Goal: Task Accomplishment & Management: Use online tool/utility

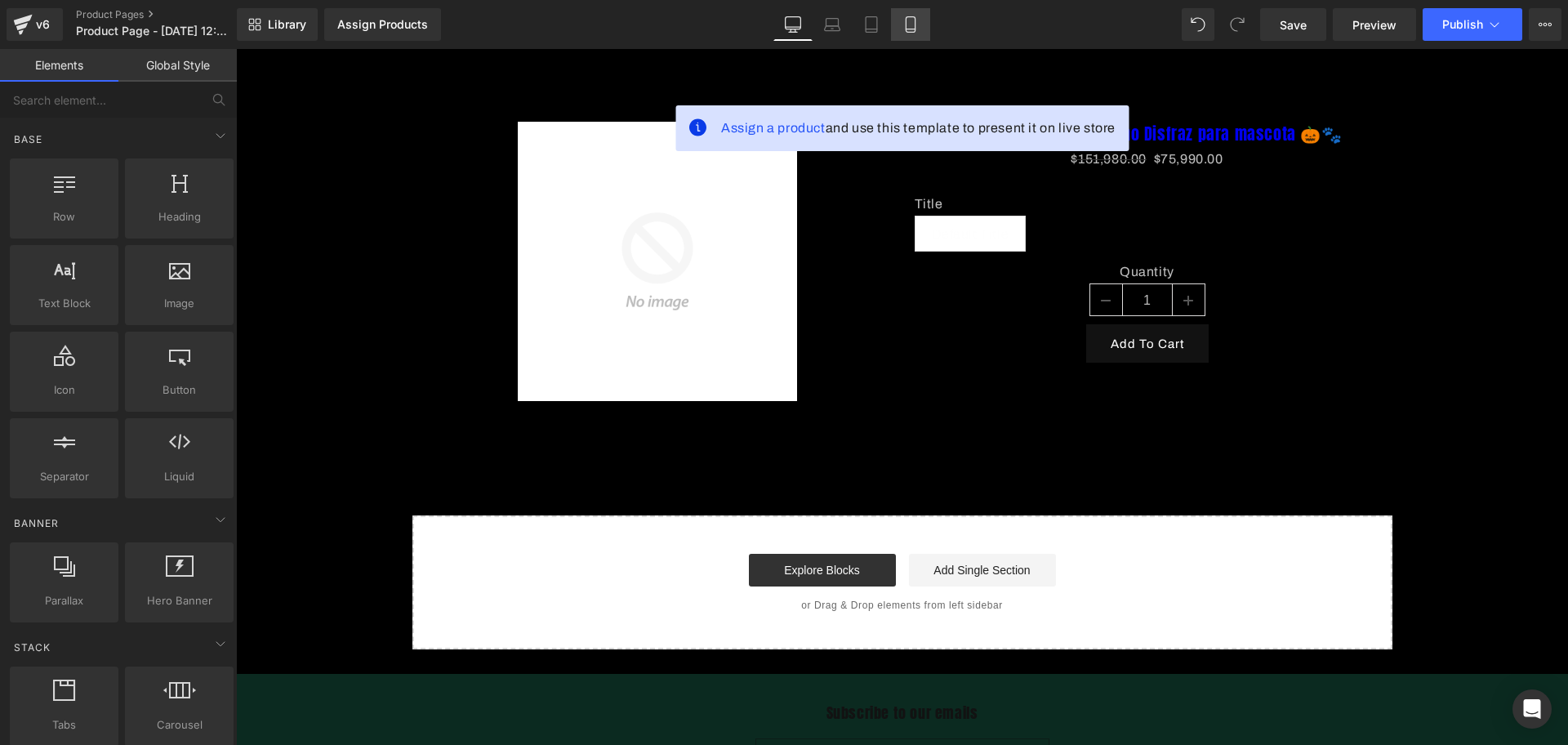
click at [922, 35] on link "Mobile" at bounding box center [910, 24] width 39 height 33
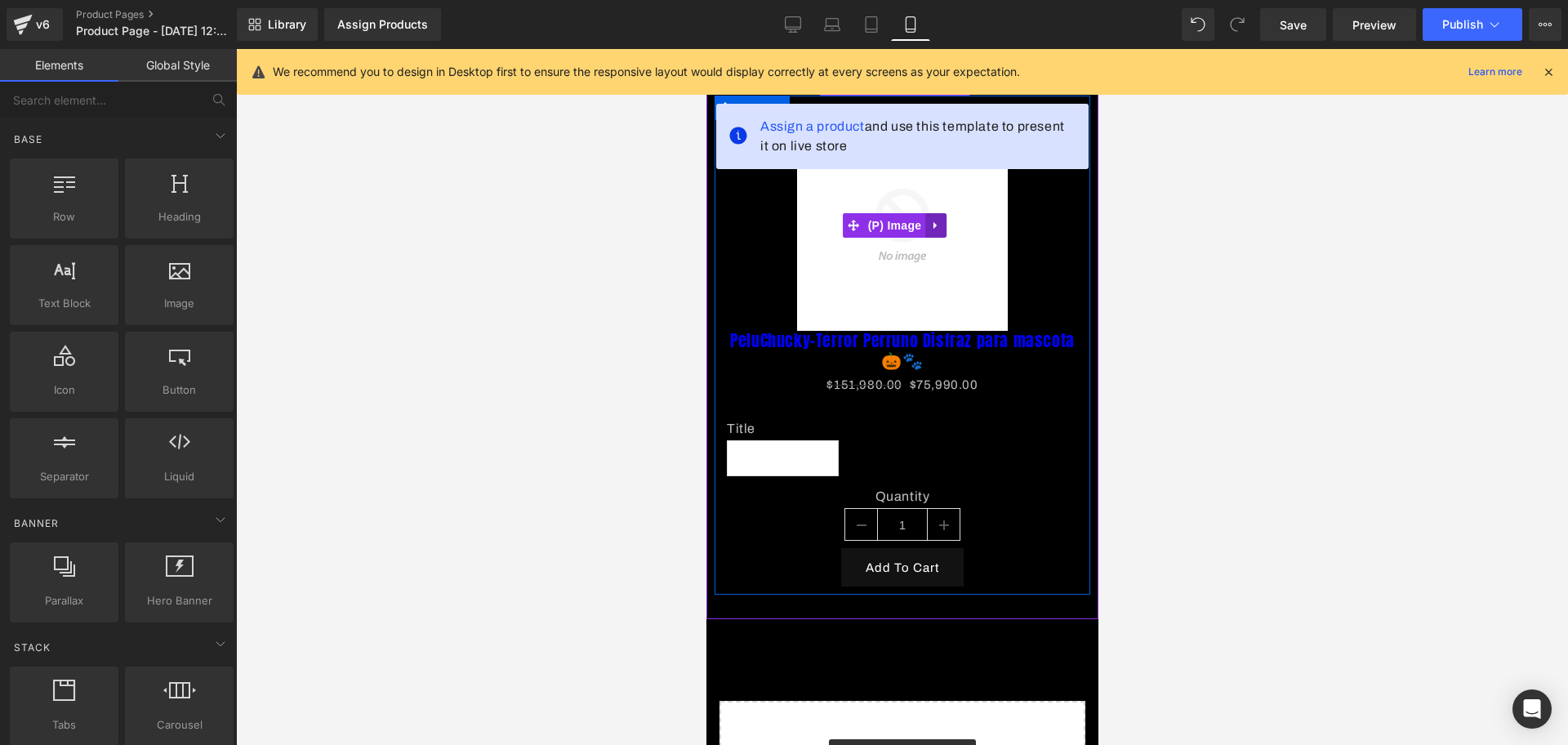
click at [942, 230] on link at bounding box center [935, 225] width 21 height 24
click at [948, 230] on link at bounding box center [946, 225] width 21 height 24
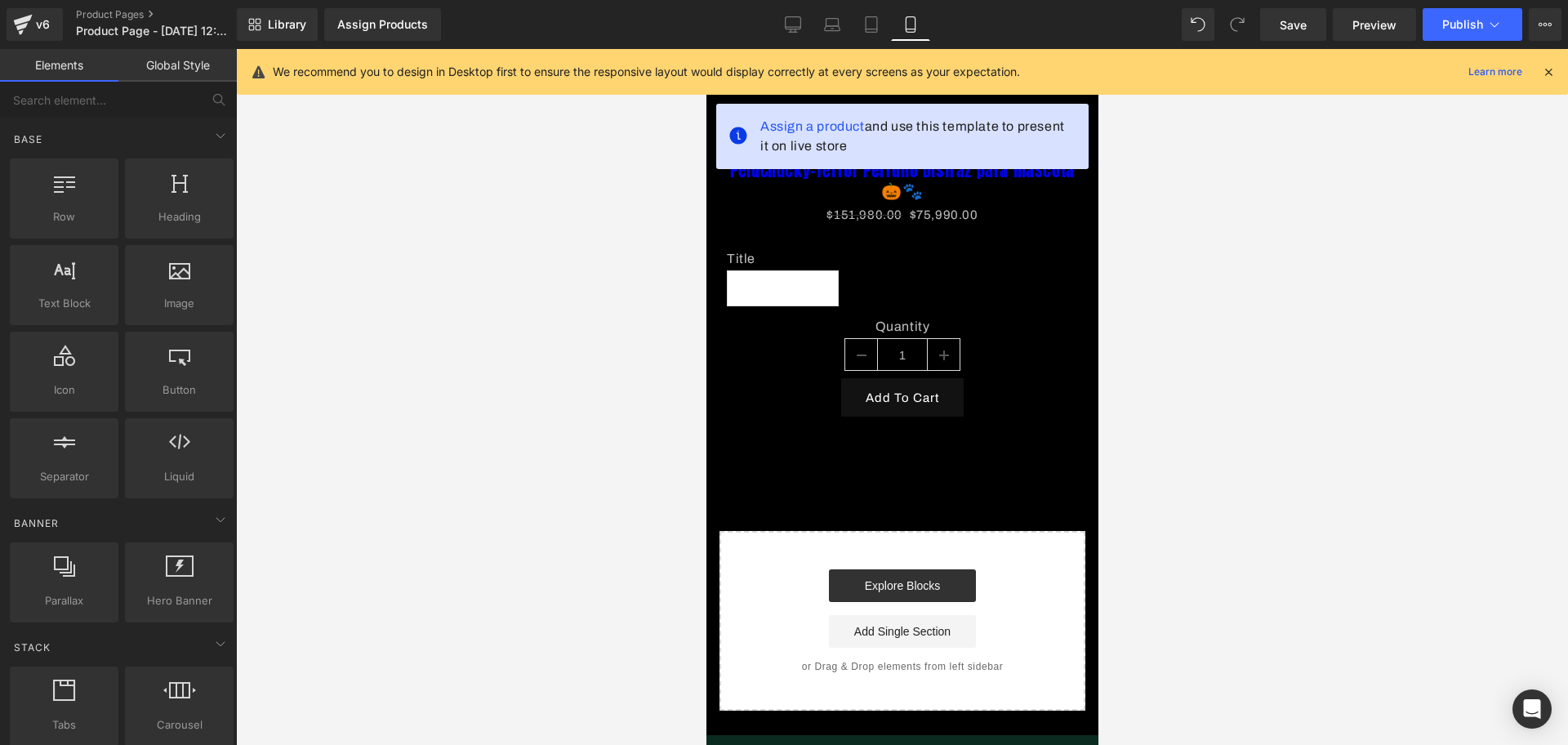
click at [1546, 68] on icon at bounding box center [1548, 71] width 14 height 14
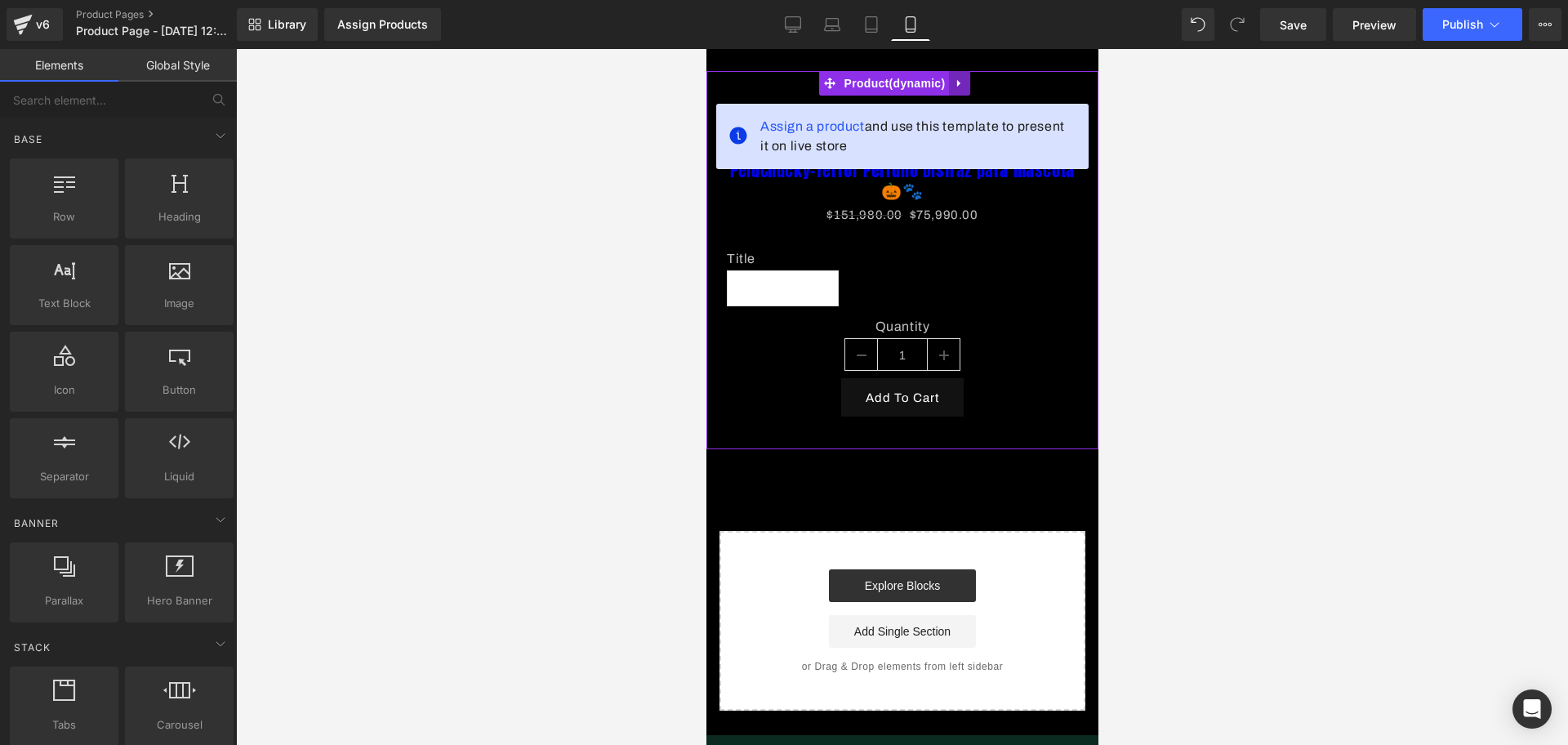
click at [956, 84] on icon at bounding box center [958, 84] width 4 height 7
click at [956, 84] on link at bounding box center [948, 83] width 21 height 24
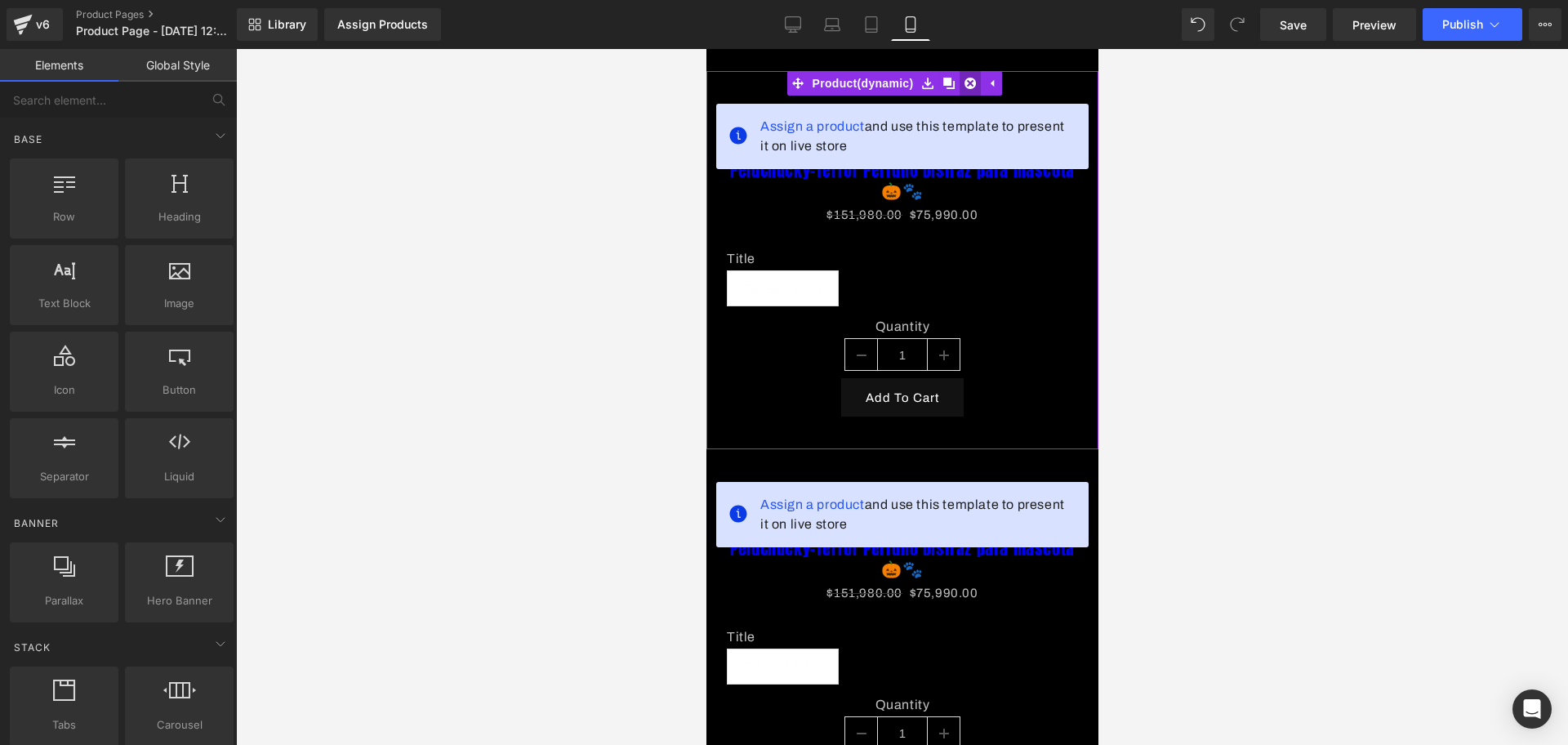
click at [971, 82] on icon at bounding box center [969, 83] width 12 height 12
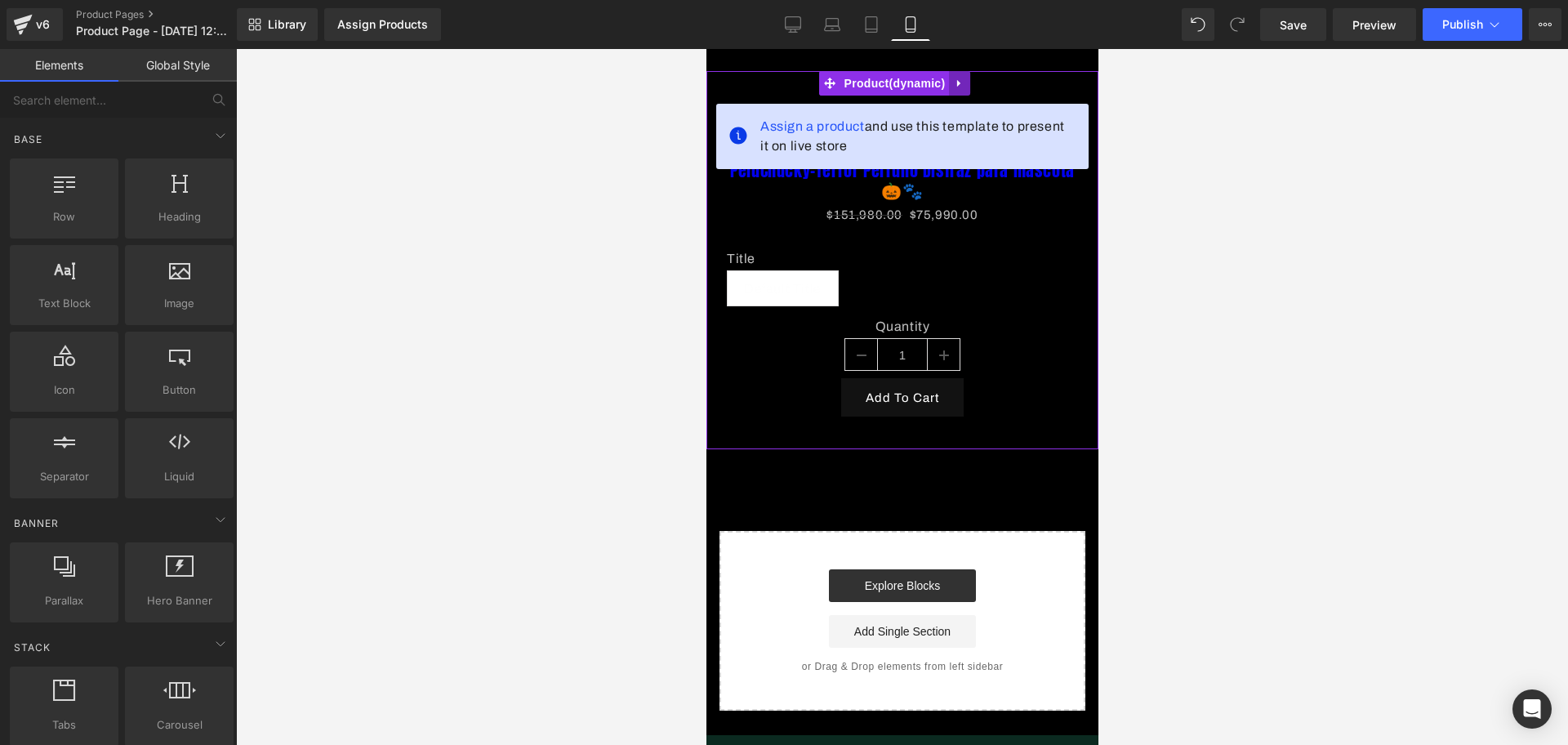
click at [966, 78] on link at bounding box center [959, 83] width 21 height 24
click at [968, 85] on icon at bounding box center [969, 83] width 12 height 12
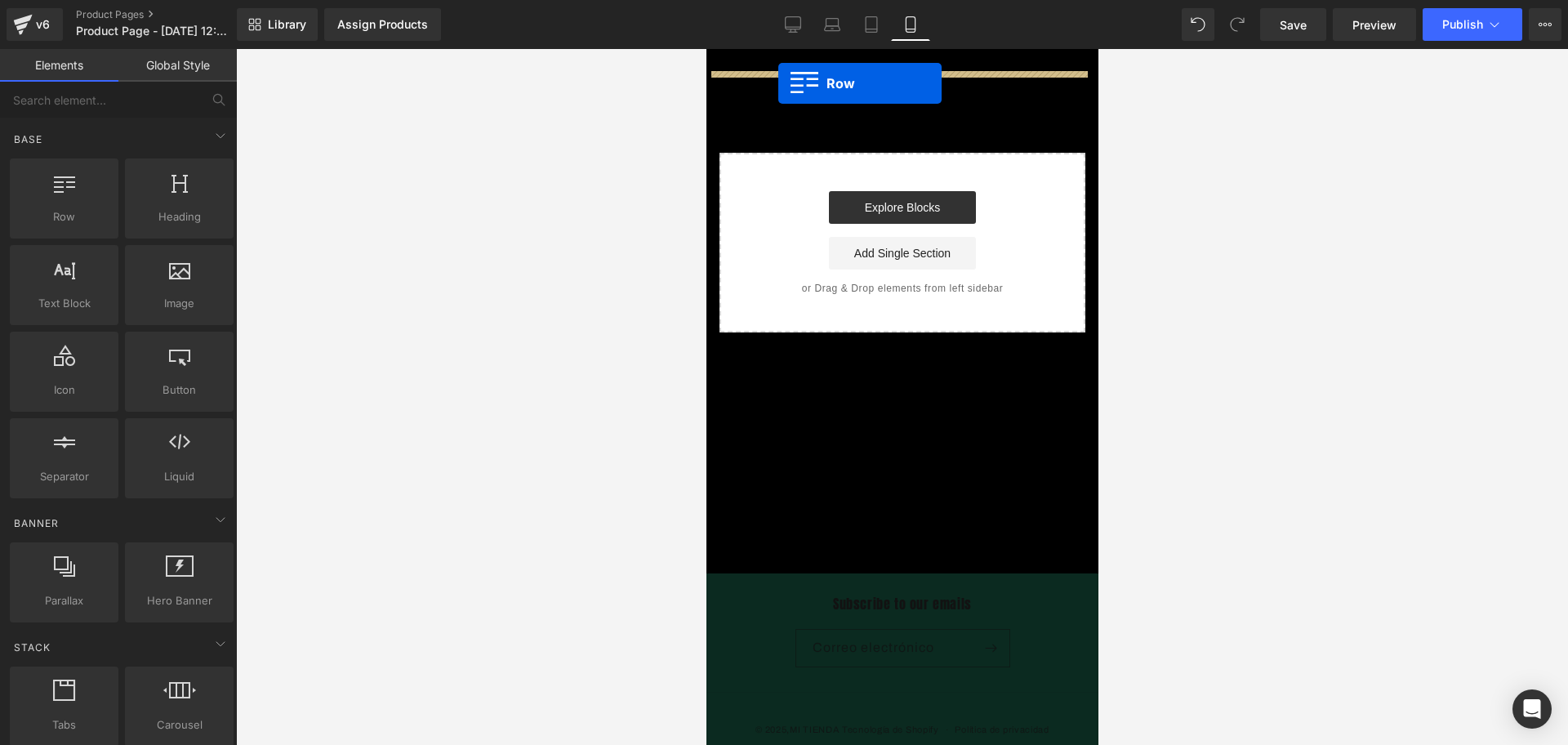
drag, startPoint x: 799, startPoint y: 223, endPoint x: 777, endPoint y: 83, distance: 141.7
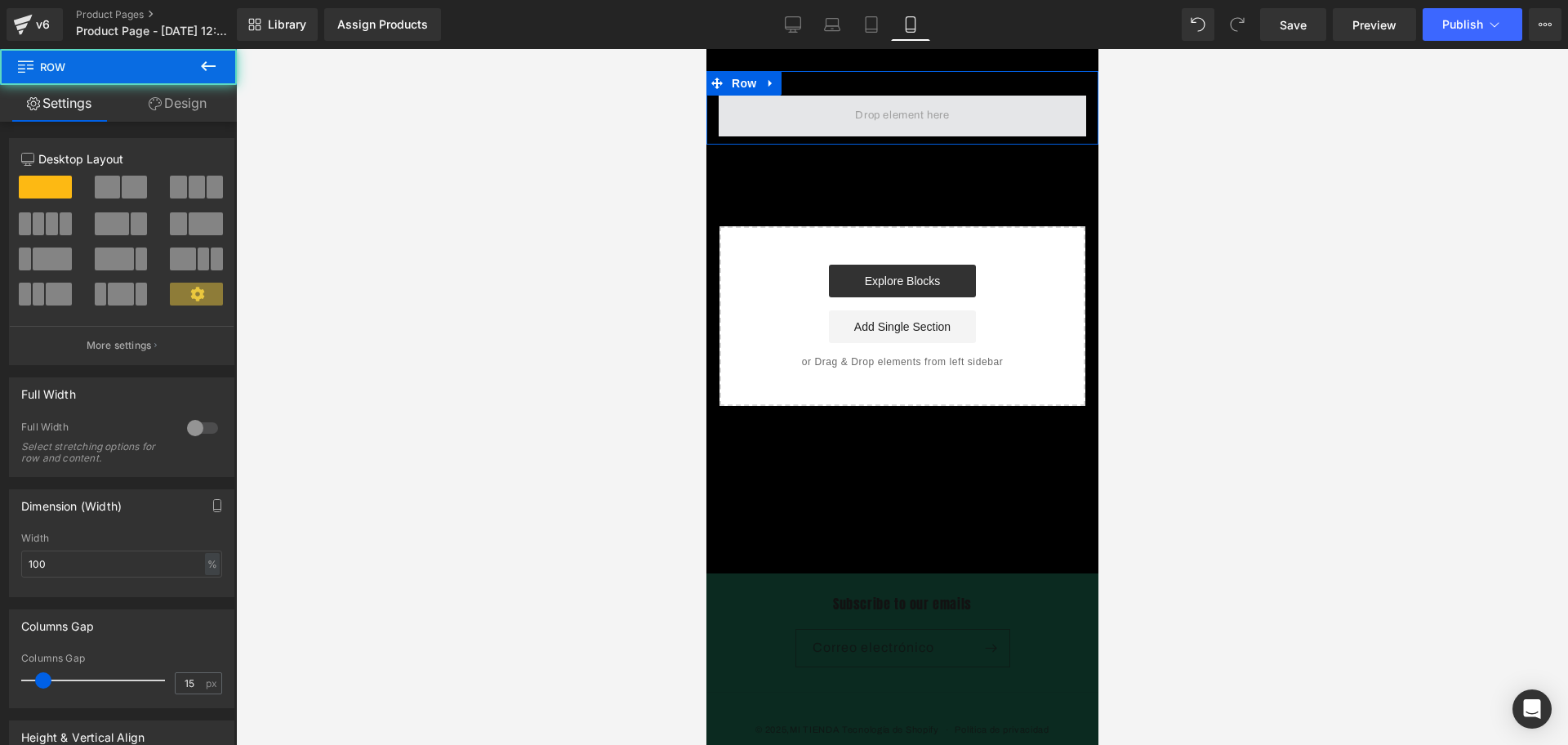
click at [835, 130] on span at bounding box center [901, 116] width 367 height 41
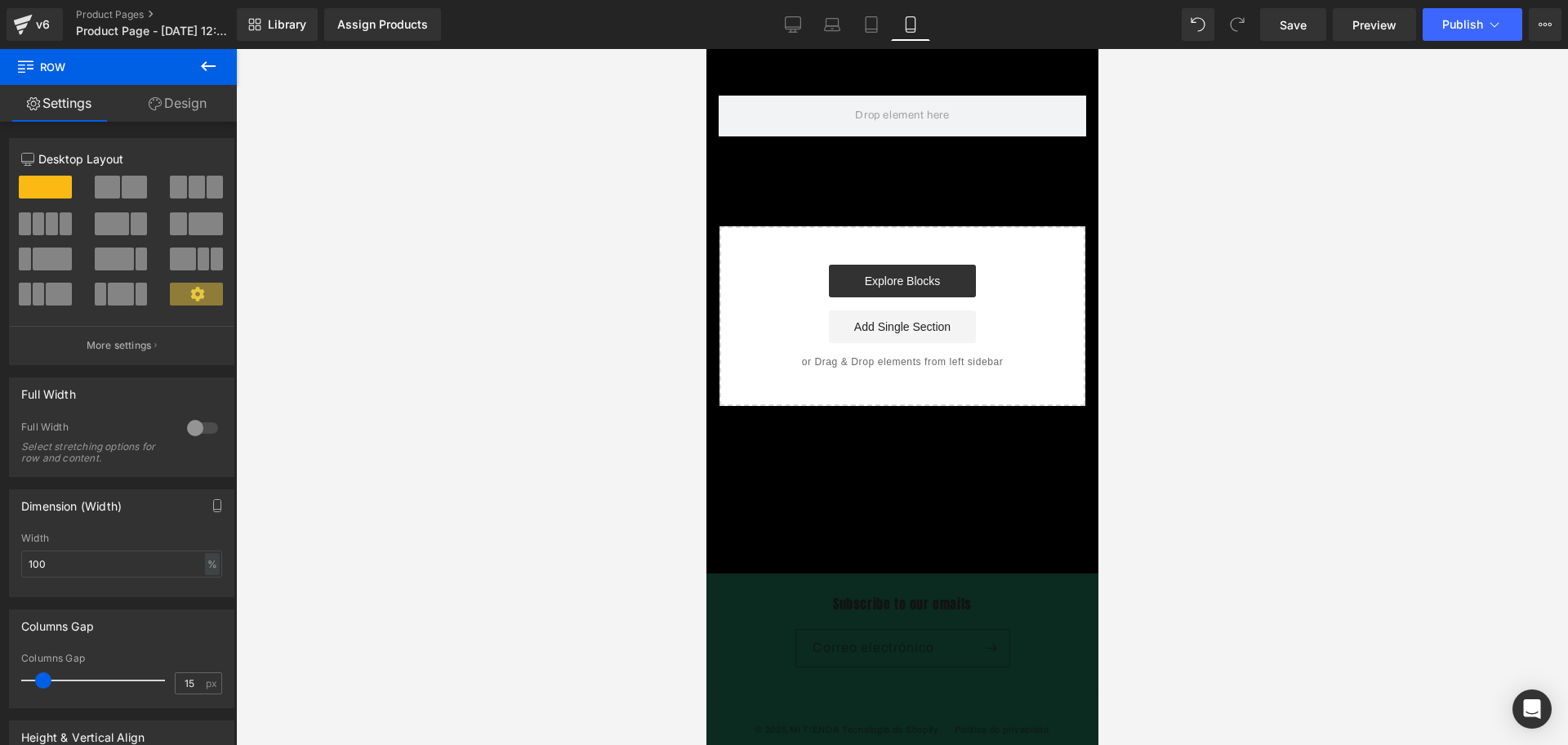
click at [209, 71] on icon at bounding box center [208, 66] width 20 height 20
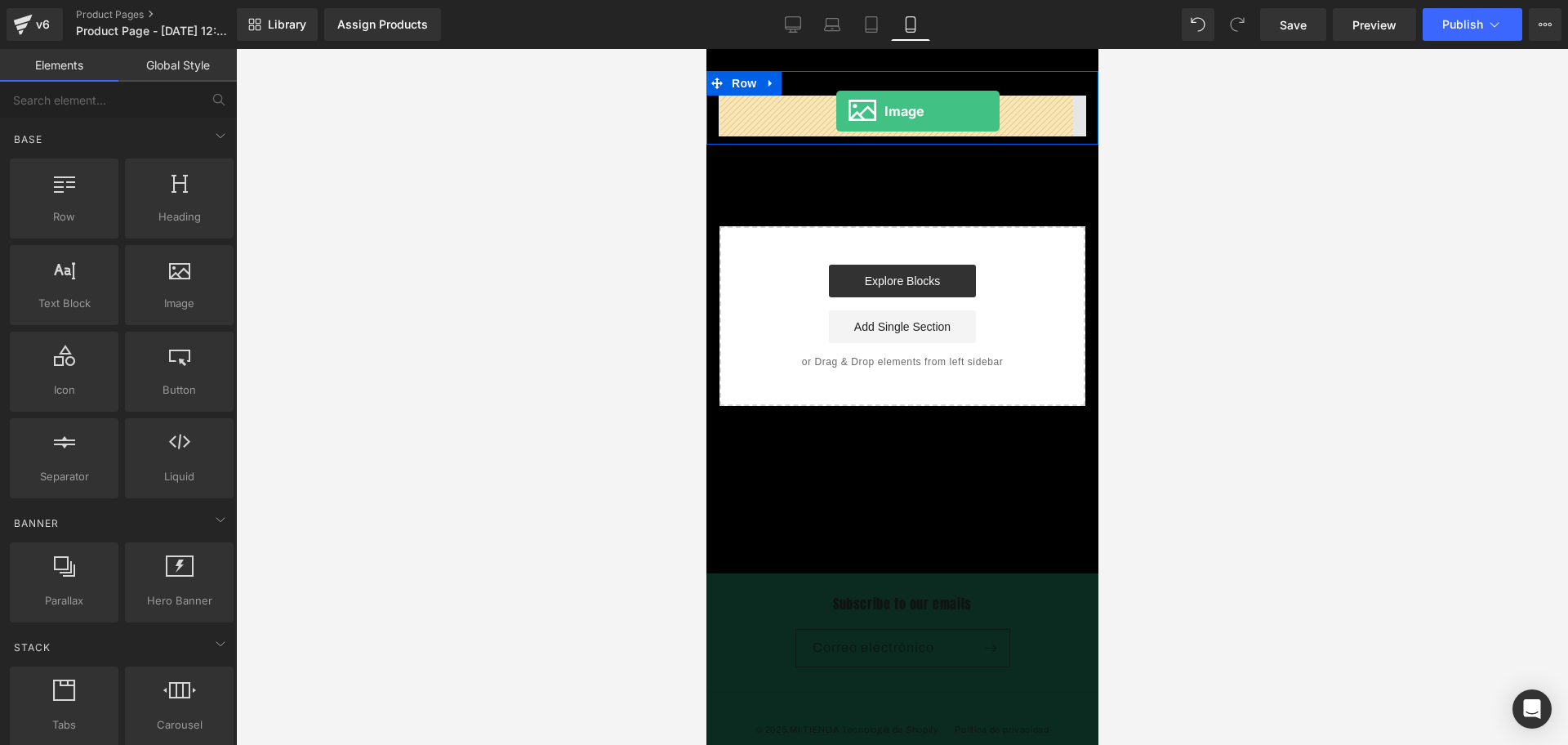
drag, startPoint x: 890, startPoint y: 328, endPoint x: 835, endPoint y: 111, distance: 223.9
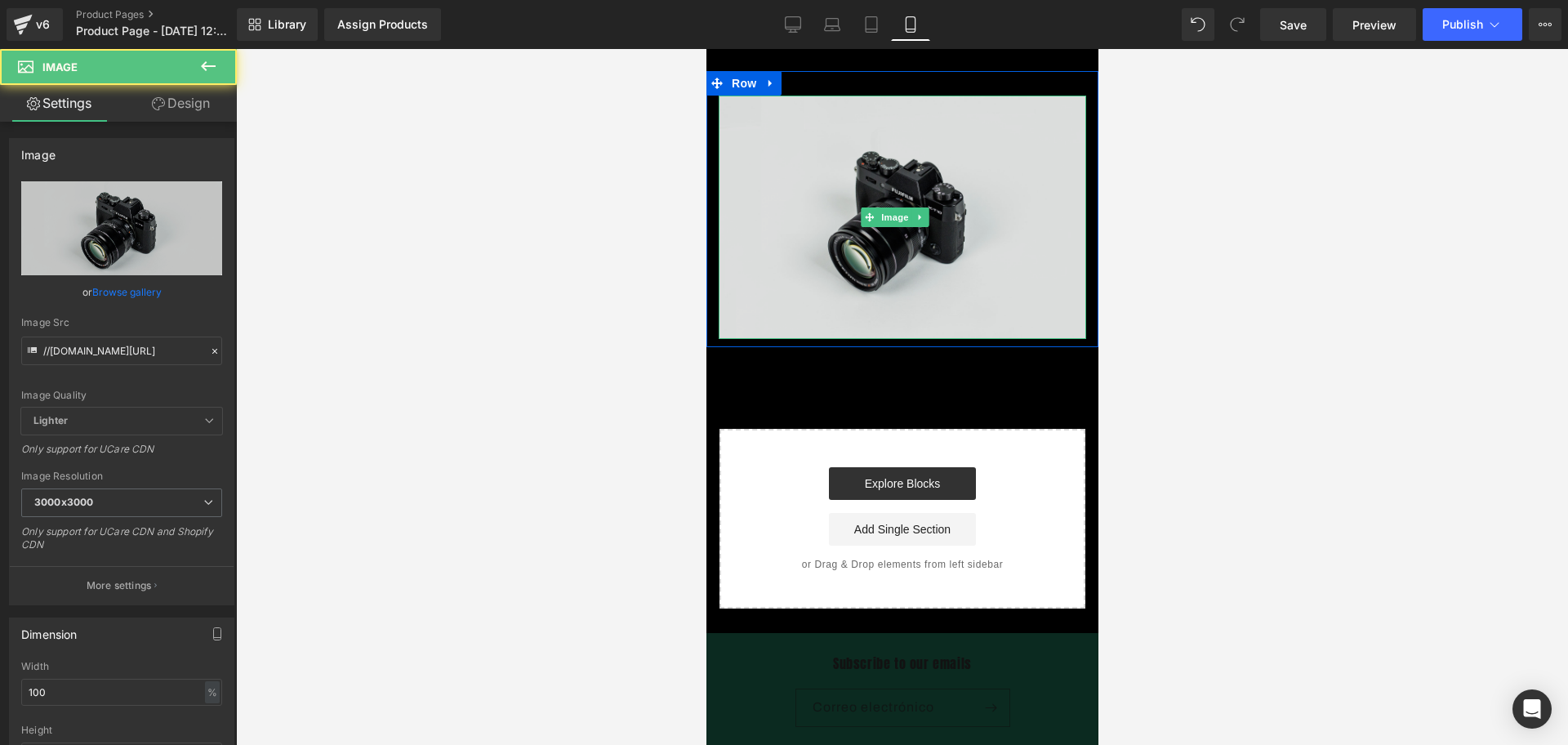
click at [860, 207] on span at bounding box center [868, 217] width 17 height 20
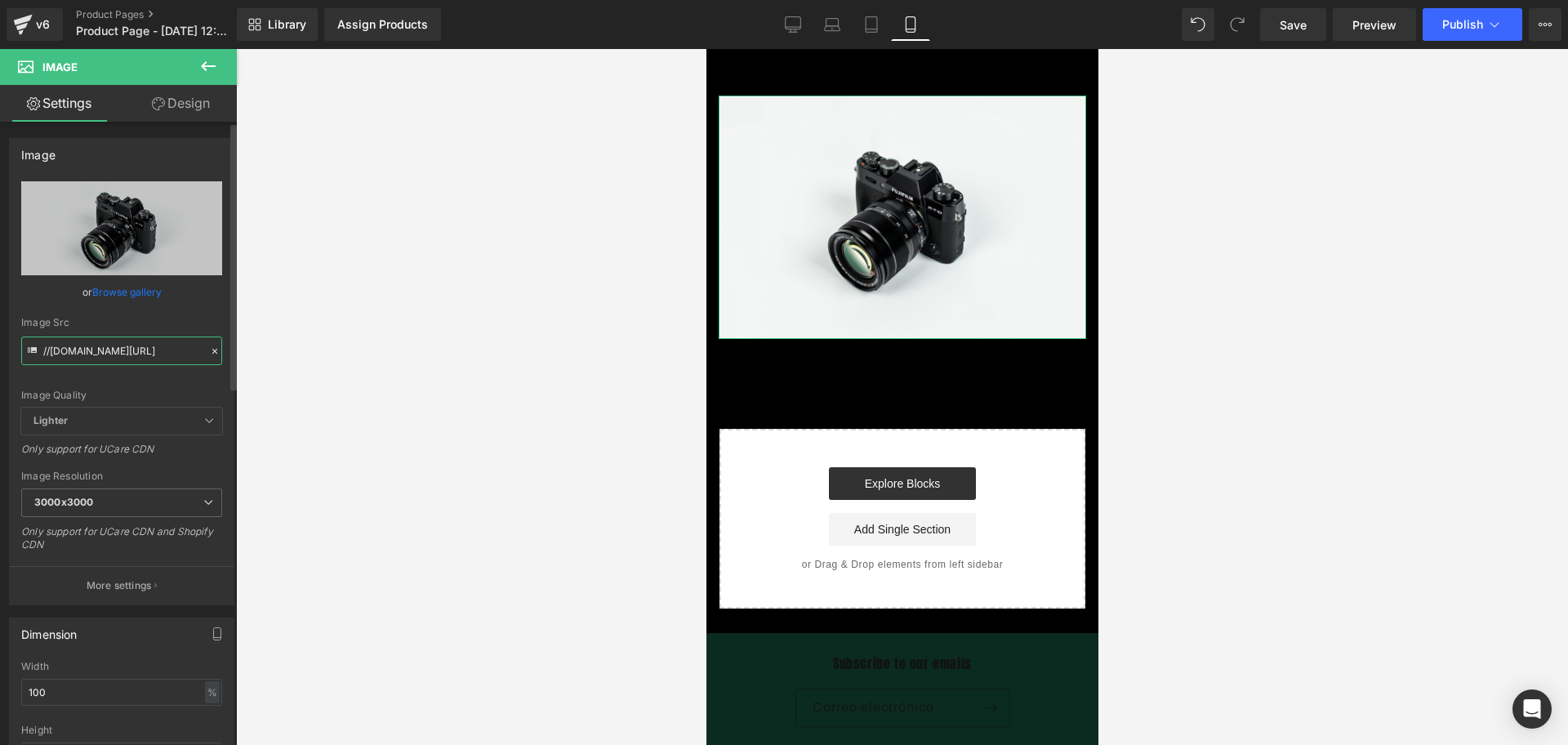
click at [123, 349] on input "//[DOMAIN_NAME][URL]" at bounding box center [122, 351] width 201 height 29
paste input "[URL][DOMAIN_NAME]"
type input "[URL][DOMAIN_NAME]"
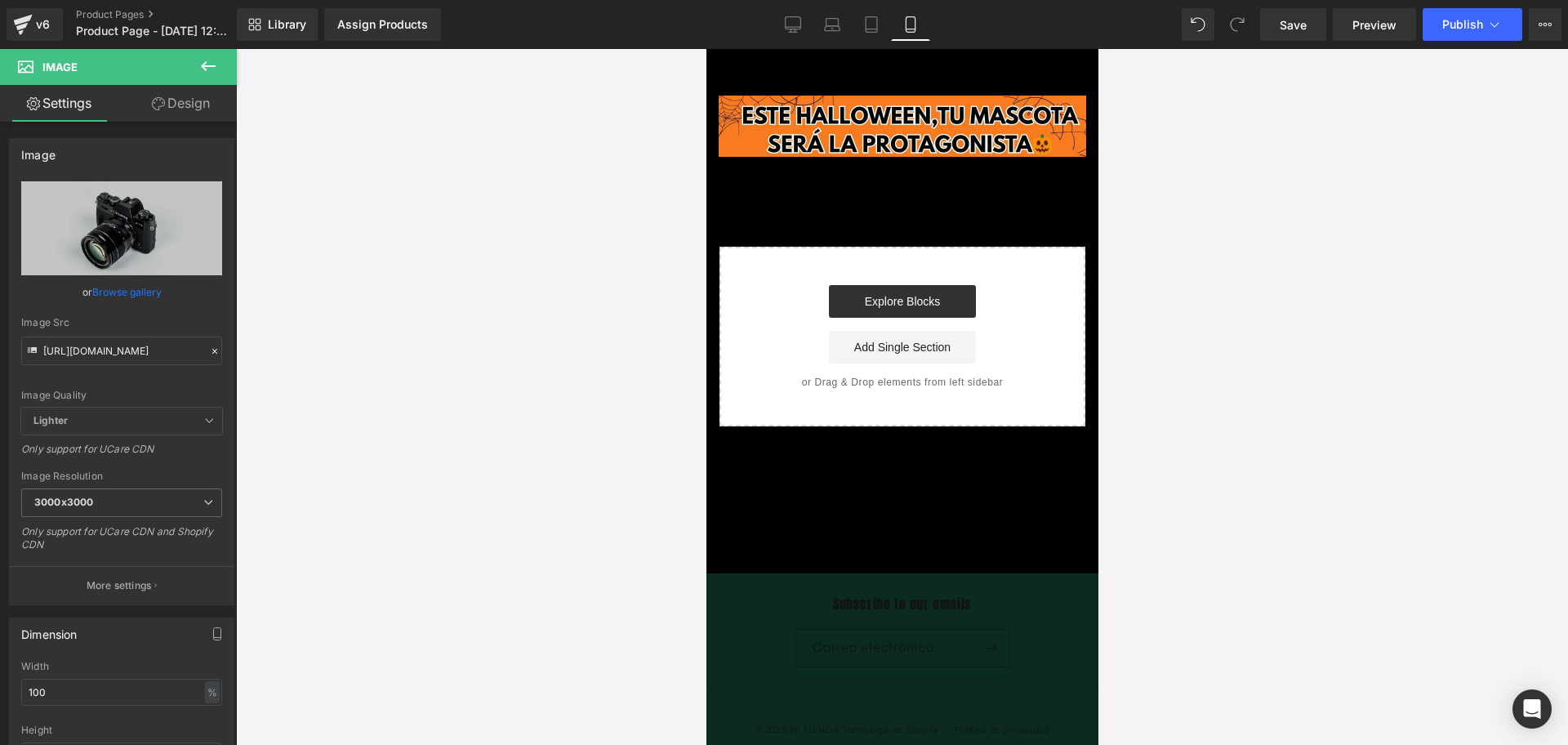
click at [1186, 147] on div at bounding box center [901, 397] width 1332 height 696
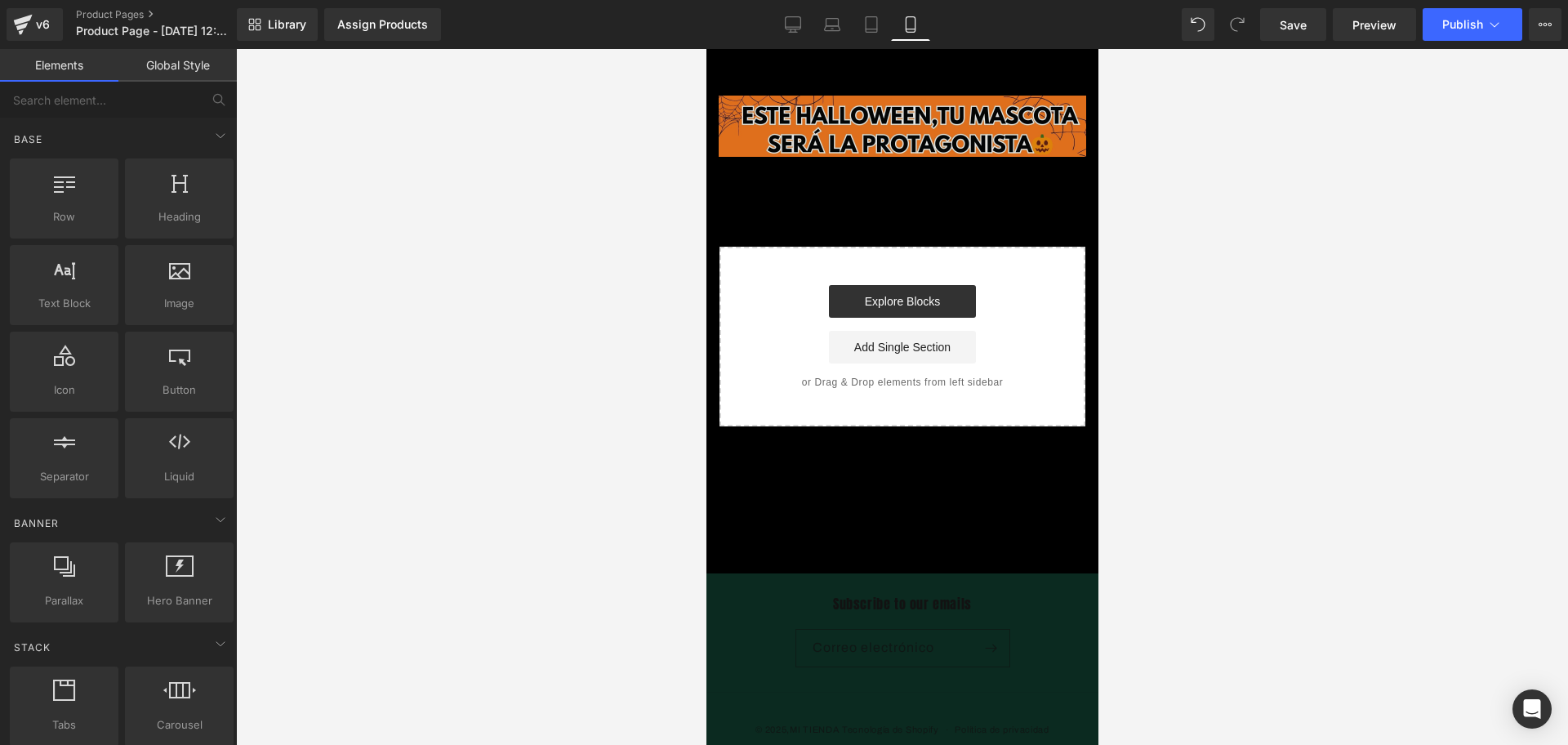
click at [875, 128] on span at bounding box center [868, 127] width 17 height 20
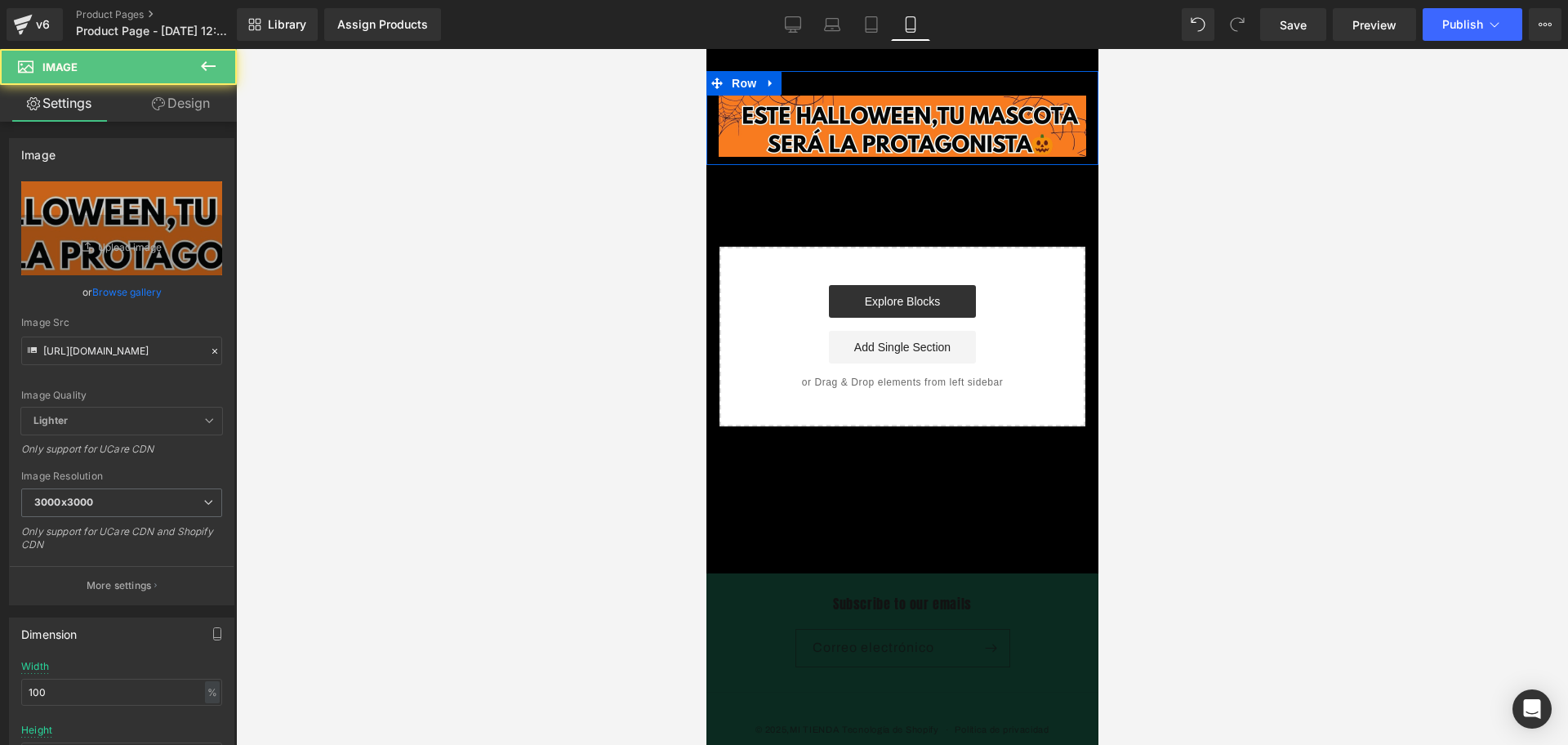
click at [864, 77] on div "Image Row" at bounding box center [901, 118] width 392 height 94
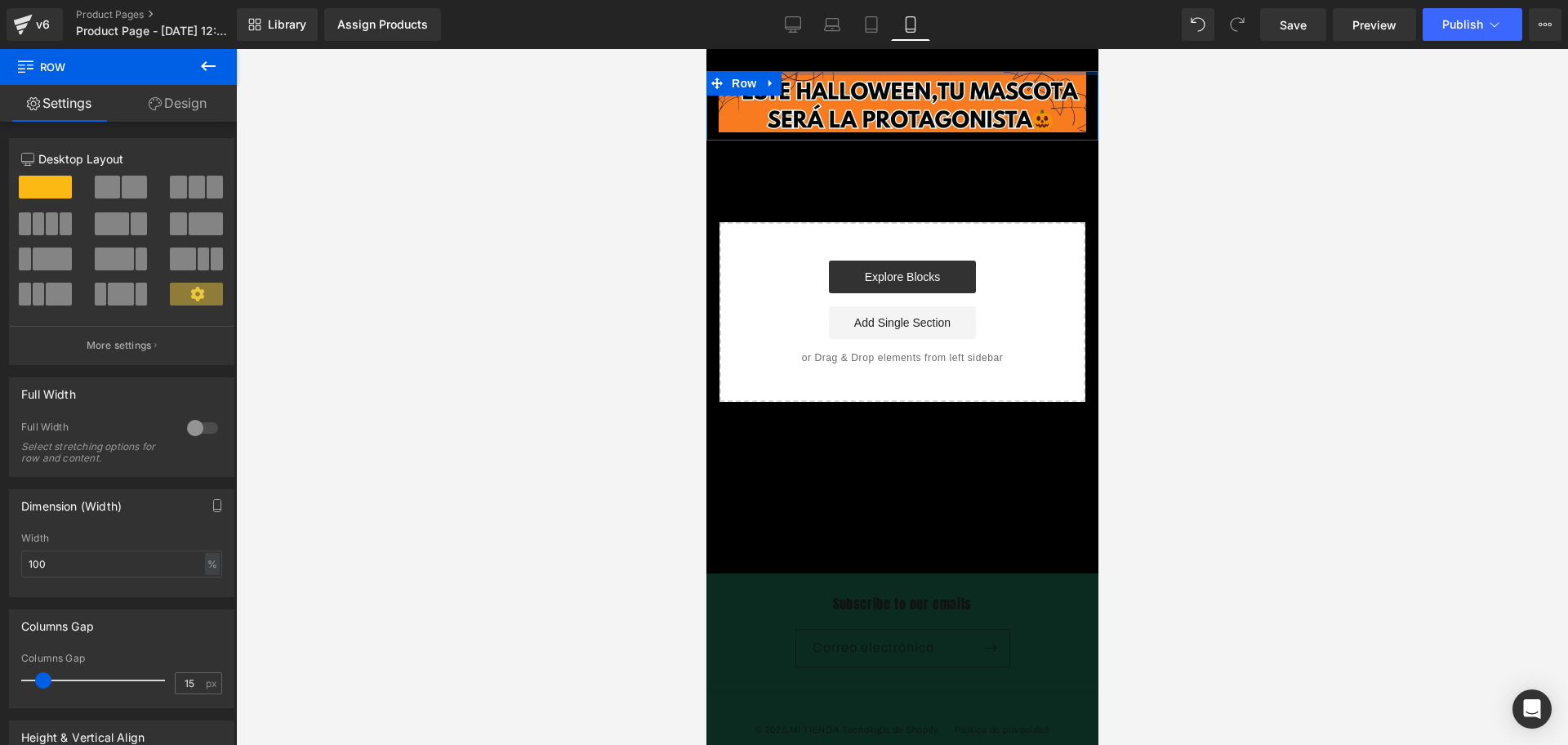
drag, startPoint x: 805, startPoint y: 82, endPoint x: 806, endPoint y: 21, distance: 61.0
click at [806, 49] on html "​ MI TIENDA Ir directamente al contenido Image Row Select your layout" at bounding box center [901, 397] width 392 height 696
click at [899, 99] on span "Image" at bounding box center [894, 102] width 34 height 20
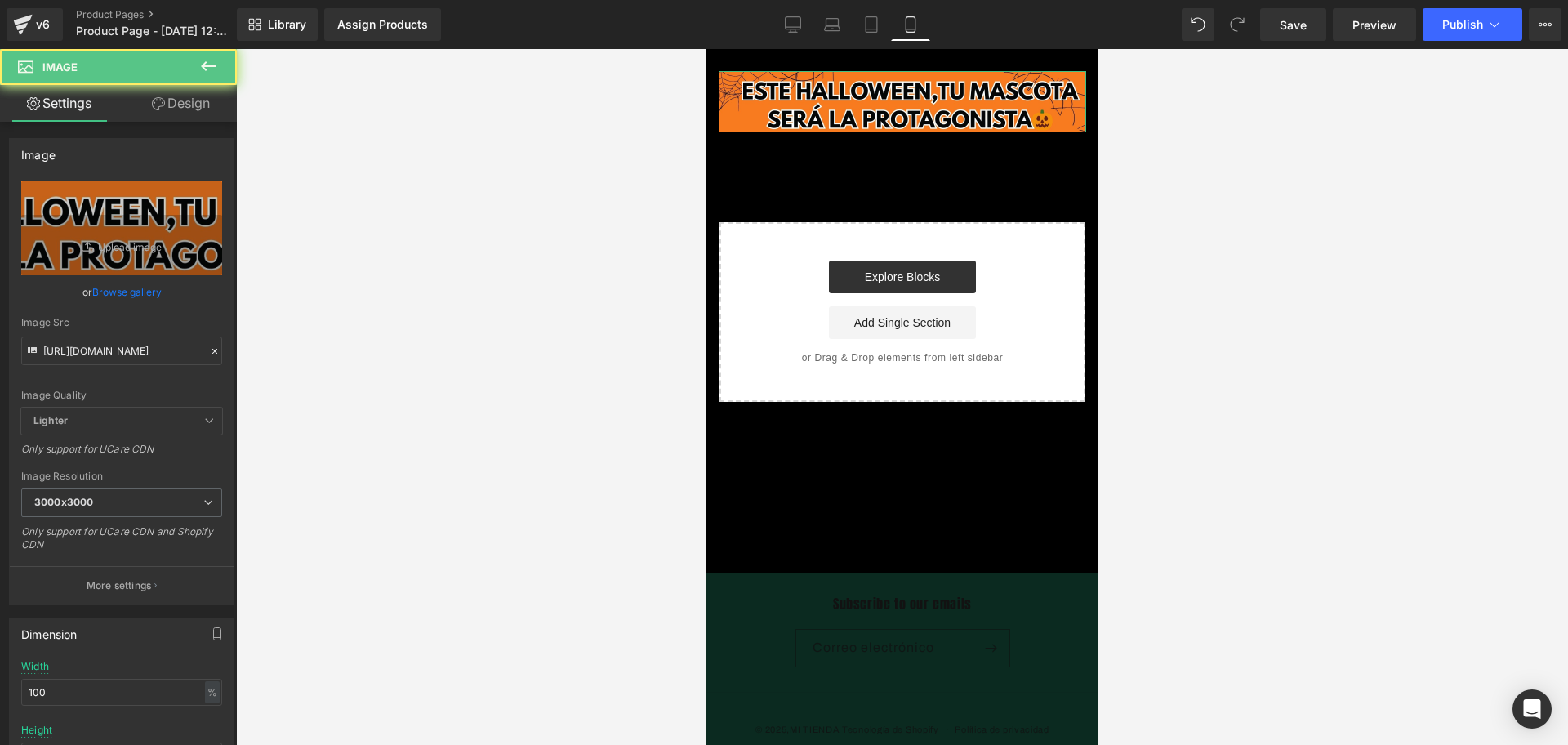
click at [220, 94] on link "Design" at bounding box center [180, 103] width 119 height 37
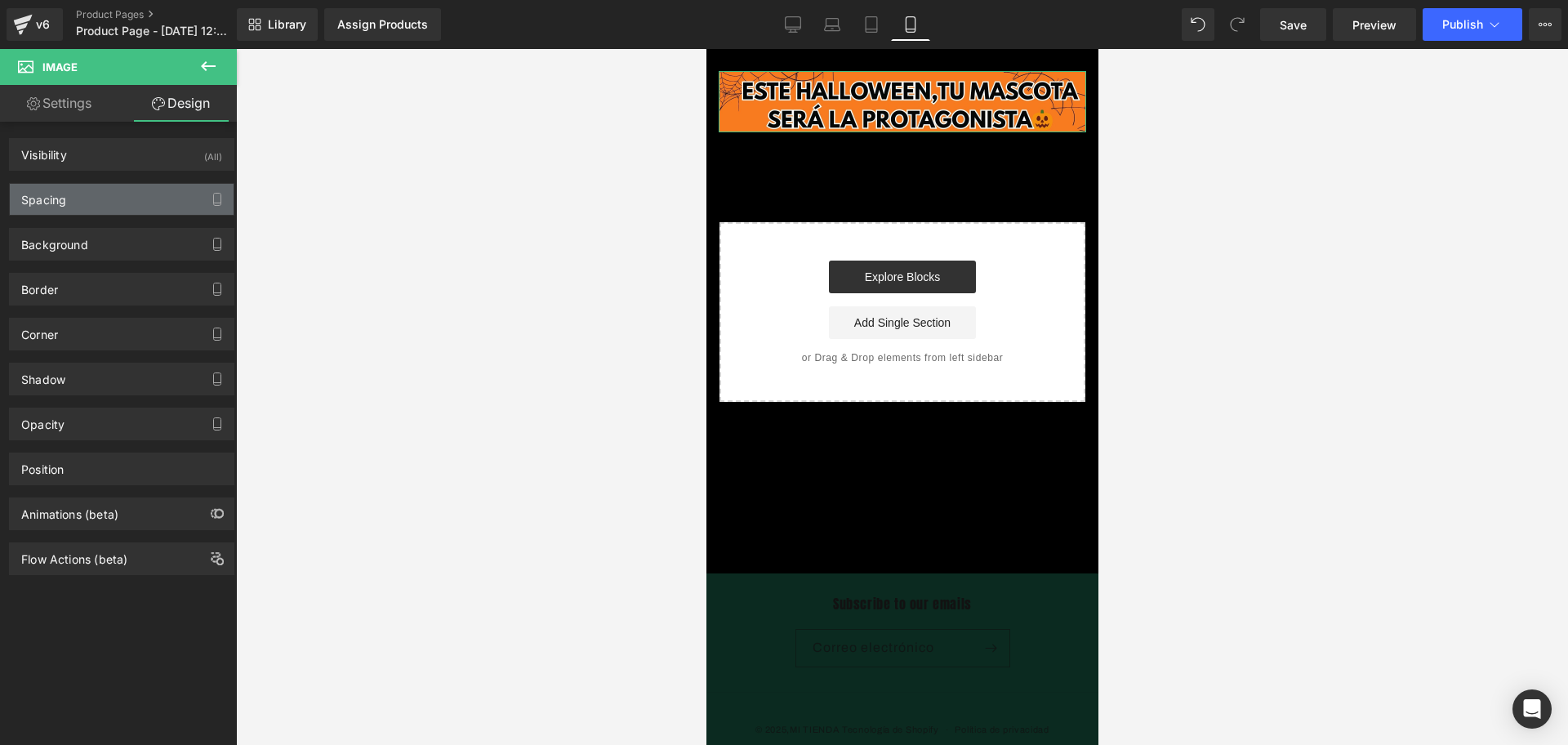
click at [162, 199] on div "Spacing" at bounding box center [122, 199] width 223 height 31
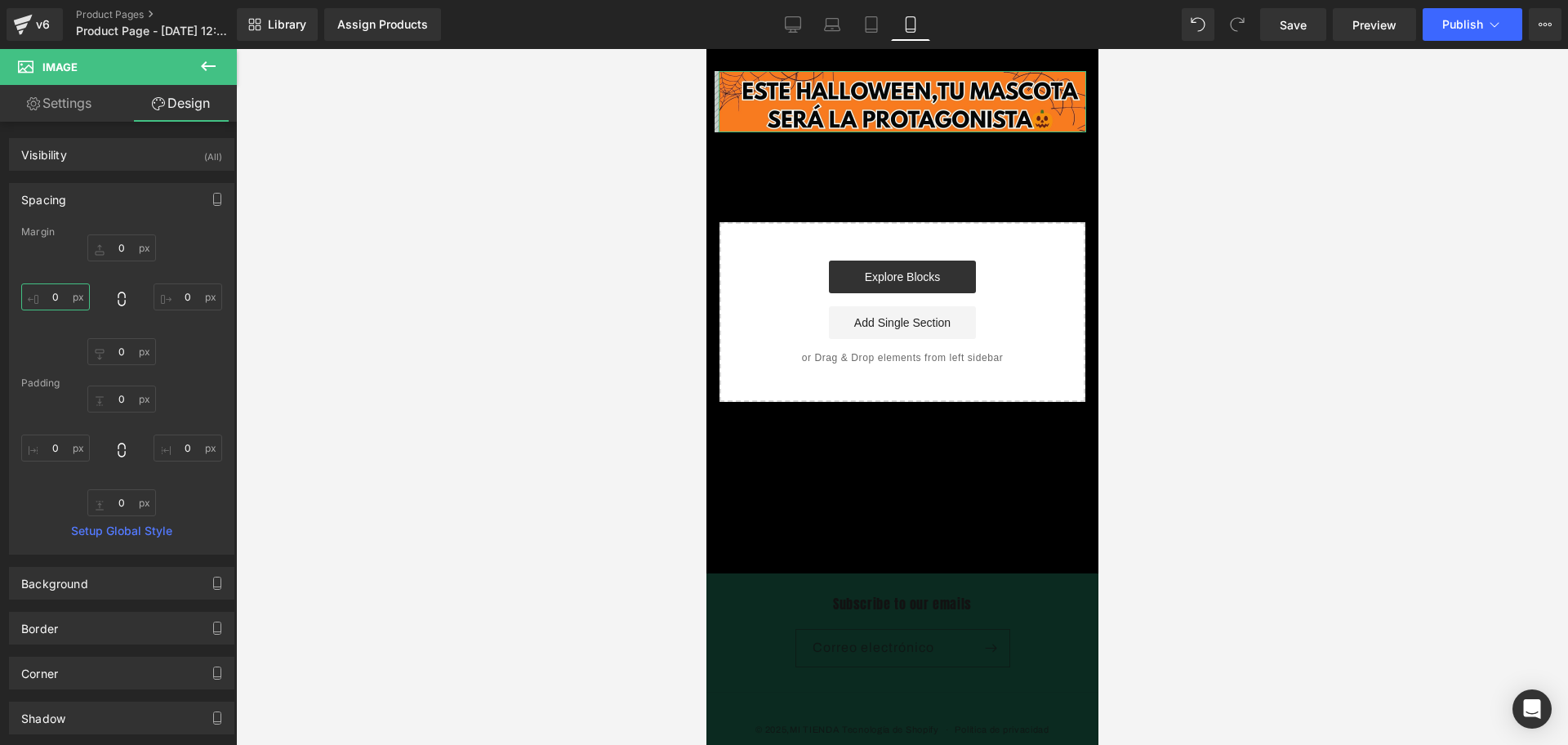
click at [39, 296] on input "0" at bounding box center [55, 297] width 69 height 27
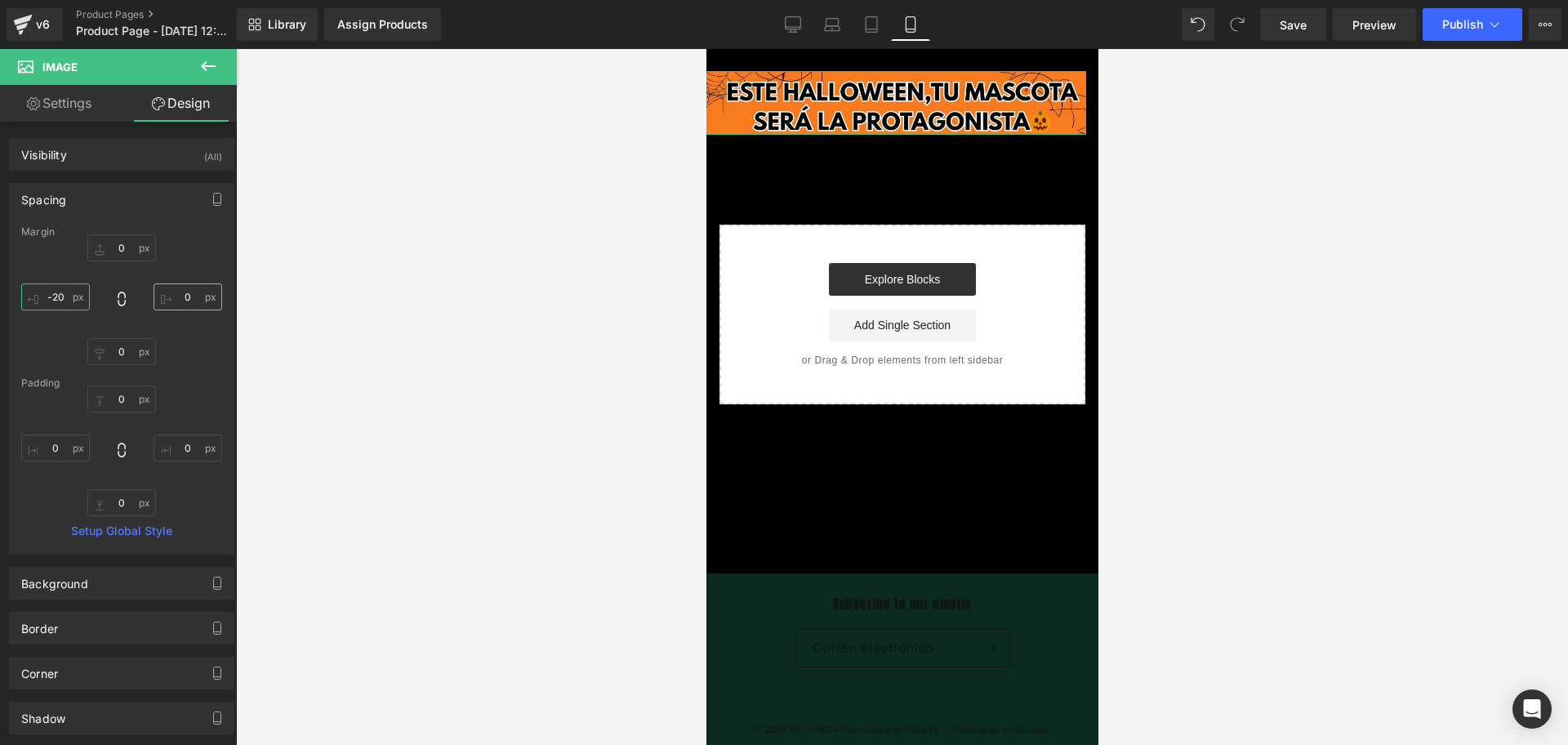
type input "-20"
click at [192, 290] on input "0" at bounding box center [188, 297] width 69 height 27
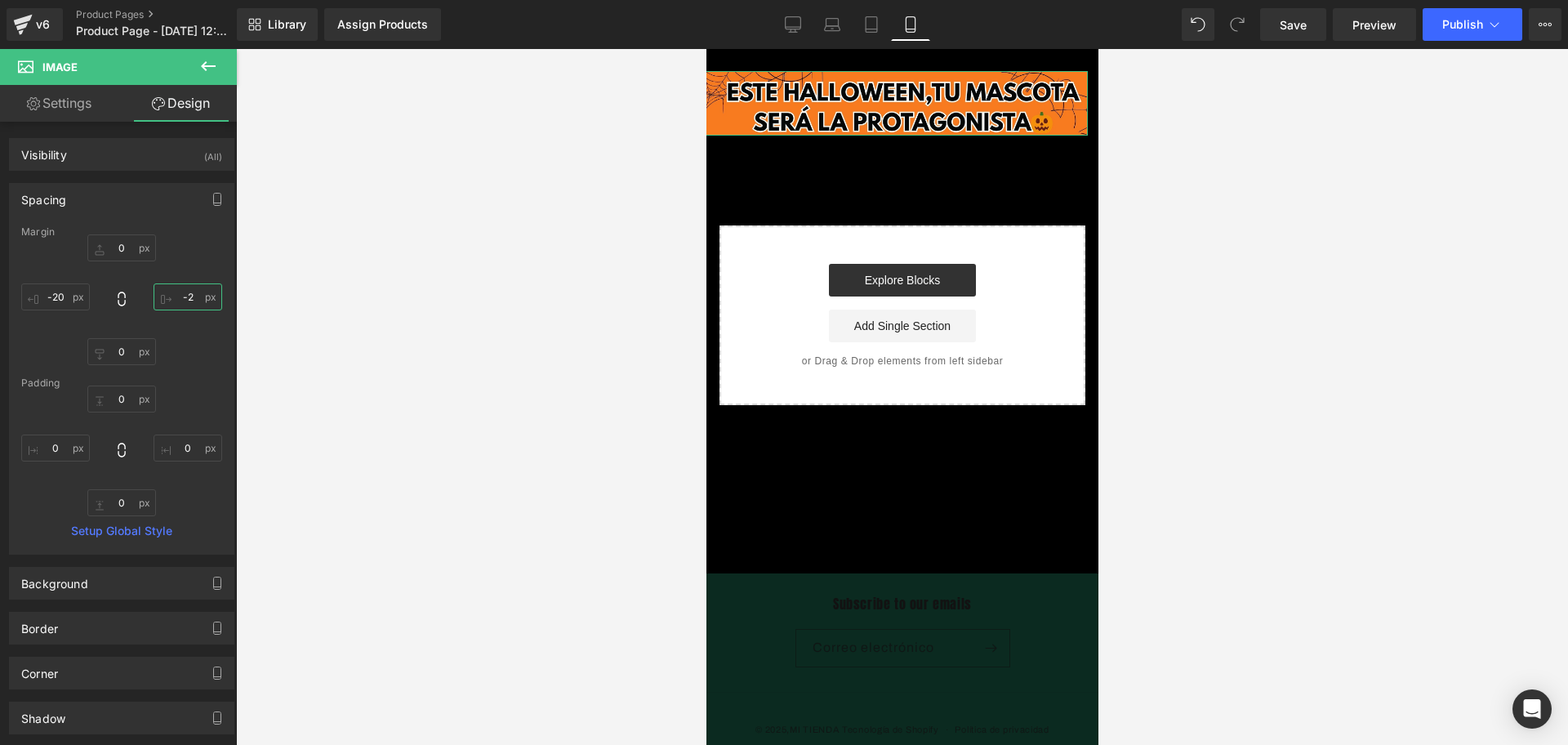
type input "-20"
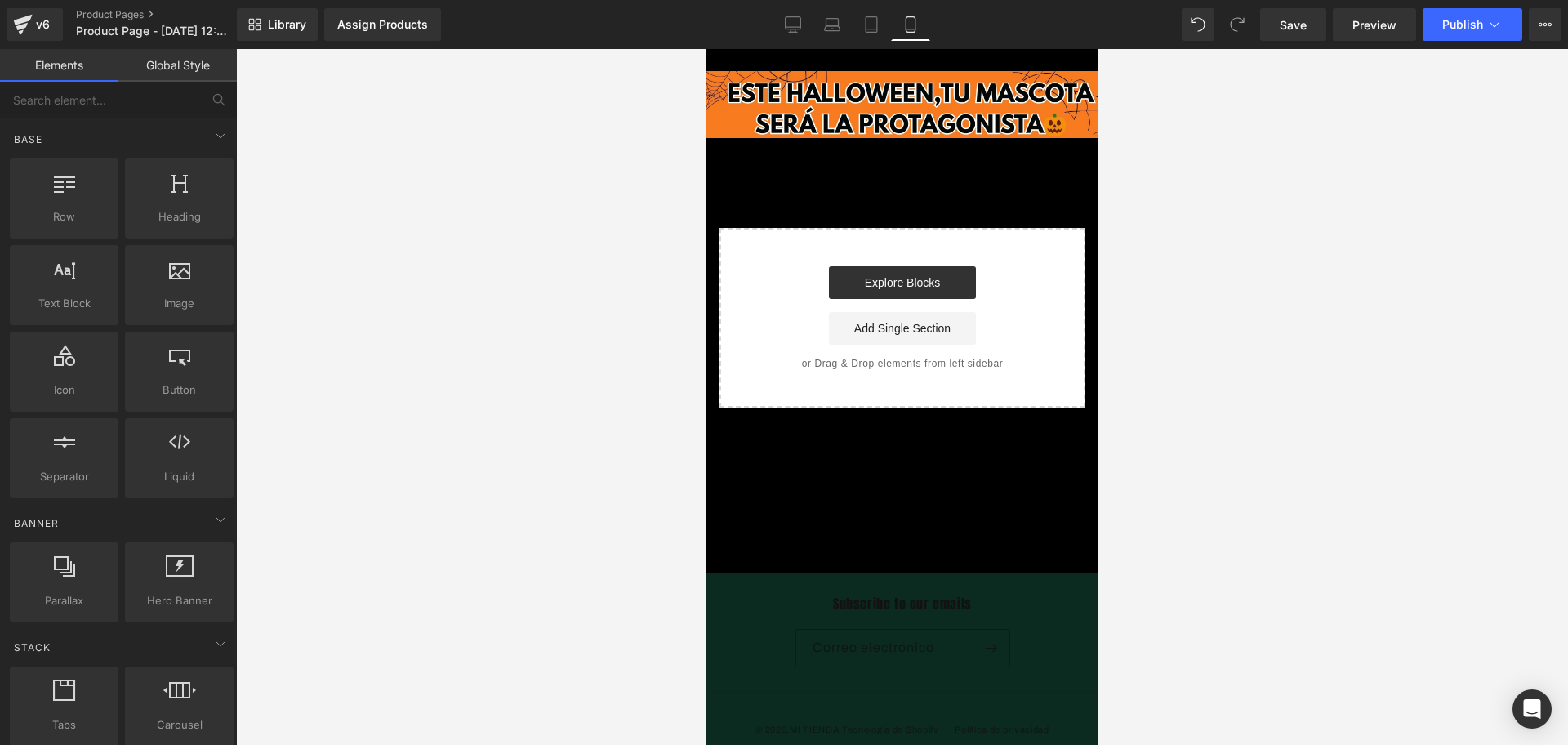
click at [858, 63] on body "​ MI TIENDA Ir directamente al contenido Image Row Select your layout" at bounding box center [901, 431] width 392 height 766
click at [905, 213] on div "Image Row Select your layout" at bounding box center [901, 239] width 392 height 337
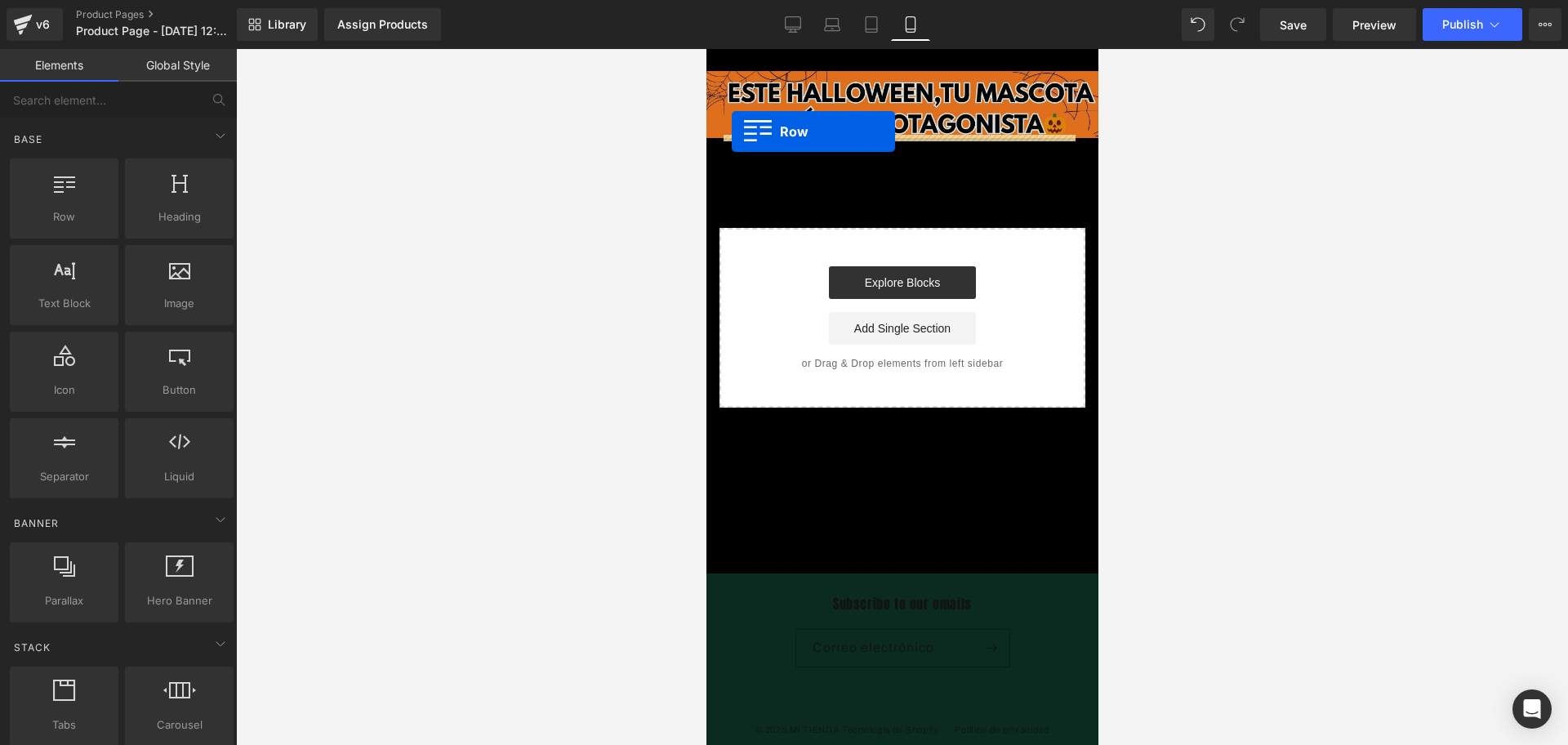
drag, startPoint x: 784, startPoint y: 252, endPoint x: 731, endPoint y: 131, distance: 132.1
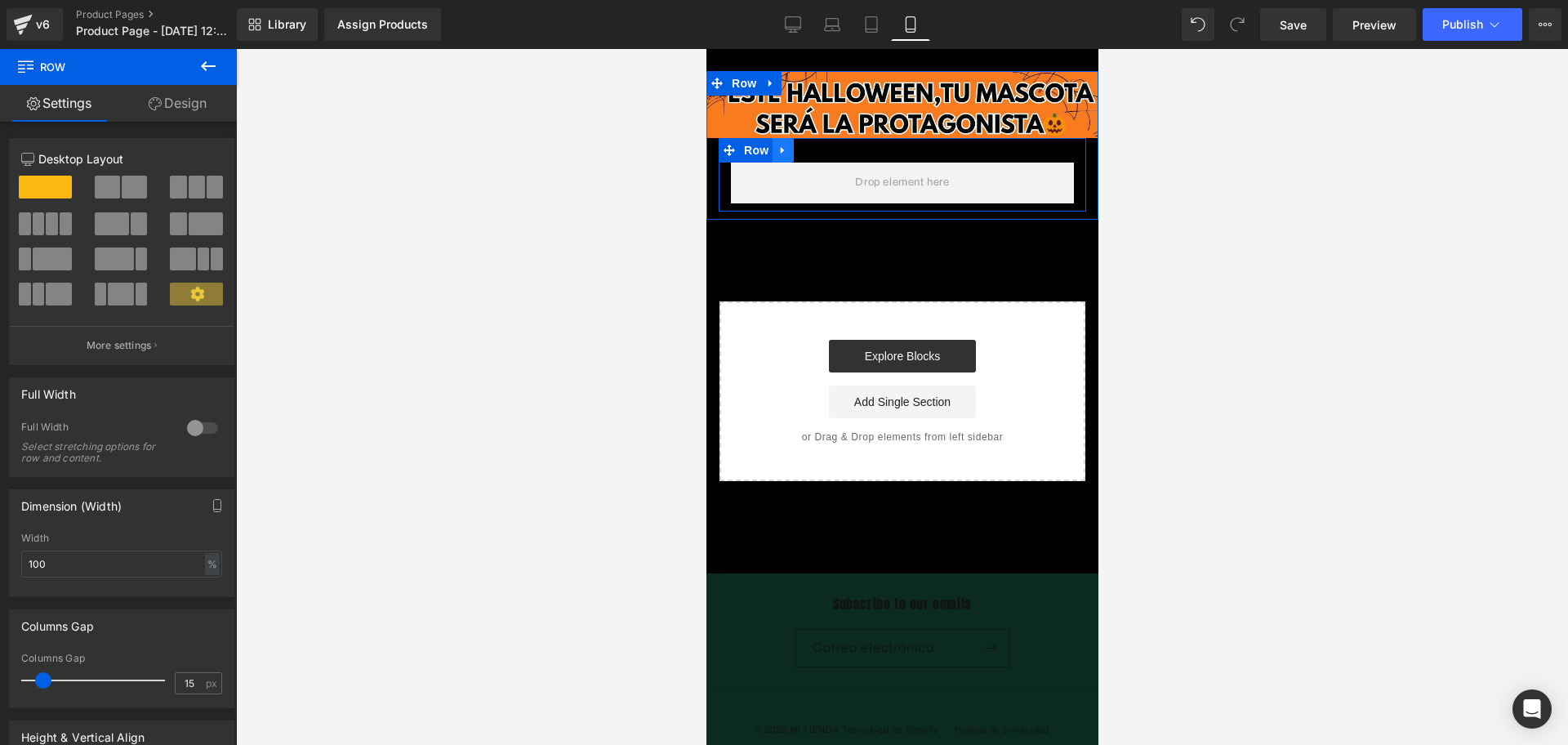
click at [776, 145] on icon at bounding box center [782, 150] width 12 height 13
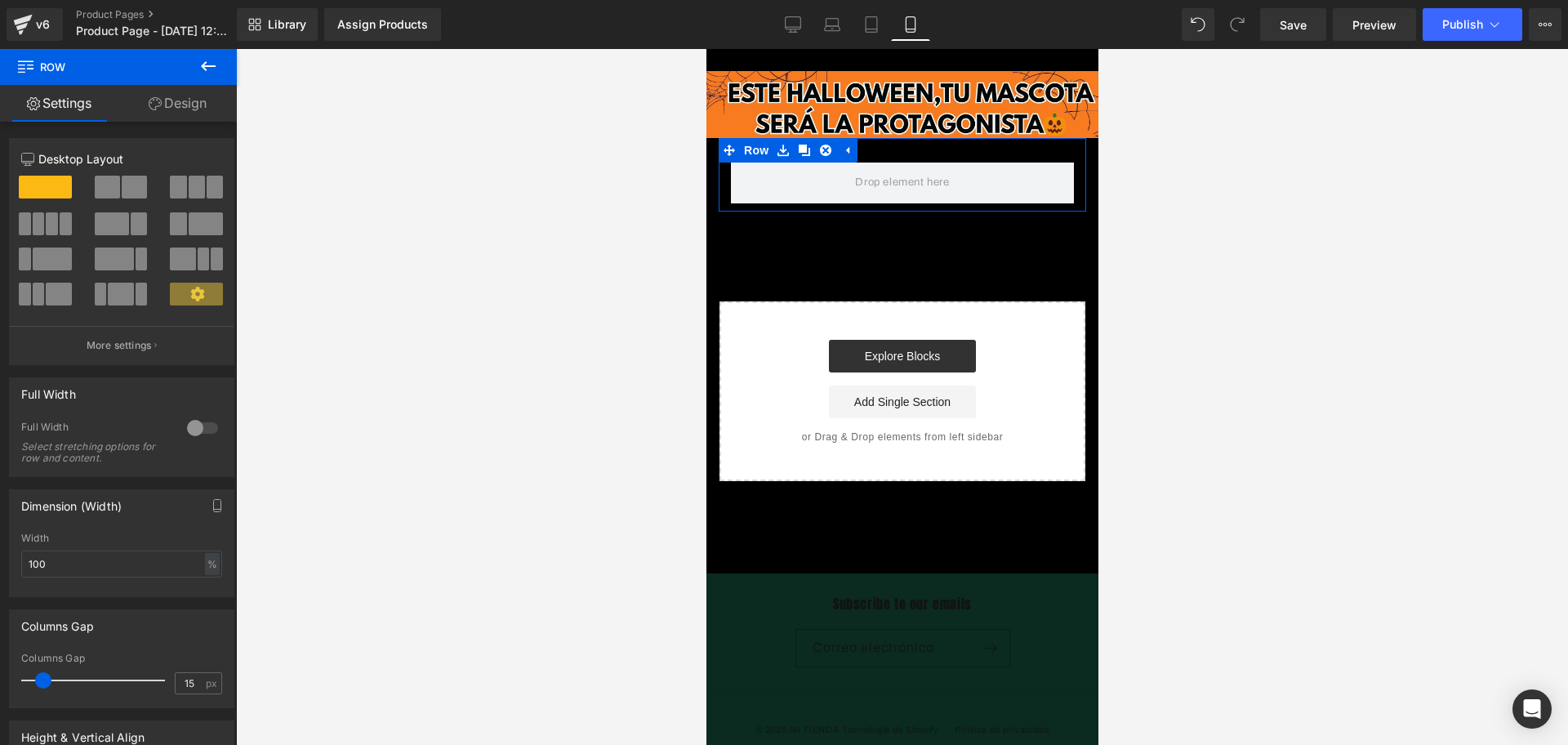
drag, startPoint x: 181, startPoint y: 93, endPoint x: 100, endPoint y: 89, distance: 81.1
click at [181, 93] on link "Design" at bounding box center [178, 103] width 119 height 37
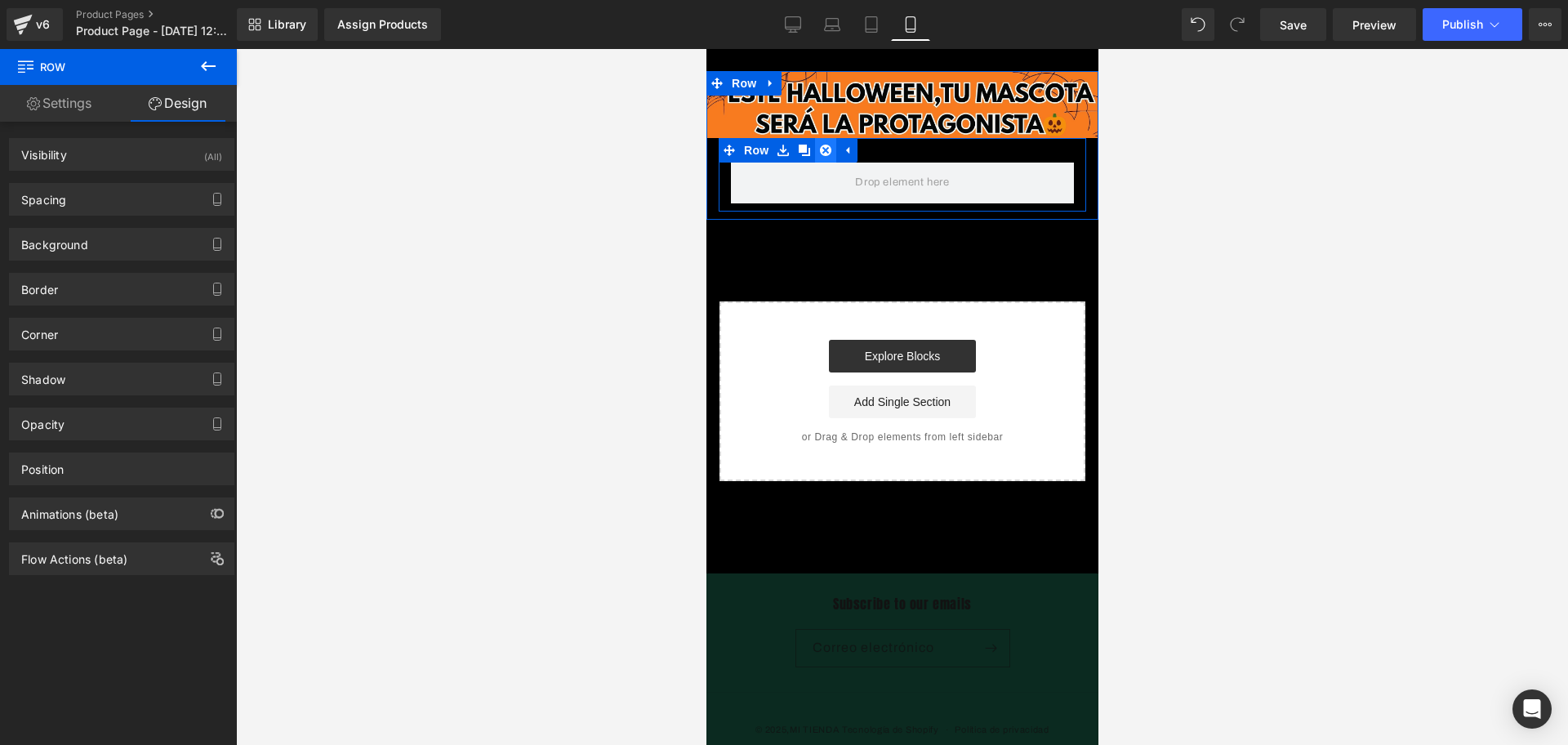
click at [833, 144] on link at bounding box center [825, 149] width 21 height 24
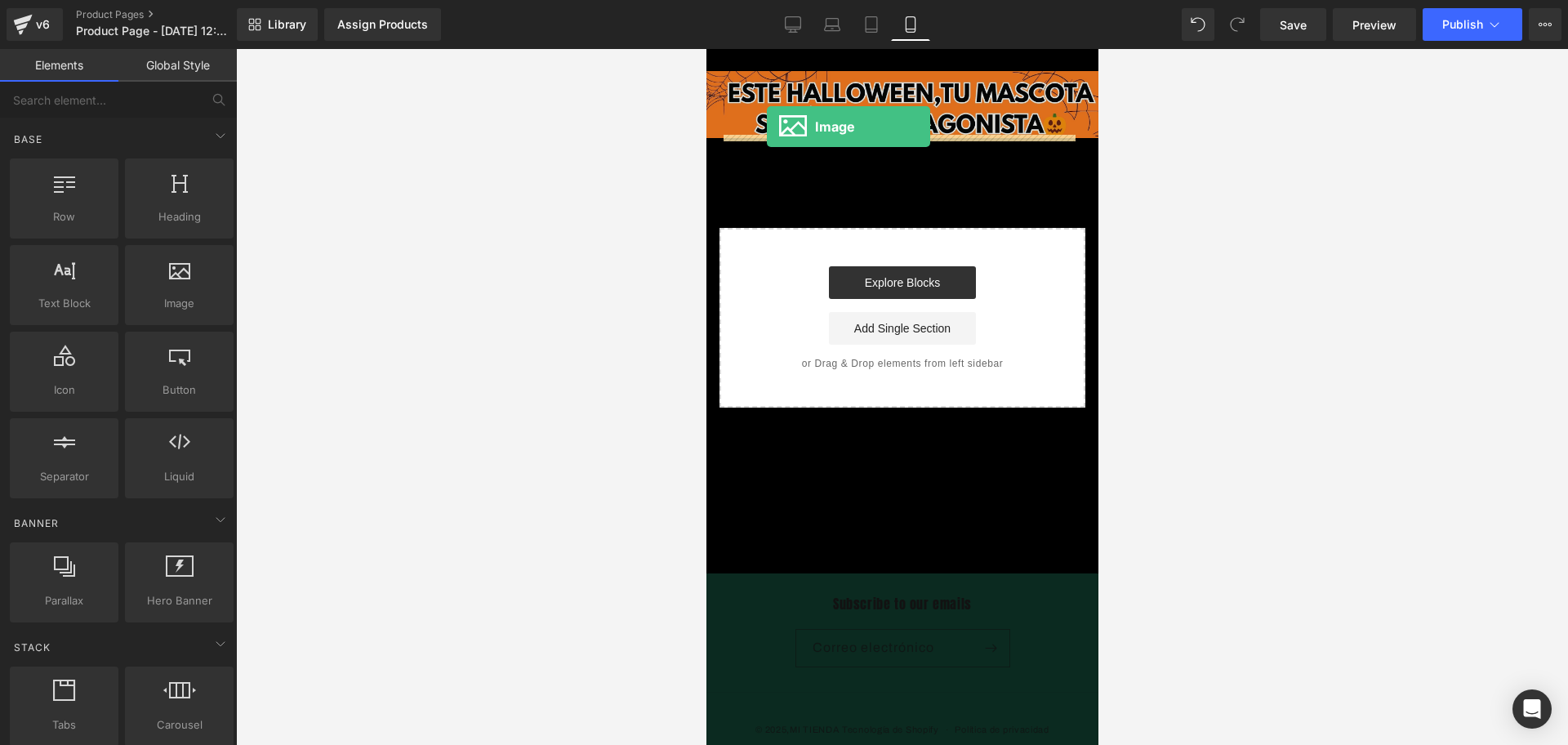
drag, startPoint x: 948, startPoint y: 318, endPoint x: 766, endPoint y: 127, distance: 263.8
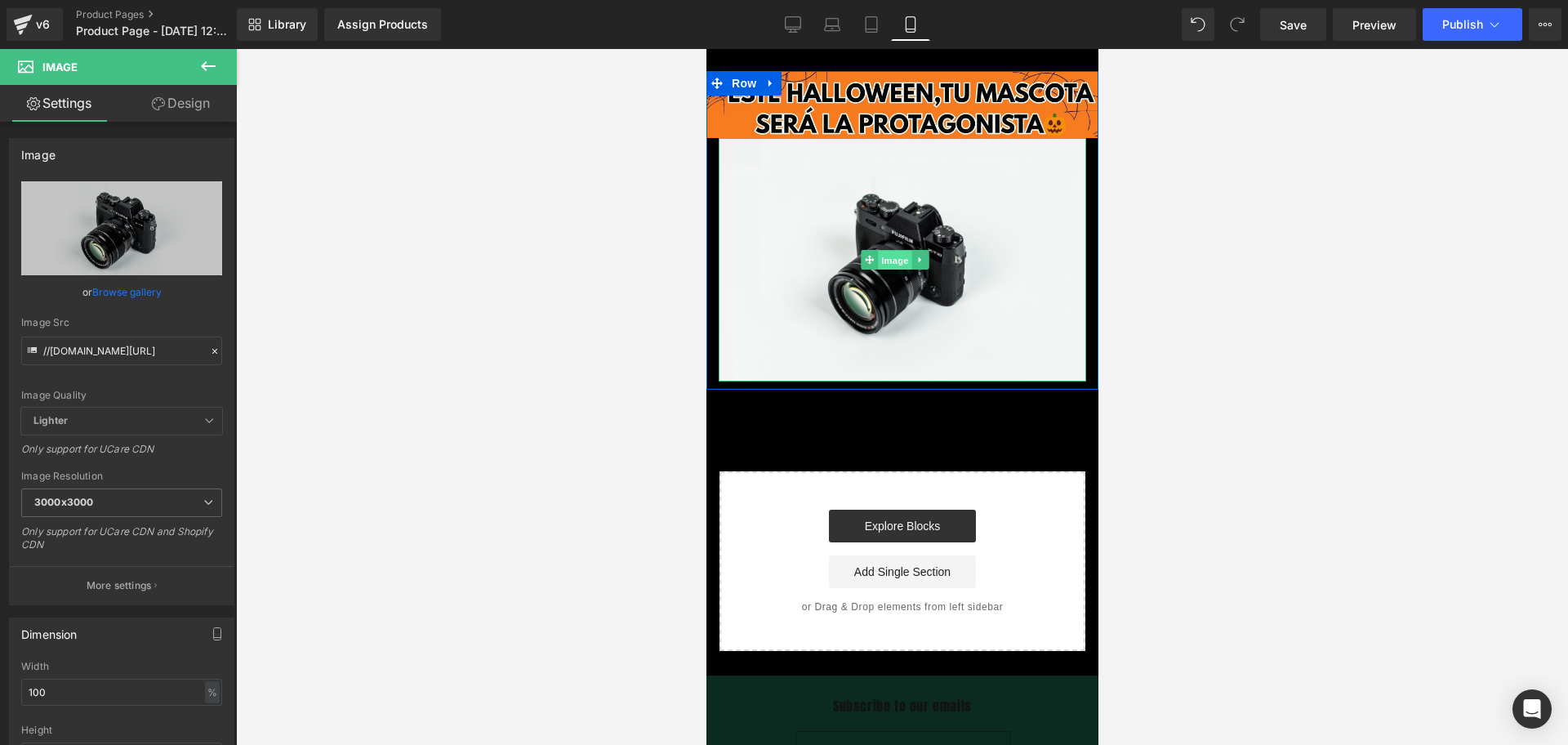
click at [893, 251] on span "Image" at bounding box center [894, 261] width 34 height 20
click at [884, 253] on span "Image" at bounding box center [894, 261] width 34 height 20
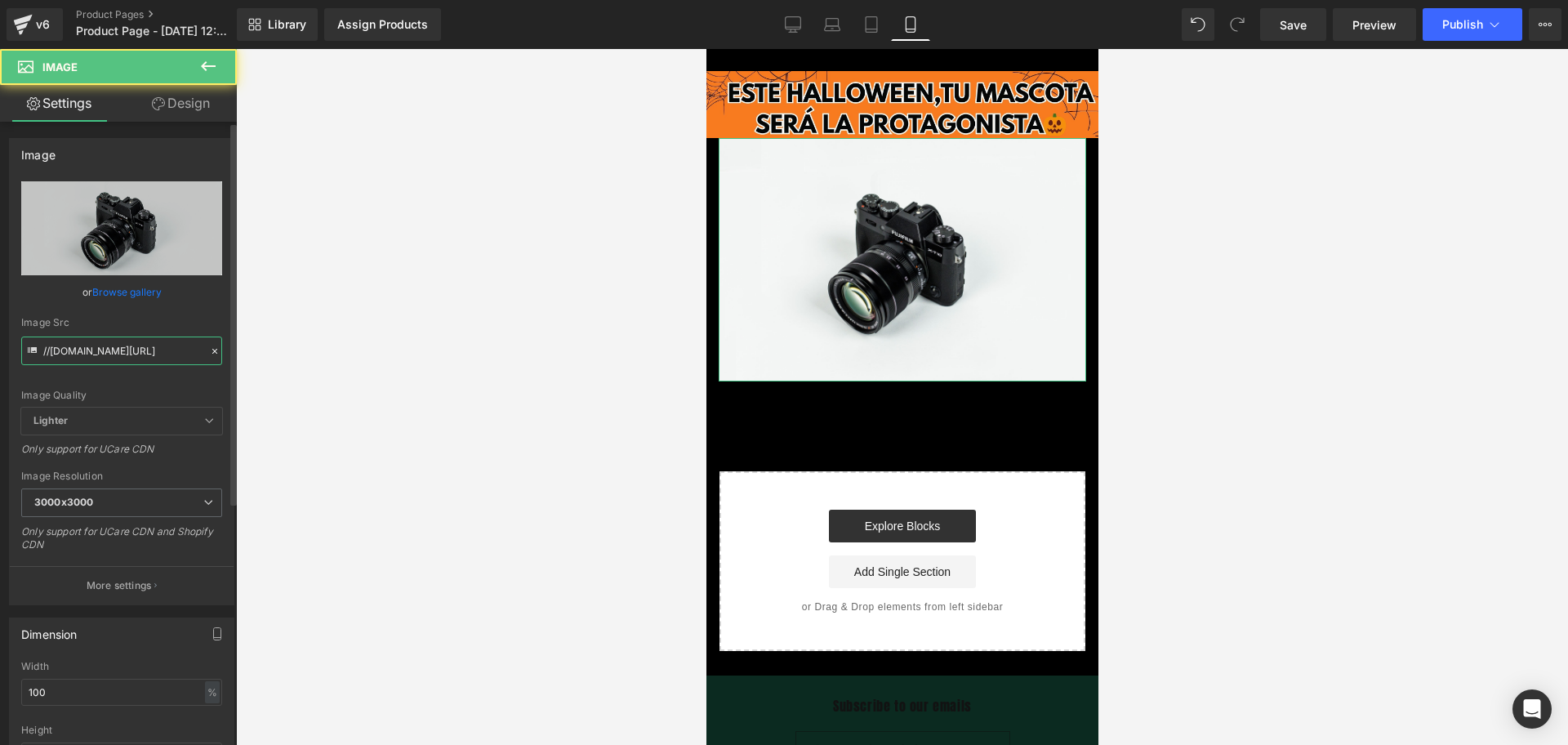
click at [119, 337] on input "//[DOMAIN_NAME][URL]" at bounding box center [122, 351] width 201 height 29
type input "[URL][DOMAIN_NAME]"
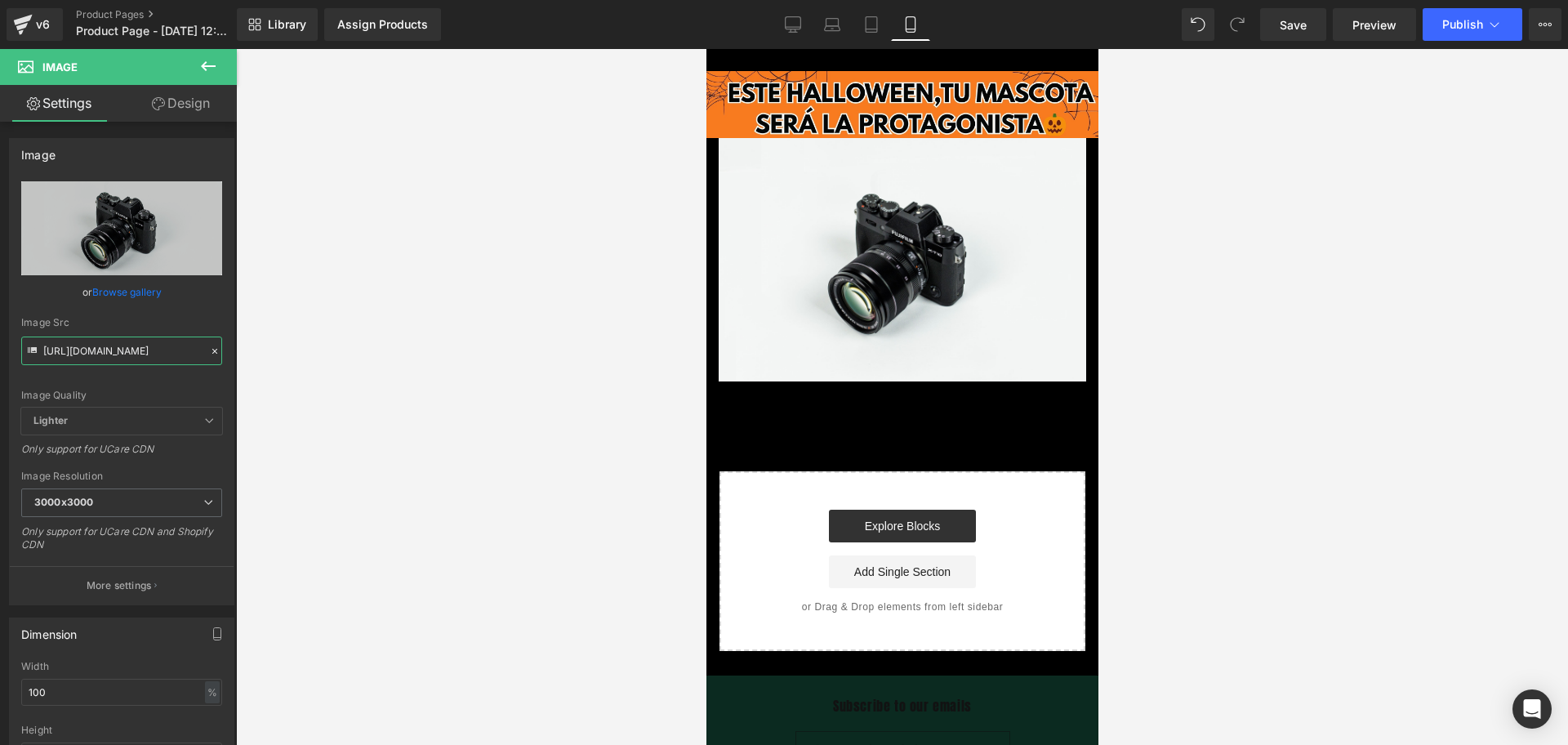
scroll to position [0, 834]
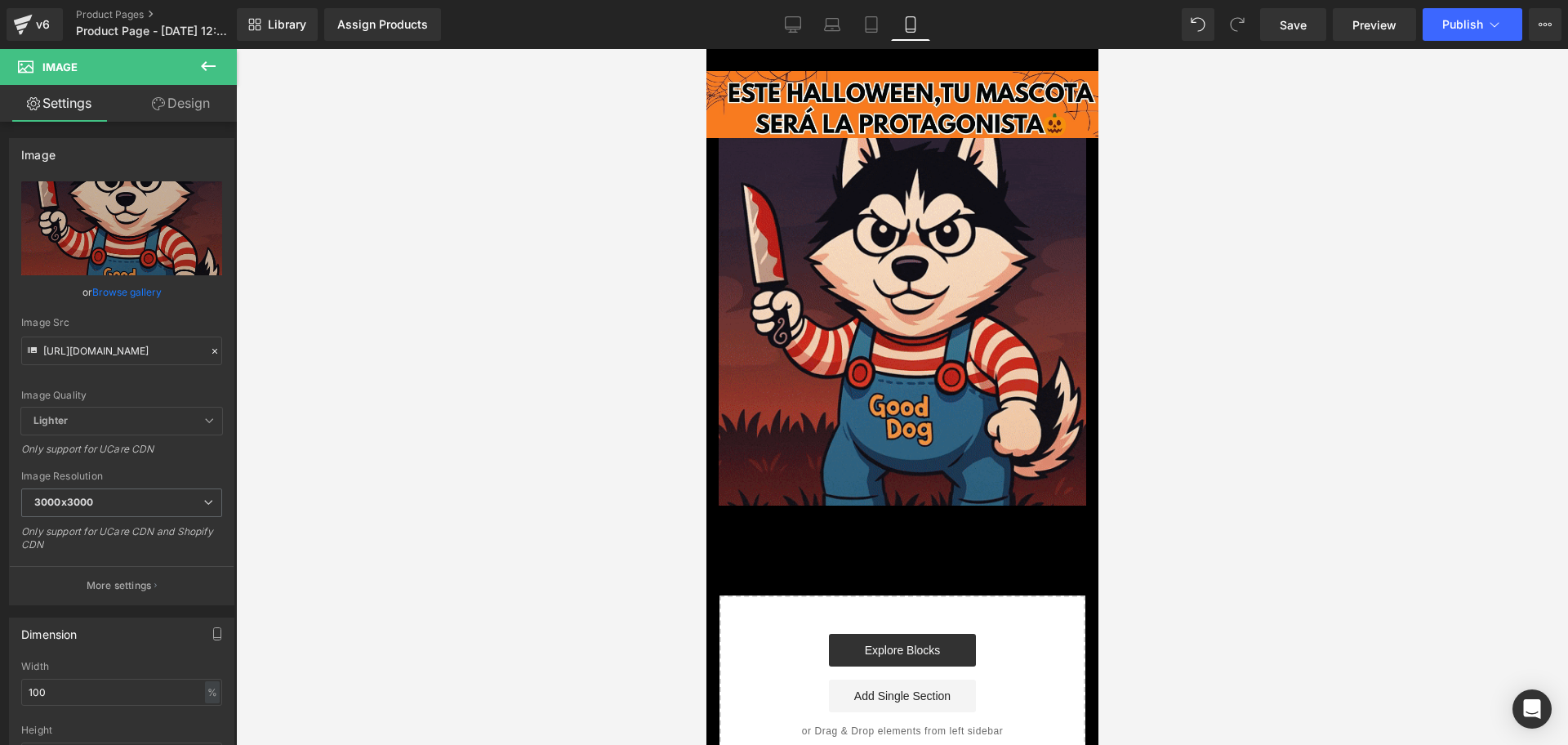
click at [1238, 338] on div at bounding box center [901, 397] width 1332 height 696
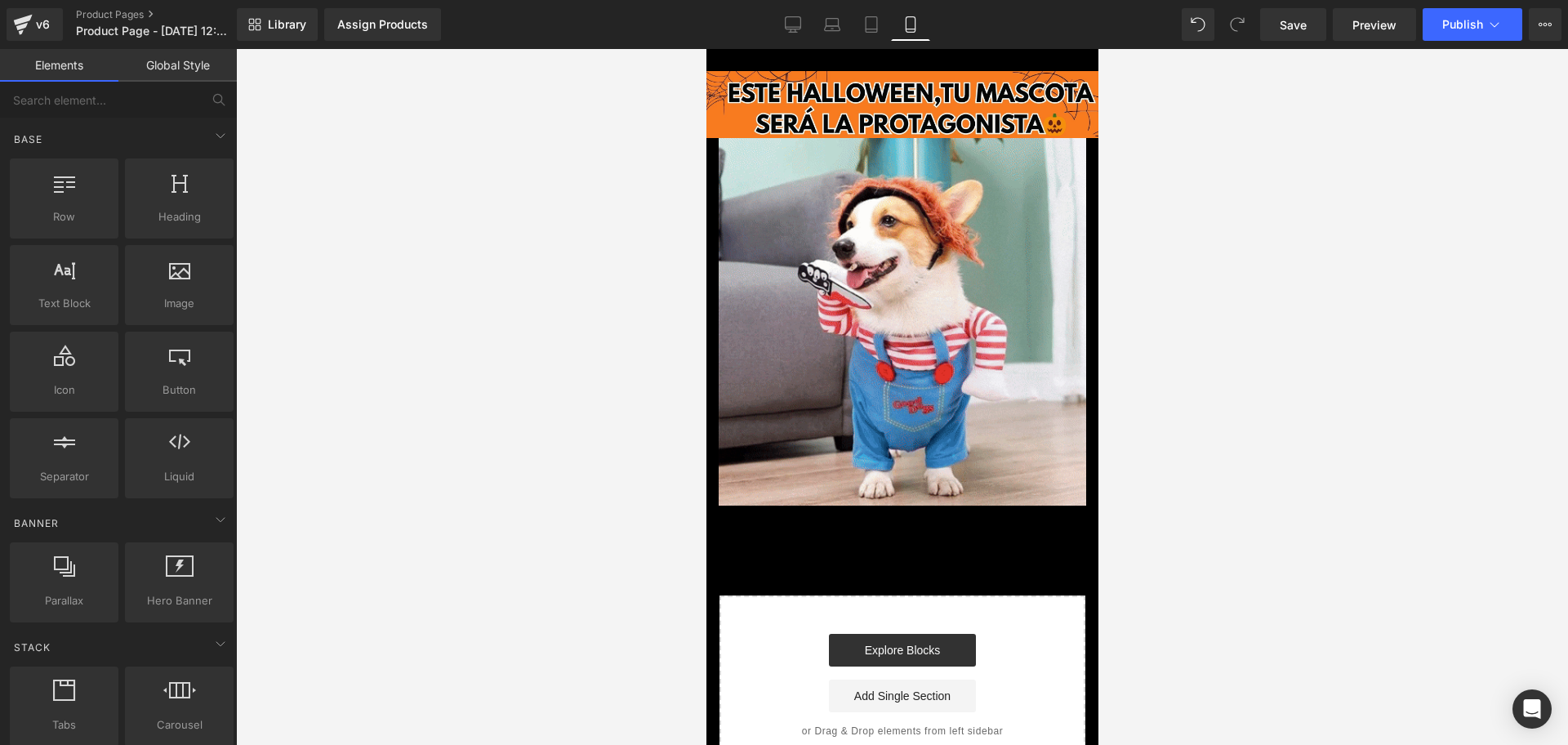
scroll to position [0, 0]
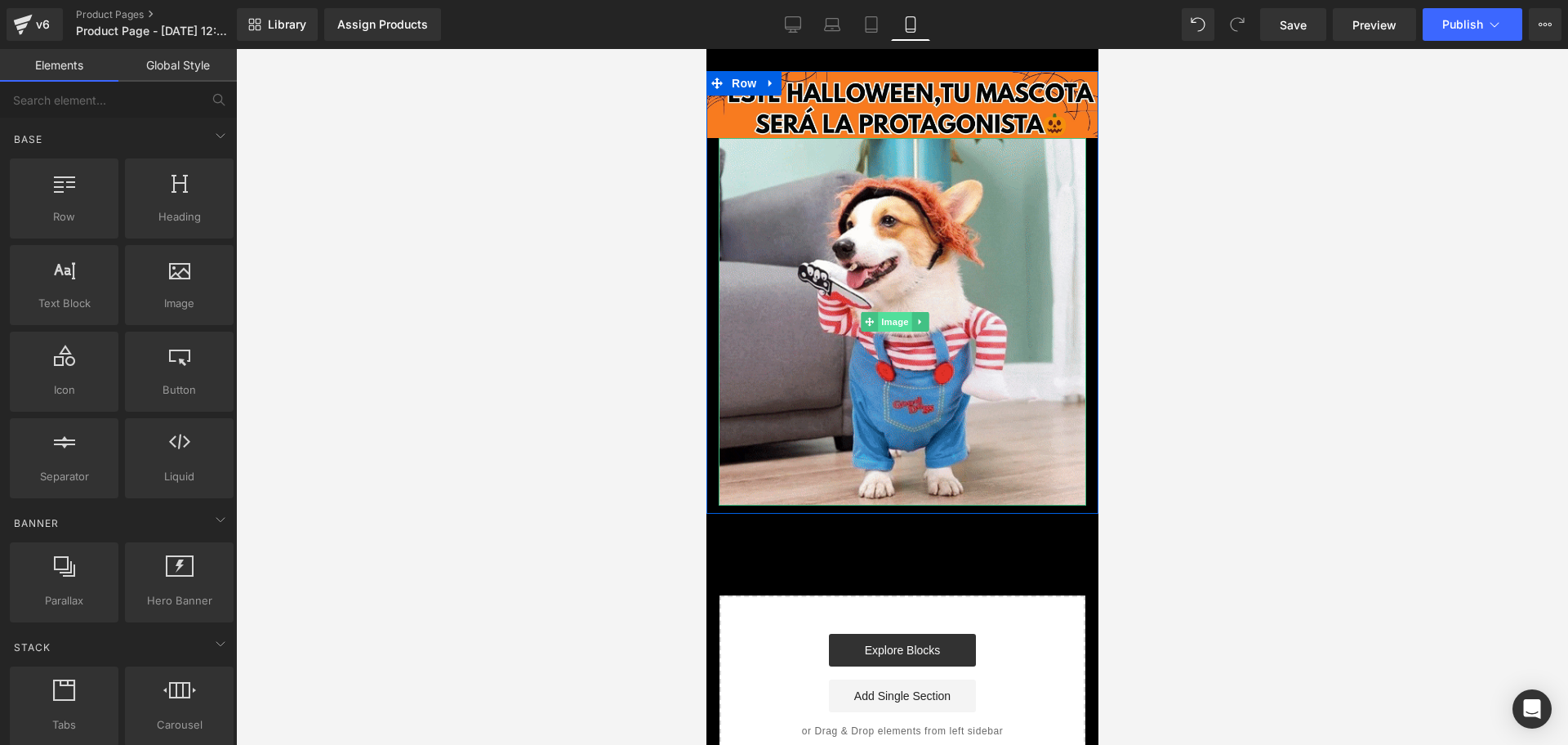
click at [887, 312] on span "Image" at bounding box center [894, 322] width 34 height 20
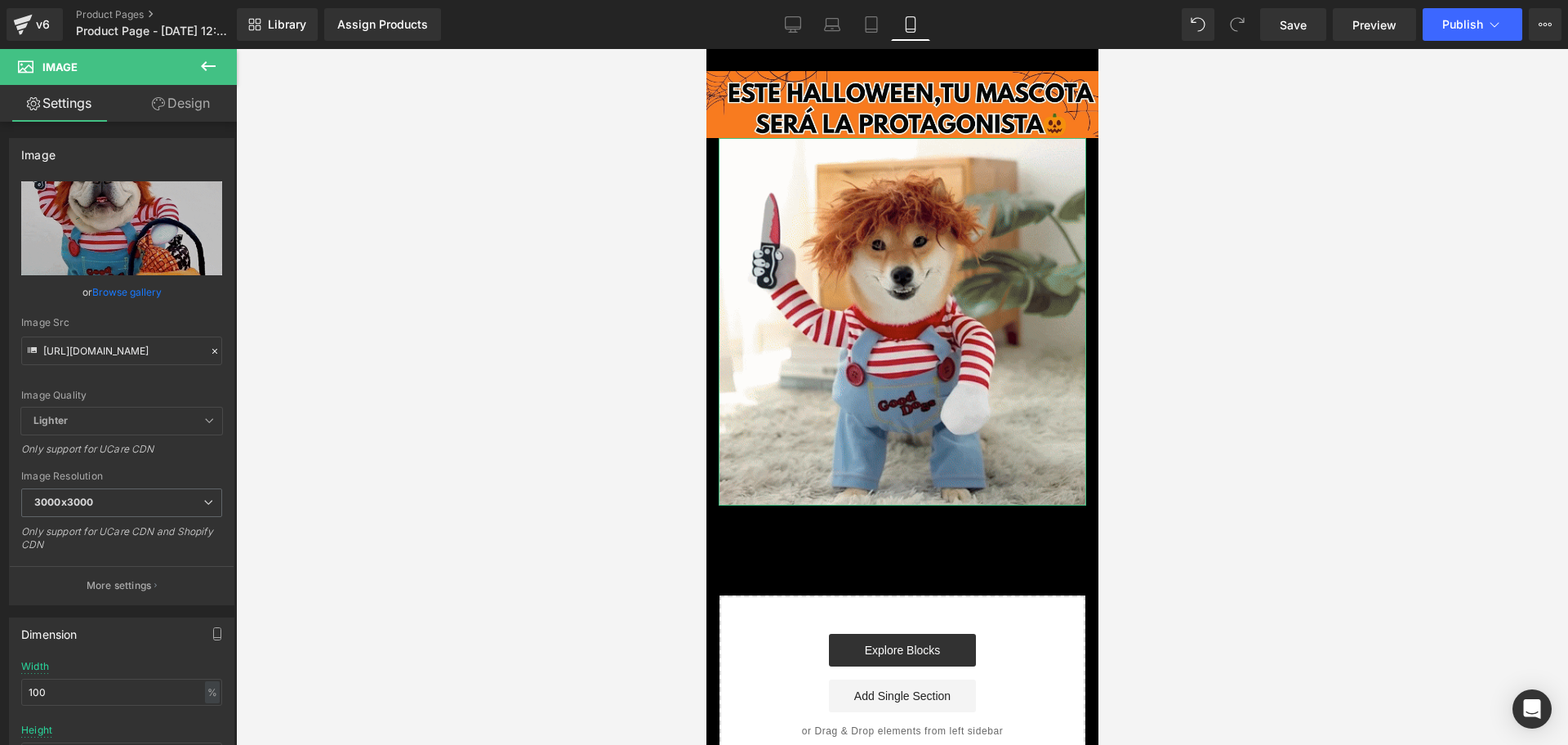
click at [182, 90] on link "Design" at bounding box center [180, 103] width 119 height 37
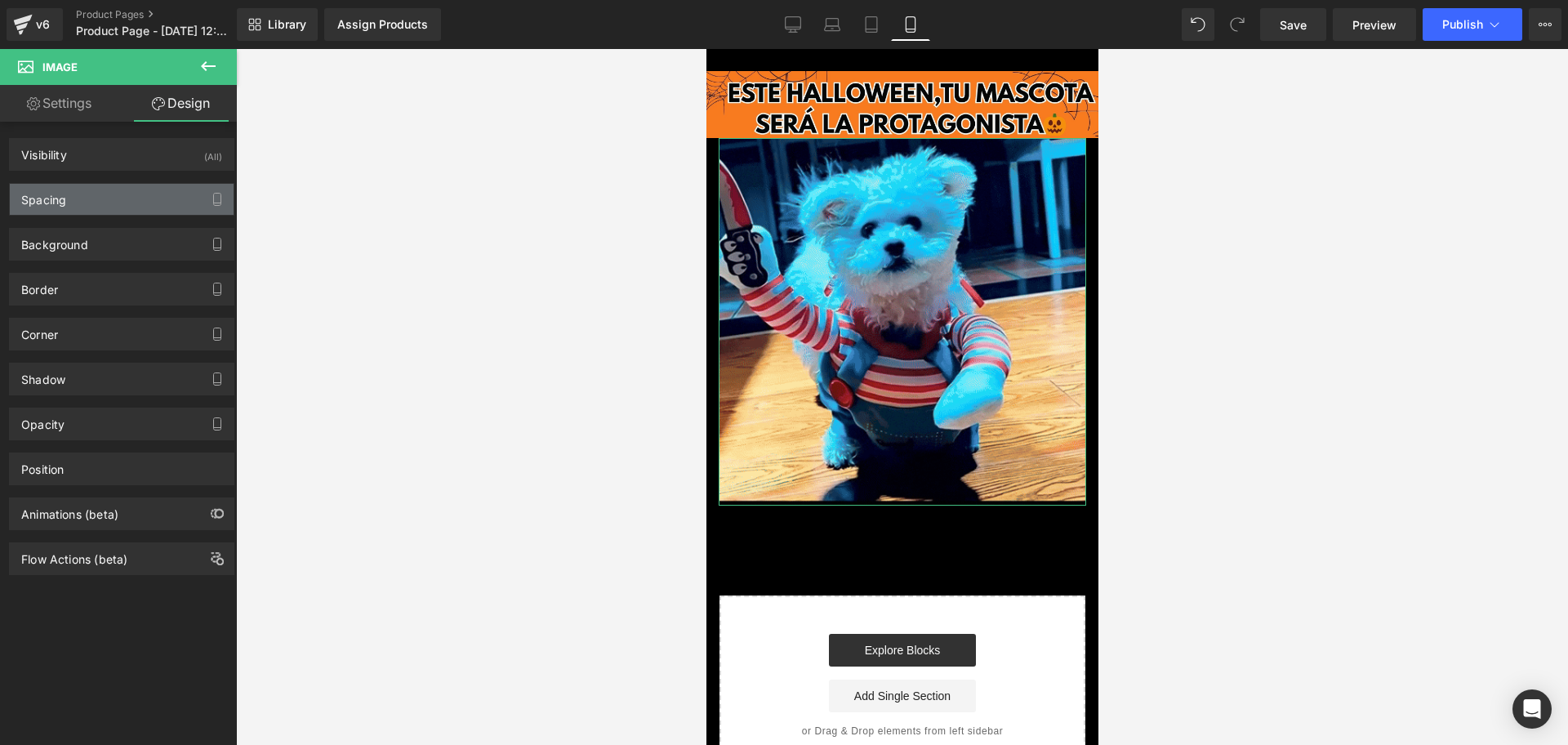
click at [77, 212] on div "Spacing" at bounding box center [122, 199] width 223 height 31
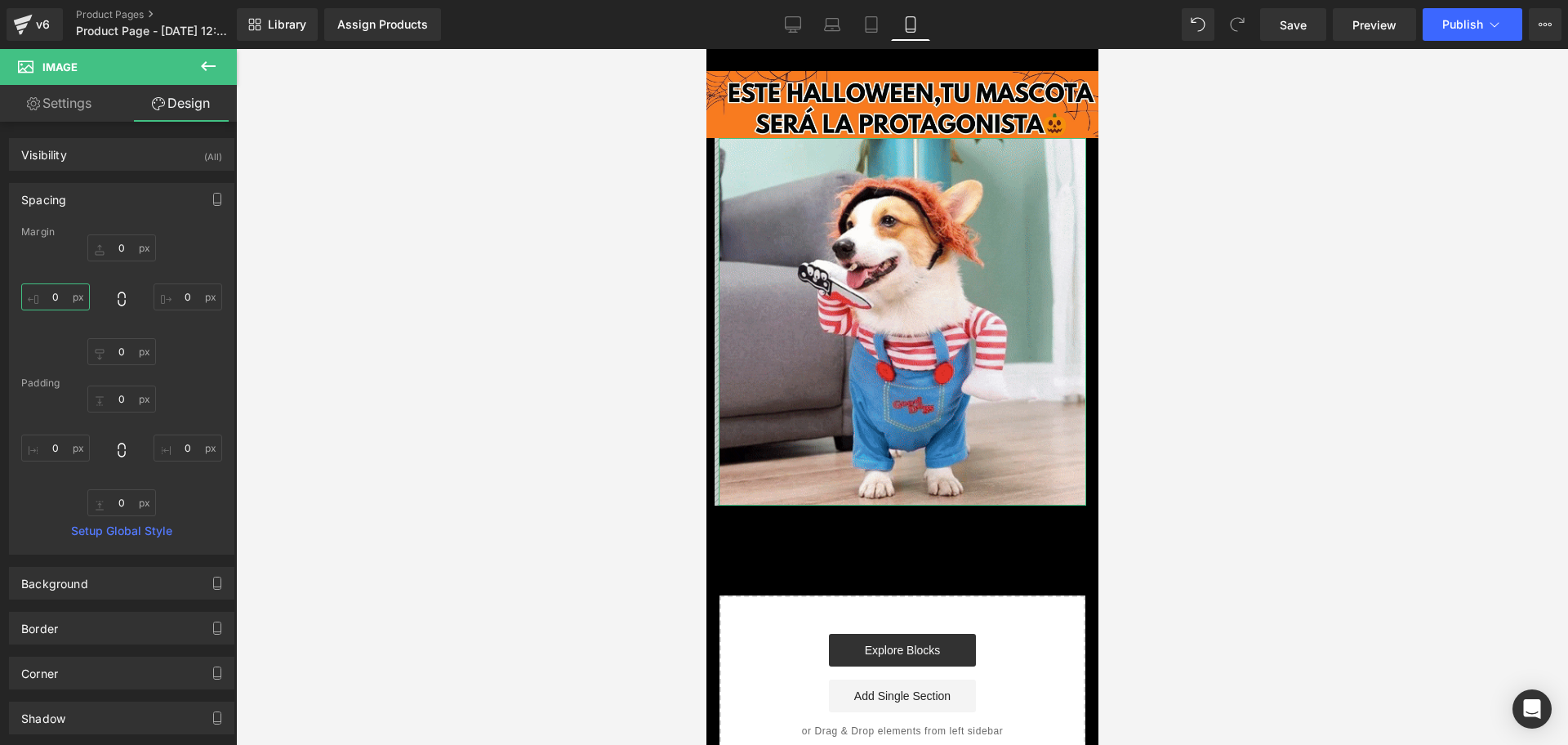
click at [50, 291] on input "0" at bounding box center [55, 297] width 69 height 27
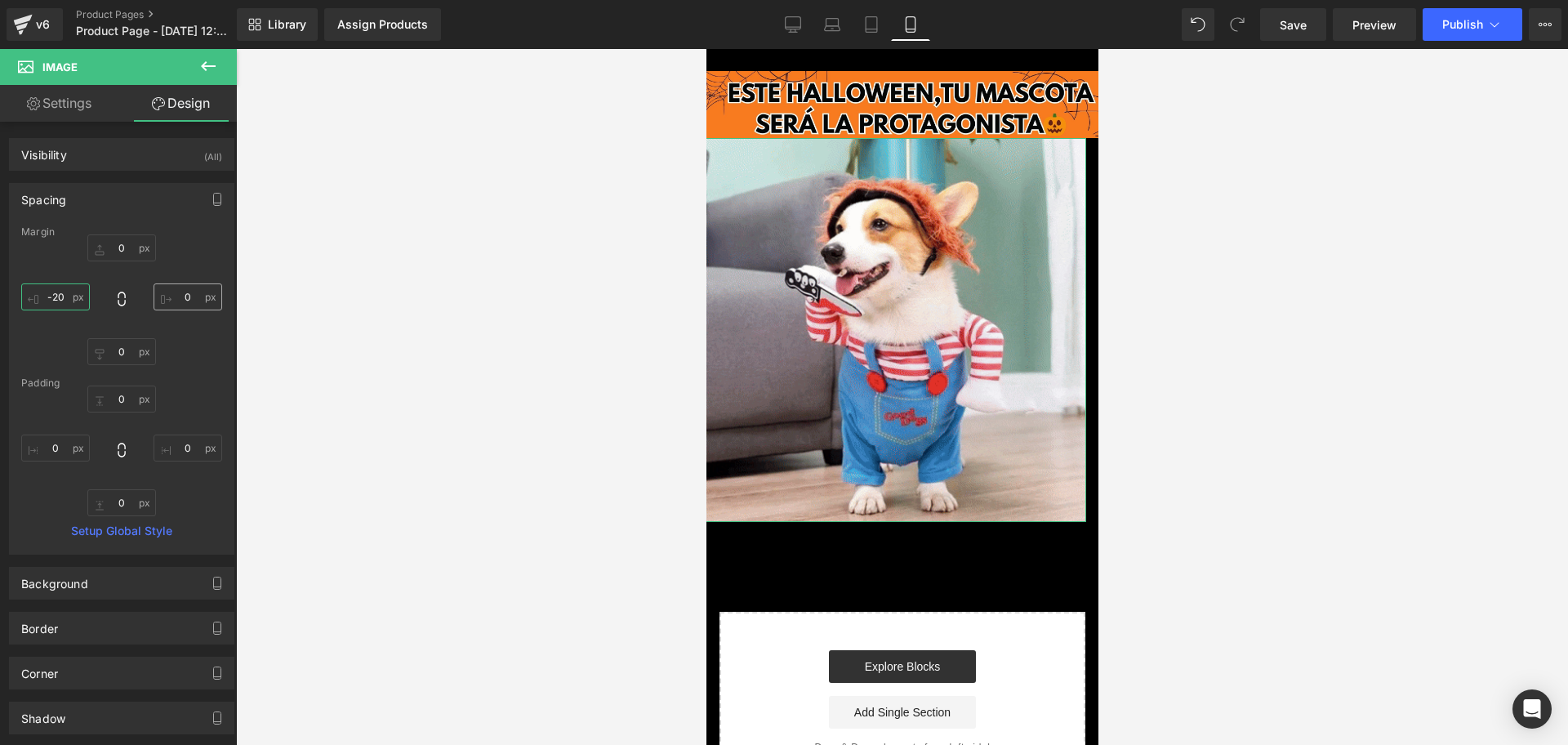
type input "-20"
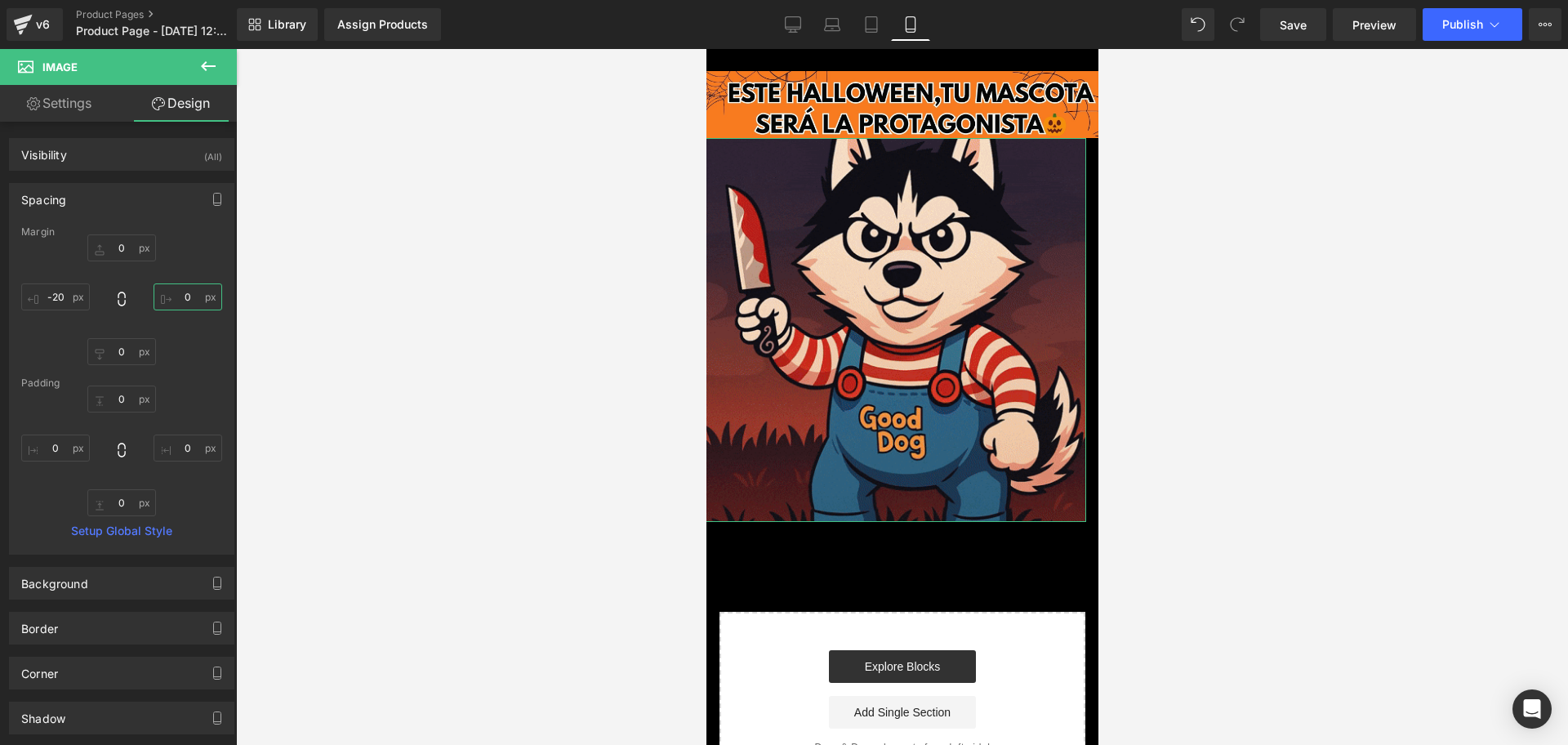
click at [177, 306] on input "0" at bounding box center [188, 297] width 69 height 27
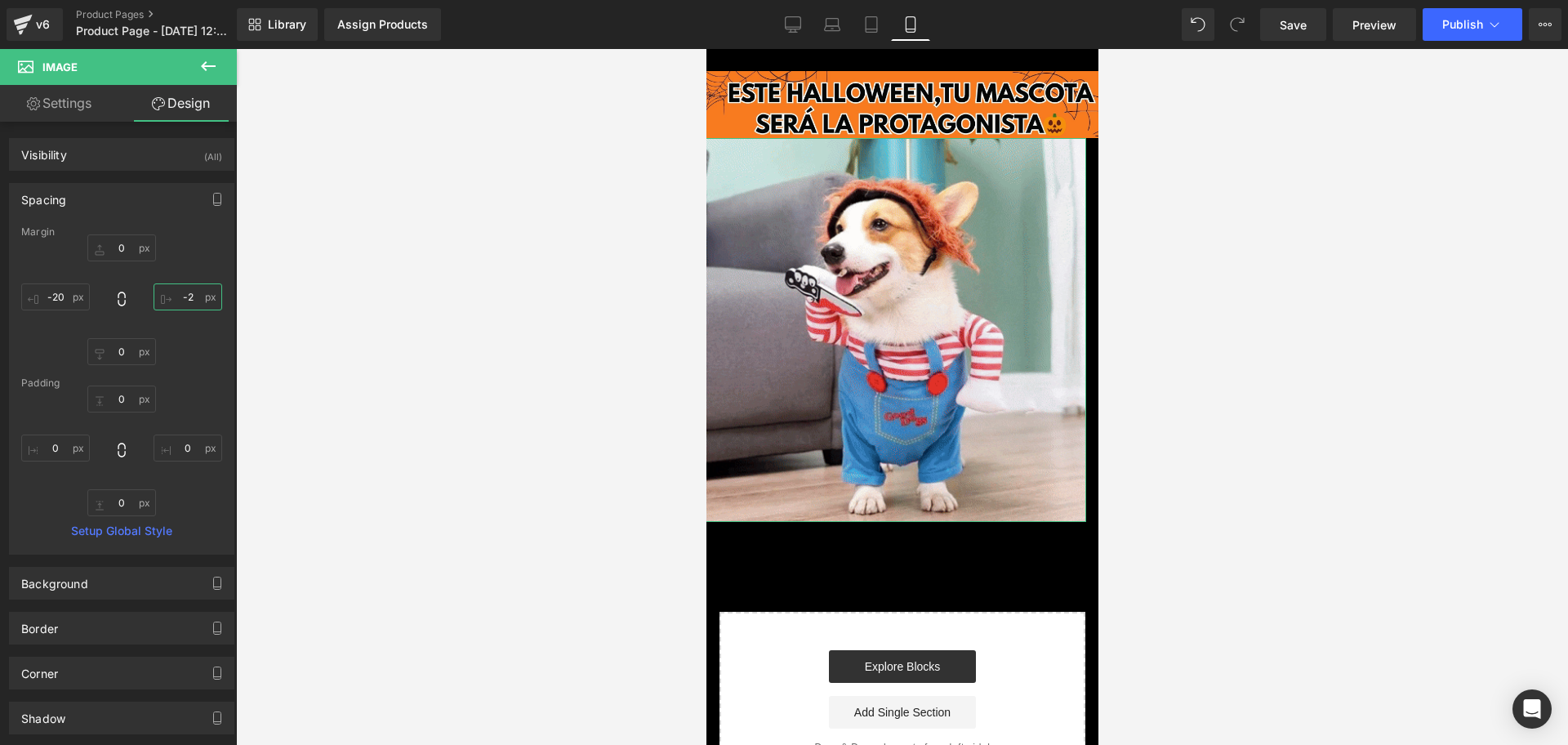
type input "-20"
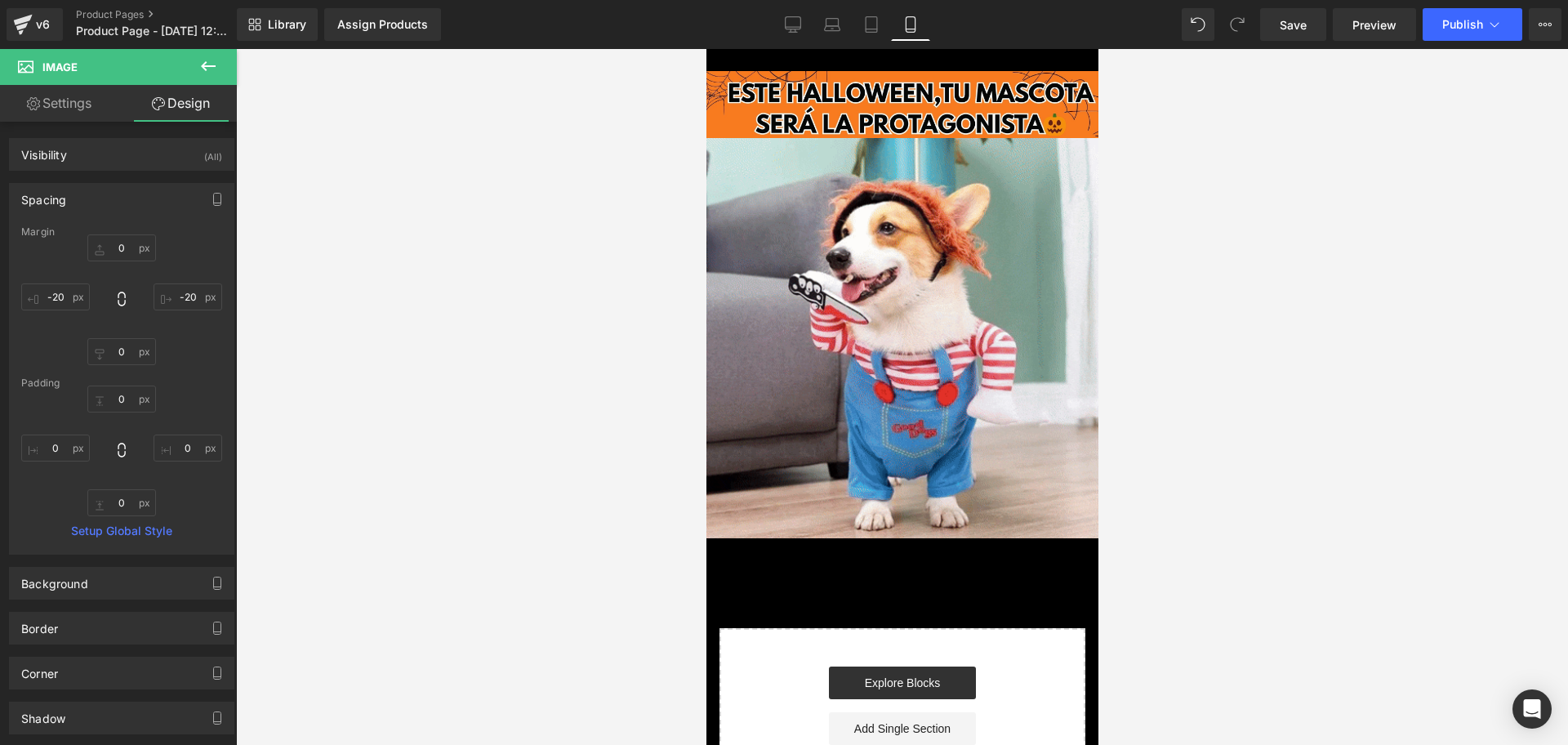
click at [1081, 259] on html "​ MI TIENDA Ir directamente al contenido Image Image Row Select your layout" at bounding box center [901, 397] width 392 height 696
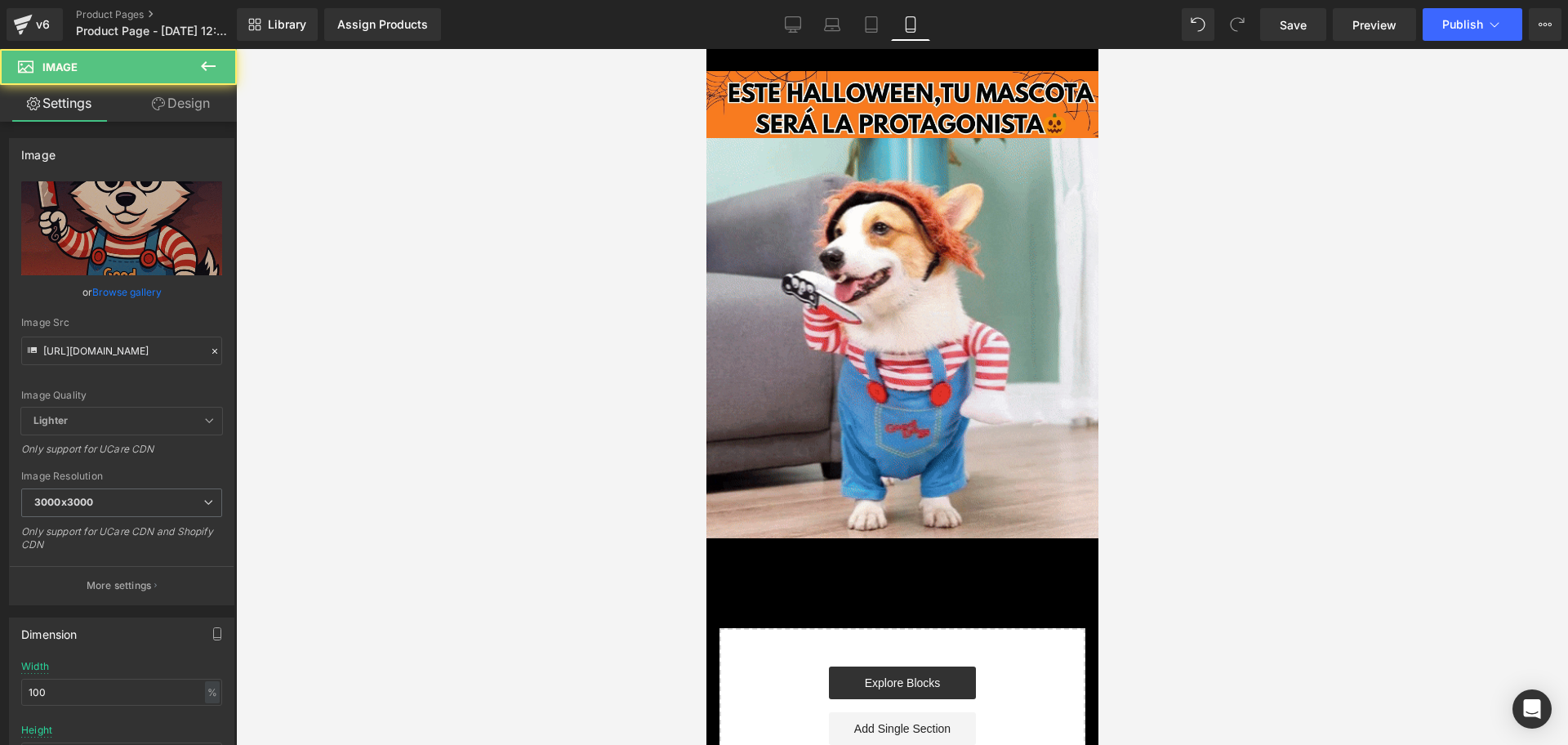
click at [1119, 267] on div at bounding box center [901, 397] width 1332 height 696
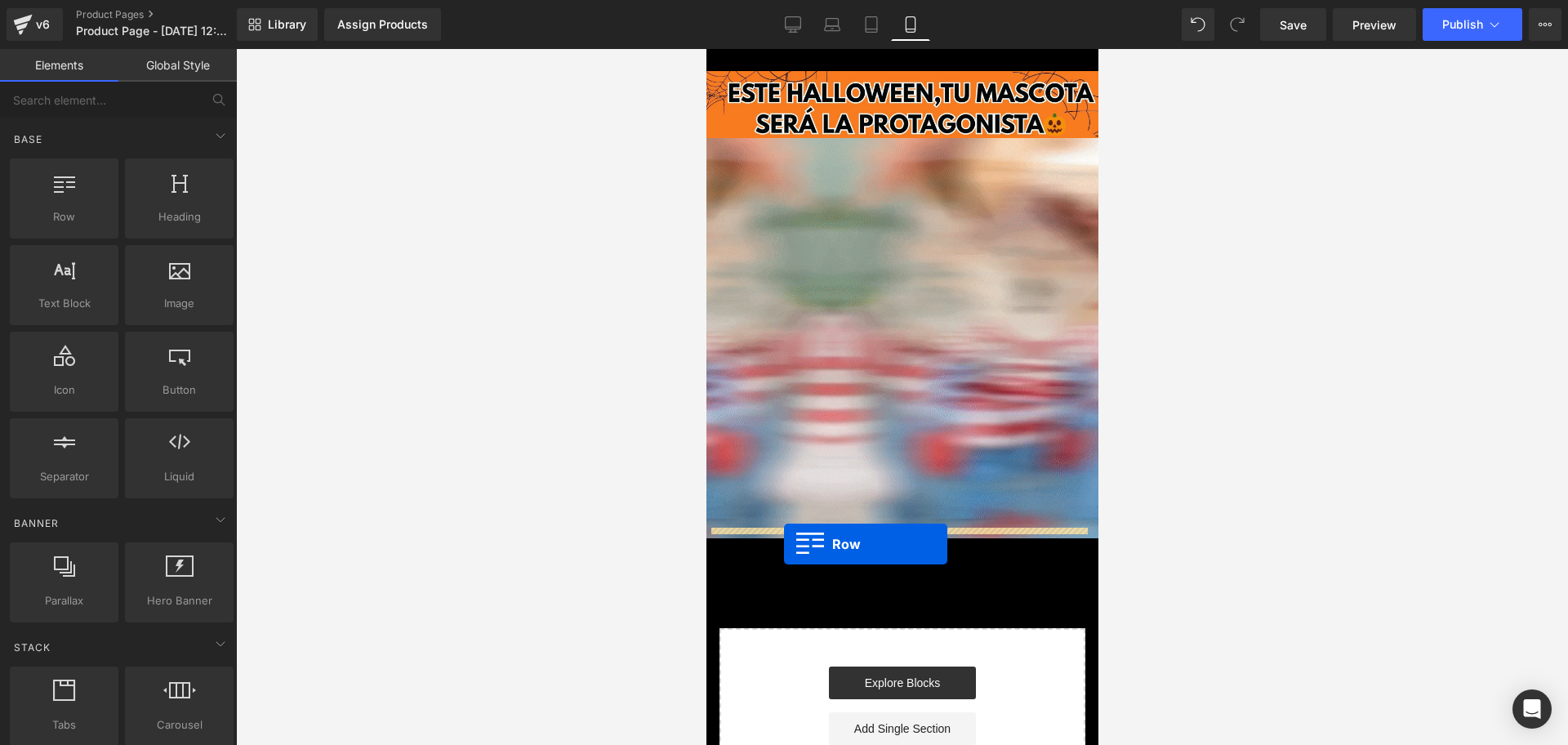
drag, startPoint x: 802, startPoint y: 266, endPoint x: 784, endPoint y: 544, distance: 278.6
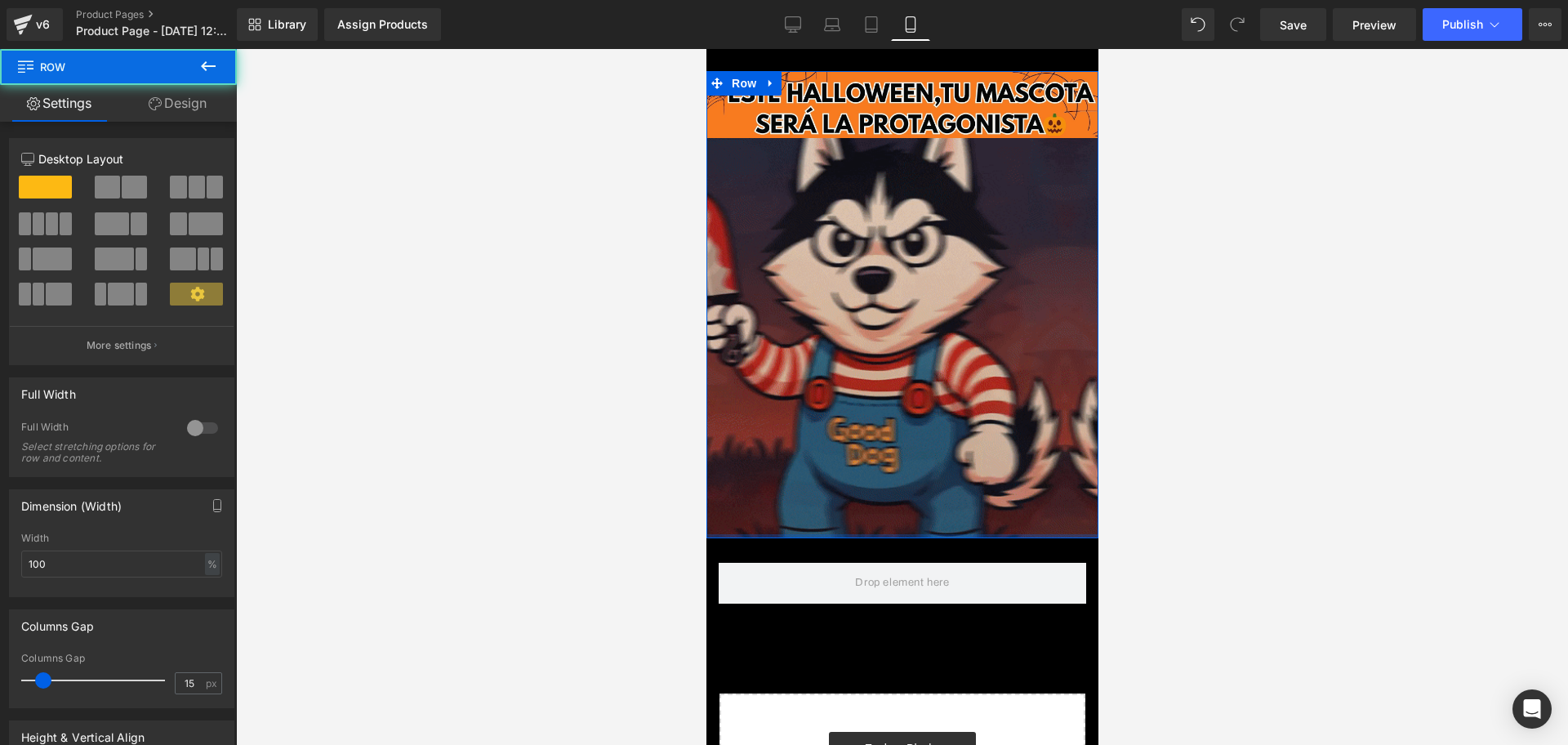
drag, startPoint x: 867, startPoint y: 527, endPoint x: 853, endPoint y: 506, distance: 25.2
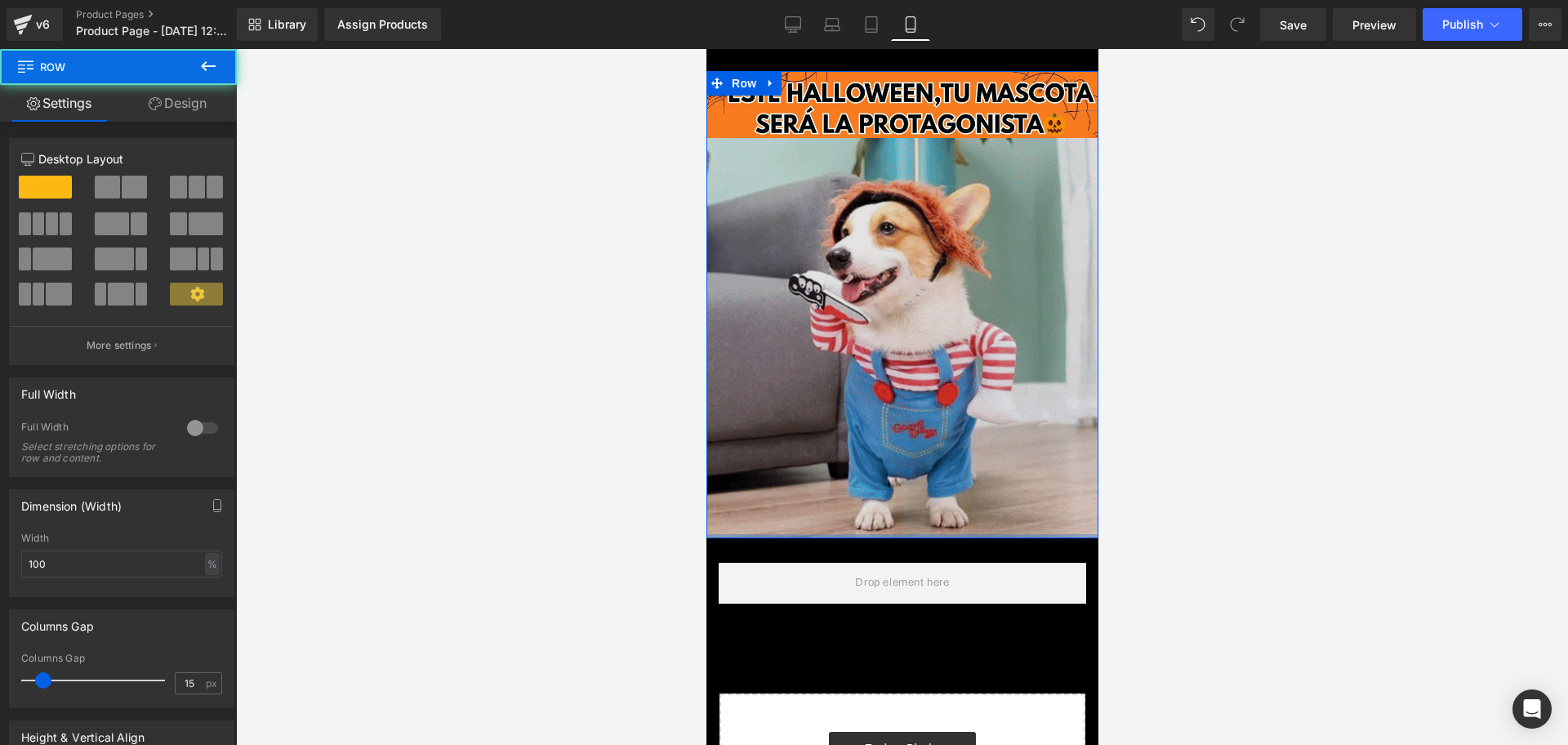
click at [853, 506] on div "Image Image Row" at bounding box center [901, 305] width 392 height 467
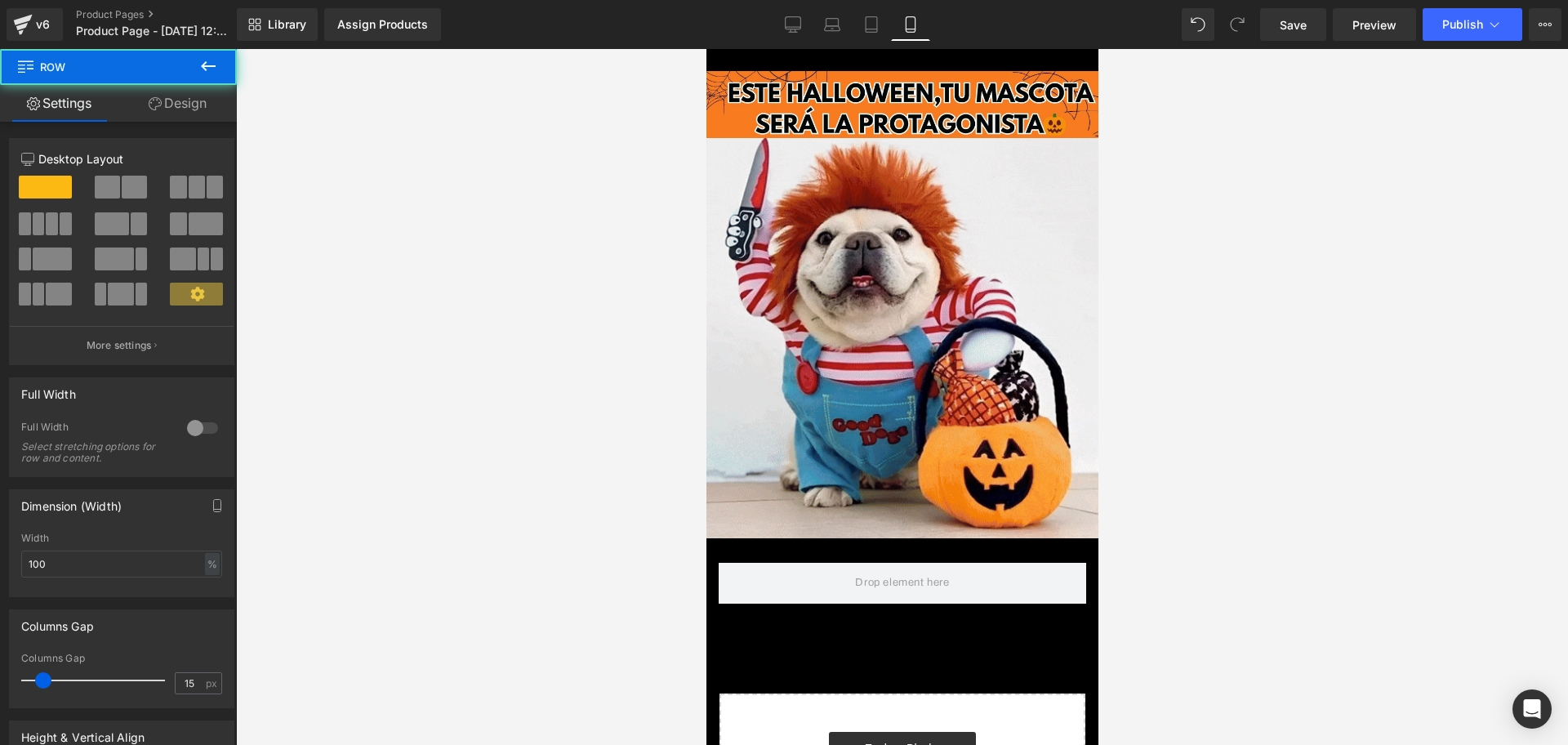
click at [1228, 499] on div at bounding box center [901, 397] width 1332 height 696
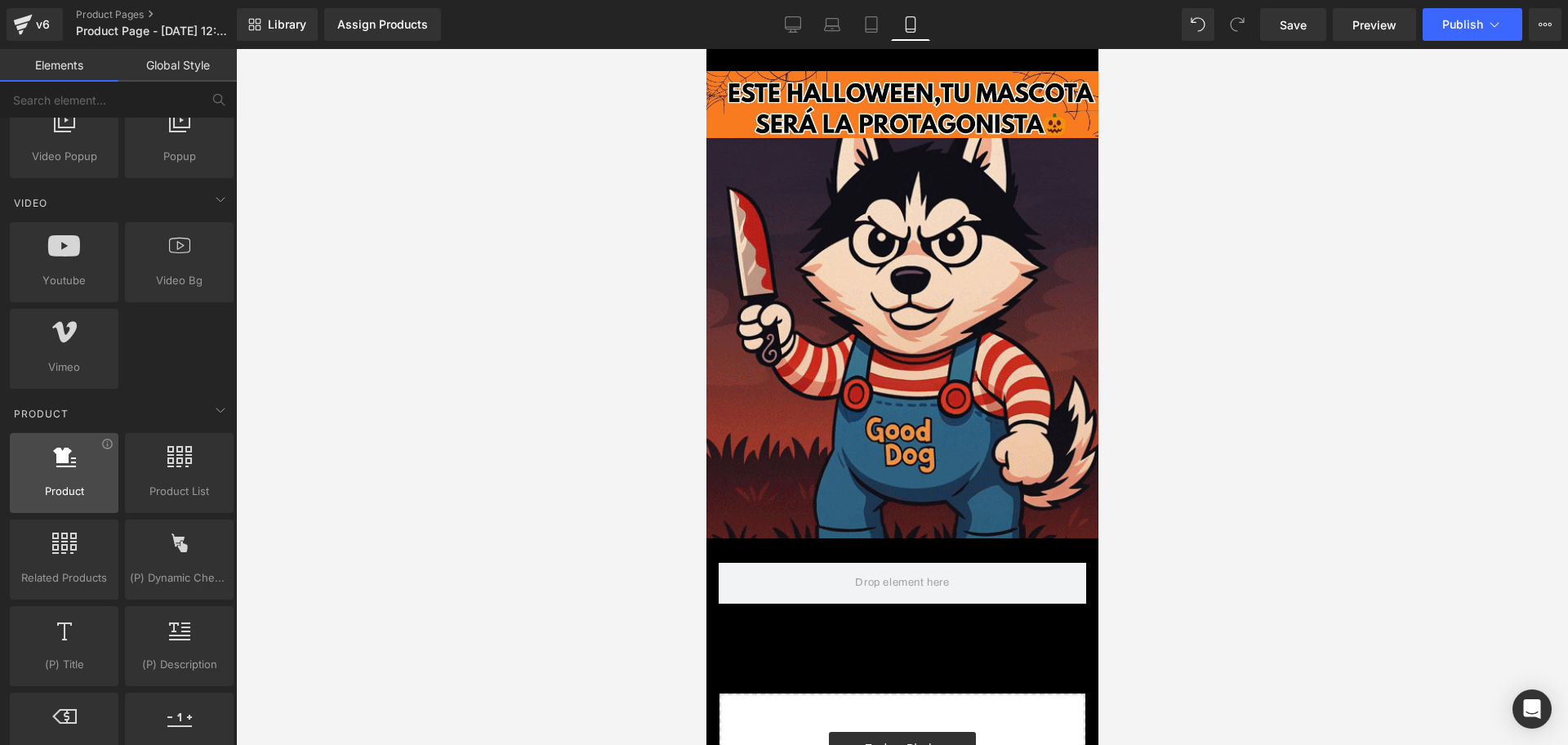
scroll to position [1123, 0]
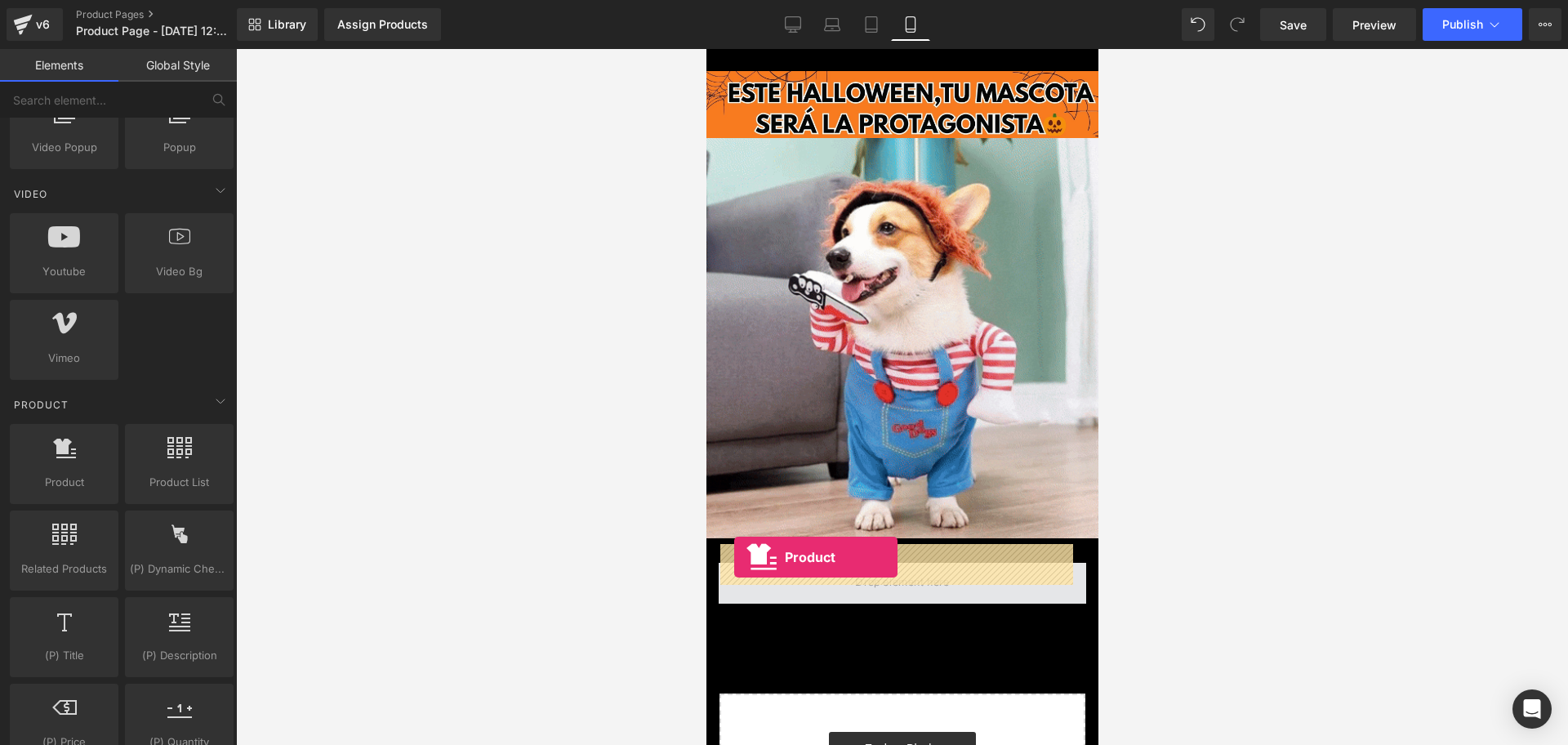
drag, startPoint x: 784, startPoint y: 518, endPoint x: 734, endPoint y: 557, distance: 63.4
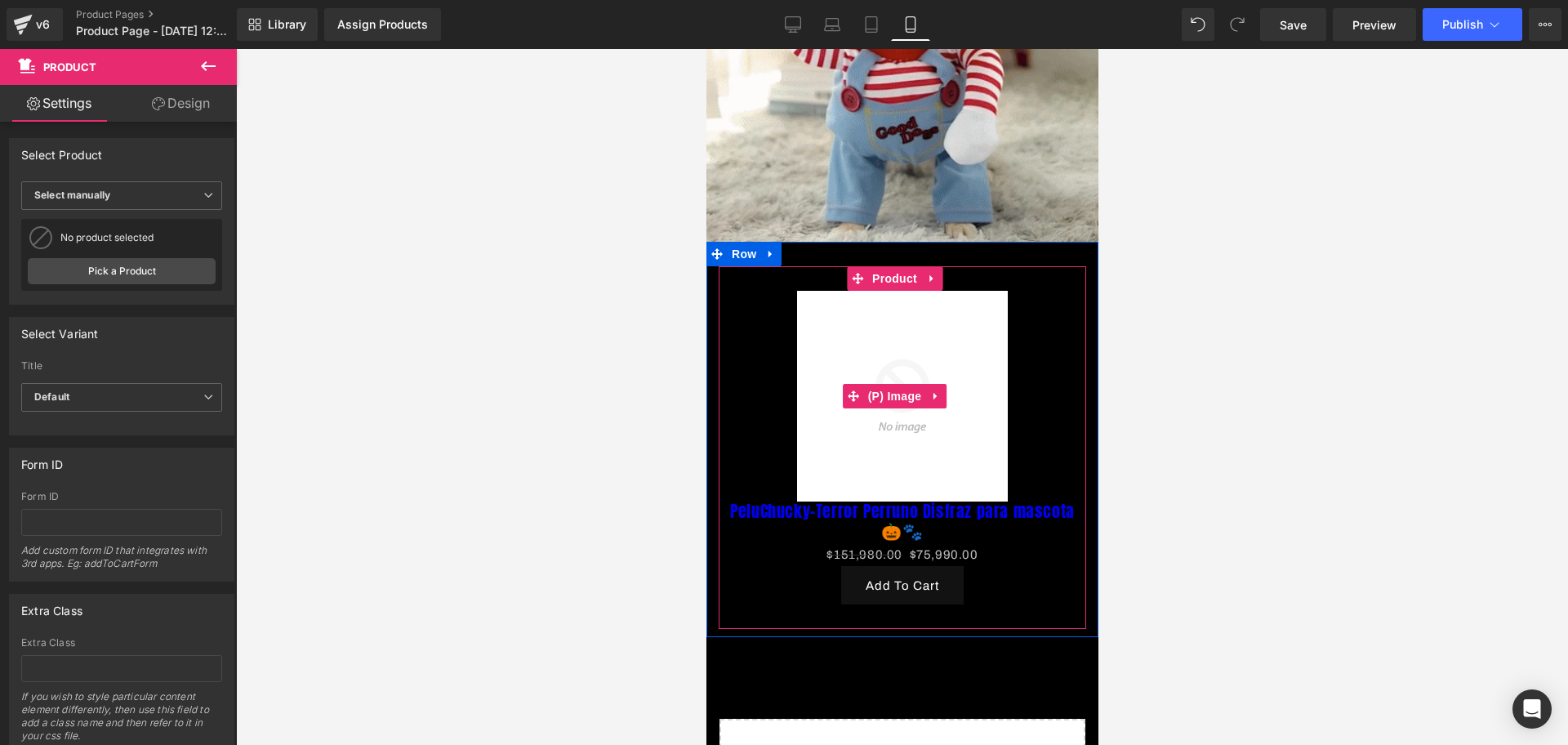
scroll to position [306, 0]
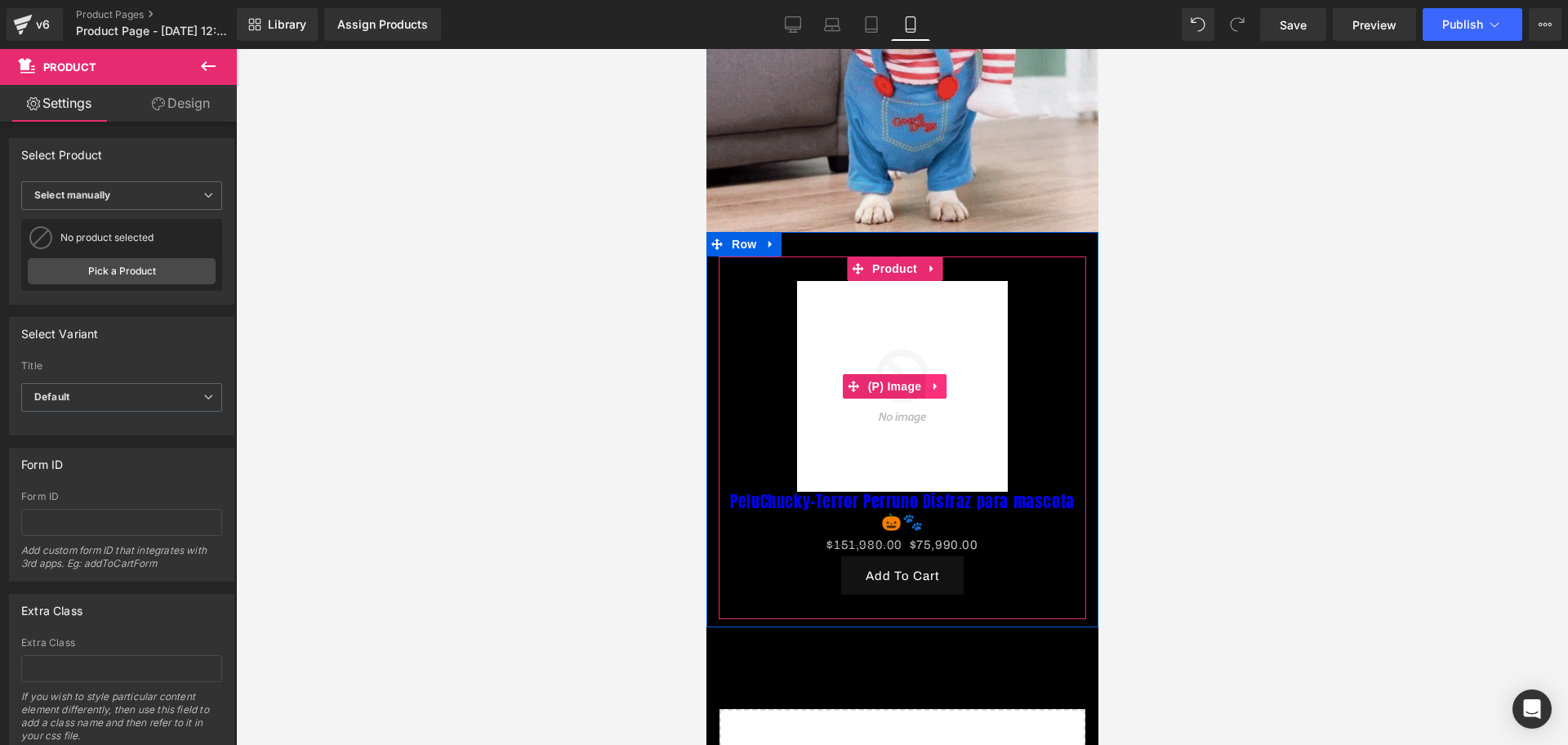
click at [937, 374] on link at bounding box center [935, 386] width 21 height 24
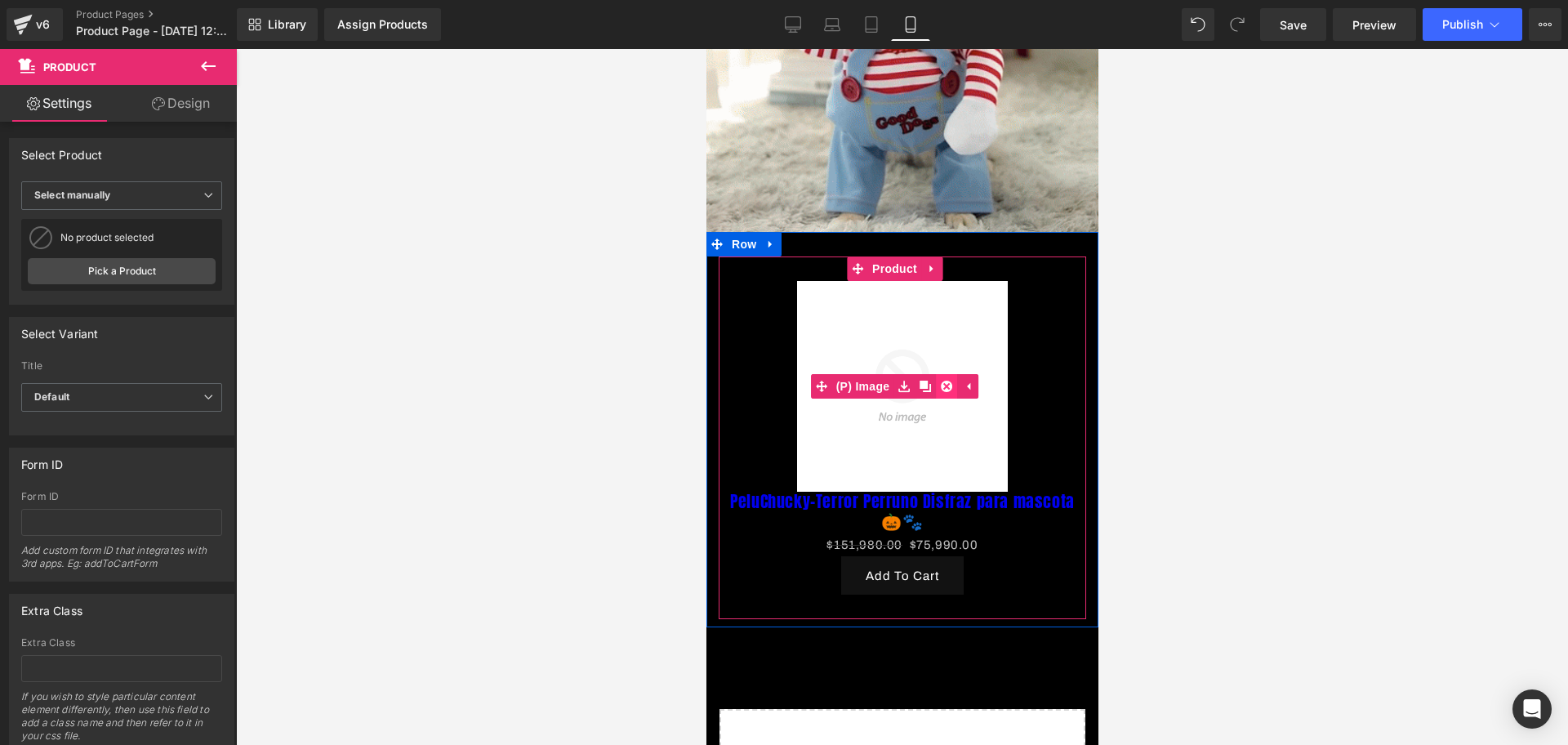
click at [943, 374] on link at bounding box center [946, 386] width 21 height 24
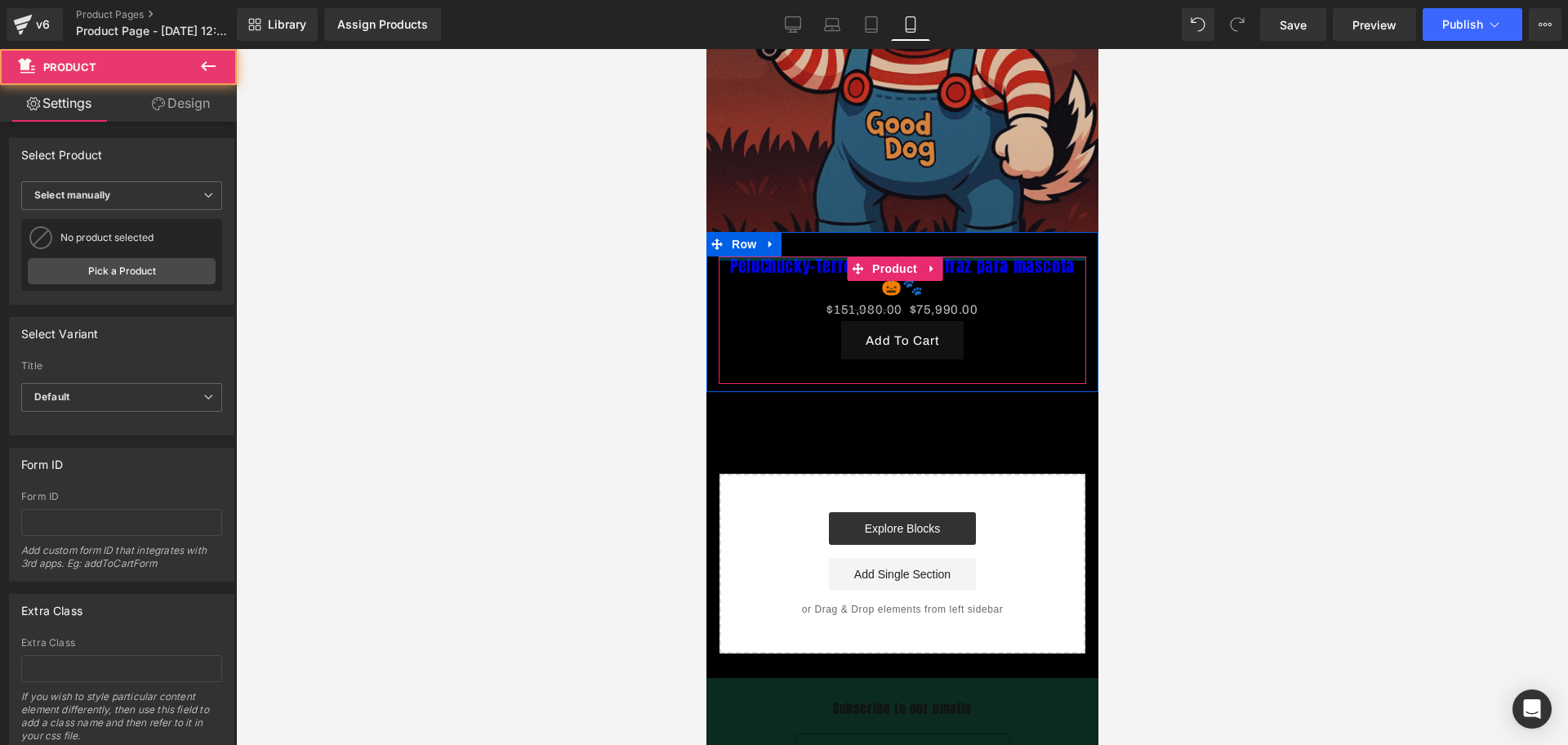
drag, startPoint x: 976, startPoint y: 251, endPoint x: 976, endPoint y: 210, distance: 41.0
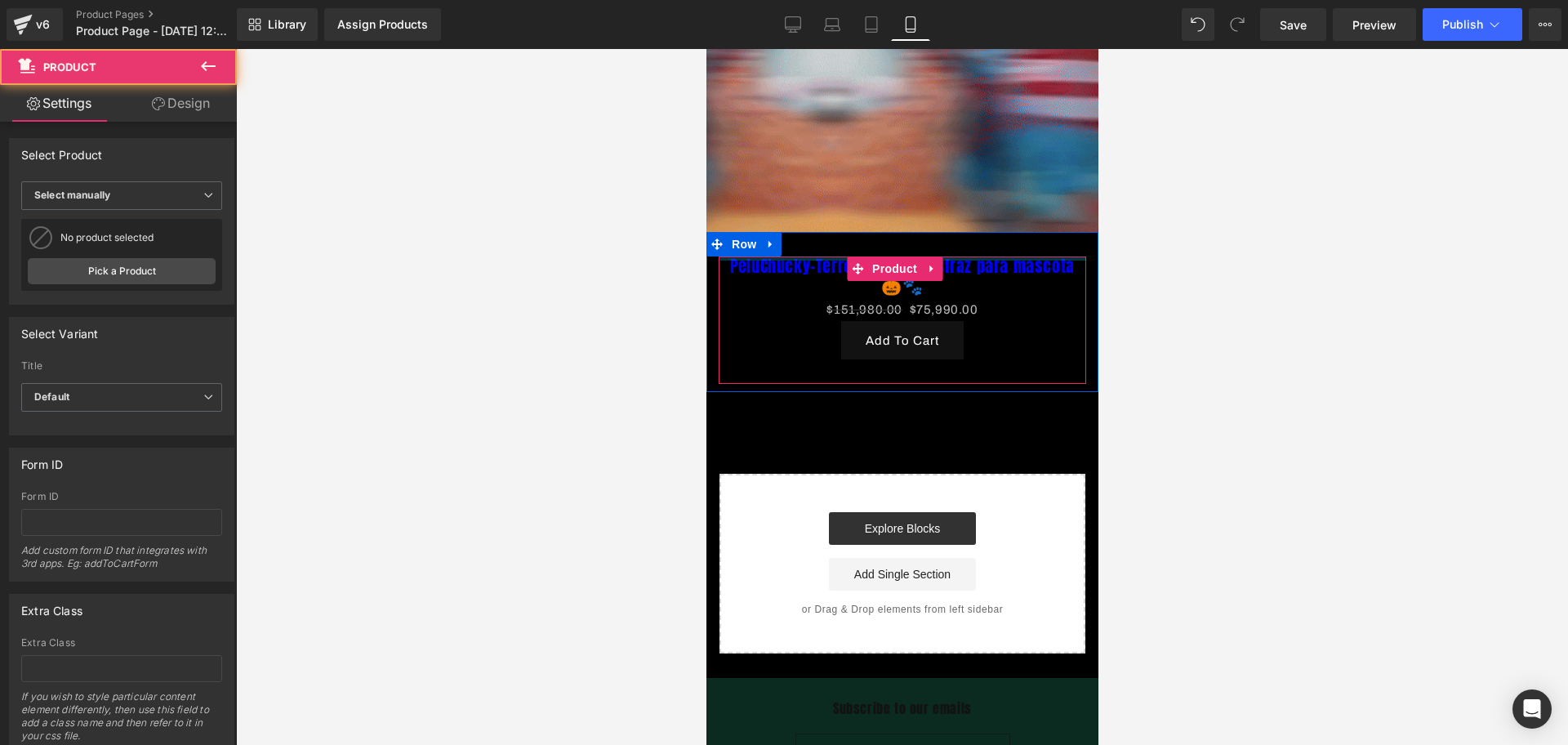
click at [976, 210] on div "Image Image Row PeluChucky-Terror Perruno Disfraz para mascota 🎃🐾 (P) Title $15…" at bounding box center [901, 209] width 392 height 889
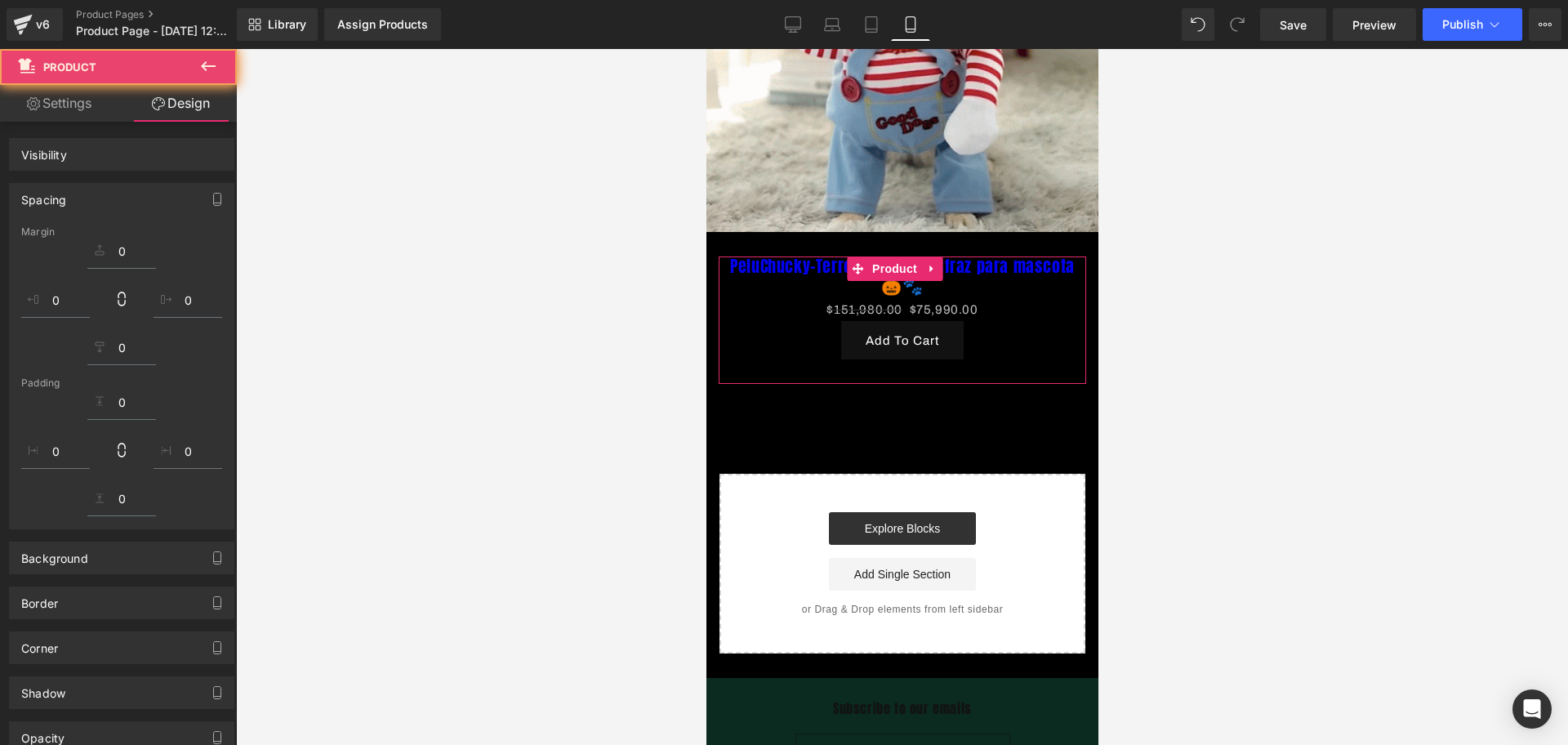
click at [969, 232] on div "PeluChucky-Terror Perruno Disfraz para mascota 🎃🐾 (P) Title $151,980.00 $75,990…" at bounding box center [901, 313] width 392 height 161
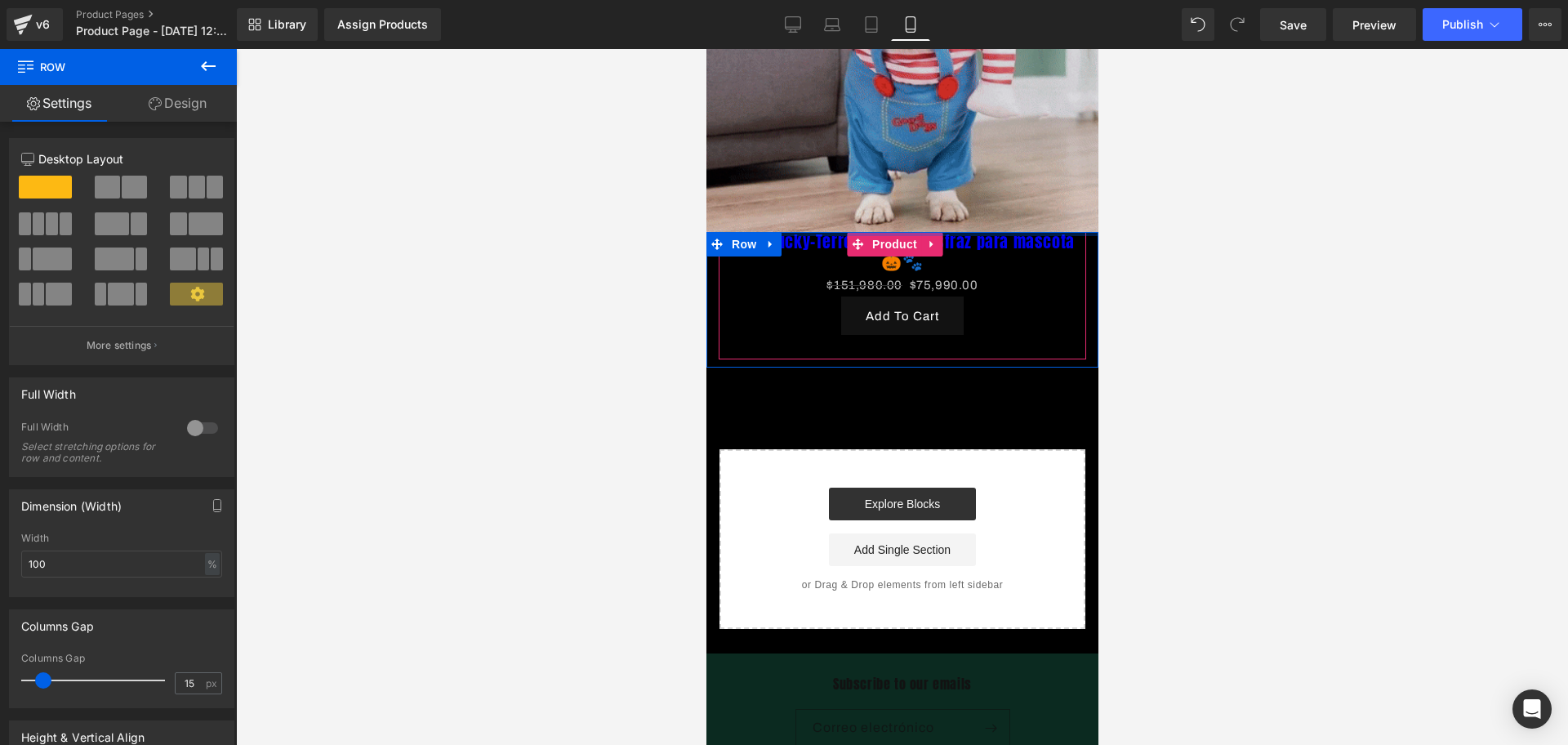
click at [996, 186] on div "Image Image Row PeluChucky-Terror Perruno Disfraz para mascota 🎃🐾 (P) Title $15…" at bounding box center [901, 197] width 392 height 864
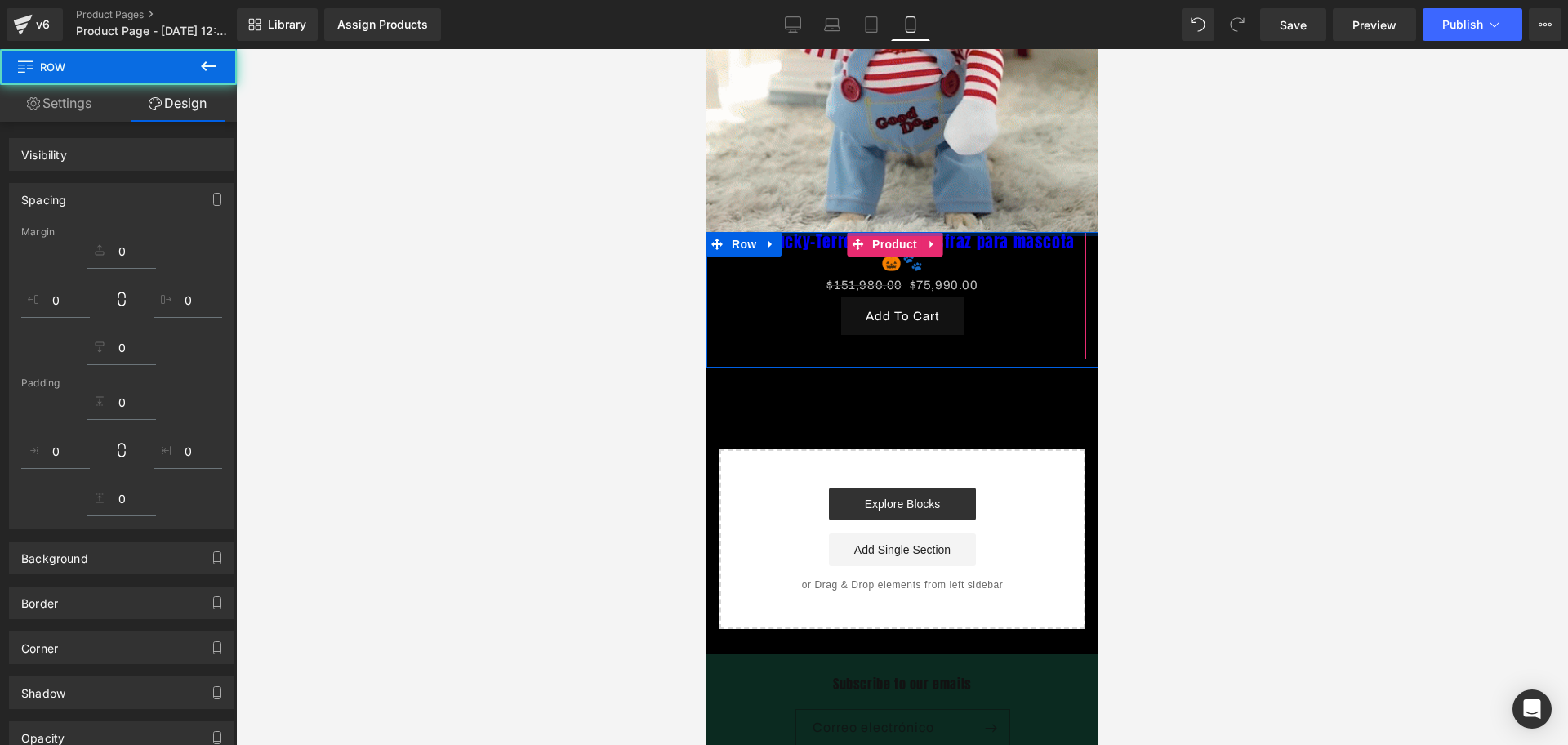
click at [1176, 287] on div at bounding box center [901, 397] width 1332 height 696
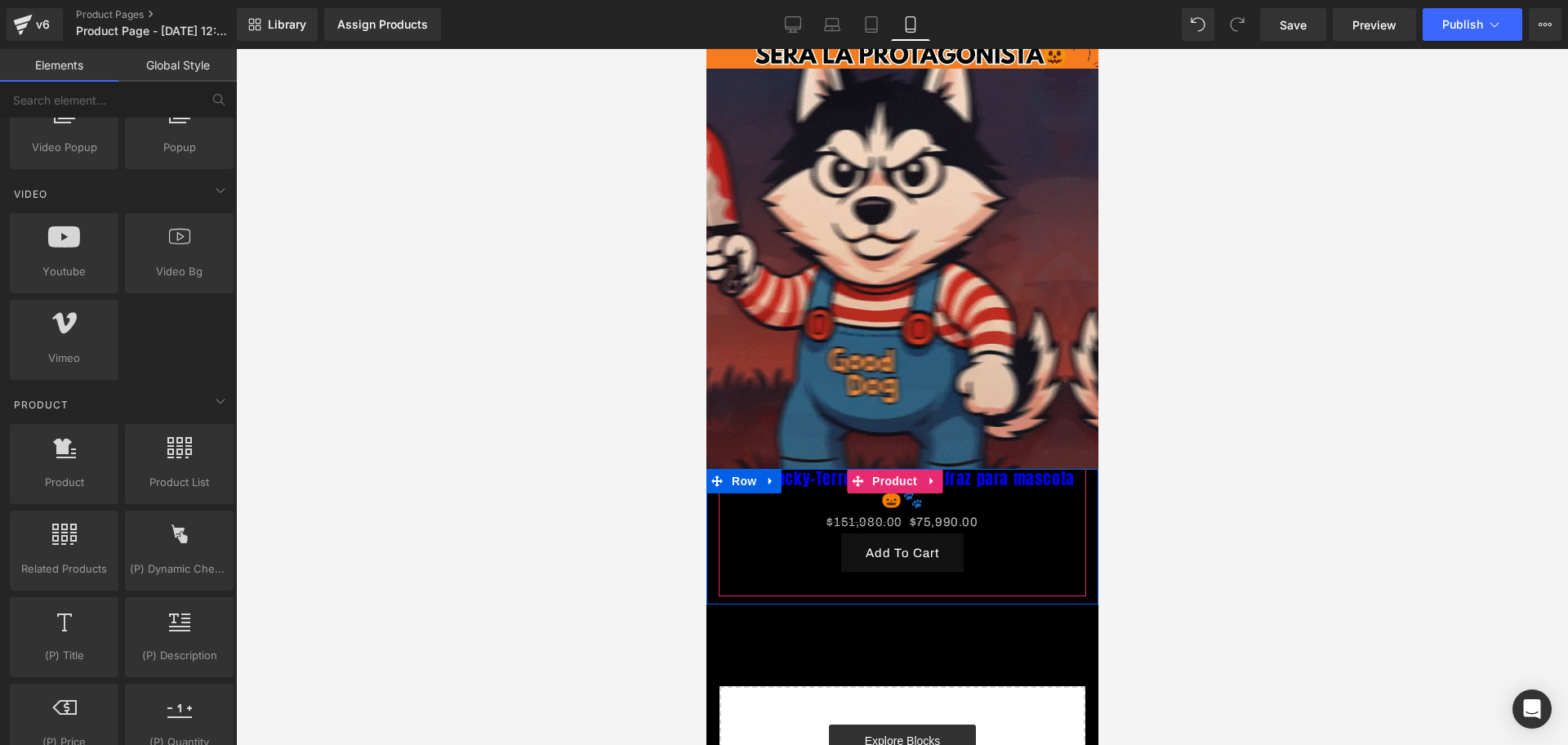
scroll to position [0, 0]
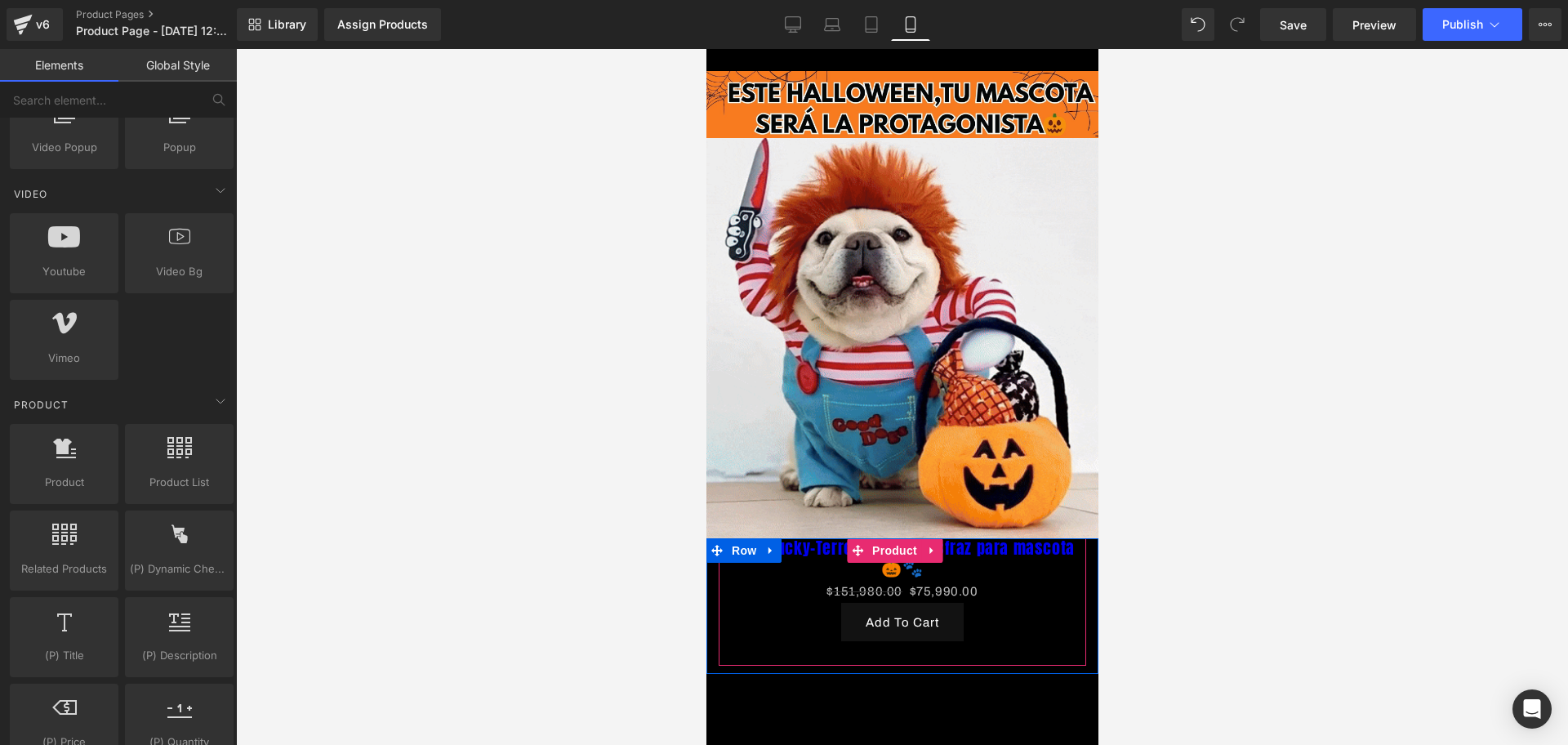
click at [1212, 354] on div at bounding box center [901, 397] width 1332 height 696
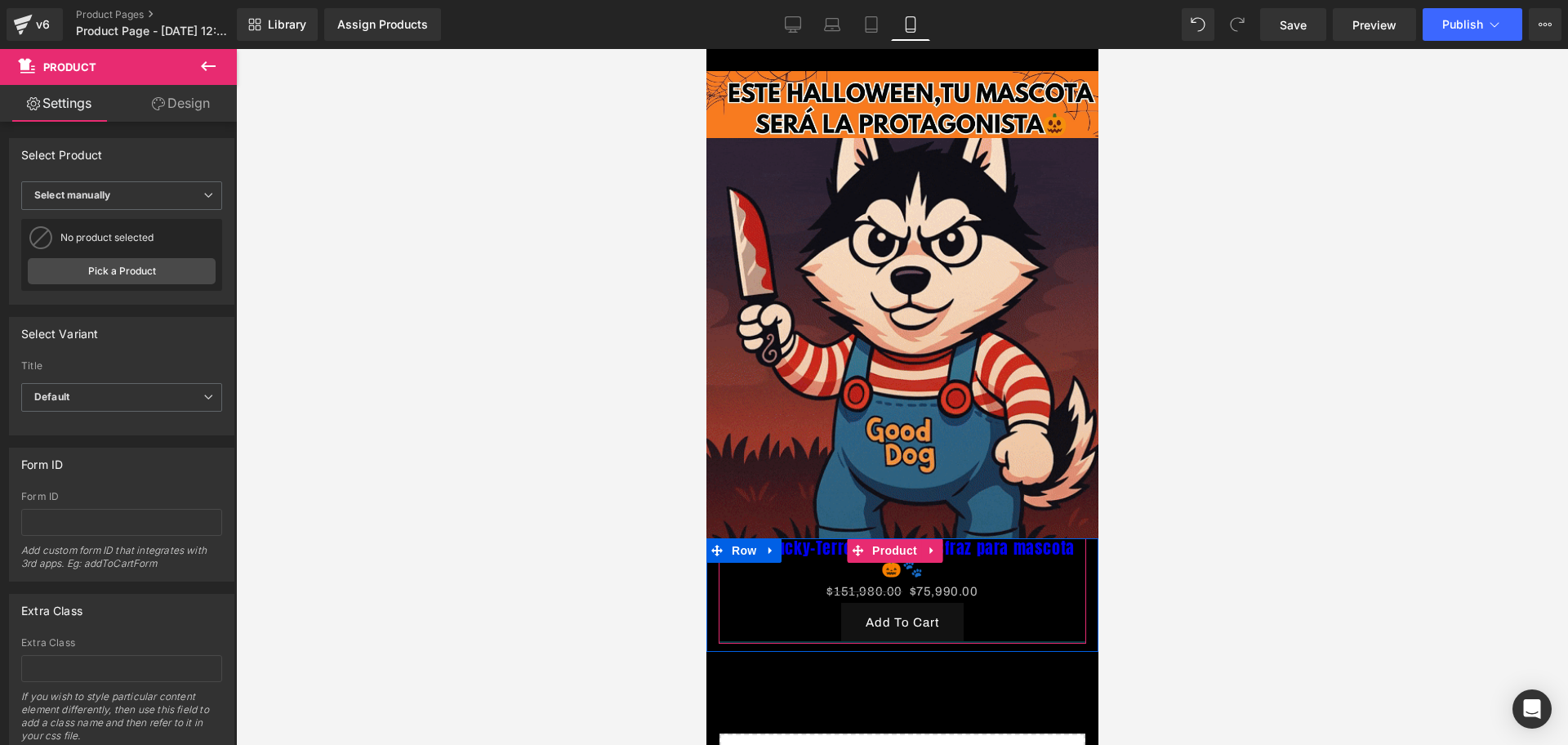
drag, startPoint x: 922, startPoint y: 647, endPoint x: 902, endPoint y: 624, distance: 30.5
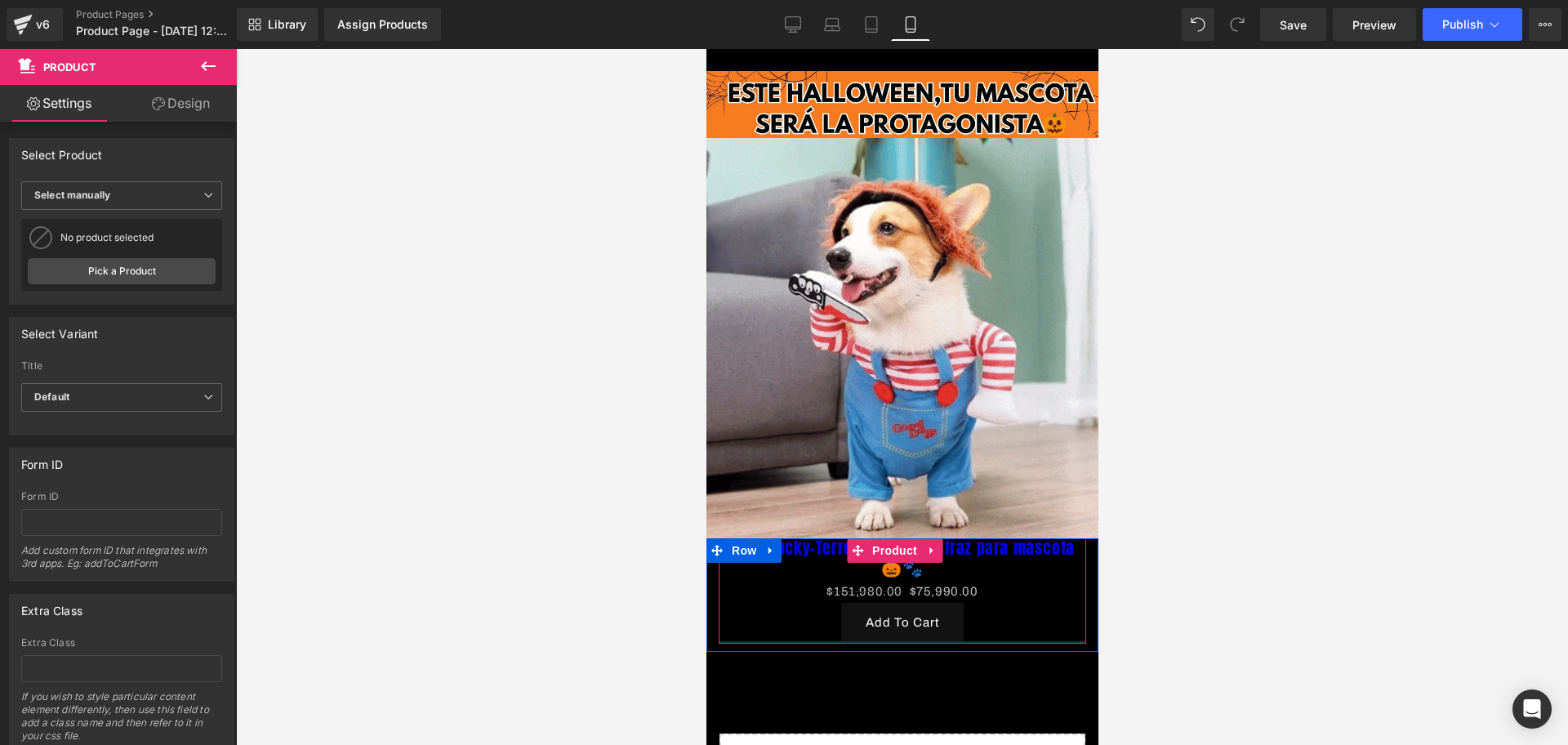
click at [902, 641] on div at bounding box center [901, 642] width 367 height 3
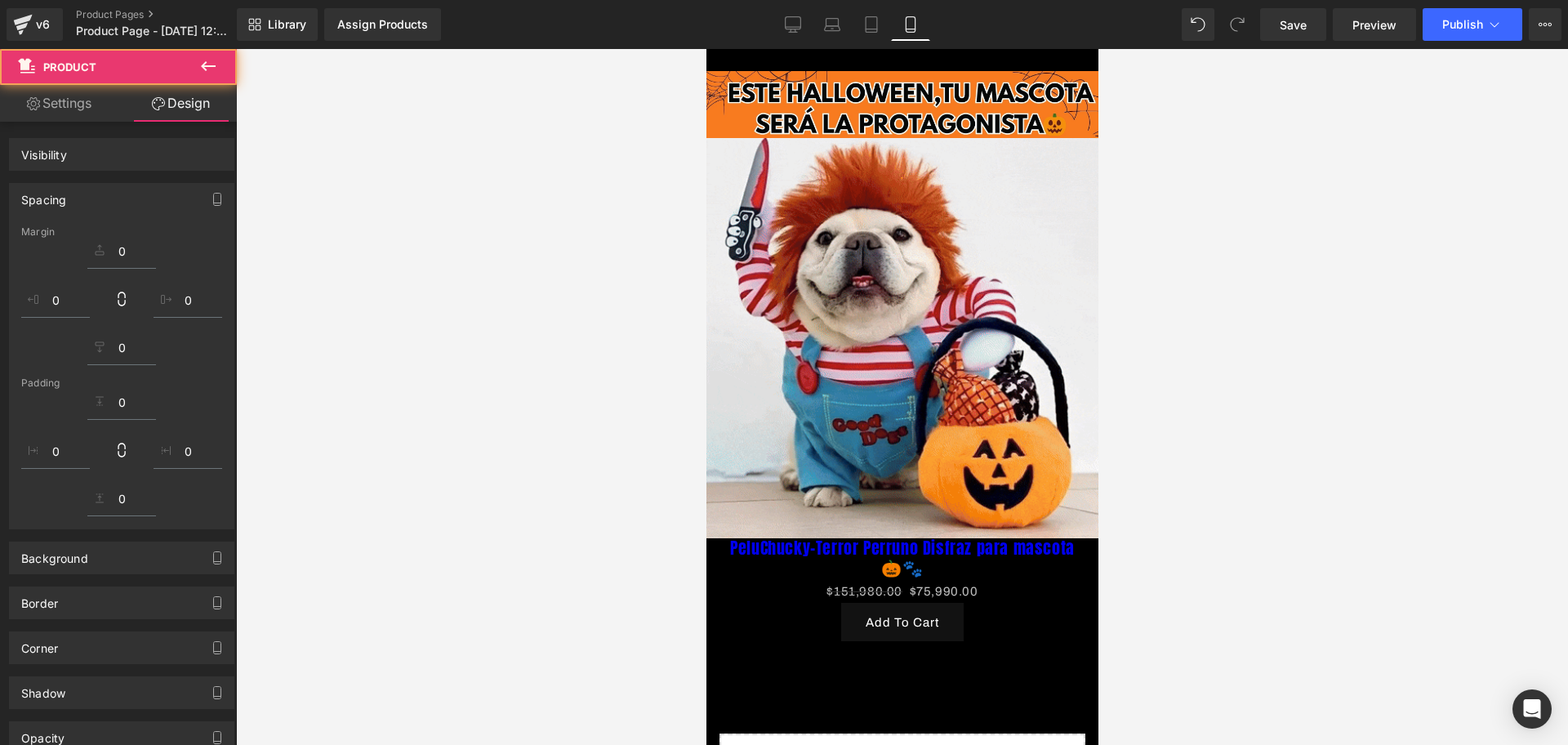
click at [1247, 573] on div at bounding box center [901, 397] width 1332 height 696
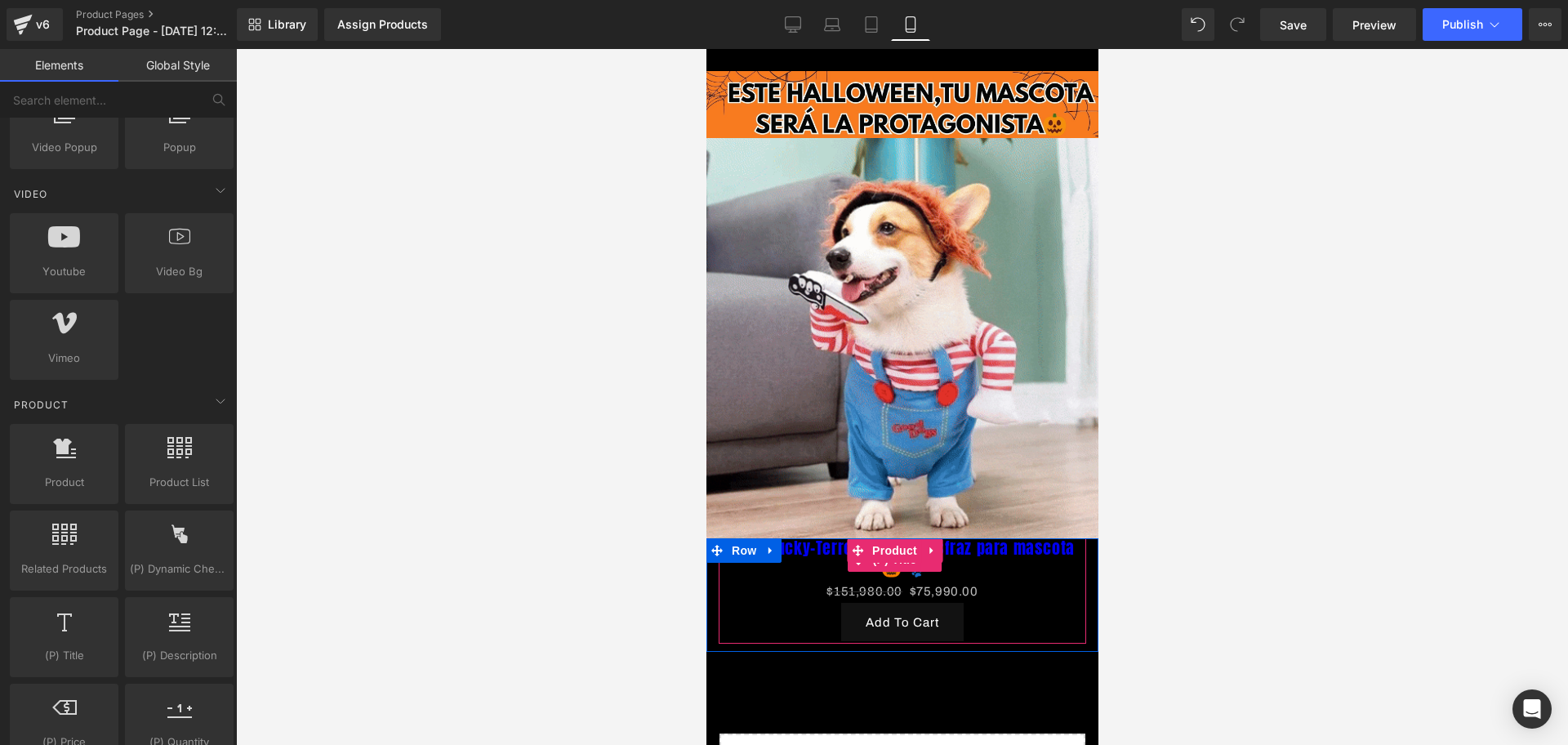
click at [982, 538] on link "PeluChucky-Terror Perruno Disfraz para mascota 🎃🐾" at bounding box center [901, 557] width 351 height 39
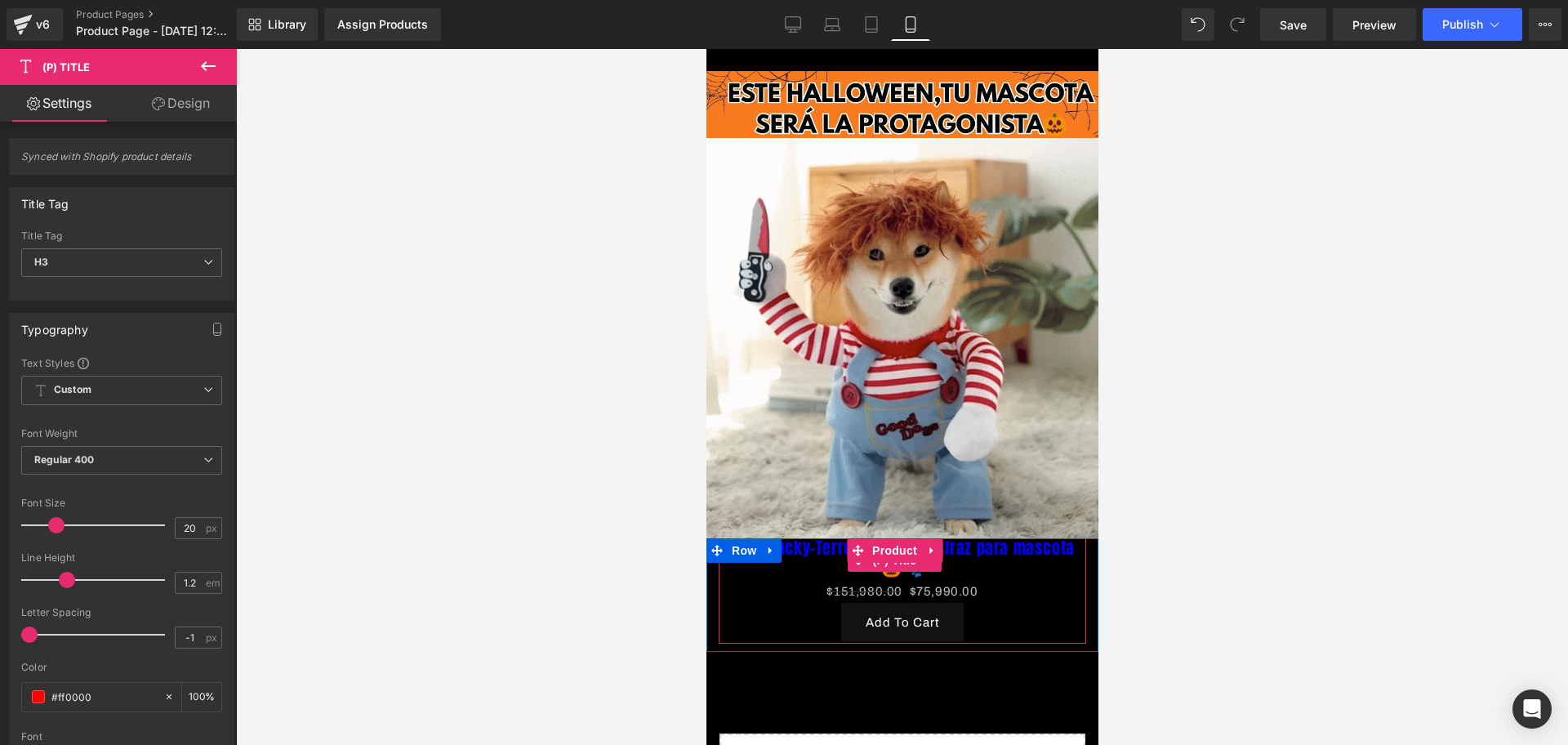
click at [905, 548] on span "(P) Title" at bounding box center [894, 559] width 53 height 24
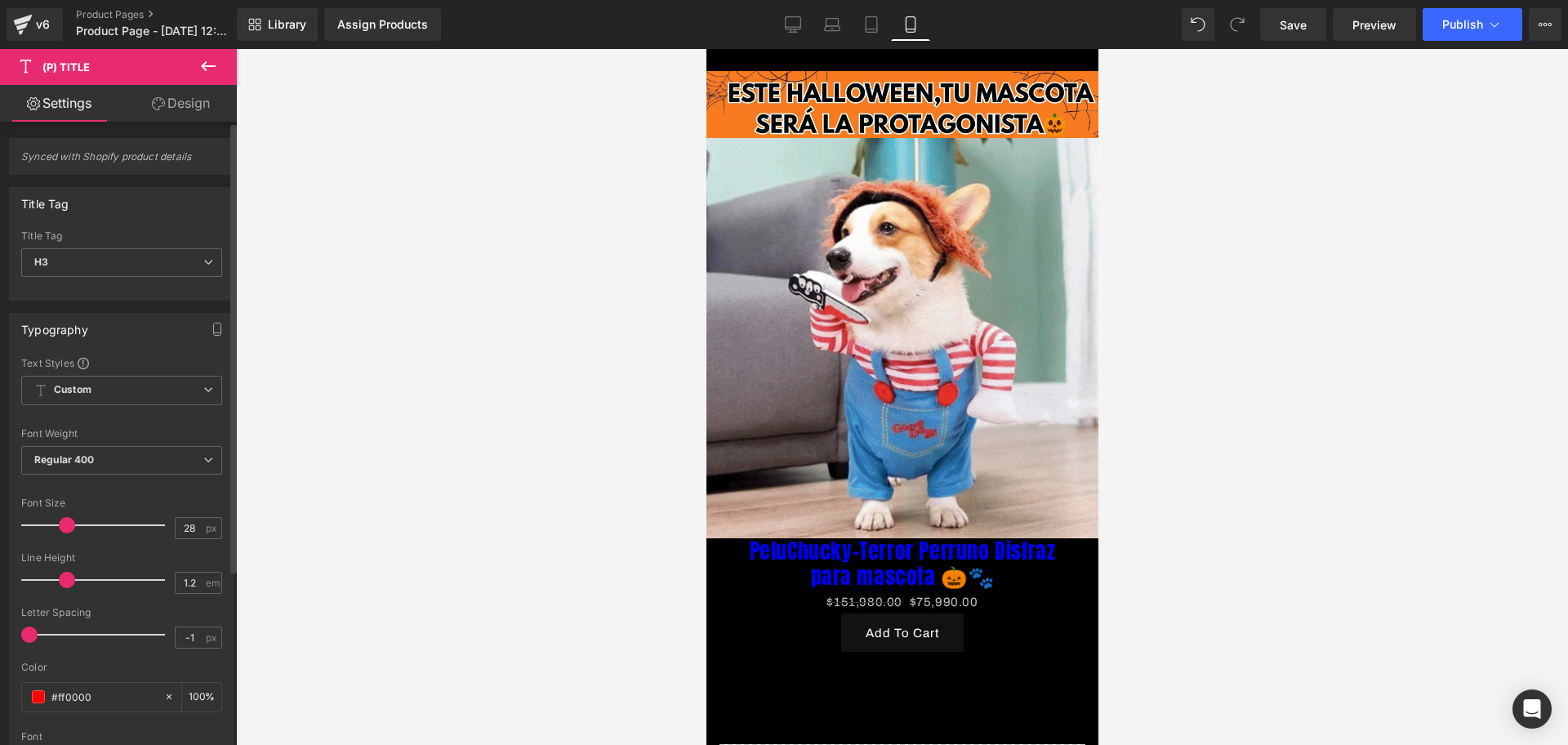
type input "29"
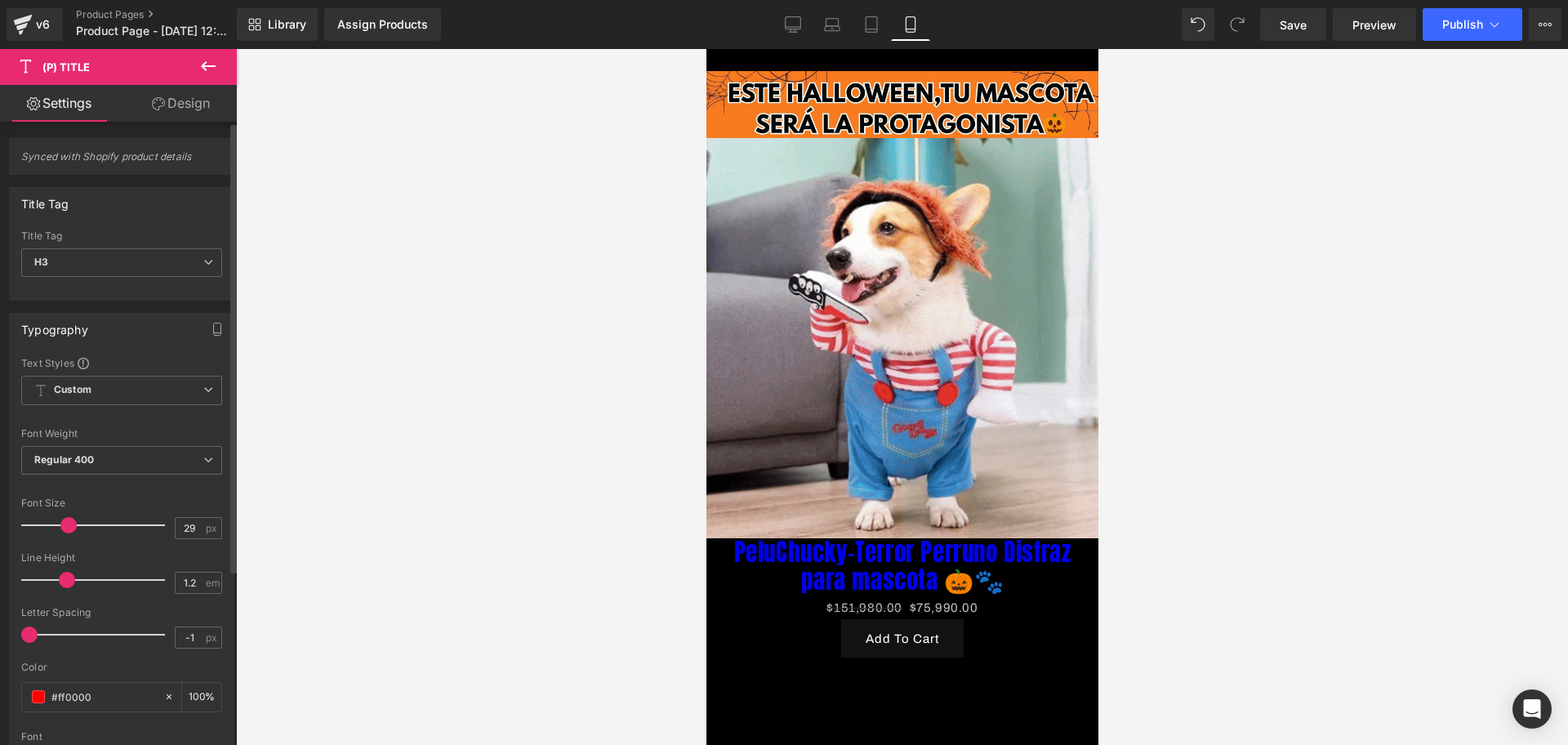
drag, startPoint x: 53, startPoint y: 528, endPoint x: 64, endPoint y: 523, distance: 12.1
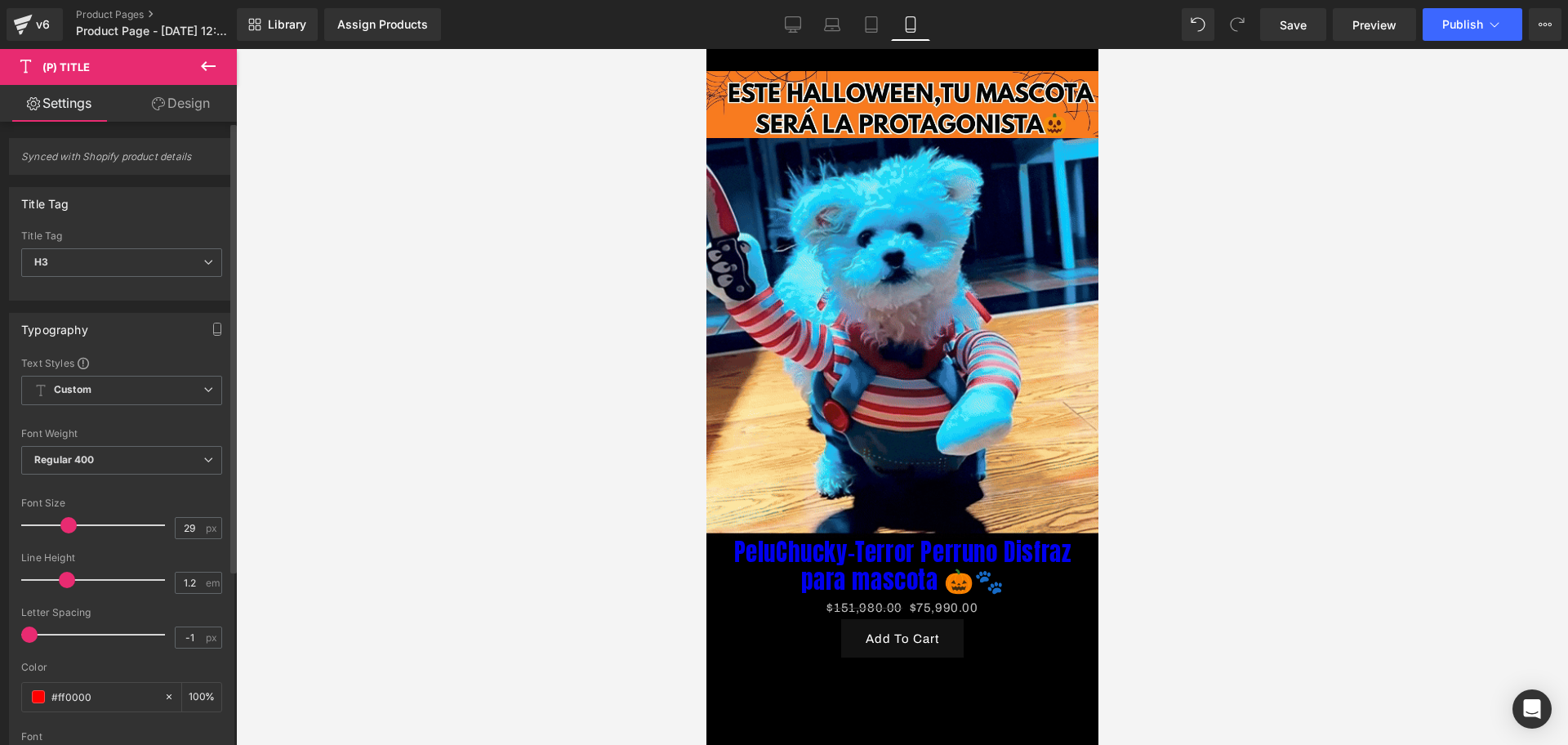
click at [64, 523] on span at bounding box center [69, 525] width 16 height 16
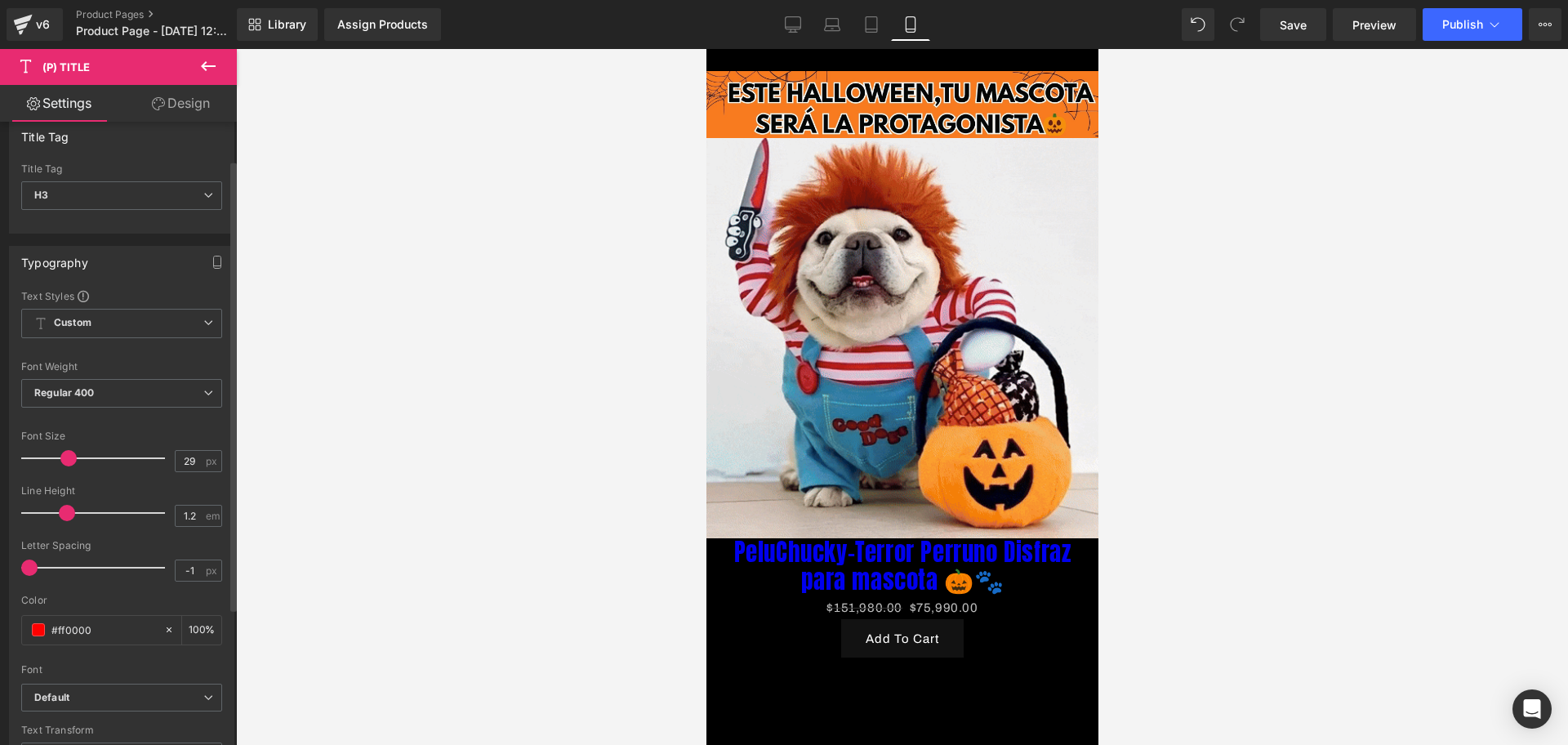
scroll to position [102, 0]
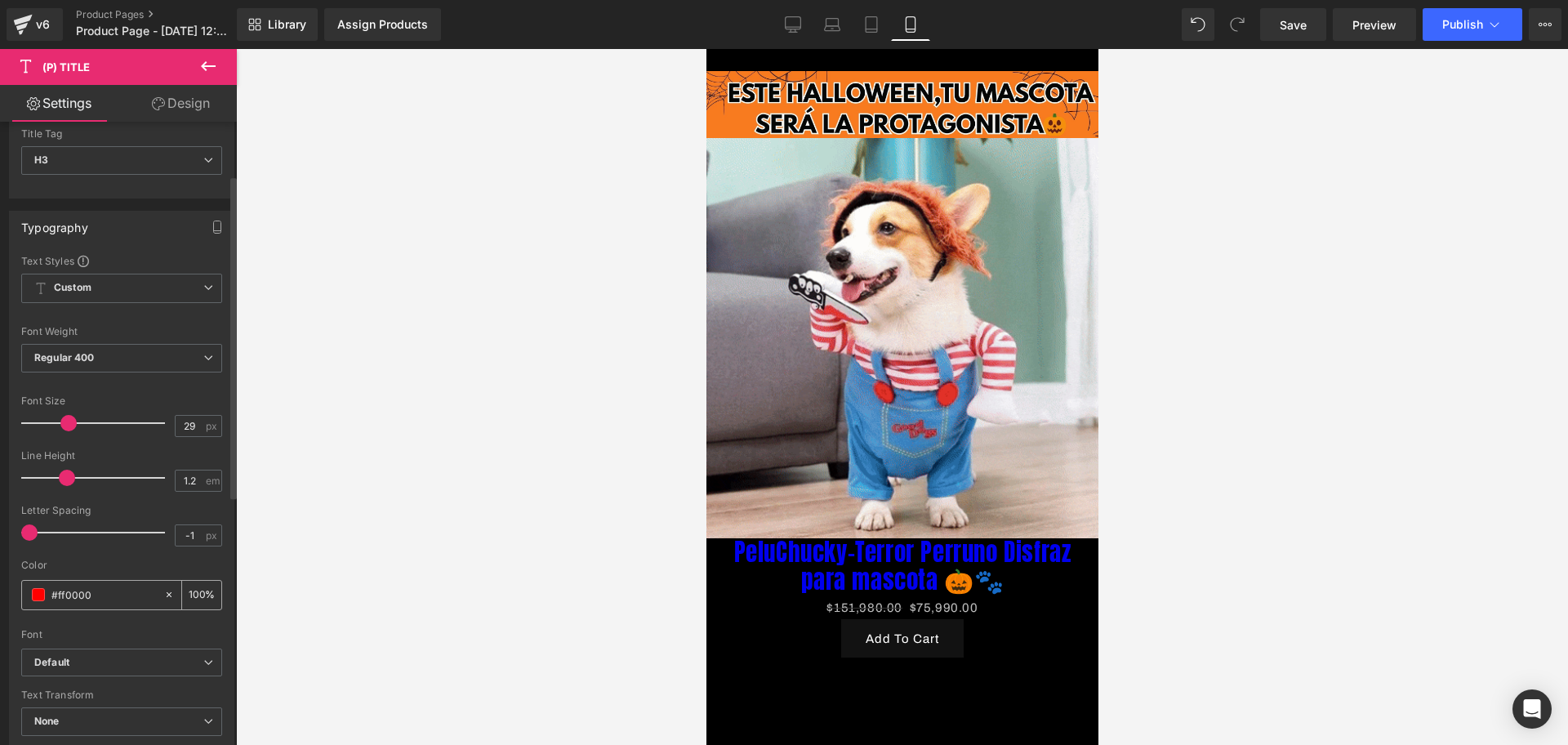
click at [32, 593] on span at bounding box center [38, 594] width 13 height 13
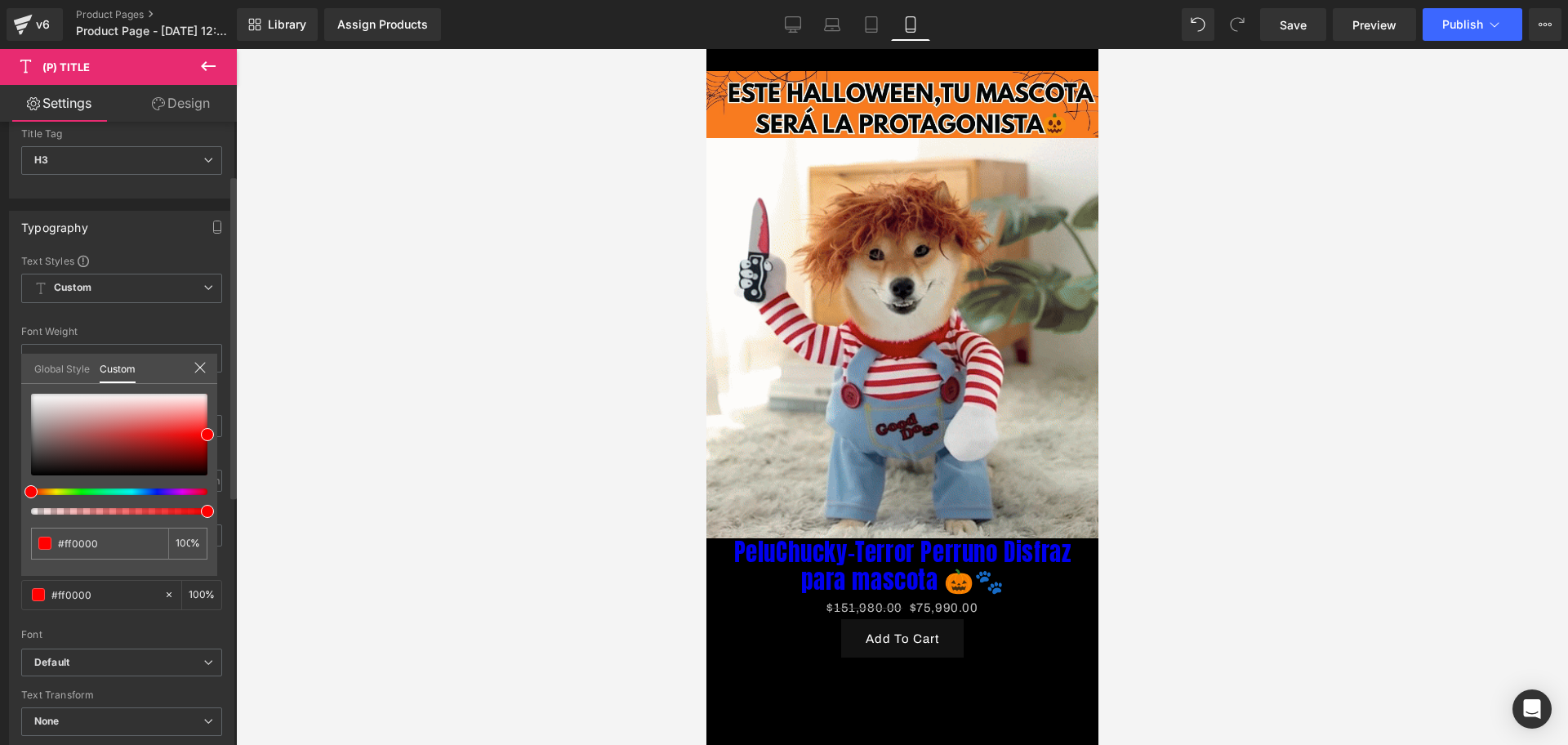
type input "#ff3300"
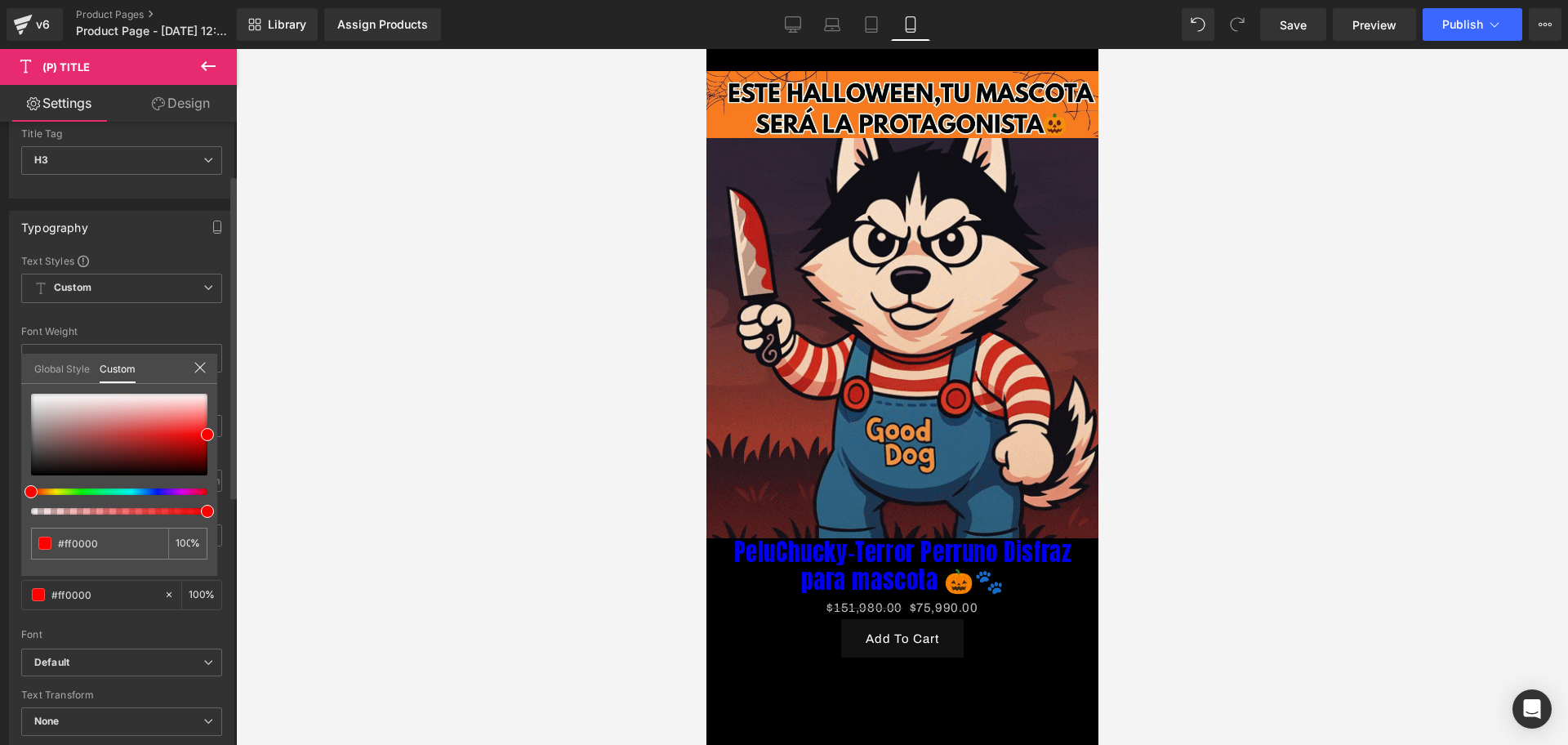
type input "#ff3300"
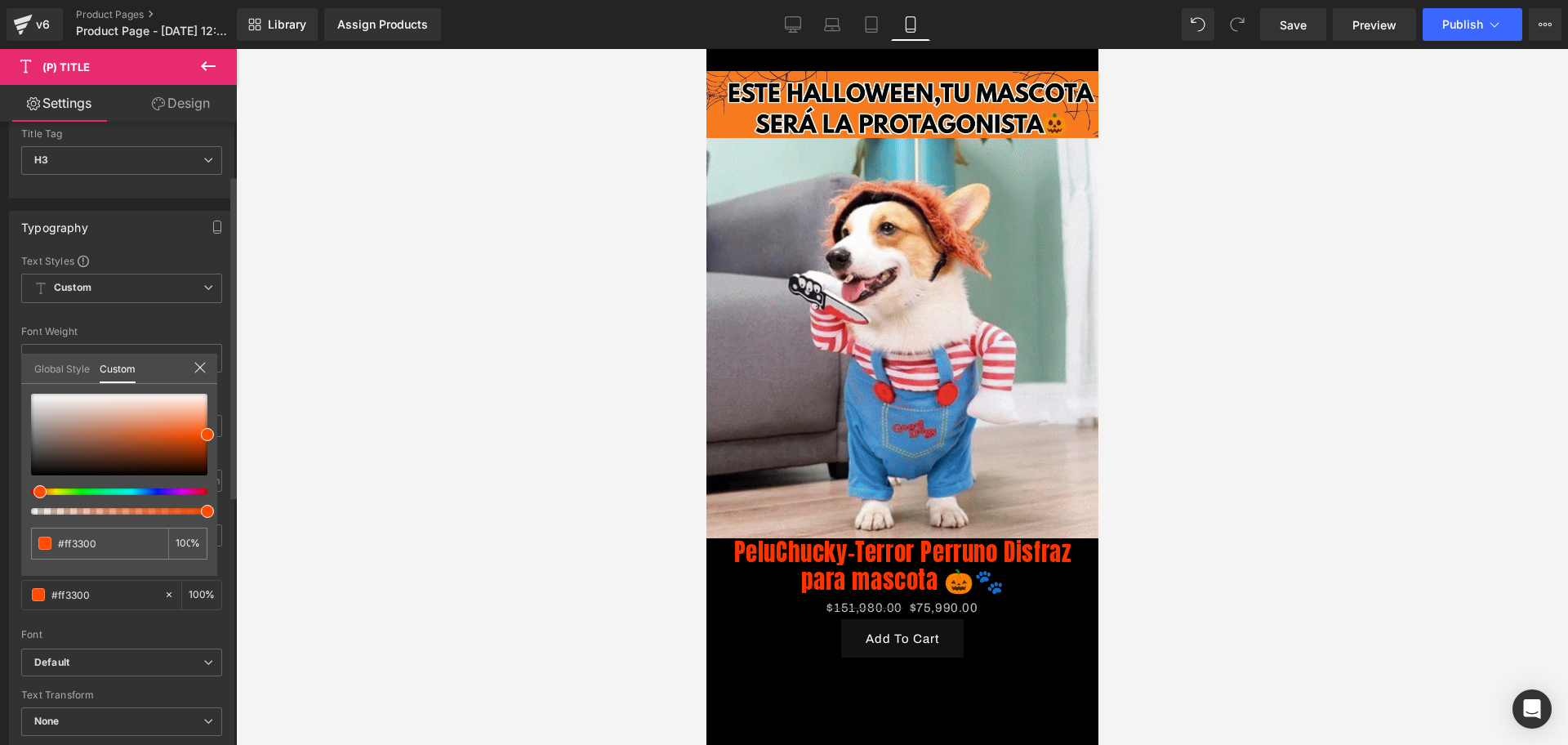
type input "#ff4c00"
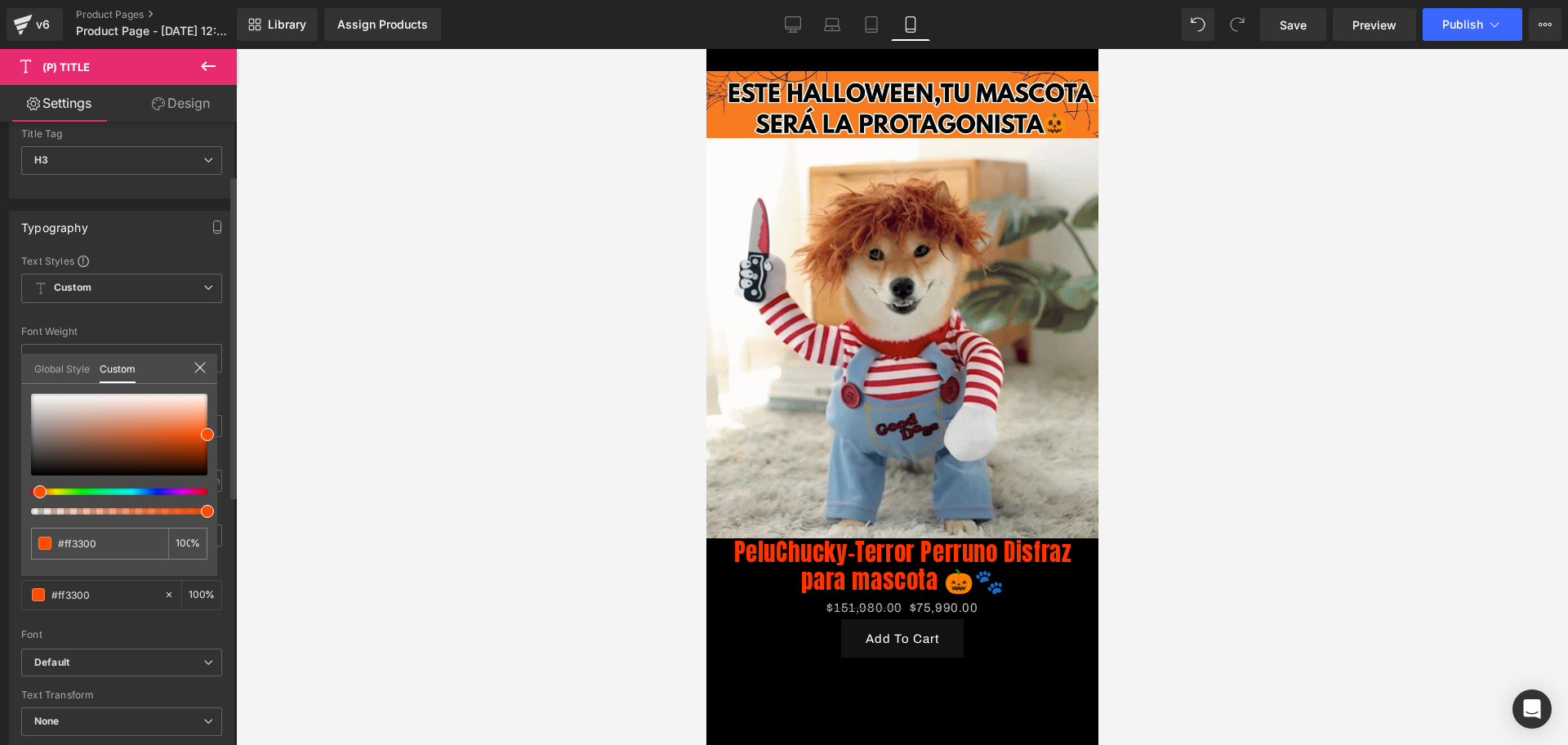
type input "#ff4c00"
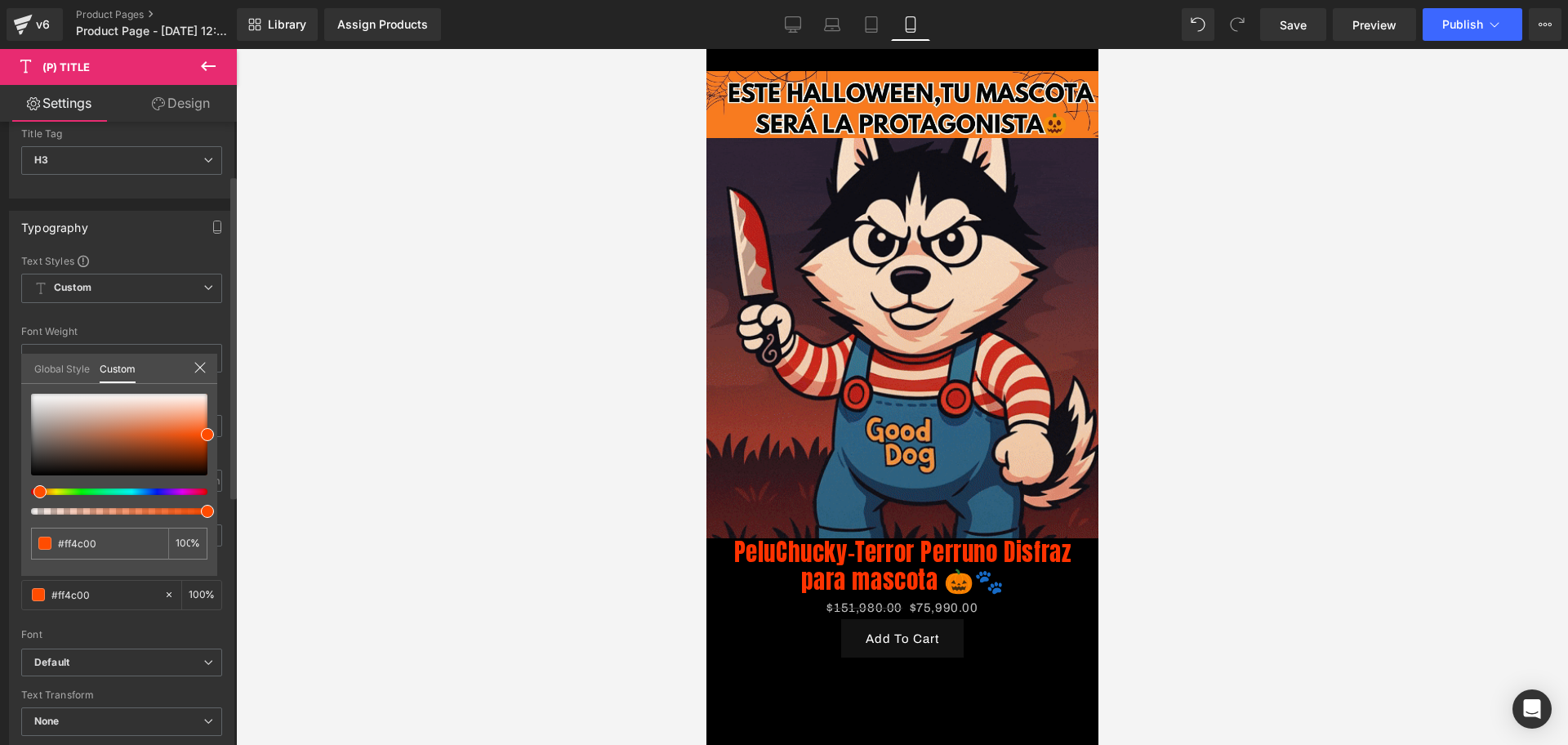
type input "#ff4800"
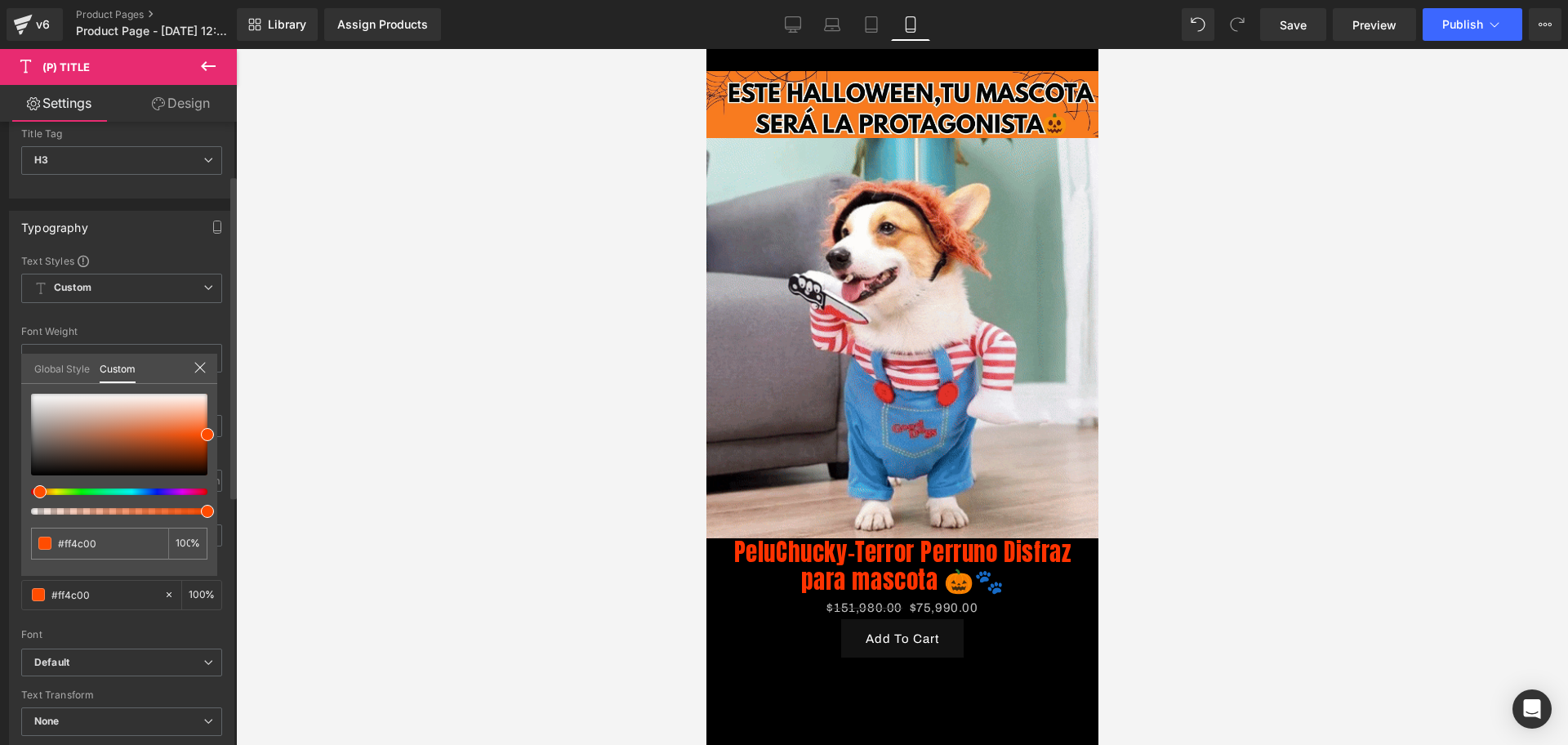
type input "#ff4800"
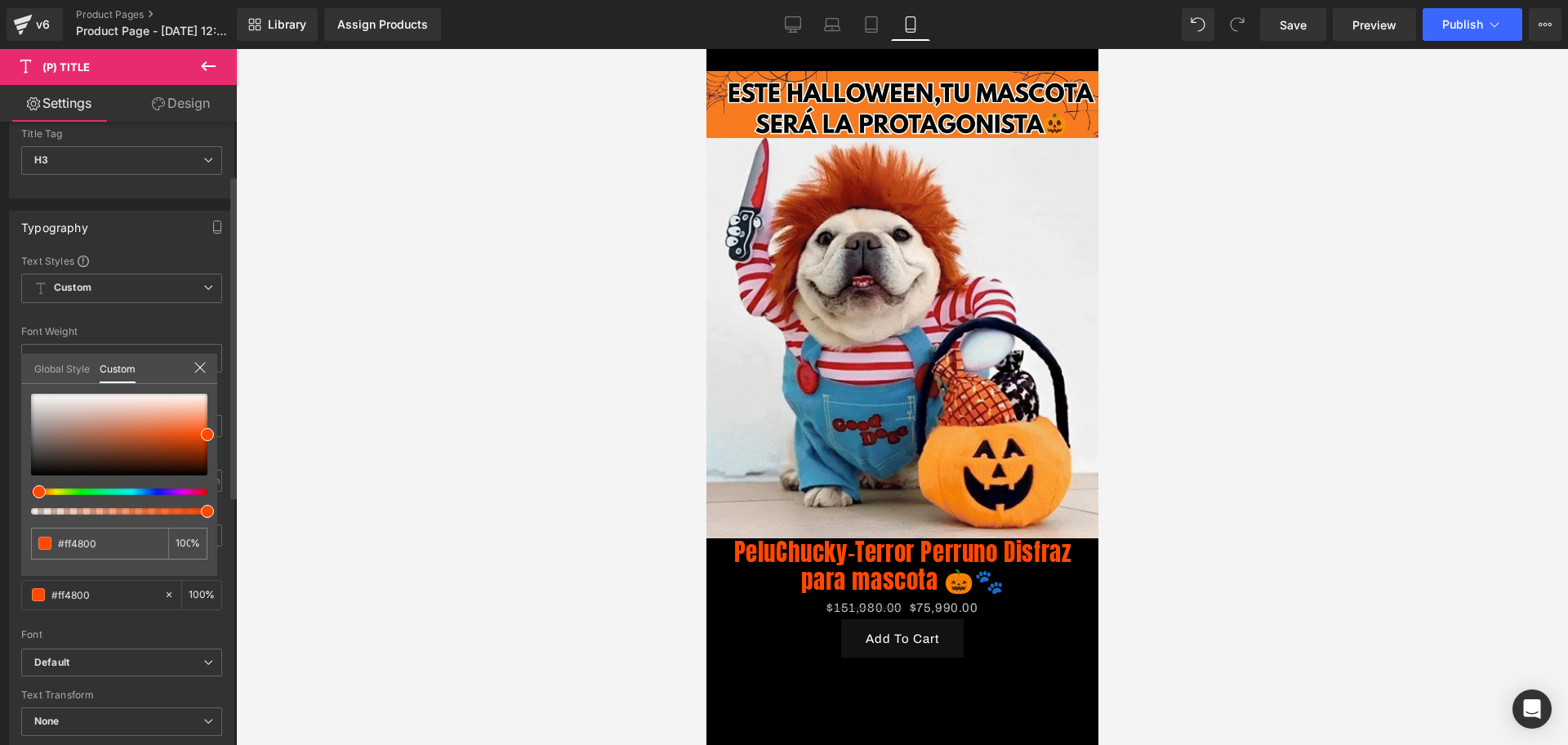
type input "#ff5d00"
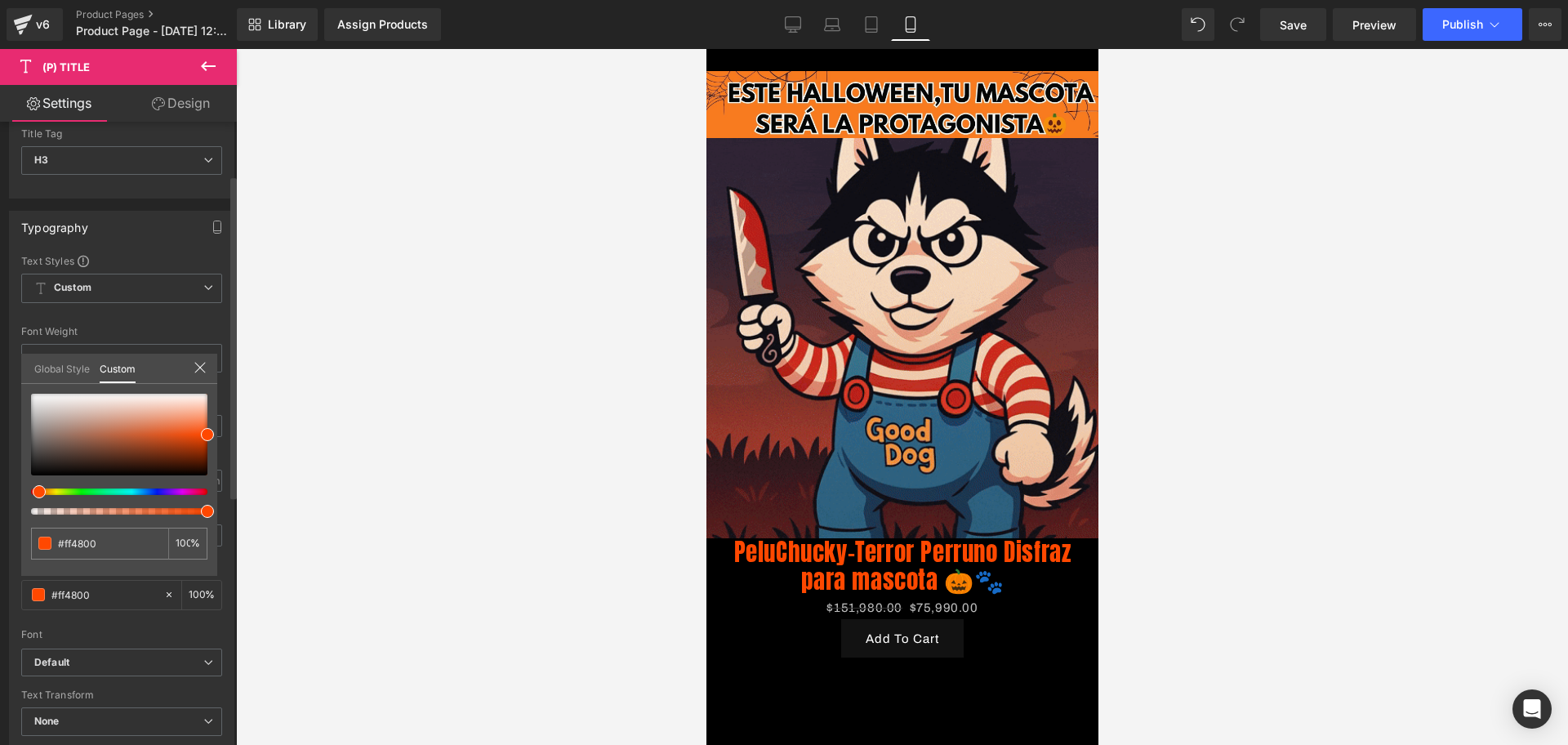
type input "#ff5d00"
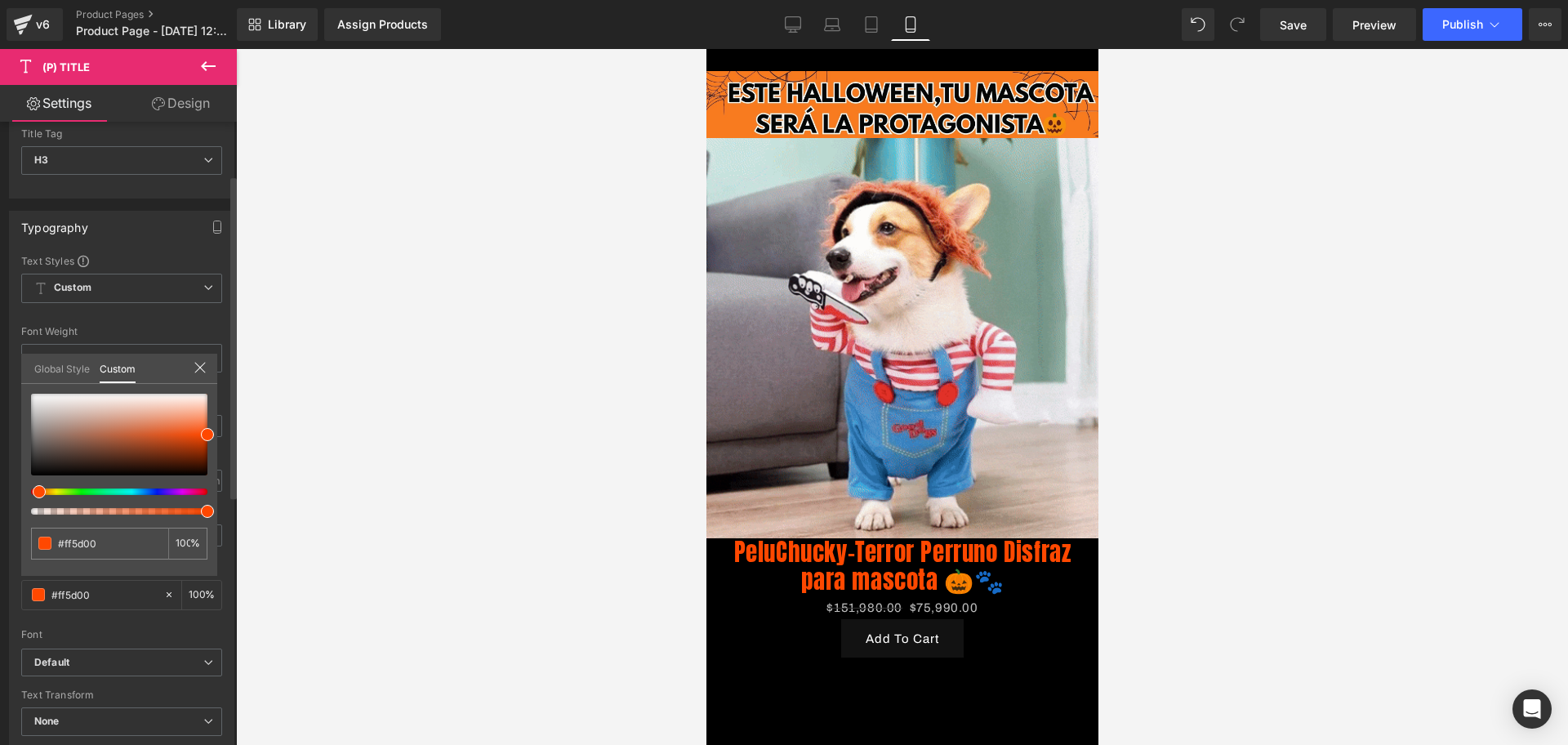
drag, startPoint x: 26, startPoint y: 488, endPoint x: 31, endPoint y: 401, distance: 87.1
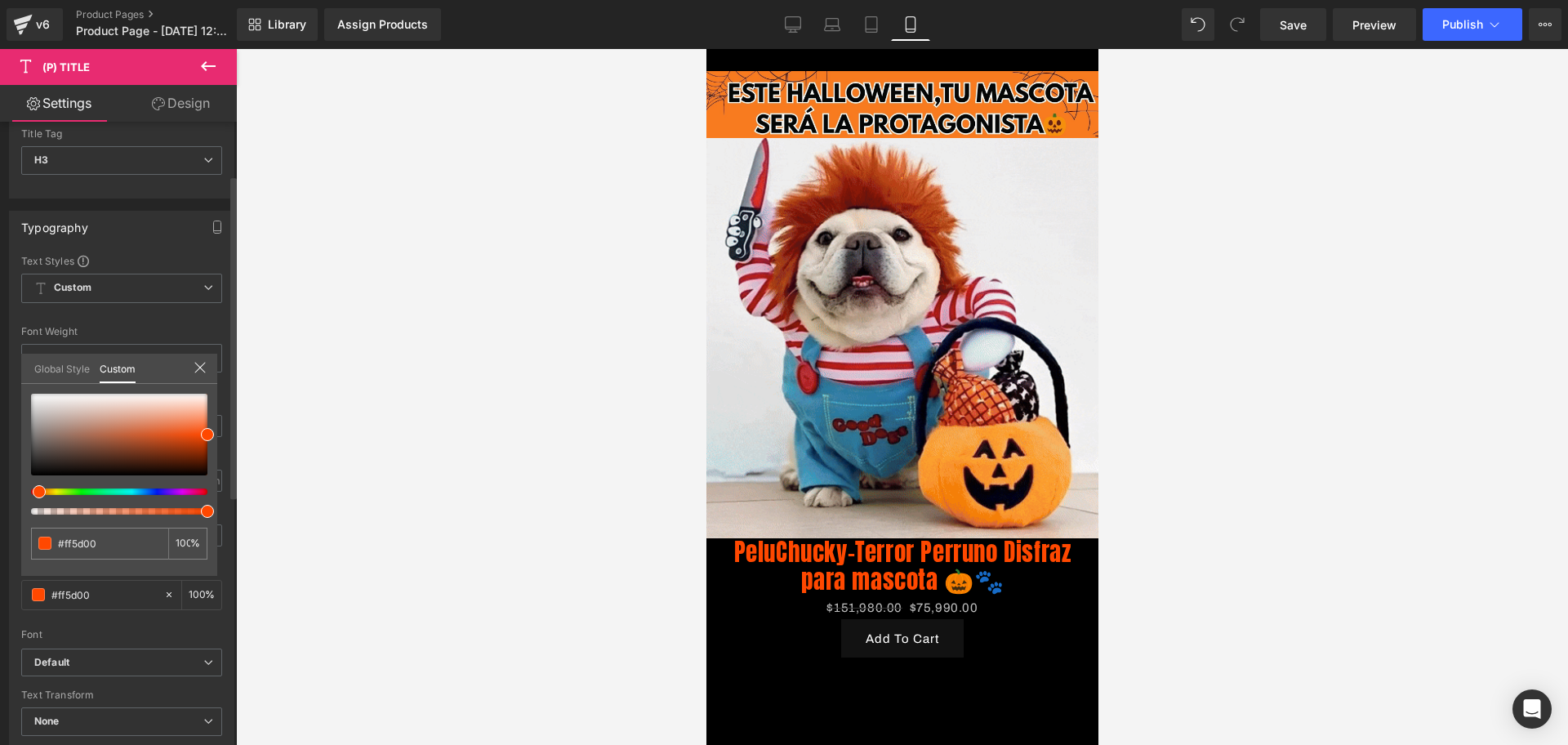
click at [31, 401] on div at bounding box center [119, 454] width 176 height 121
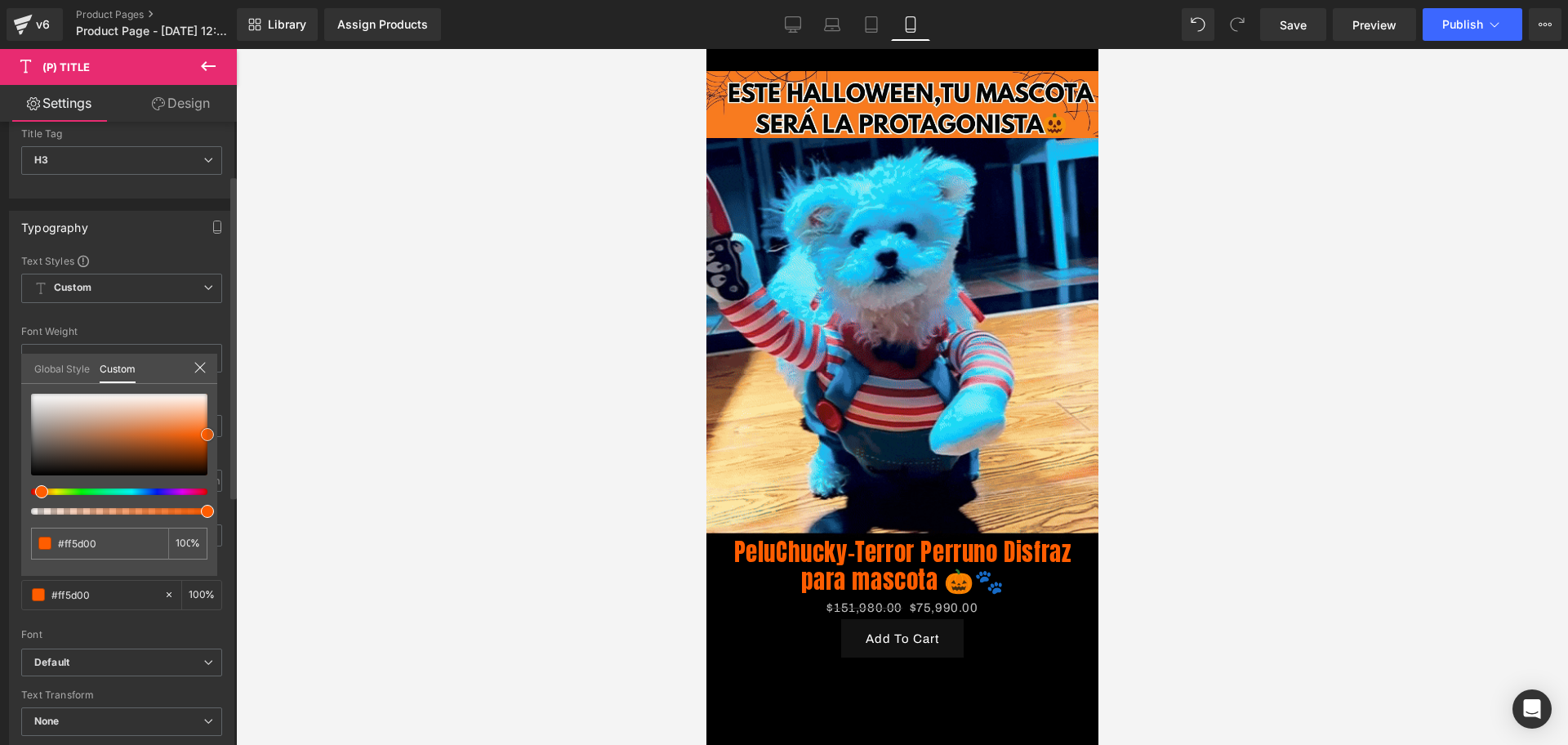
type input "#ebeaea"
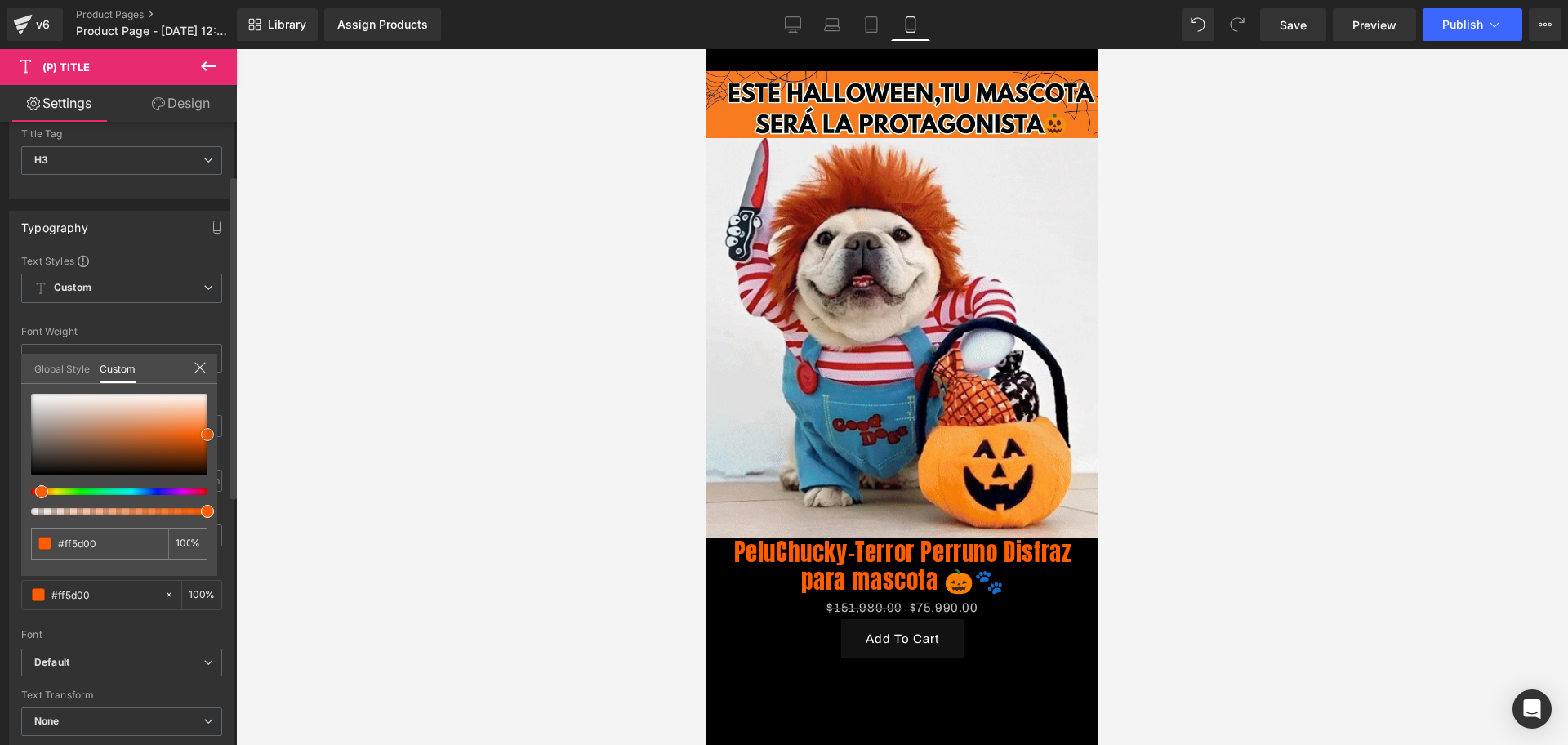
type input "#ebeaea"
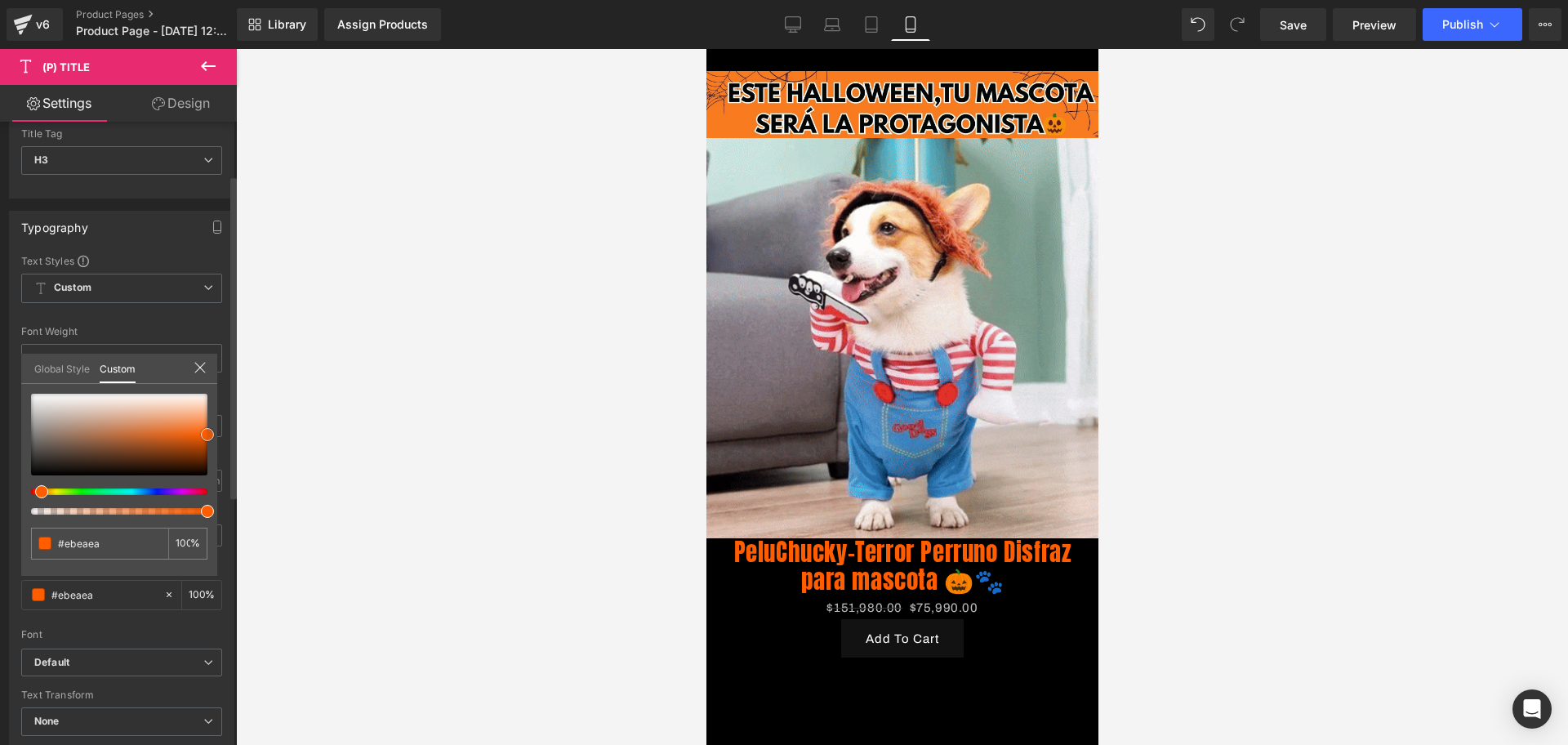
click at [34, 400] on div at bounding box center [119, 434] width 176 height 81
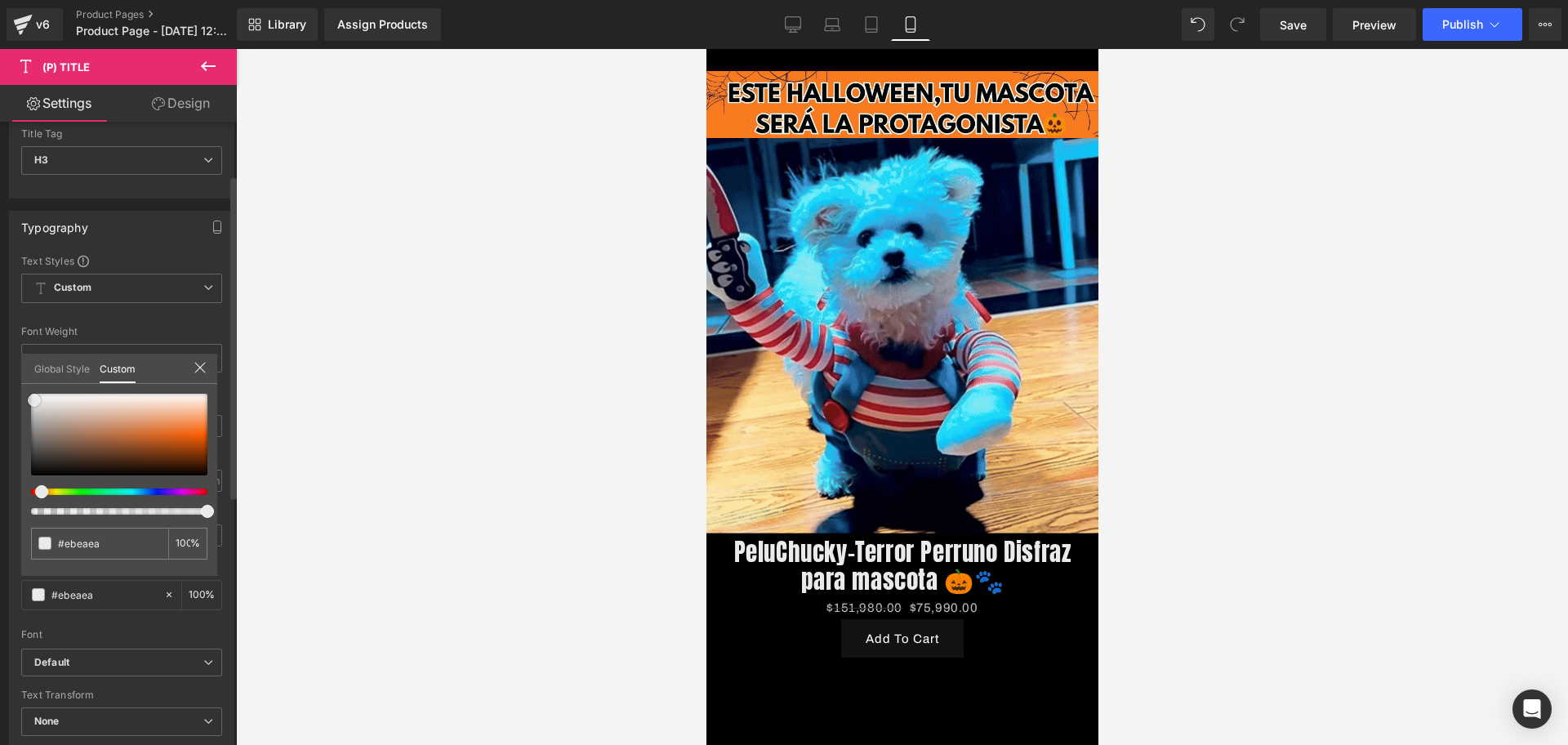
click at [34, 400] on span at bounding box center [34, 400] width 13 height 13
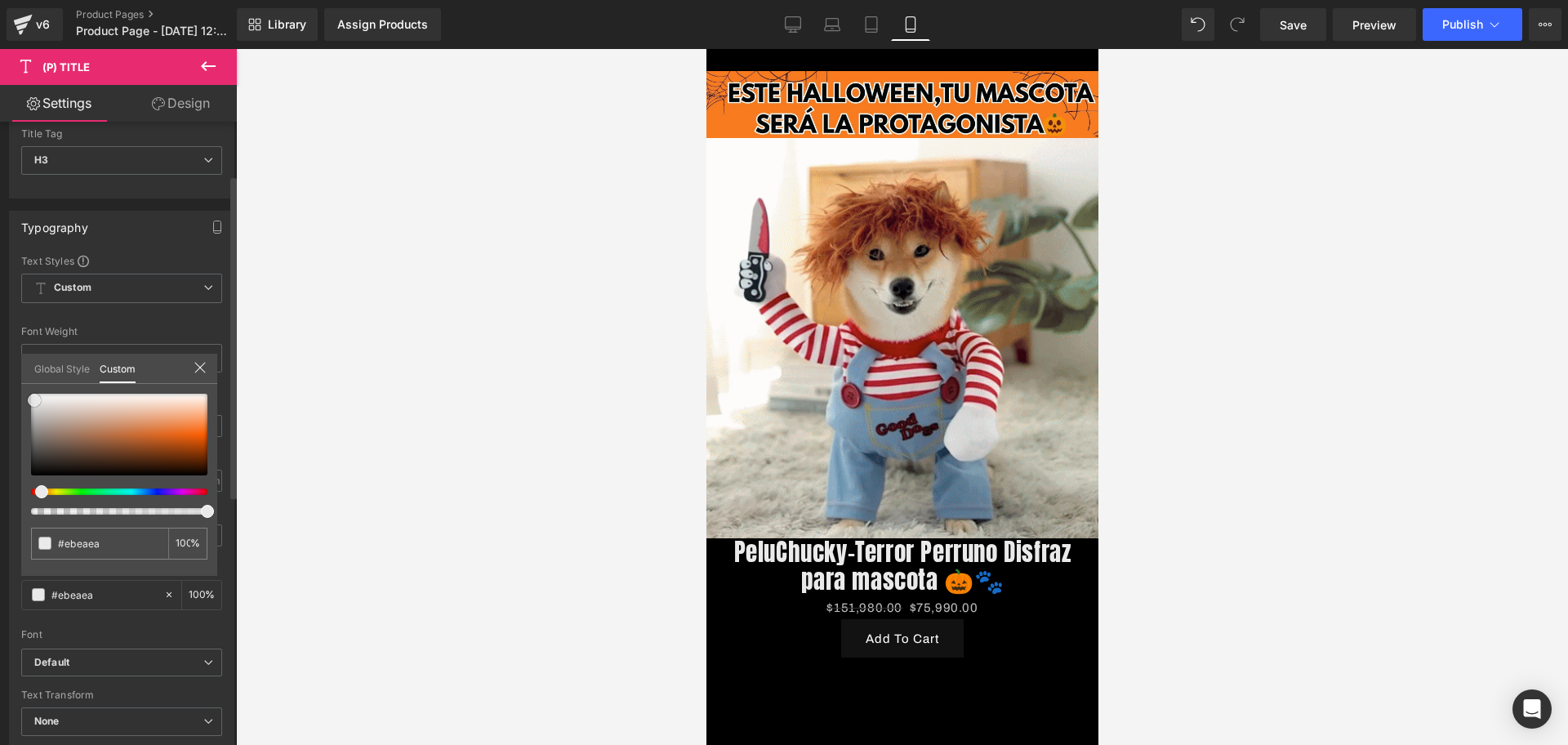
type input "#f5f4f4"
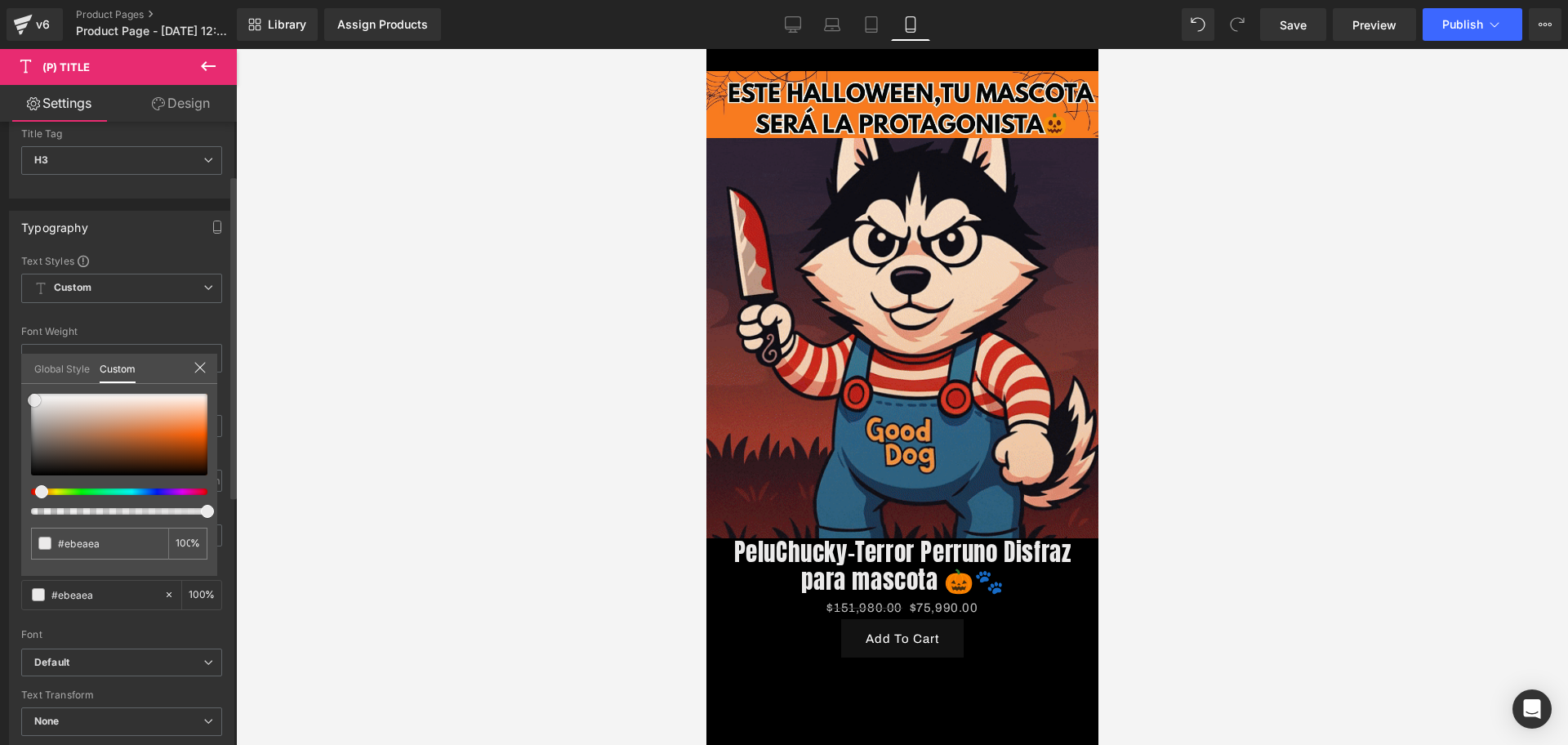
type input "#f5f4f4"
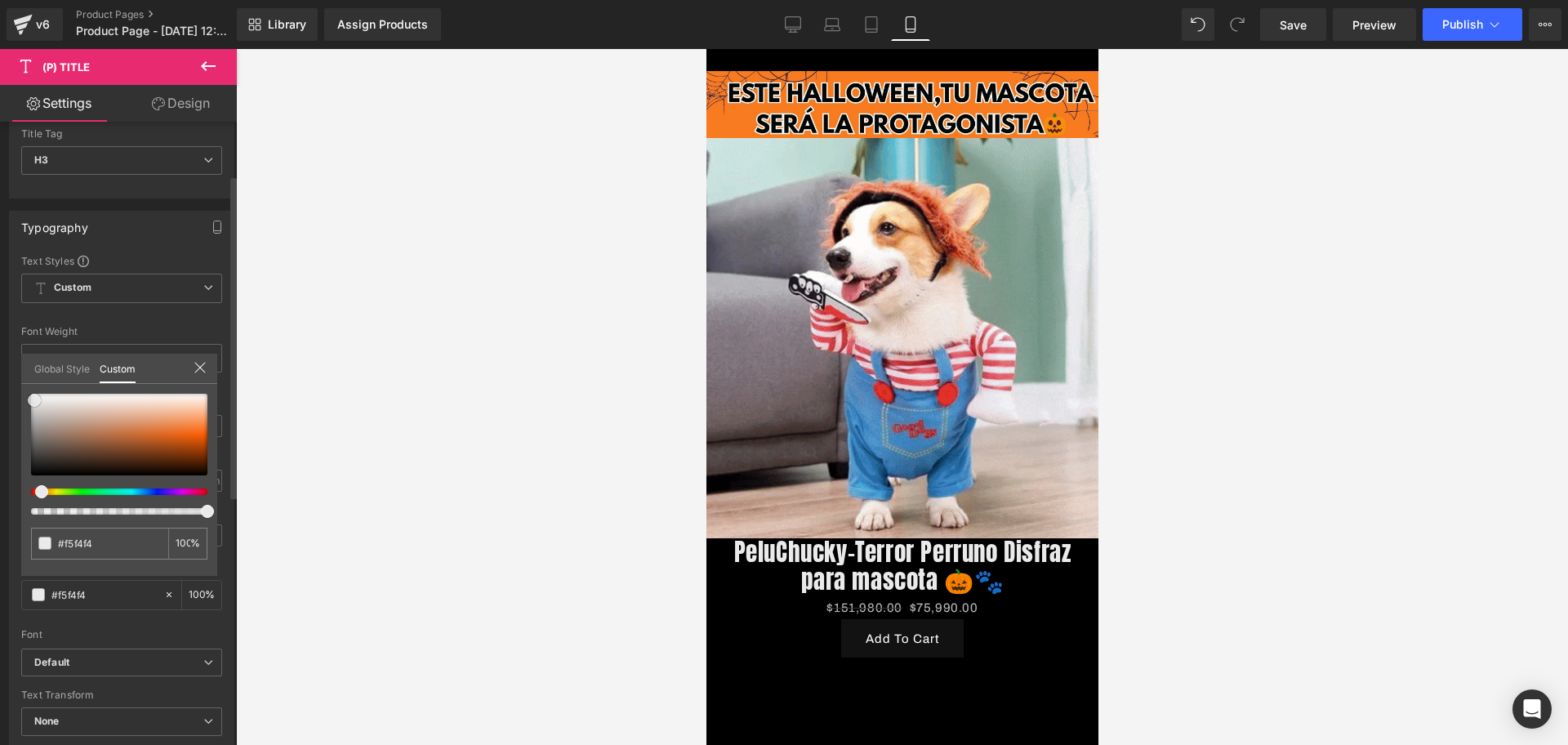
type input "#f7f7f6"
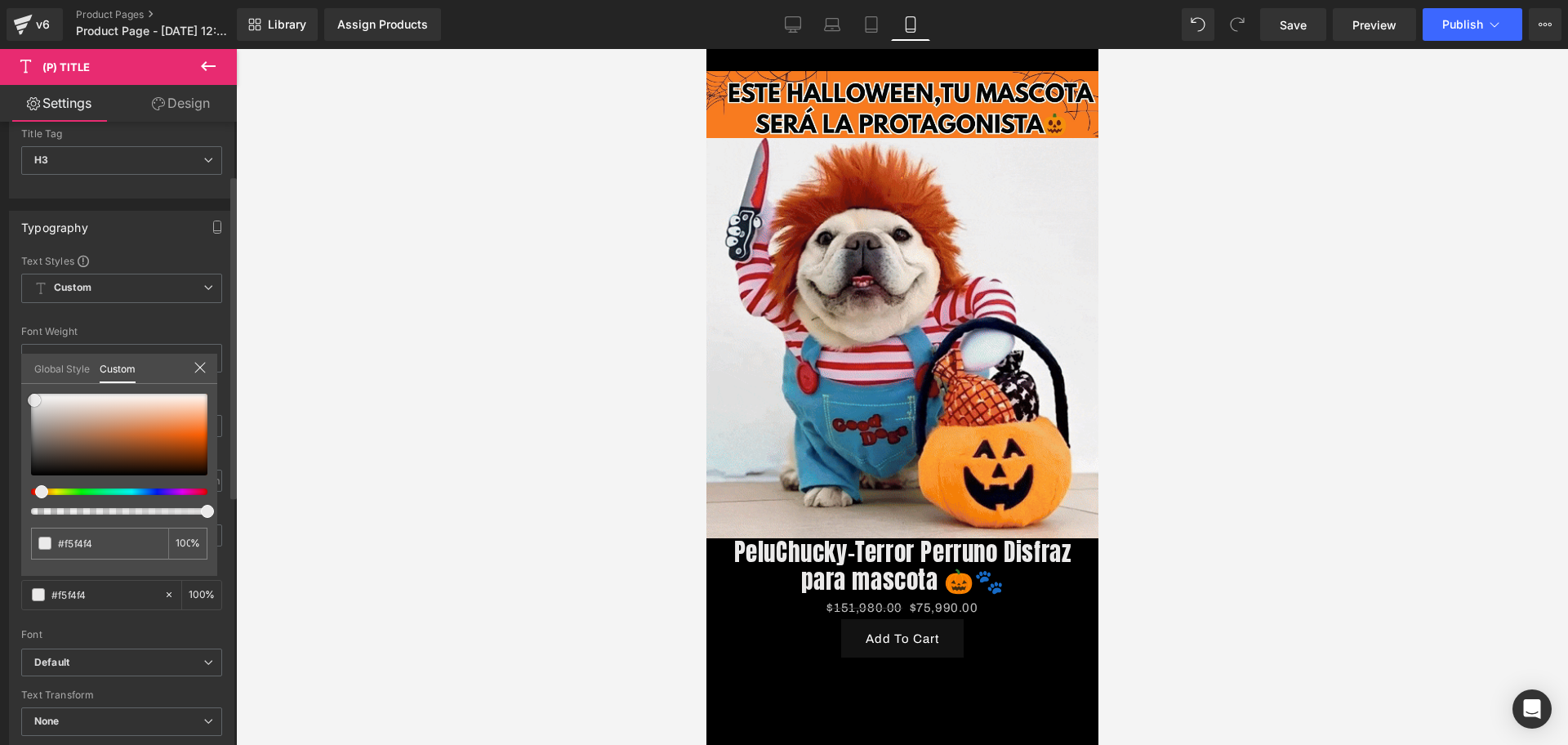
type input "#f7f7f6"
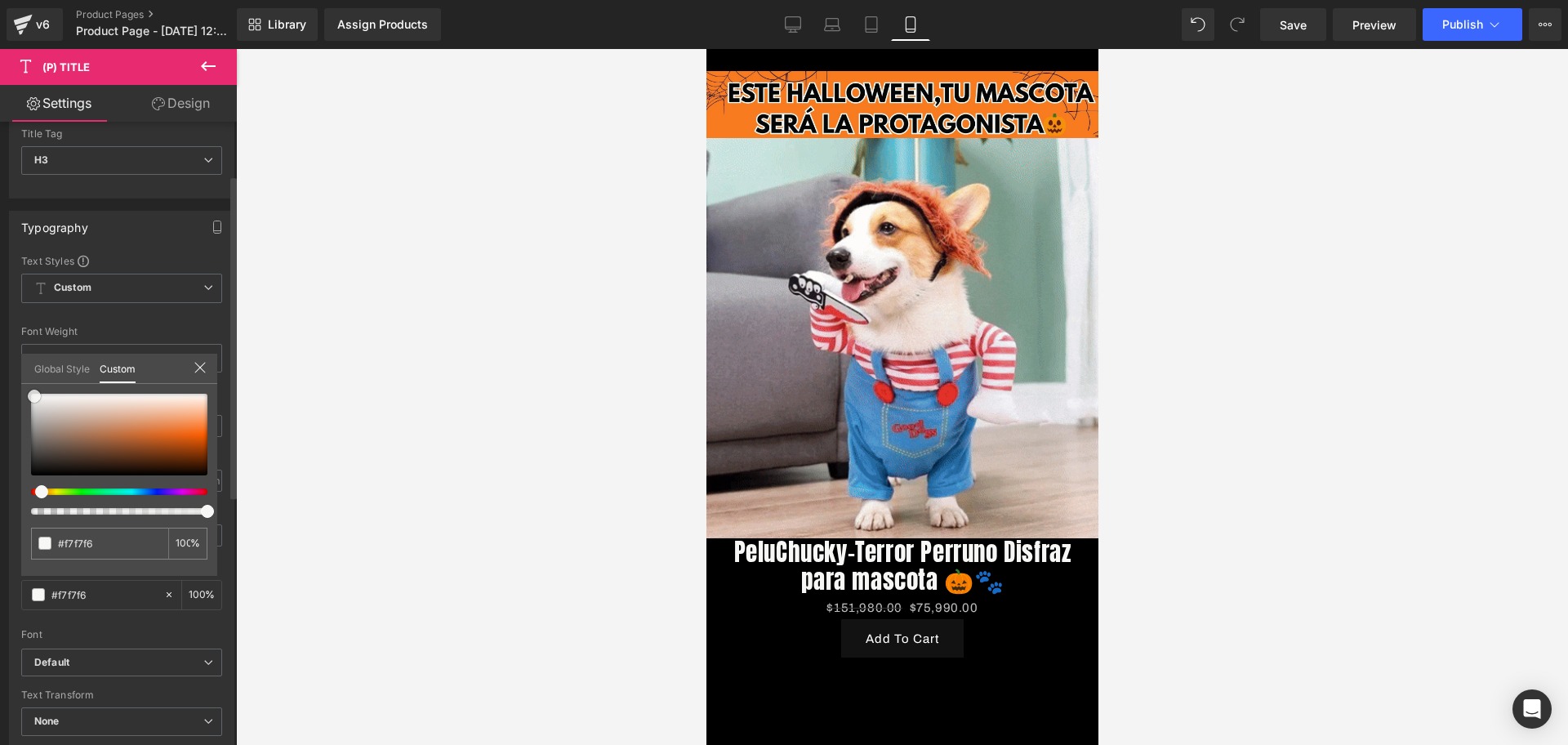
type input "#f7f7f7"
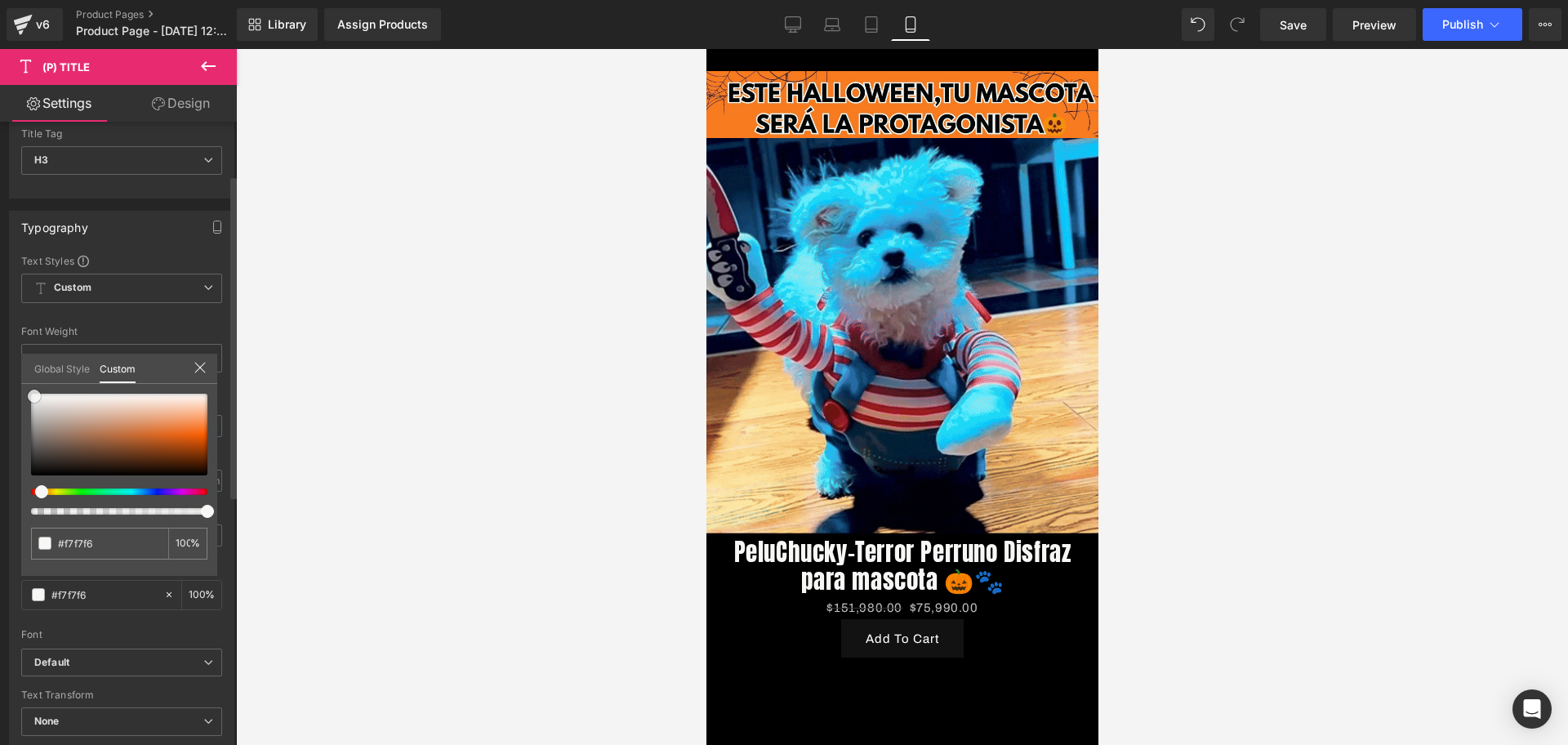
type input "#f7f7f7"
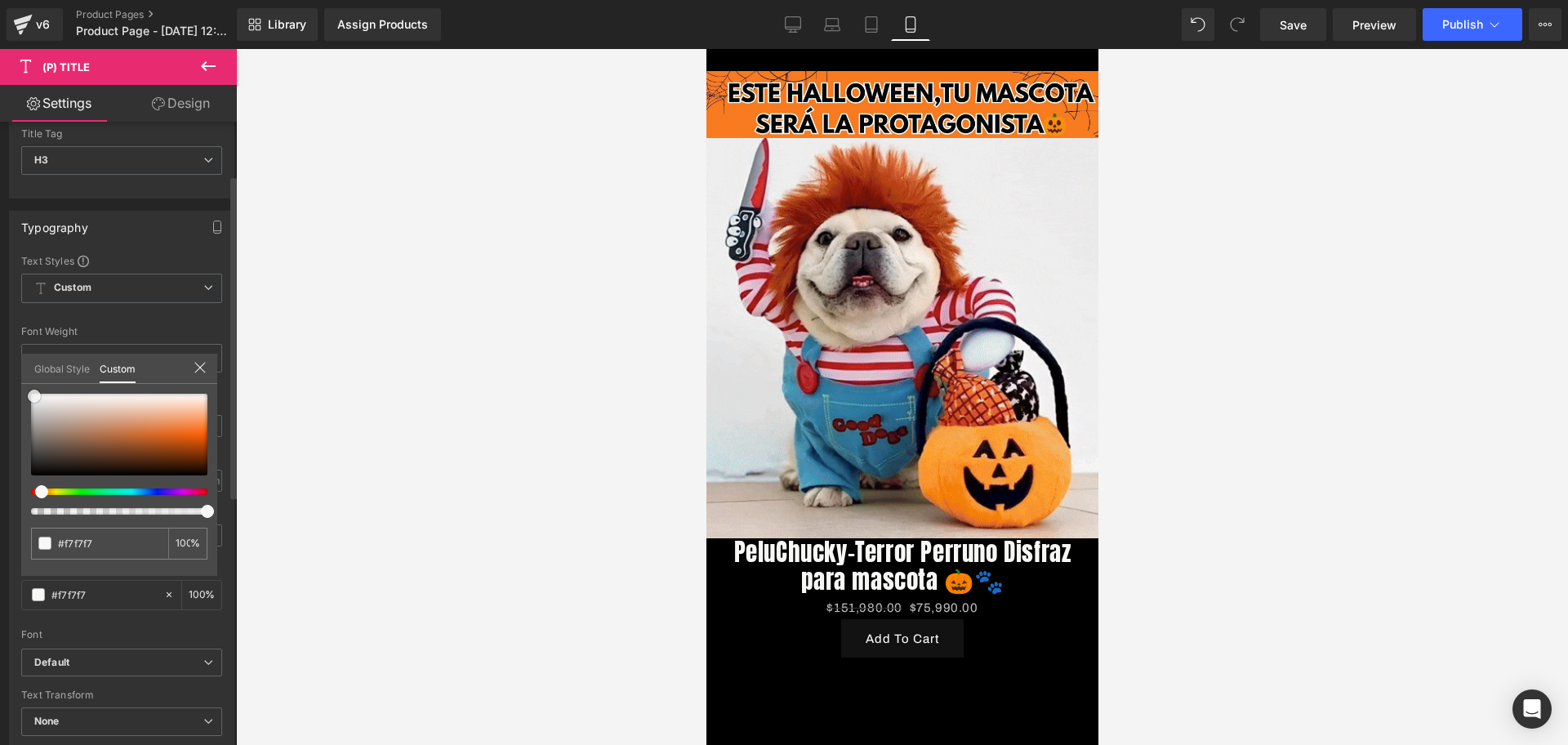
type input "#fcfcfc"
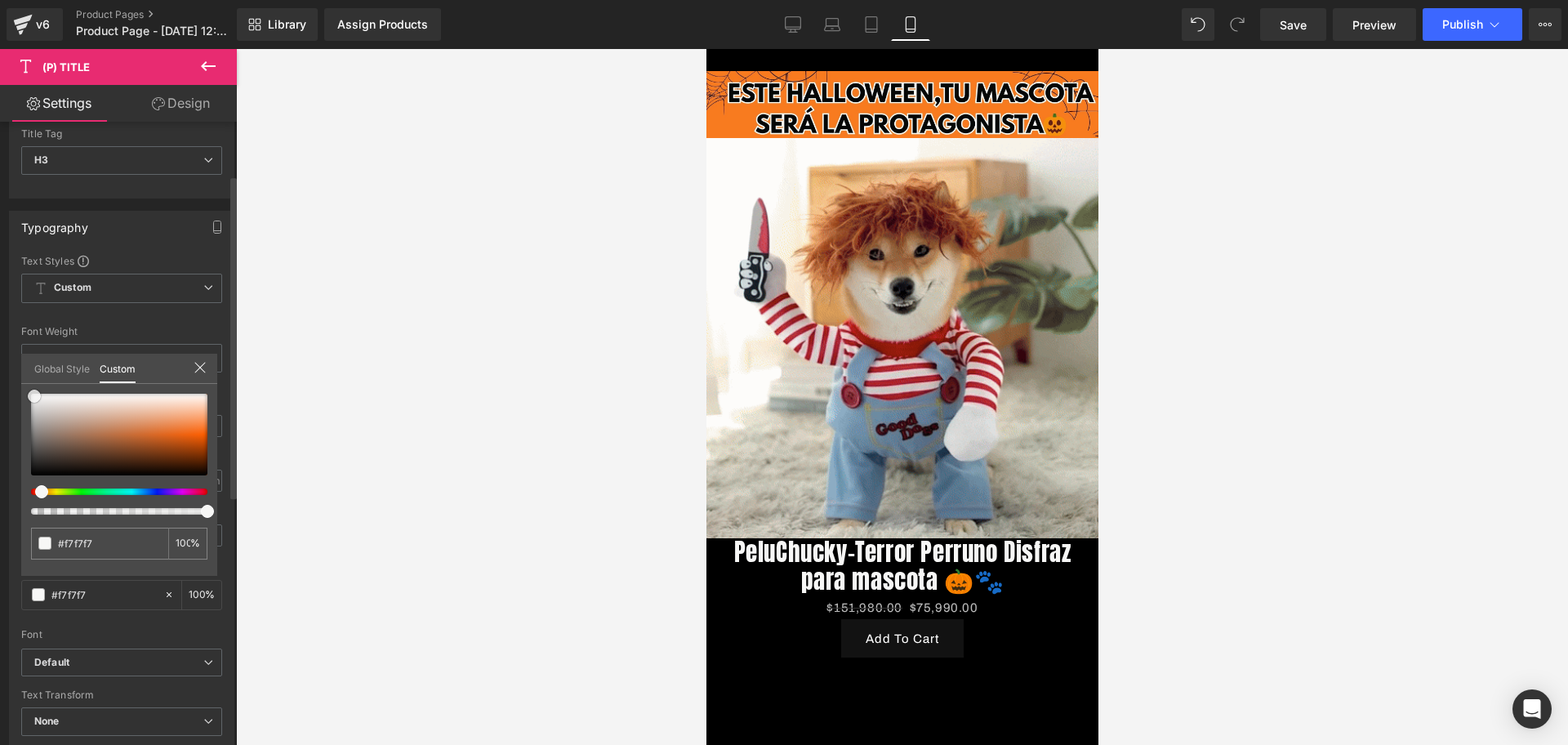
type input "#fcfcfc"
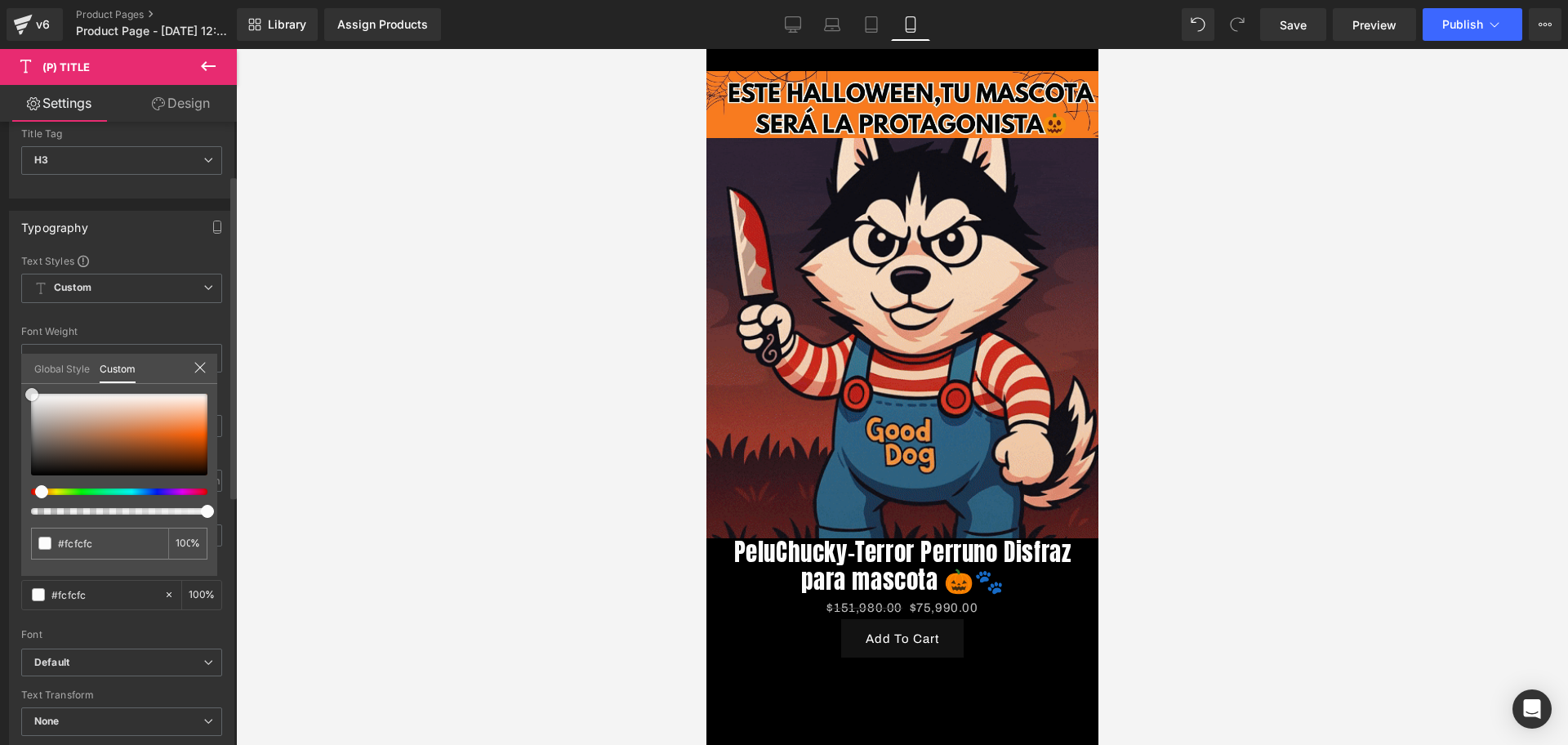
click at [32, 395] on span at bounding box center [31, 394] width 13 height 13
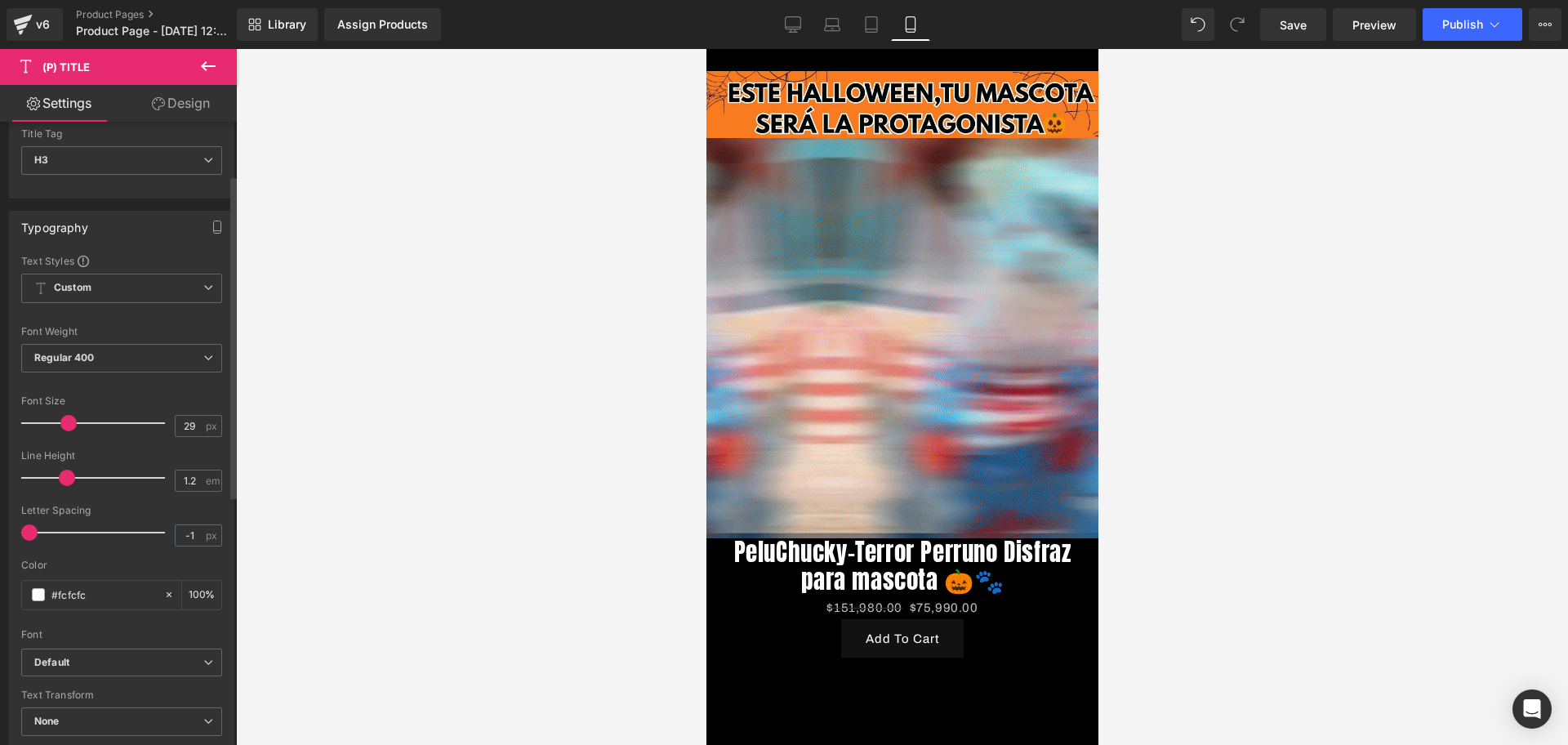
click at [323, 399] on div at bounding box center [901, 397] width 1332 height 696
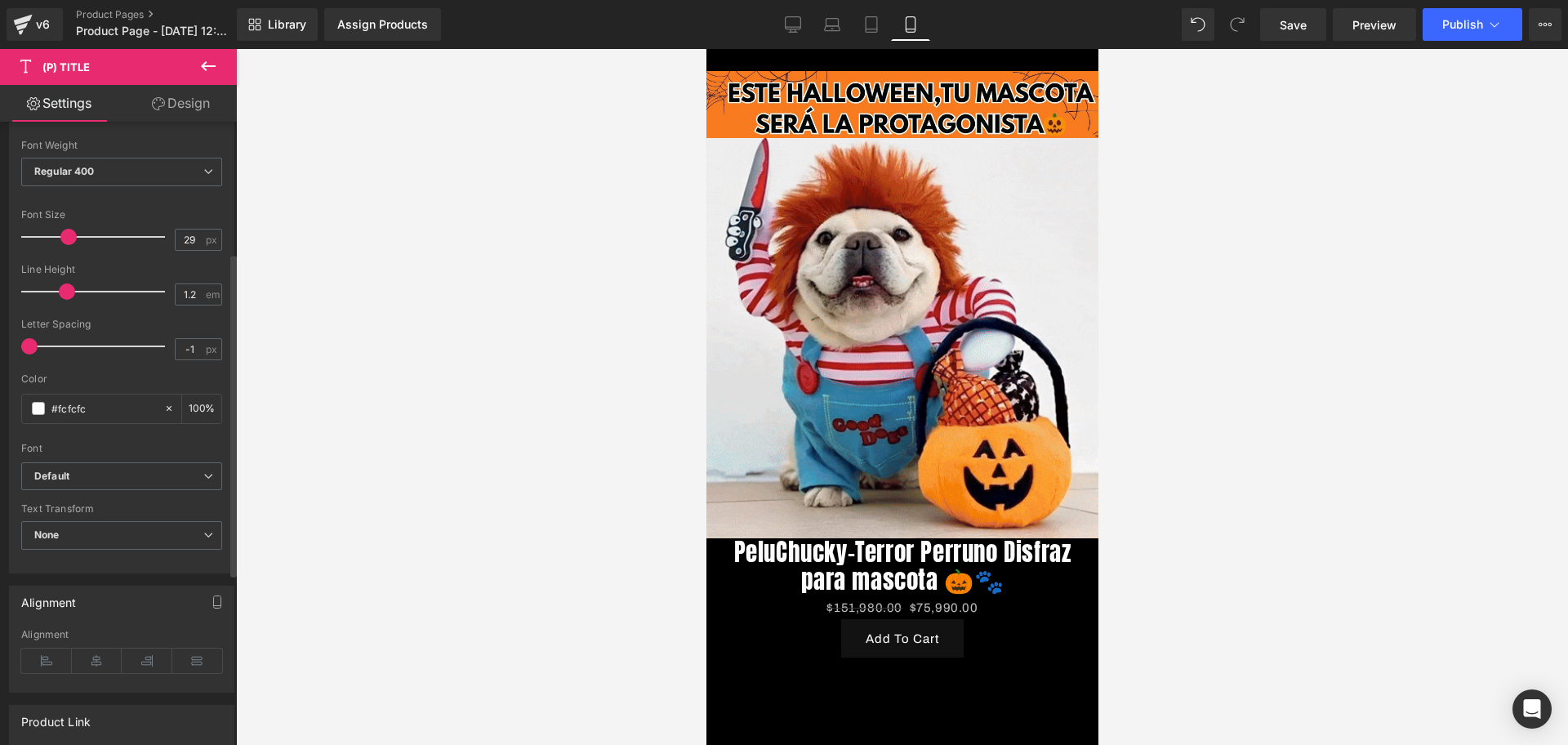
scroll to position [306, 0]
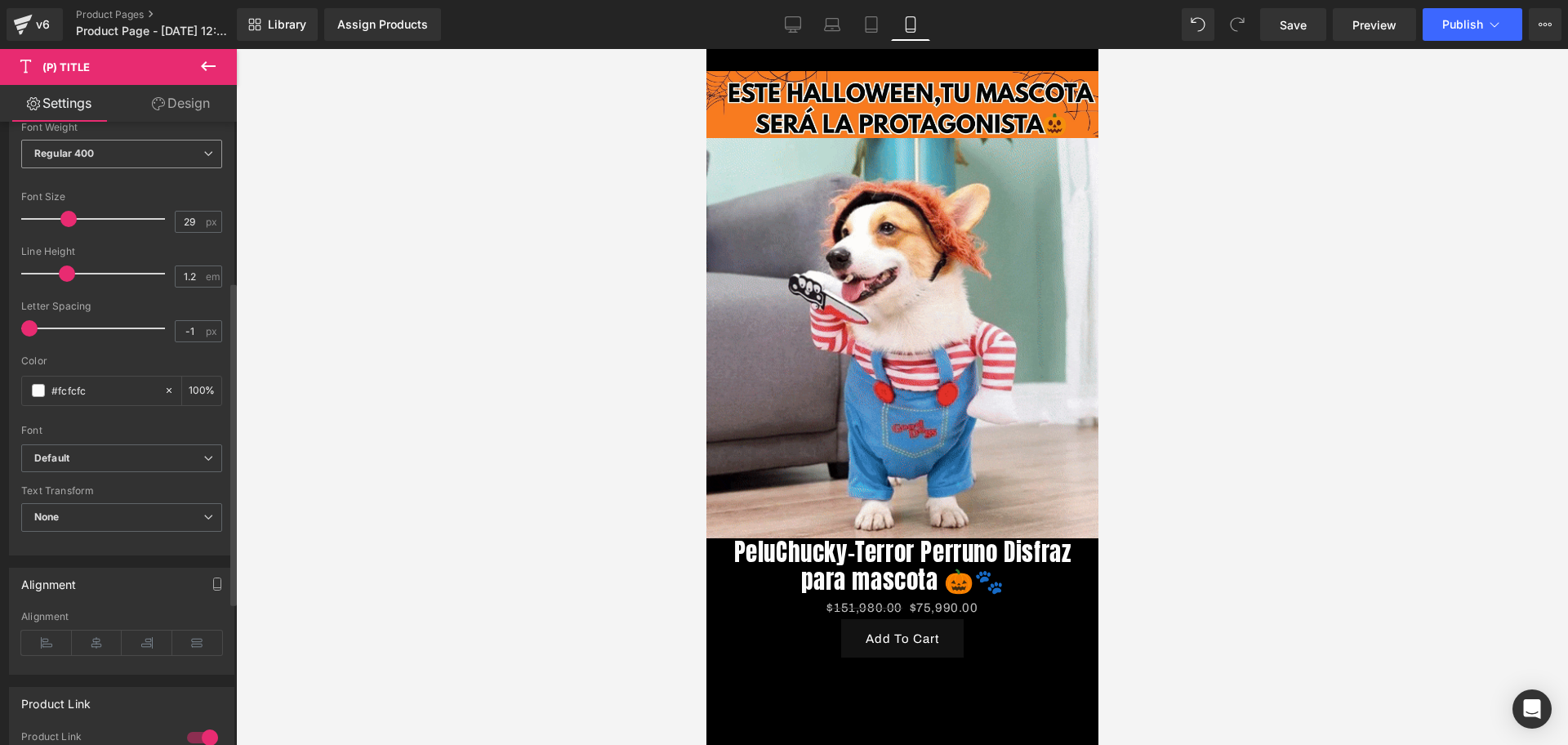
click at [55, 157] on b "Regular 400" at bounding box center [64, 154] width 61 height 13
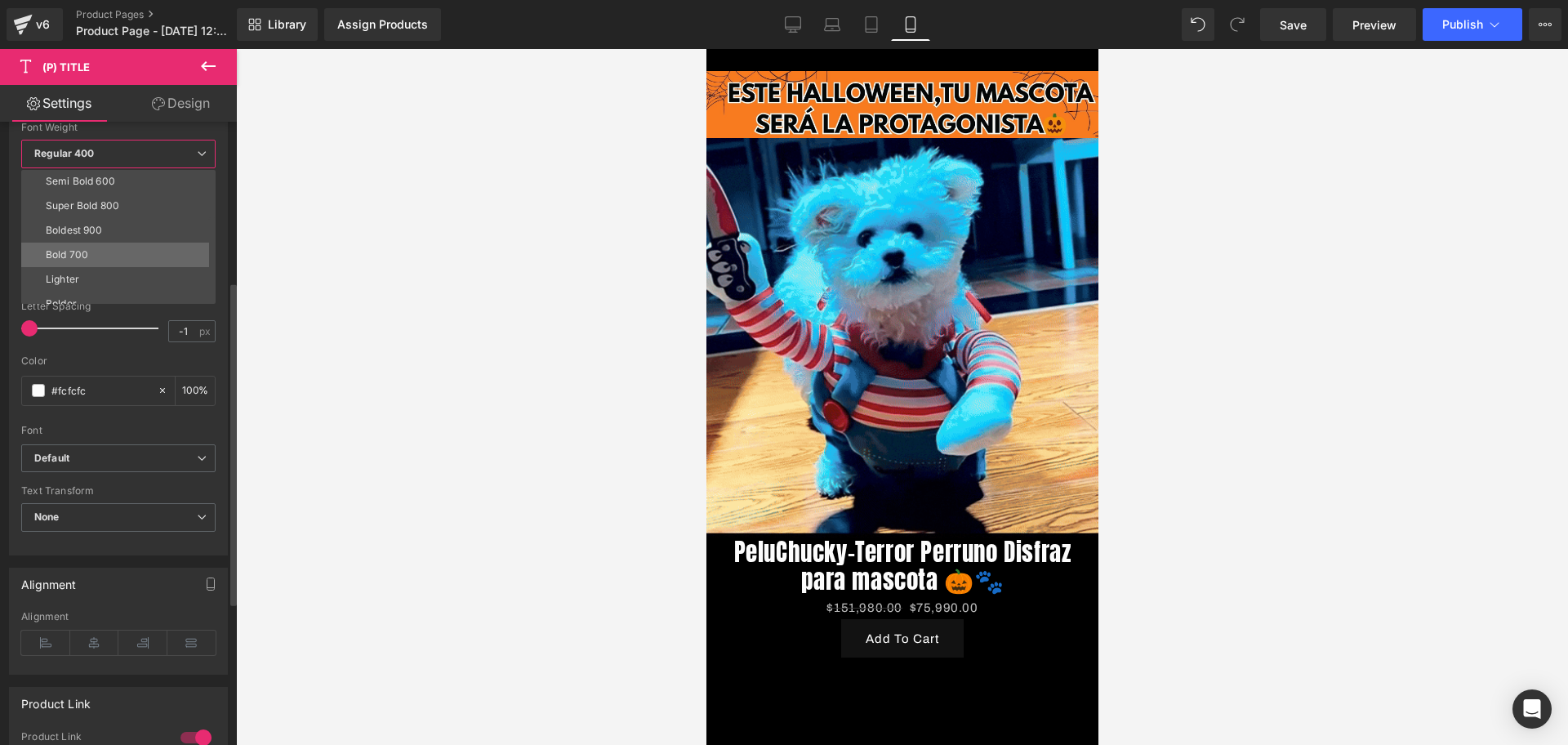
scroll to position [136, 0]
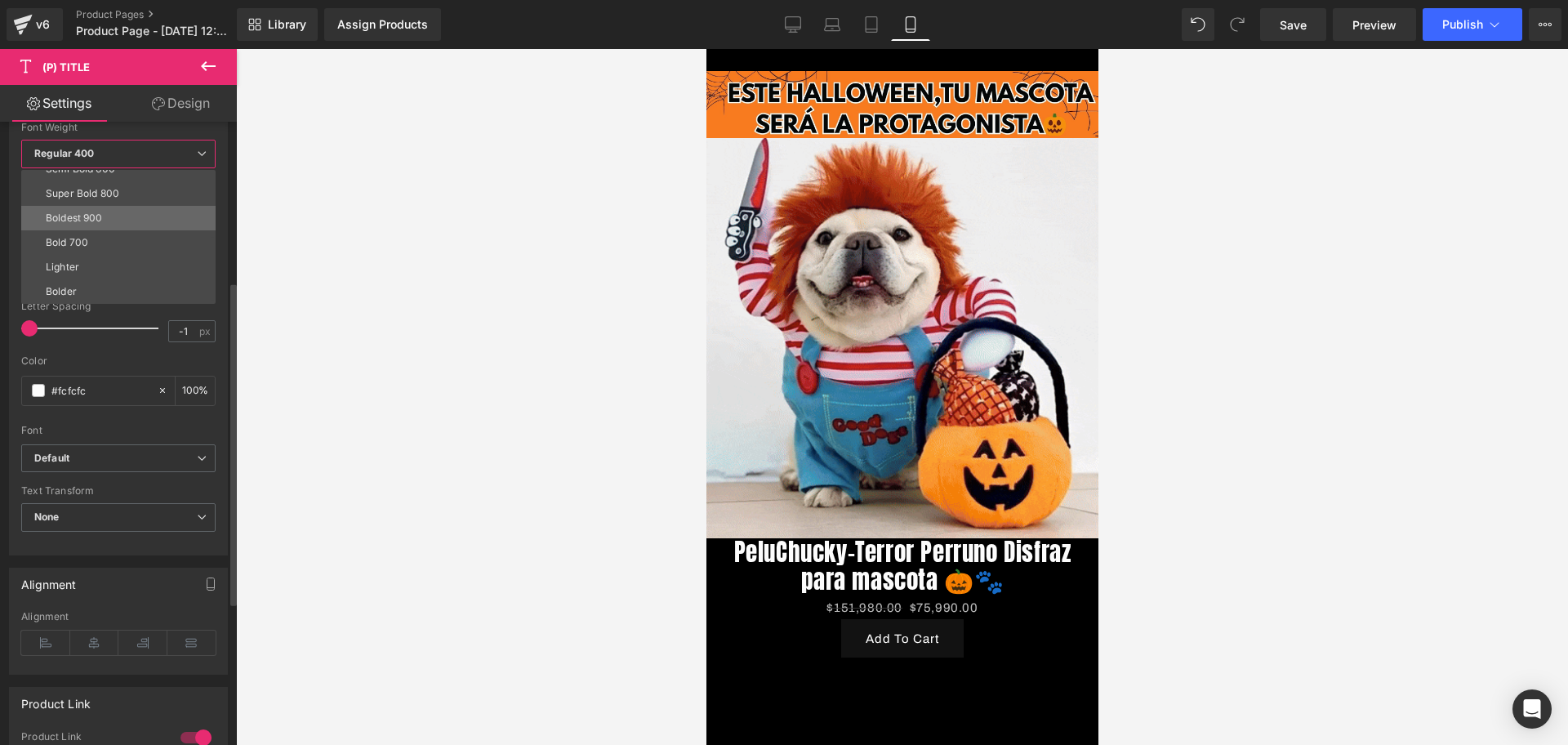
click at [87, 218] on div "Boldest 900" at bounding box center [74, 218] width 57 height 12
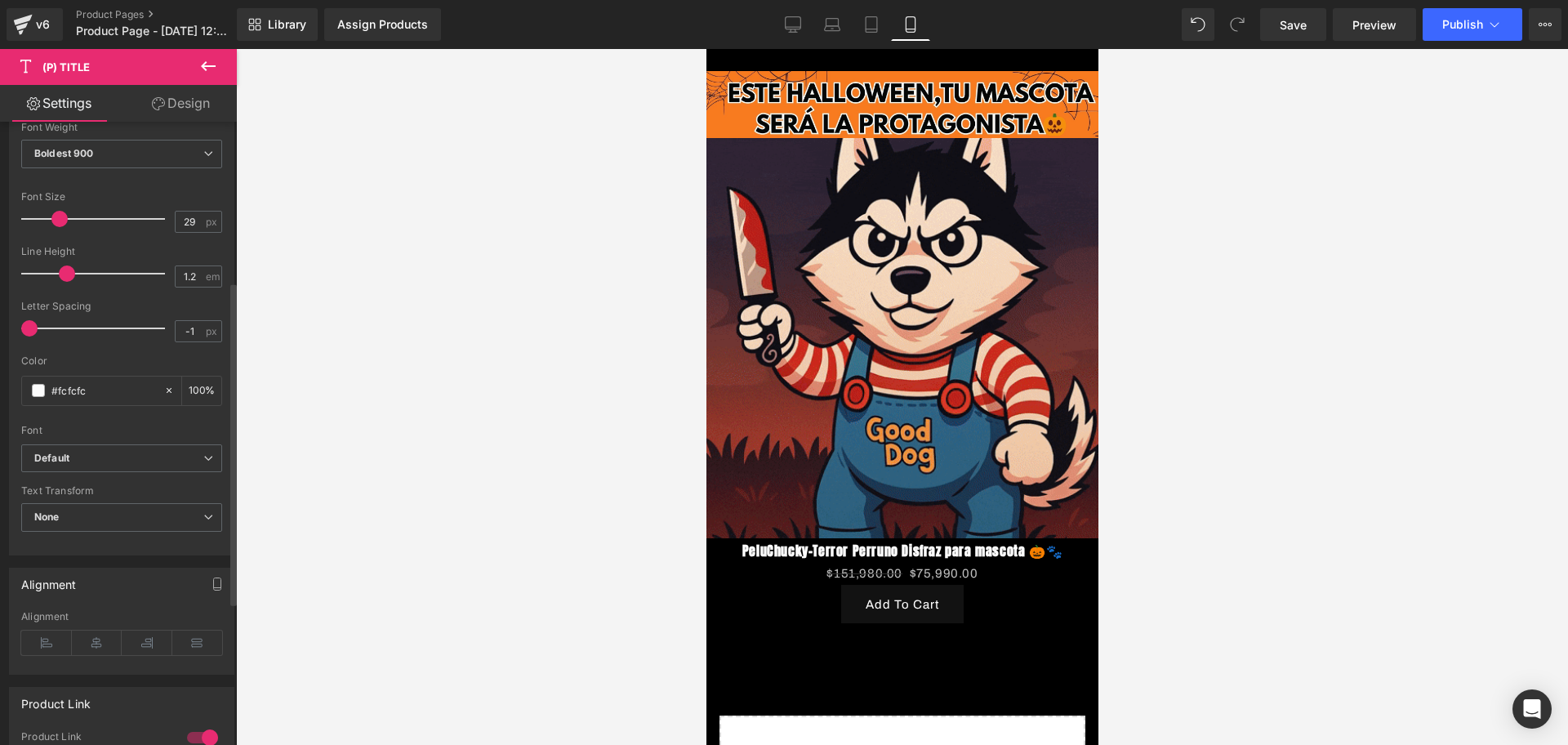
type input "30"
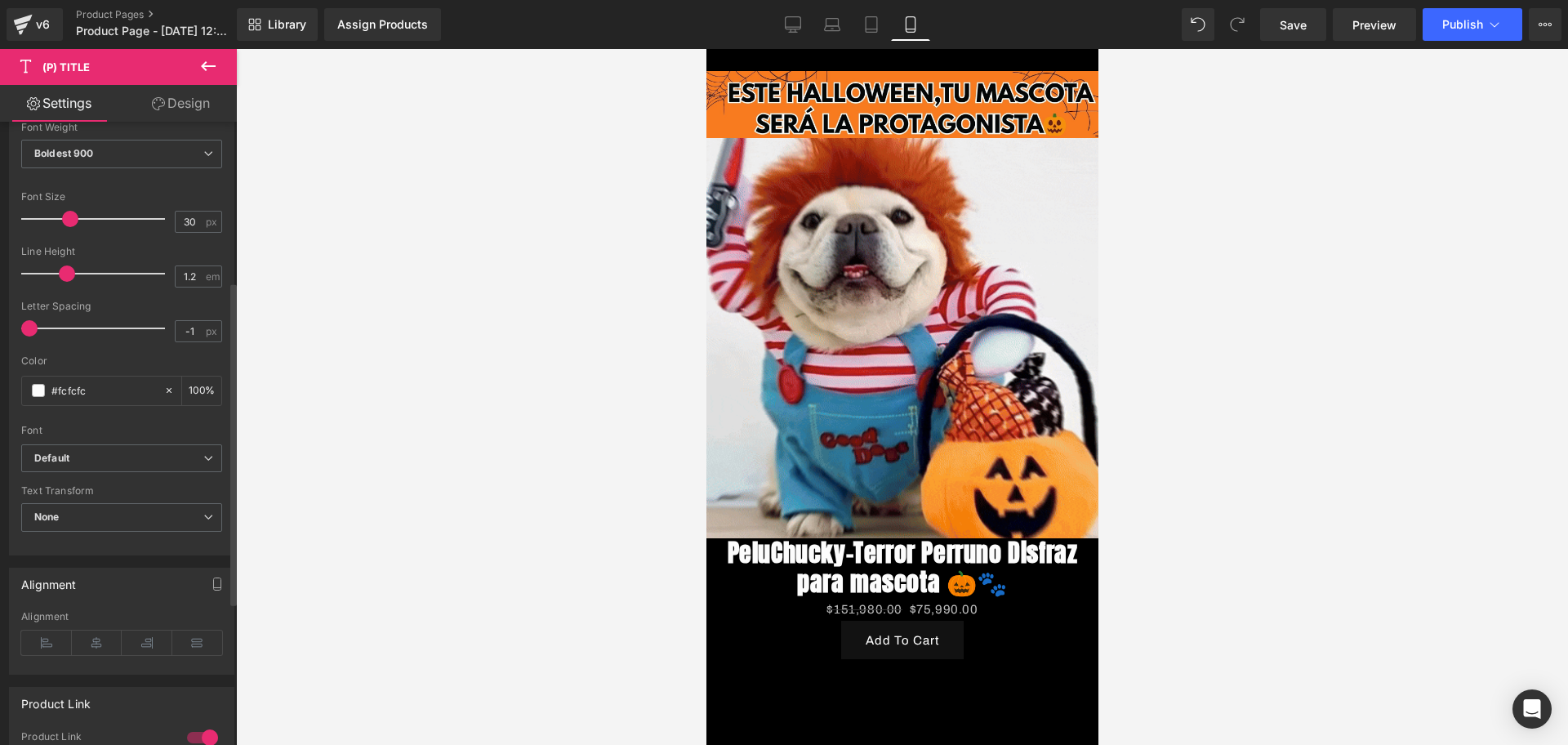
click at [70, 217] on span at bounding box center [70, 219] width 16 height 16
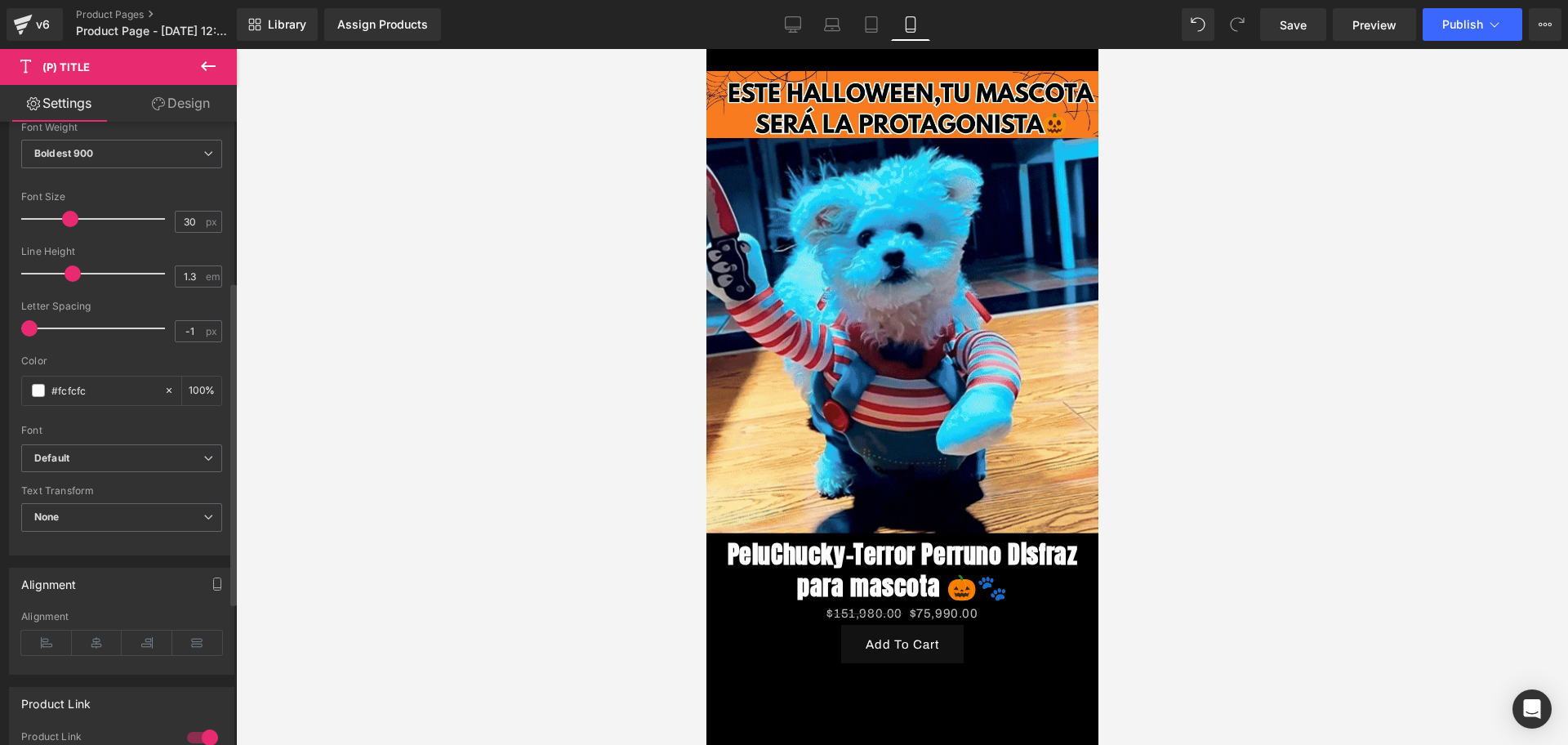
type input "1.2"
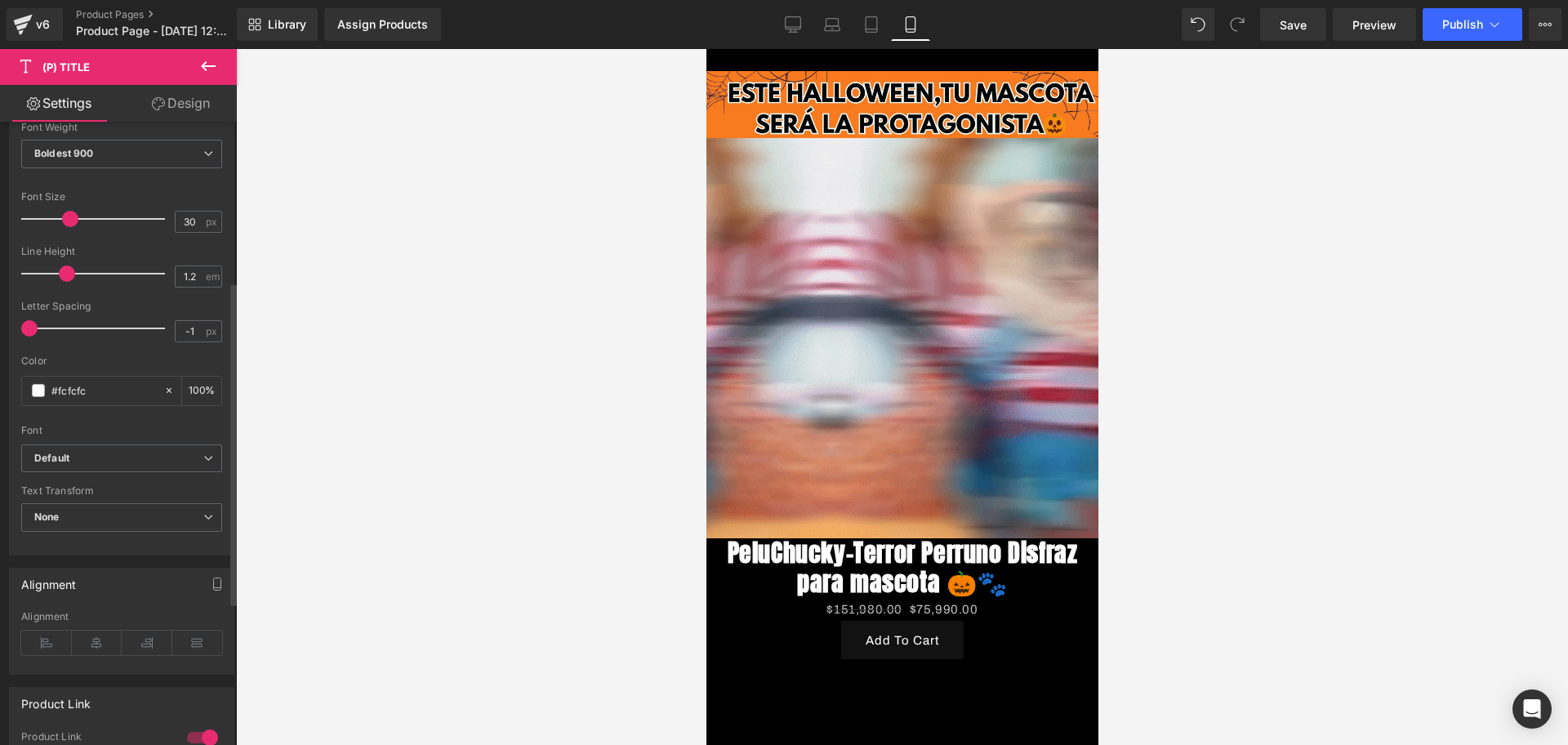
click at [61, 271] on span at bounding box center [67, 273] width 16 height 16
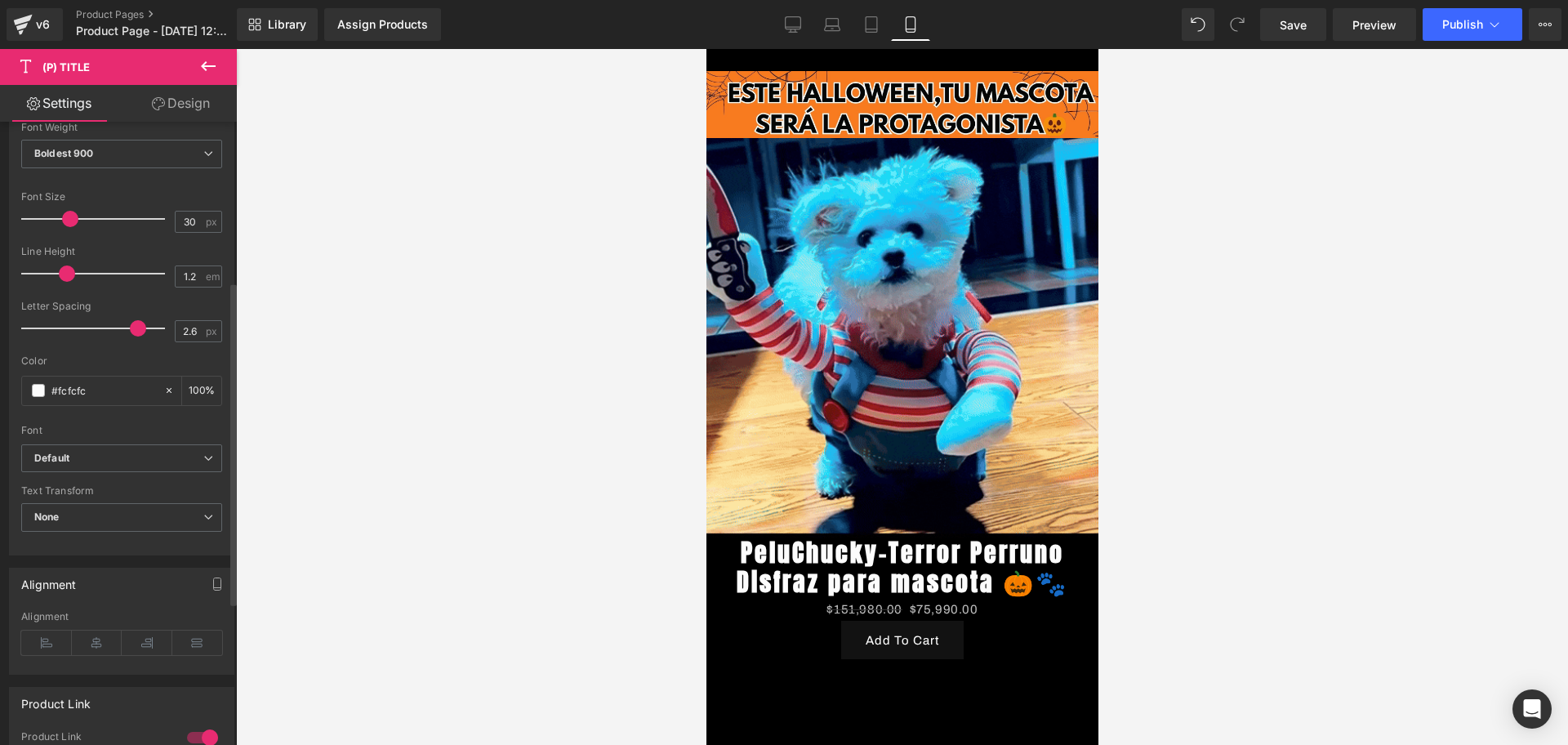
type input "2.4"
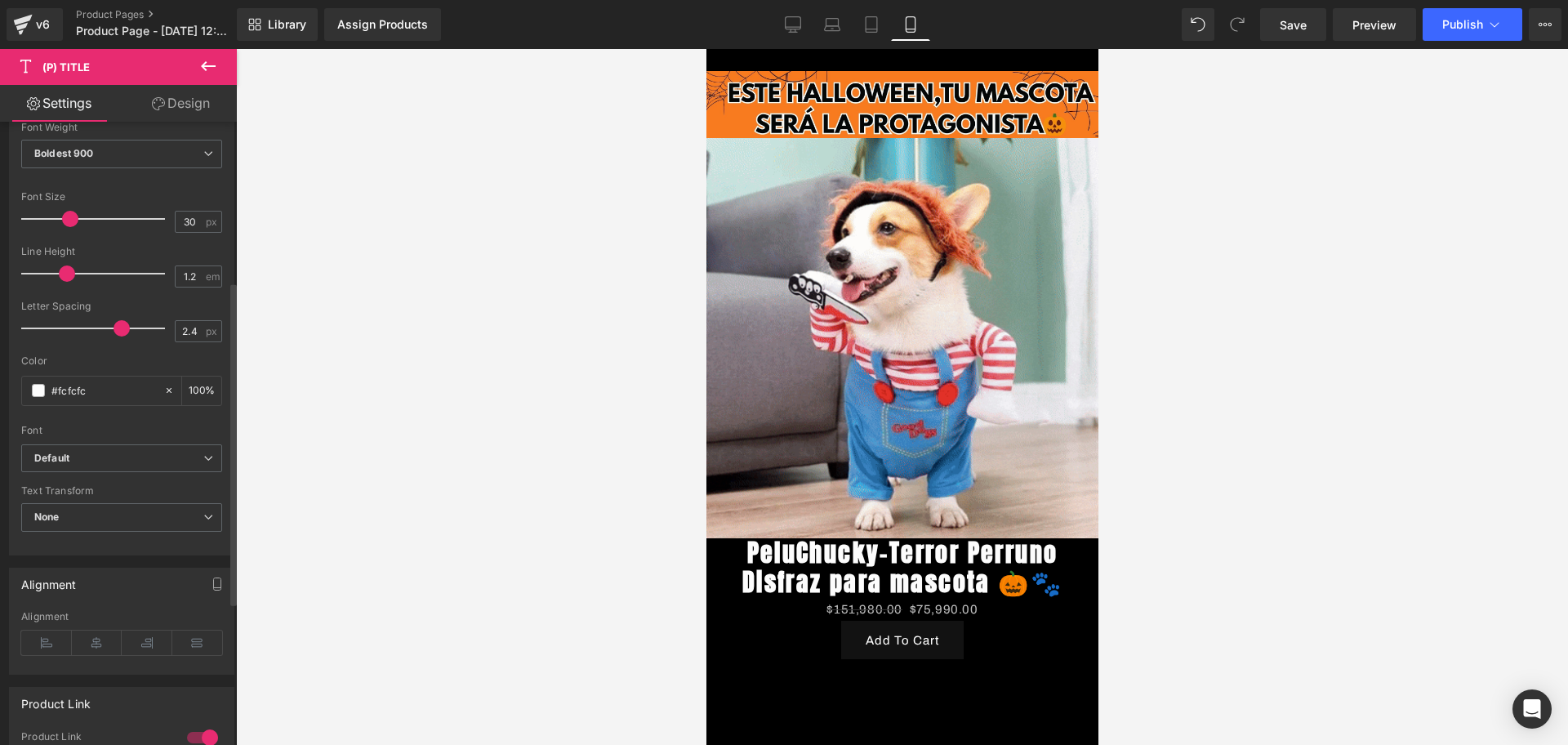
drag, startPoint x: 38, startPoint y: 328, endPoint x: 119, endPoint y: 328, distance: 81.0
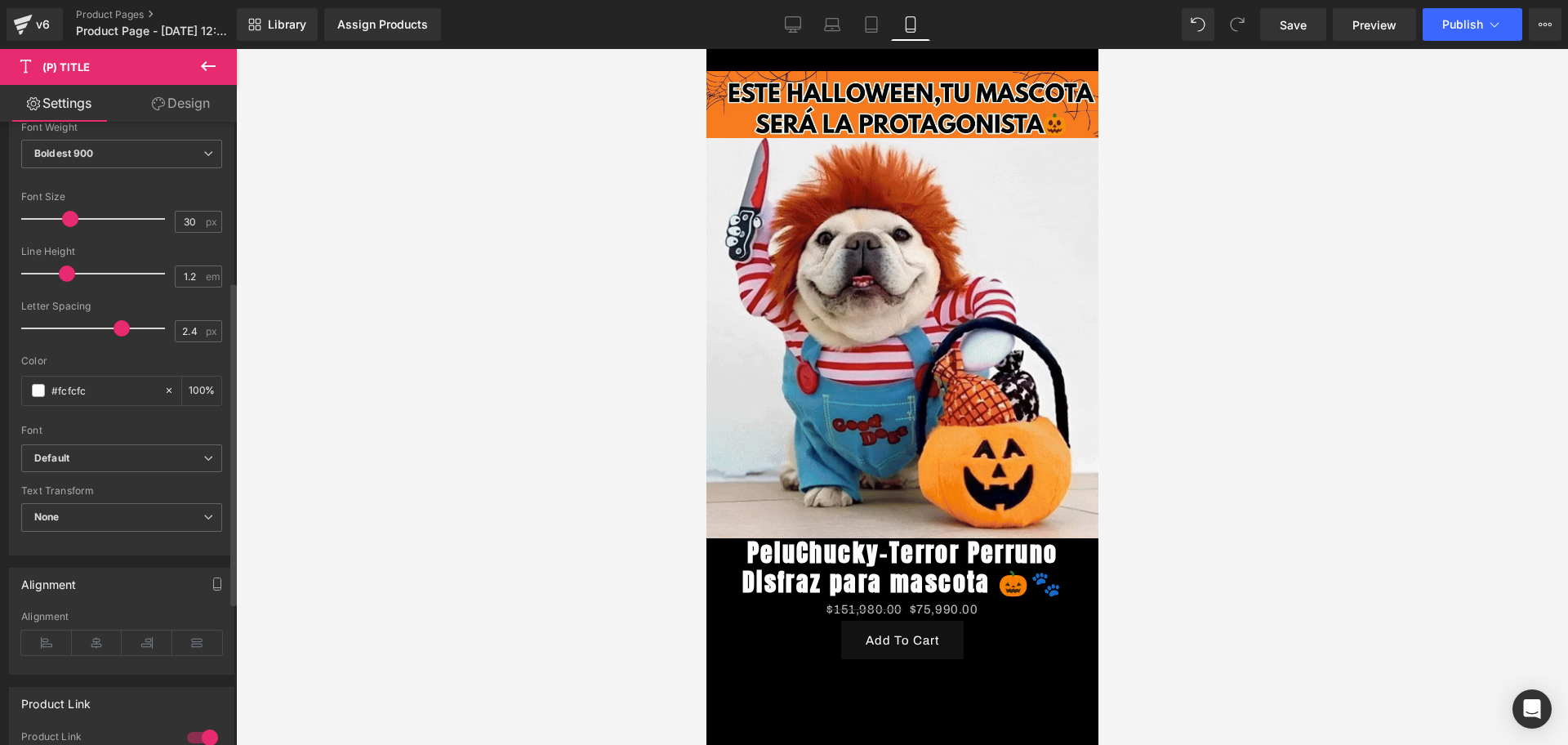
click at [119, 328] on div at bounding box center [97, 328] width 136 height 33
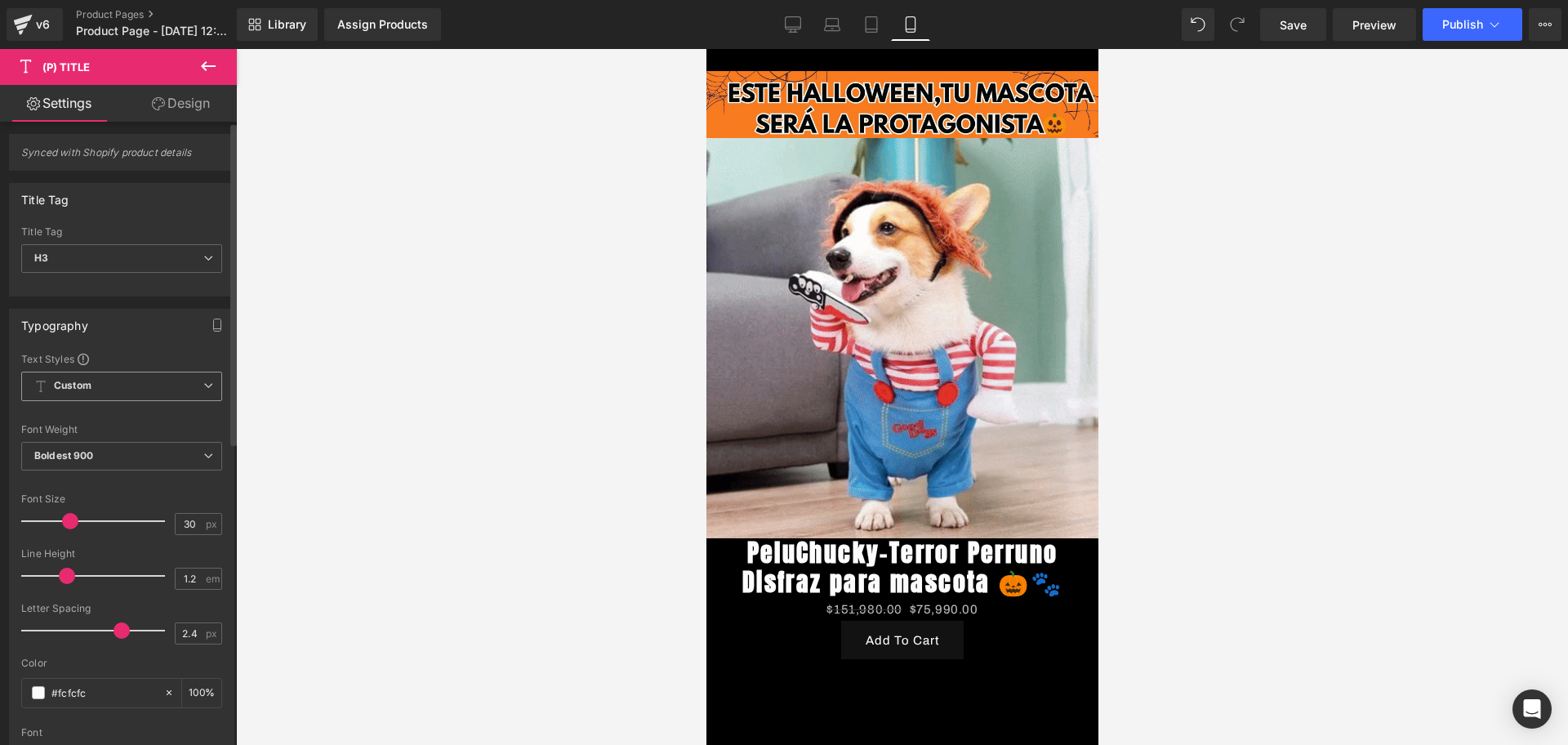
scroll to position [0, 0]
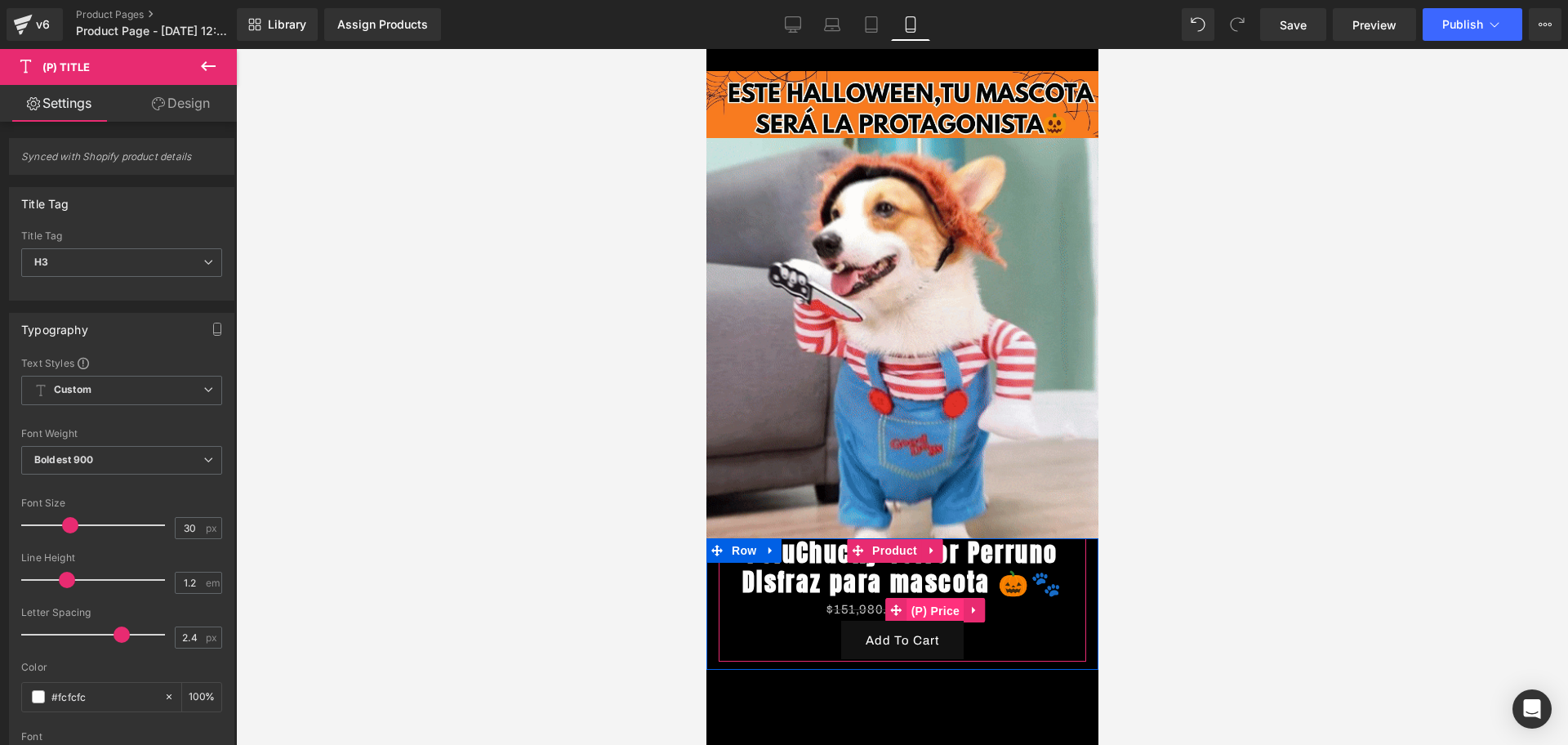
click at [946, 616] on span "(P) Price" at bounding box center [935, 610] width 57 height 24
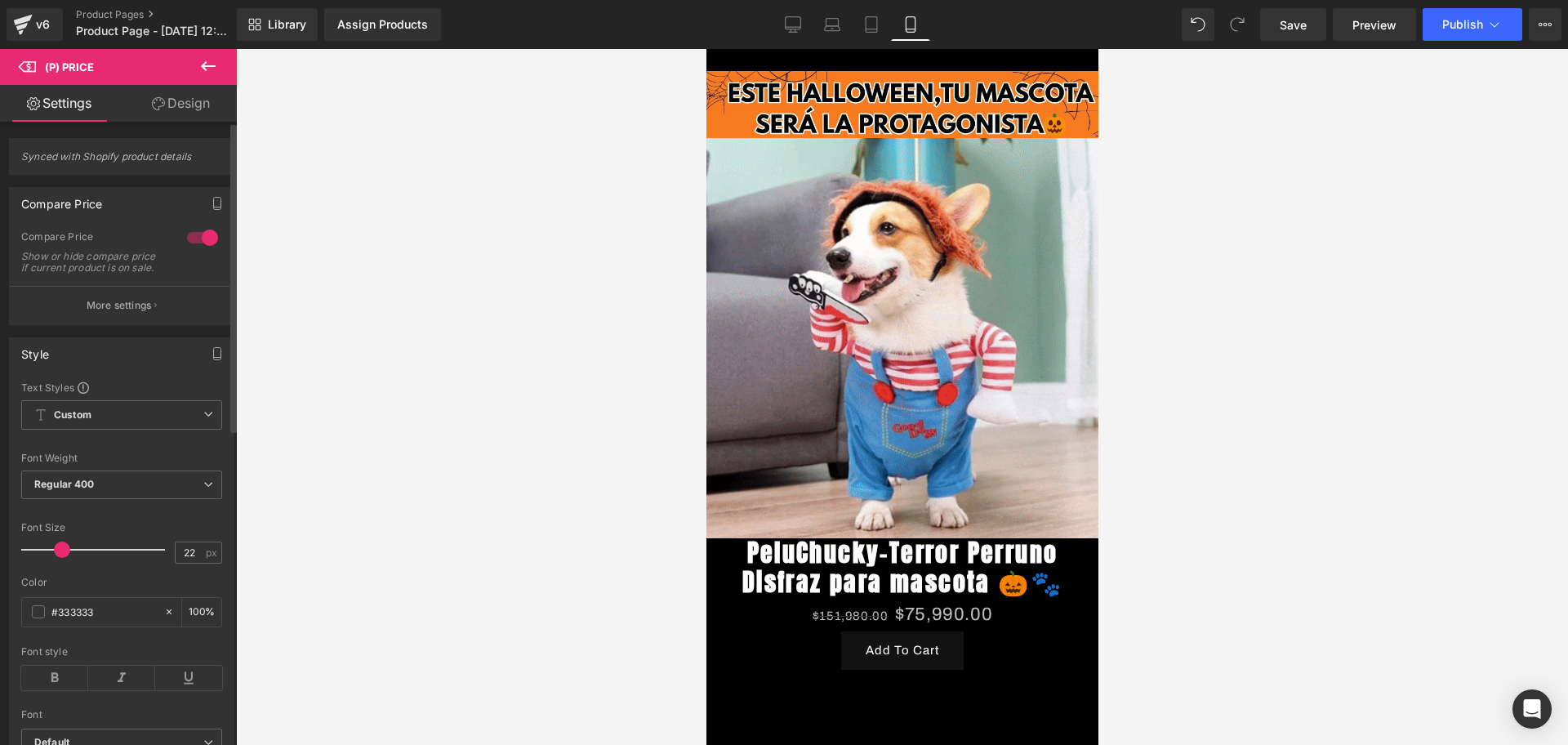
type input "24"
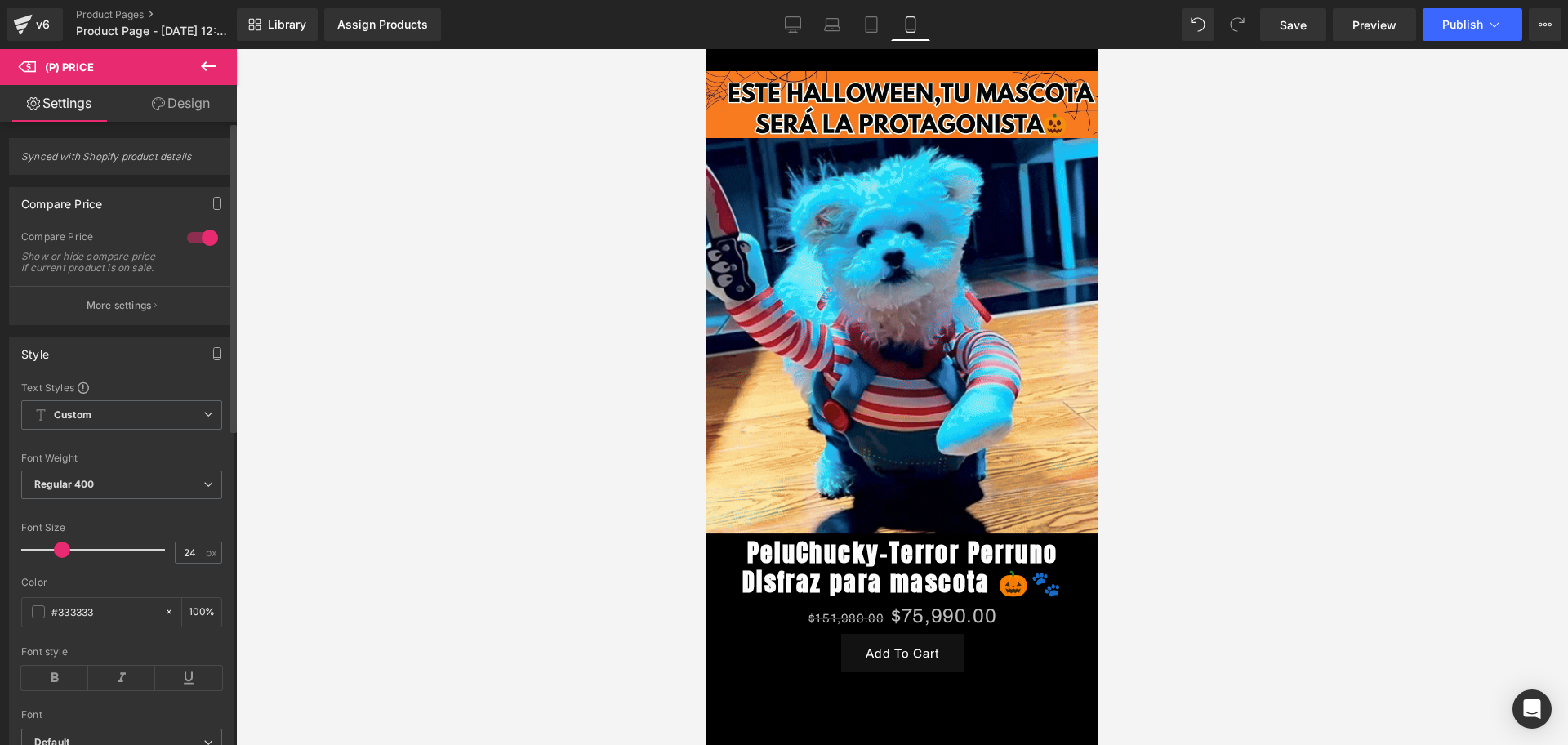
drag, startPoint x: 55, startPoint y: 563, endPoint x: 66, endPoint y: 561, distance: 11.2
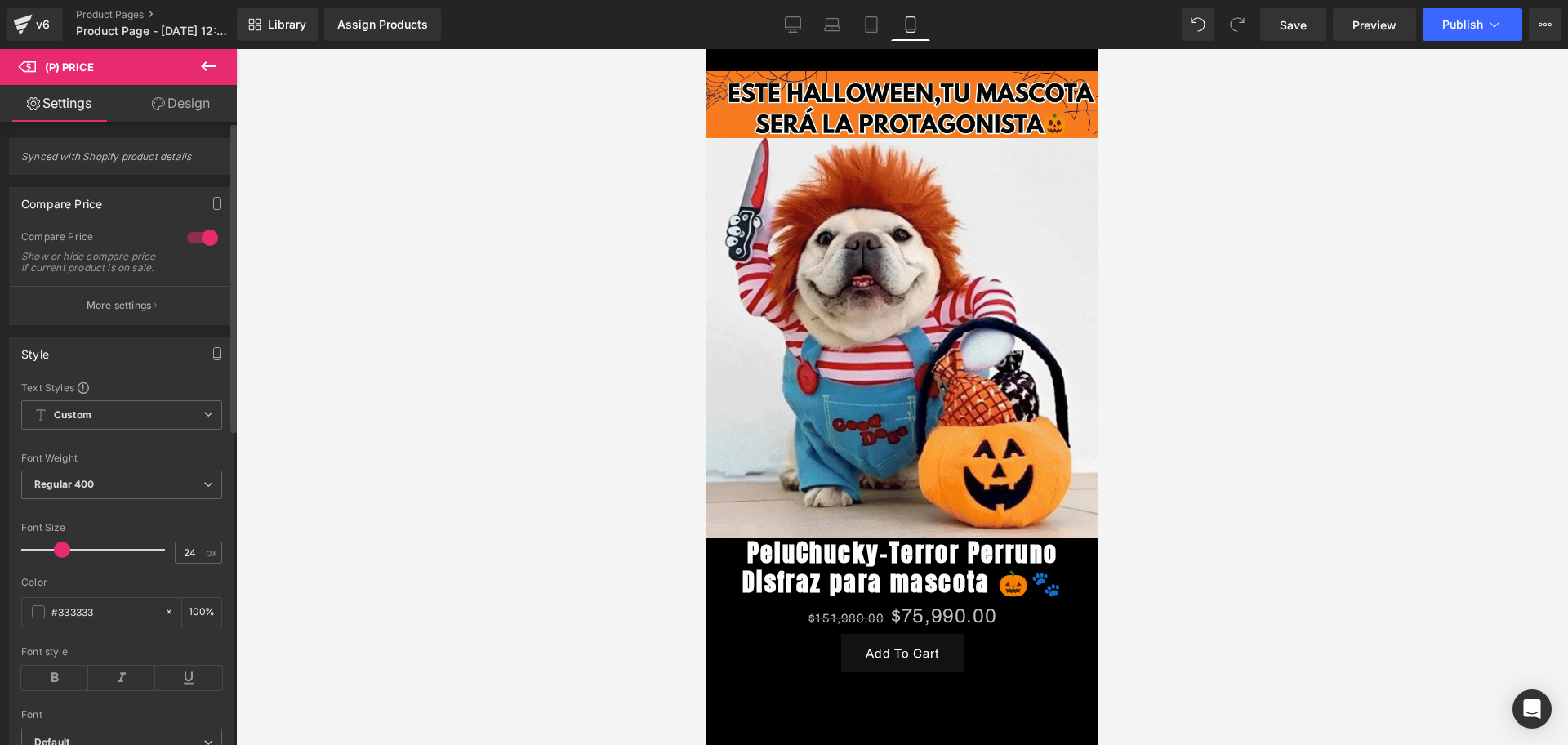
click at [66, 557] on span at bounding box center [62, 549] width 16 height 16
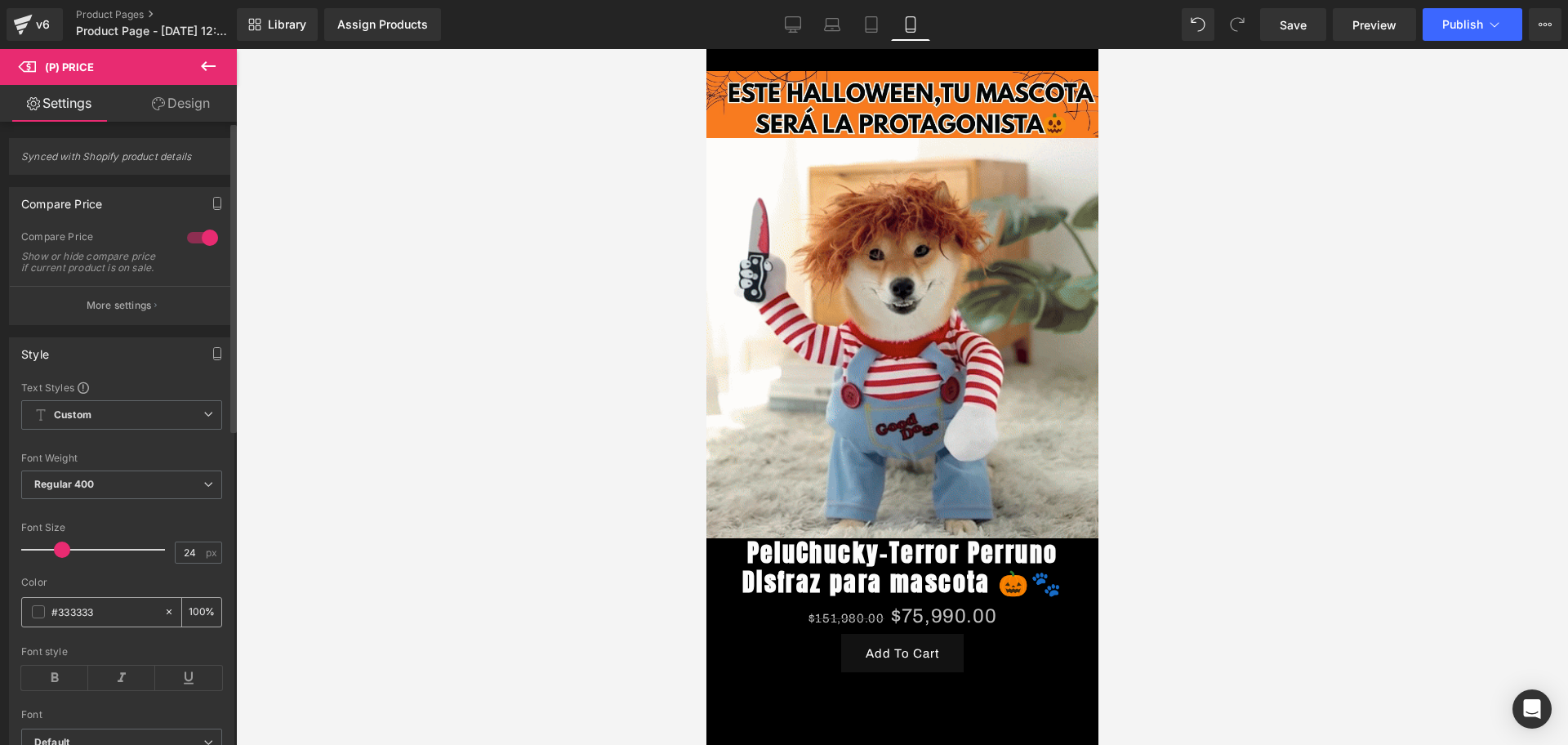
click at [47, 622] on div "#333333" at bounding box center [93, 612] width 141 height 29
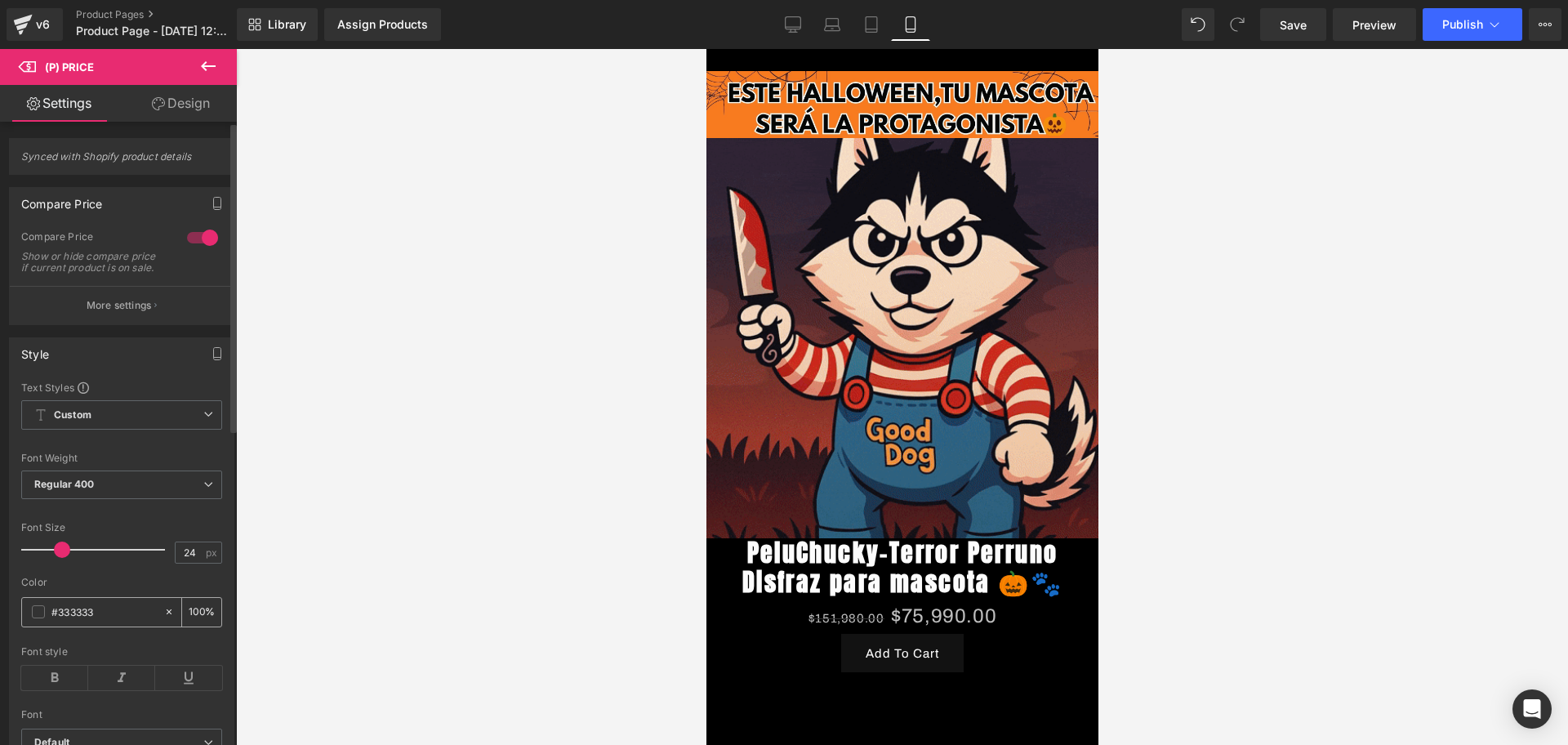
click at [36, 615] on div "#333333" at bounding box center [93, 612] width 141 height 29
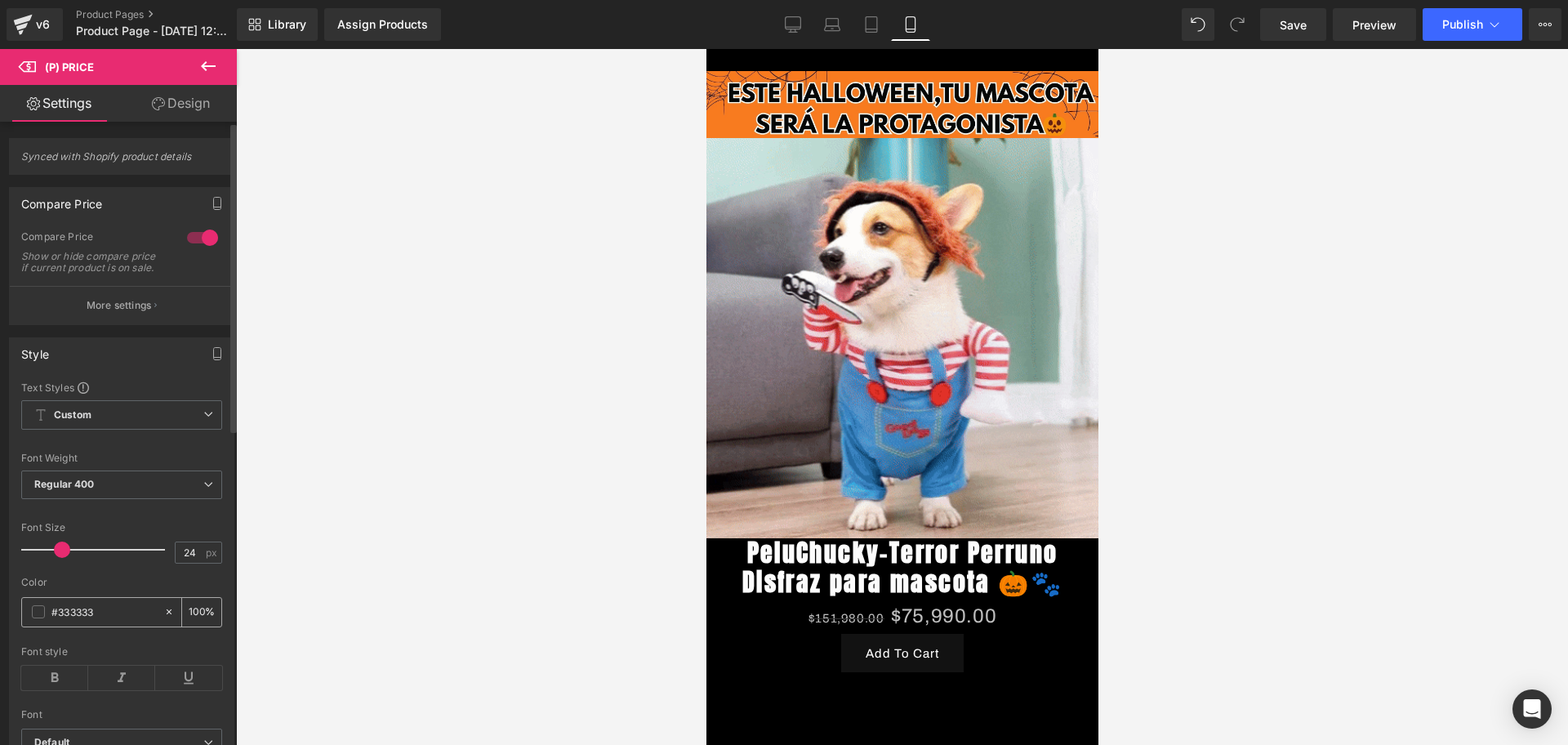
click at [44, 618] on span at bounding box center [38, 611] width 13 height 13
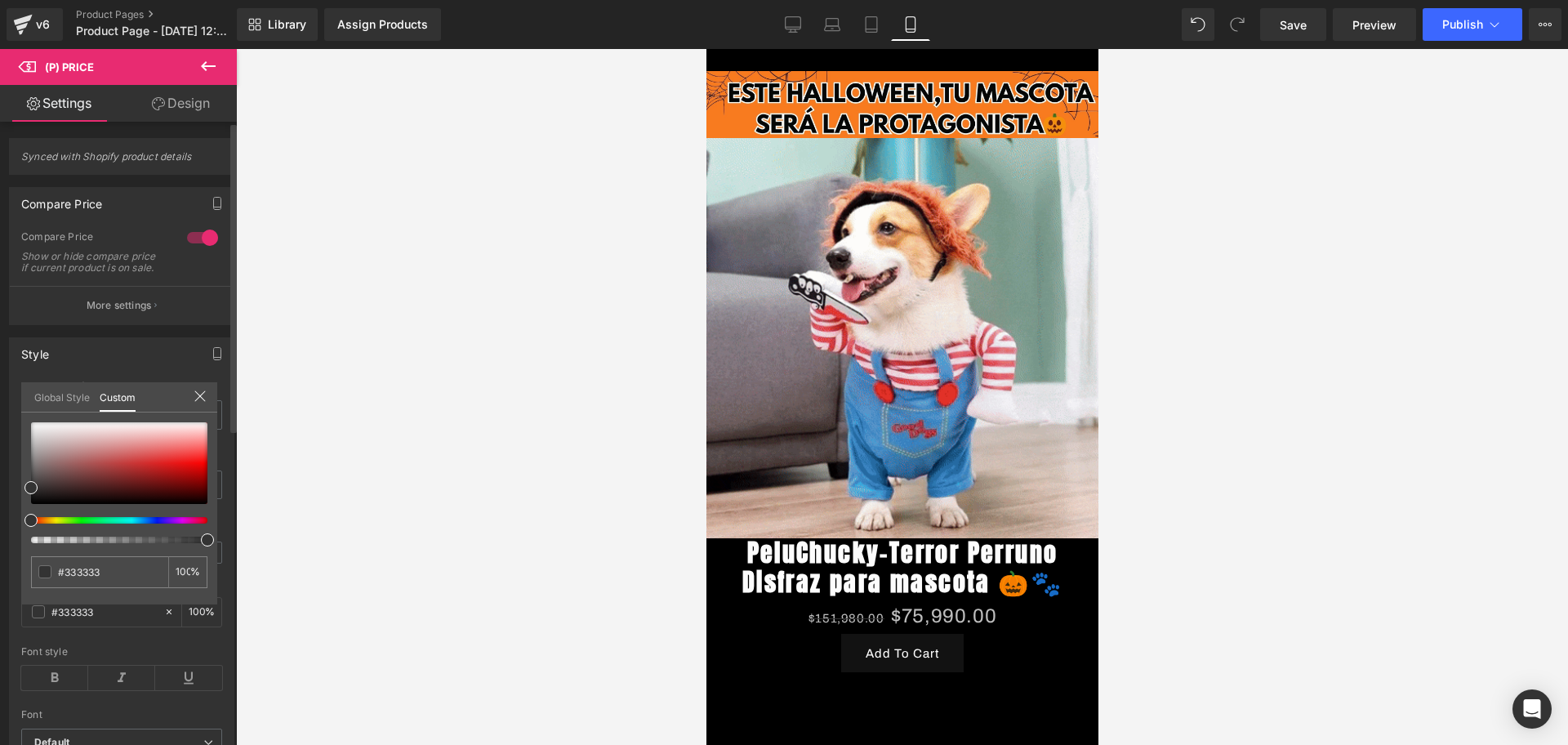
drag, startPoint x: 23, startPoint y: 483, endPoint x: 29, endPoint y: 469, distance: 15.2
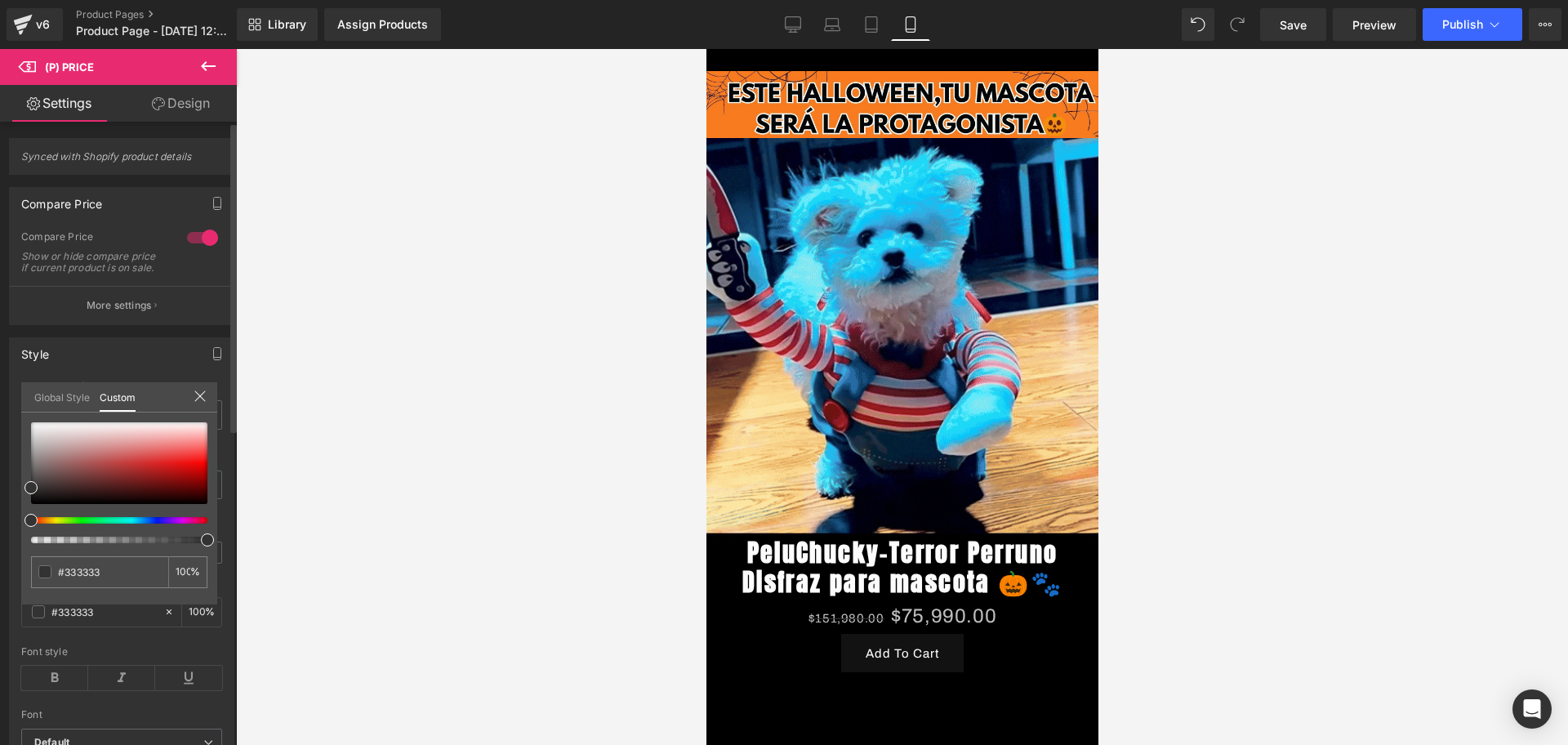
click at [29, 469] on div "#333333 100 %" at bounding box center [119, 514] width 196 height 182
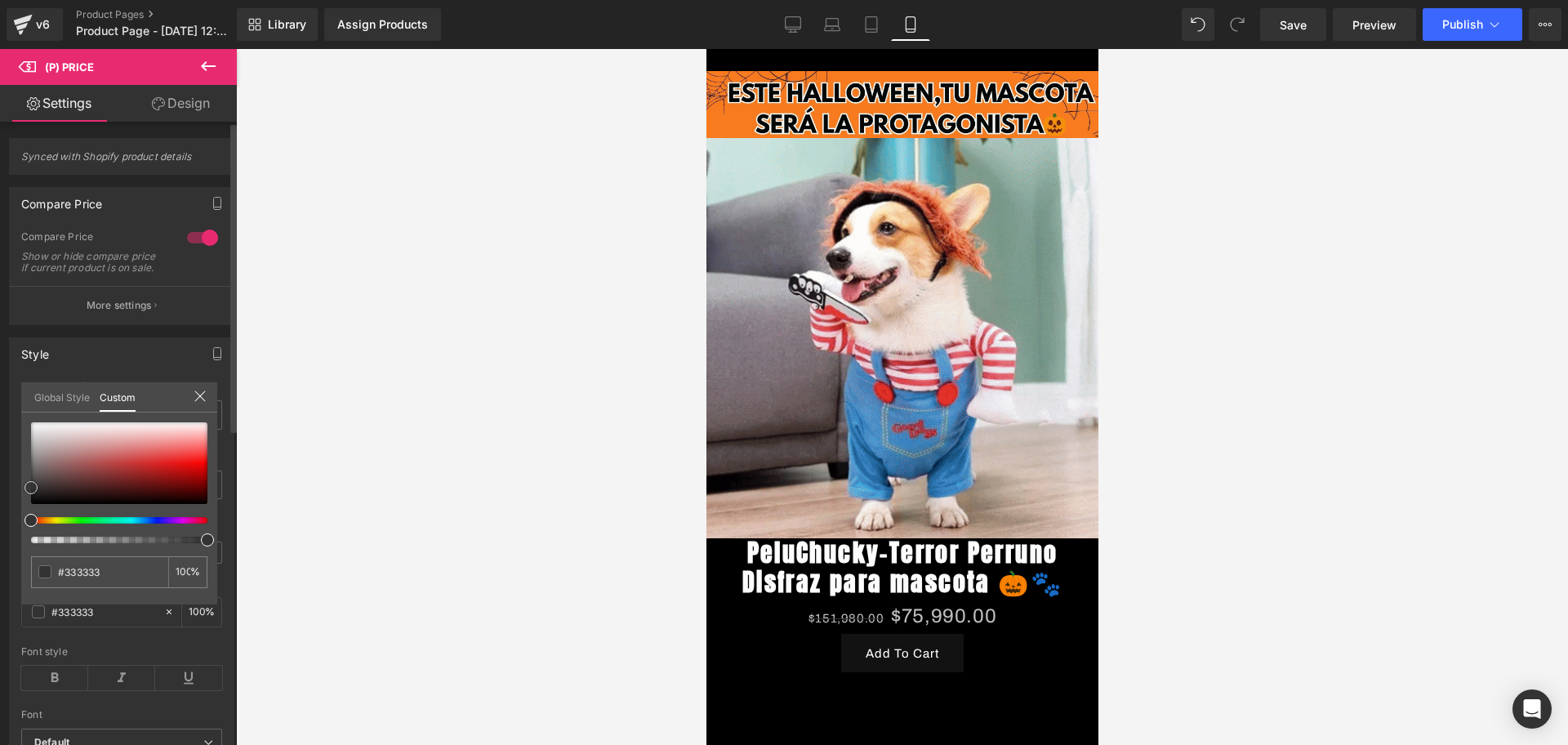
type input "#252121"
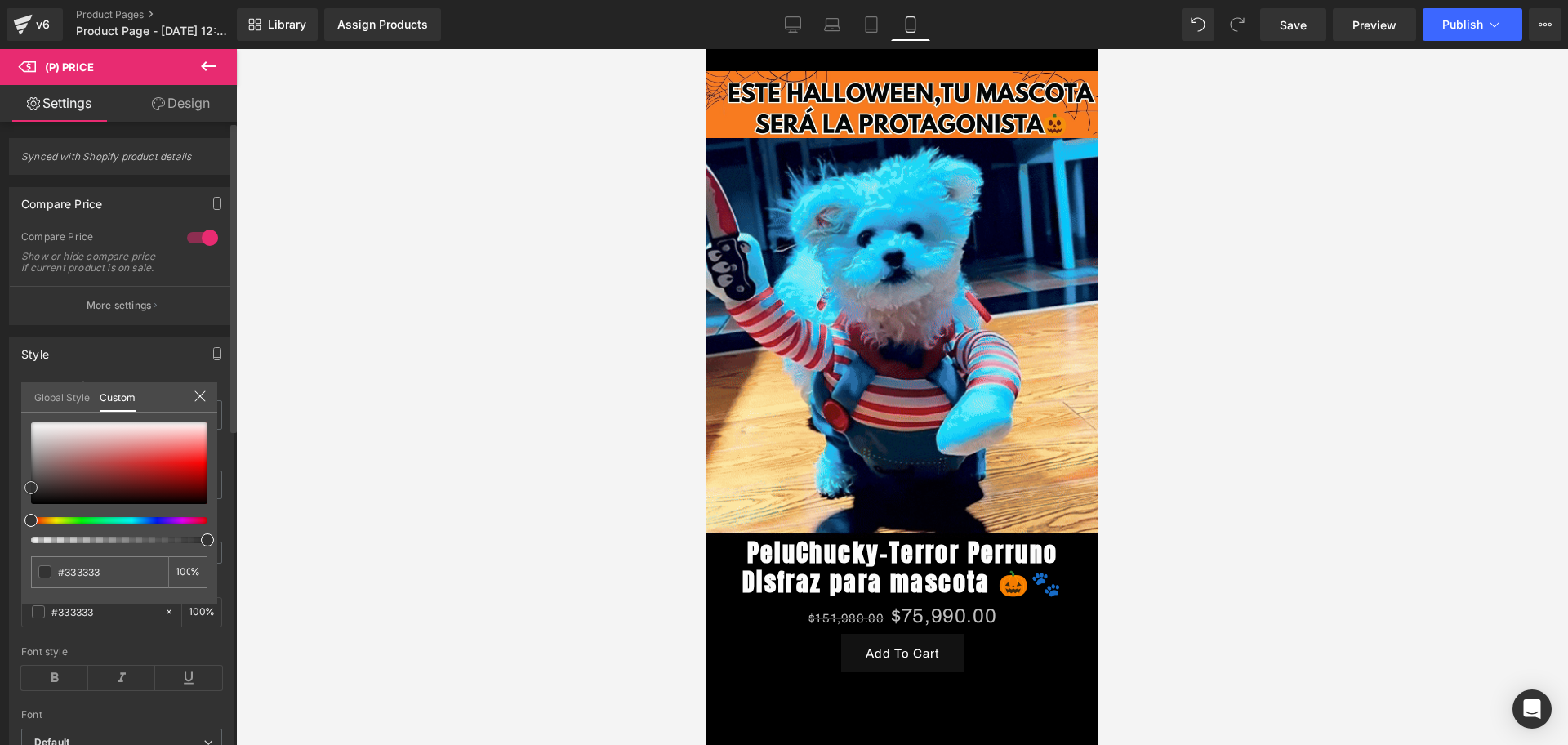
type input "#252121"
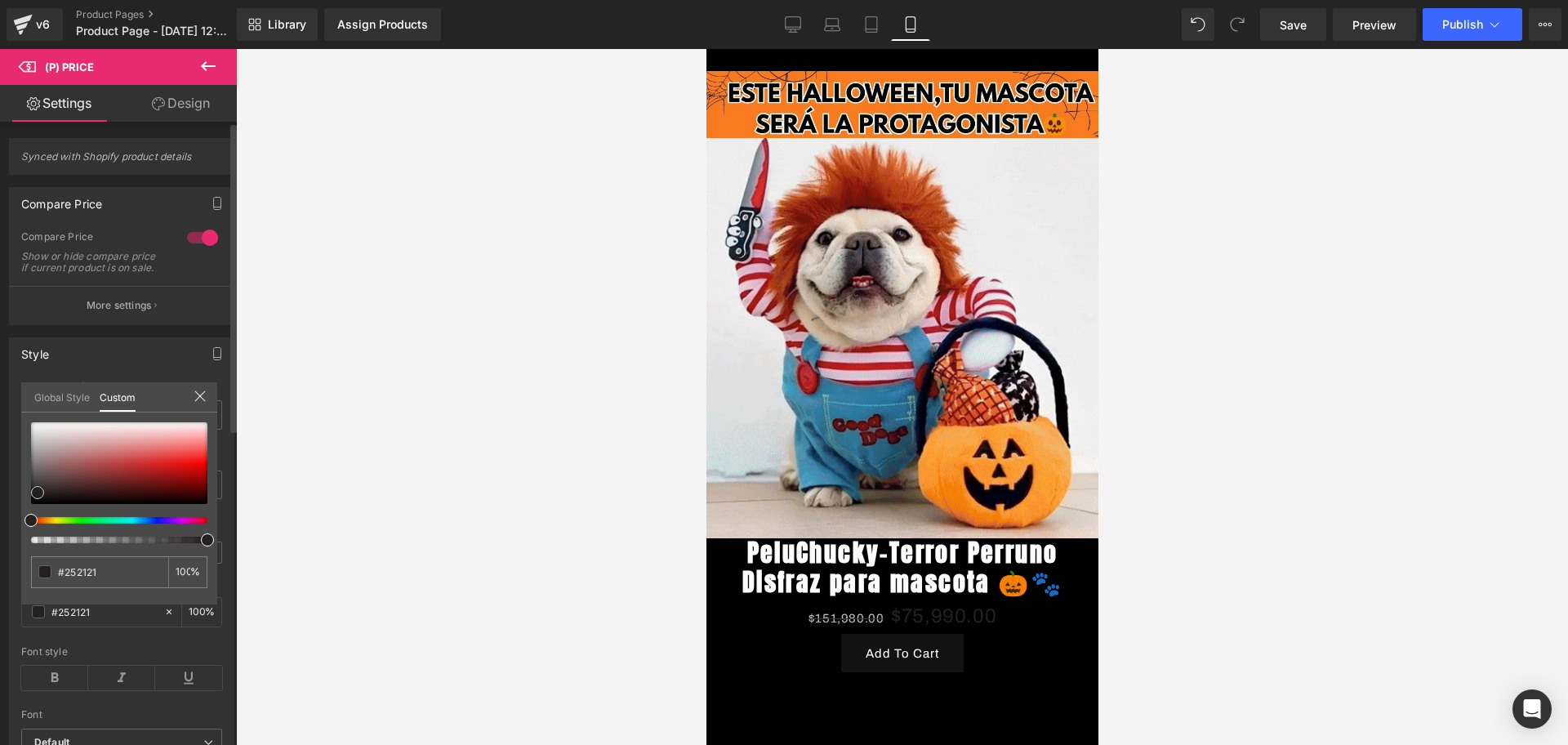
type input "#2a2727"
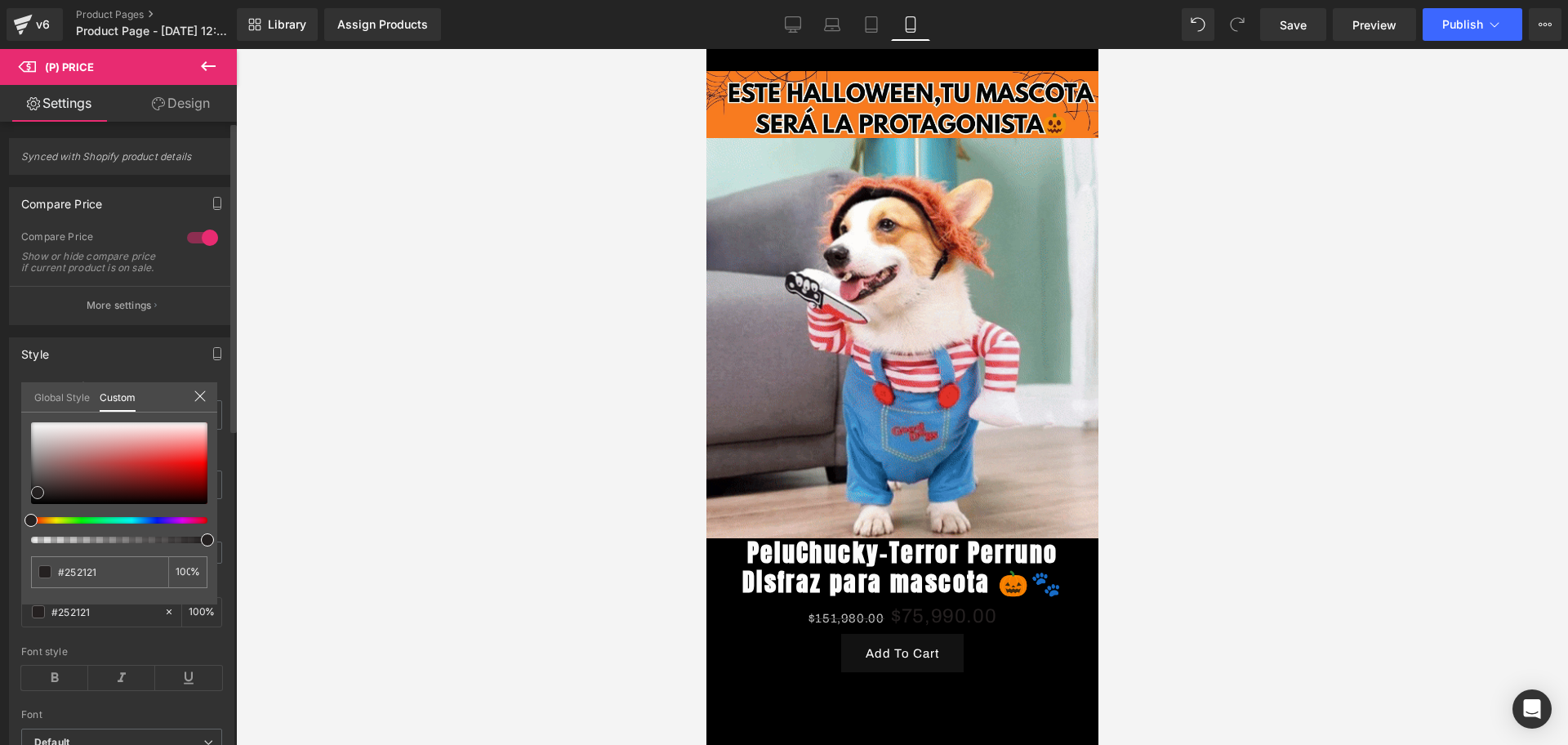
type input "#2a2727"
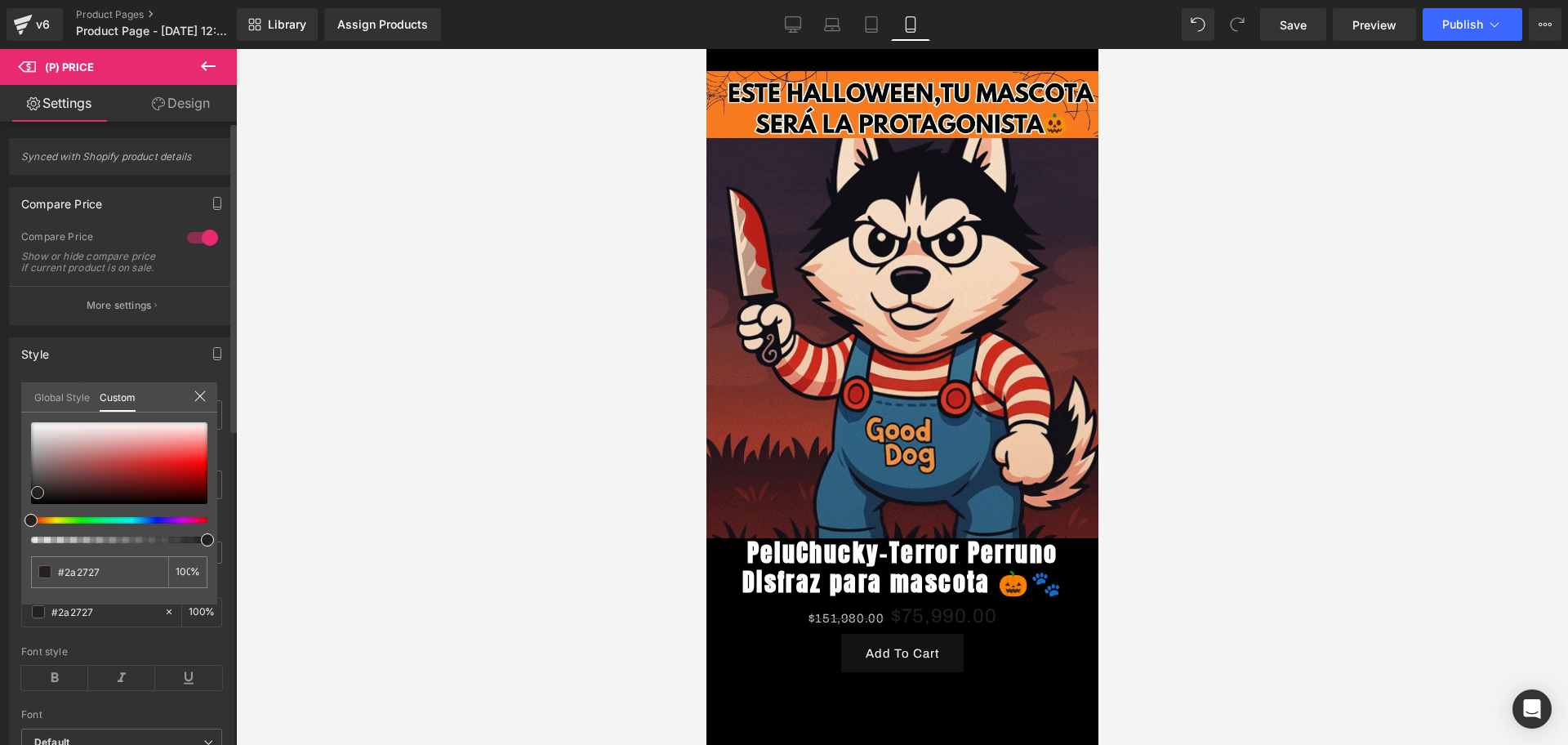
type input "#857e7e"
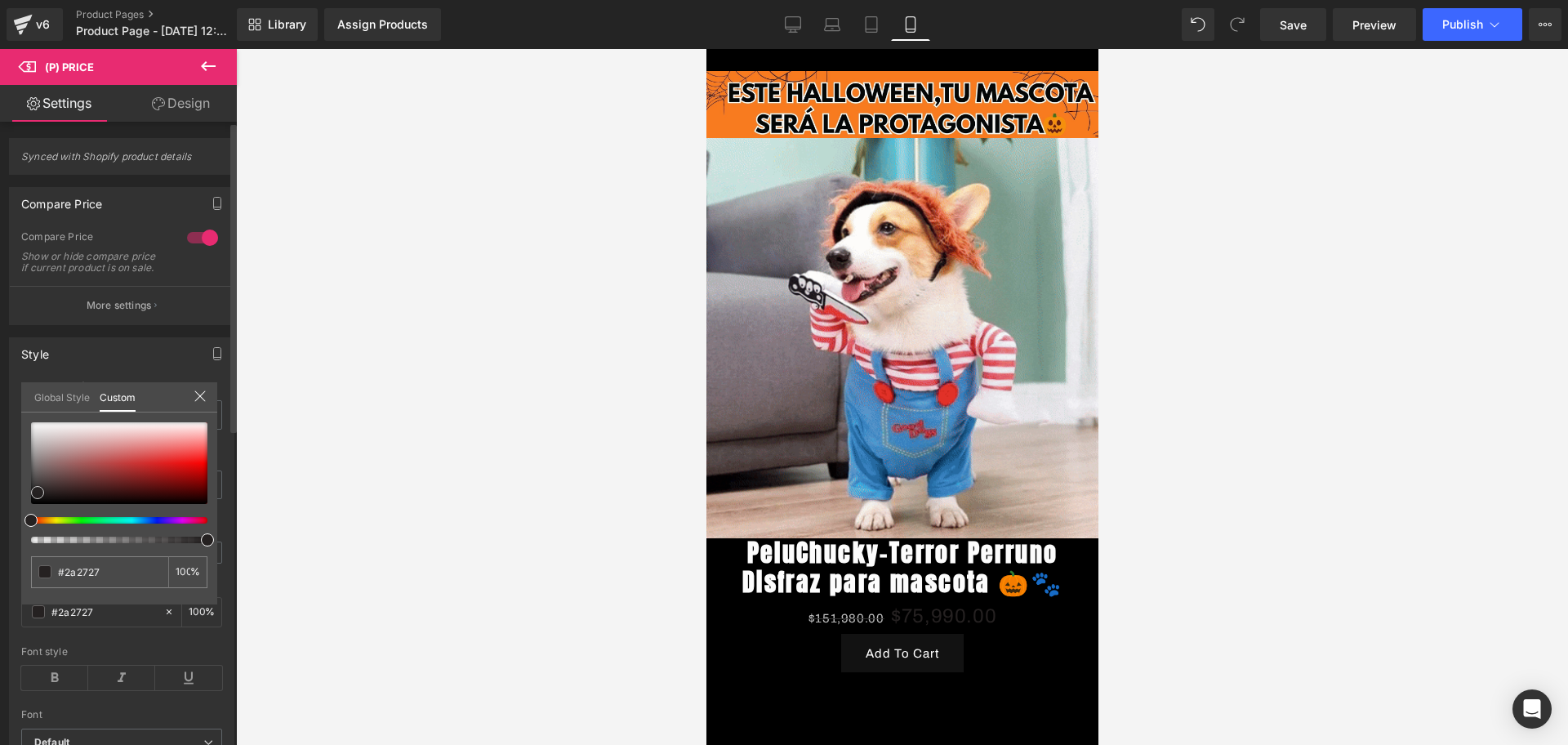
type input "#857e7e"
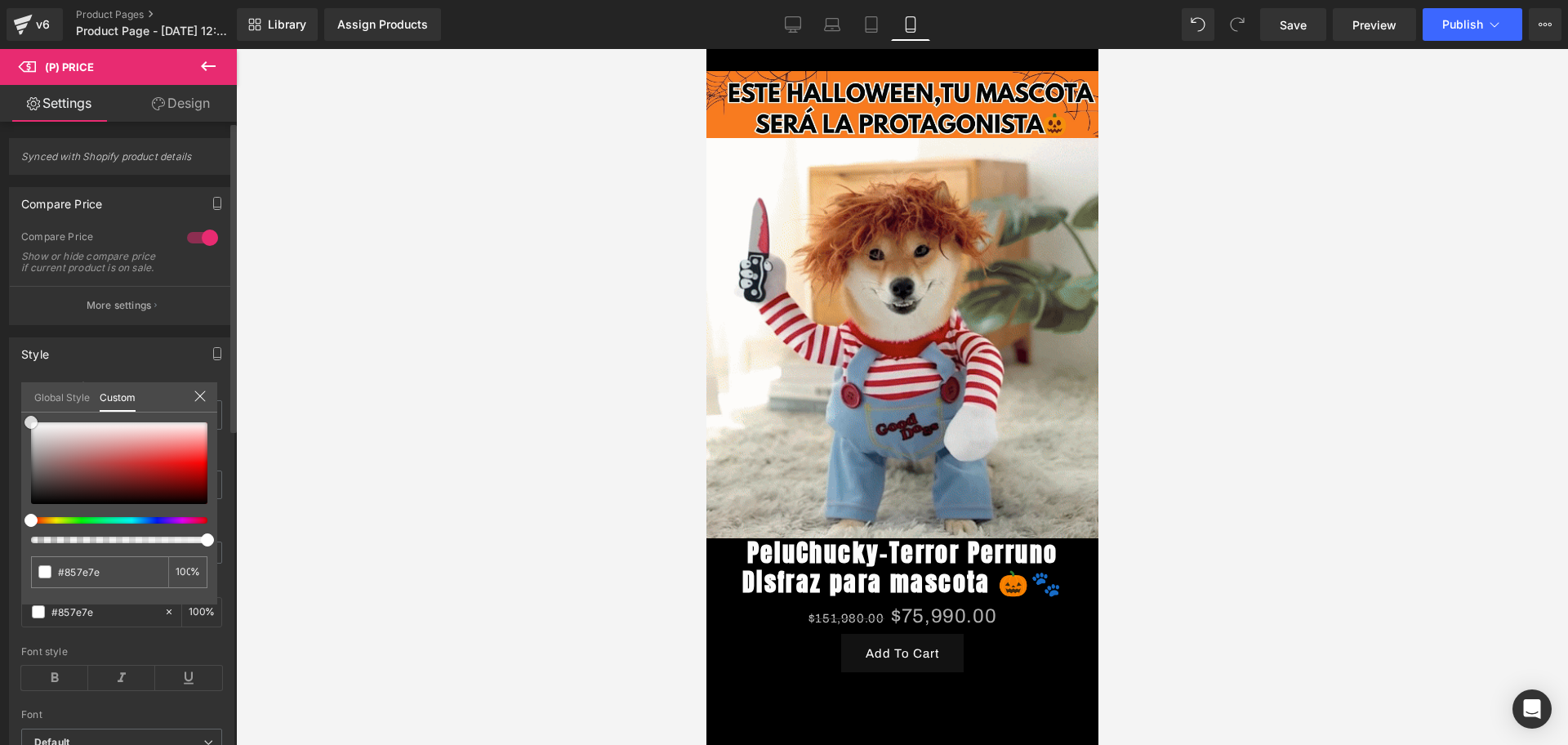
type input "#afafaf"
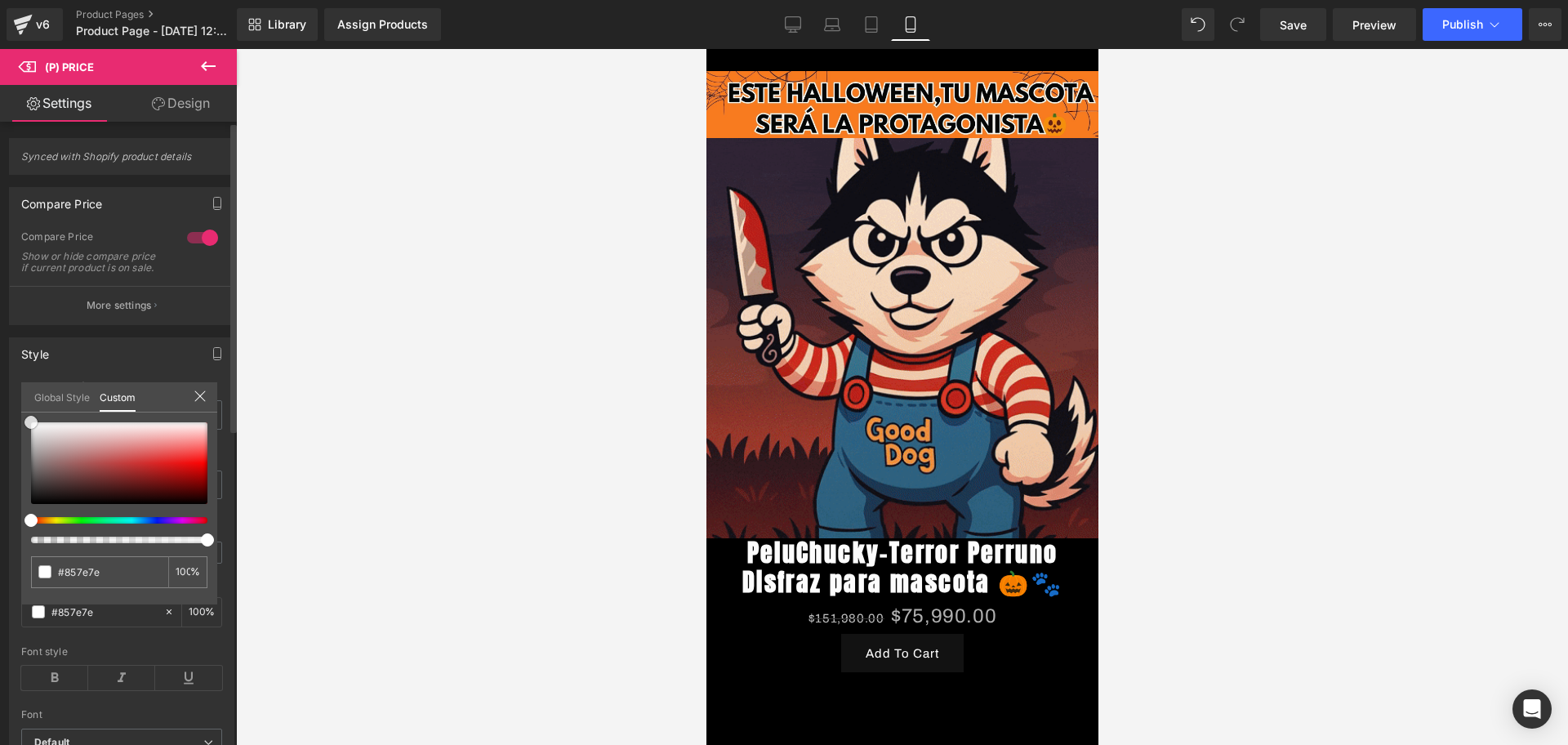
type input "#afafaf"
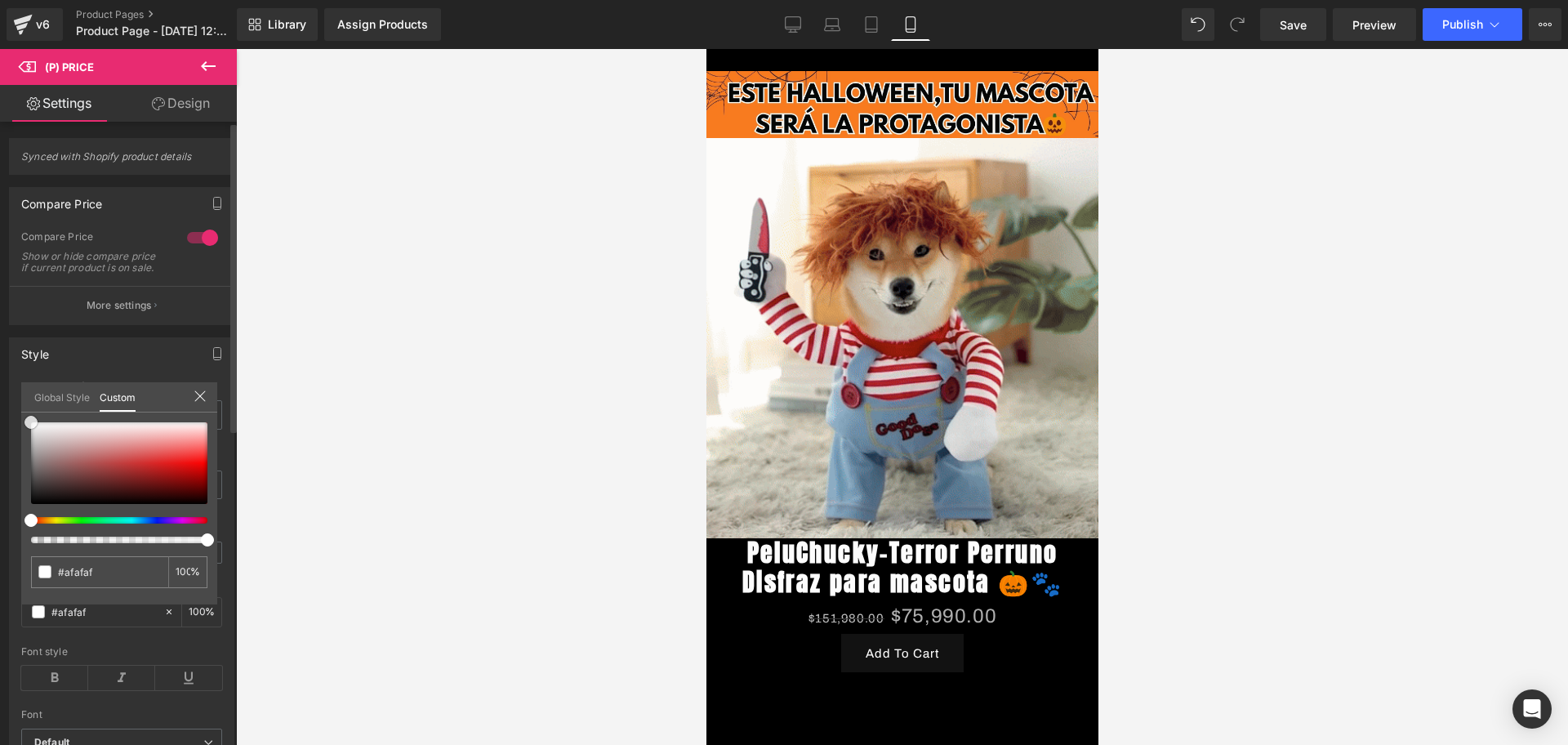
type input "#ffffff"
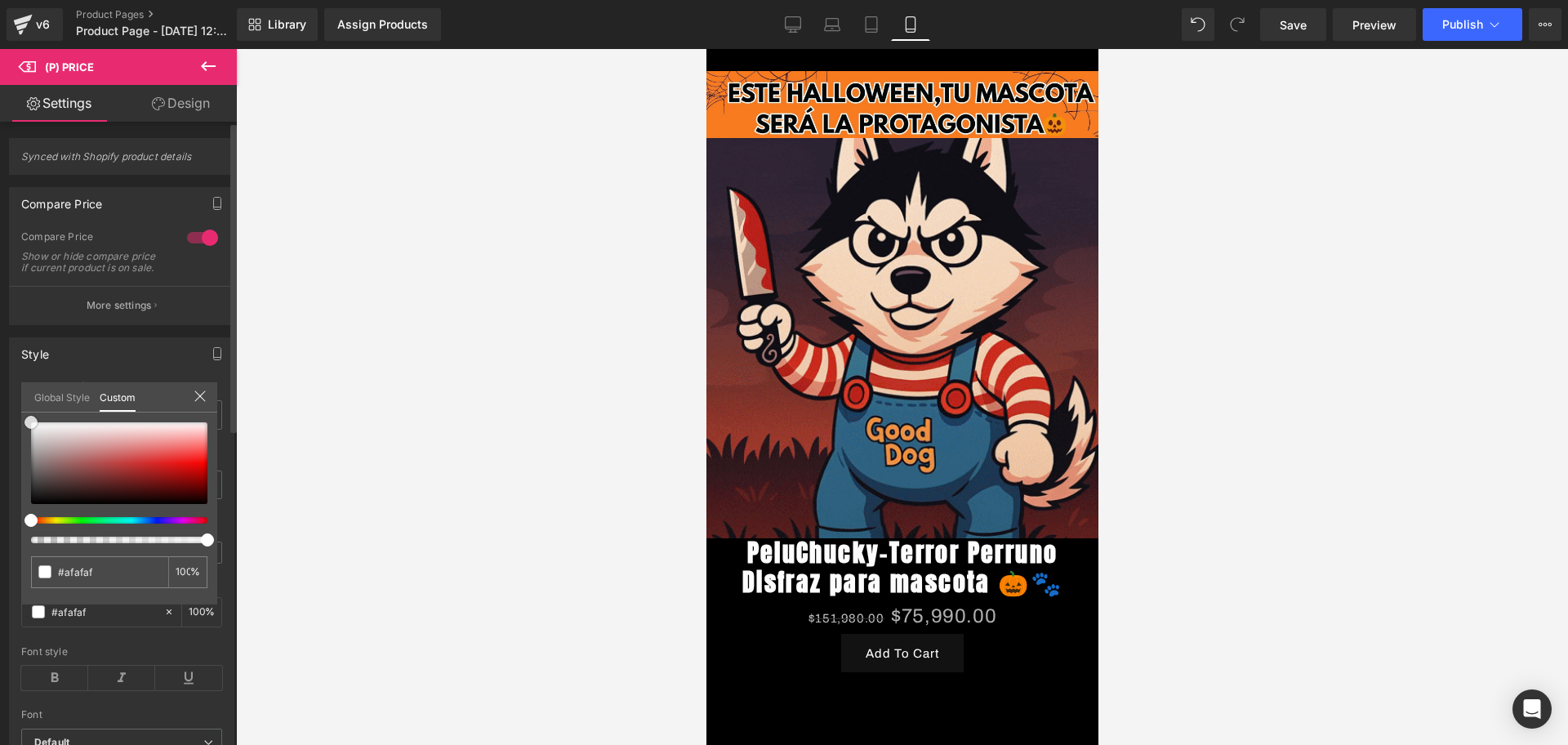
type input "#ffffff"
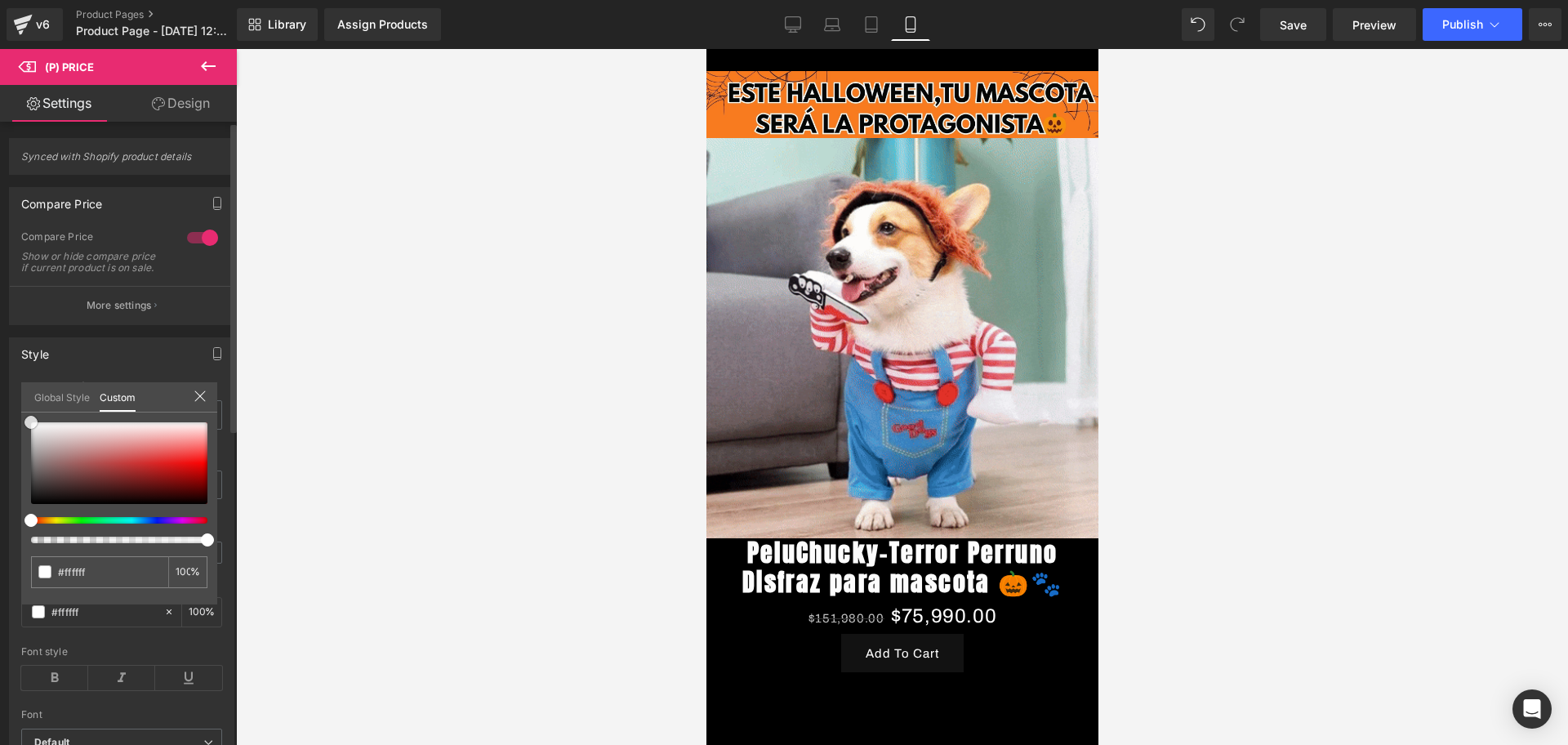
type input "#c2b1b1"
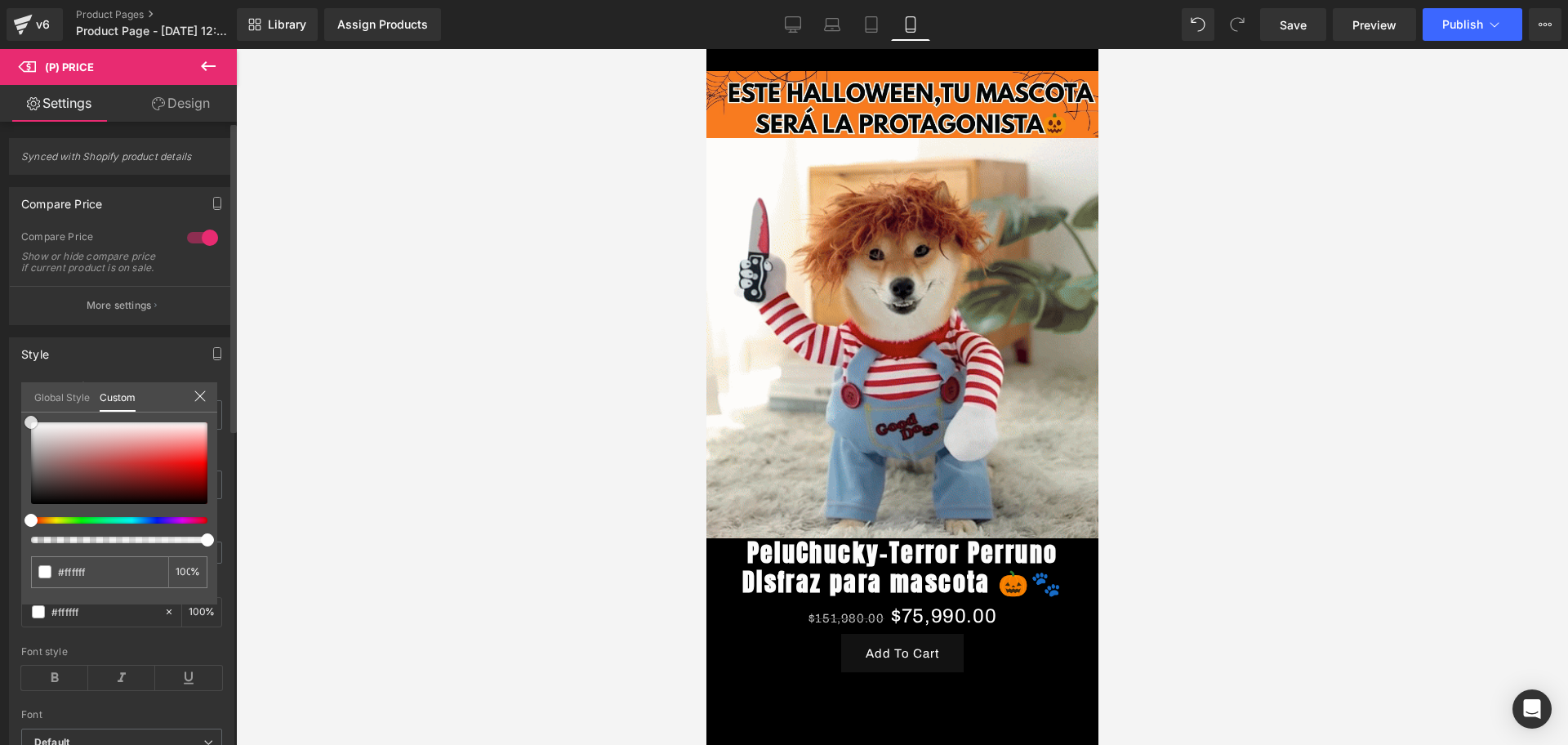
type input "#c2b1b1"
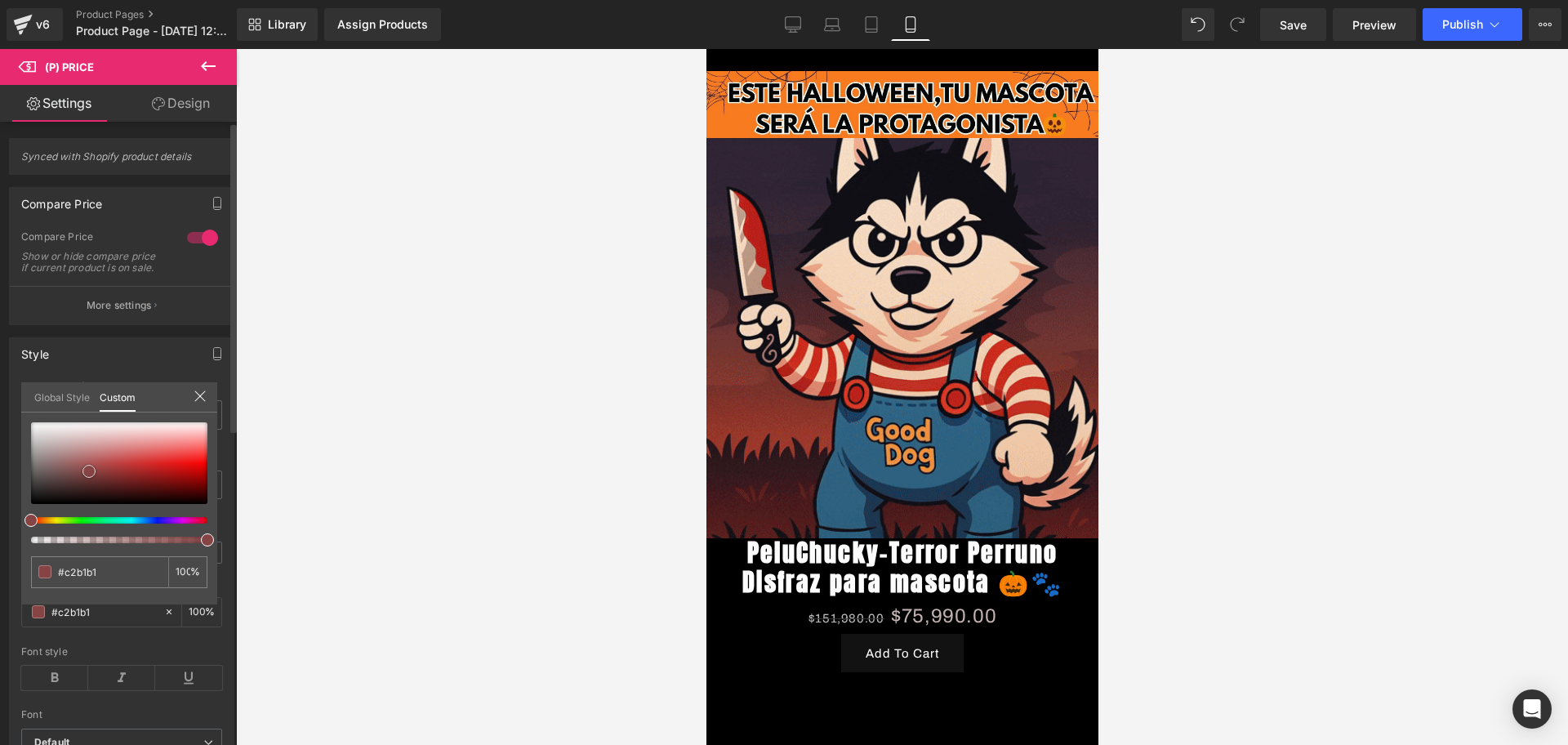
type input "#9d6666"
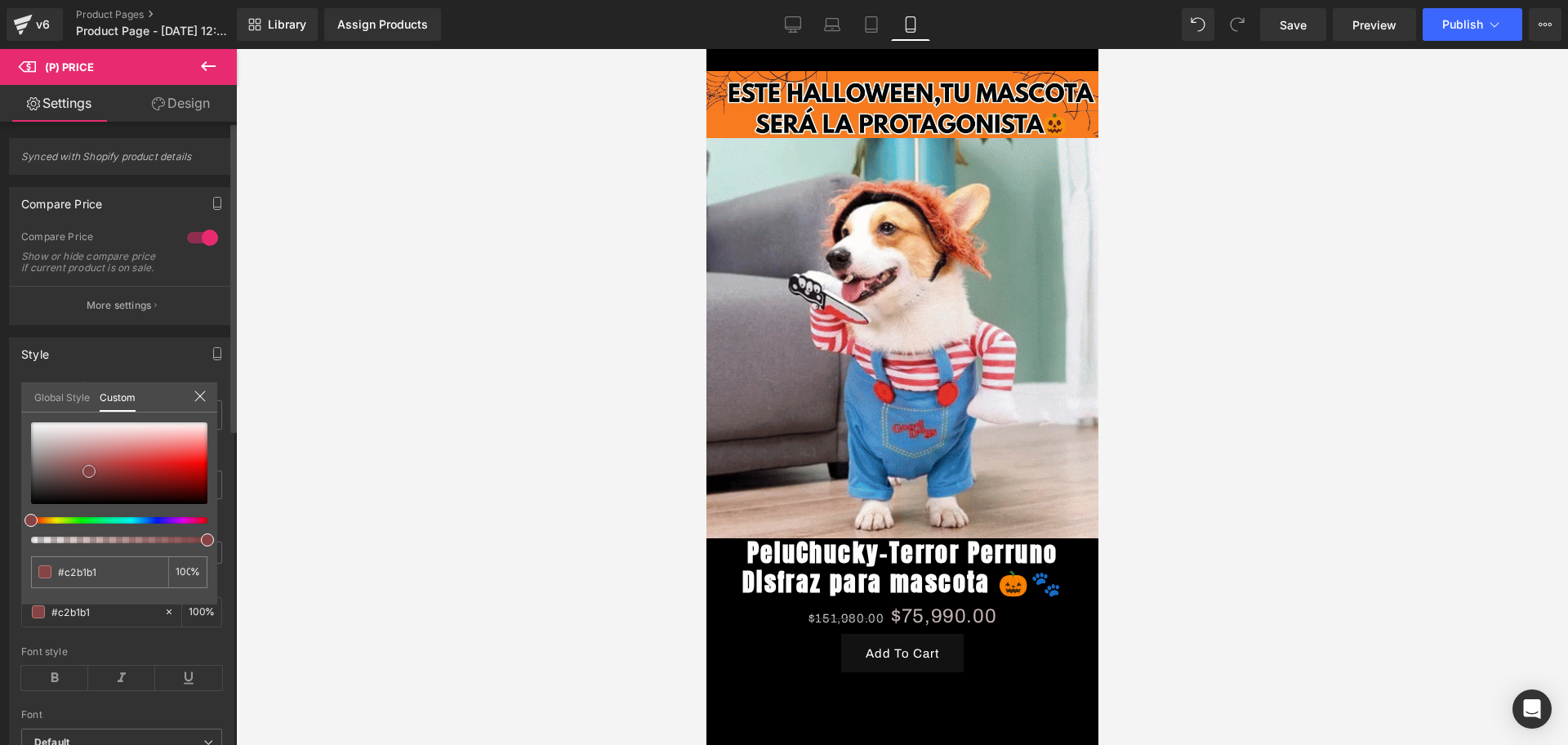
type input "#9d6666"
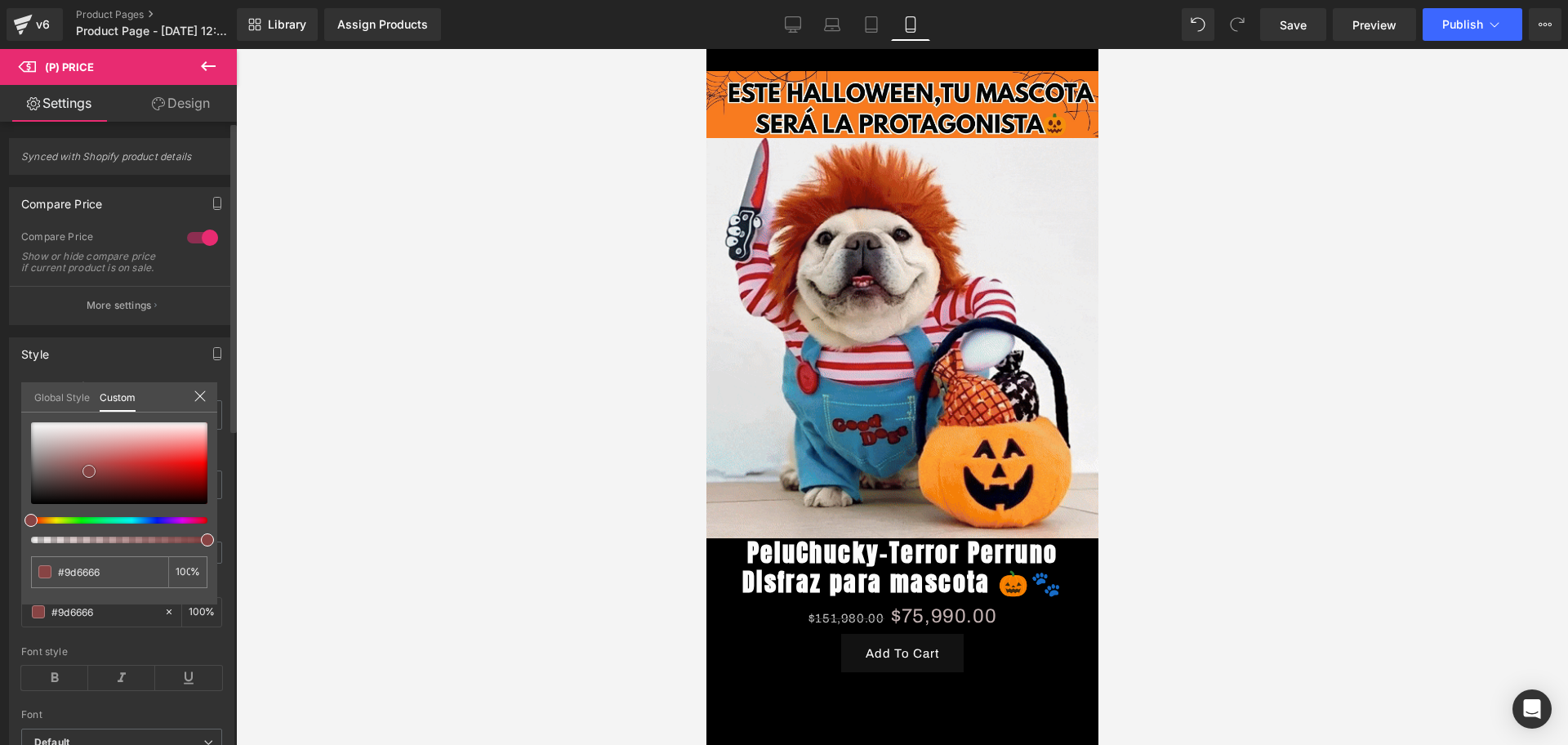
type input "#793939"
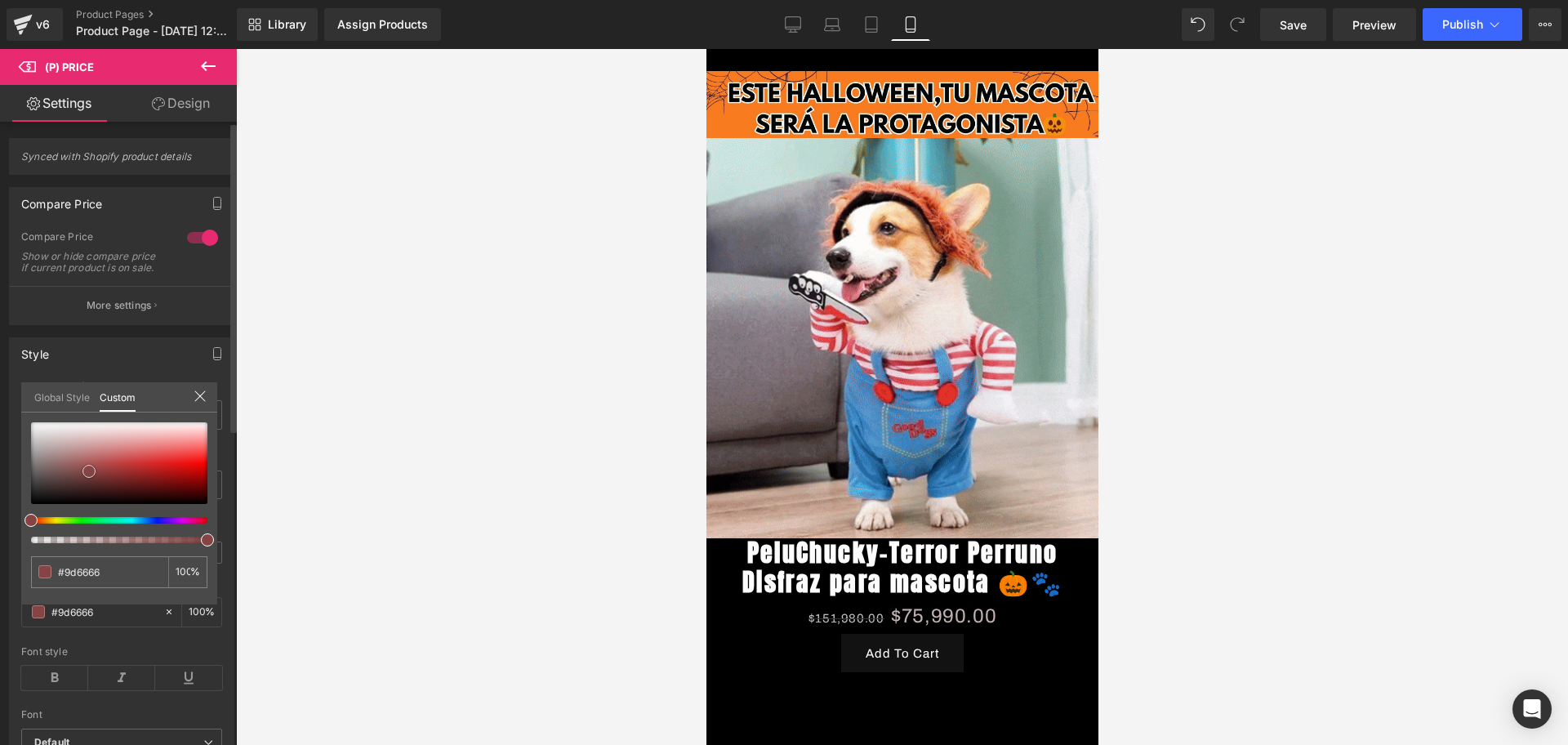
type input "#793939"
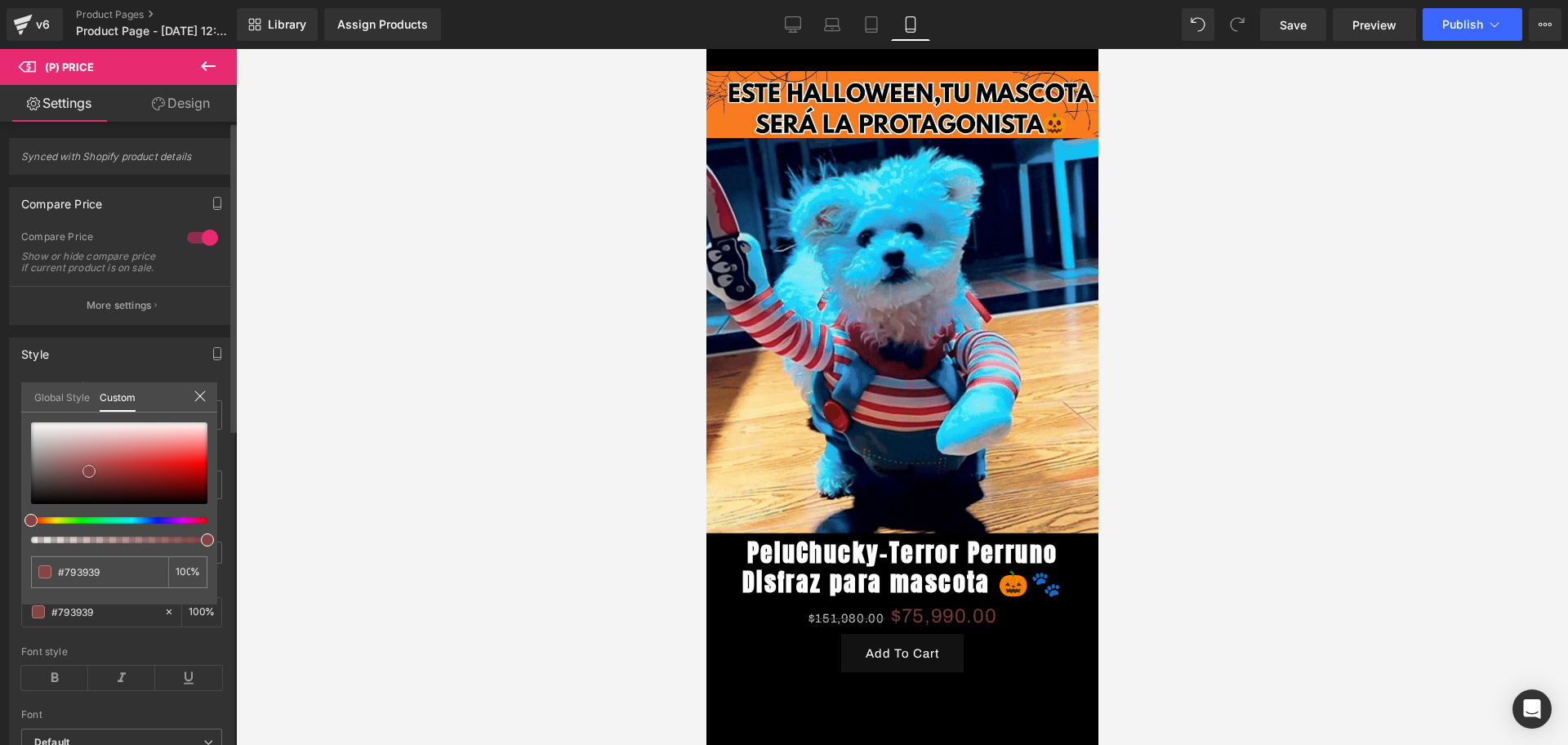
drag, startPoint x: 38, startPoint y: 492, endPoint x: 95, endPoint y: 475, distance: 59.5
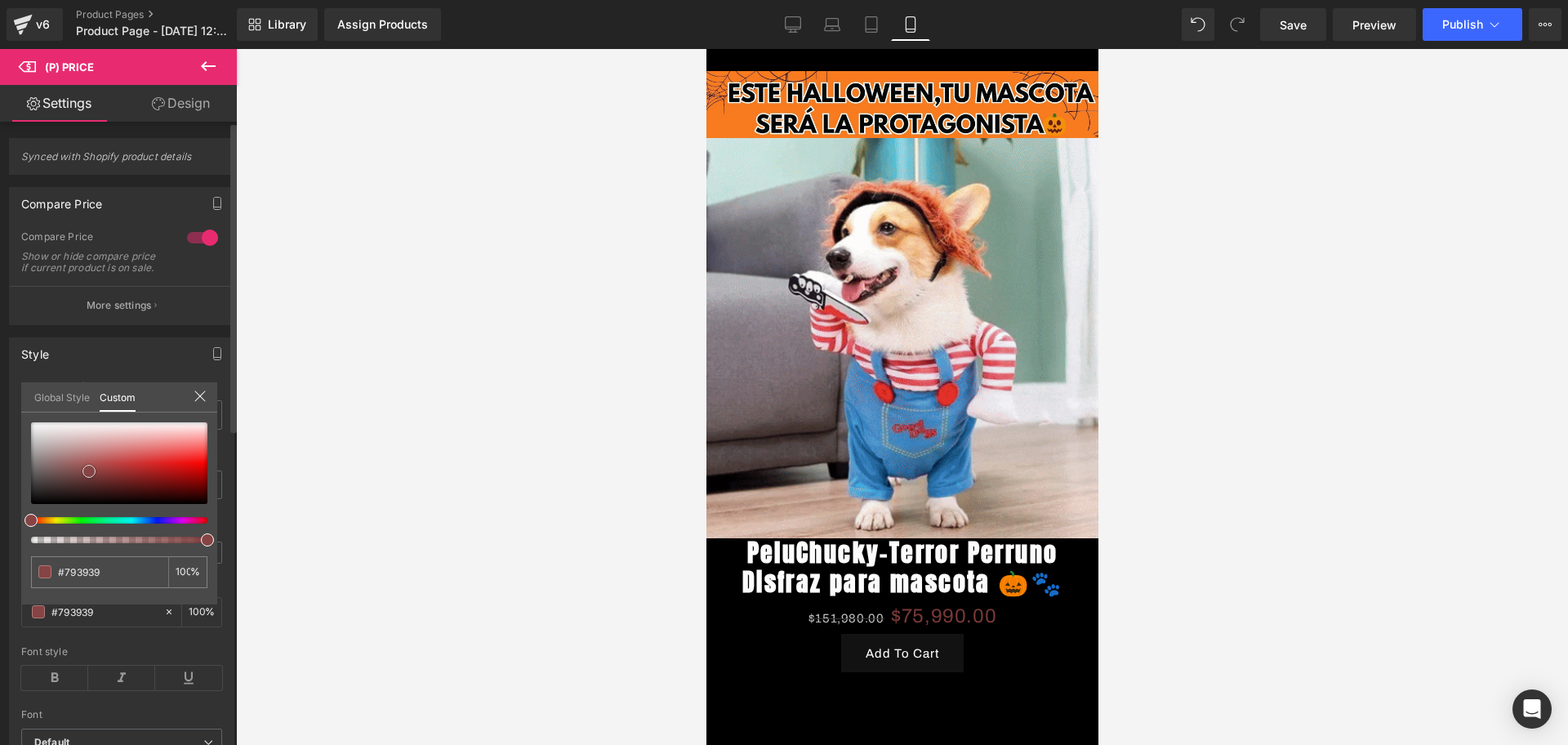
click at [95, 475] on div at bounding box center [119, 463] width 176 height 81
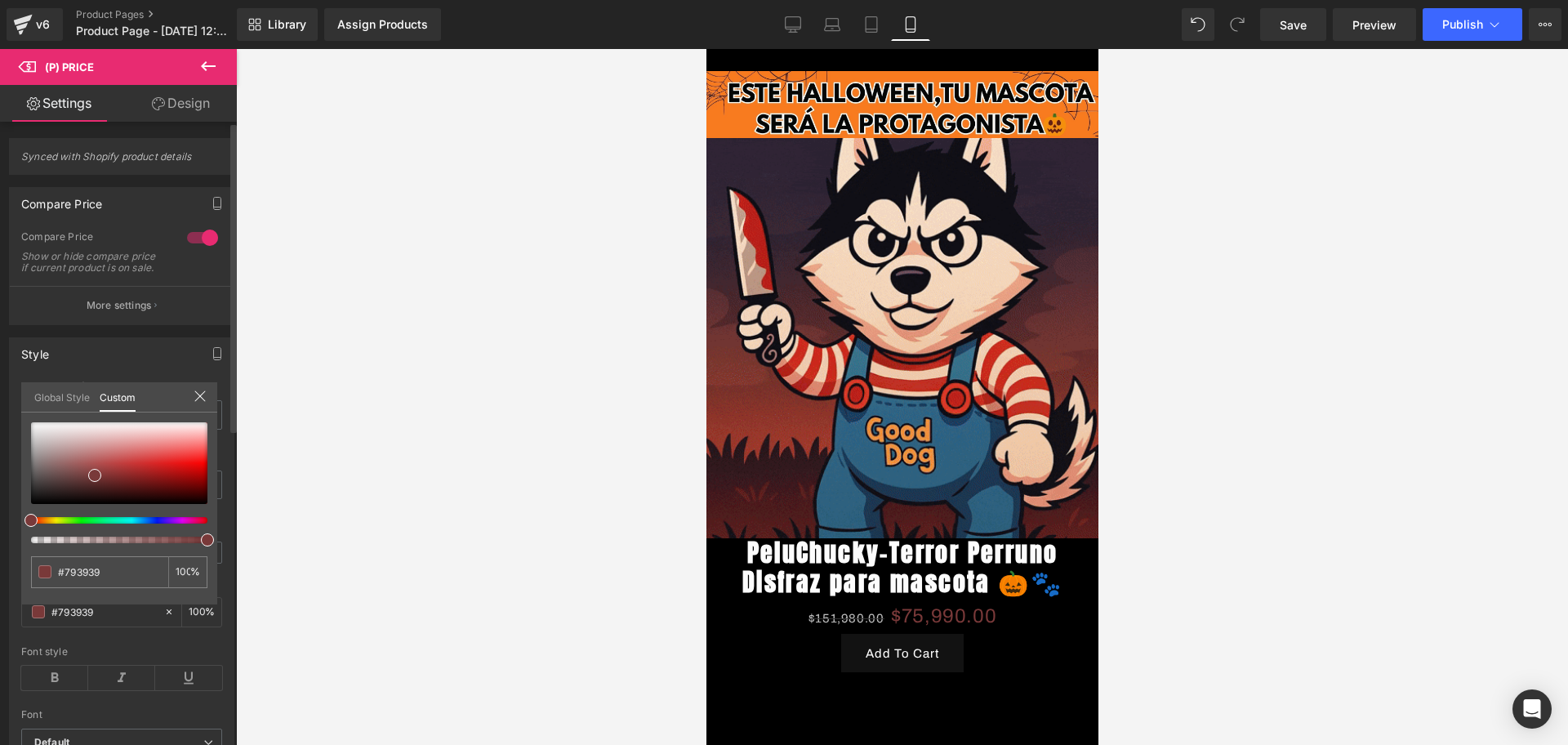
type input "#3c7939"
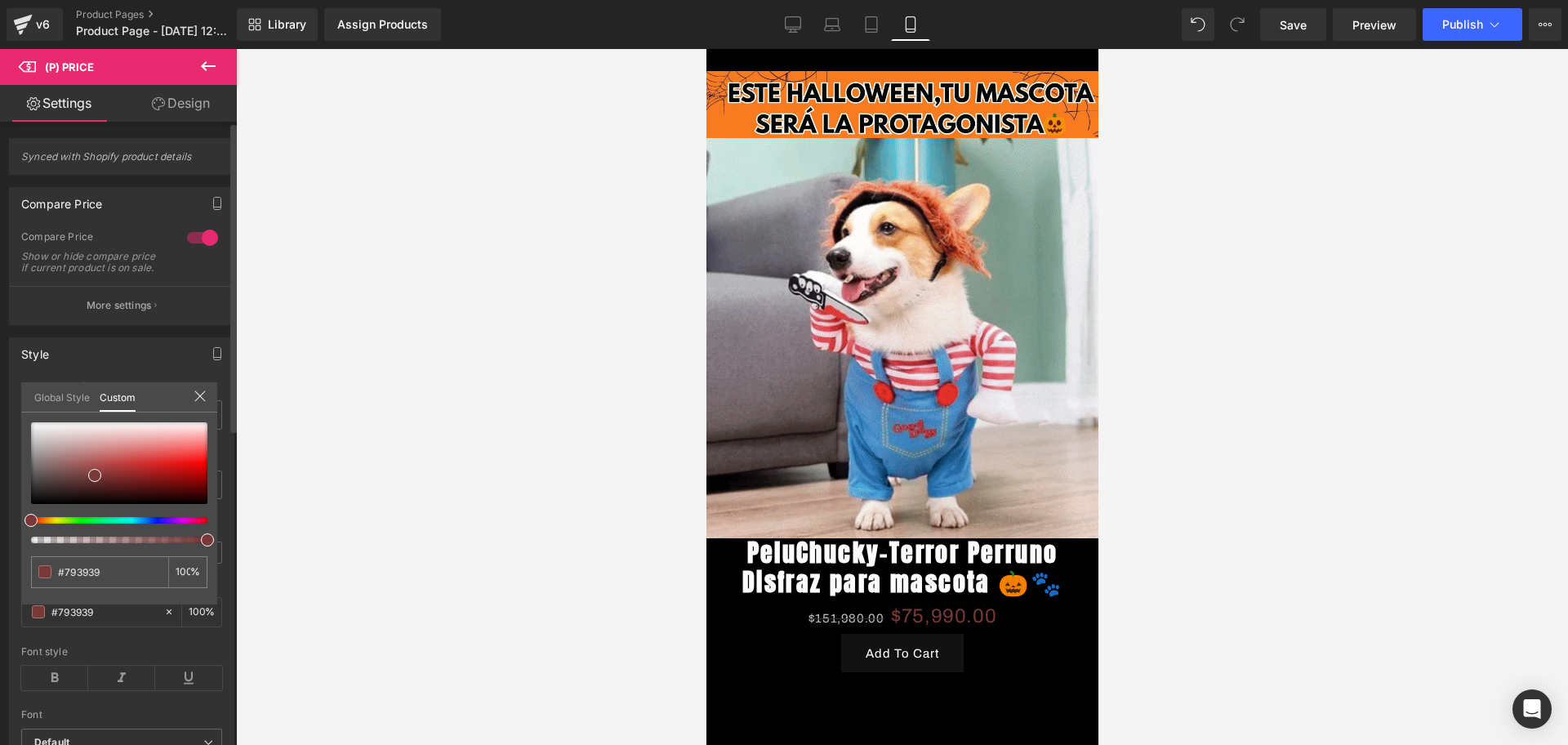
type input "#3c7939"
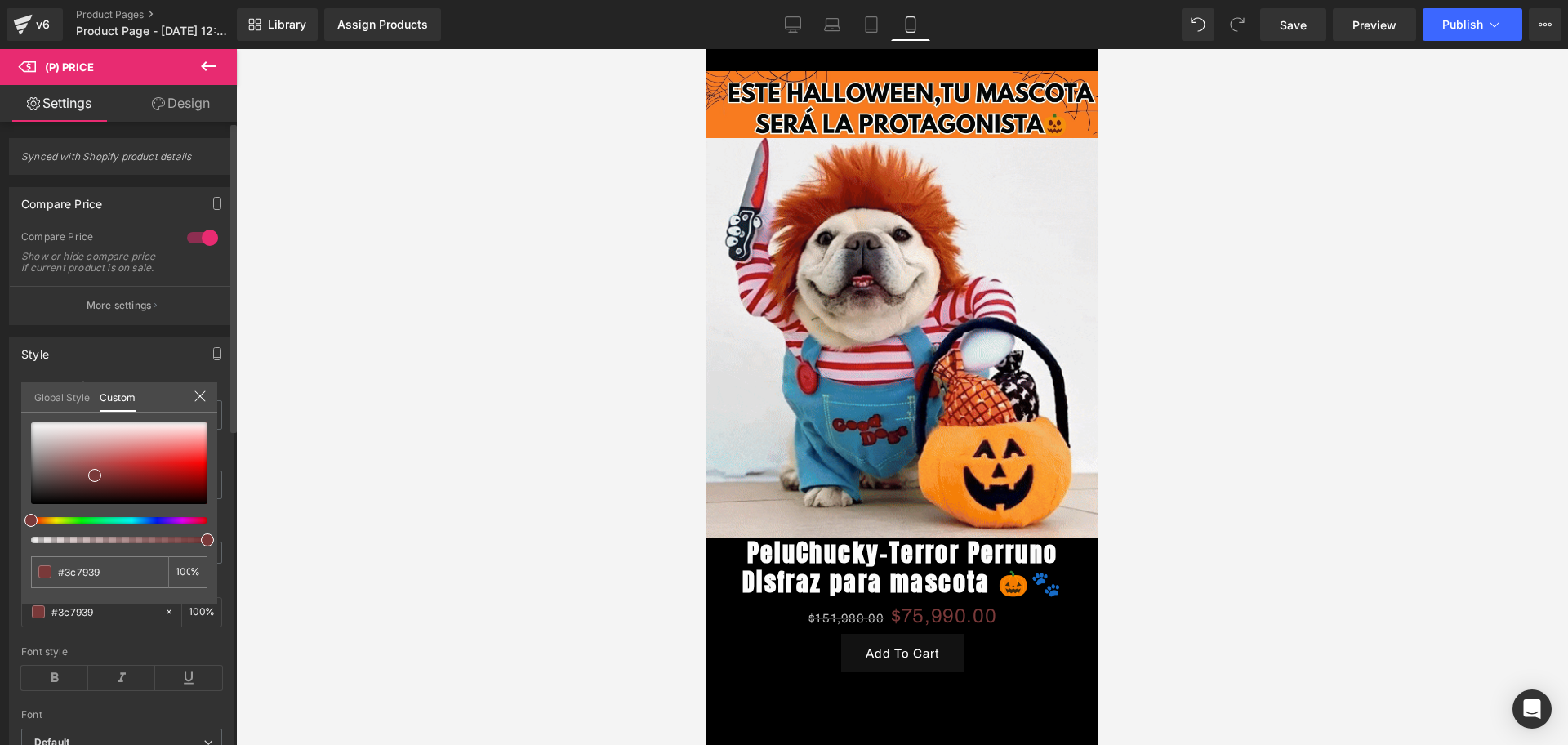
click at [81, 523] on div at bounding box center [112, 520] width 176 height 6
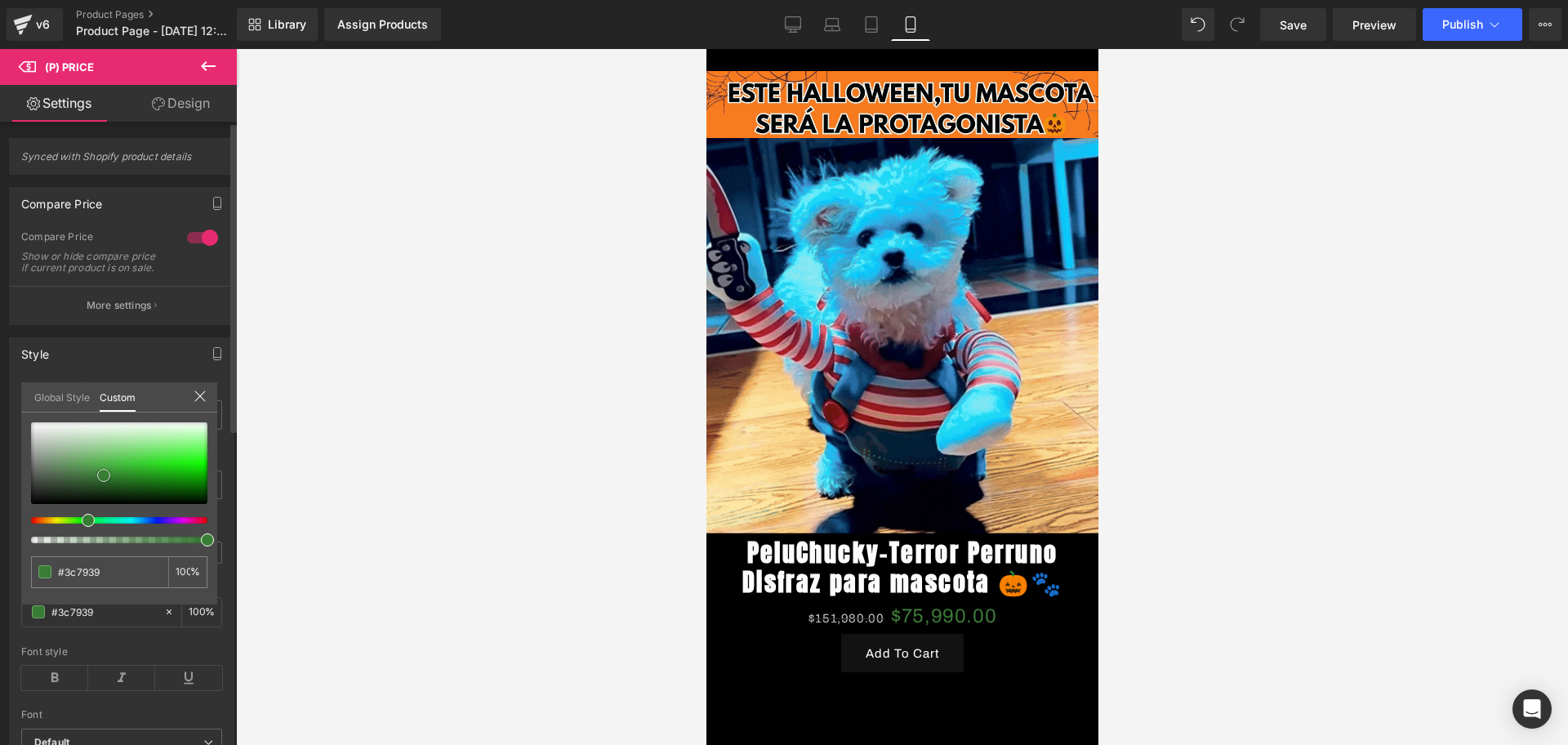
type input "#3a7b37"
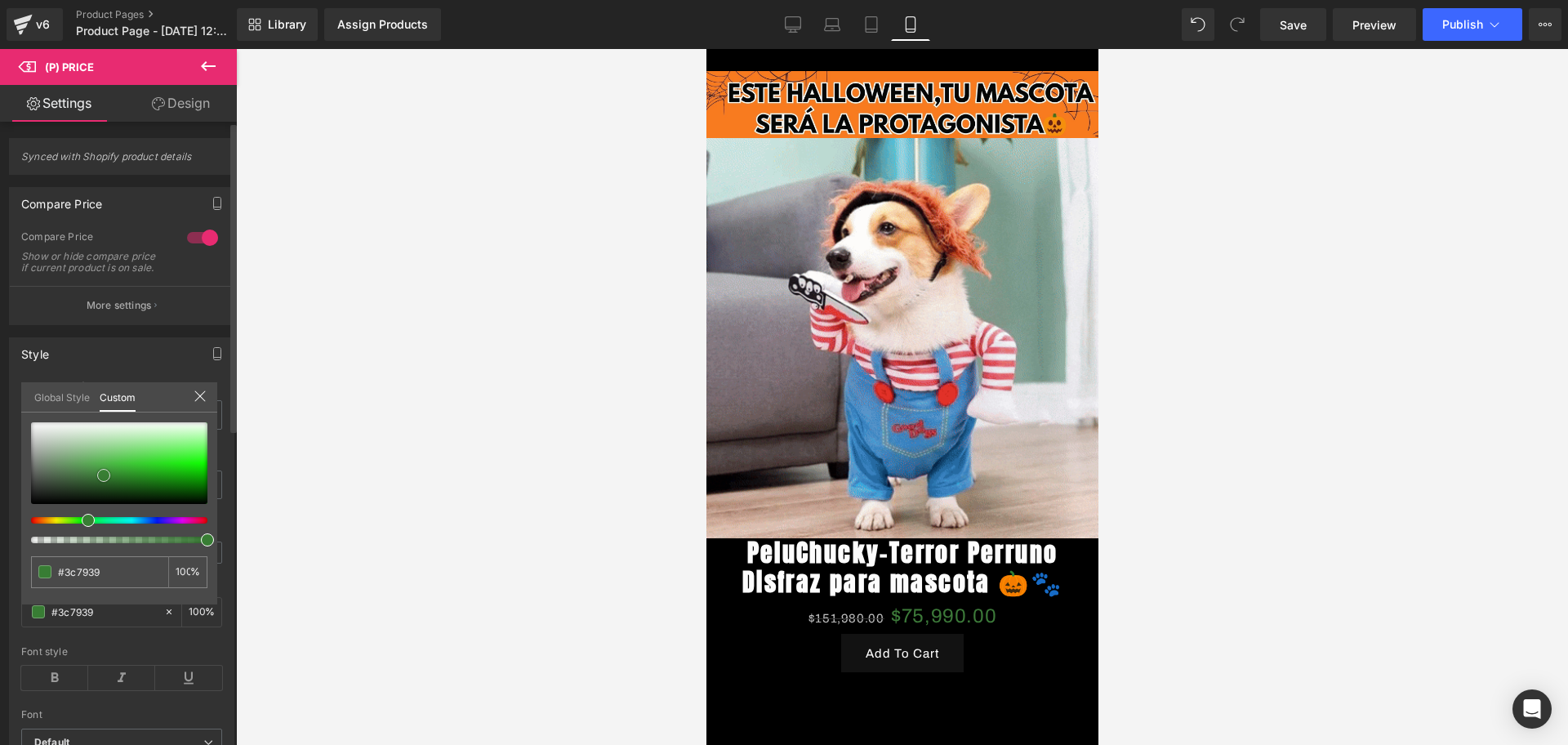
type input "#3a7b37"
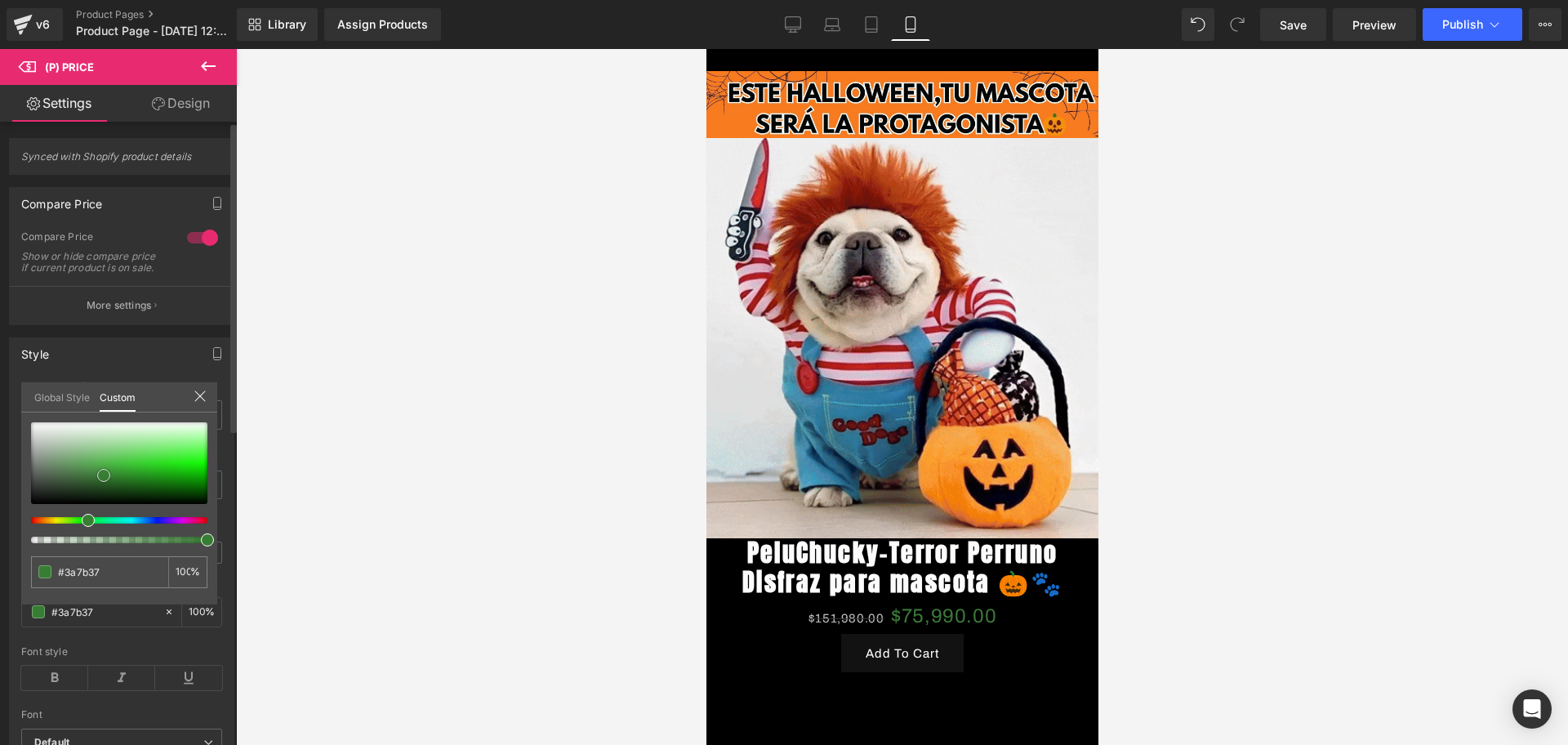
type input "#2b8726"
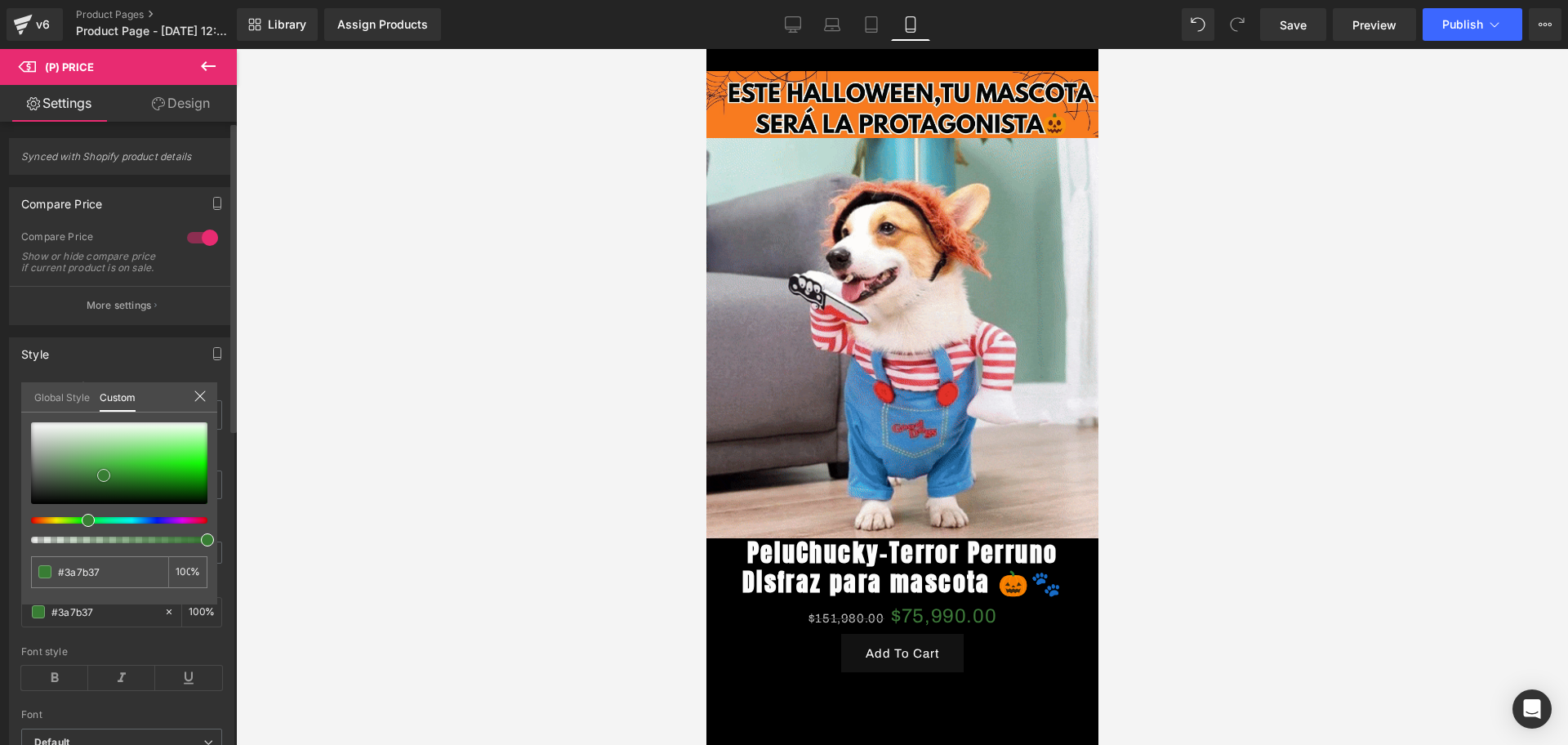
type input "#2b8726"
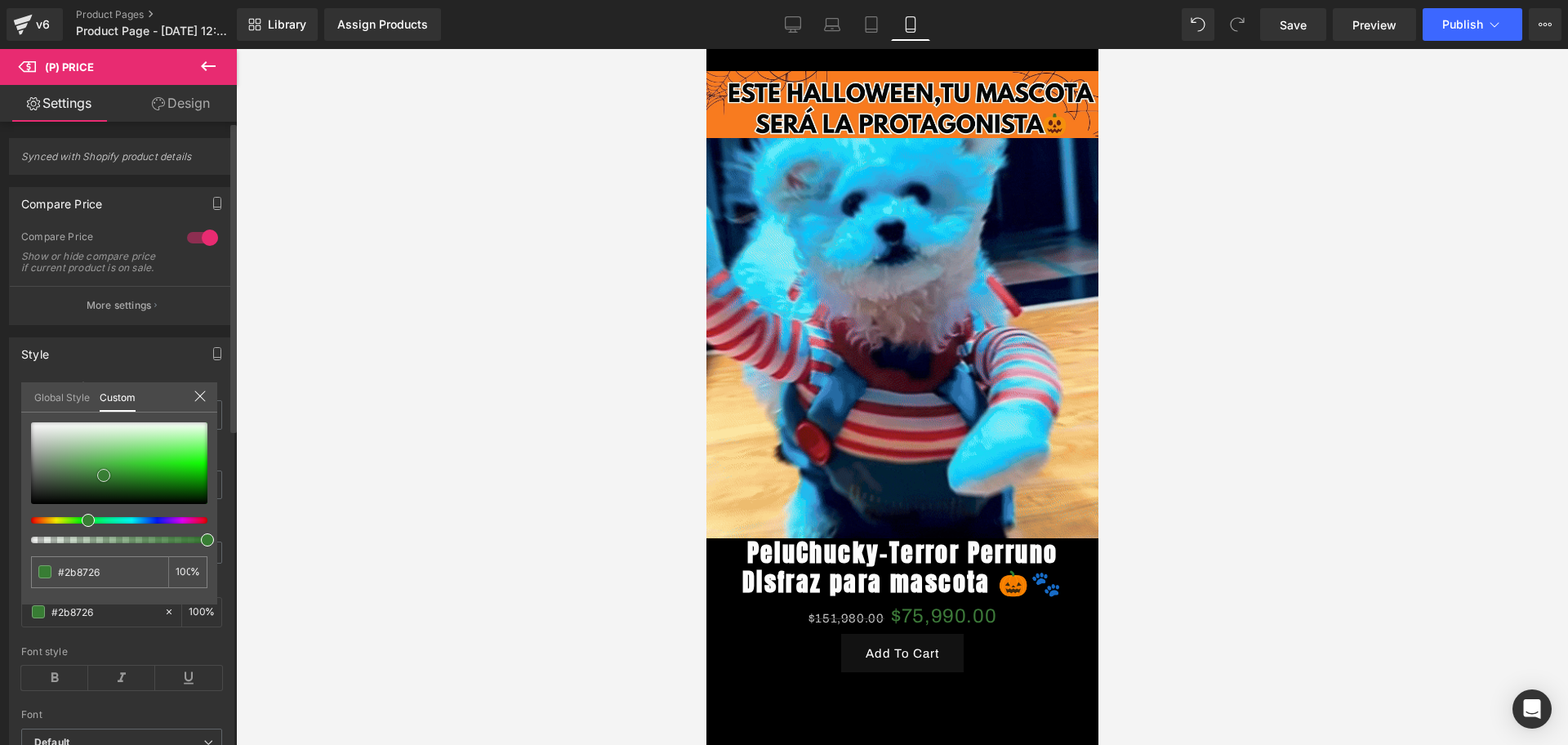
type input "#20931a"
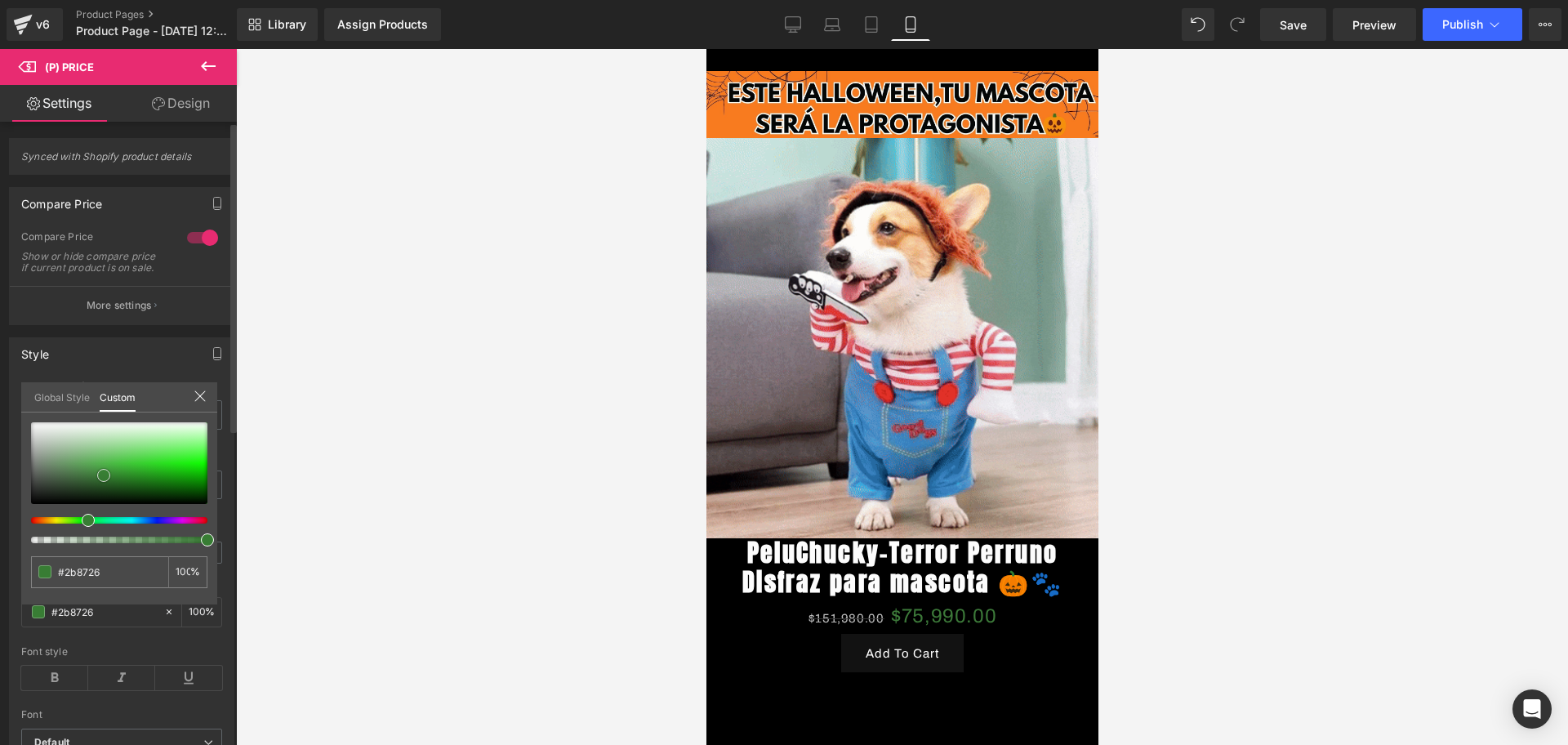
type input "#20931a"
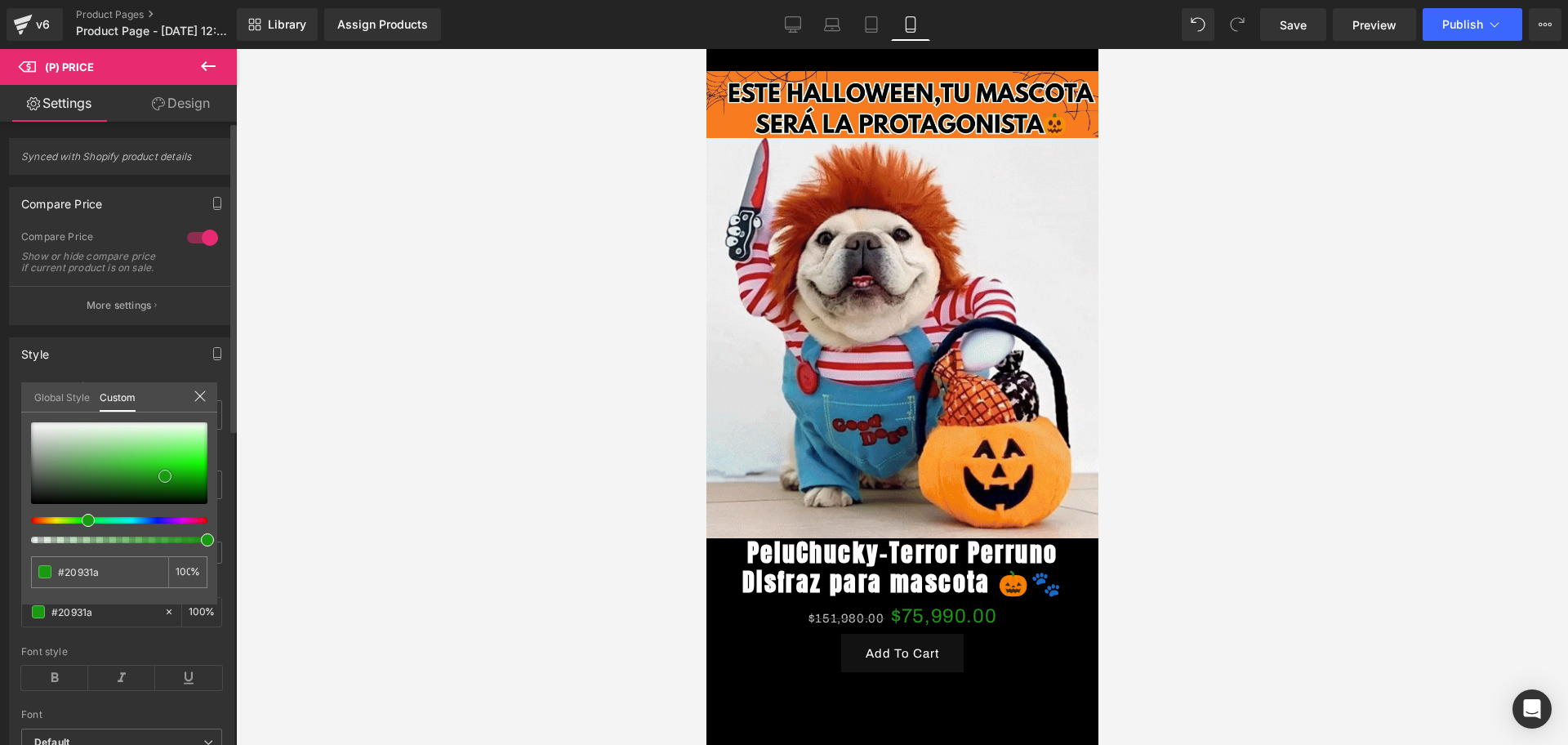
type input "#1c9616"
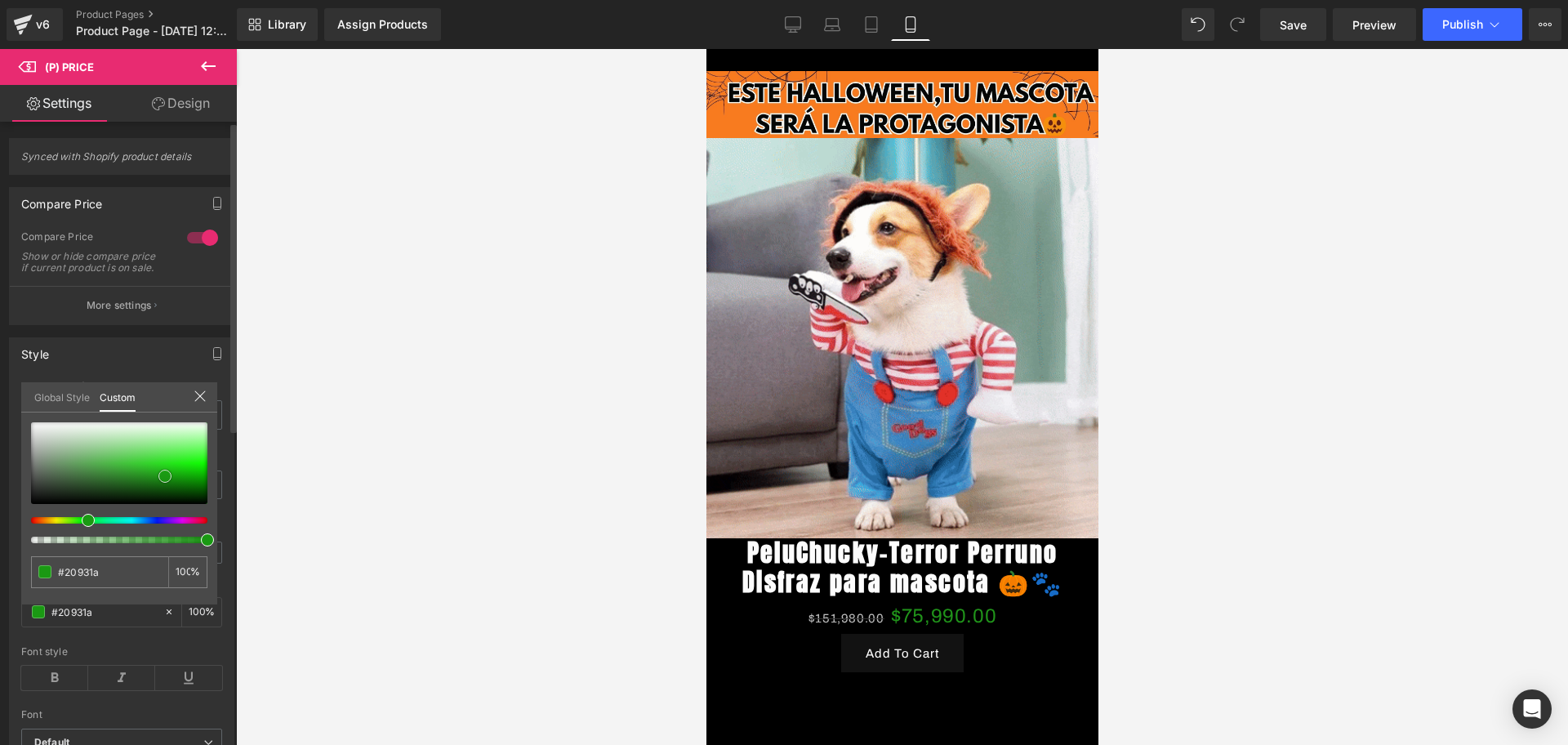
type input "#1c9616"
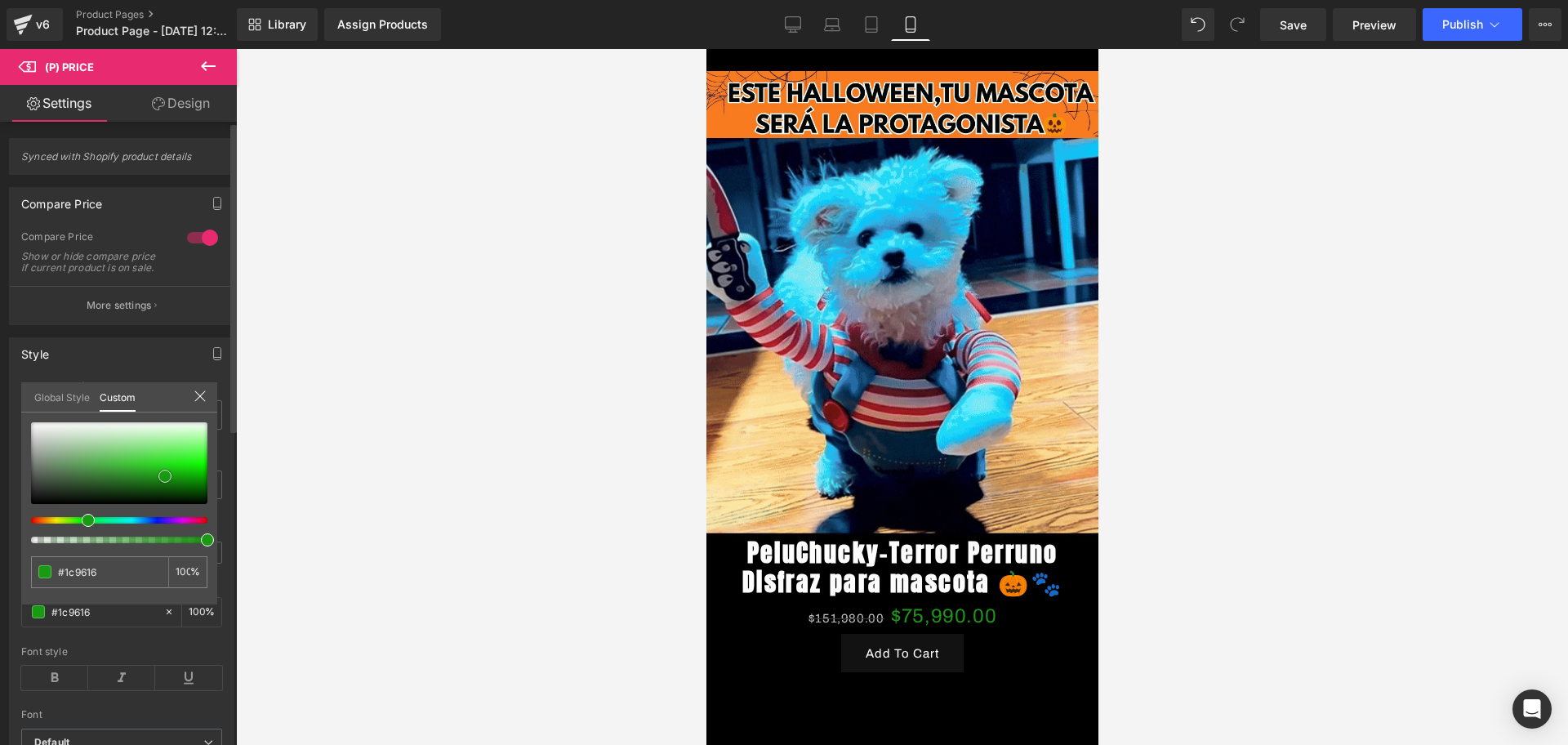
type input "#08ad00"
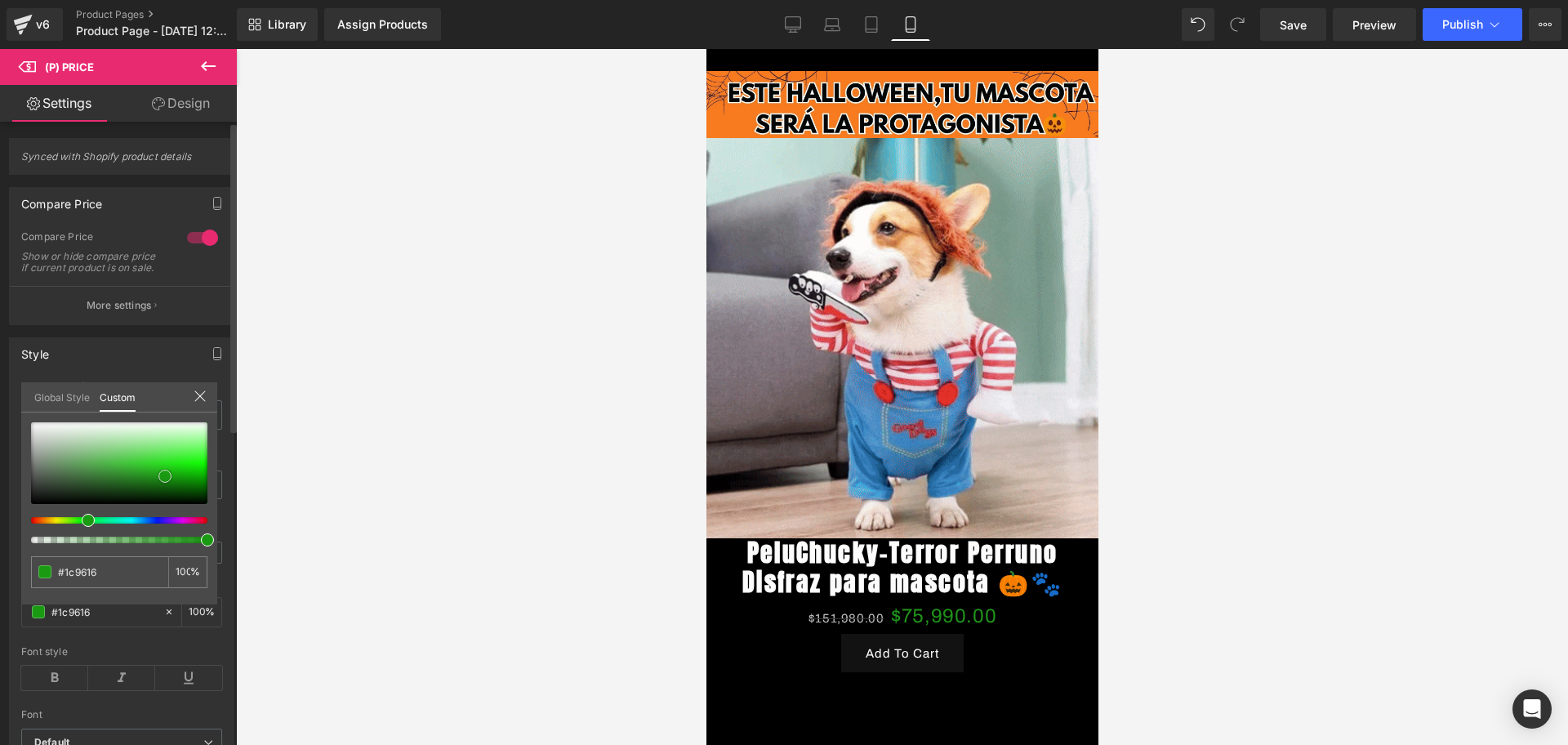
type input "#08ad00"
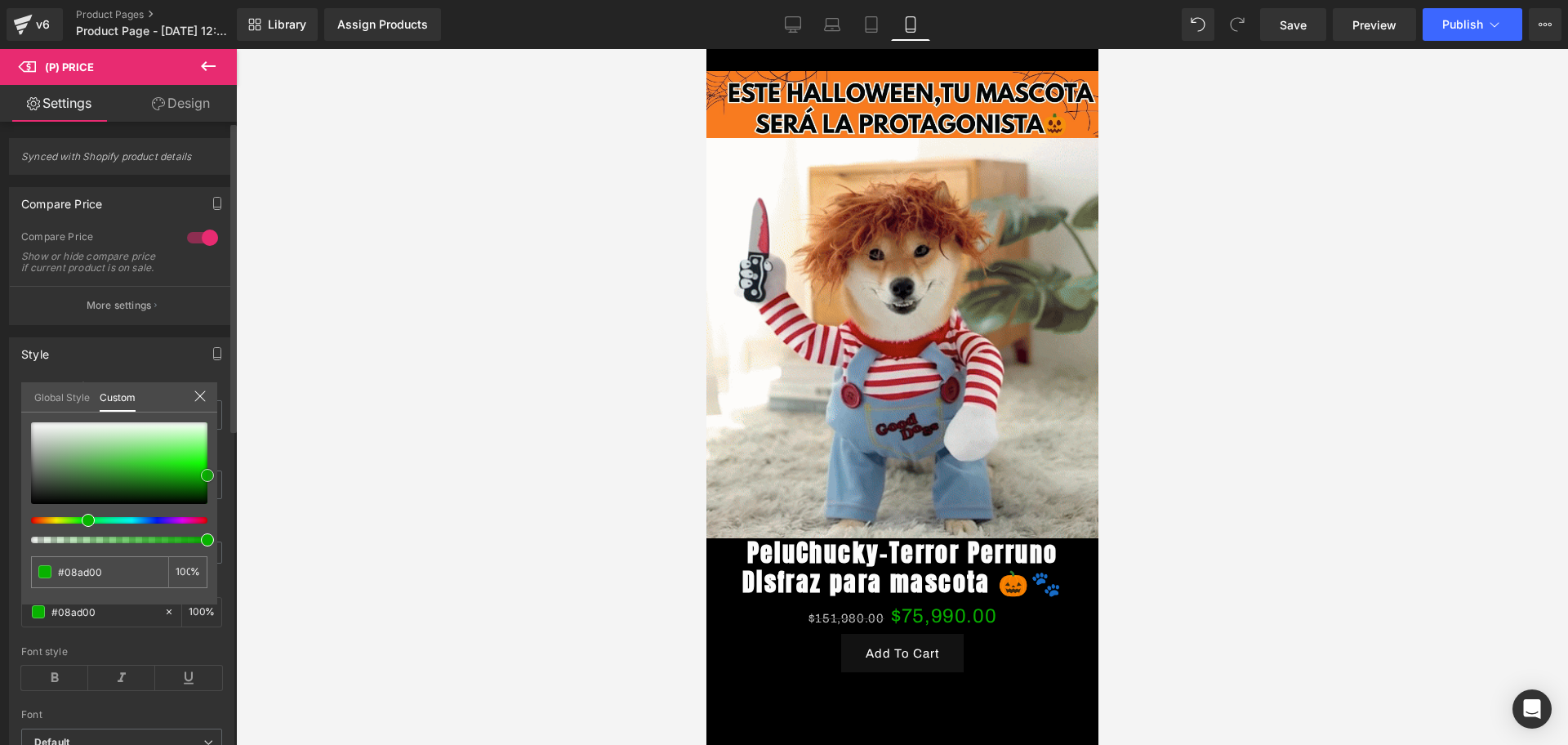
type input "#08b200"
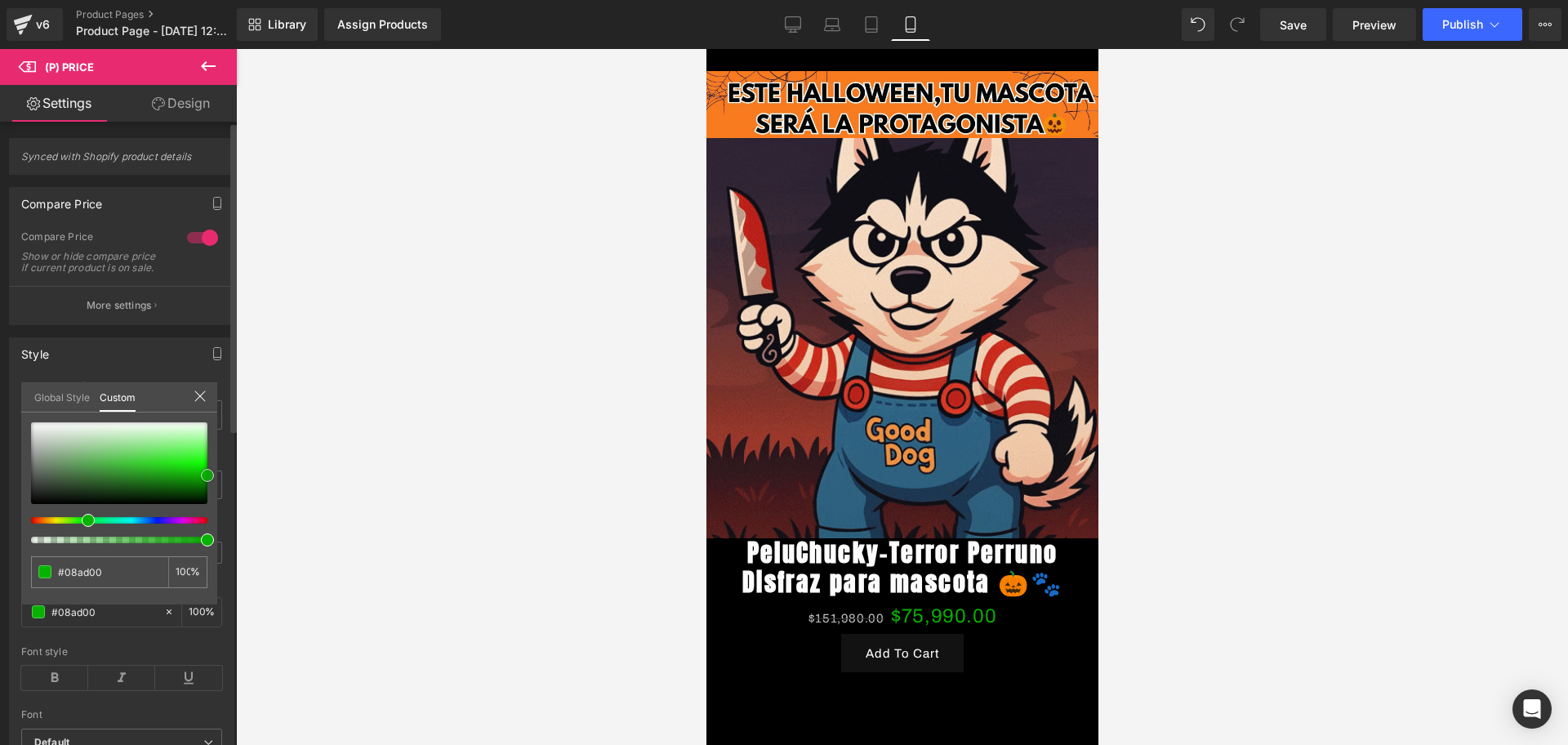
type input "#08b200"
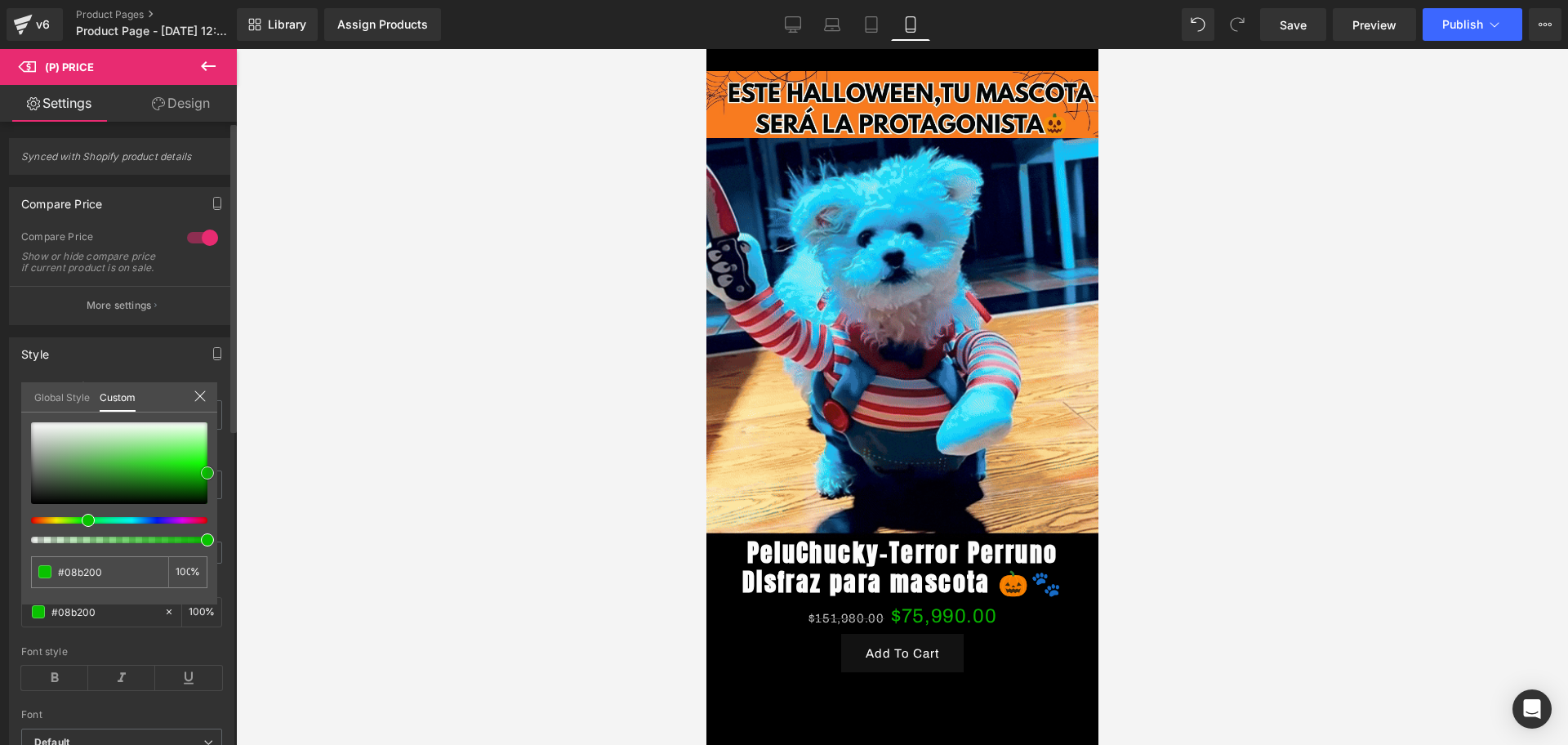
type input "#09c100"
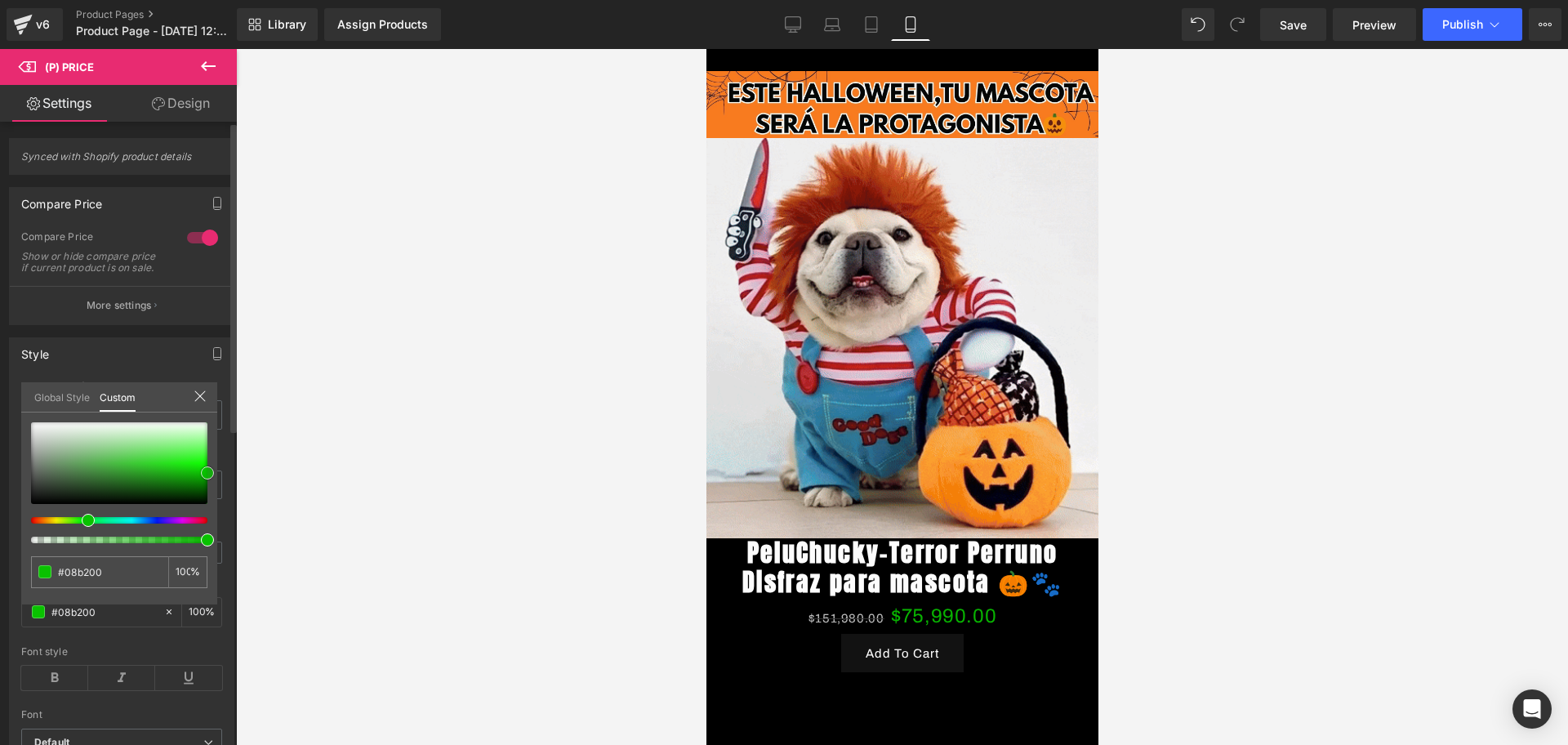
type input "#09c100"
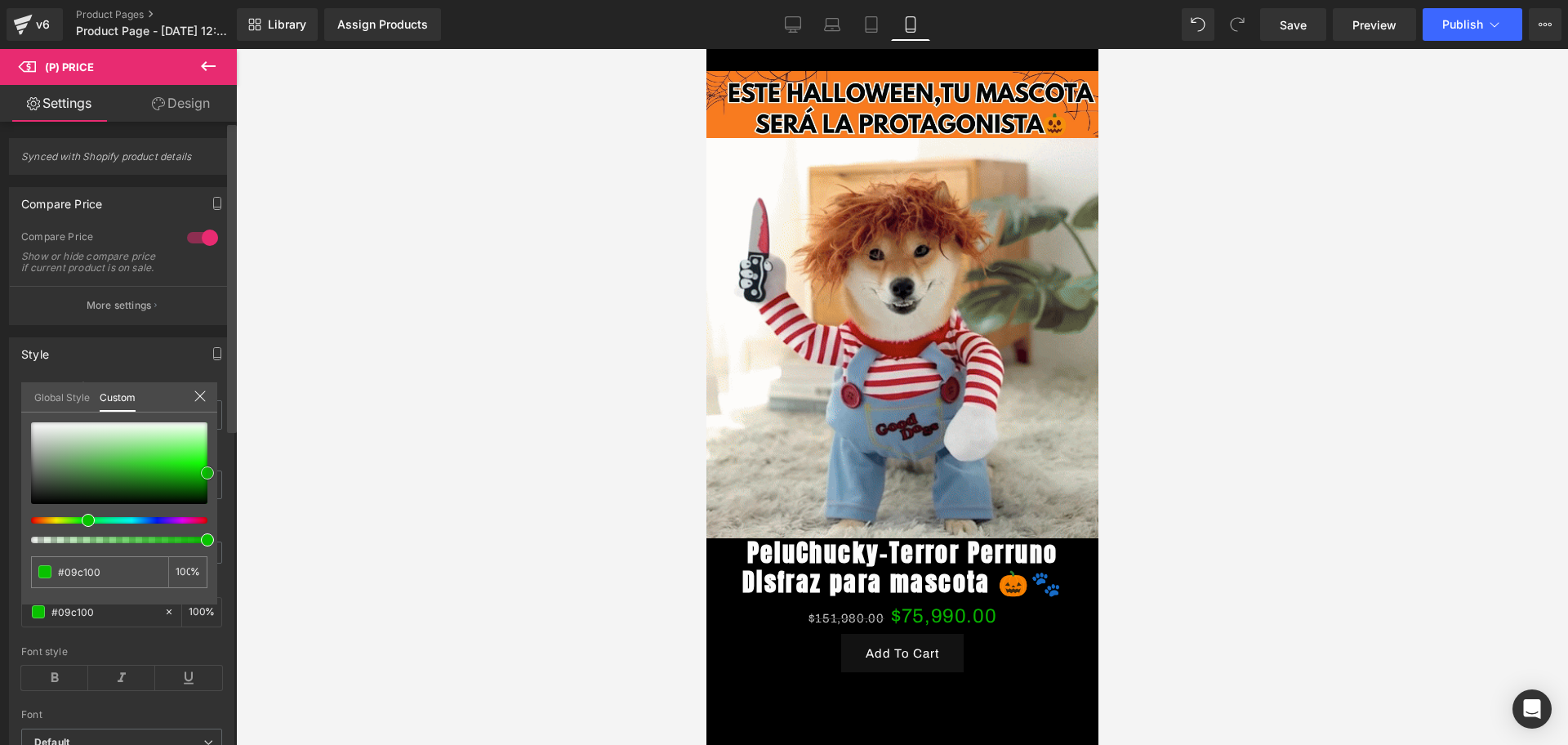
type input "#0acc00"
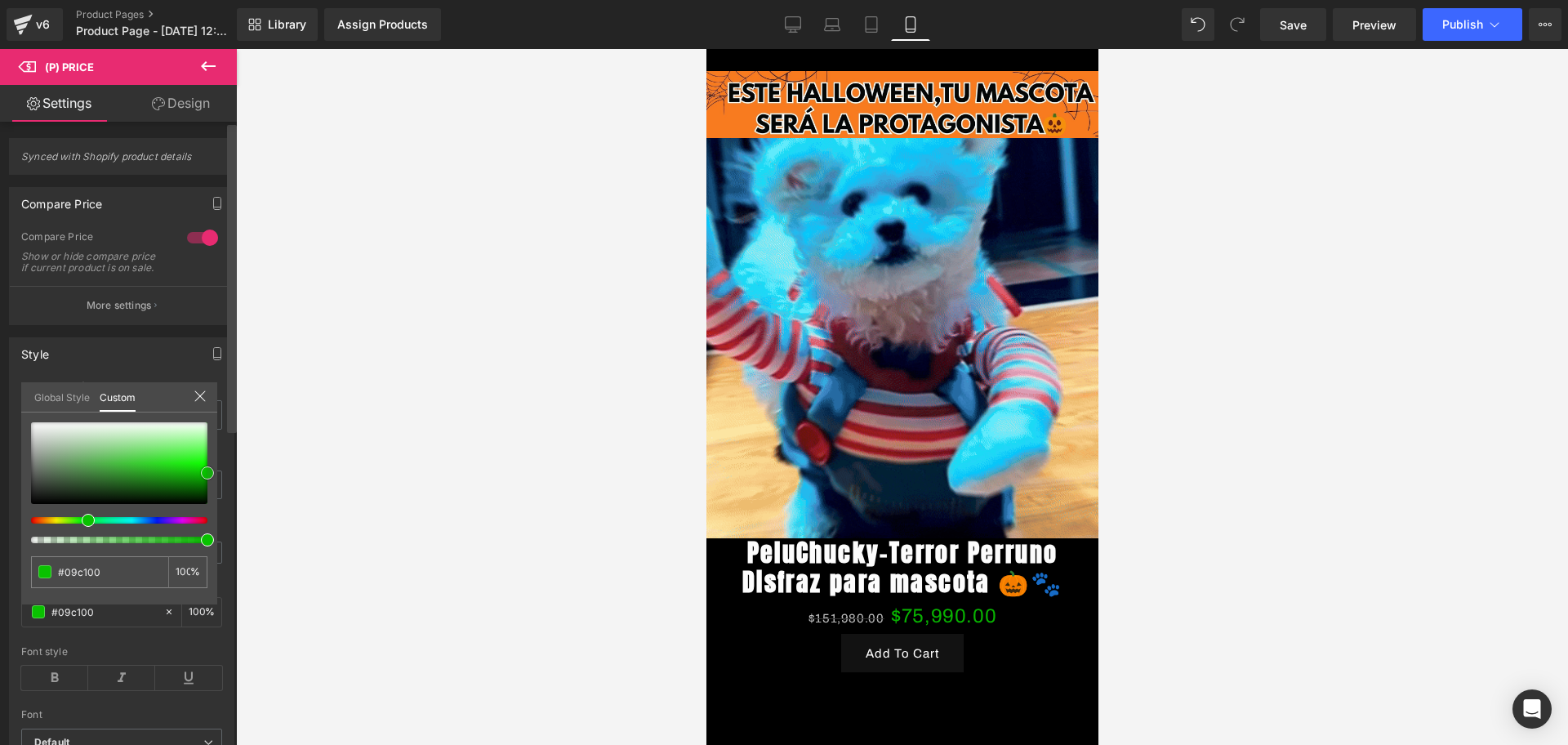
type input "#0acc00"
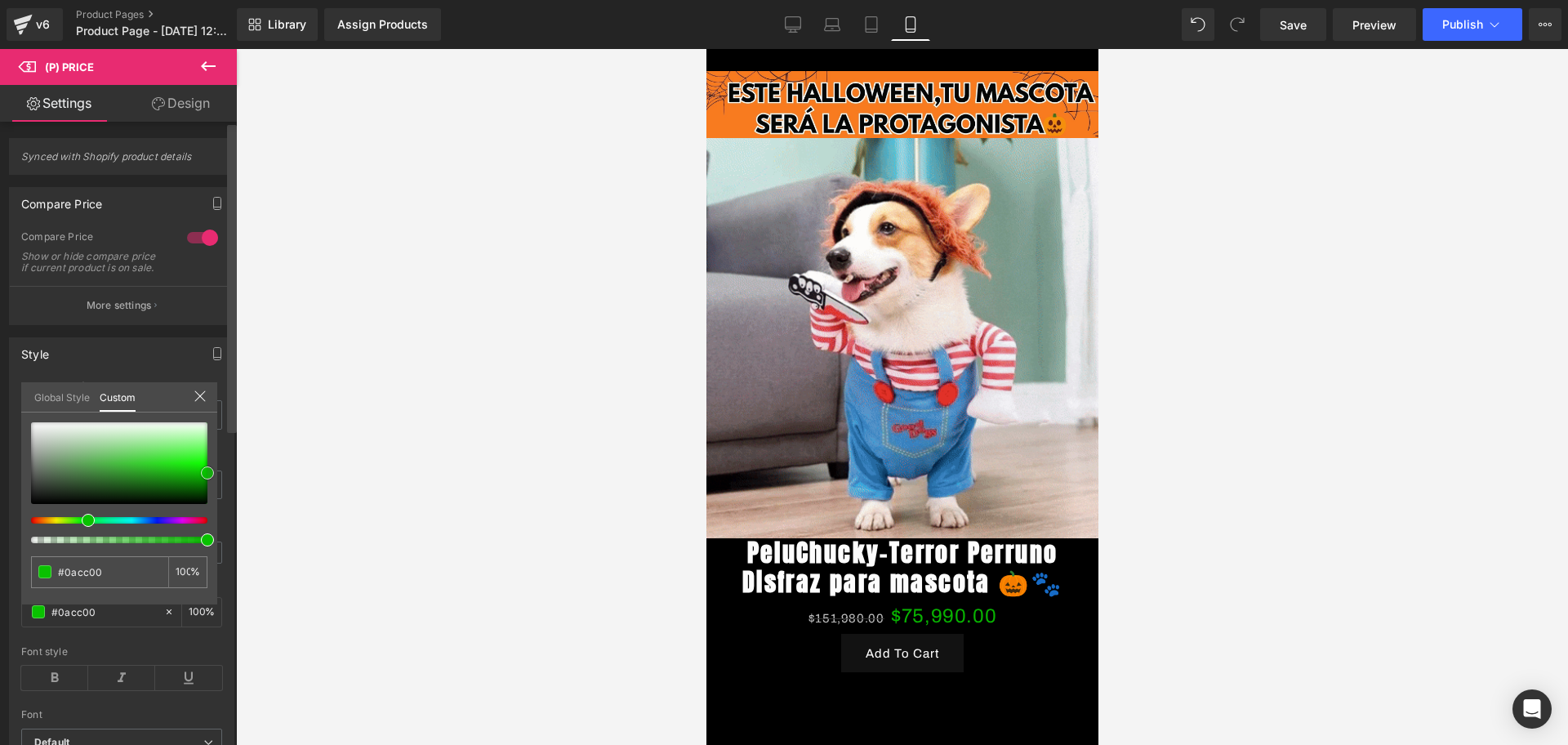
type input "#16ff0a"
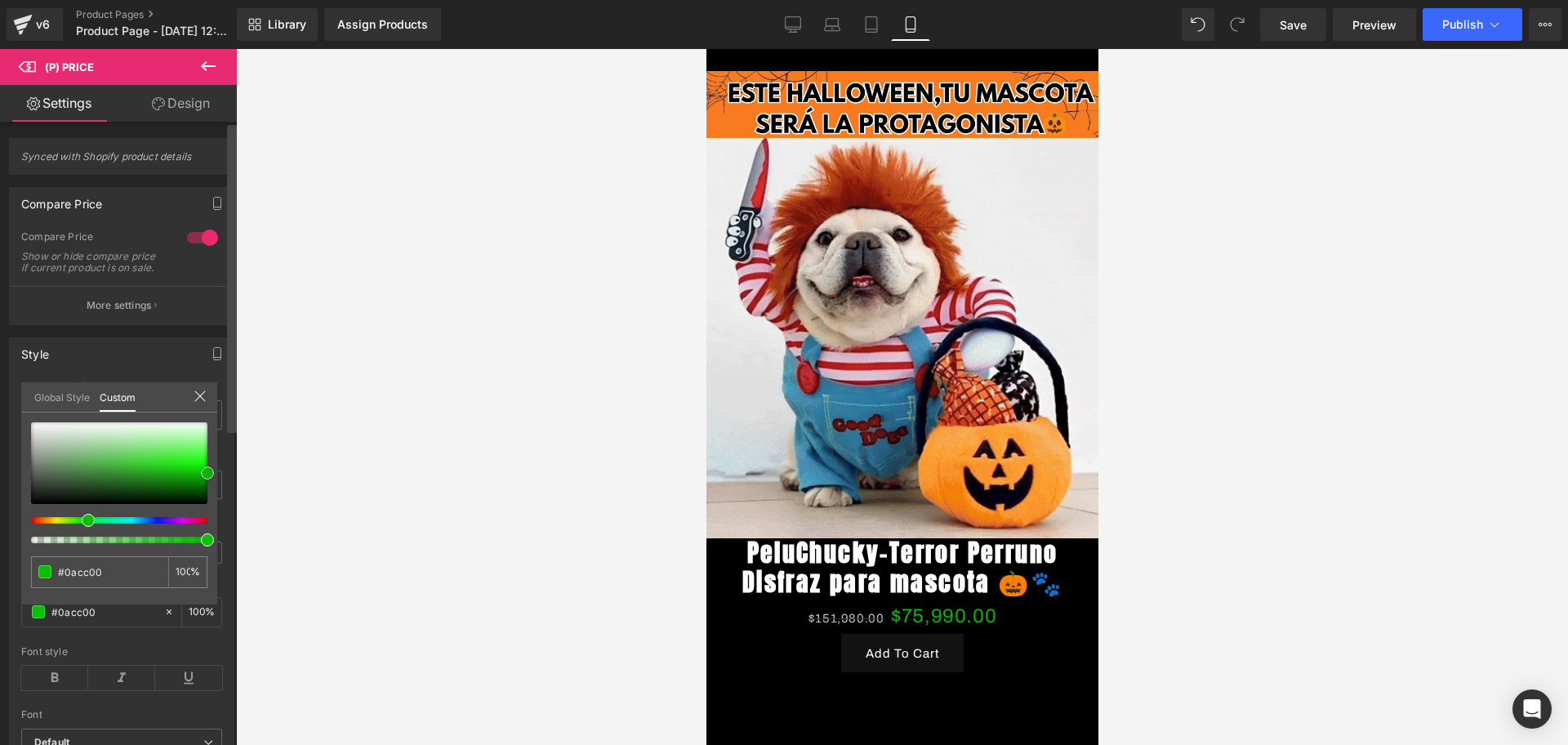
type input "#16ff0a"
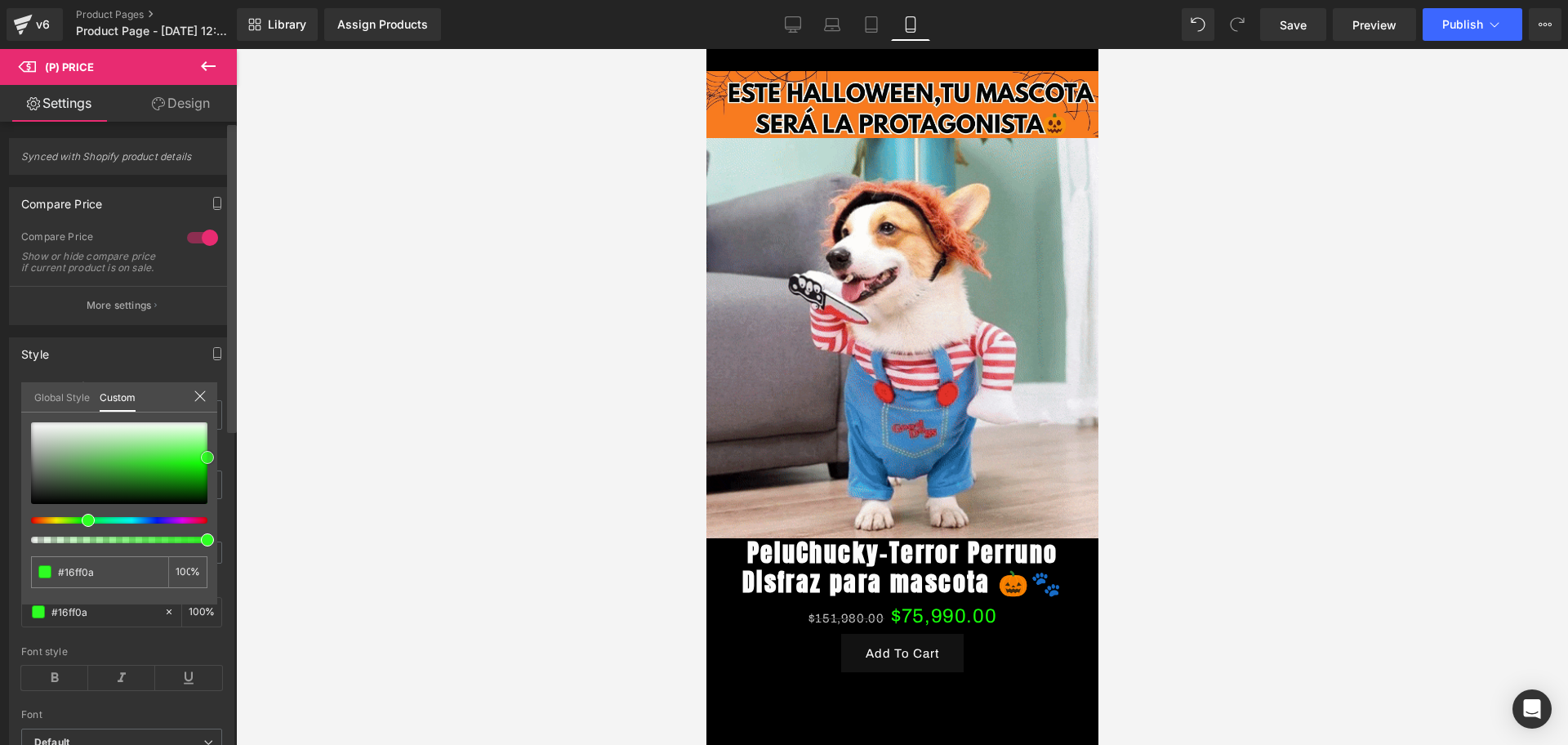
type input "#2ffd24"
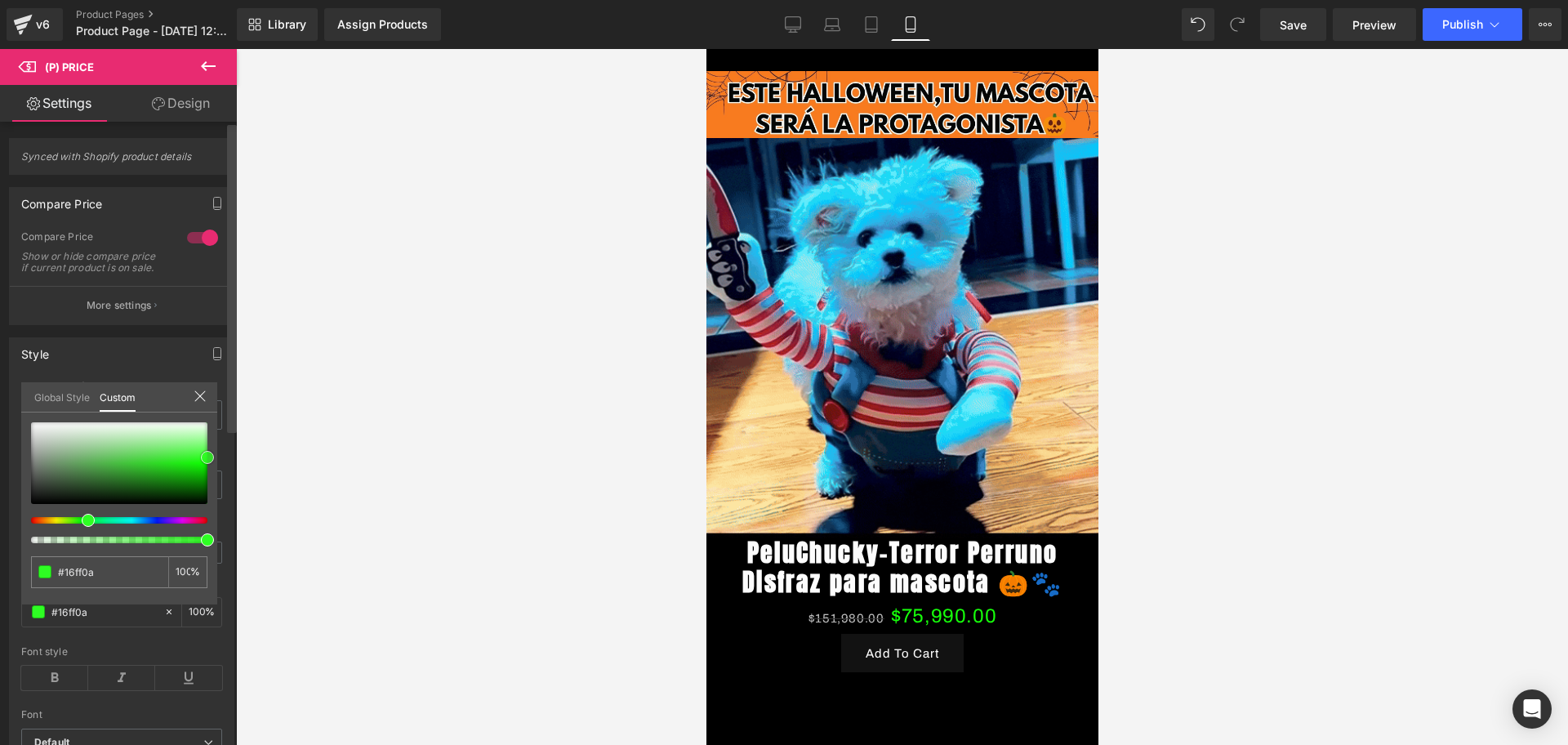
type input "#2ffd24"
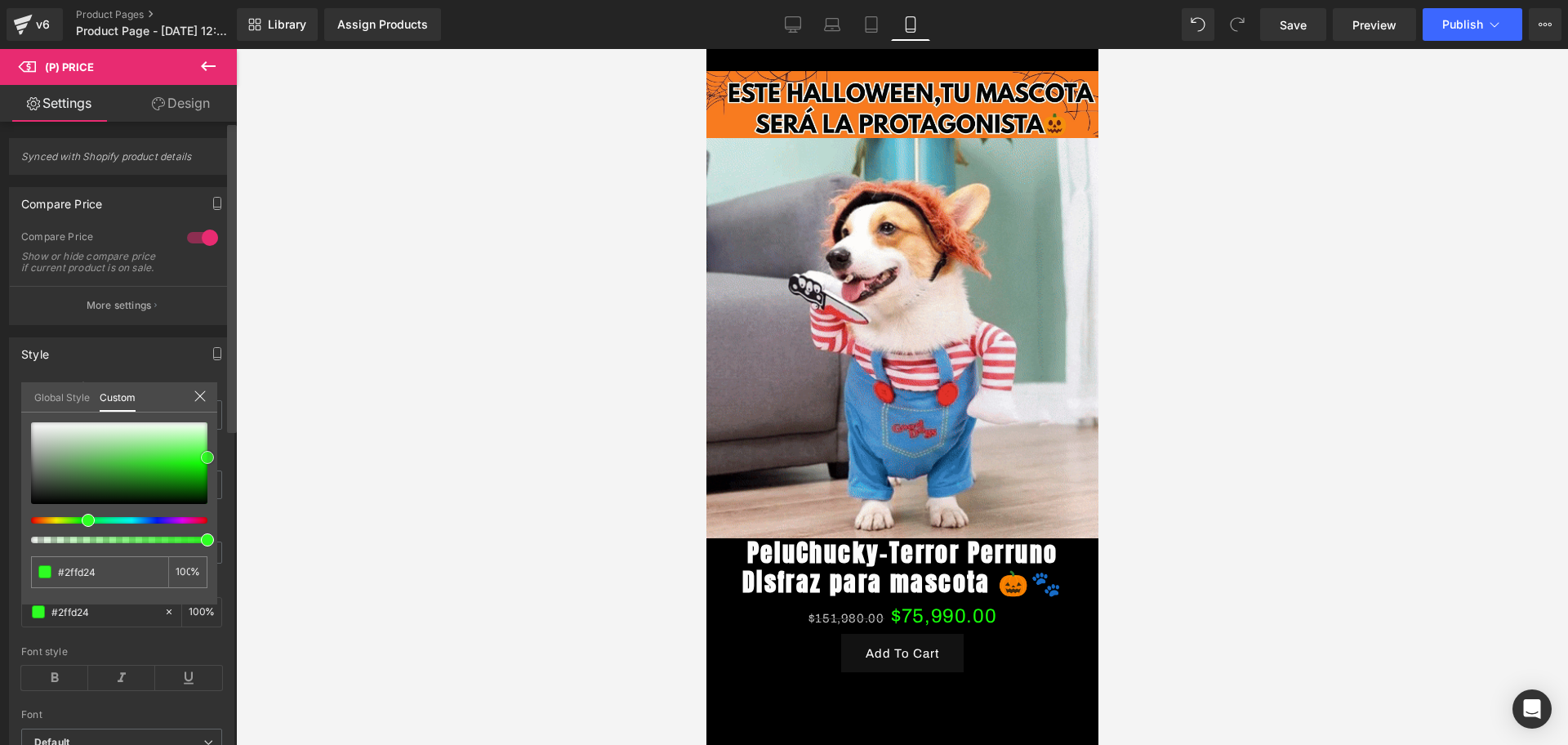
drag, startPoint x: 94, startPoint y: 478, endPoint x: 232, endPoint y: 460, distance: 139.2
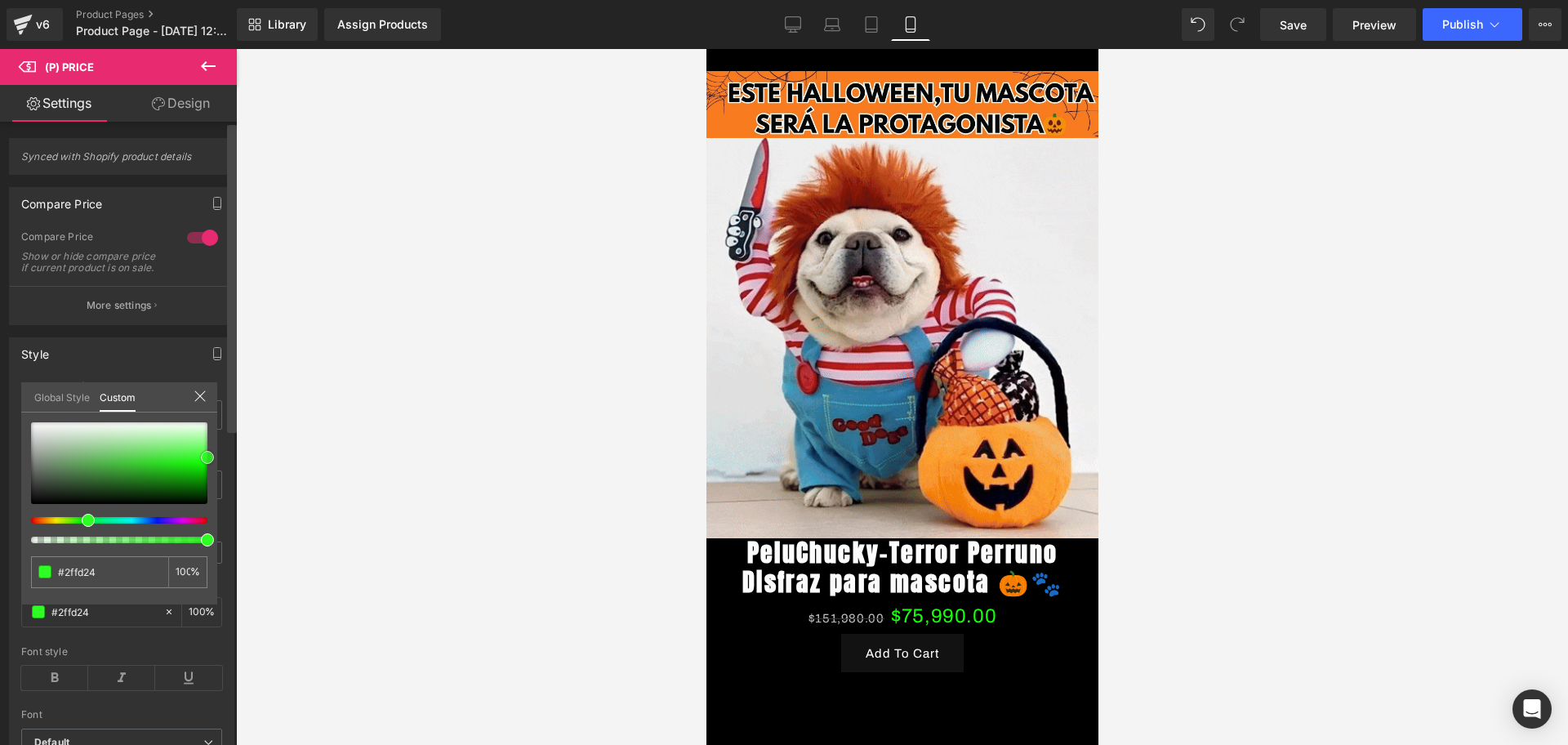
click at [232, 460] on div "Synced with Shopify product details Compare Price 1 Compare Price Show or hide …" at bounding box center [118, 437] width 237 height 631
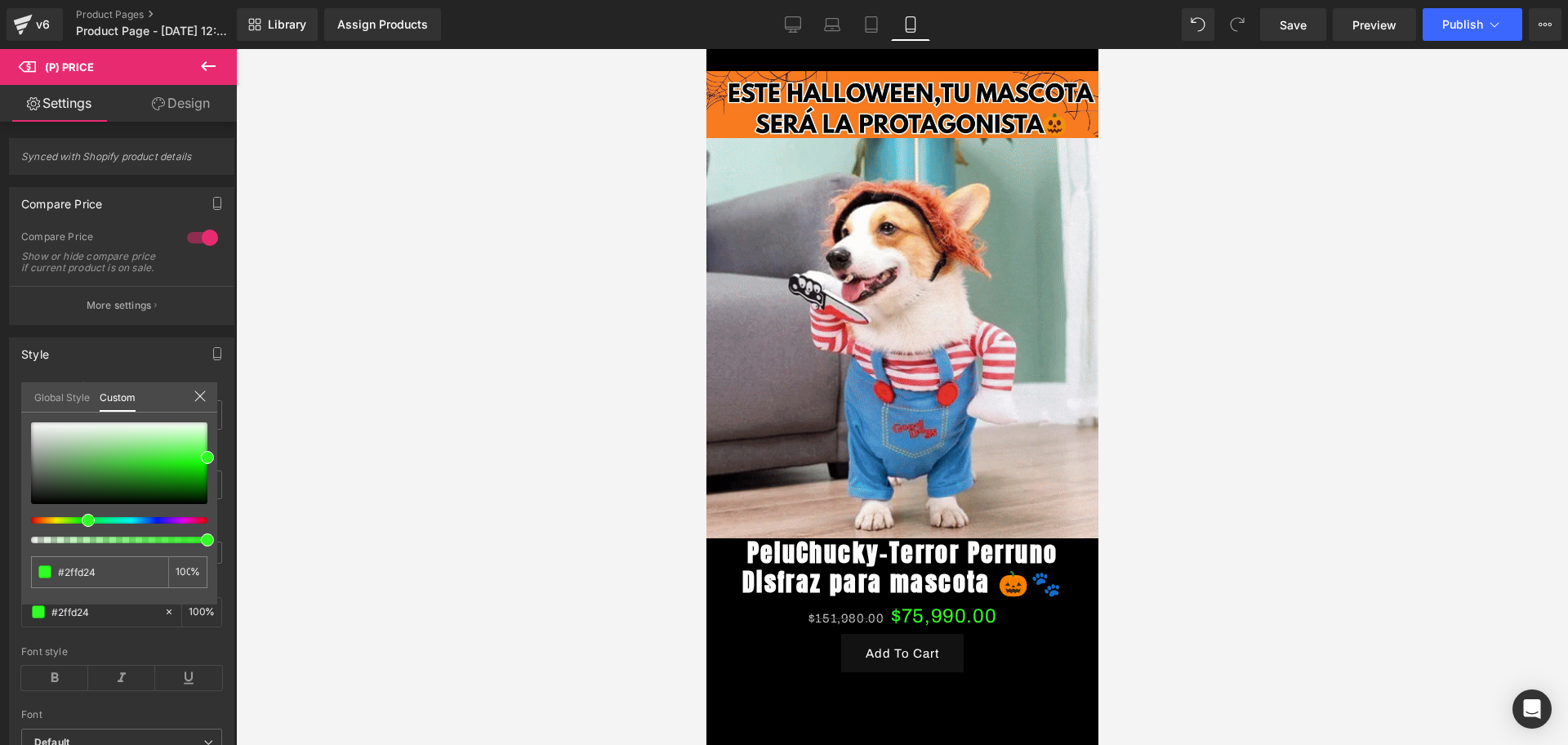
click at [386, 442] on div at bounding box center [901, 397] width 1332 height 696
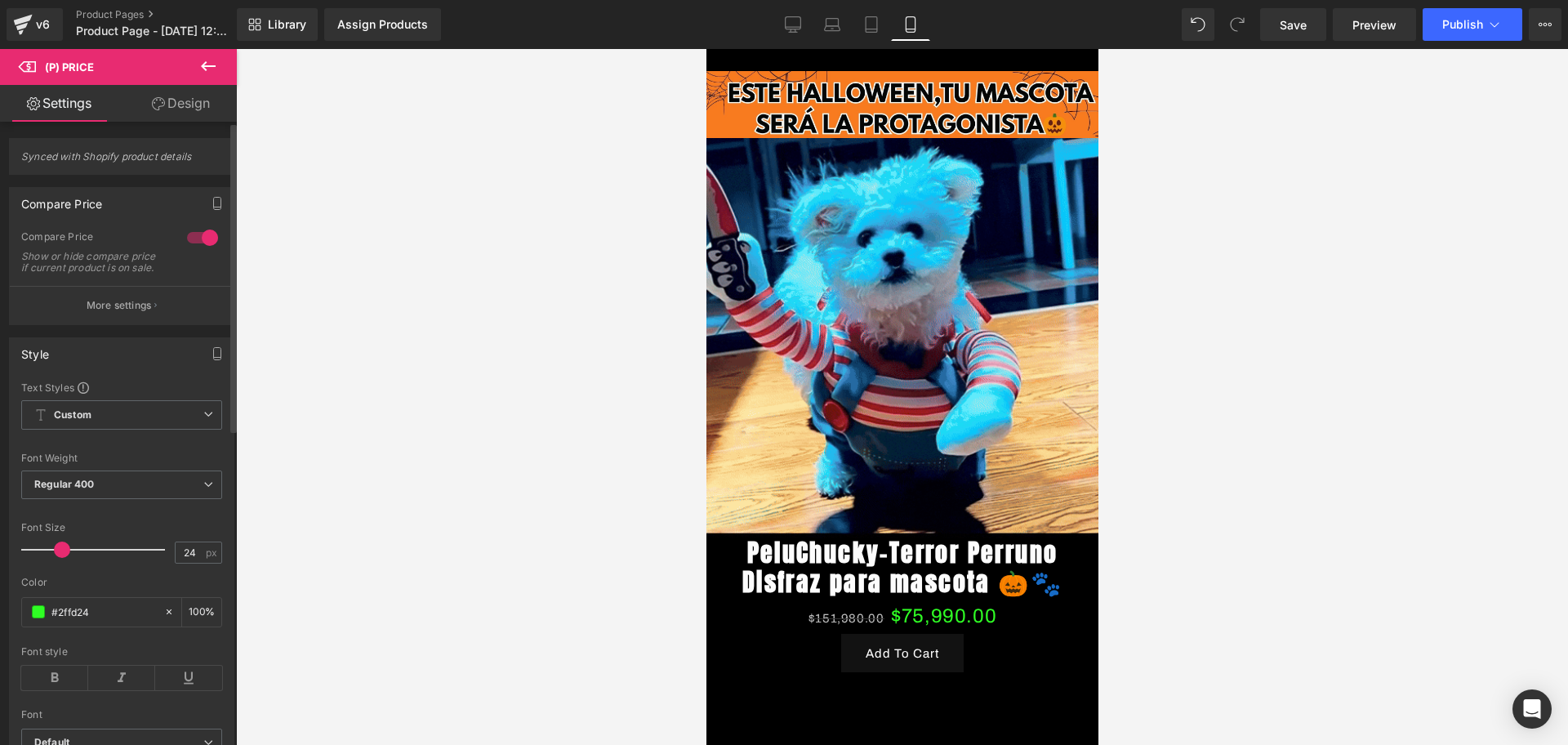
scroll to position [102, 0]
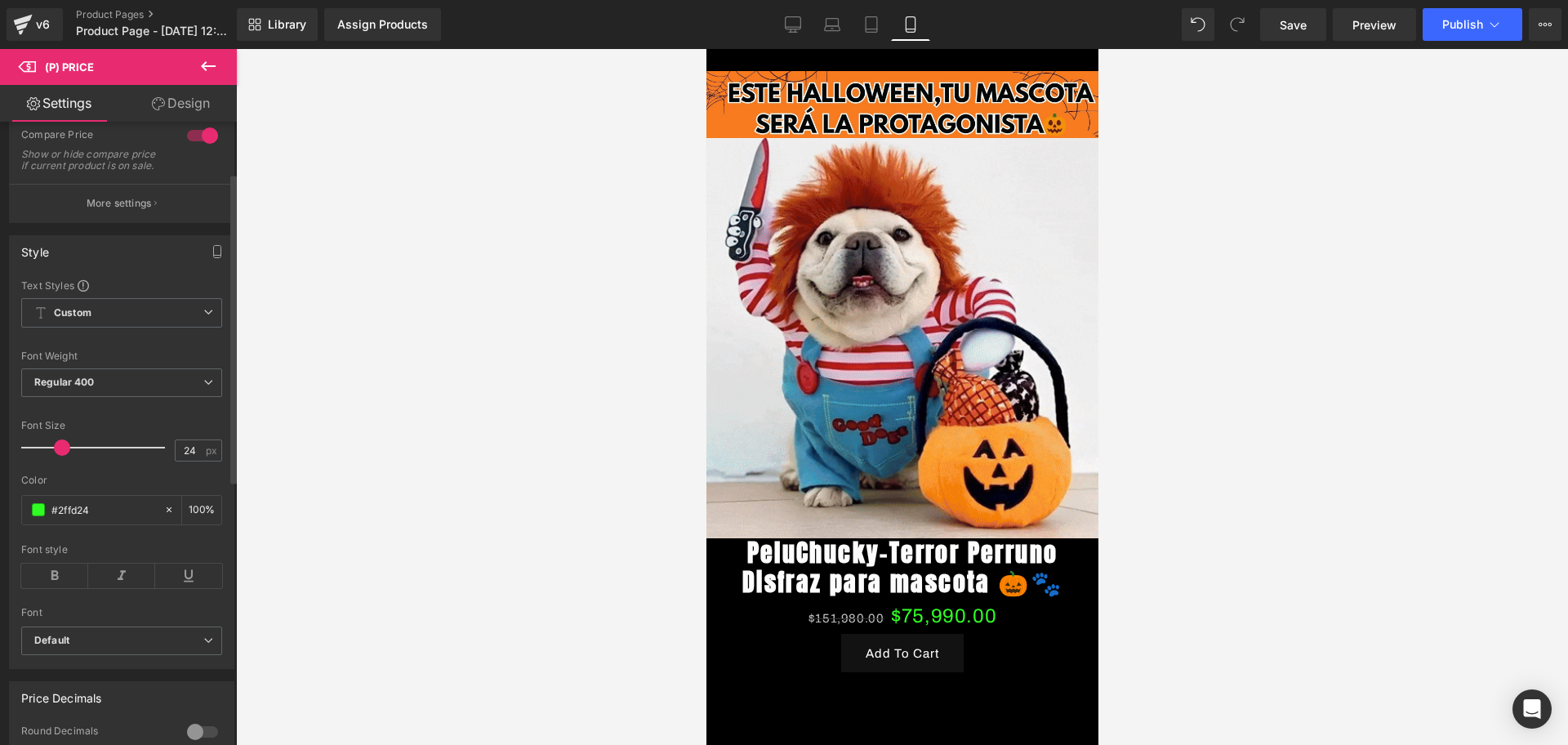
click at [48, 556] on div "Font style" at bounding box center [122, 549] width 201 height 12
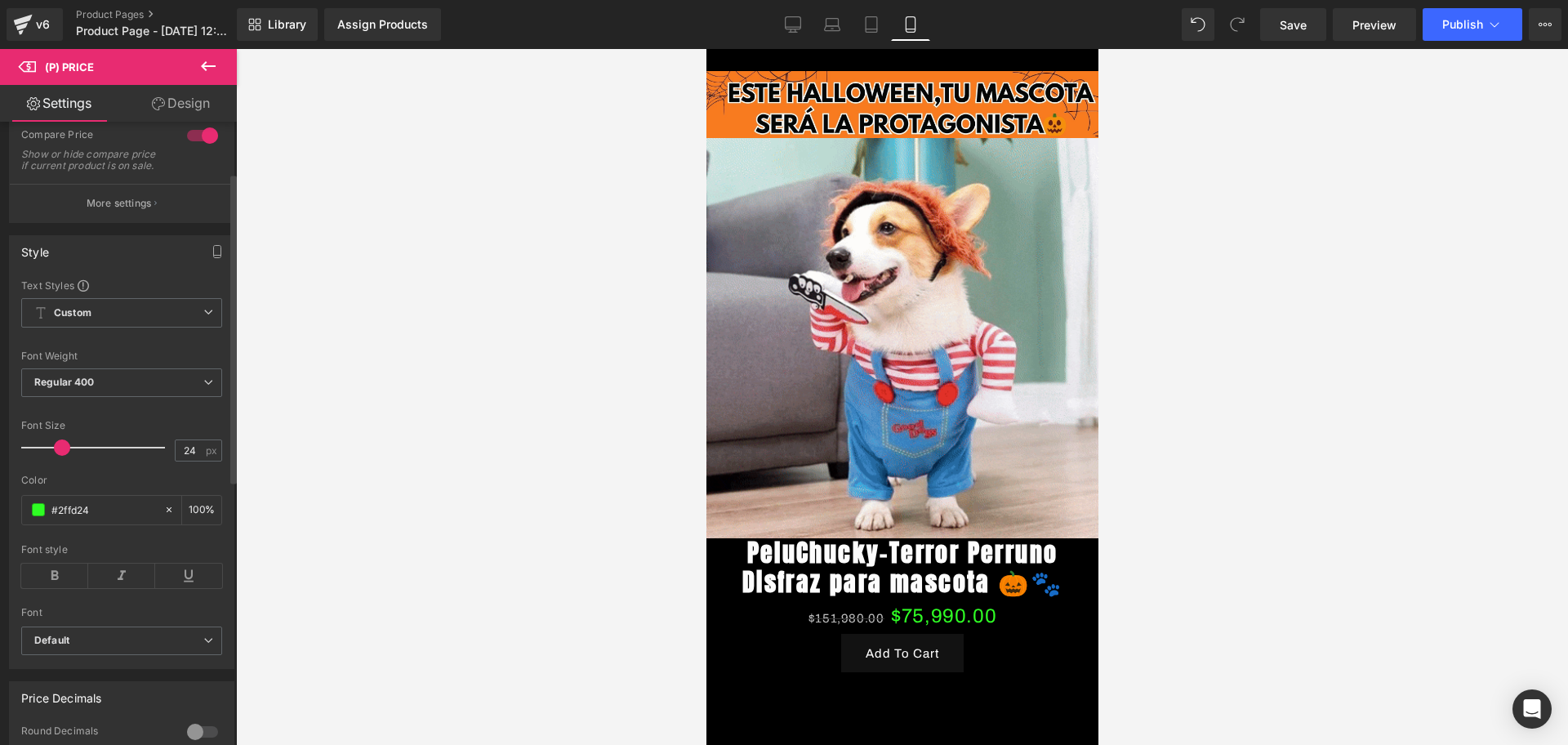
click at [53, 556] on div "Font style" at bounding box center [122, 549] width 201 height 12
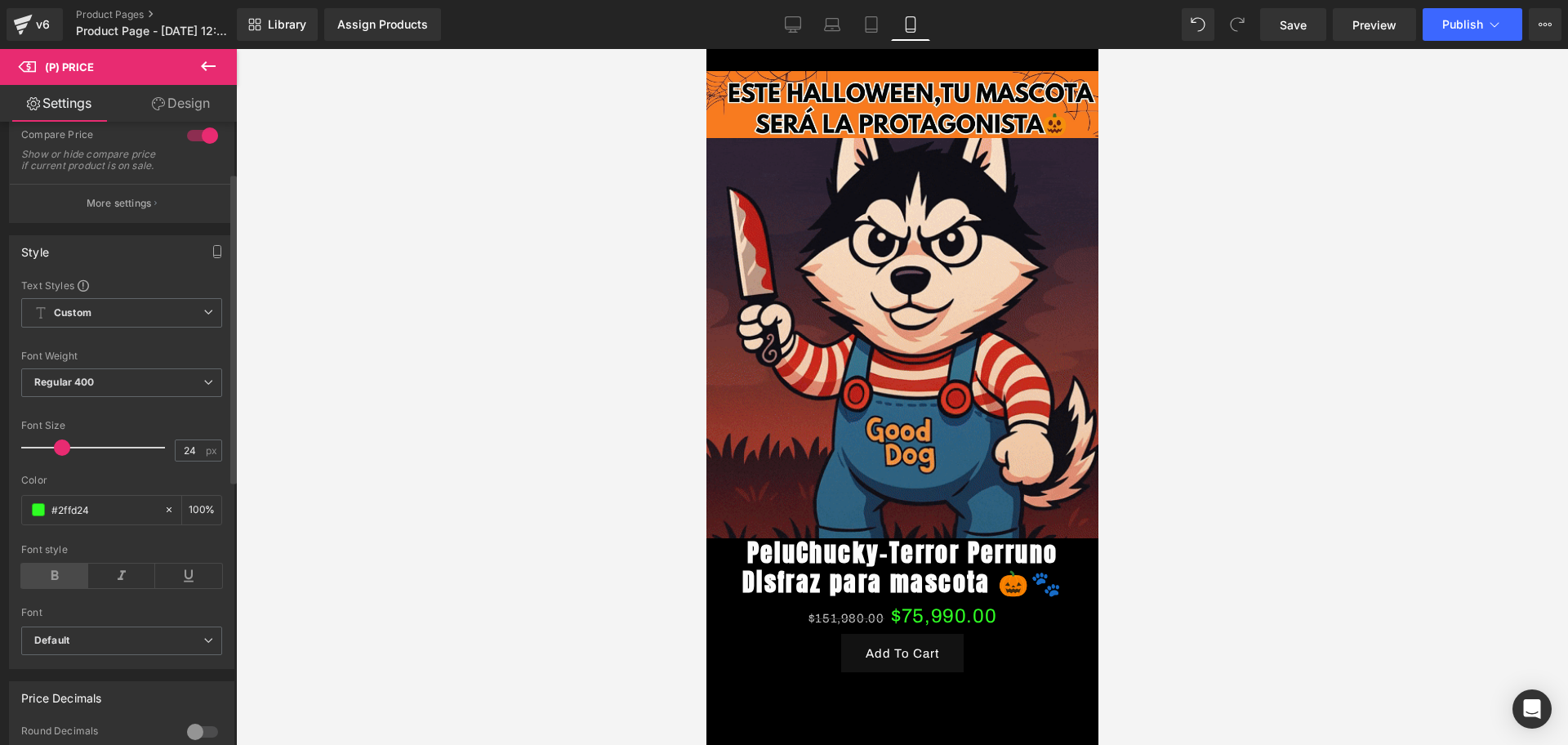
click at [74, 588] on icon at bounding box center [55, 575] width 67 height 24
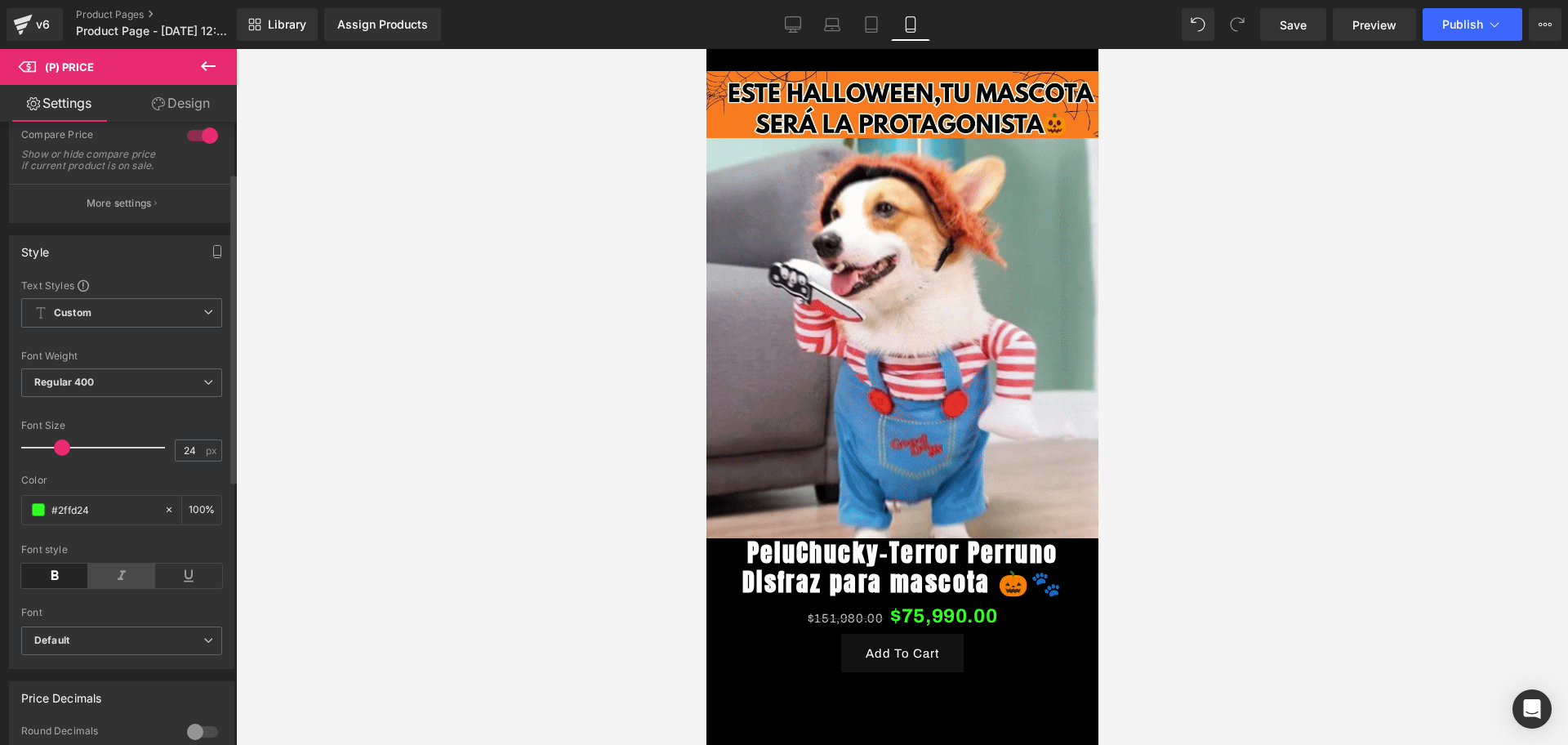
click at [105, 588] on icon at bounding box center [122, 575] width 67 height 24
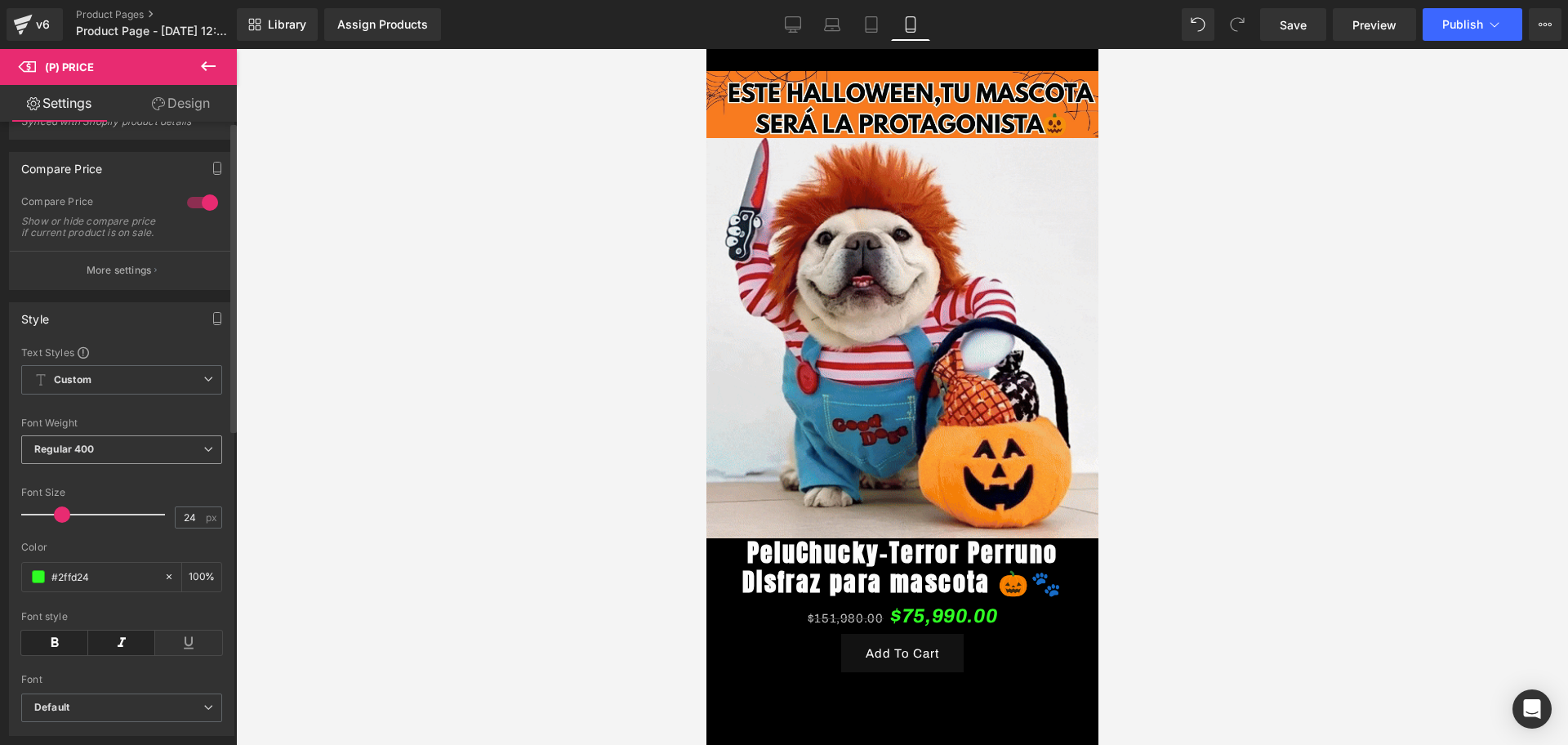
scroll to position [0, 0]
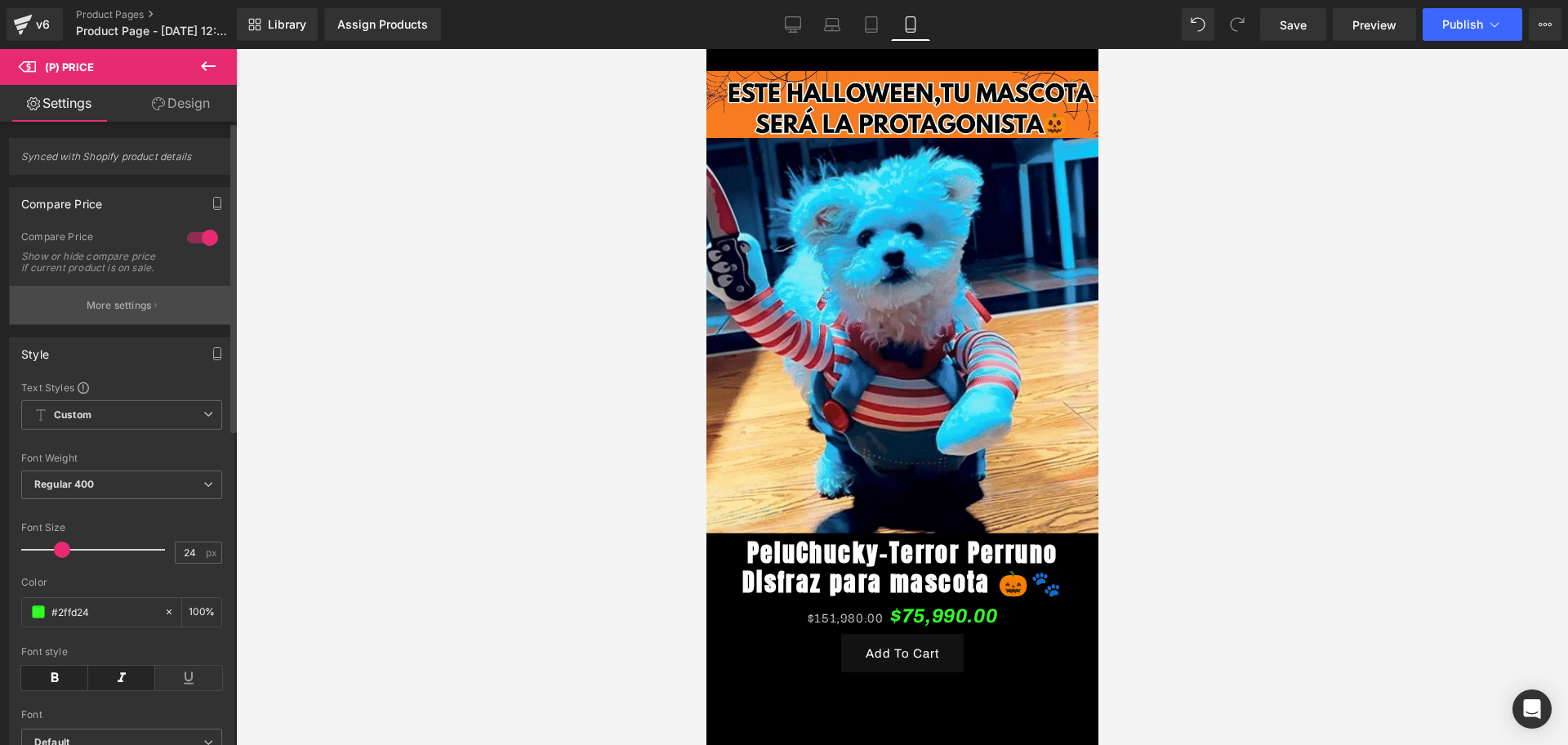
click at [138, 313] on p "More settings" at bounding box center [119, 306] width 65 height 14
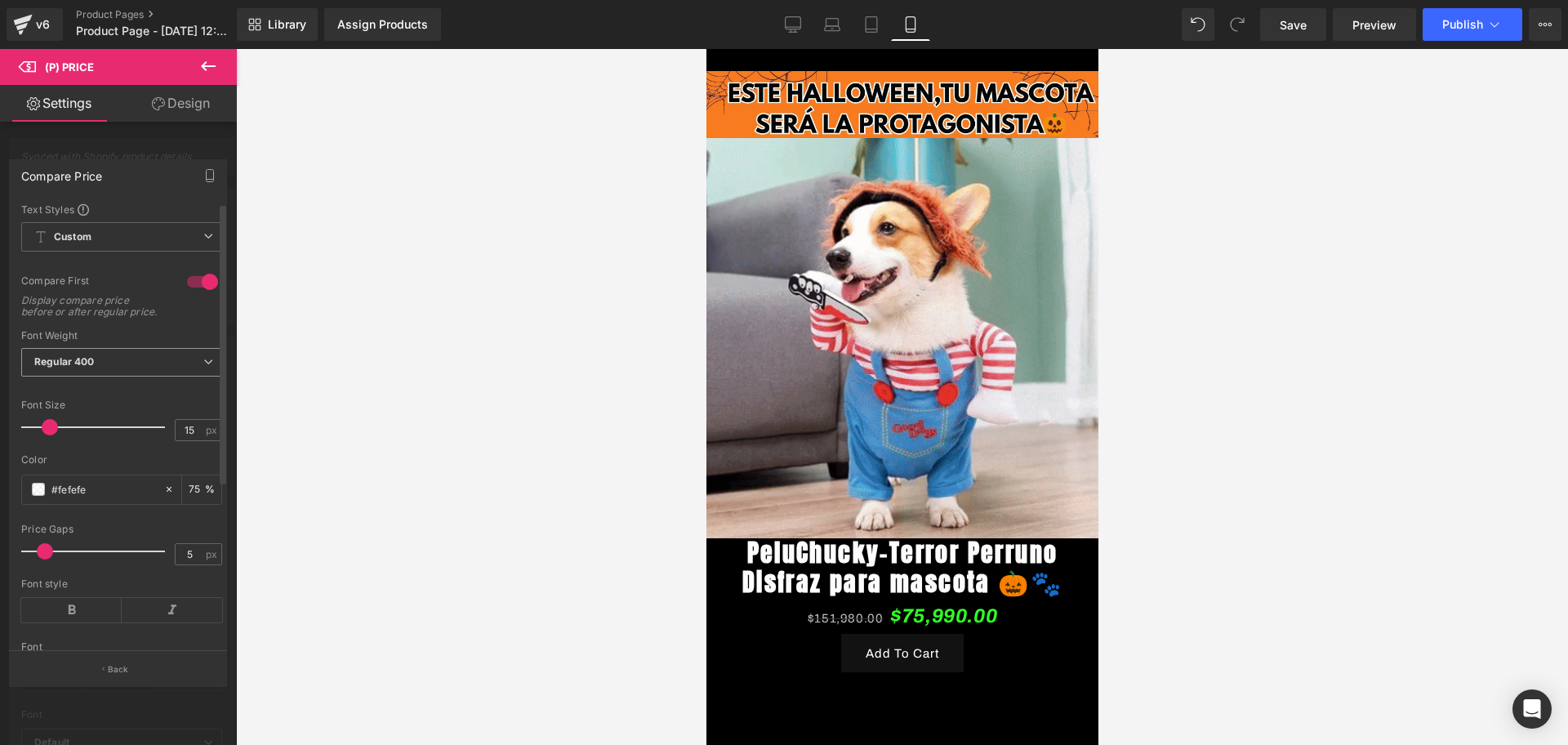
click at [59, 367] on b "Regular 400" at bounding box center [64, 362] width 61 height 13
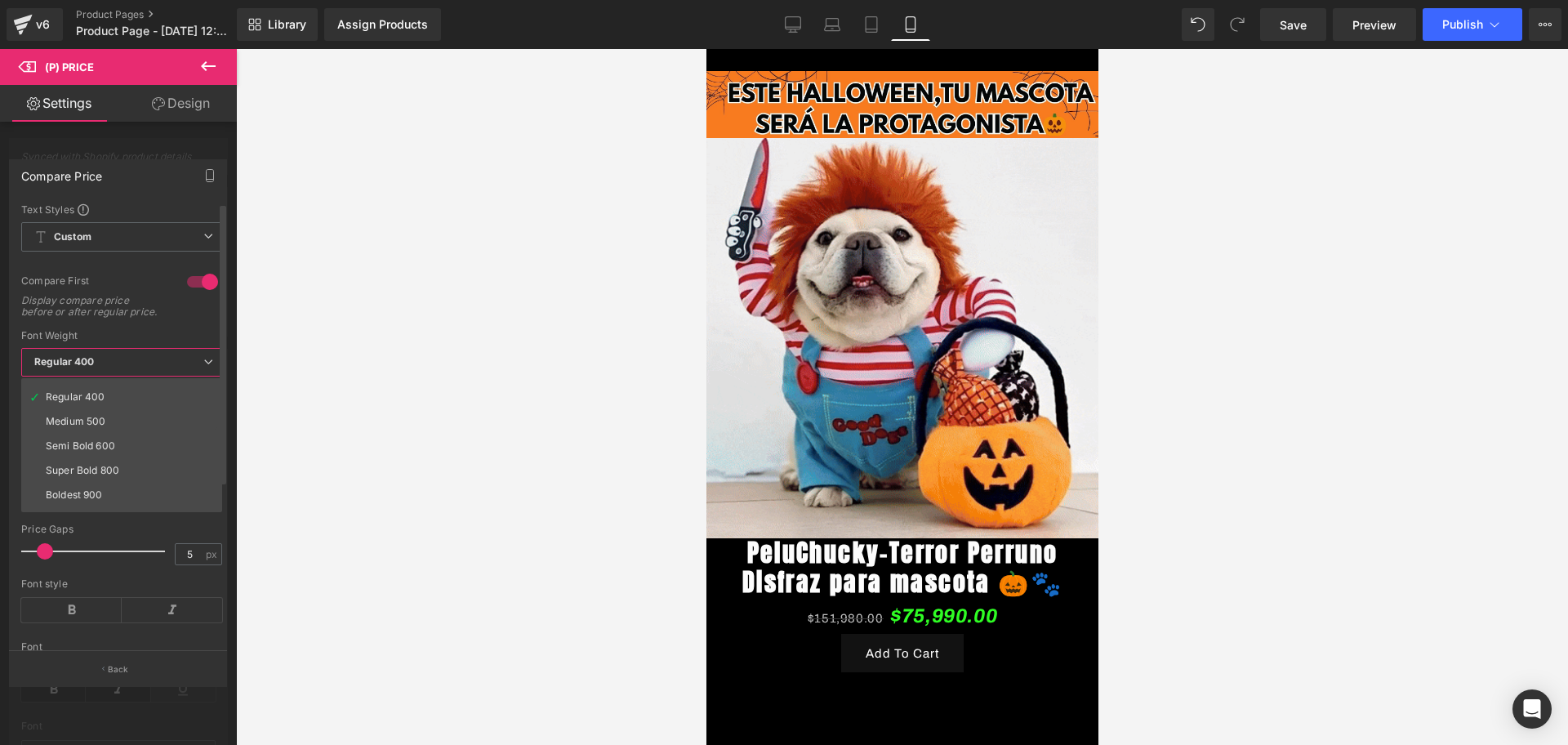
scroll to position [102, 0]
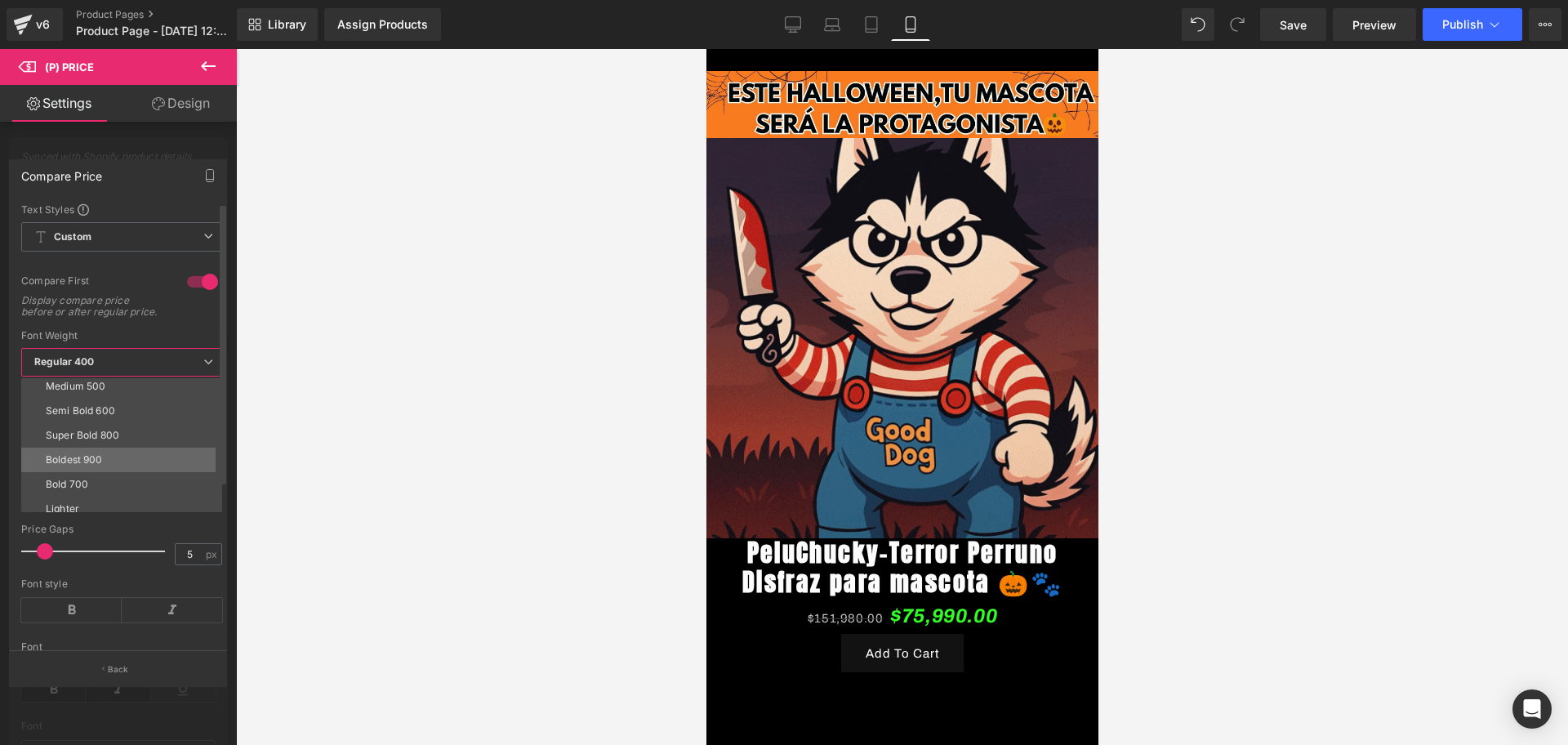
click at [110, 467] on li "Boldest 900" at bounding box center [125, 459] width 208 height 24
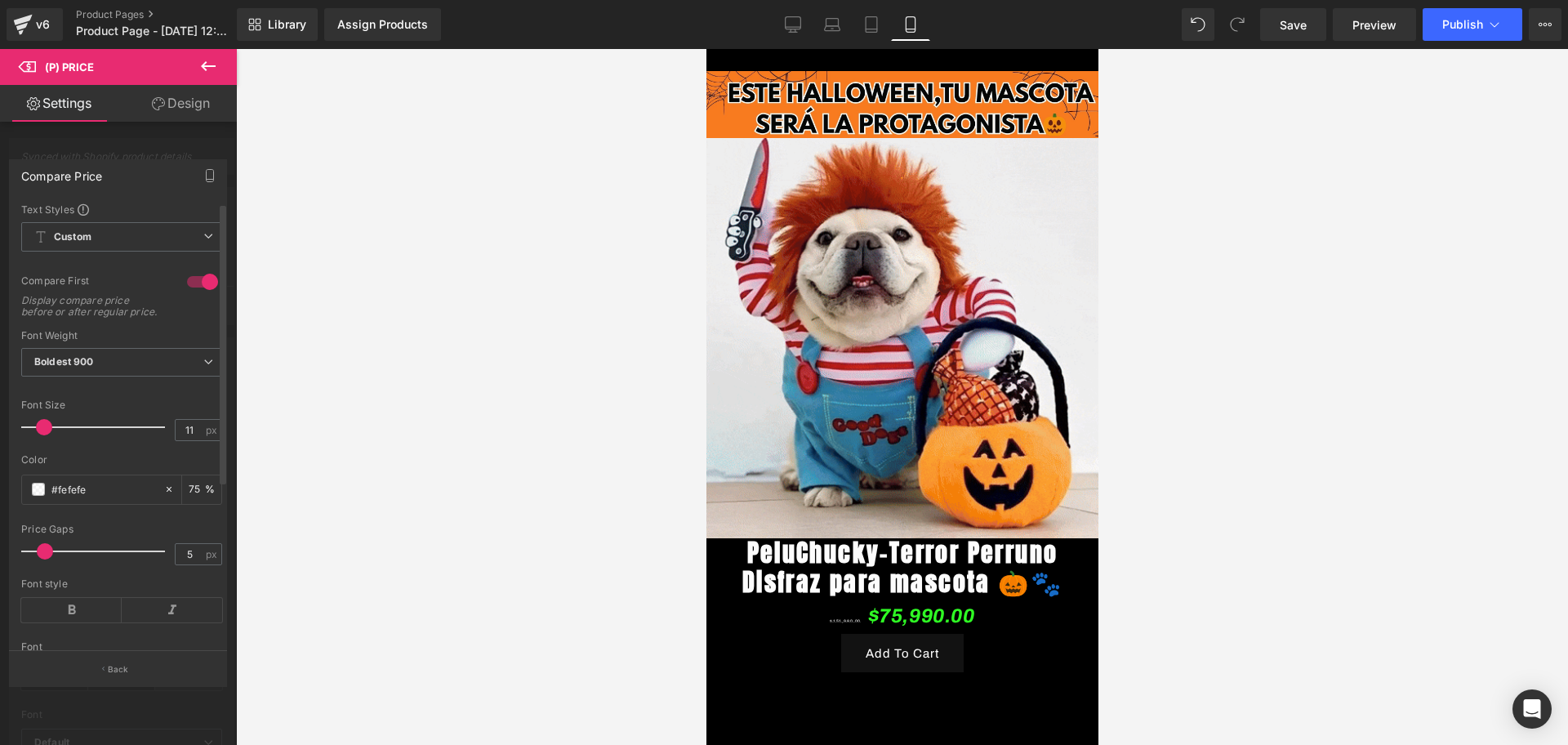
type input "12"
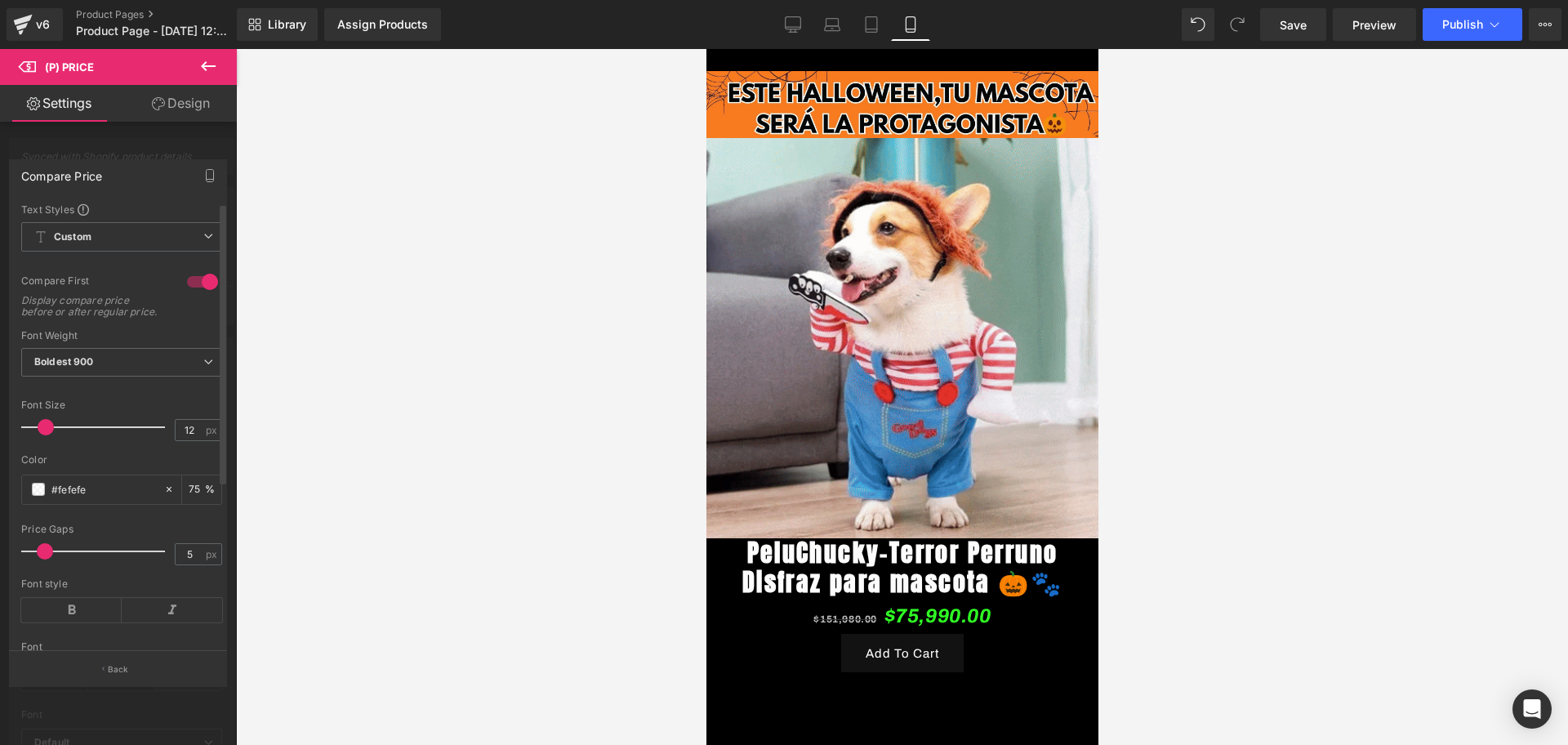
click at [41, 435] on span at bounding box center [46, 427] width 16 height 16
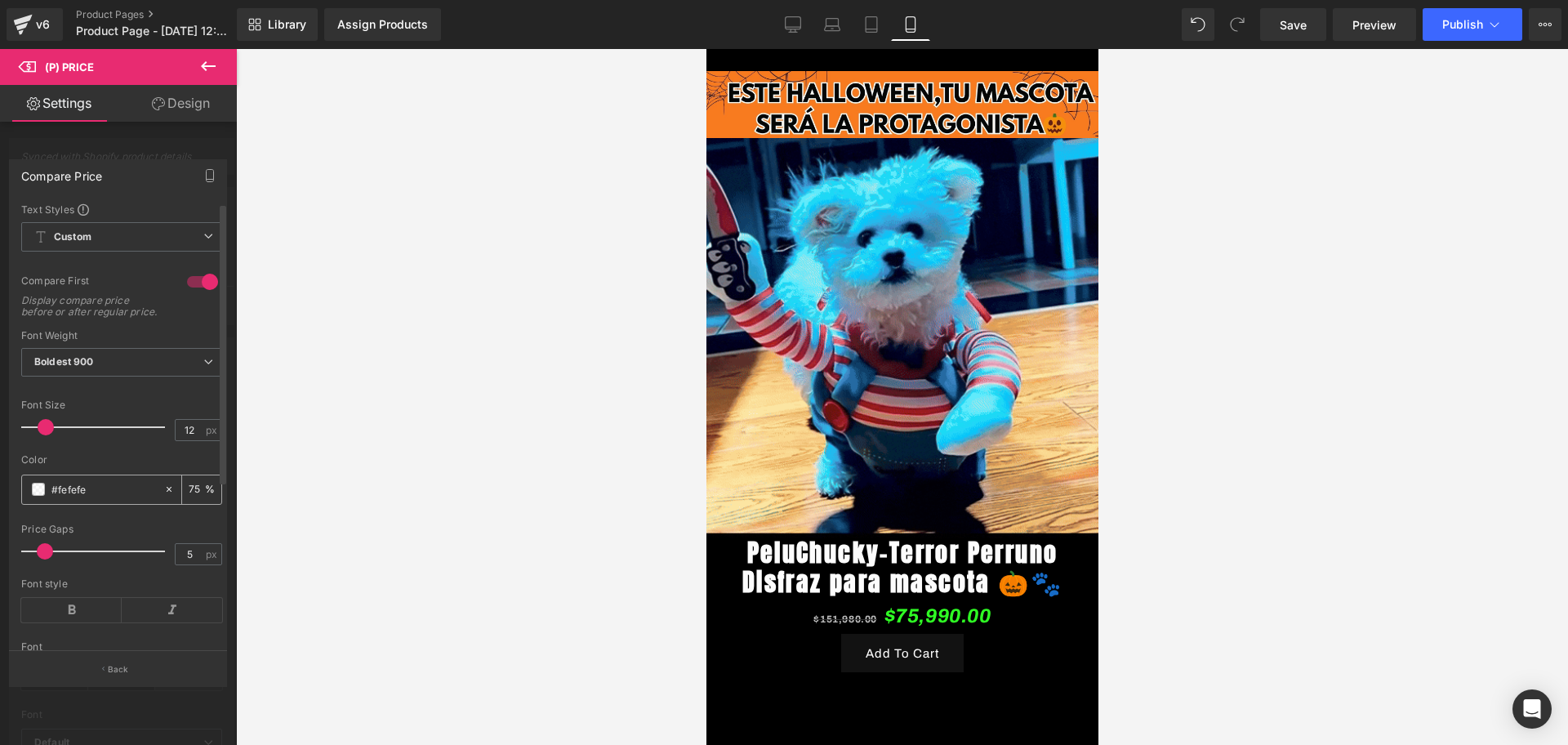
click at [29, 497] on div "#fefefe" at bounding box center [93, 490] width 141 height 29
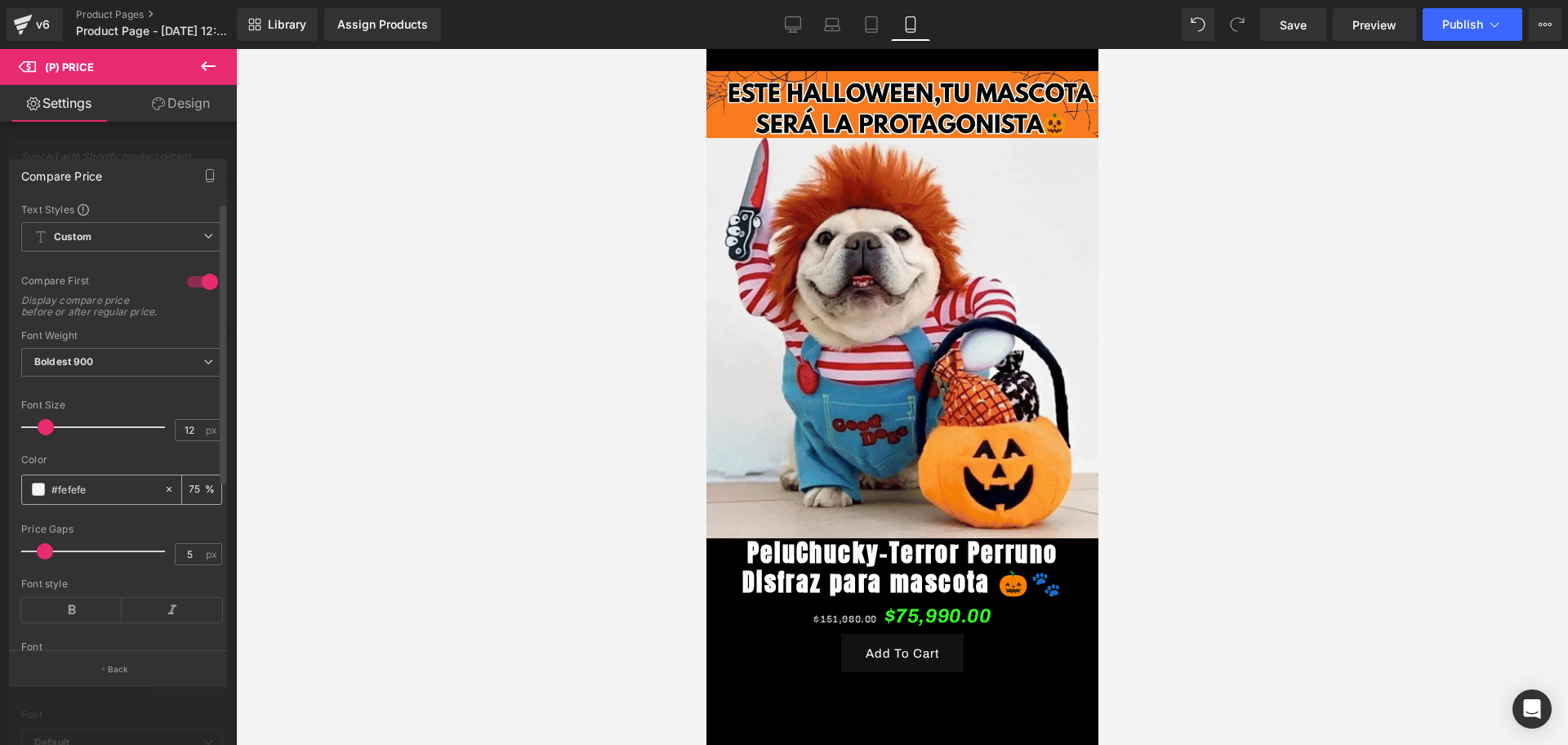
click at [33, 496] on span at bounding box center [38, 489] width 13 height 13
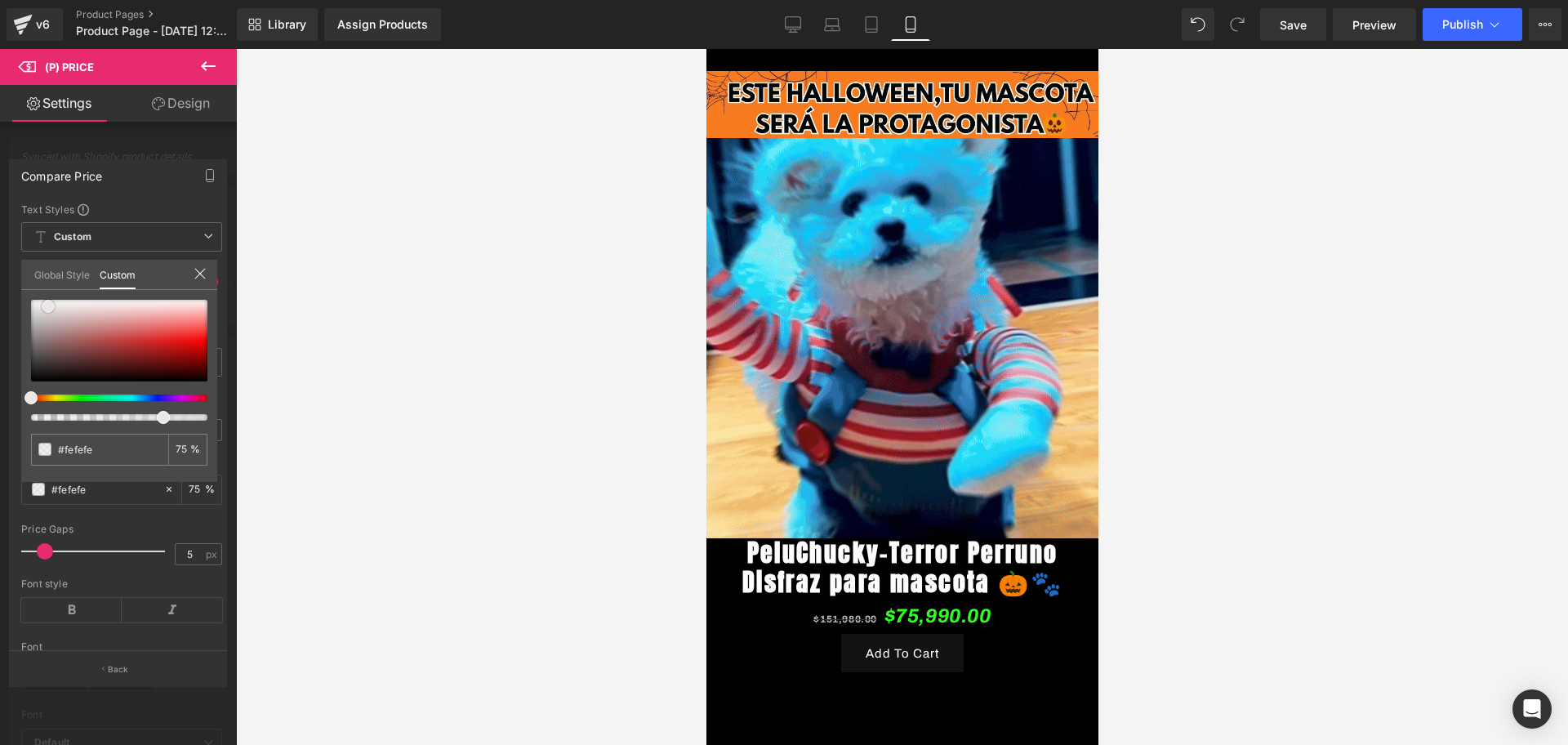
type input "#ffffff"
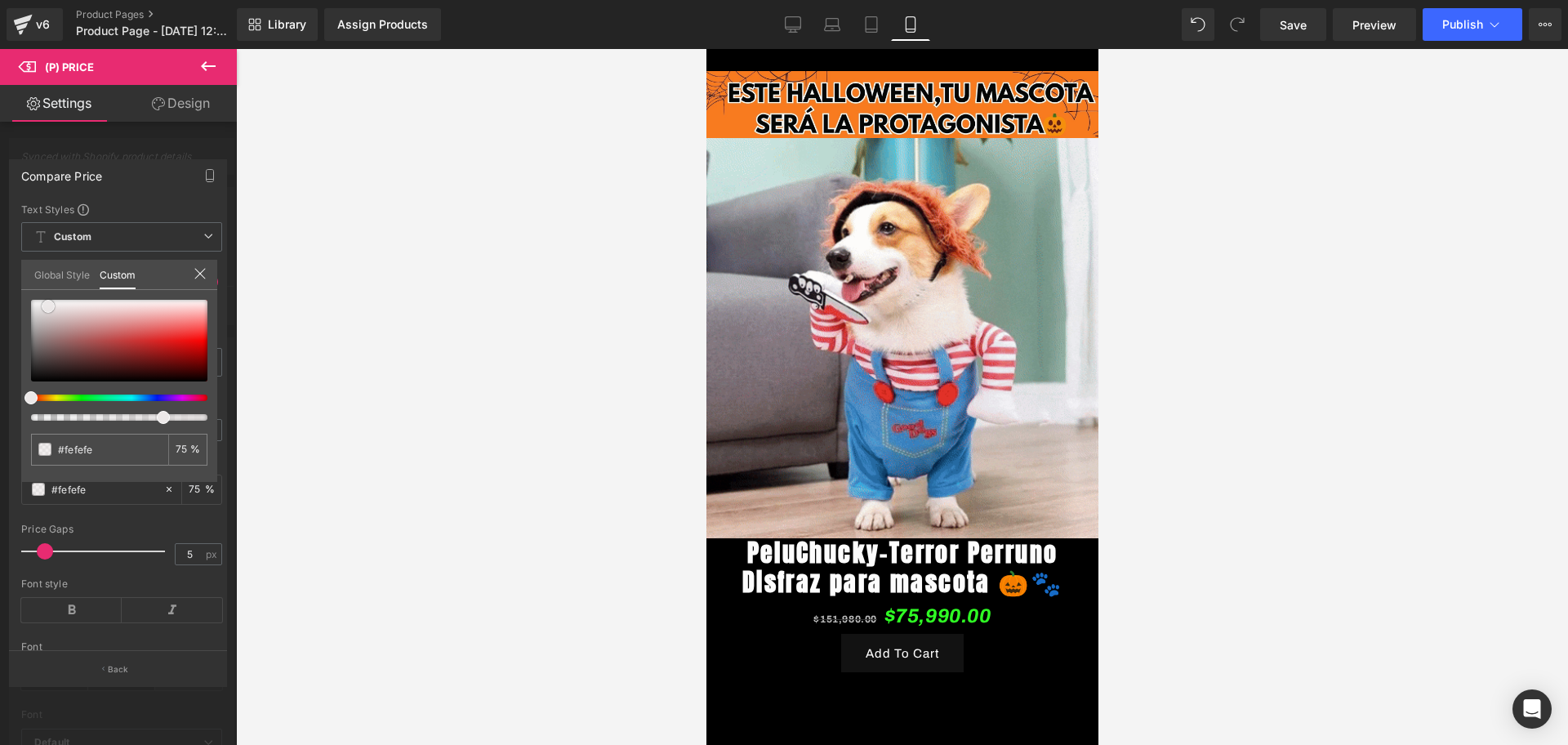
type input "#ffffff"
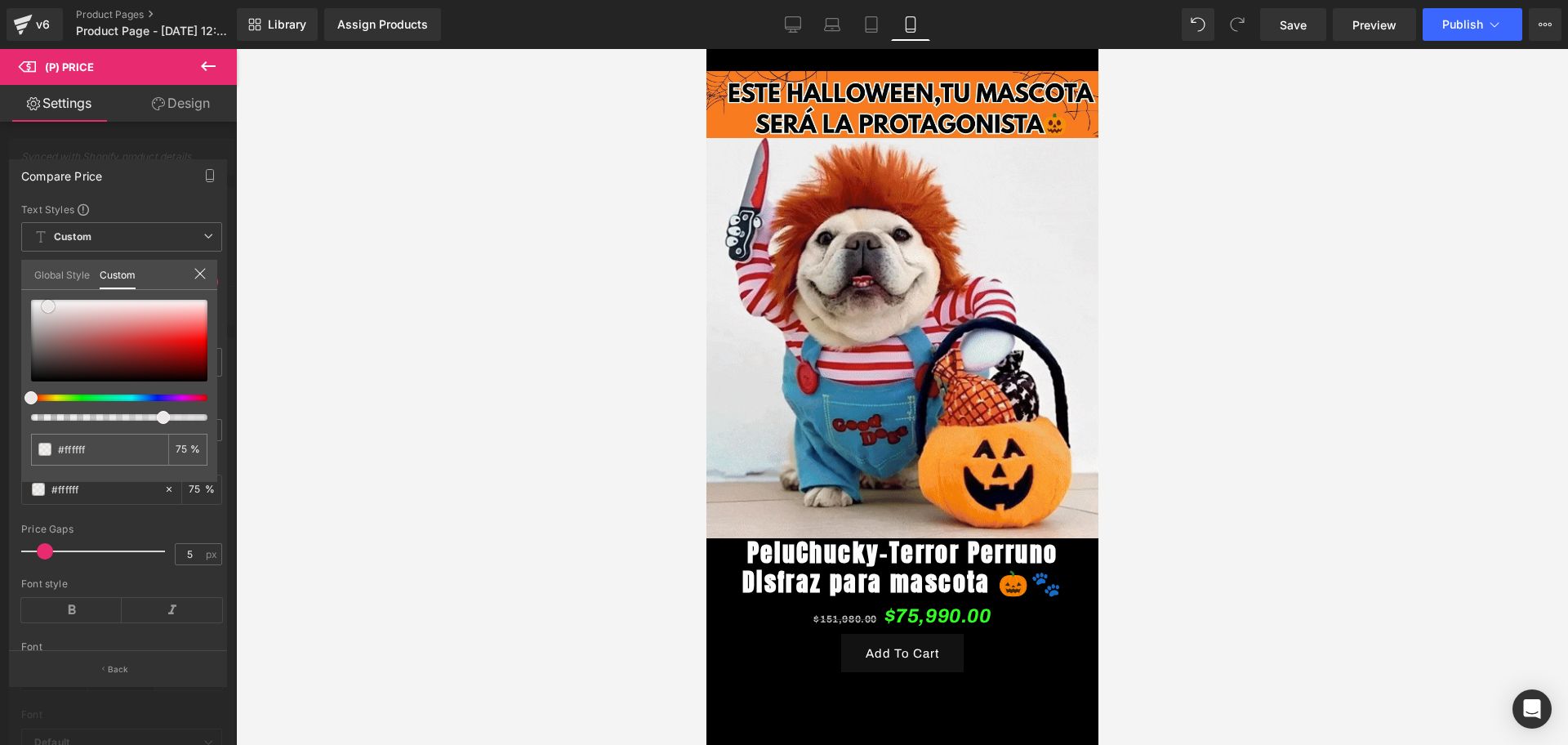
type input "#ad6a6a"
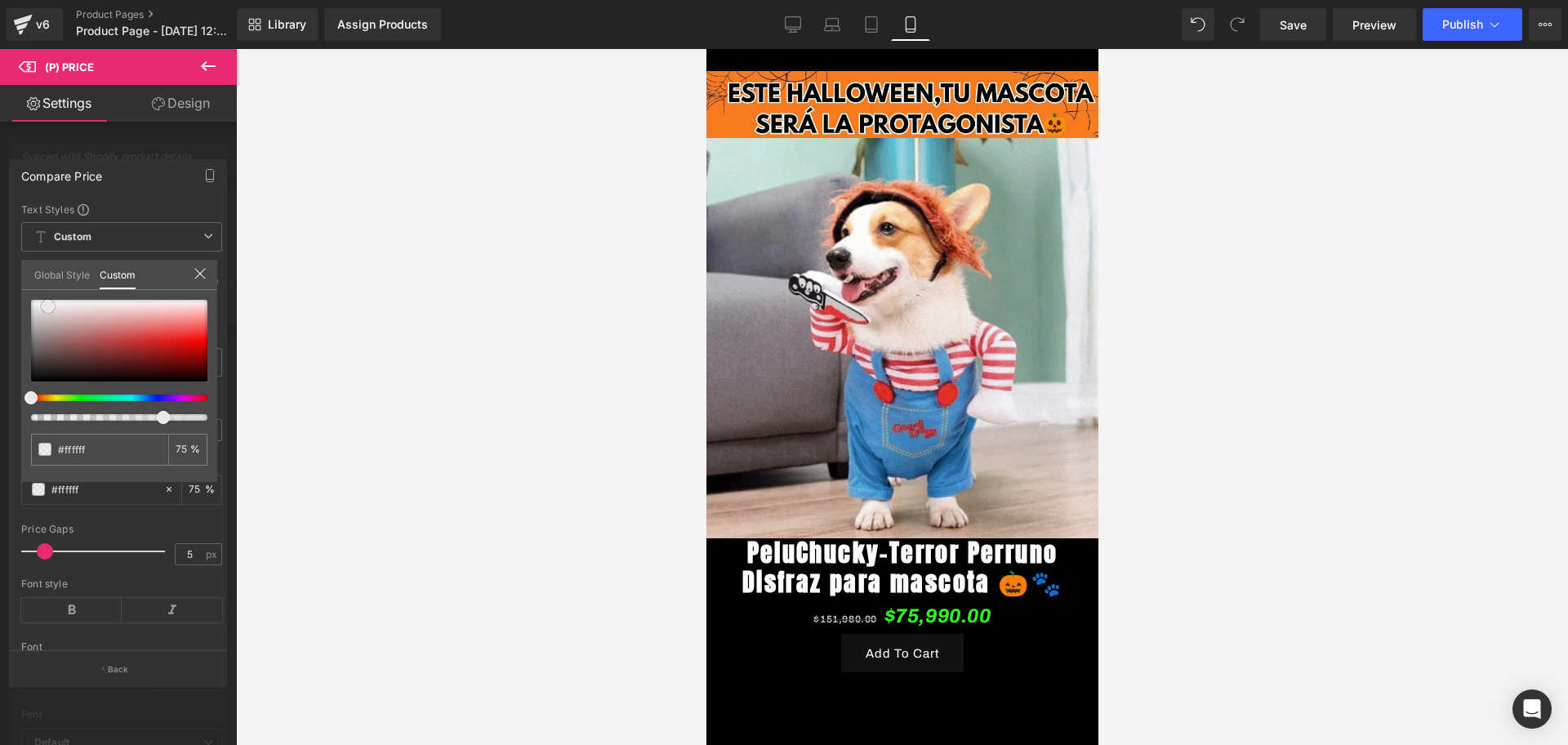
type input "#ad6a6a"
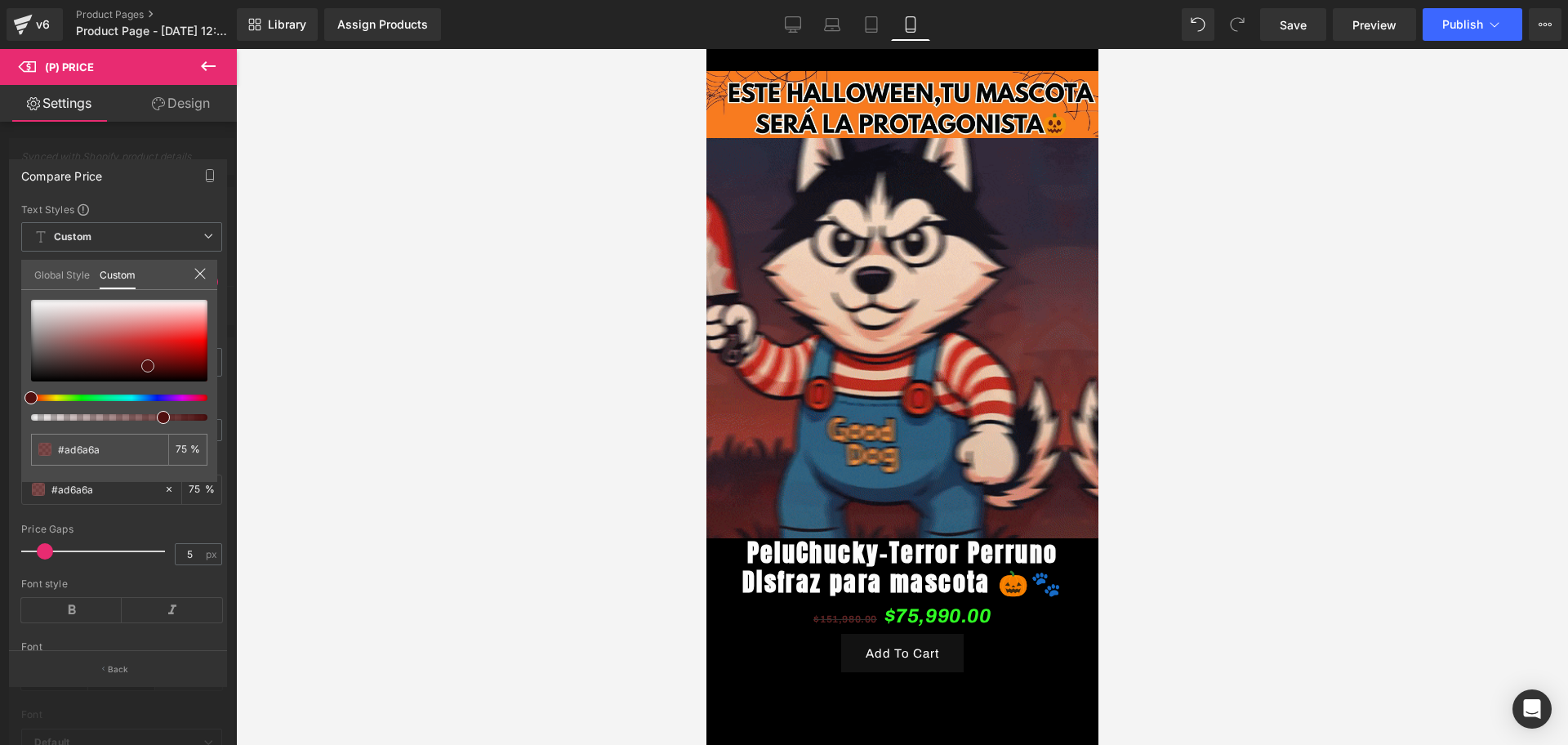
type input "#832f2f"
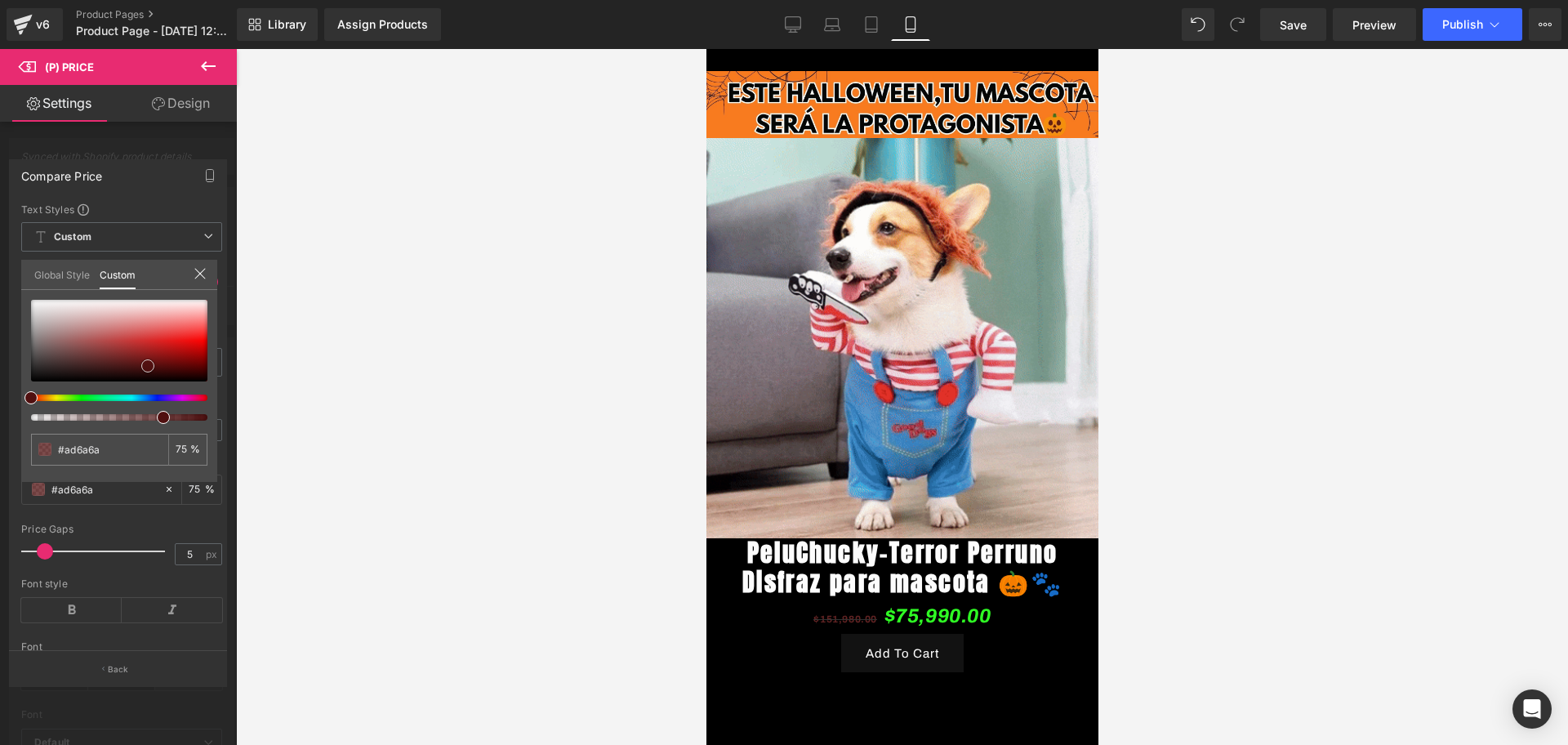
type input "#832f2f"
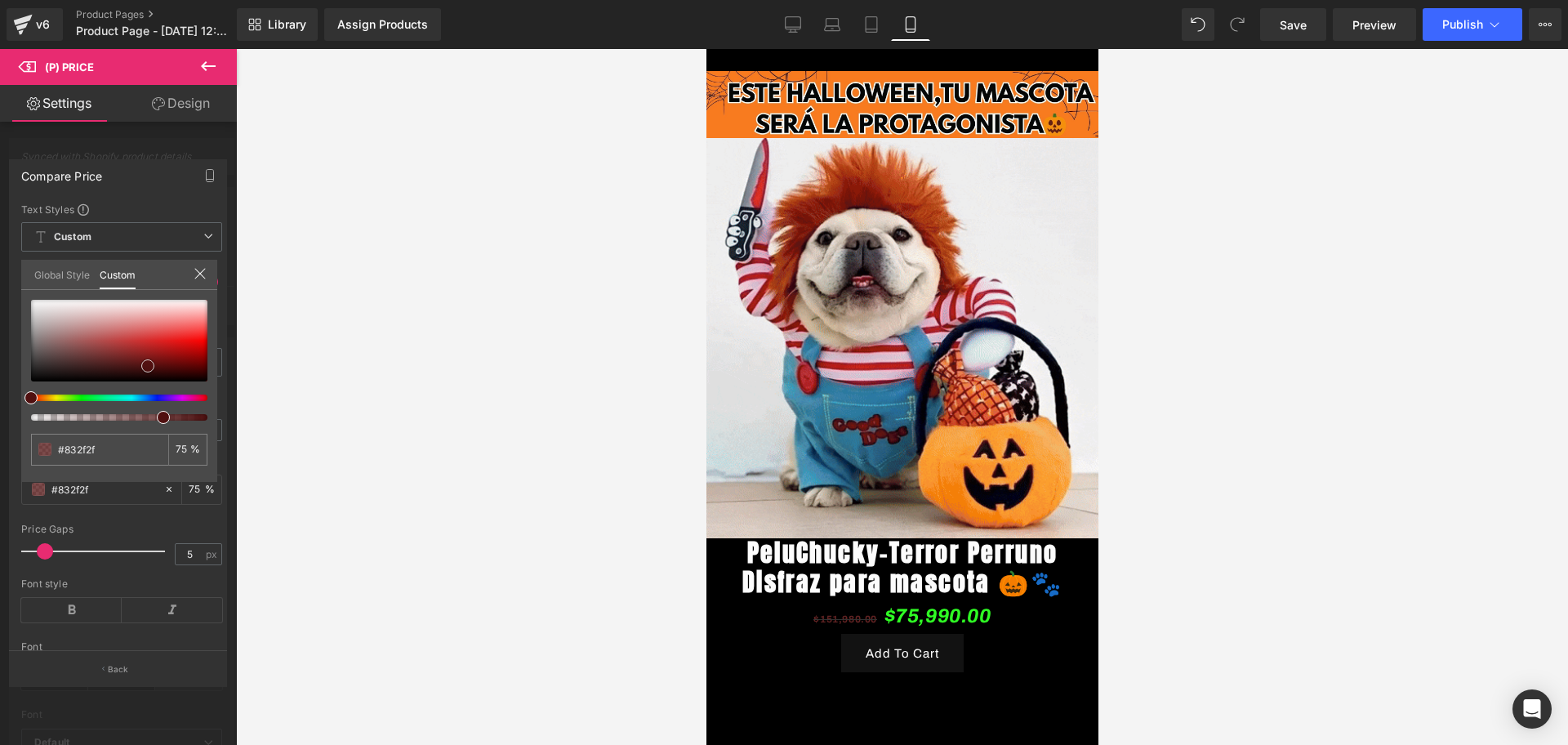
type input "#561414"
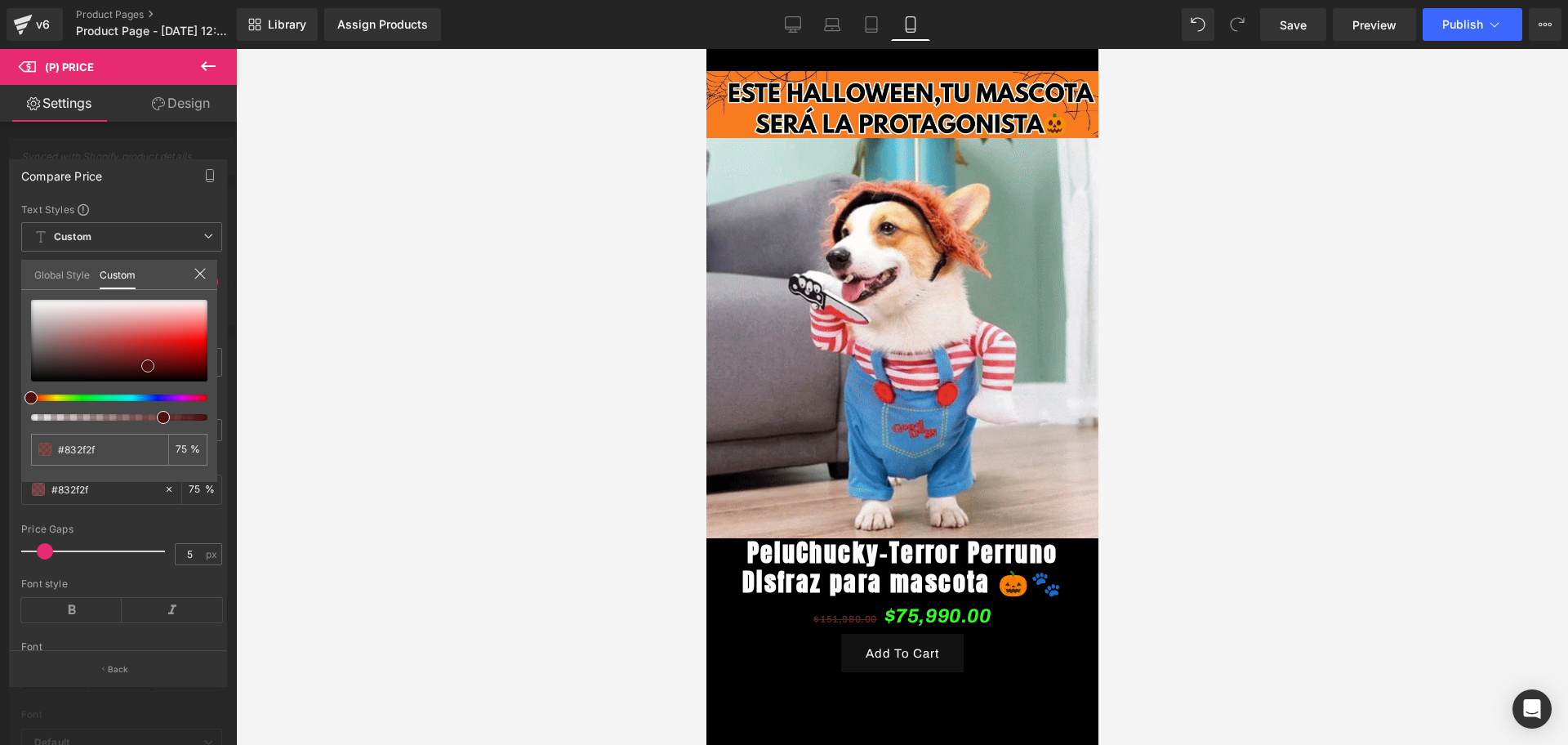
type input "#561414"
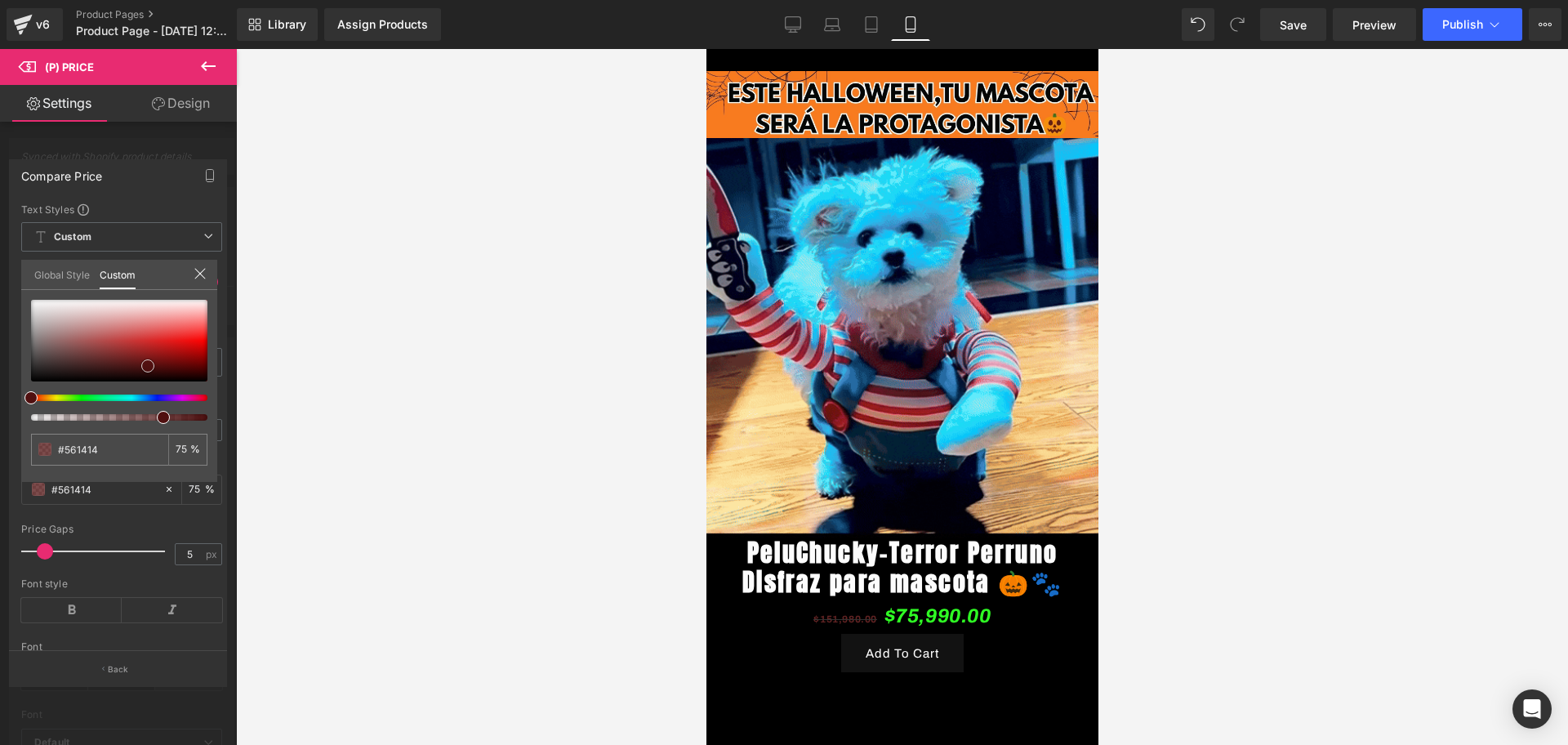
type input "#4a0606"
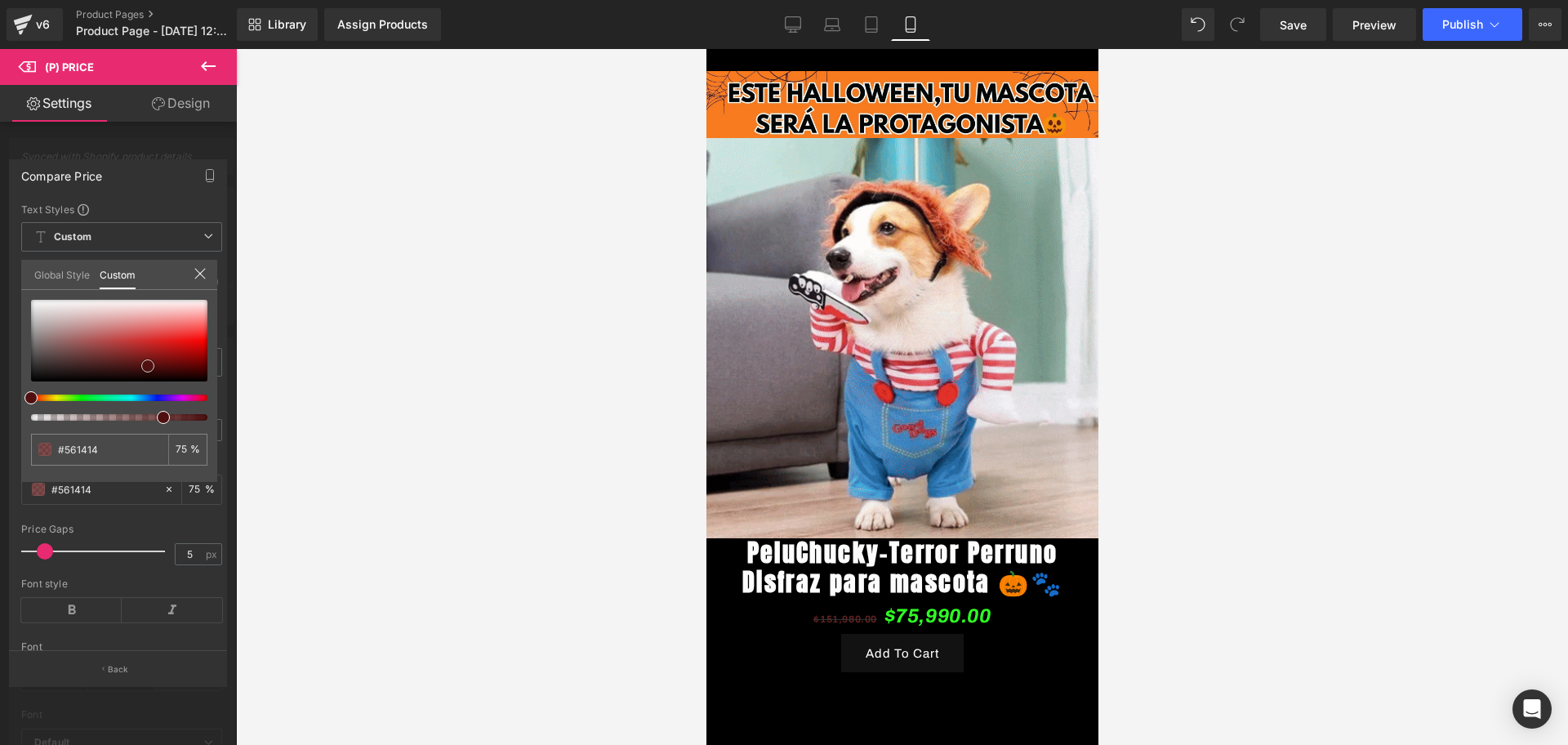
type input "#4a0606"
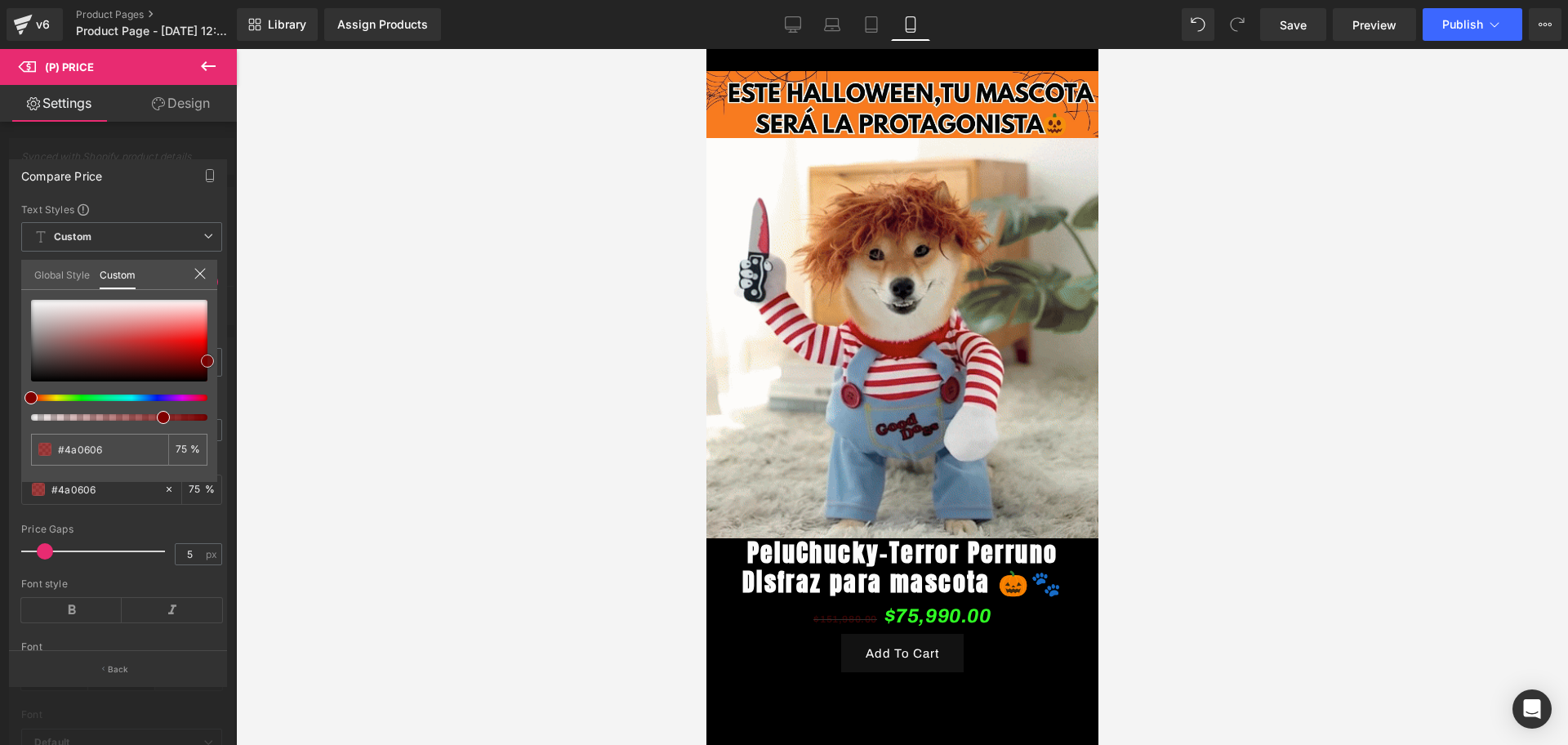
type input "#7f0000"
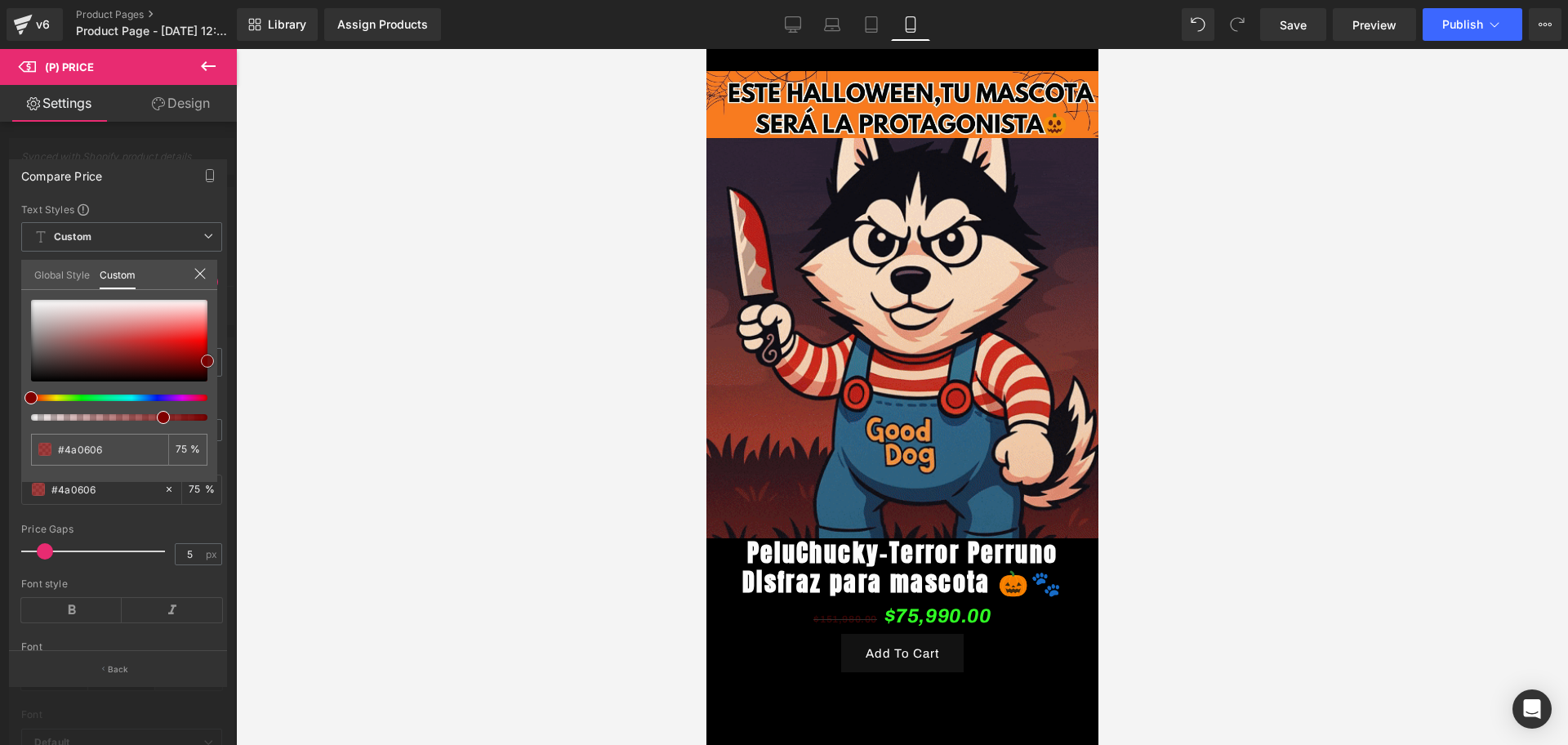
type input "#7f0000"
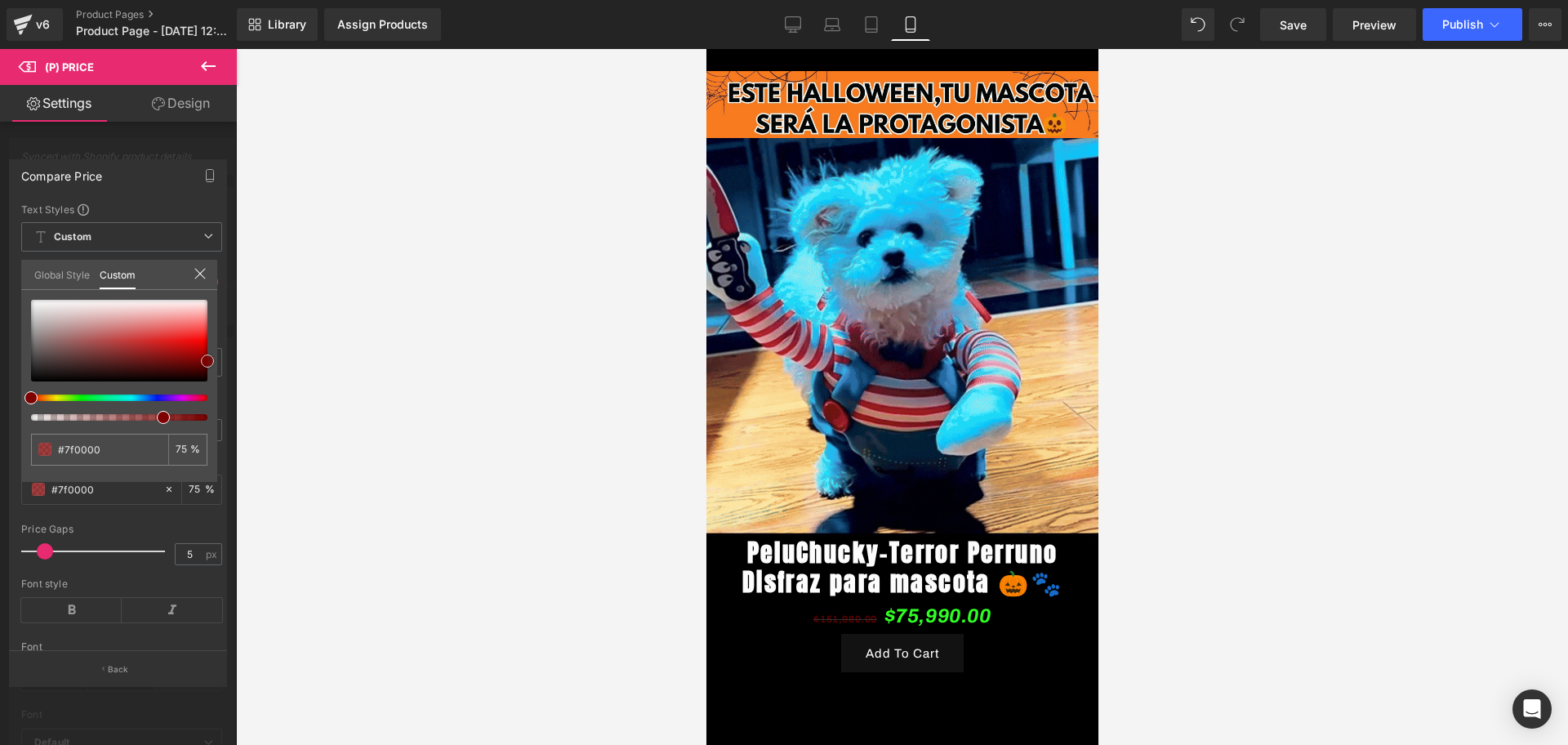
type input "#990000"
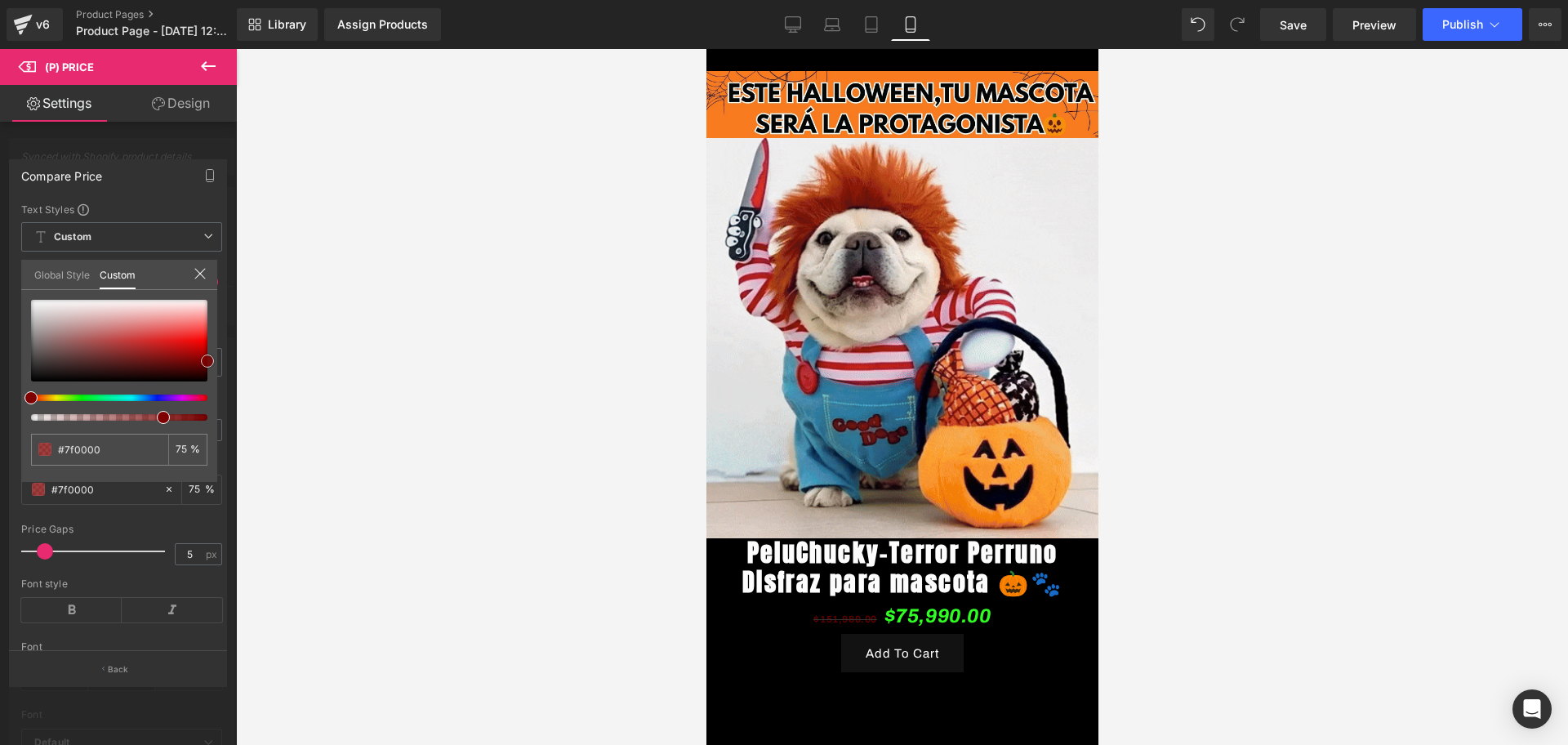
type input "#990000"
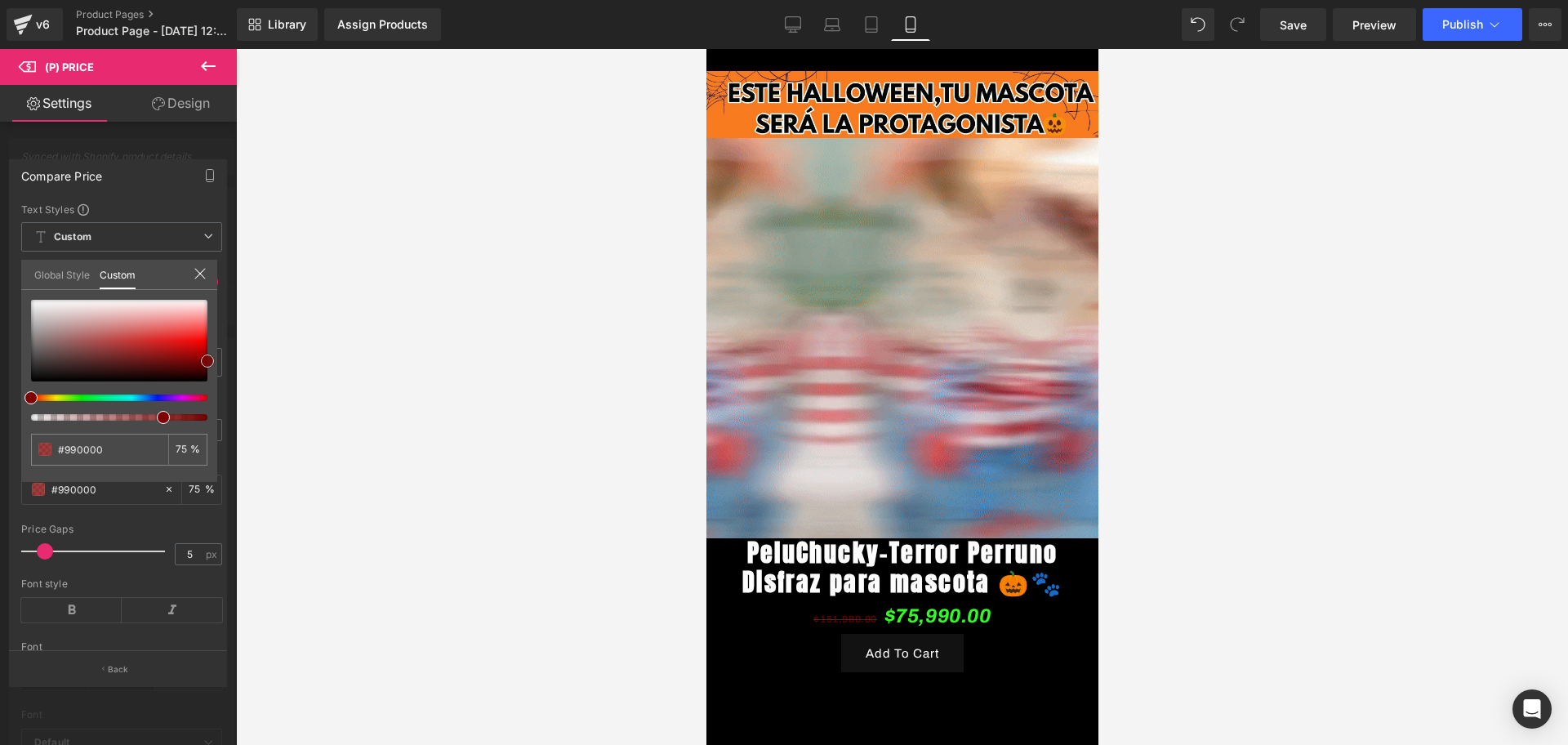
type input "#ad0000"
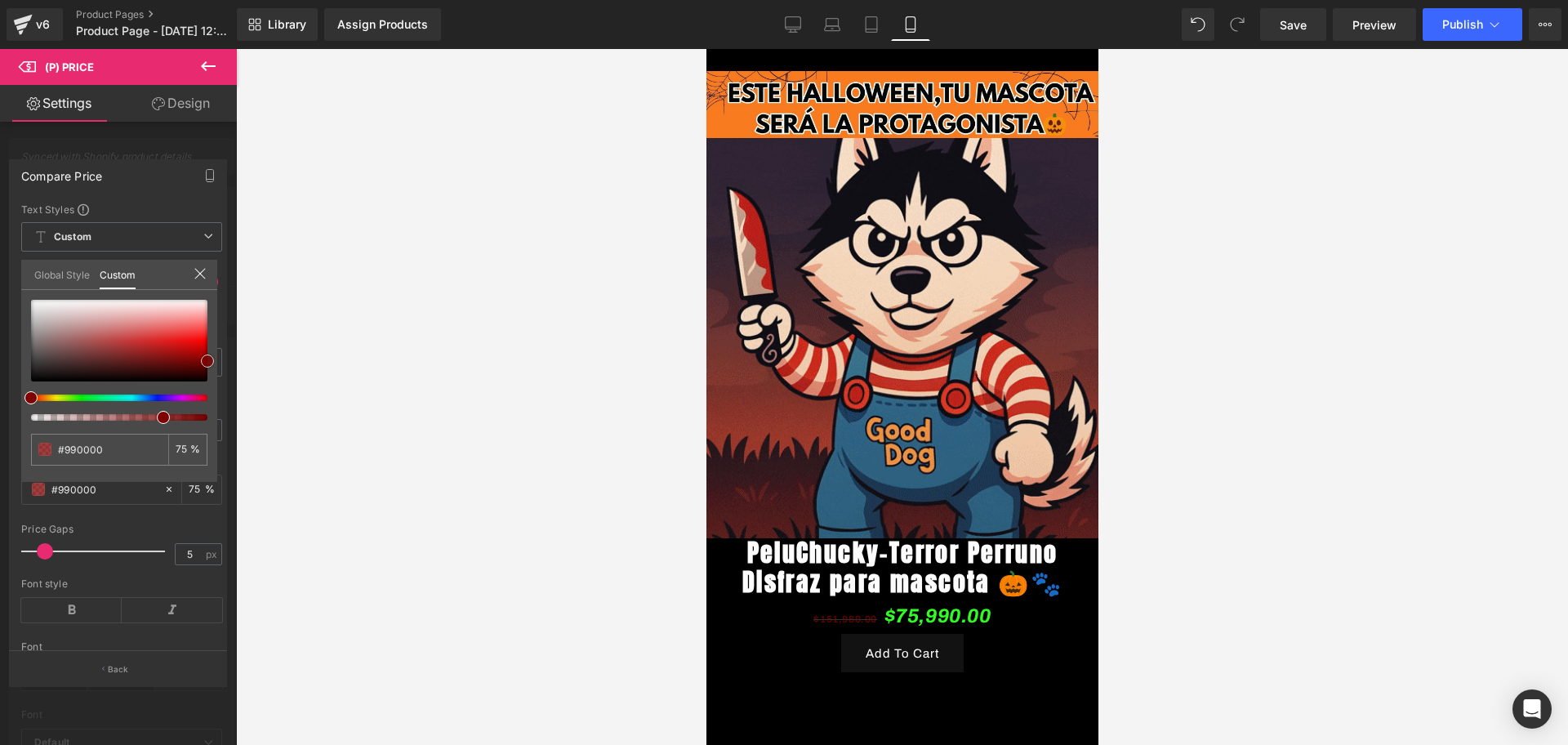
type input "#ad0000"
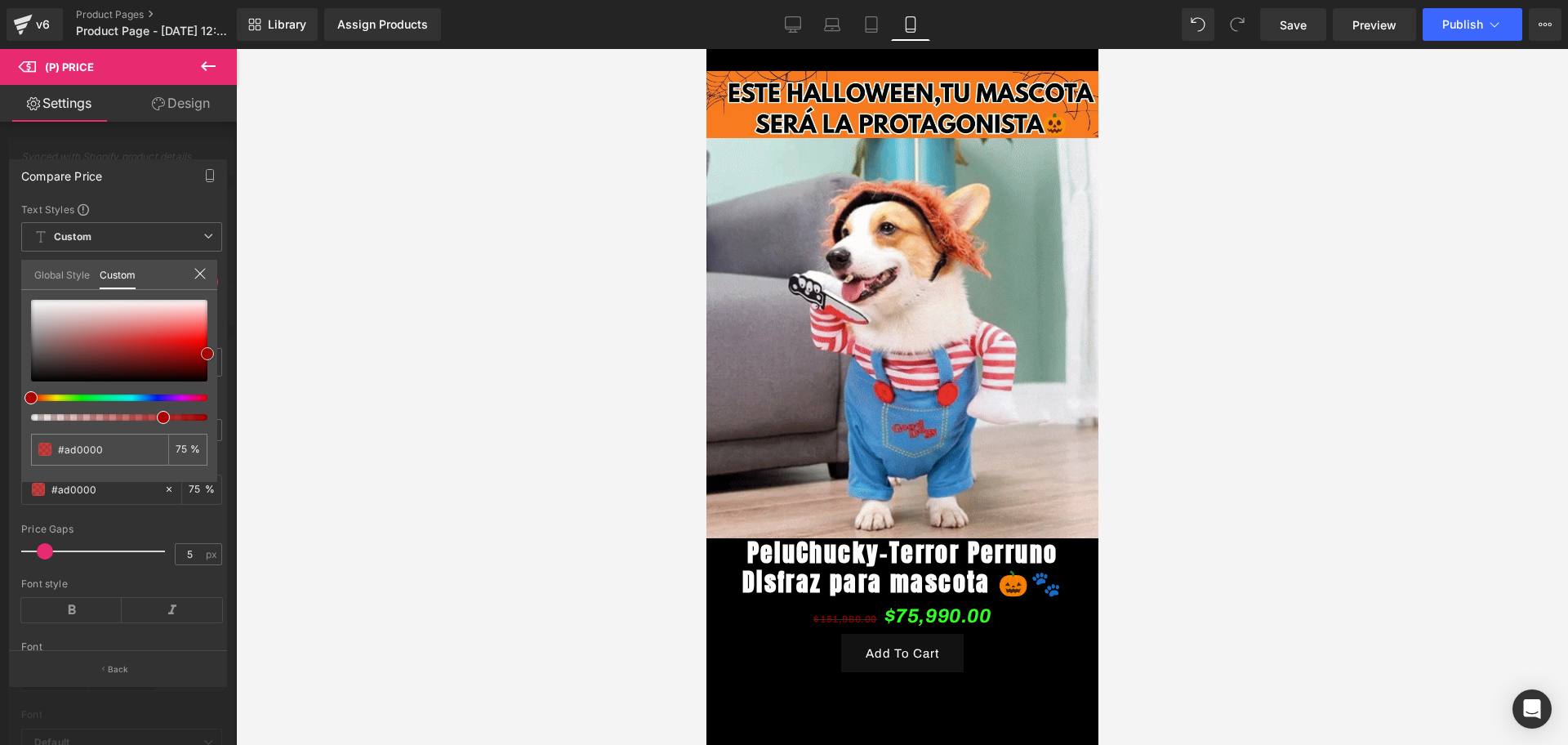
type input "#c60000"
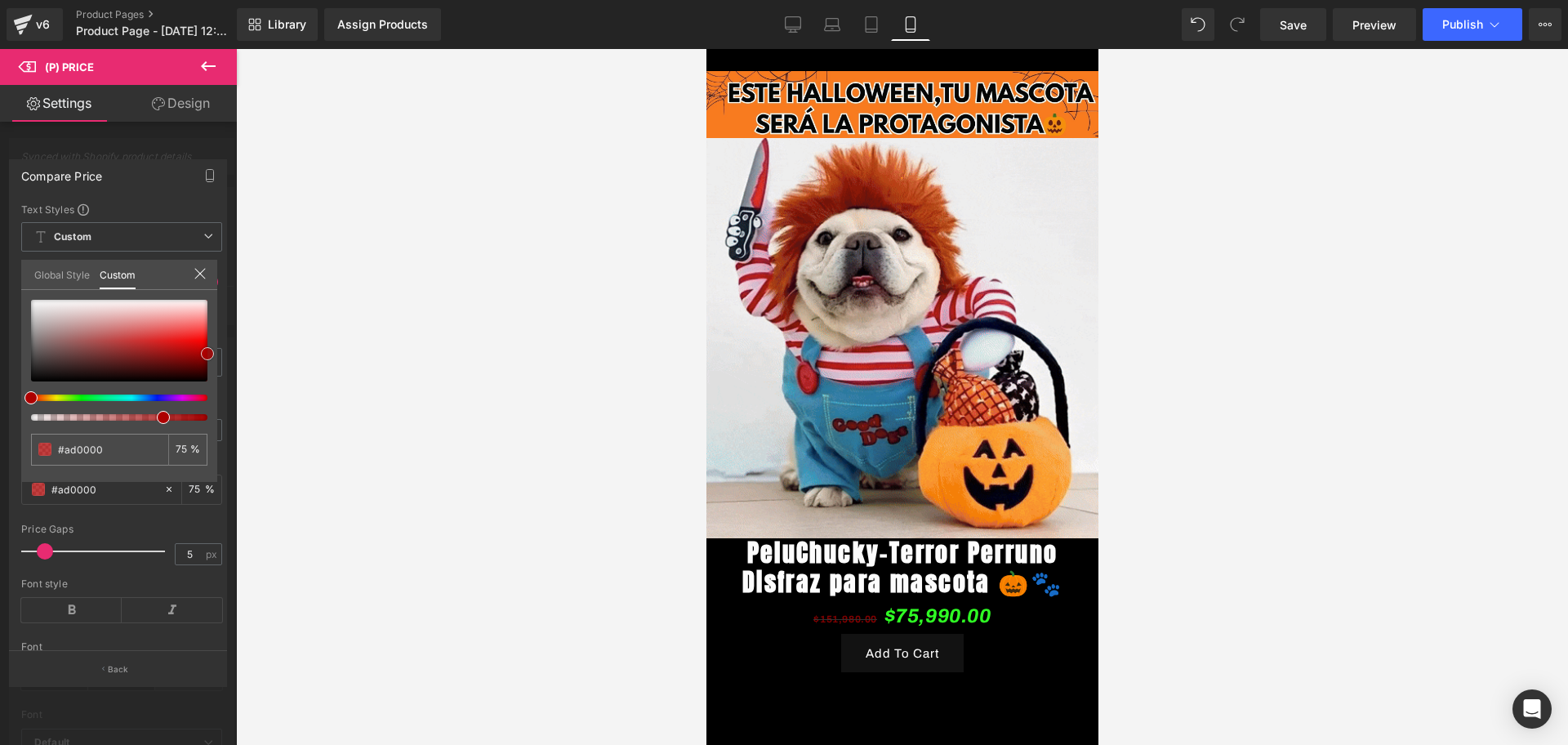
type input "#c60000"
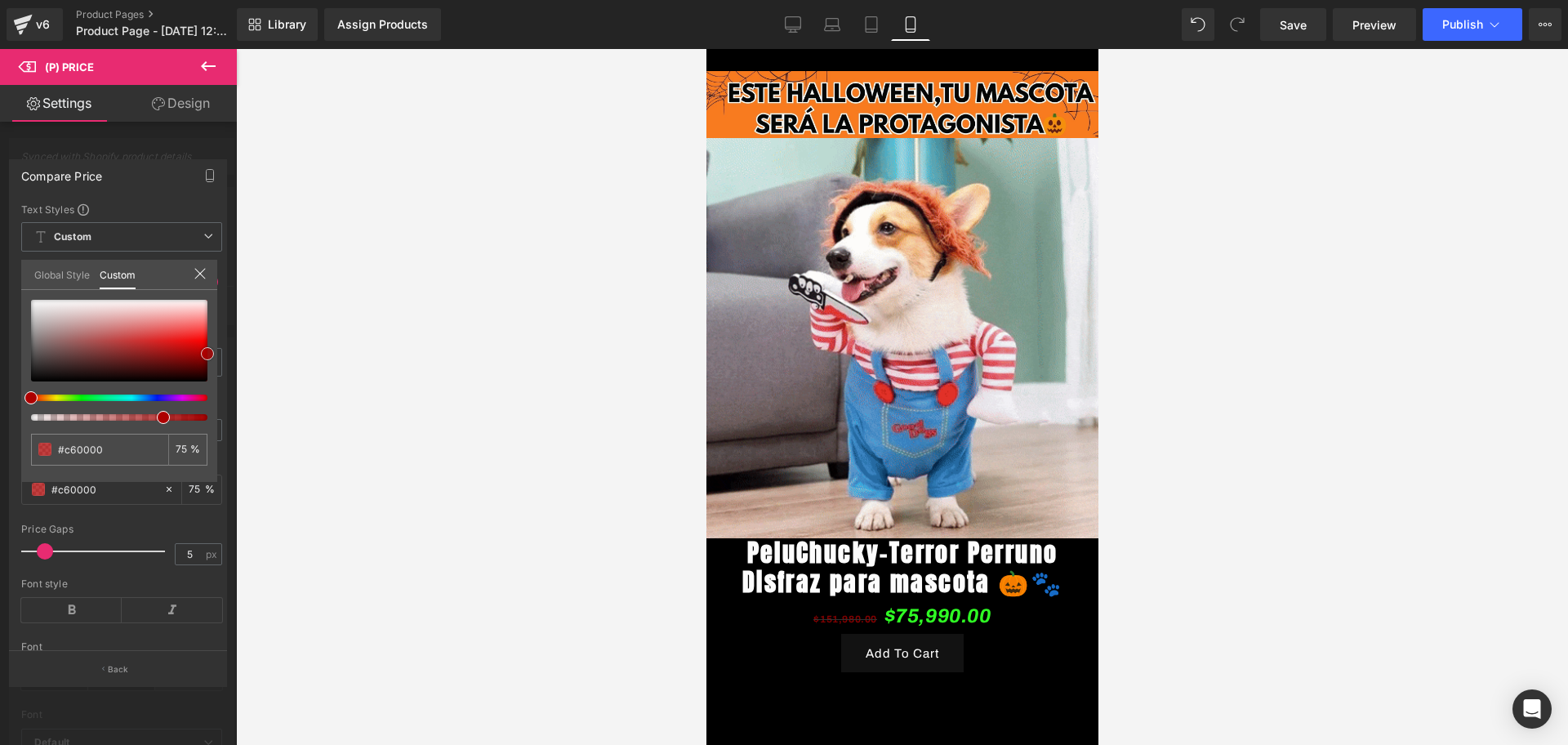
type input "#ef0000"
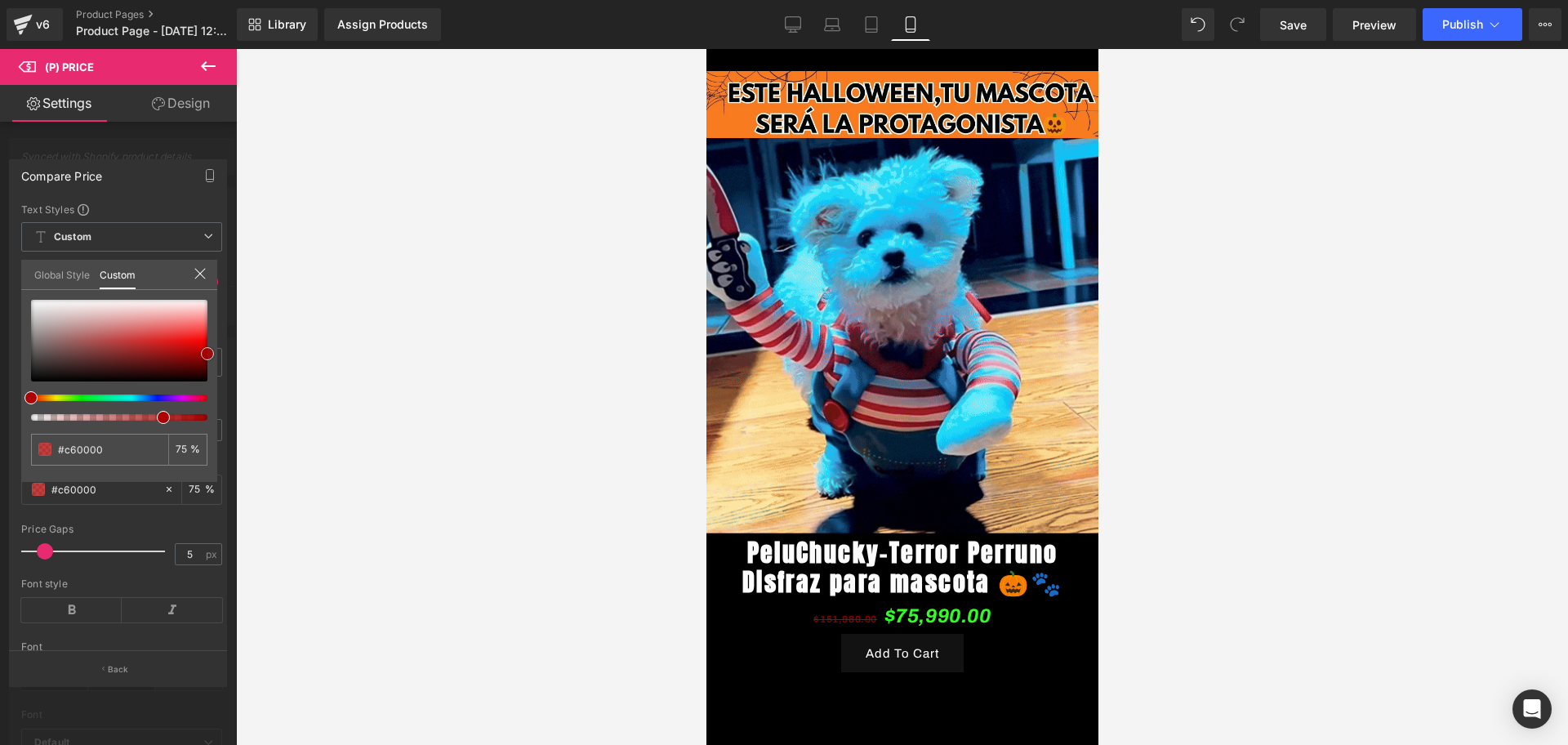
type input "#ef0000"
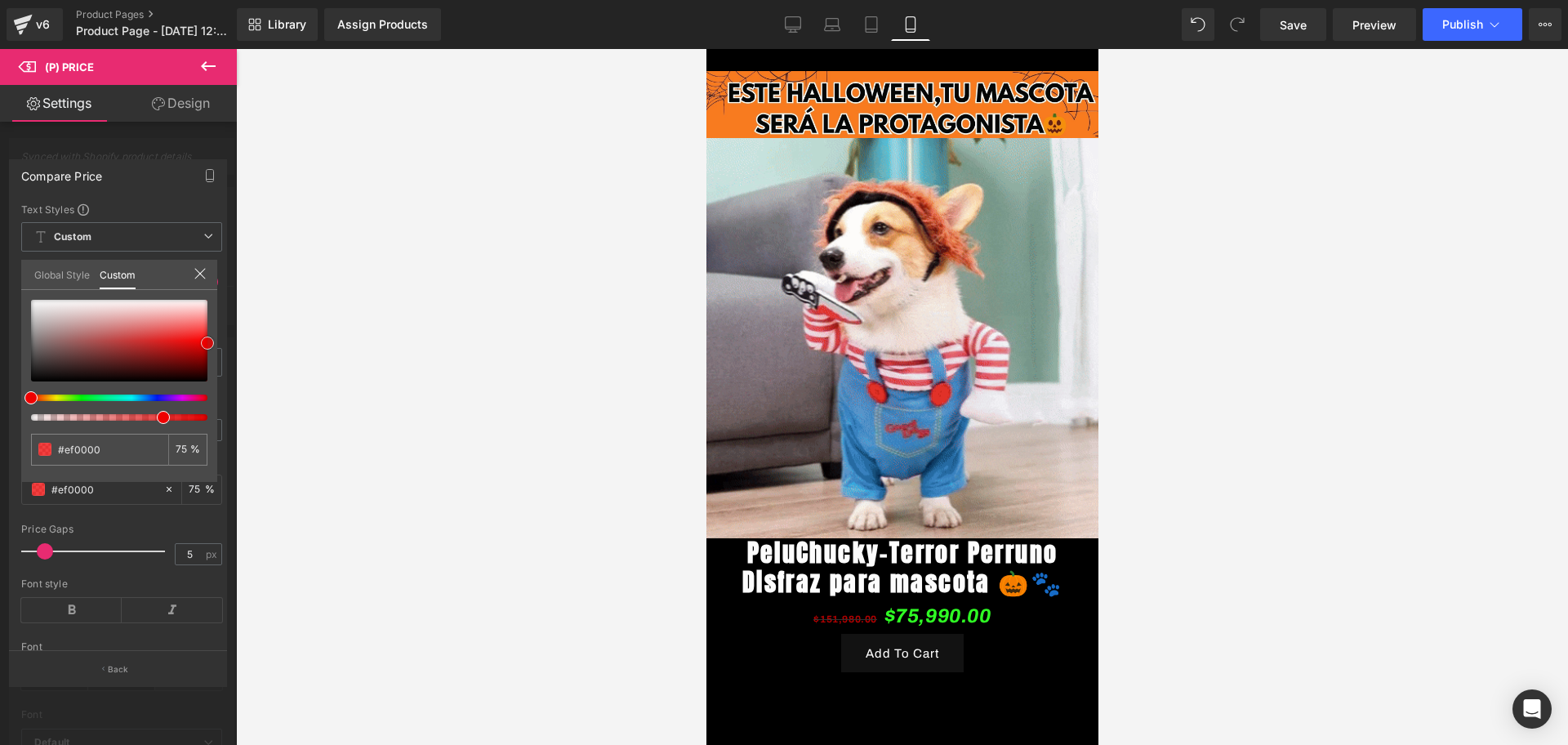
type input "#f40000"
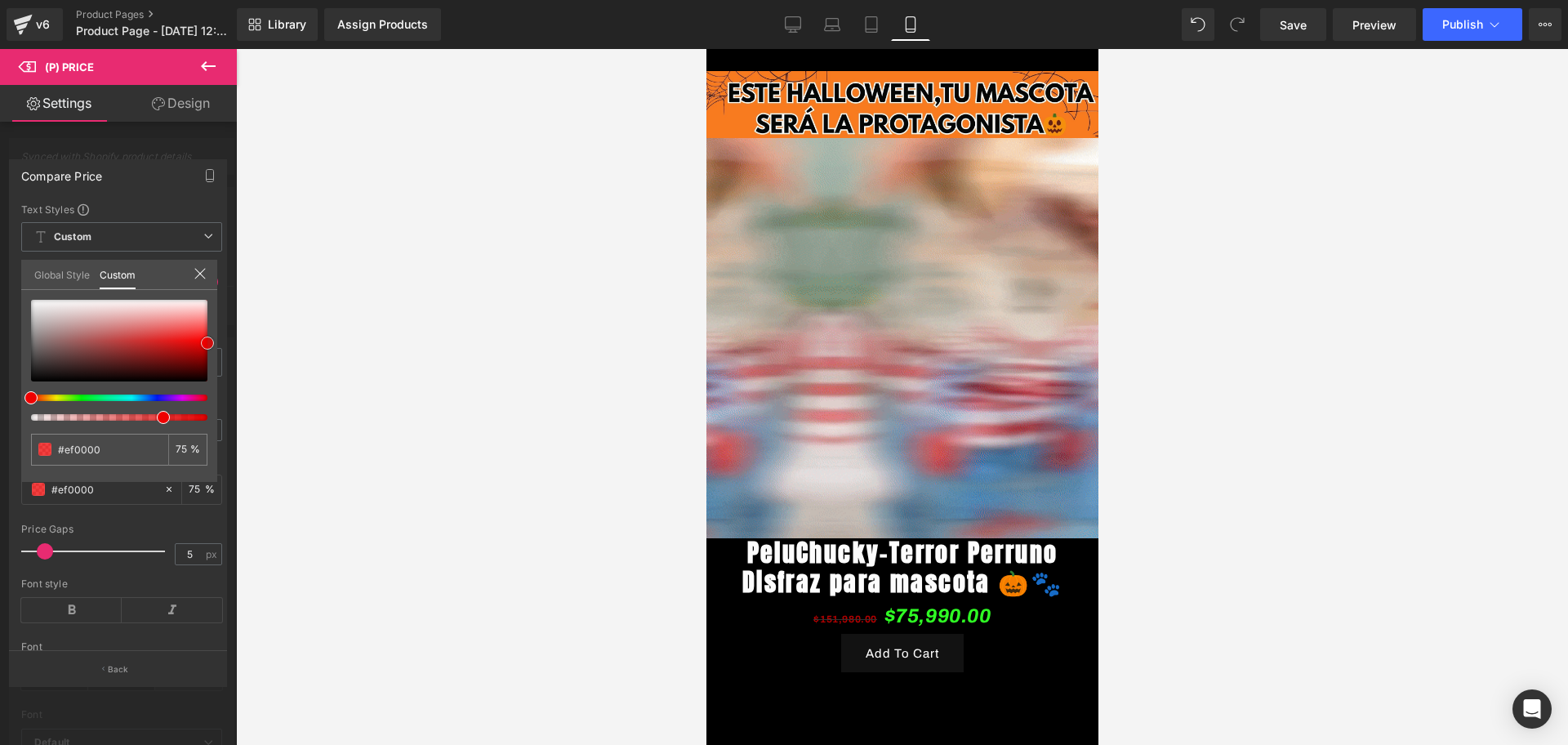
type input "#f40000"
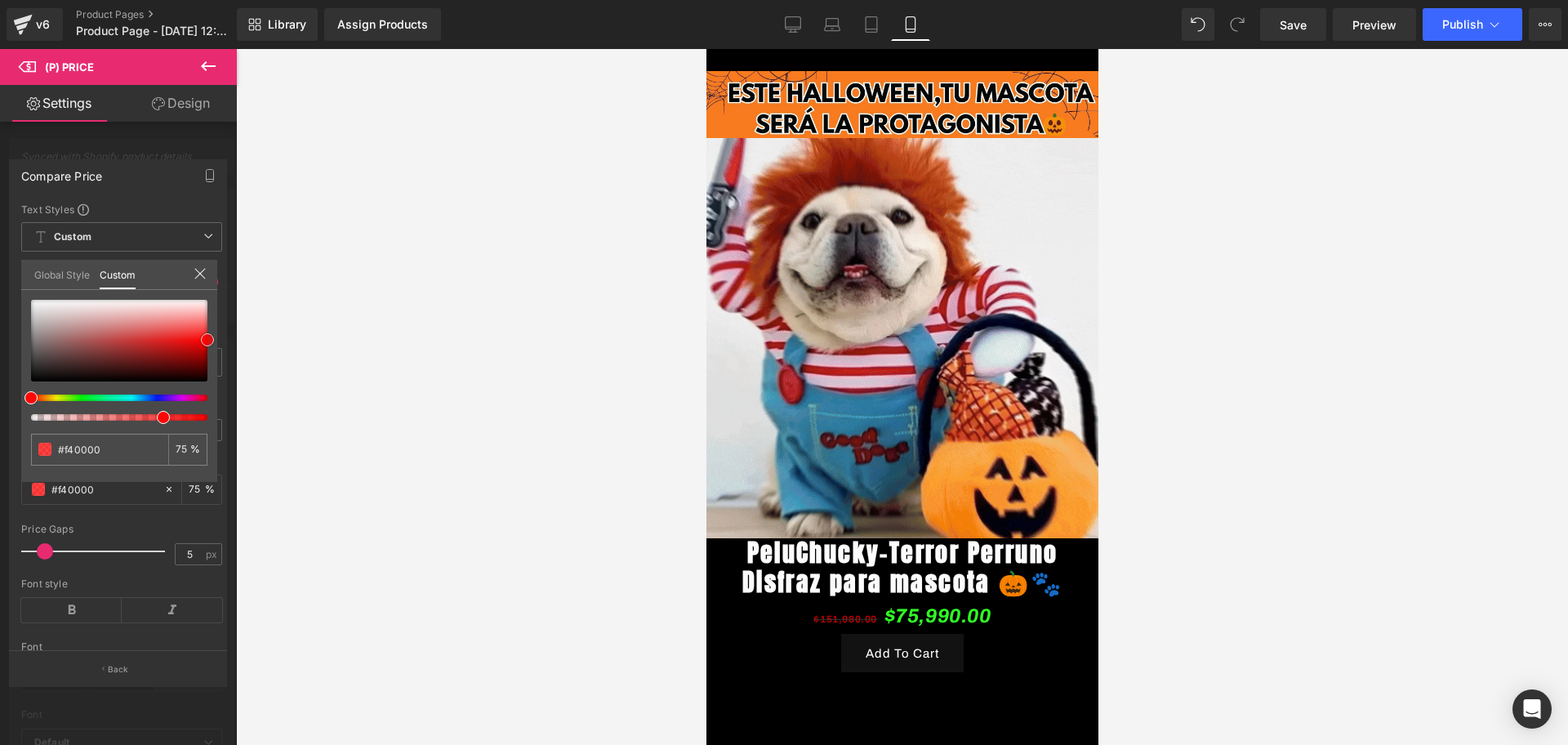
type input "#ff0505"
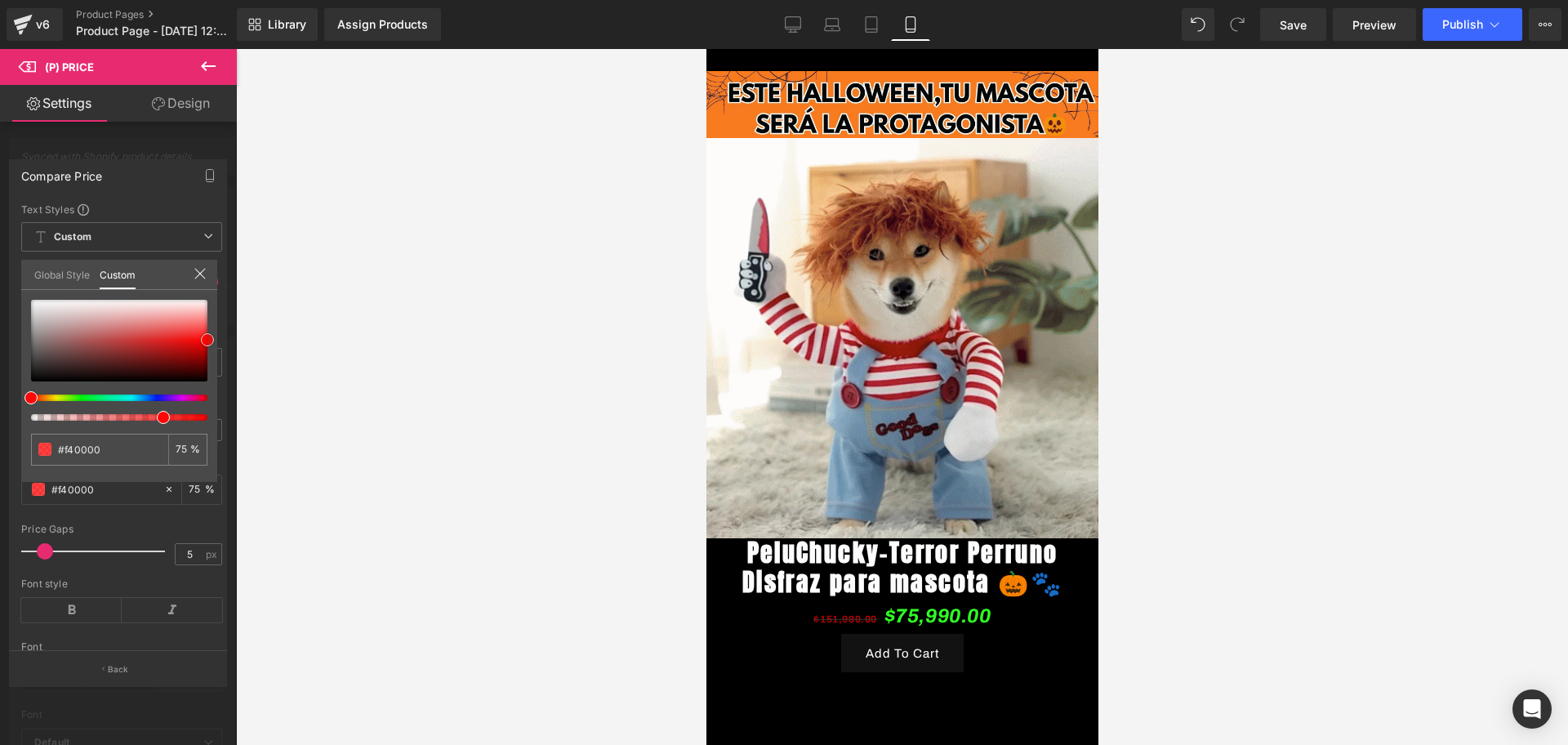
type input "#ff0505"
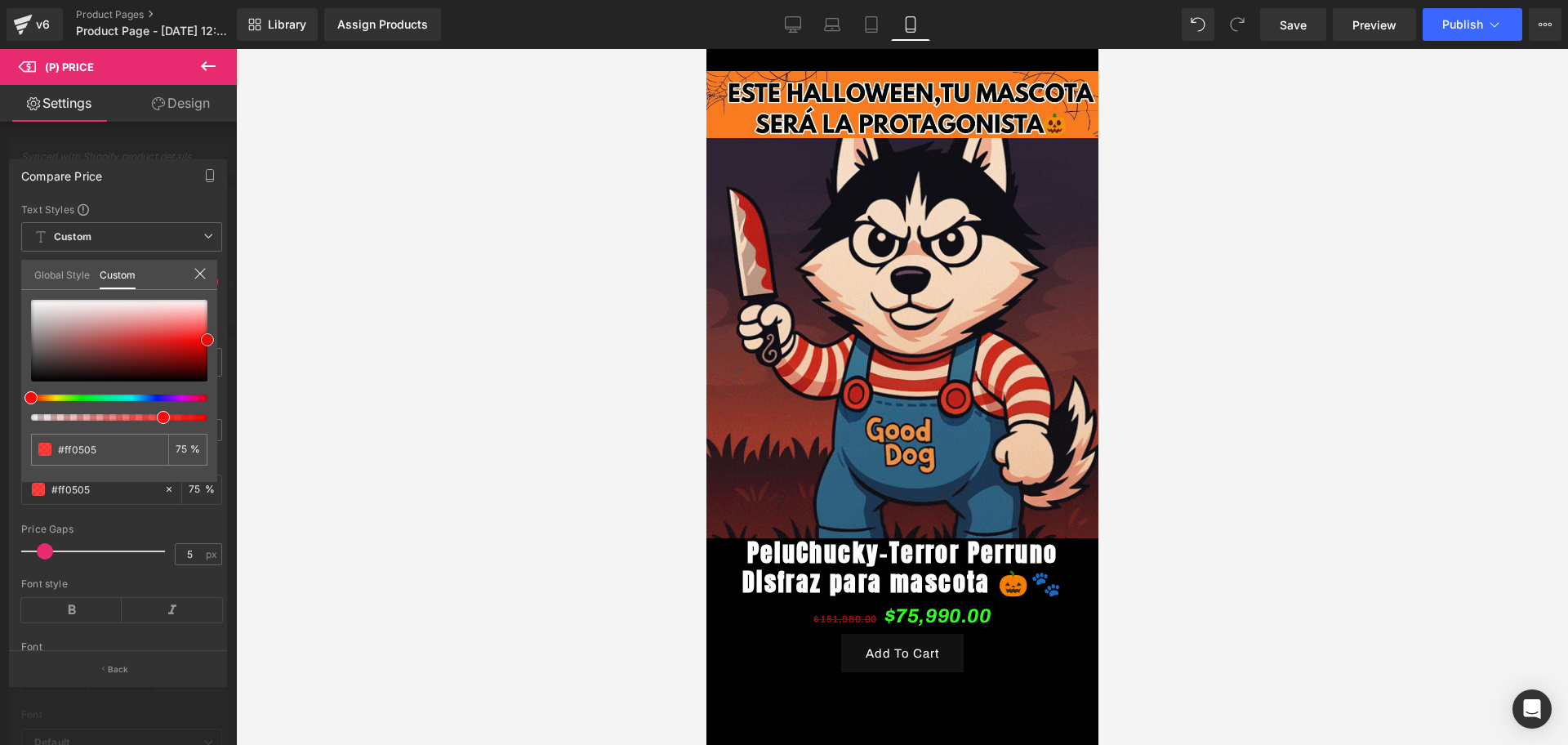
type input "#e00000"
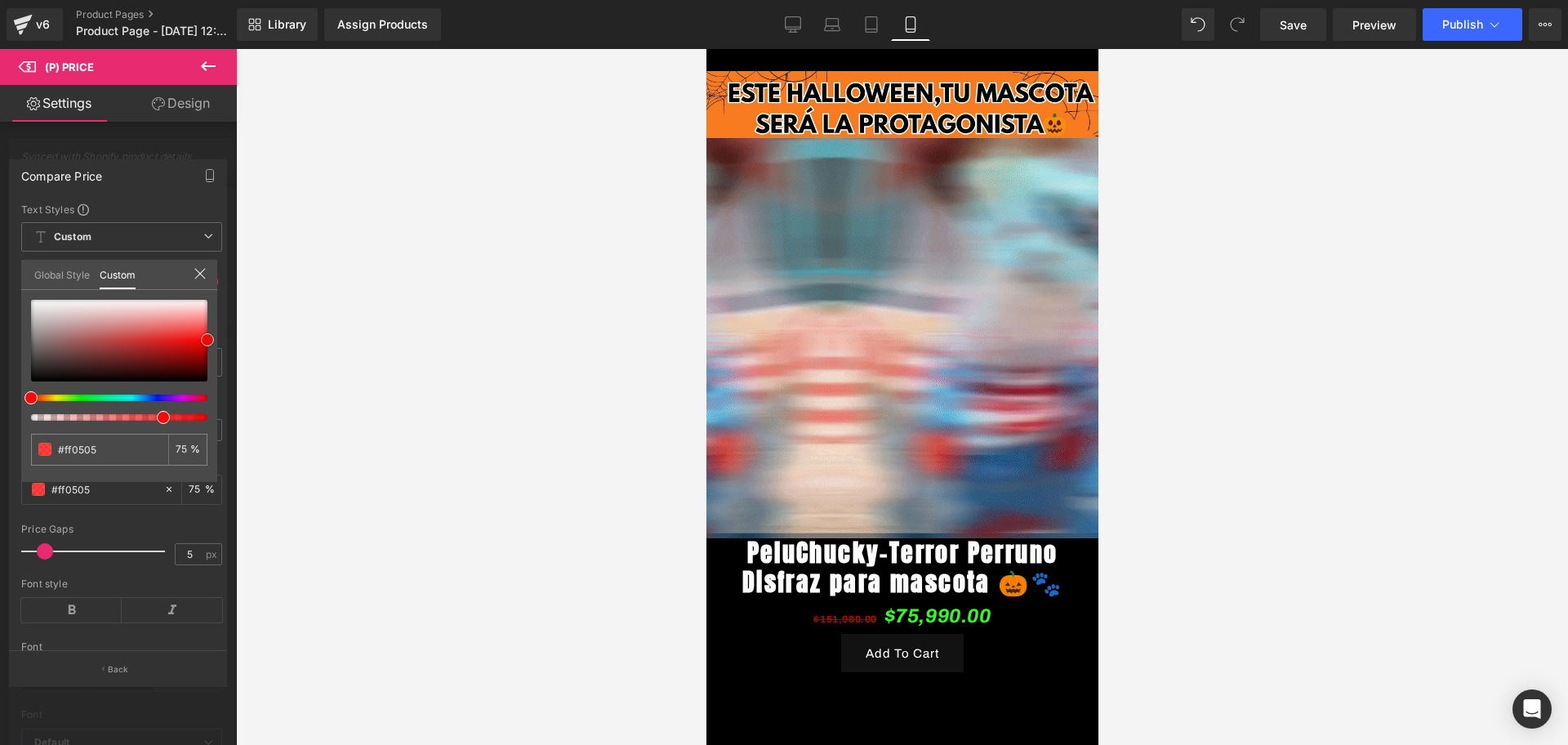
type input "#e00000"
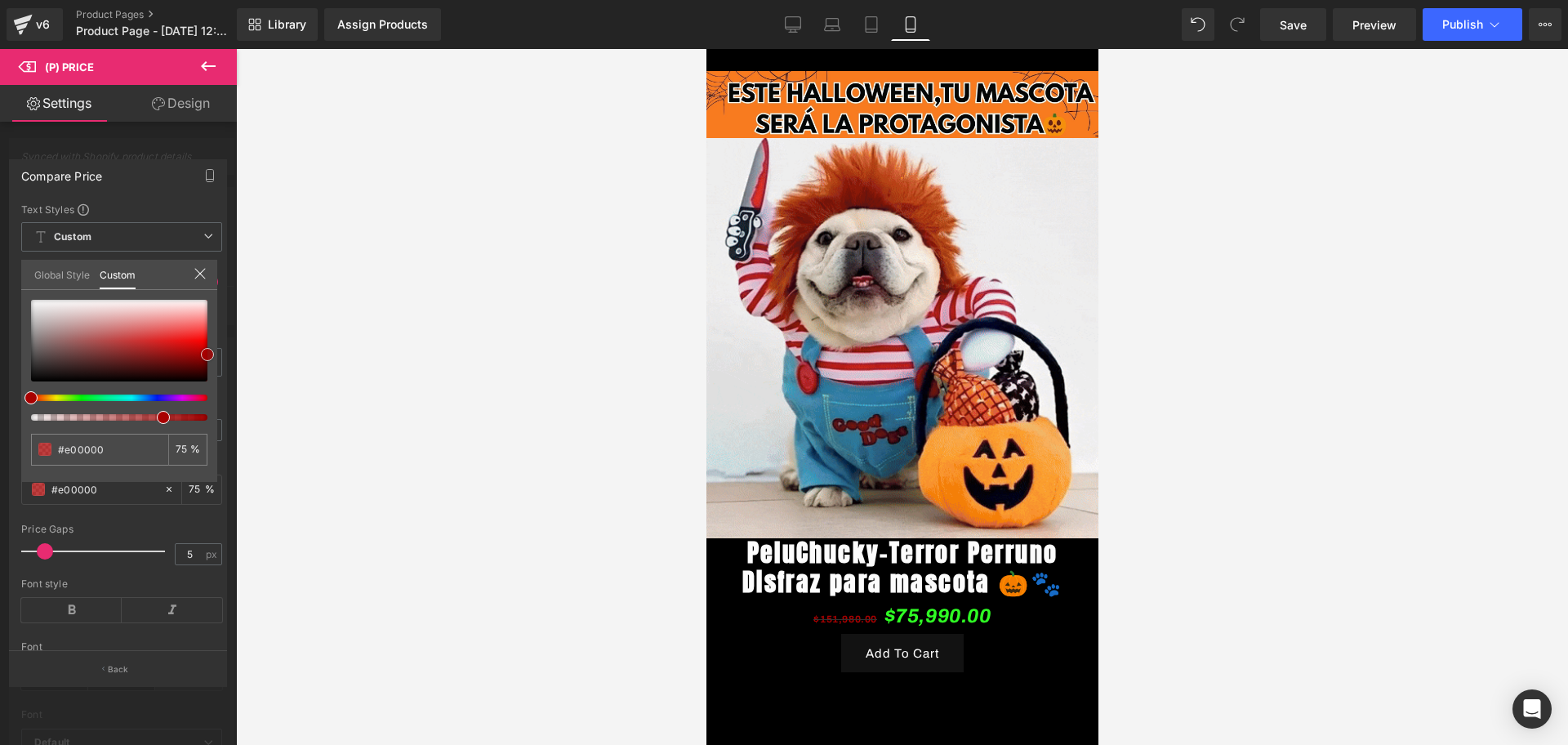
type input "#a80000"
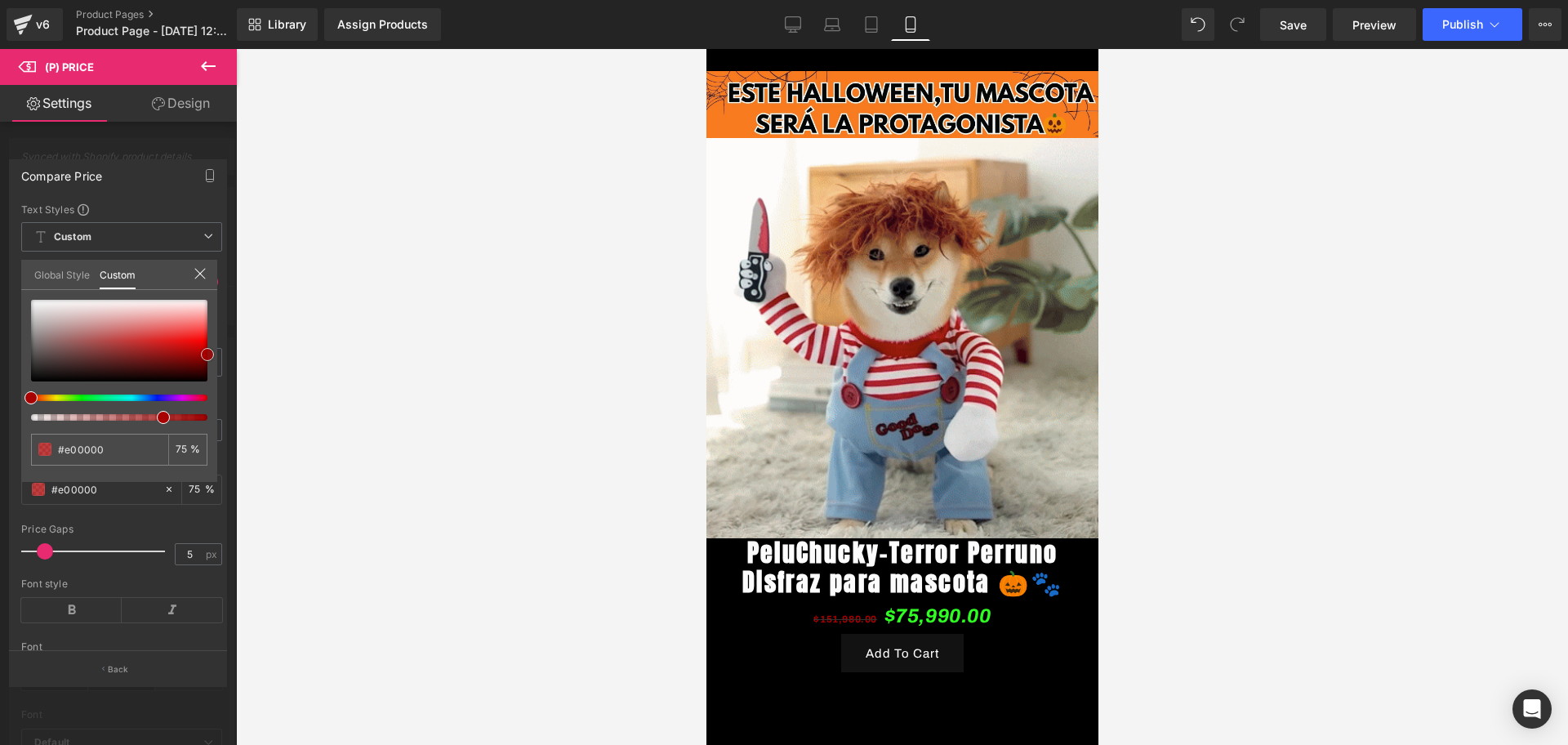
type input "#a80000"
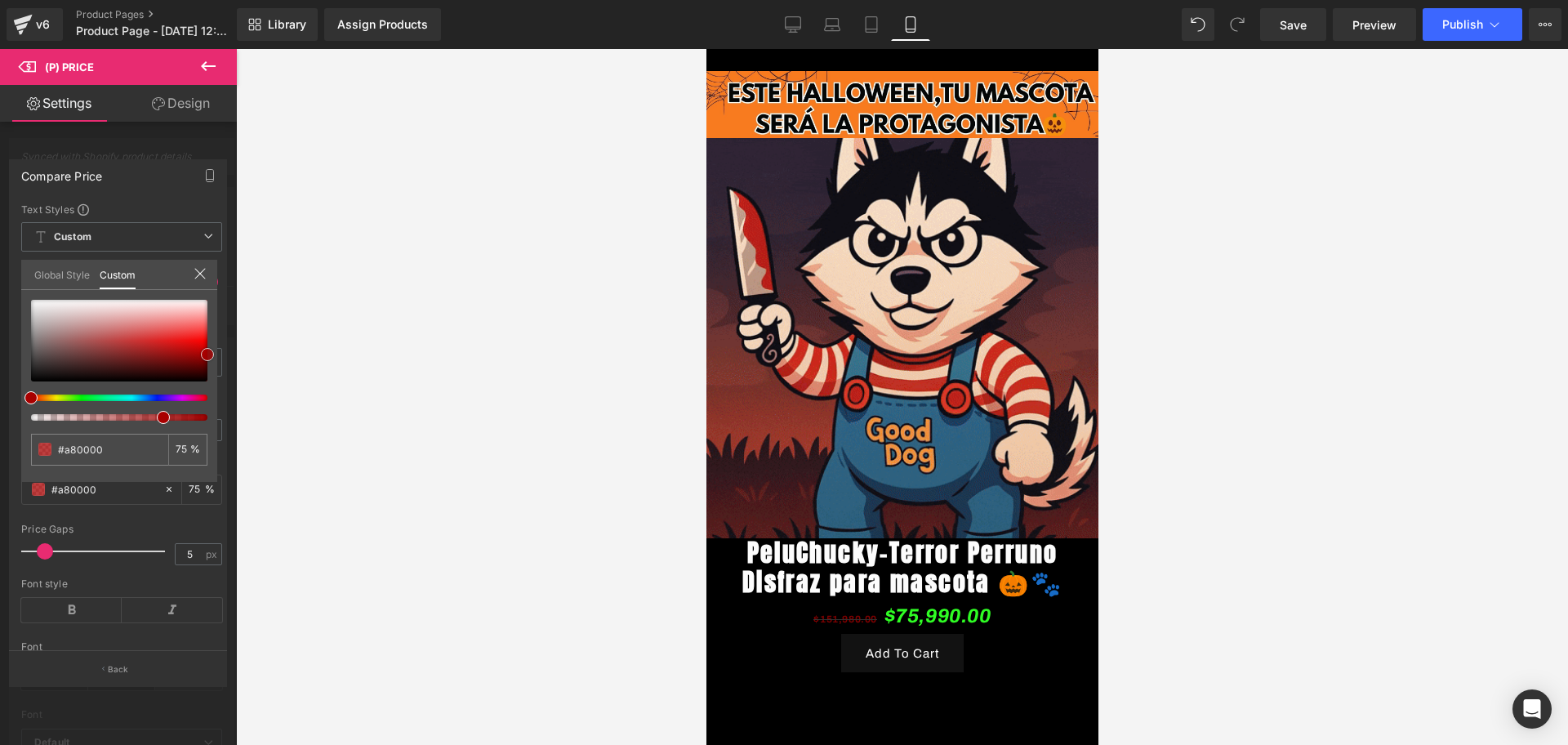
type input "#b20000"
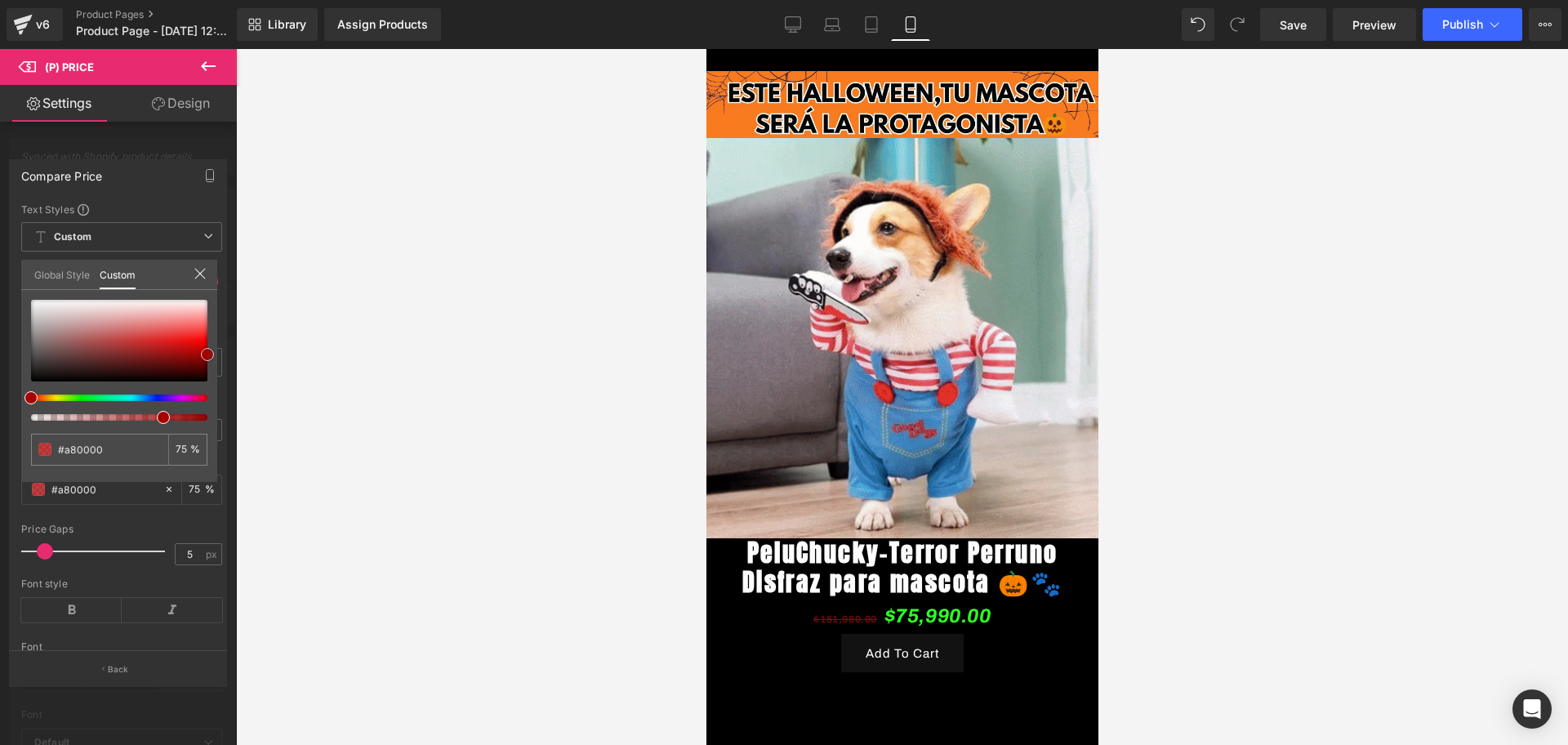
type input "#b20000"
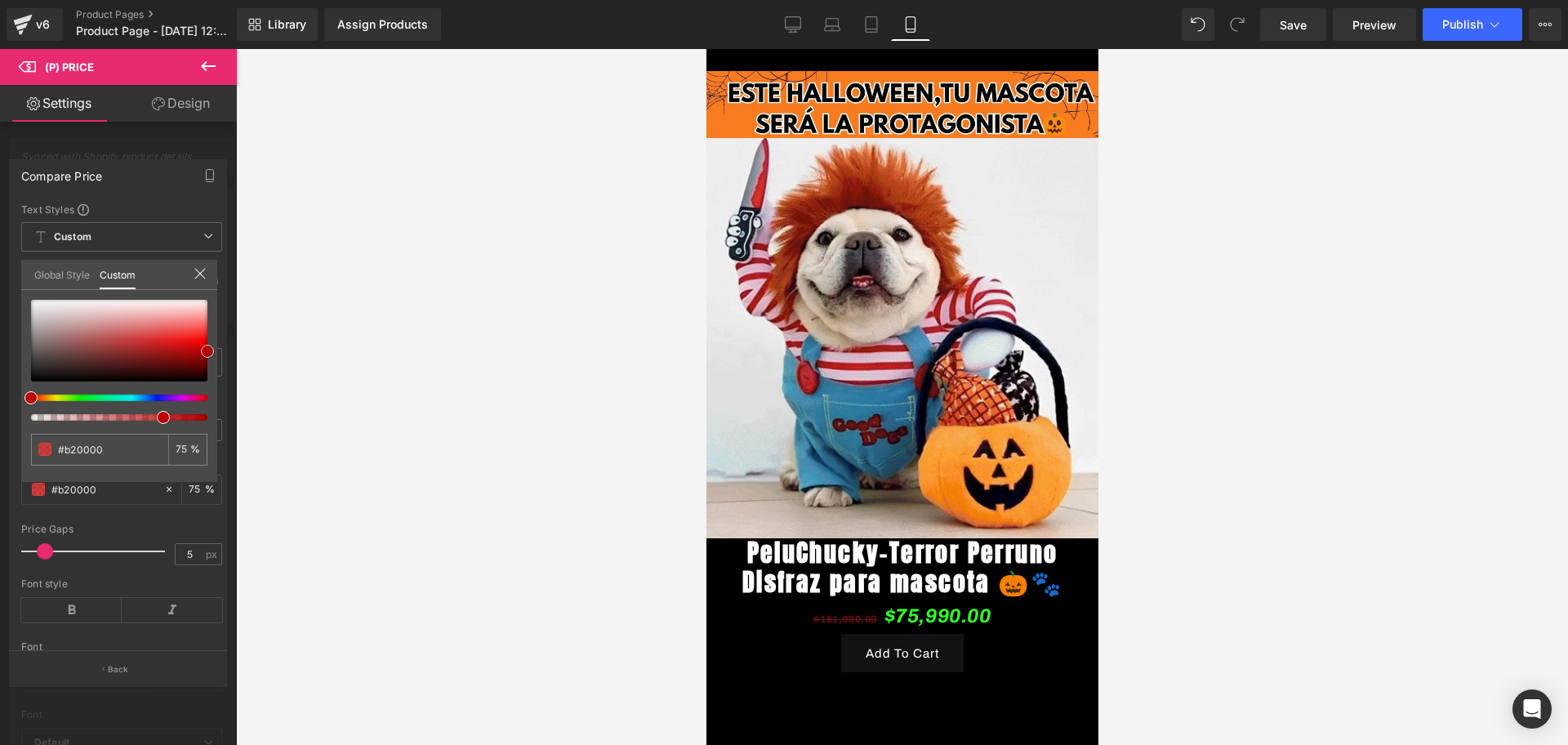
type input "#bc0000"
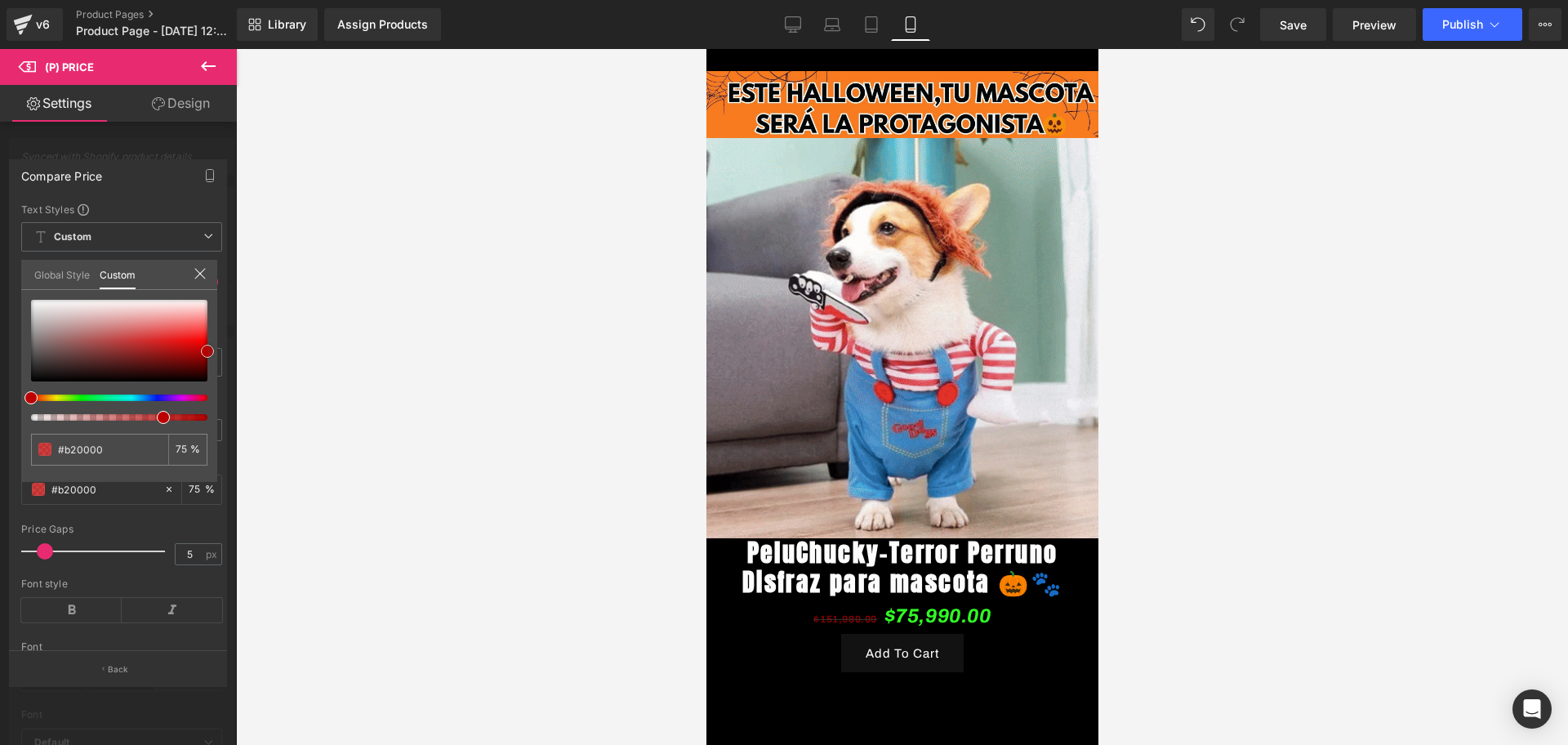
type input "#bc0000"
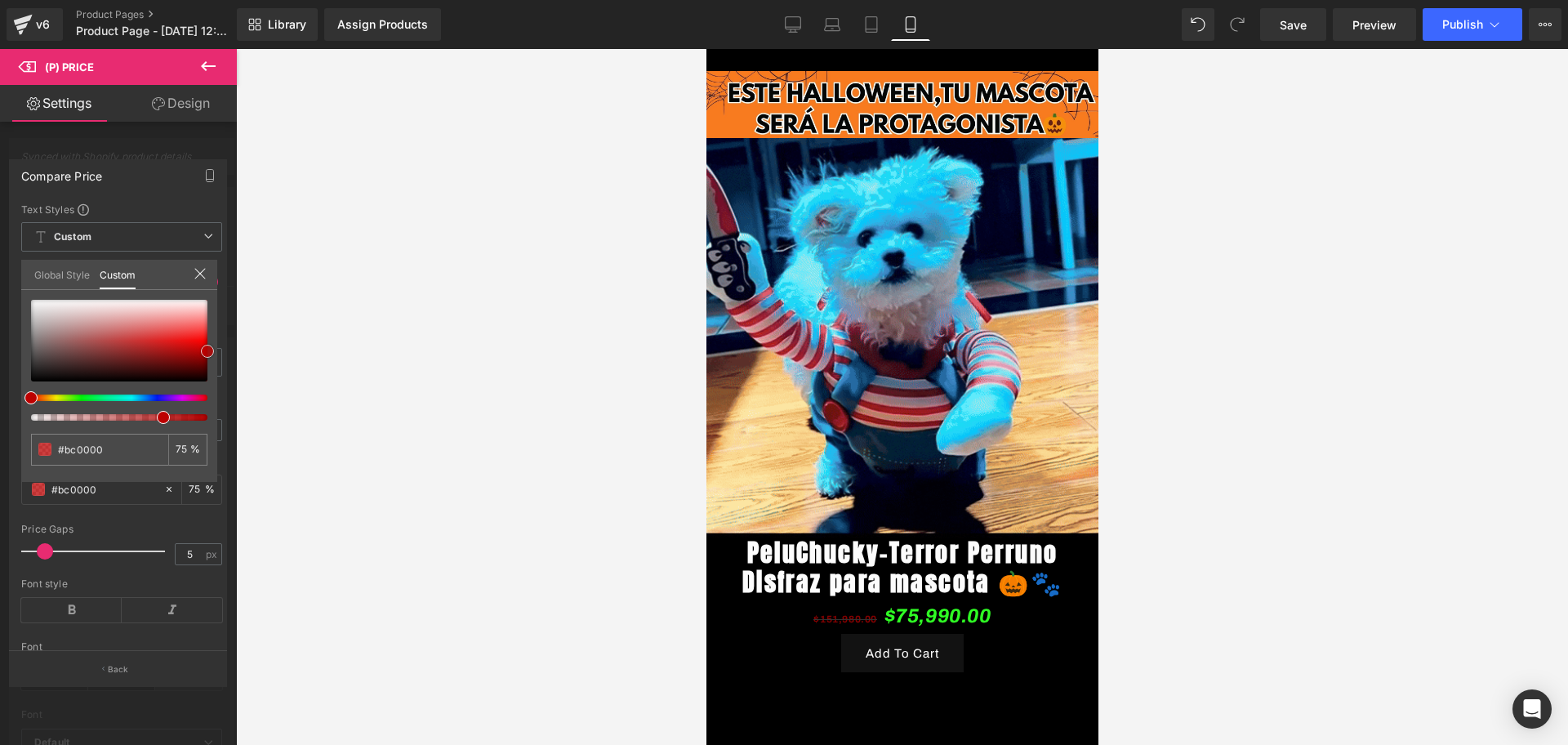
type input "#cc0000"
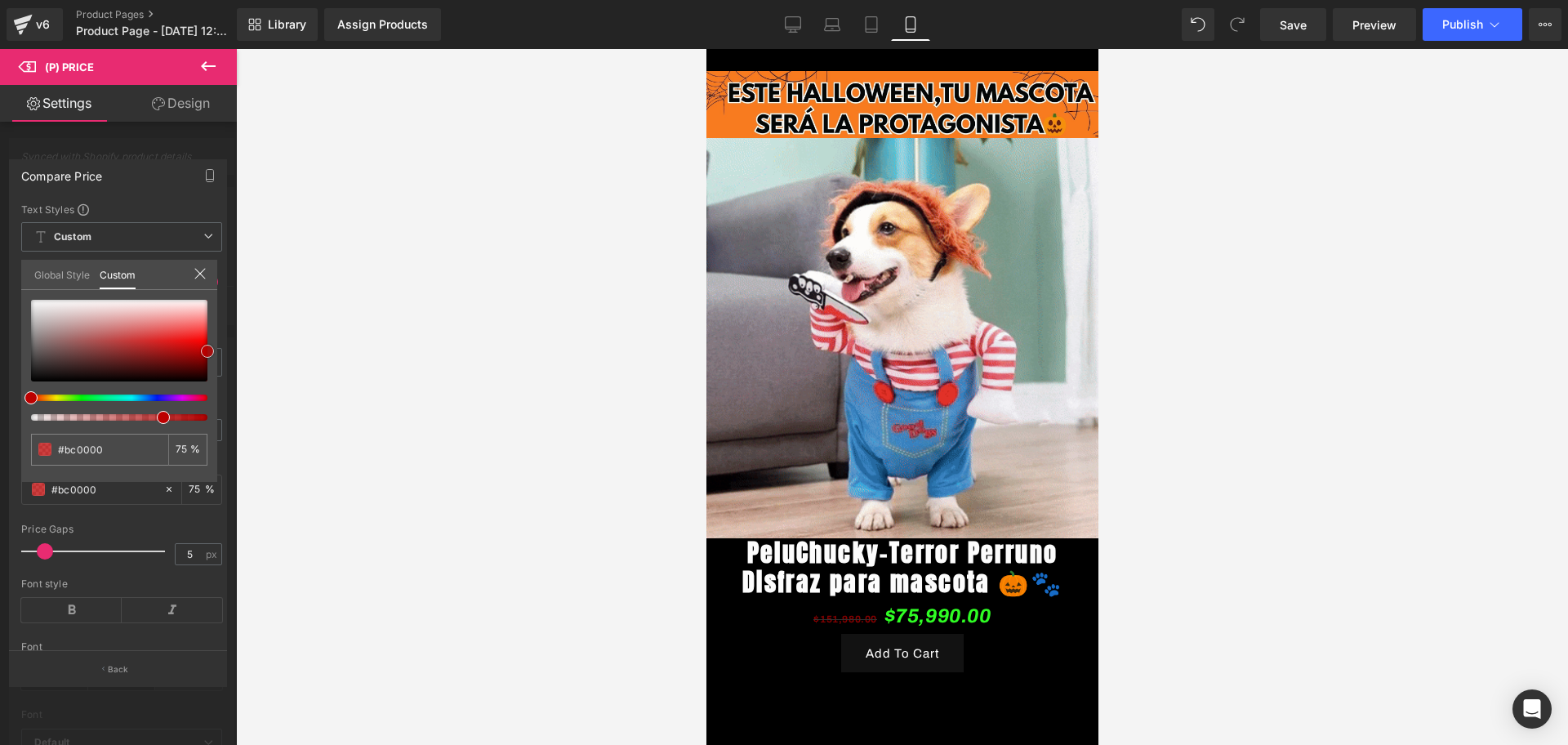
type input "#cc0000"
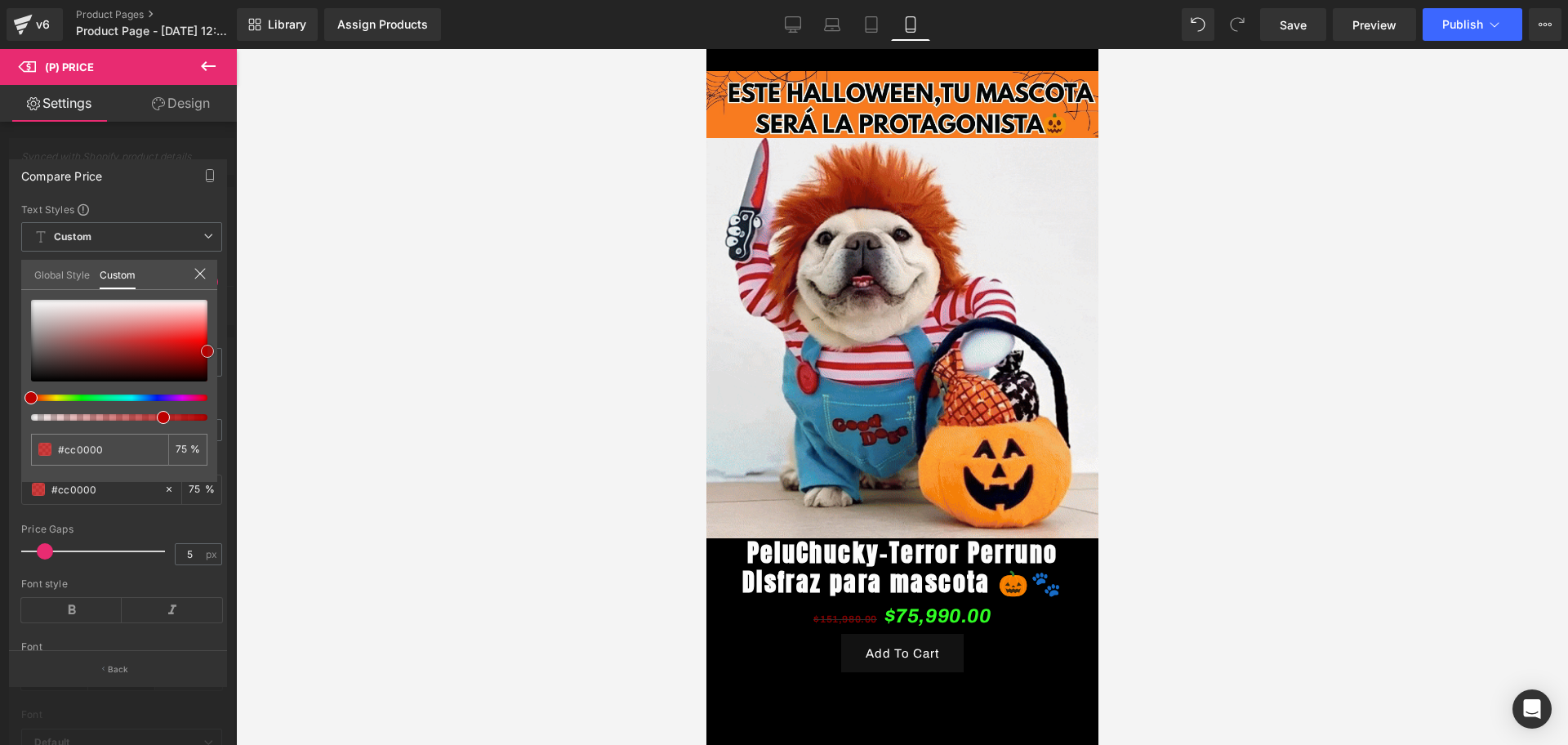
type input "#d10000"
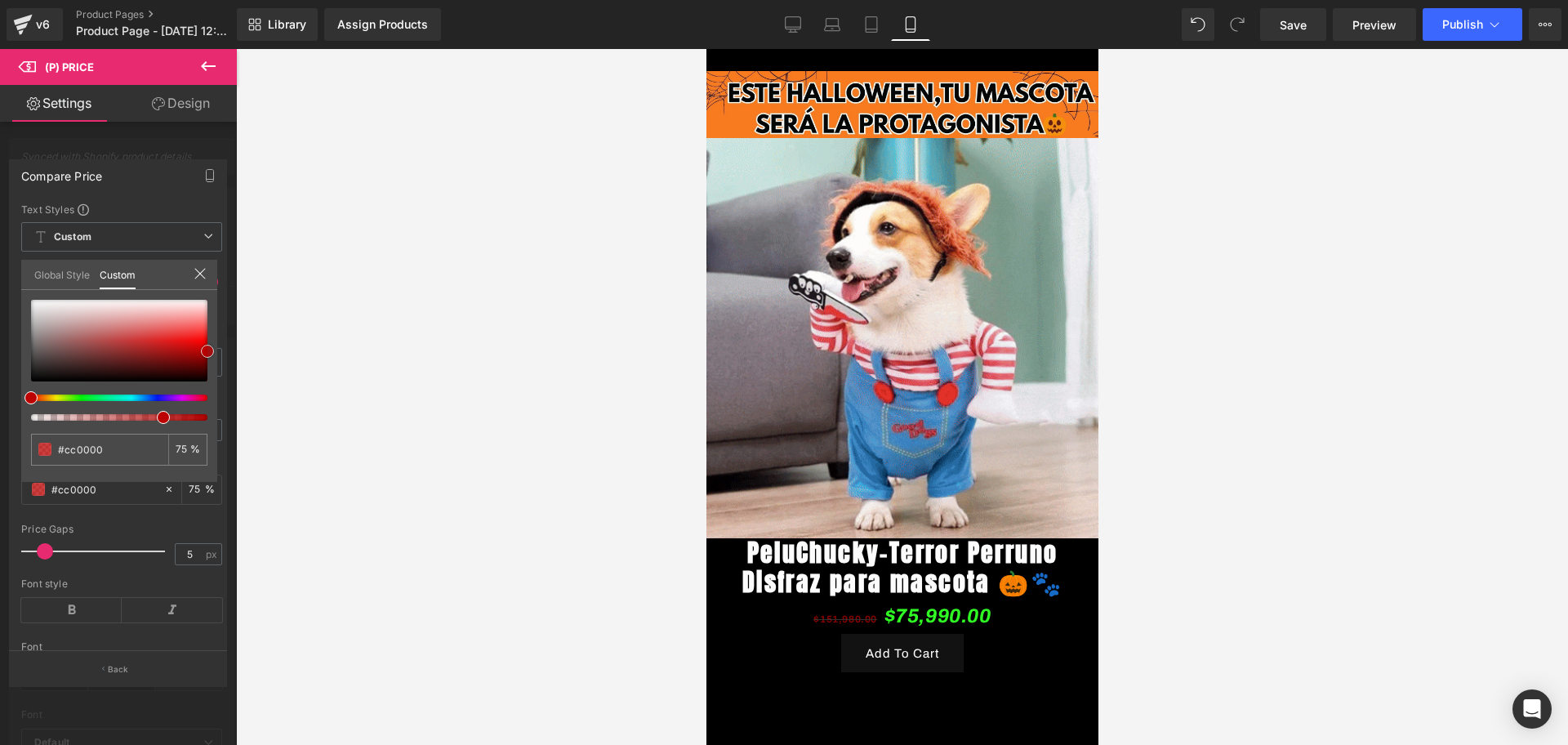
type input "#d10000"
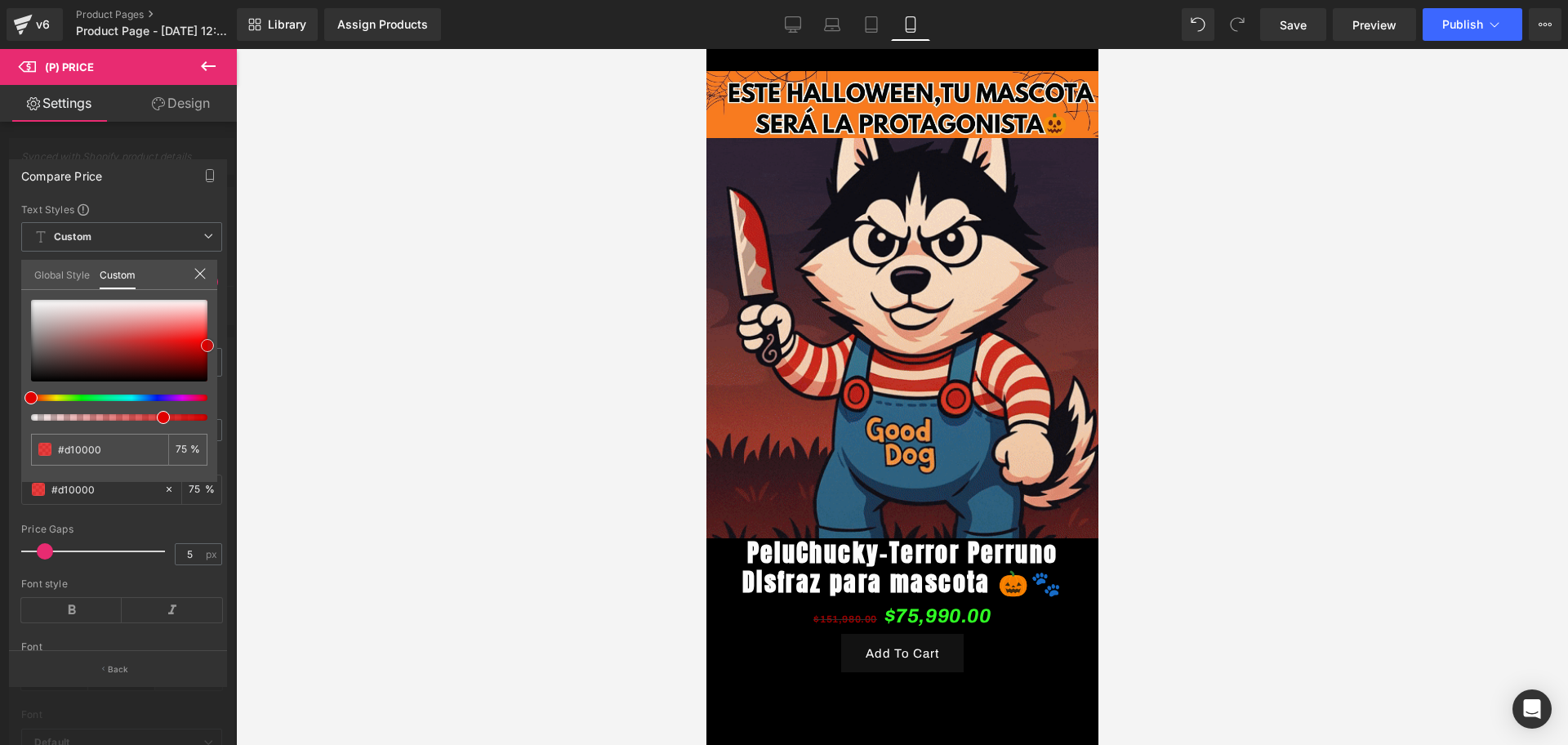
type input "#e00000"
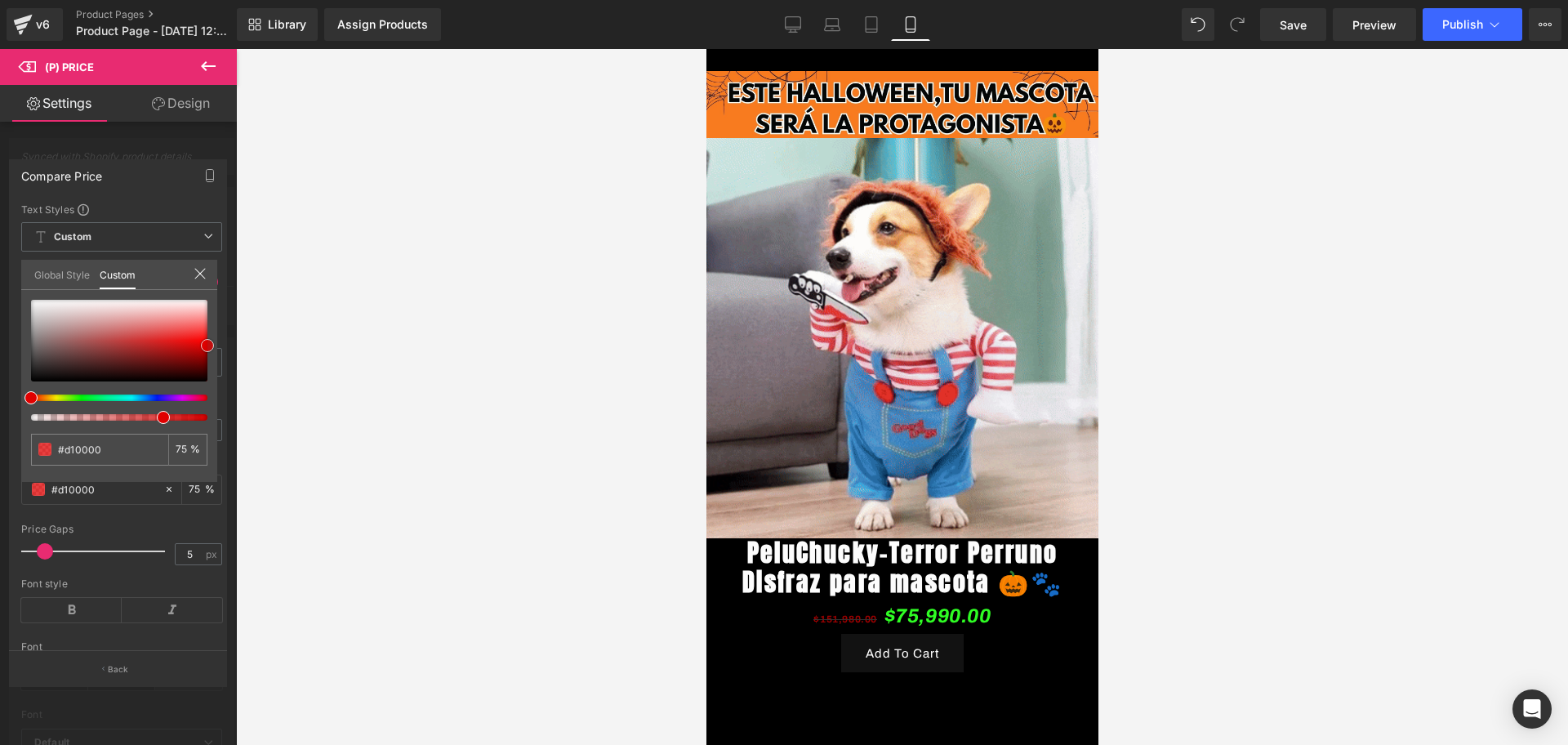
type input "#e00000"
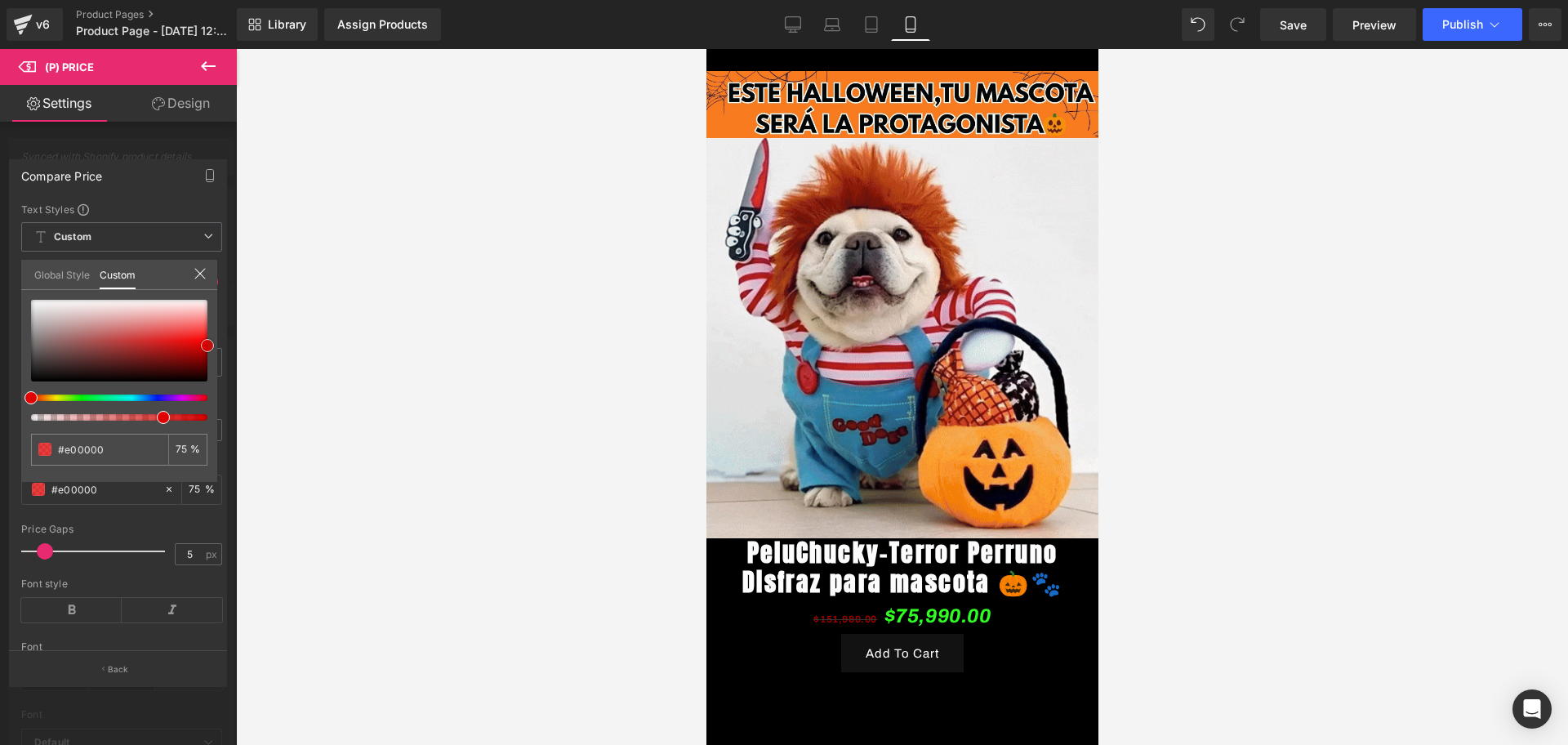
type input "#ea0000"
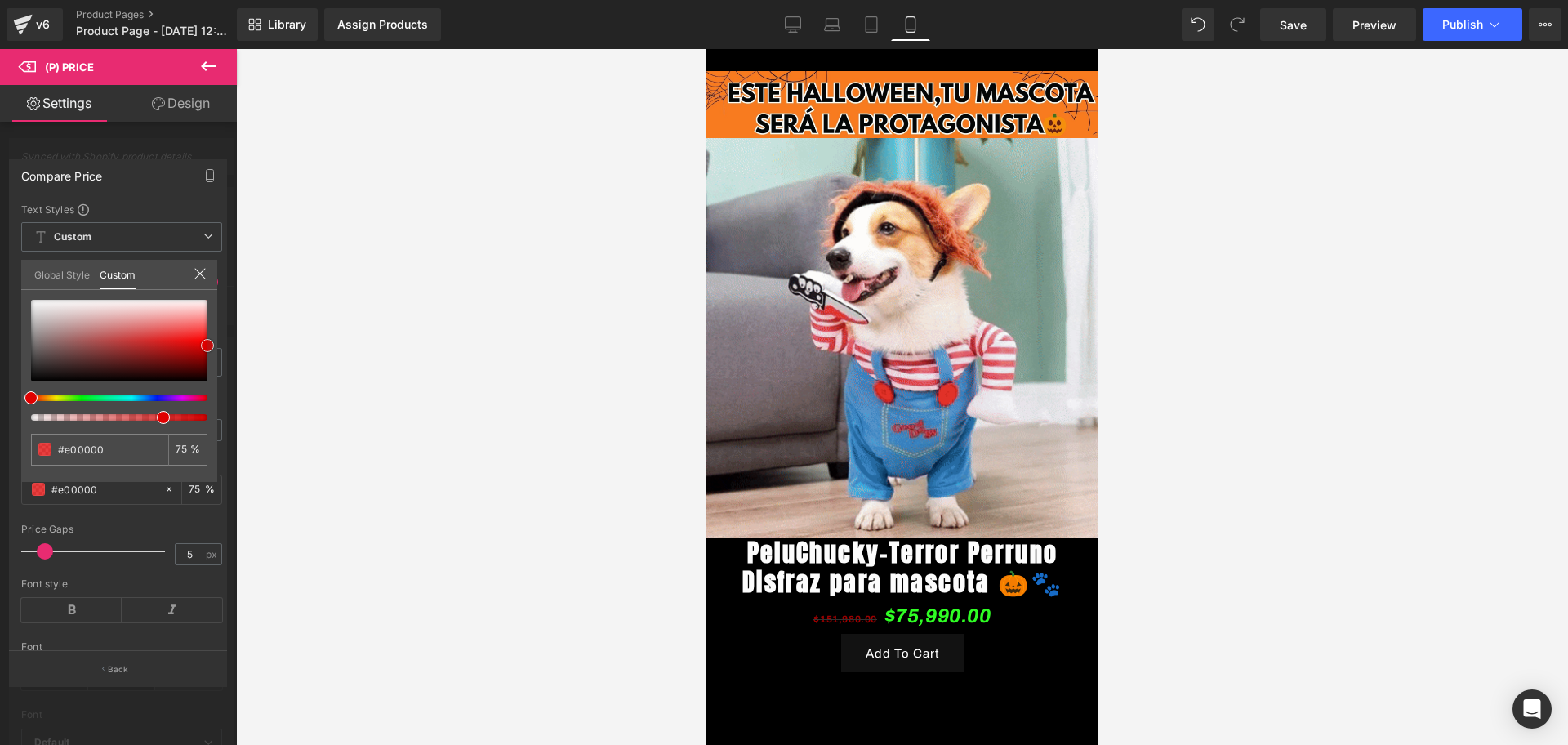
type input "#ea0000"
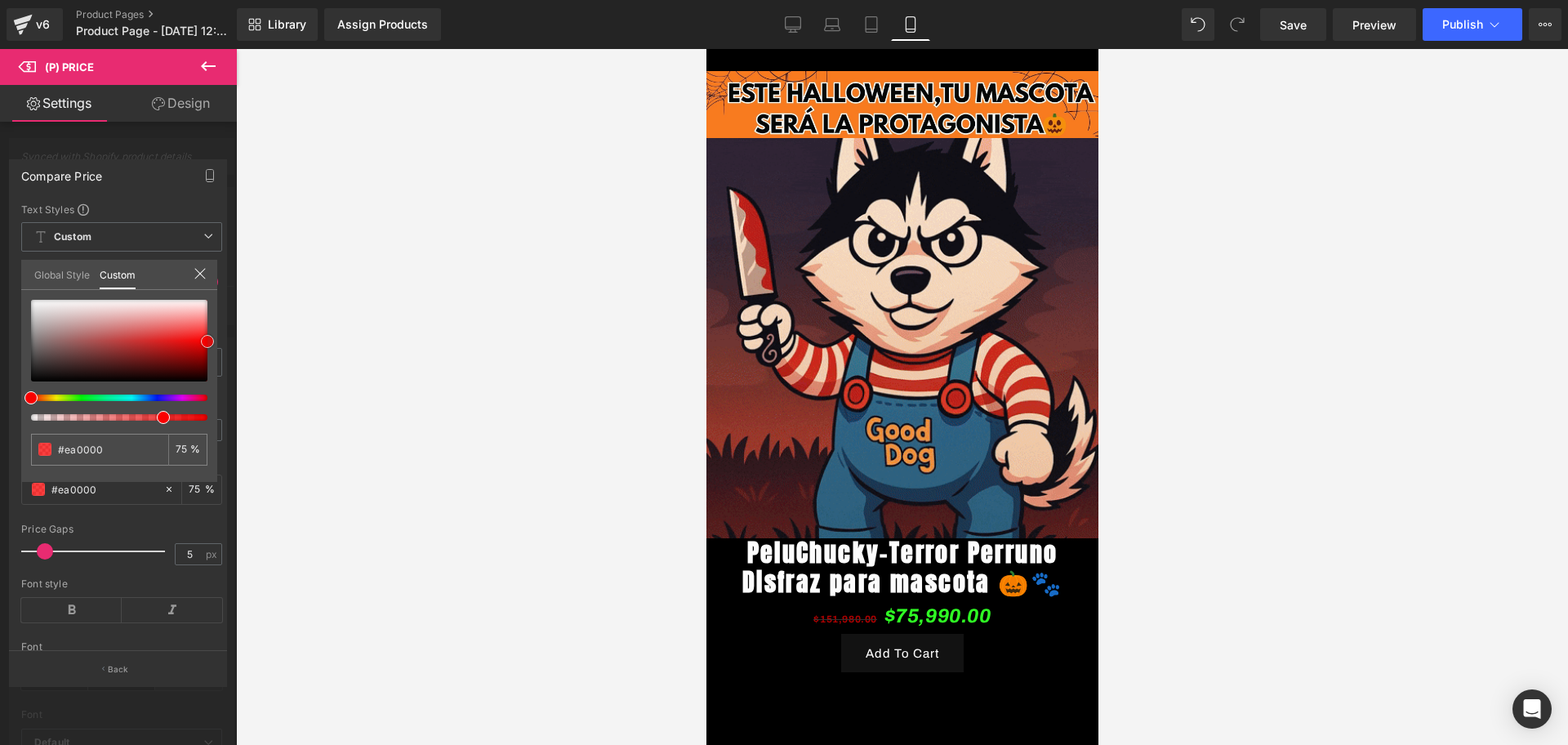
type input "#f90000"
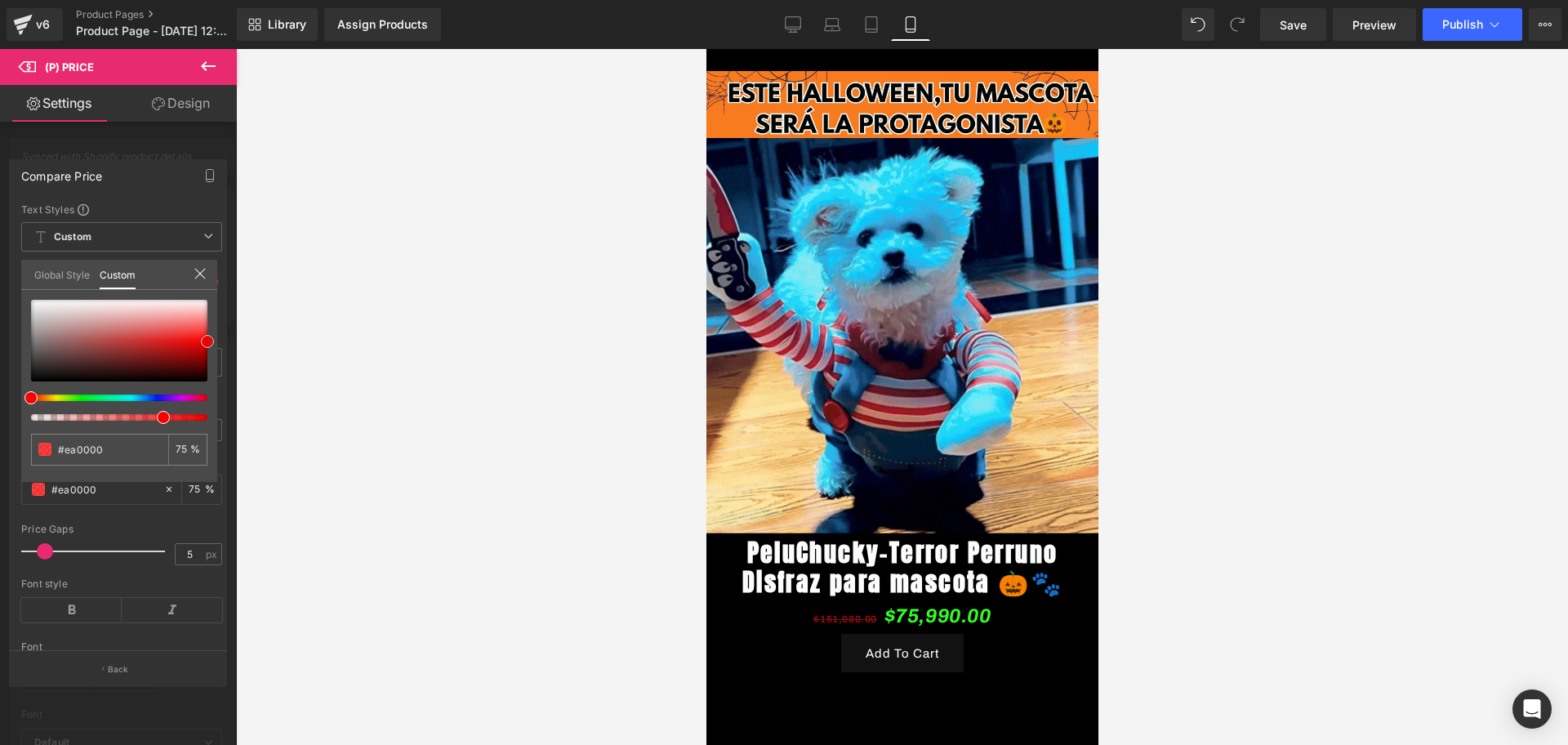
type input "#f90000"
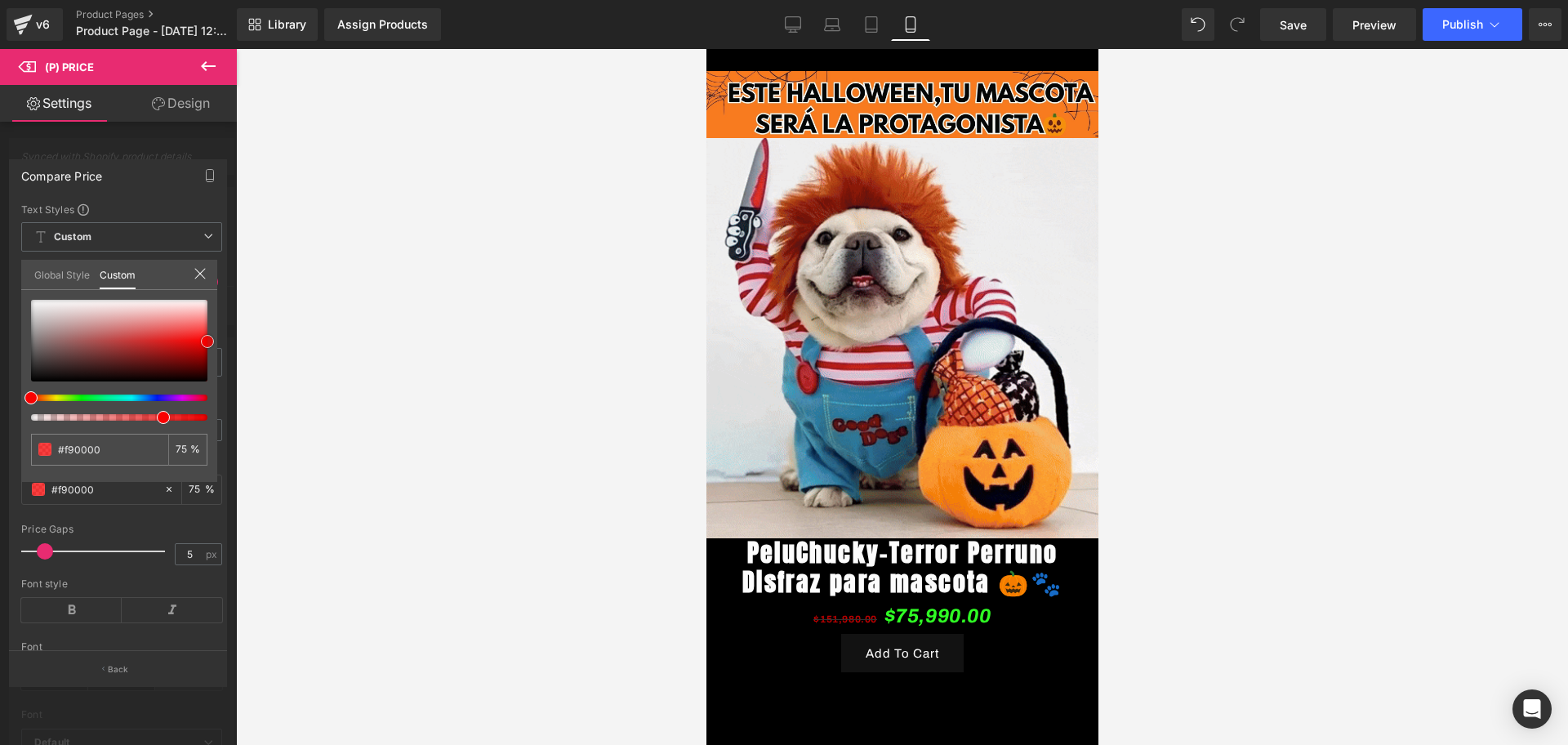
type input "#ff0000"
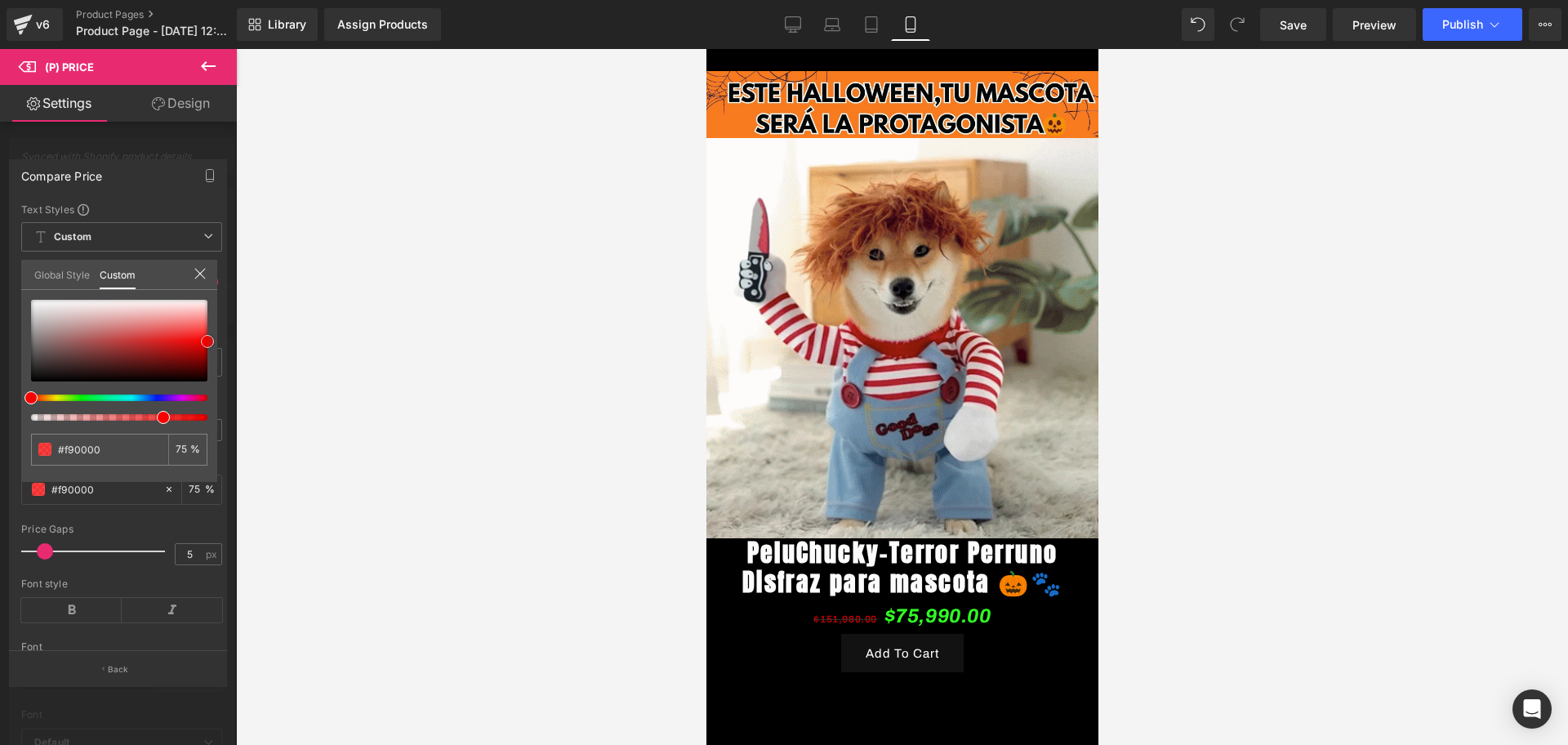
type input "#ff0000"
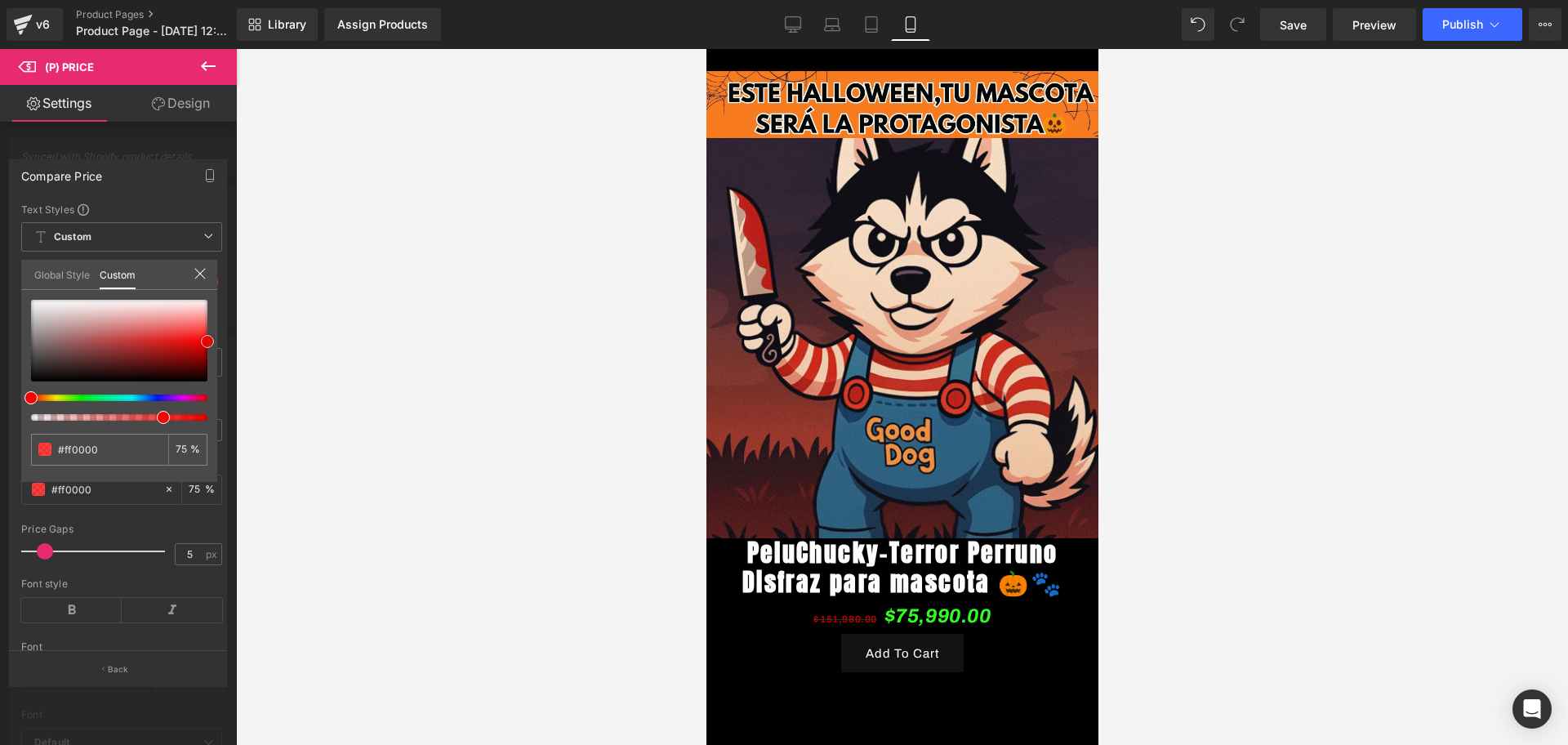
type input "#ff0f0f"
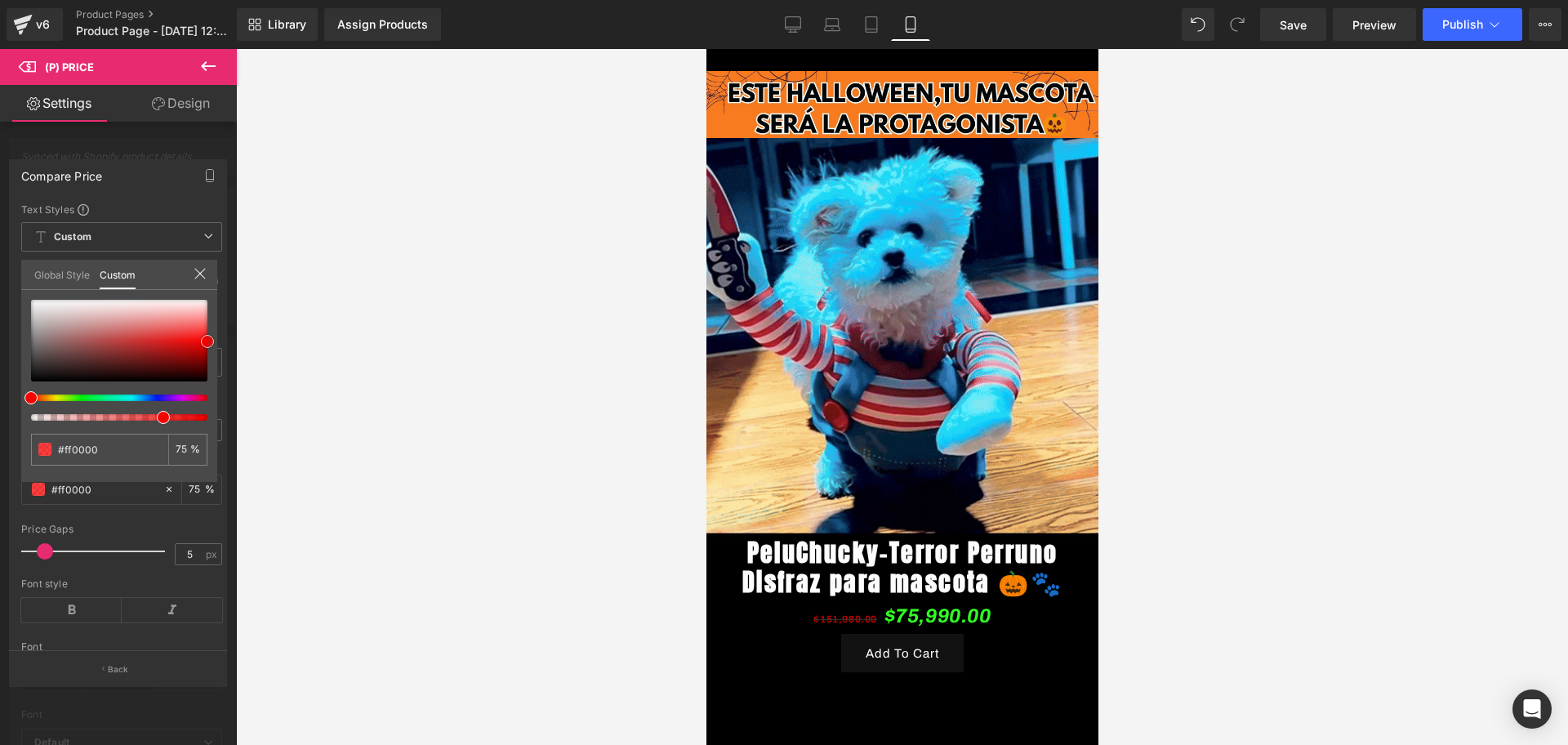
type input "#ff0f0f"
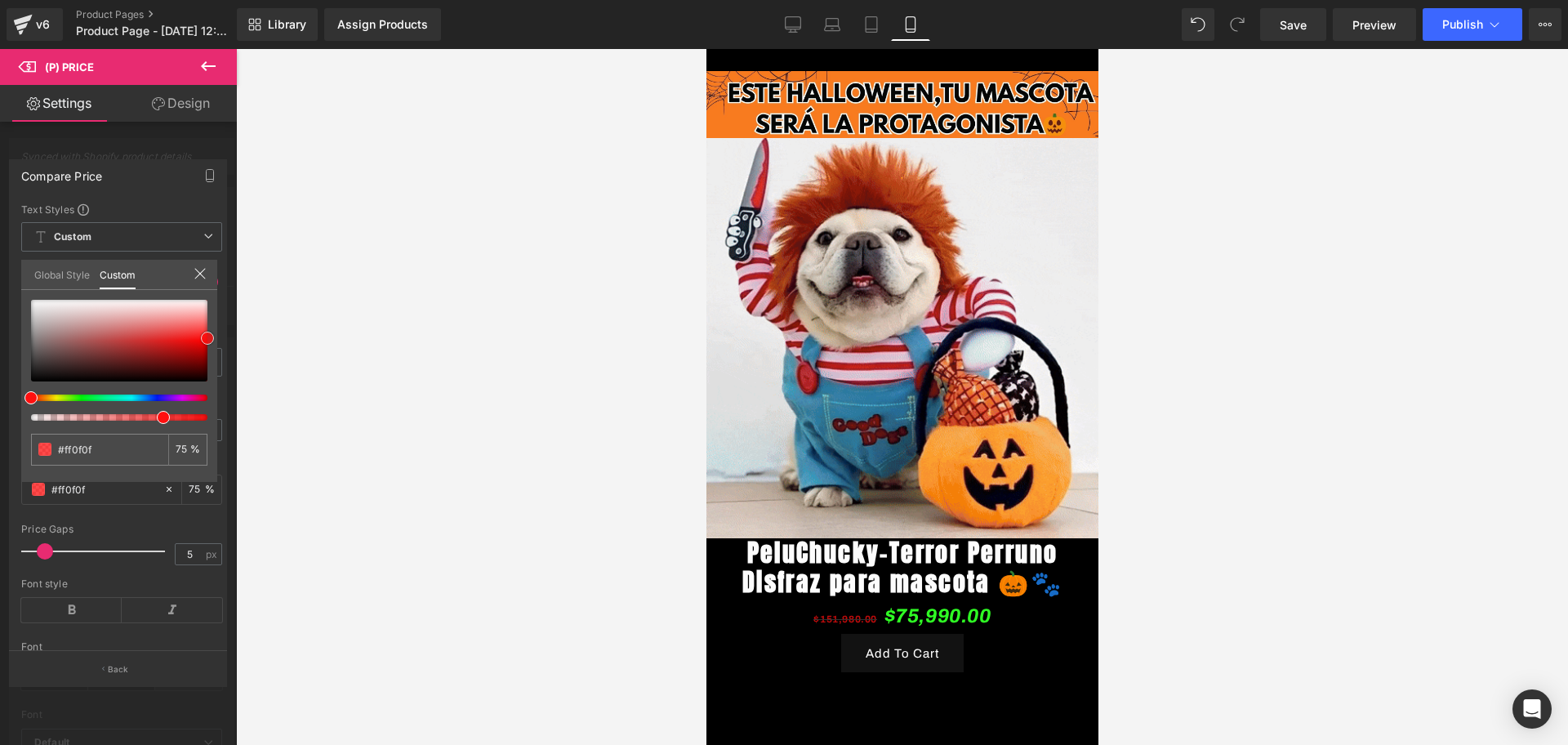
type input "#ff1919"
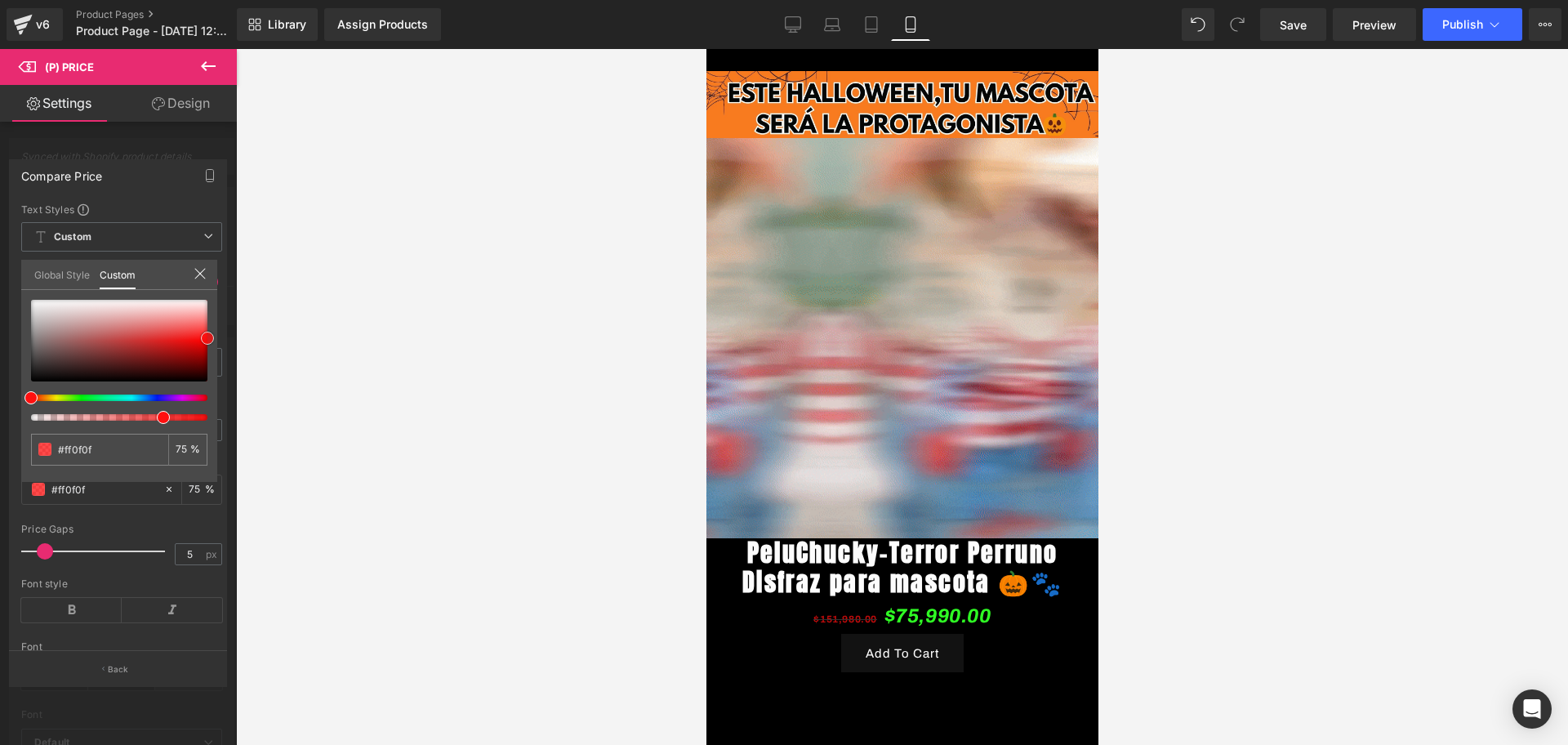
type input "#ff1919"
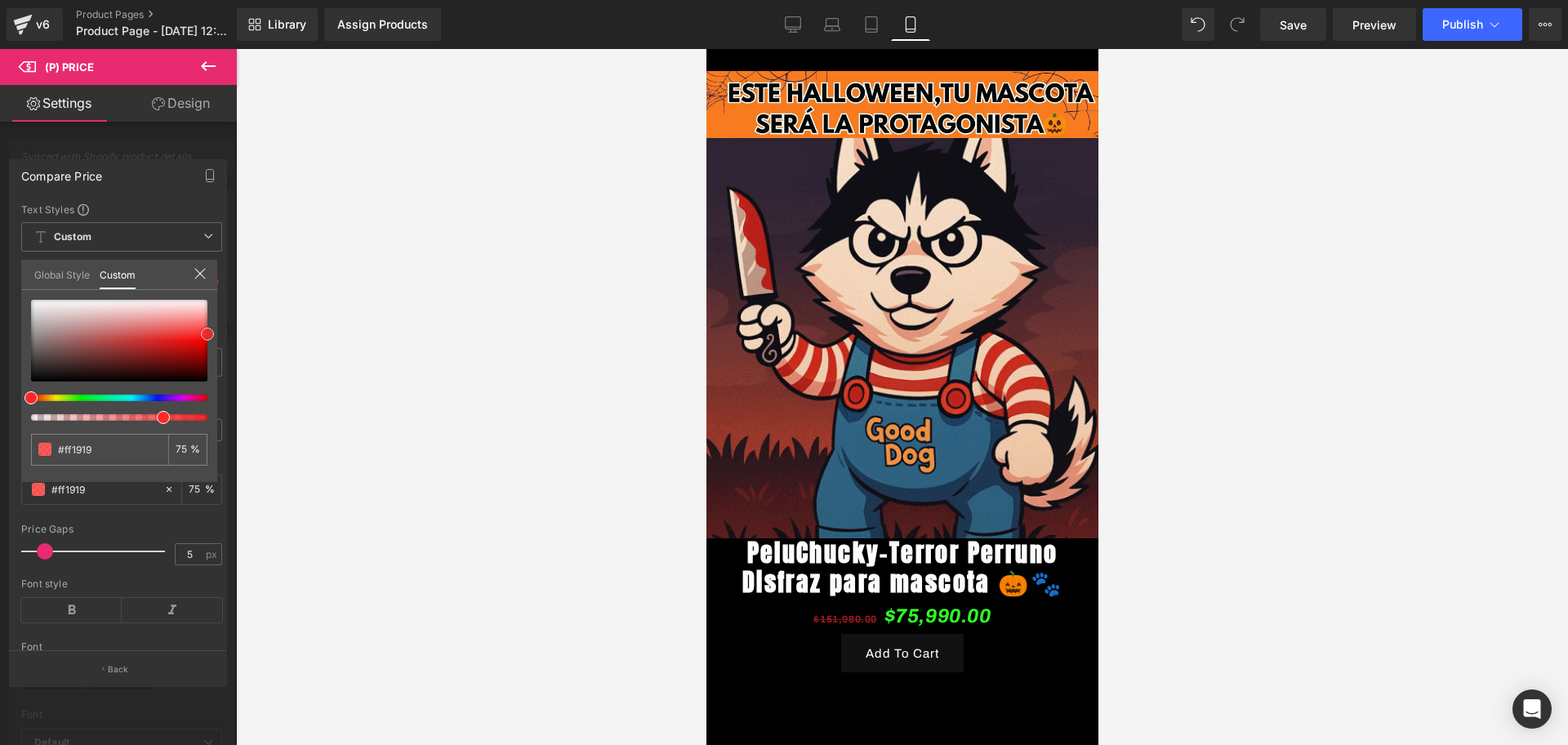
type input "#ff2828"
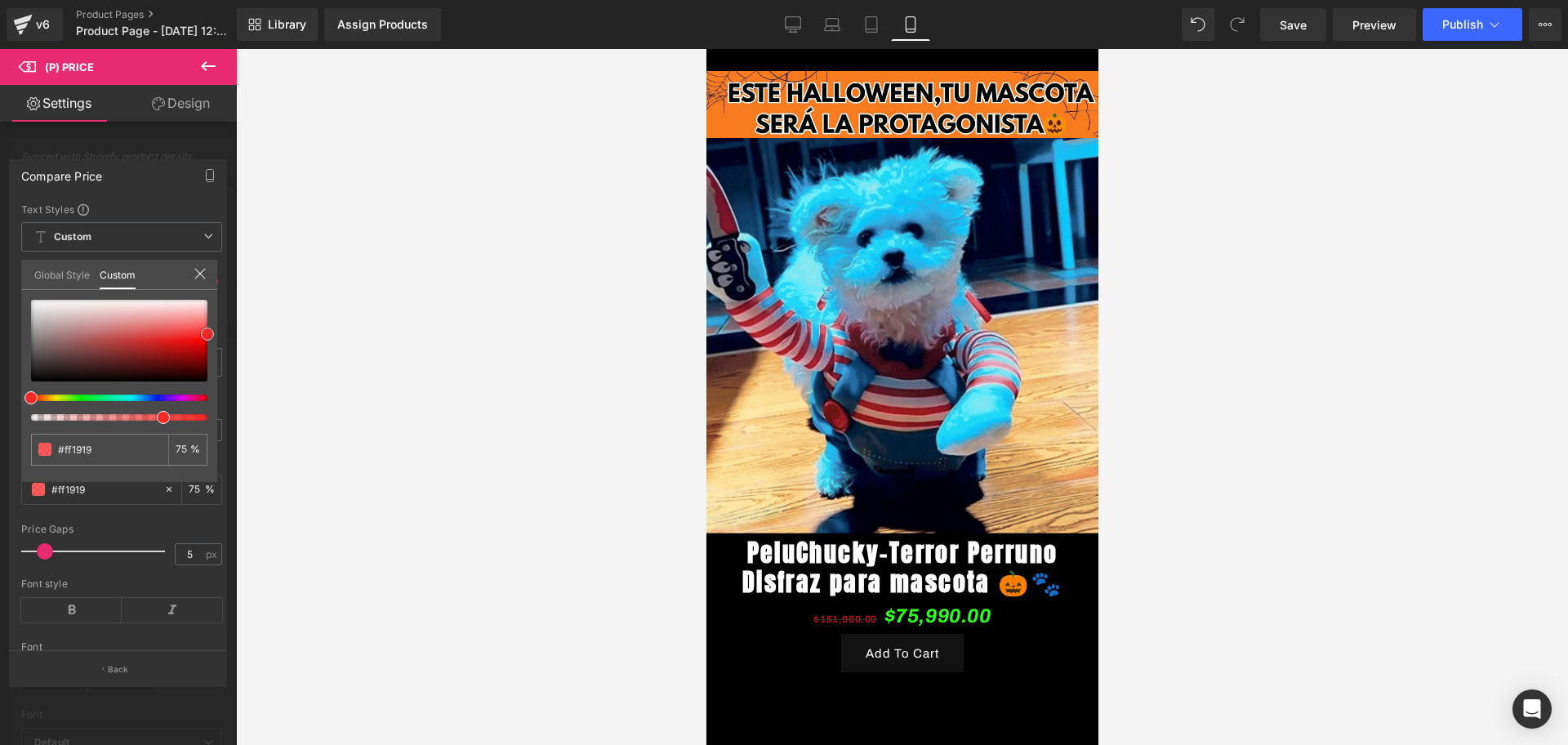
type input "#ff2828"
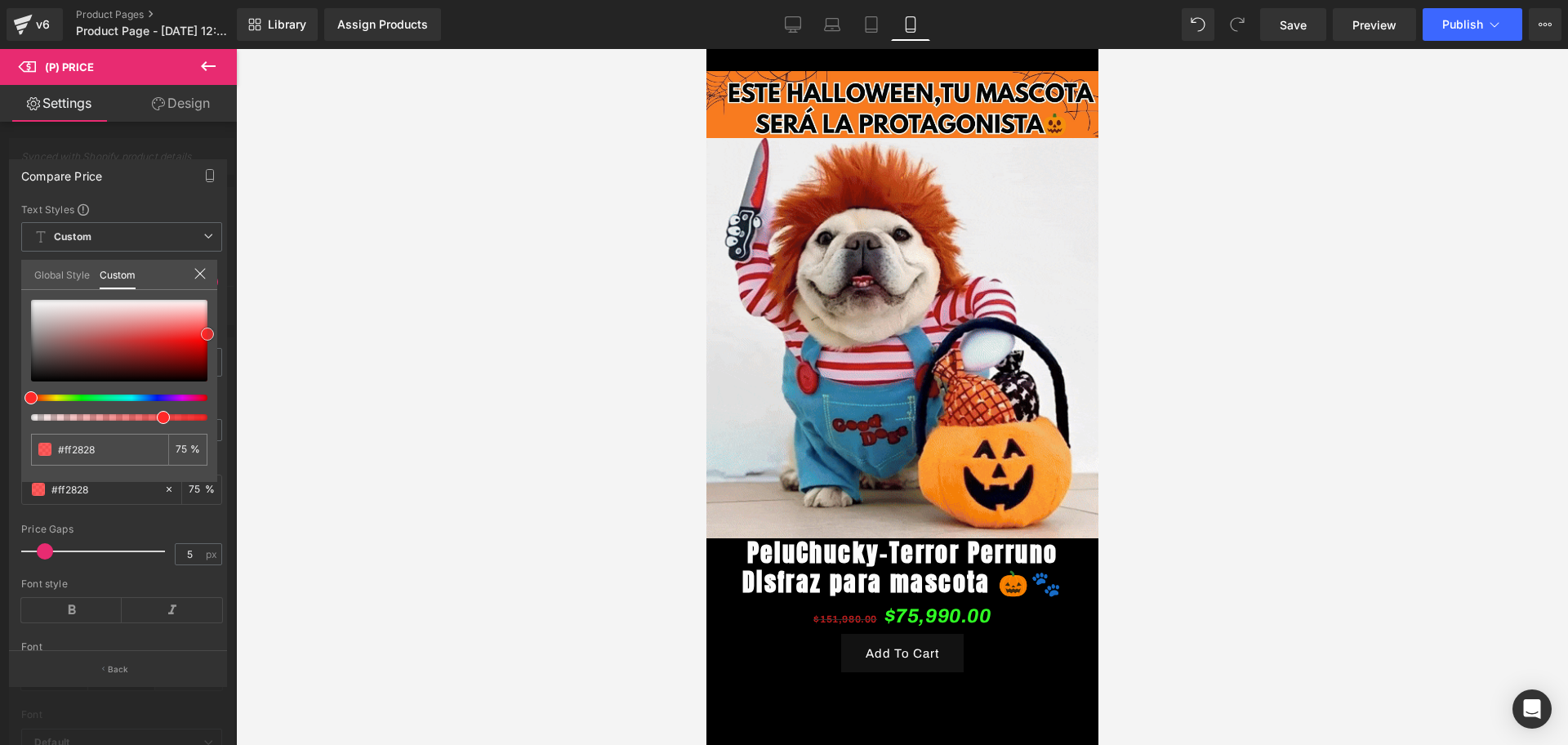
drag, startPoint x: 25, startPoint y: 299, endPoint x: 223, endPoint y: 334, distance: 201.1
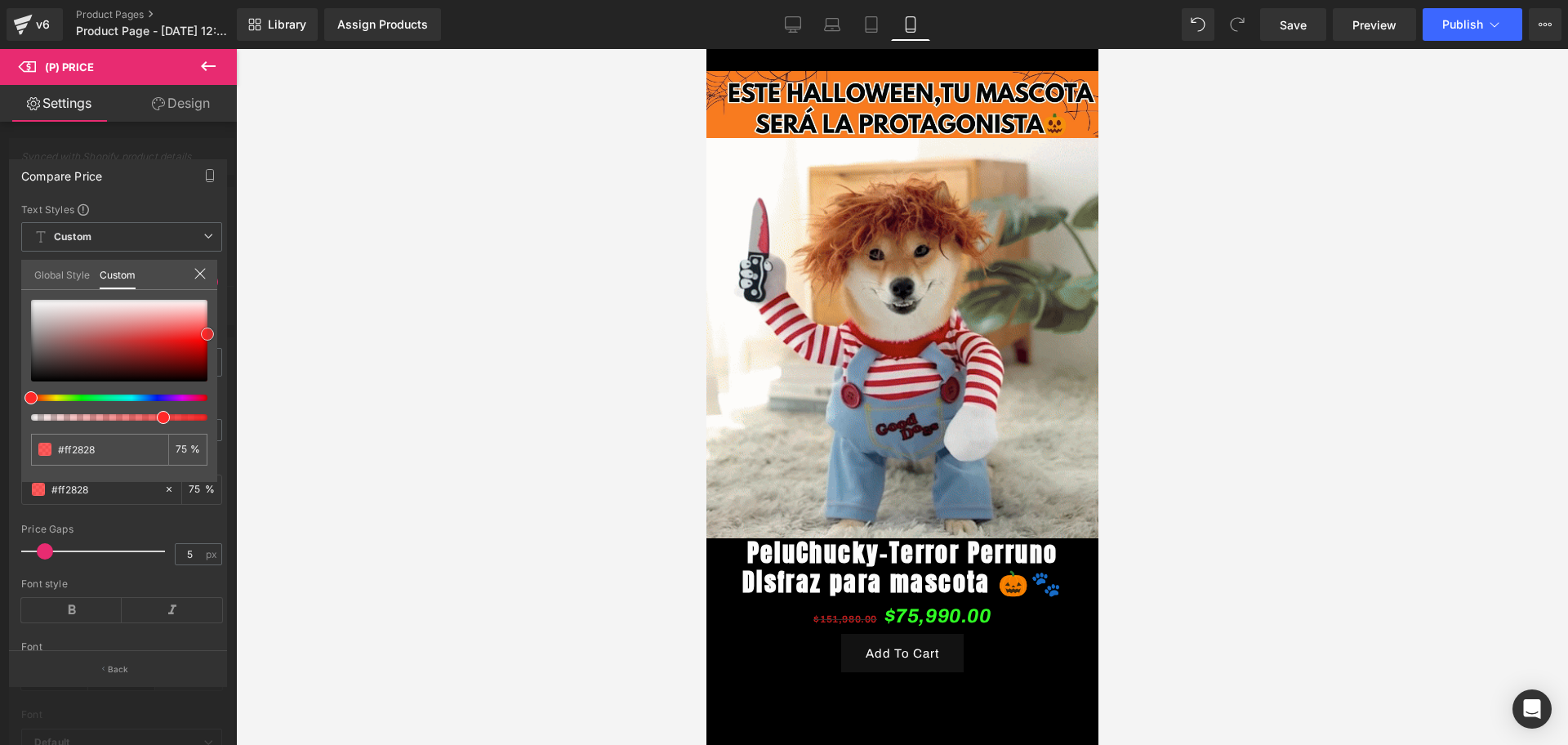
click at [223, 334] on div "Compare Price Text Styles Custom Custom Setup Global Style Custom Setup Global …" at bounding box center [118, 416] width 237 height 538
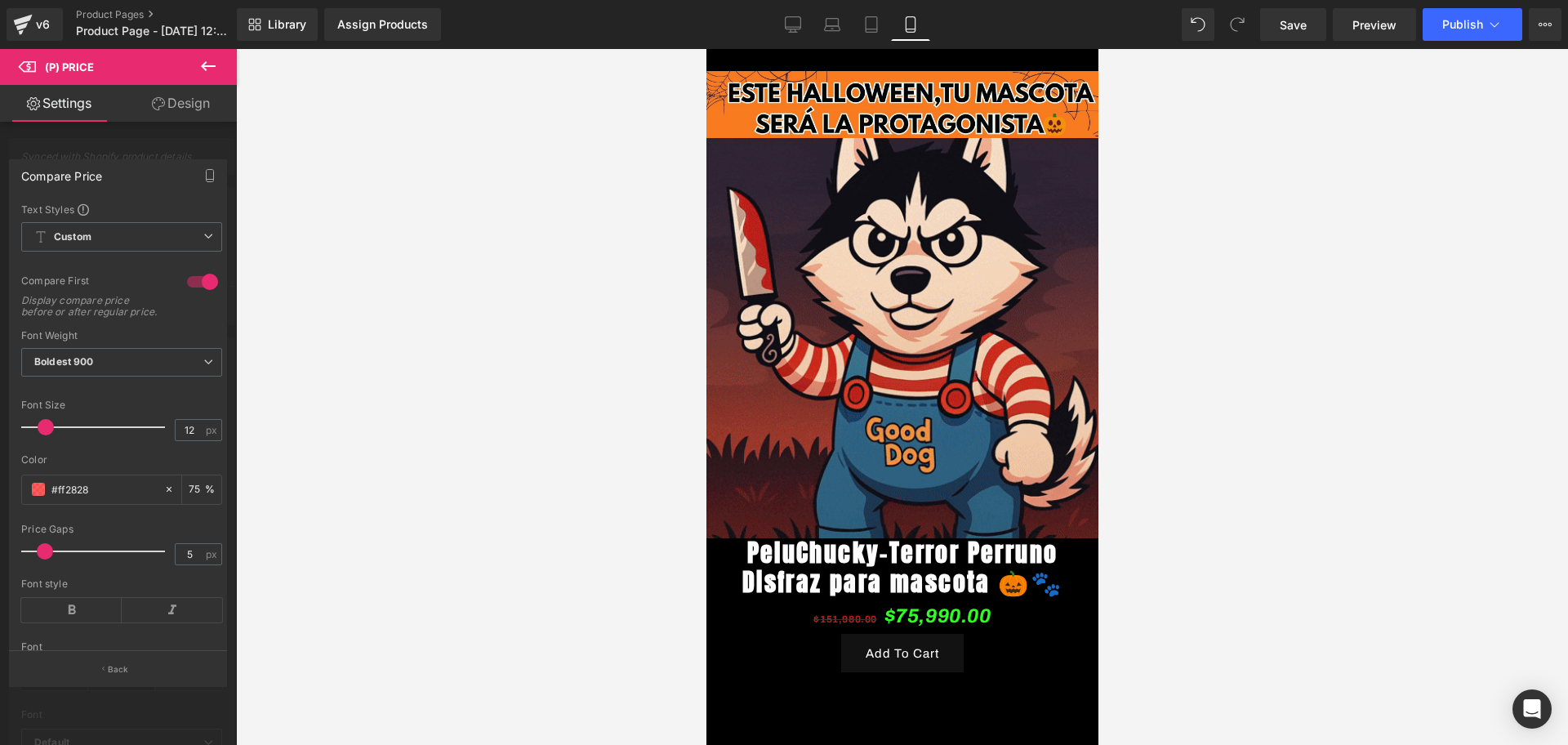
click at [297, 353] on div at bounding box center [901, 397] width 1332 height 696
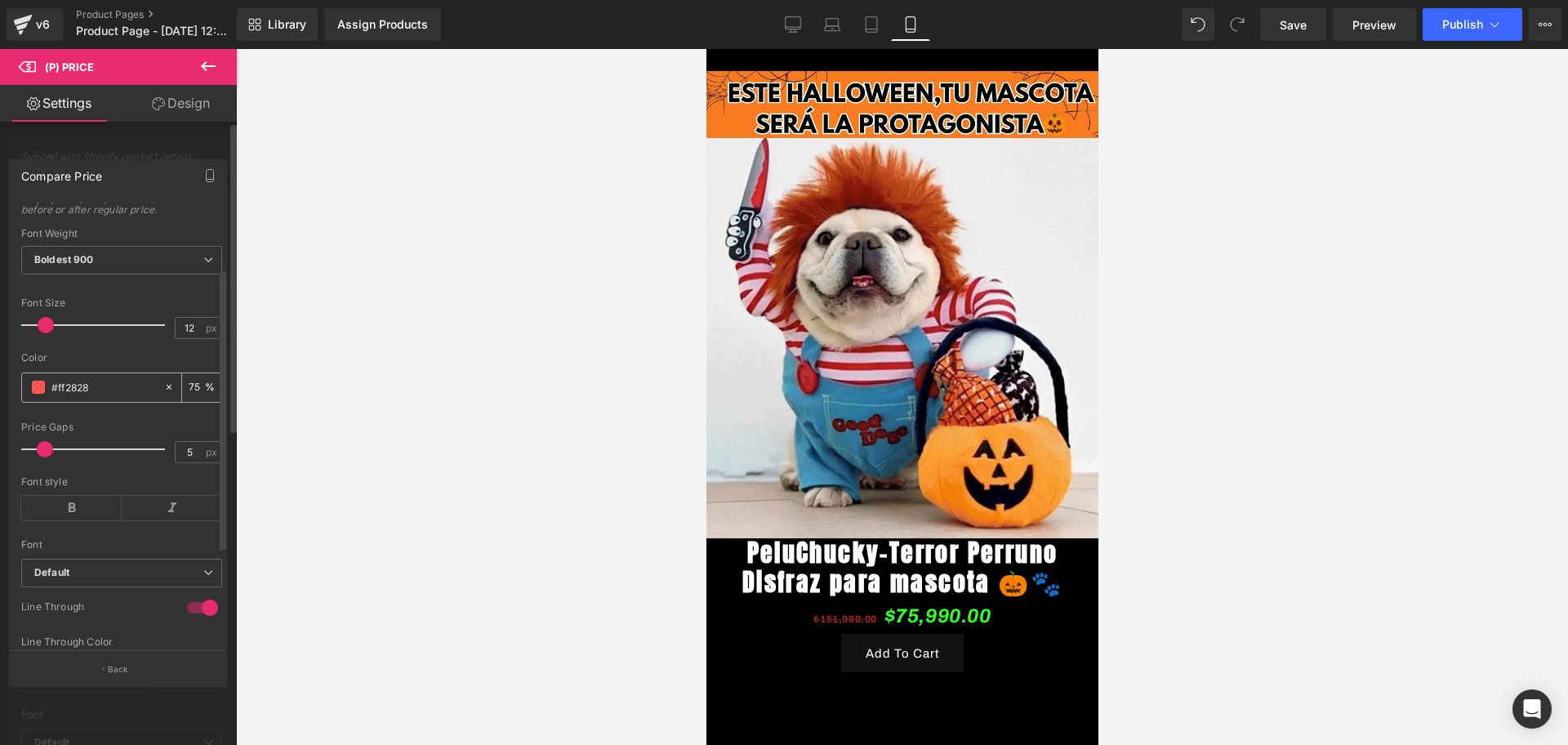
click at [33, 389] on div "#ff2828" at bounding box center [93, 388] width 141 height 29
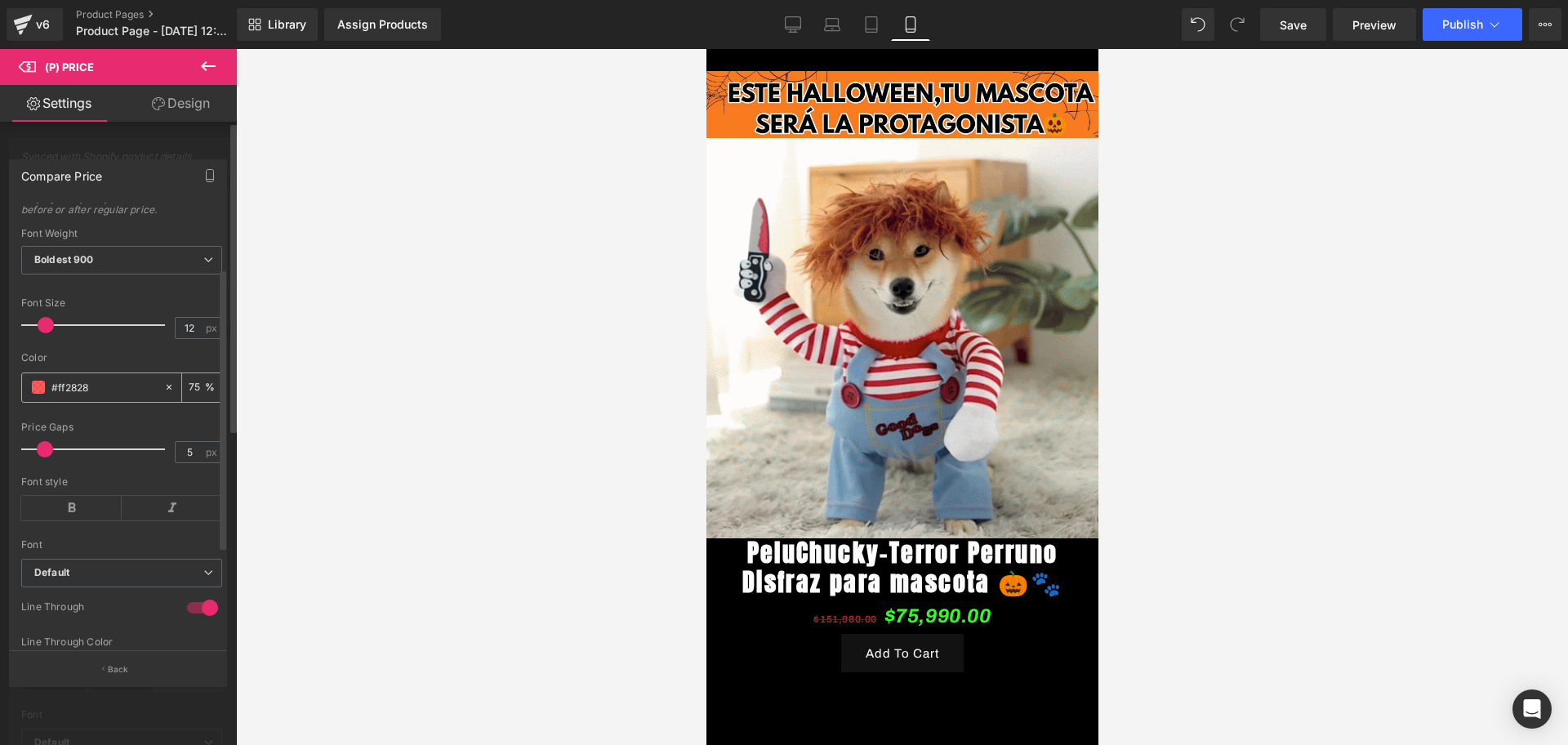
click at [33, 402] on div "#ff2828" at bounding box center [93, 388] width 141 height 29
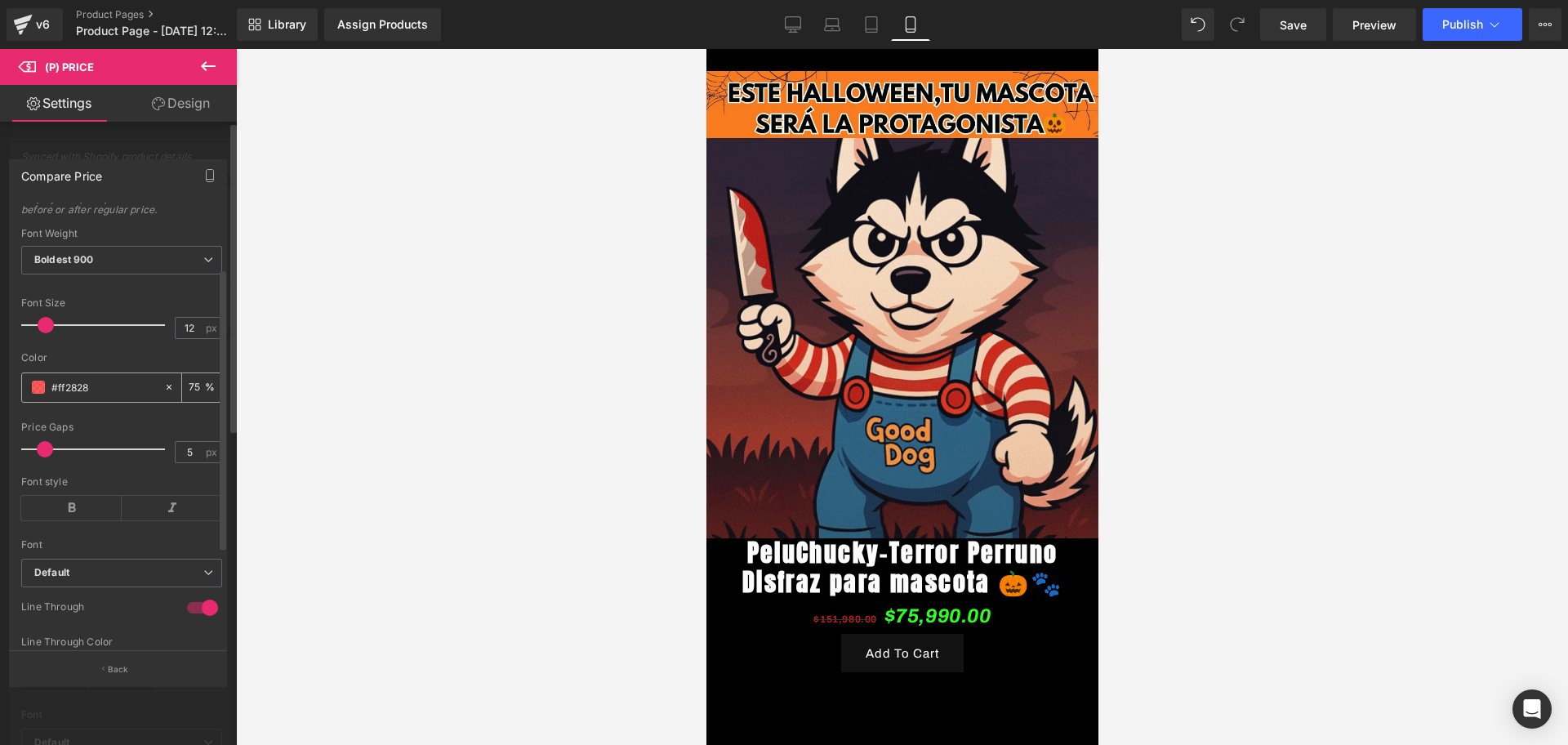
click at [36, 394] on span at bounding box center [38, 387] width 13 height 13
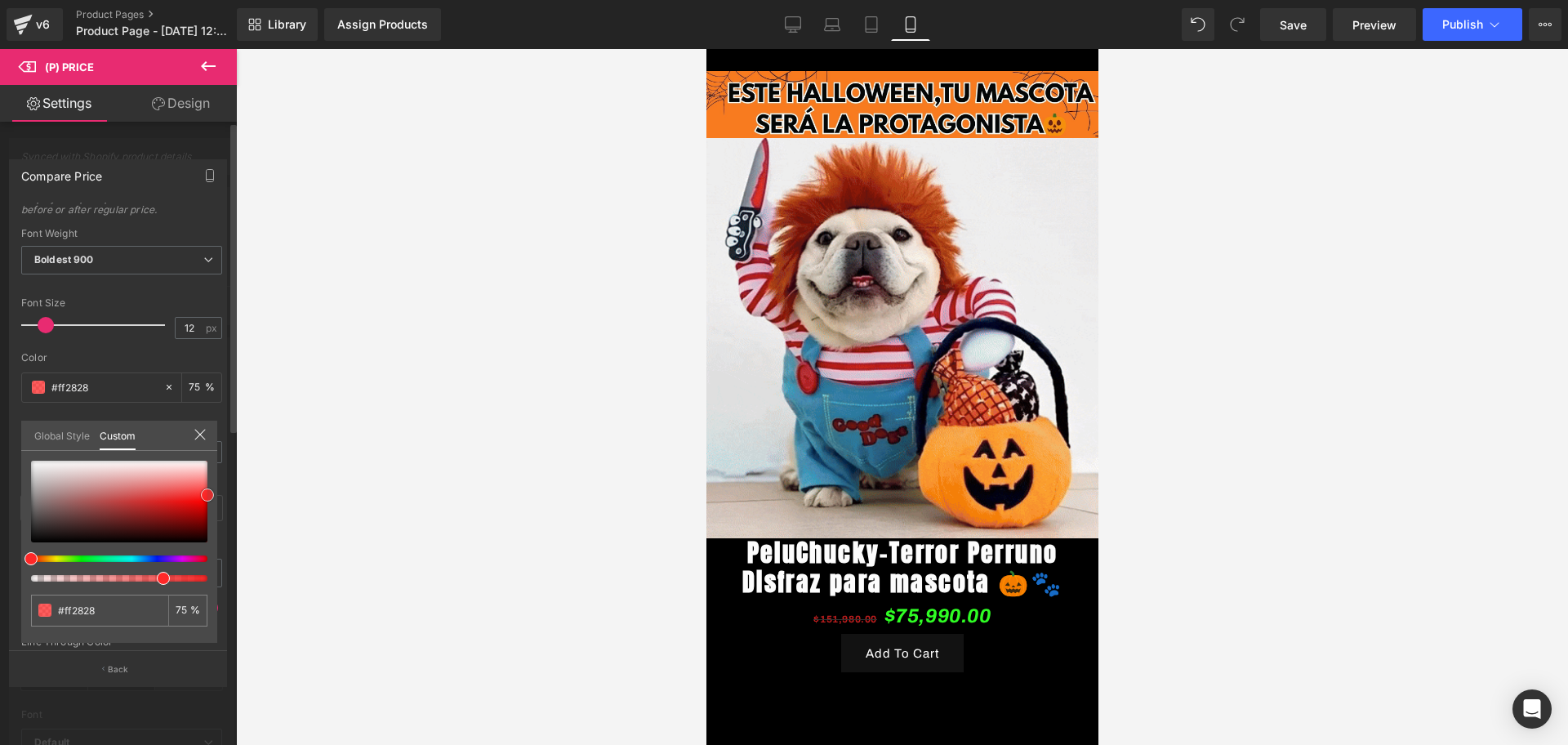
type input "#ef0000"
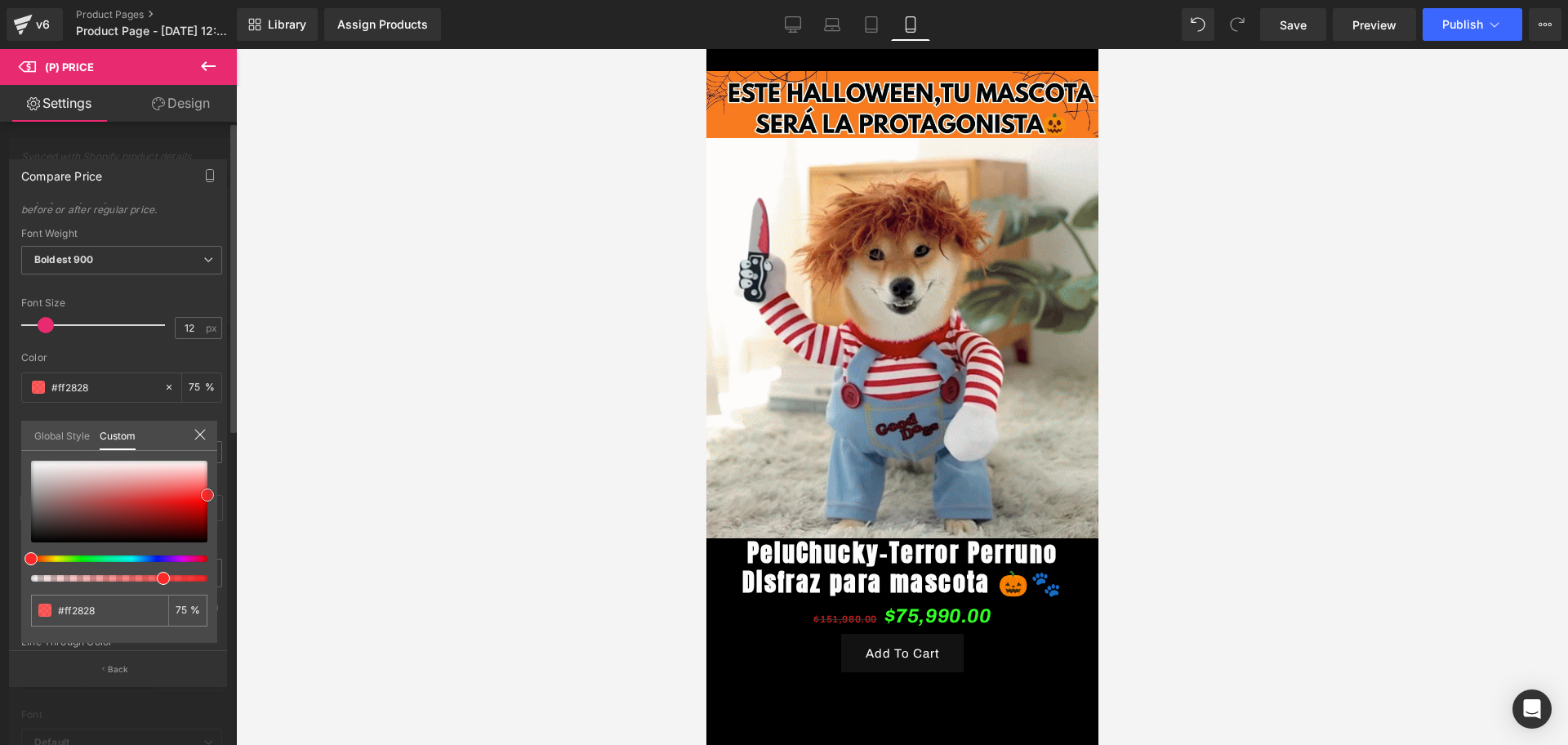
type input "#ef0000"
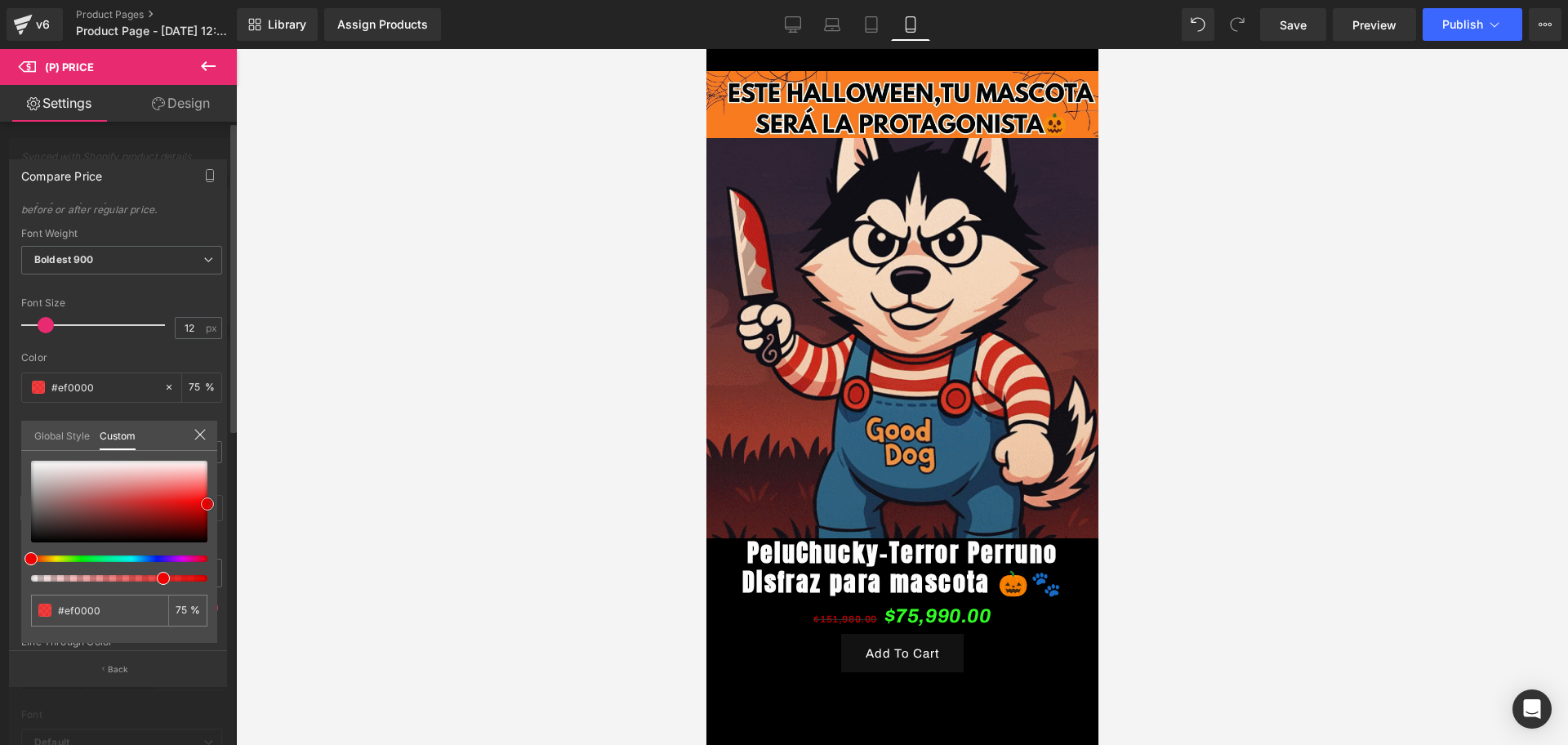
type input "#ee0101"
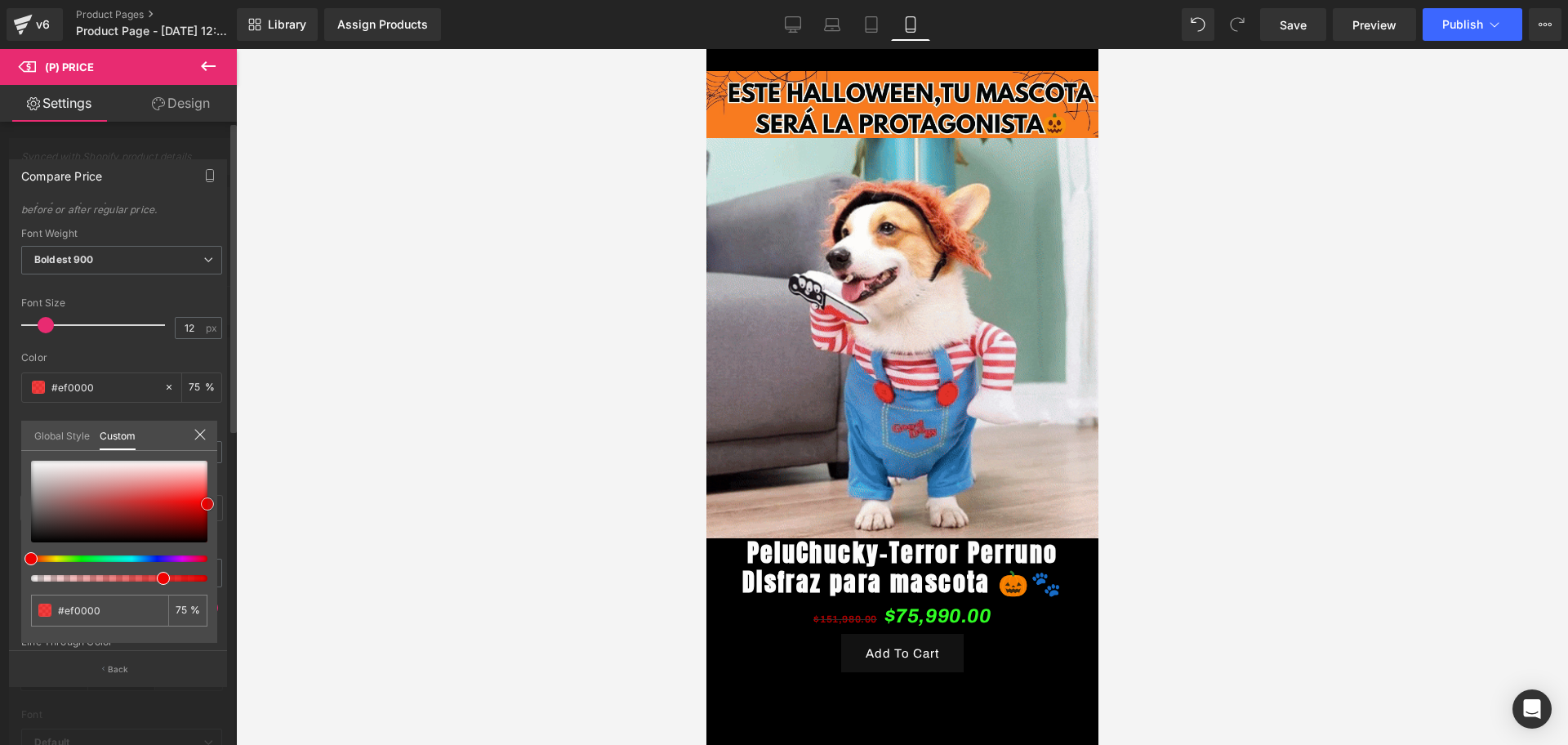
type input "#ee0101"
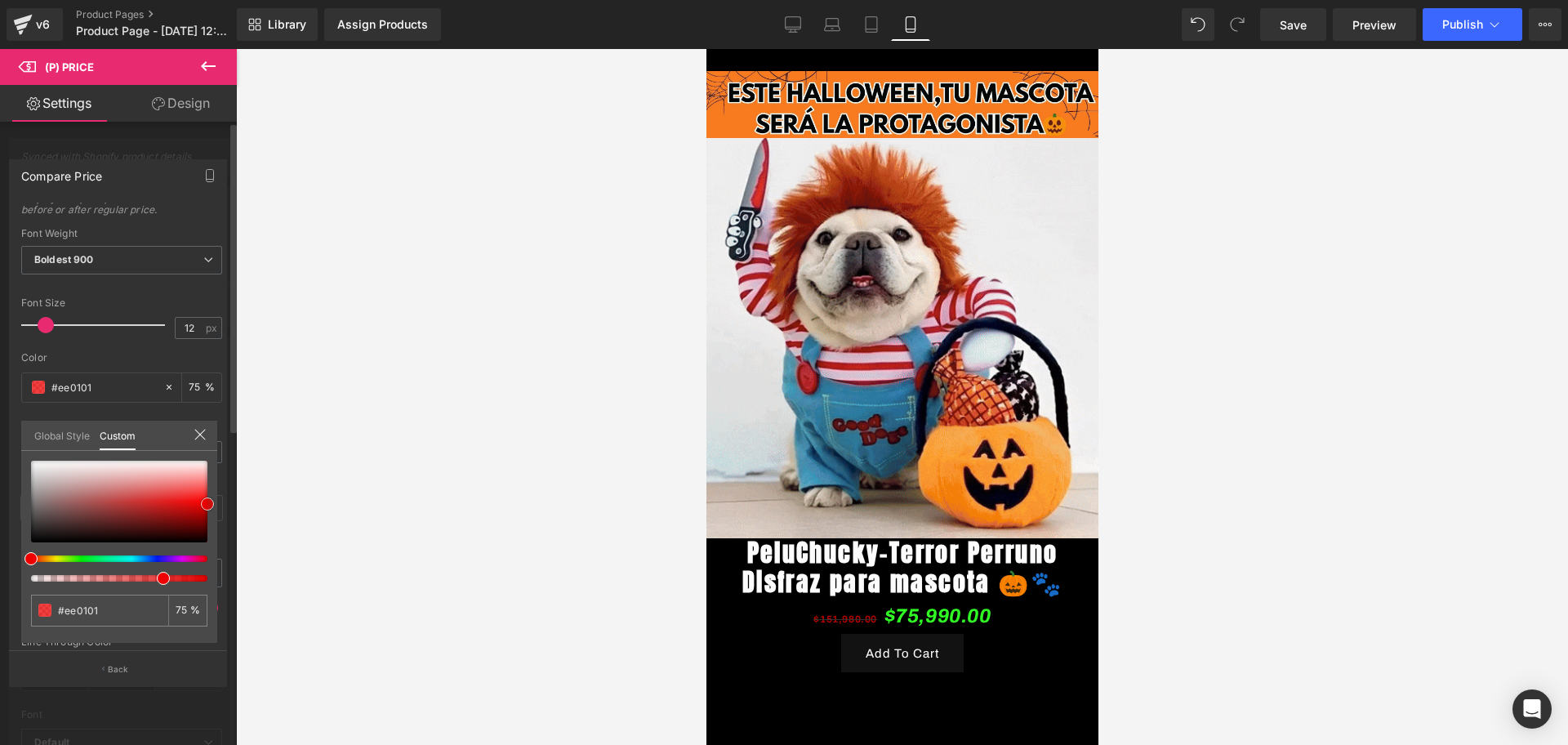
type input "#c00000"
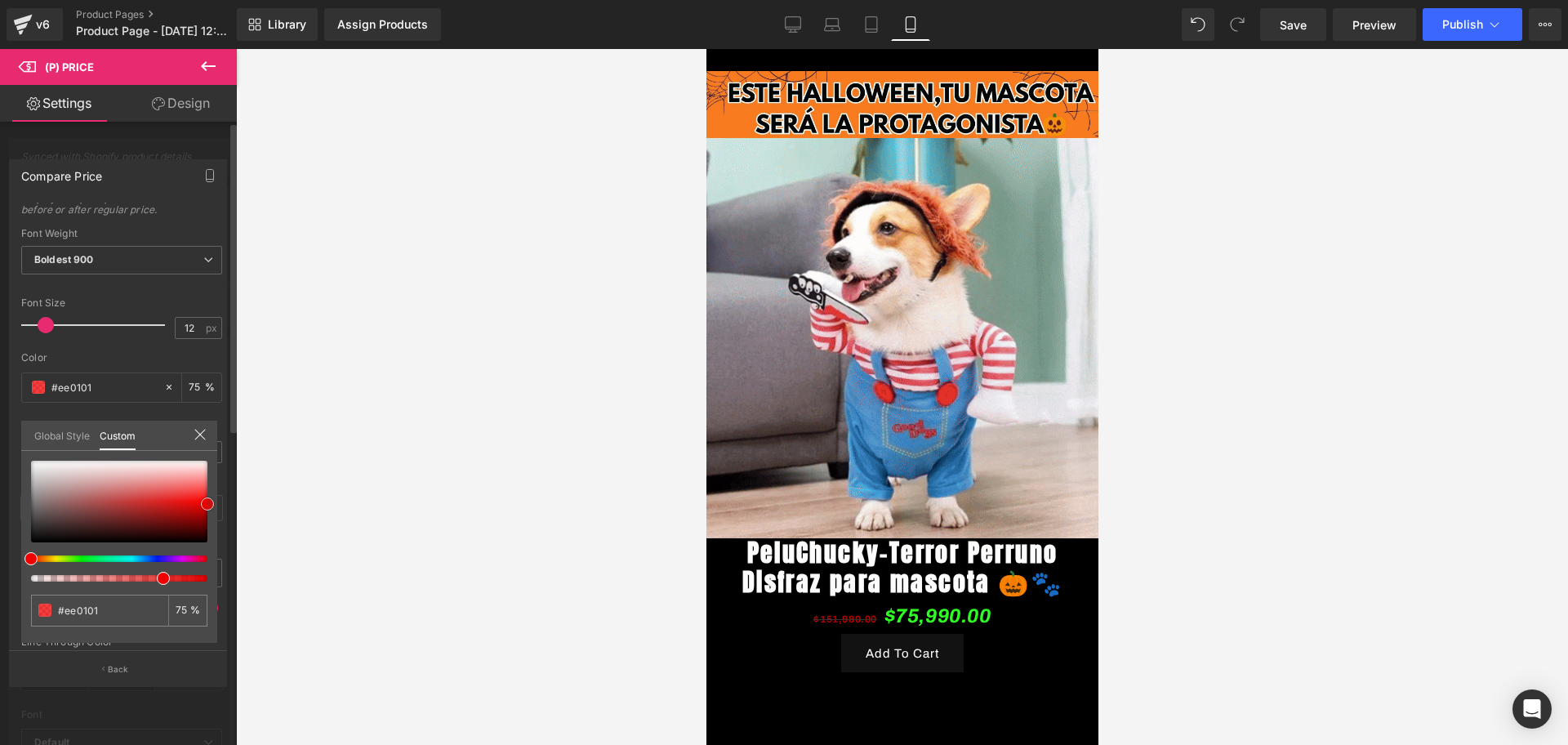
type input "#c00000"
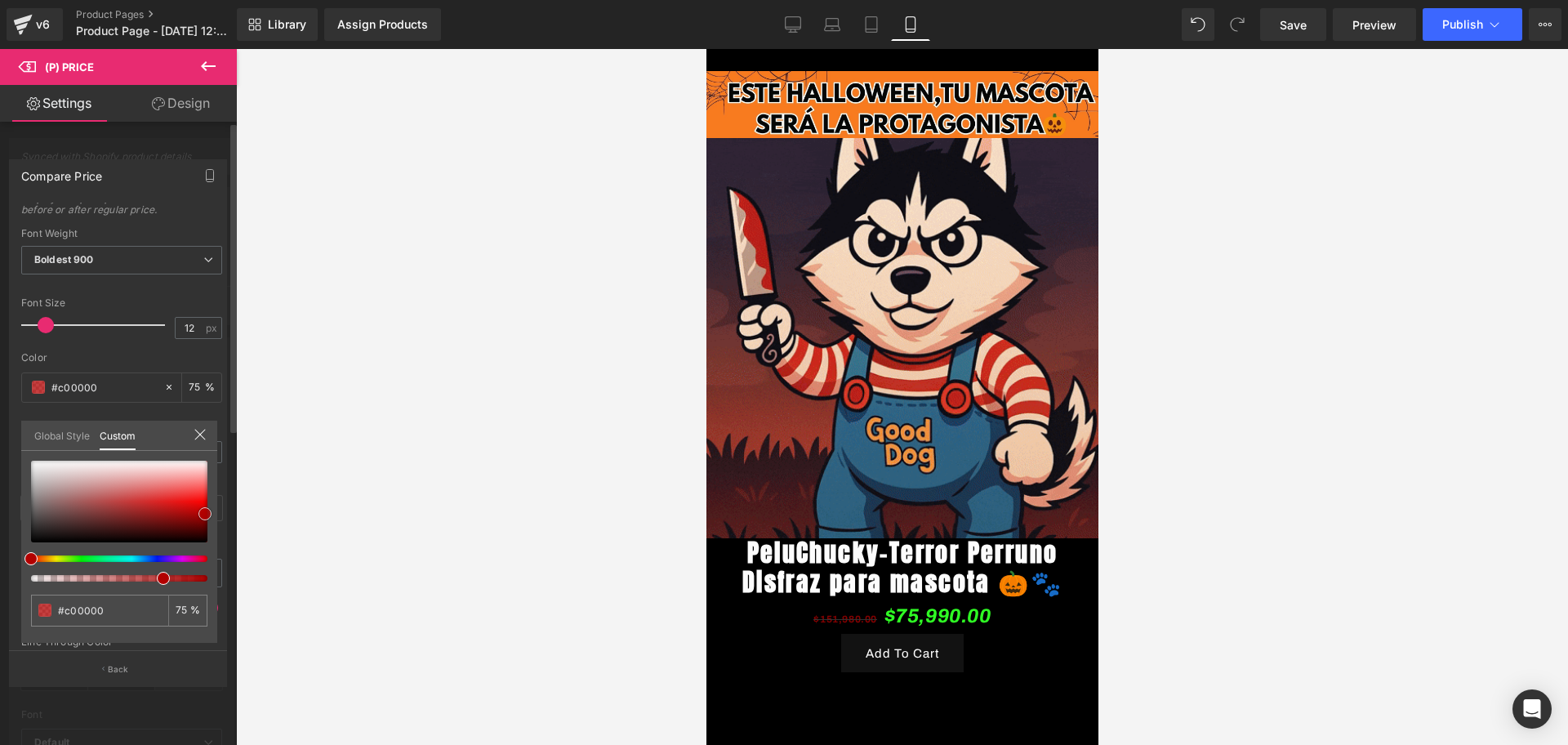
type input "#b20000"
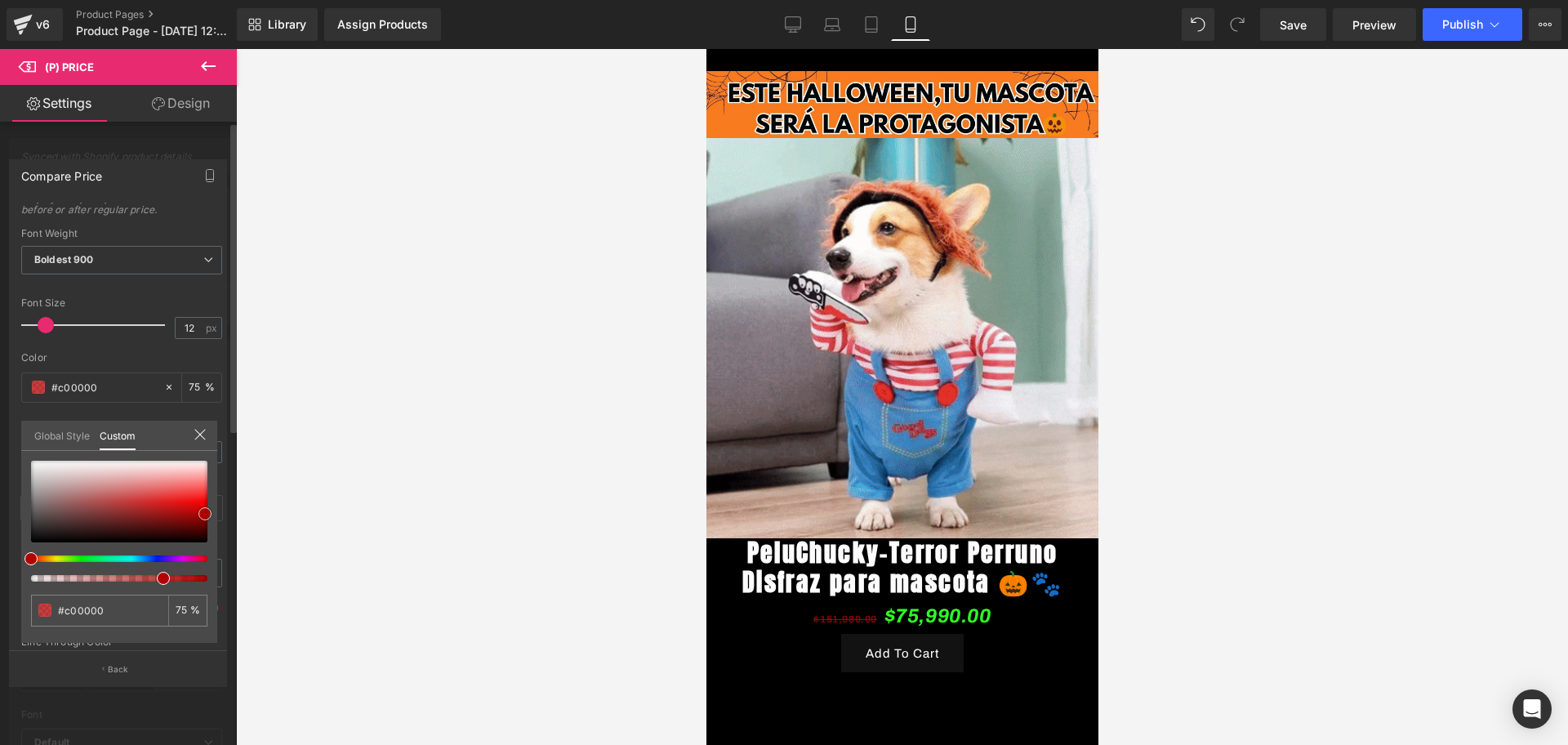
type input "#b20000"
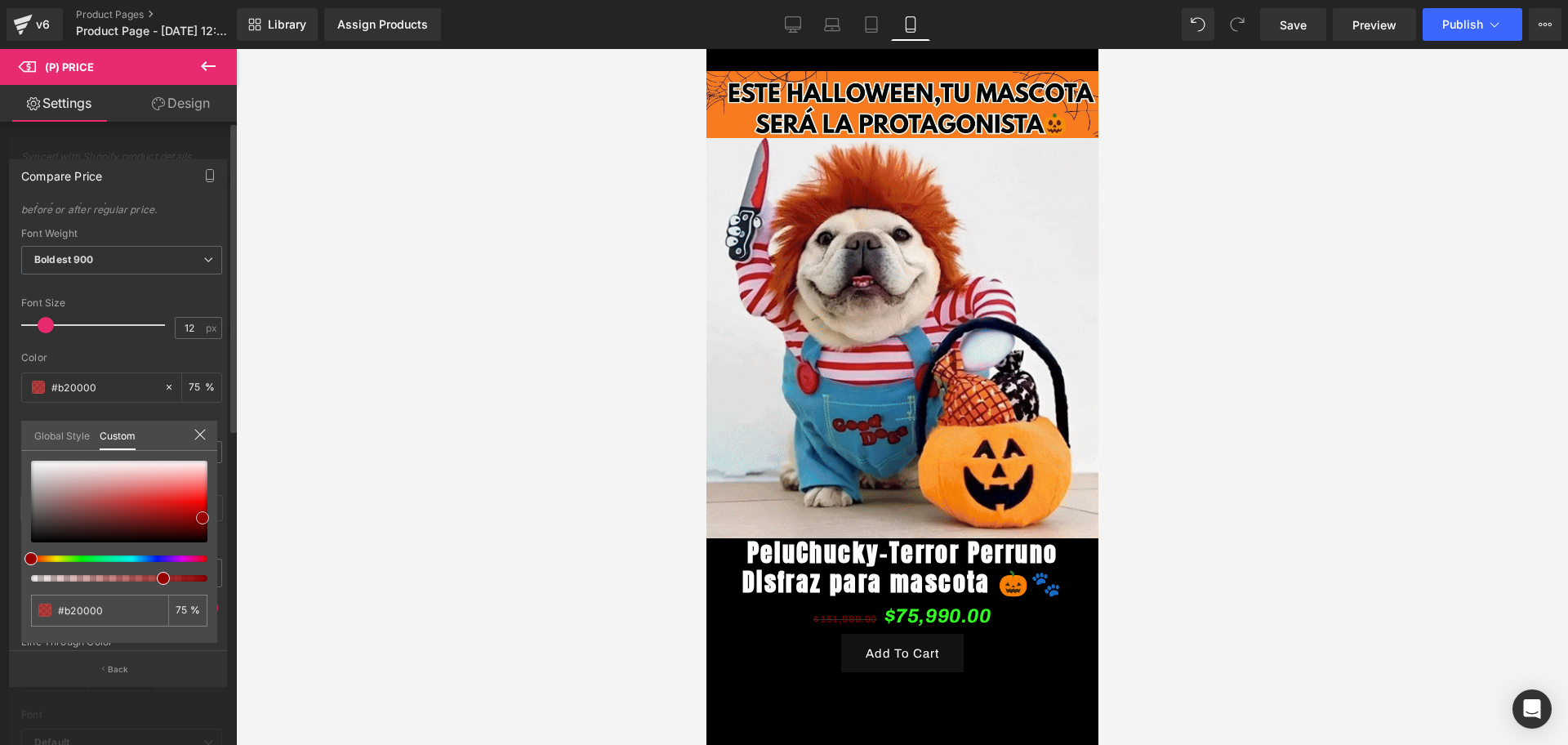
type input "#970101"
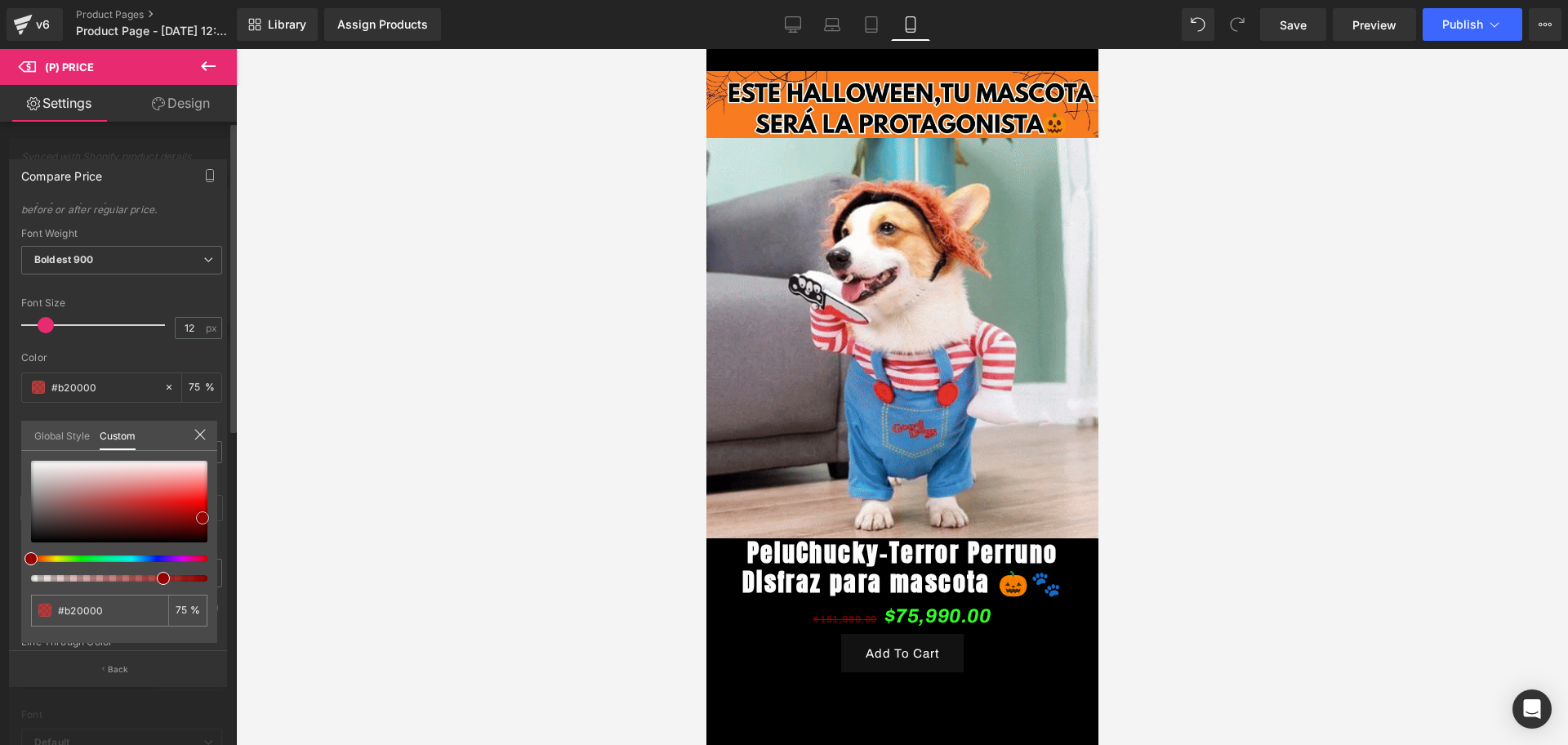
type input "#970101"
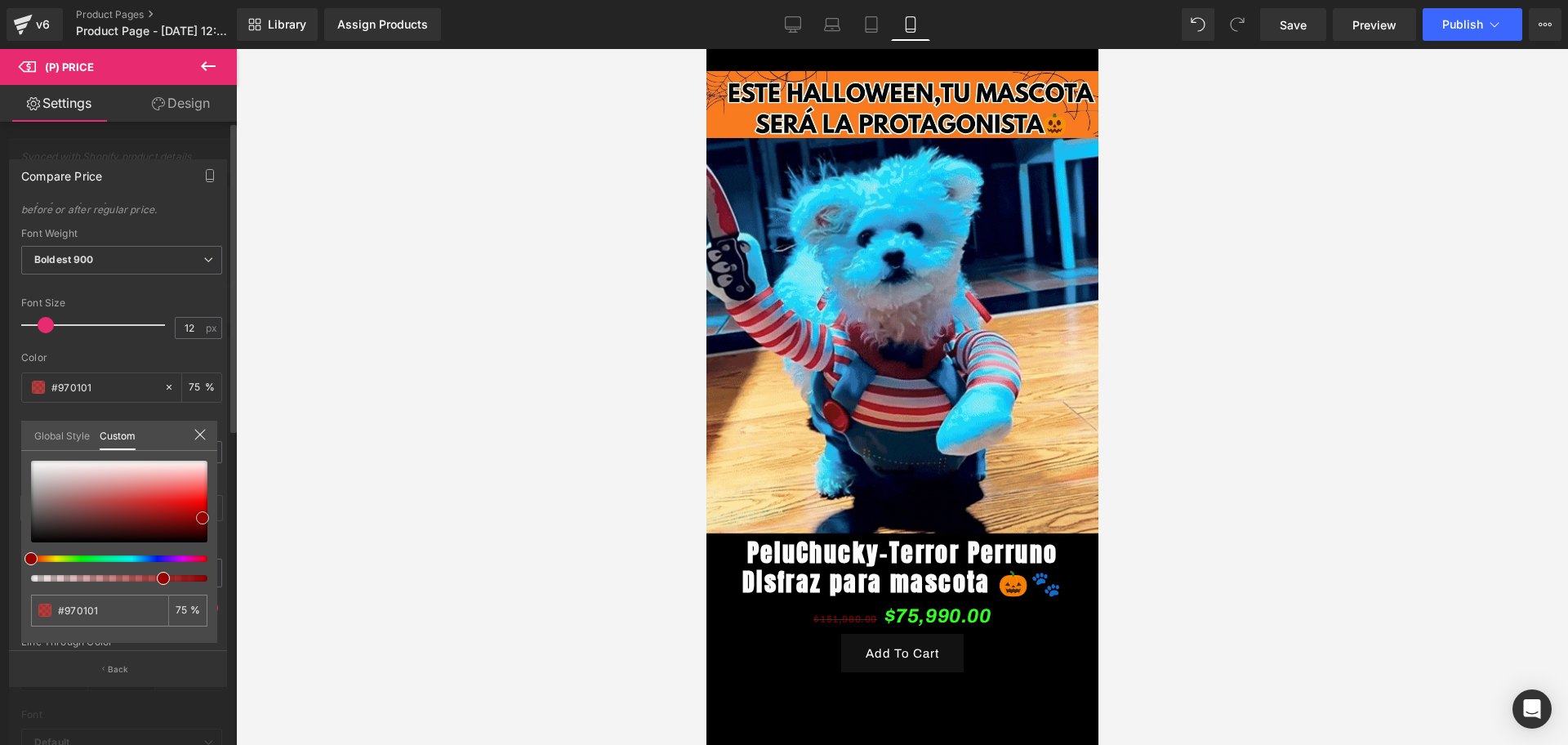
type input "#980000"
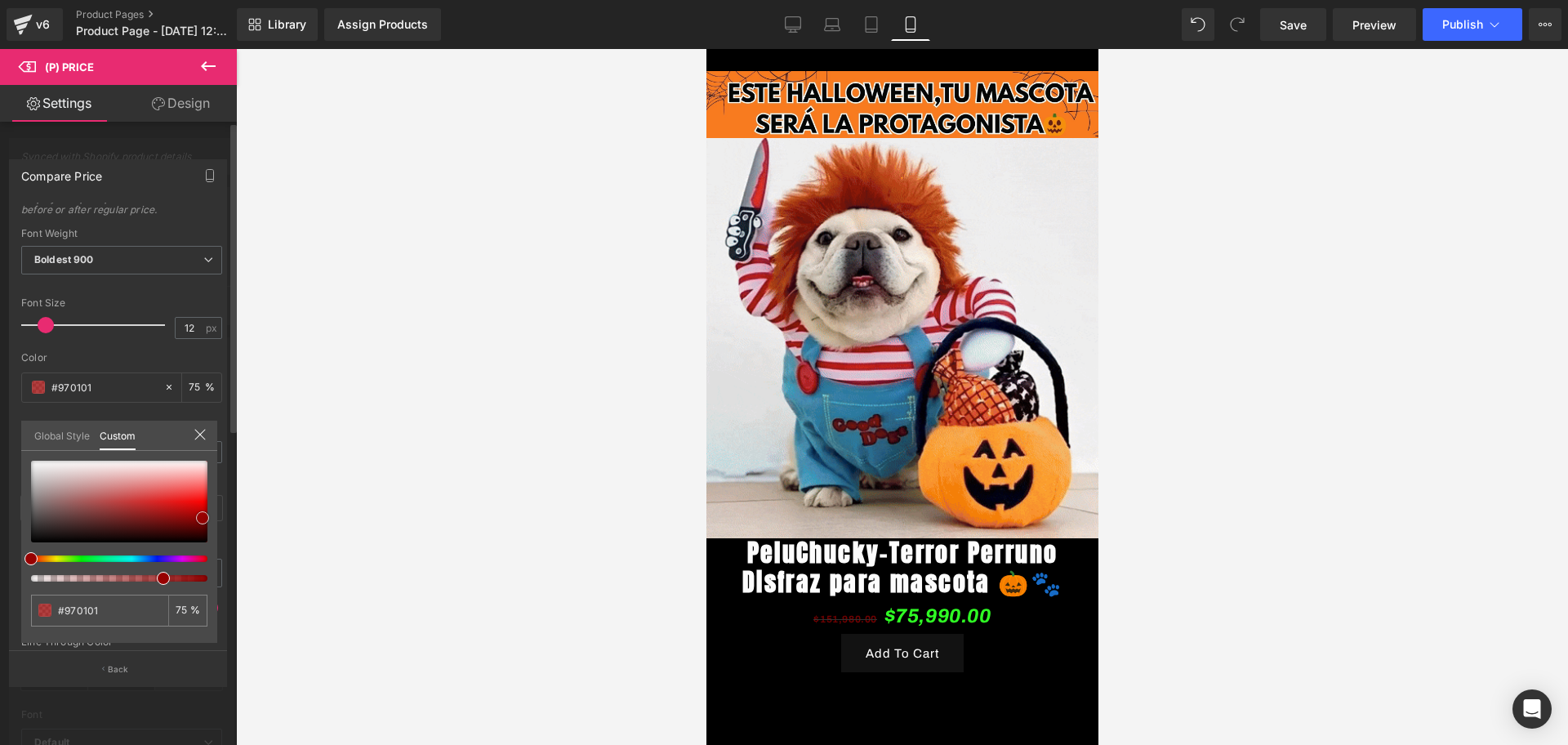
type input "#980000"
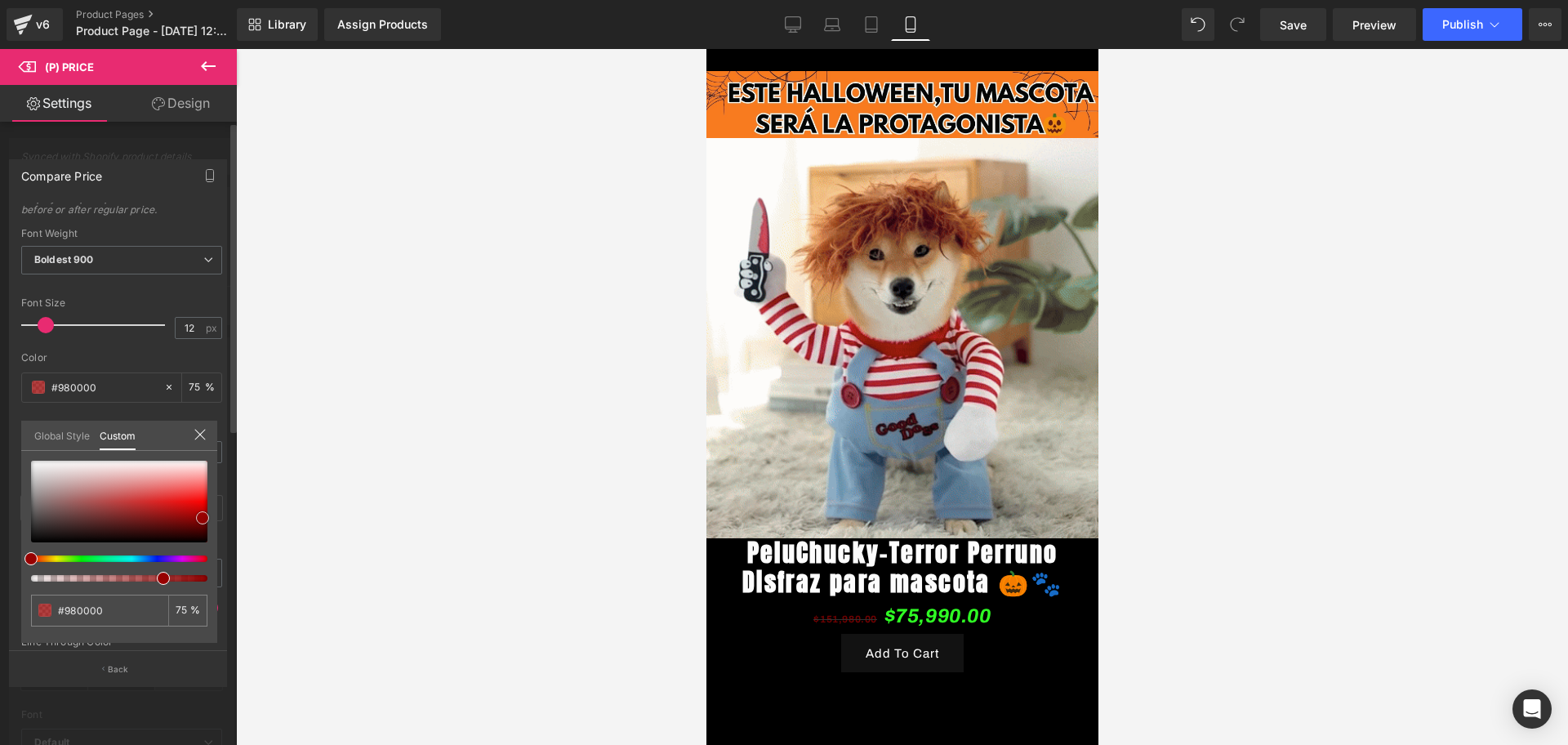
type input "#990000"
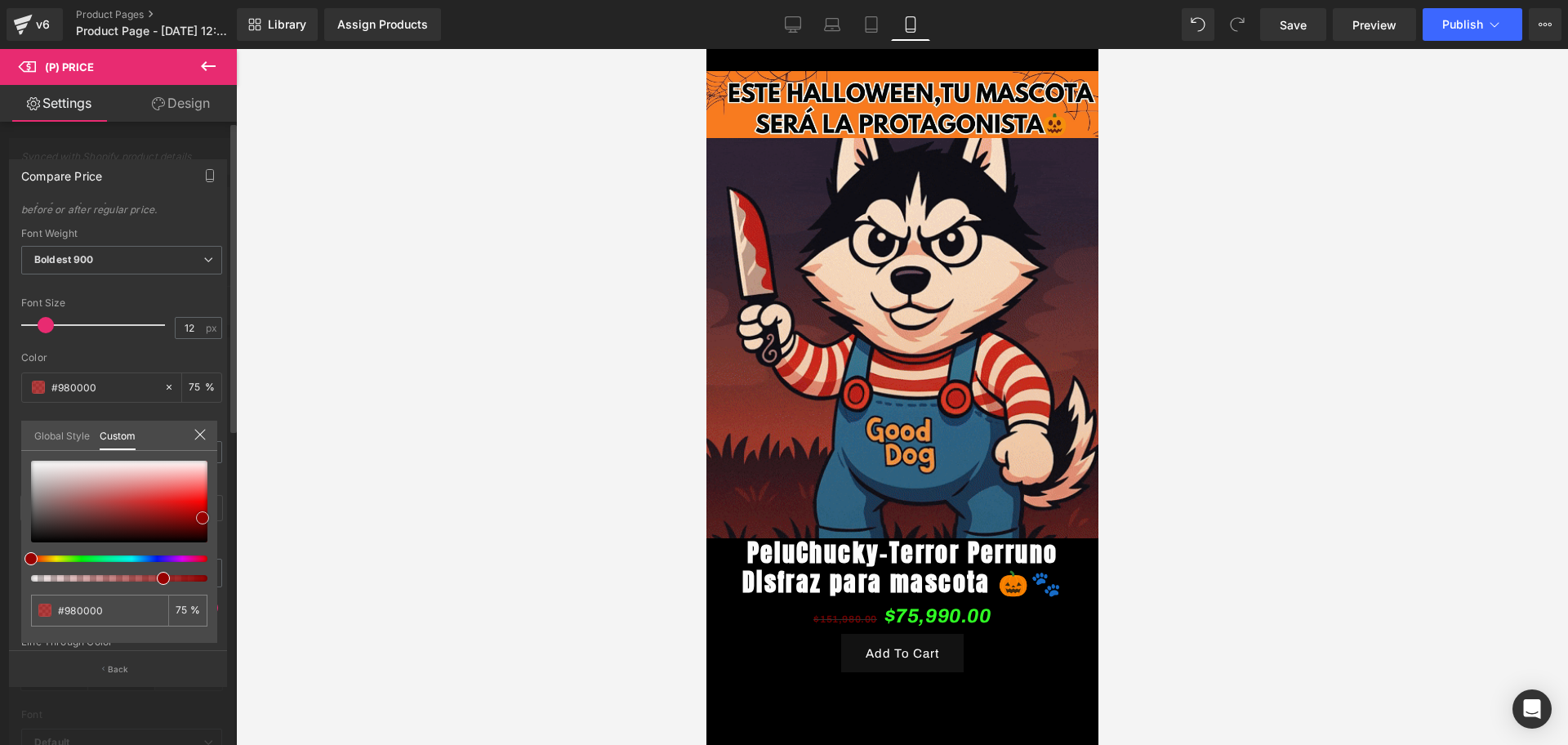
type input "#990000"
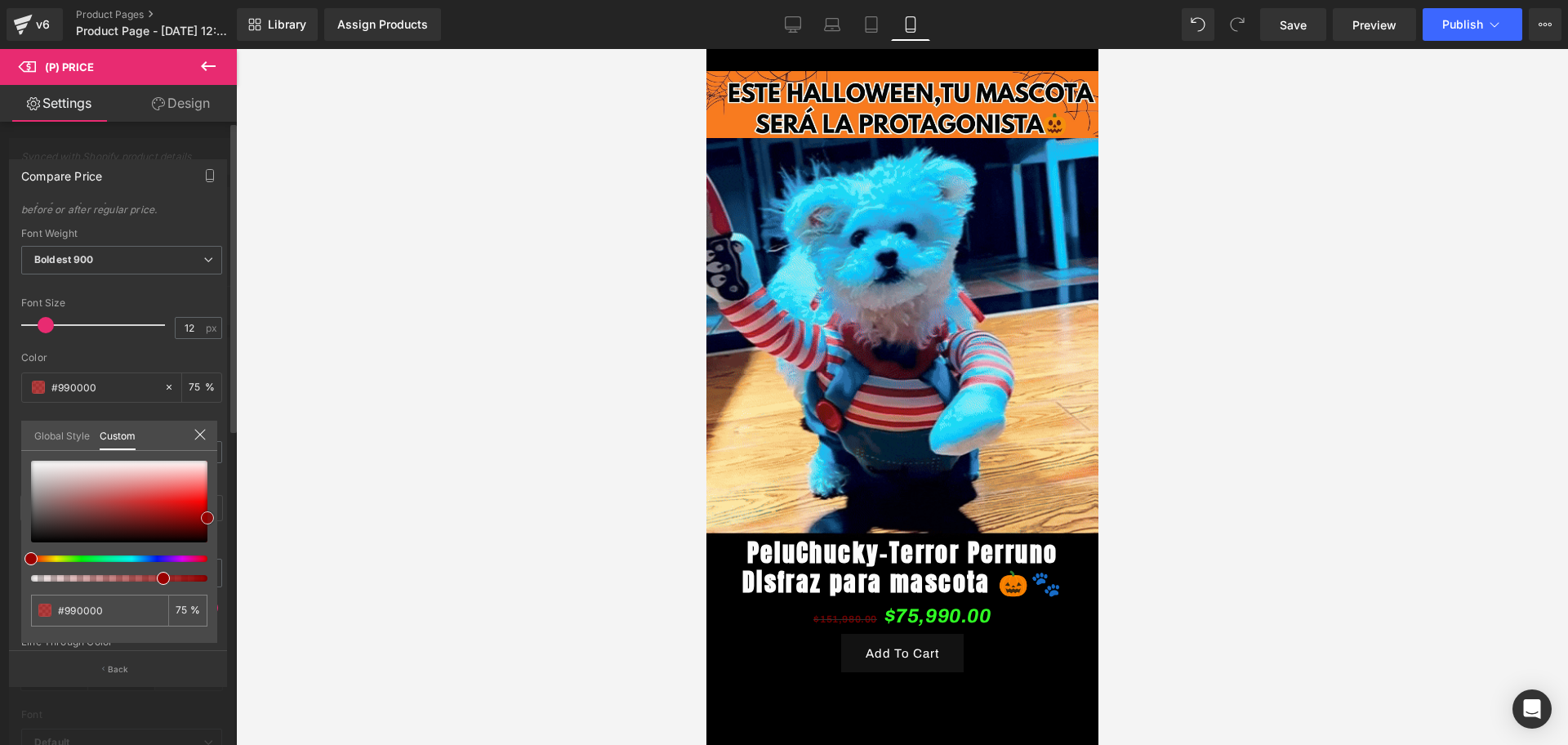
type input "#a30000"
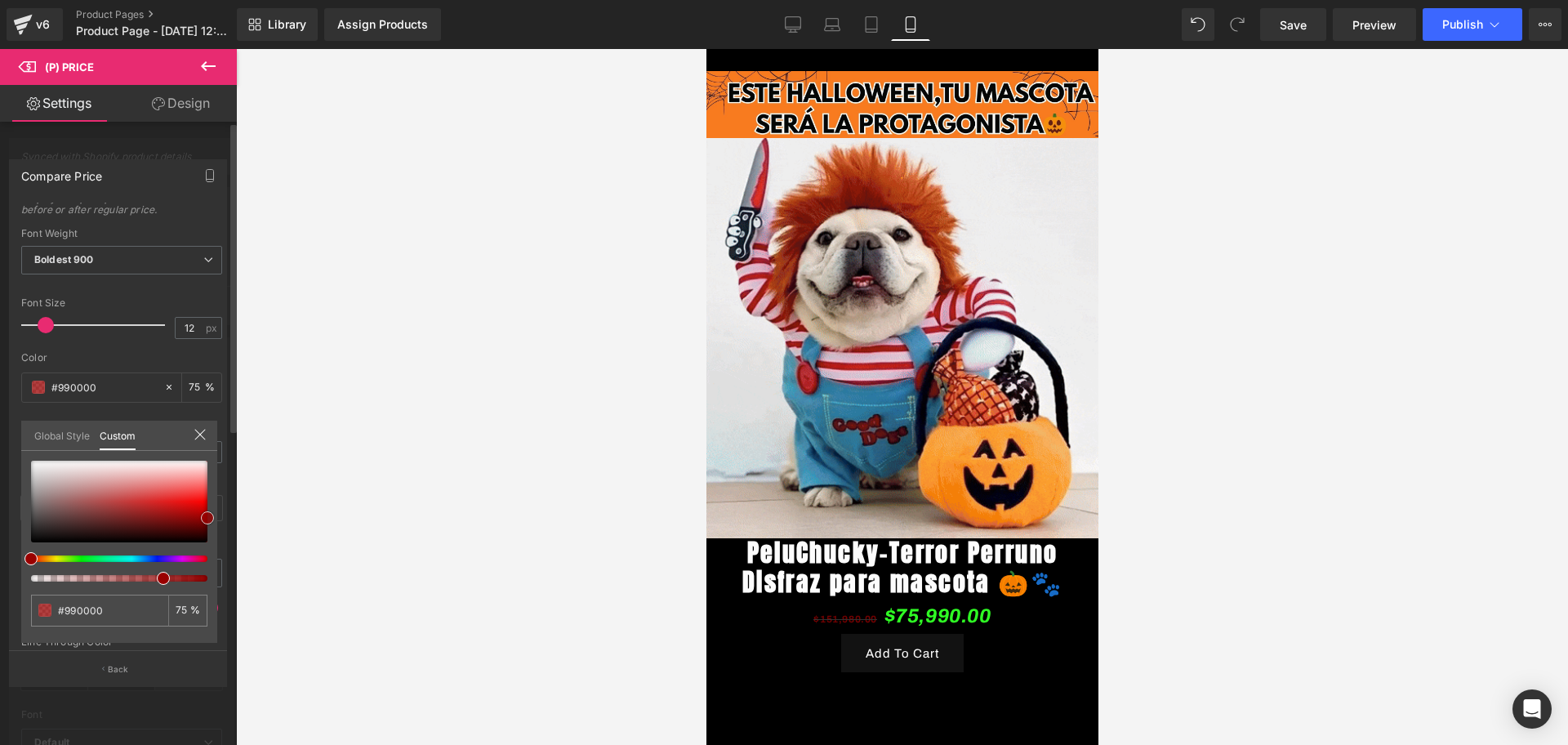
type input "#a30000"
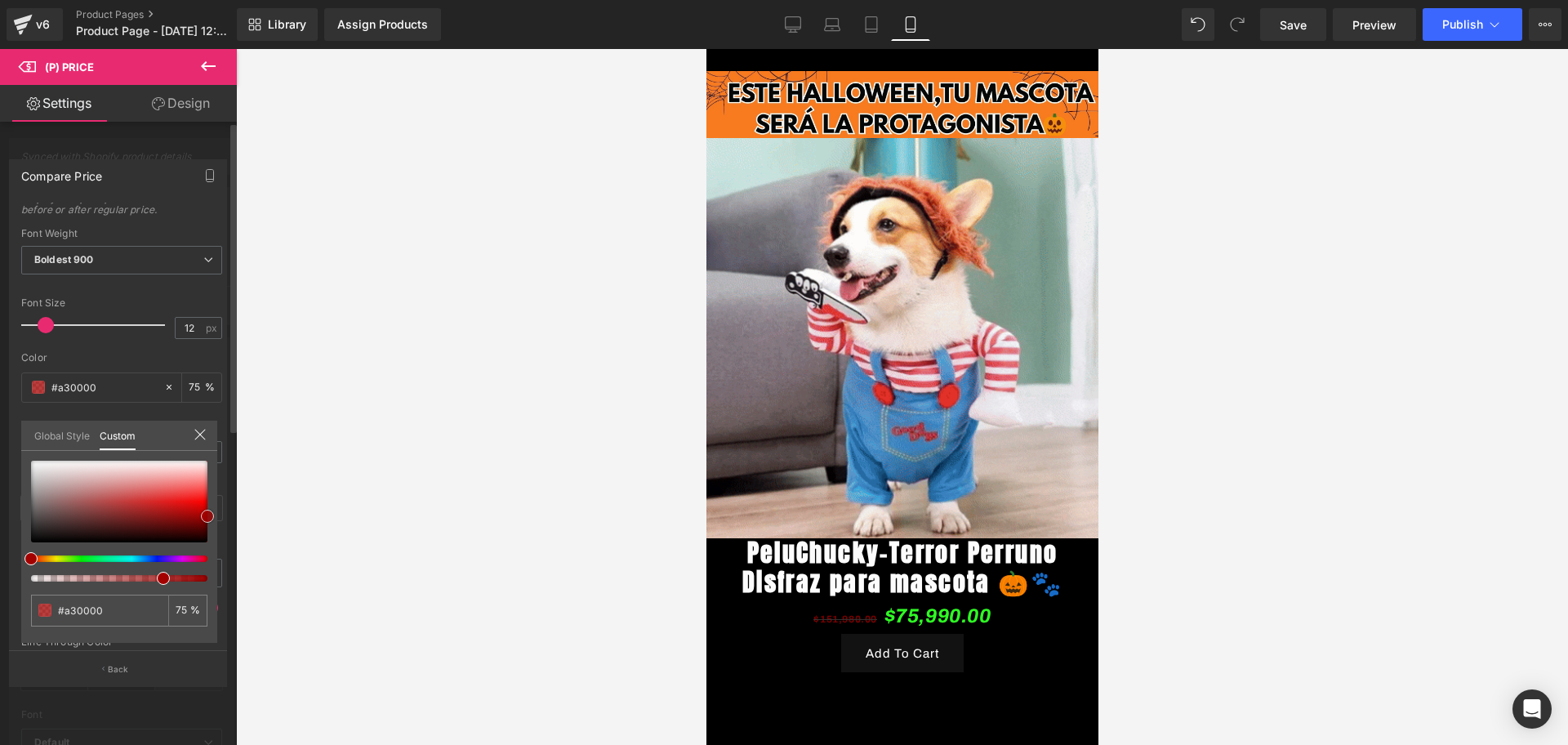
type input "#b20000"
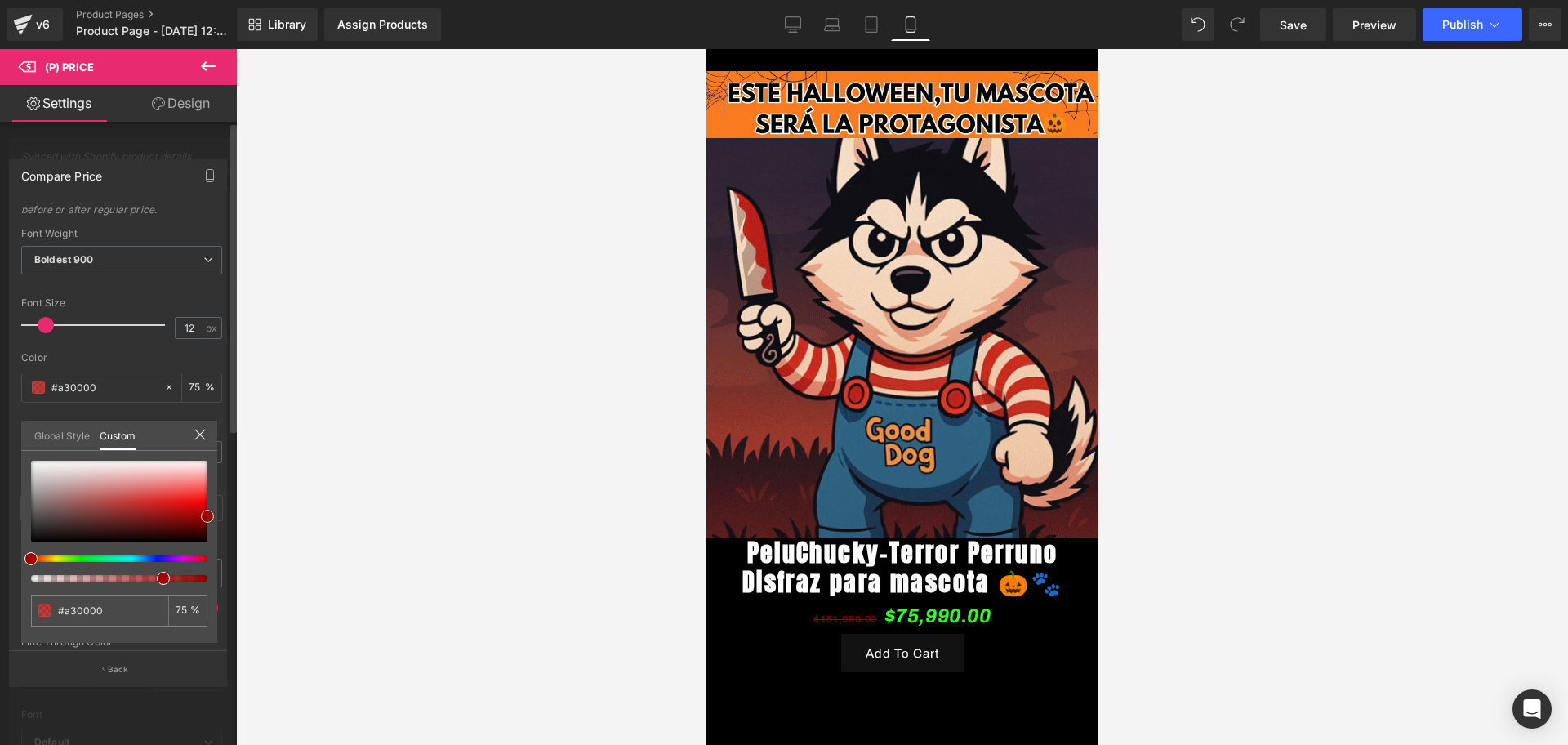
type input "#b20000"
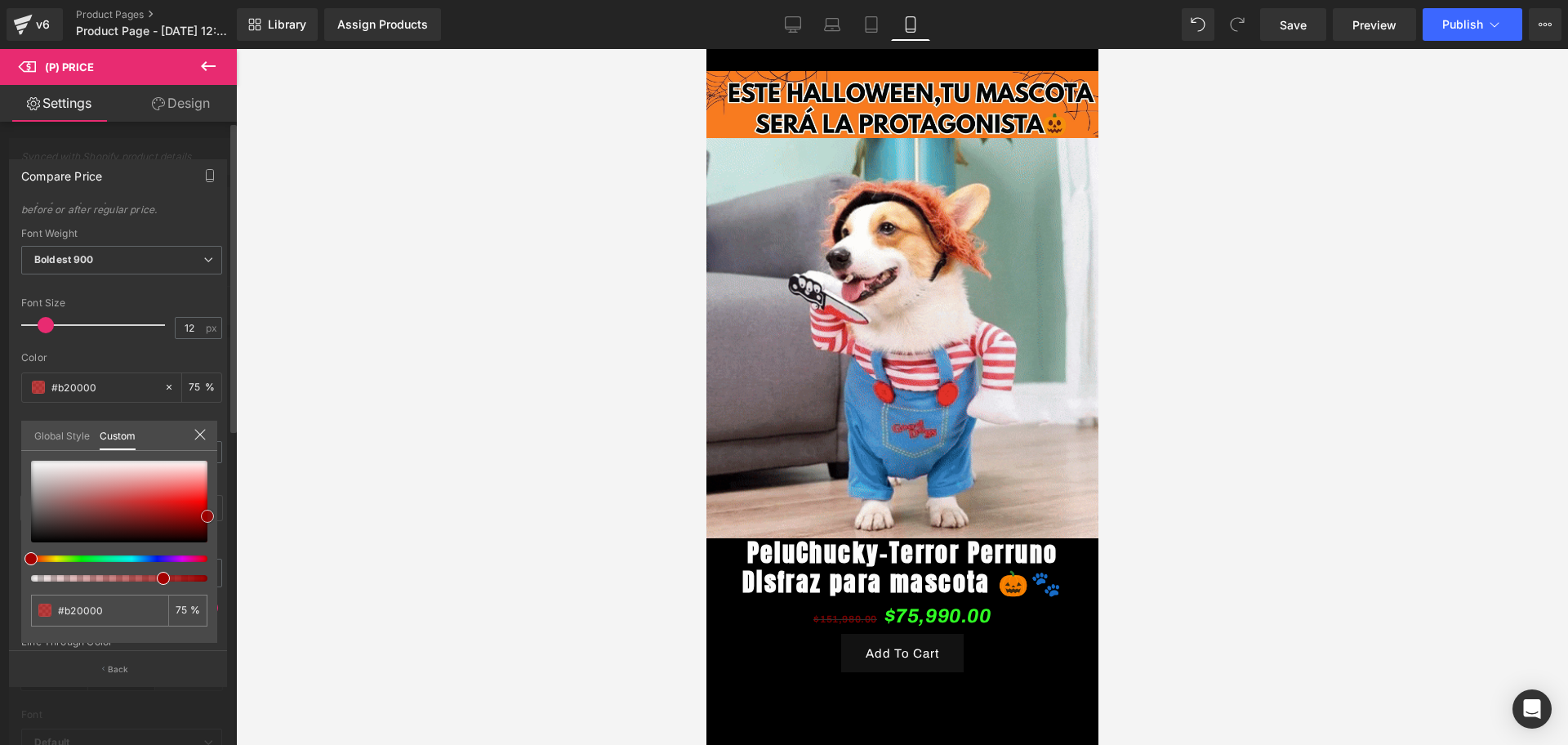
type input "#c60000"
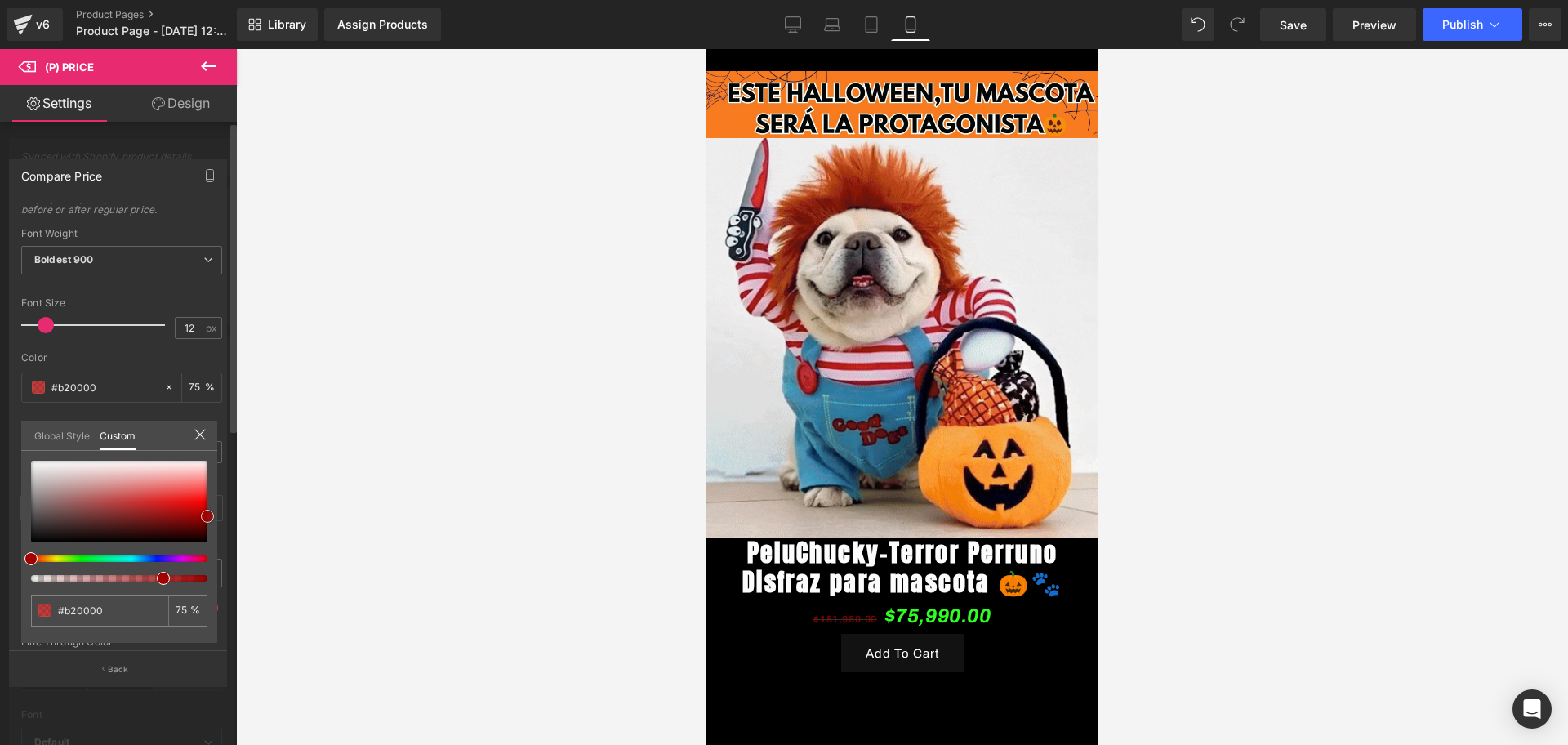
type input "#c60000"
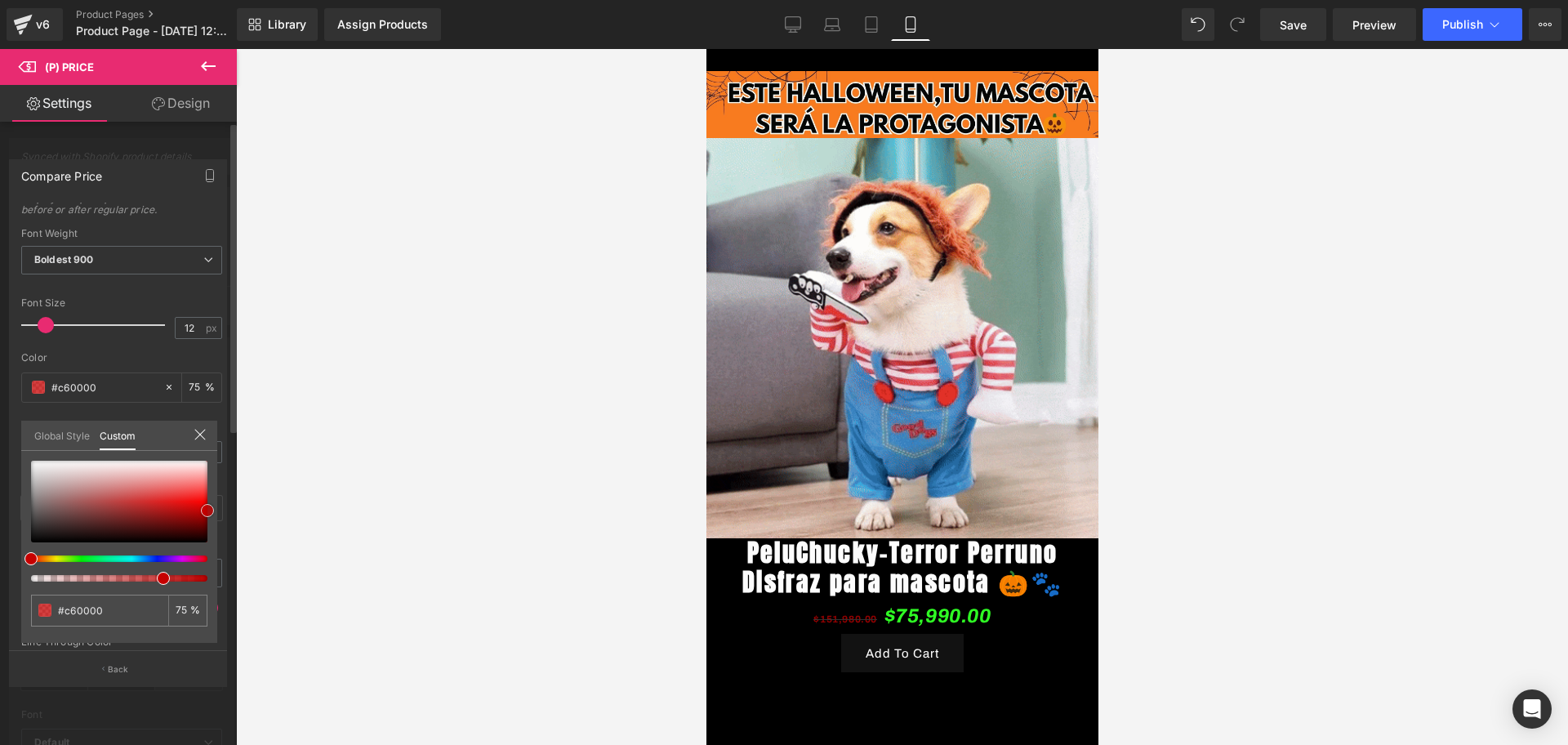
type input "#e00000"
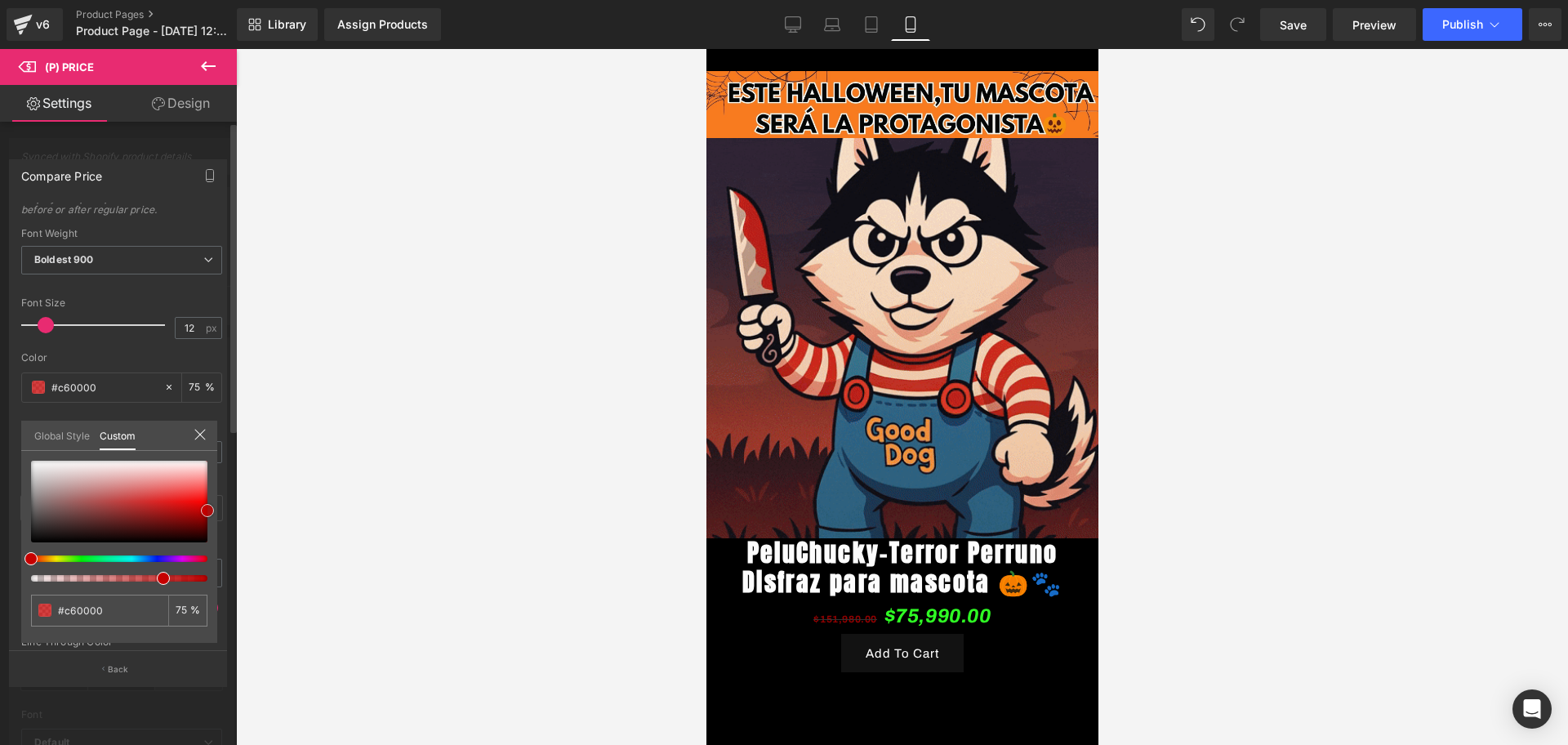
type input "#e00000"
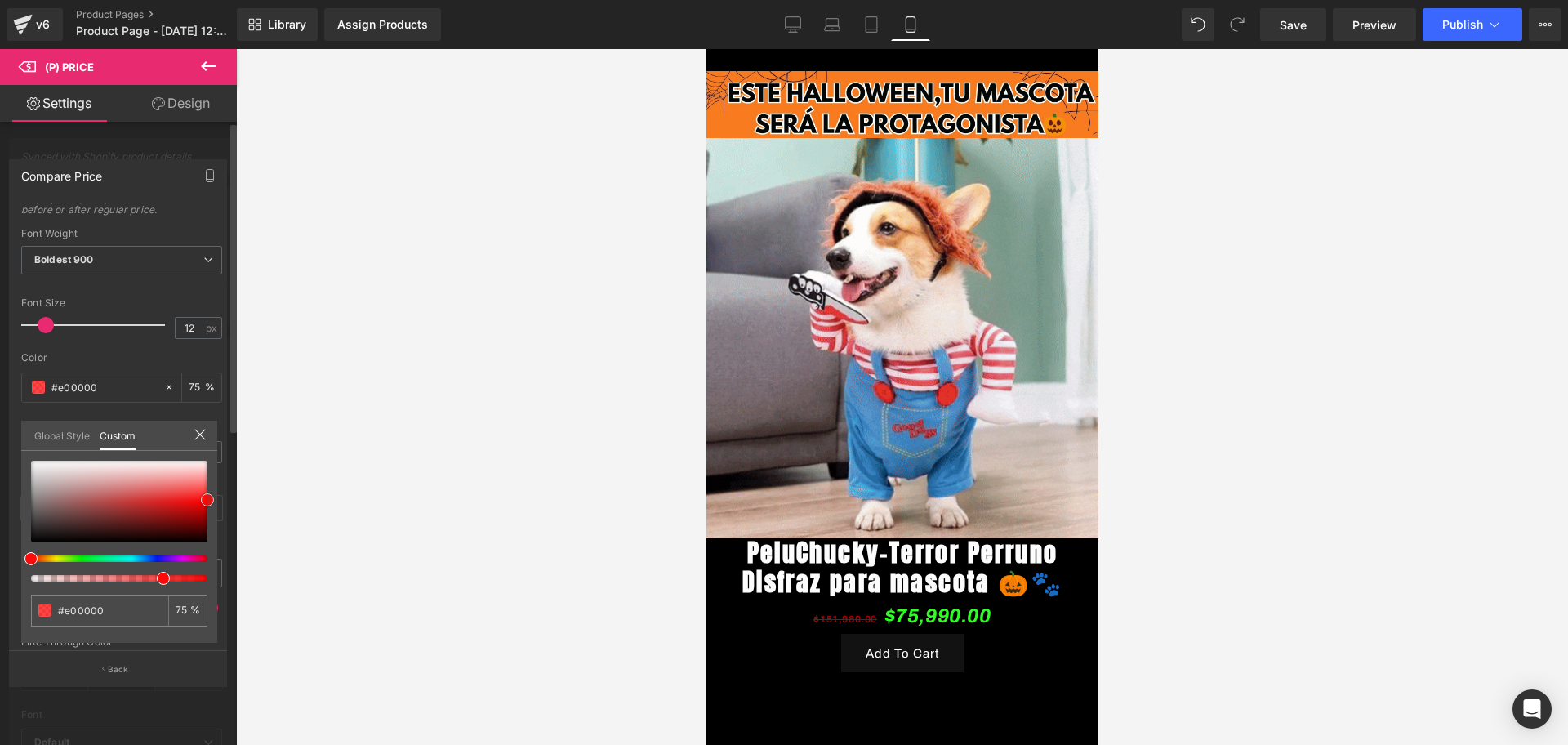
drag, startPoint x: 211, startPoint y: 496, endPoint x: 229, endPoint y: 500, distance: 18.4
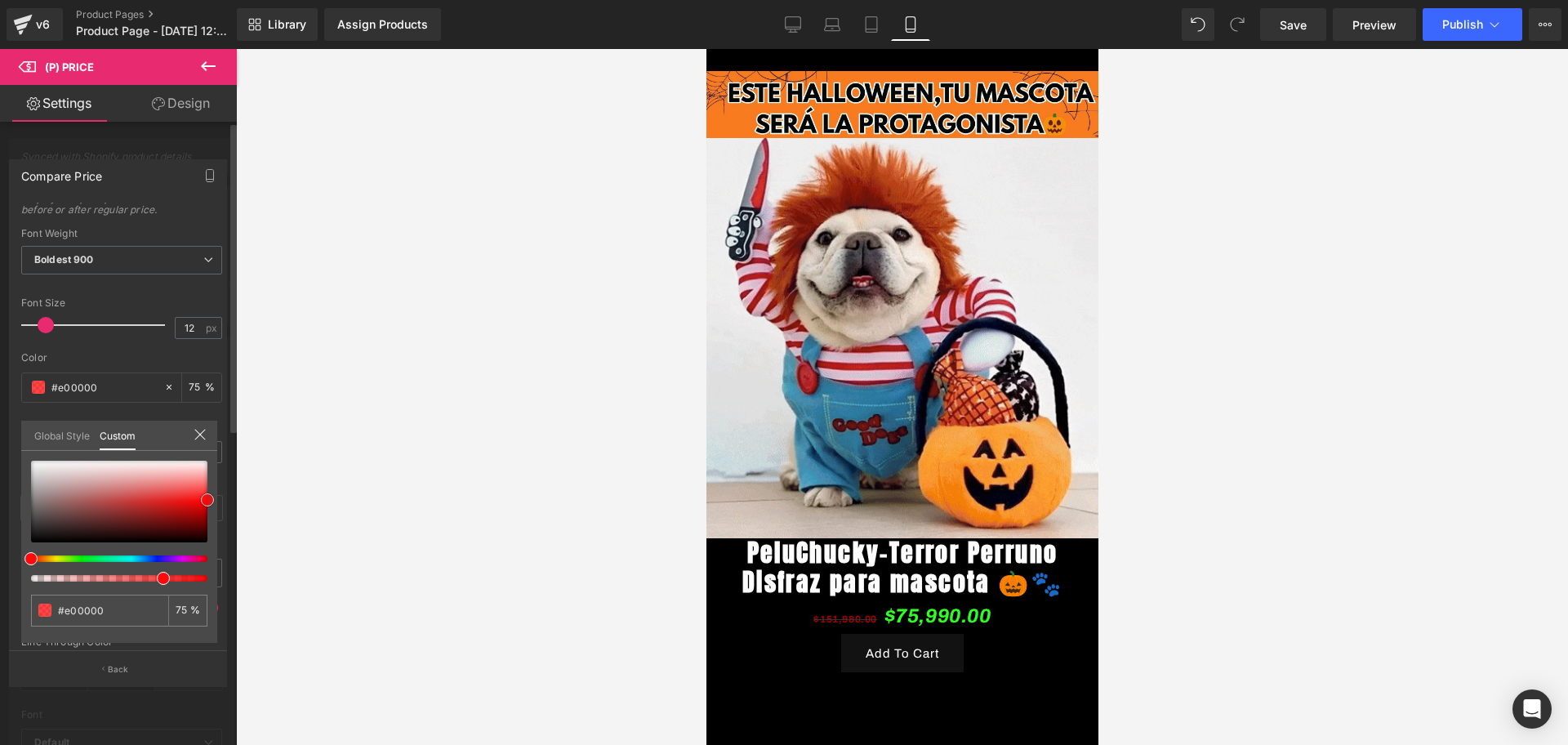
click at [229, 500] on div "Compare Price Text Styles Custom Custom Setup Global Style Custom Setup Global …" at bounding box center [118, 416] width 237 height 538
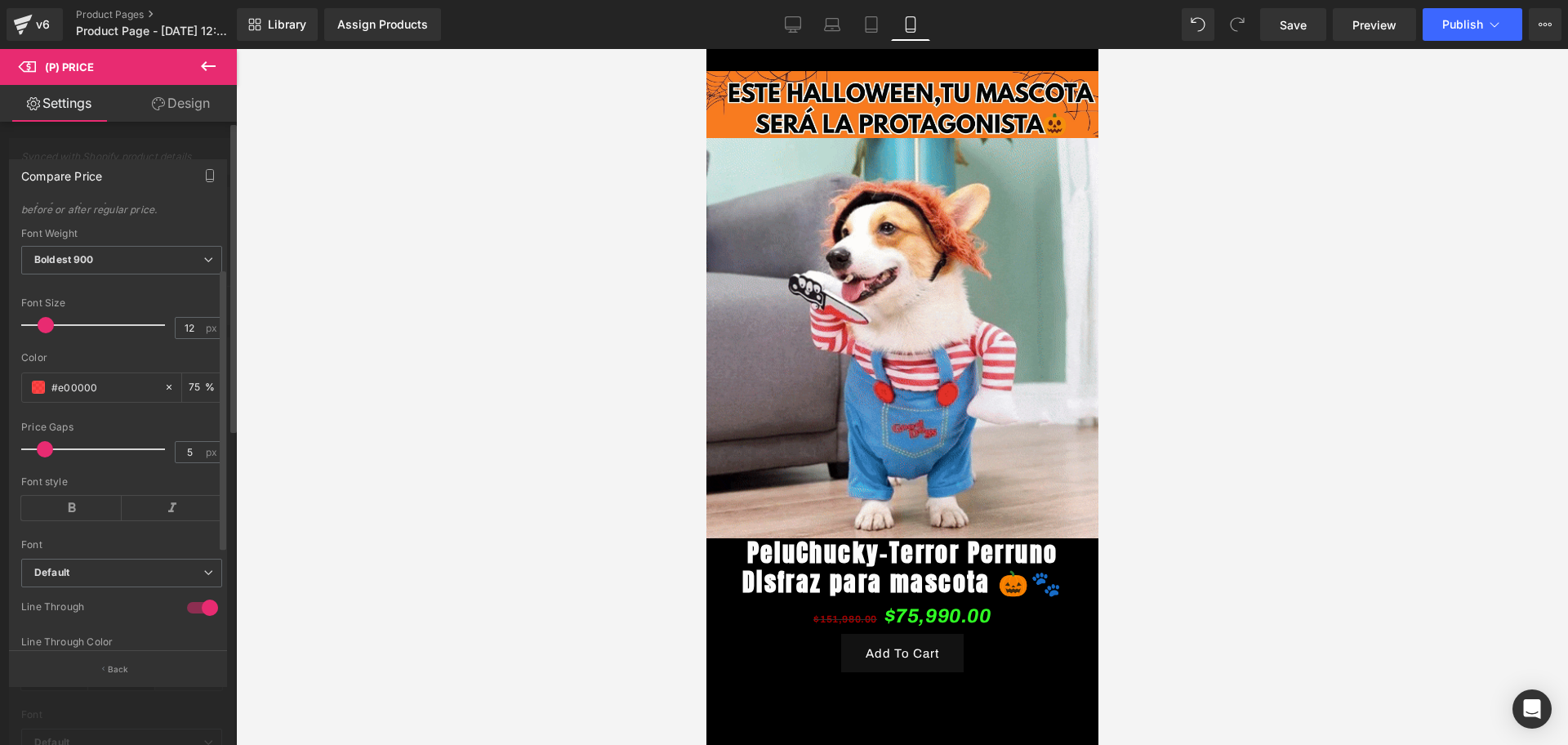
drag, startPoint x: 378, startPoint y: 463, endPoint x: 140, endPoint y: 464, distance: 238.0
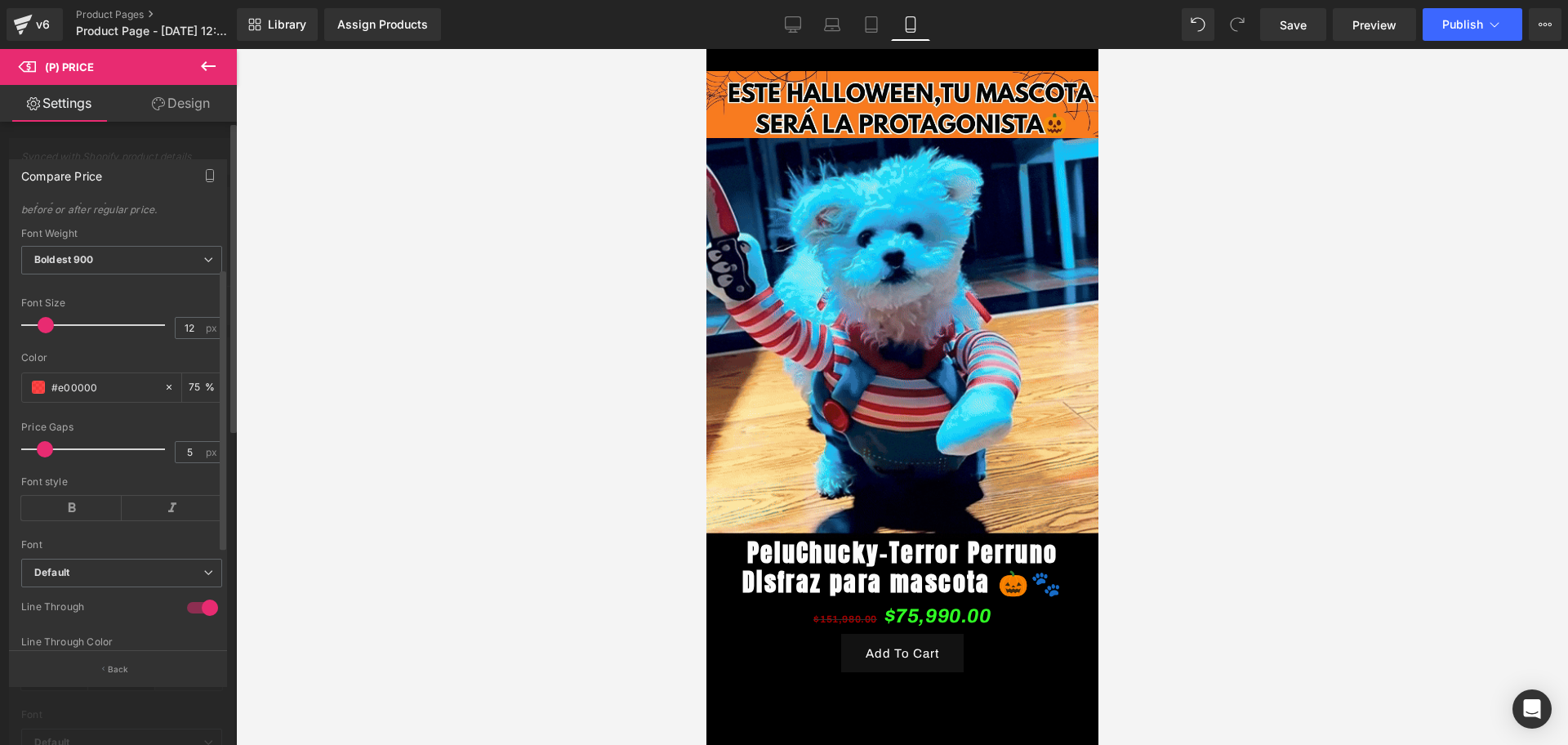
click at [381, 463] on div at bounding box center [901, 397] width 1332 height 696
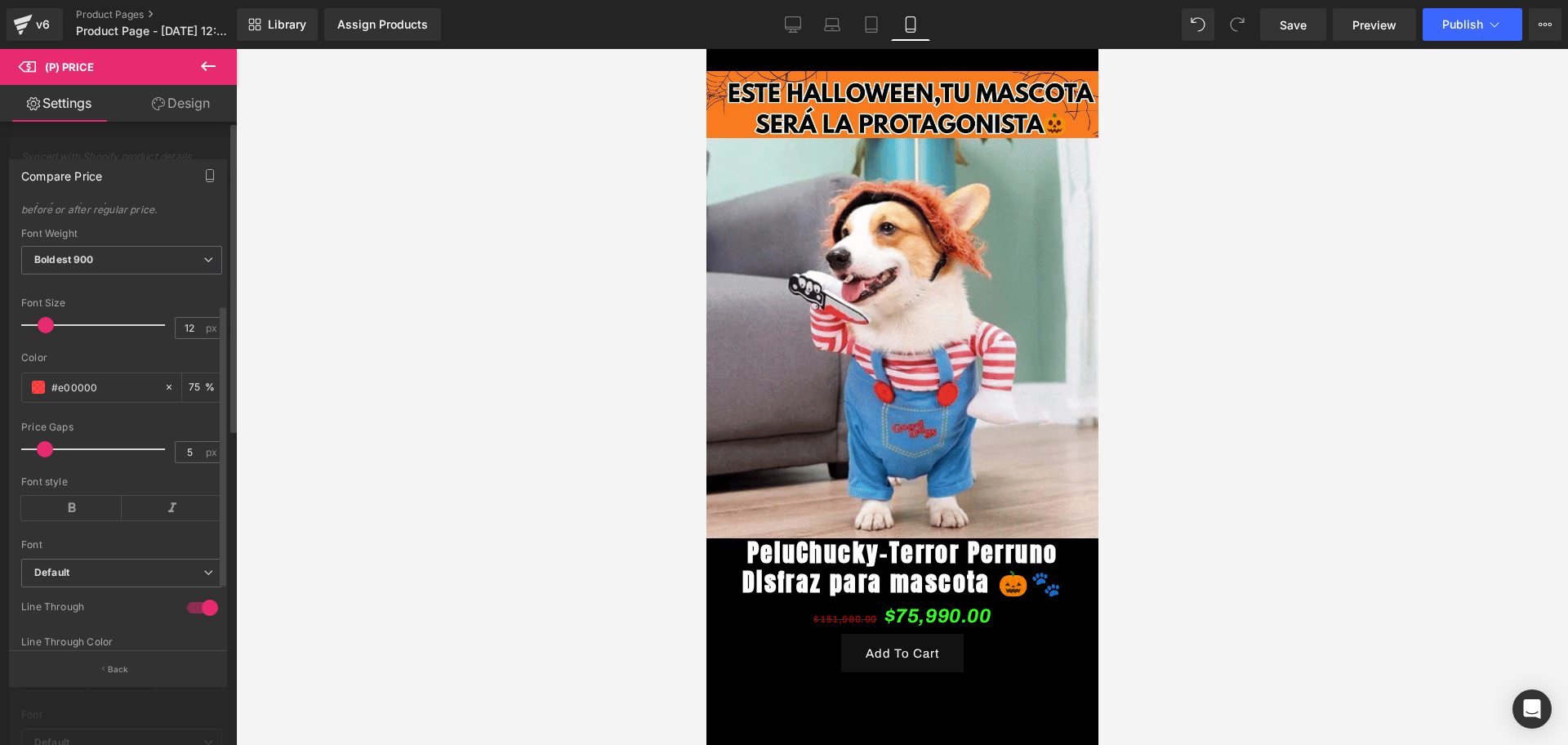
scroll to position [255, 0]
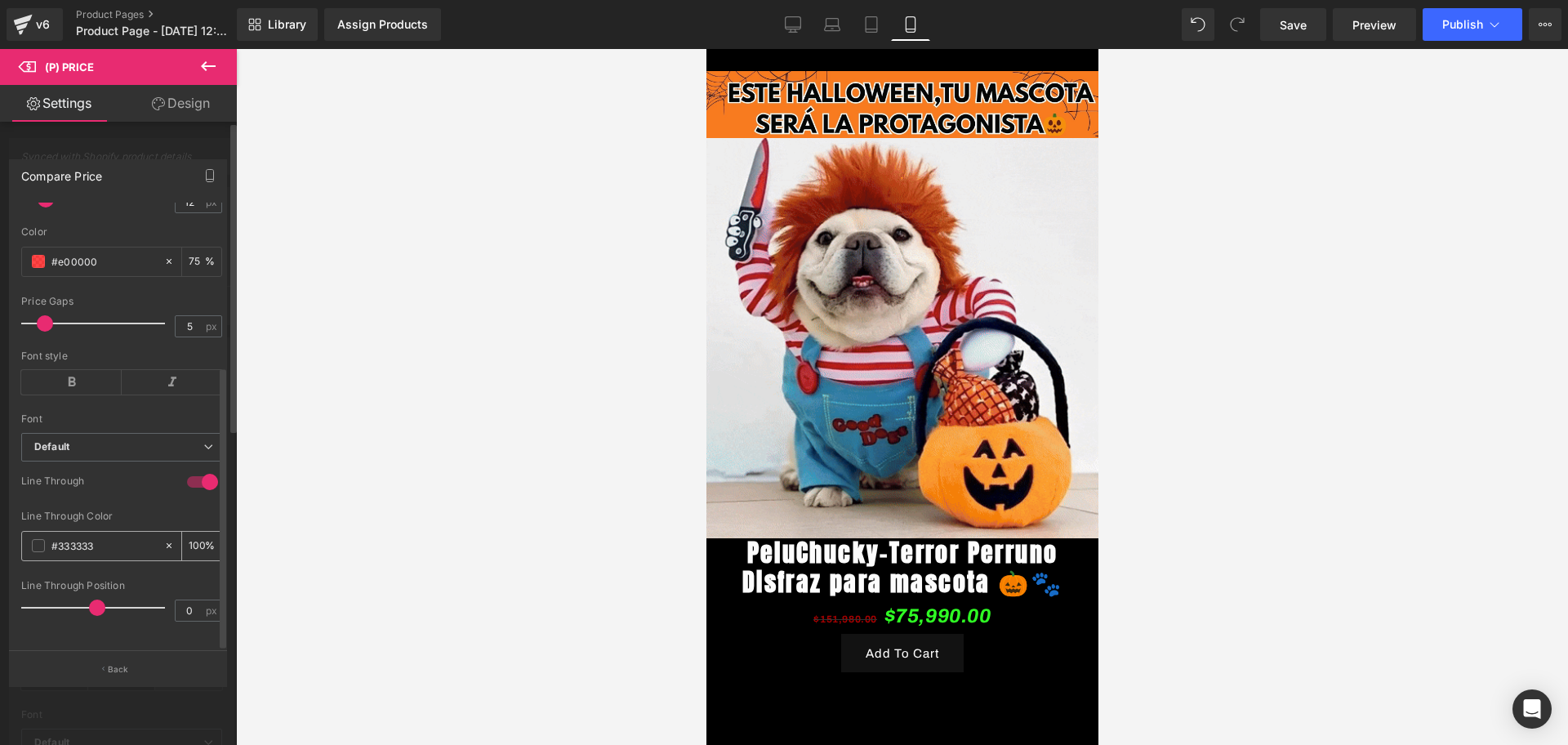
click at [33, 532] on div "#333333" at bounding box center [93, 546] width 141 height 29
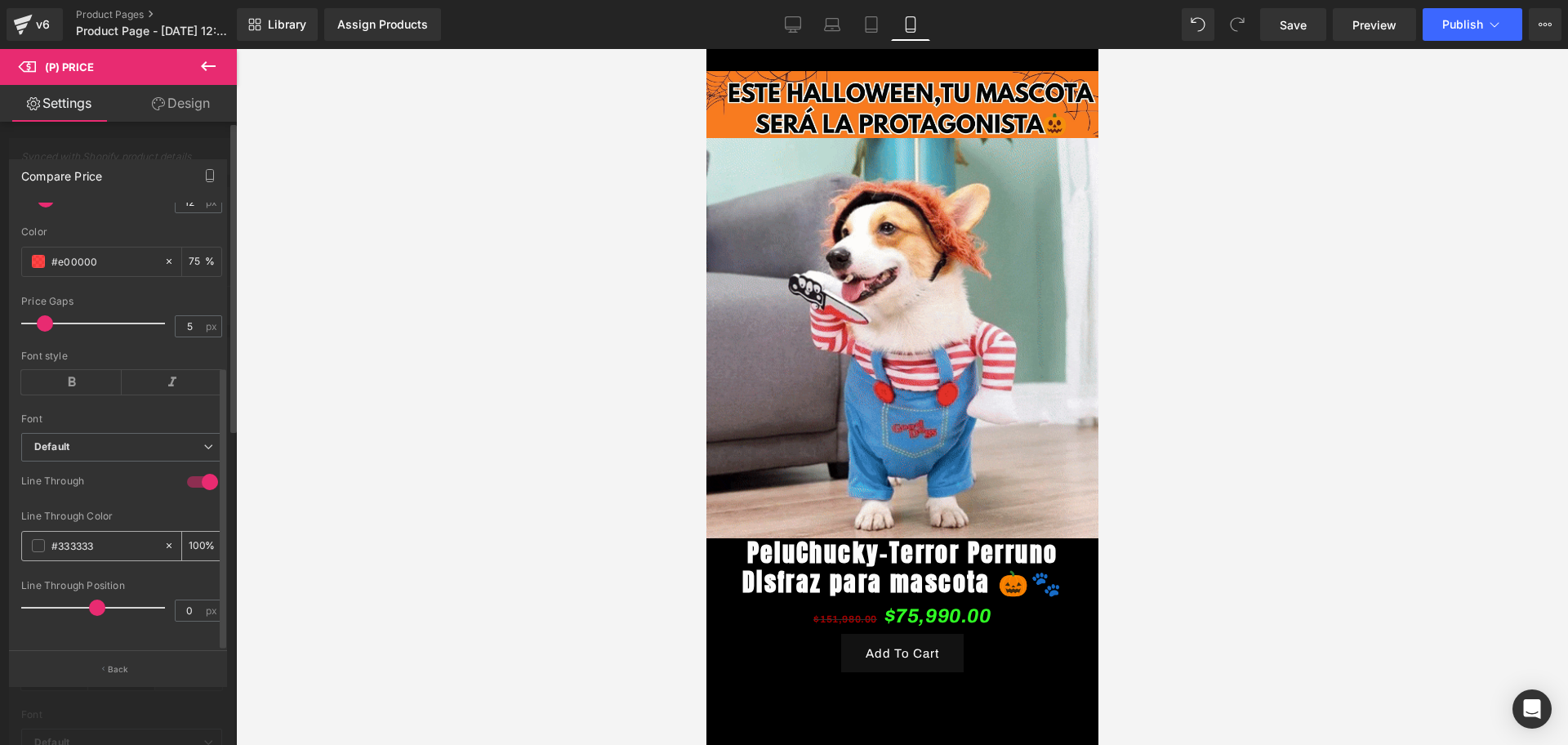
click at [40, 532] on div "#333333" at bounding box center [93, 546] width 141 height 29
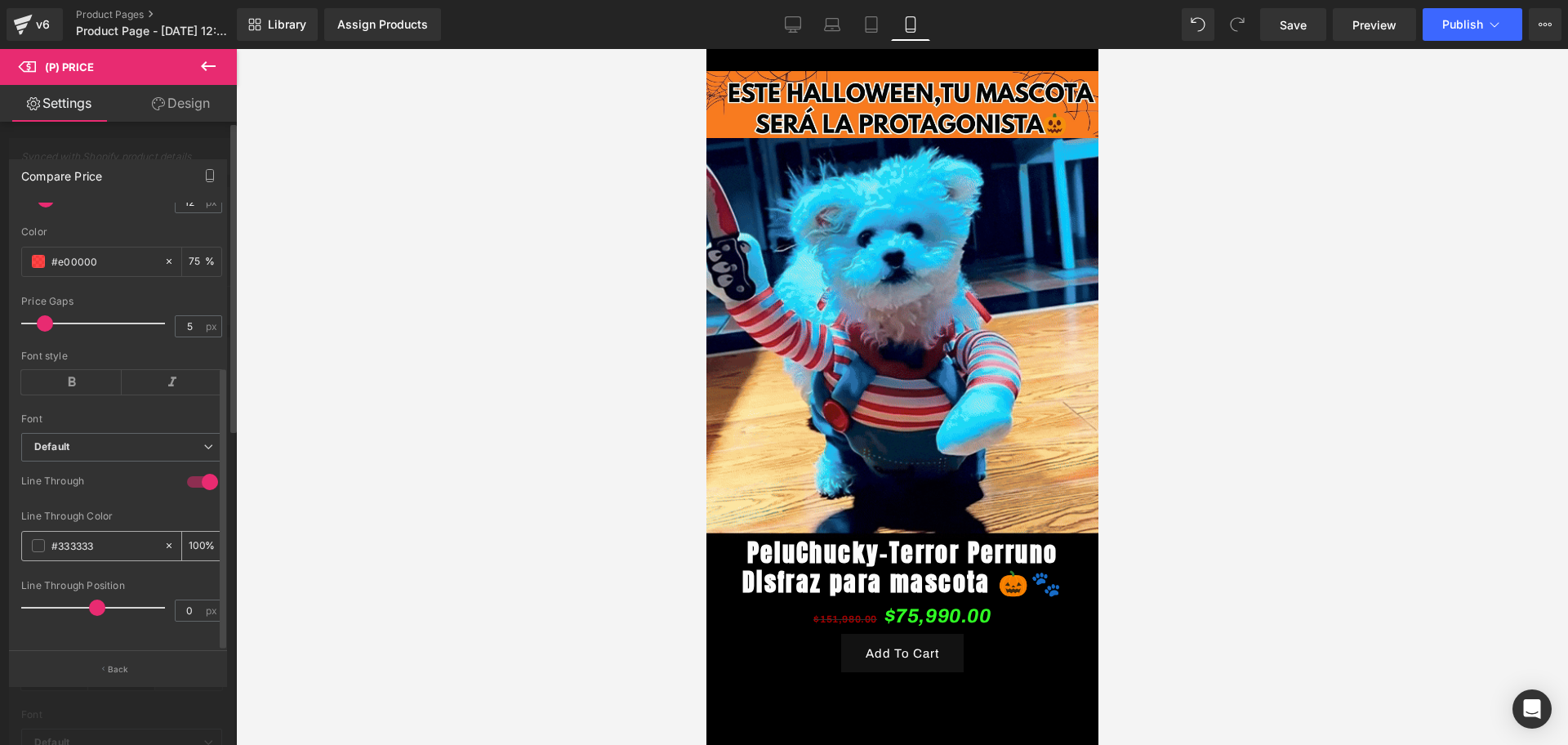
click at [48, 537] on div "#333333" at bounding box center [93, 546] width 141 height 29
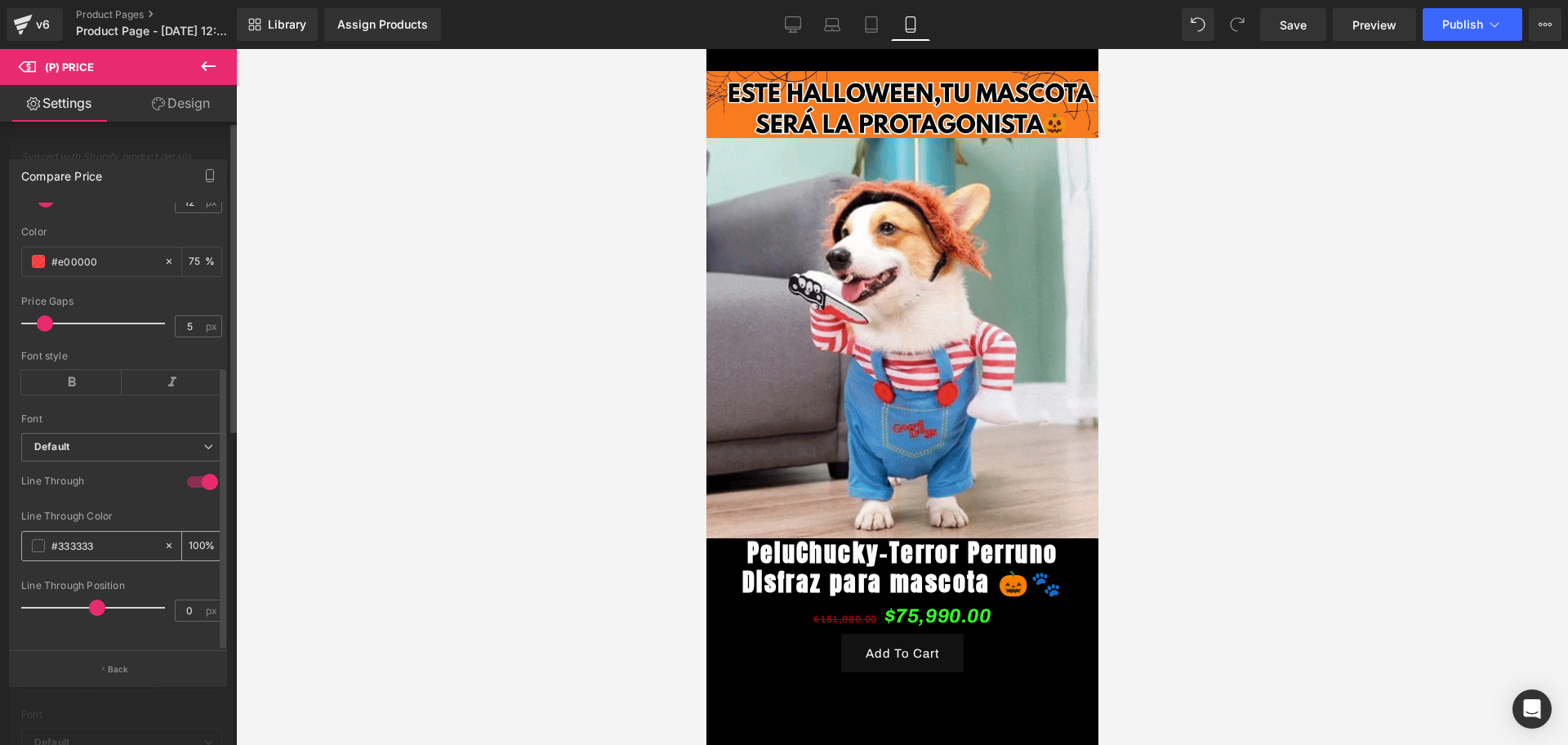
click at [33, 539] on span at bounding box center [38, 545] width 13 height 13
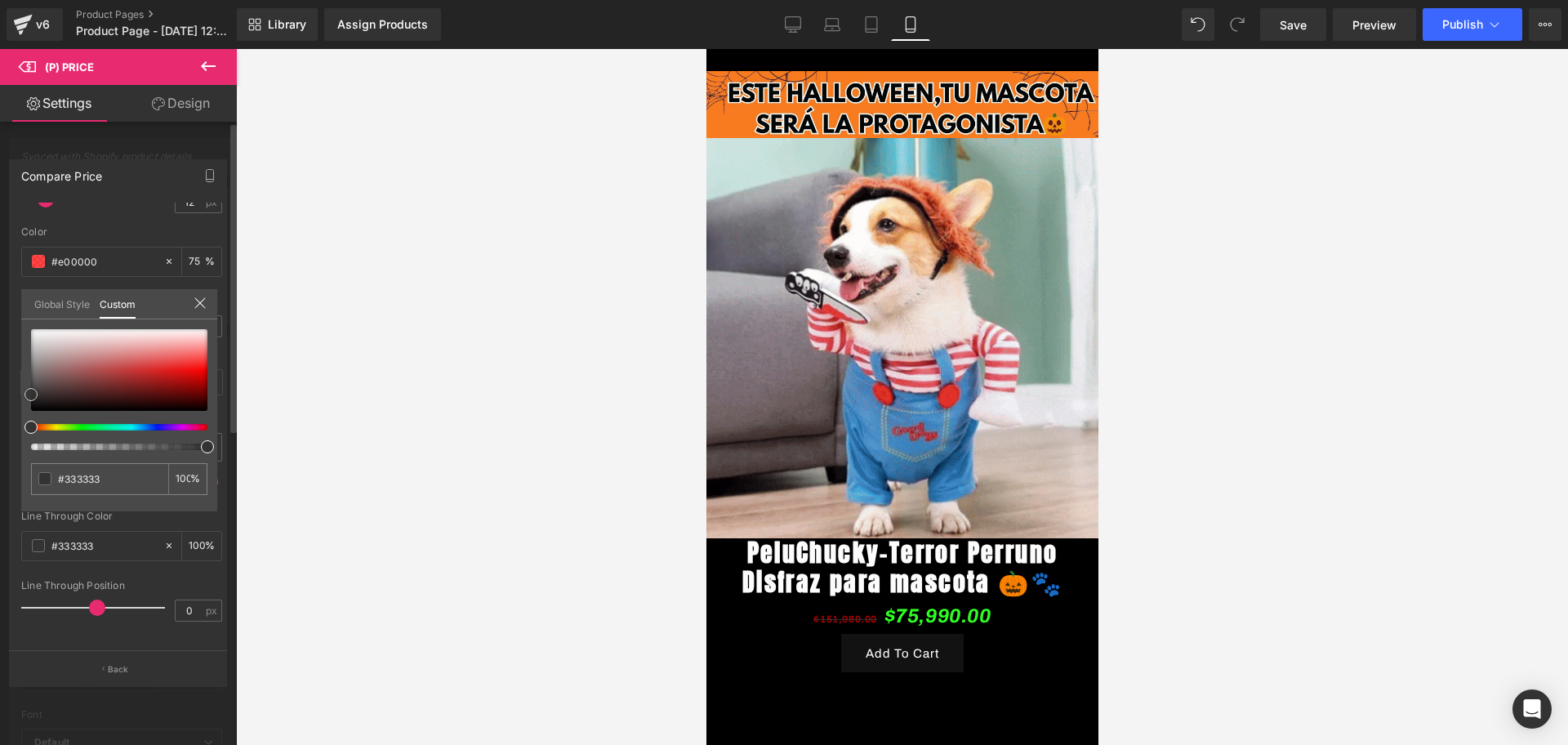
type input "#1a1818"
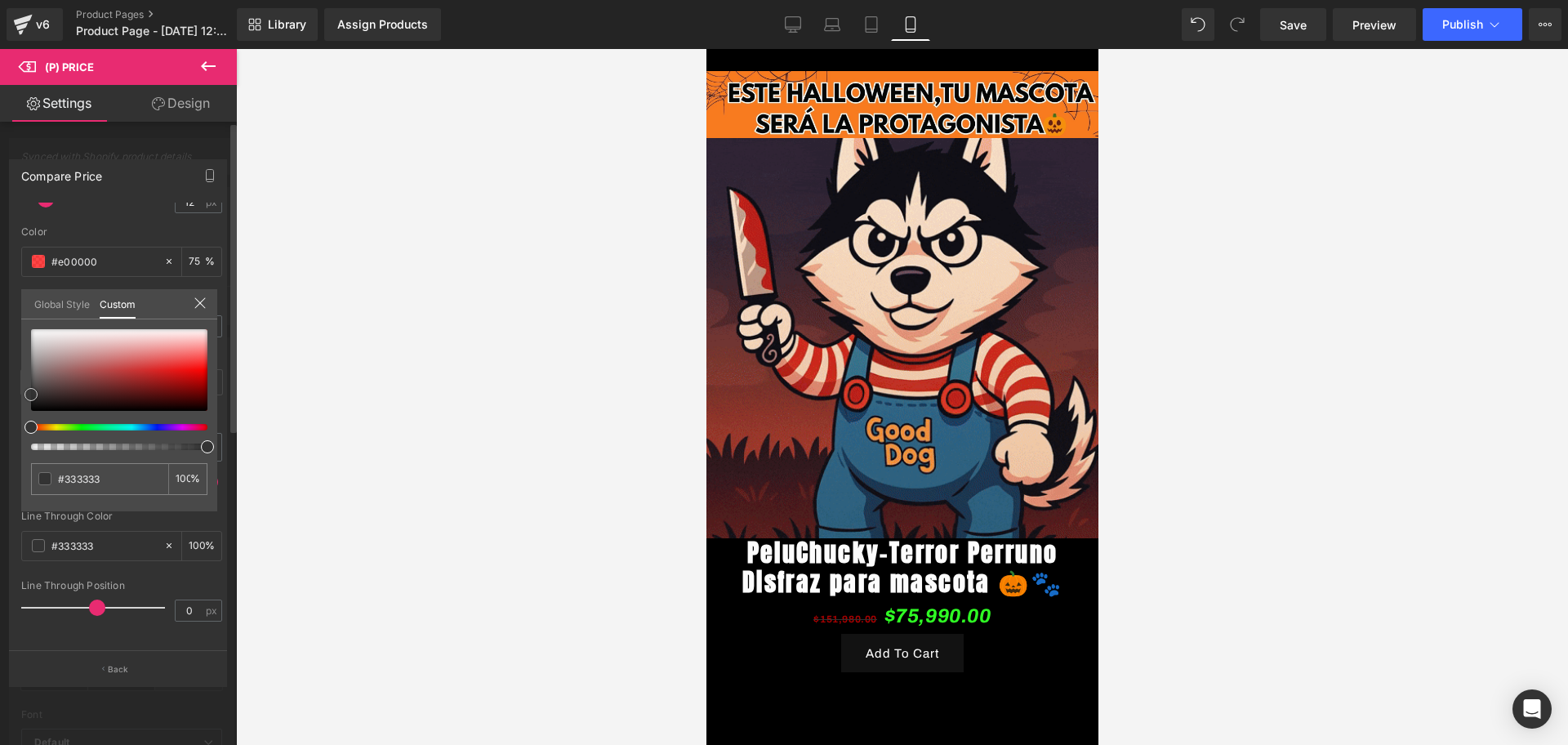
type input "#1a1818"
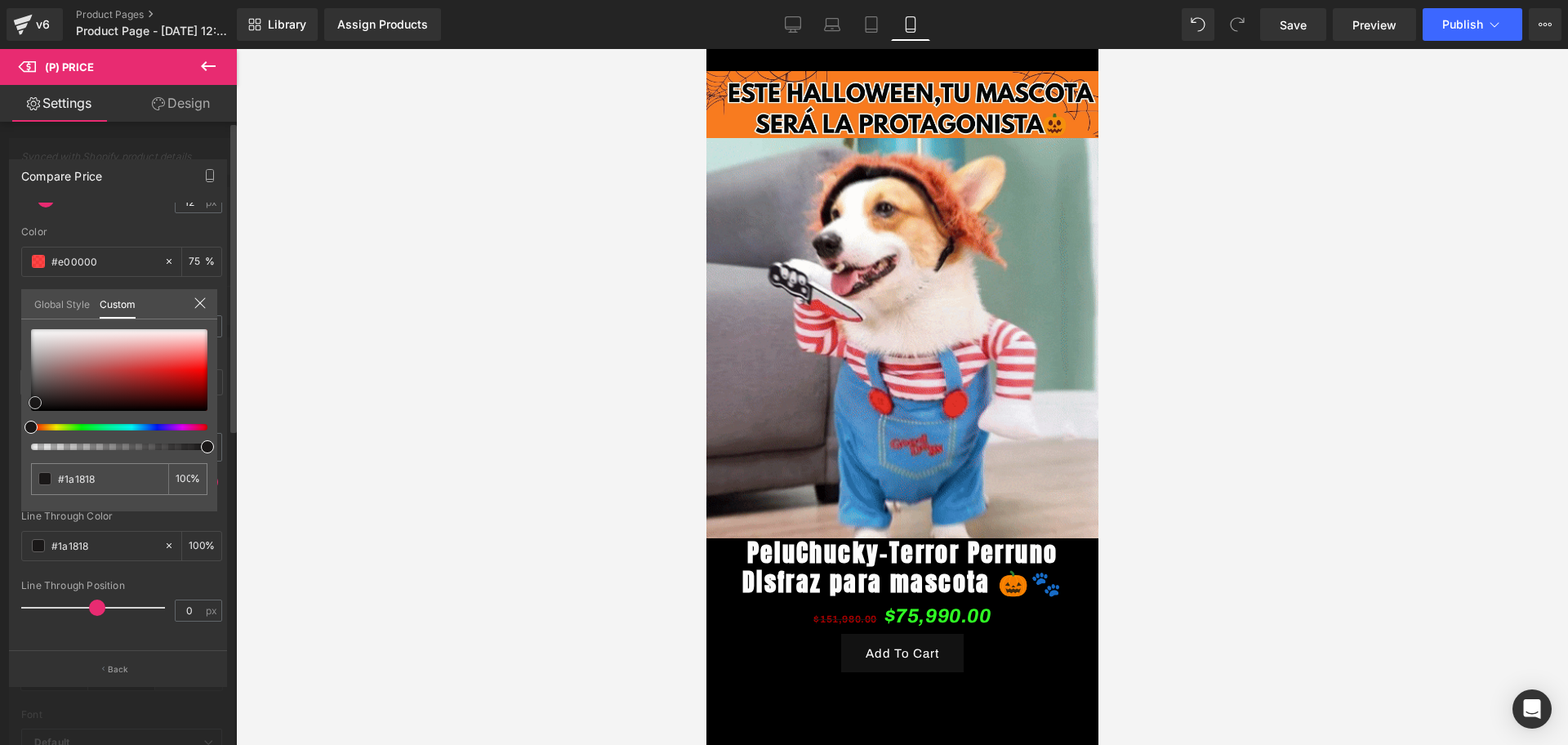
click at [35, 403] on div at bounding box center [119, 369] width 176 height 81
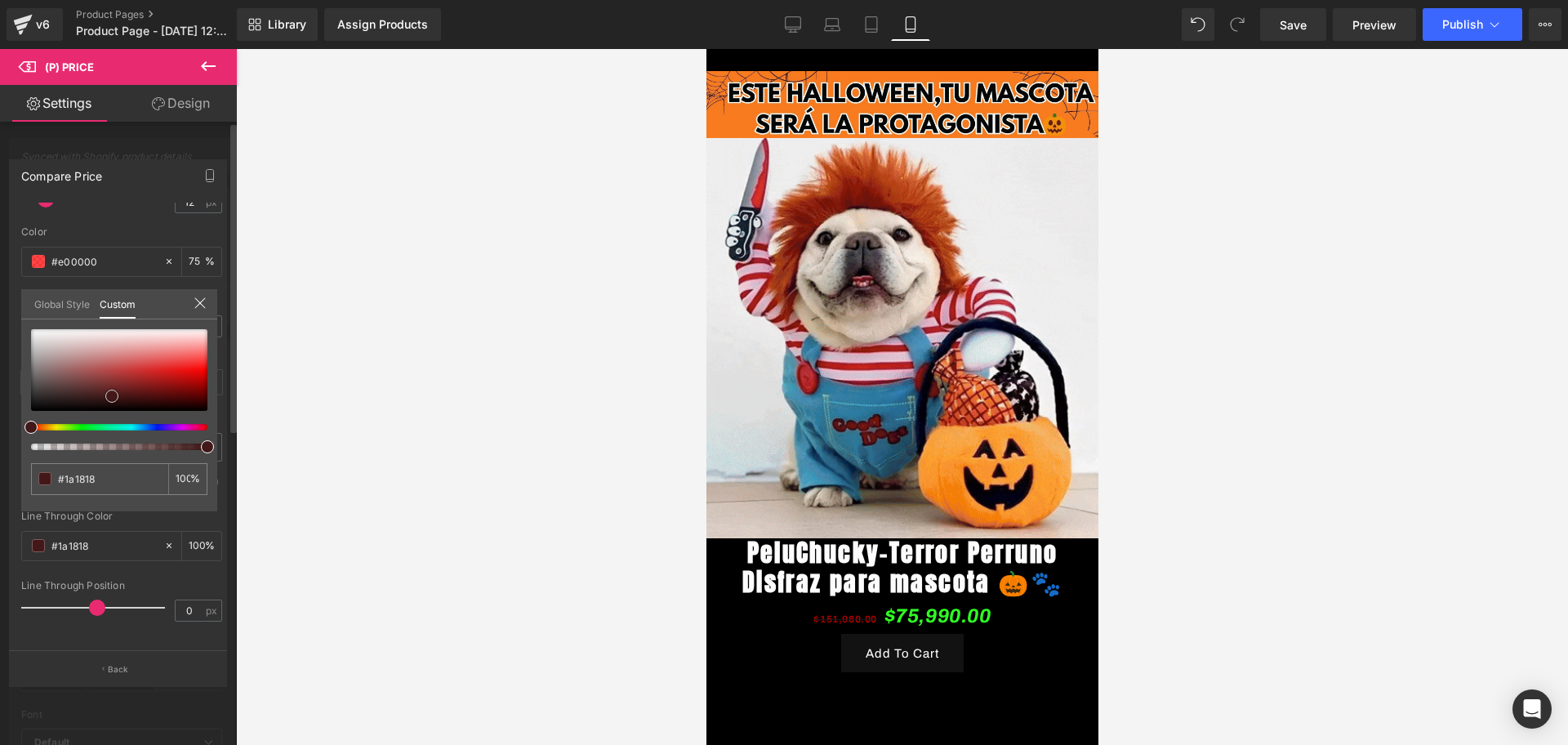
type input "#1b1717"
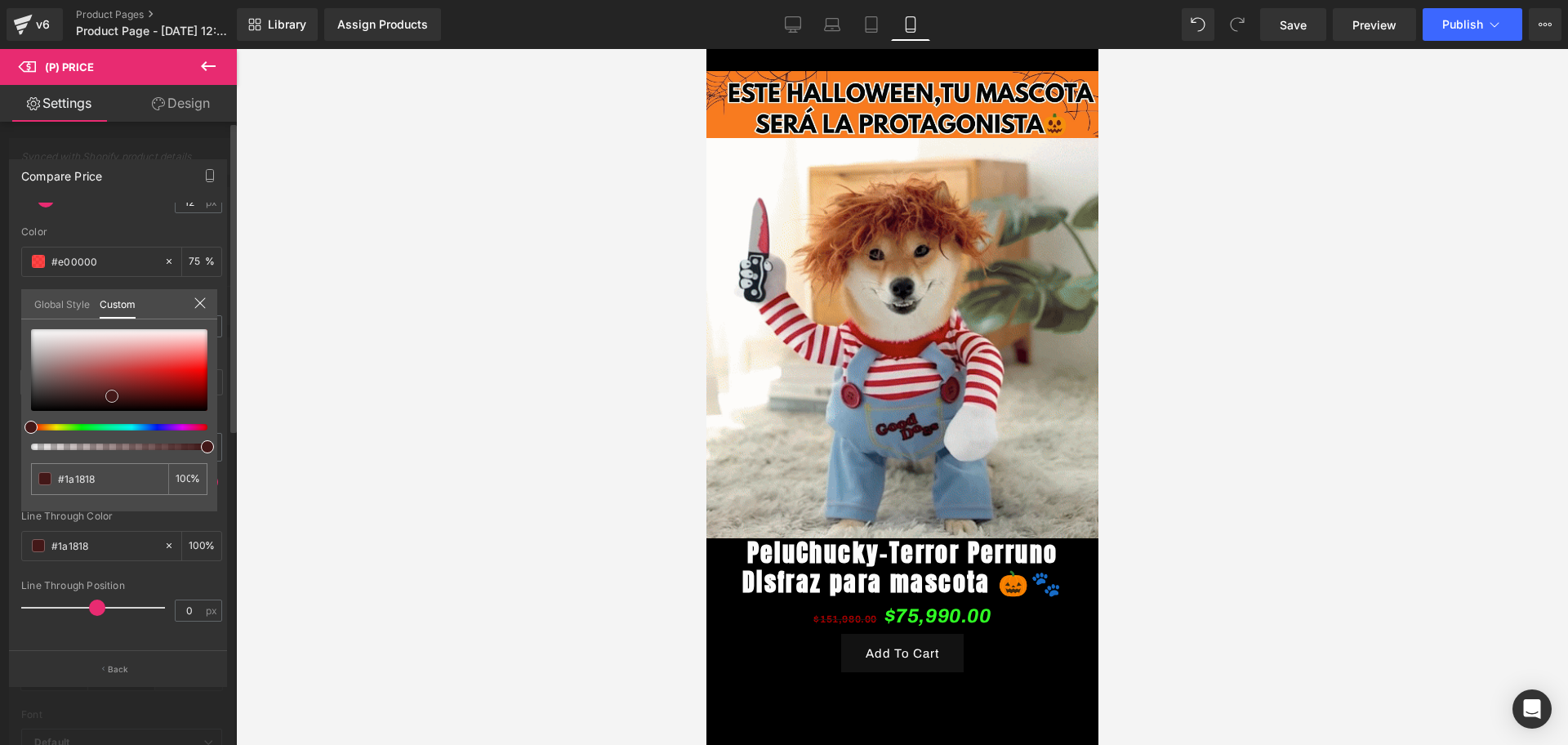
type input "#1b1717"
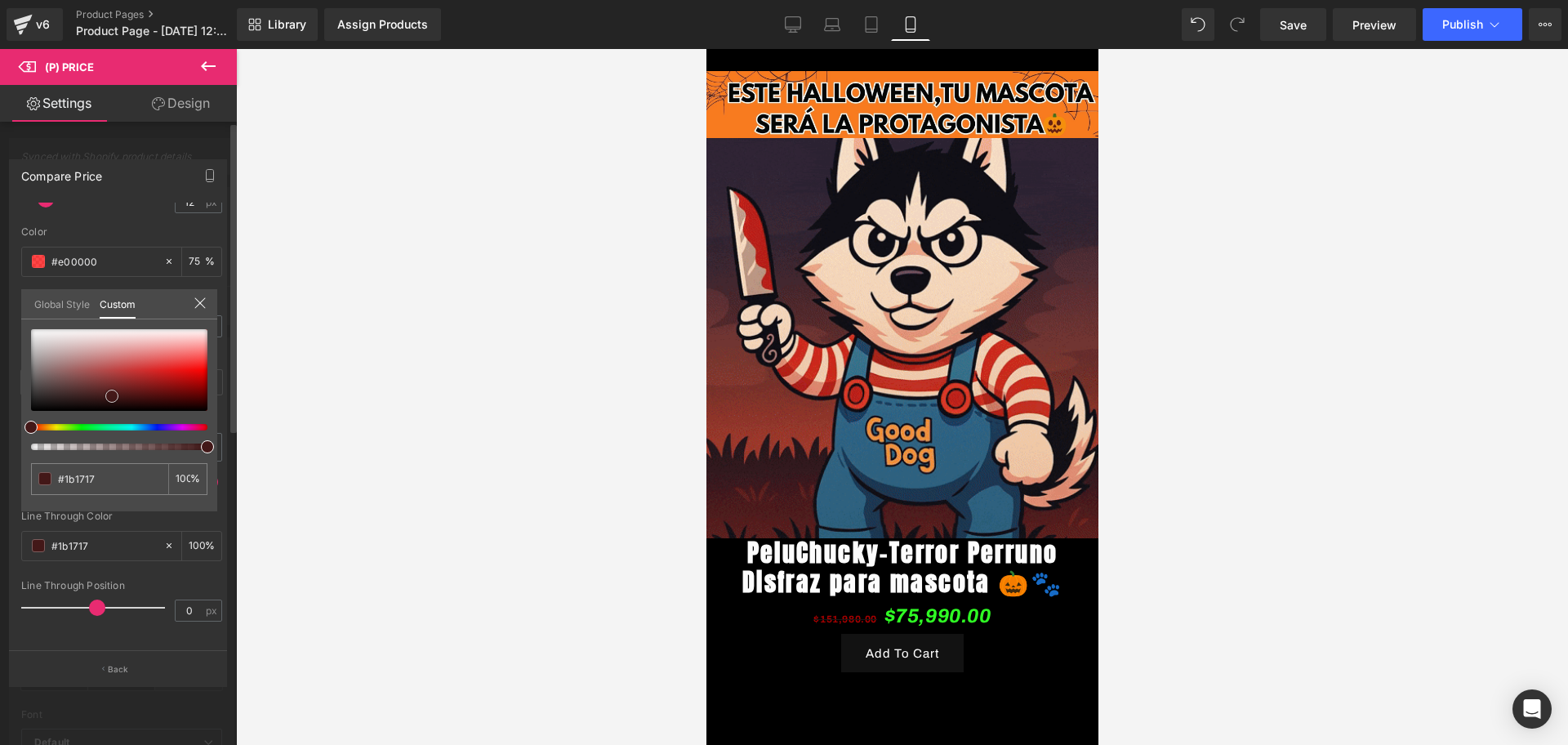
type input "#431818"
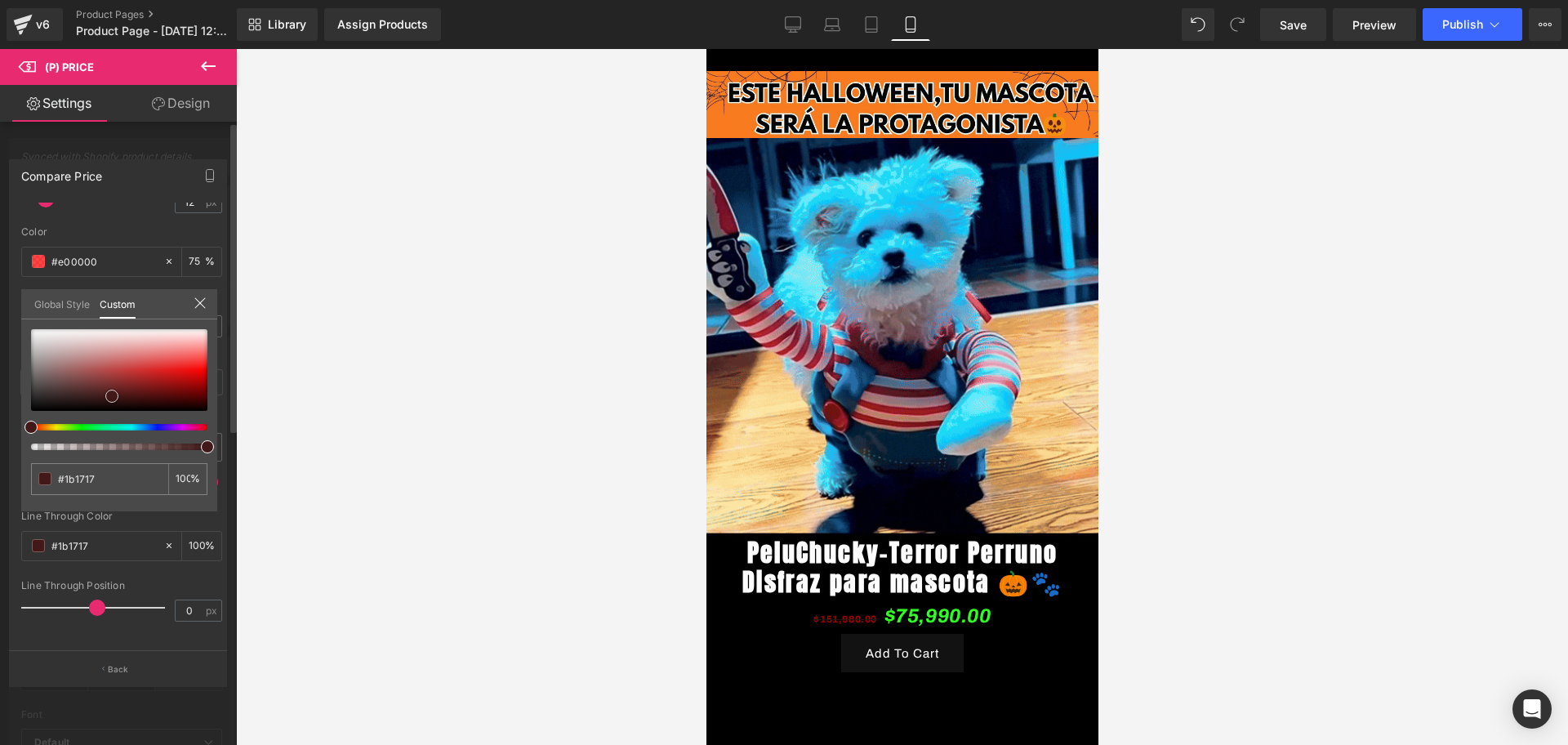
type input "#431818"
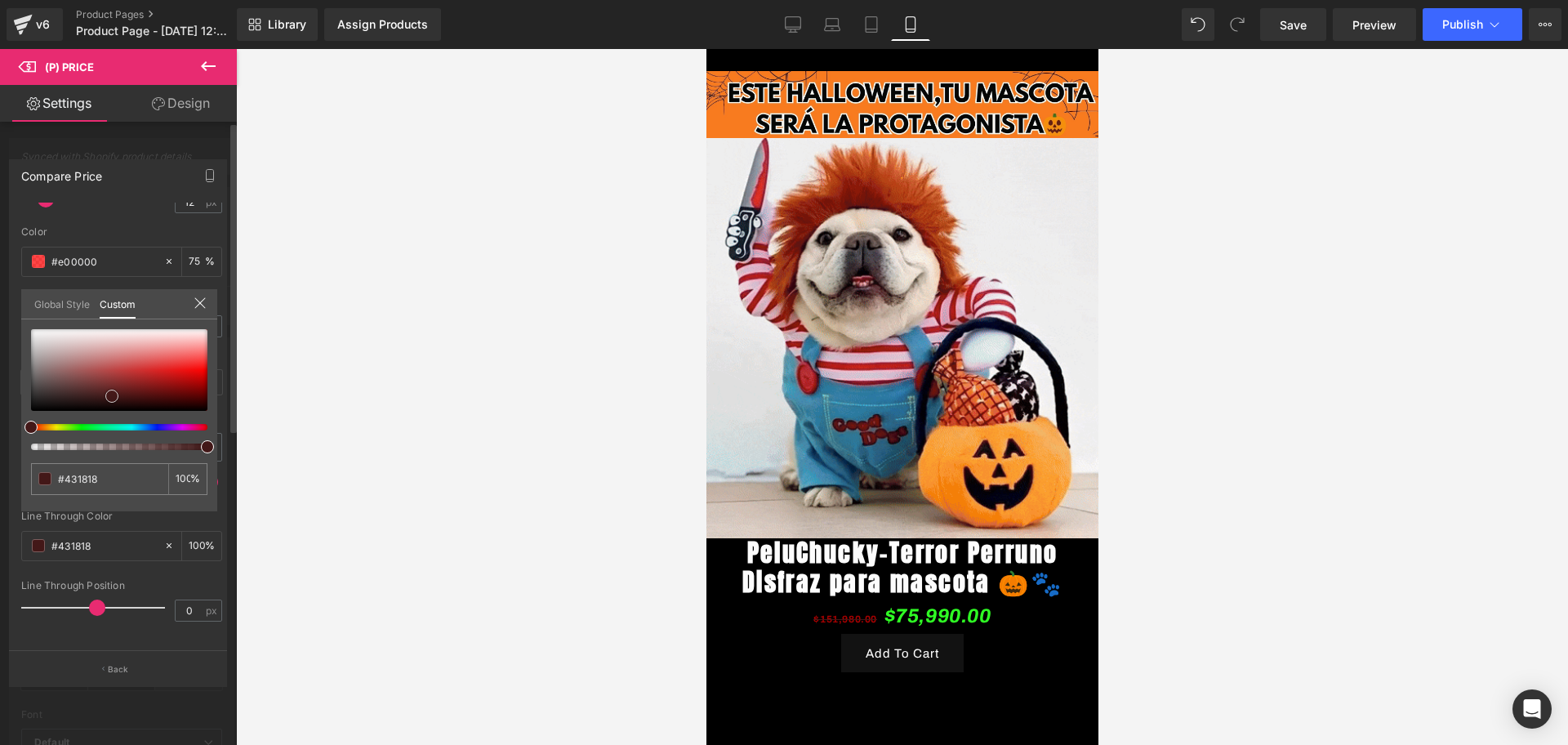
type input "#461515"
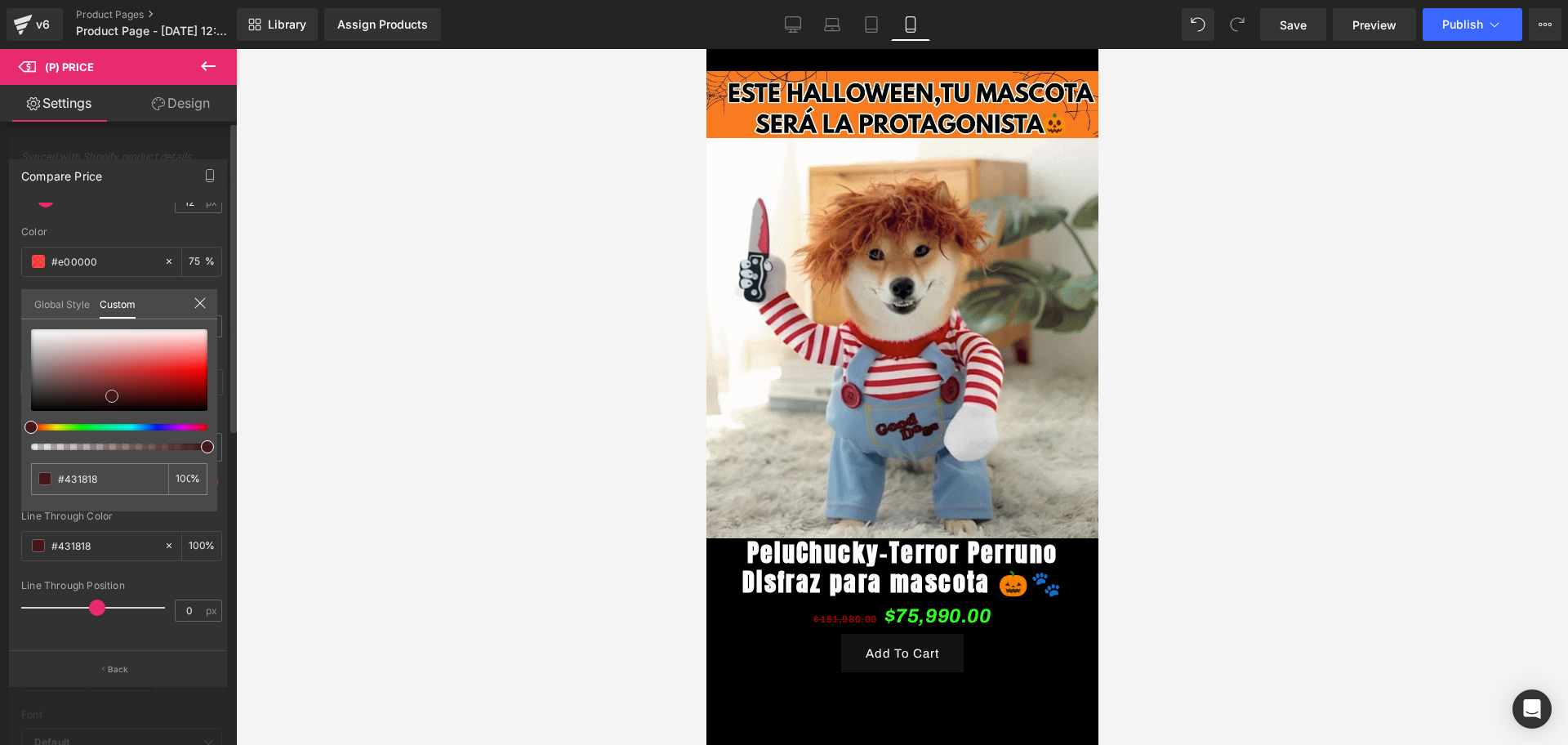
type input "#461515"
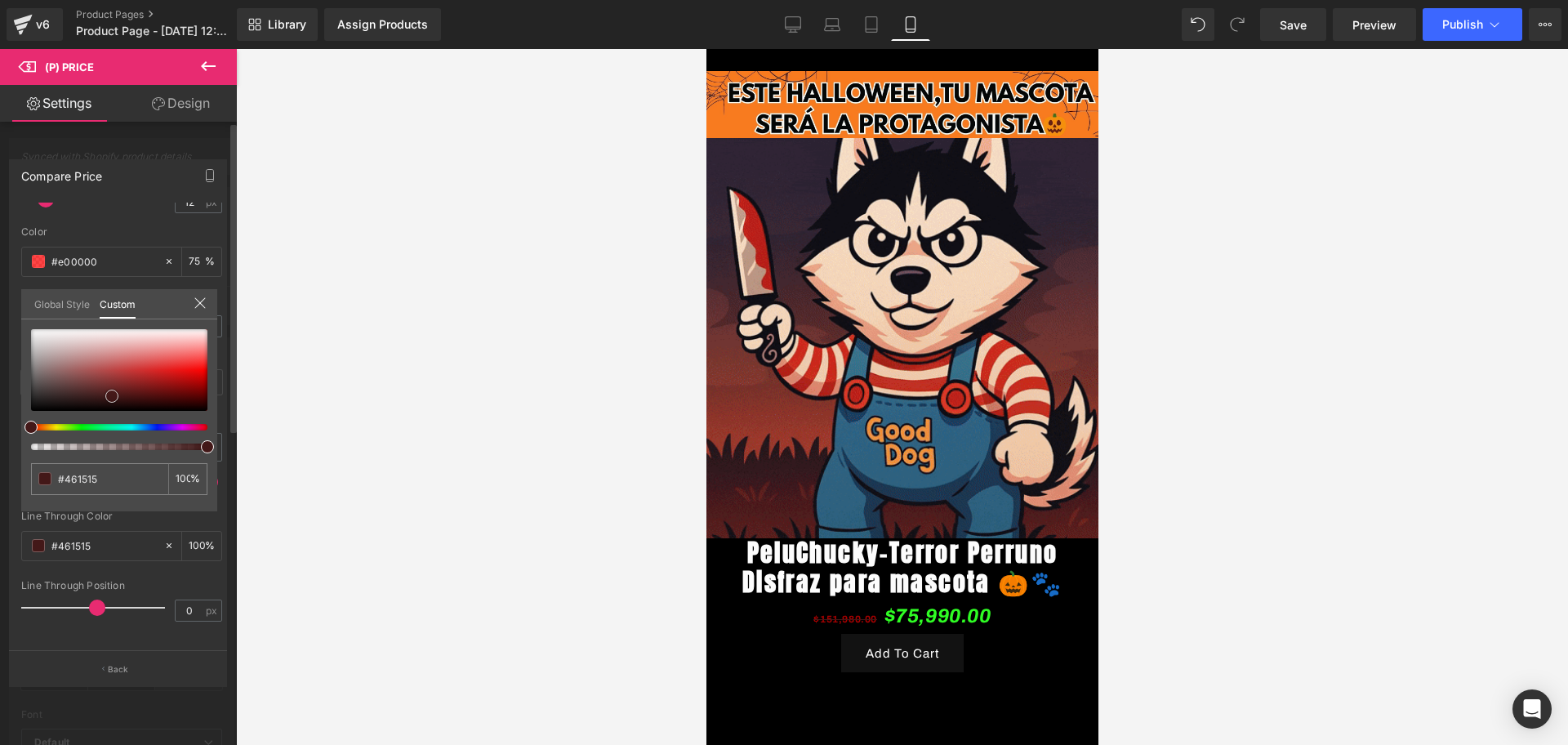
type input "#a40808"
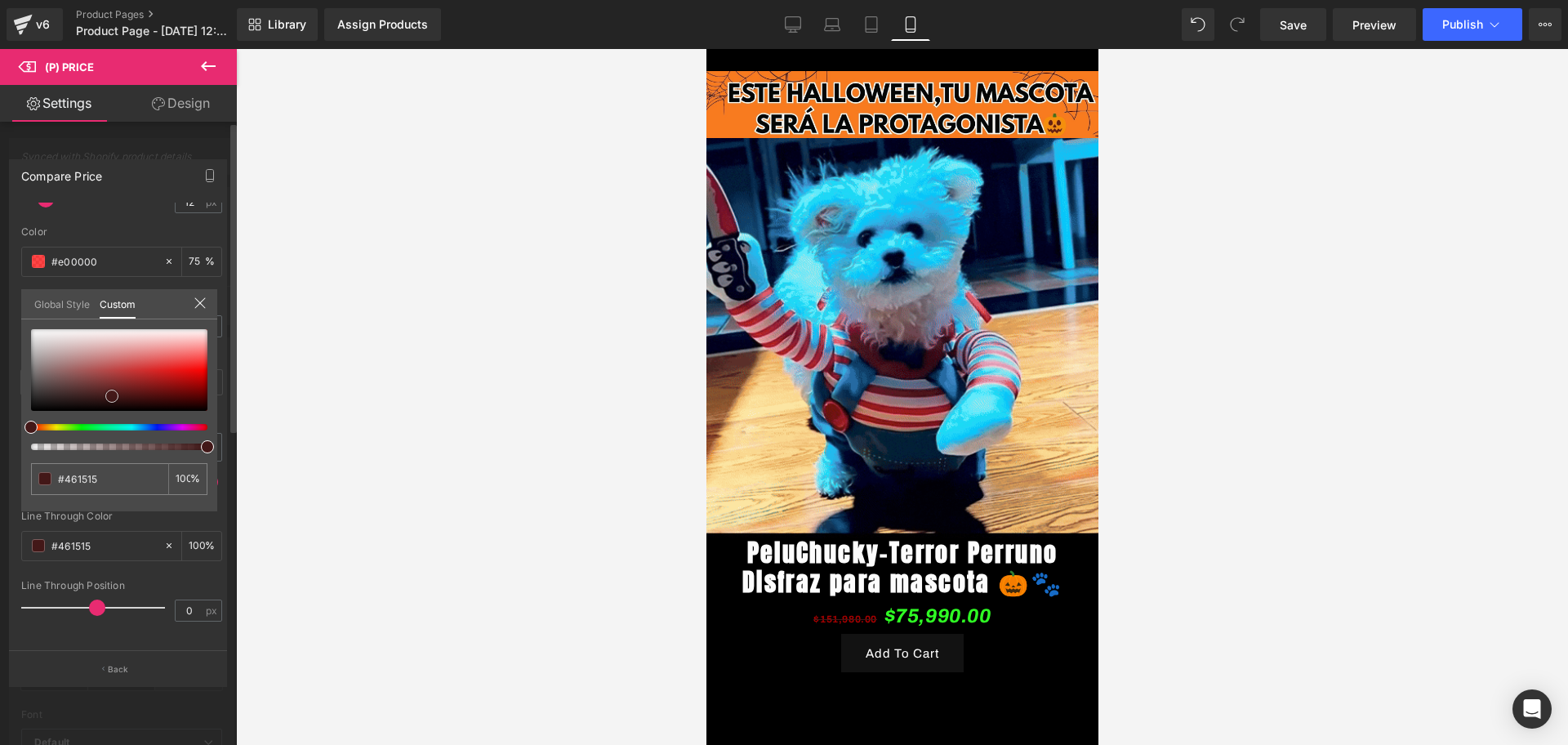
type input "#a40808"
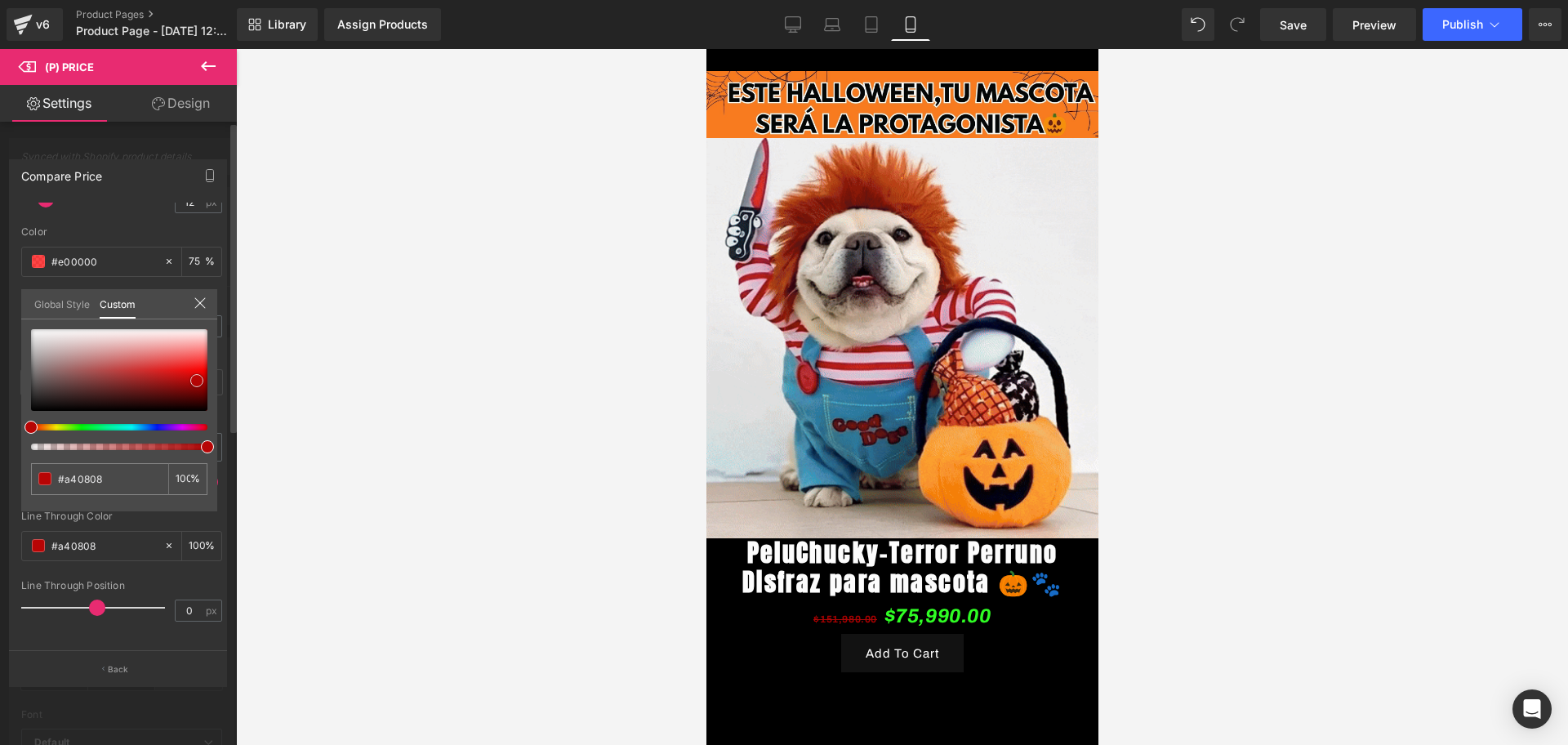
type input "#b70505"
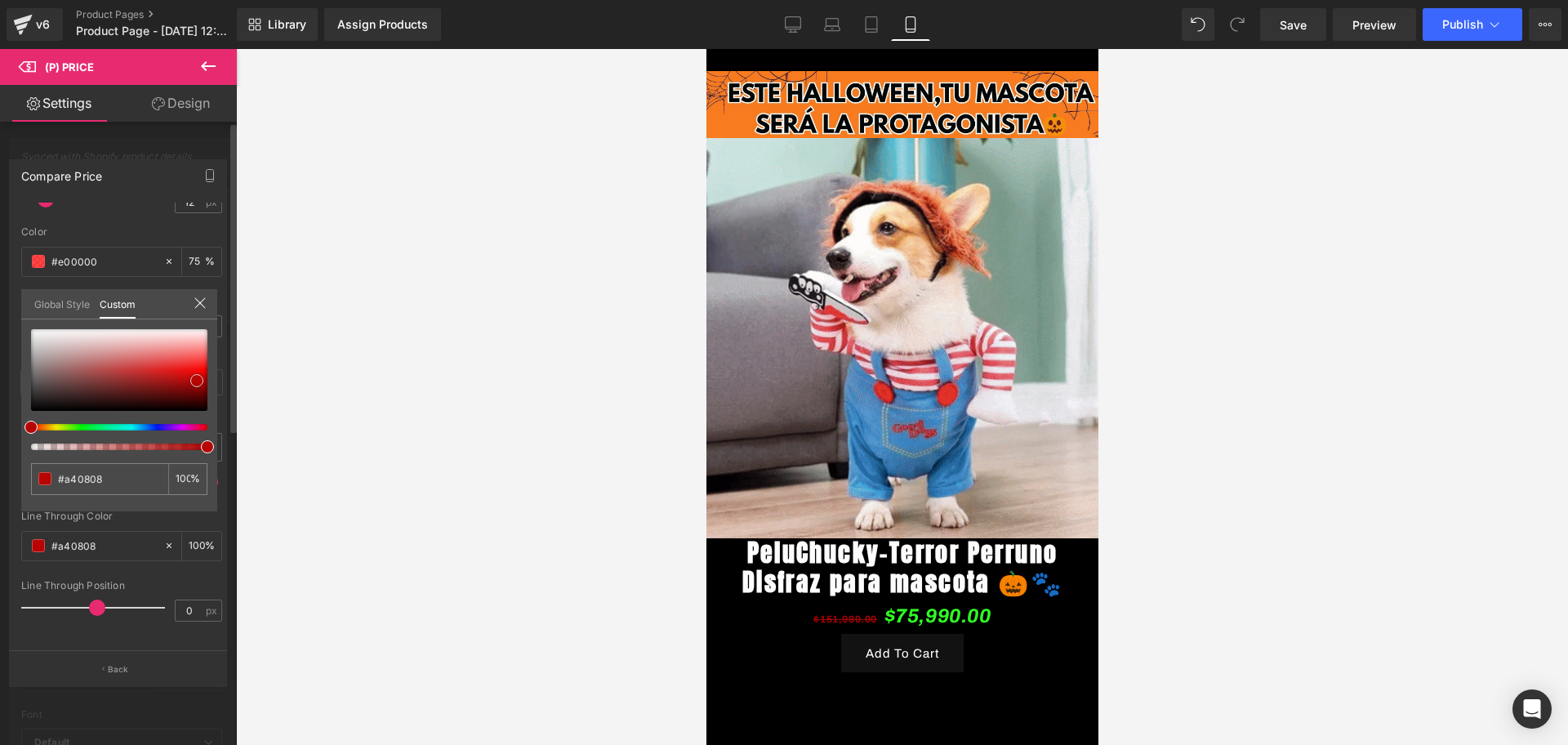
type input "#b70505"
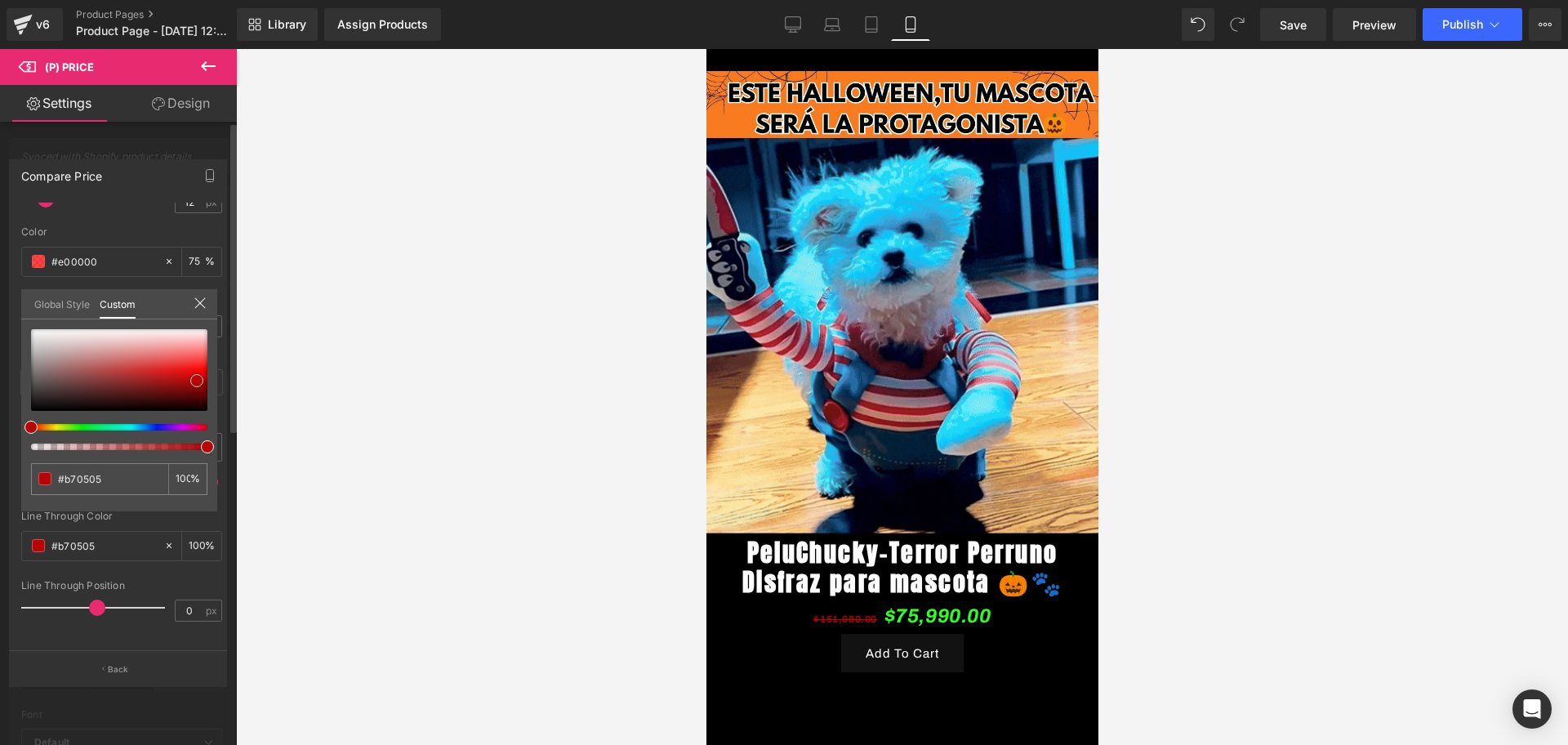
type input "#d60404"
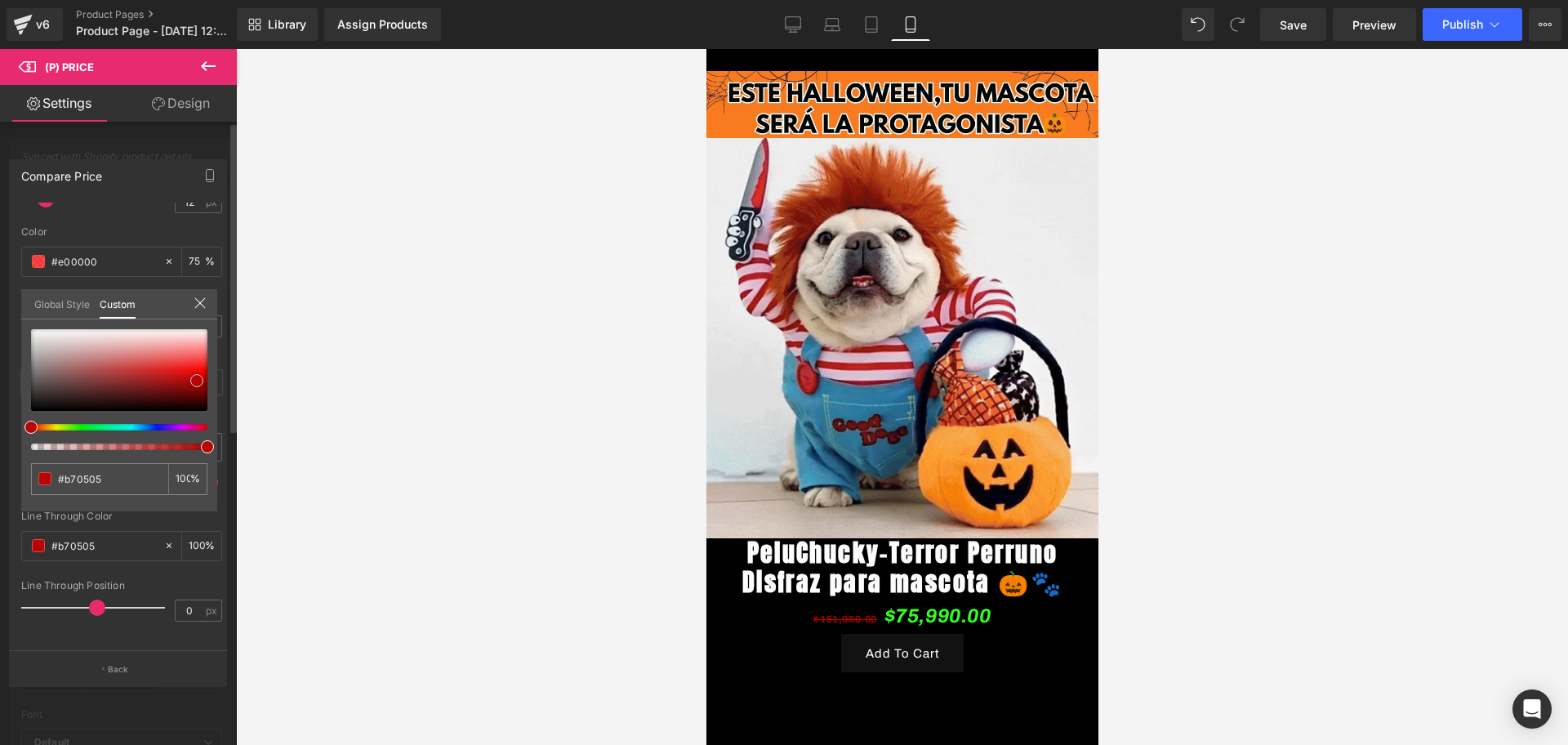
type input "#d60404"
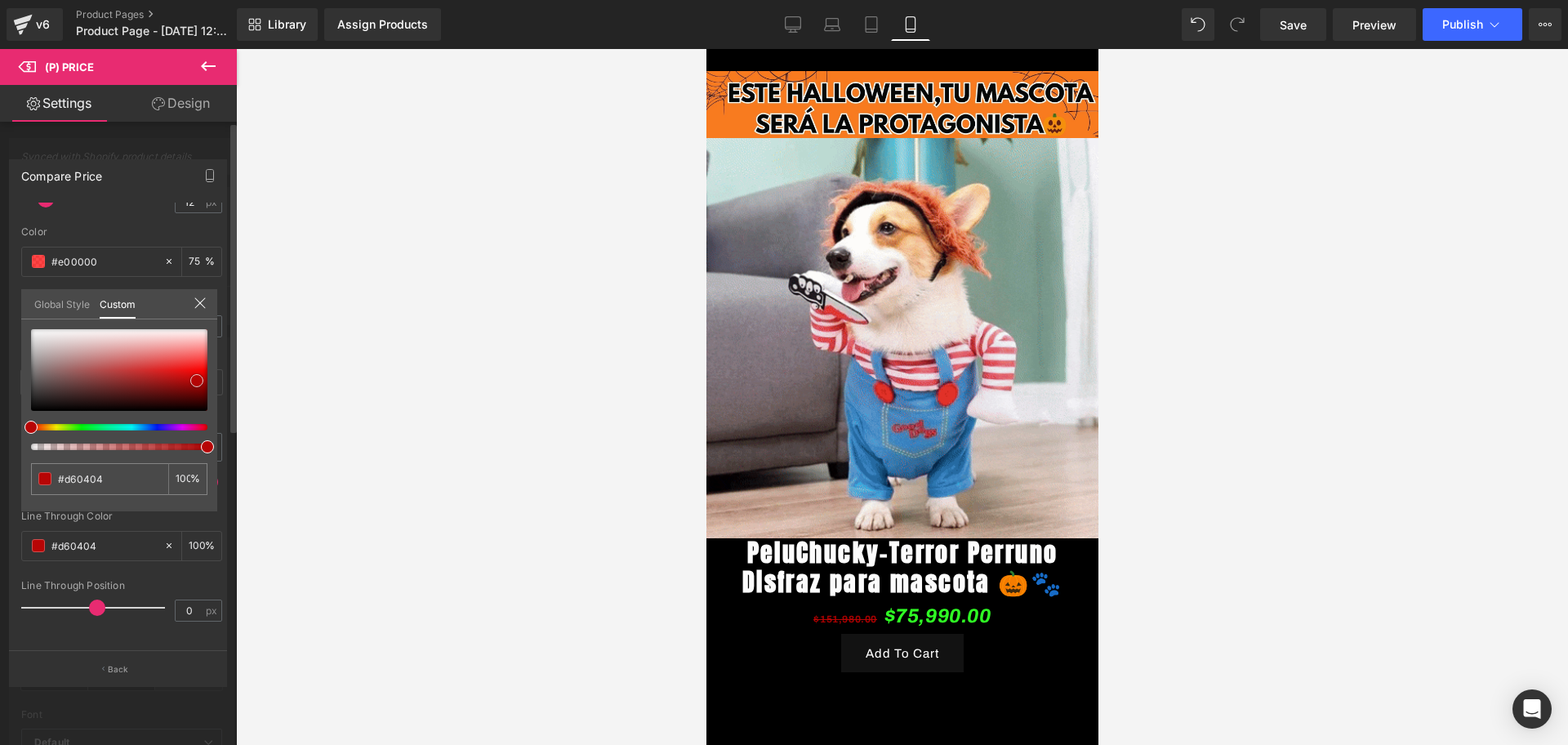
type input "#f70202"
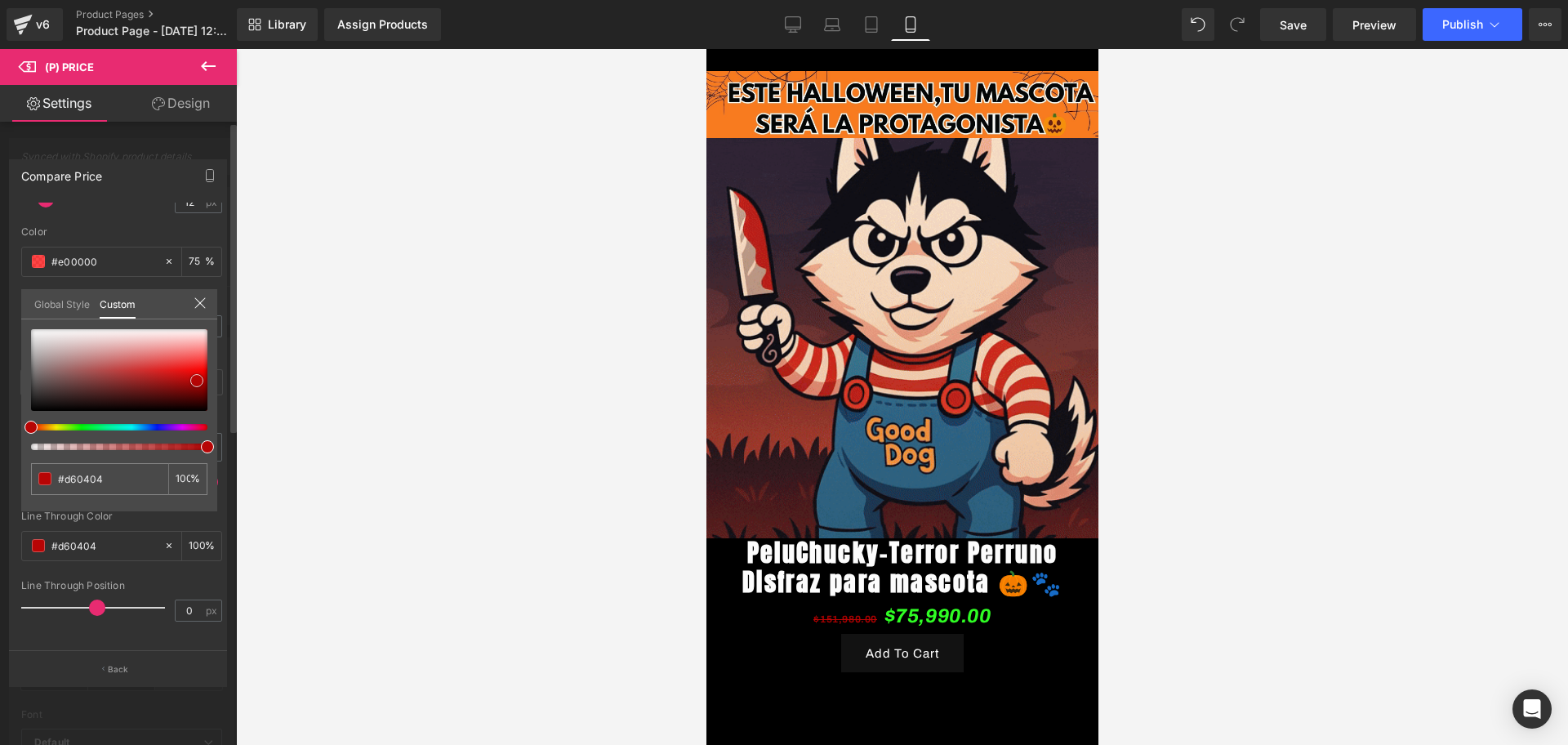
type input "#f70202"
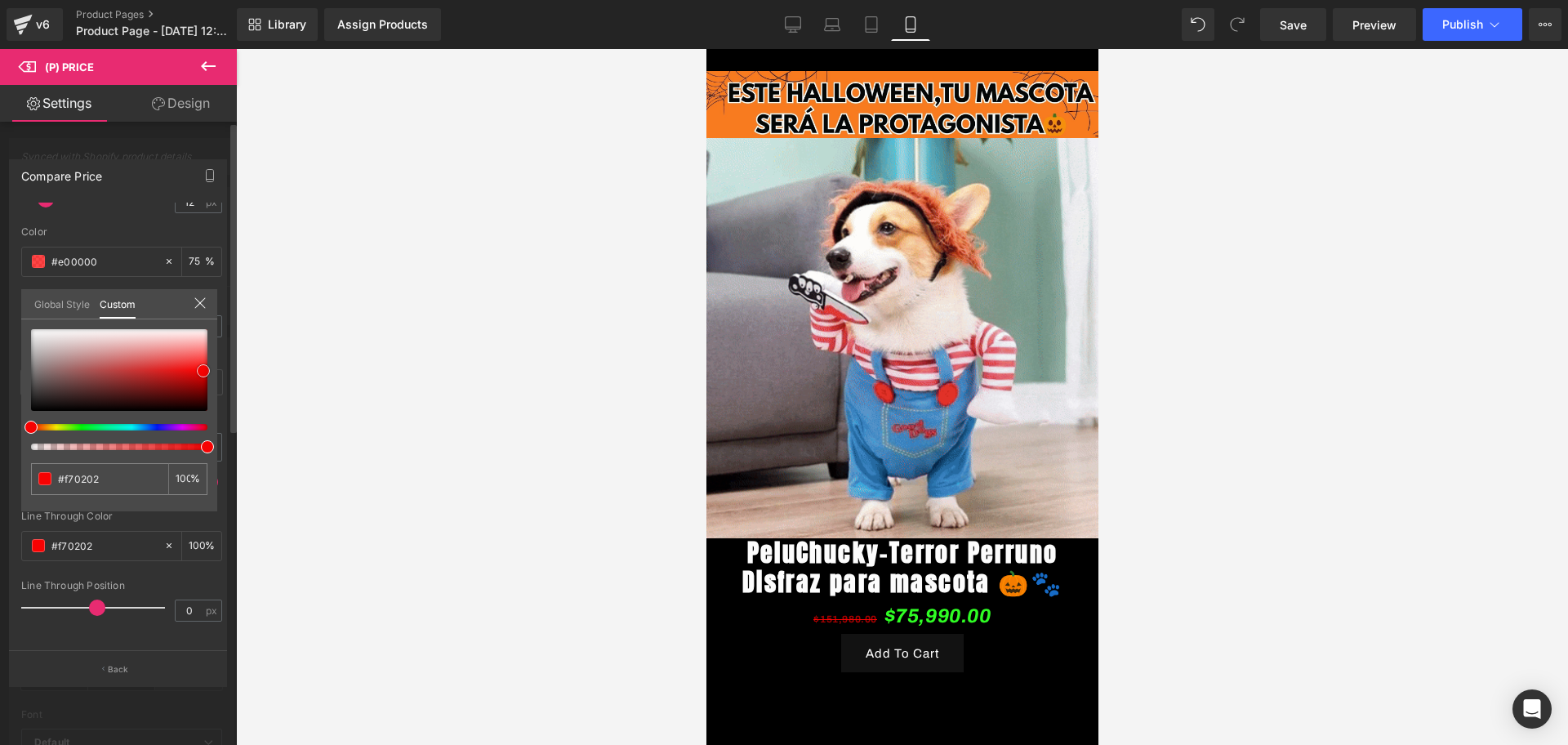
type input "#fd1515"
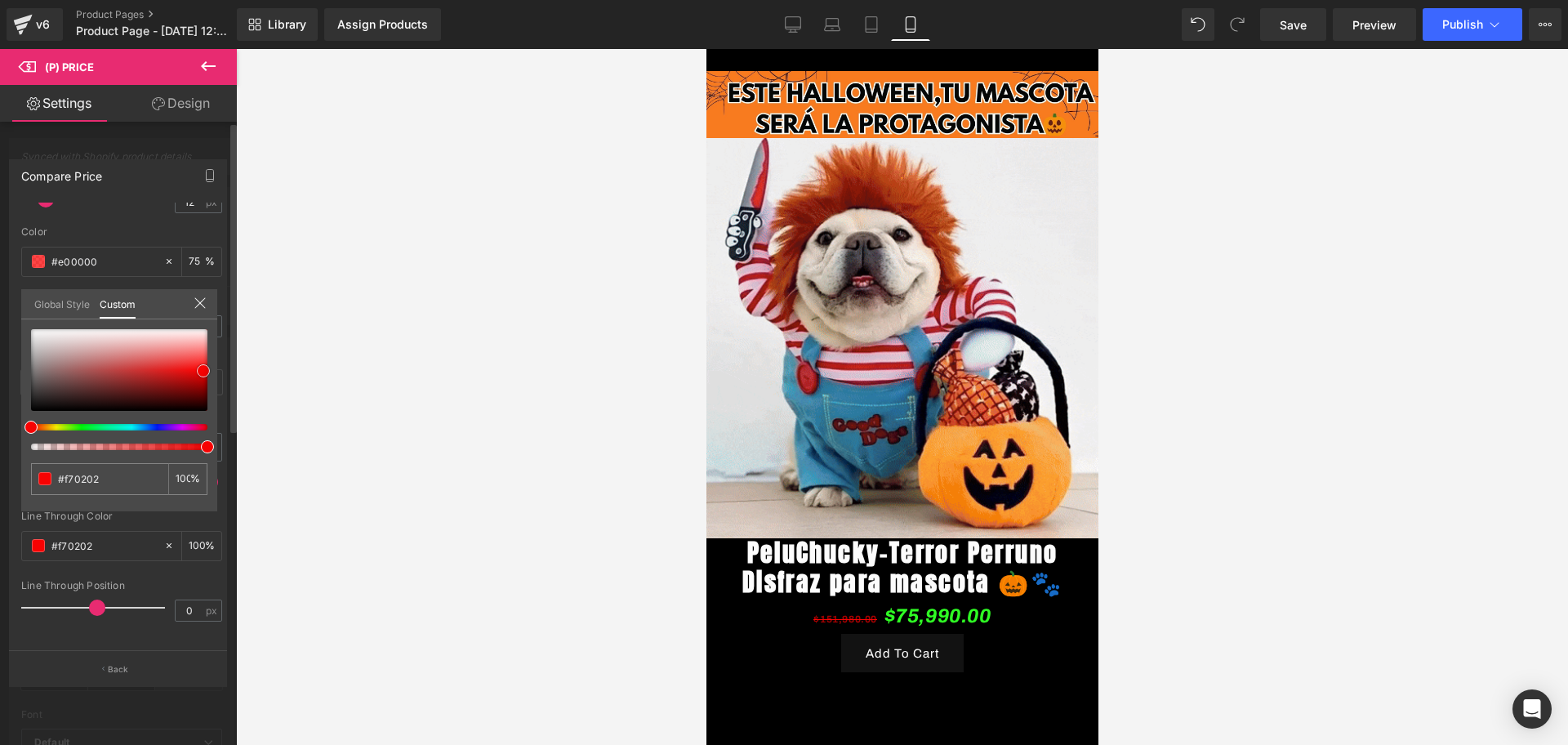
type input "#fd1515"
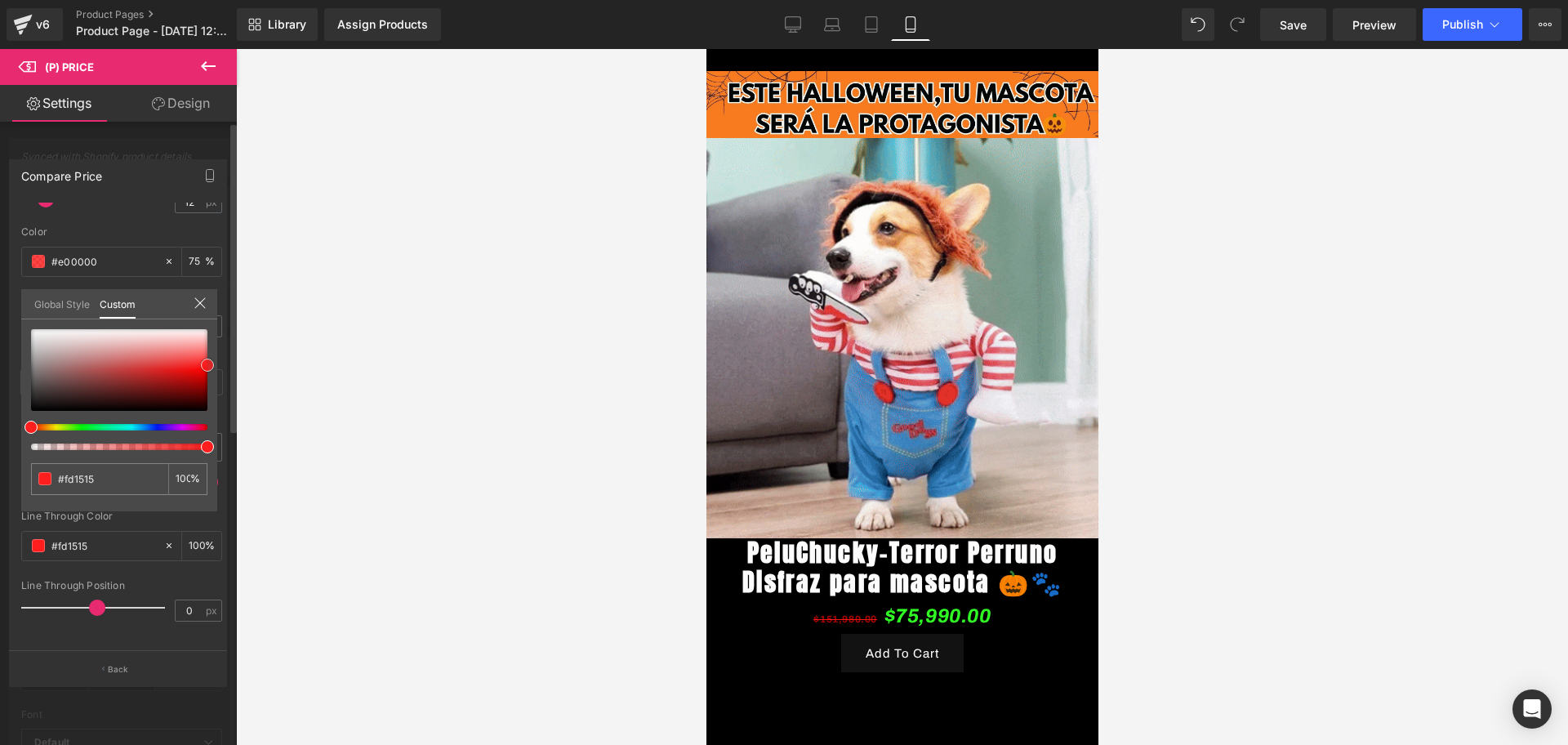
type input "#ff1e1e"
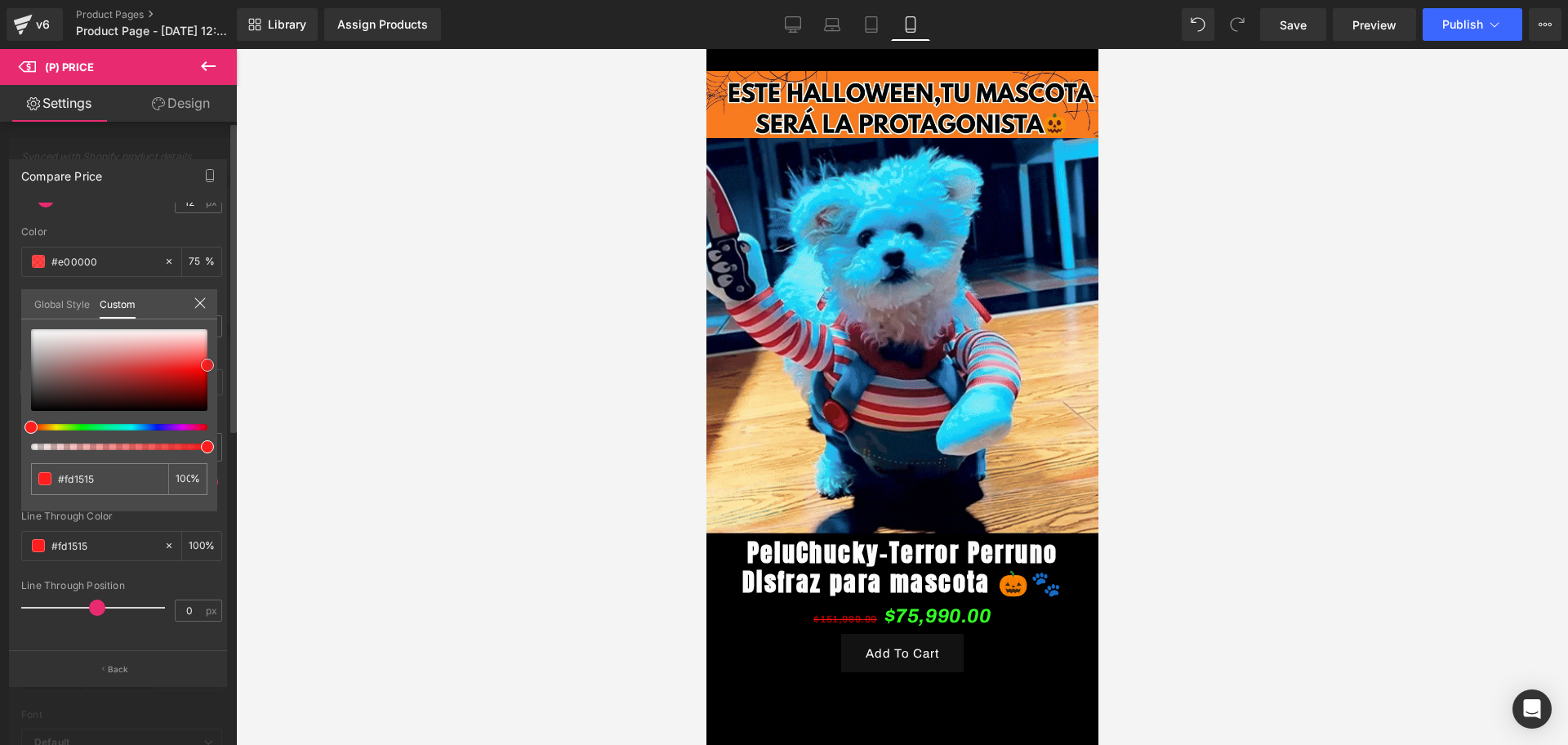
type input "#ff1e1e"
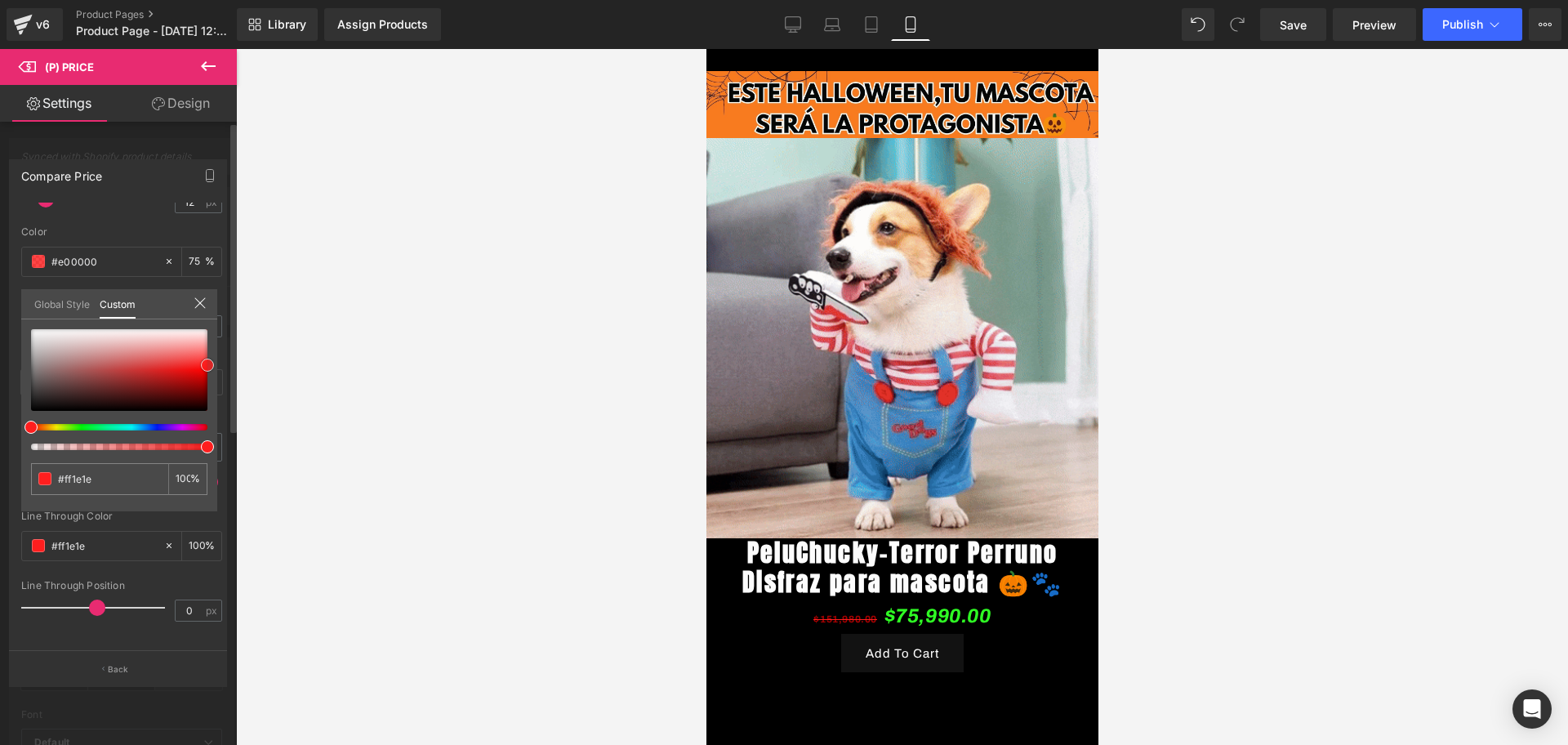
type input "#ff1919"
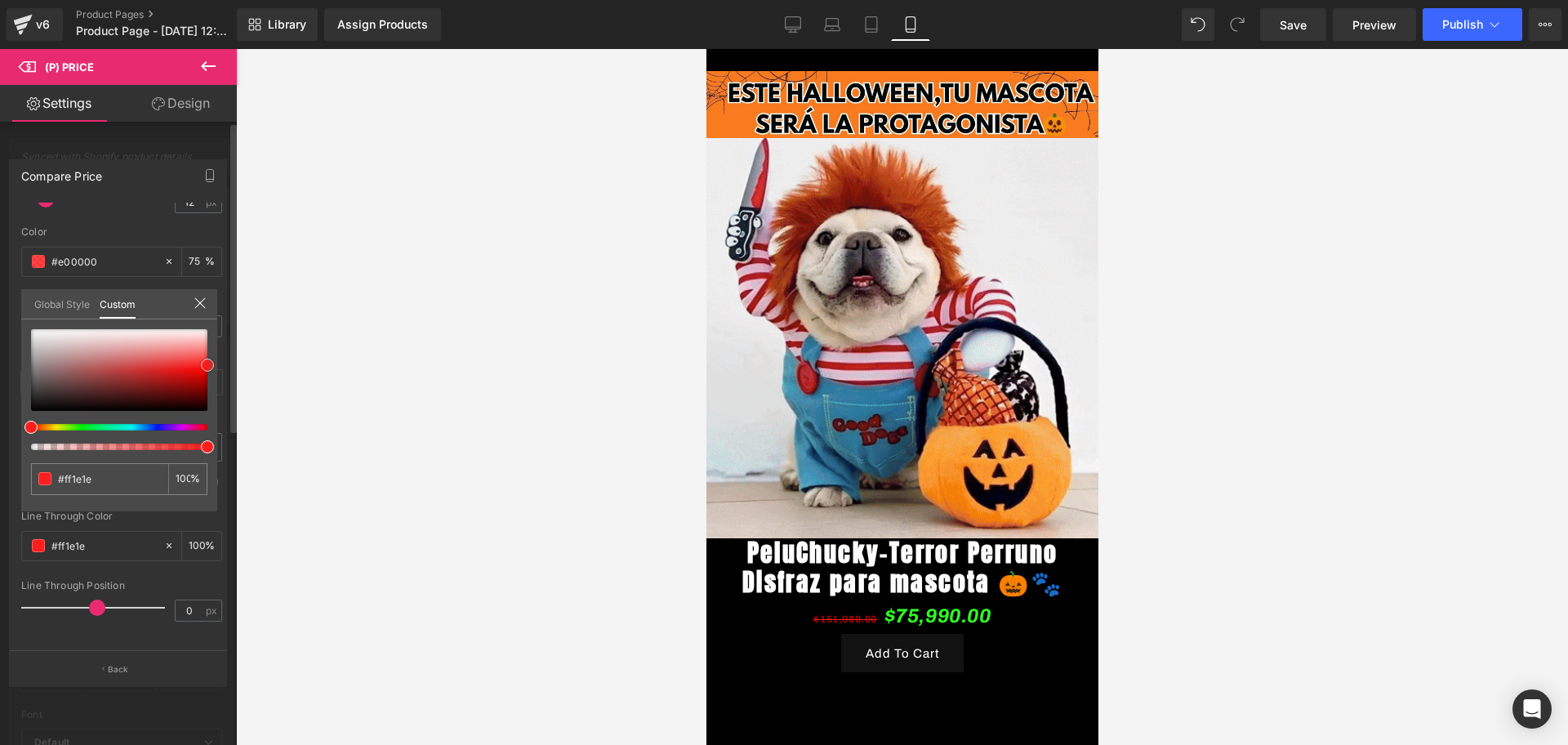
type input "#ff1919"
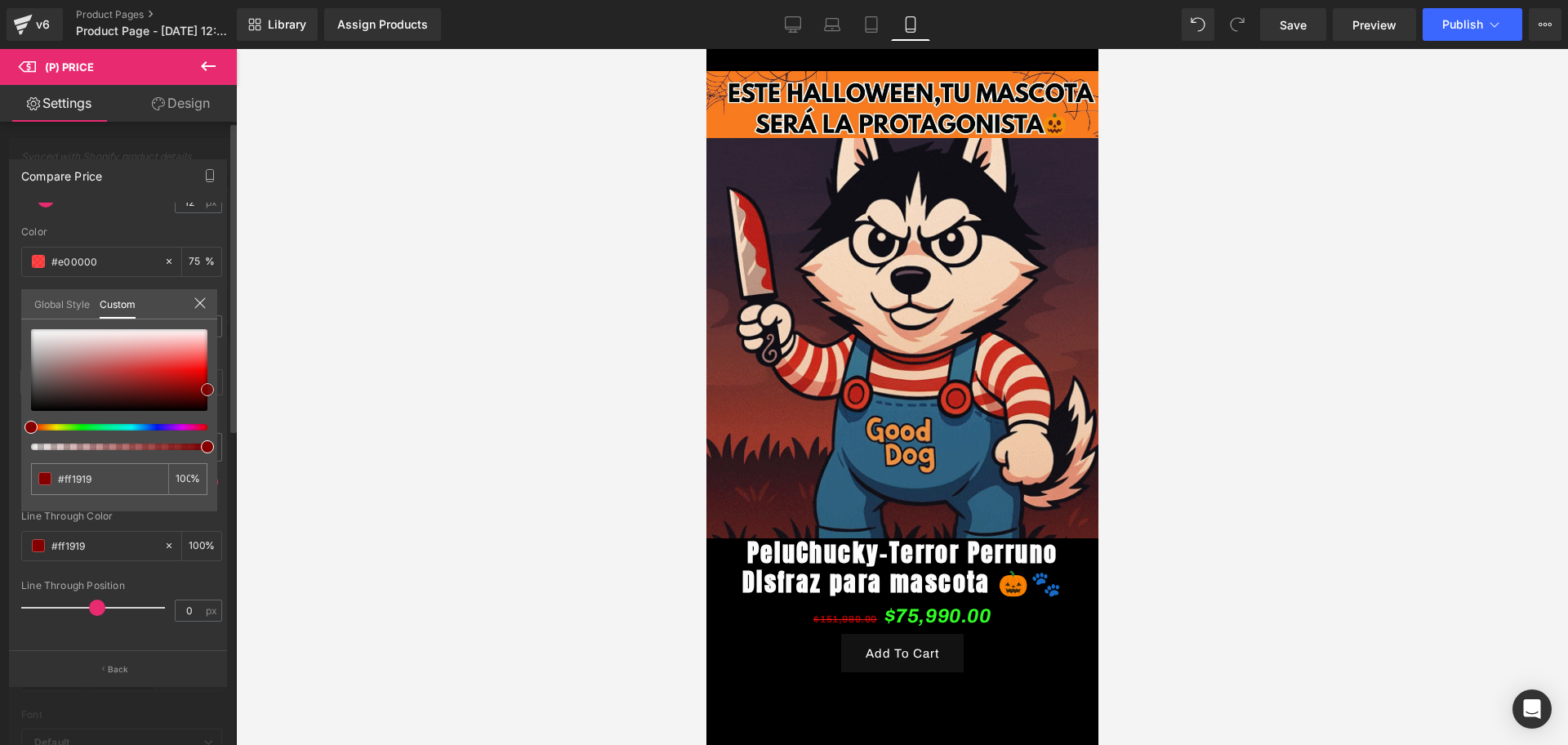
type input "#840000"
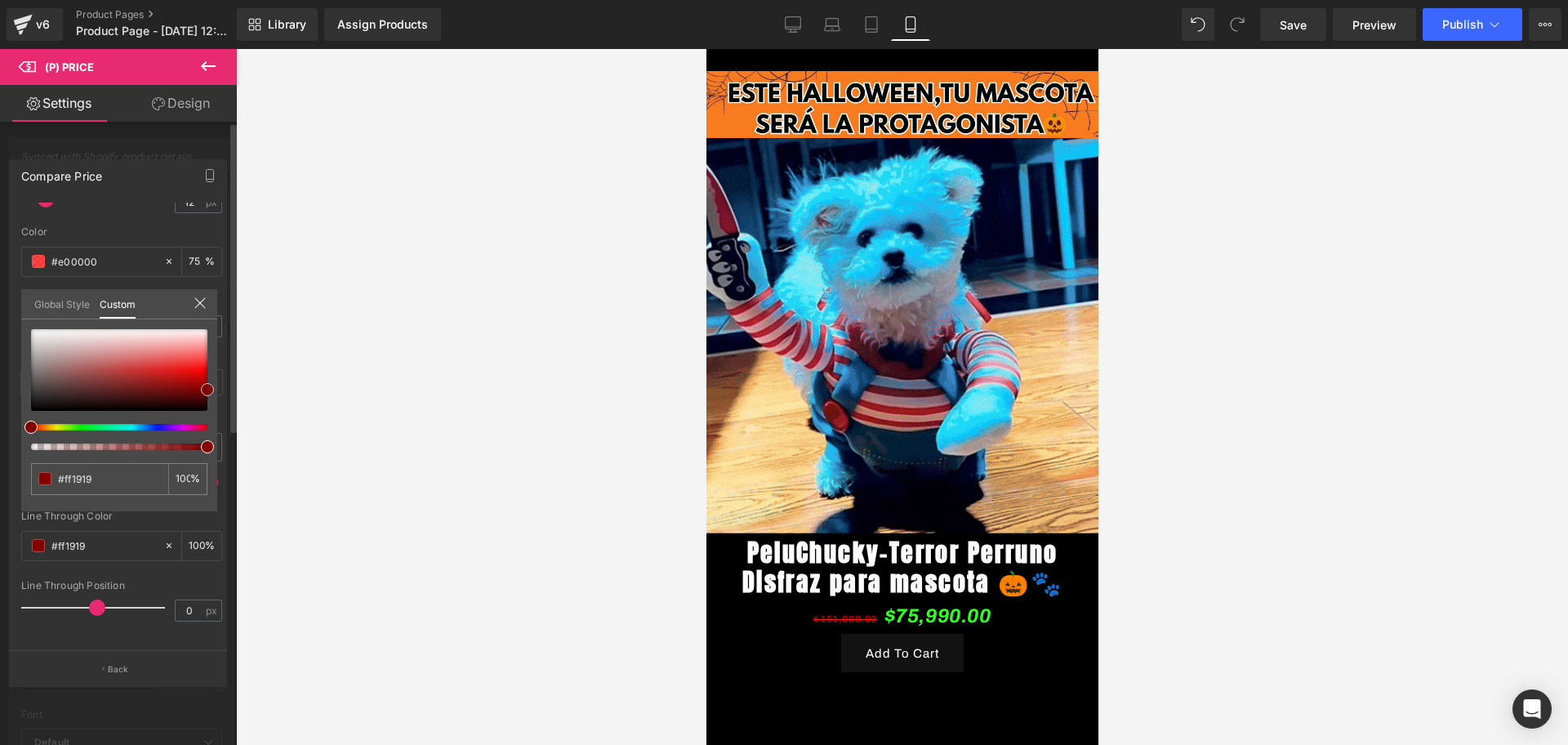
type input "#840000"
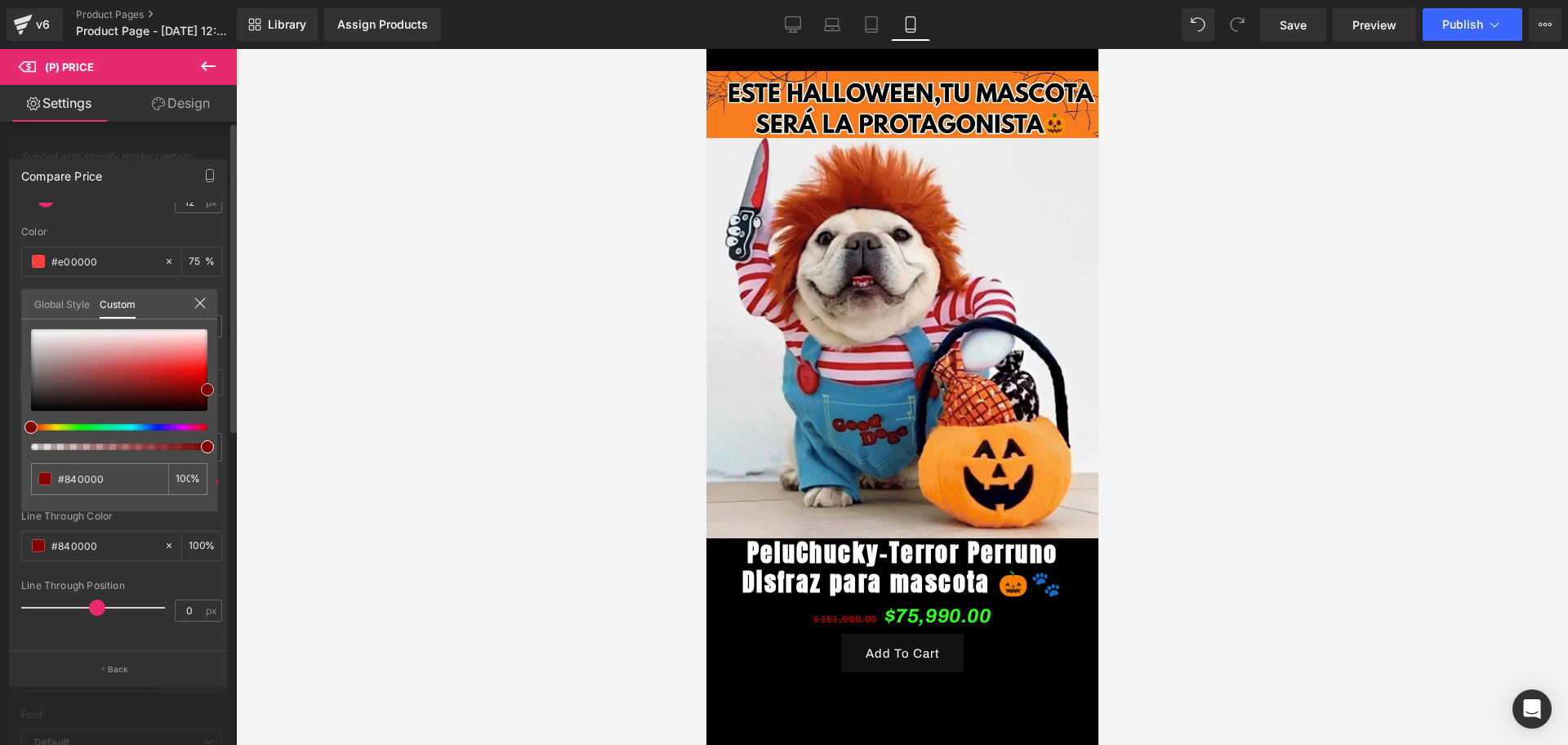
type input "#8e0000"
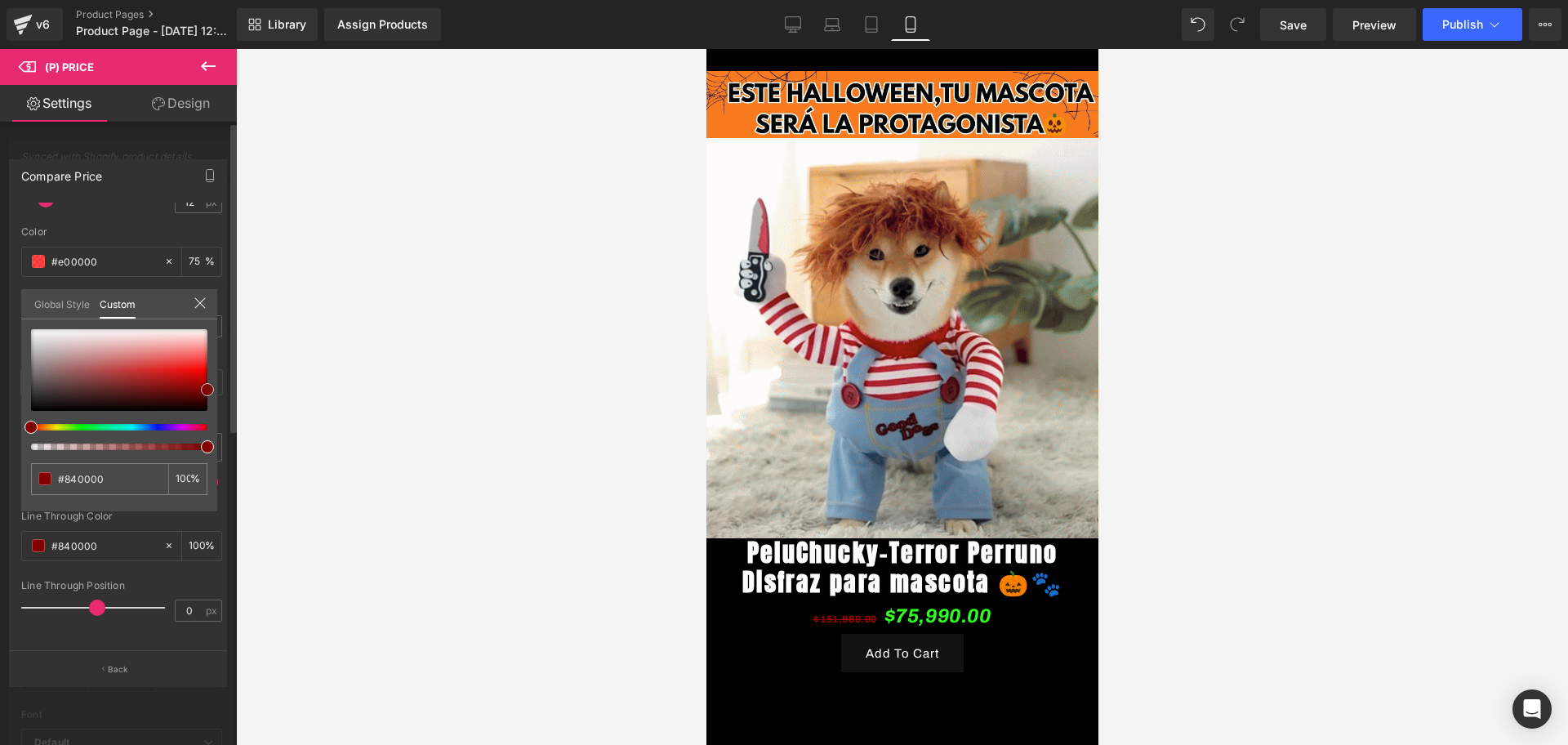
type input "#8e0000"
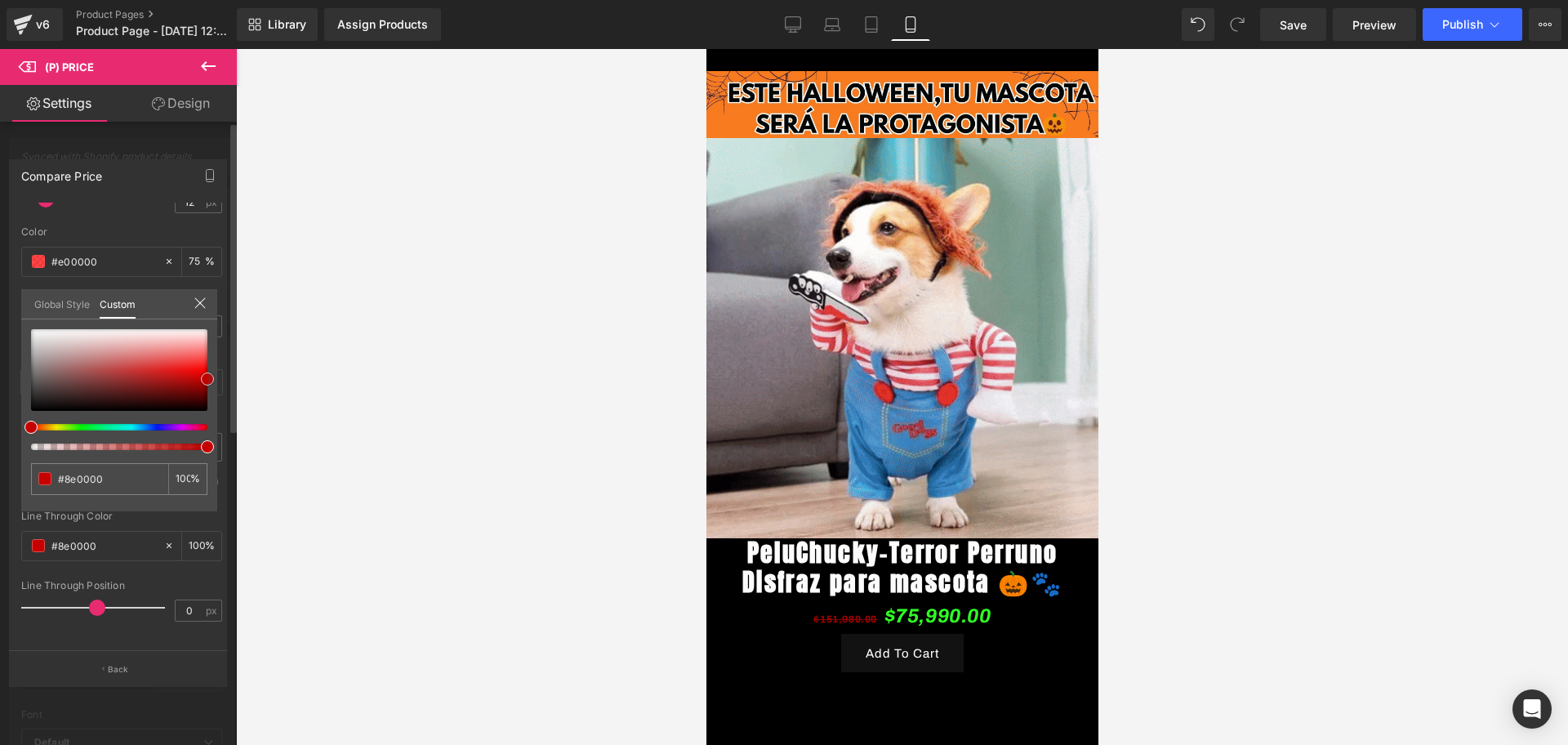
type input "#c10000"
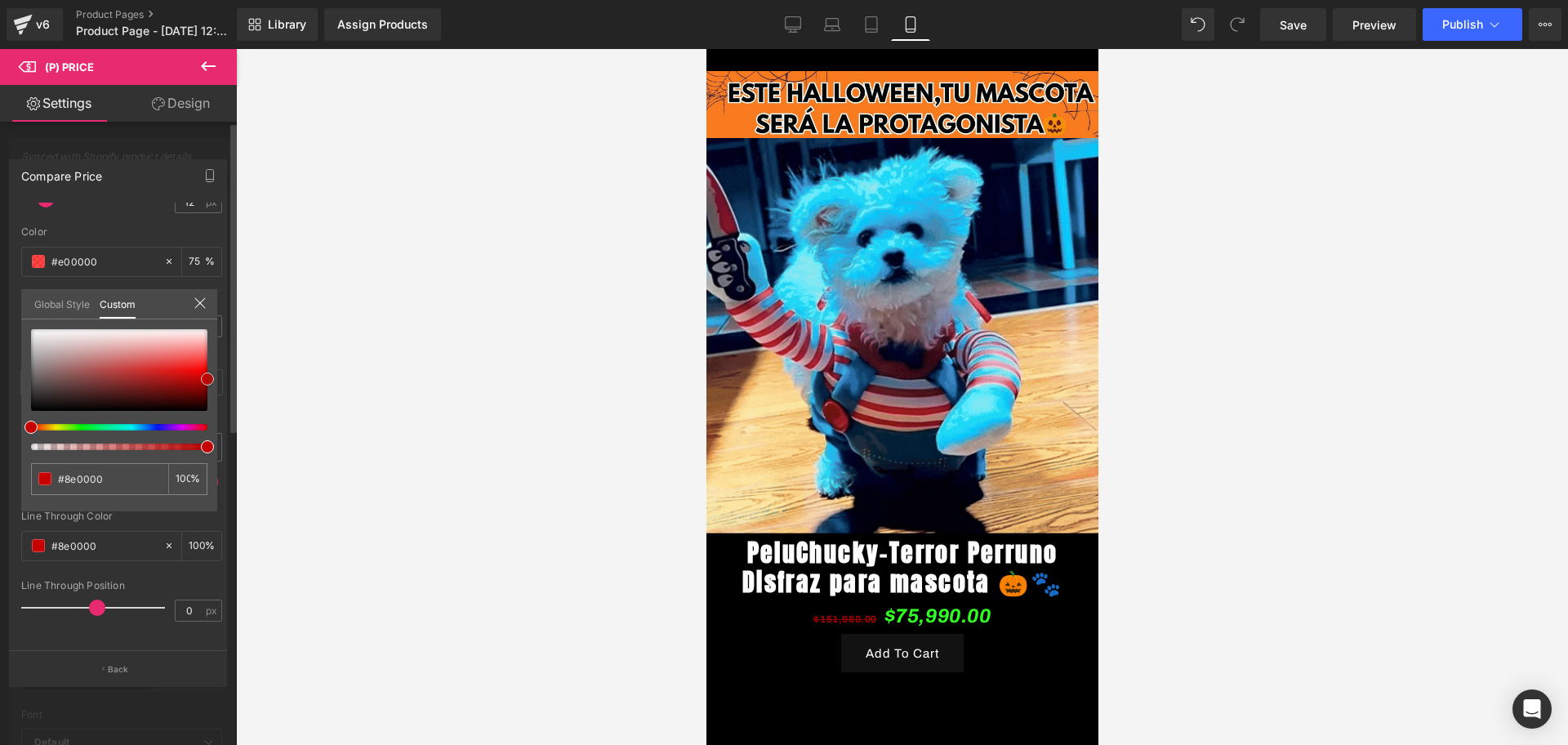
type input "#c10000"
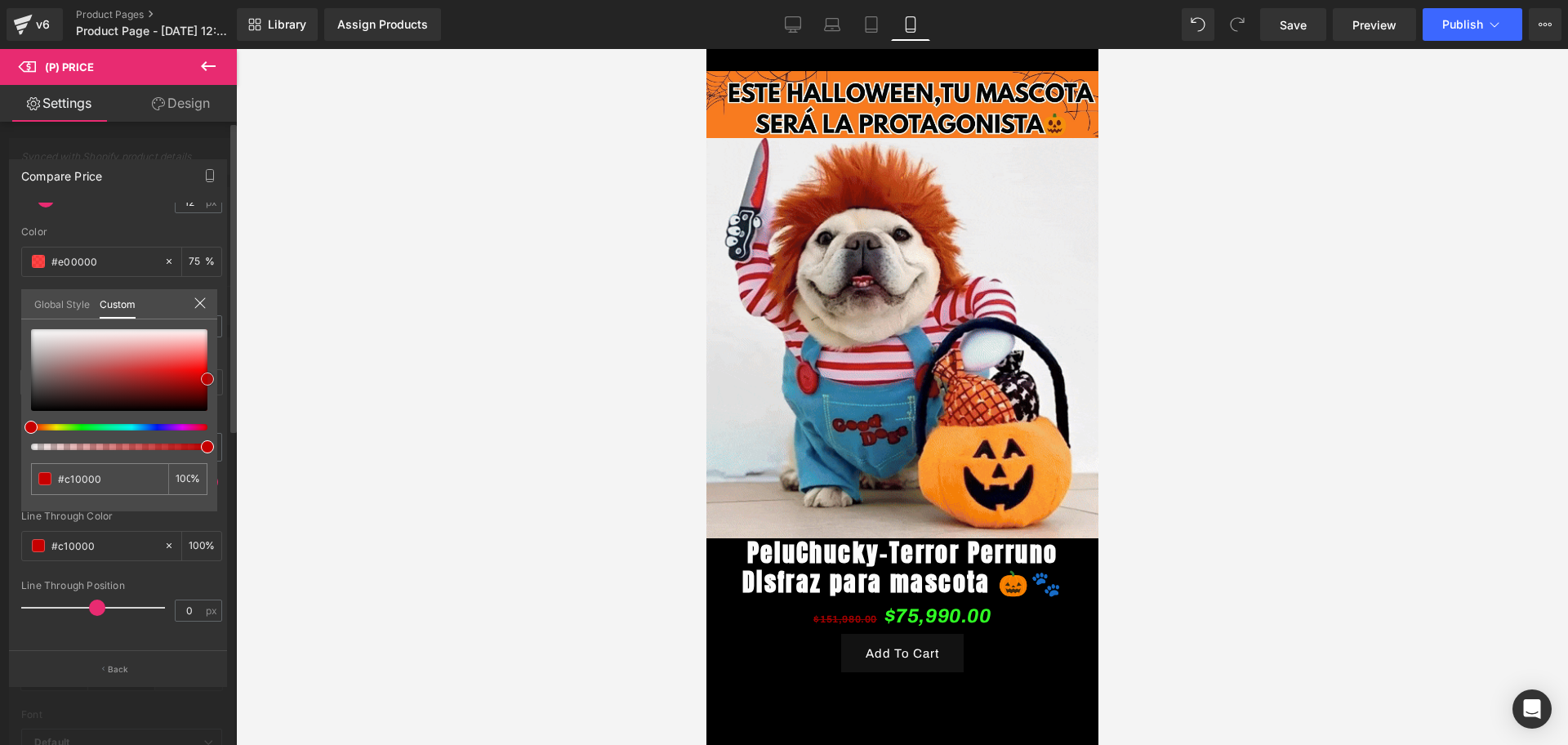
type input "#d60000"
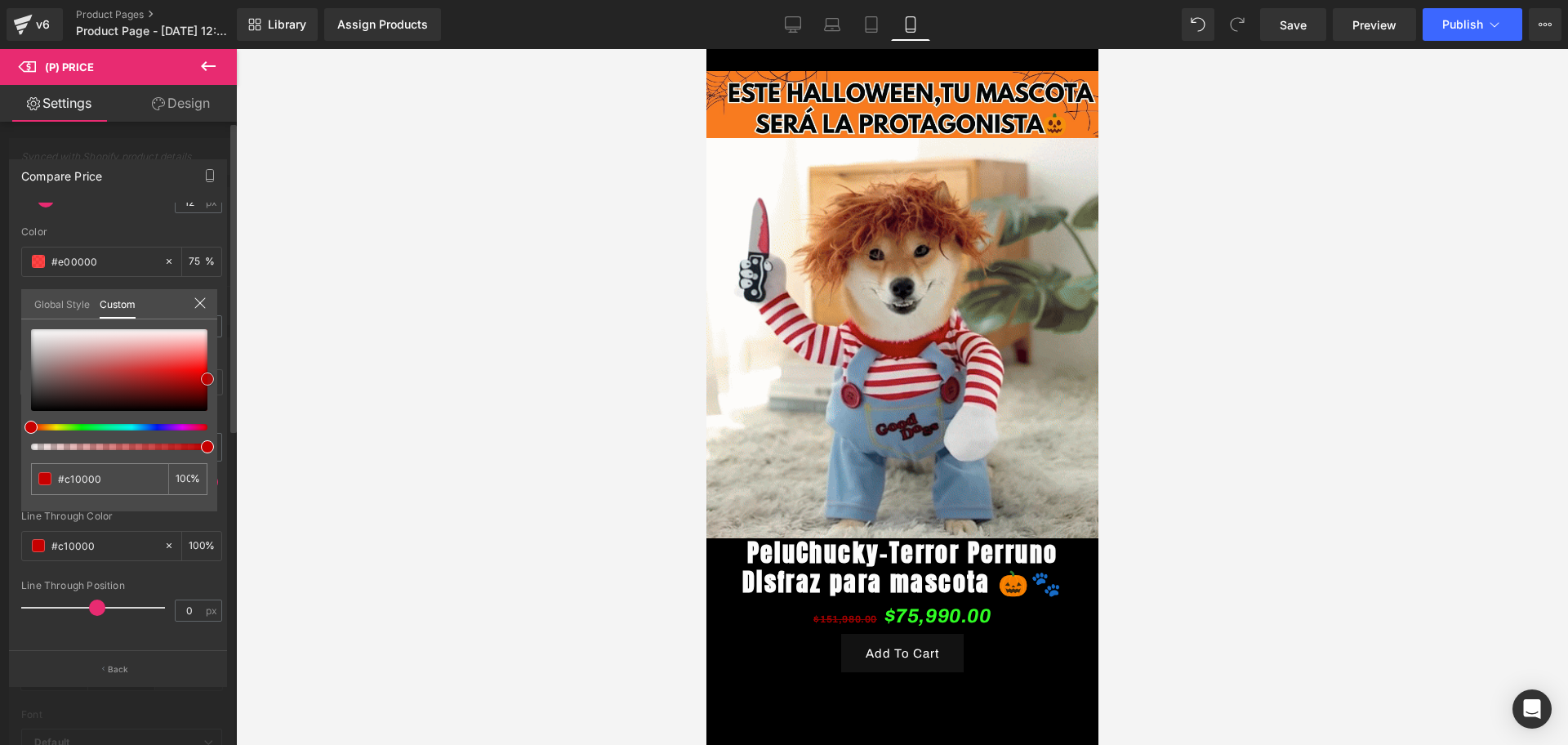
type input "#d60000"
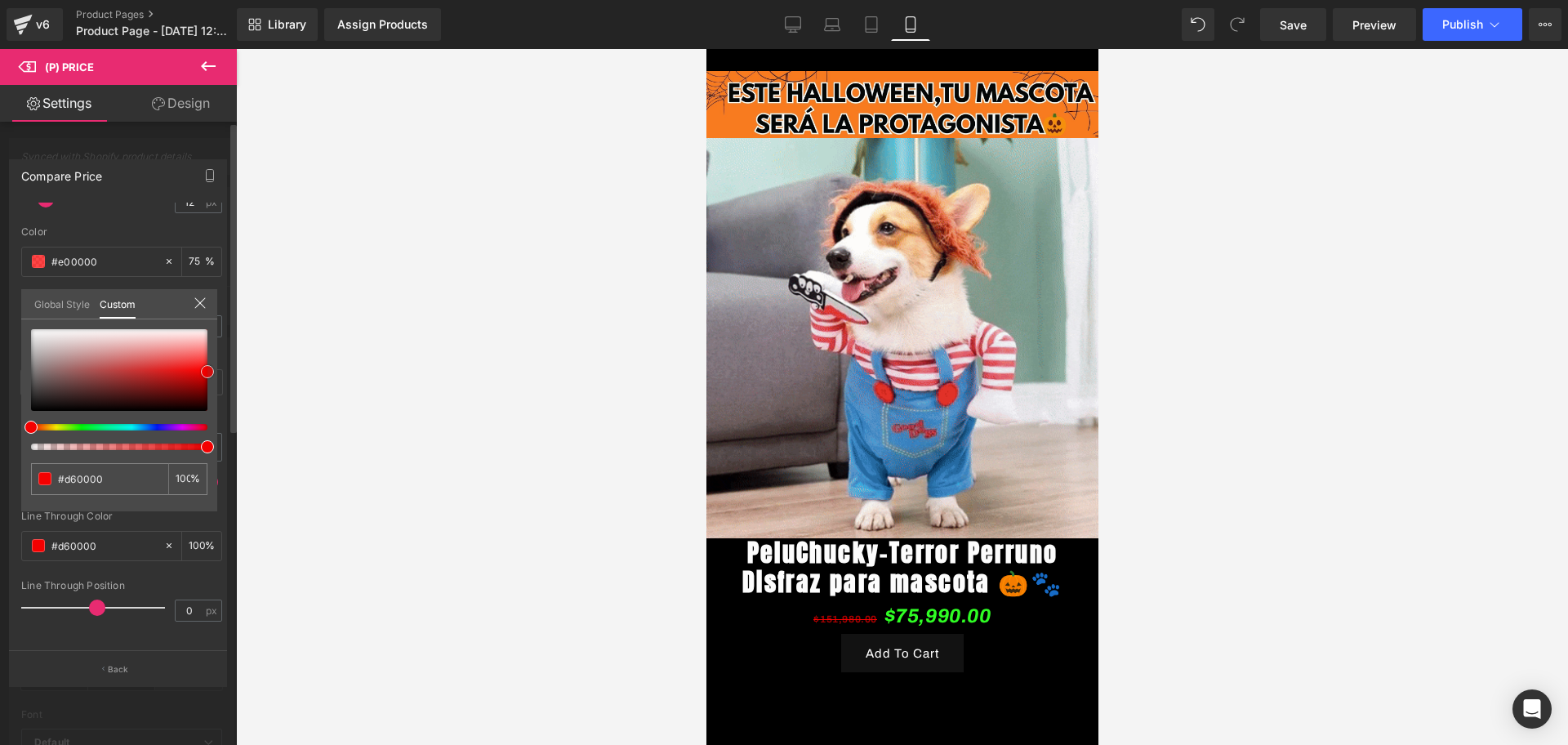
type input "#f90000"
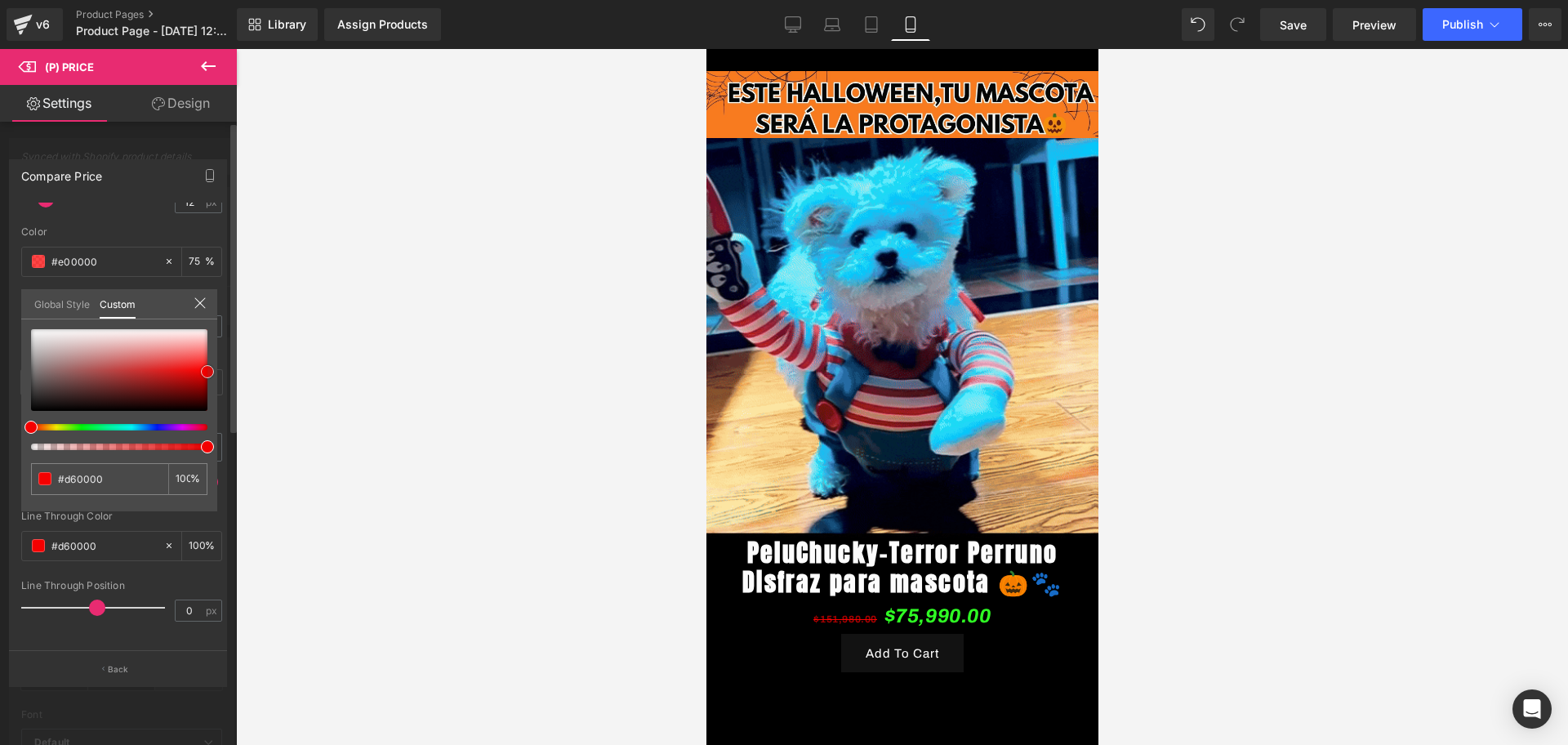
type input "#f90000"
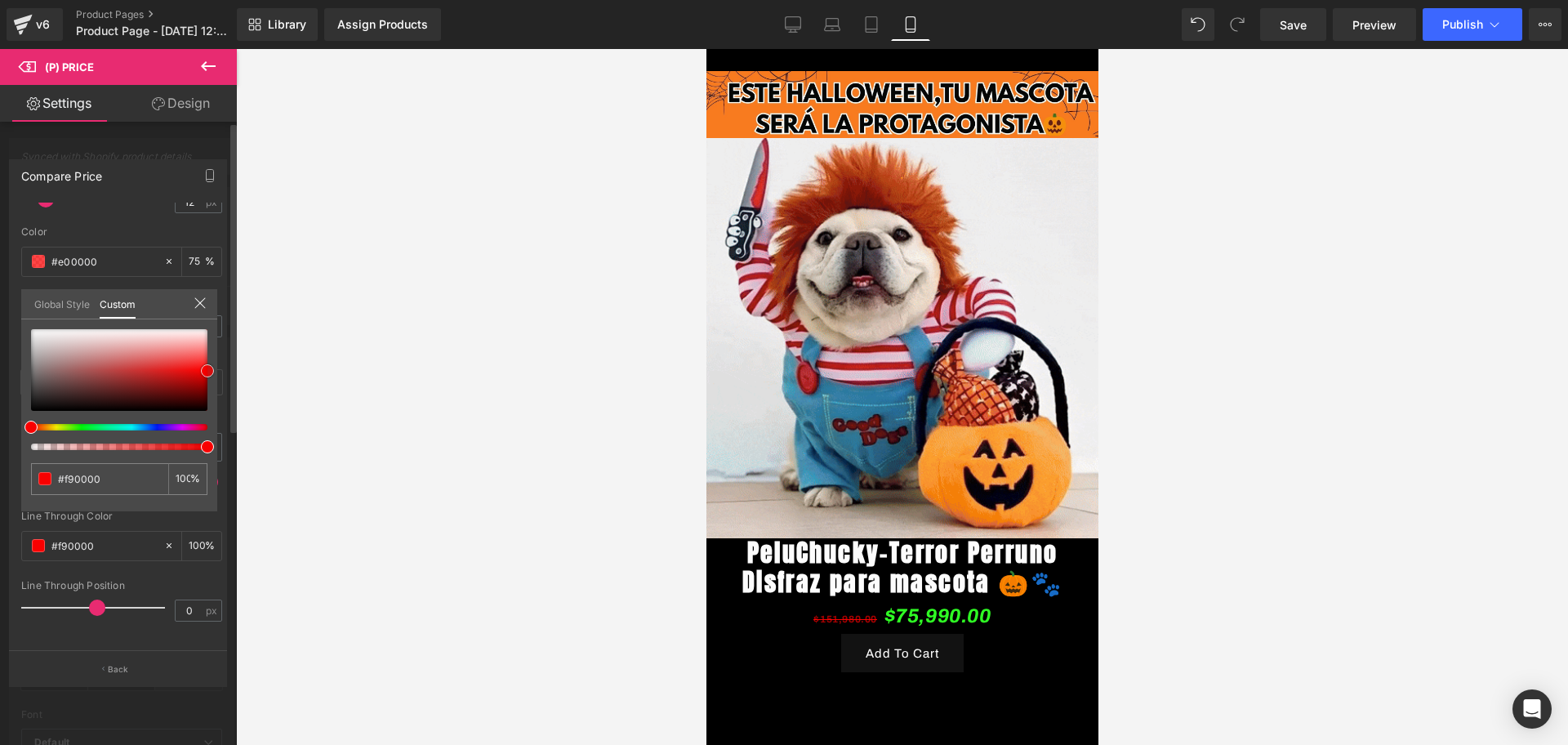
type input "#ff2828"
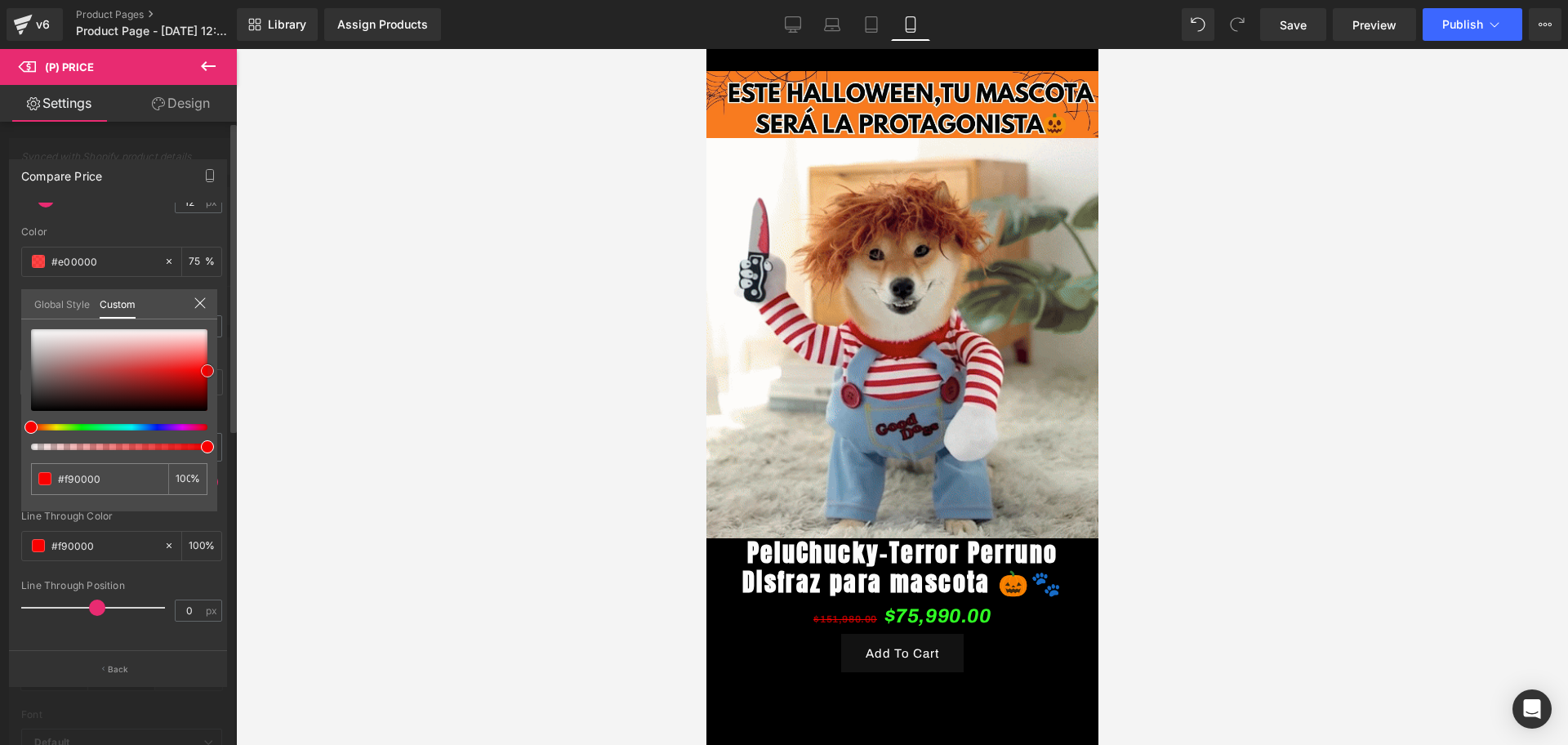
type input "#ff2828"
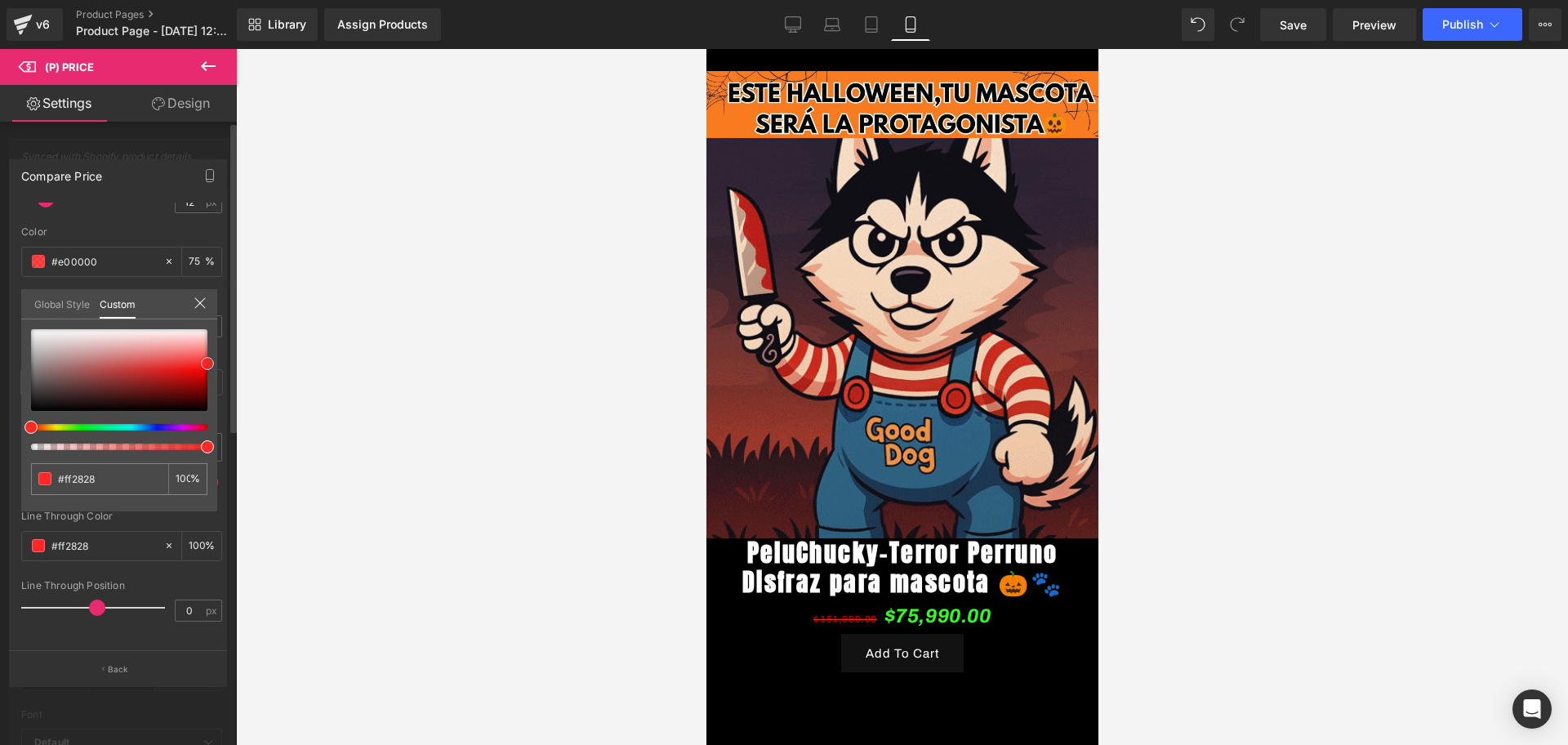
drag, startPoint x: 35, startPoint y: 403, endPoint x: 208, endPoint y: 364, distance: 177.3
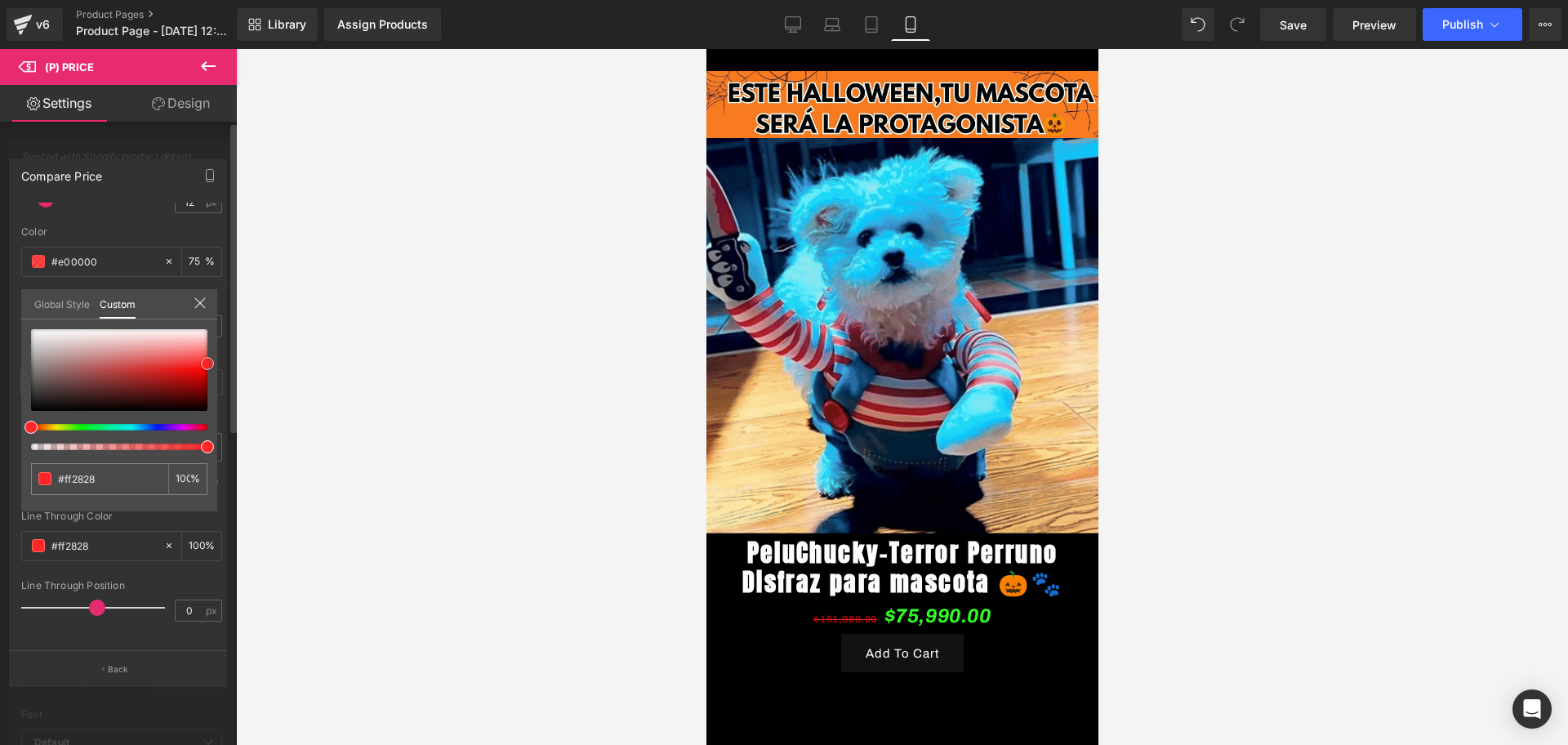
click at [208, 364] on span at bounding box center [207, 363] width 13 height 13
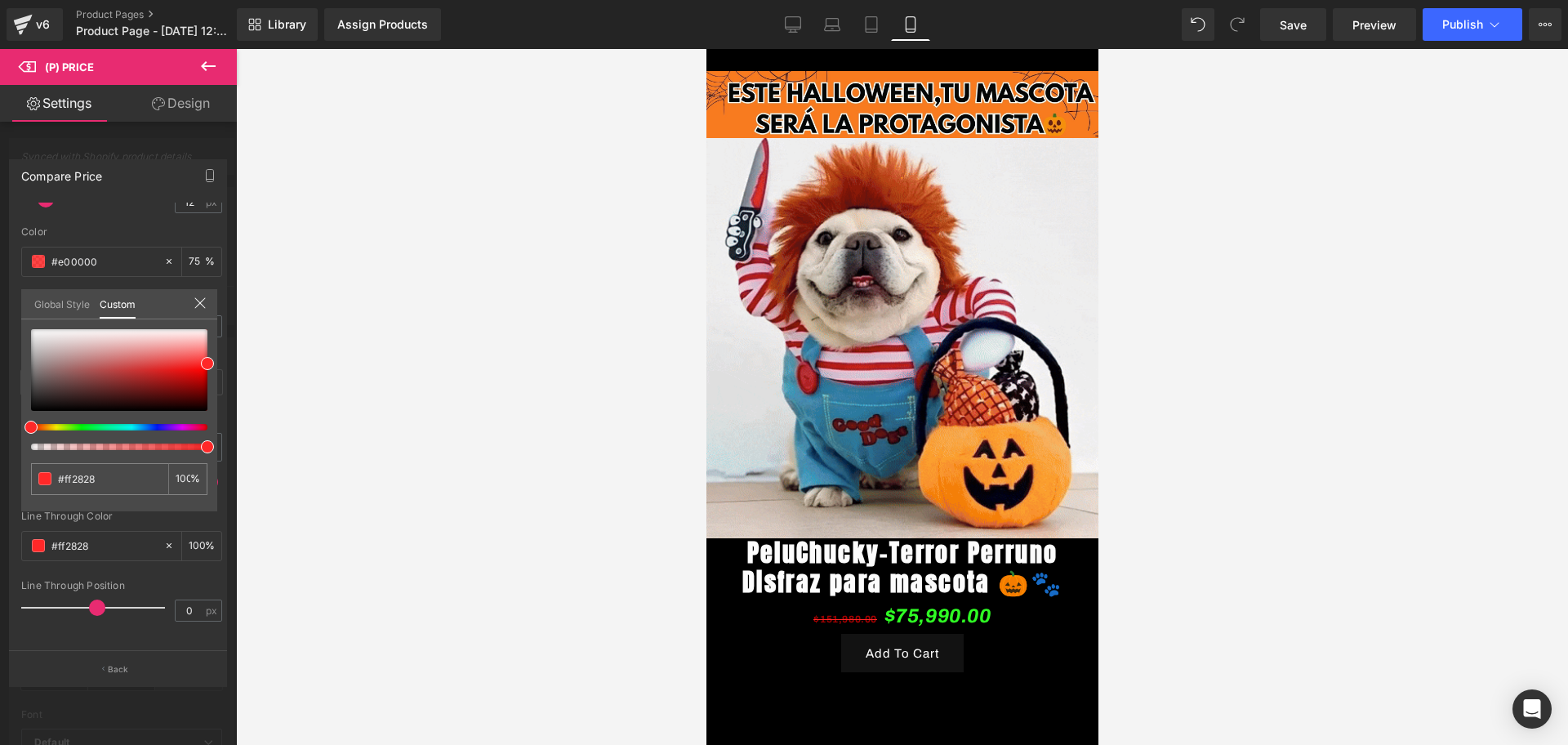
click at [382, 402] on div at bounding box center [901, 397] width 1332 height 696
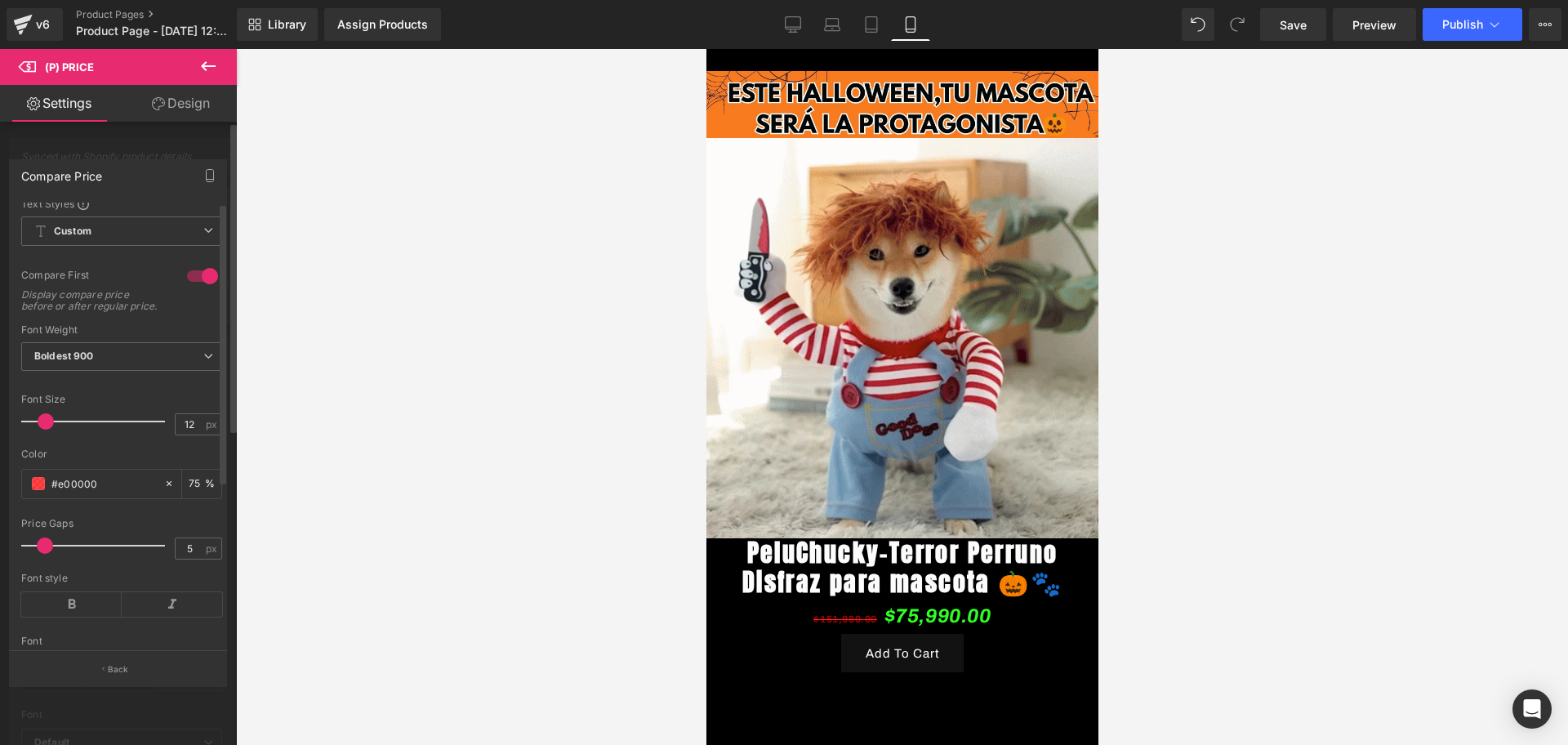
scroll to position [0, 0]
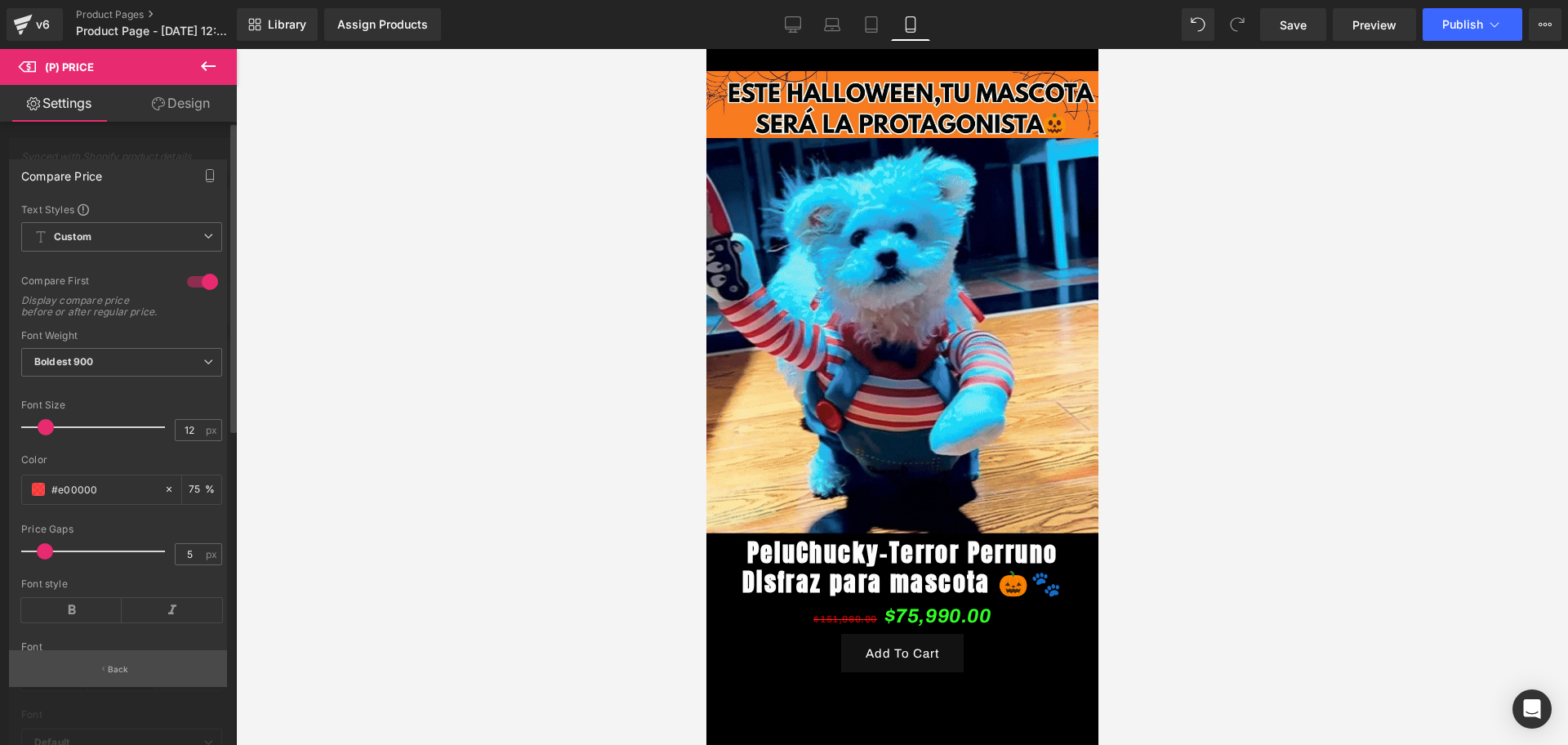
click at [166, 668] on button "Back" at bounding box center [118, 668] width 218 height 37
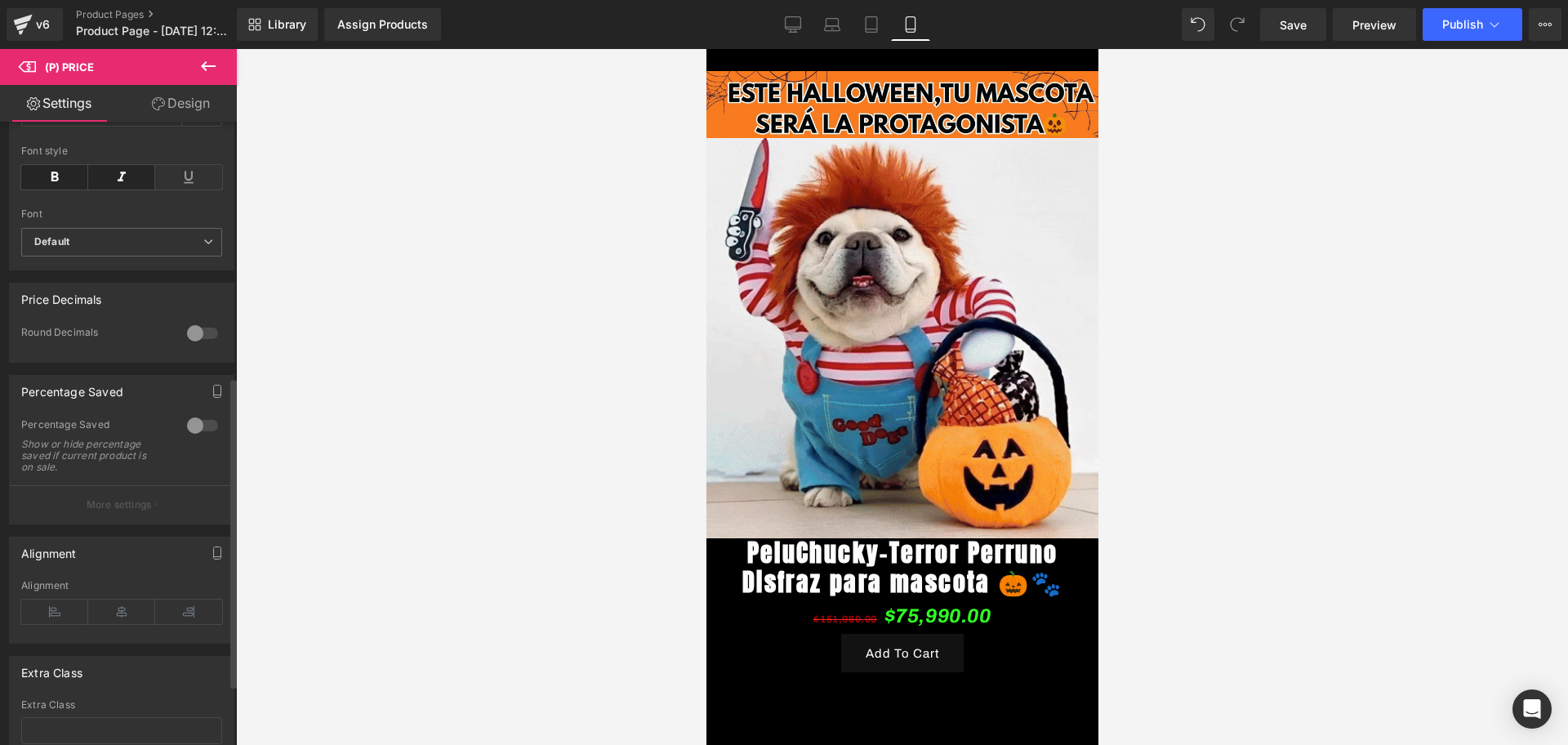
scroll to position [510, 0]
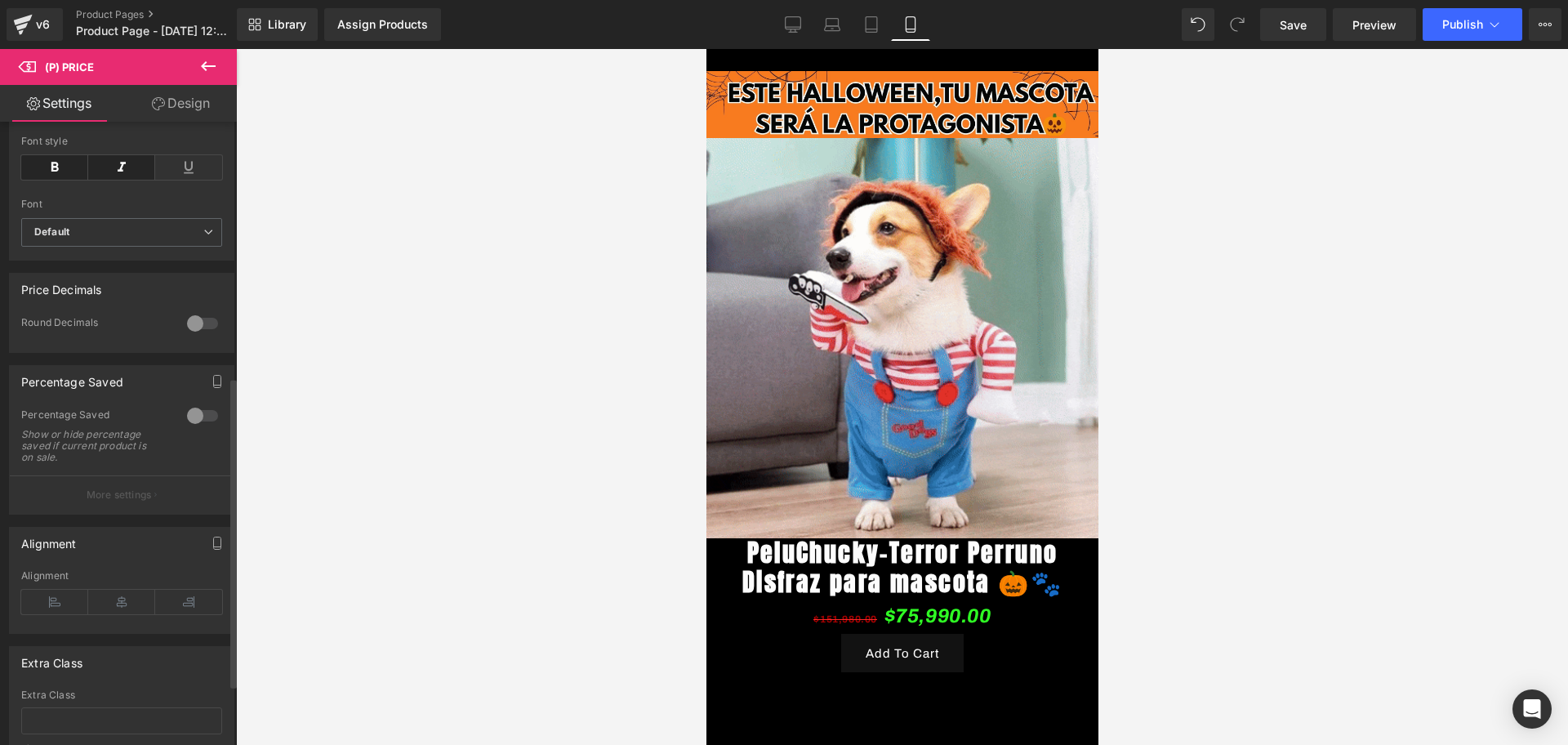
click at [195, 414] on div at bounding box center [203, 415] width 39 height 26
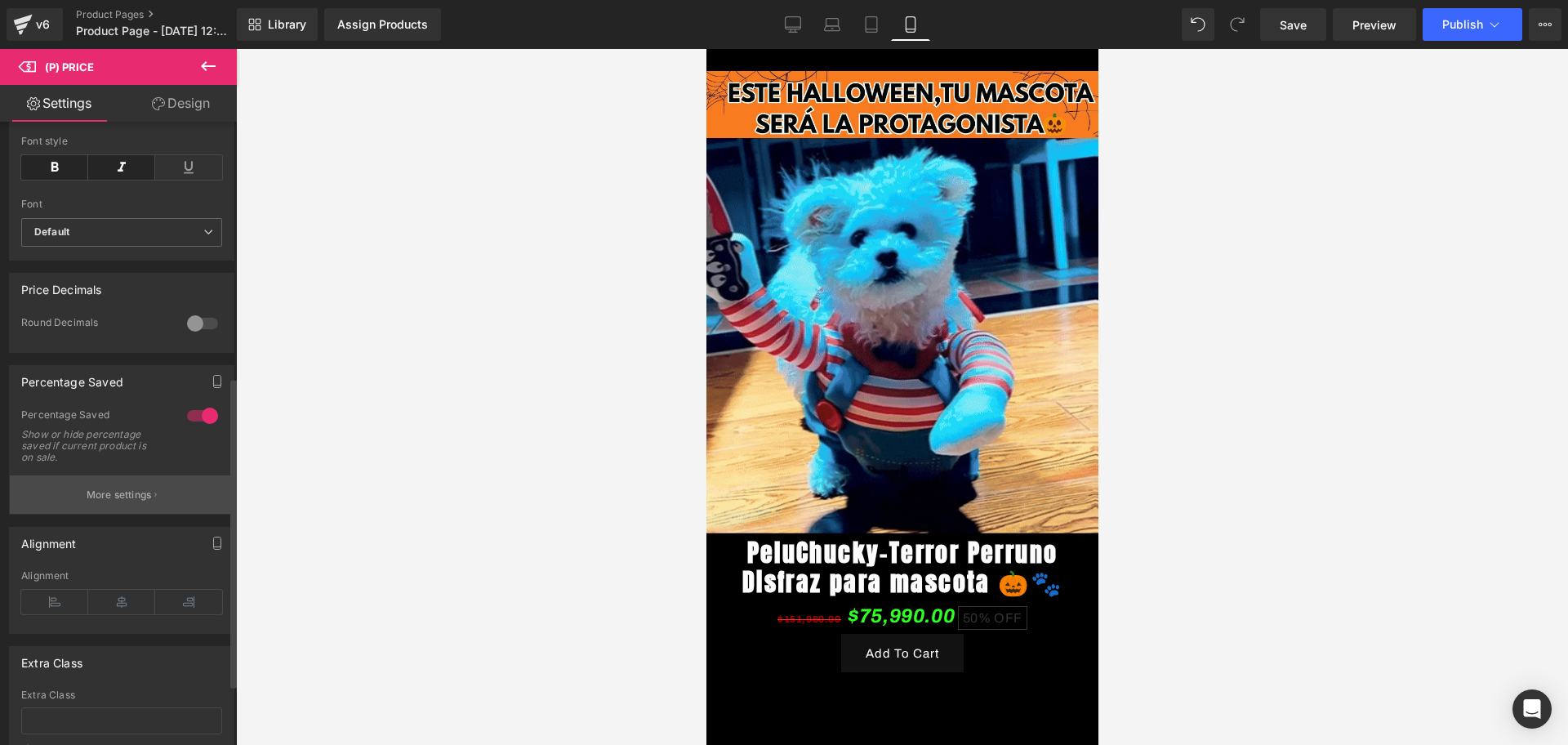
click at [69, 514] on button "More settings" at bounding box center [122, 494] width 223 height 38
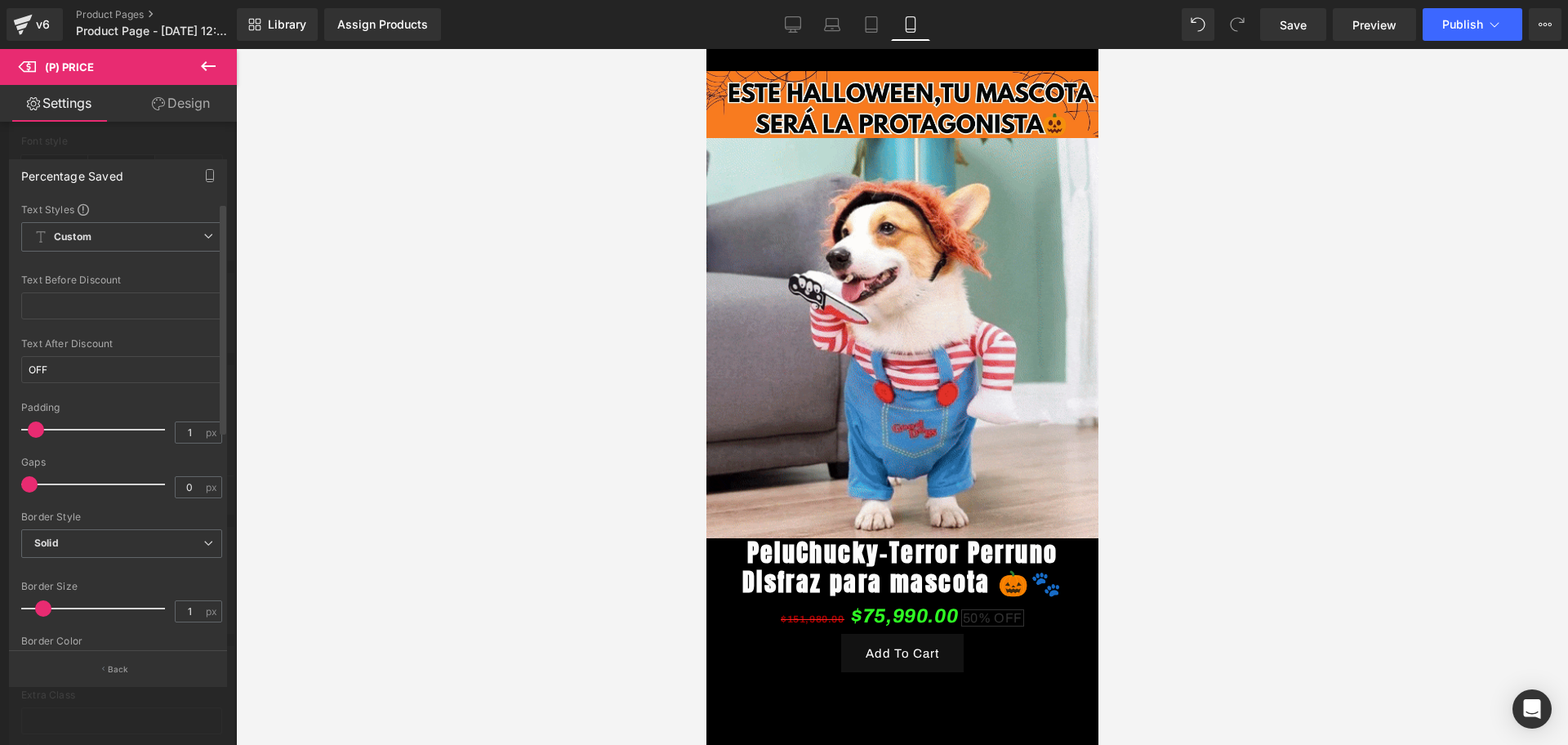
type input "2"
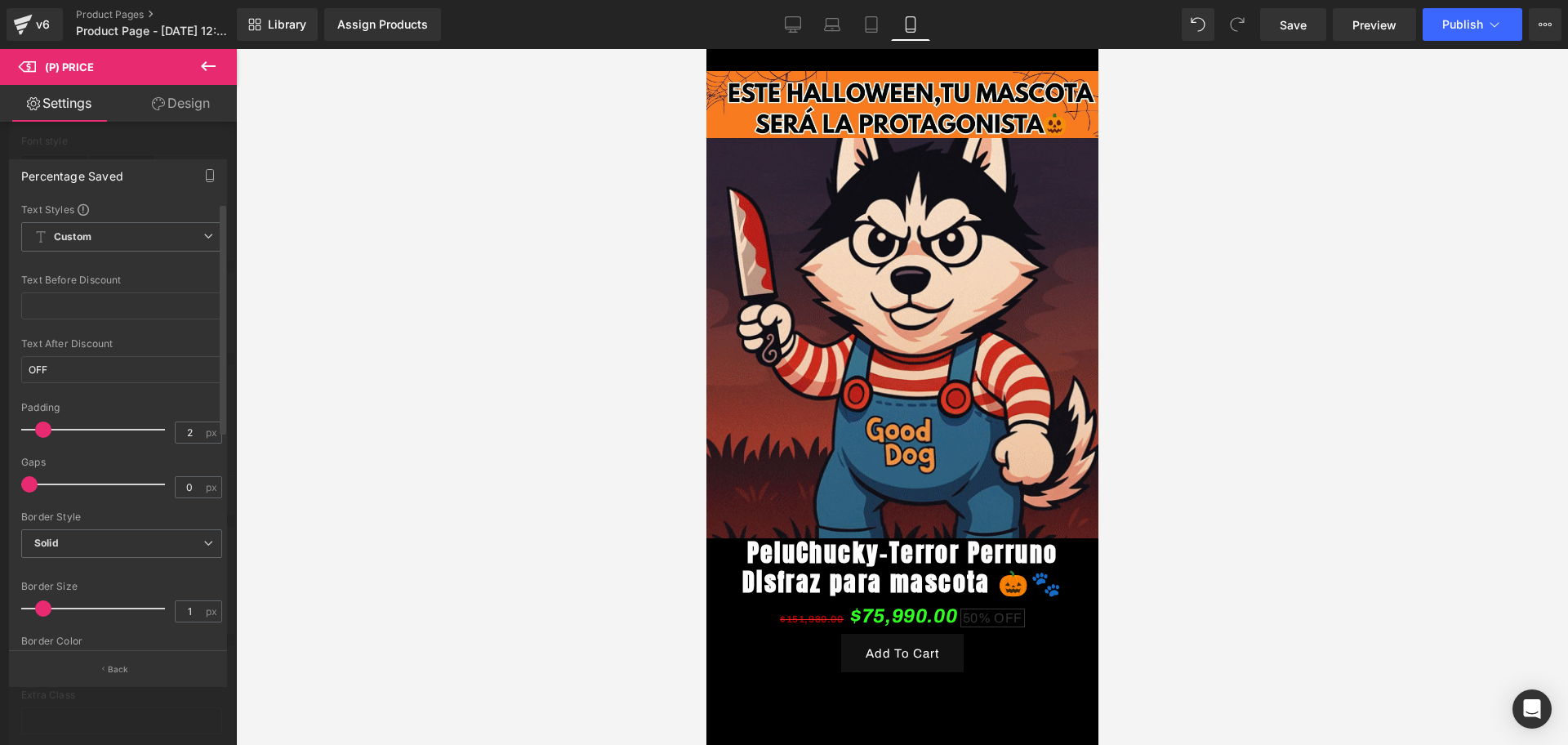
drag, startPoint x: 62, startPoint y: 426, endPoint x: 43, endPoint y: 429, distance: 19.2
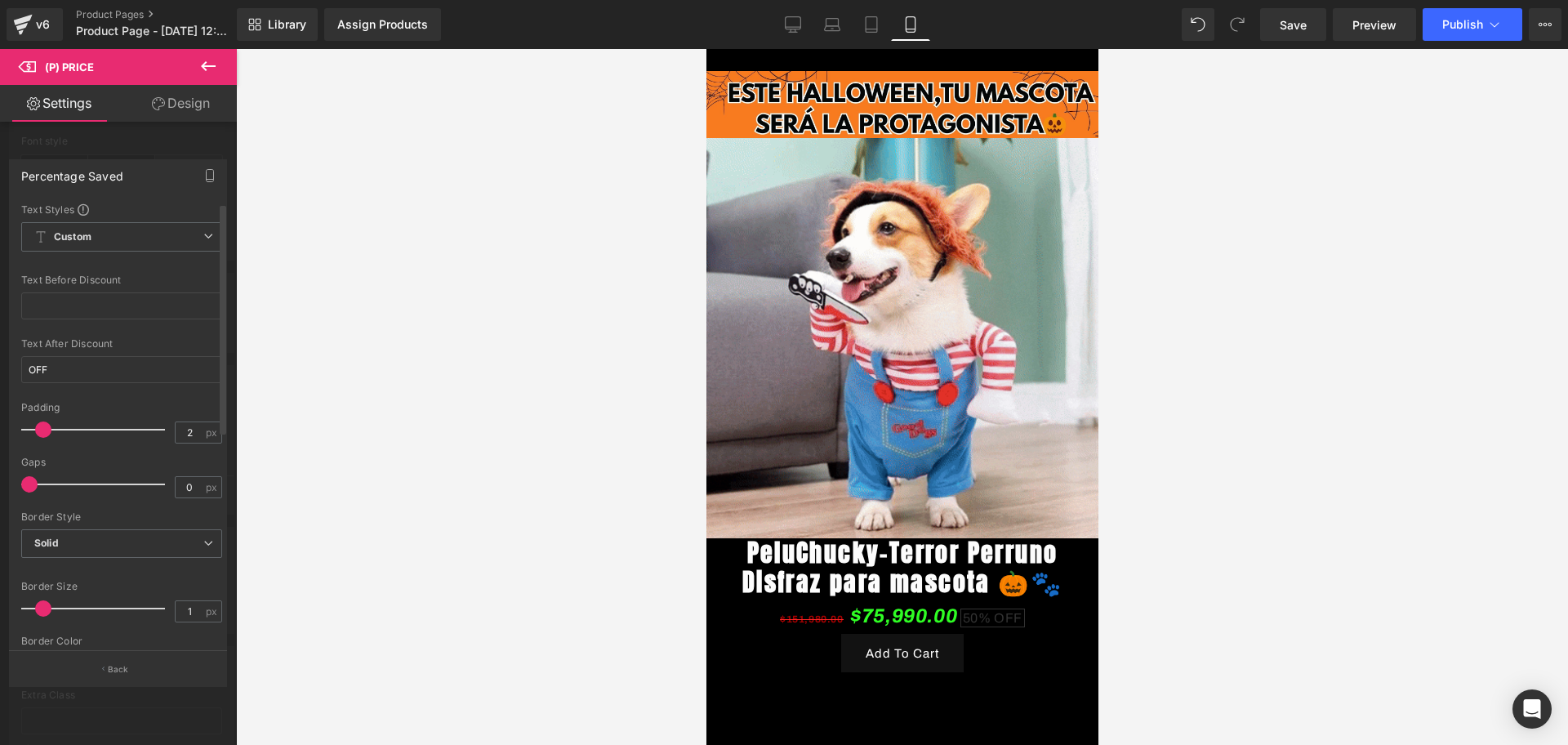
click at [43, 429] on span at bounding box center [43, 430] width 16 height 16
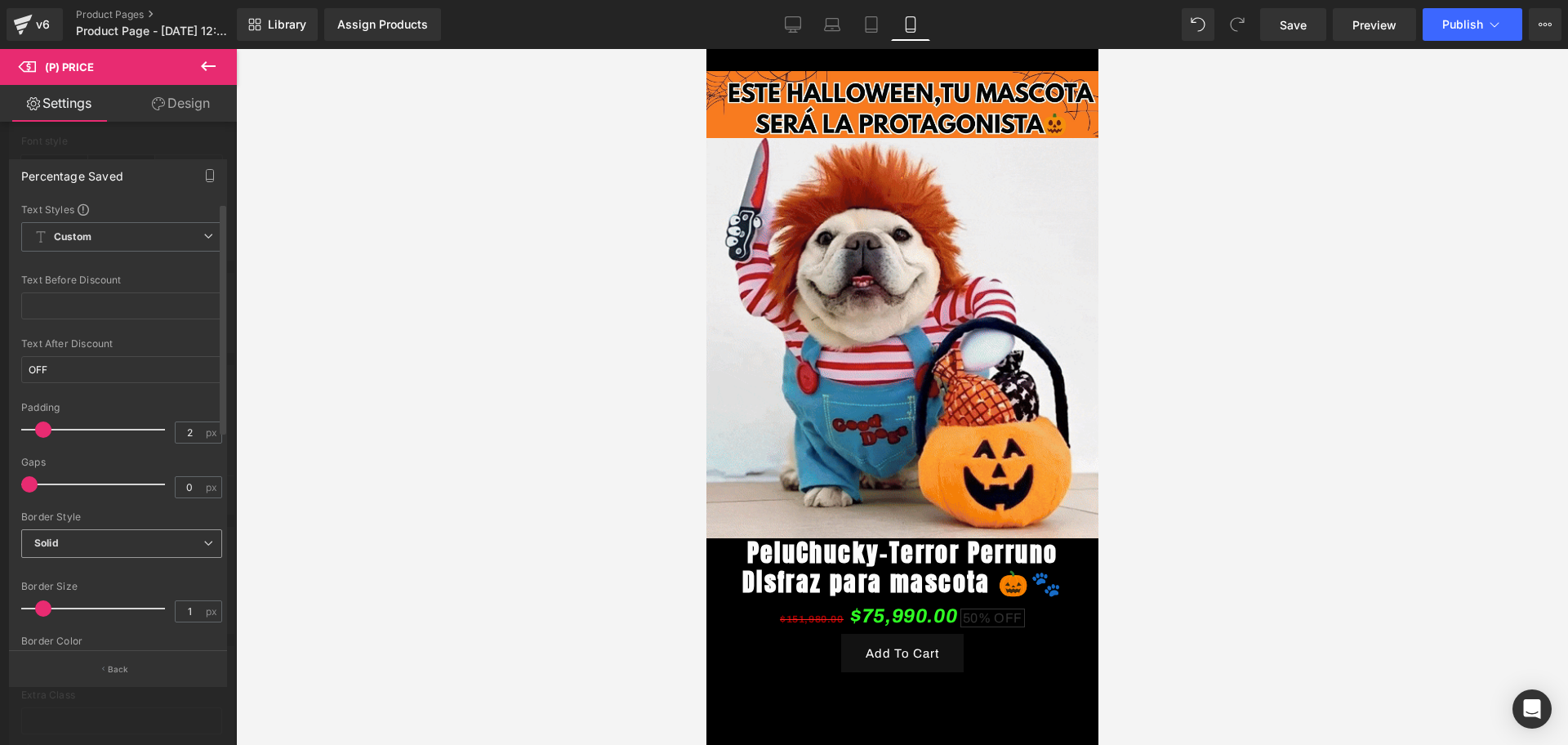
click at [61, 530] on span "Solid" at bounding box center [122, 543] width 201 height 29
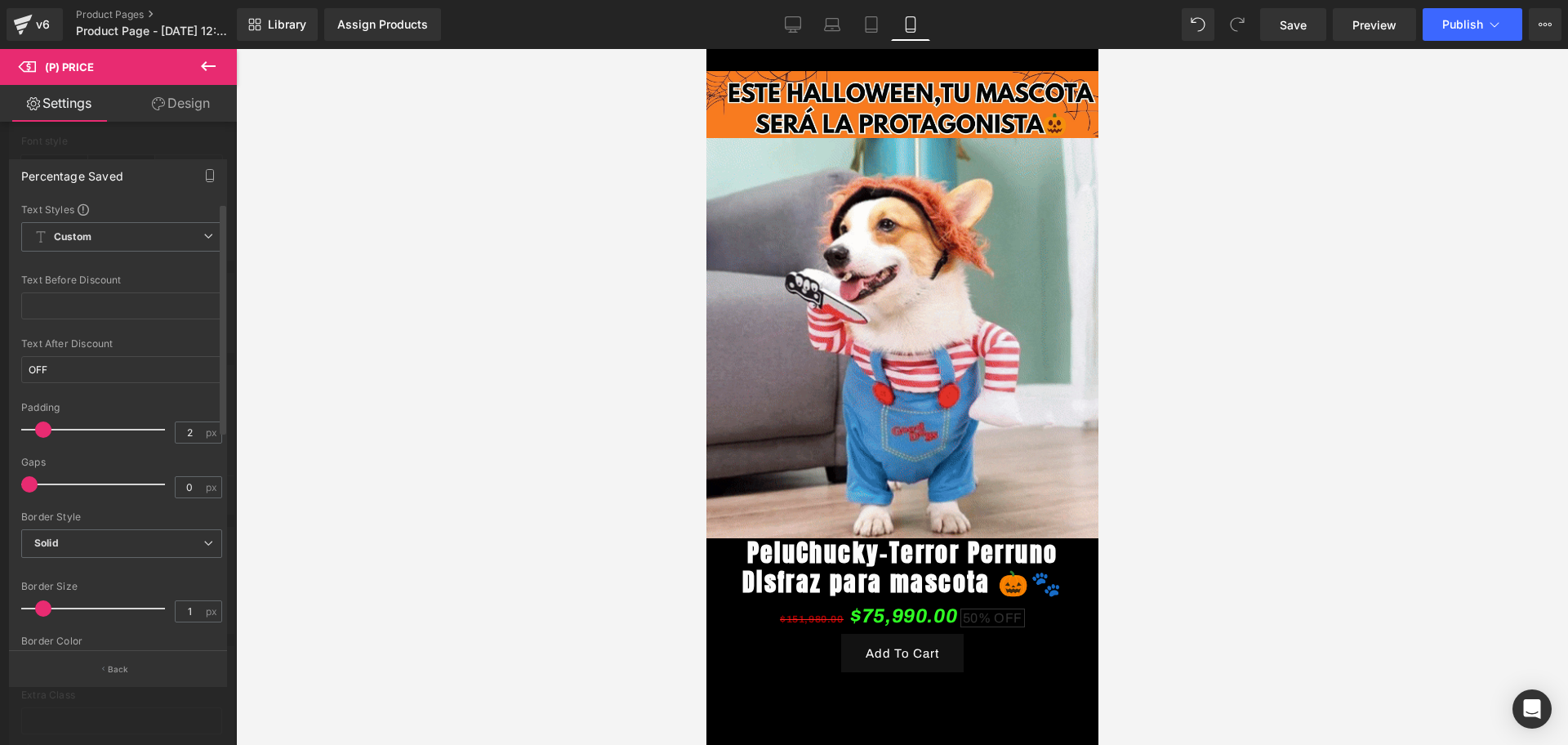
click at [60, 515] on div "Border Style" at bounding box center [122, 516] width 201 height 12
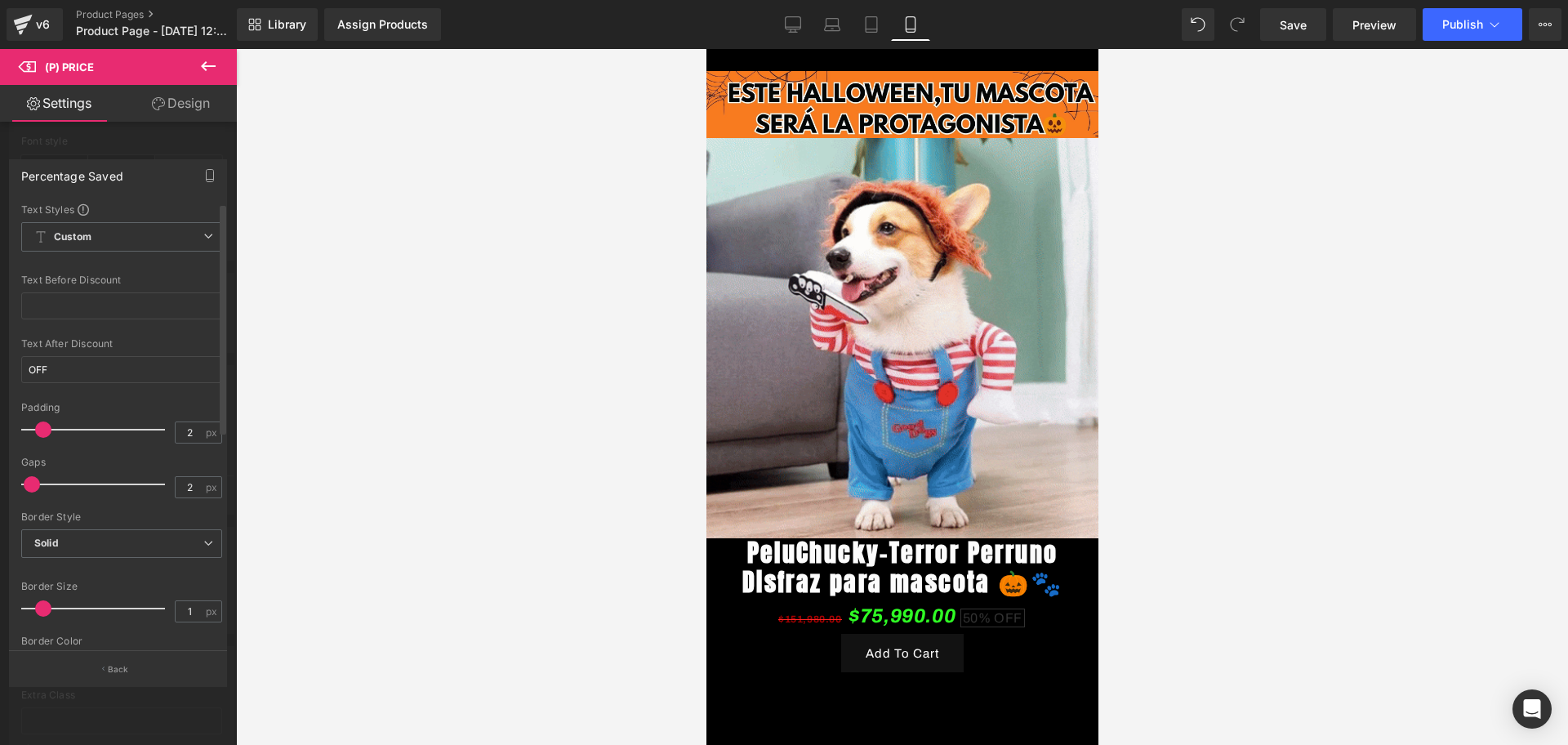
type input "3"
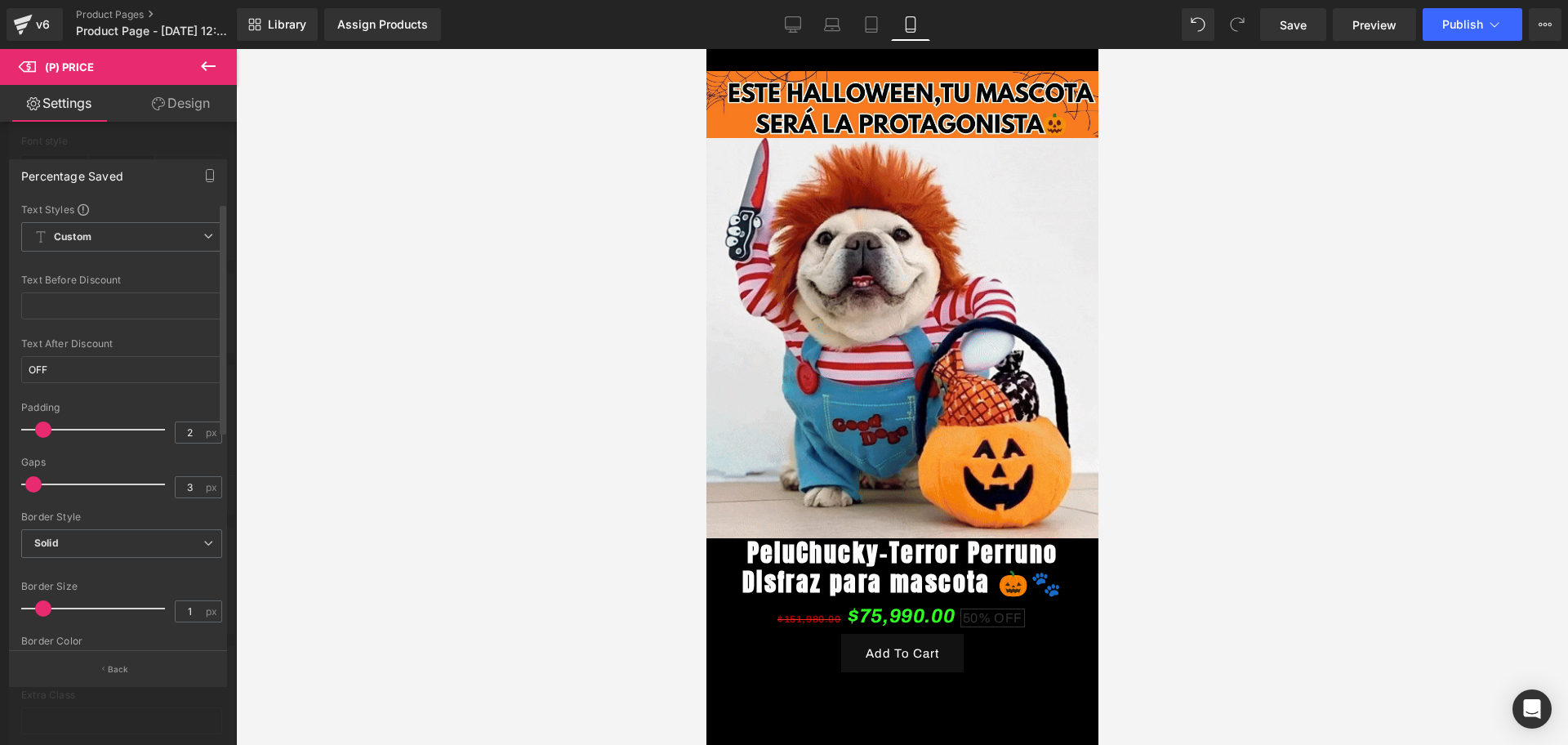
click at [33, 485] on span at bounding box center [33, 484] width 16 height 16
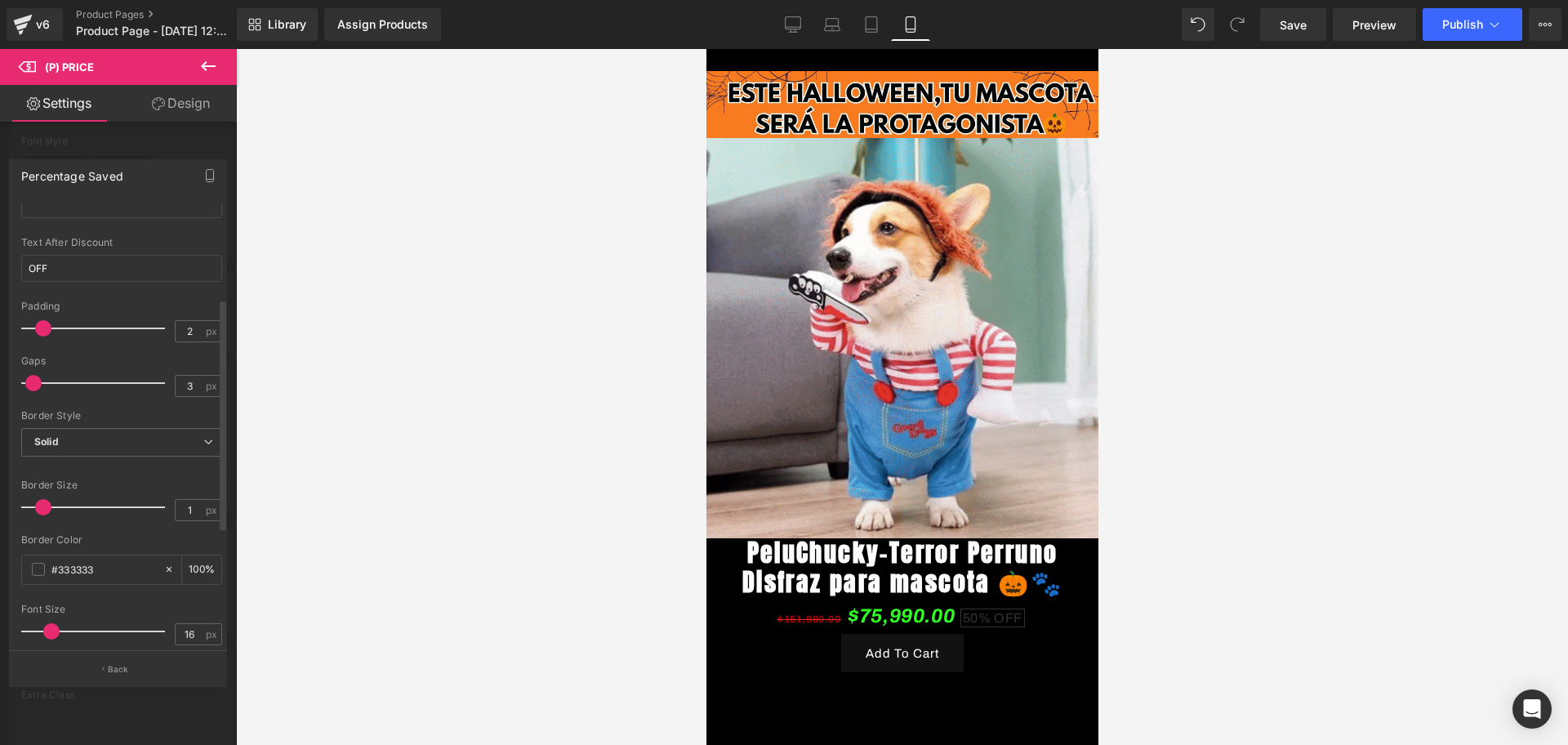
scroll to position [205, 0]
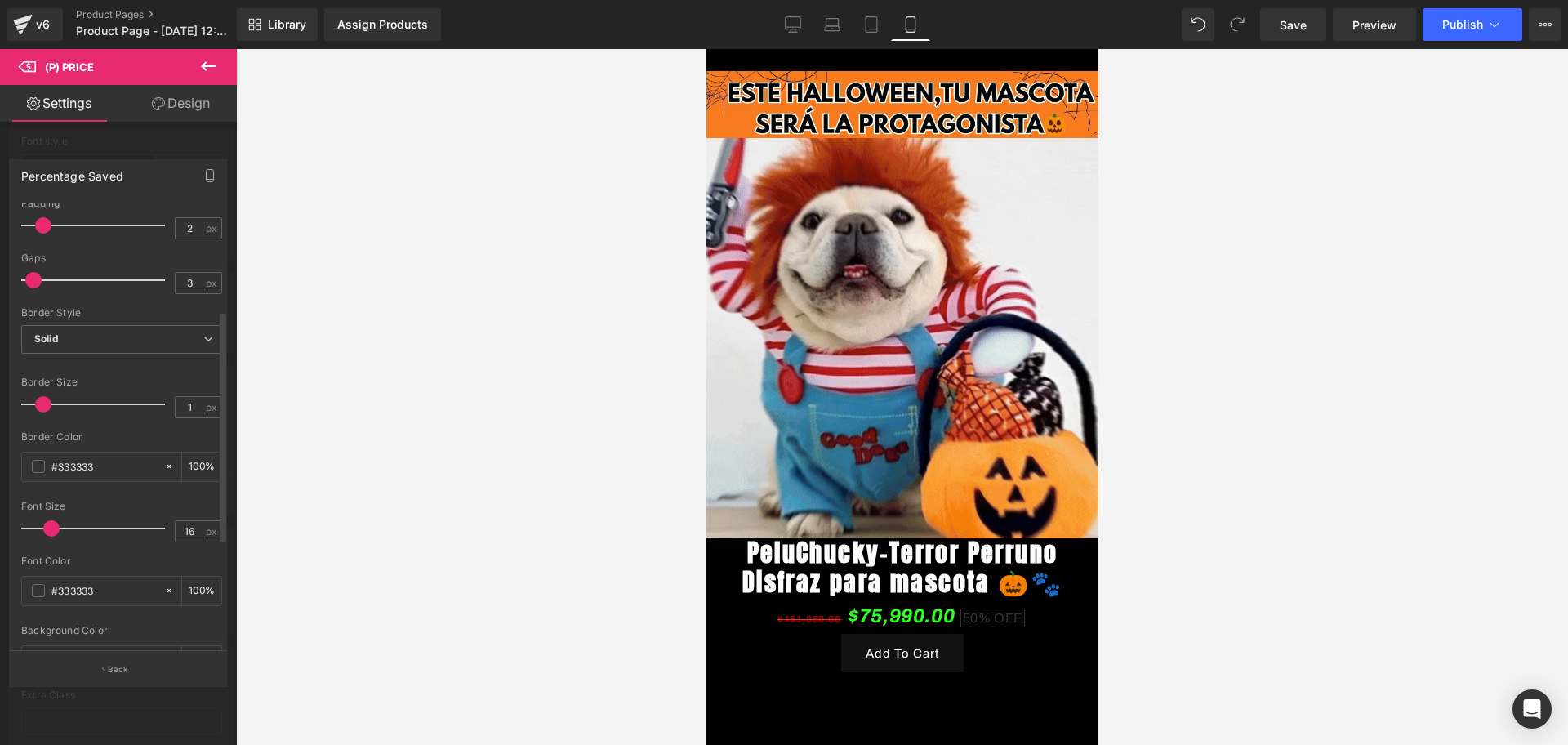
click at [38, 412] on div at bounding box center [97, 404] width 136 height 33
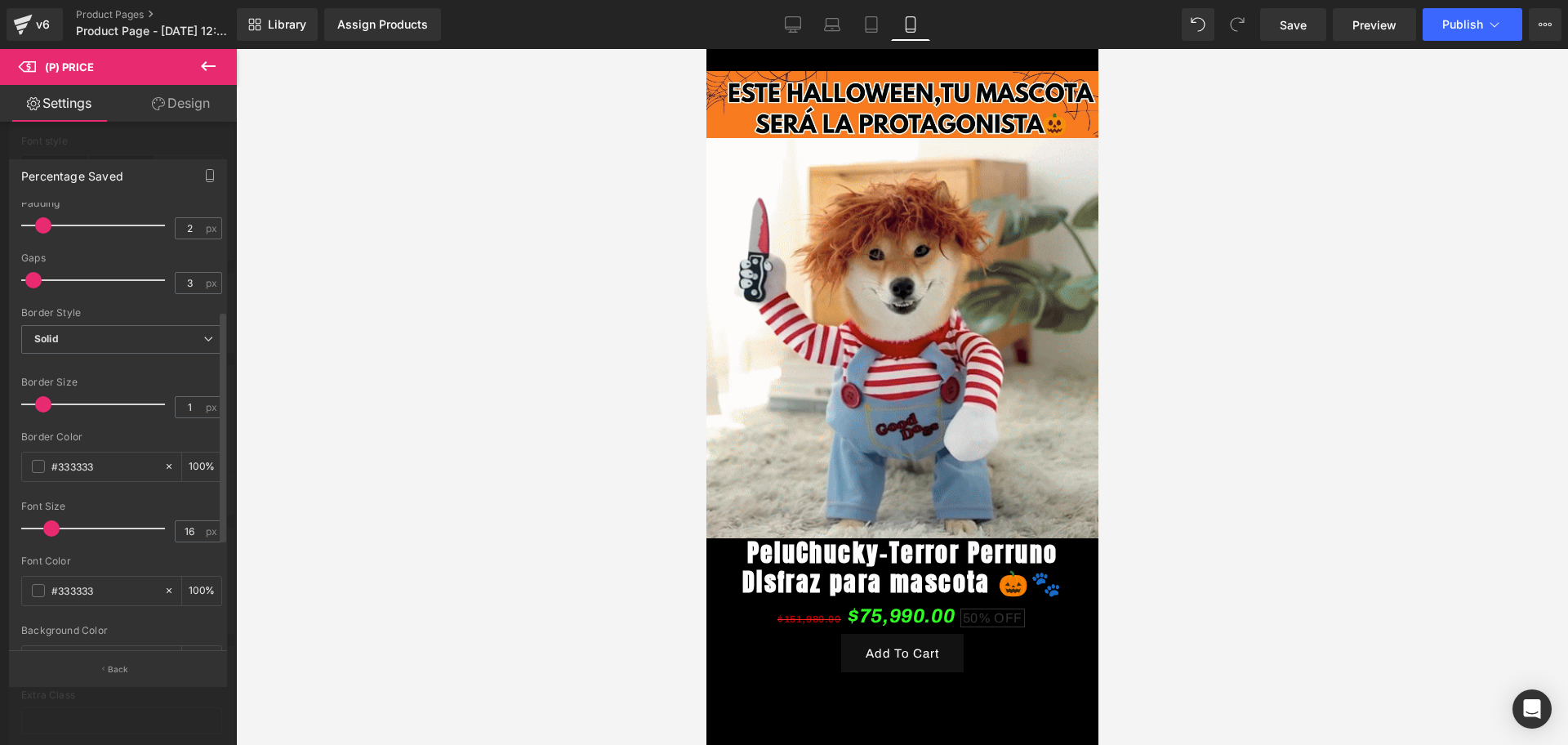
type input "0"
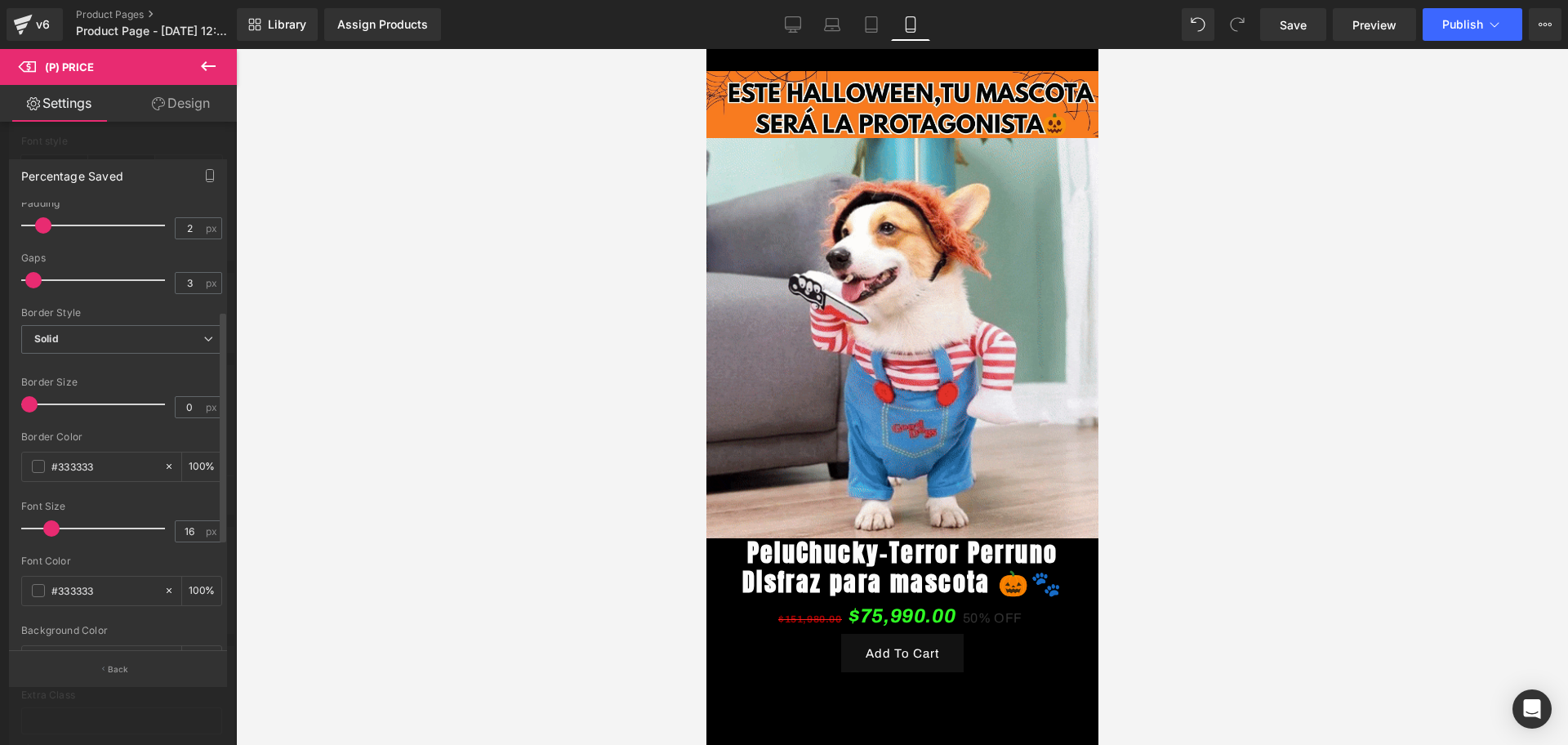
click at [35, 412] on div at bounding box center [97, 404] width 136 height 33
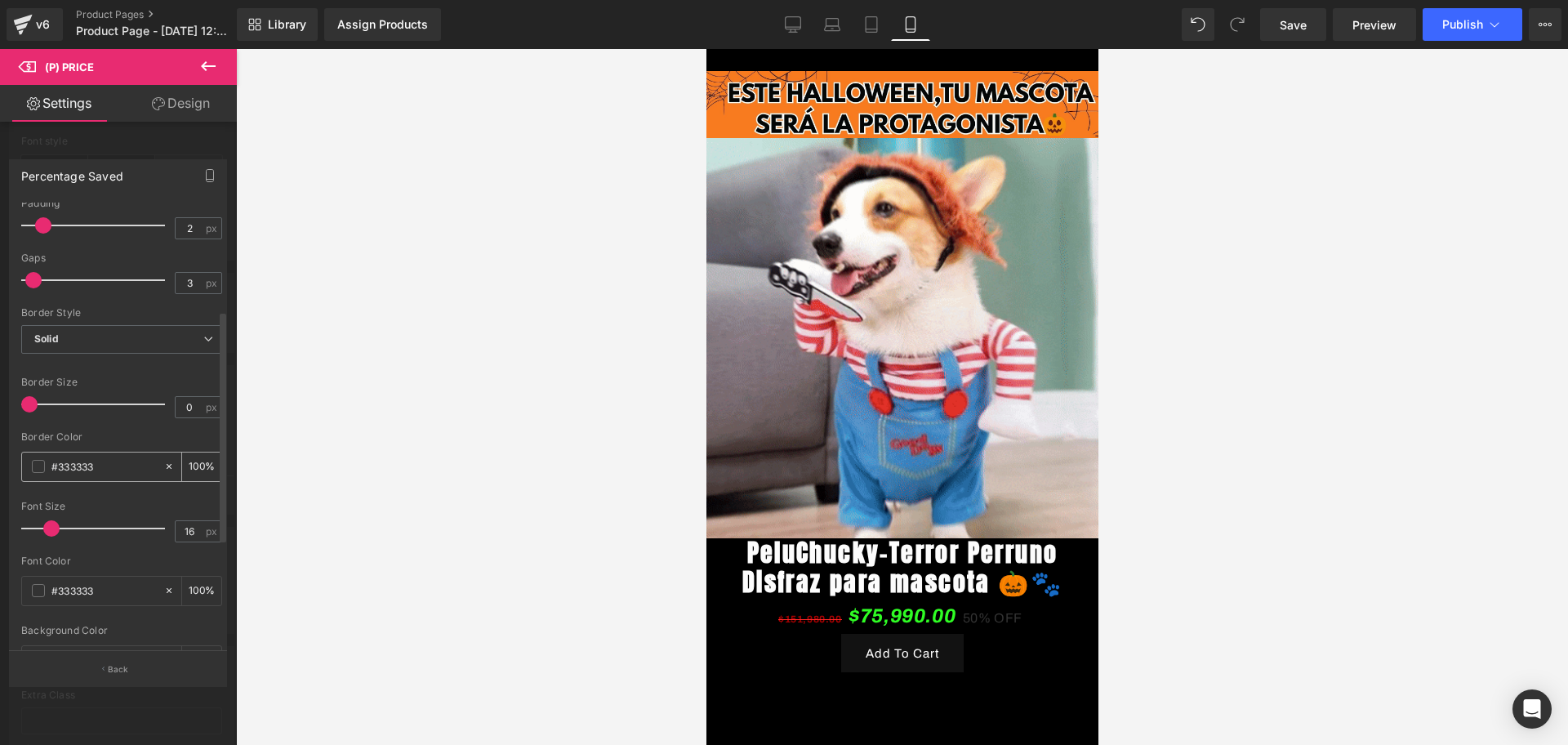
click at [37, 465] on span at bounding box center [38, 466] width 13 height 13
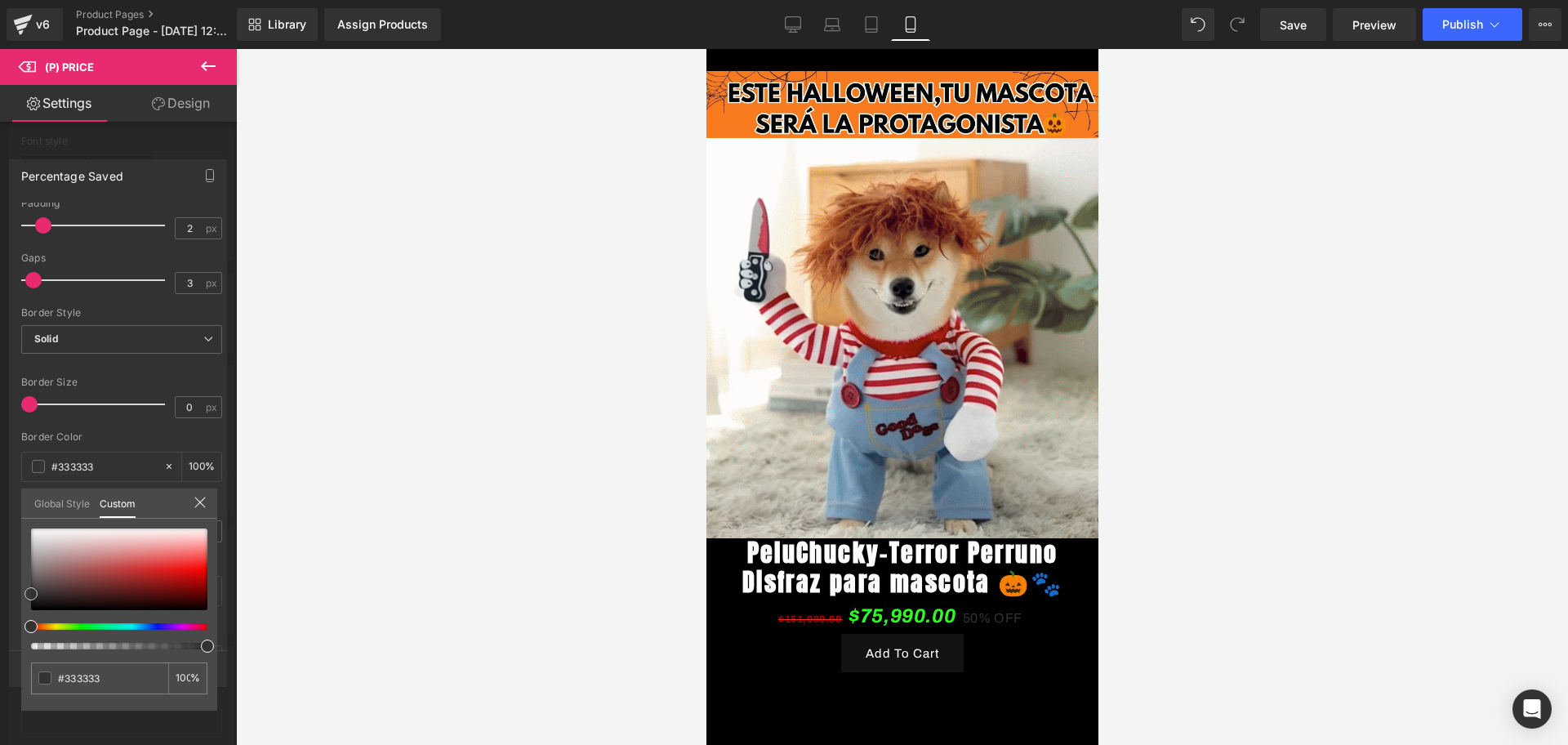
type input "#d19393"
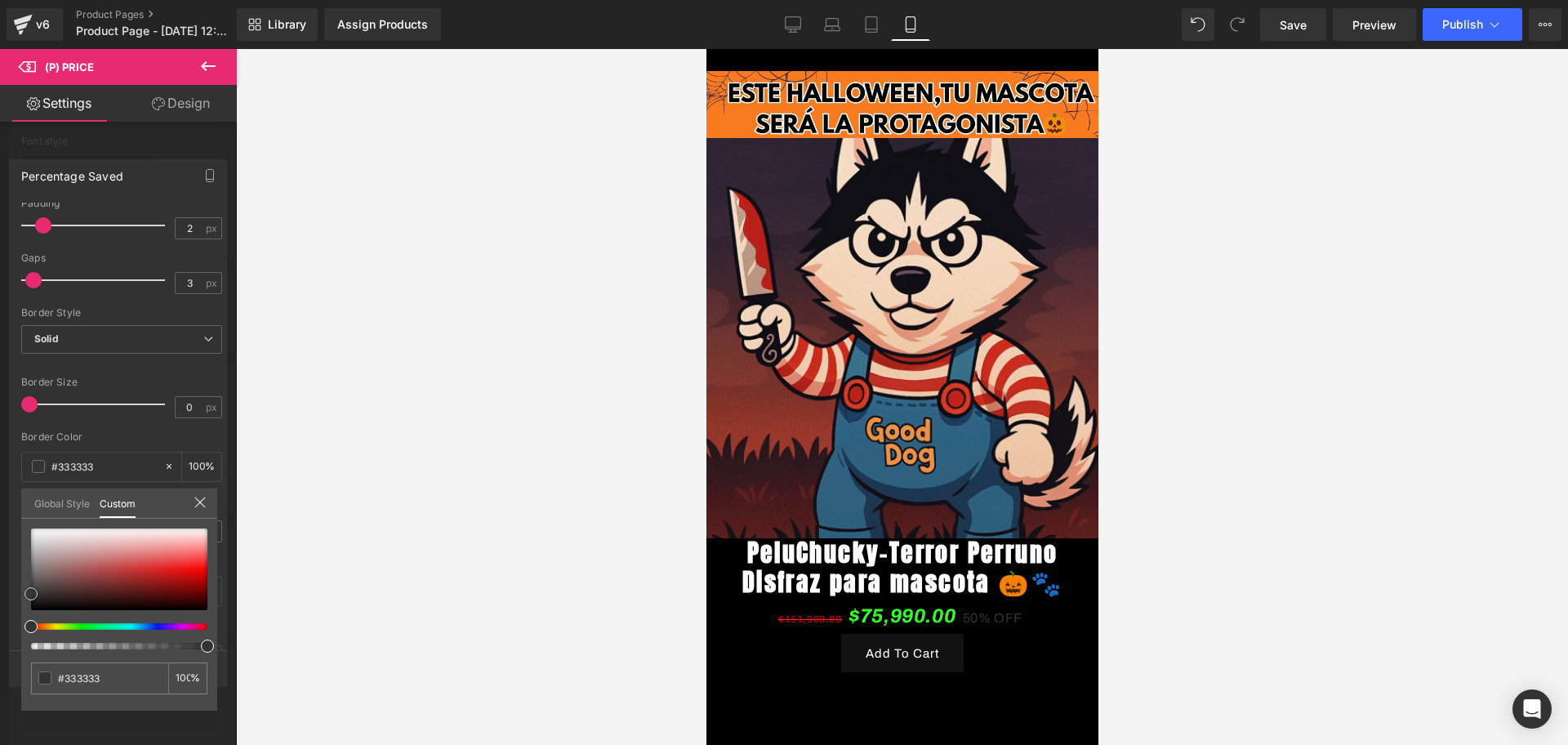
type input "#d19393"
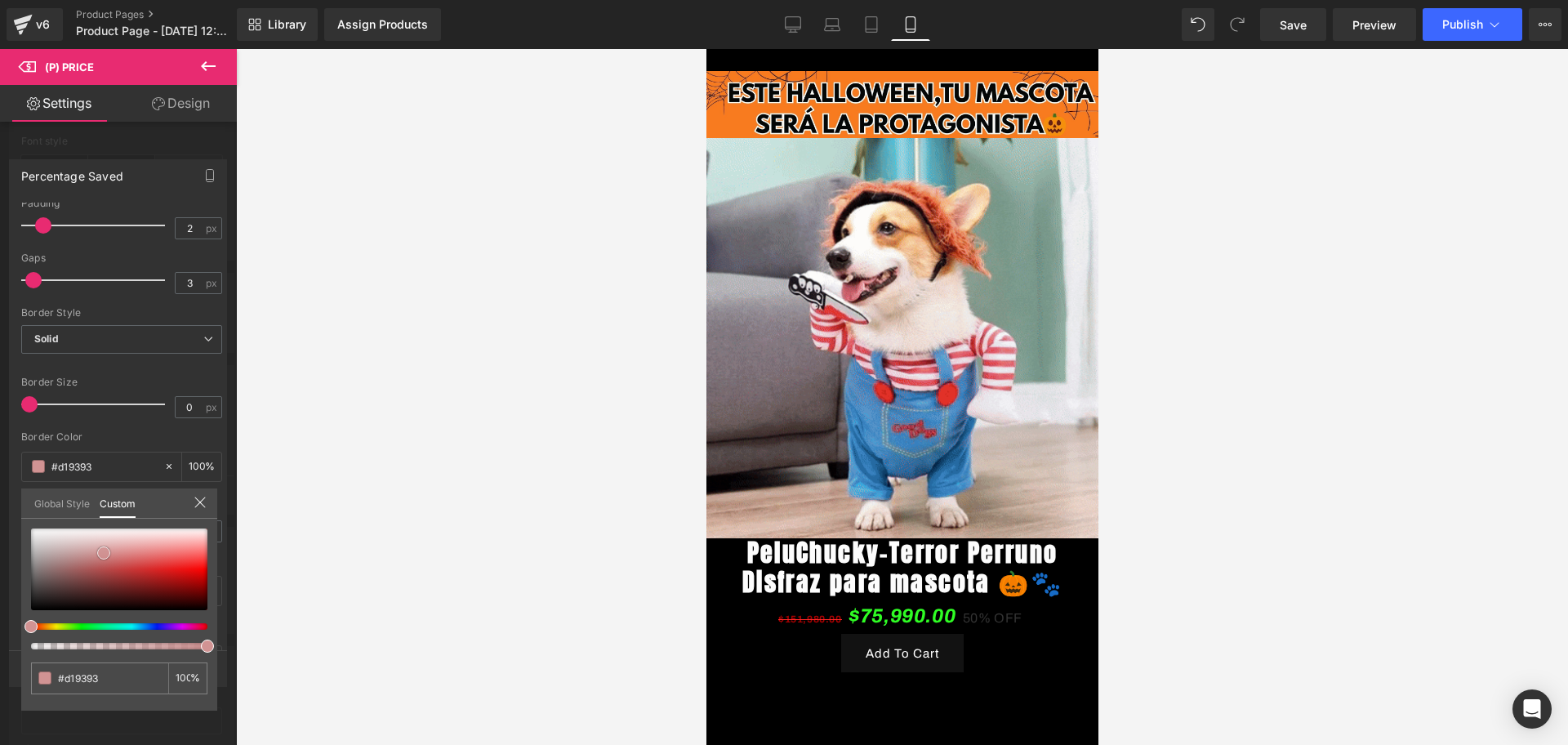
type input "#d28d8d"
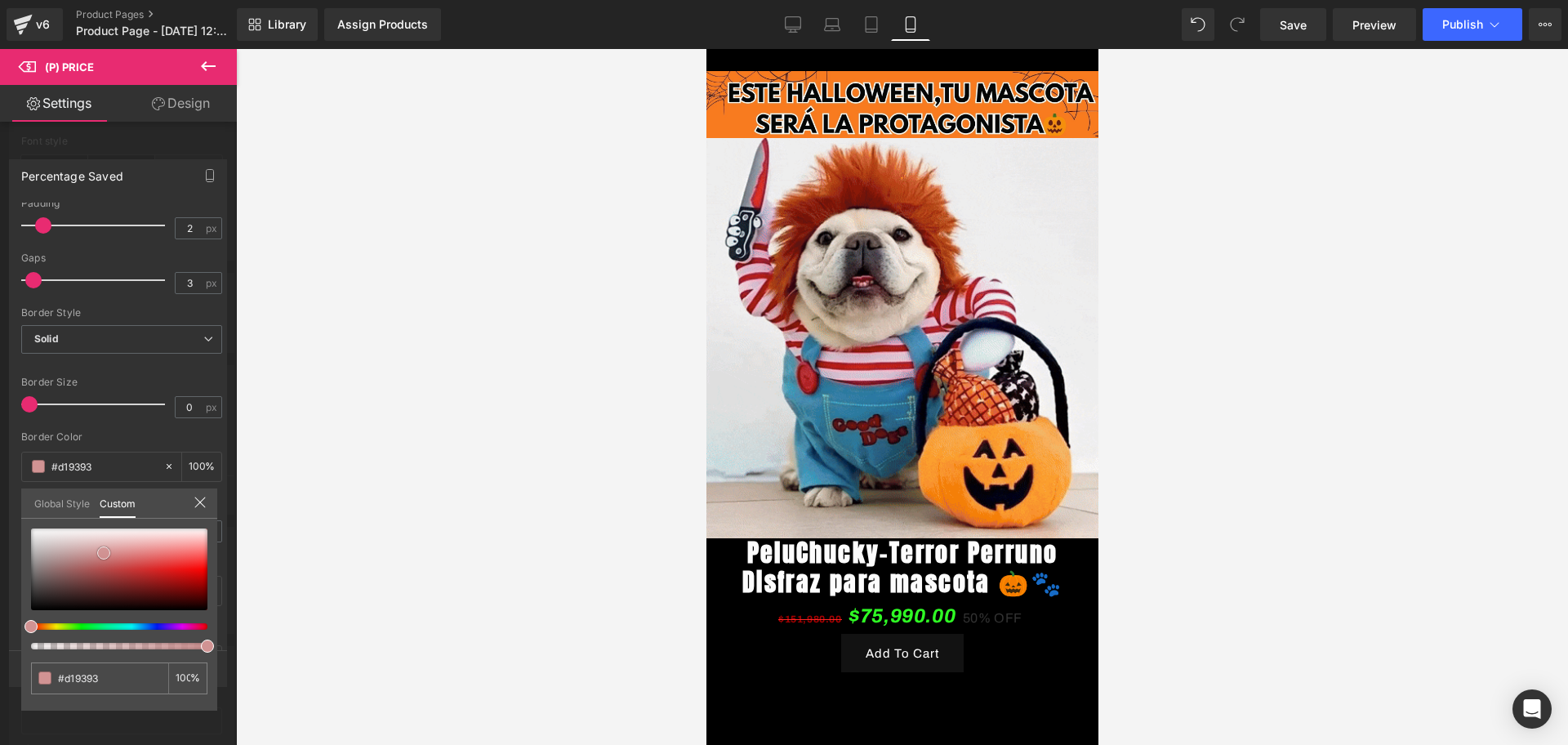
type input "#d28d8d"
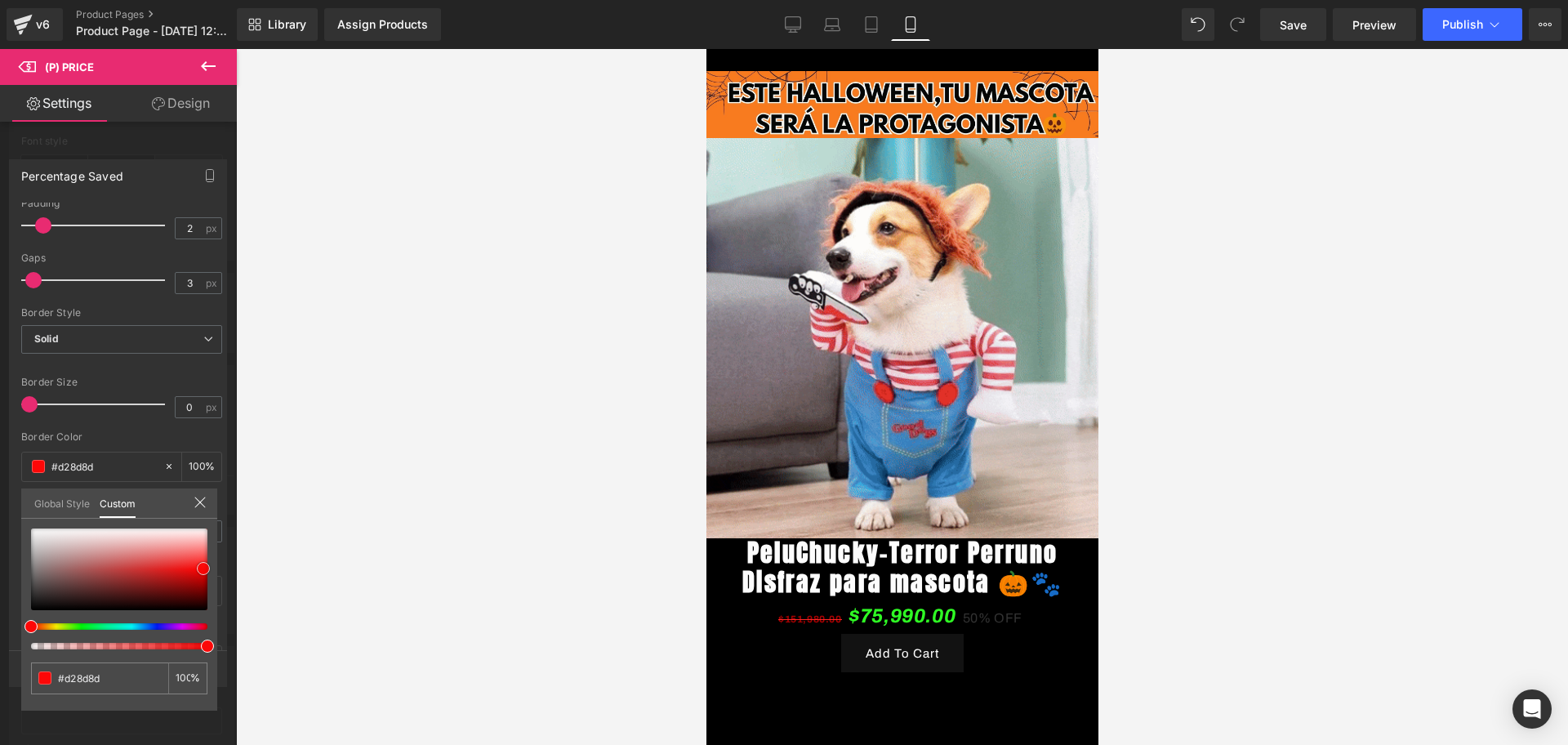
type input "#e62222"
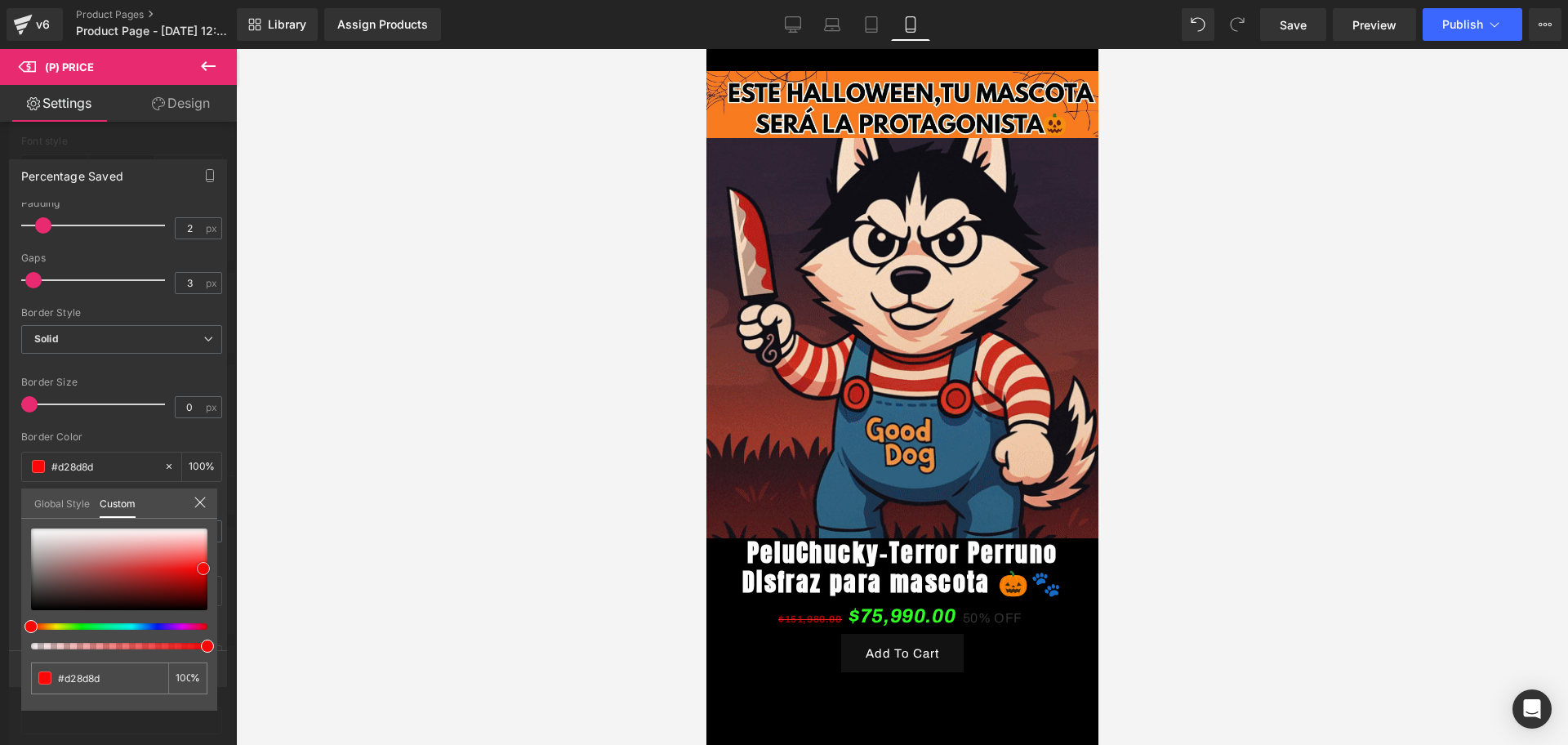
type input "#e62222"
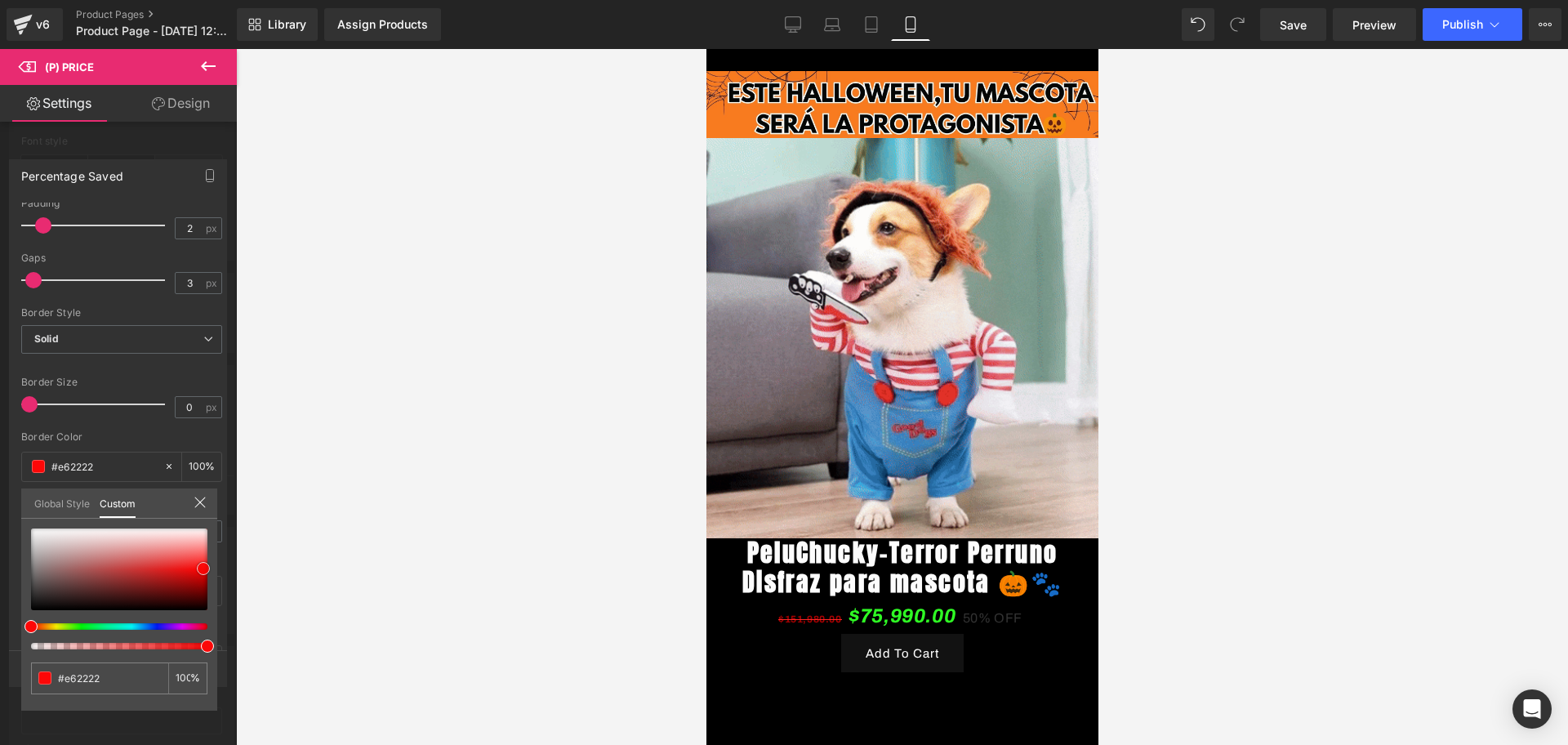
type input "#fc0707"
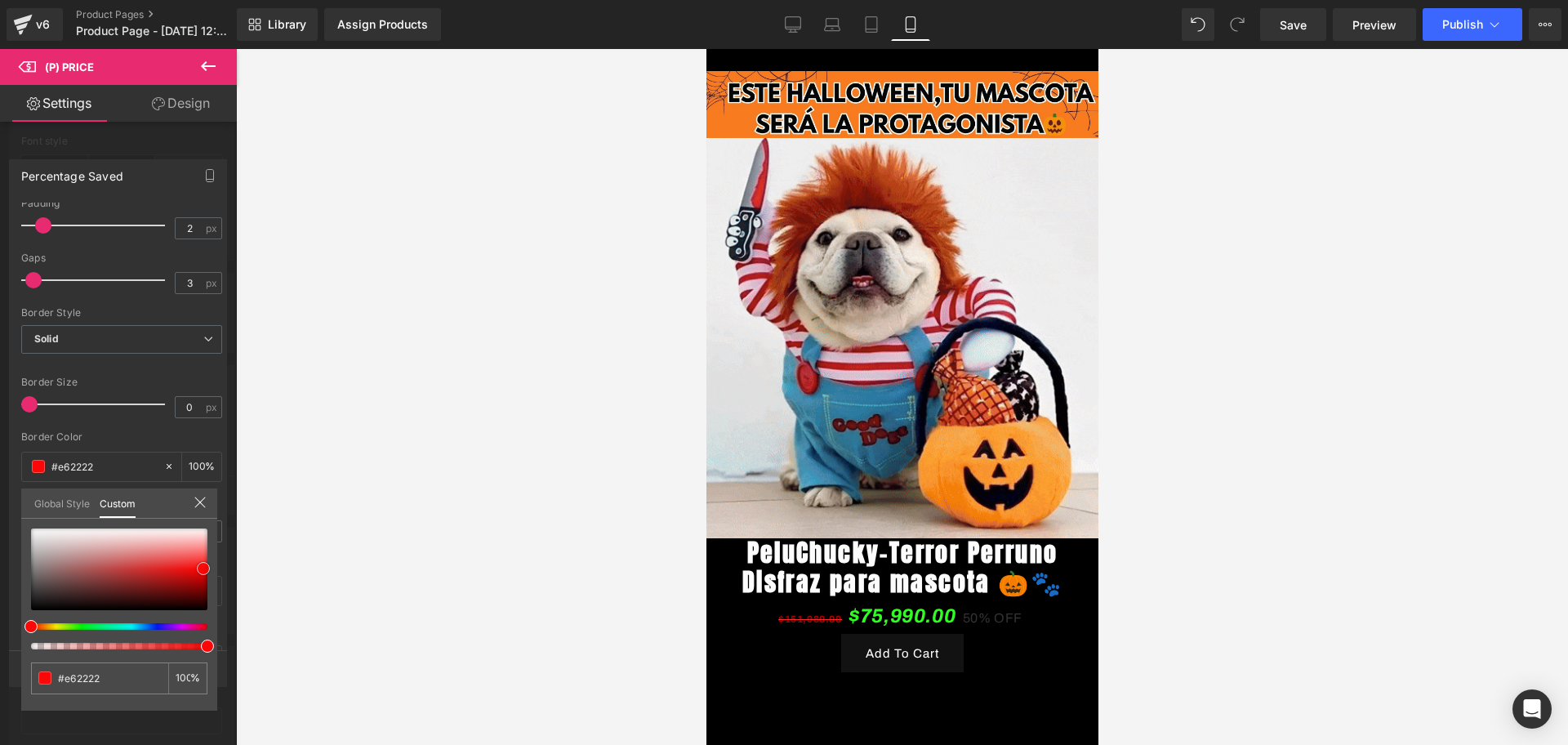
type input "#fc0707"
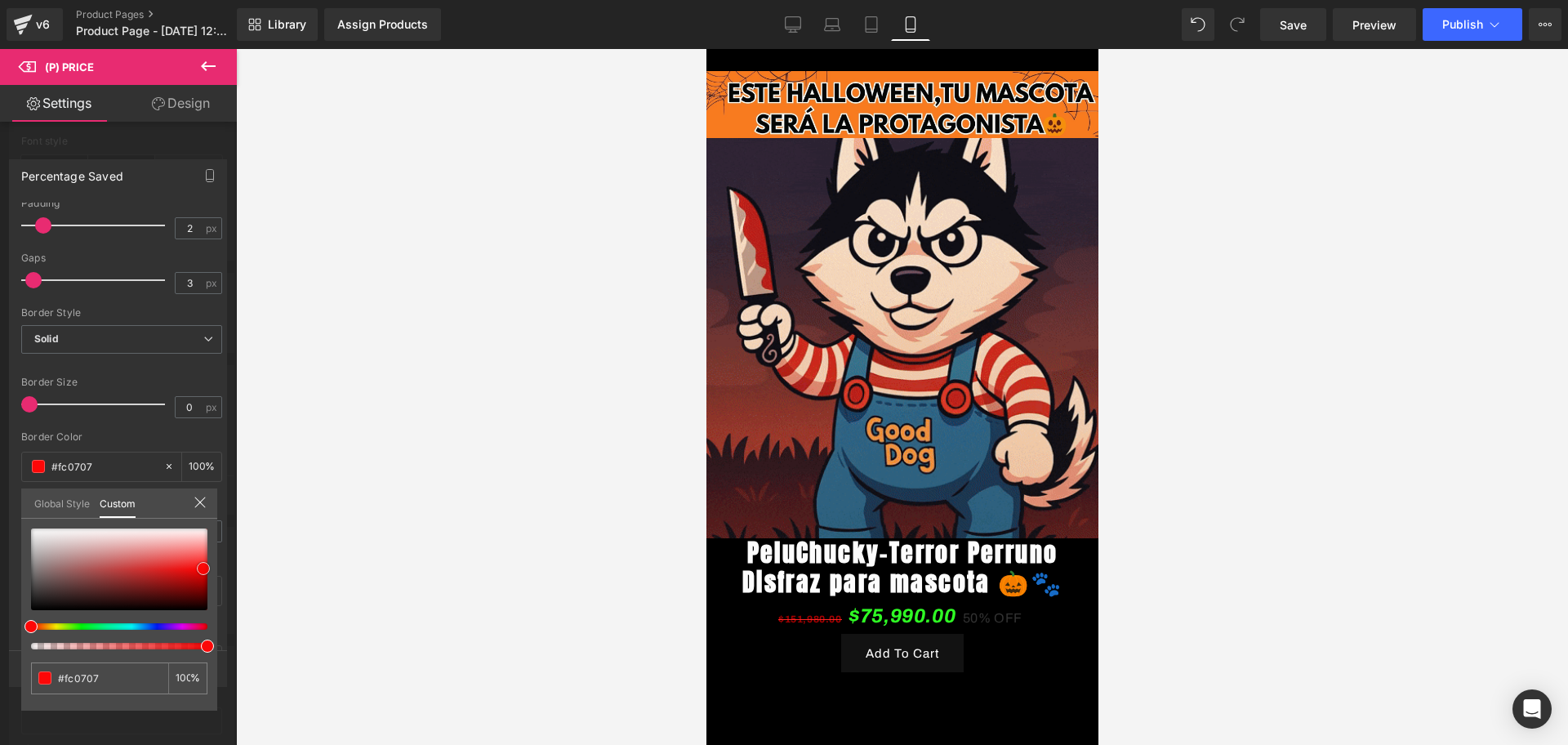
type input "#ff0505"
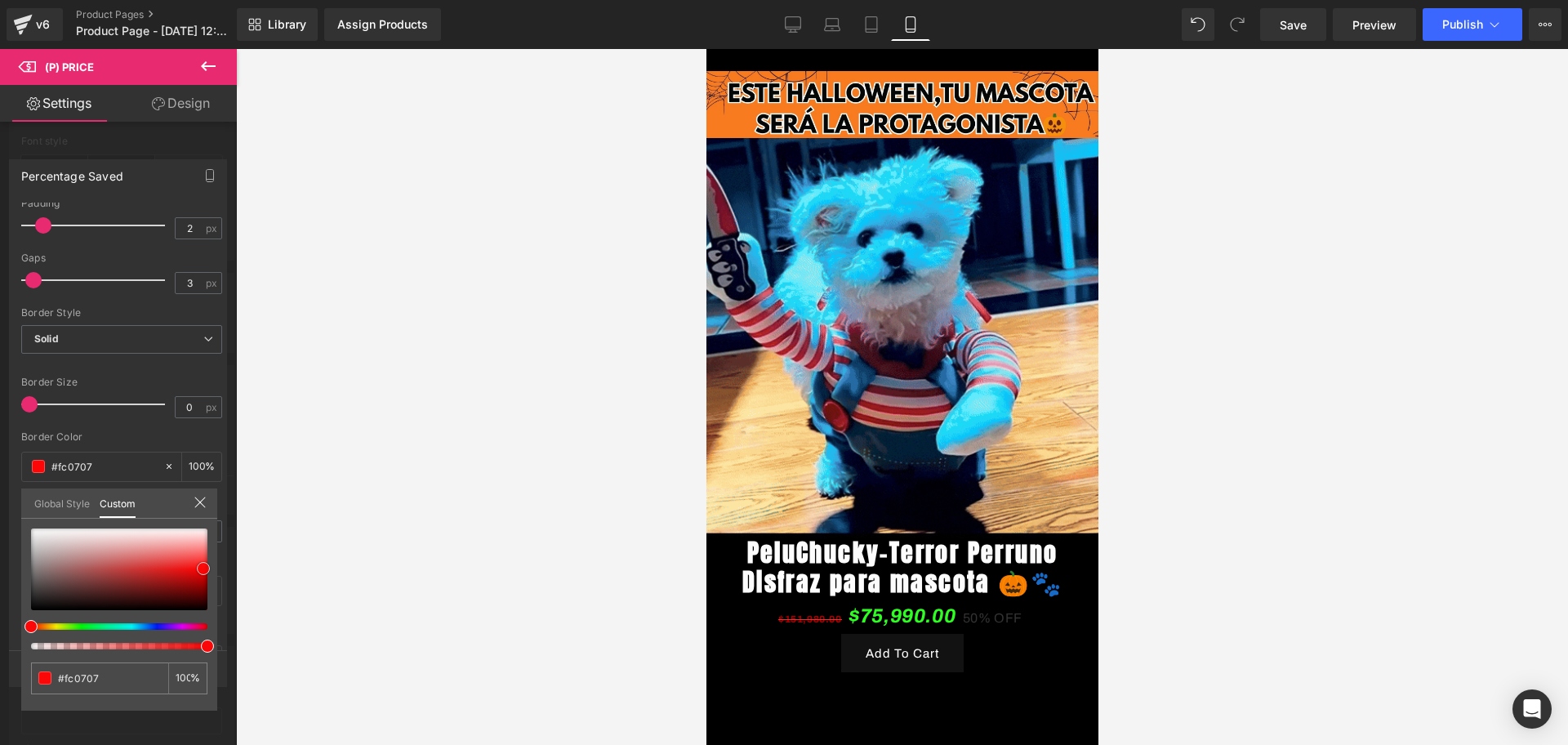
type input "#ff0505"
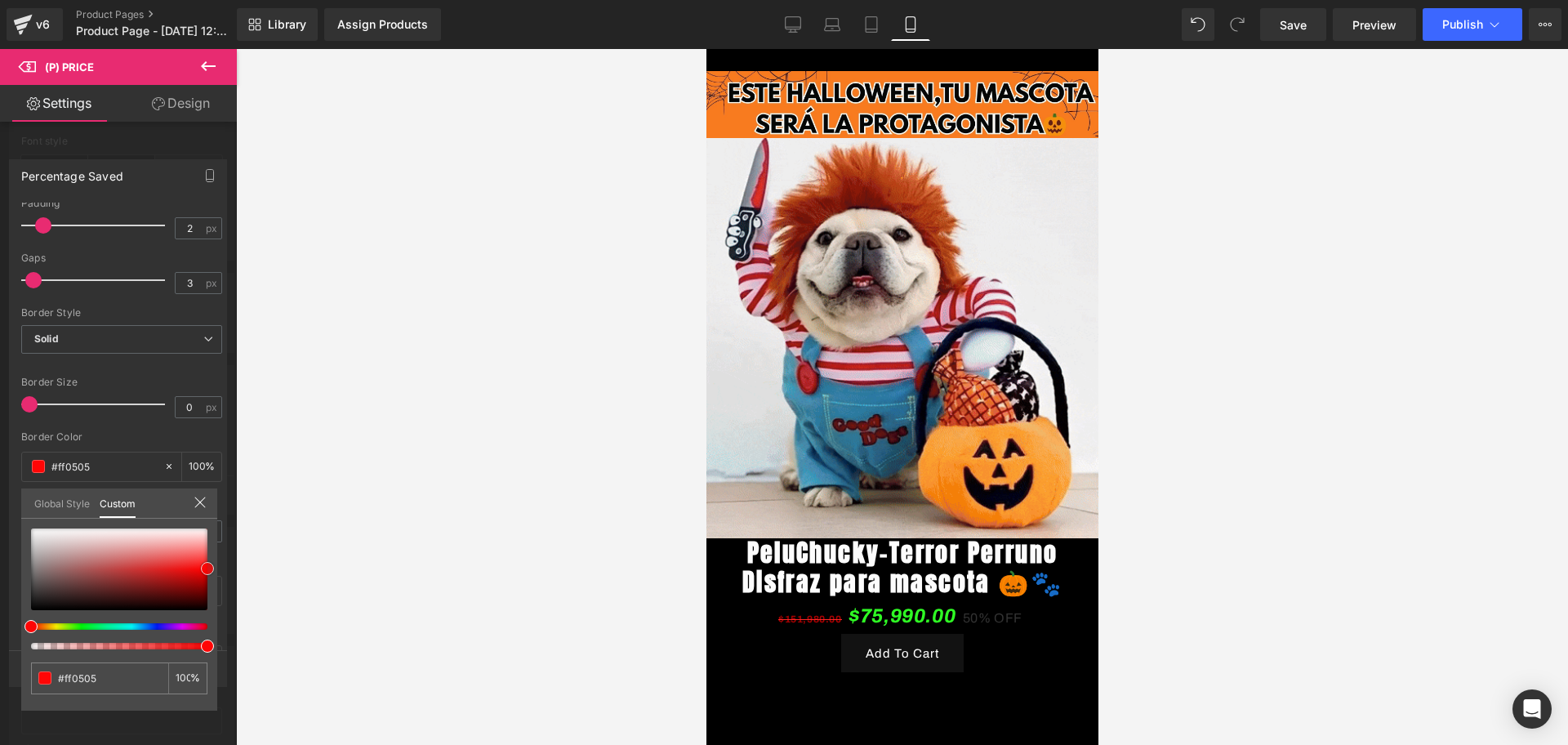
drag, startPoint x: 104, startPoint y: 553, endPoint x: 233, endPoint y: 568, distance: 129.9
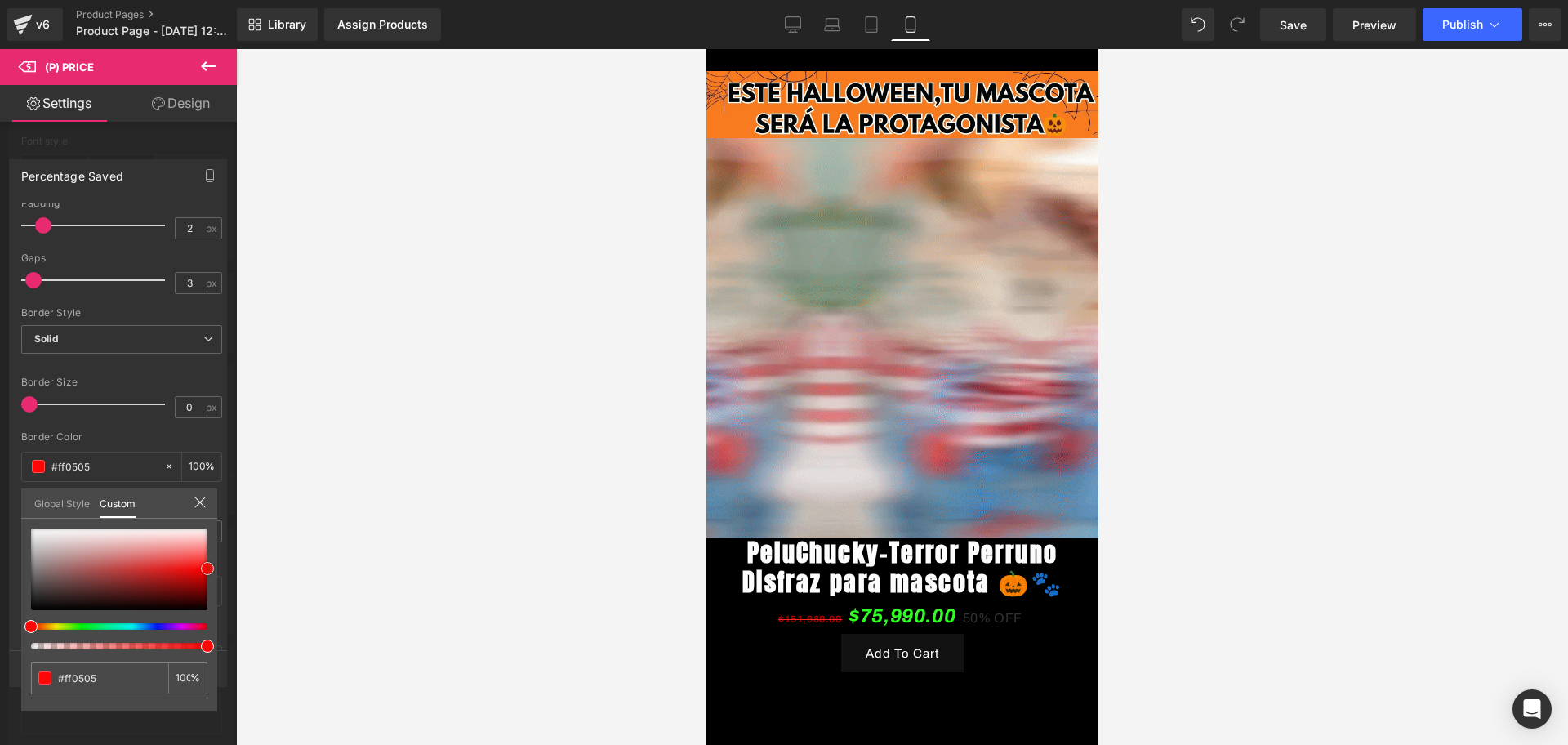
click at [233, 568] on div "Percentage Saved Text Styles Custom Custom Setup Global Style Custom Setup Glob…" at bounding box center [118, 416] width 237 height 538
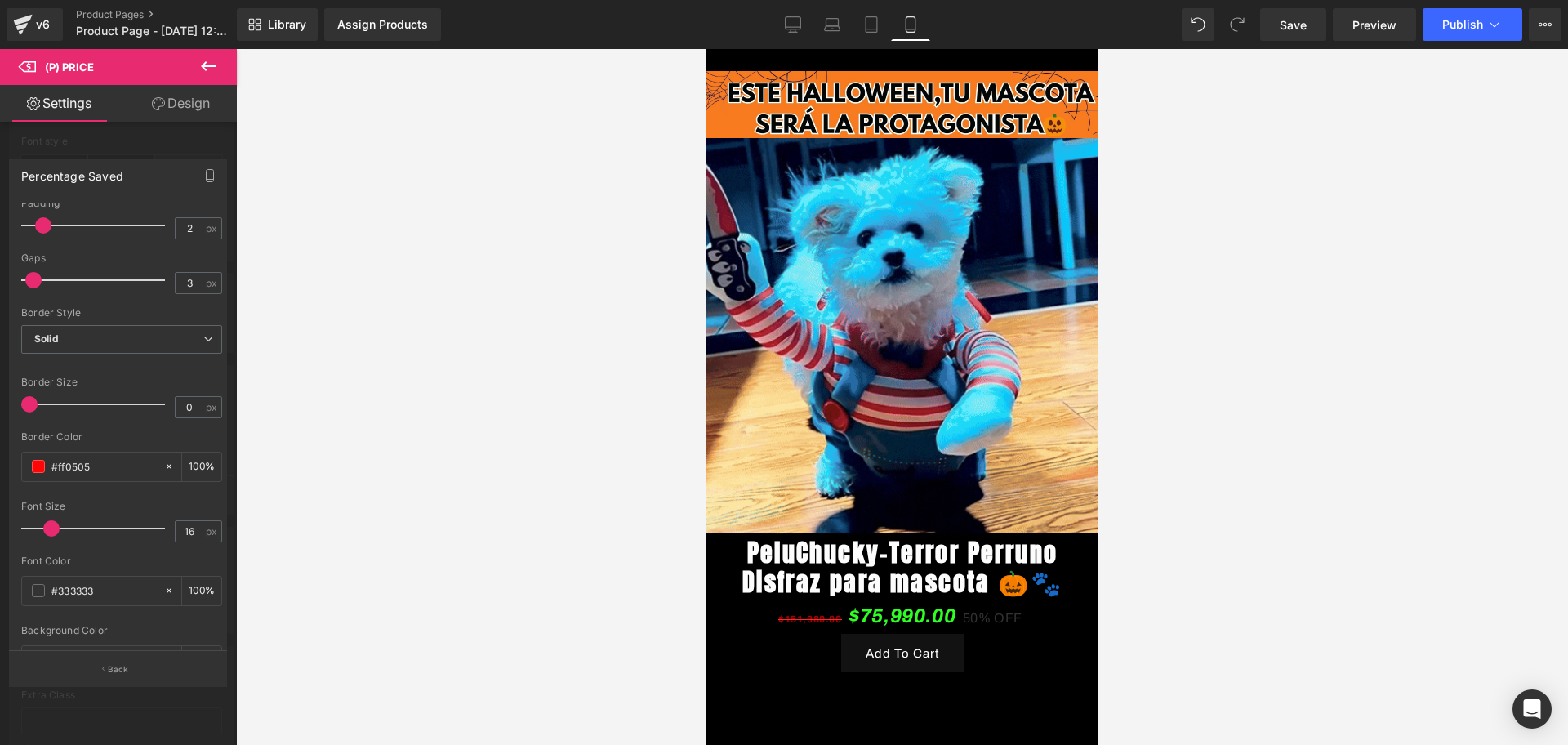
click at [262, 545] on div at bounding box center [901, 397] width 1332 height 696
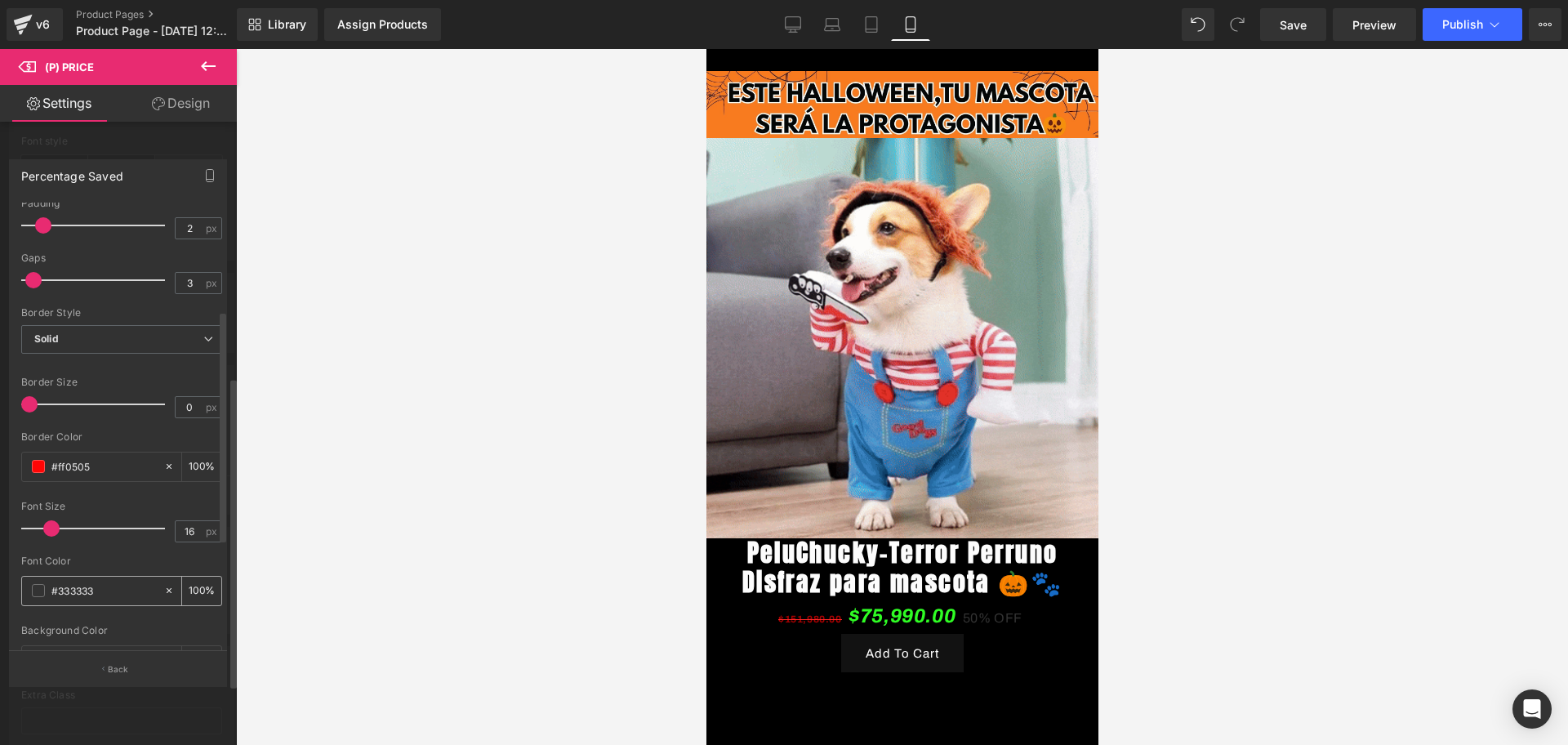
click at [40, 582] on div "#333333" at bounding box center [93, 590] width 141 height 29
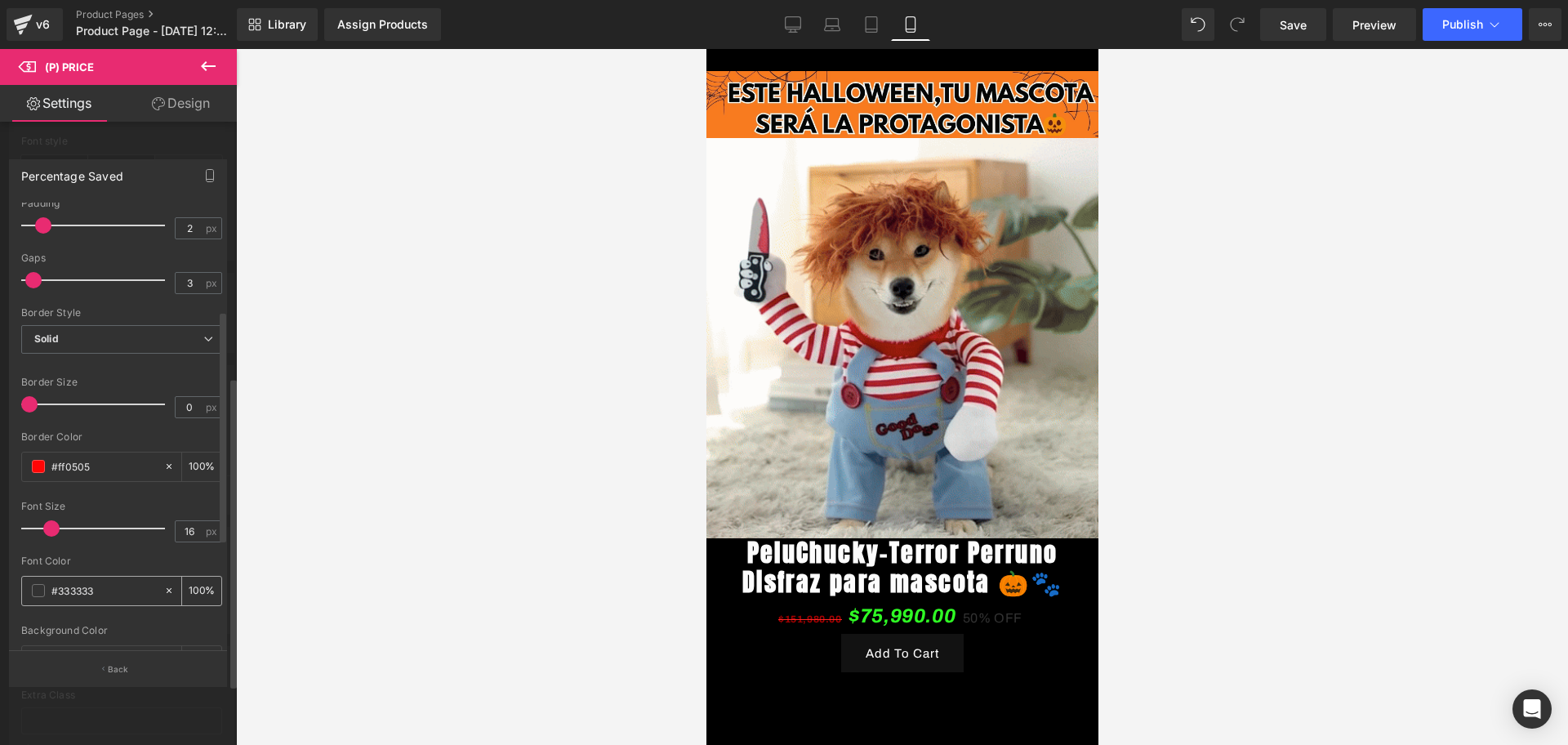
click at [36, 588] on span at bounding box center [38, 590] width 13 height 13
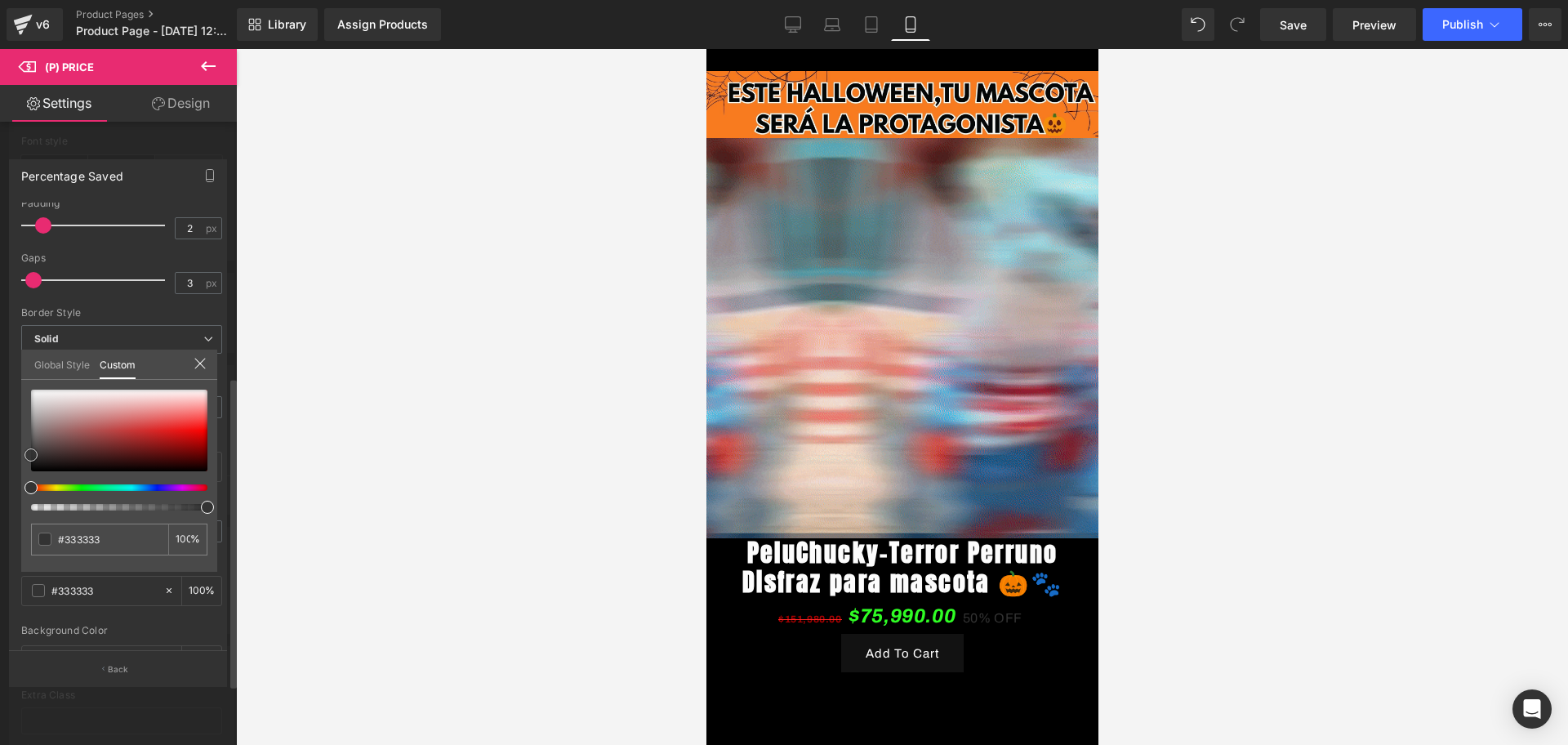
type input "#a19b9b"
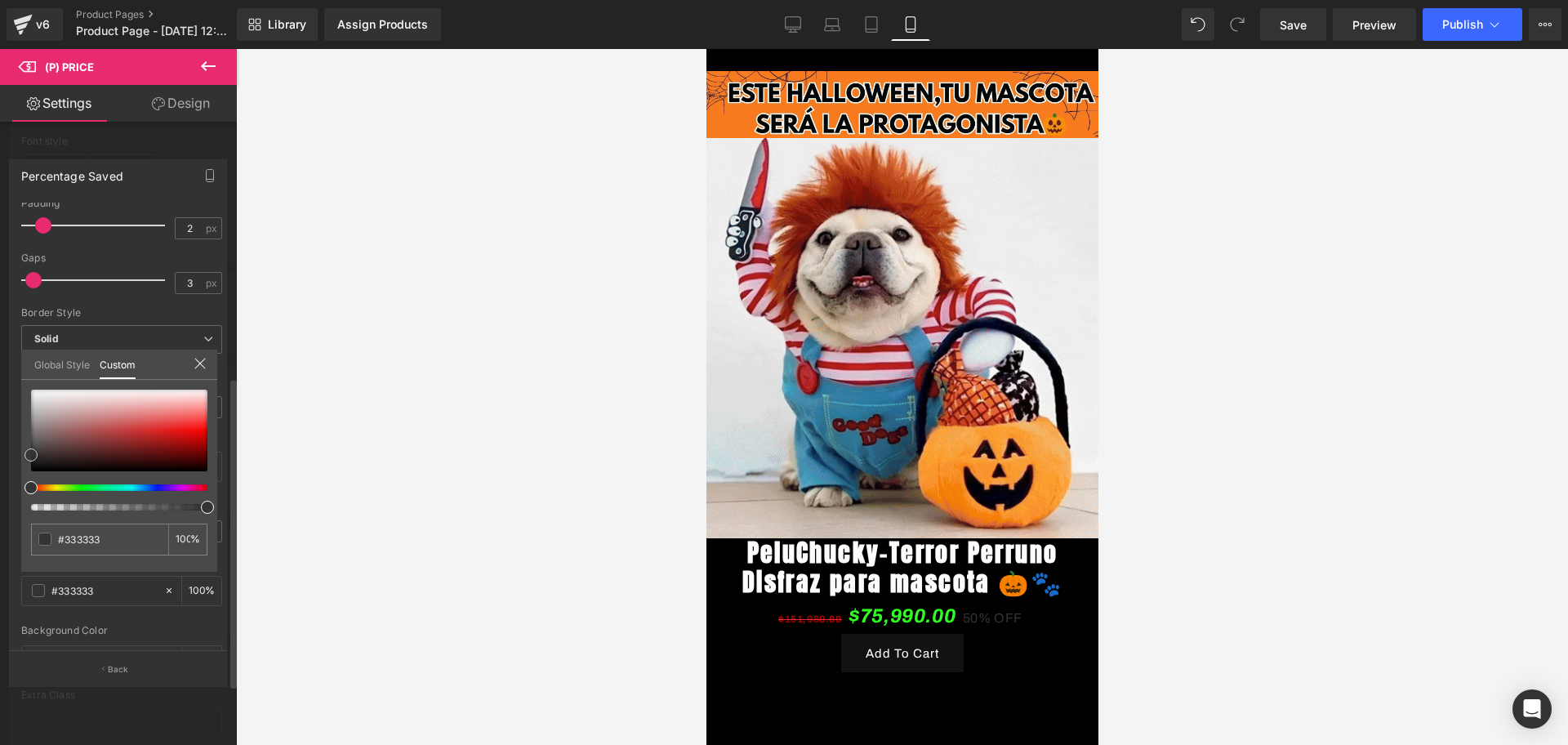
type input "#a19b9b"
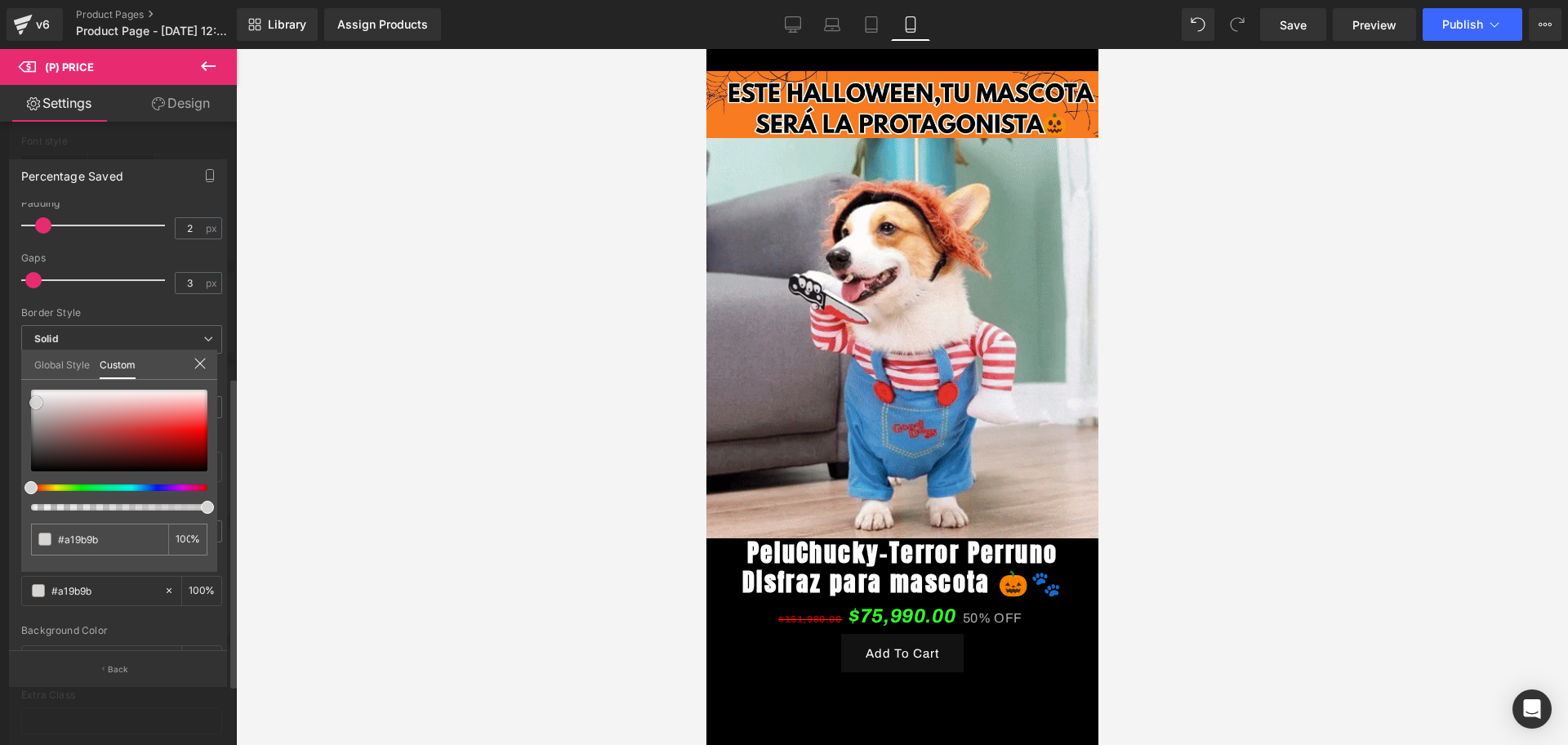
type input "#afaaaa"
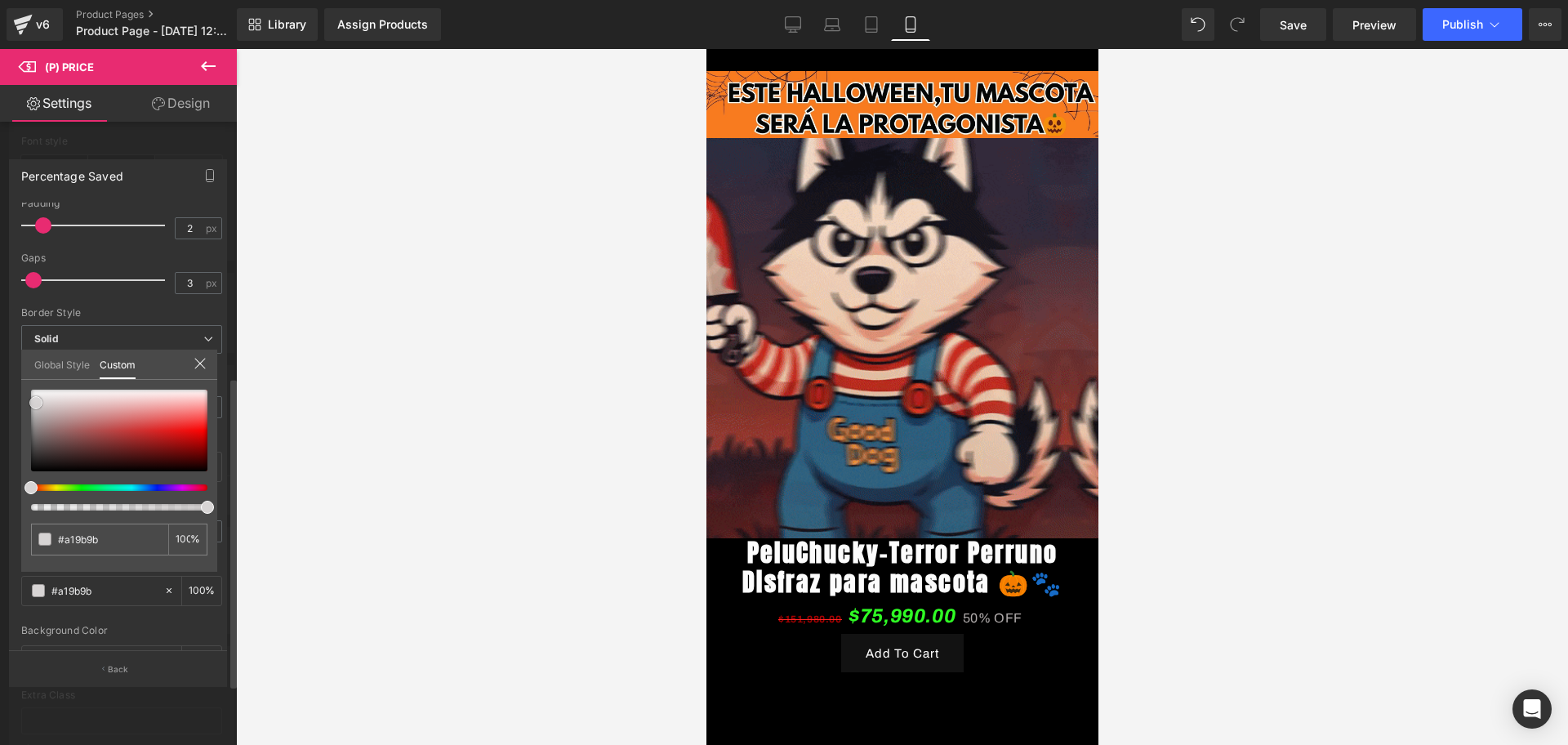
type input "#afaaaa"
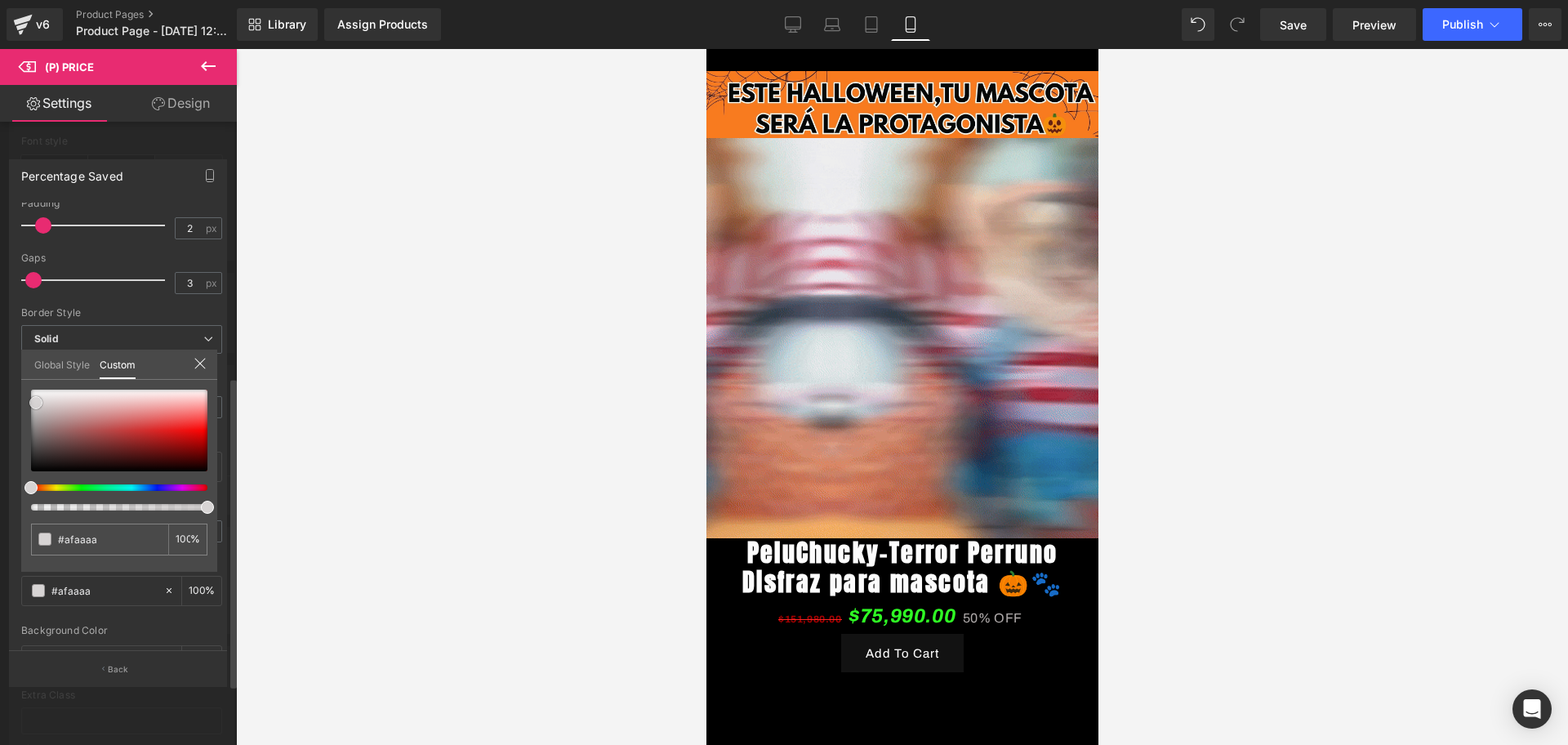
type input "#dddddd"
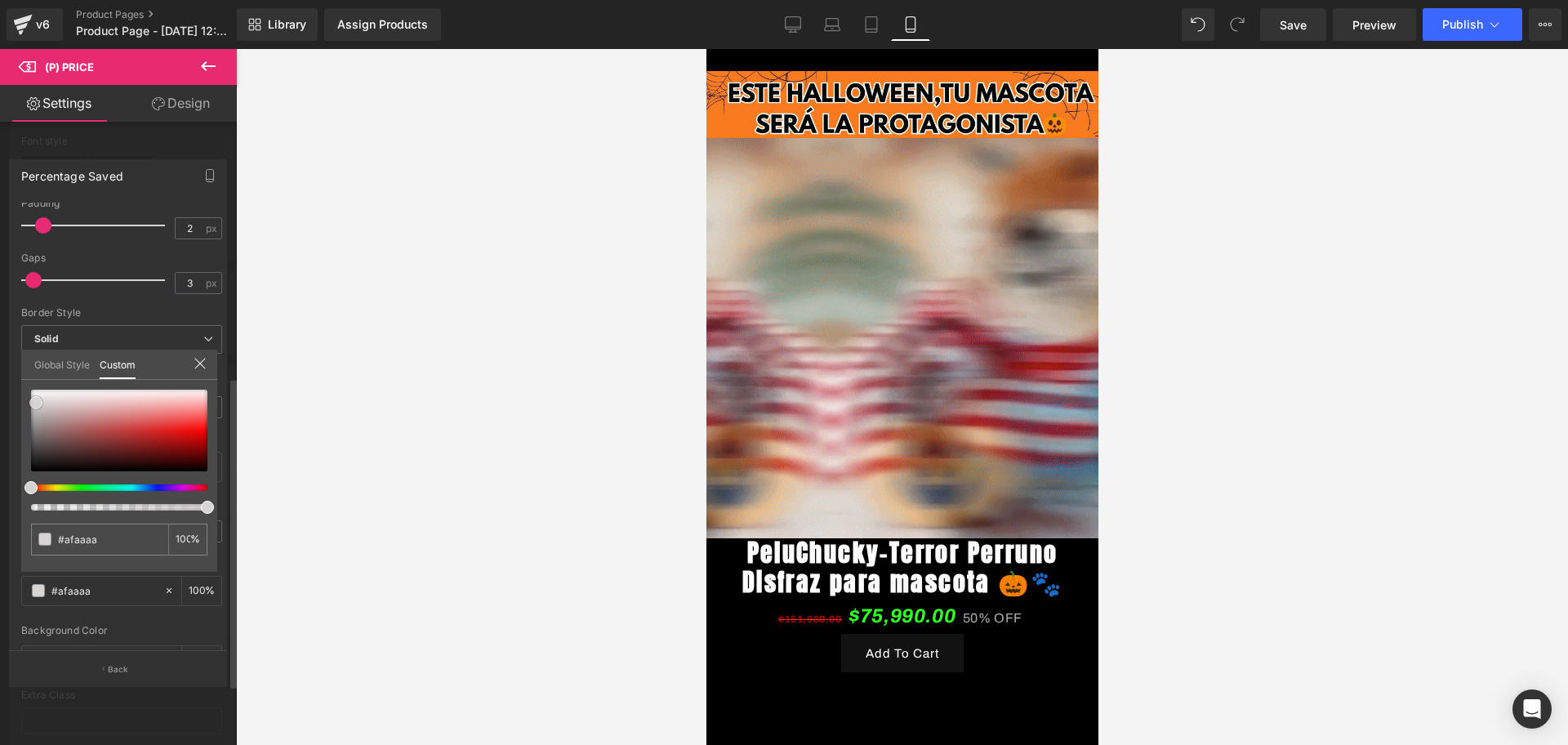
type input "#dddddd"
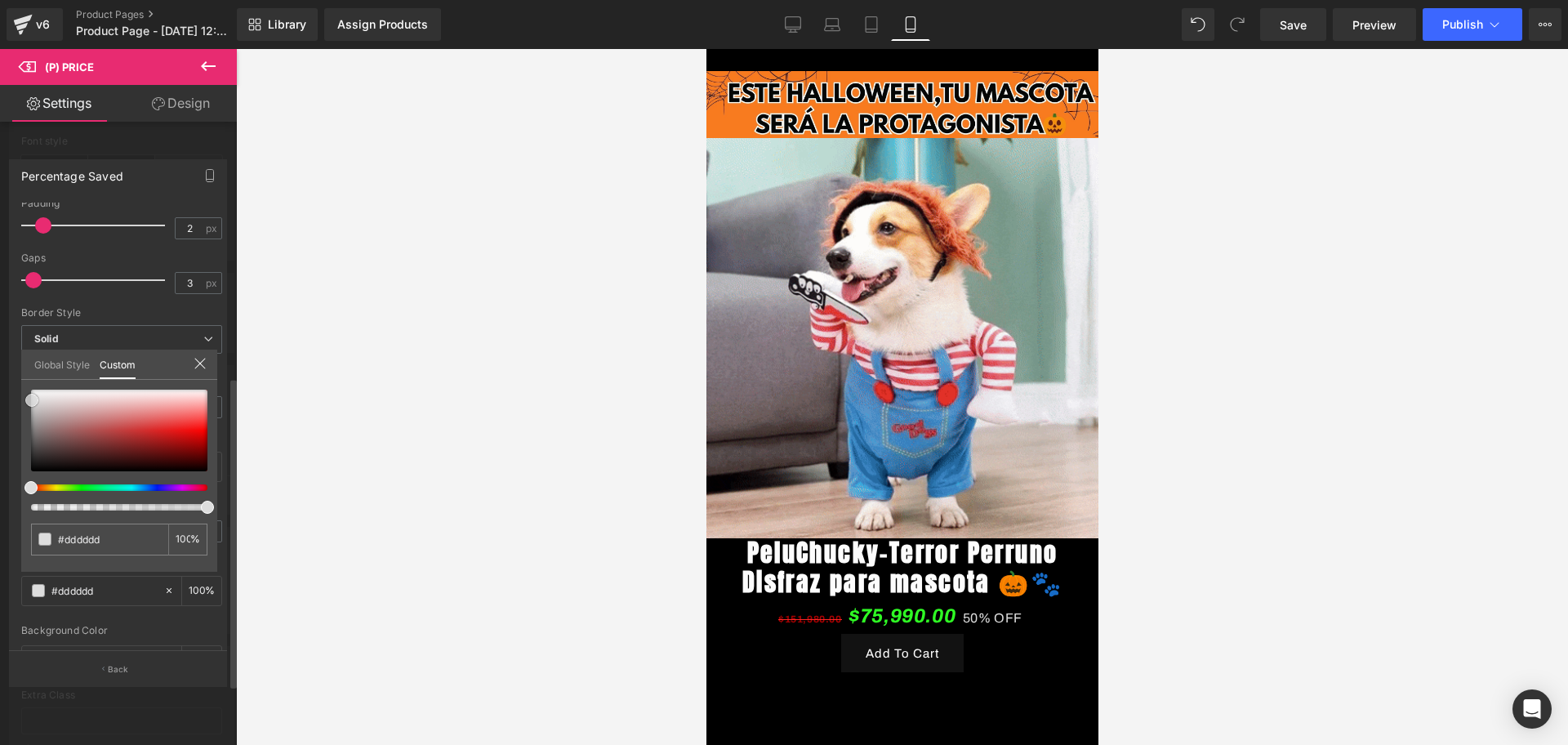
type input "#e0e0e0"
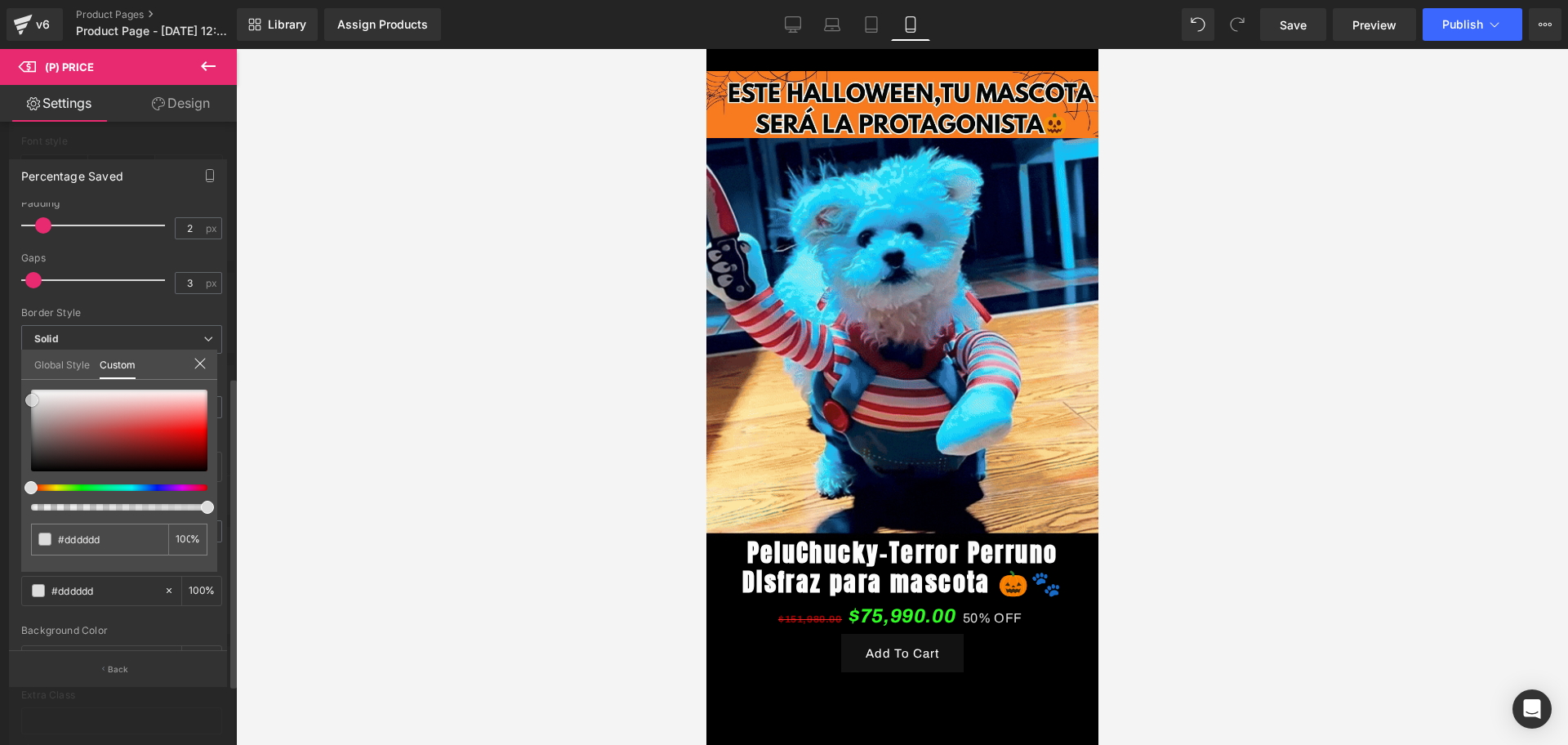
type input "#e0e0e0"
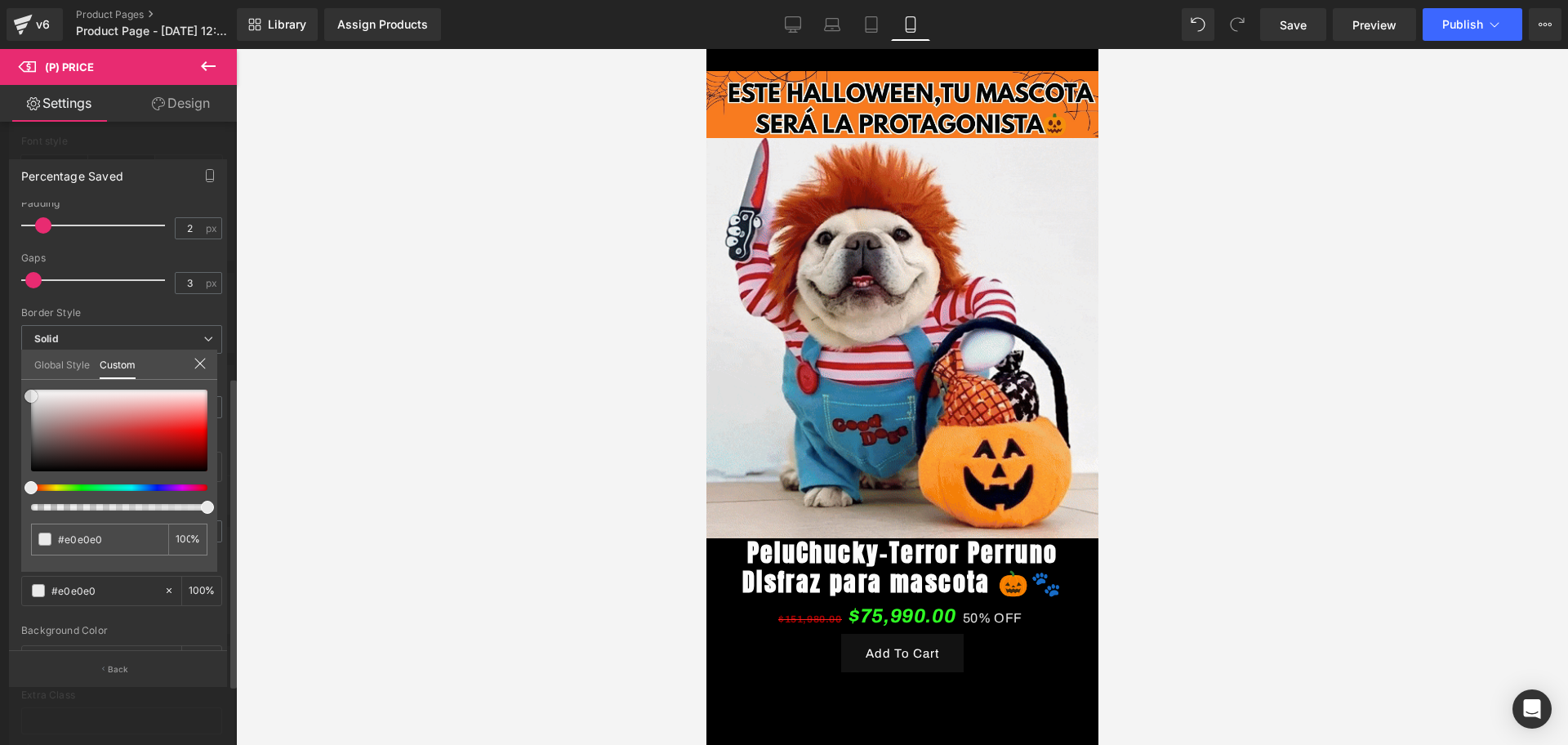
type input "#f4f4f4"
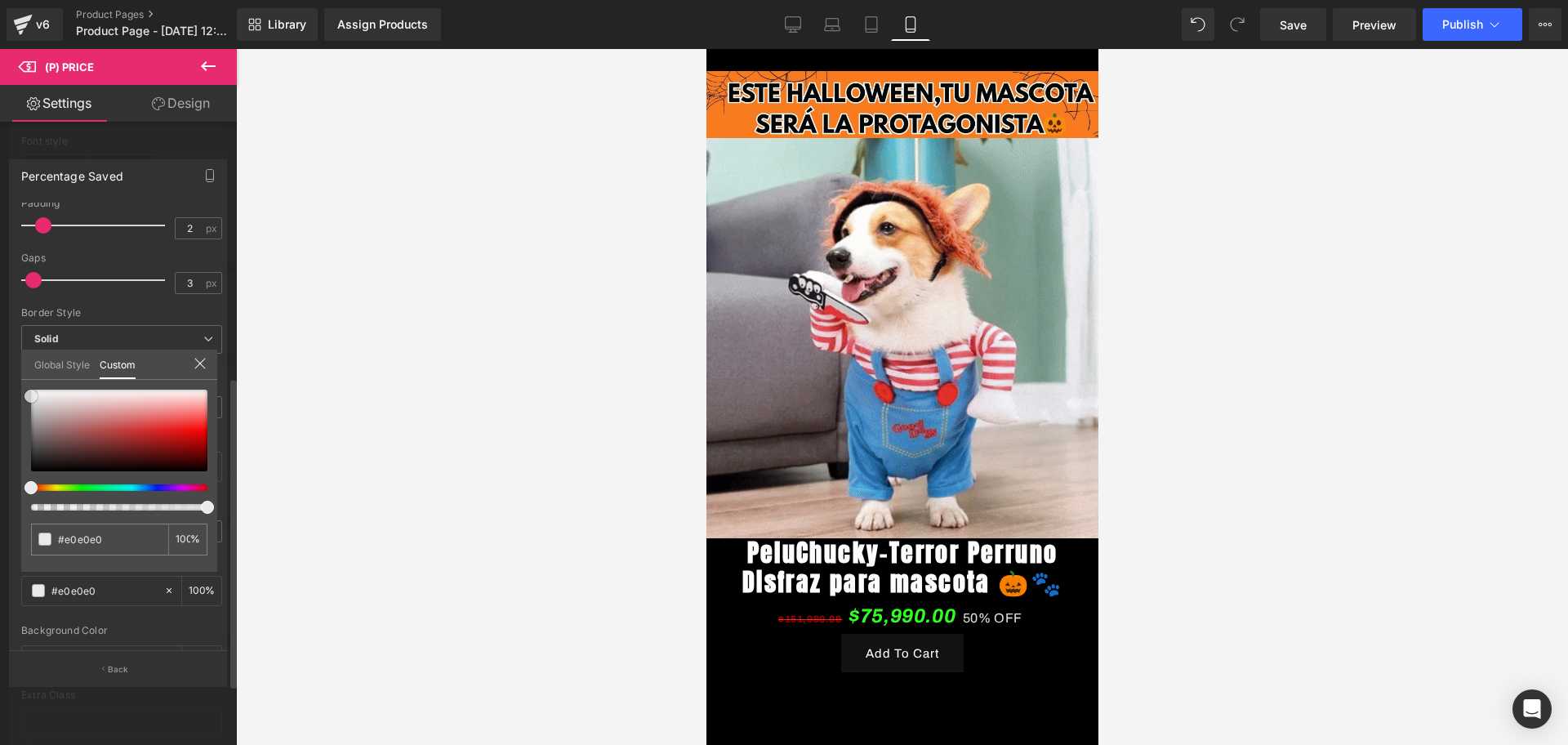
type input "#f4f4f4"
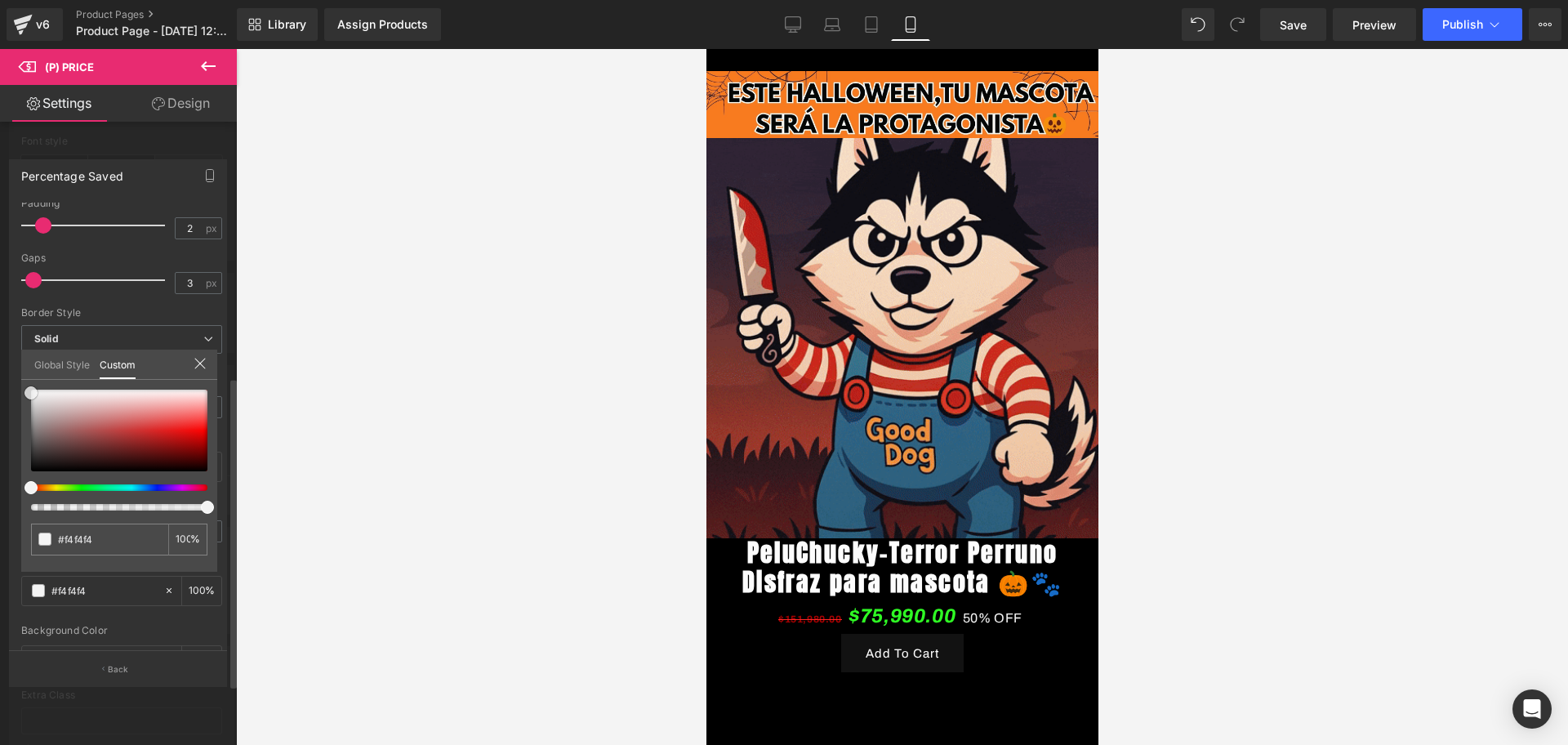
type input "#f9f9f9"
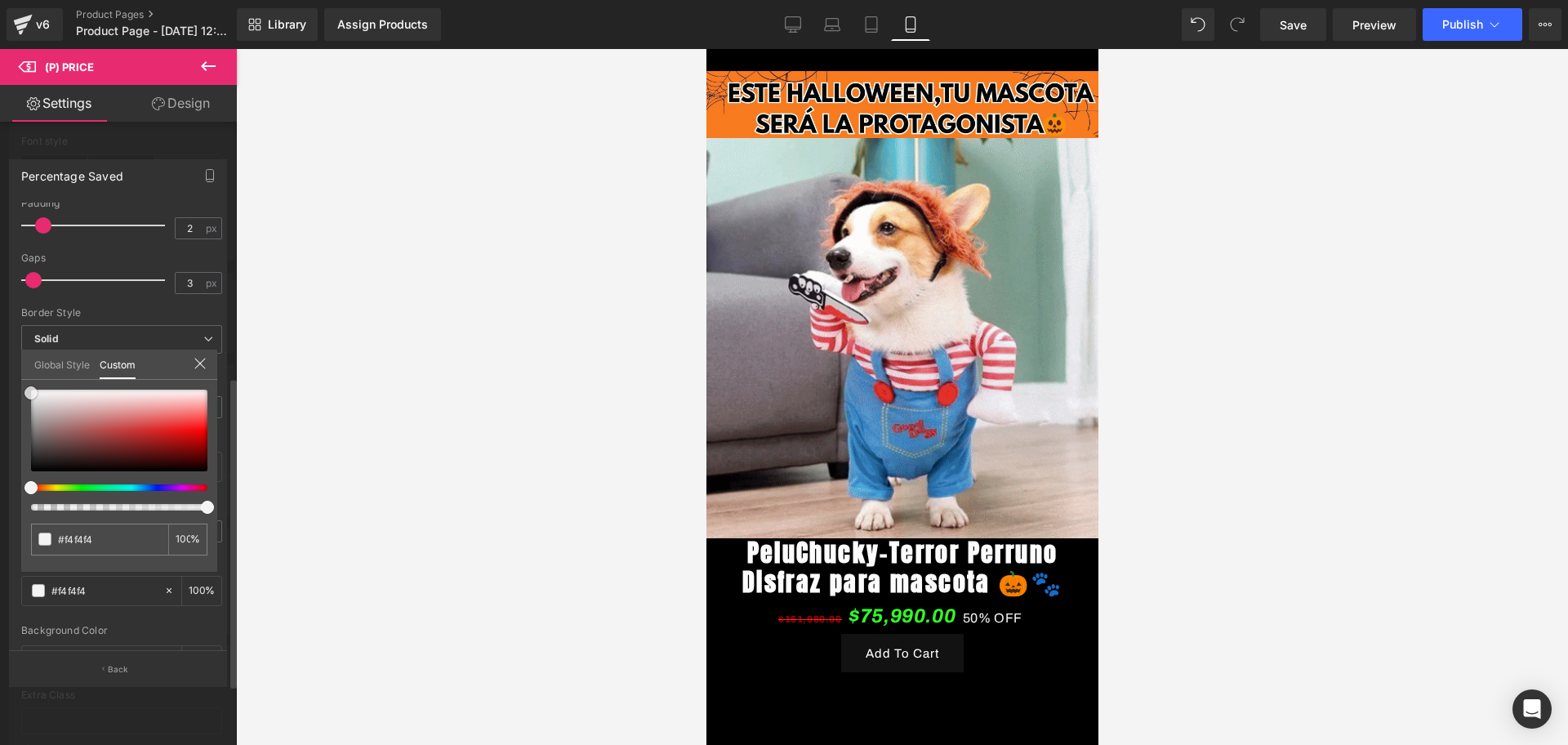
type input "#f9f9f9"
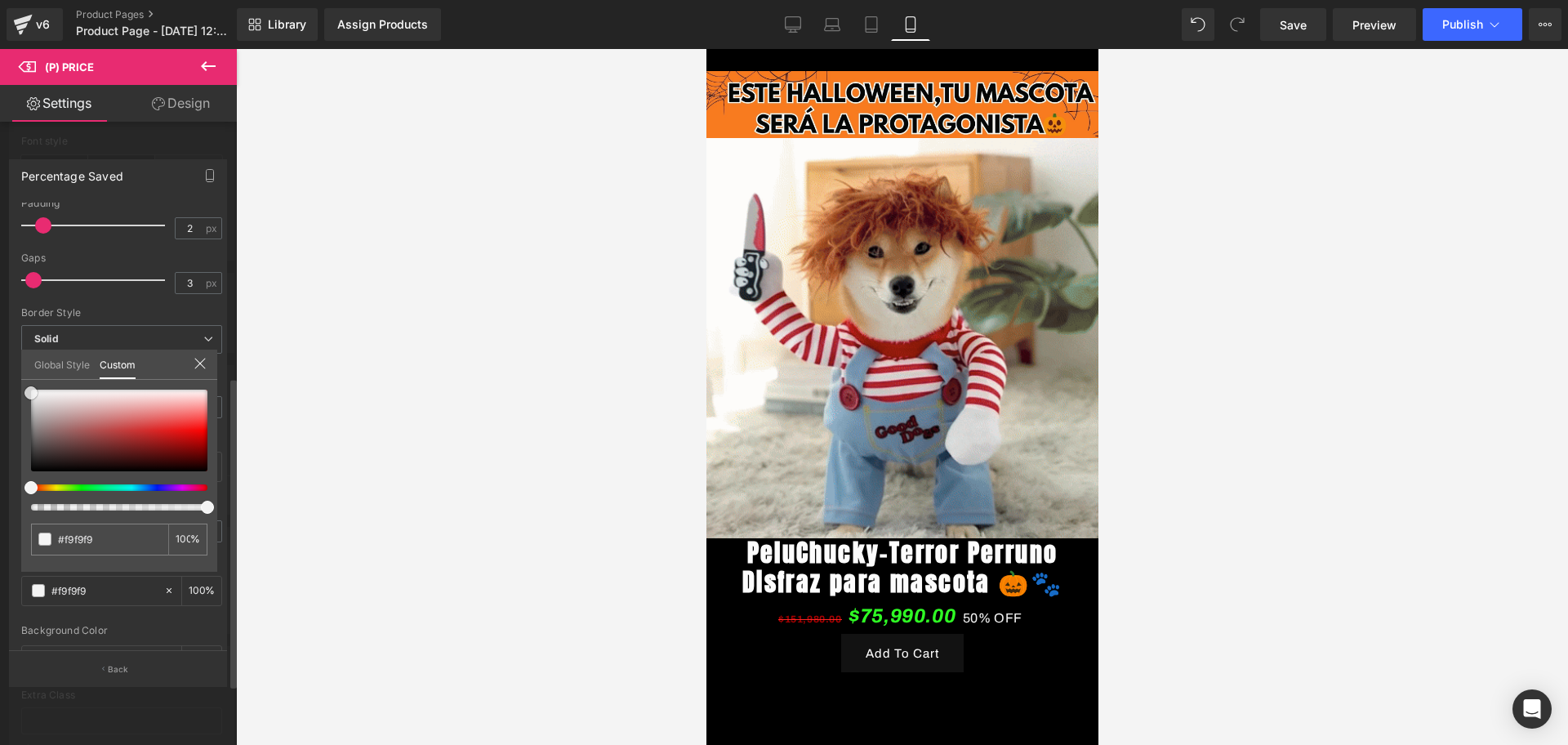
type input "#ffffff"
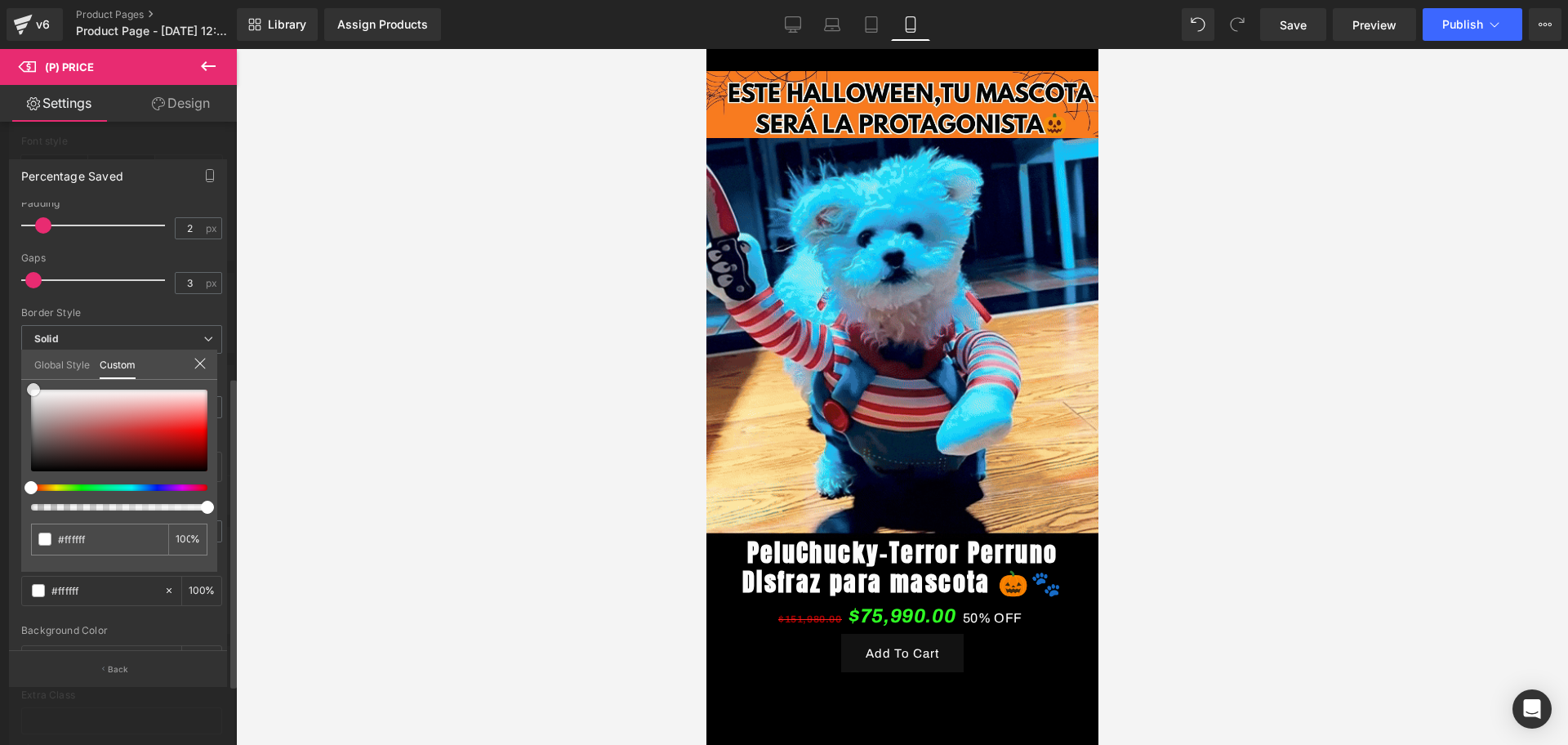
drag, startPoint x: 36, startPoint y: 421, endPoint x: 33, endPoint y: 381, distance: 40.1
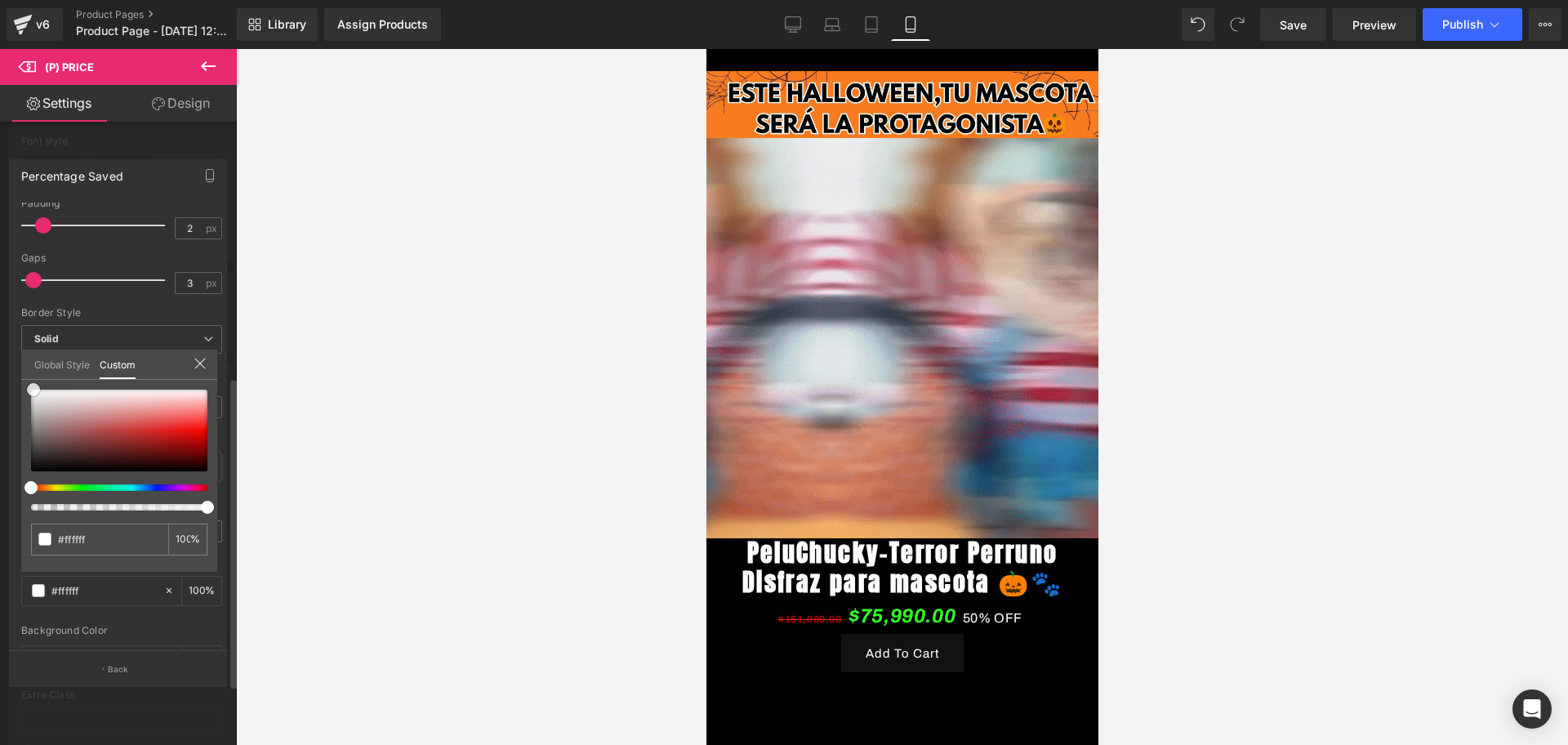
click at [33, 381] on div "#ffffff 100 %" at bounding box center [119, 389] width 196 height 20
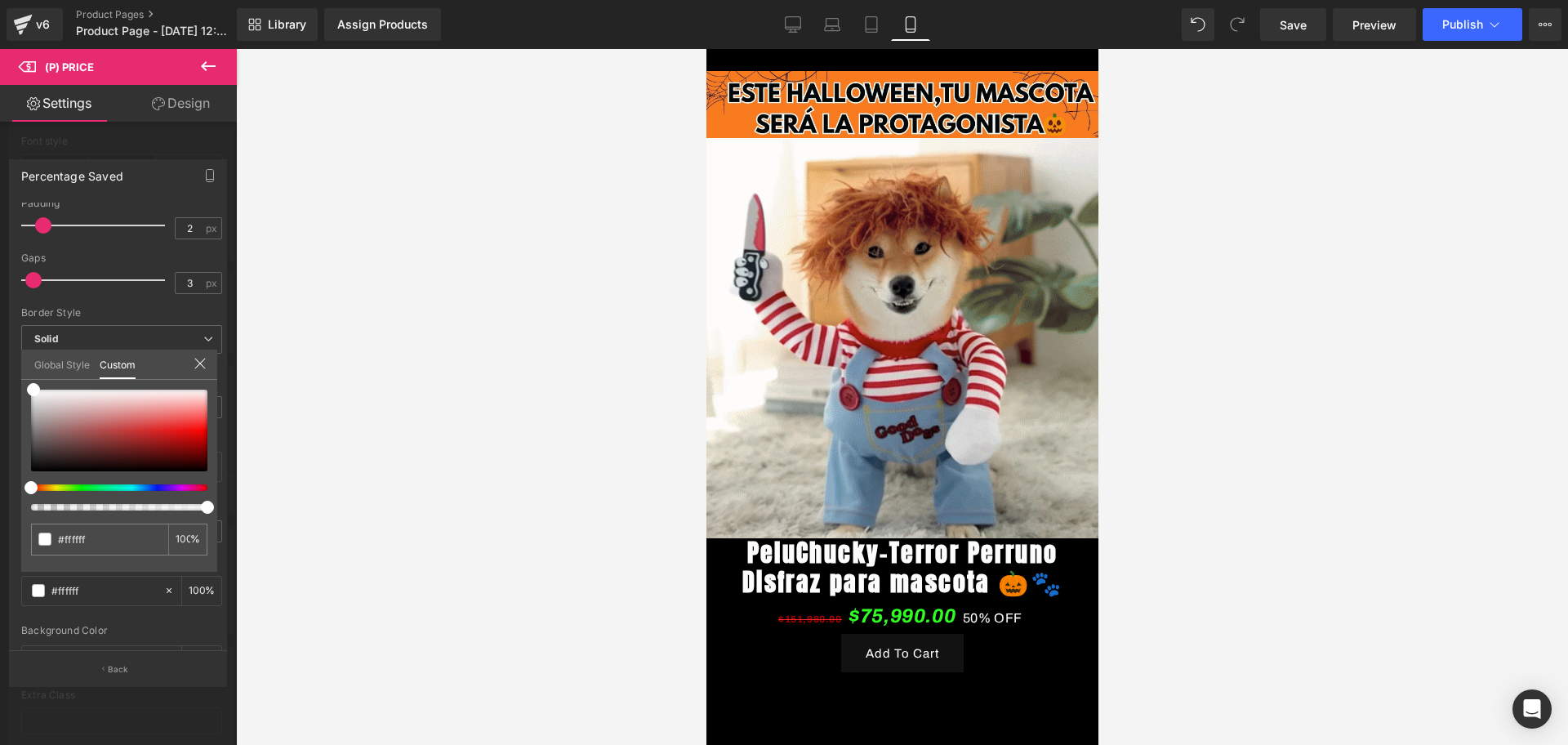
click at [322, 471] on div at bounding box center [901, 397] width 1332 height 696
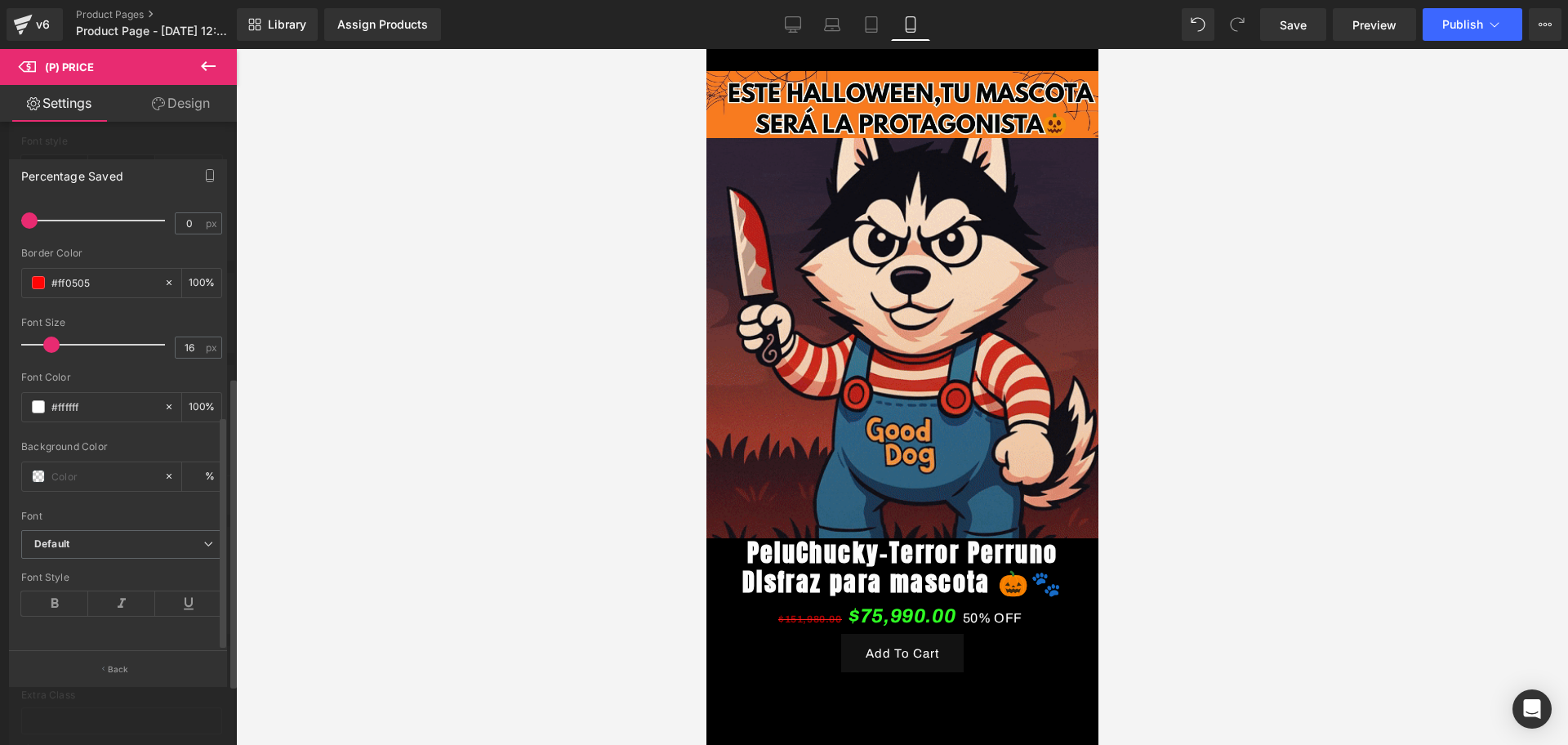
scroll to position [404, 0]
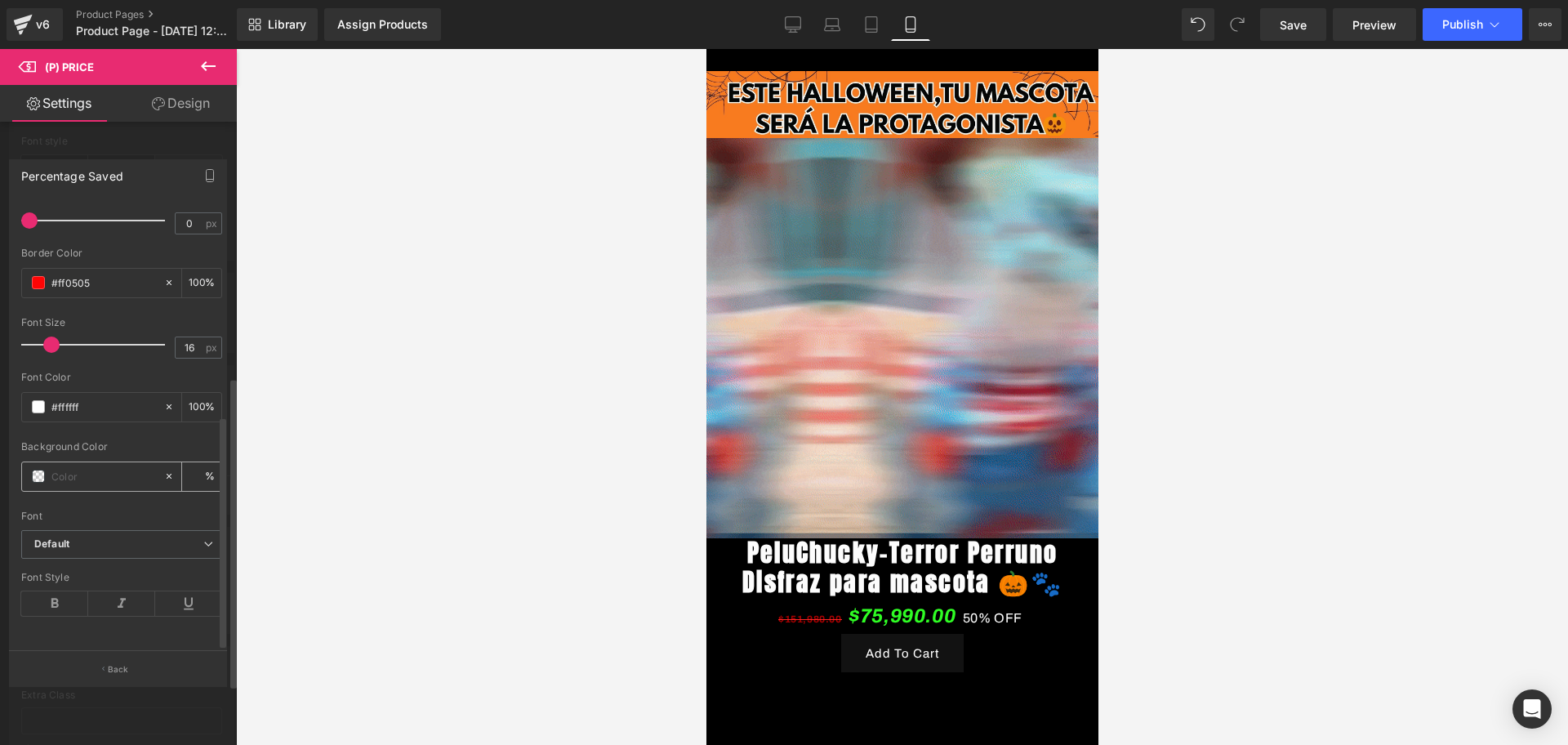
click at [46, 470] on div at bounding box center [93, 476] width 141 height 29
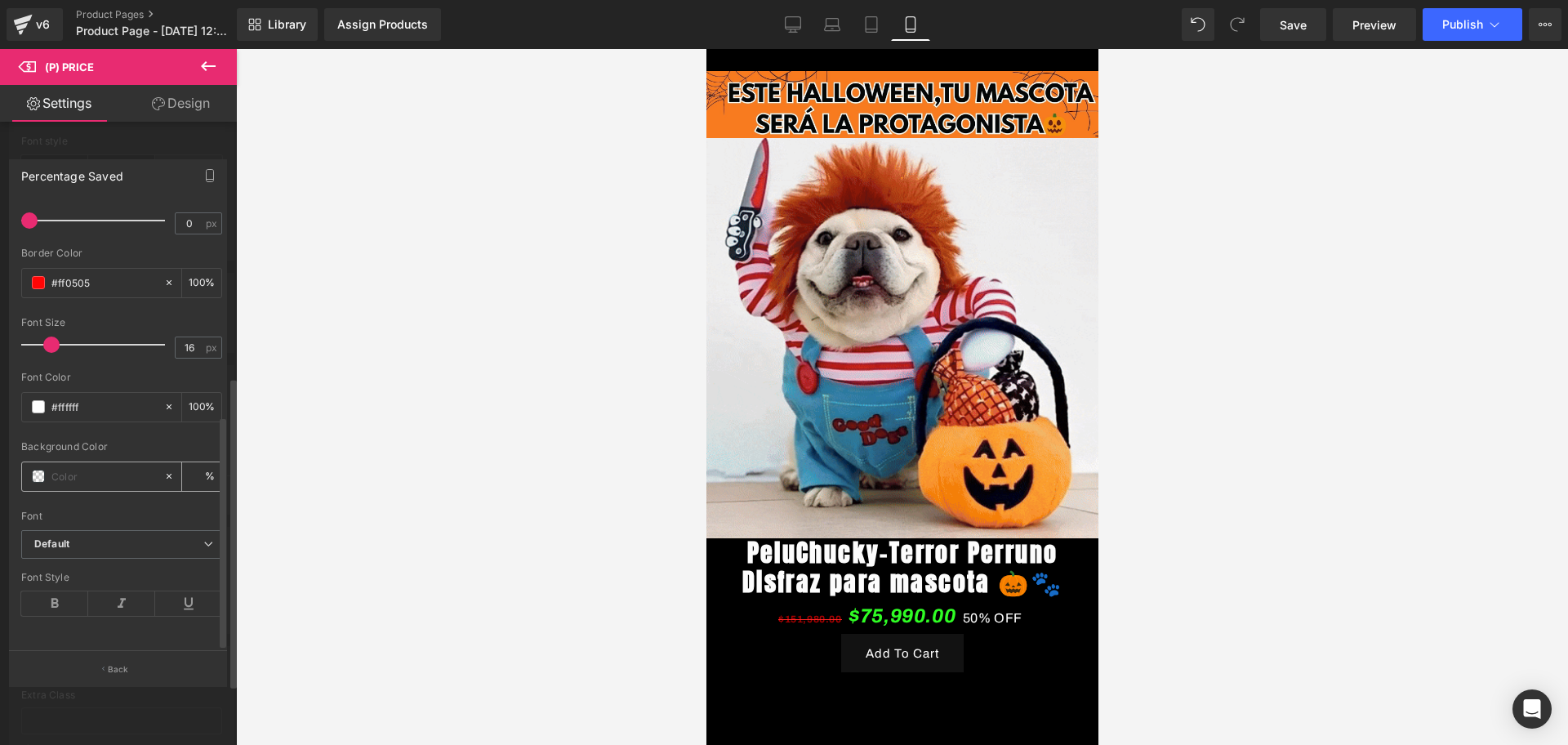
click at [37, 470] on span at bounding box center [38, 476] width 13 height 13
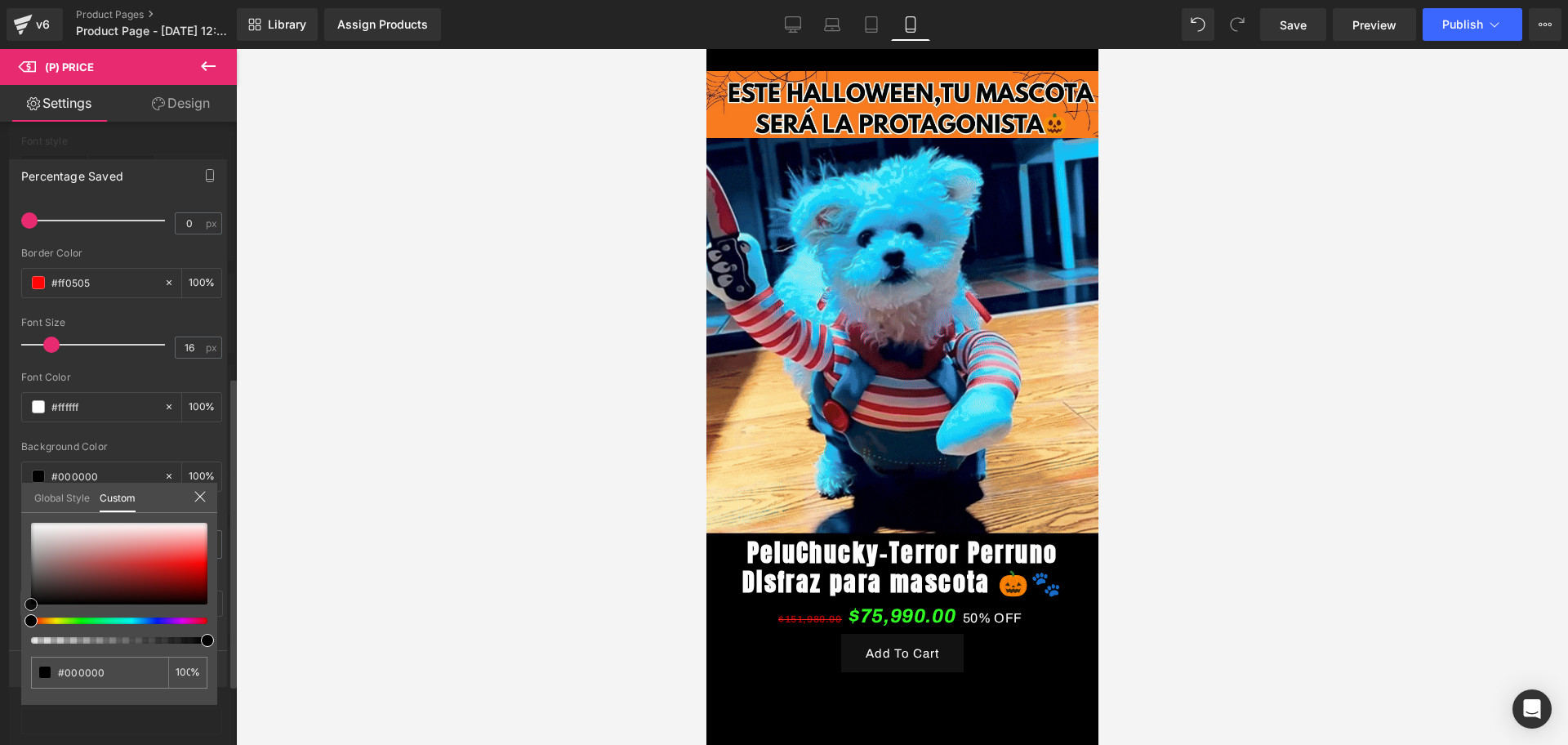
drag, startPoint x: 43, startPoint y: 539, endPoint x: 15, endPoint y: 623, distance: 88.5
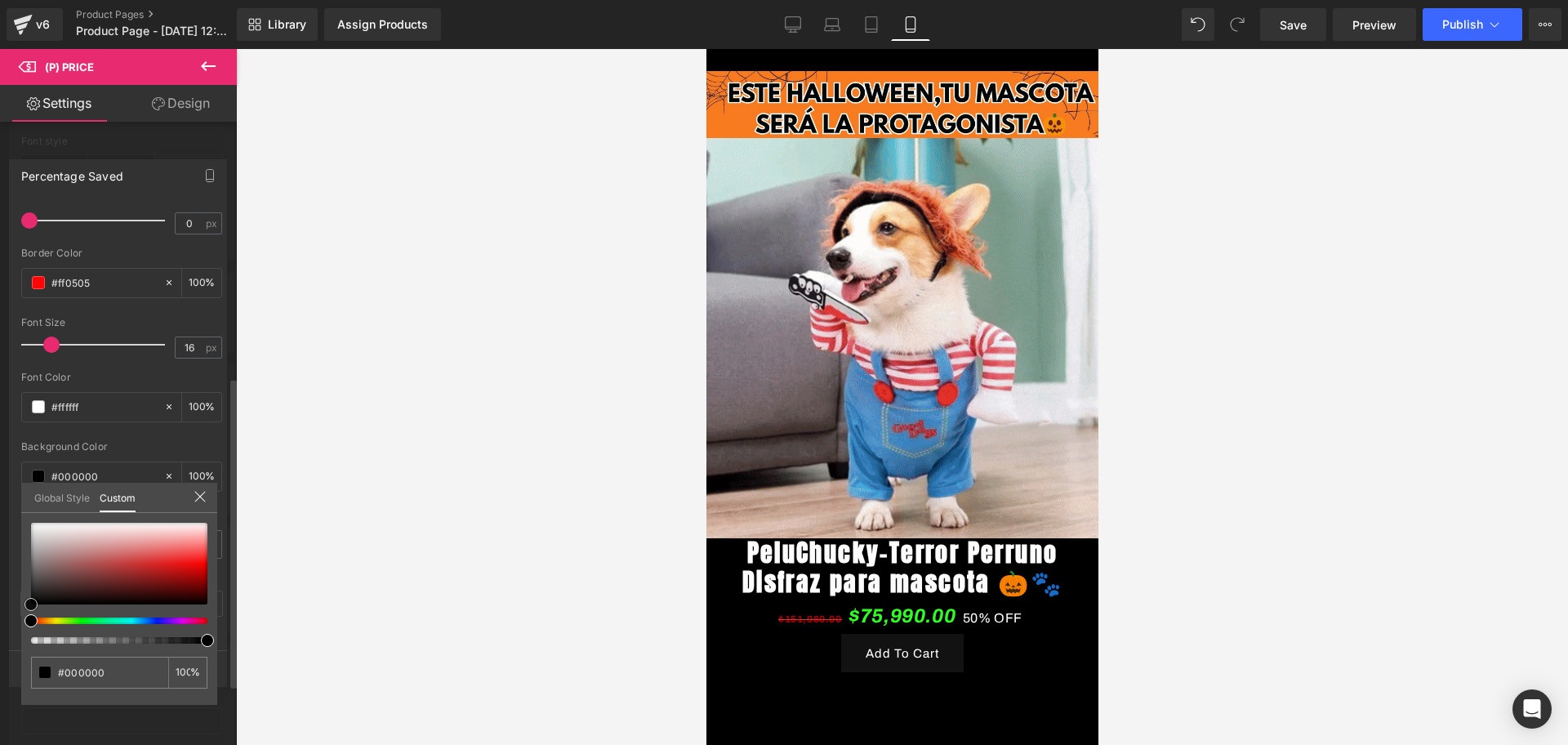
click at [15, 623] on div "Percentage Saved Text Styles Custom Custom Setup Global Style Custom Setup Glob…" at bounding box center [118, 416] width 237 height 538
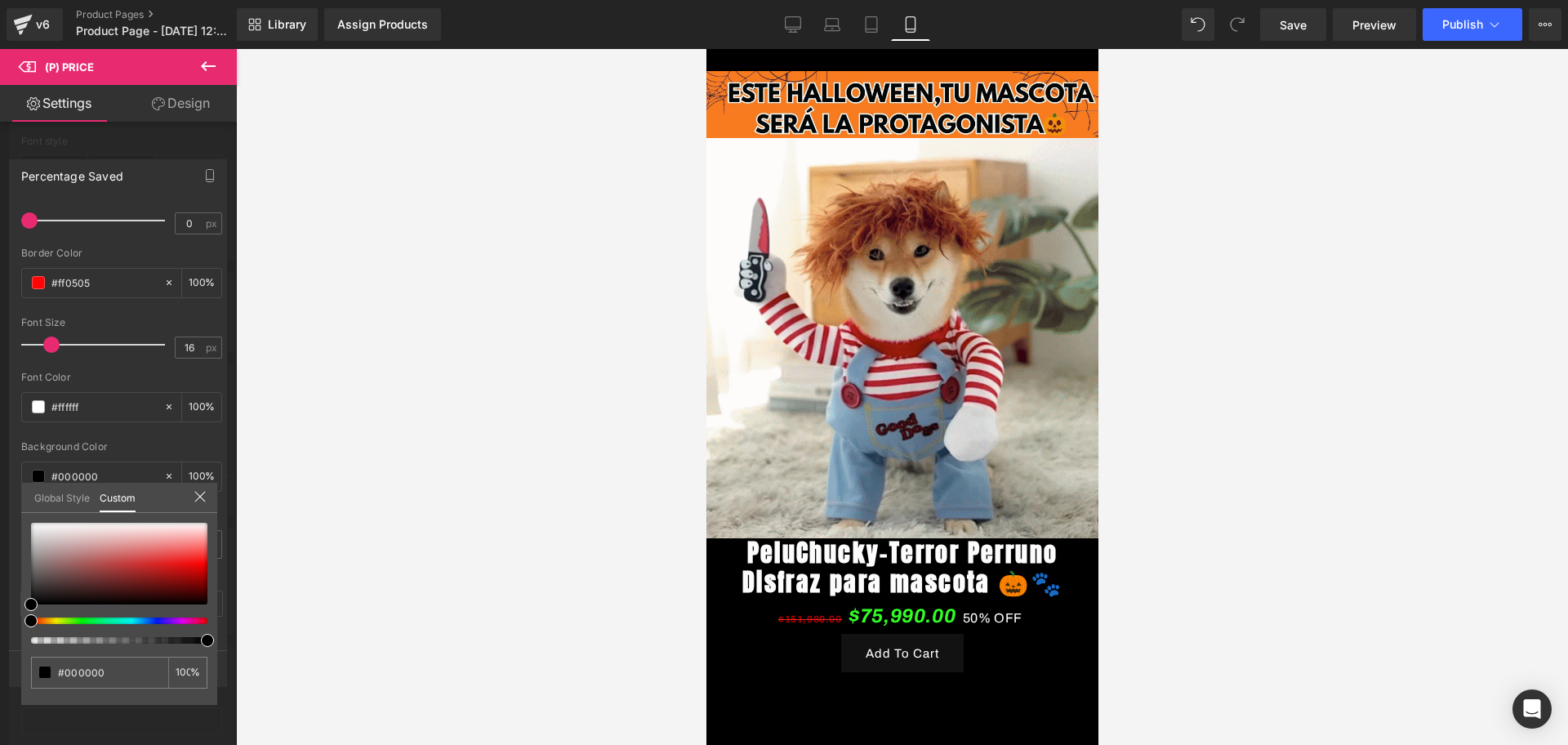
click at [331, 517] on div at bounding box center [901, 397] width 1332 height 696
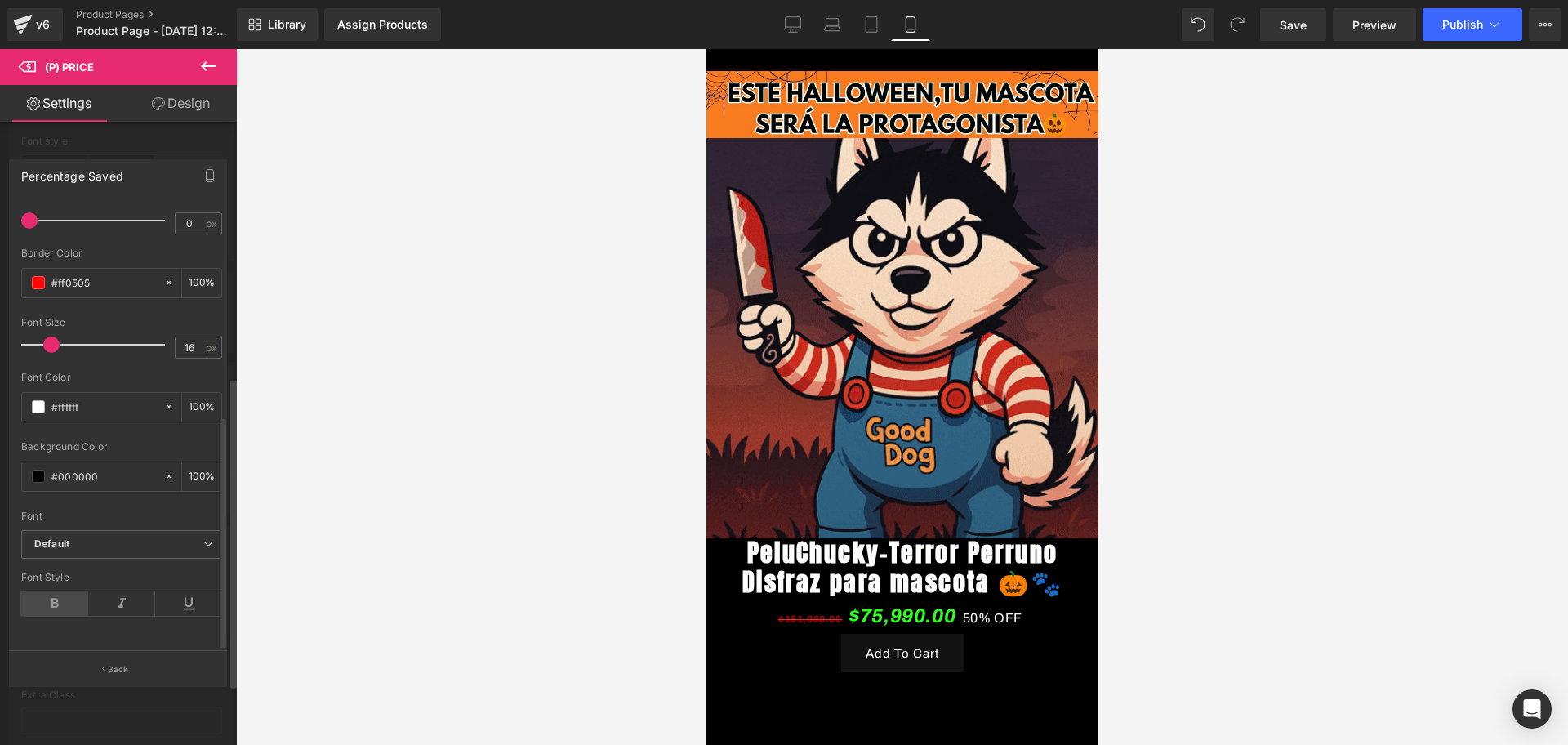
click at [36, 591] on icon at bounding box center [55, 603] width 67 height 24
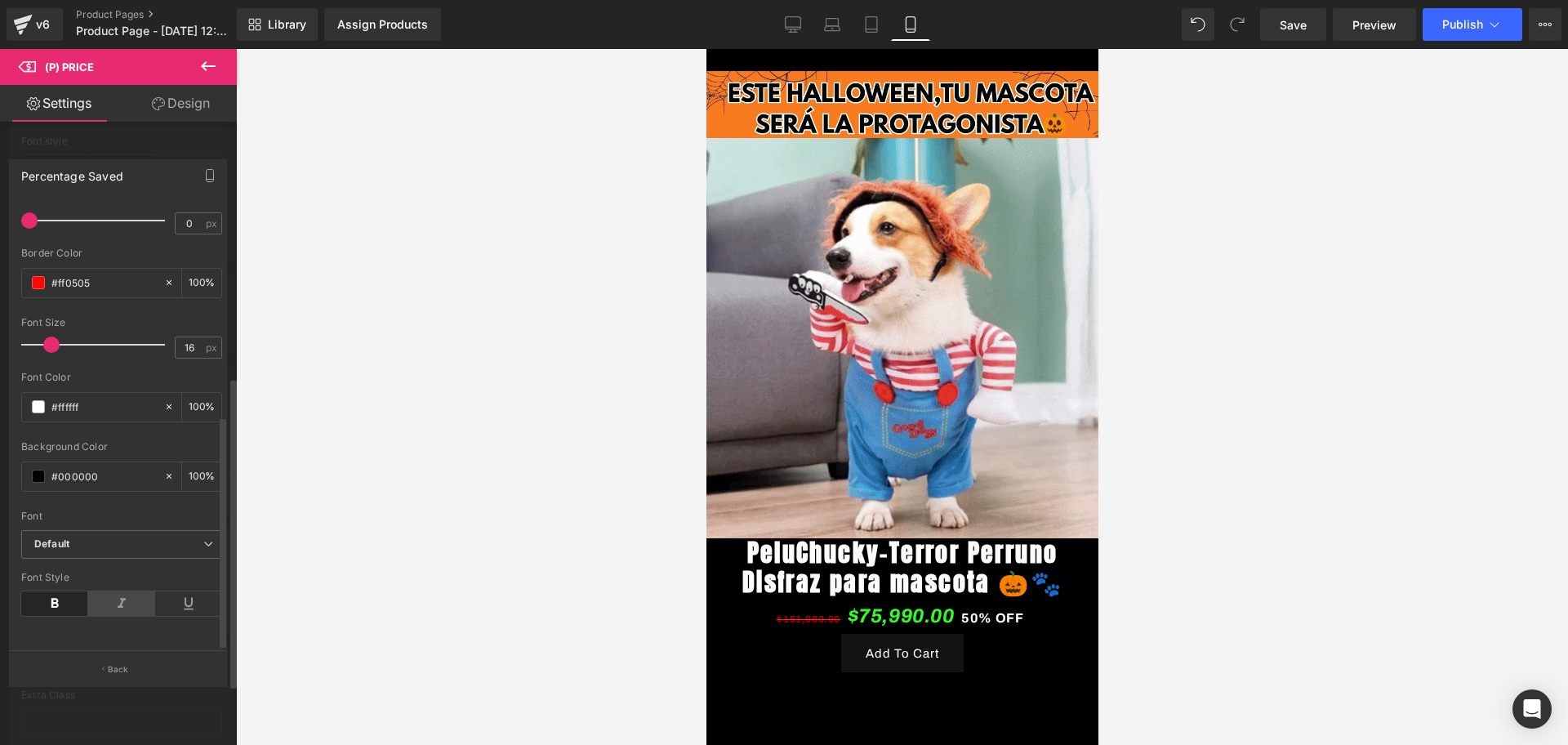
click at [126, 591] on icon at bounding box center [122, 603] width 67 height 24
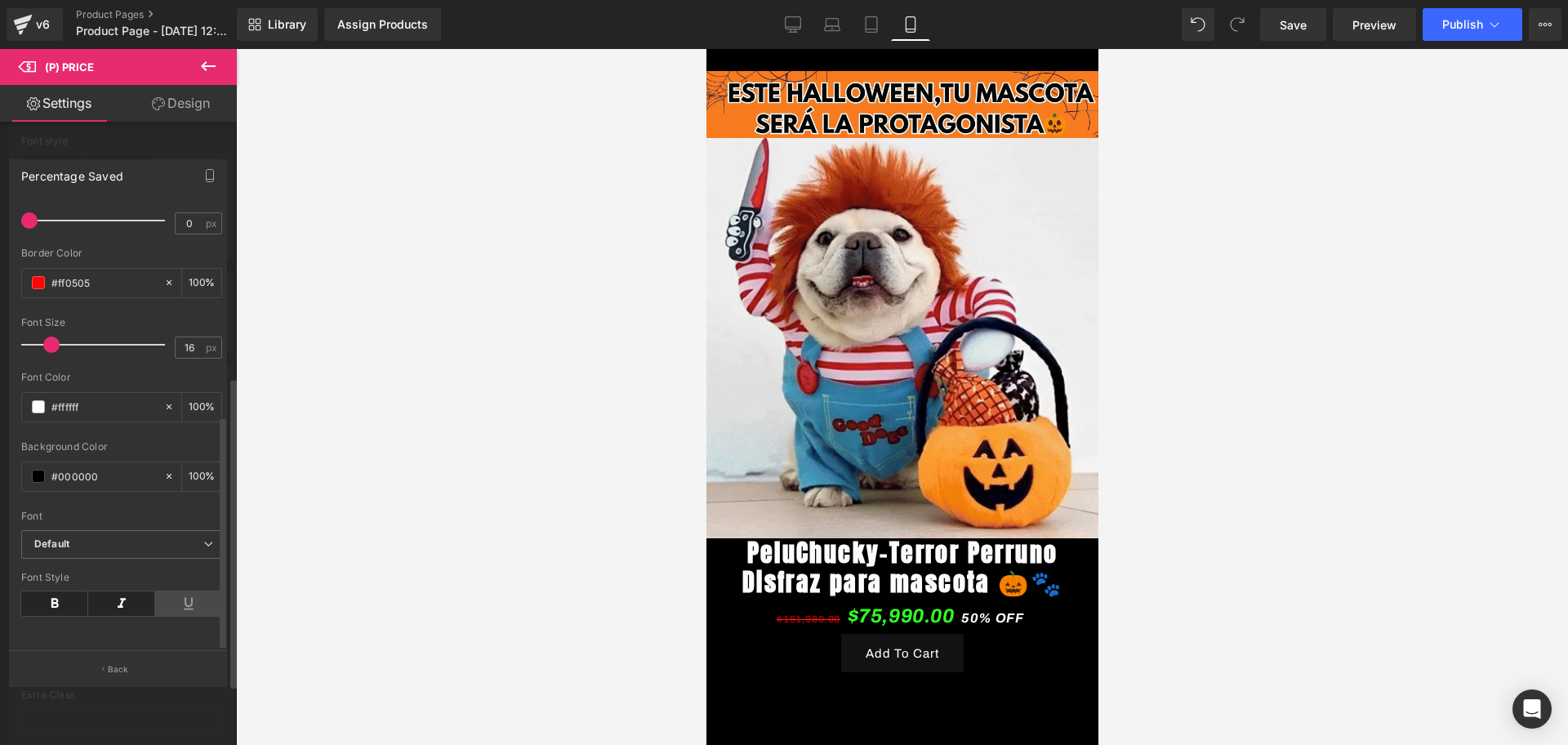
click at [195, 591] on icon at bounding box center [189, 603] width 67 height 24
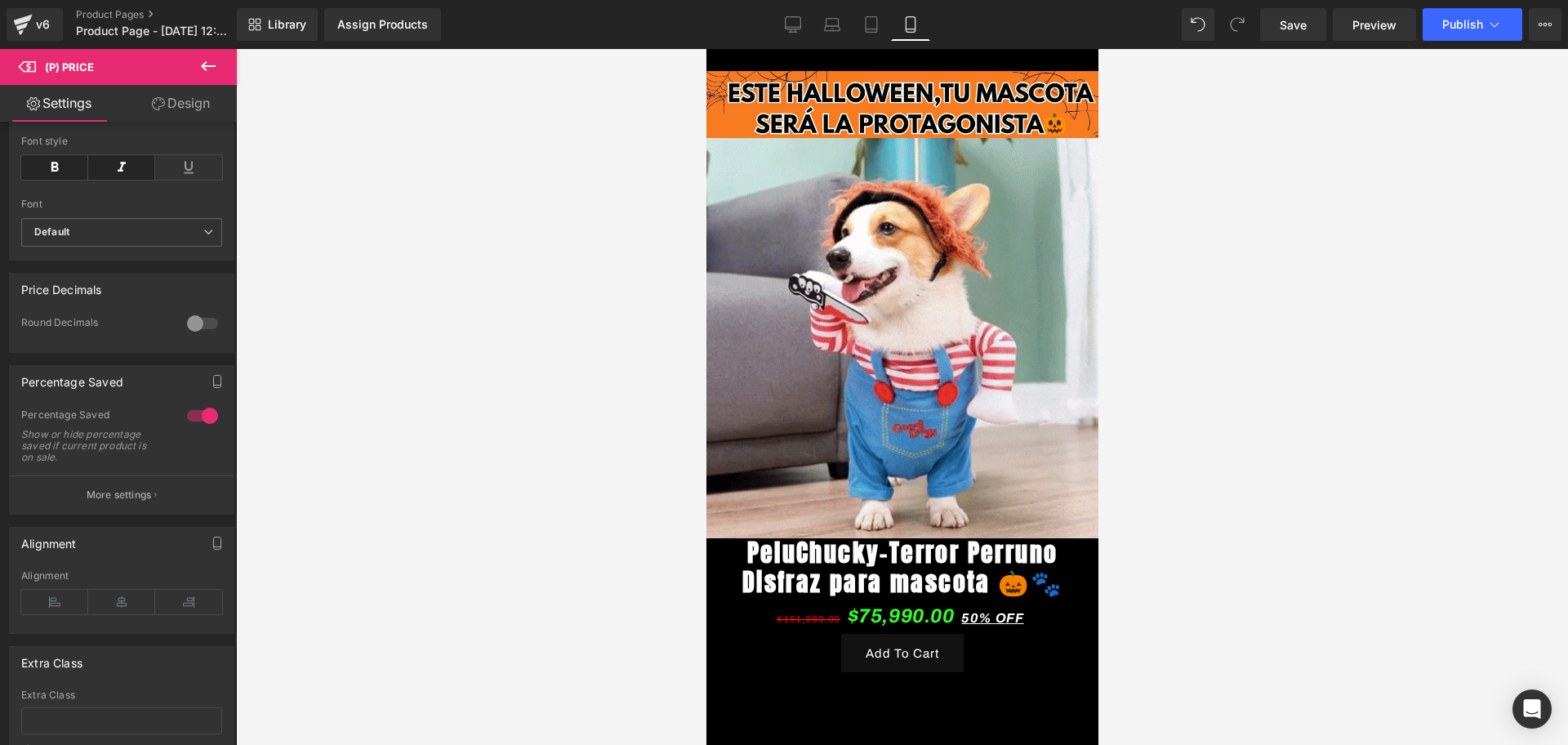
click at [259, 565] on div at bounding box center [901, 397] width 1332 height 696
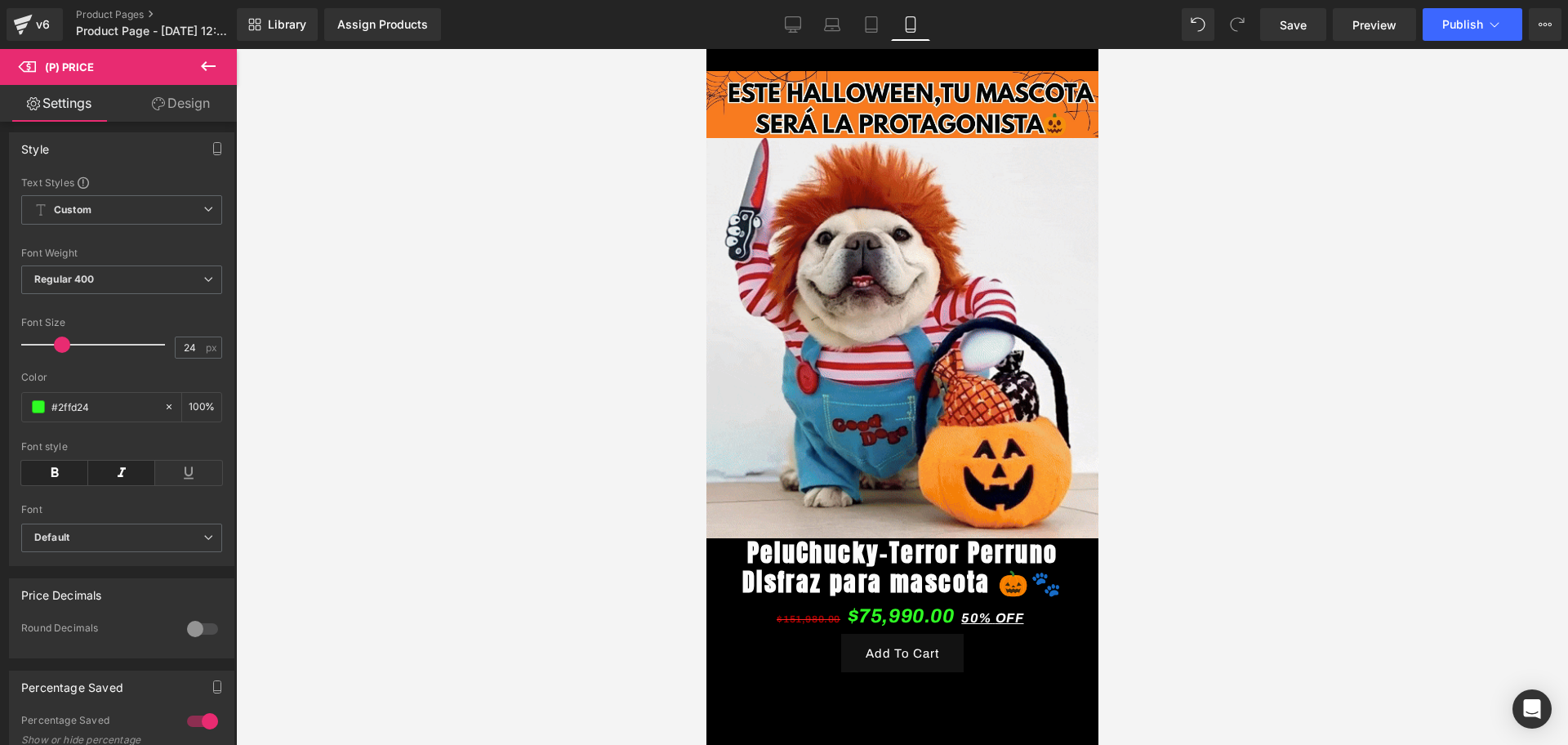
scroll to position [205, 0]
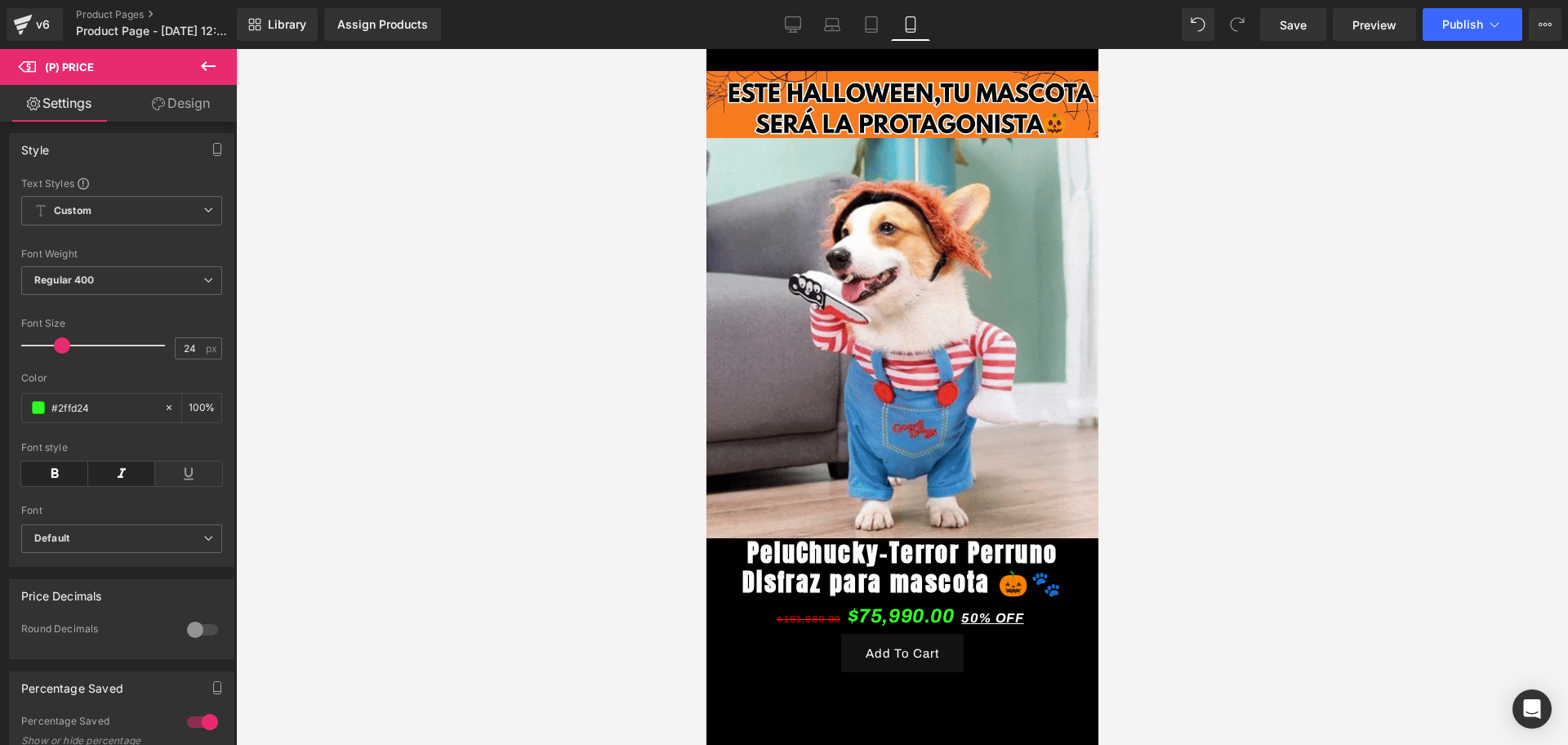
click at [222, 63] on button at bounding box center [208, 67] width 57 height 36
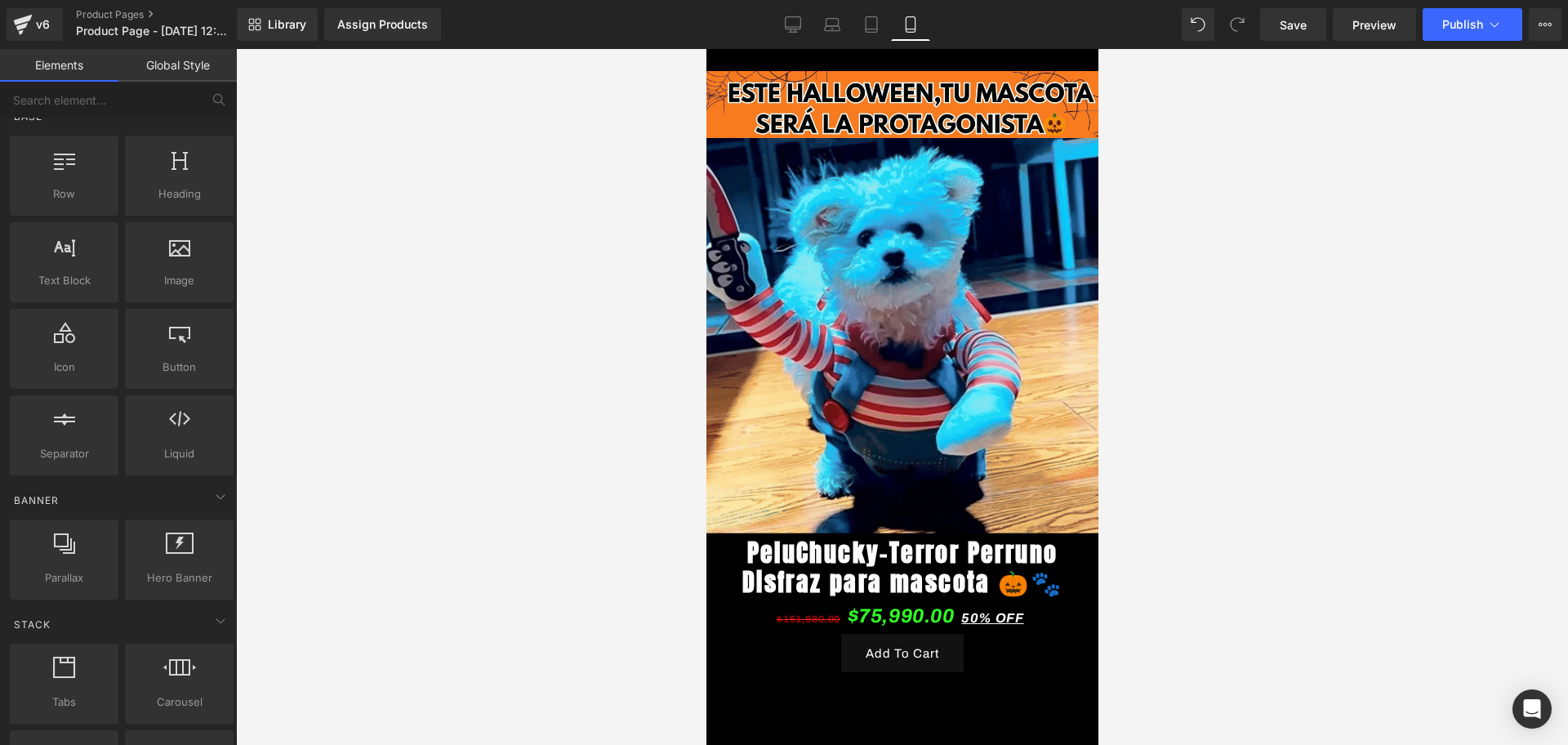
scroll to position [0, 0]
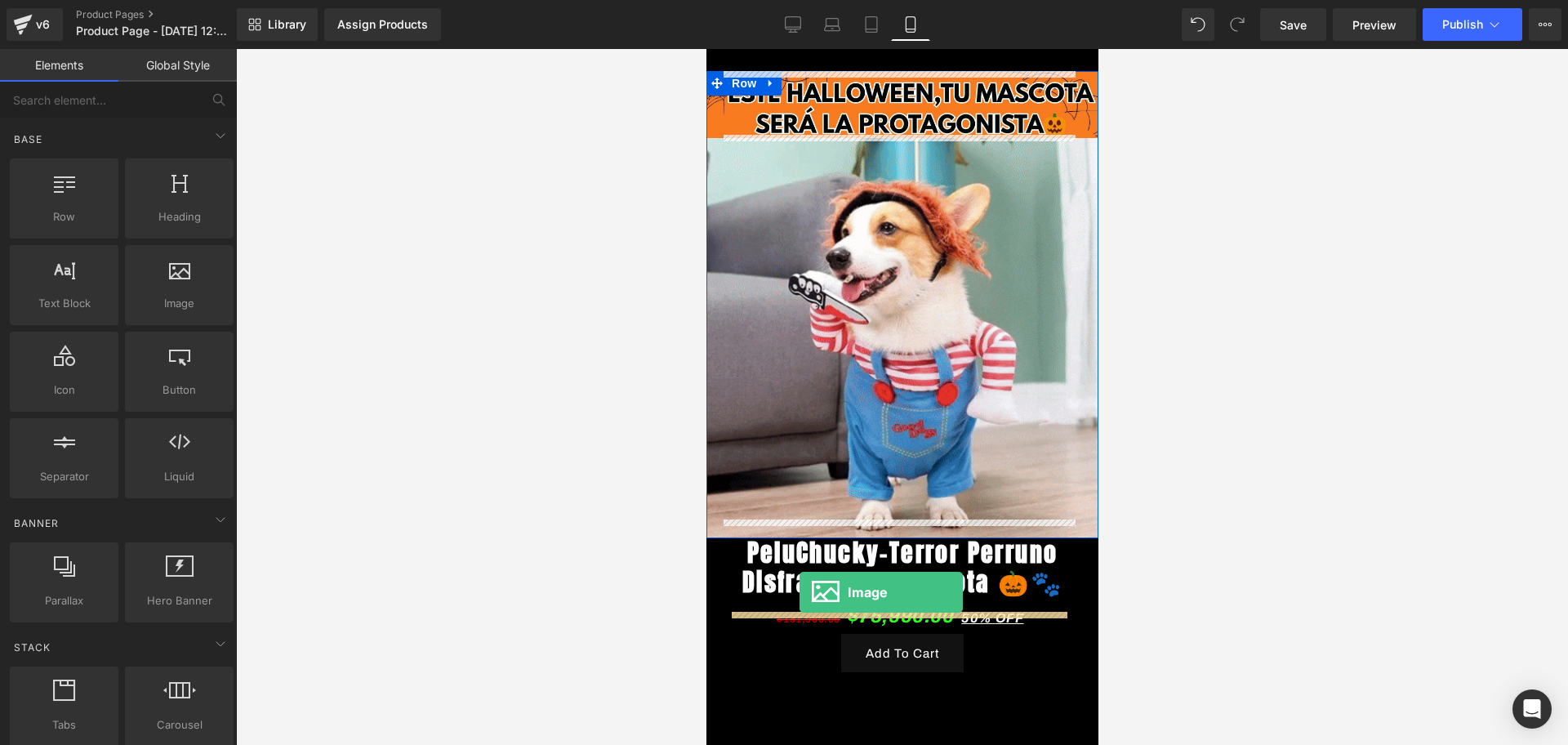
drag, startPoint x: 861, startPoint y: 345, endPoint x: 799, endPoint y: 592, distance: 254.7
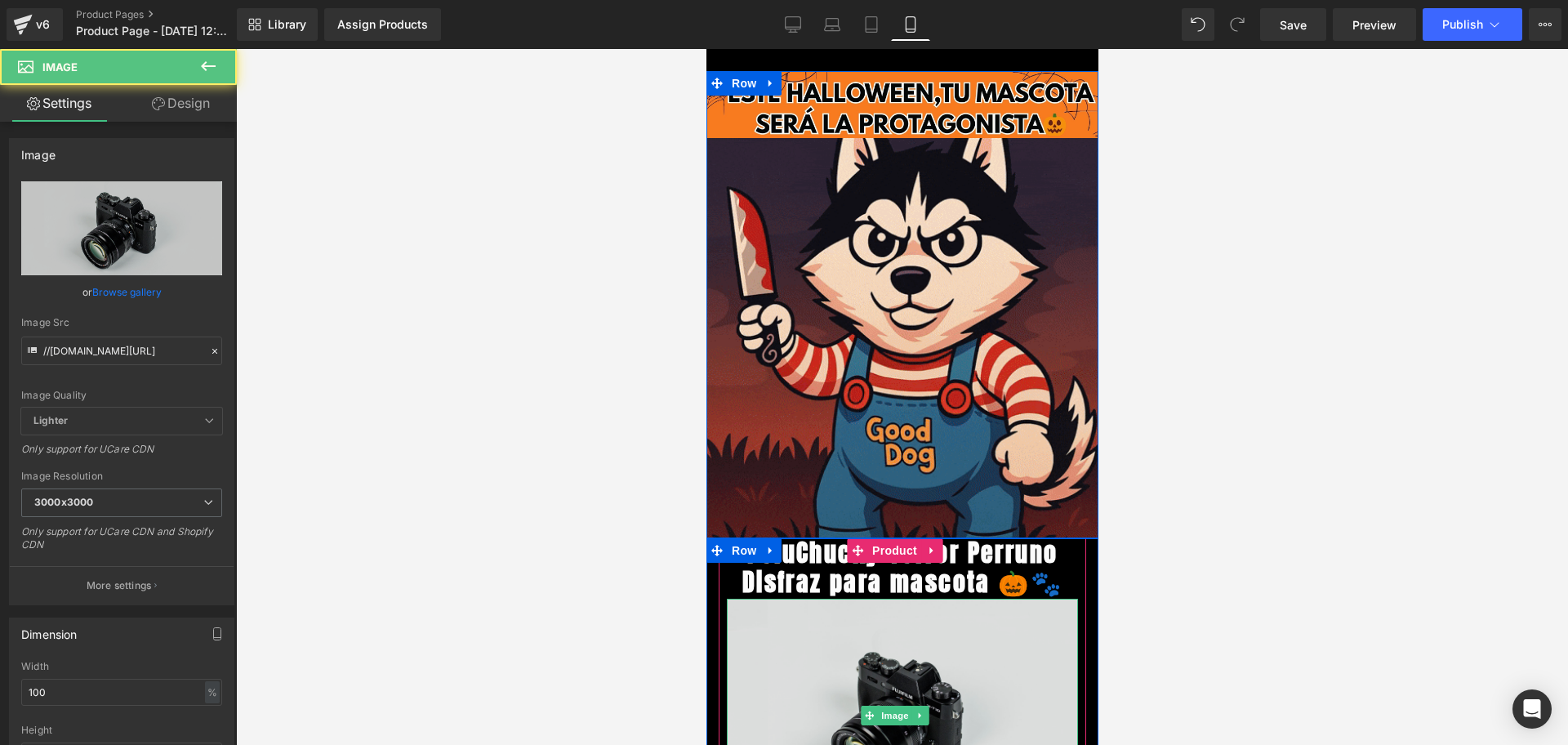
click at [885, 630] on img at bounding box center [901, 715] width 351 height 233
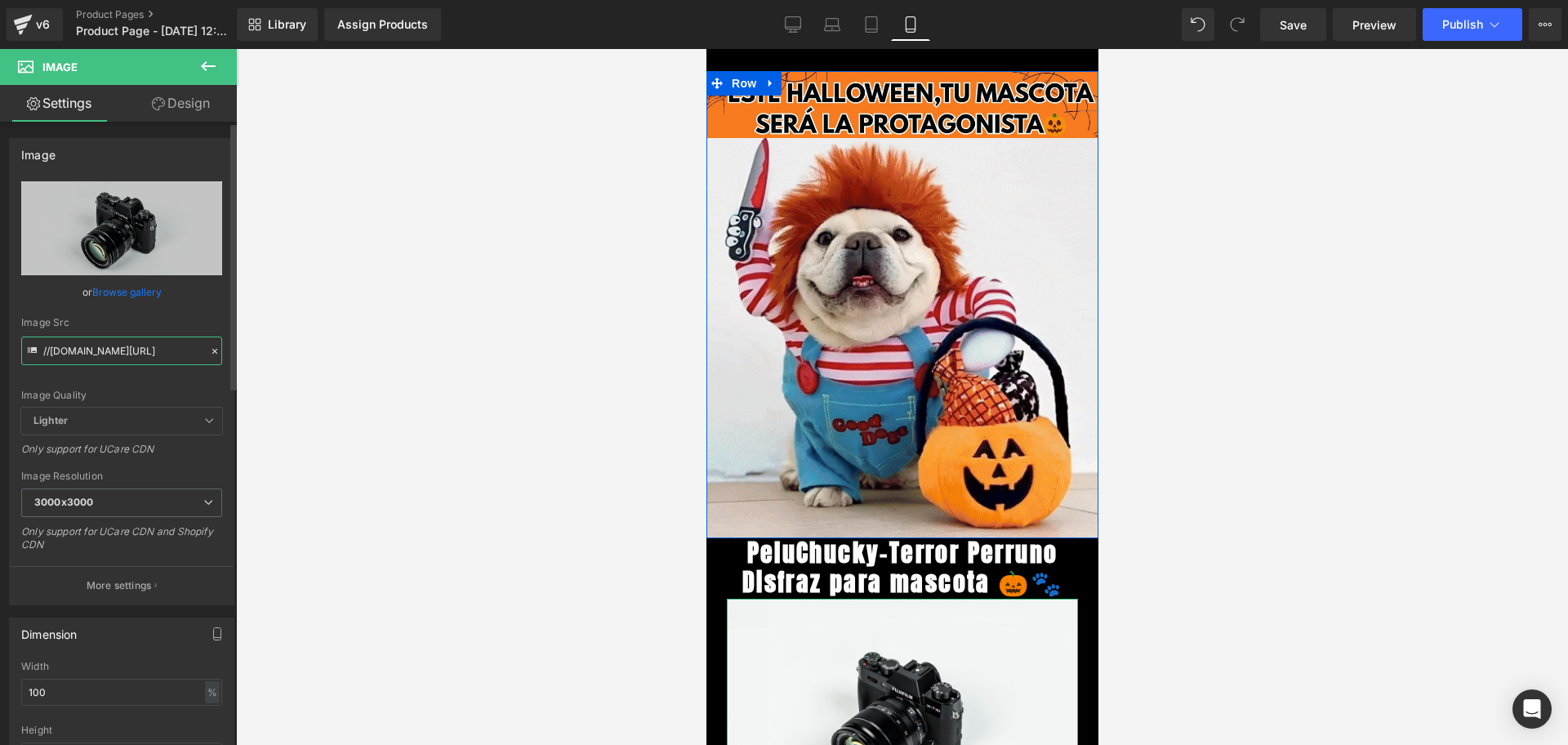
click at [103, 338] on input "//[DOMAIN_NAME][URL]" at bounding box center [122, 351] width 201 height 29
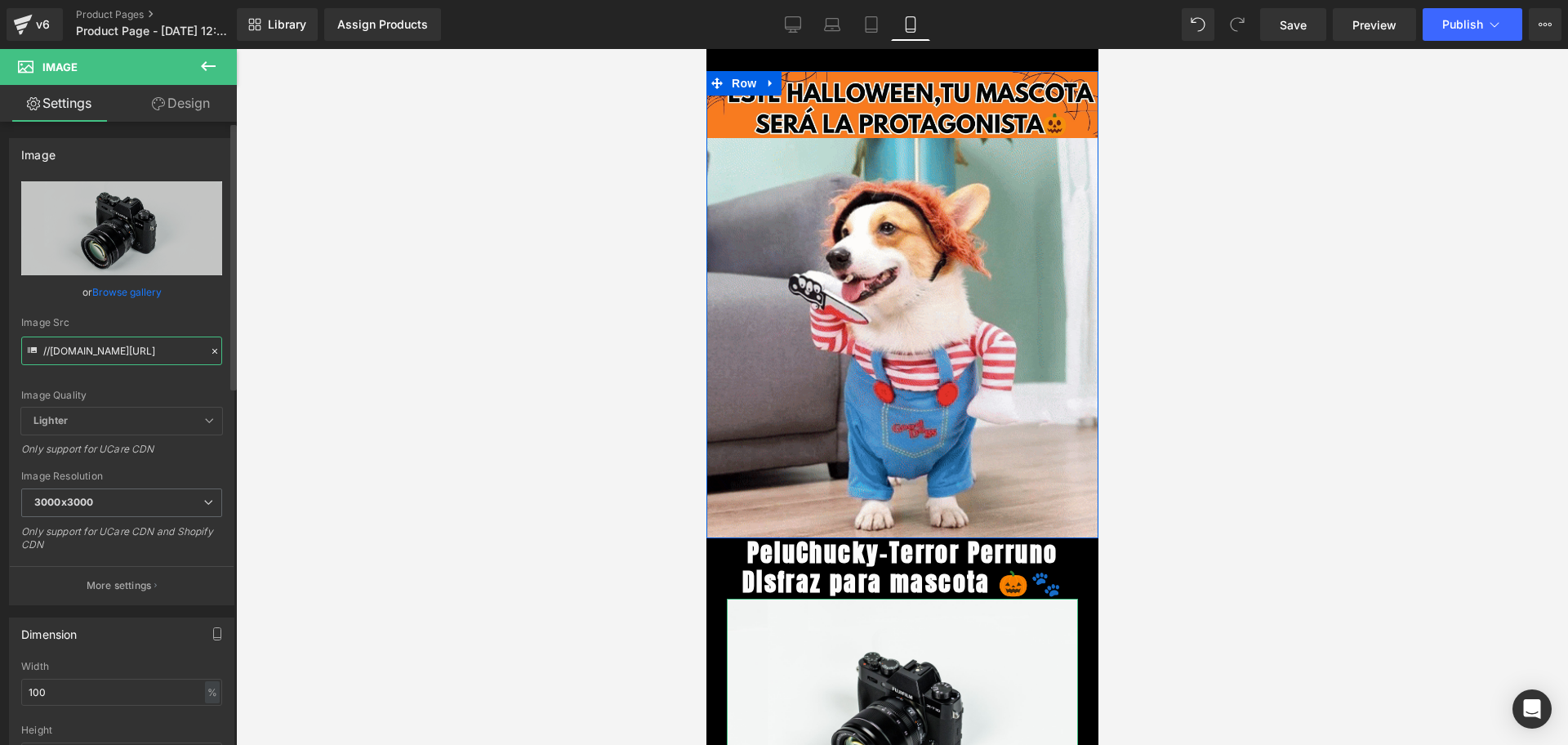
click at [103, 338] on input "//[DOMAIN_NAME][URL]" at bounding box center [122, 351] width 201 height 29
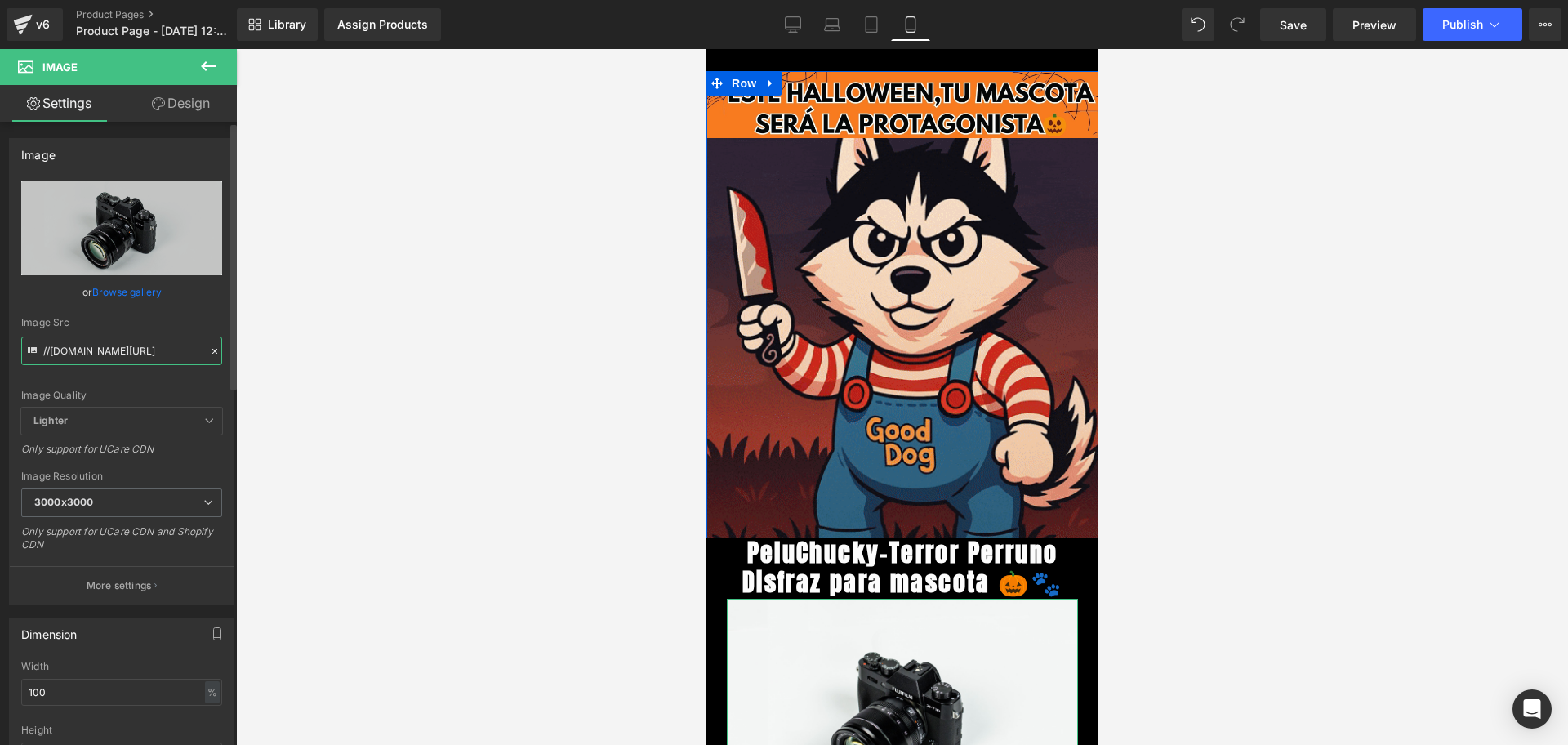
click at [103, 338] on input "//[DOMAIN_NAME][URL]" at bounding box center [122, 351] width 201 height 29
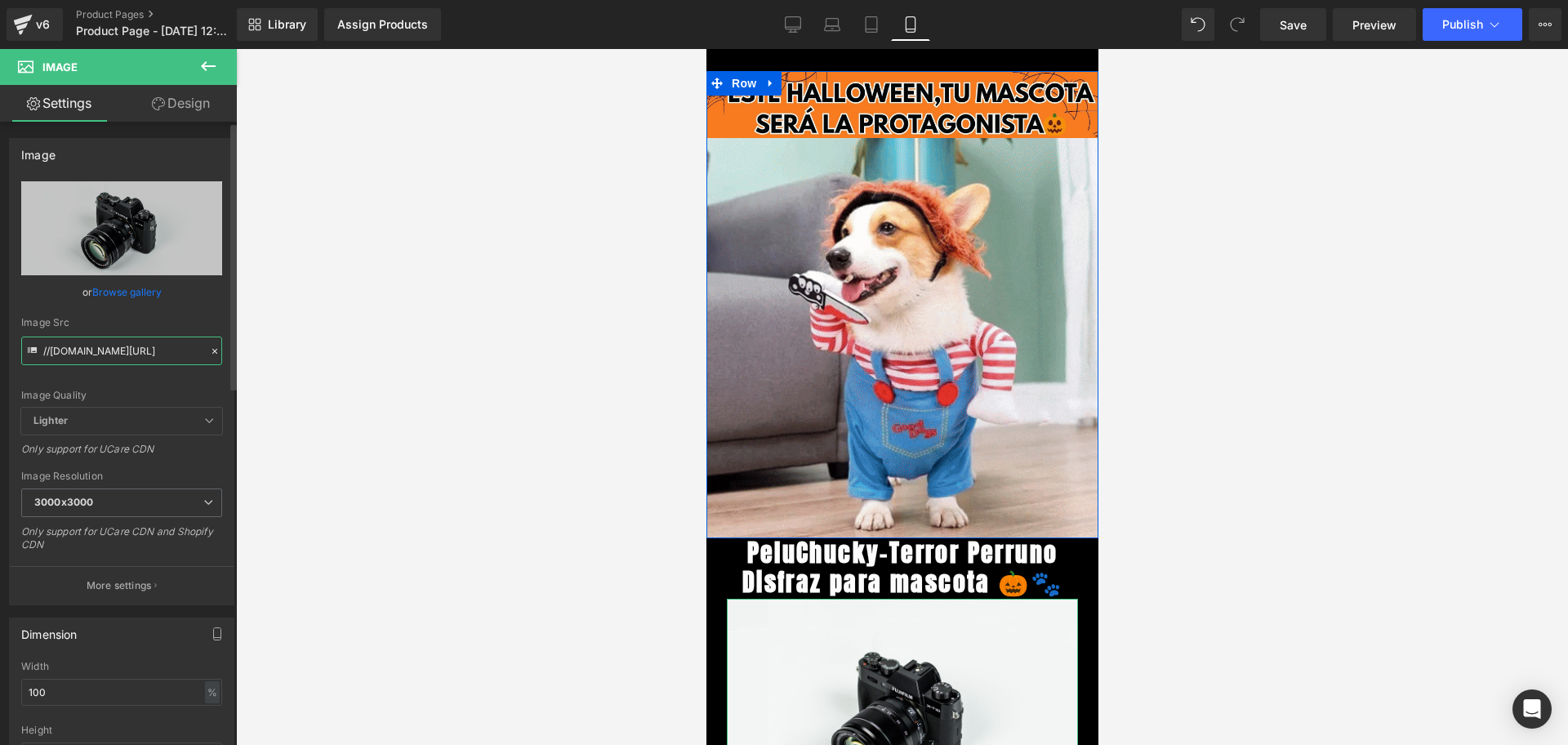
click at [103, 338] on input "//[DOMAIN_NAME][URL]" at bounding box center [122, 351] width 201 height 29
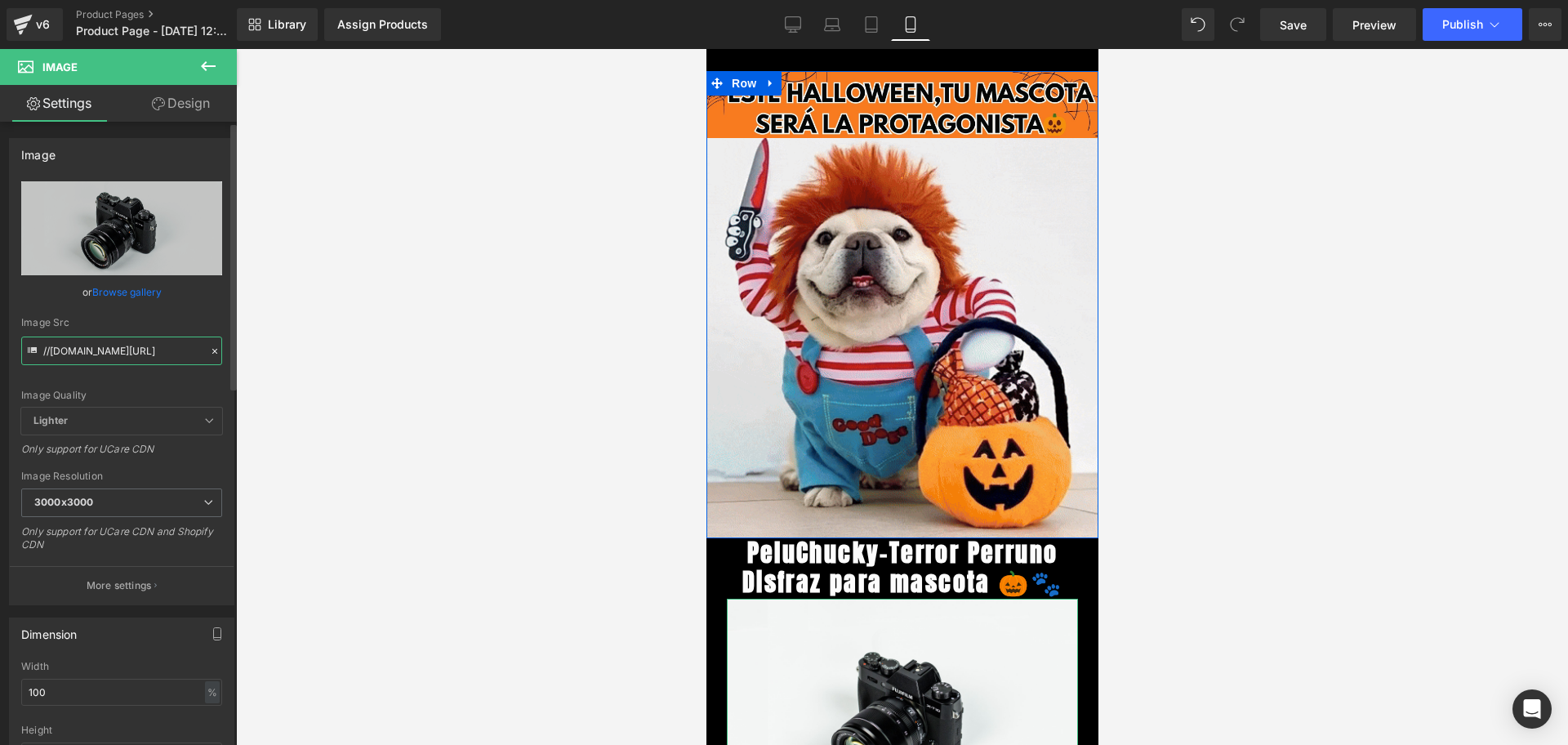
click at [103, 338] on input "//[DOMAIN_NAME][URL]" at bounding box center [122, 351] width 201 height 29
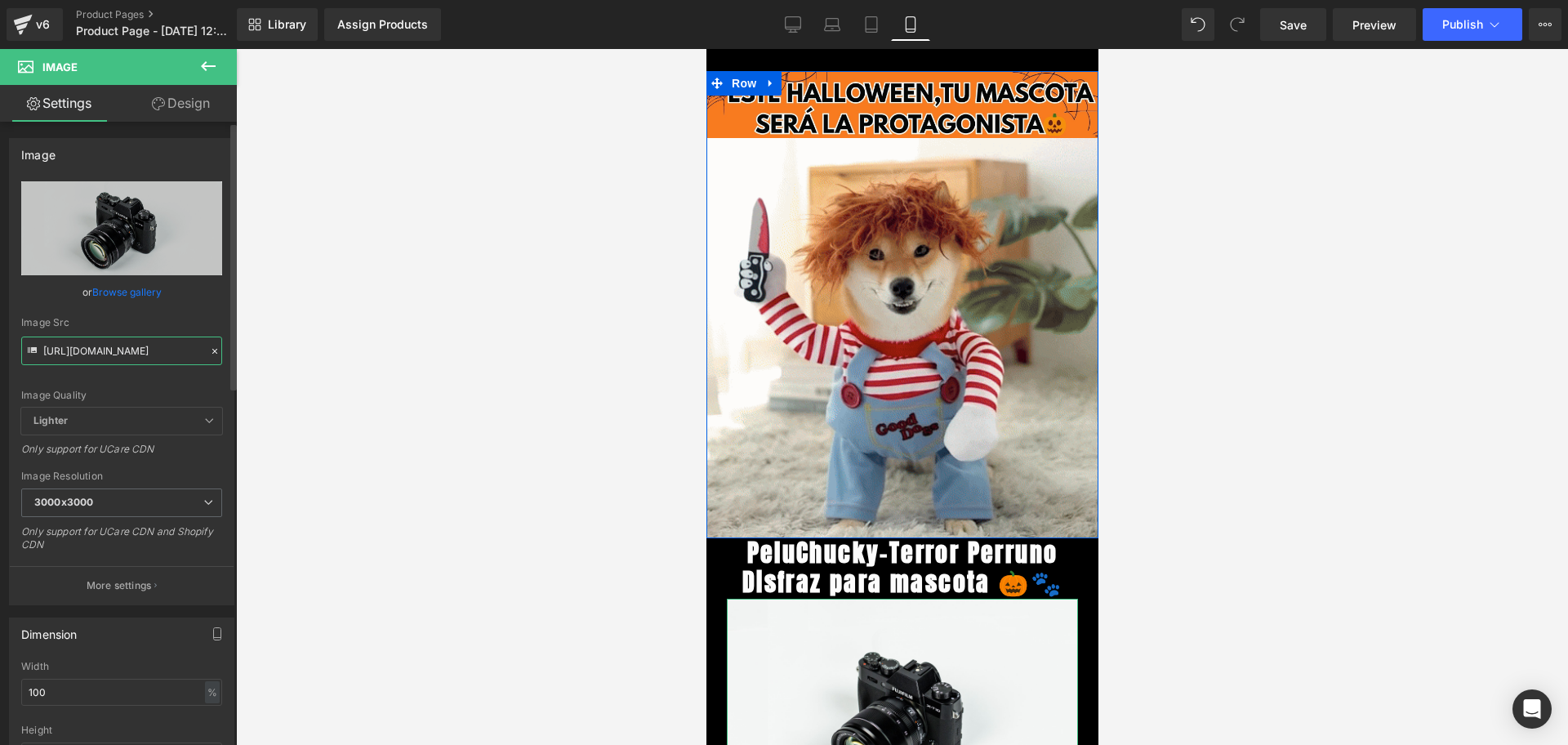
scroll to position [0, 102]
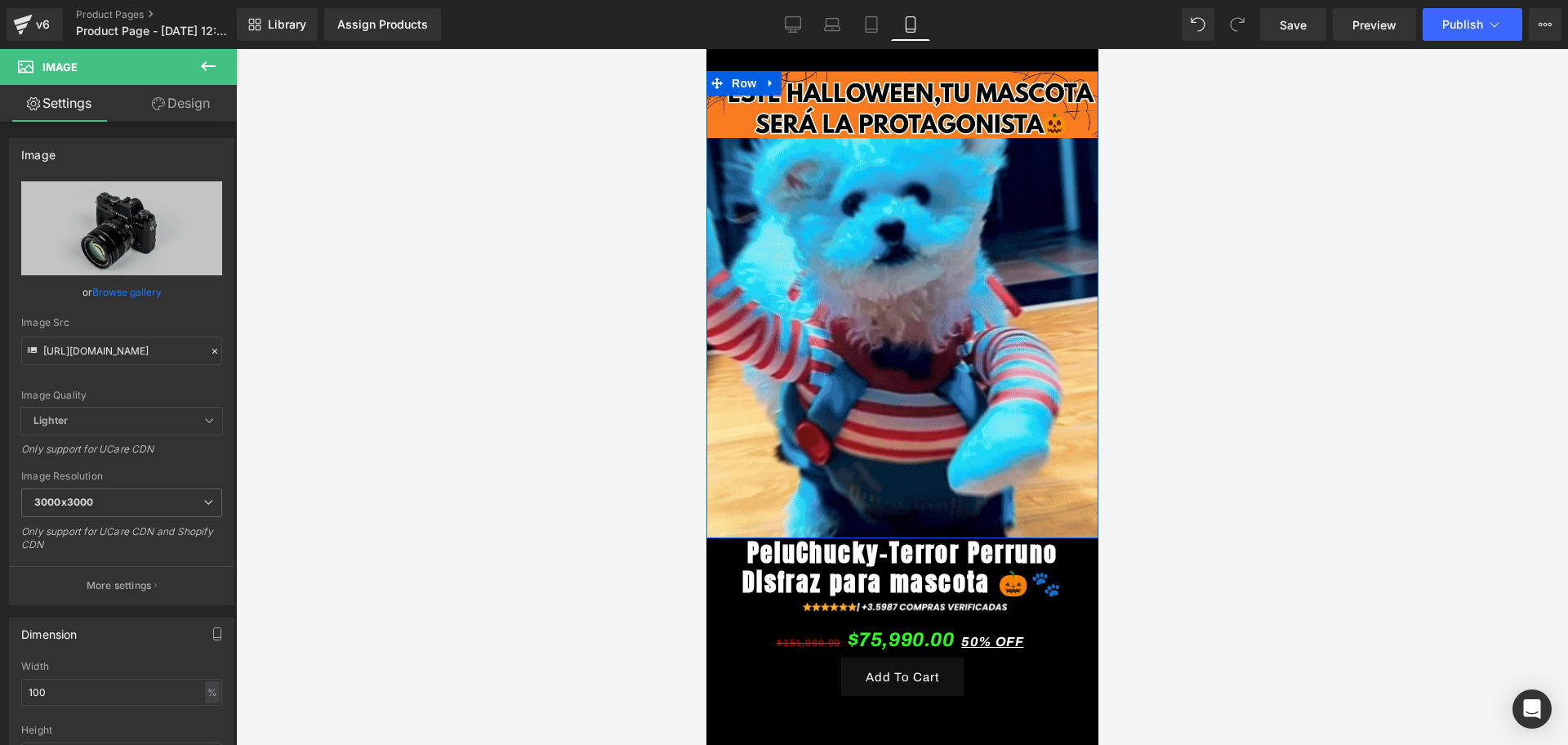
click at [336, 332] on div at bounding box center [901, 397] width 1332 height 696
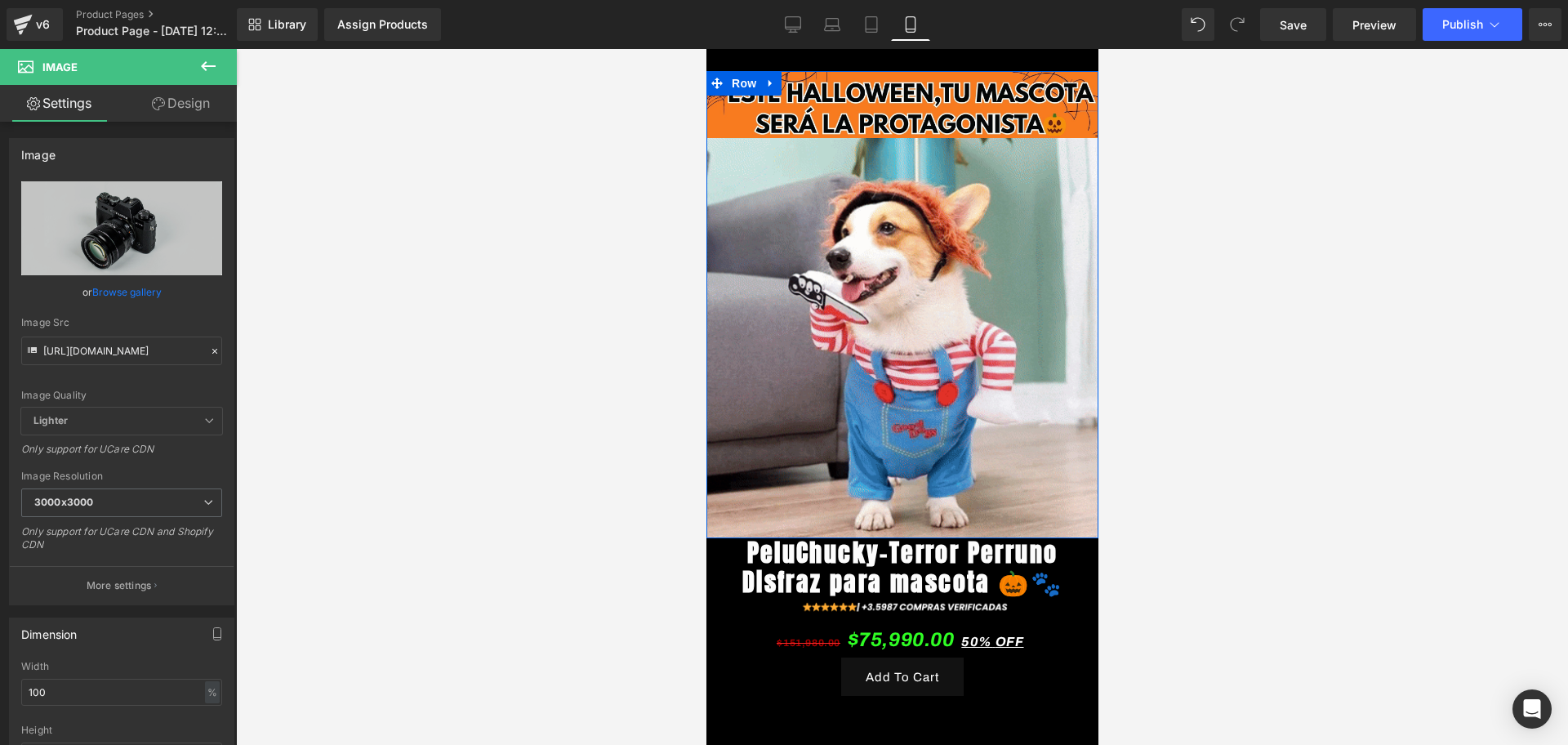
scroll to position [0, 0]
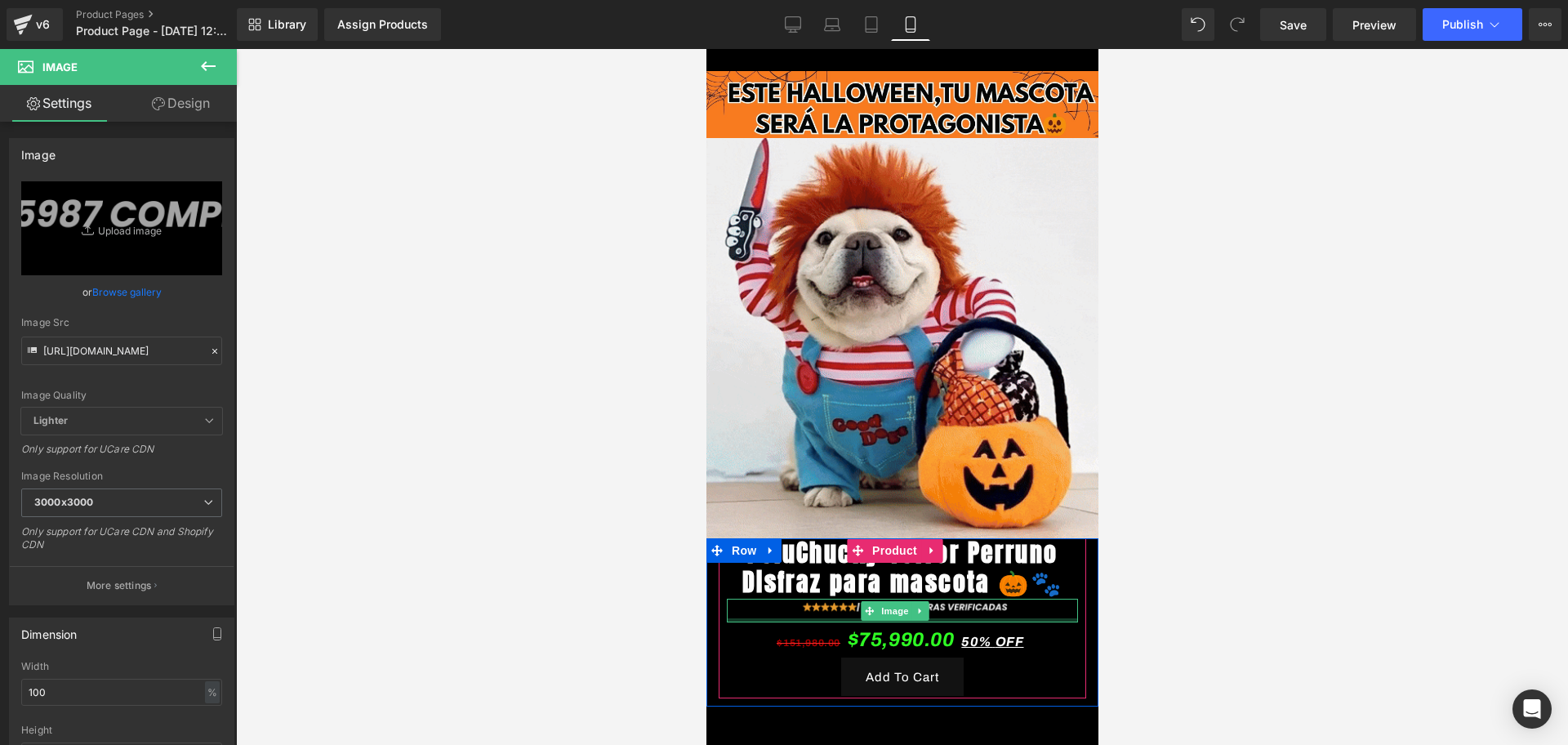
drag, startPoint x: 1858, startPoint y: 621, endPoint x: 815, endPoint y: 626, distance: 1043.0
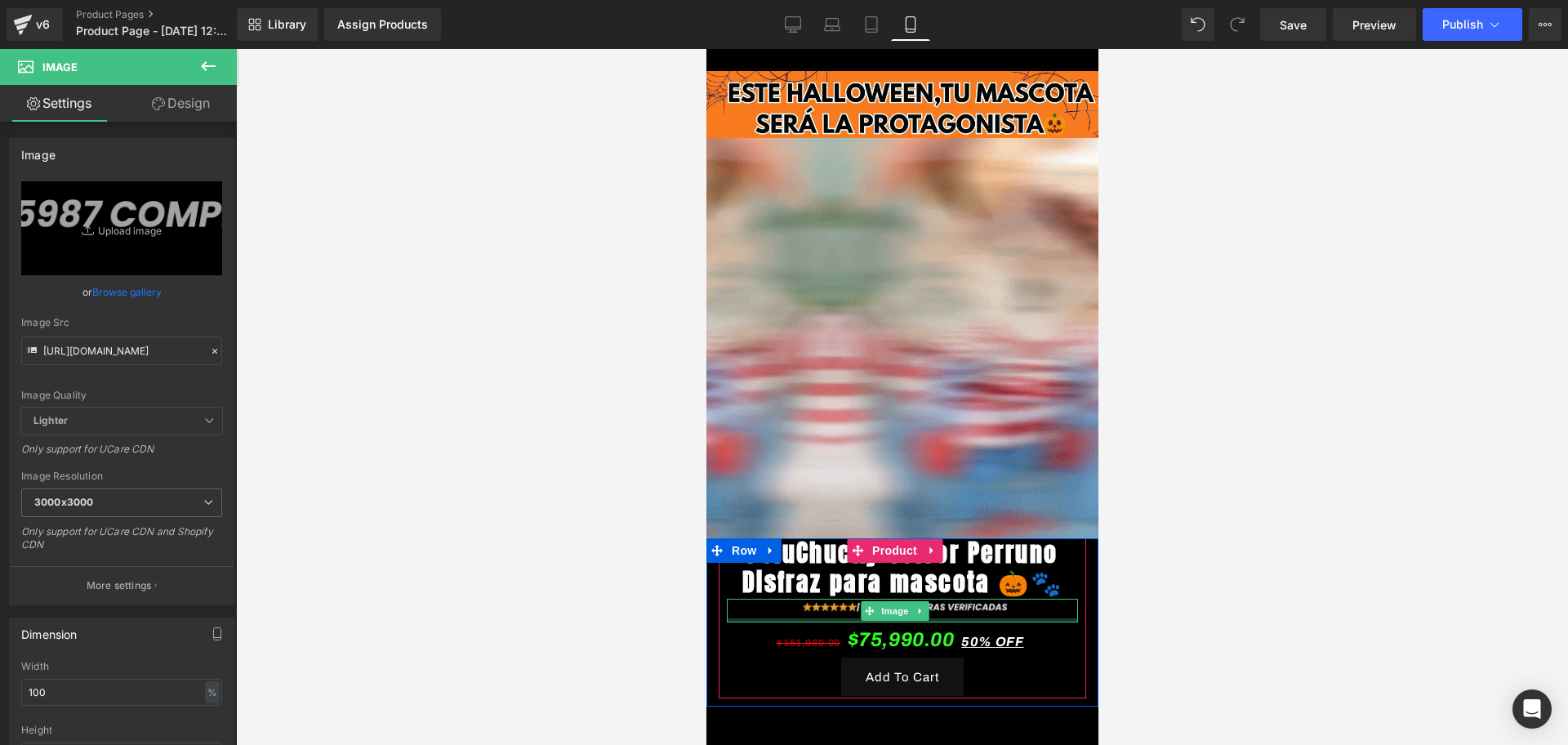
click at [815, 623] on div "Image" at bounding box center [901, 610] width 351 height 24
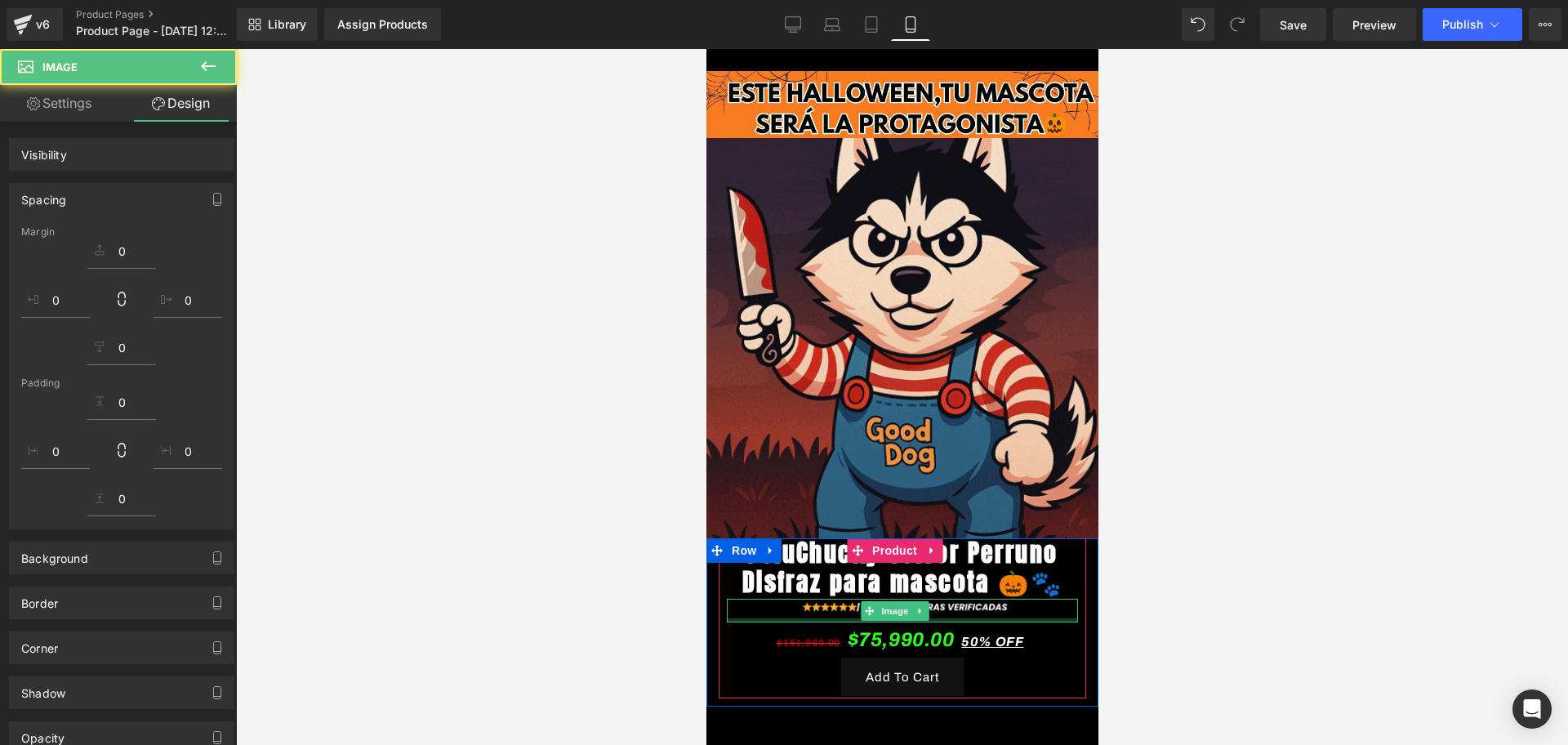
click at [1153, 572] on div at bounding box center [901, 397] width 1332 height 696
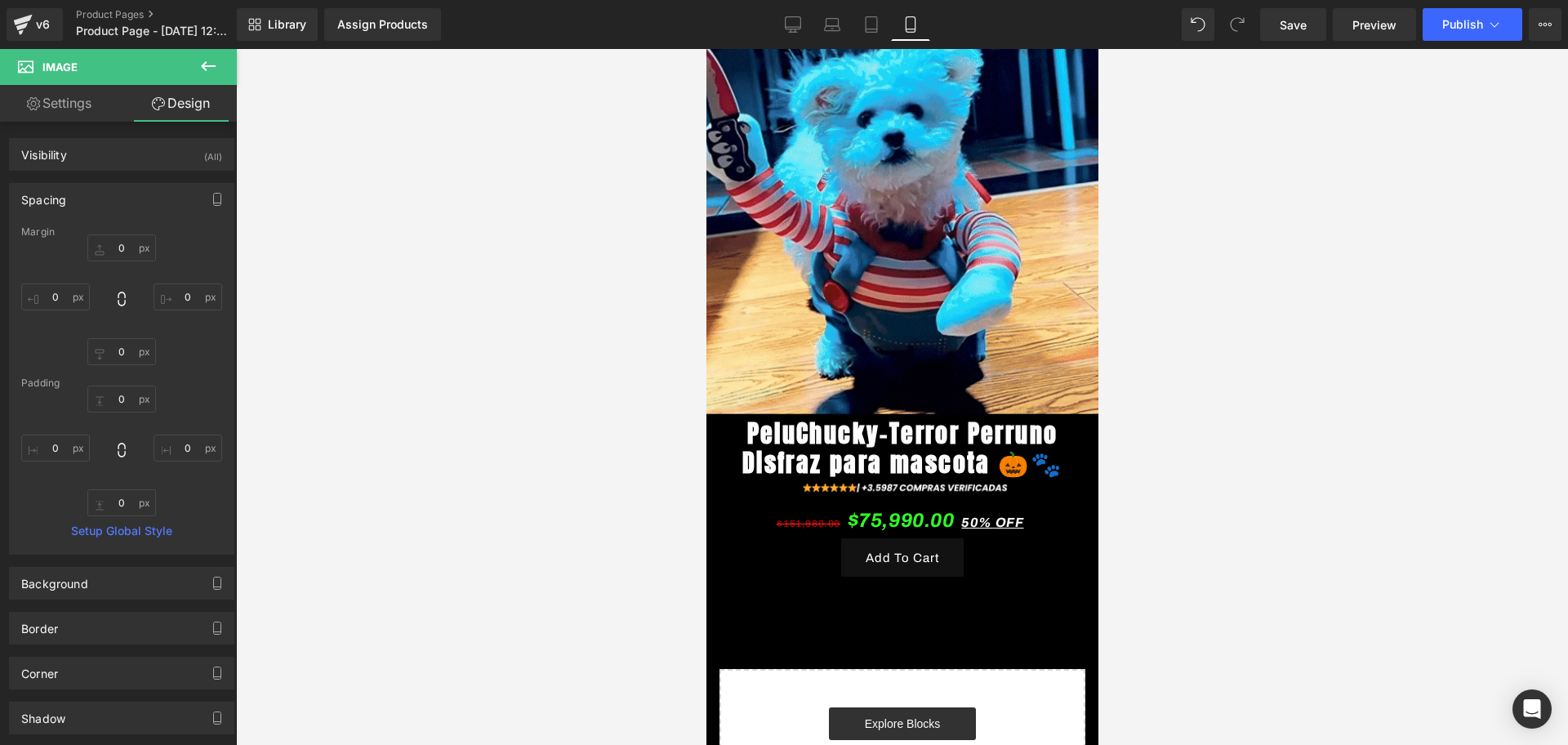
scroll to position [205, 0]
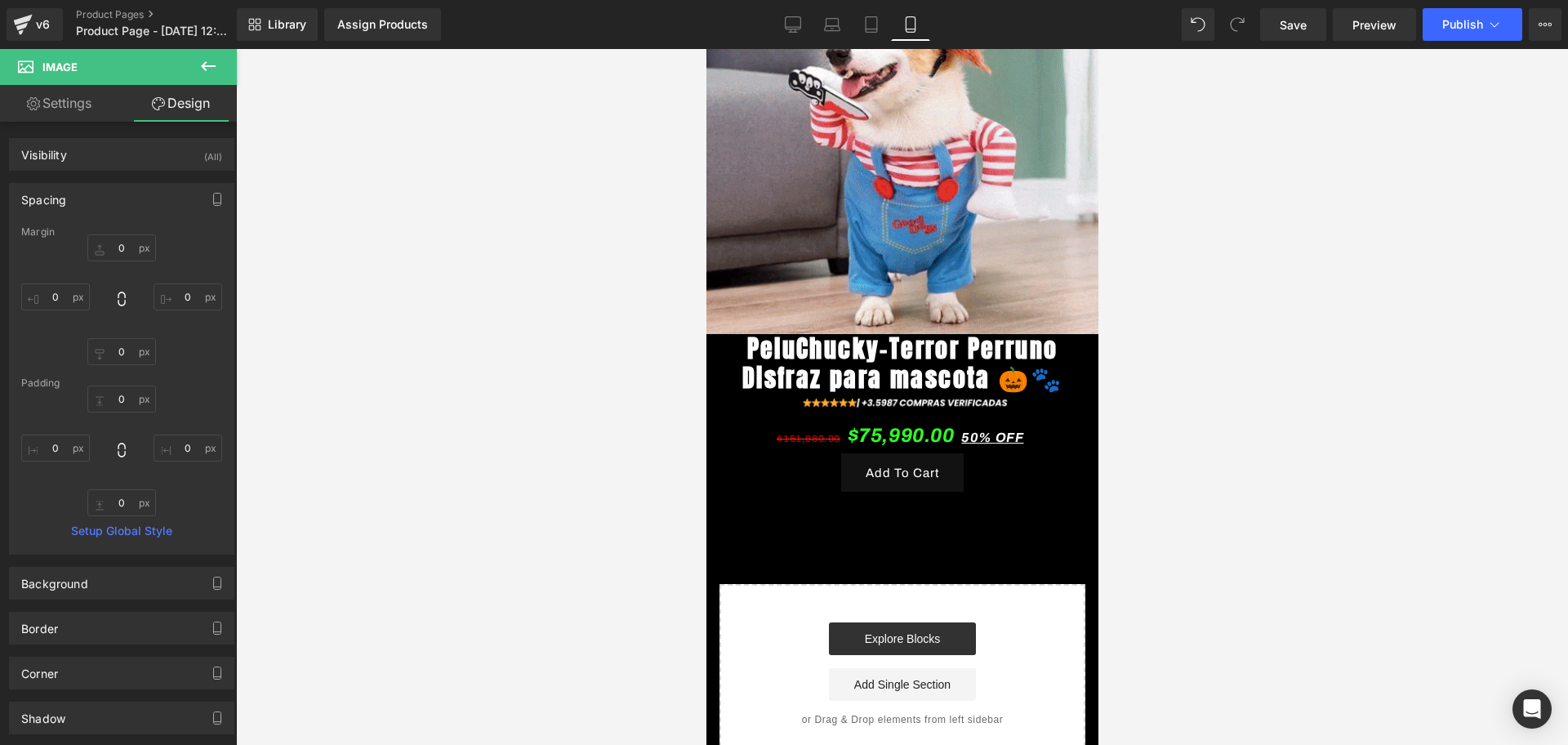
click at [204, 71] on icon at bounding box center [208, 66] width 20 height 20
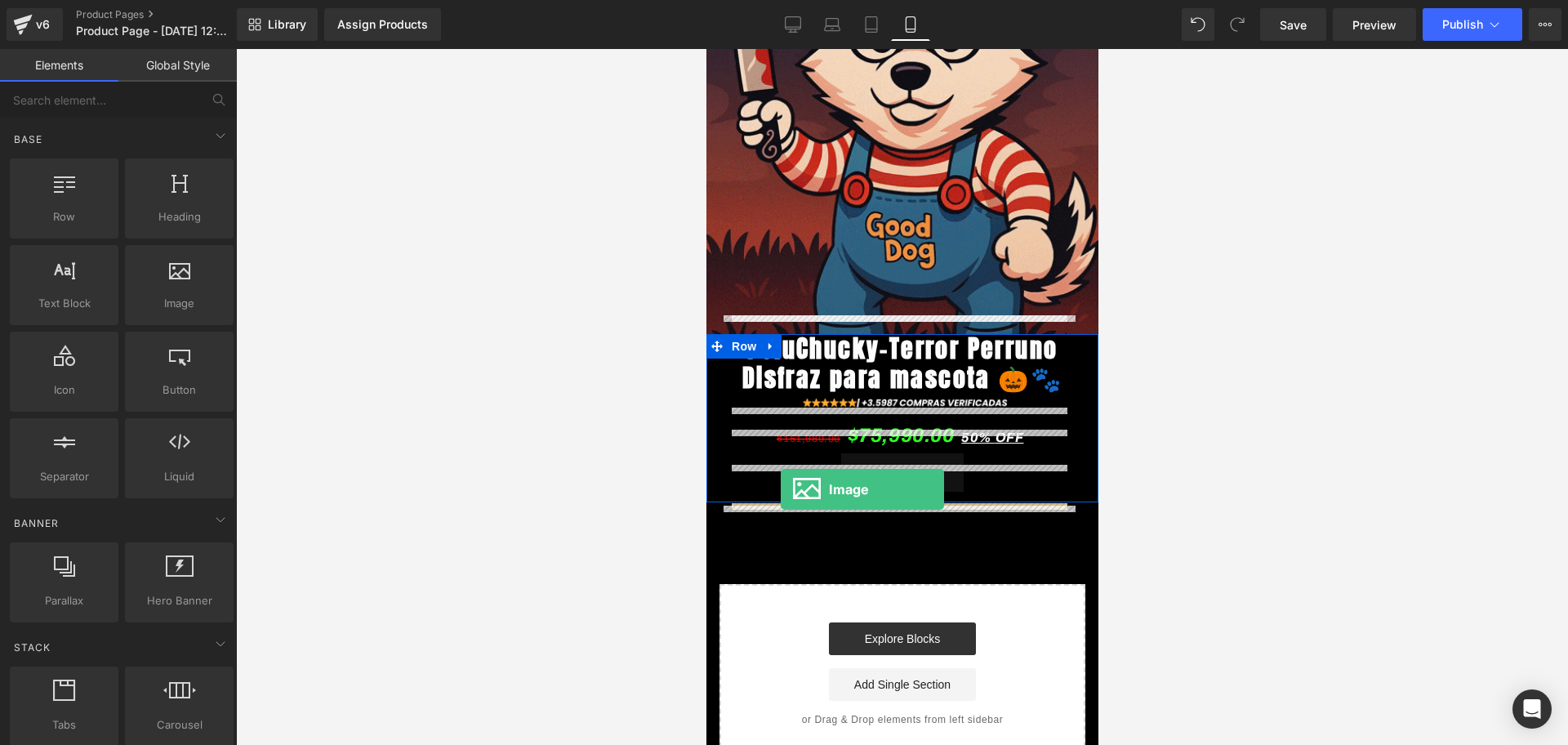
drag, startPoint x: 877, startPoint y: 347, endPoint x: 780, endPoint y: 490, distance: 172.8
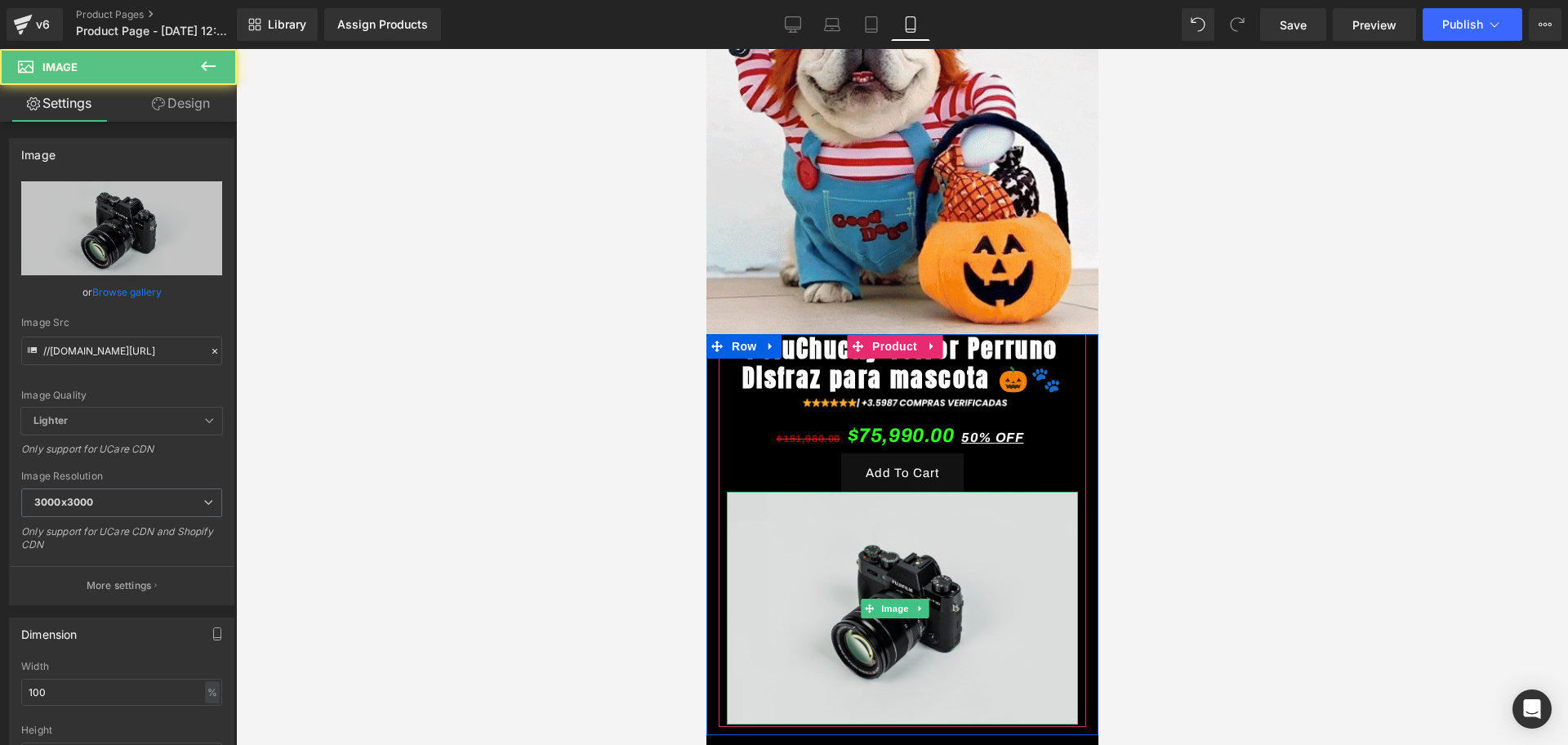
drag, startPoint x: 978, startPoint y: 507, endPoint x: 976, endPoint y: 520, distance: 13.2
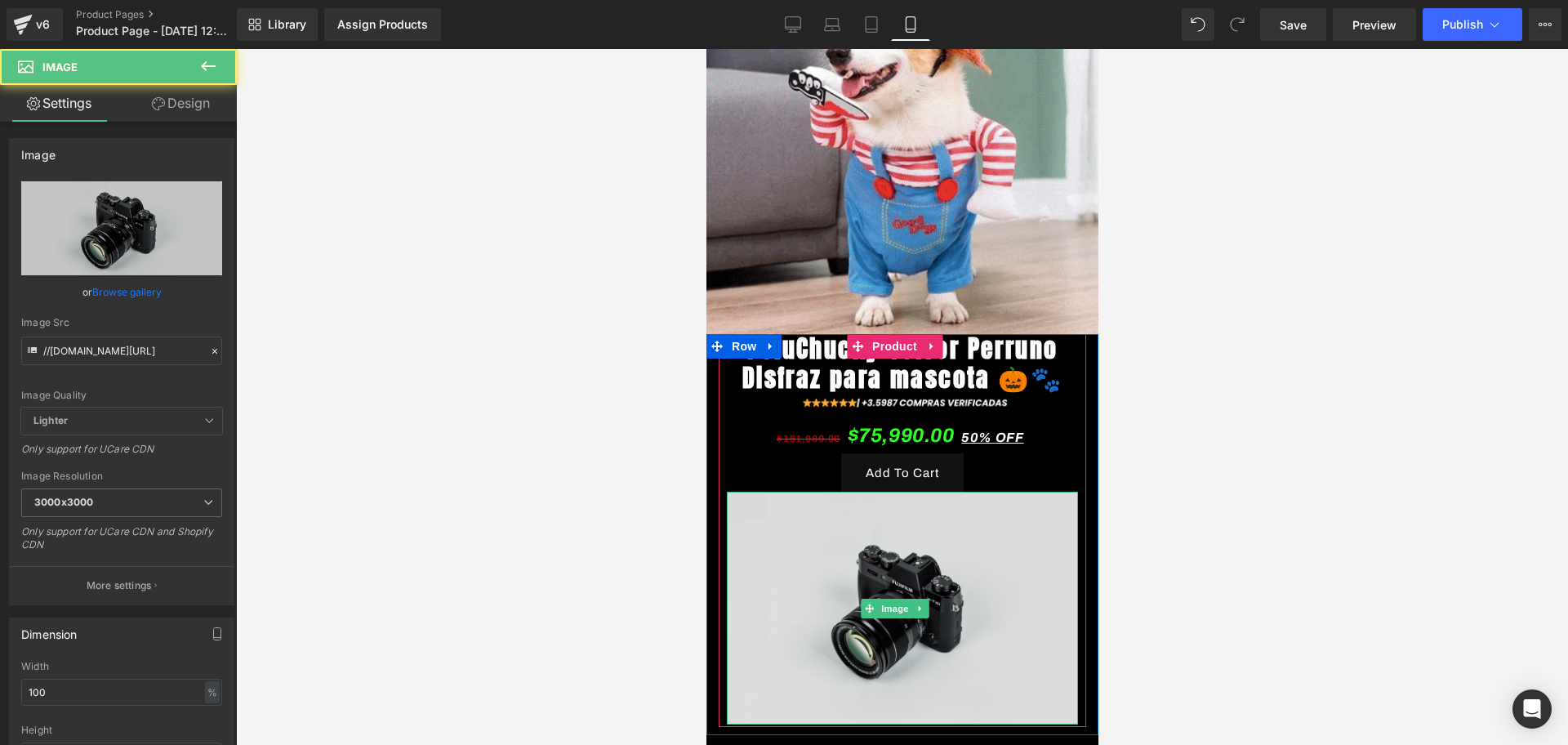
click at [976, 520] on img at bounding box center [901, 607] width 351 height 233
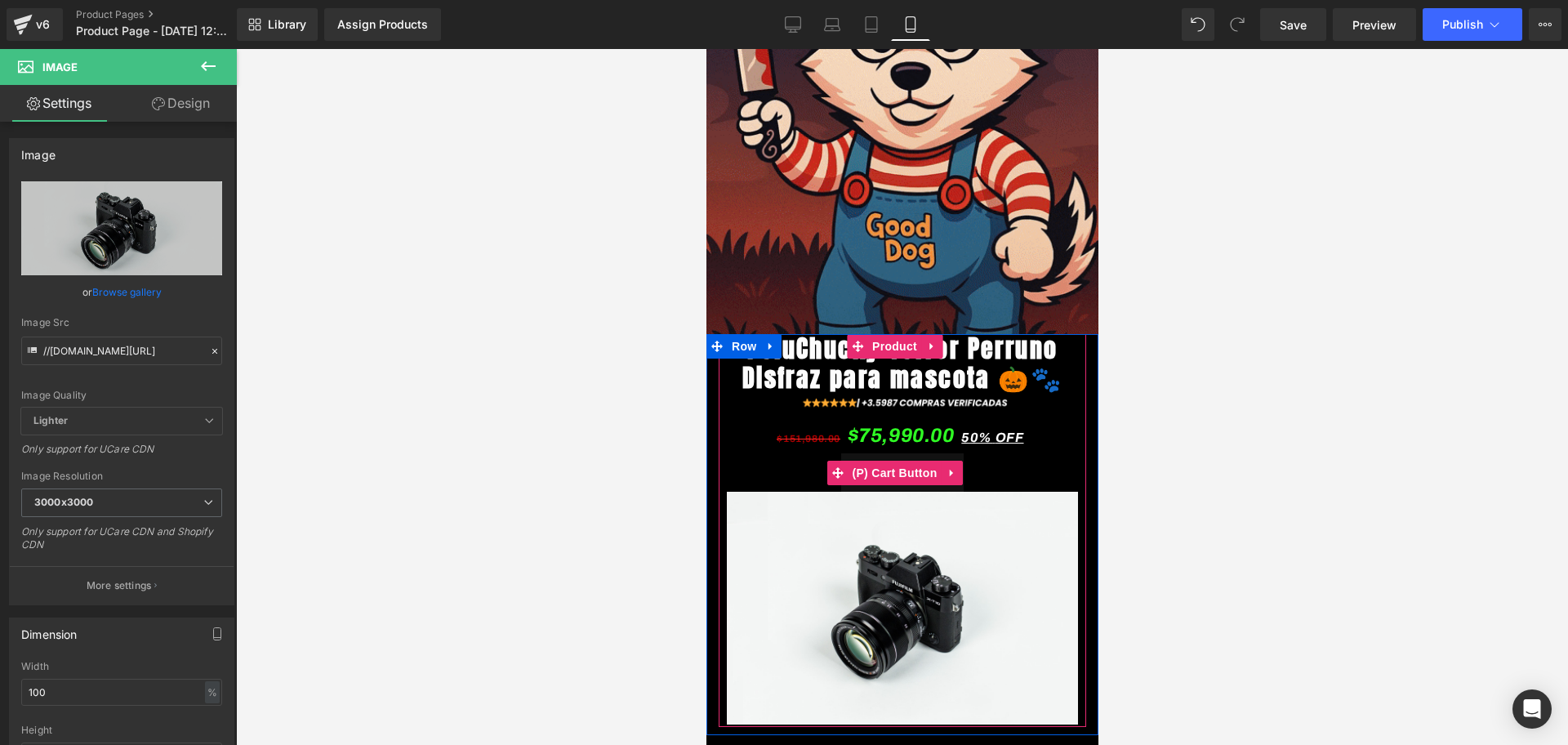
click at [979, 491] on div "Add To Cart" at bounding box center [901, 472] width 351 height 38
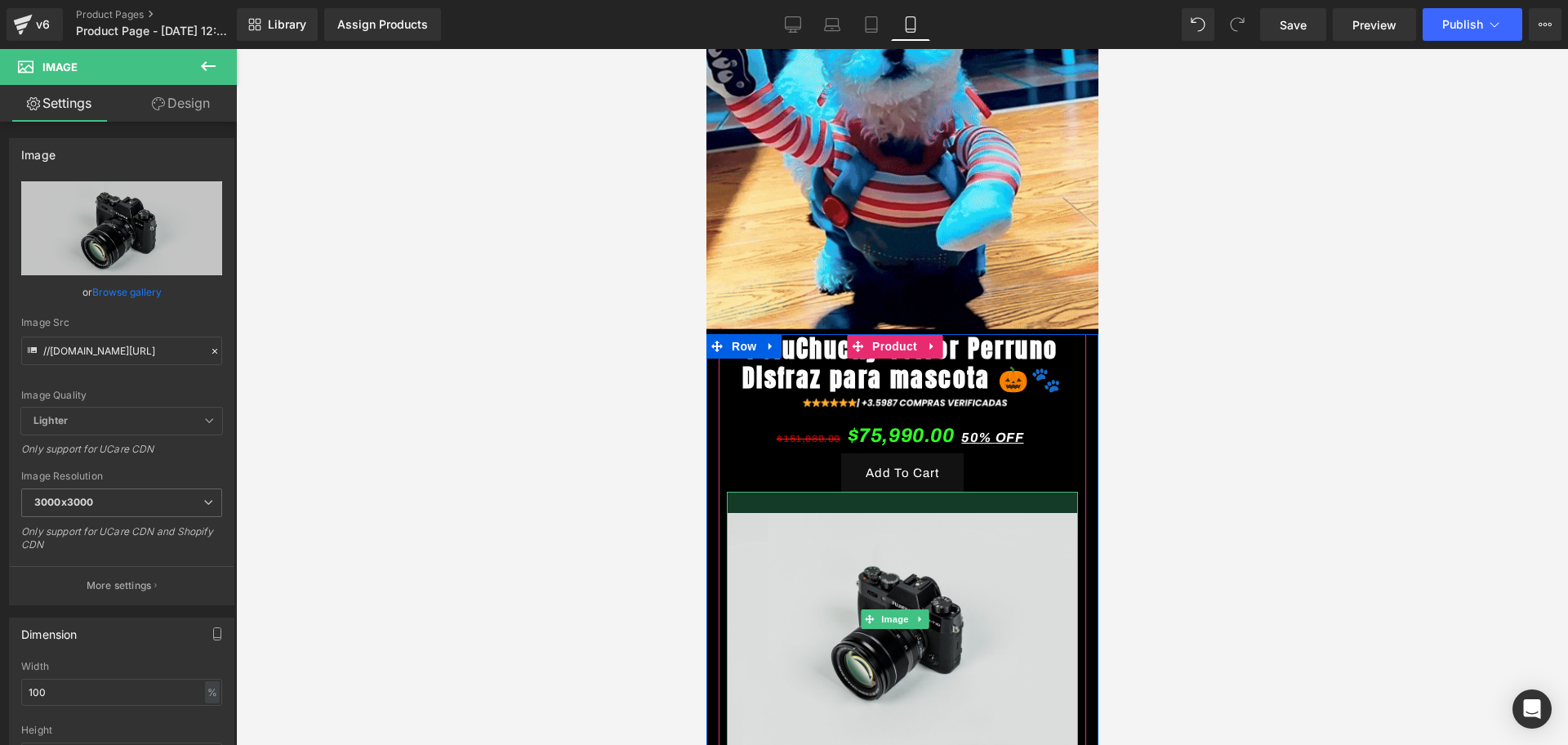
drag, startPoint x: 979, startPoint y: 503, endPoint x: 979, endPoint y: 525, distance: 22.0
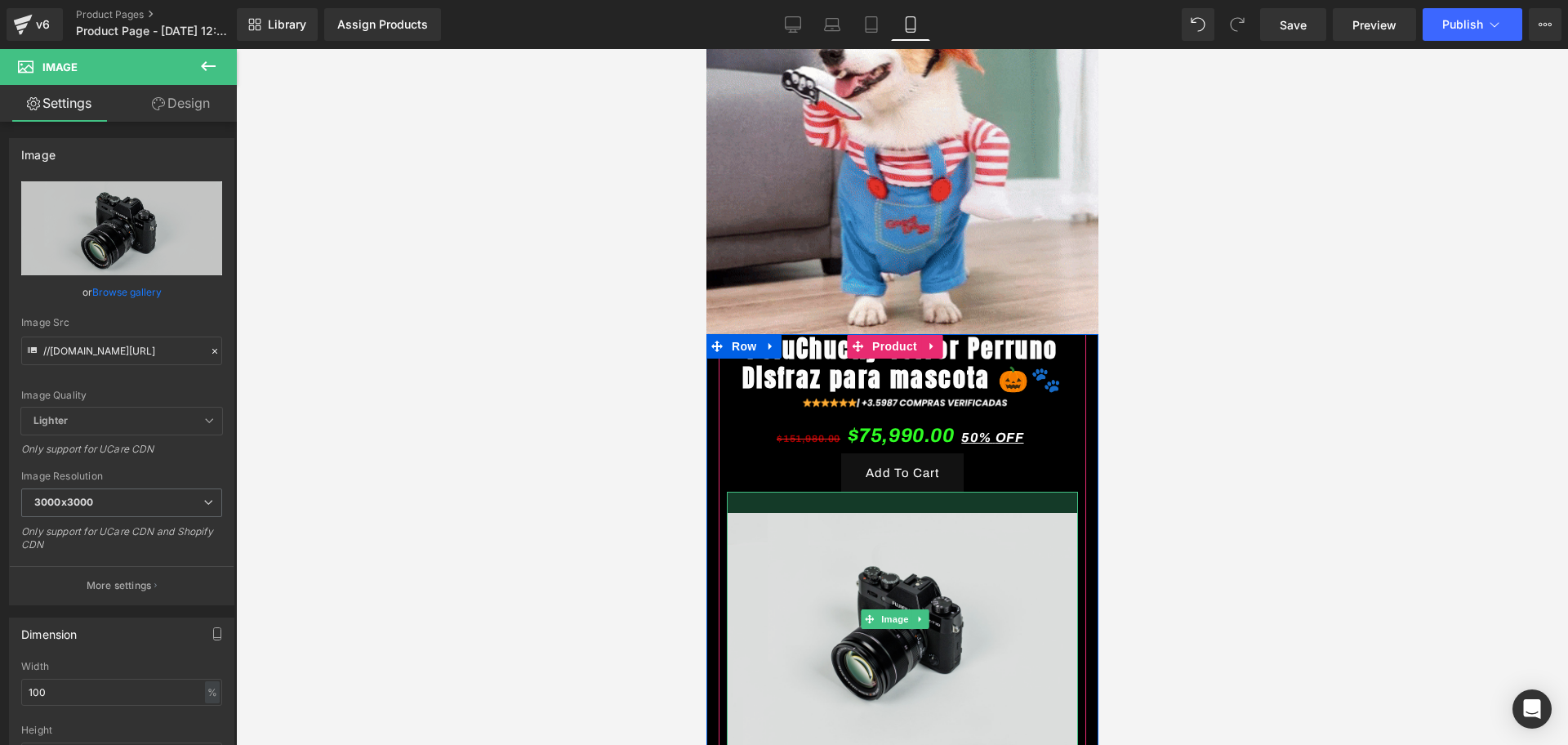
click at [979, 525] on div "Image" at bounding box center [901, 618] width 351 height 254
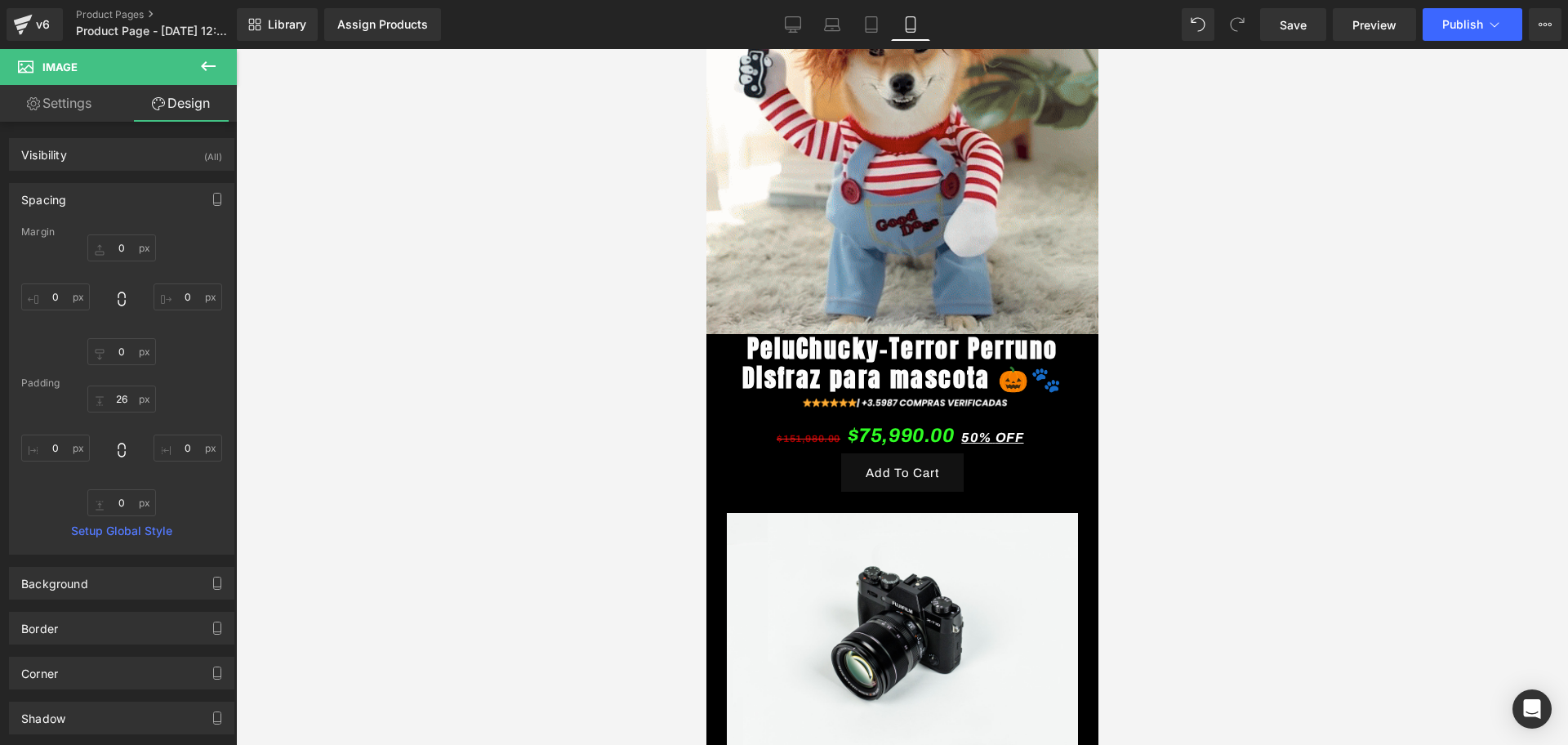
click at [1248, 508] on div at bounding box center [901, 397] width 1332 height 696
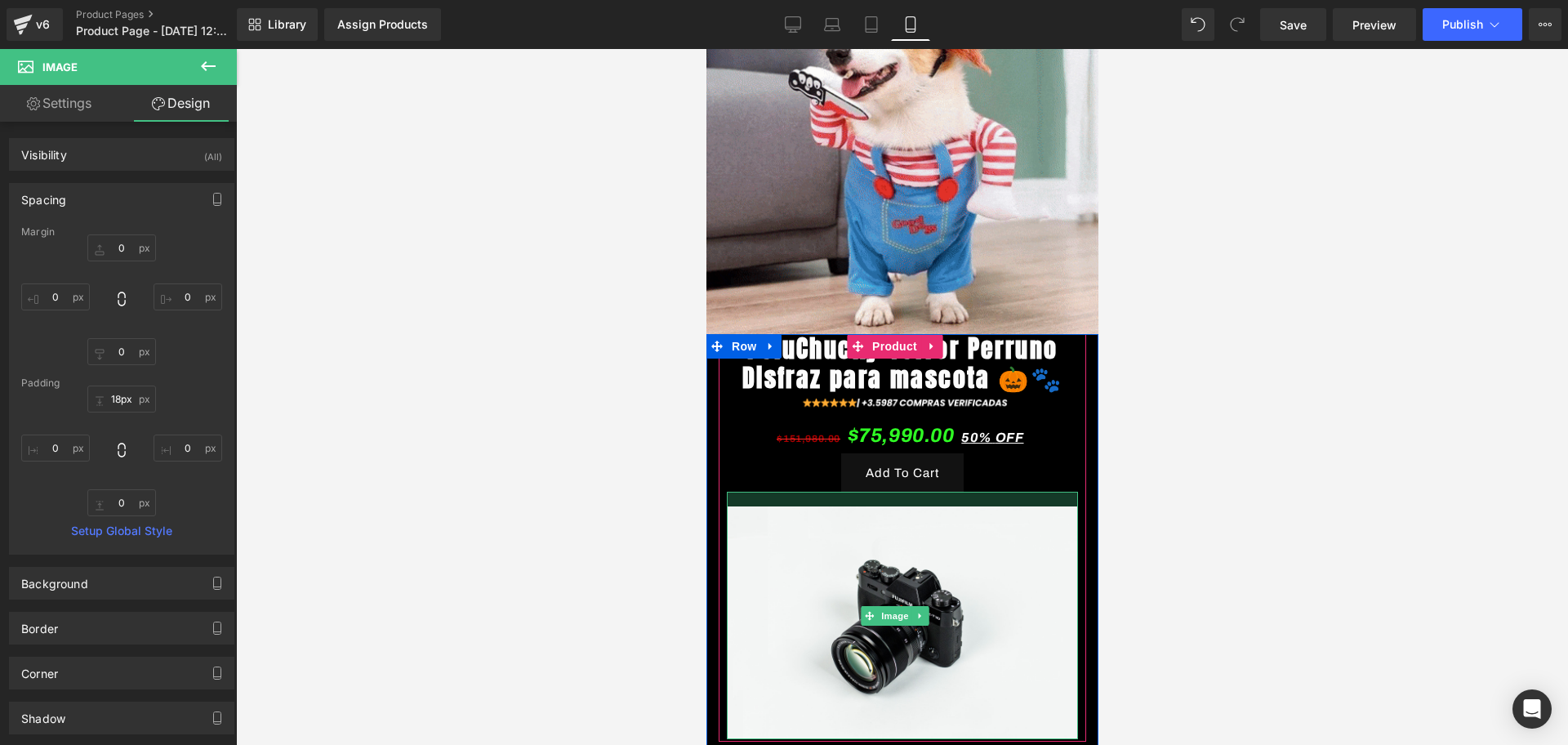
click at [966, 506] on div at bounding box center [901, 498] width 351 height 14
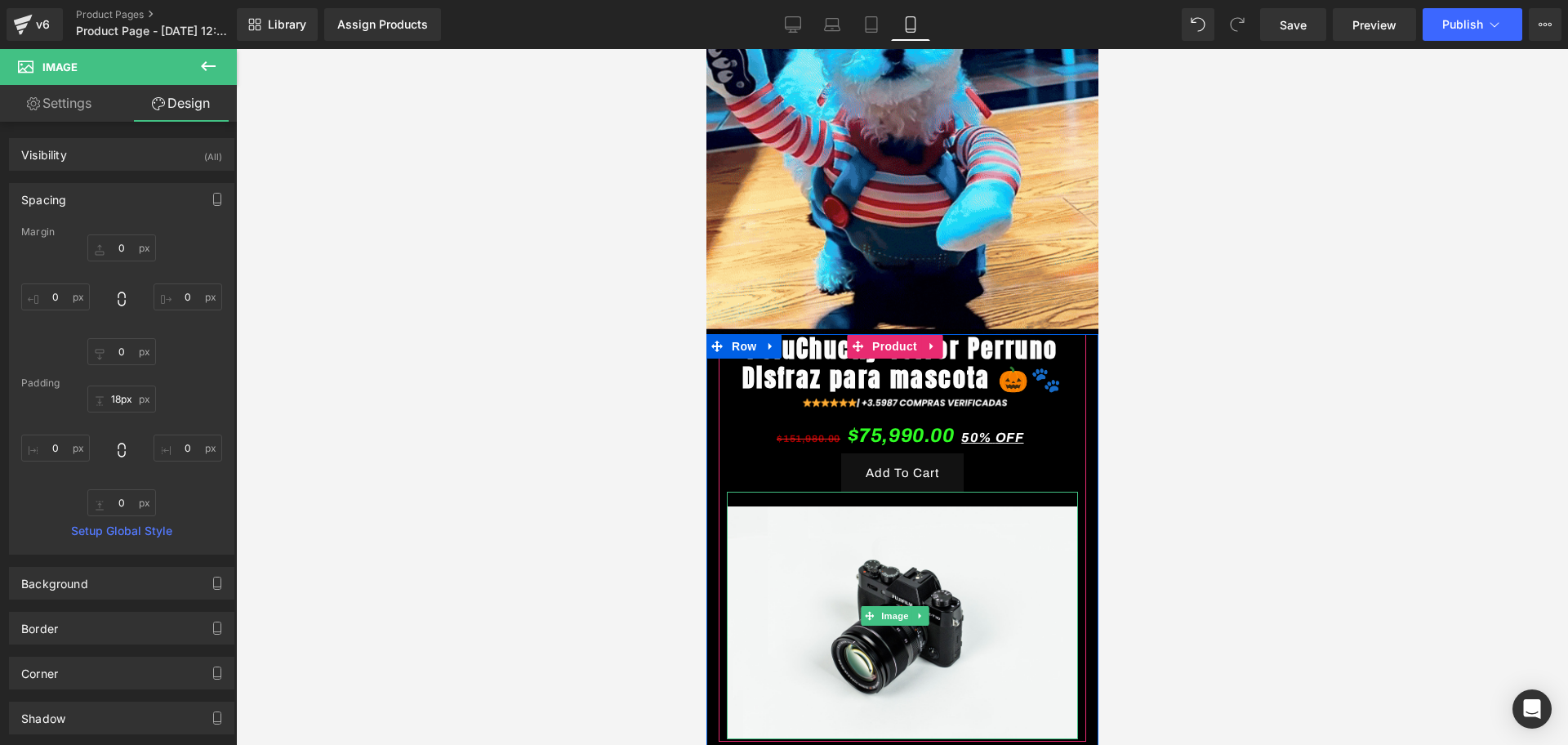
click at [1207, 532] on div at bounding box center [901, 397] width 1332 height 696
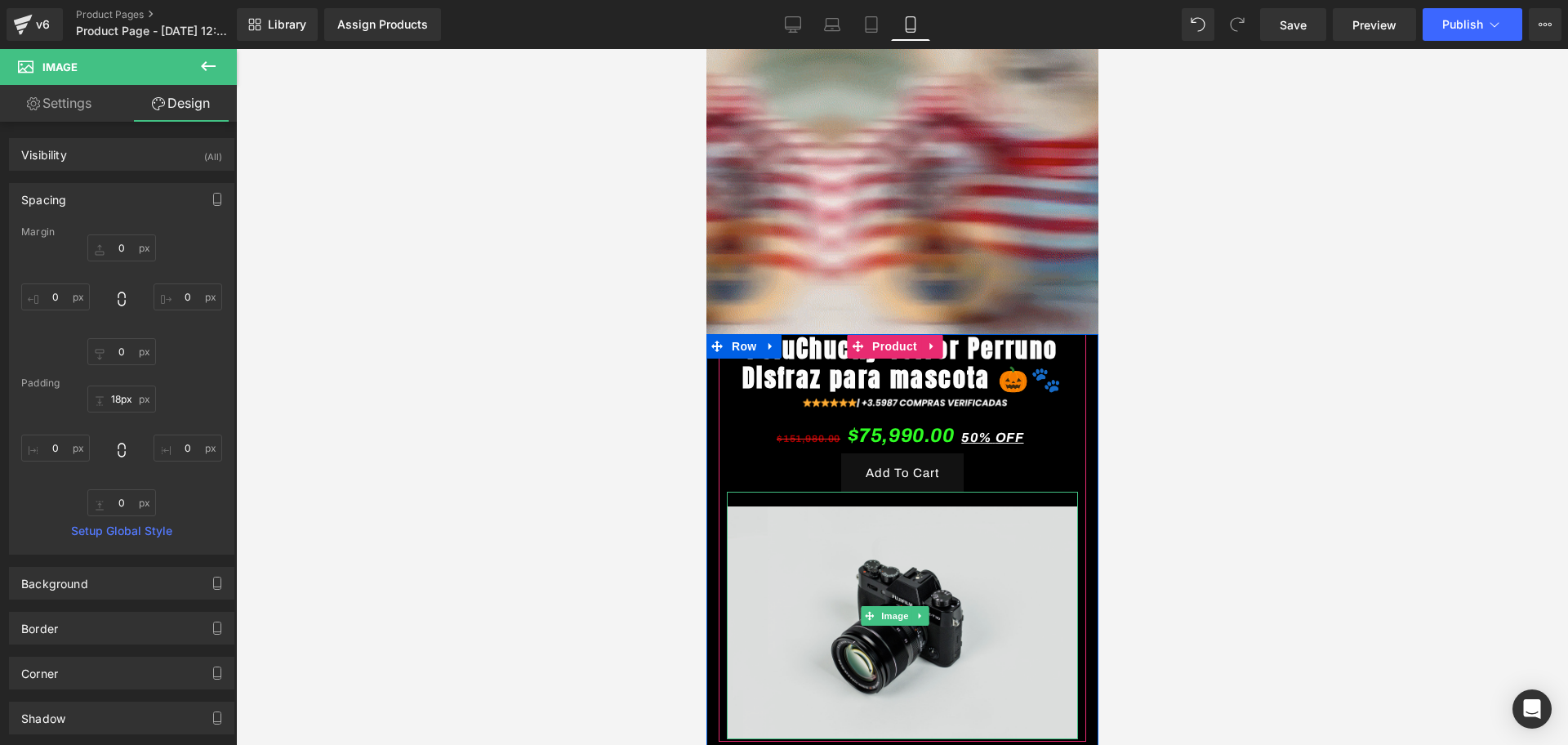
click at [926, 574] on img at bounding box center [901, 615] width 351 height 247
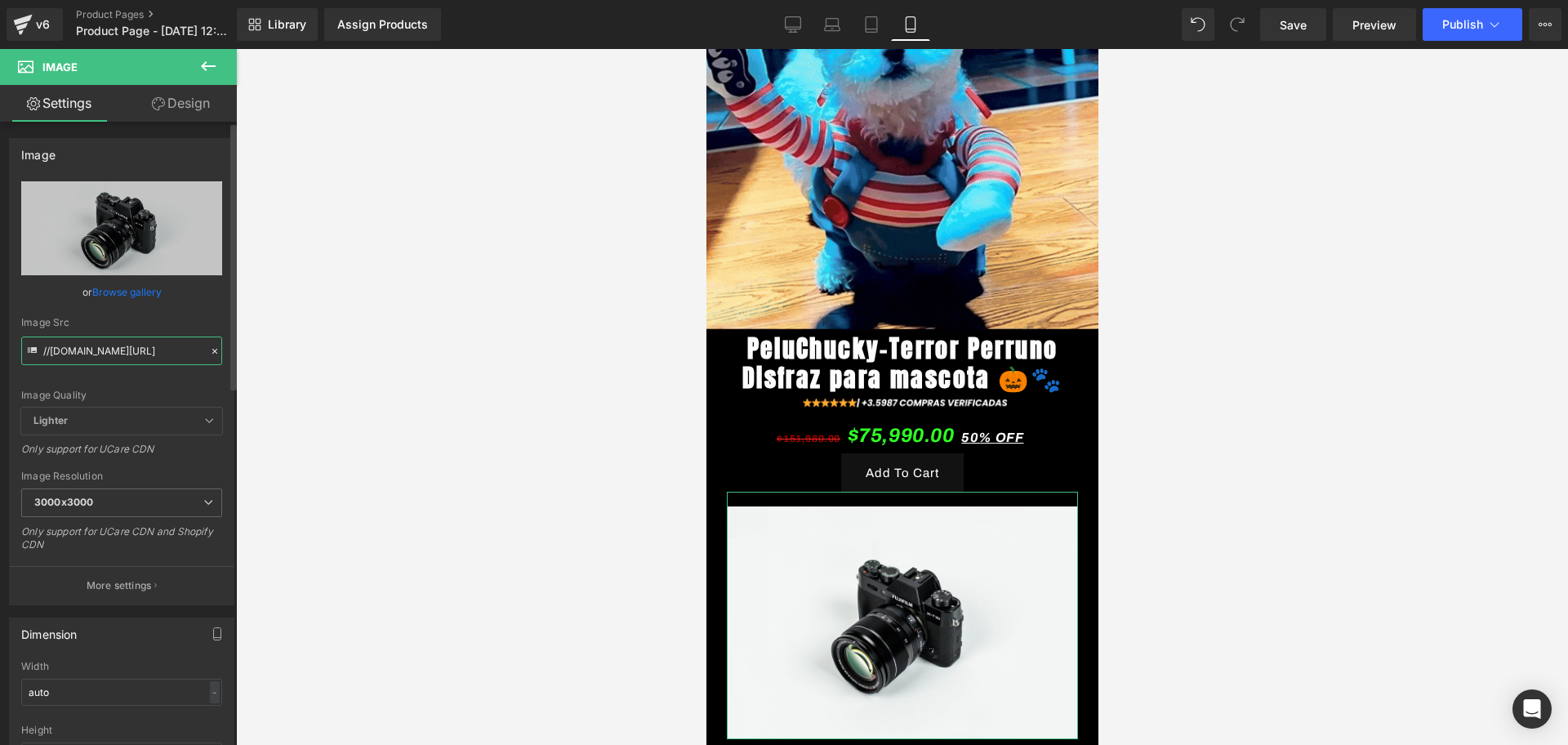
click at [104, 344] on input "//[DOMAIN_NAME][URL]" at bounding box center [122, 351] width 201 height 29
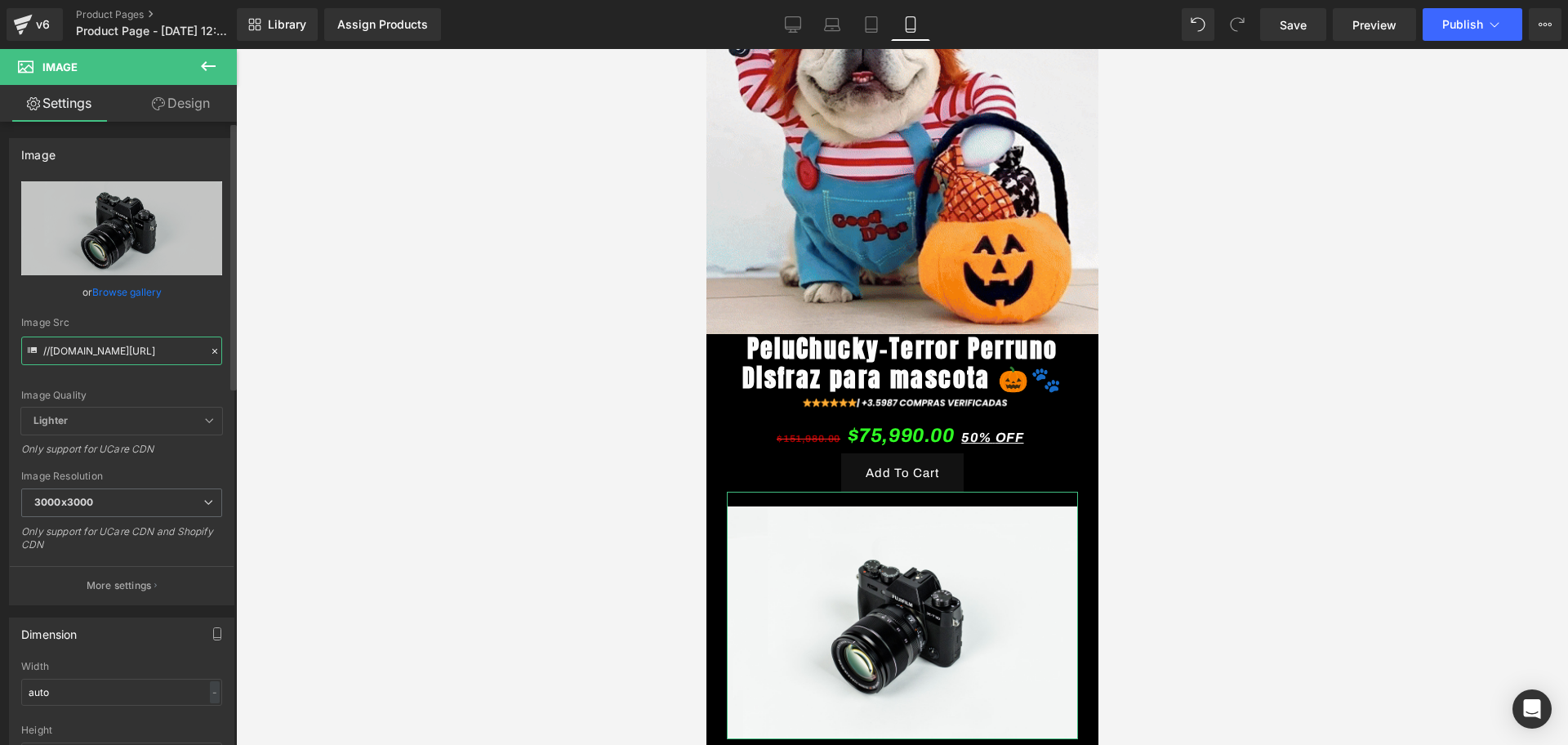
click at [104, 344] on input "//[DOMAIN_NAME][URL]" at bounding box center [122, 351] width 201 height 29
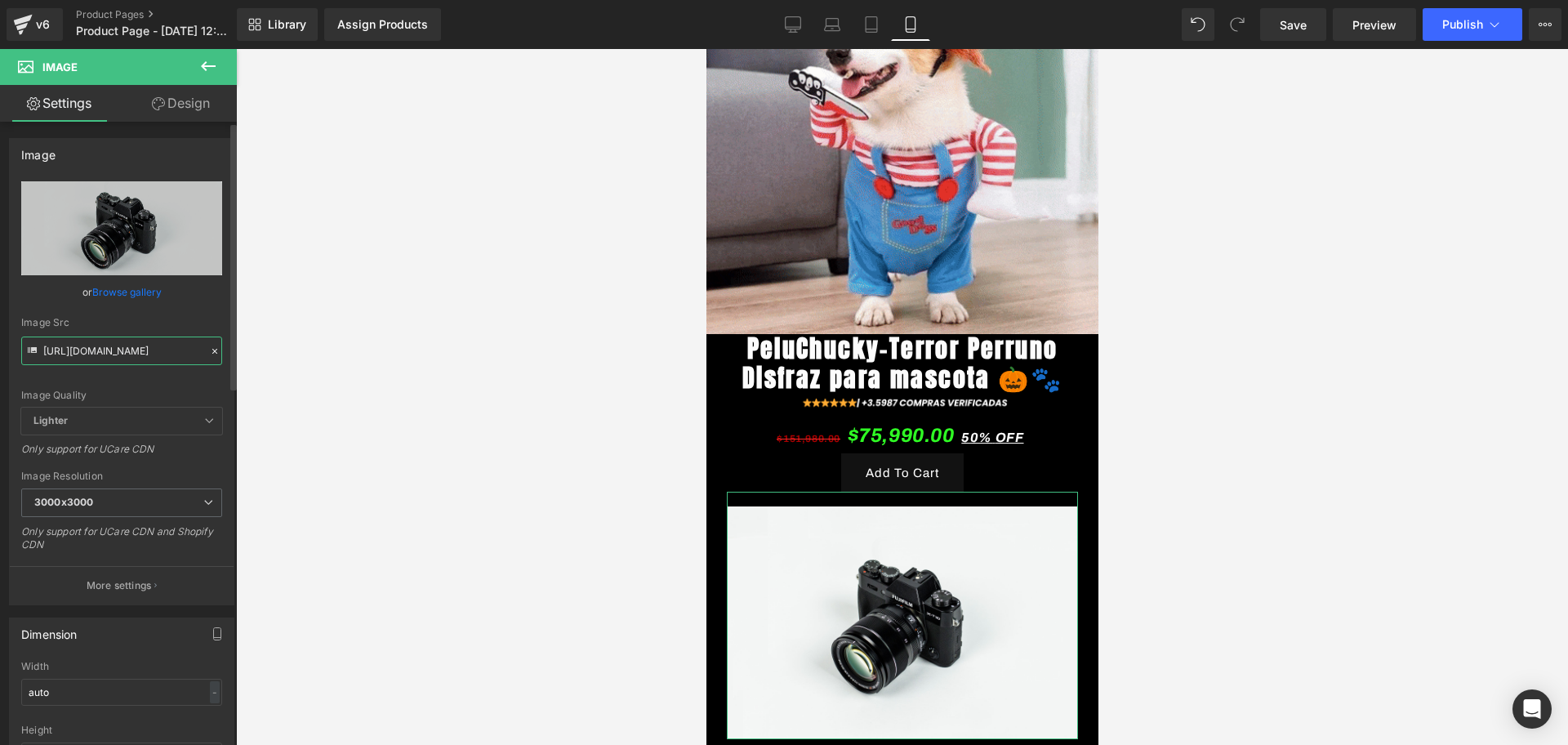
scroll to position [0, 213]
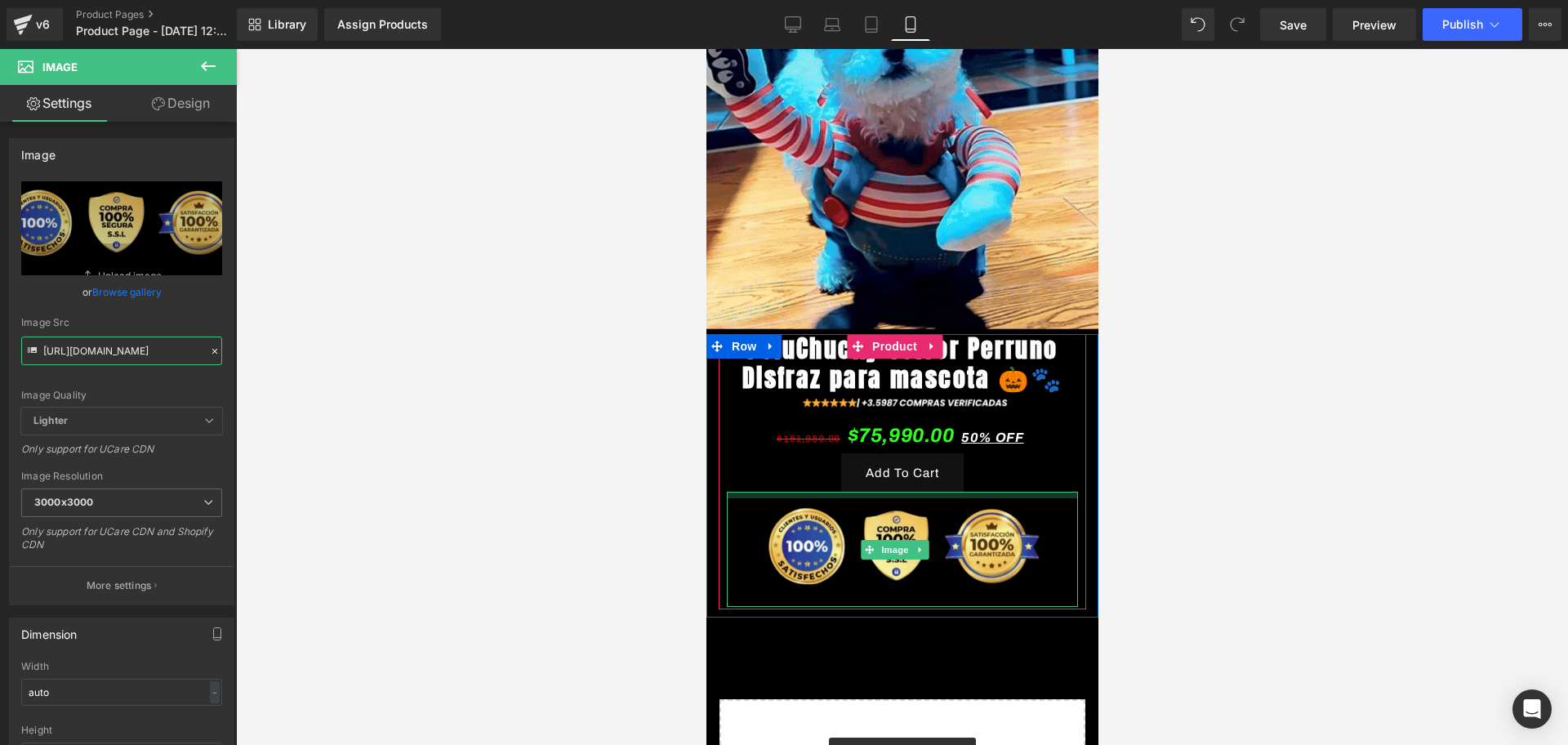
drag, startPoint x: 901, startPoint y: 514, endPoint x: 906, endPoint y: 506, distance: 9.4
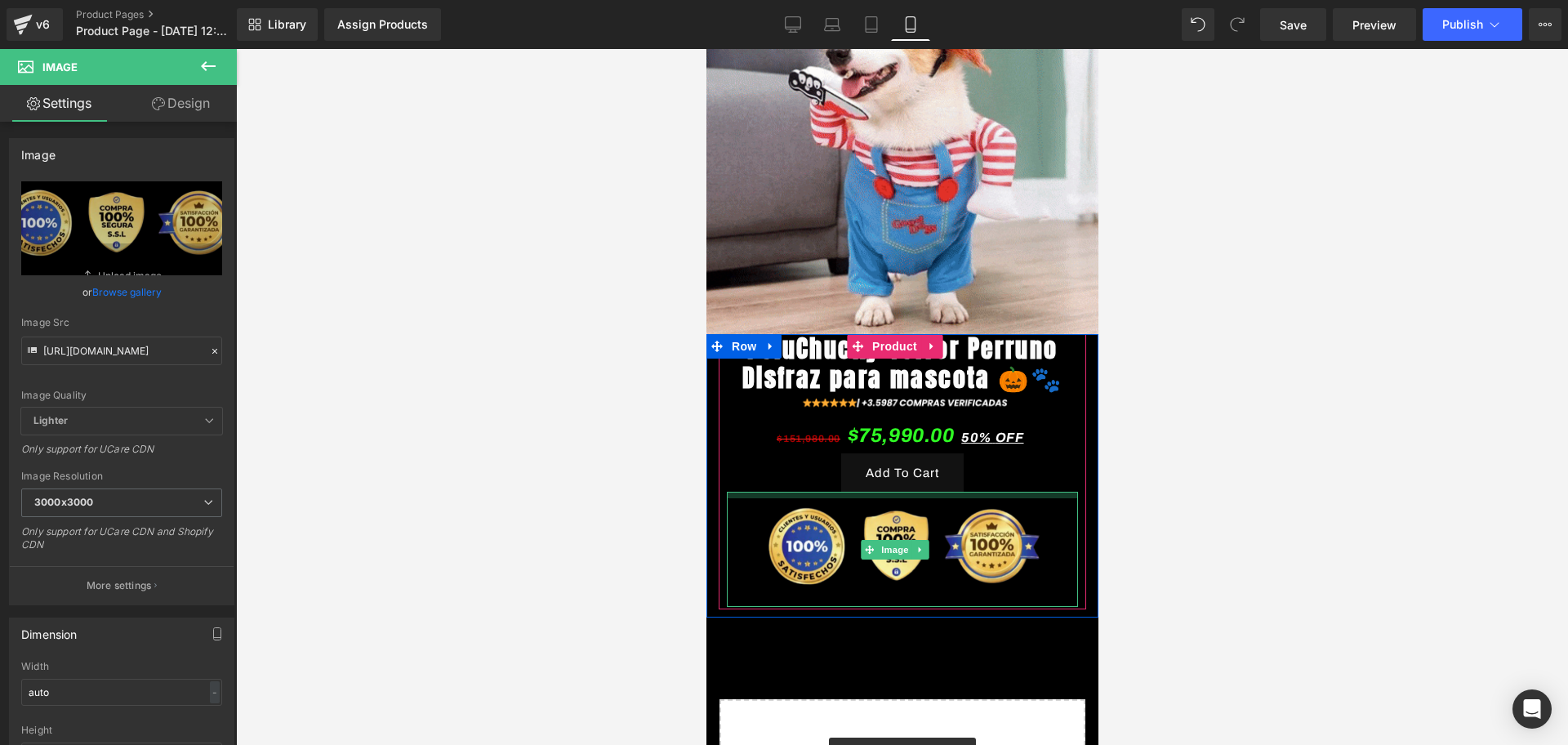
click at [906, 498] on div at bounding box center [901, 494] width 351 height 6
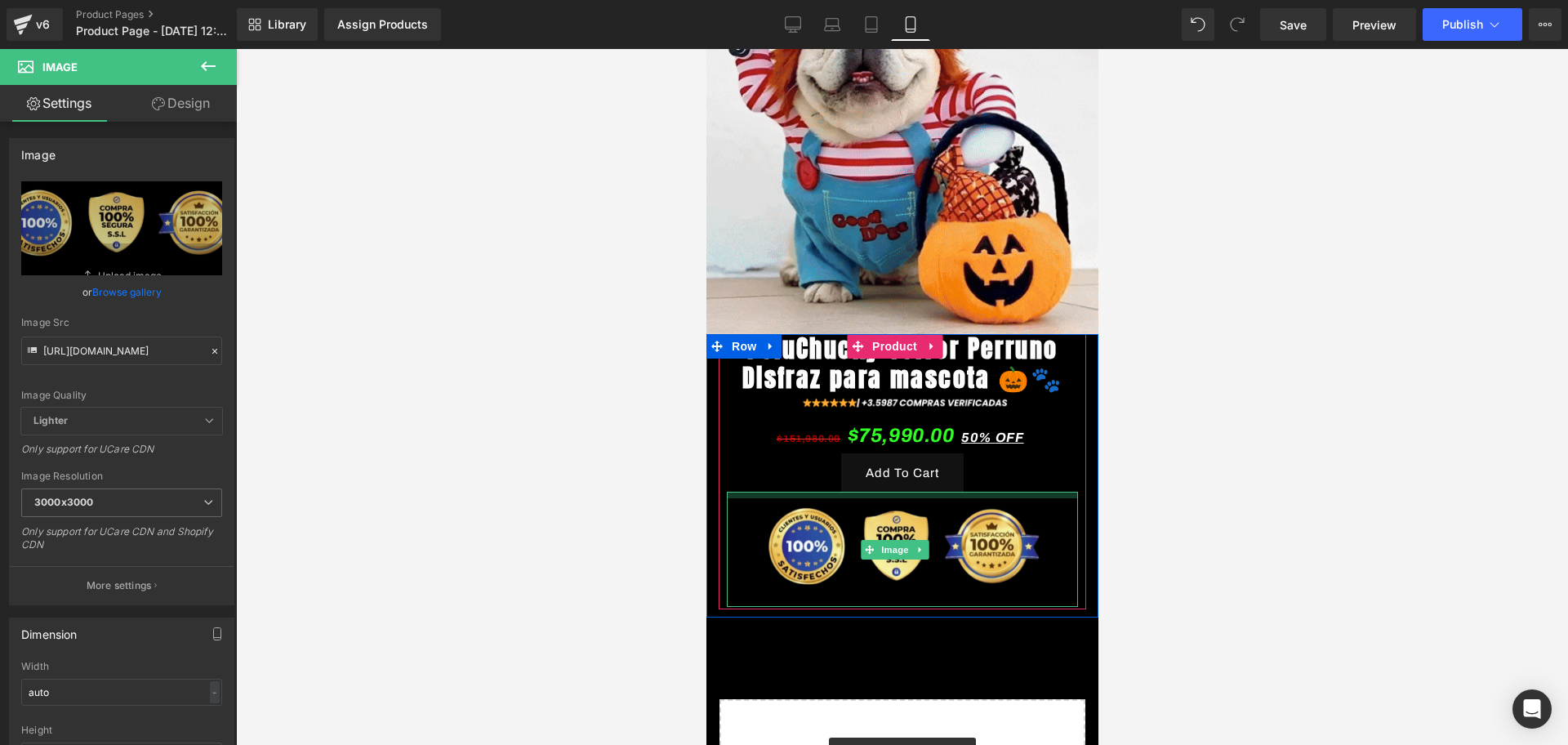
click at [1178, 506] on div at bounding box center [901, 397] width 1332 height 696
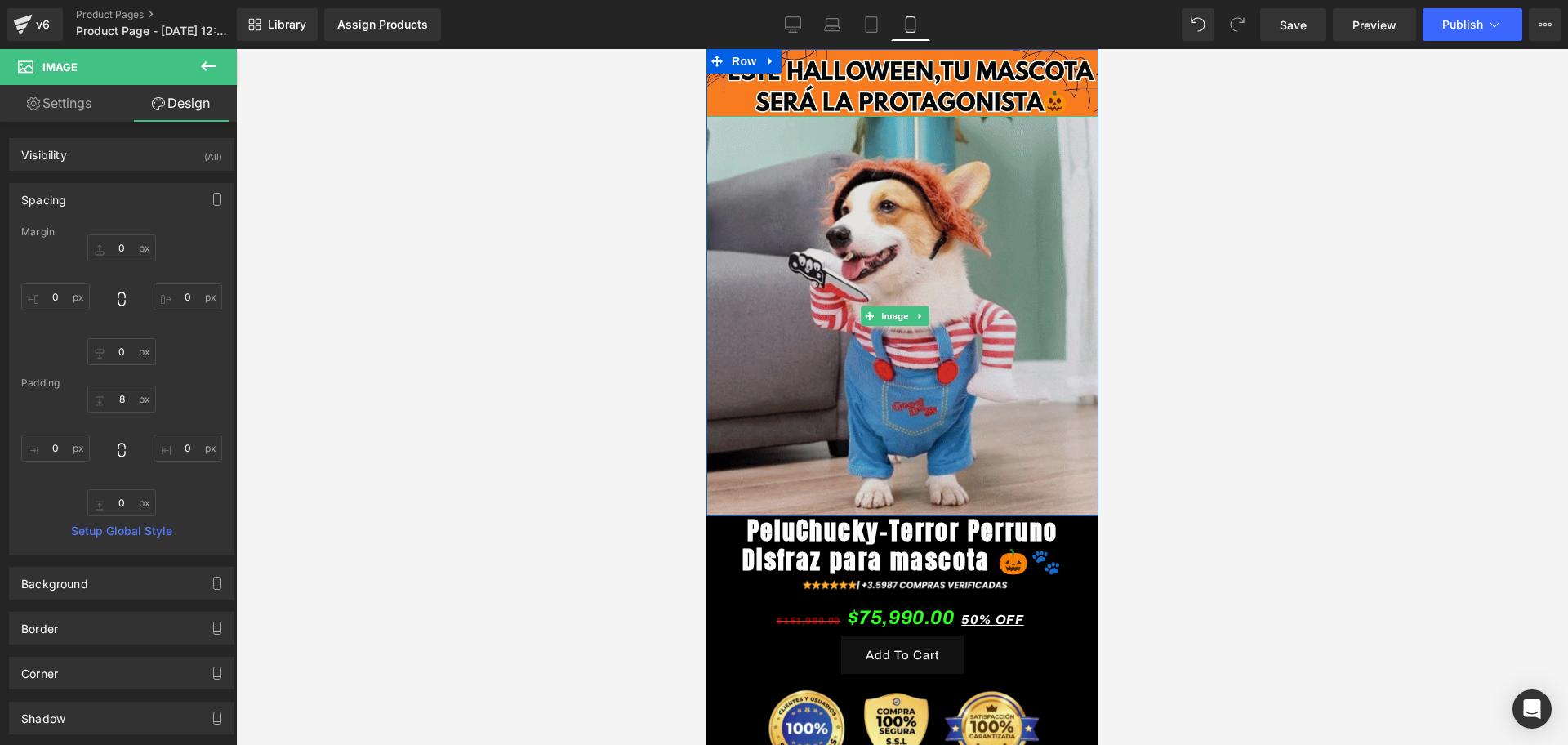
scroll to position [0, 0]
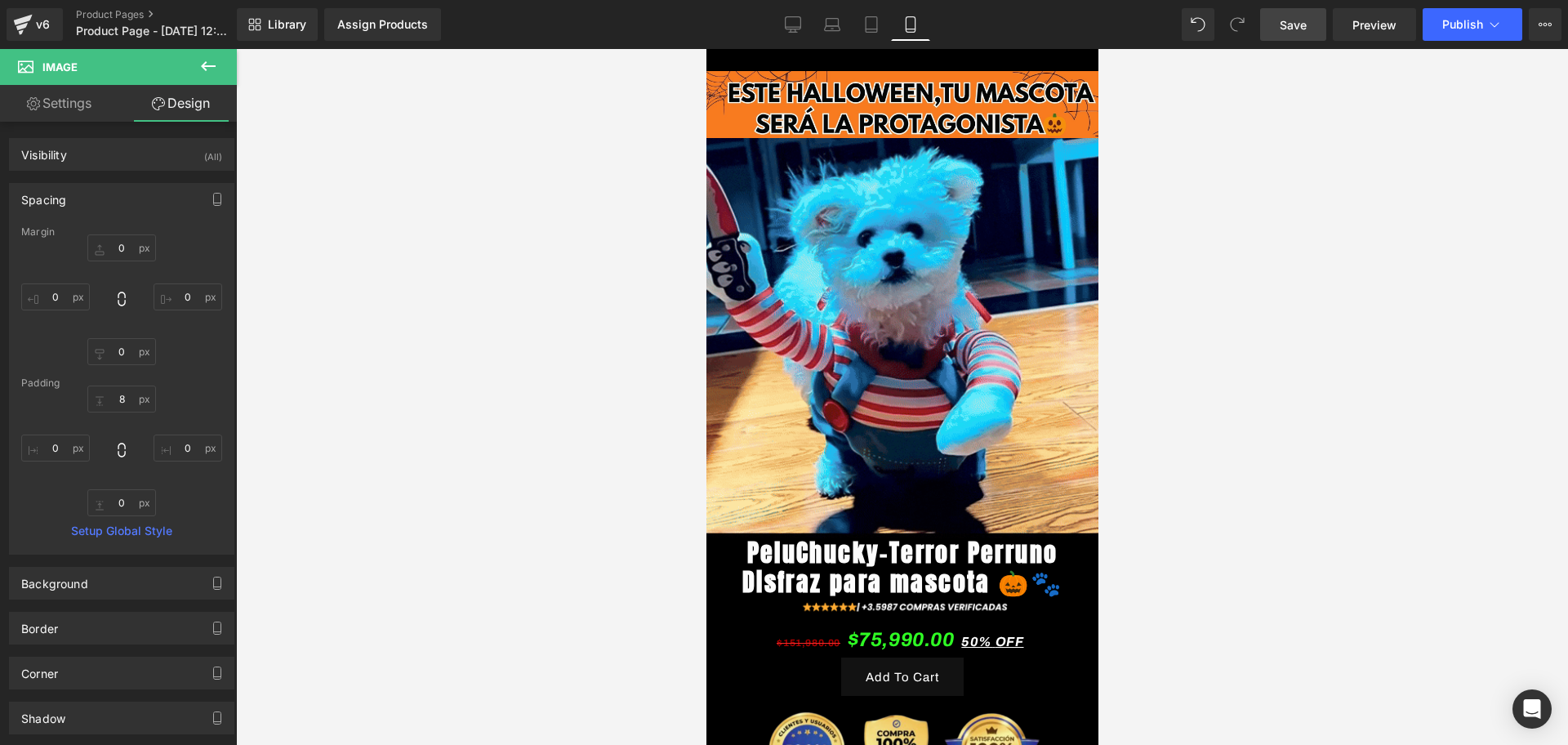
click at [1305, 20] on span "Save" at bounding box center [1293, 24] width 27 height 17
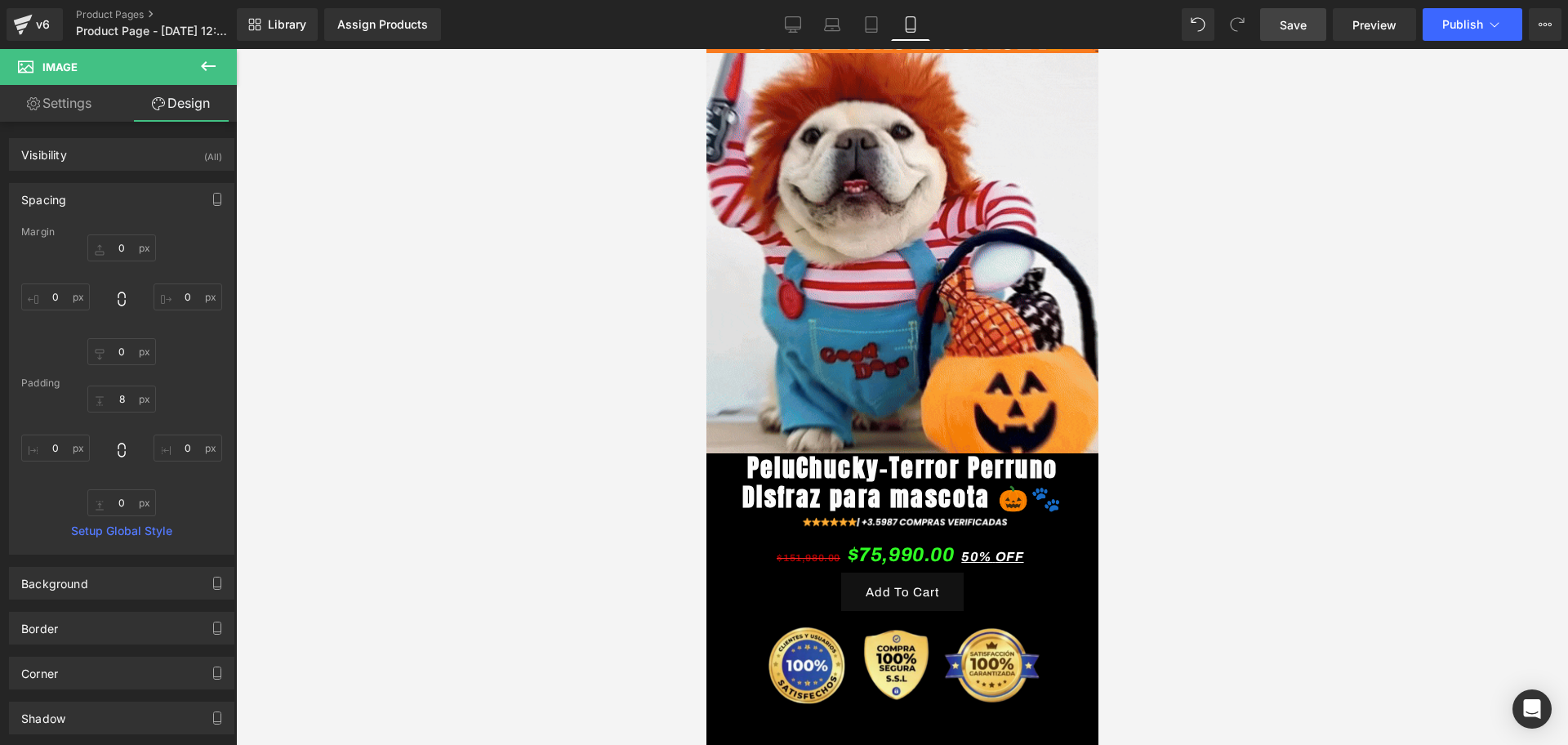
scroll to position [408, 0]
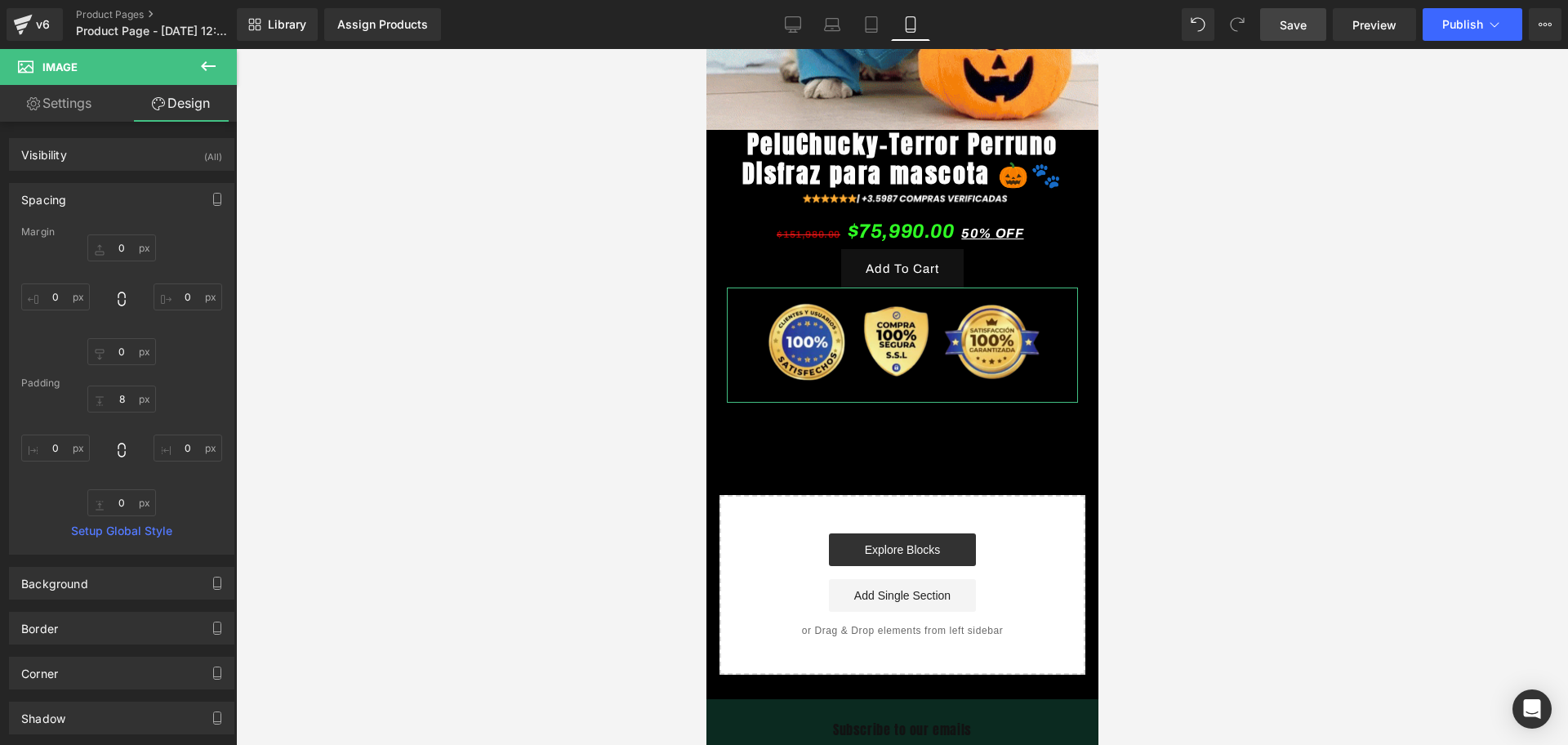
click at [220, 71] on button at bounding box center [208, 67] width 57 height 36
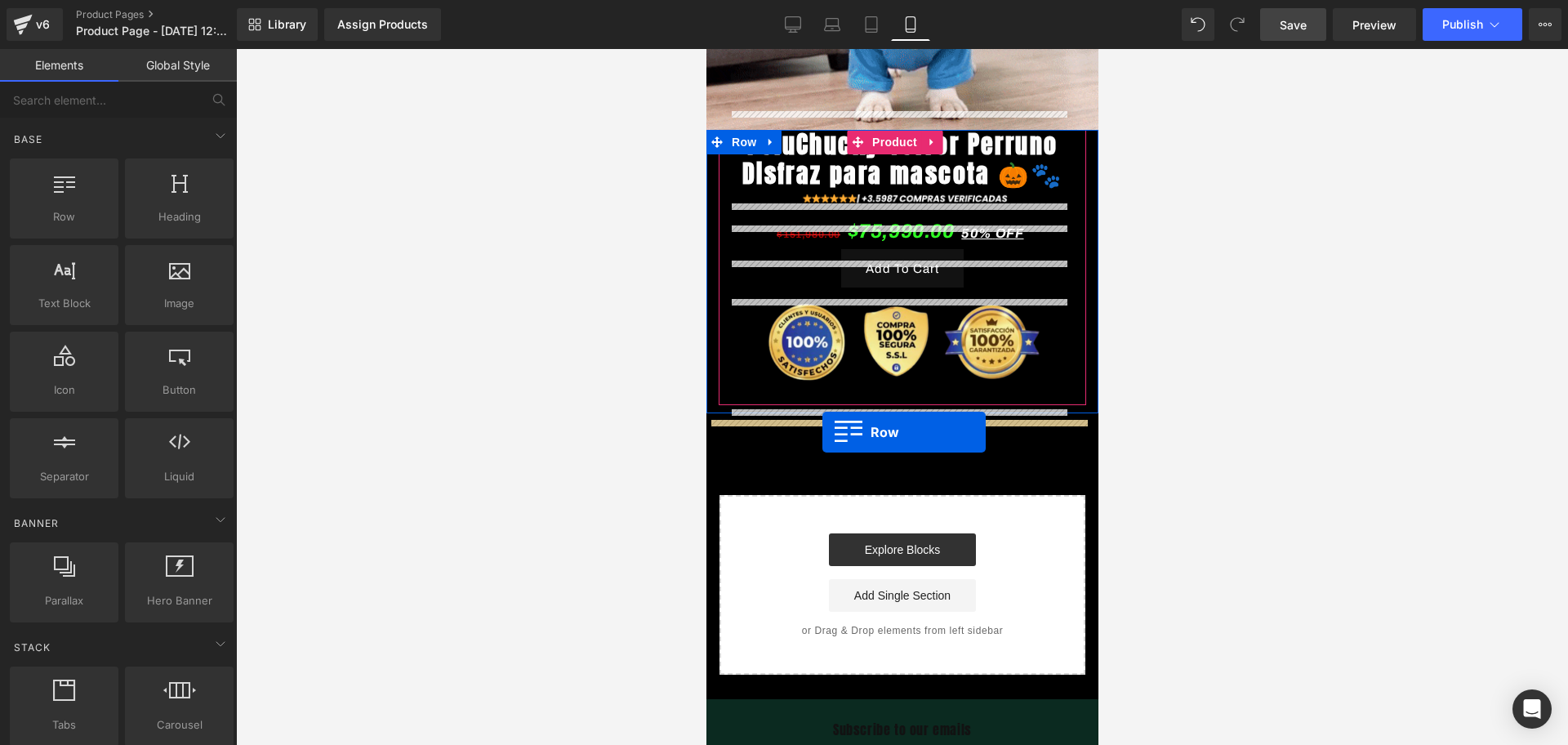
drag, startPoint x: 738, startPoint y: 387, endPoint x: 822, endPoint y: 432, distance: 95.3
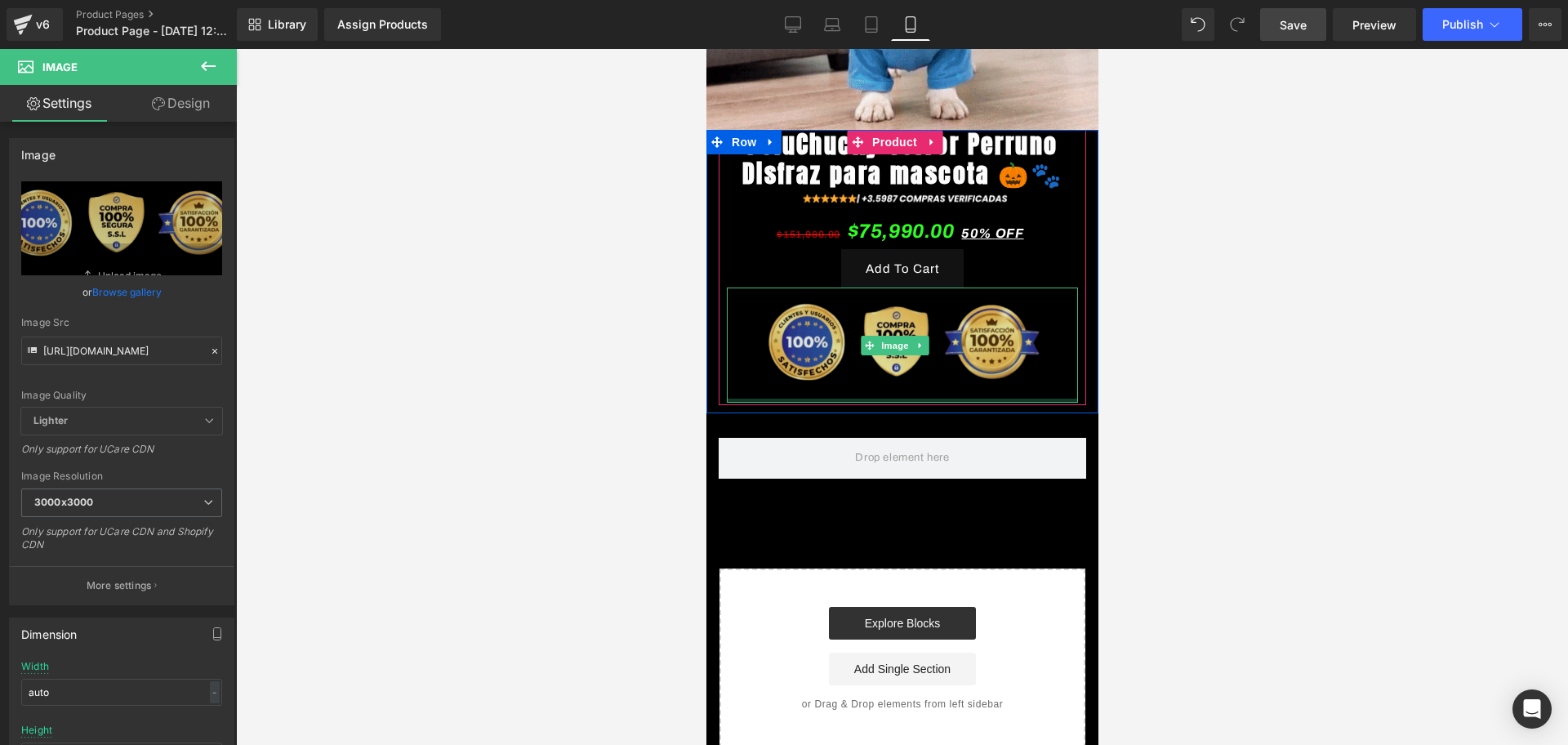
click at [859, 389] on div "Image" at bounding box center [901, 345] width 351 height 115
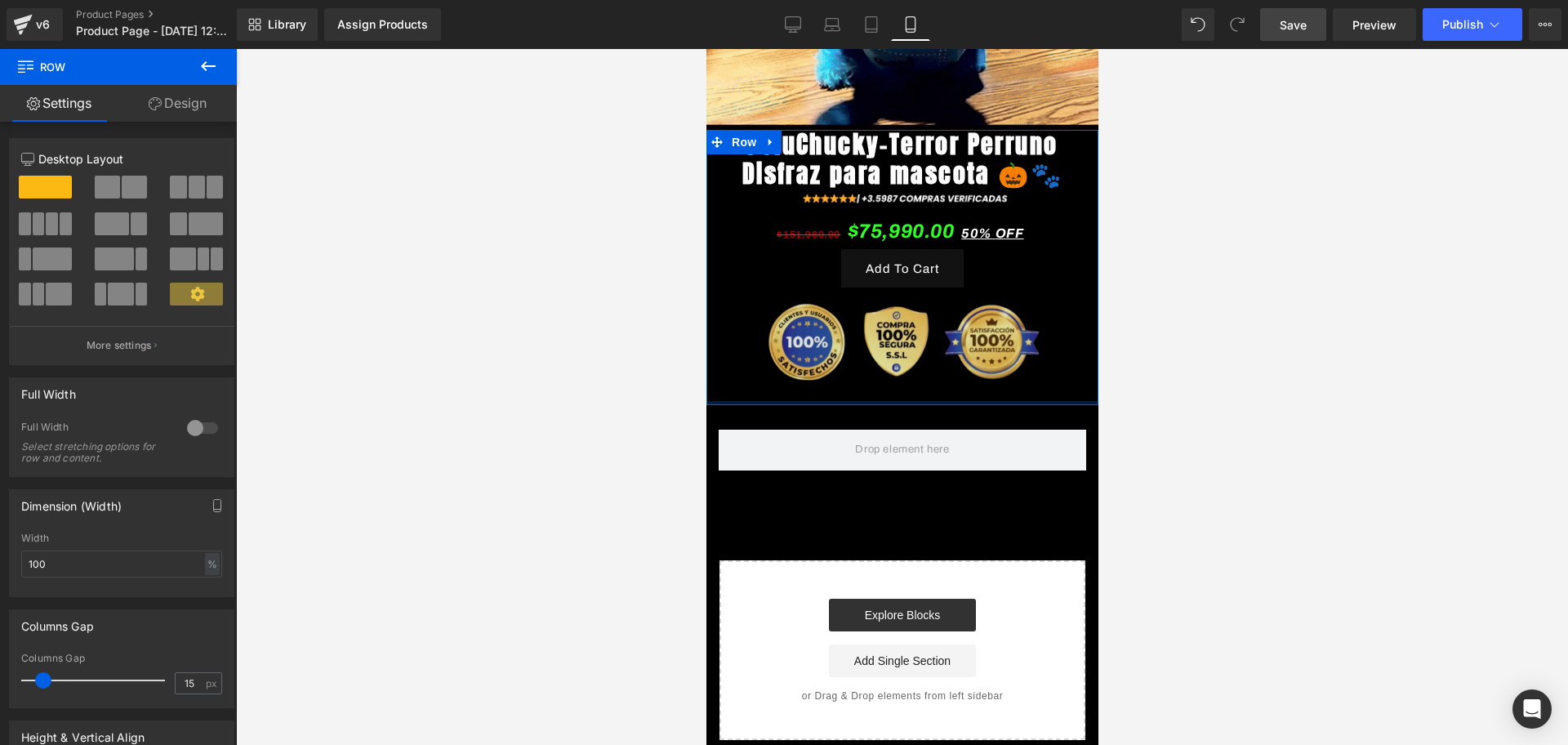
drag, startPoint x: 868, startPoint y: 413, endPoint x: 864, endPoint y: 400, distance: 13.6
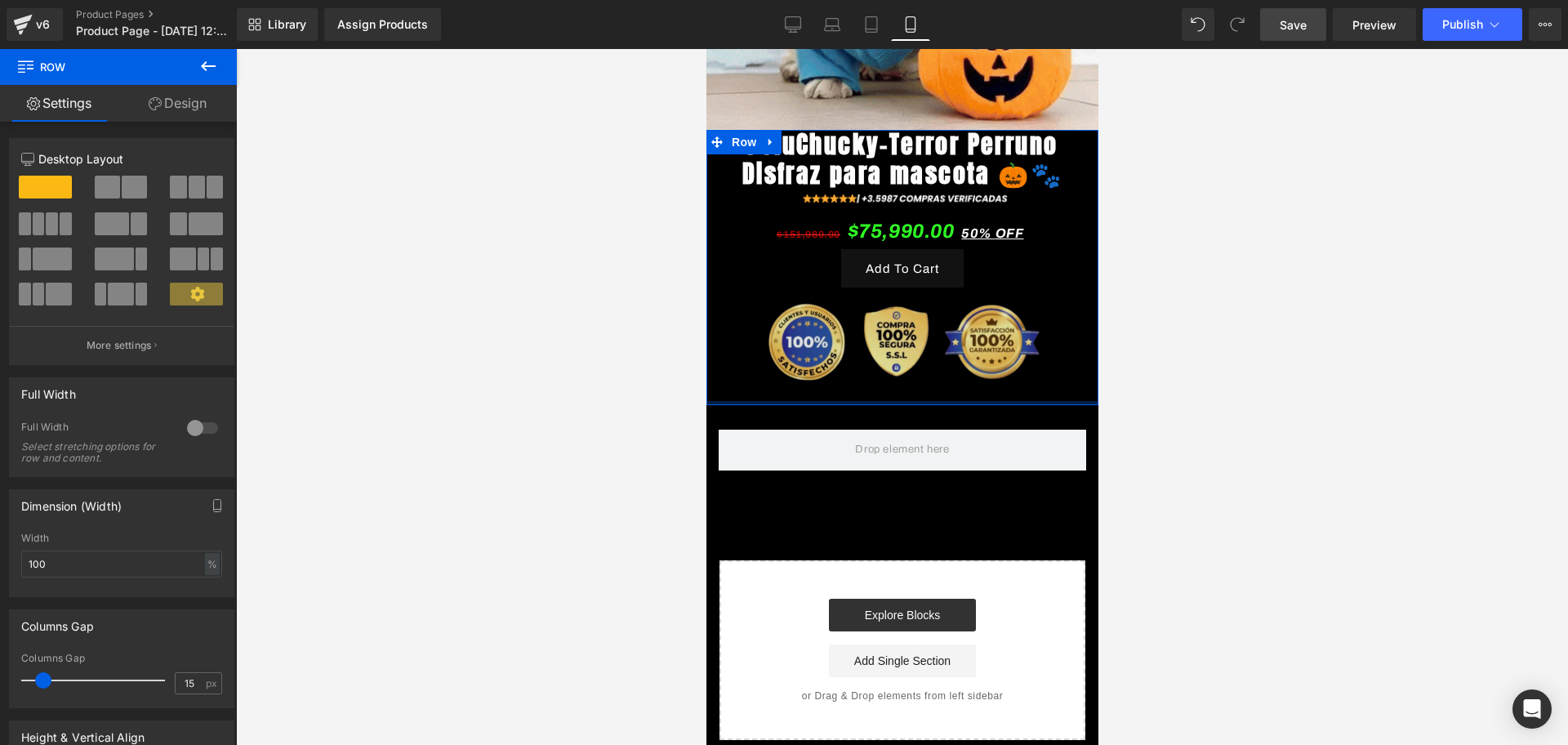
click at [864, 400] on div "PeluChucky-Terror Perruno Disfraz para mascota 🎃🐾 (P) Title Image $151,980.00 $…" at bounding box center [901, 267] width 392 height 275
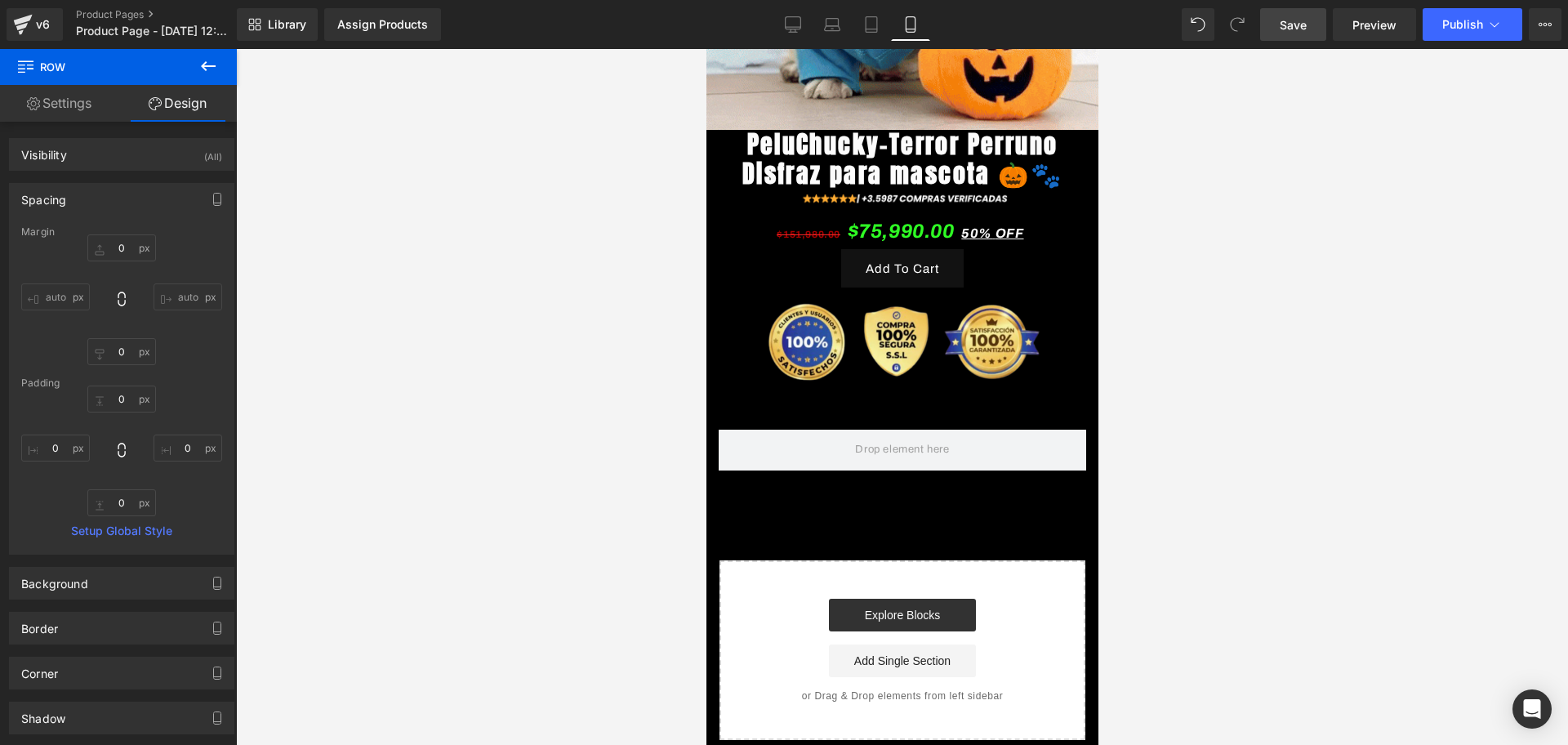
click at [215, 80] on button at bounding box center [208, 67] width 57 height 36
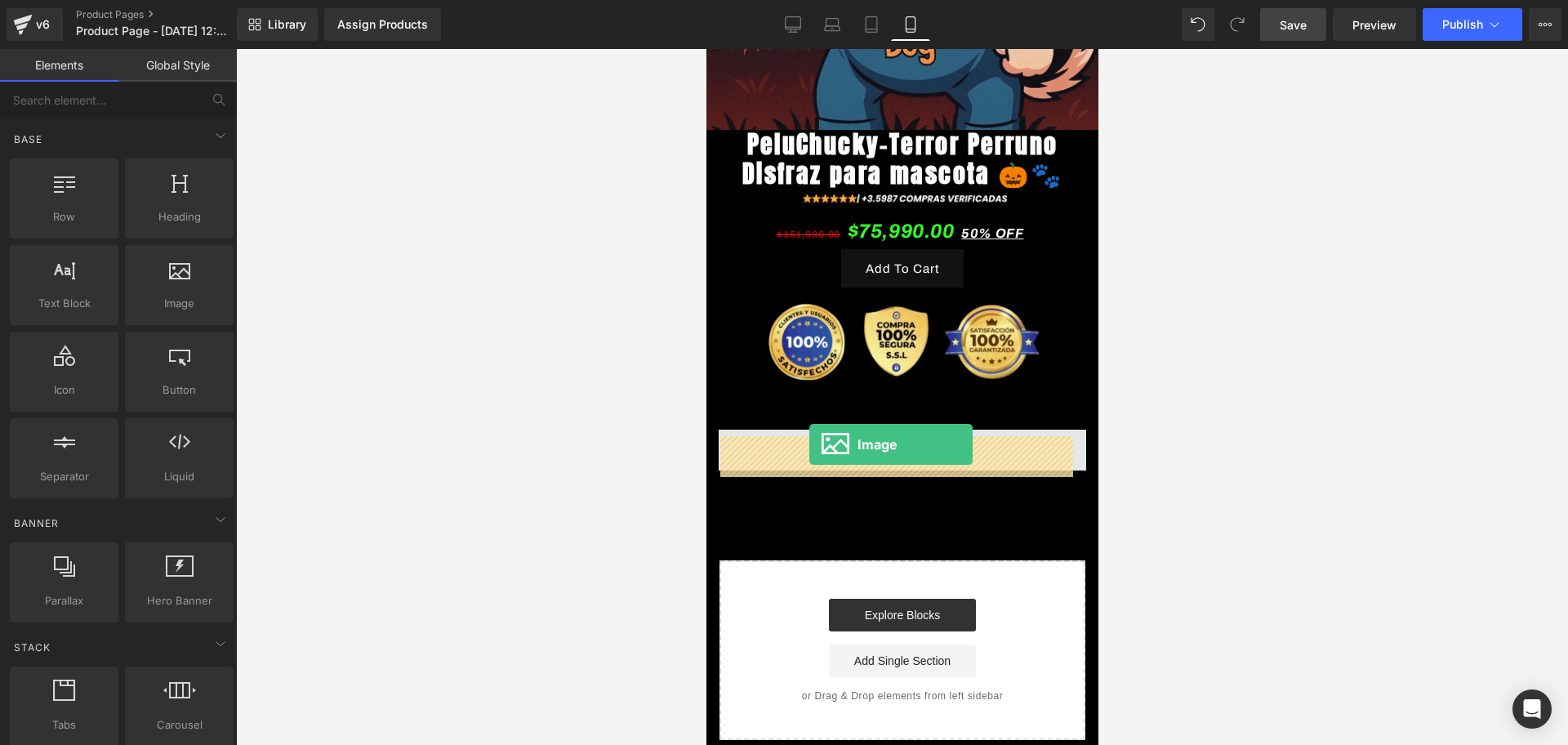
drag, startPoint x: 857, startPoint y: 367, endPoint x: 809, endPoint y: 444, distance: 90.7
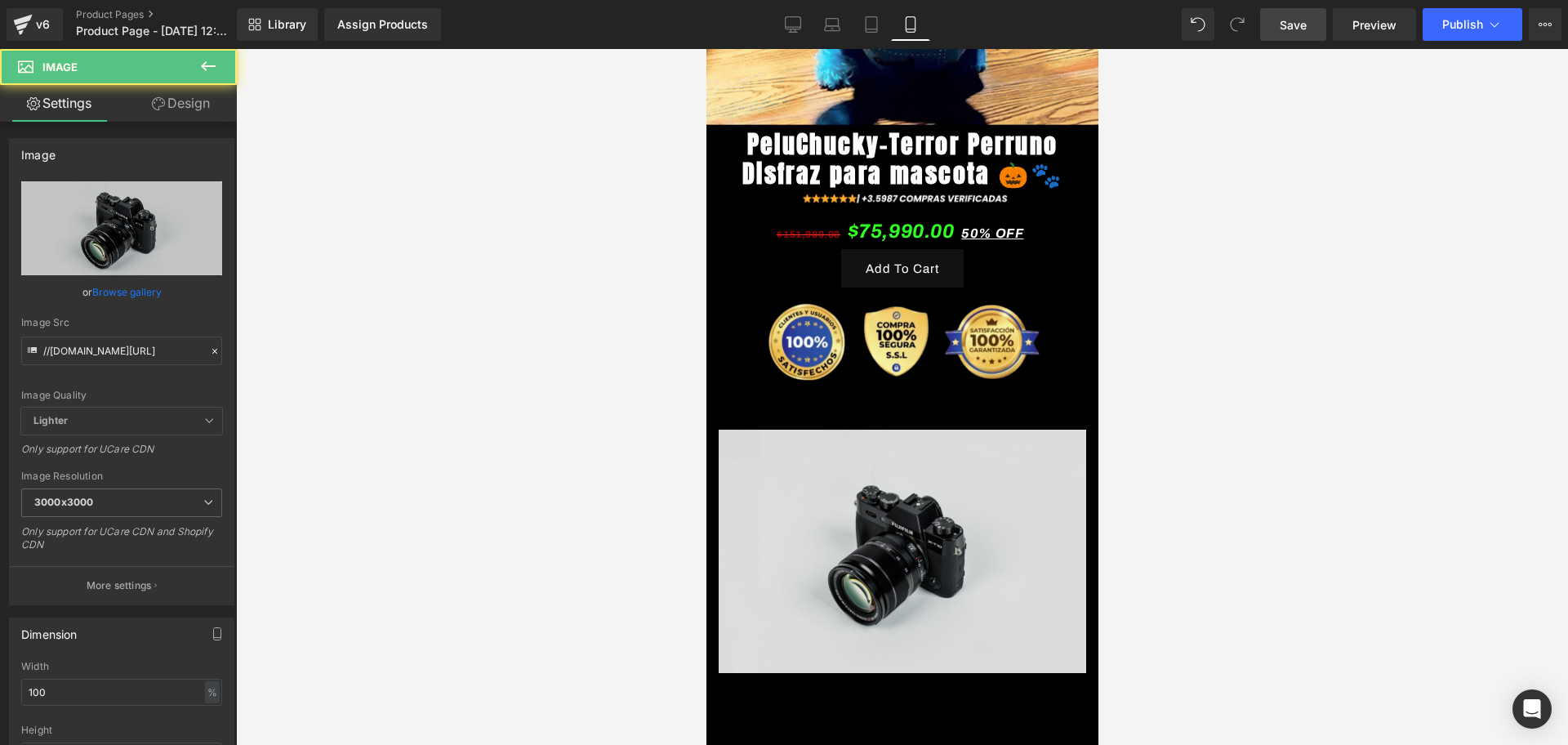
click at [908, 494] on img at bounding box center [901, 551] width 367 height 243
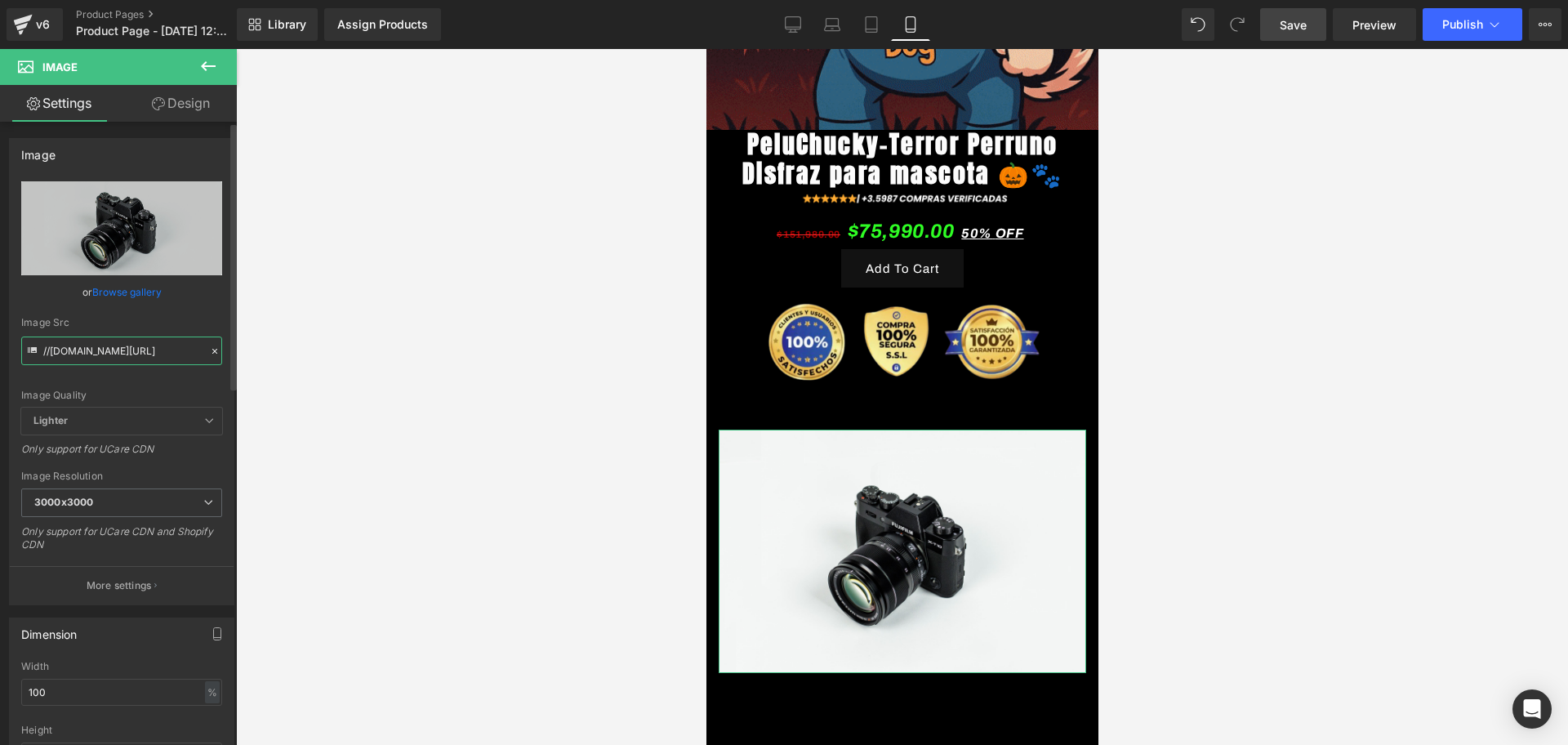
click at [135, 346] on input "//[DOMAIN_NAME][URL]" at bounding box center [122, 351] width 201 height 29
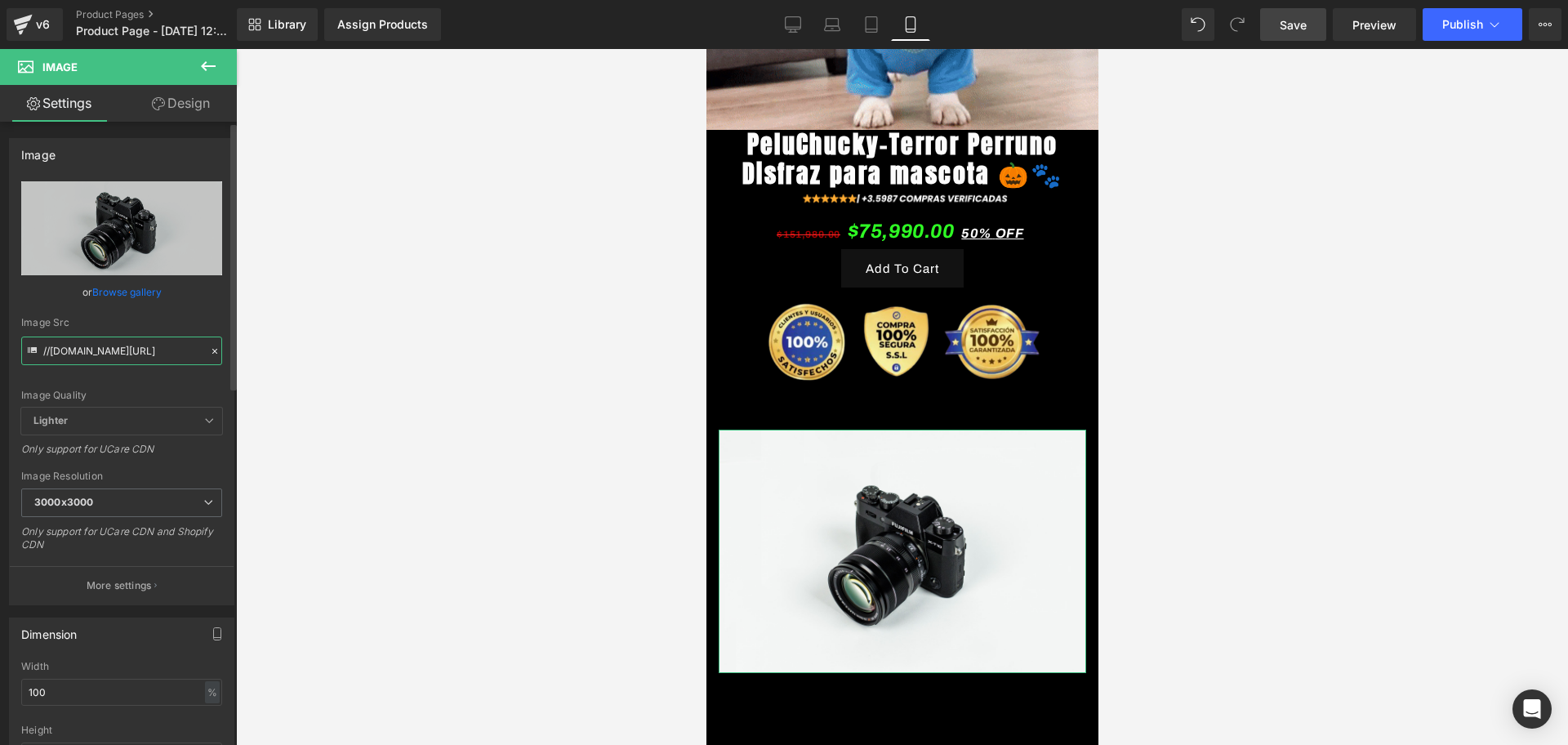
click at [135, 346] on input "//[DOMAIN_NAME][URL]" at bounding box center [122, 351] width 201 height 29
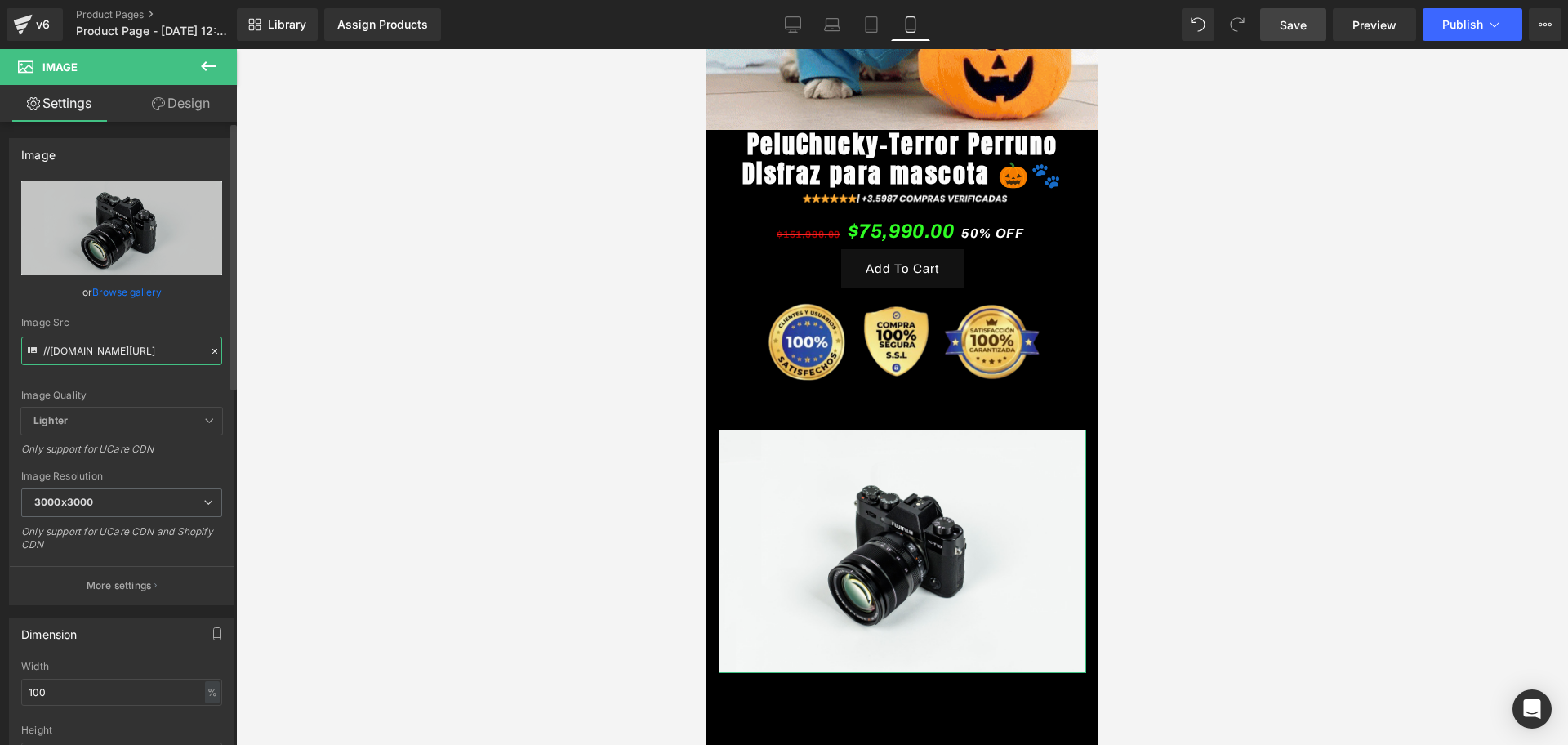
click at [135, 346] on input "//[DOMAIN_NAME][URL]" at bounding box center [122, 351] width 201 height 29
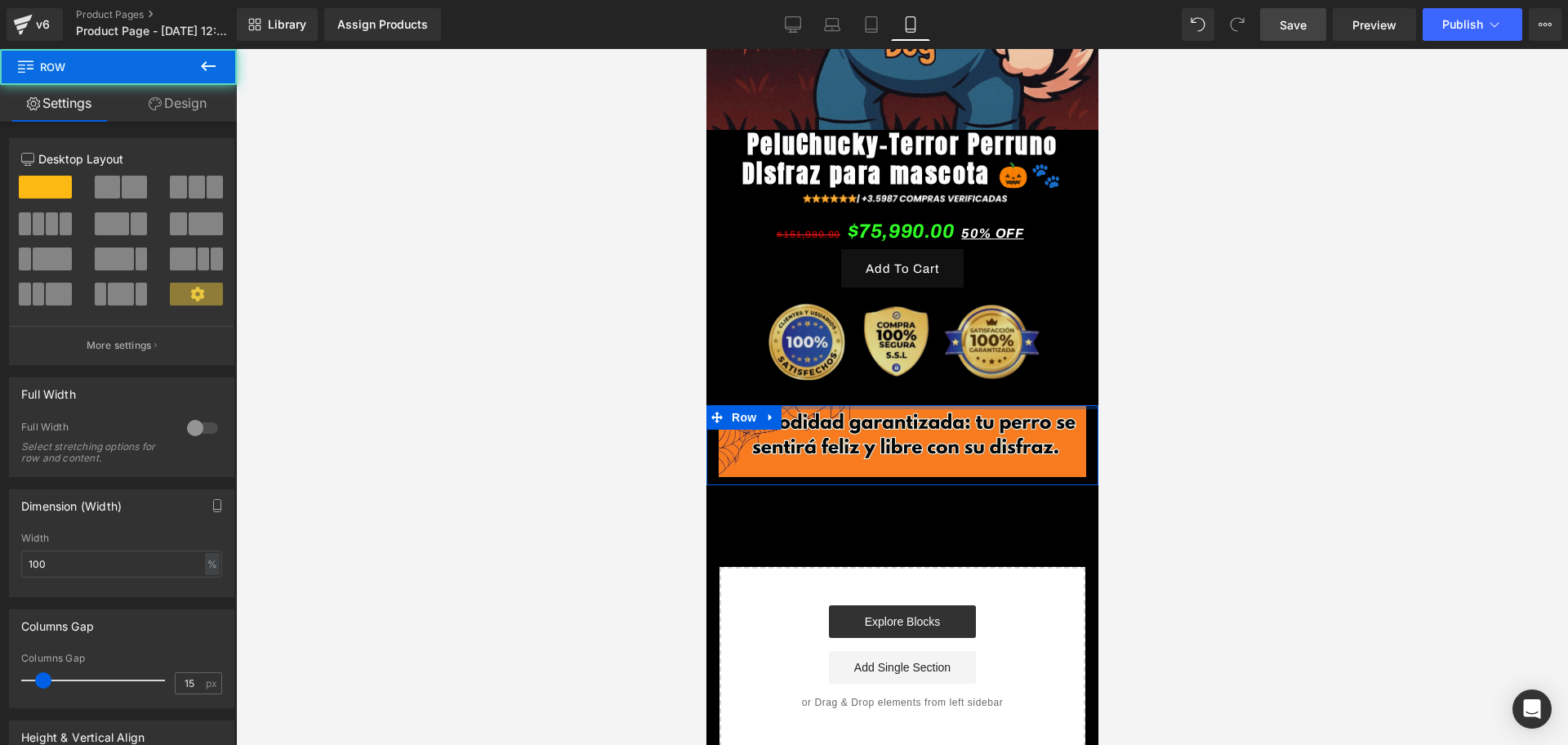
drag, startPoint x: 872, startPoint y: 412, endPoint x: 883, endPoint y: 382, distance: 32.0
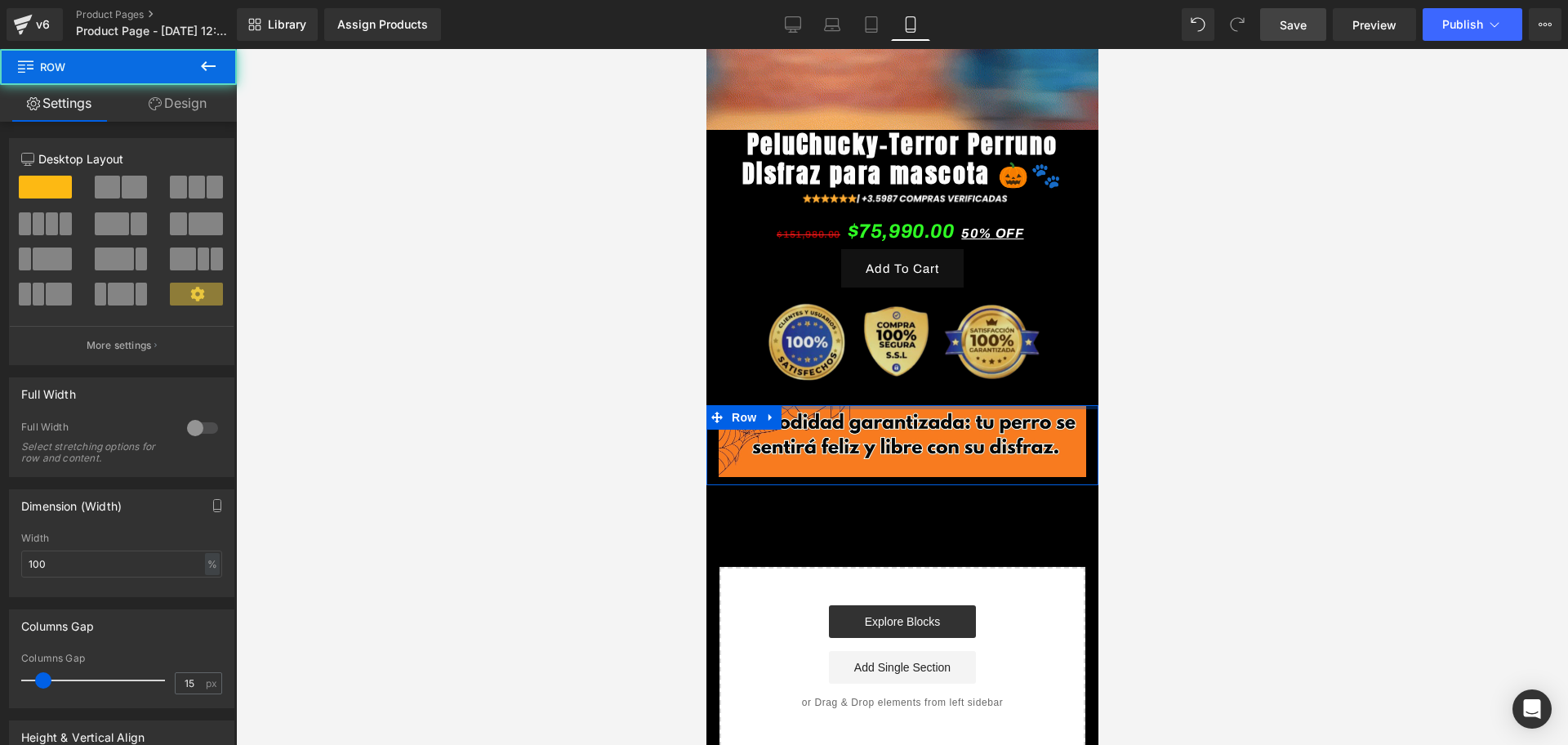
click at [883, 382] on div "Image Image Row PeluChucky-Terror Perruno Disfraz para mascota 🎃🐾 (P) Title Ima…" at bounding box center [901, 204] width 392 height 1084
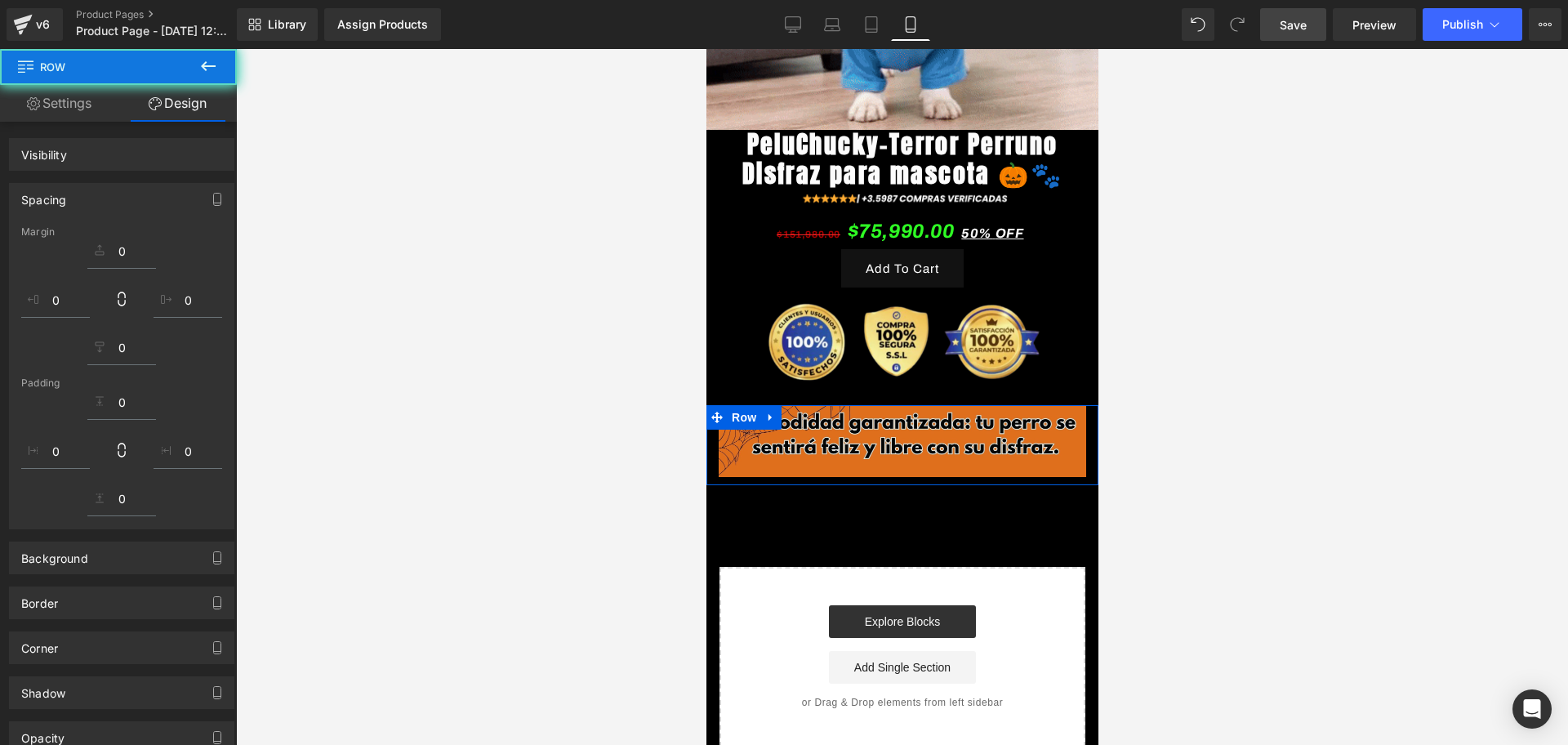
click at [918, 435] on img at bounding box center [901, 440] width 367 height 71
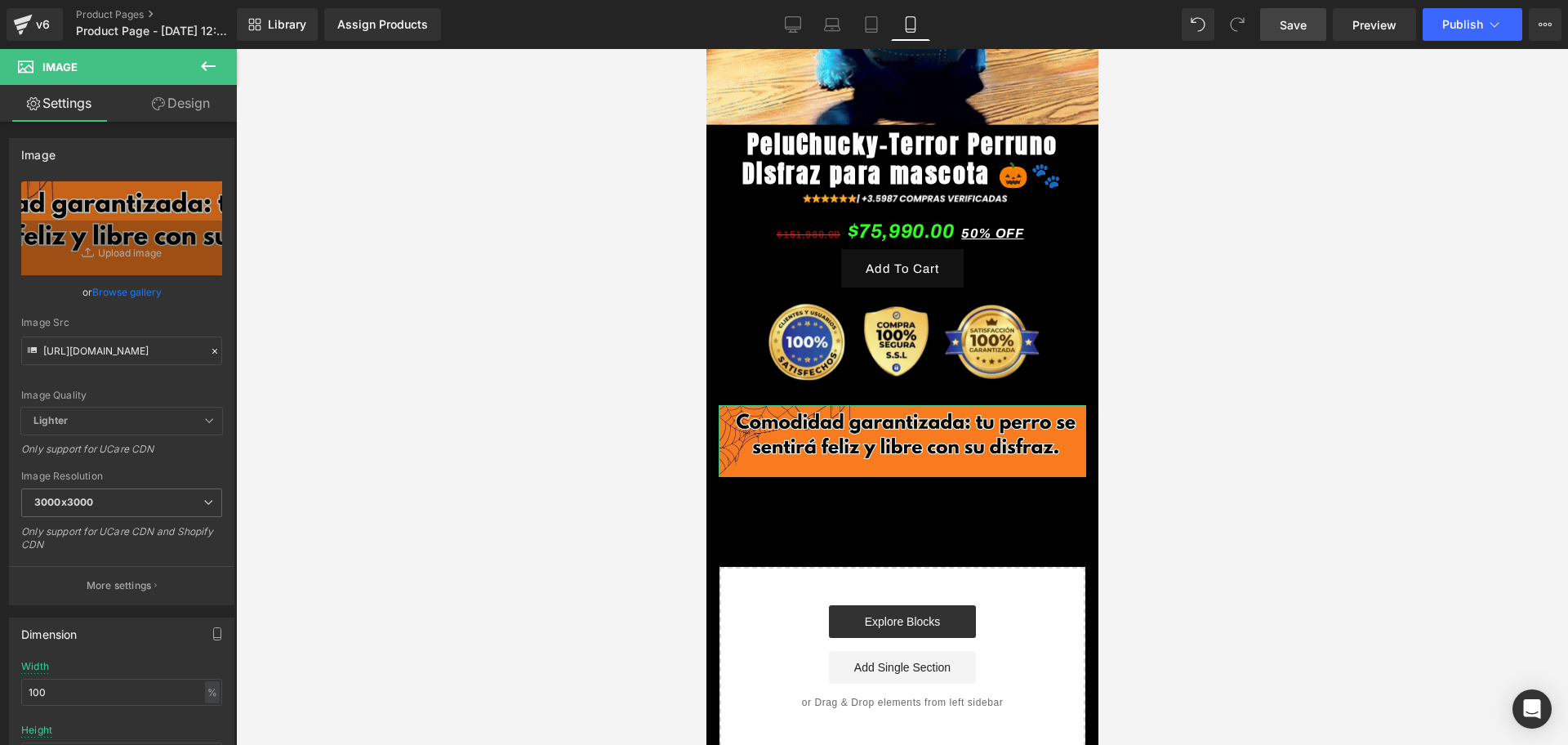
drag, startPoint x: 174, startPoint y: 105, endPoint x: 95, endPoint y: 211, distance: 132.2
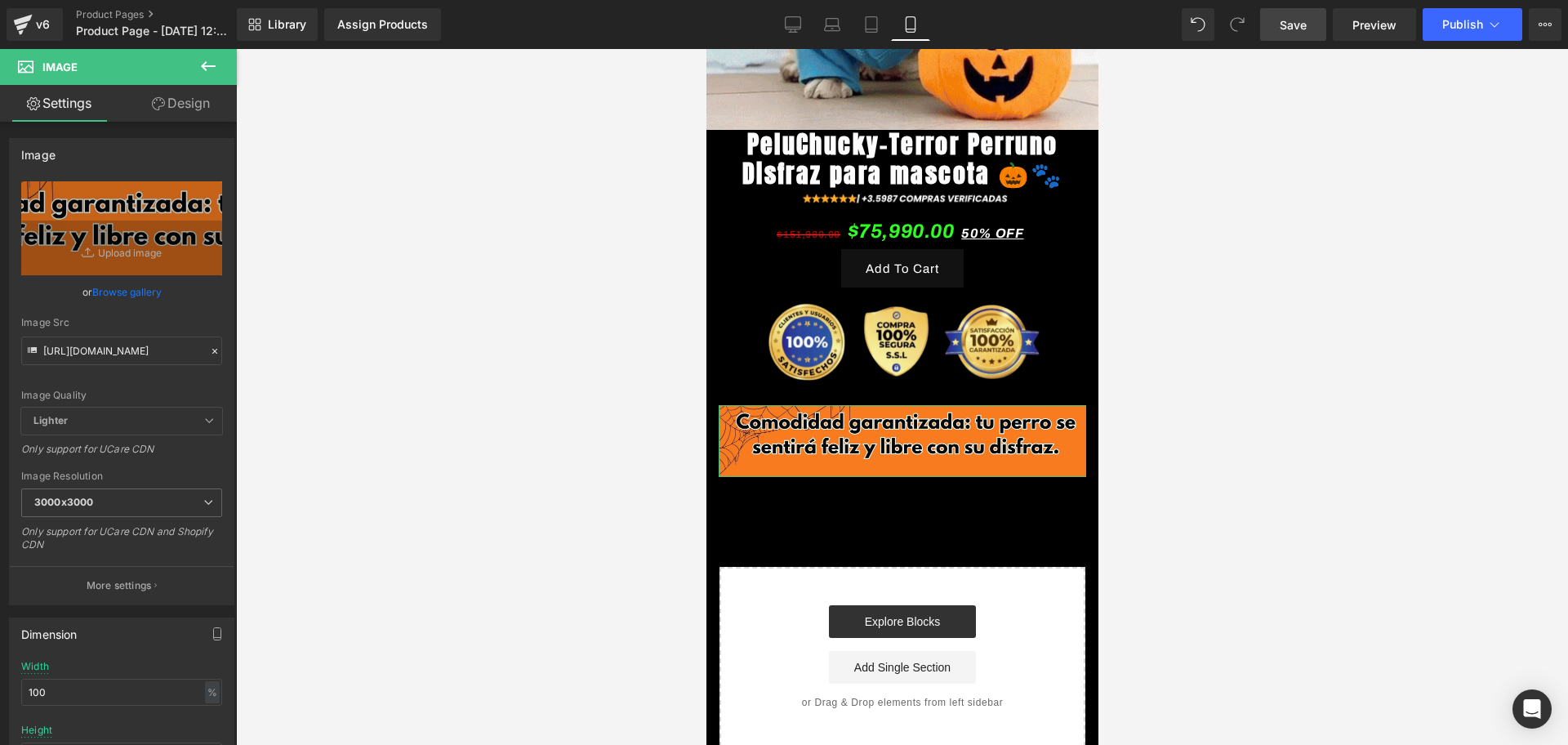
click at [174, 105] on link "Design" at bounding box center [180, 103] width 119 height 37
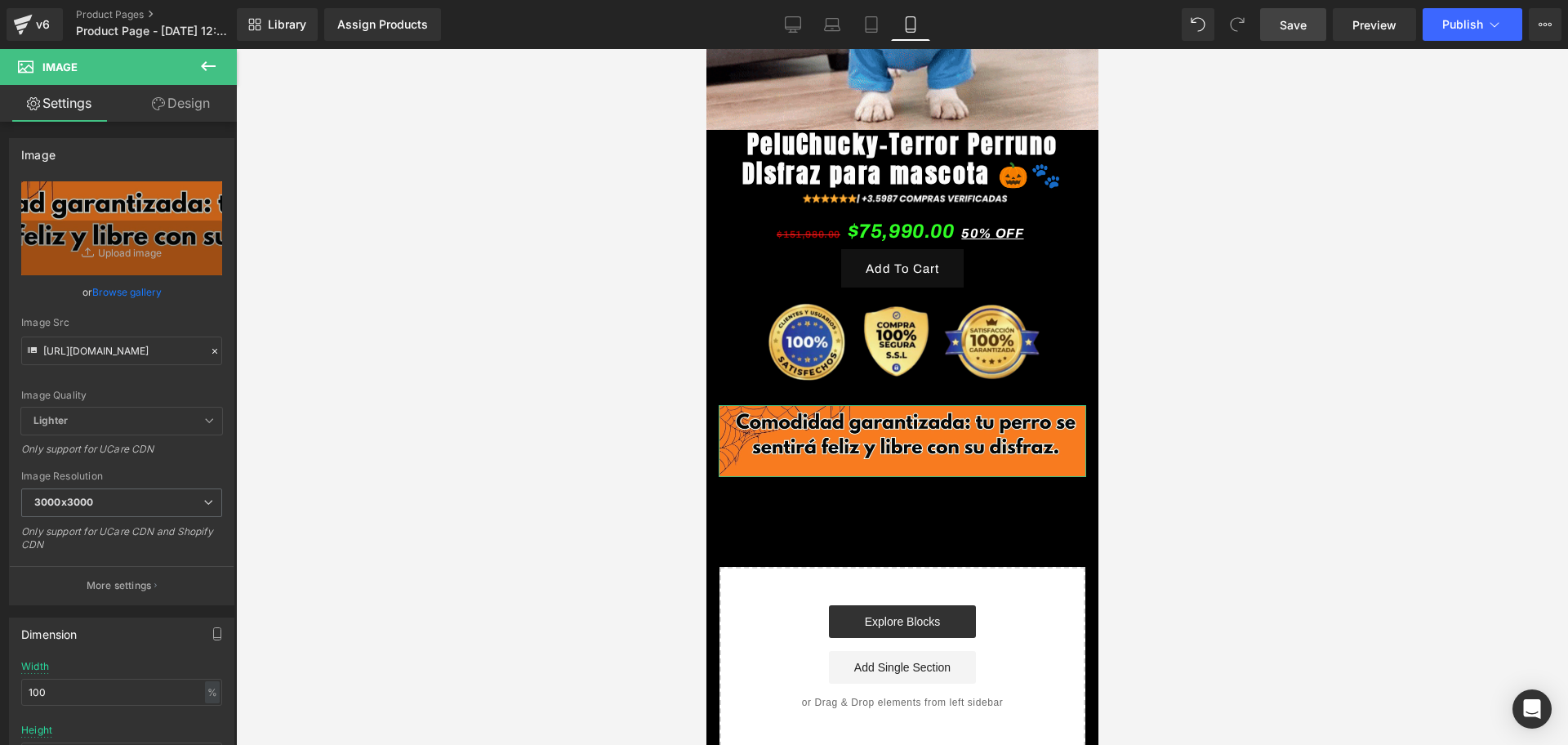
click at [0, 0] on div "Spacing" at bounding box center [0, 0] width 0 height 0
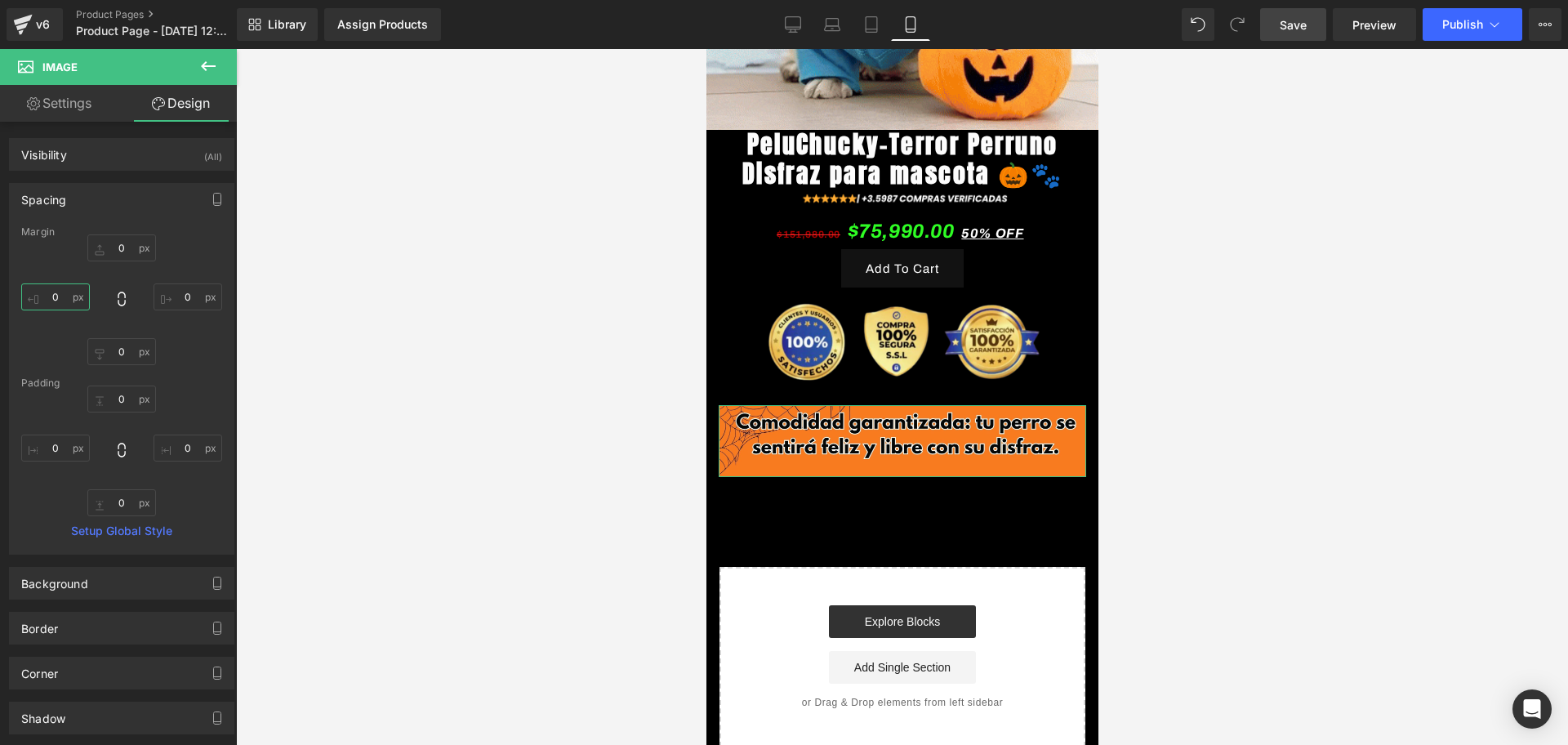
click at [55, 287] on input "0" at bounding box center [55, 297] width 69 height 27
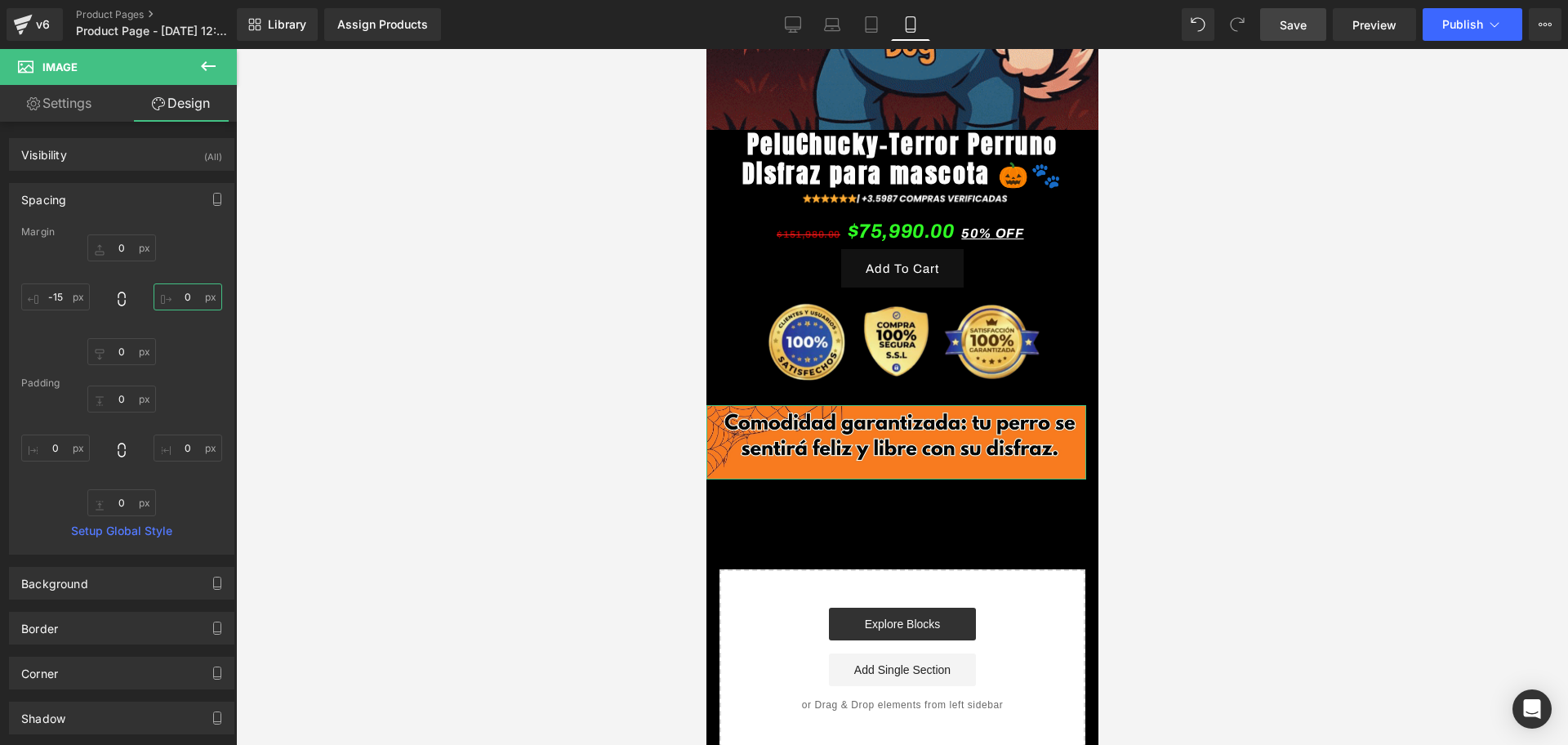
click at [186, 302] on input "0" at bounding box center [188, 297] width 69 height 27
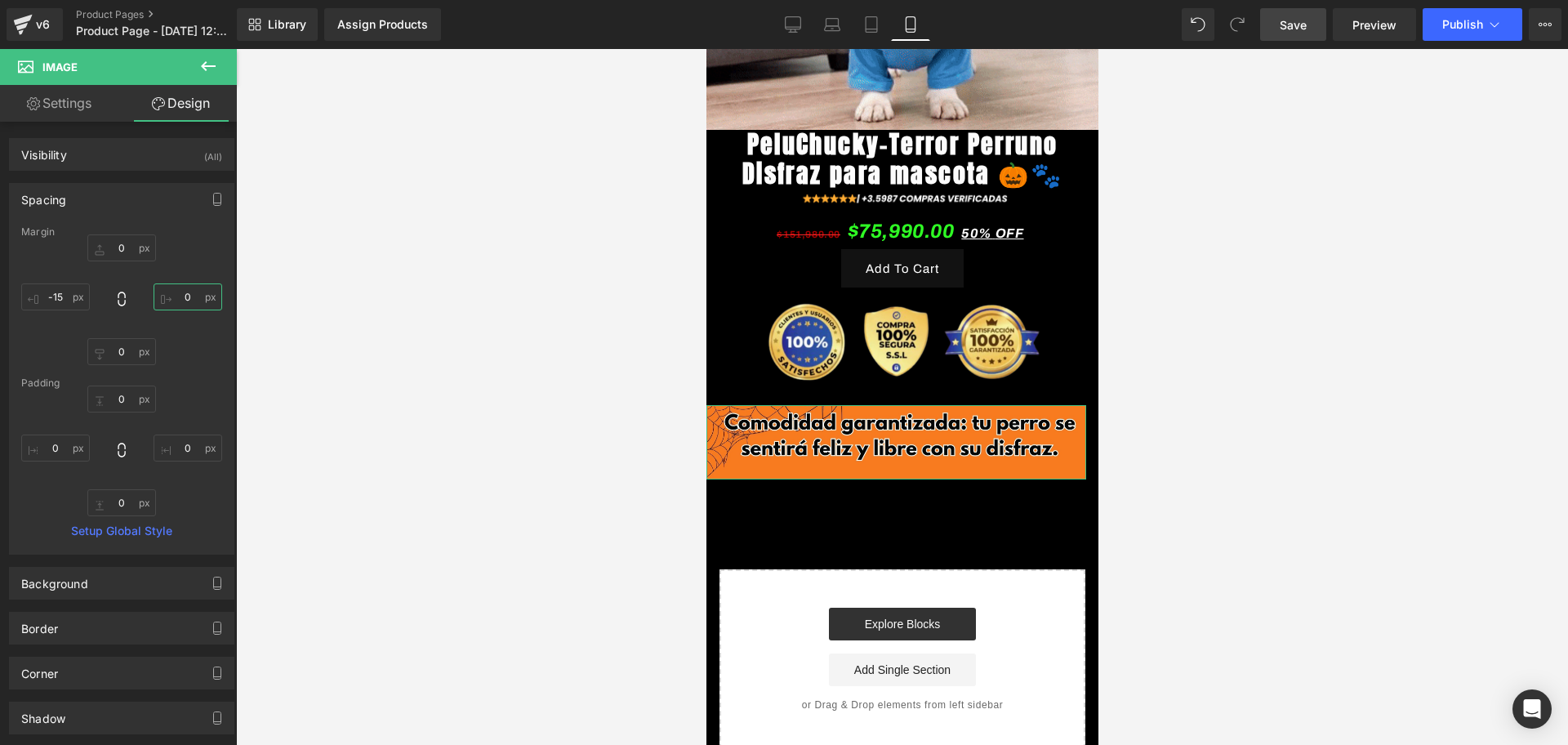
click at [178, 302] on input "0" at bounding box center [188, 297] width 69 height 27
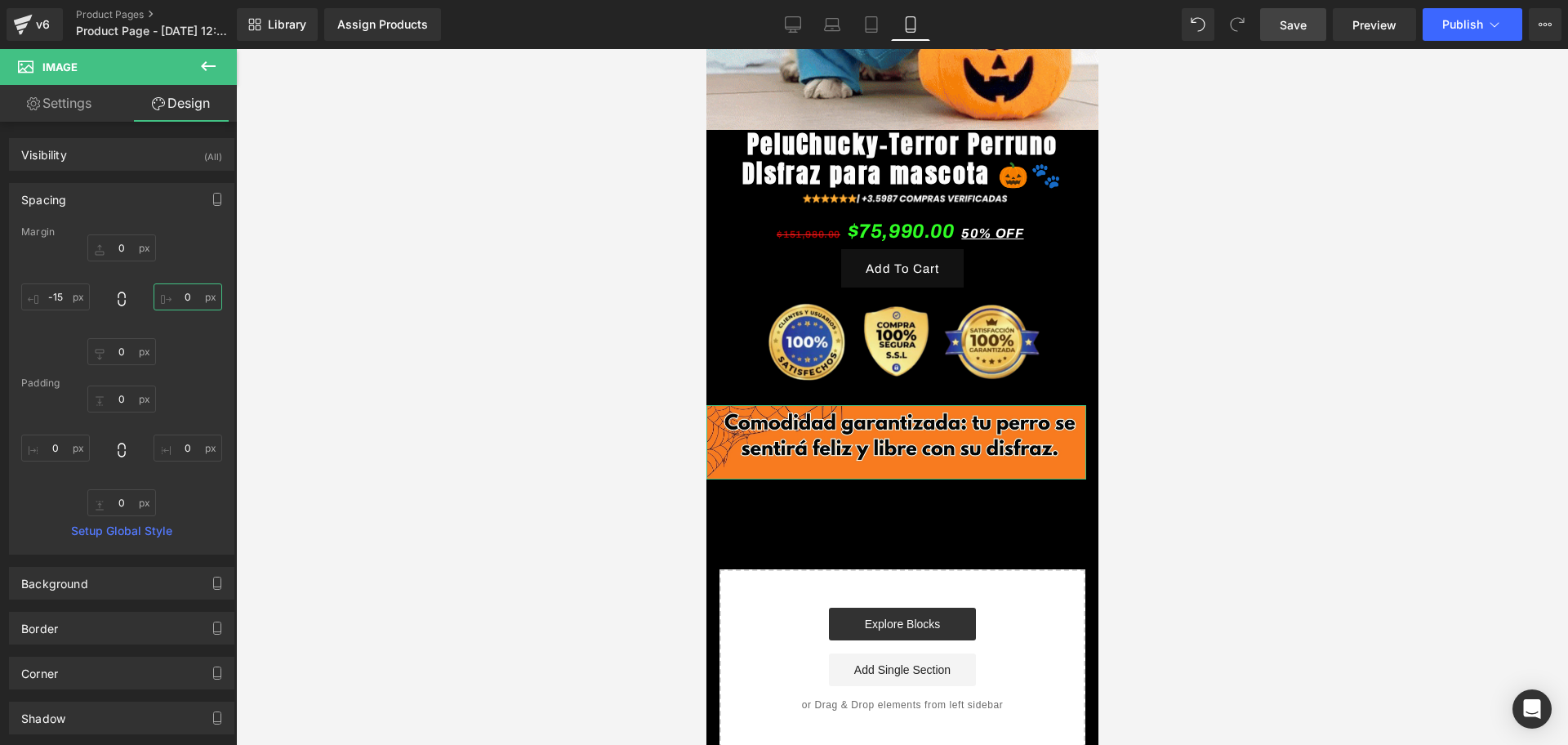
click at [178, 302] on input "0" at bounding box center [188, 297] width 69 height 27
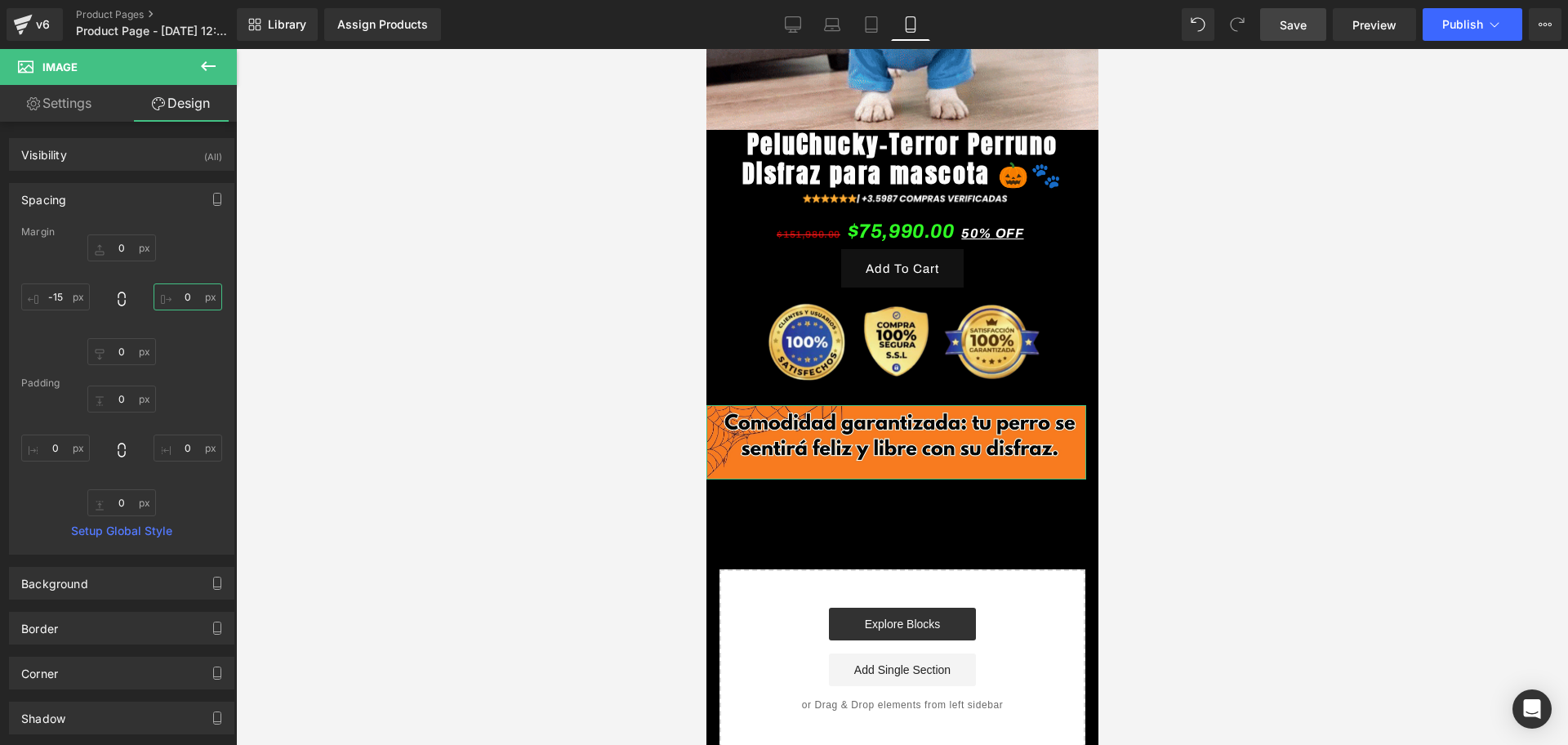
click at [178, 302] on input "0" at bounding box center [188, 297] width 69 height 27
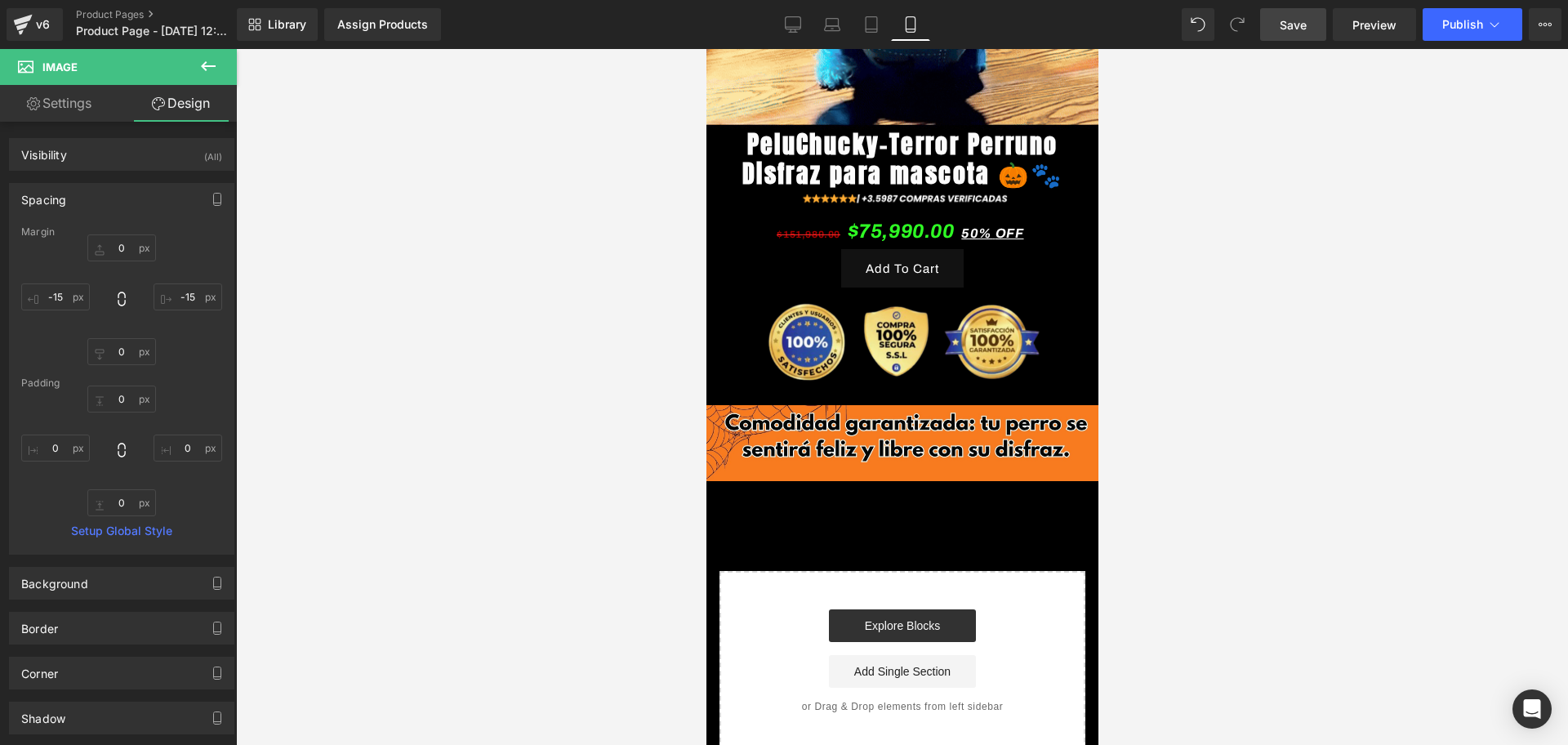
click at [1229, 323] on div at bounding box center [901, 397] width 1332 height 696
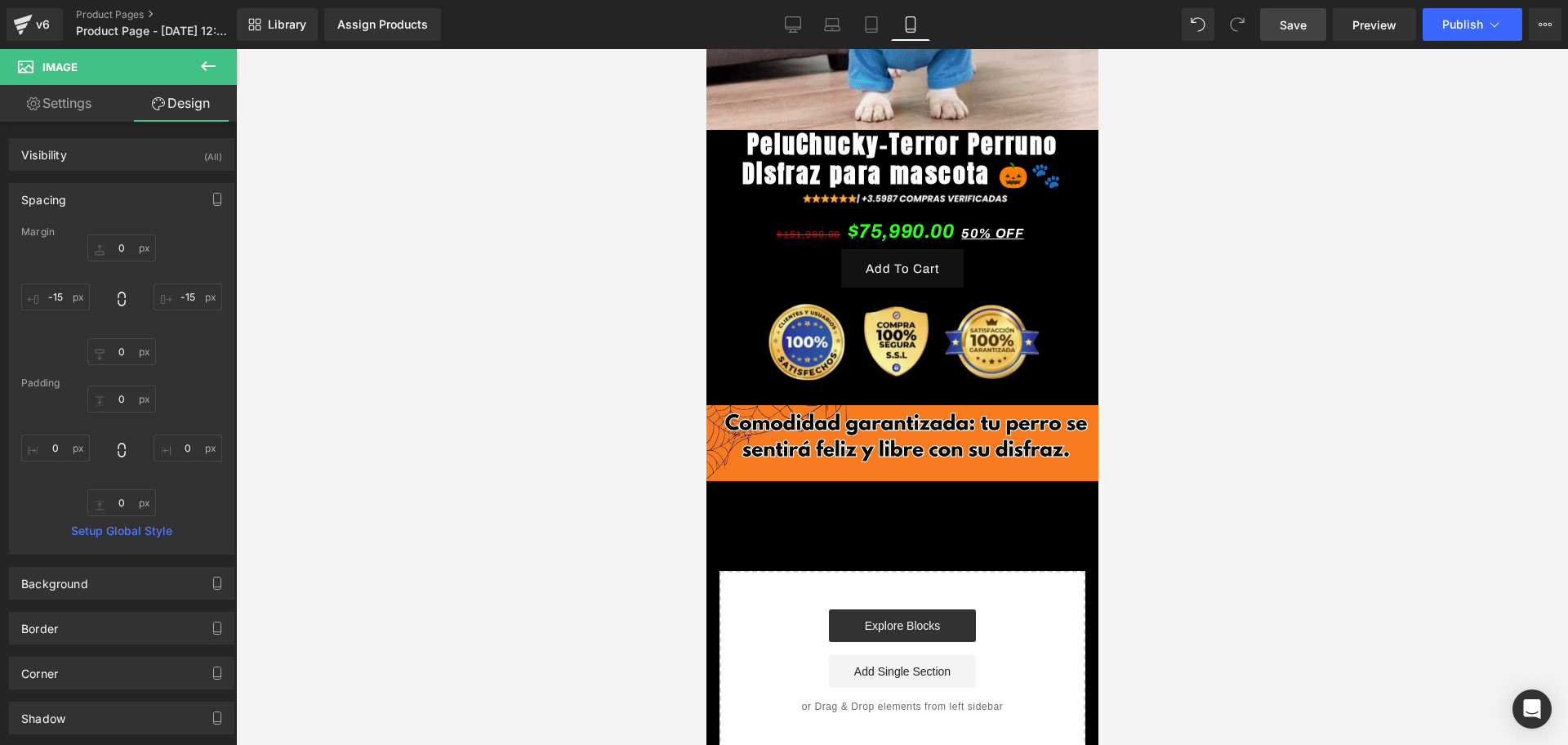
click at [211, 69] on icon at bounding box center [208, 66] width 20 height 20
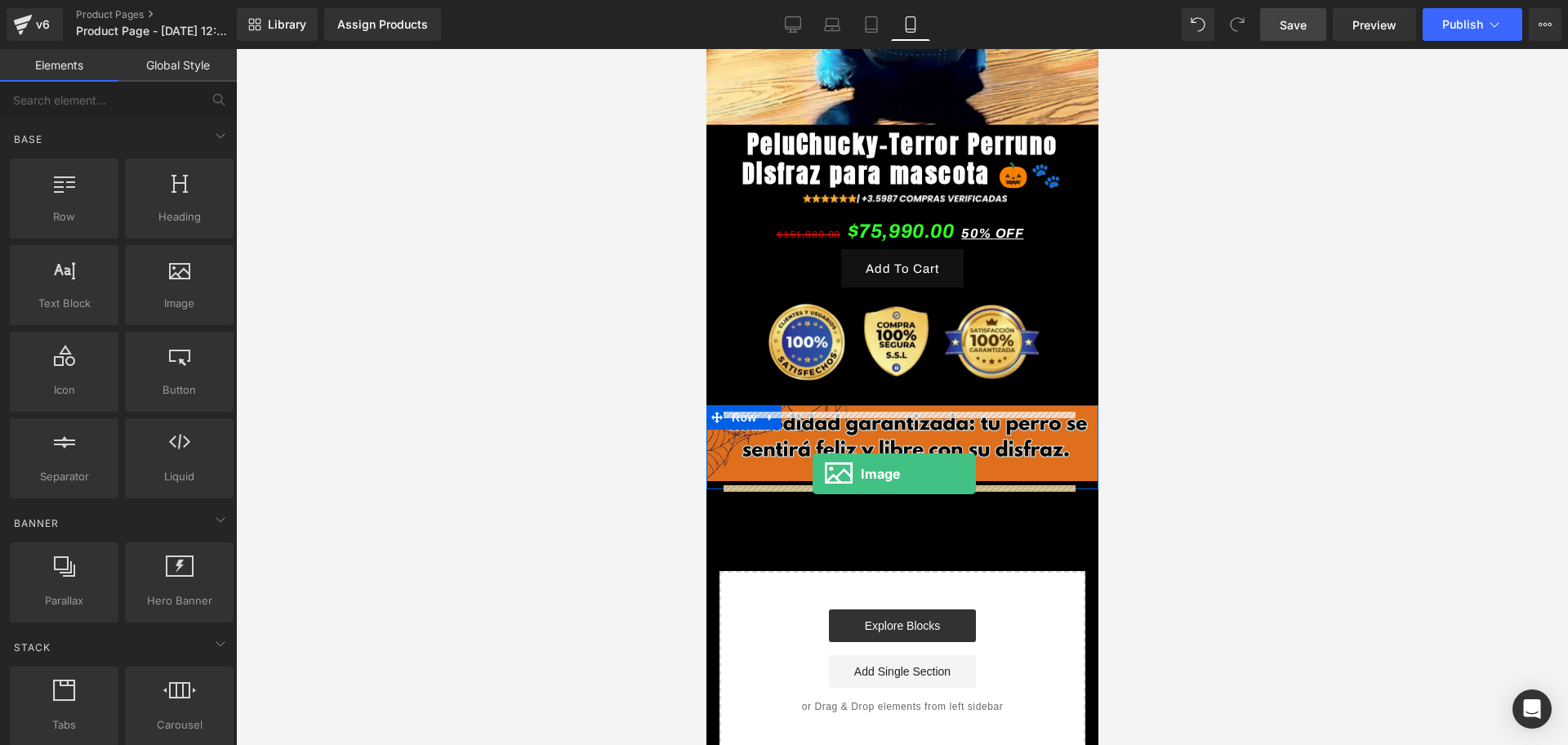
drag, startPoint x: 872, startPoint y: 319, endPoint x: 812, endPoint y: 473, distance: 165.3
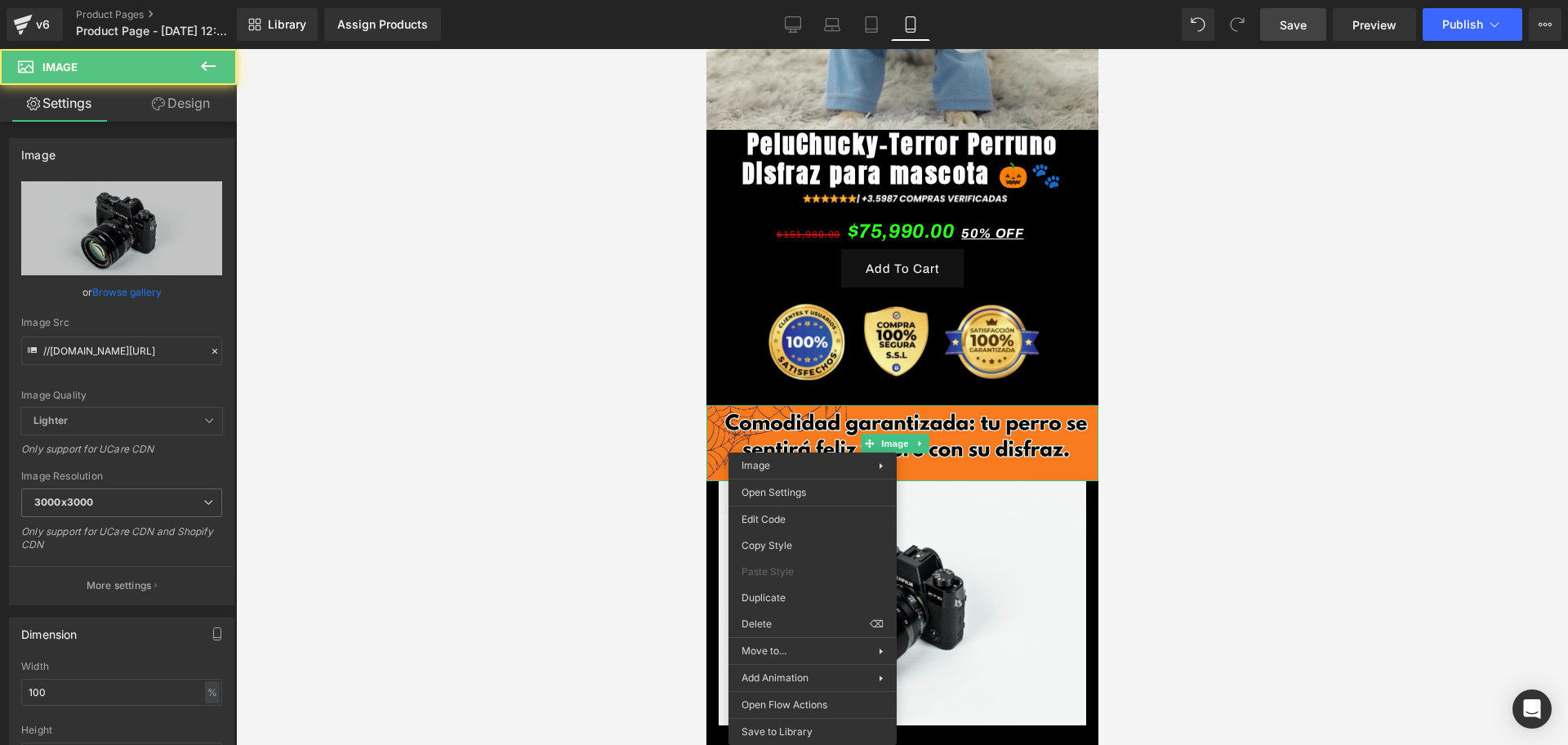
click at [1277, 496] on div at bounding box center [901, 397] width 1332 height 696
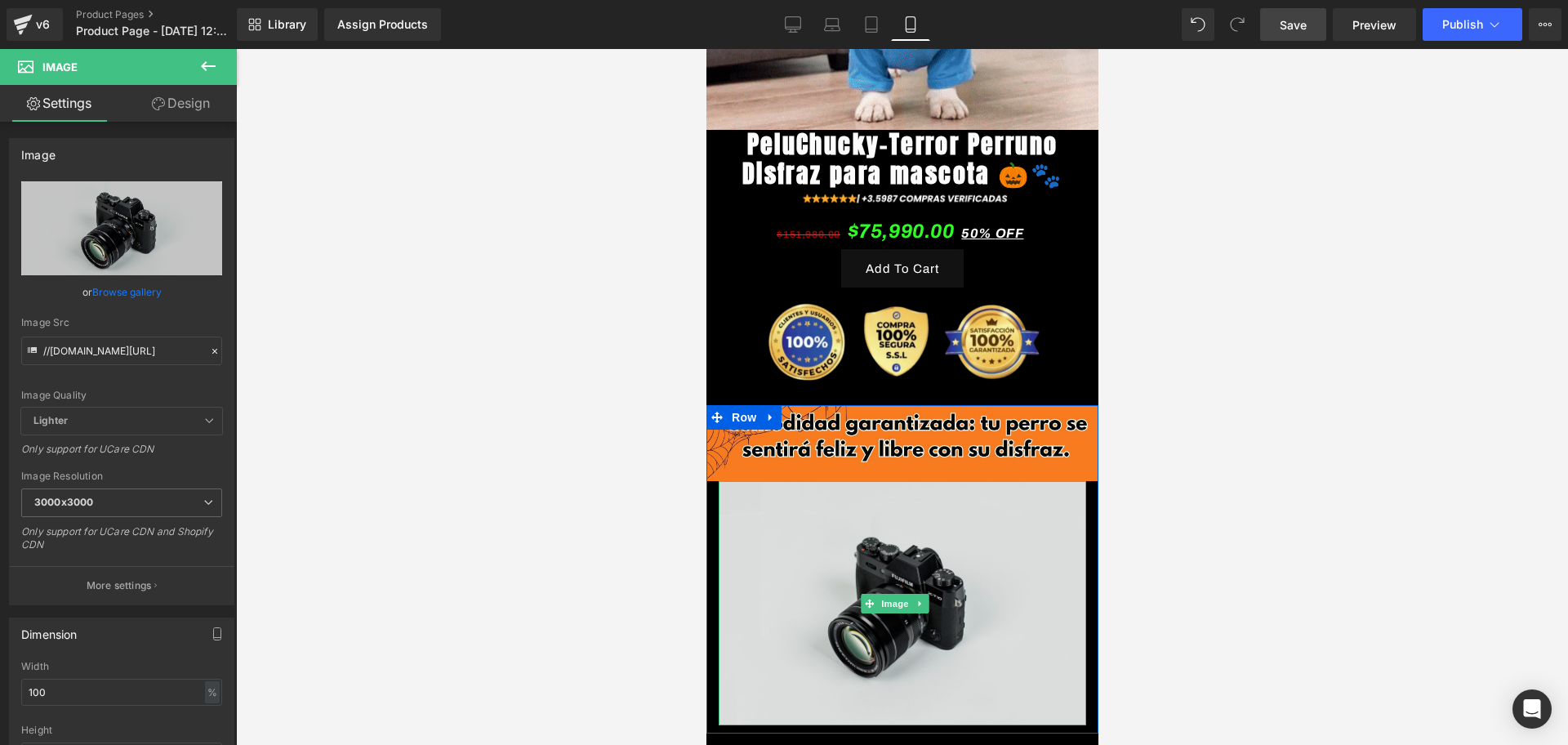
click at [933, 508] on img at bounding box center [901, 602] width 367 height 243
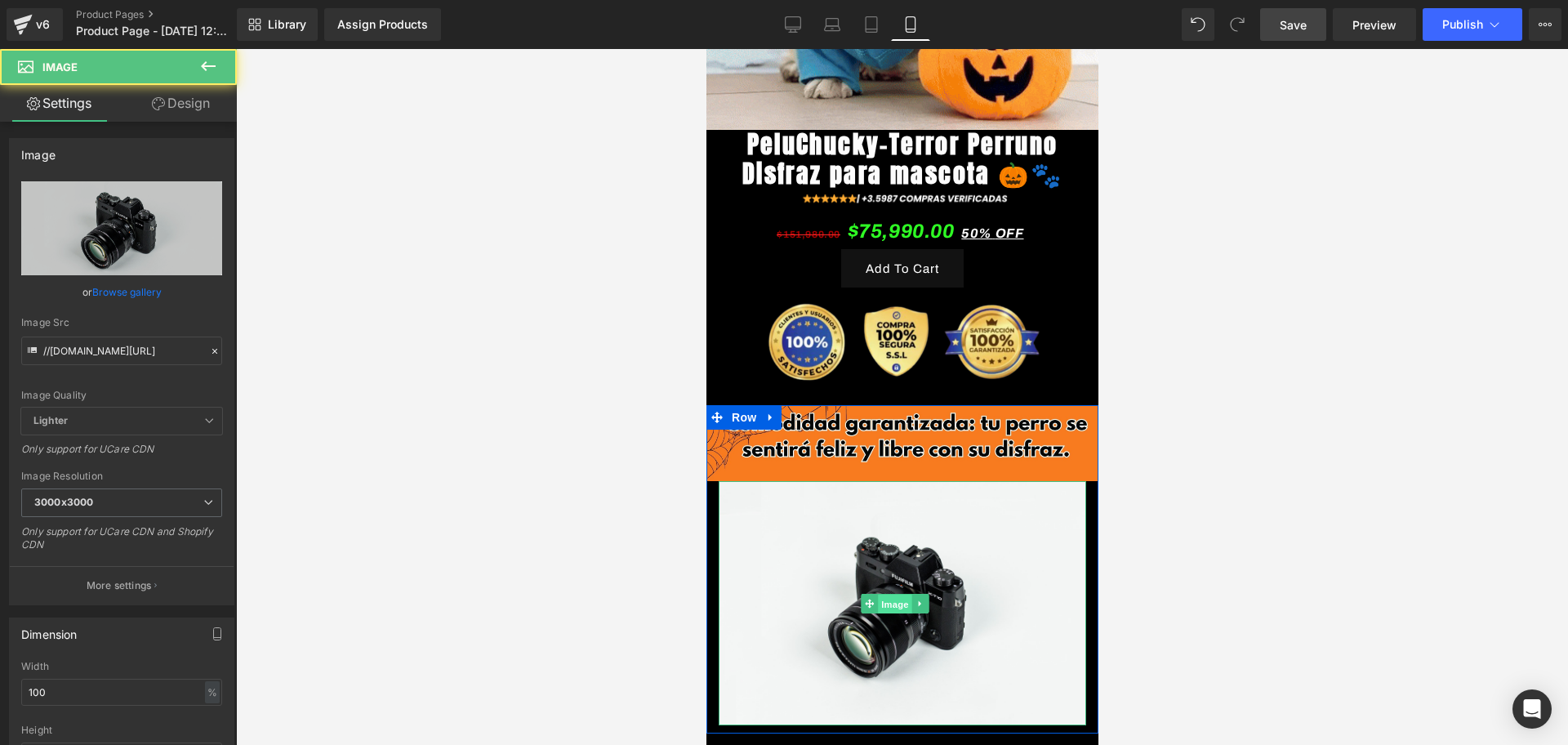
click at [894, 606] on span "Image" at bounding box center [894, 604] width 34 height 20
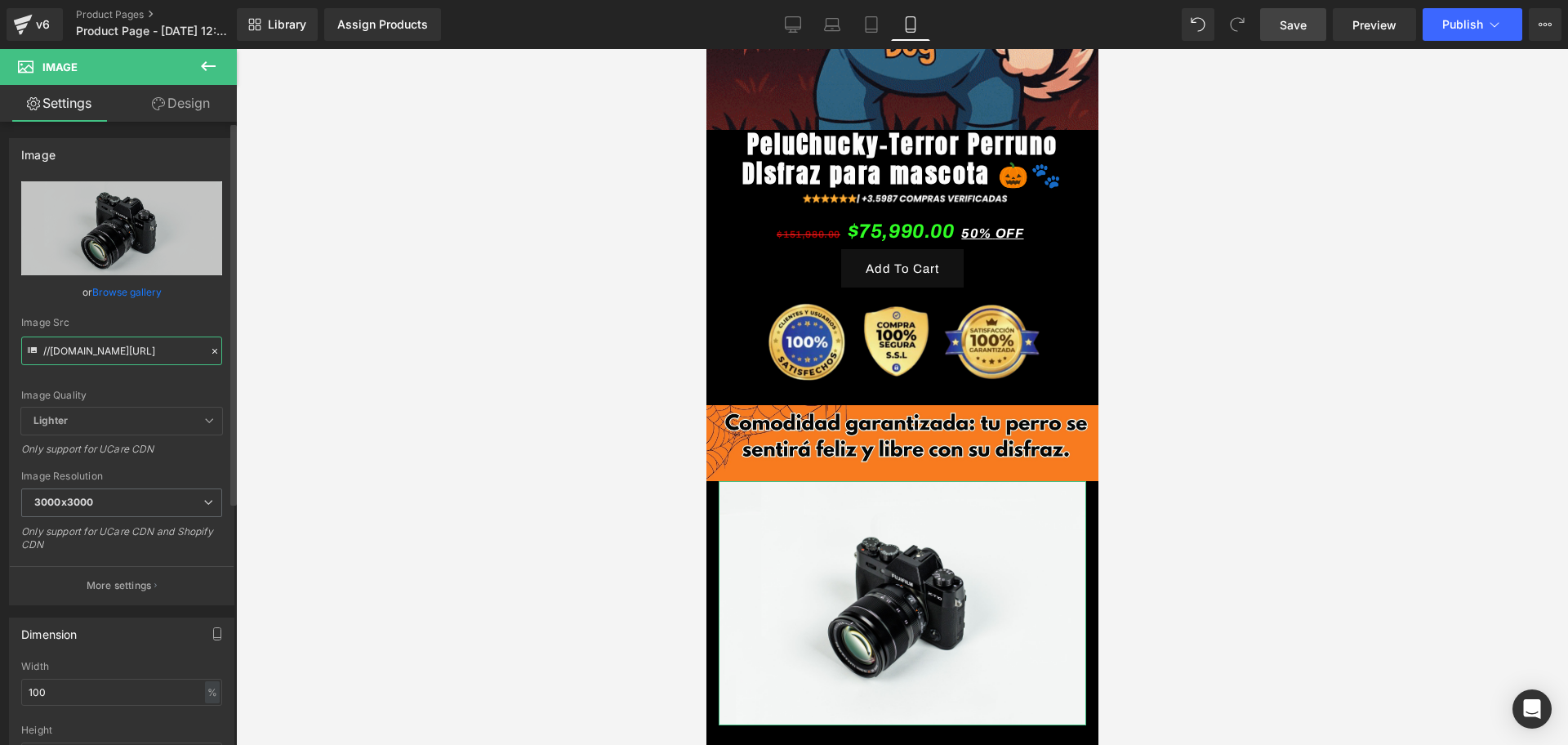
click at [80, 342] on input "//[DOMAIN_NAME][URL]" at bounding box center [122, 351] width 201 height 29
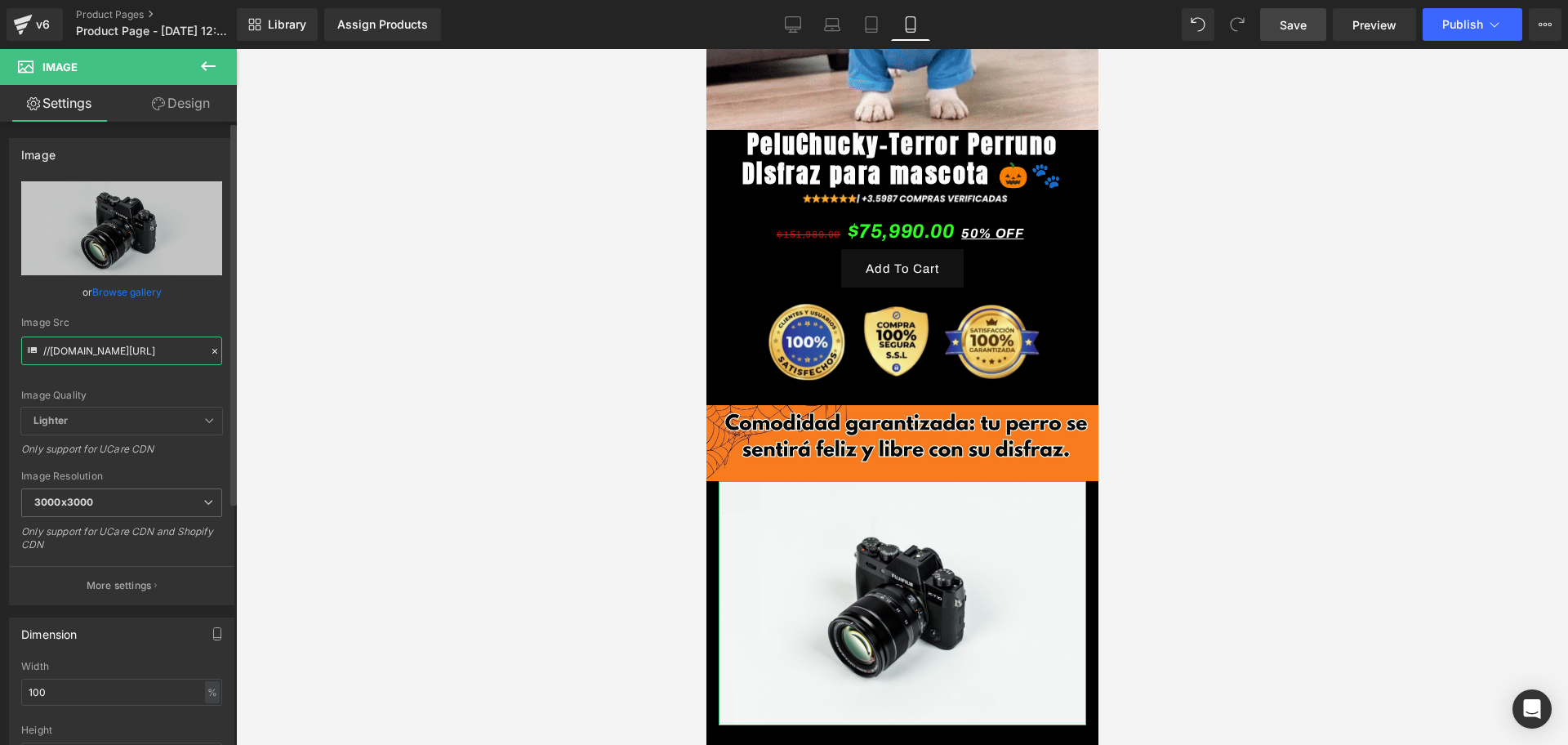
click at [80, 342] on input "//[DOMAIN_NAME][URL]" at bounding box center [122, 351] width 201 height 29
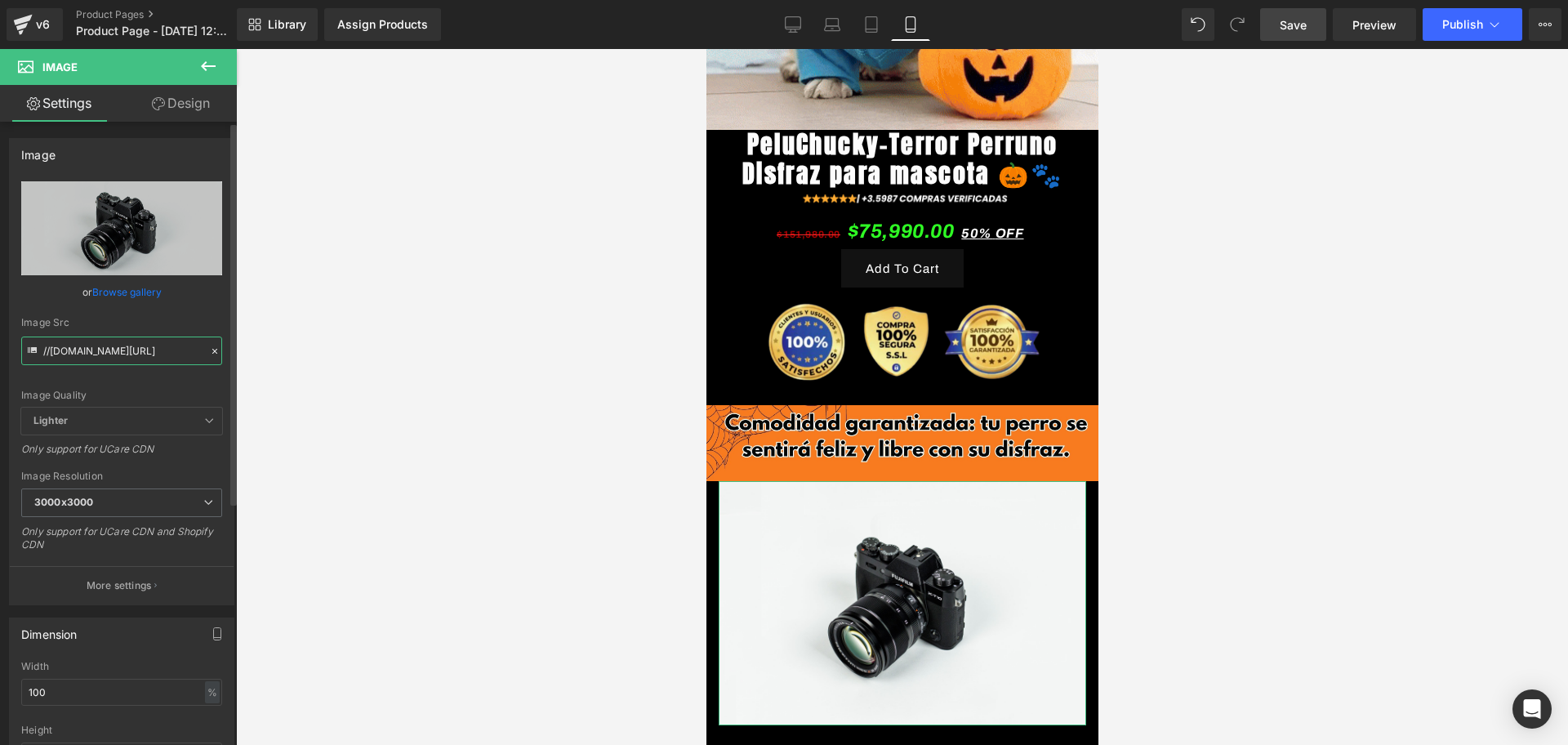
click at [80, 342] on input "//[DOMAIN_NAME][URL]" at bounding box center [122, 351] width 201 height 29
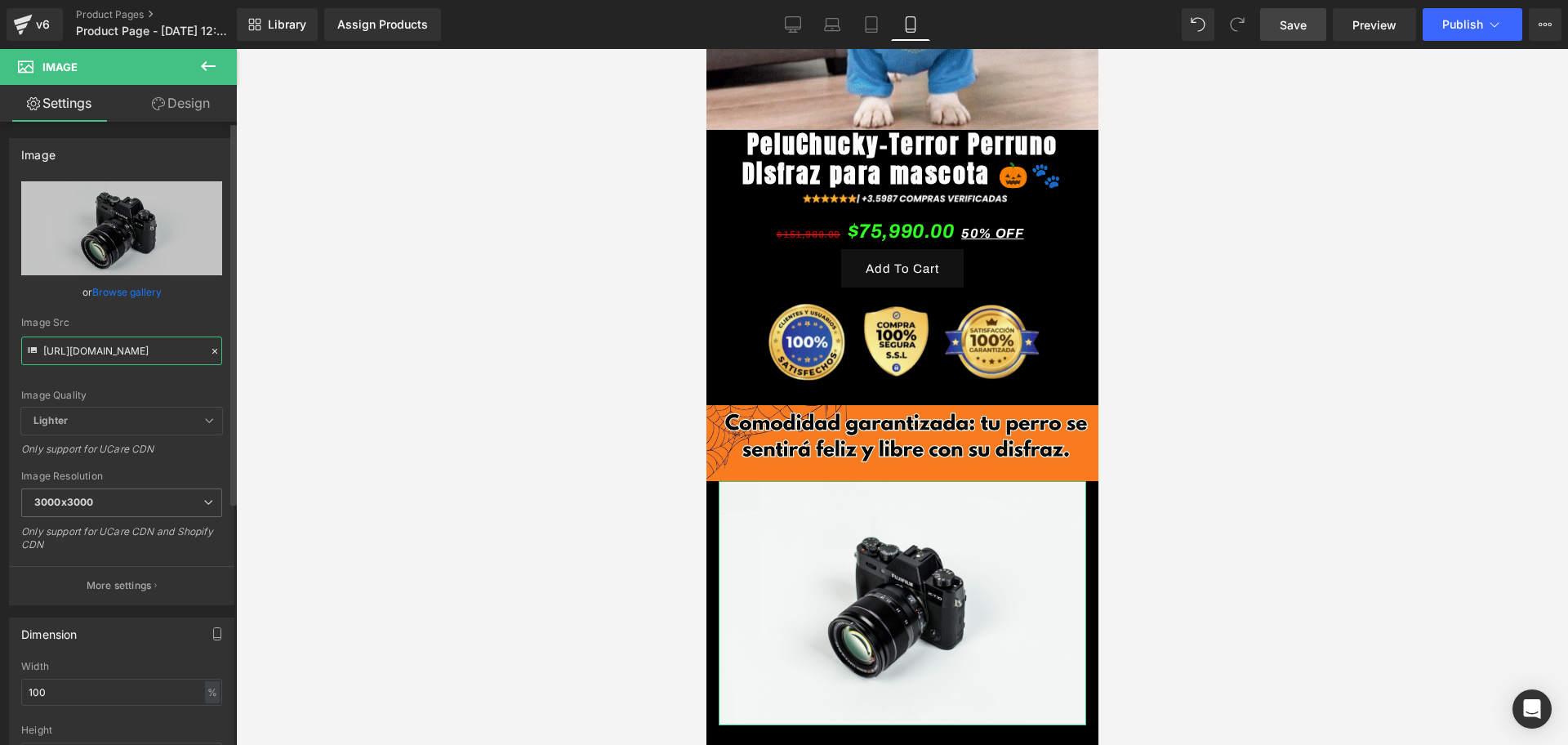
scroll to position [0, 162]
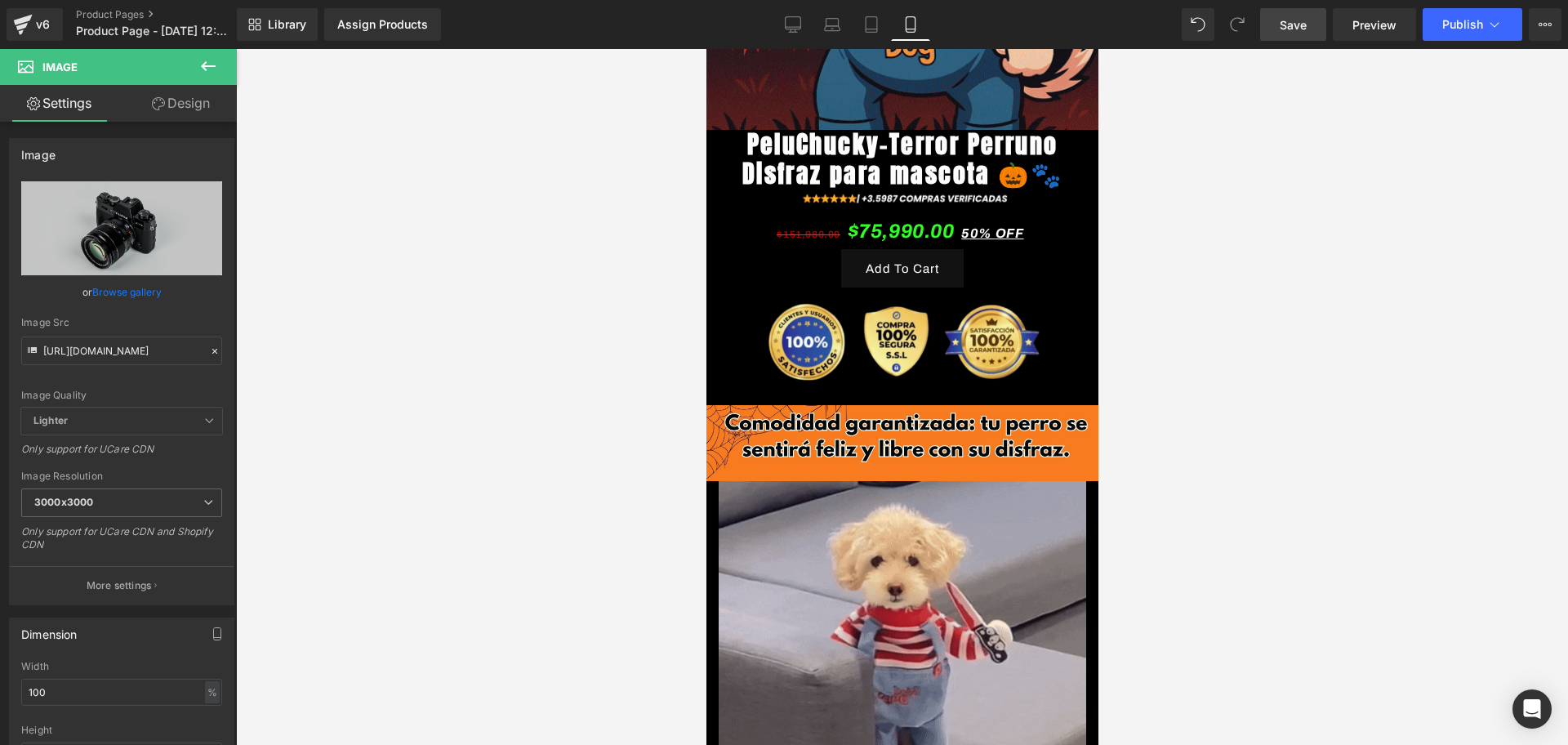
click at [564, 356] on div at bounding box center [901, 397] width 1332 height 696
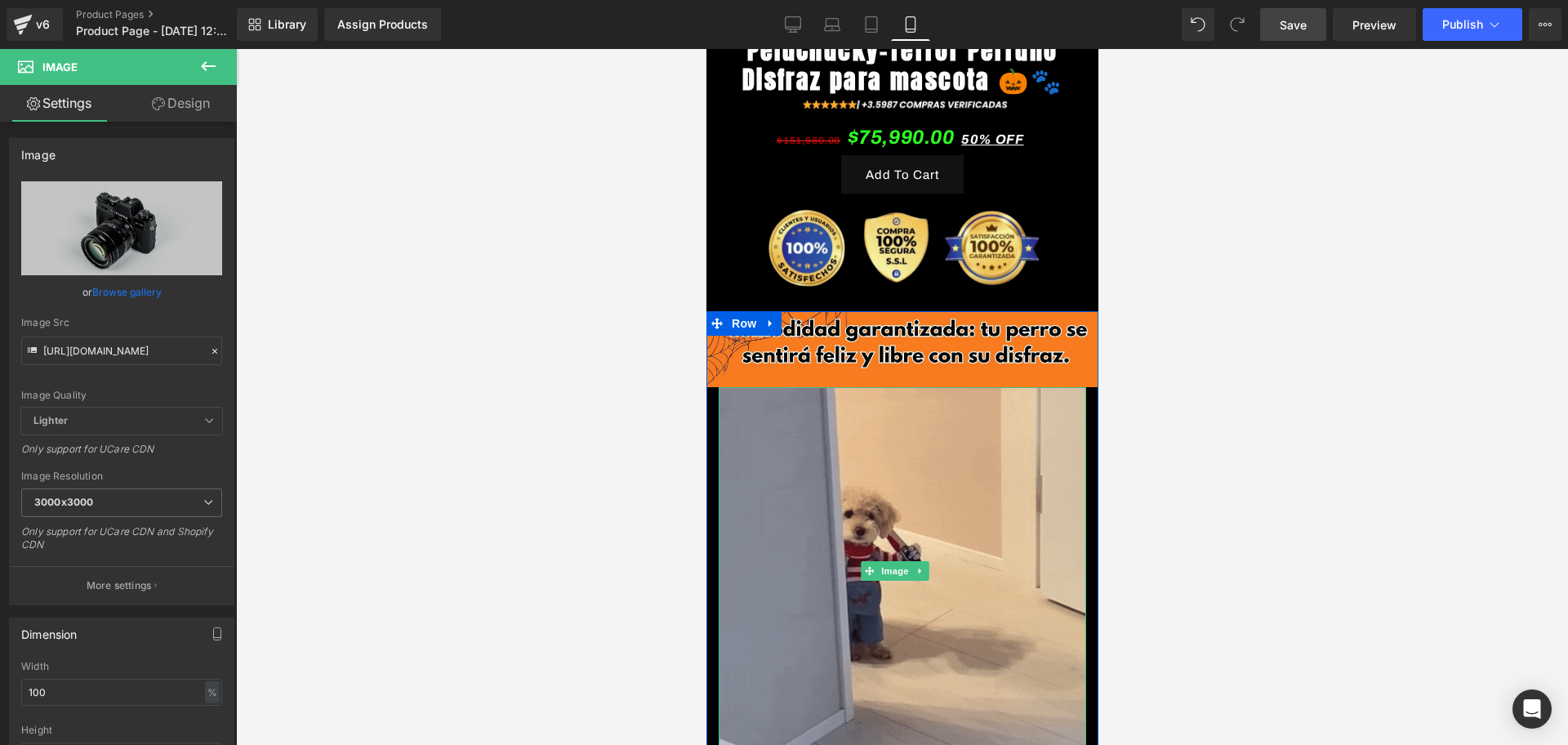
scroll to position [613, 0]
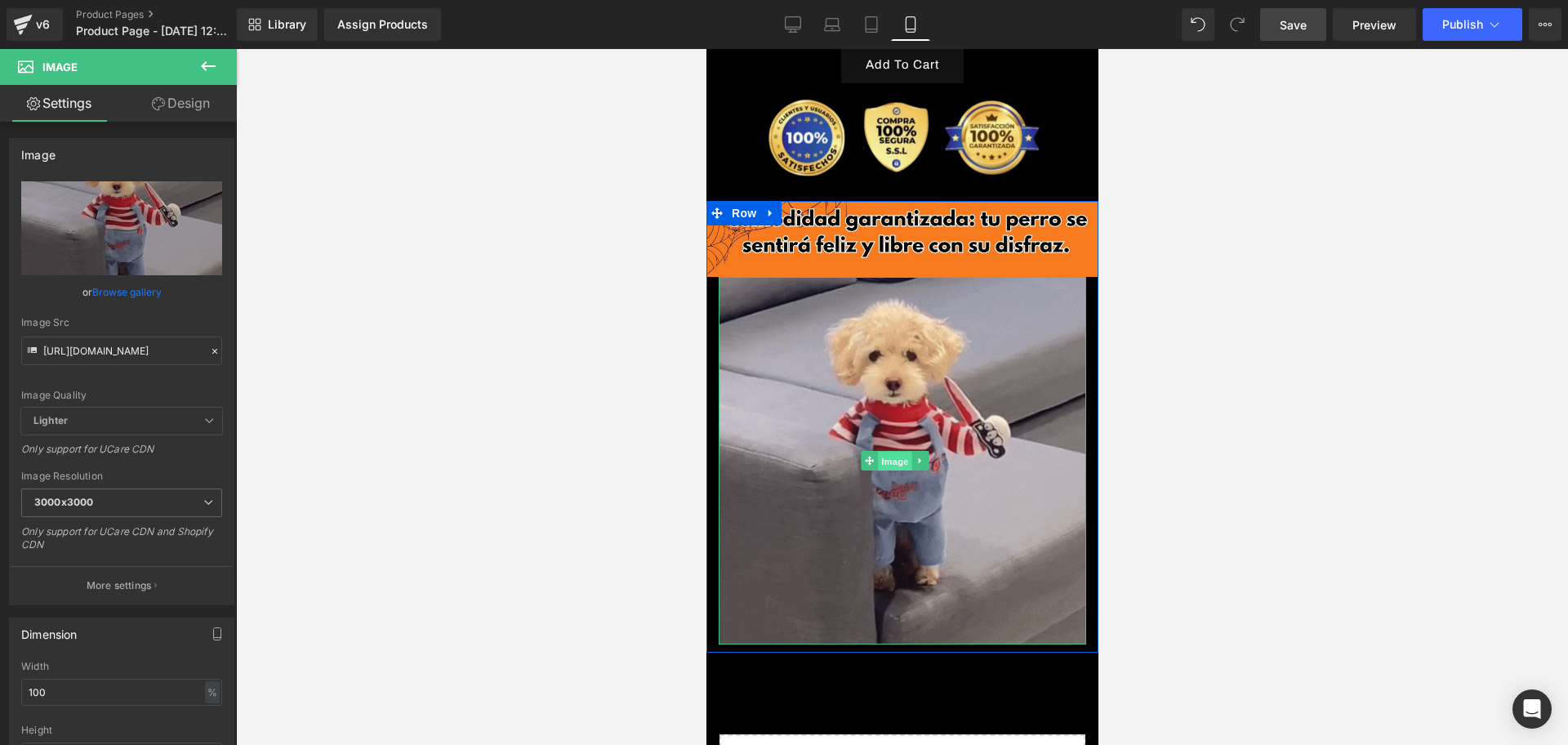
click at [883, 462] on span "Image" at bounding box center [894, 461] width 34 height 20
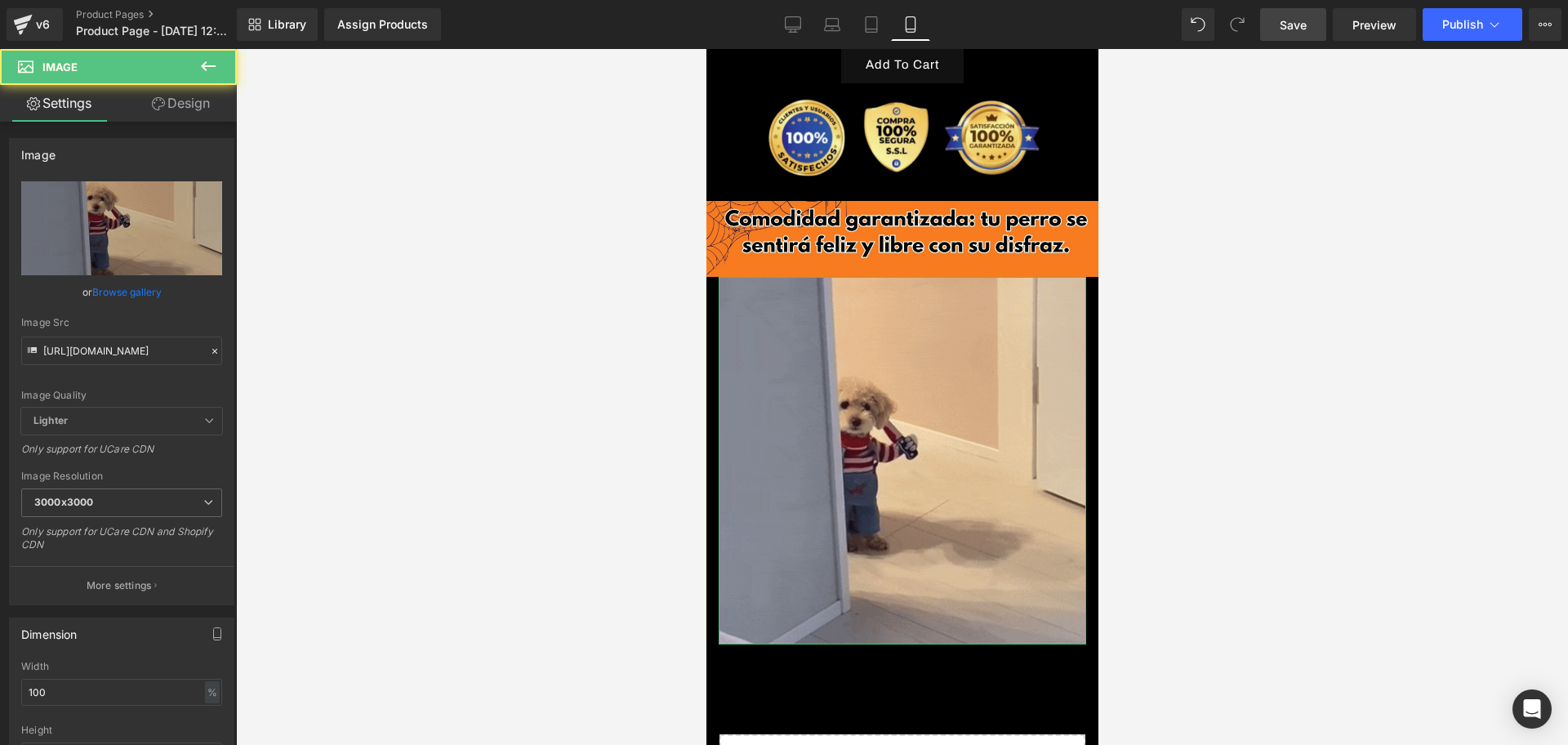
drag, startPoint x: 193, startPoint y: 106, endPoint x: 46, endPoint y: 262, distance: 214.3
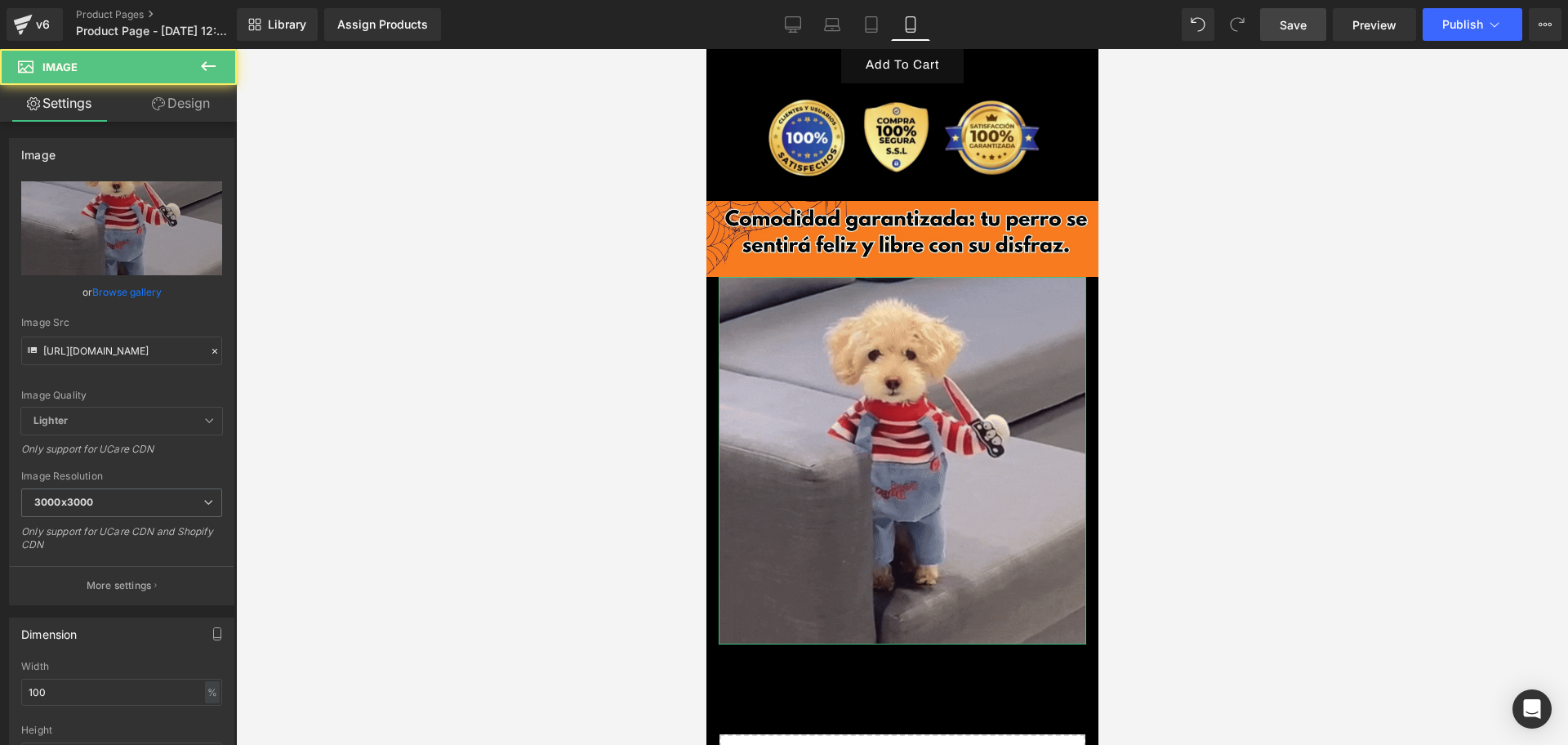
click at [193, 106] on link "Design" at bounding box center [180, 103] width 119 height 37
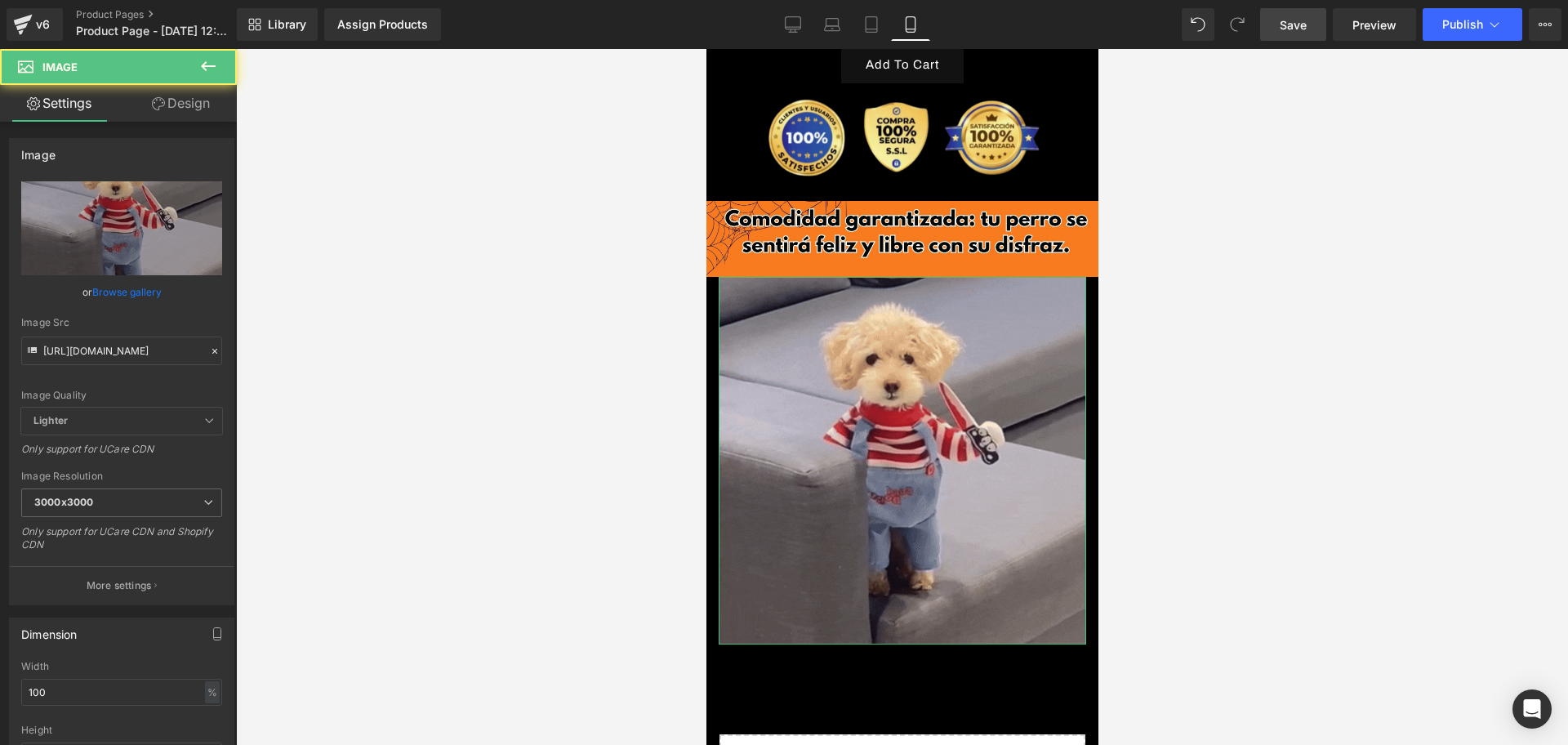
click at [0, 0] on div "Spacing" at bounding box center [0, 0] width 0 height 0
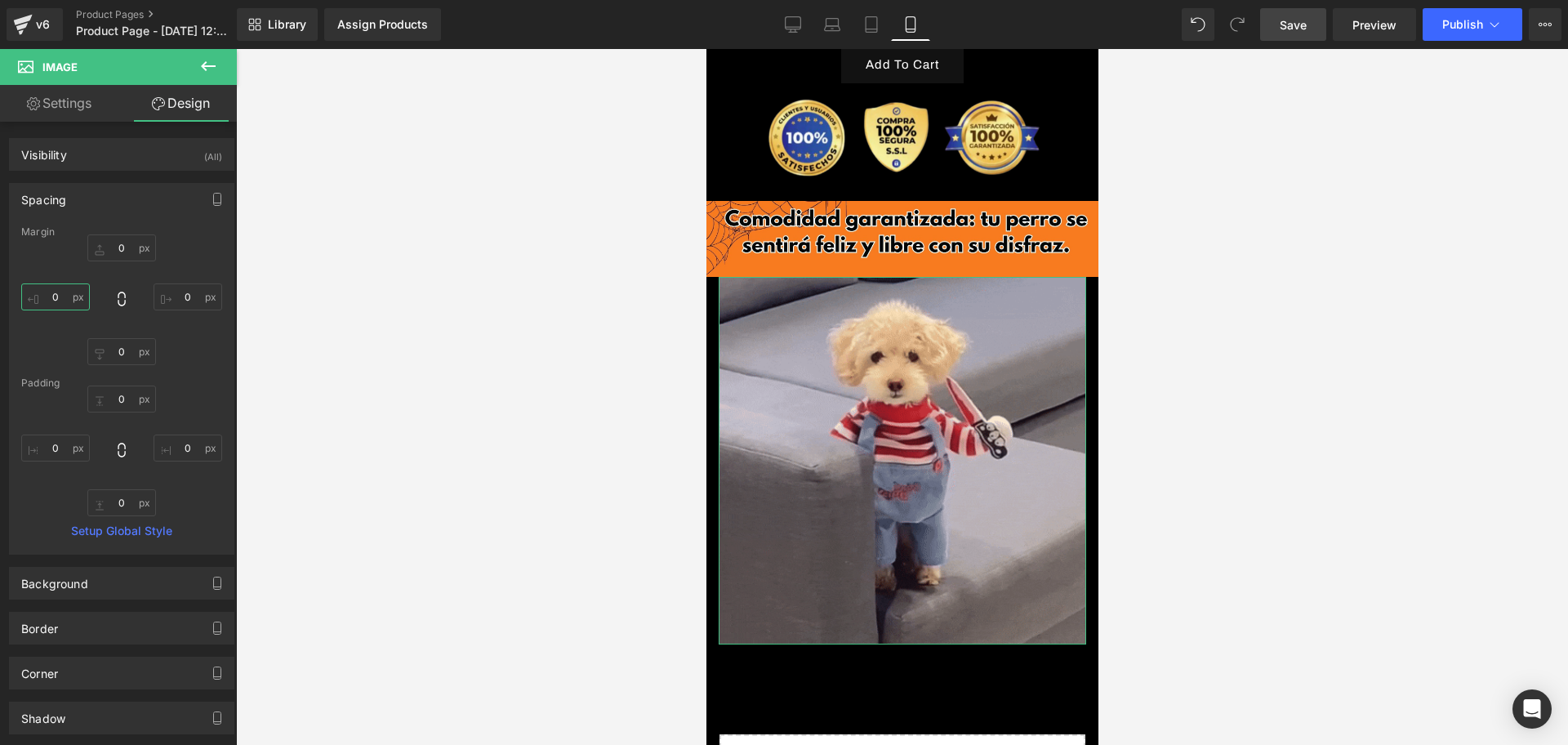
click at [58, 295] on input "0" at bounding box center [55, 297] width 69 height 27
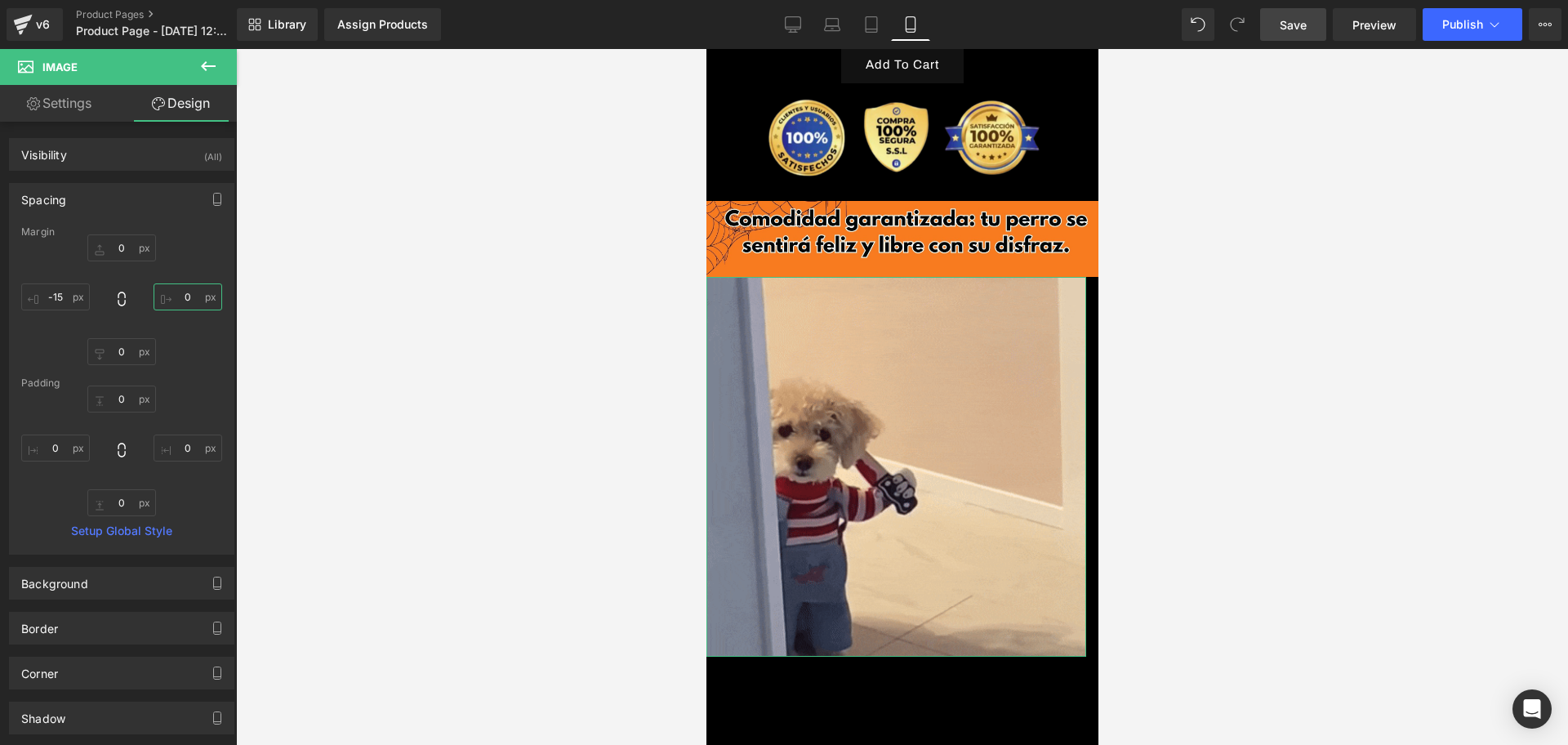
click at [180, 295] on input "0" at bounding box center [188, 297] width 69 height 27
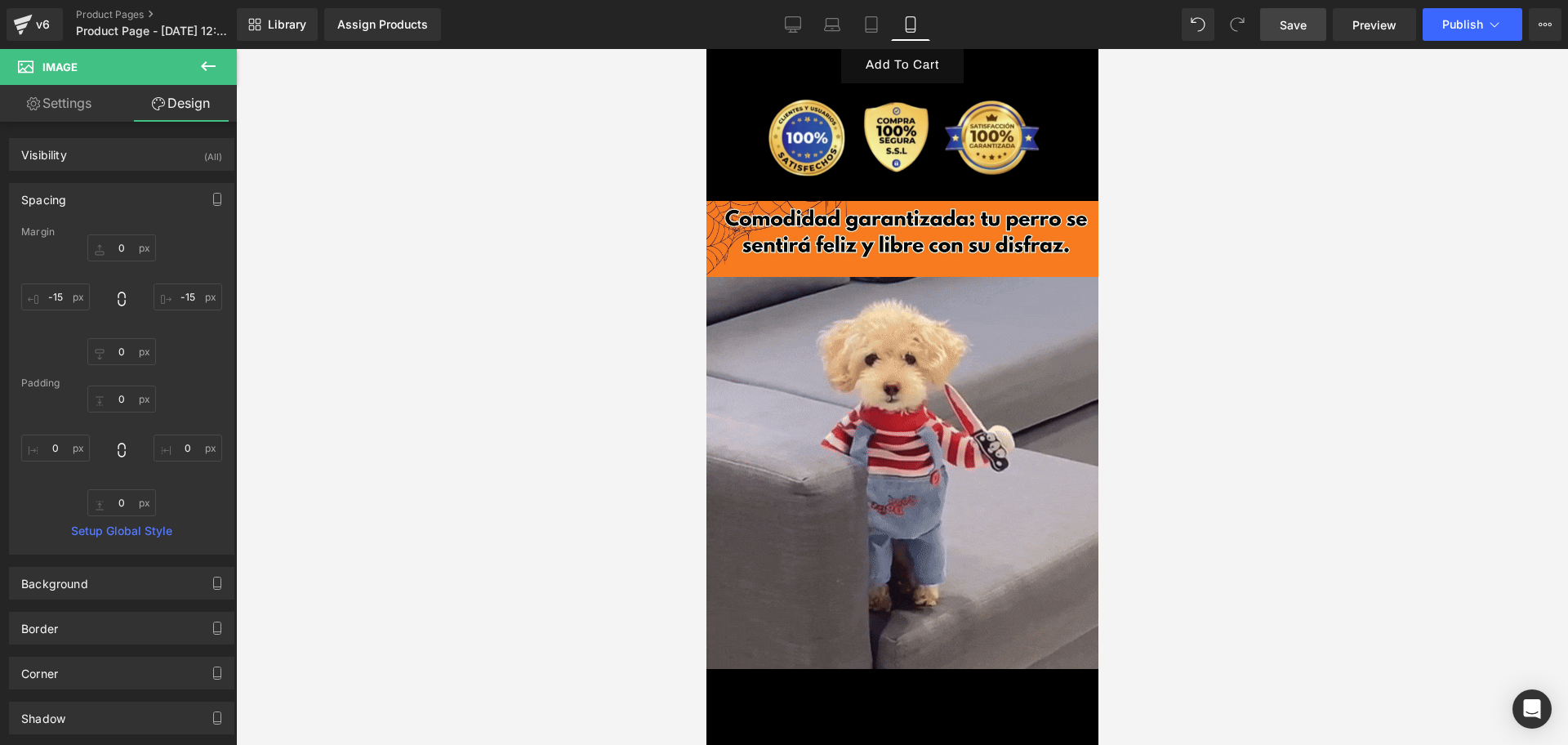
click at [1186, 249] on div at bounding box center [901, 397] width 1332 height 696
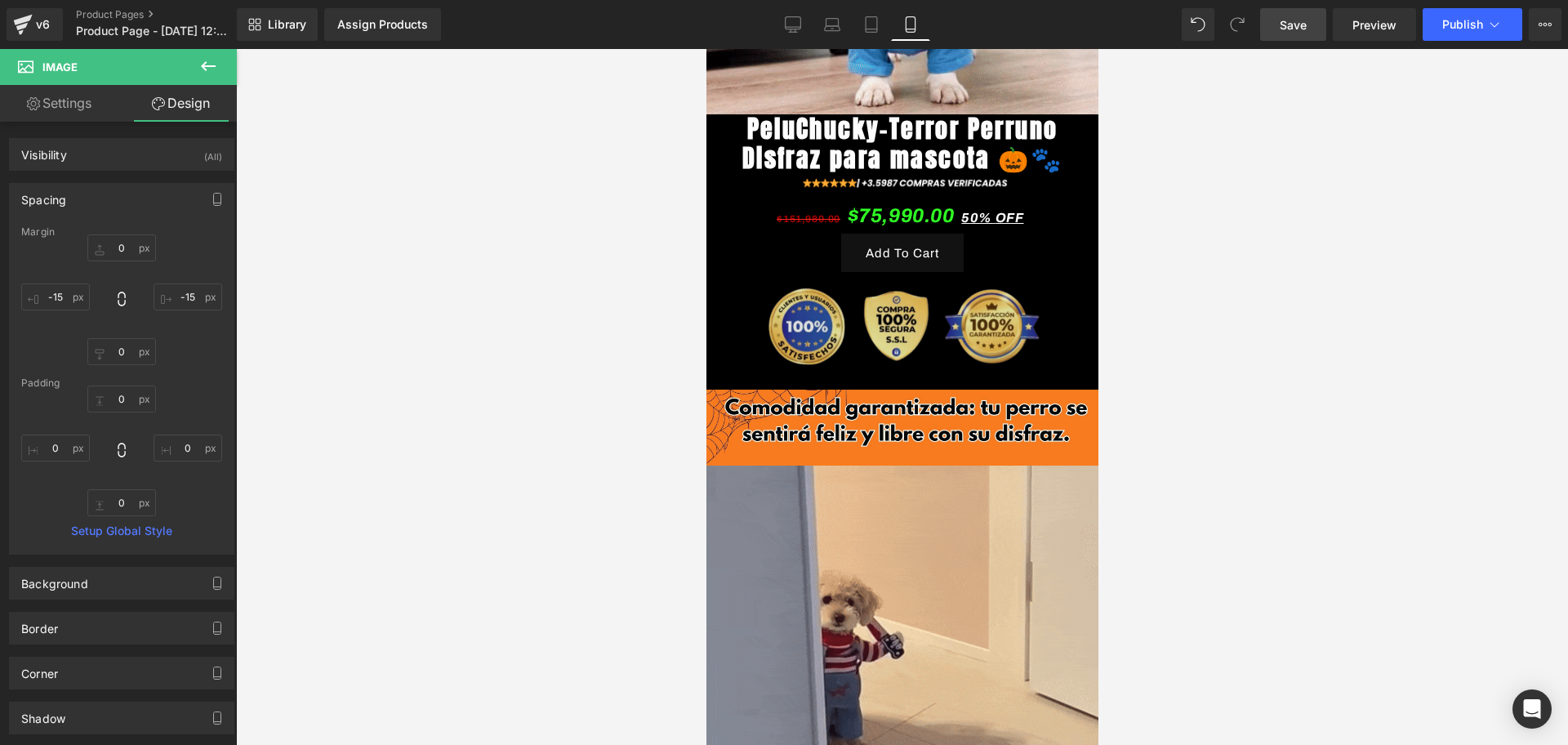
scroll to position [816, 0]
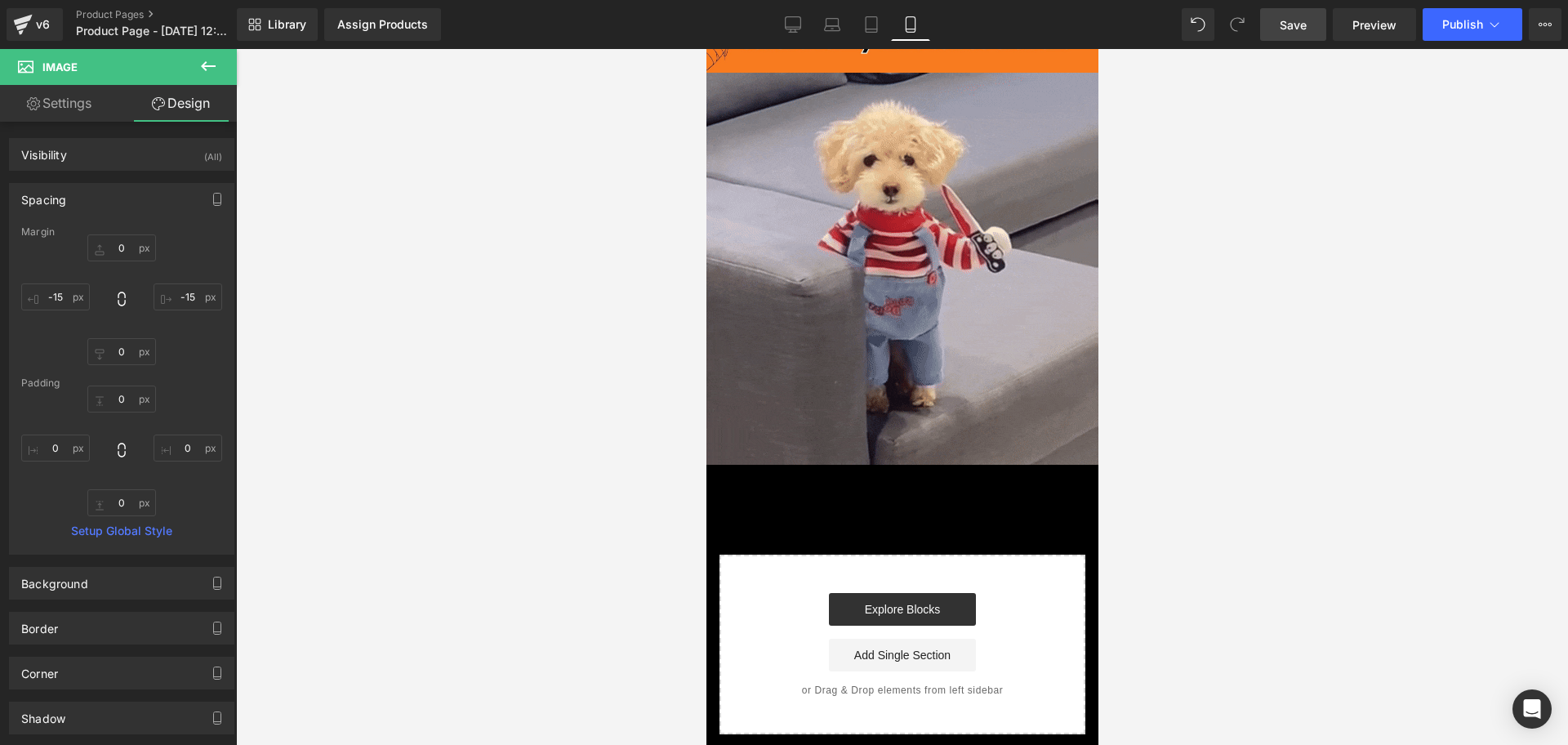
click at [211, 58] on icon at bounding box center [208, 66] width 20 height 20
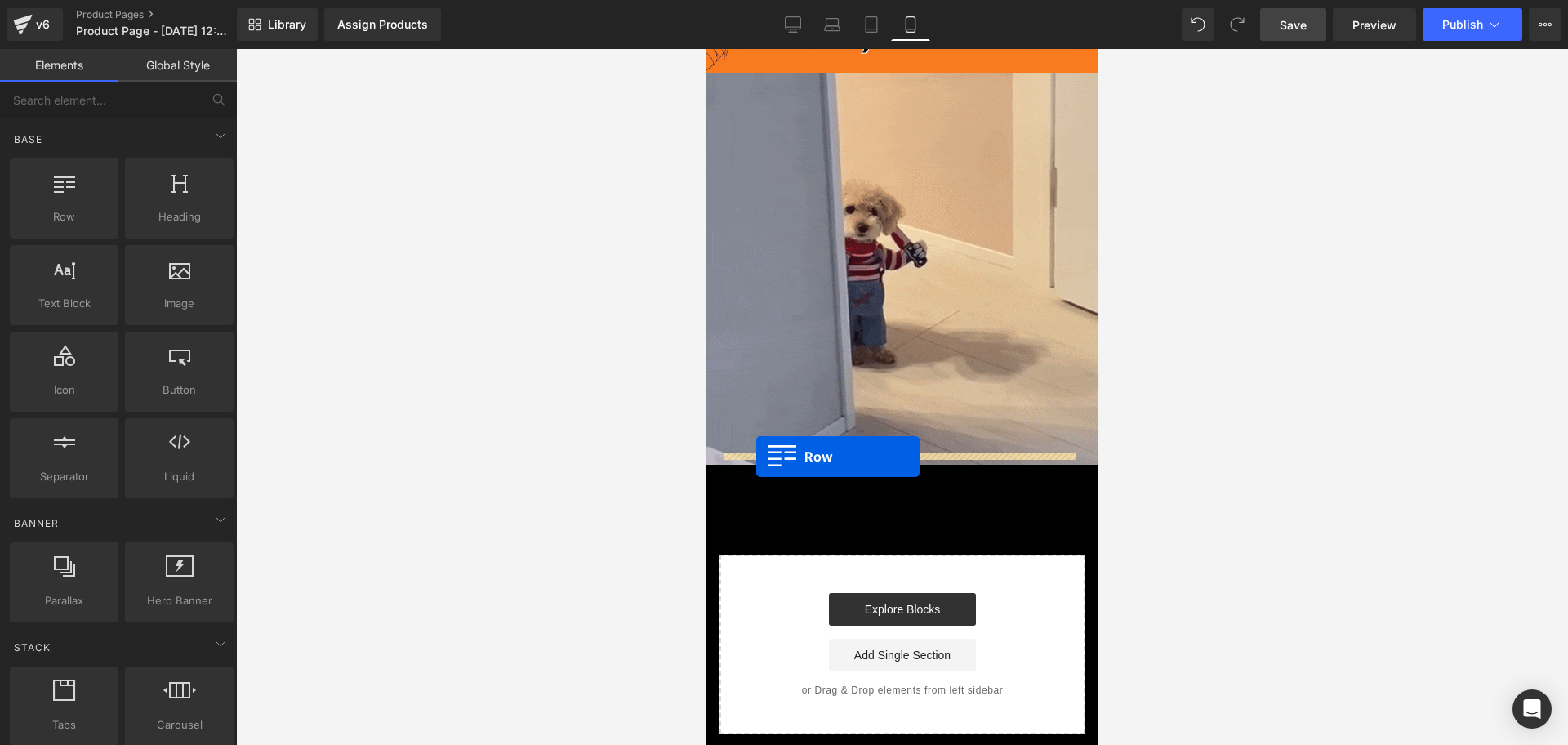
drag, startPoint x: 763, startPoint y: 244, endPoint x: 756, endPoint y: 456, distance: 212.1
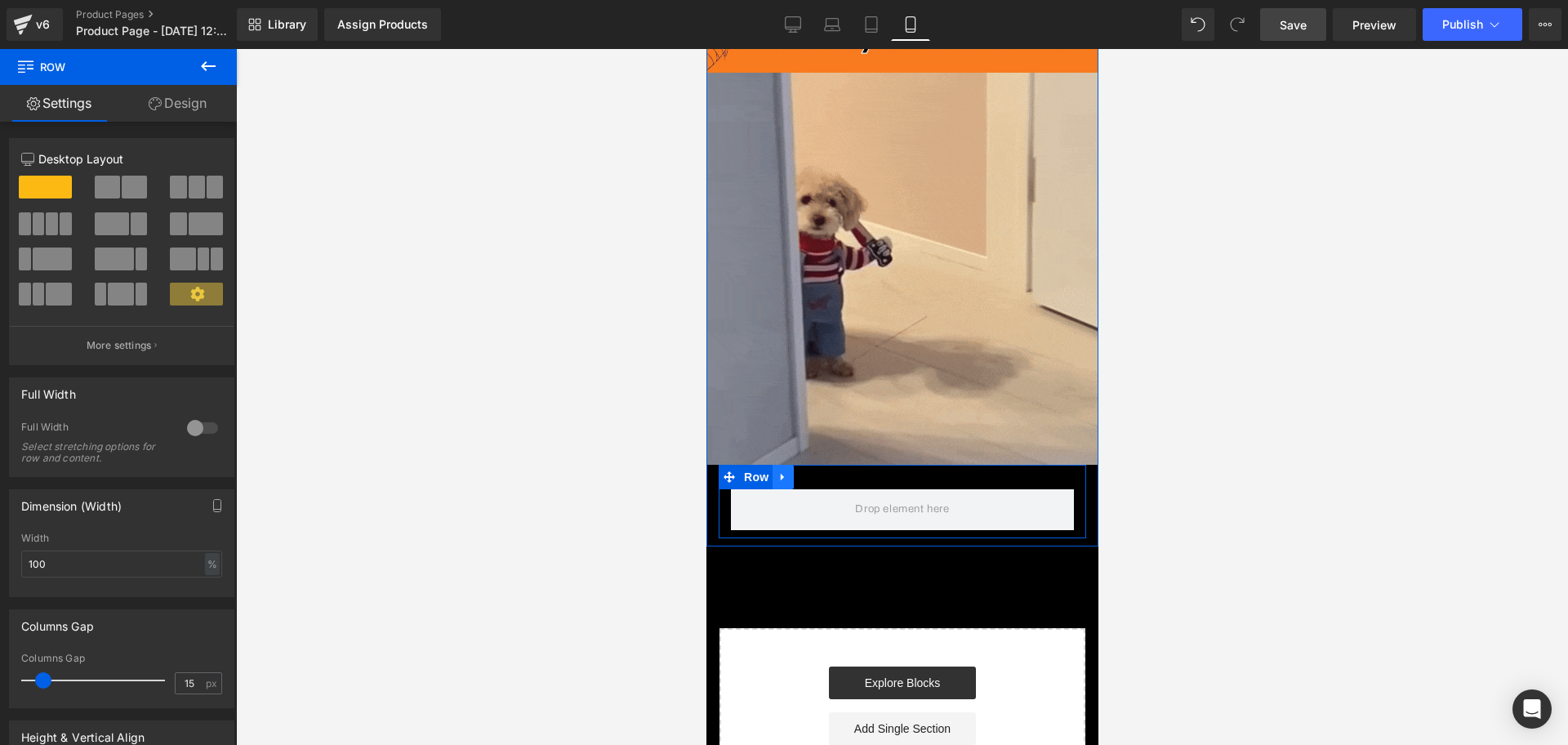
click at [787, 471] on icon at bounding box center [782, 477] width 12 height 13
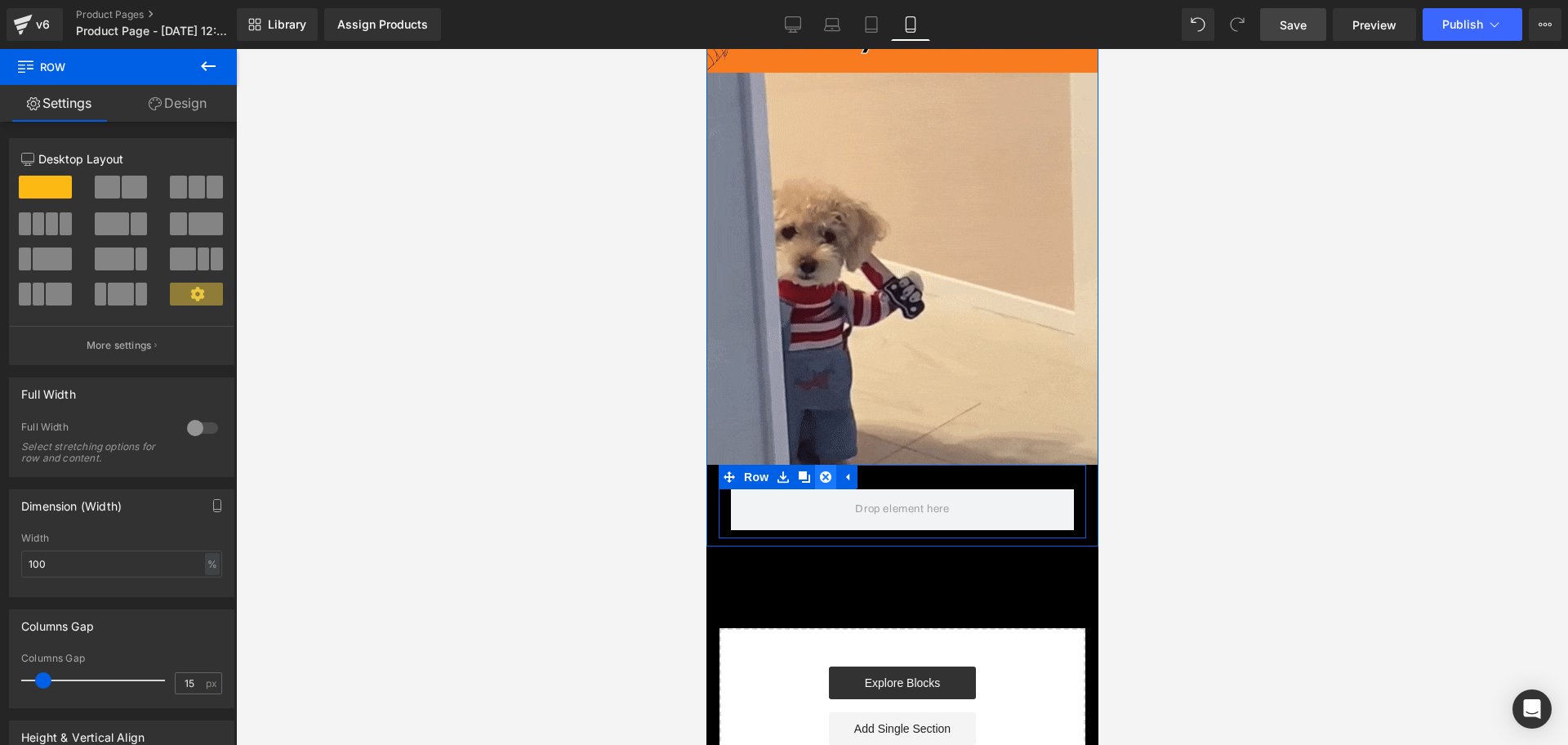
click at [817, 465] on link at bounding box center [825, 476] width 21 height 24
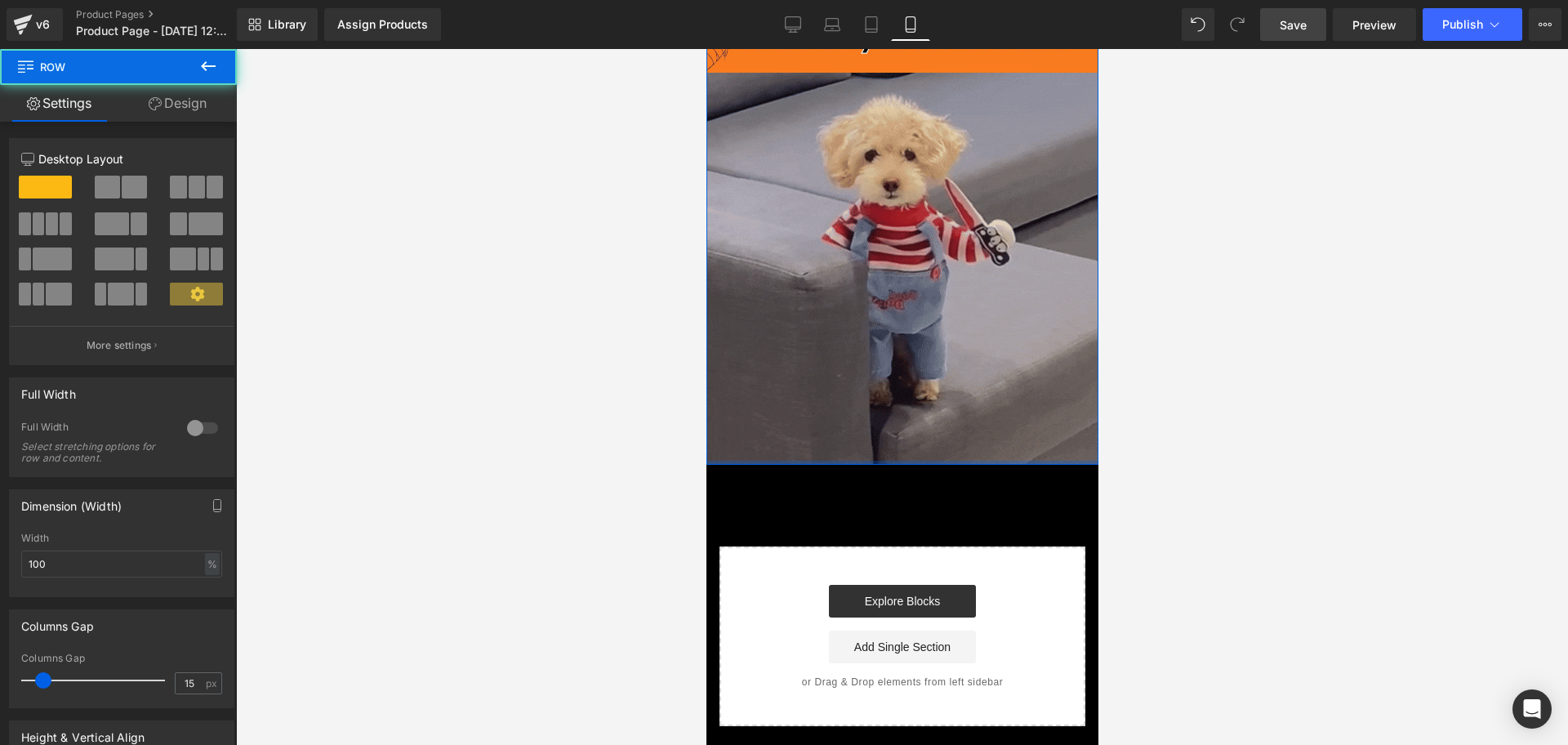
drag, startPoint x: 846, startPoint y: 457, endPoint x: 842, endPoint y: 441, distance: 16.5
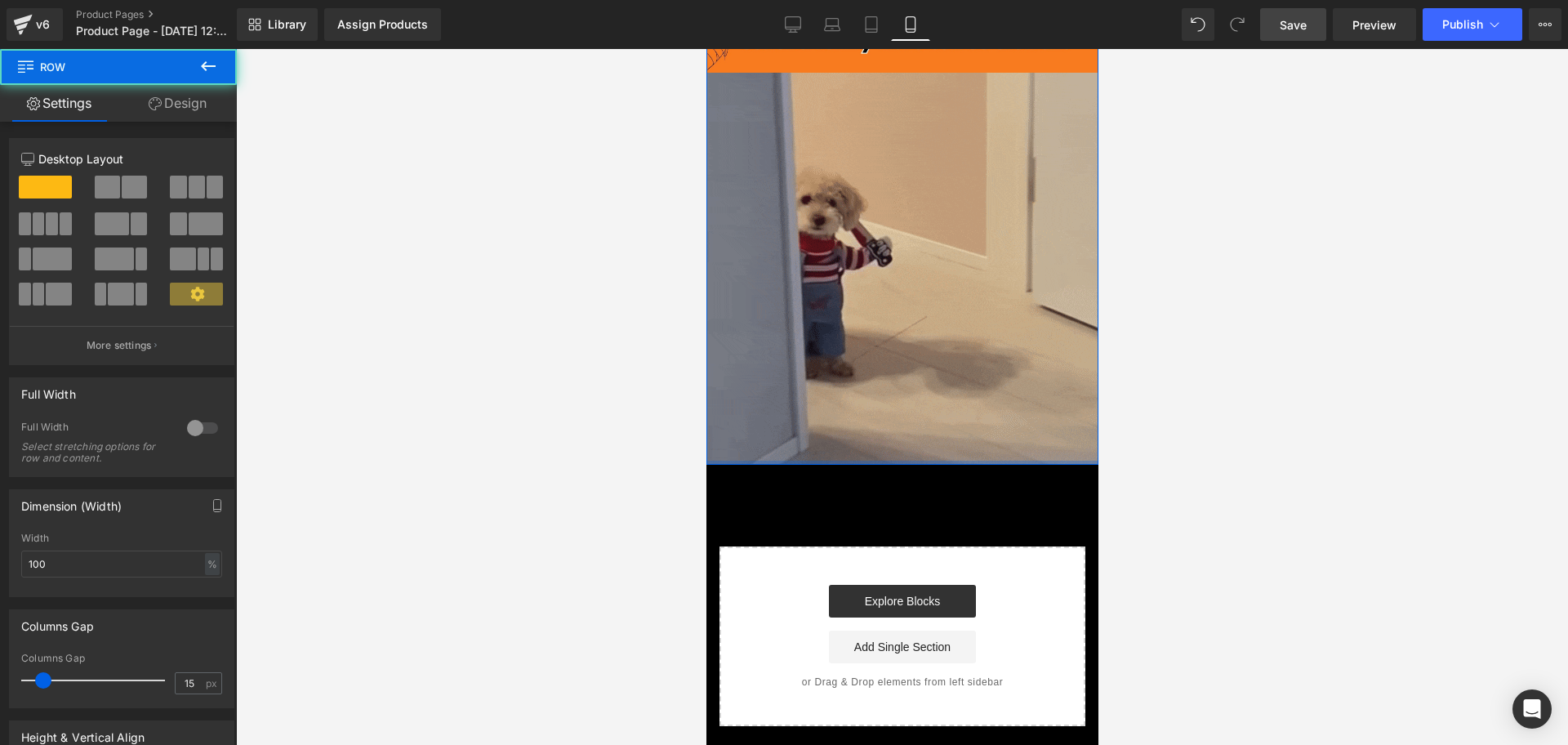
click at [842, 441] on div "Image Image Row" at bounding box center [901, 230] width 392 height 468
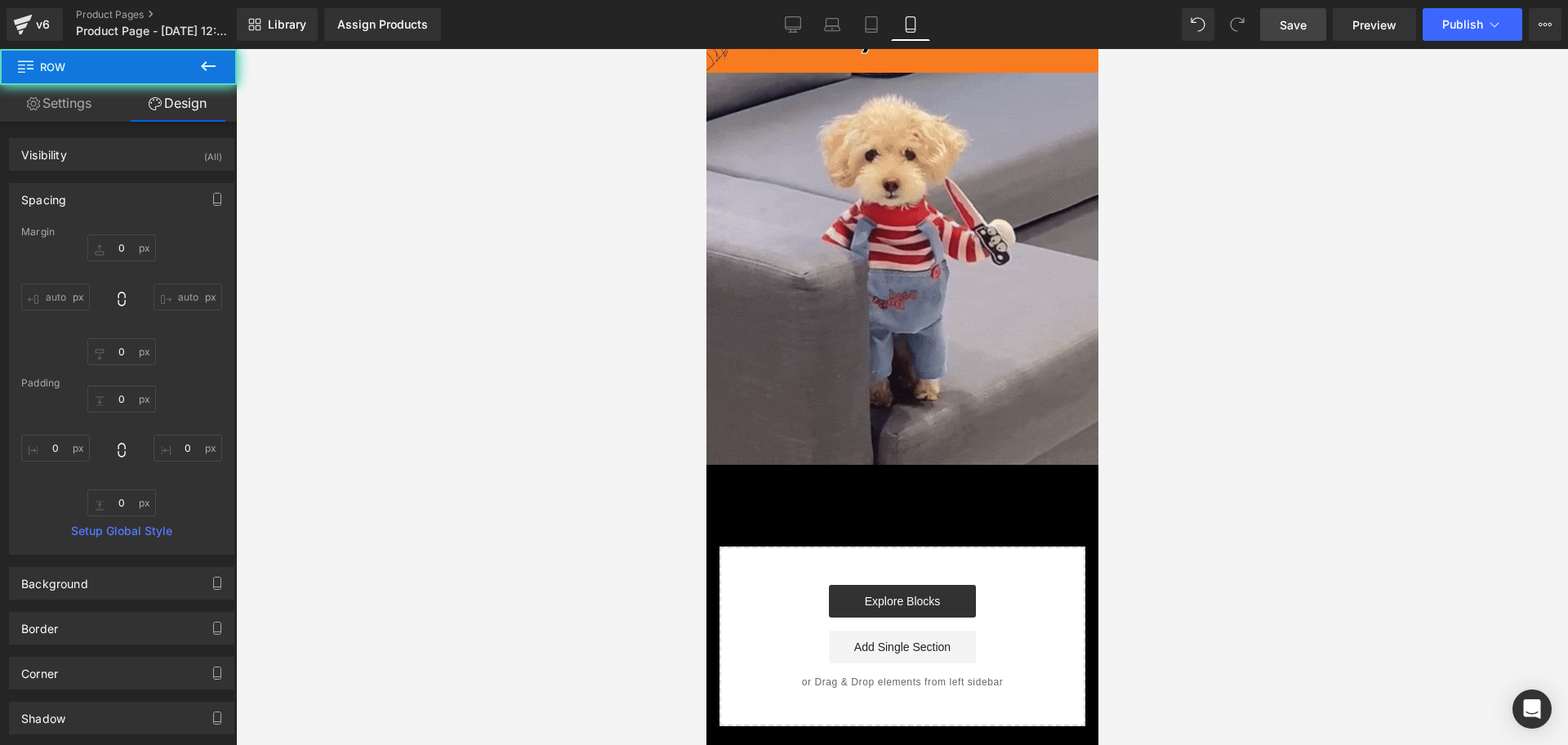
click at [208, 56] on icon at bounding box center [208, 66] width 20 height 20
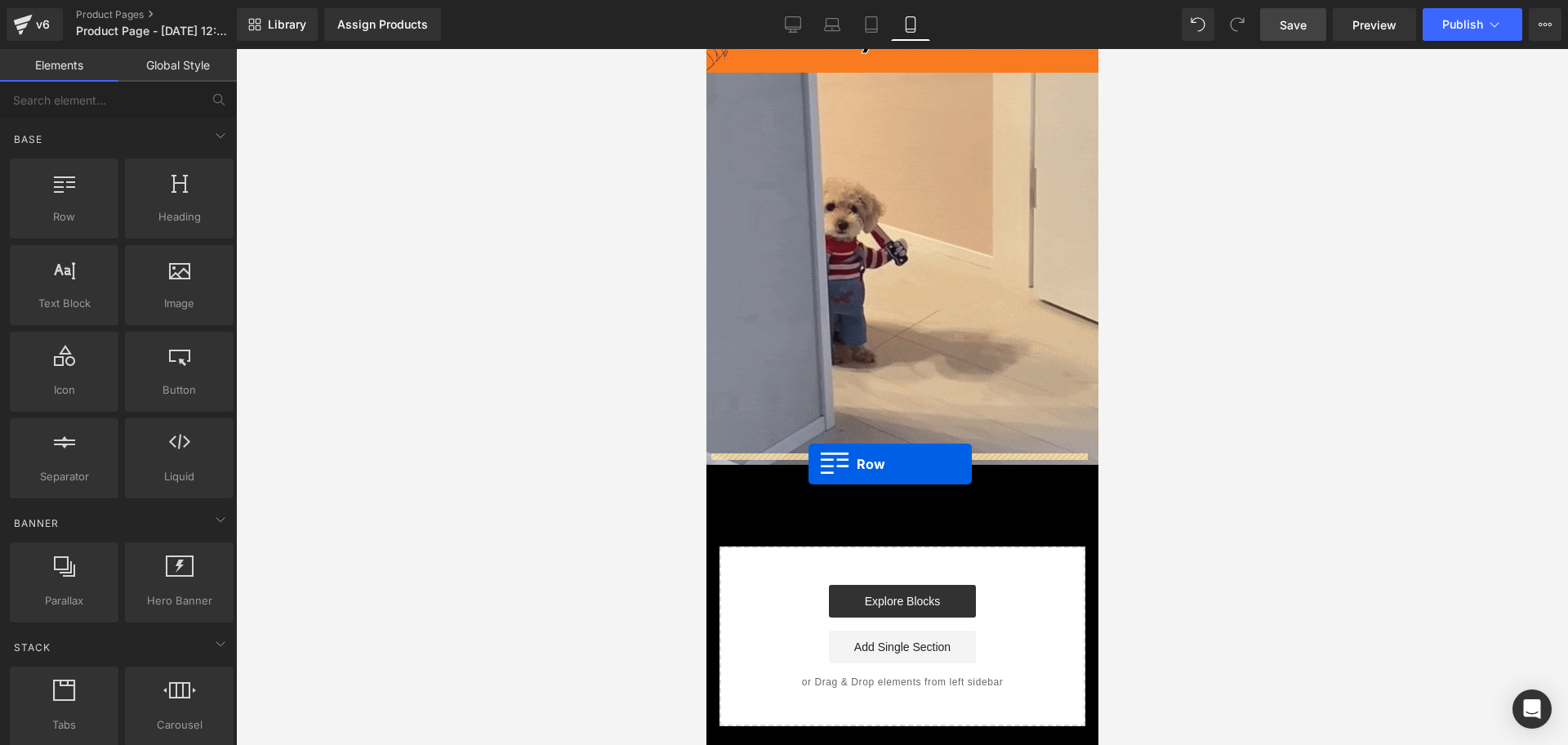
drag, startPoint x: 874, startPoint y: 541, endPoint x: 808, endPoint y: 464, distance: 101.4
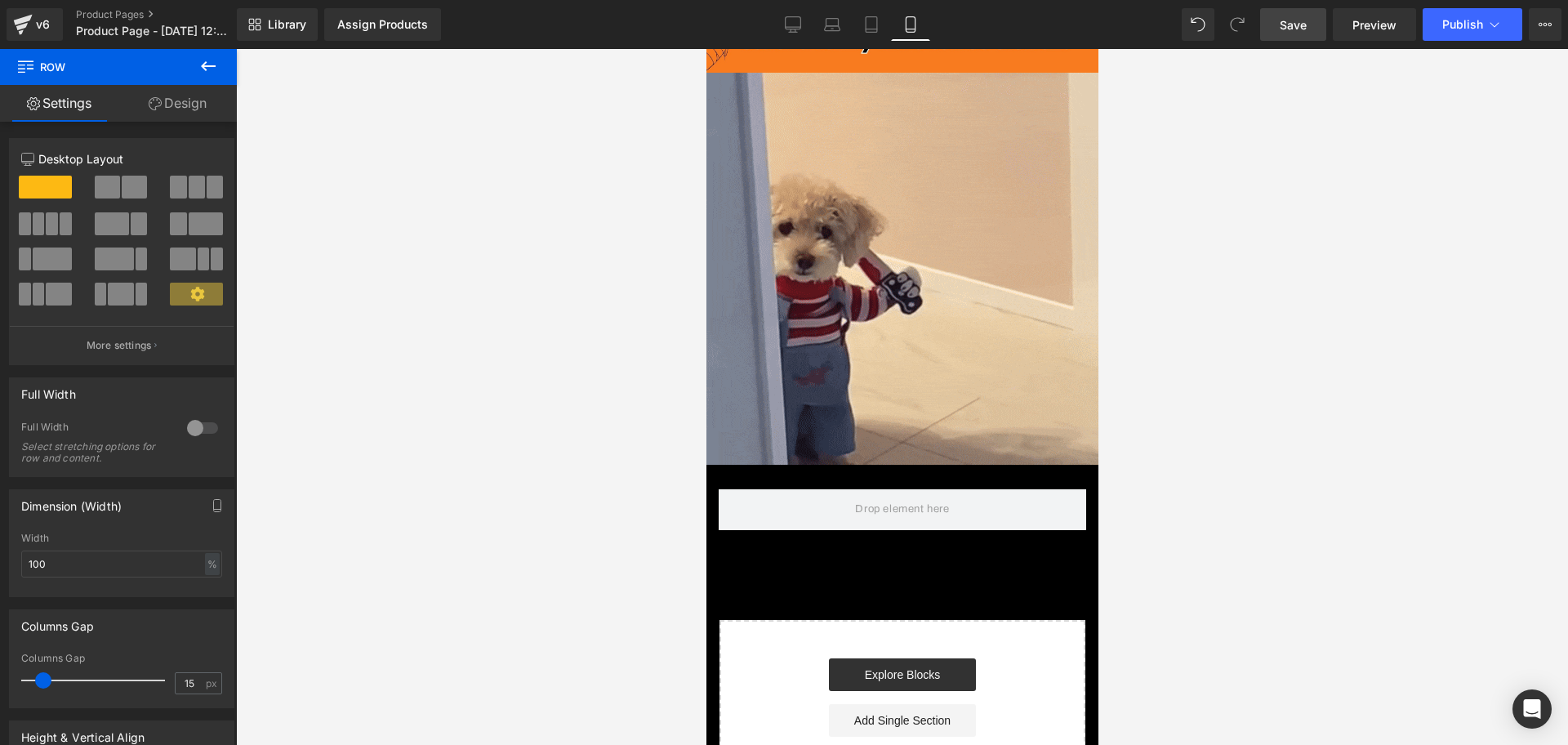
click at [204, 63] on icon at bounding box center [208, 66] width 20 height 20
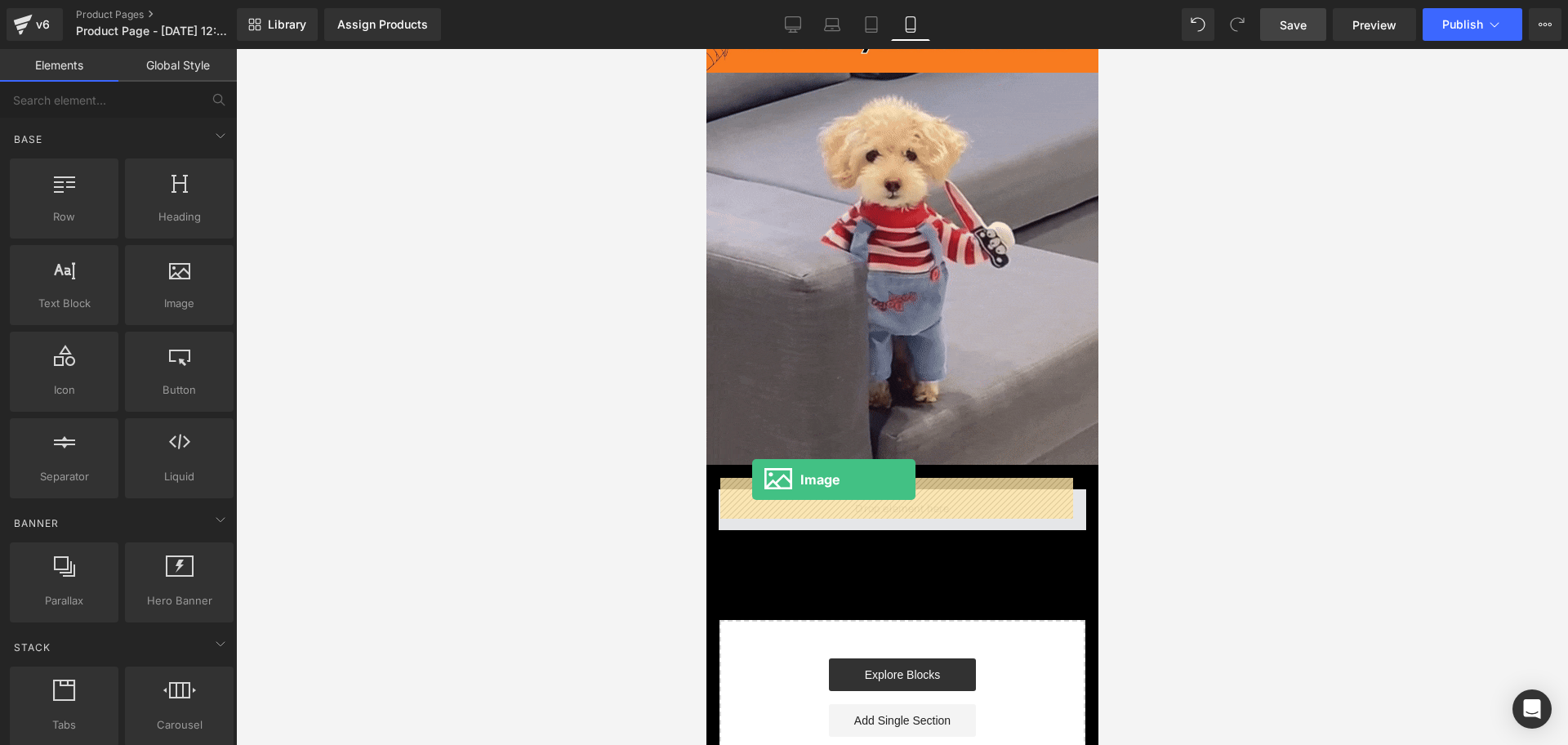
drag, startPoint x: 884, startPoint y: 348, endPoint x: 751, endPoint y: 480, distance: 187.4
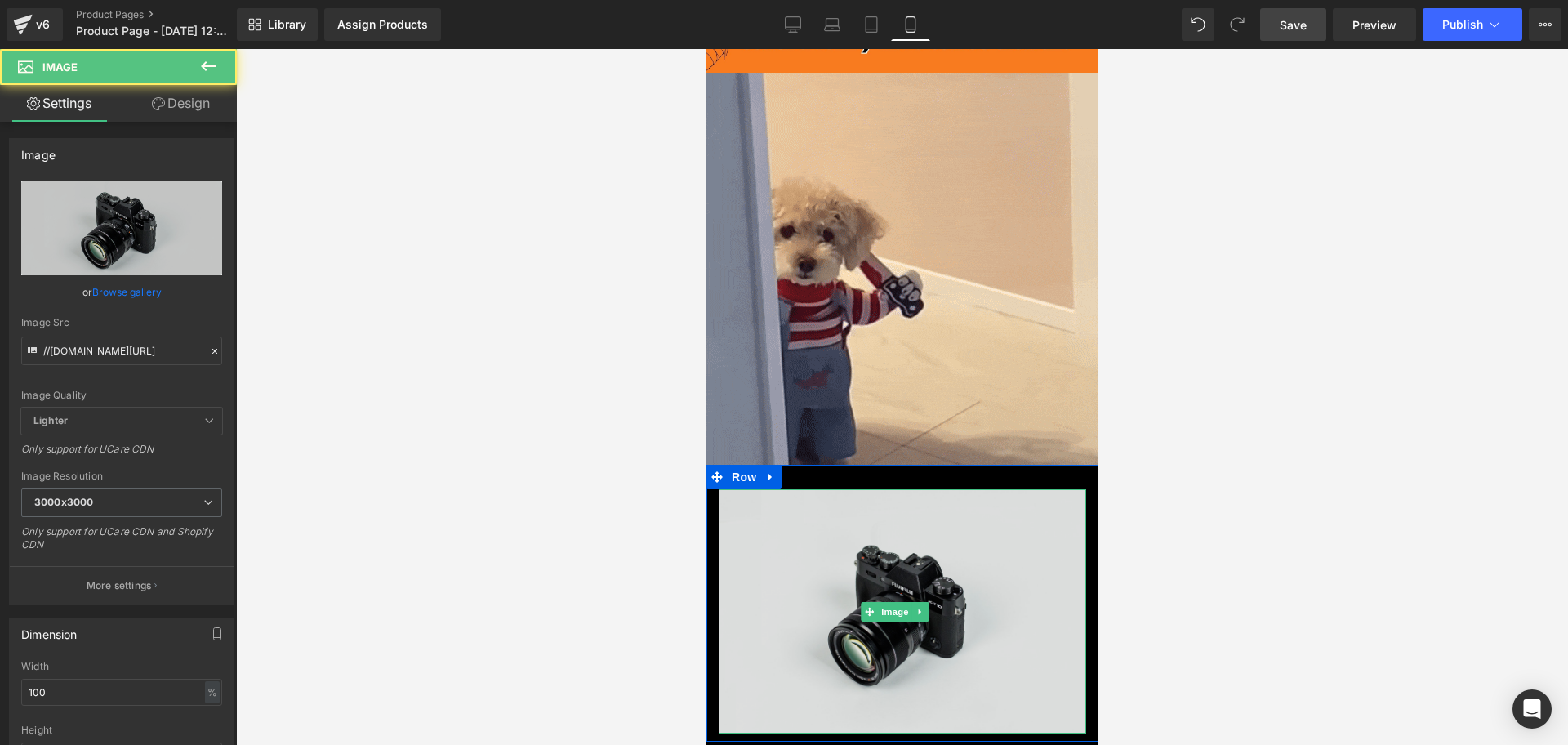
click at [809, 505] on img at bounding box center [901, 611] width 367 height 243
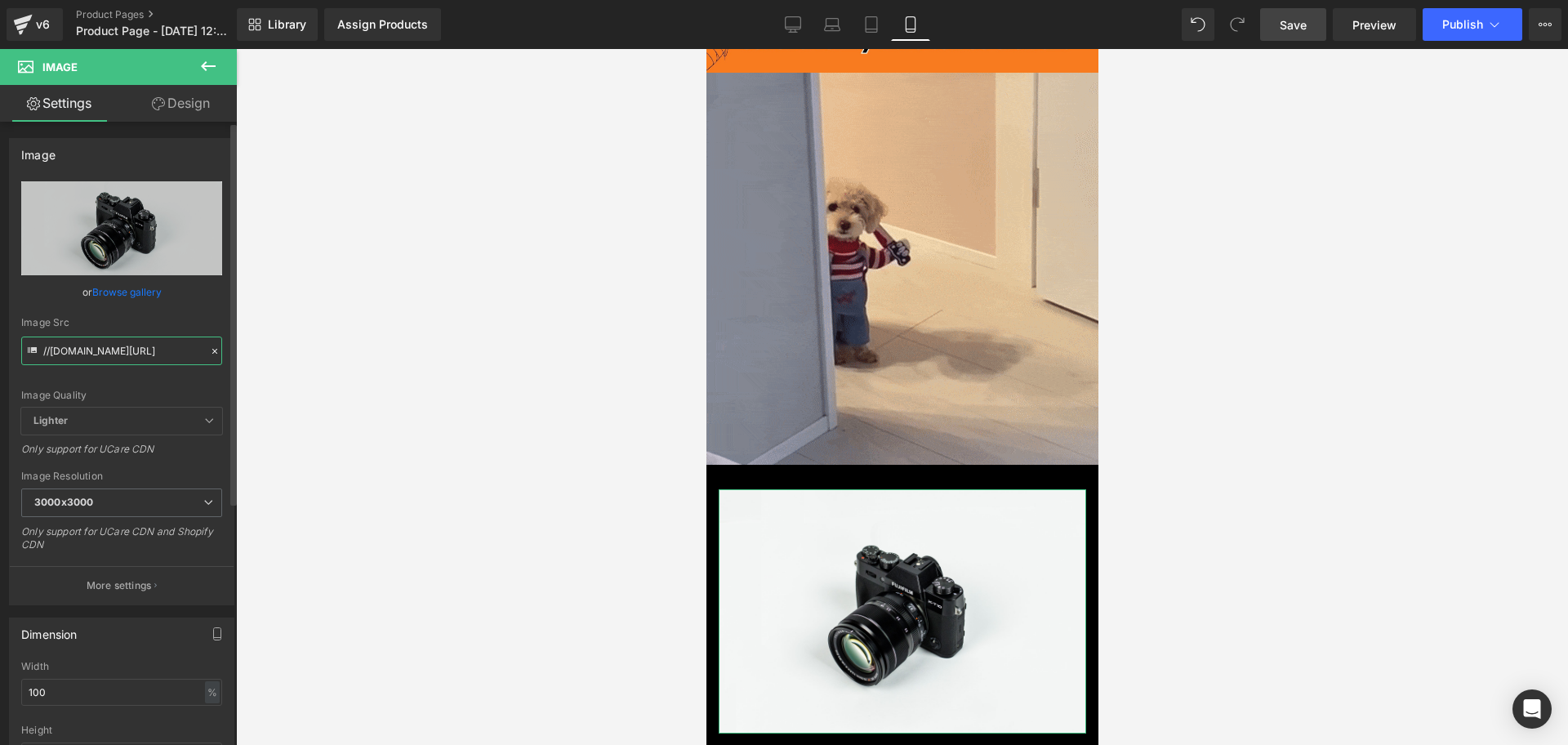
click at [142, 344] on input "//[DOMAIN_NAME][URL]" at bounding box center [122, 351] width 201 height 29
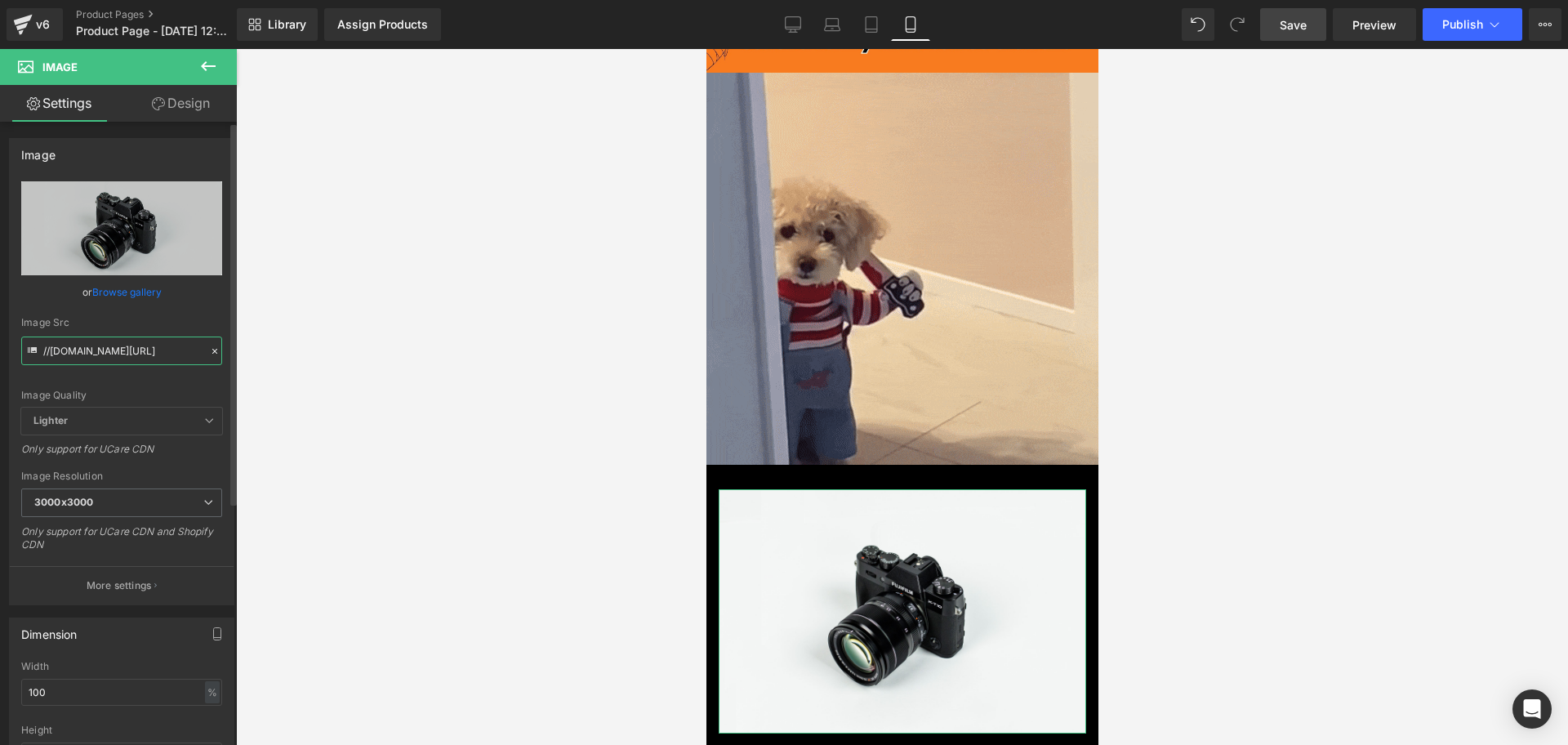
click at [142, 344] on input "//[DOMAIN_NAME][URL]" at bounding box center [122, 351] width 201 height 29
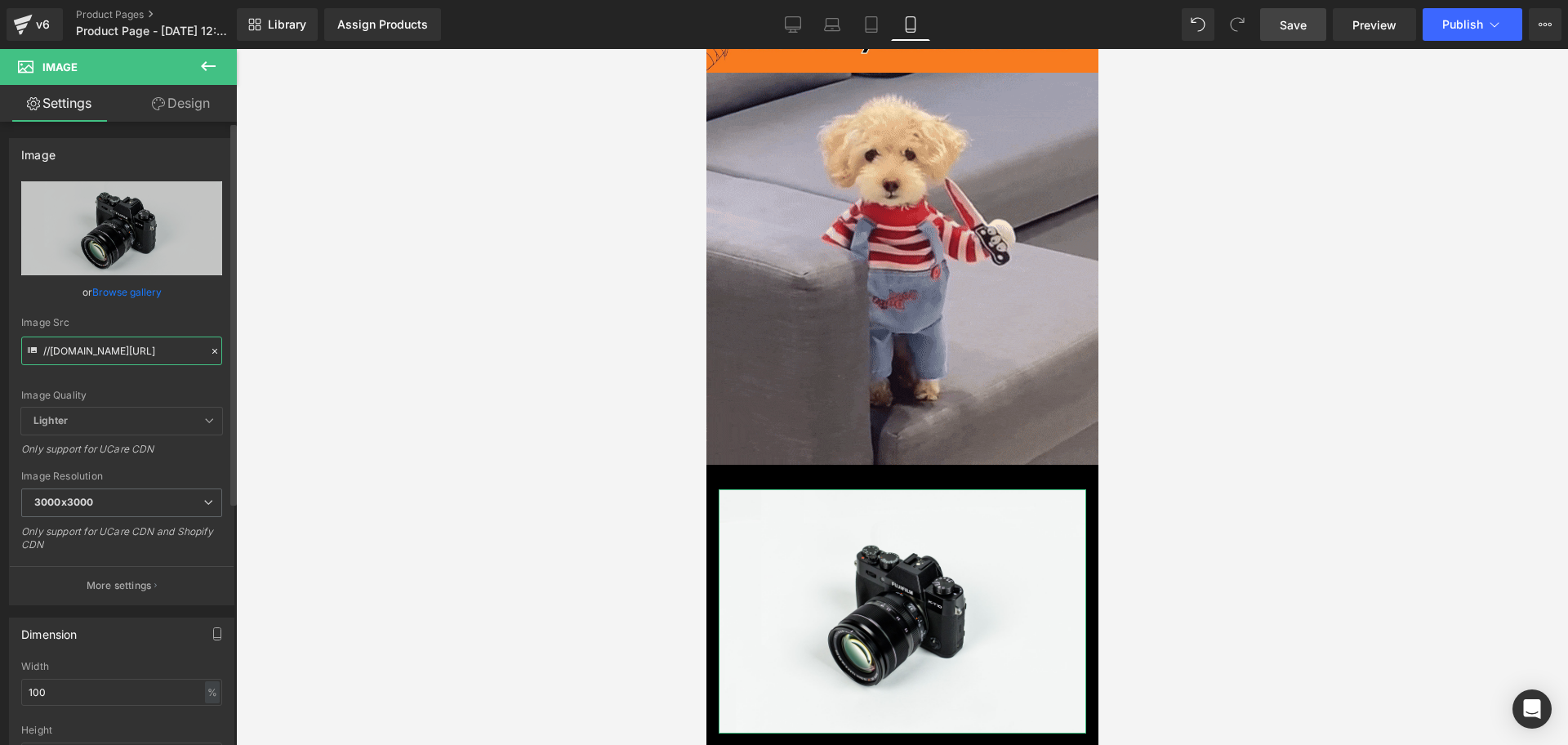
click at [142, 344] on input "//[DOMAIN_NAME][URL]" at bounding box center [122, 351] width 201 height 29
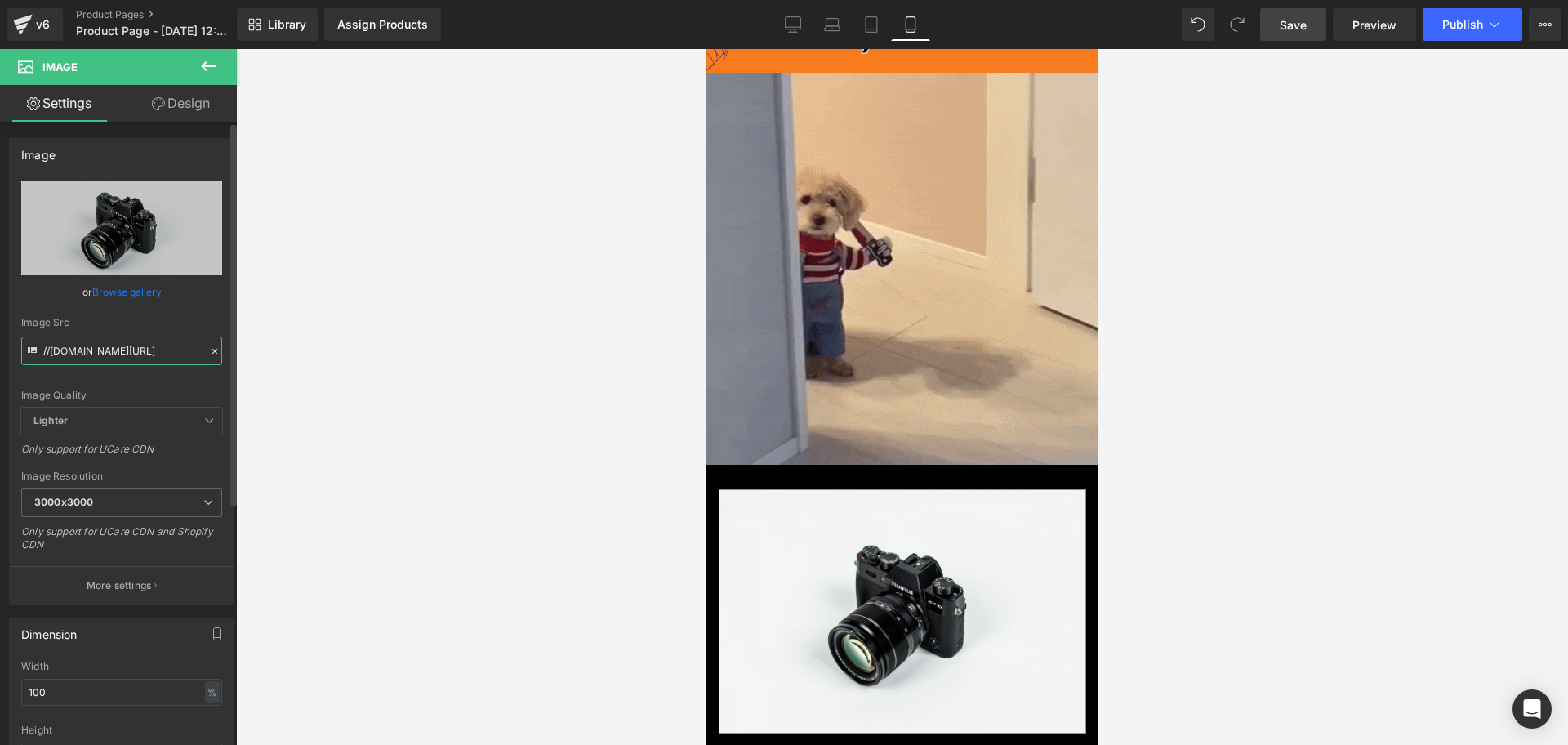
paste input "[URL][DOMAIN_NAME]"
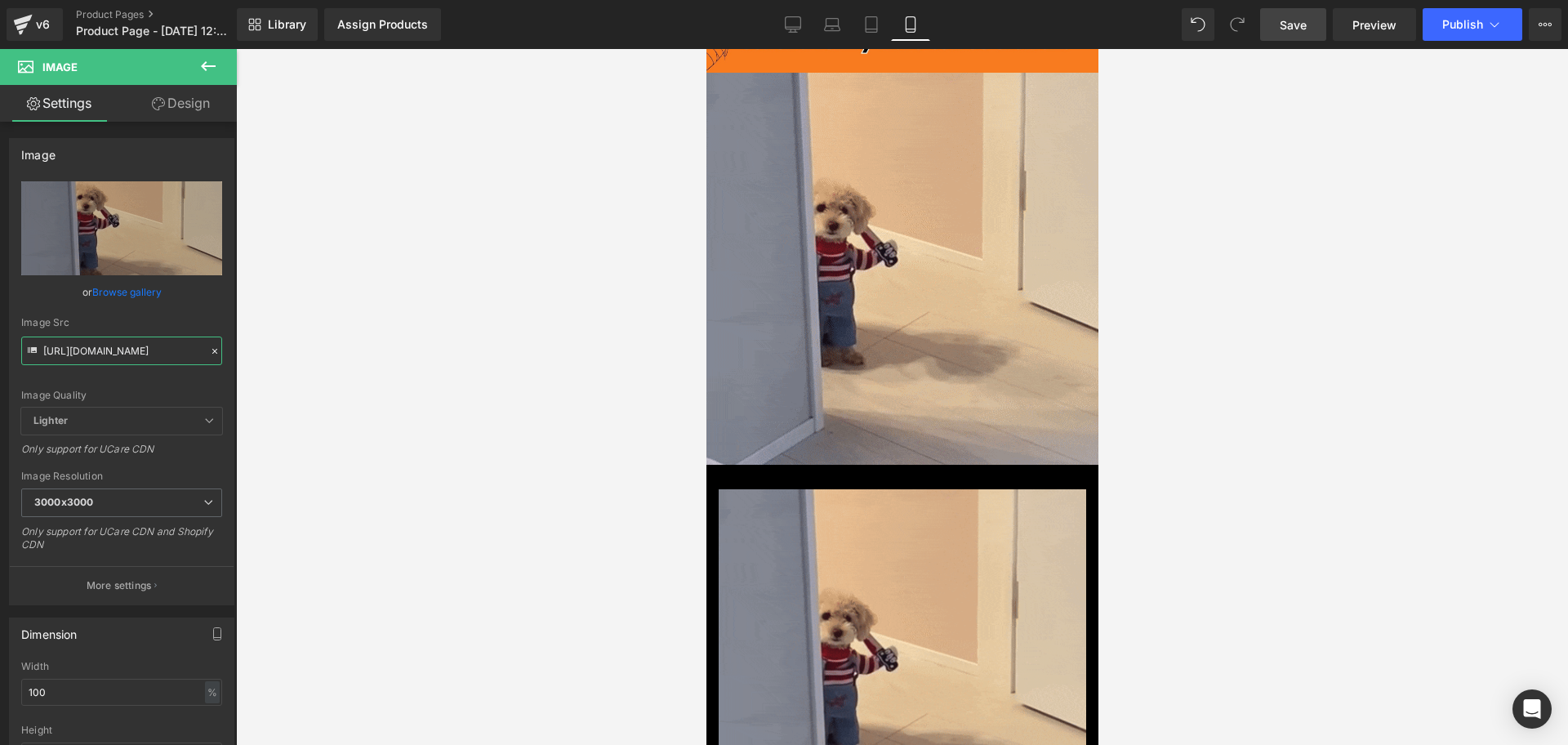
scroll to position [0, 0]
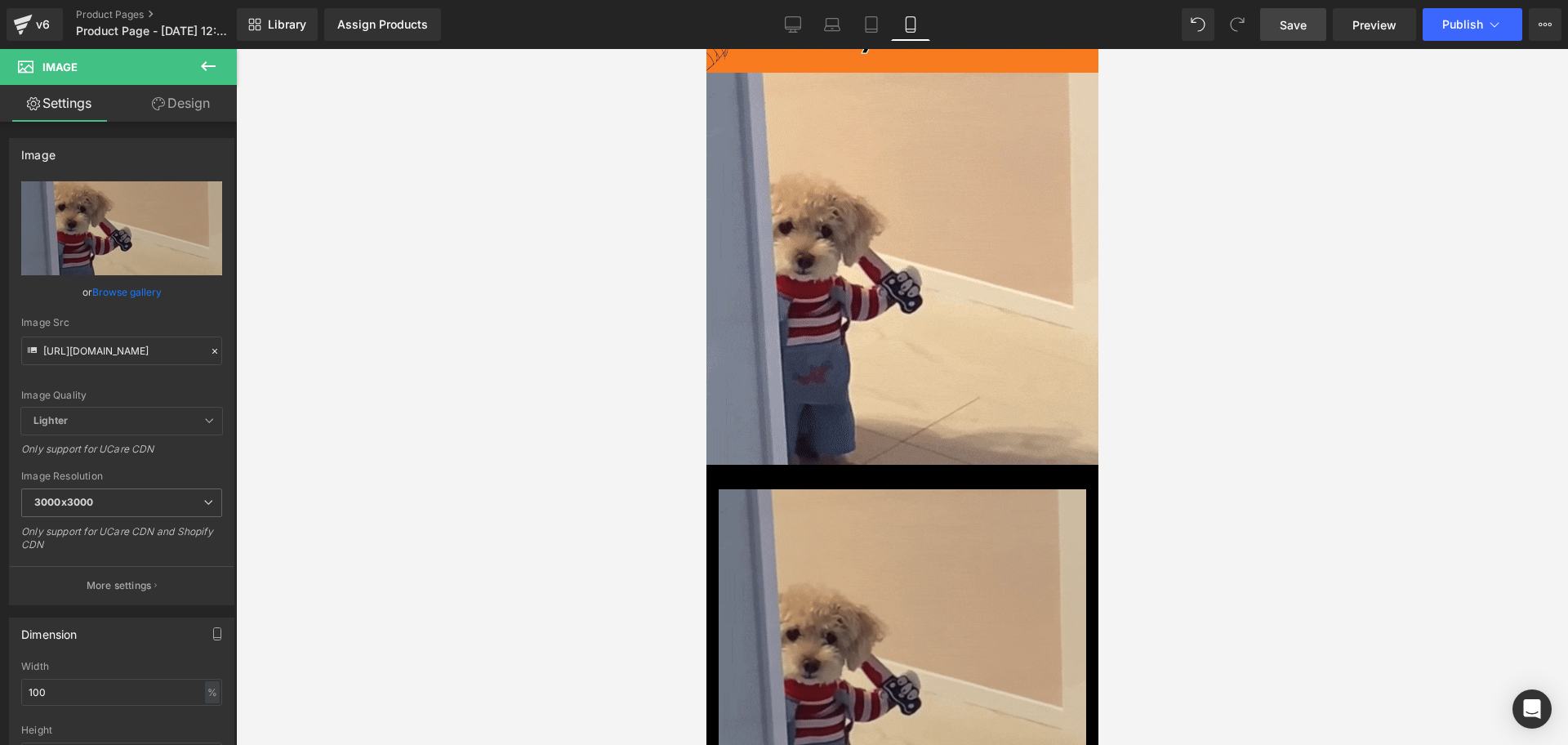
click at [939, 615] on img at bounding box center [901, 673] width 367 height 367
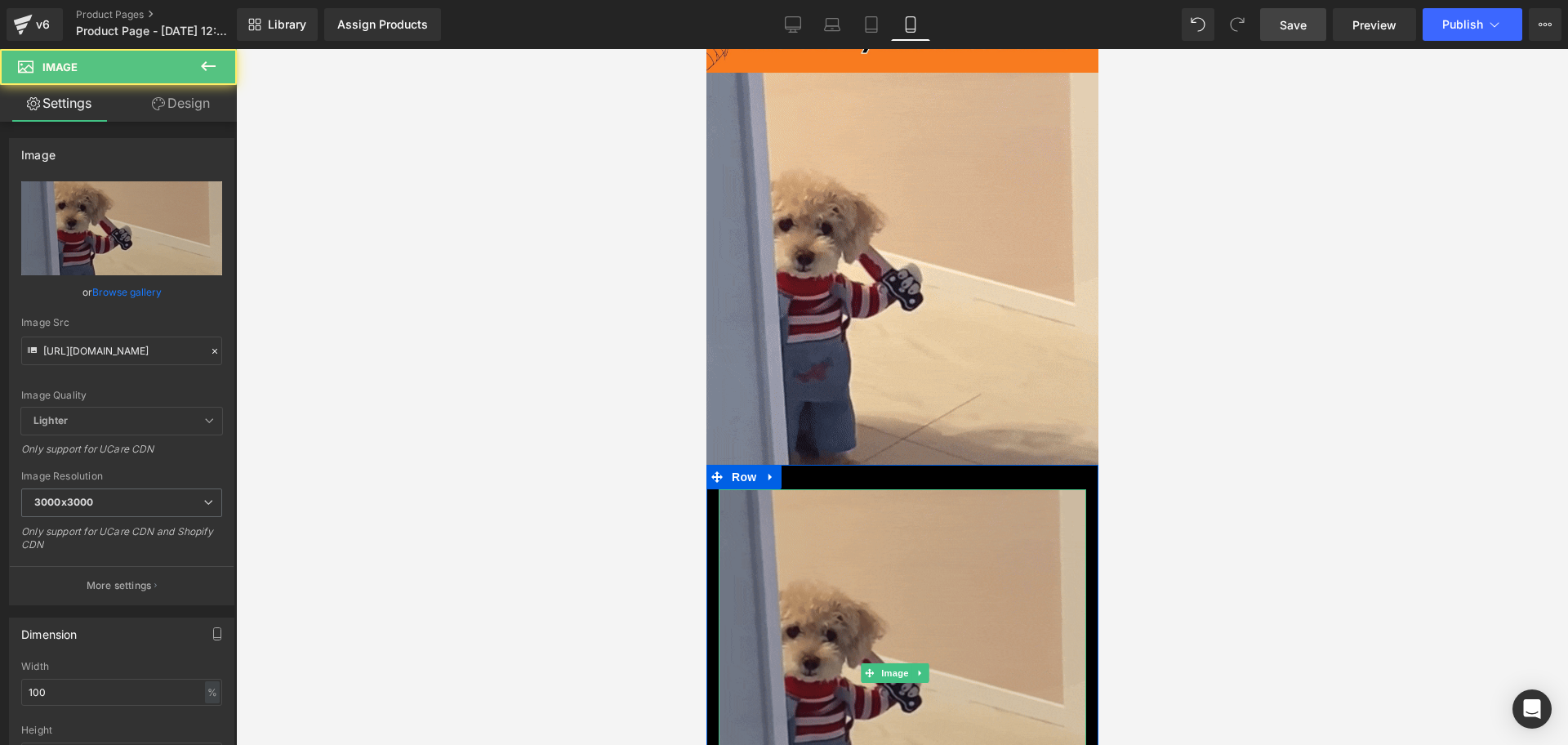
click at [881, 637] on img at bounding box center [901, 673] width 367 height 367
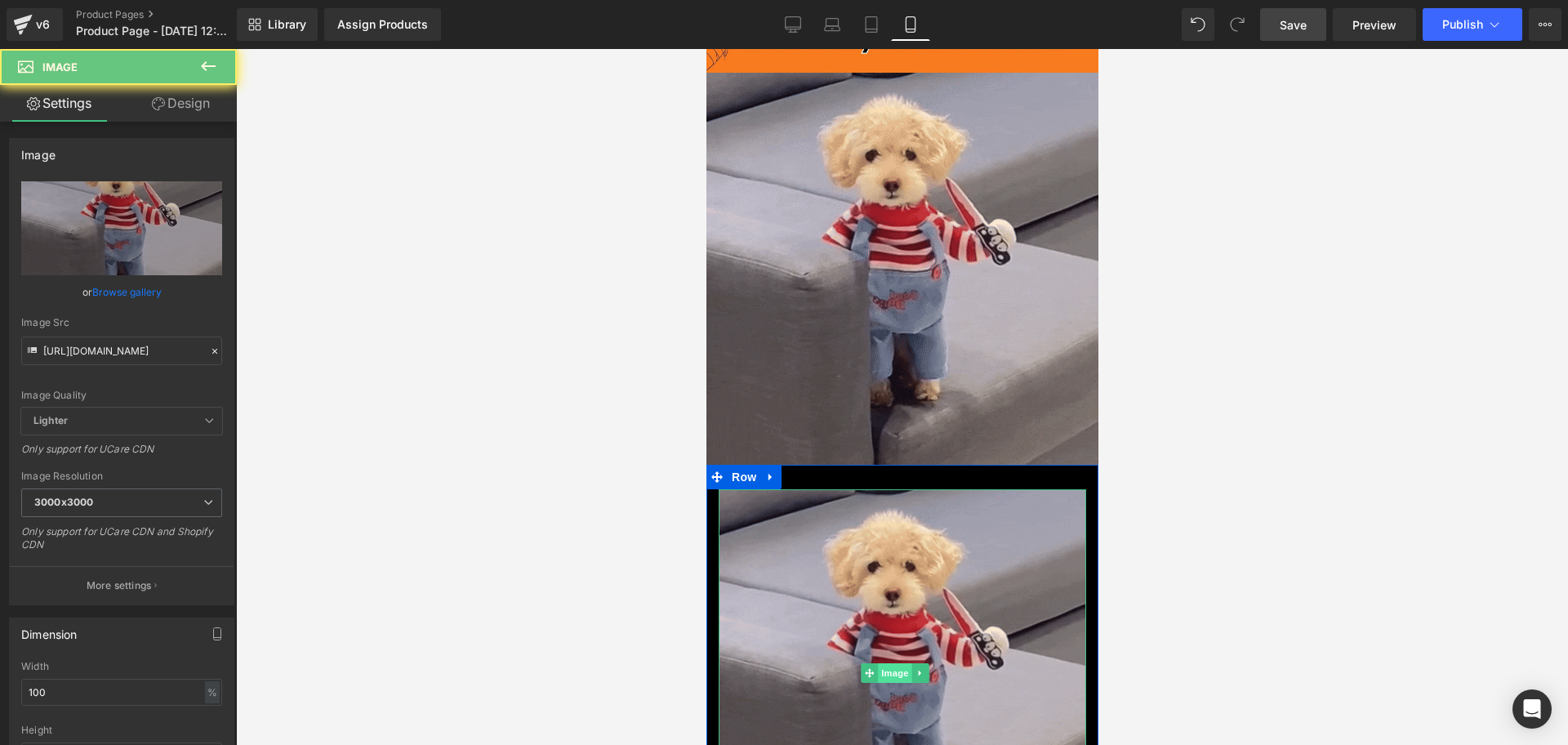
click at [888, 663] on link "Image" at bounding box center [885, 673] width 51 height 20
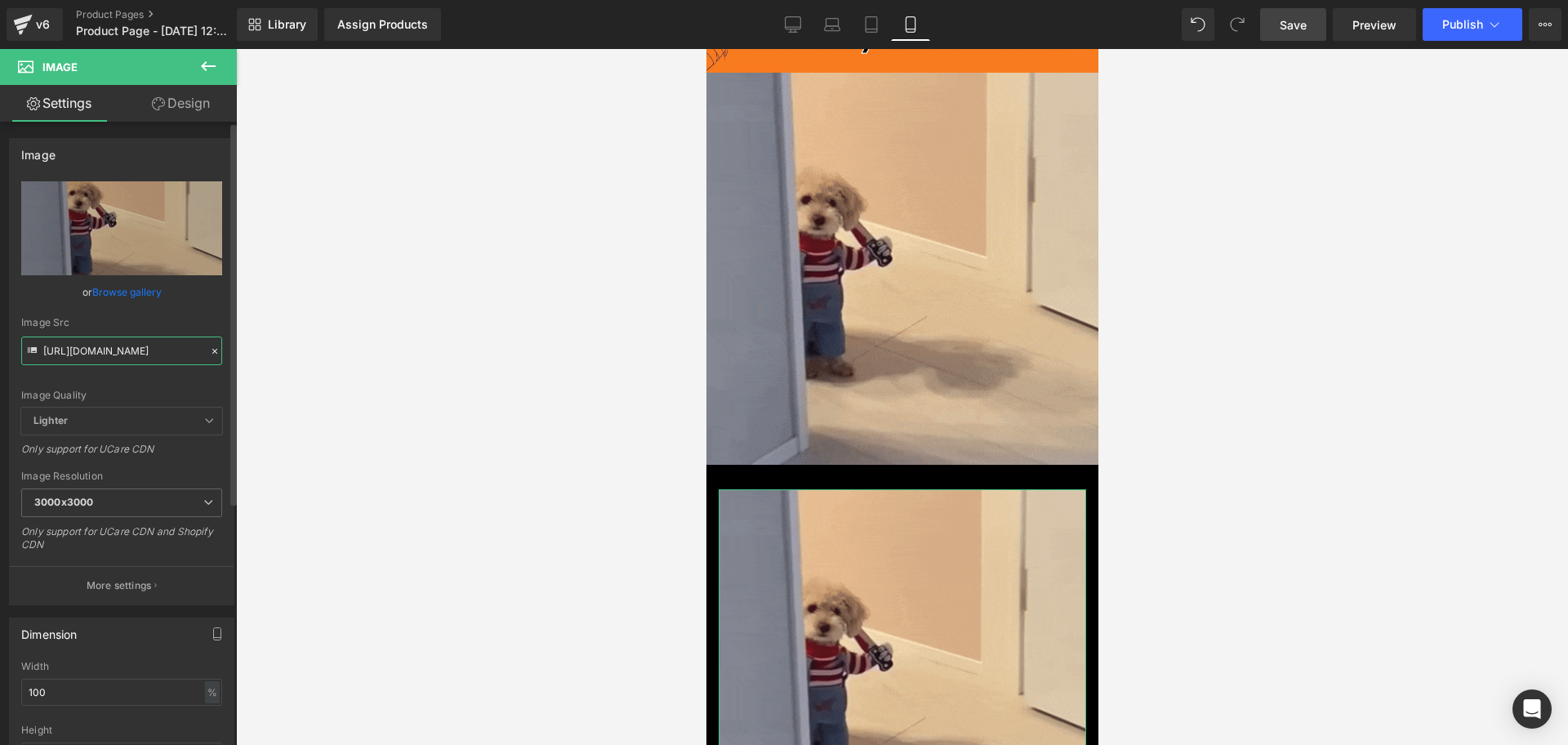
click at [101, 362] on input "[URL][DOMAIN_NAME]" at bounding box center [122, 351] width 201 height 29
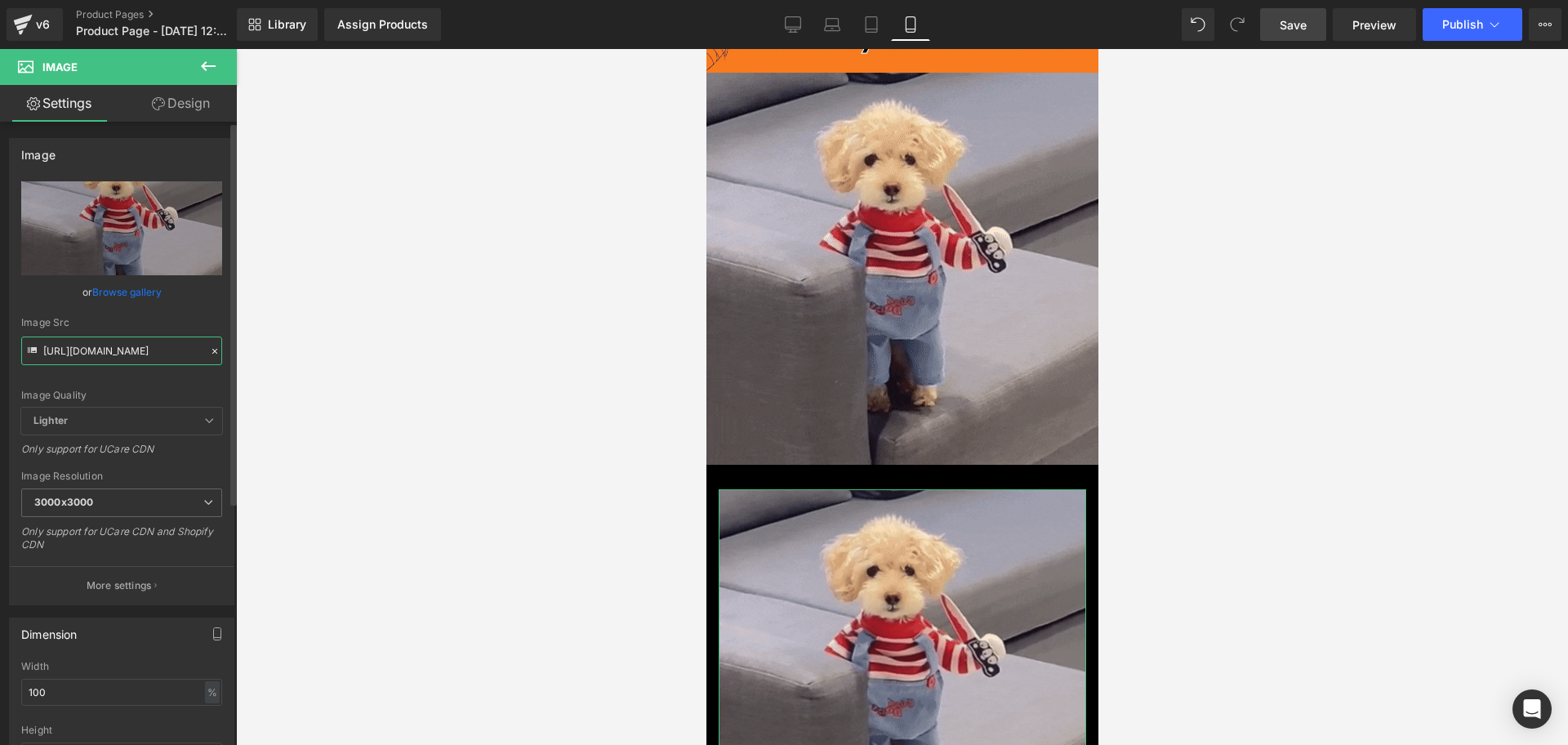
click at [101, 362] on input "[URL][DOMAIN_NAME]" at bounding box center [122, 351] width 201 height 29
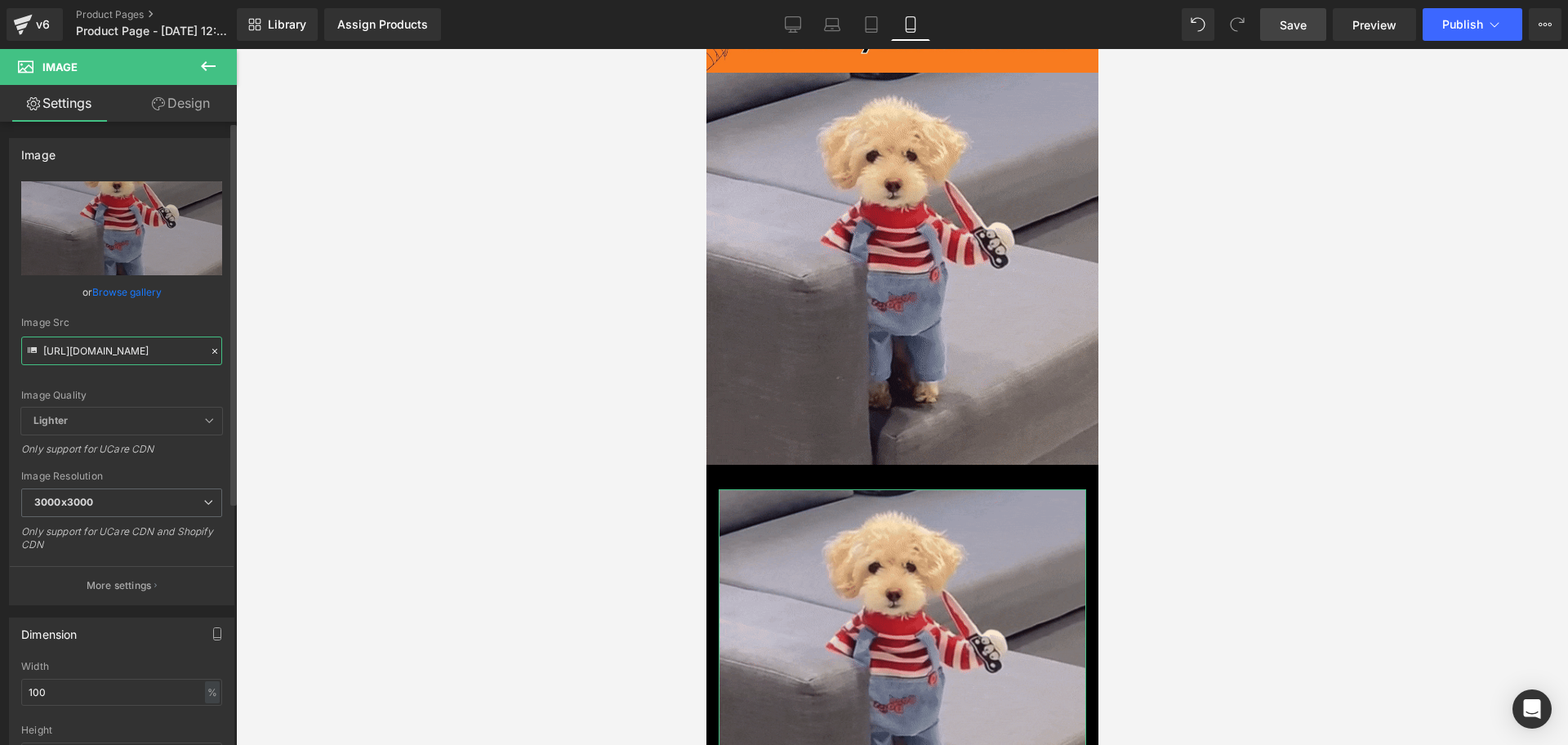
click at [101, 362] on input "[URL][DOMAIN_NAME]" at bounding box center [122, 351] width 201 height 29
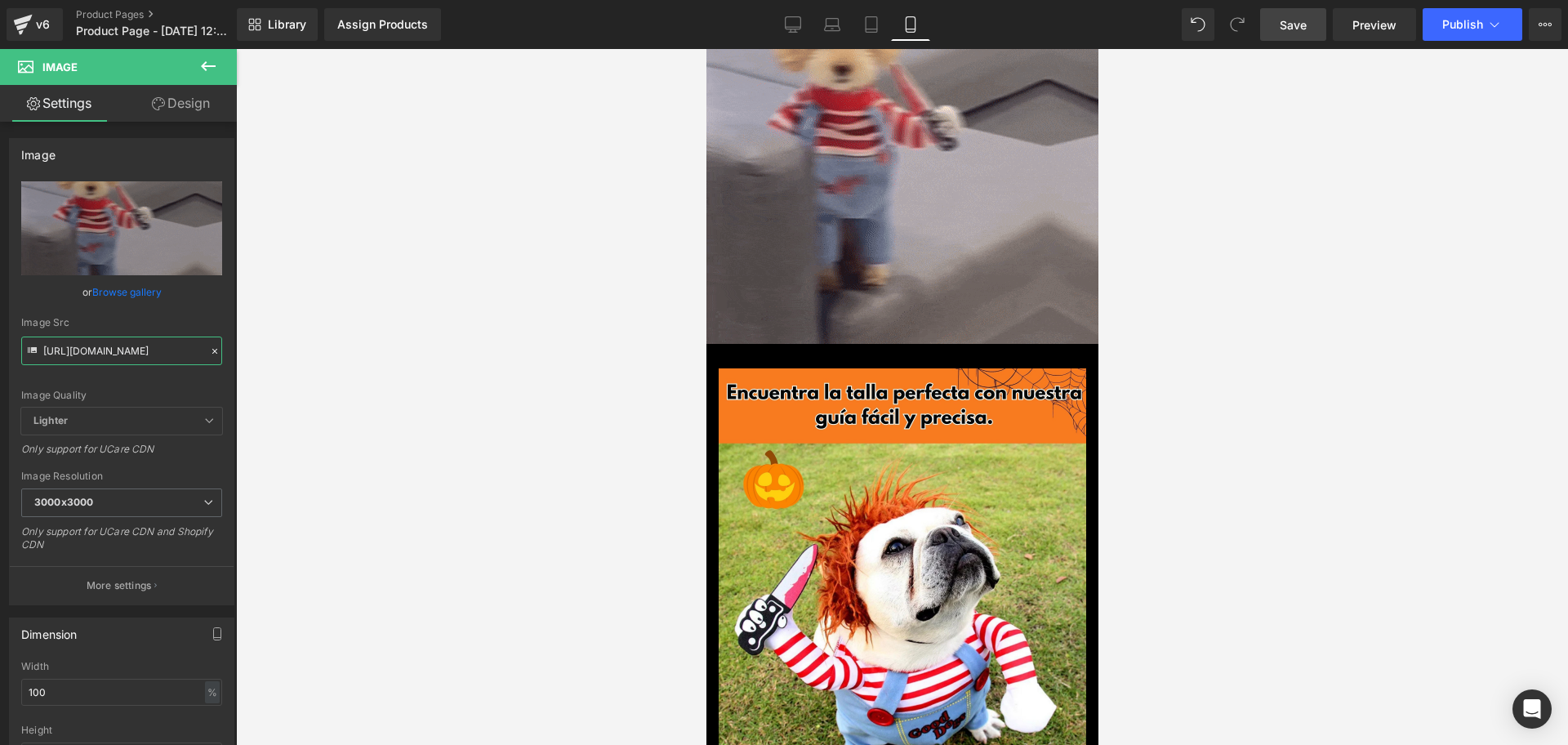
scroll to position [1006, 0]
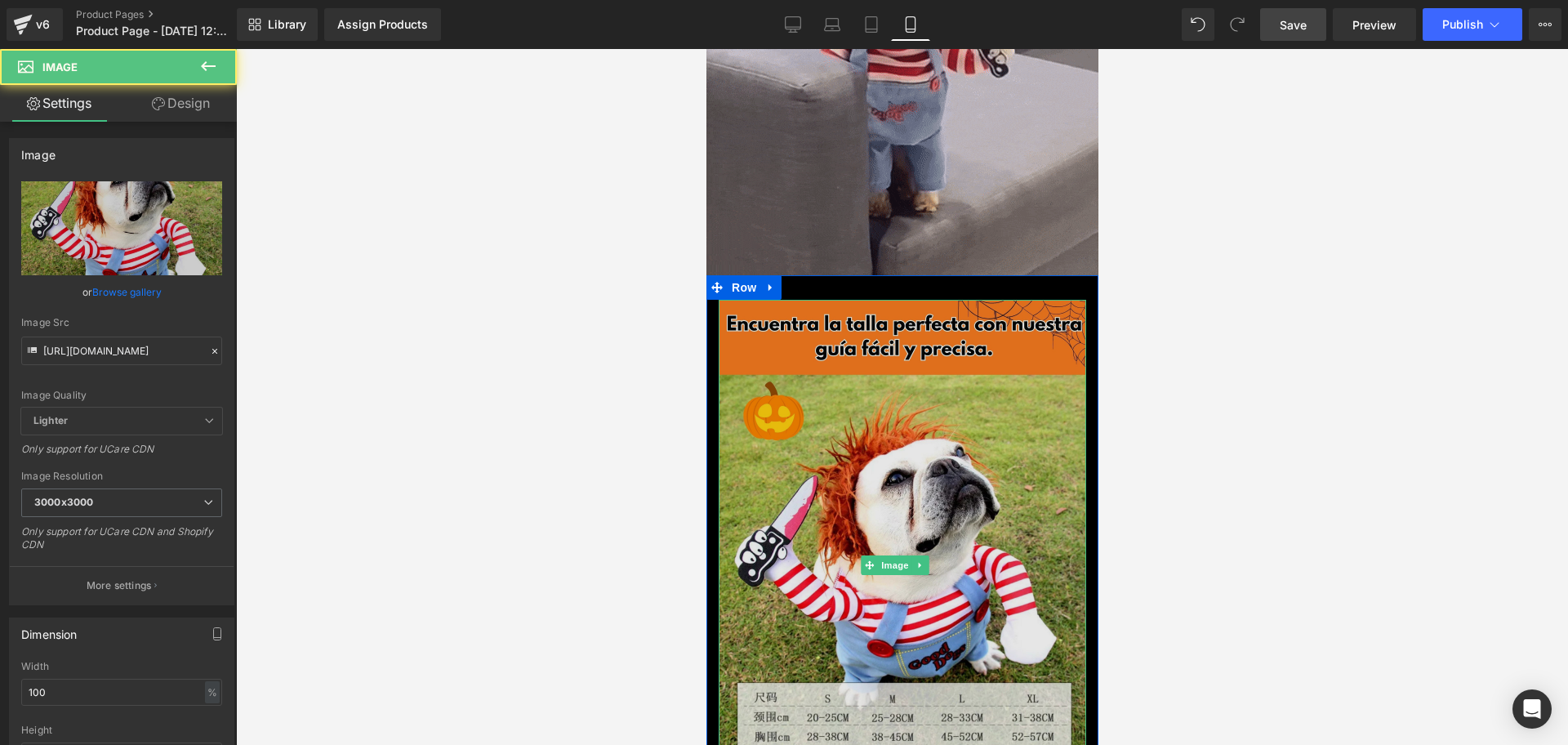
click at [978, 445] on img at bounding box center [901, 565] width 367 height 531
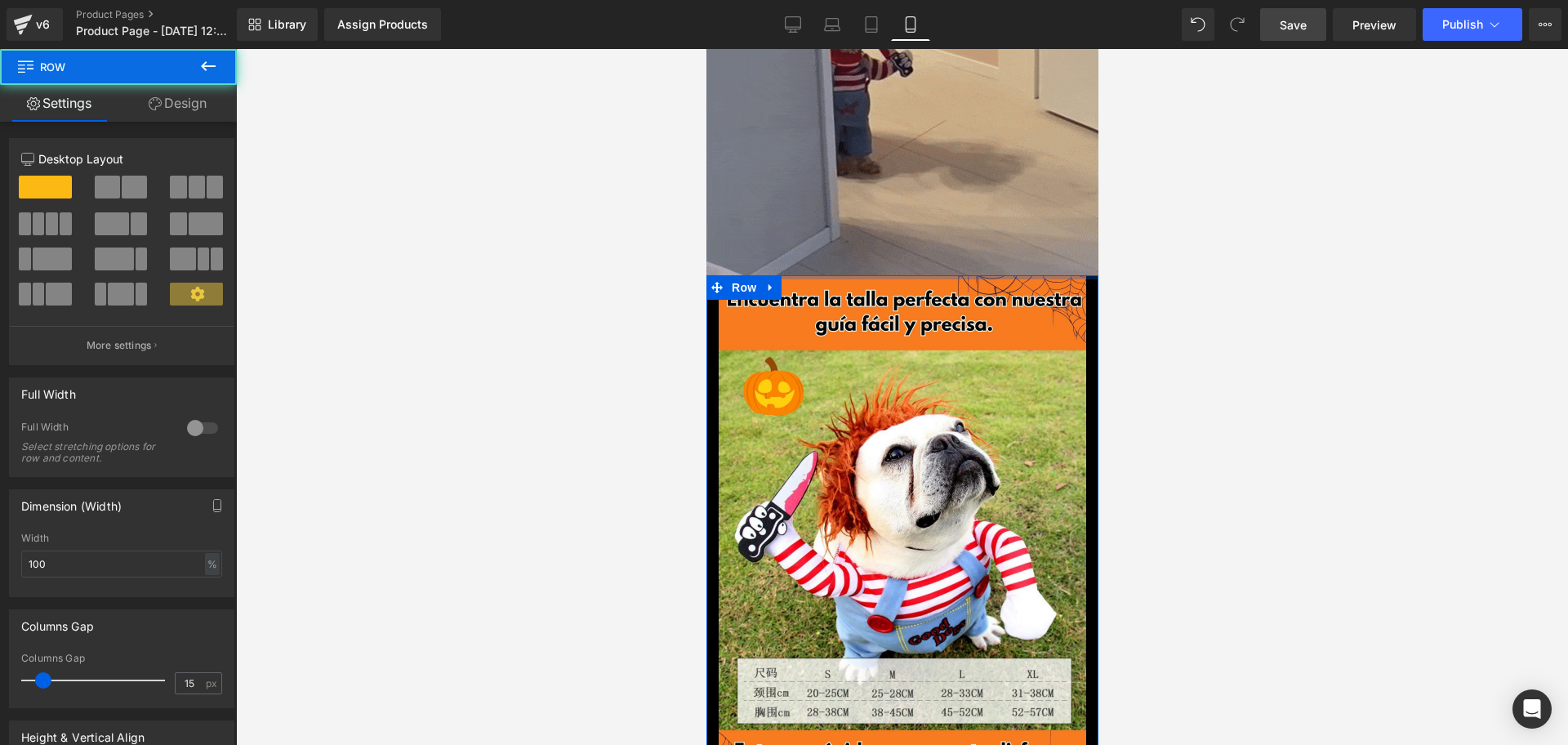
drag, startPoint x: 855, startPoint y: 275, endPoint x: 870, endPoint y: 236, distance: 41.8
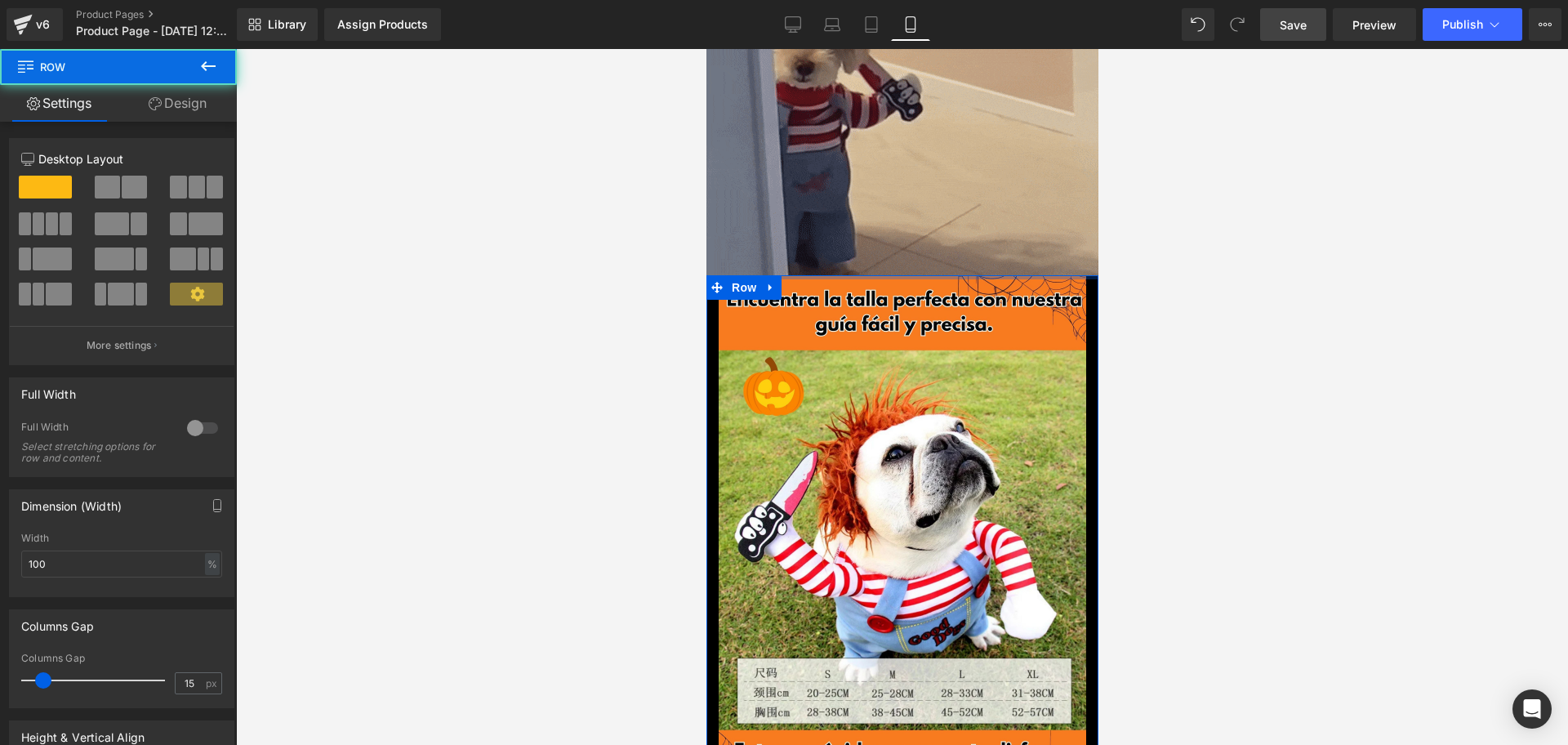
click at [870, 236] on div "Image Image Row PeluChucky-Terror Perruno Disfraz para mascota 🎃🐾 (P) Title Ima…" at bounding box center [901, 70] width 392 height 2010
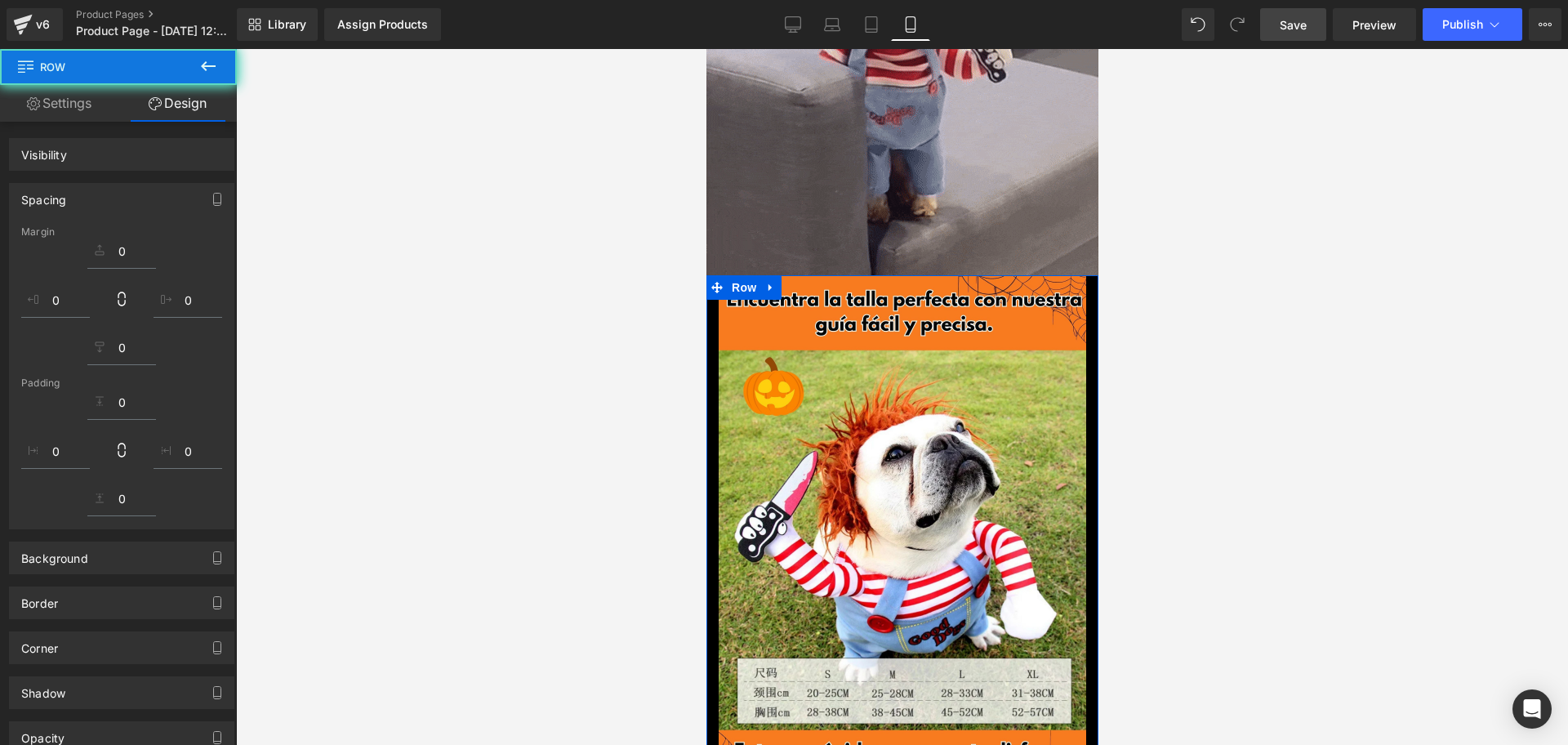
click at [1144, 358] on div at bounding box center [901, 397] width 1332 height 696
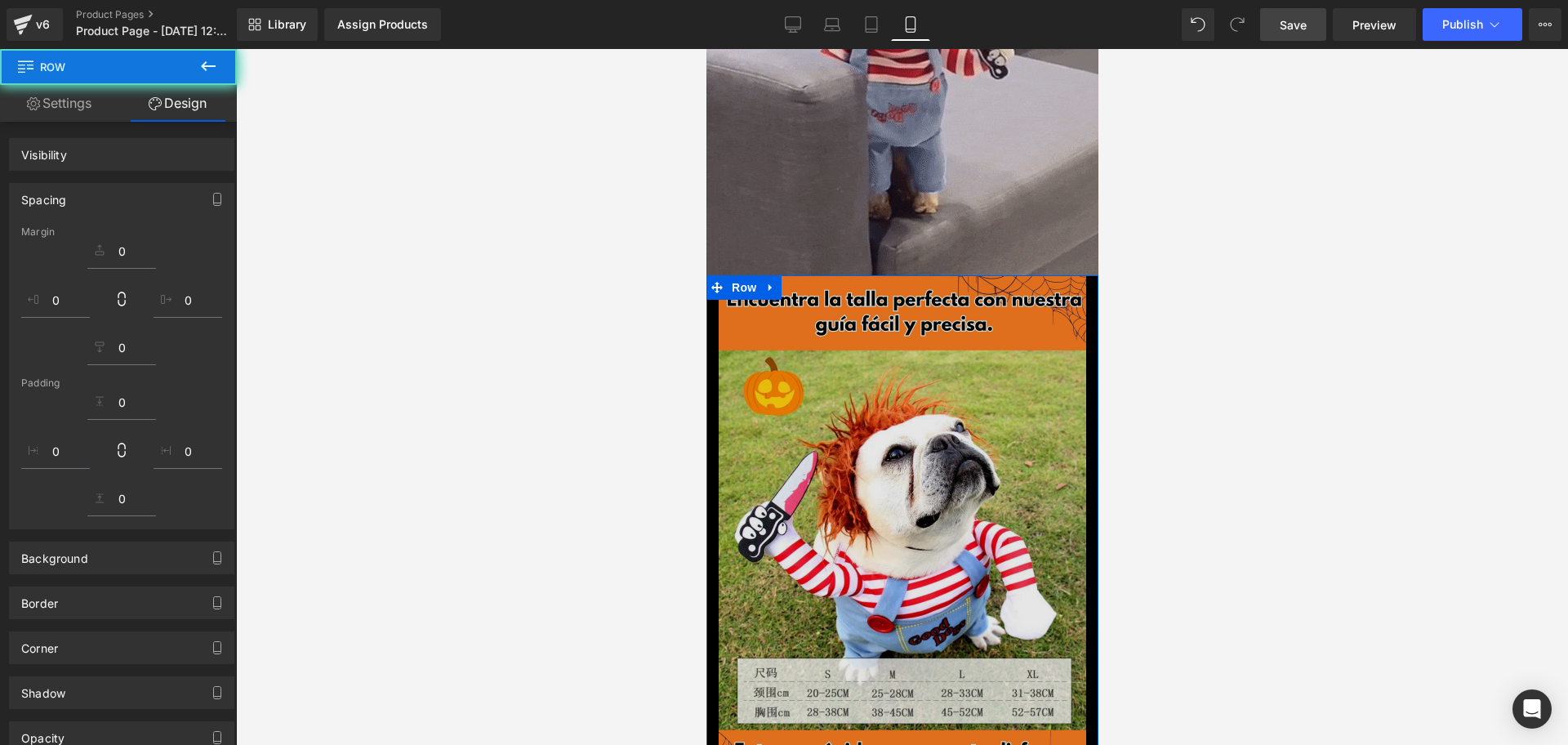
click at [966, 384] on img at bounding box center [901, 540] width 367 height 531
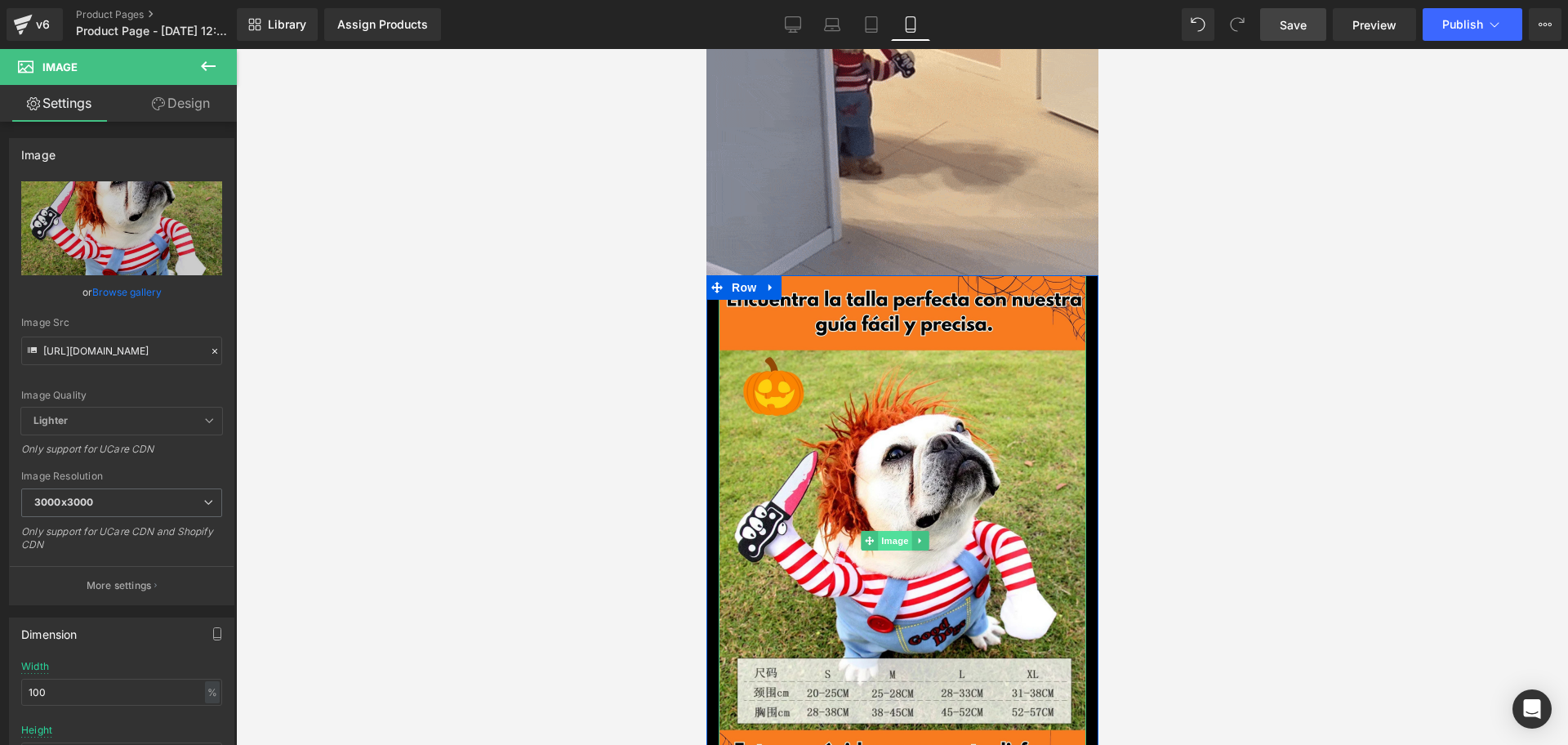
click at [885, 531] on span "Image" at bounding box center [894, 540] width 34 height 20
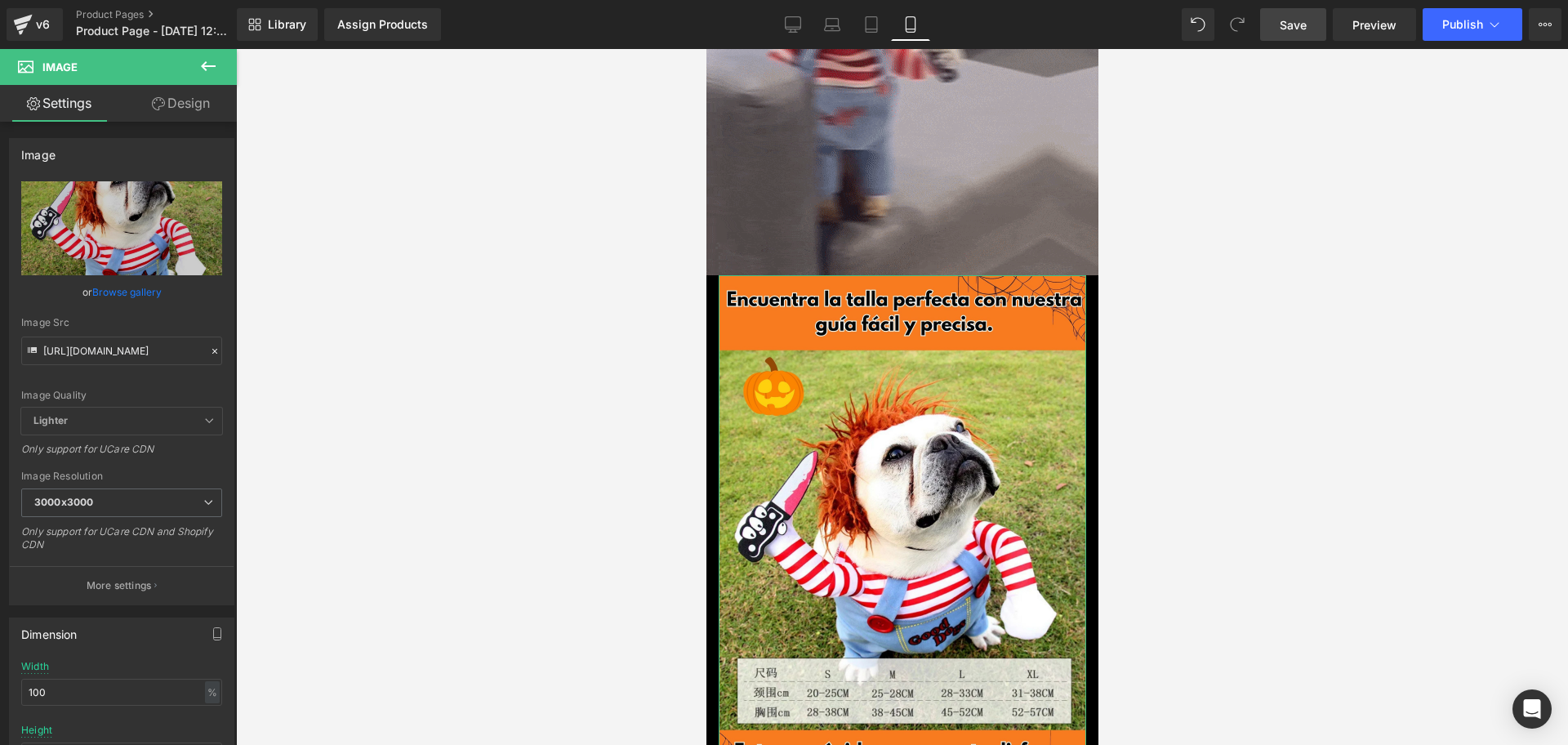
click at [190, 117] on link "Design" at bounding box center [180, 103] width 119 height 37
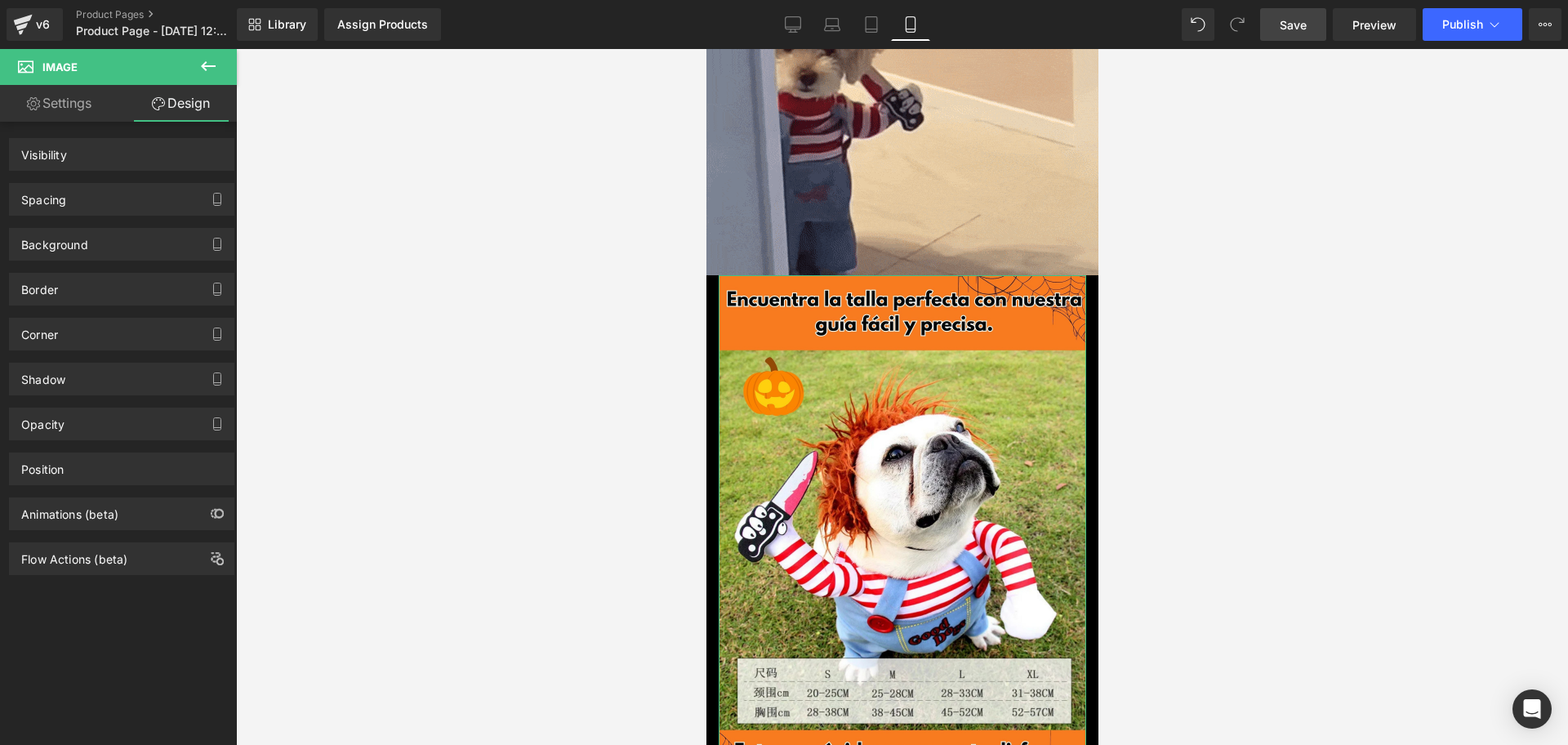
click at [151, 188] on div "Spacing" at bounding box center [122, 199] width 223 height 31
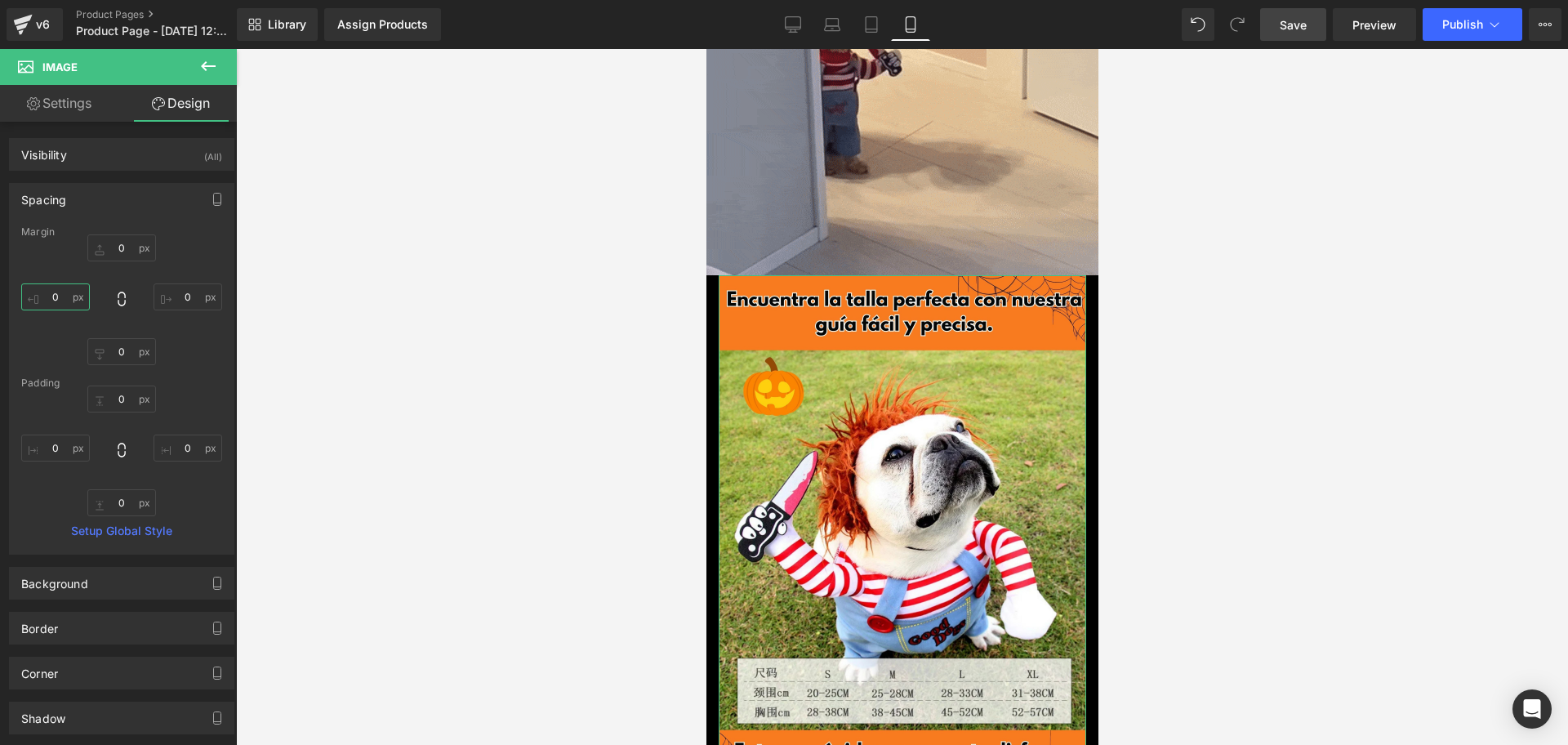
click at [55, 290] on input "0" at bounding box center [55, 297] width 69 height 27
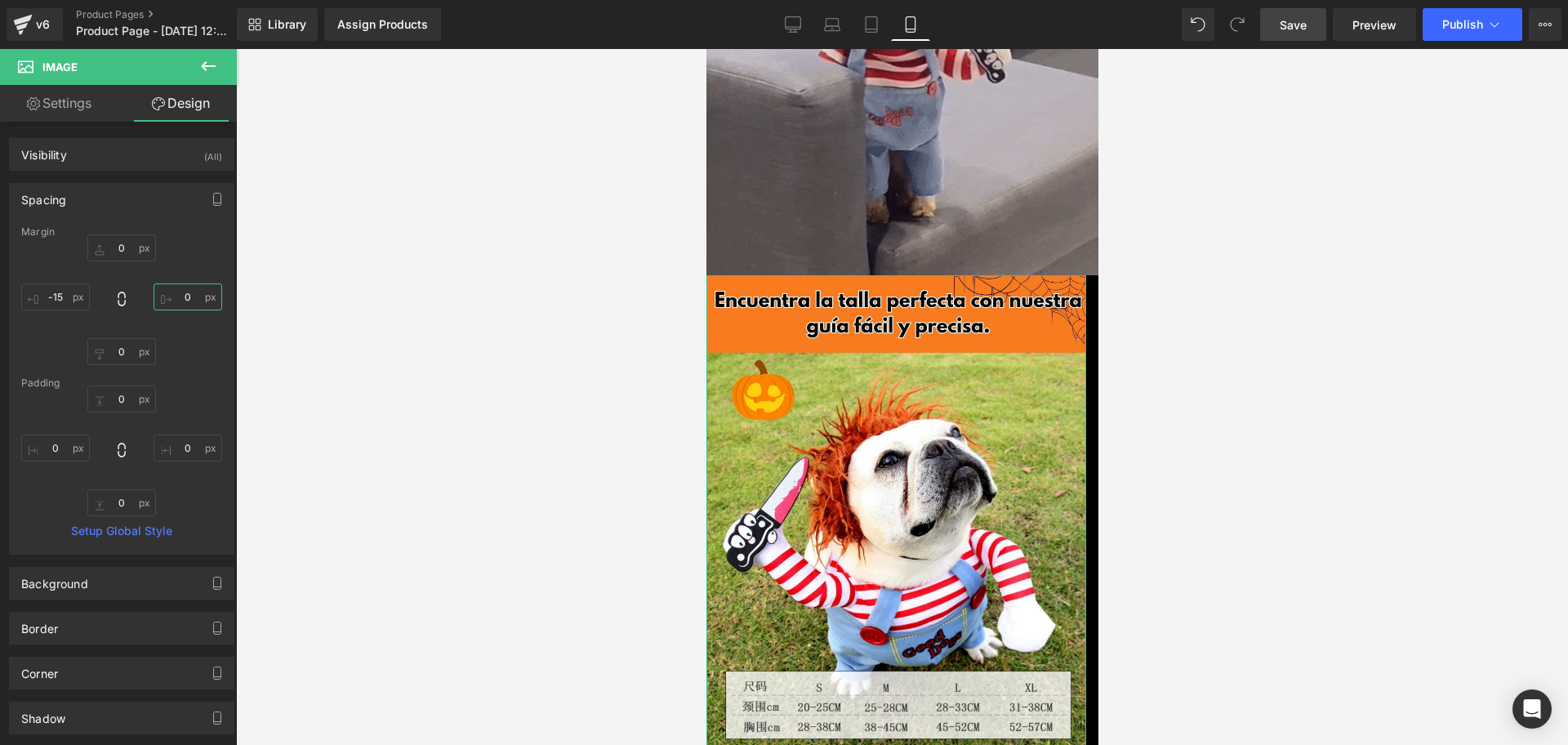
click at [174, 283] on input "0" at bounding box center [188, 297] width 69 height 27
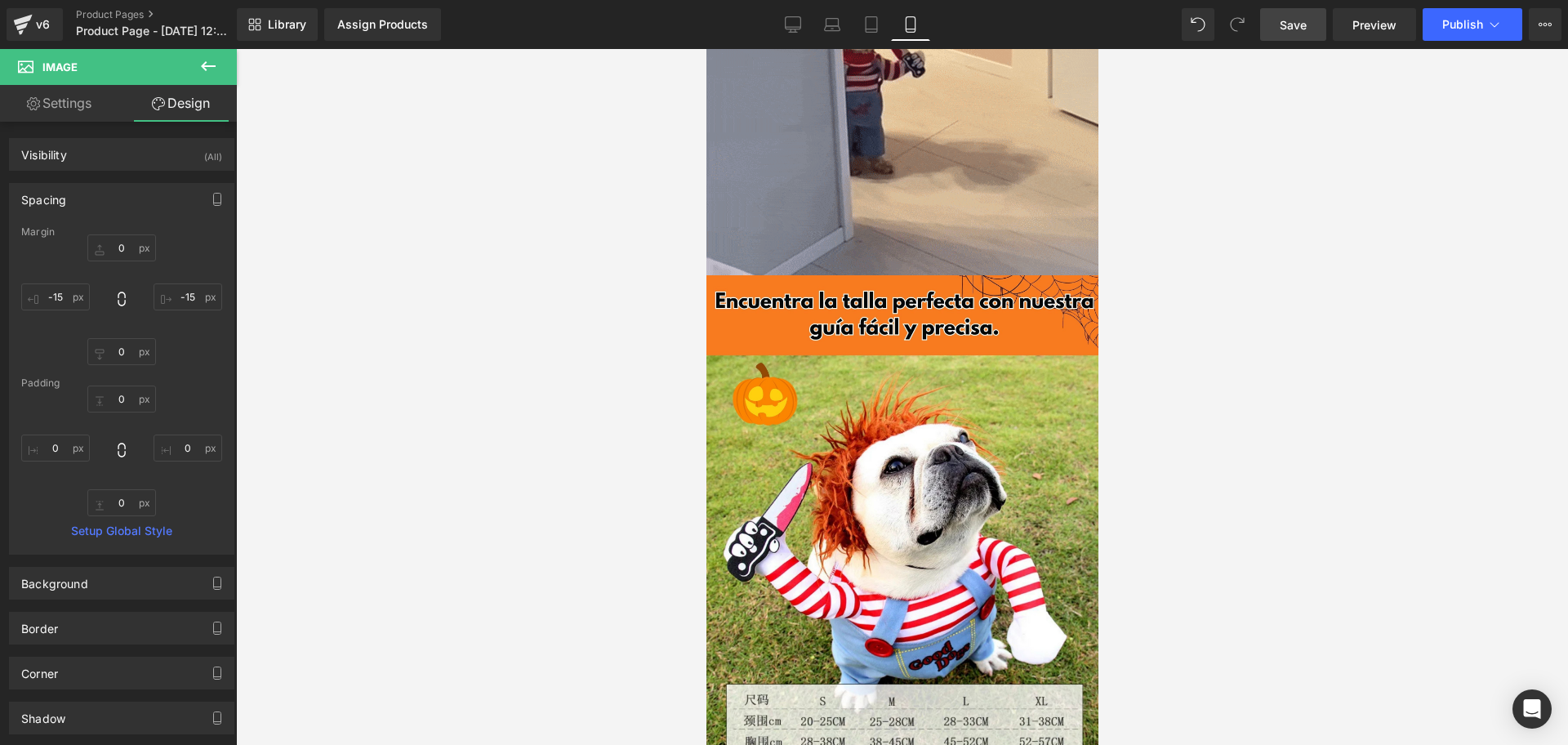
click at [1236, 444] on div at bounding box center [901, 397] width 1332 height 696
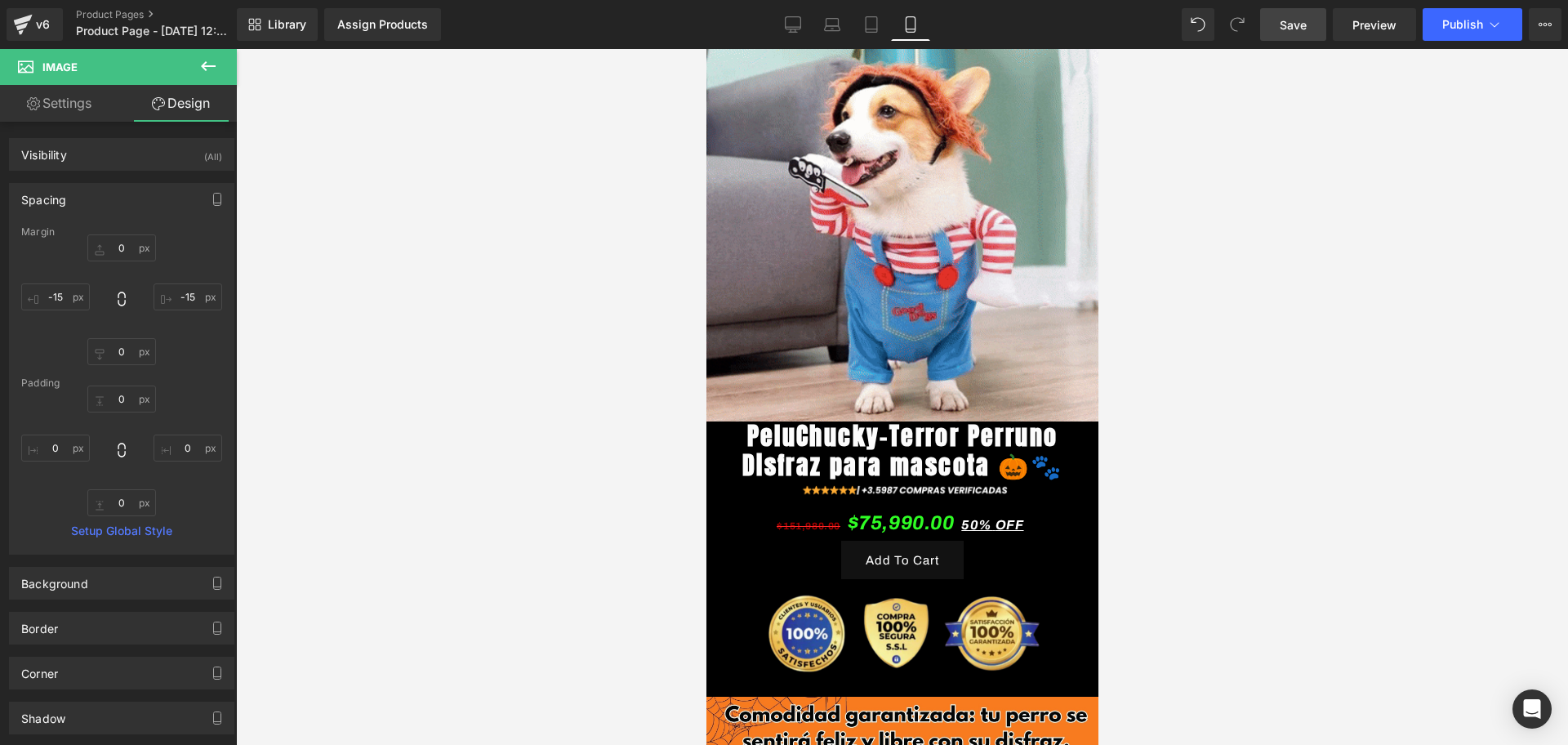
scroll to position [0, 0]
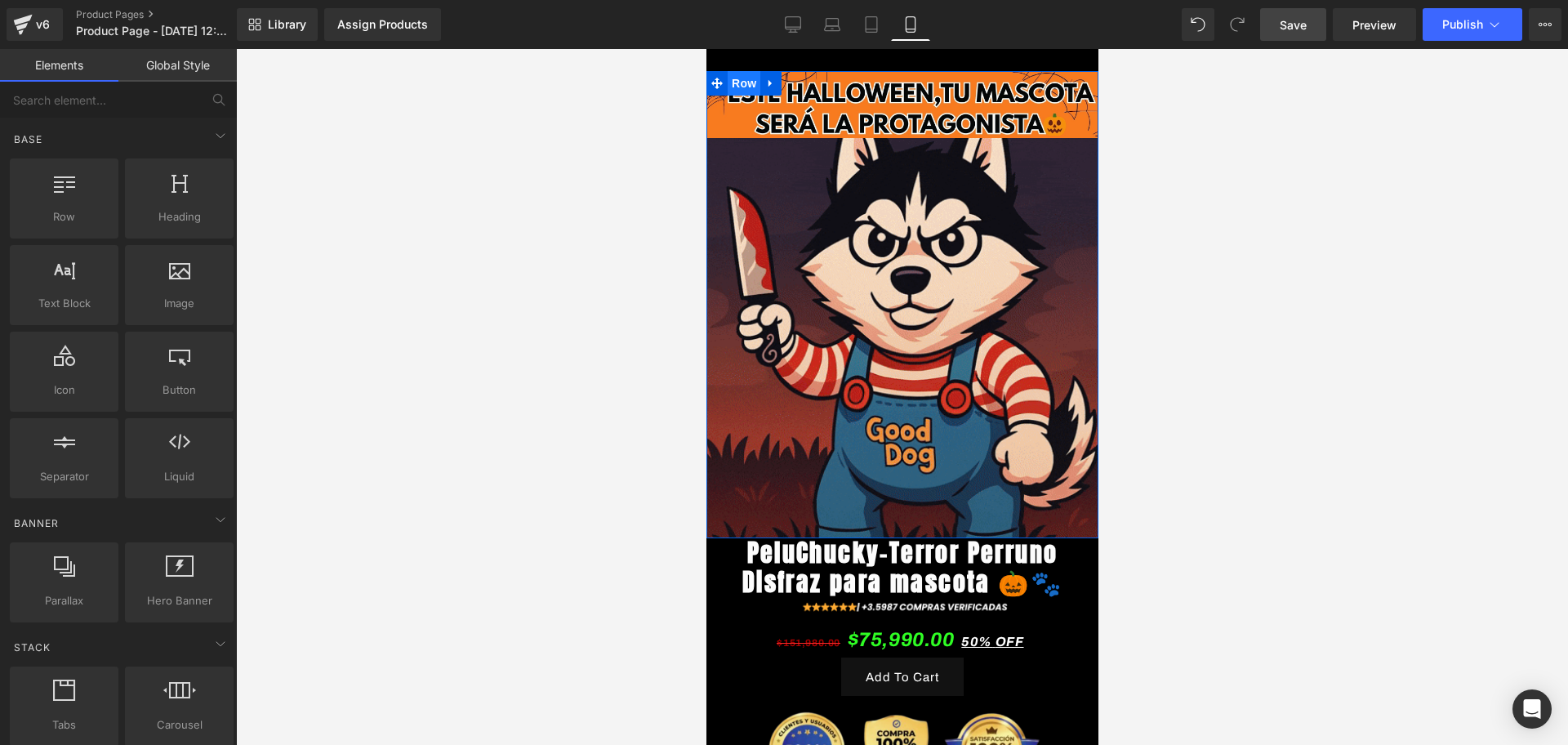
click at [753, 87] on span "Row" at bounding box center [743, 83] width 33 height 24
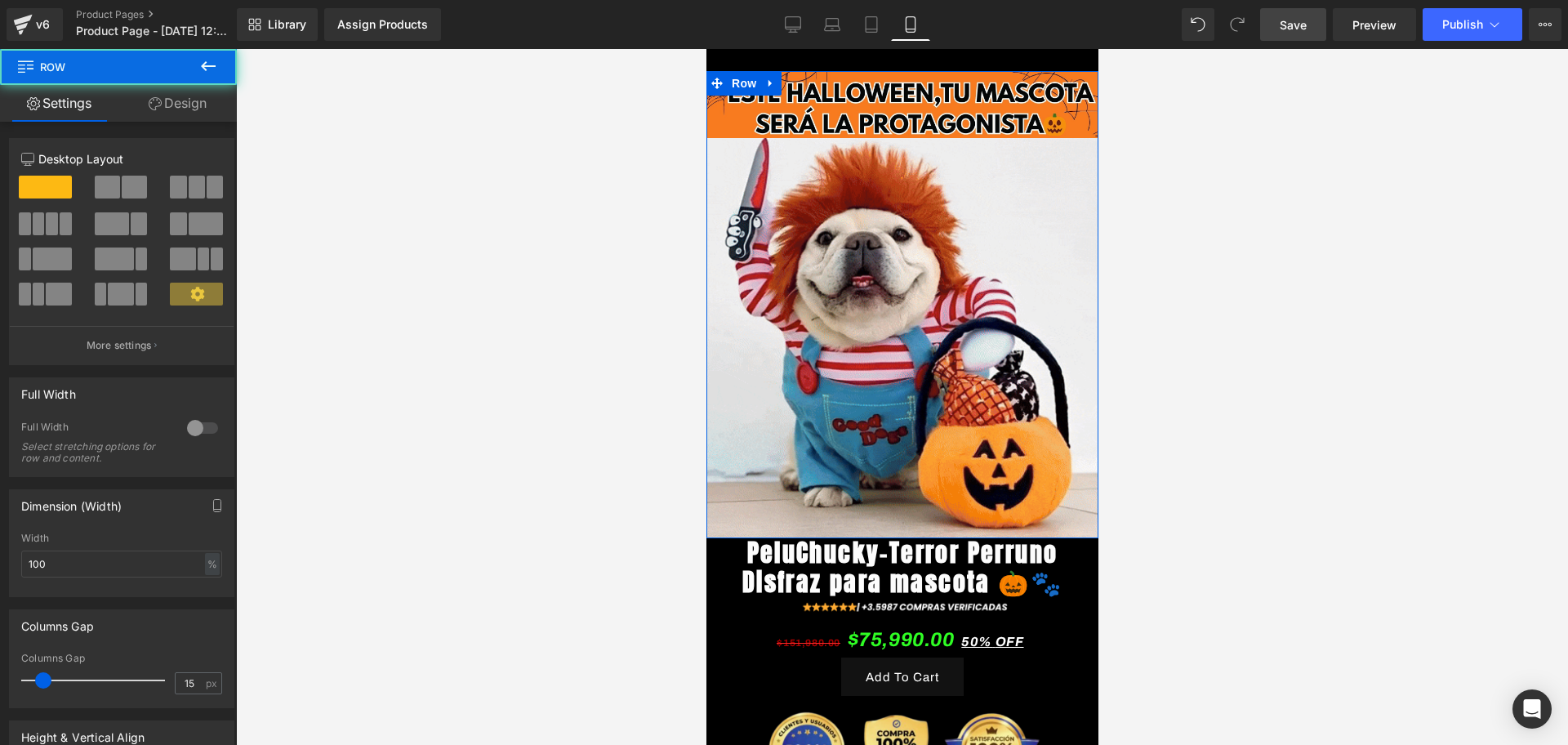
click at [178, 95] on link "Design" at bounding box center [178, 103] width 119 height 37
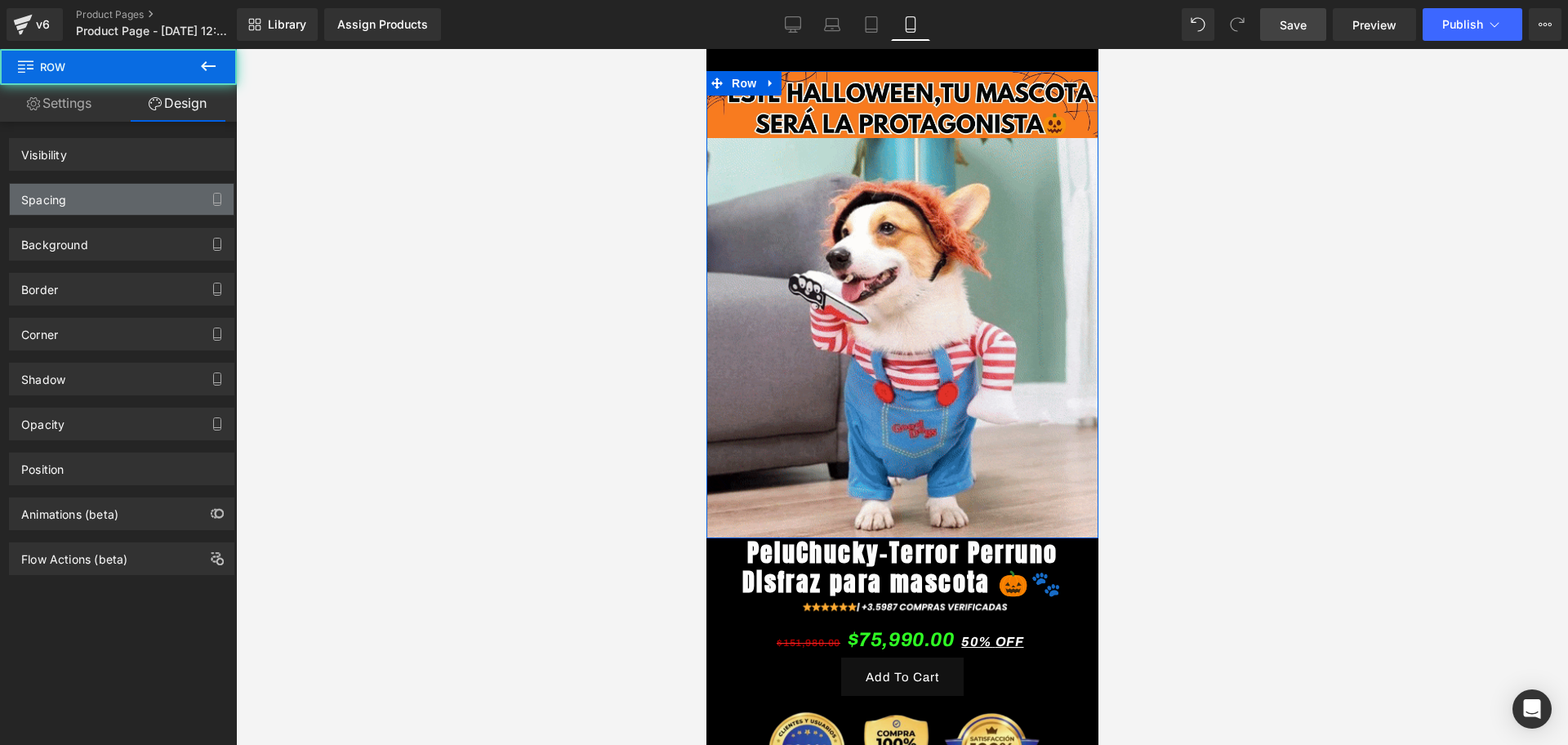
click at [108, 197] on div "Spacing" at bounding box center [122, 199] width 223 height 31
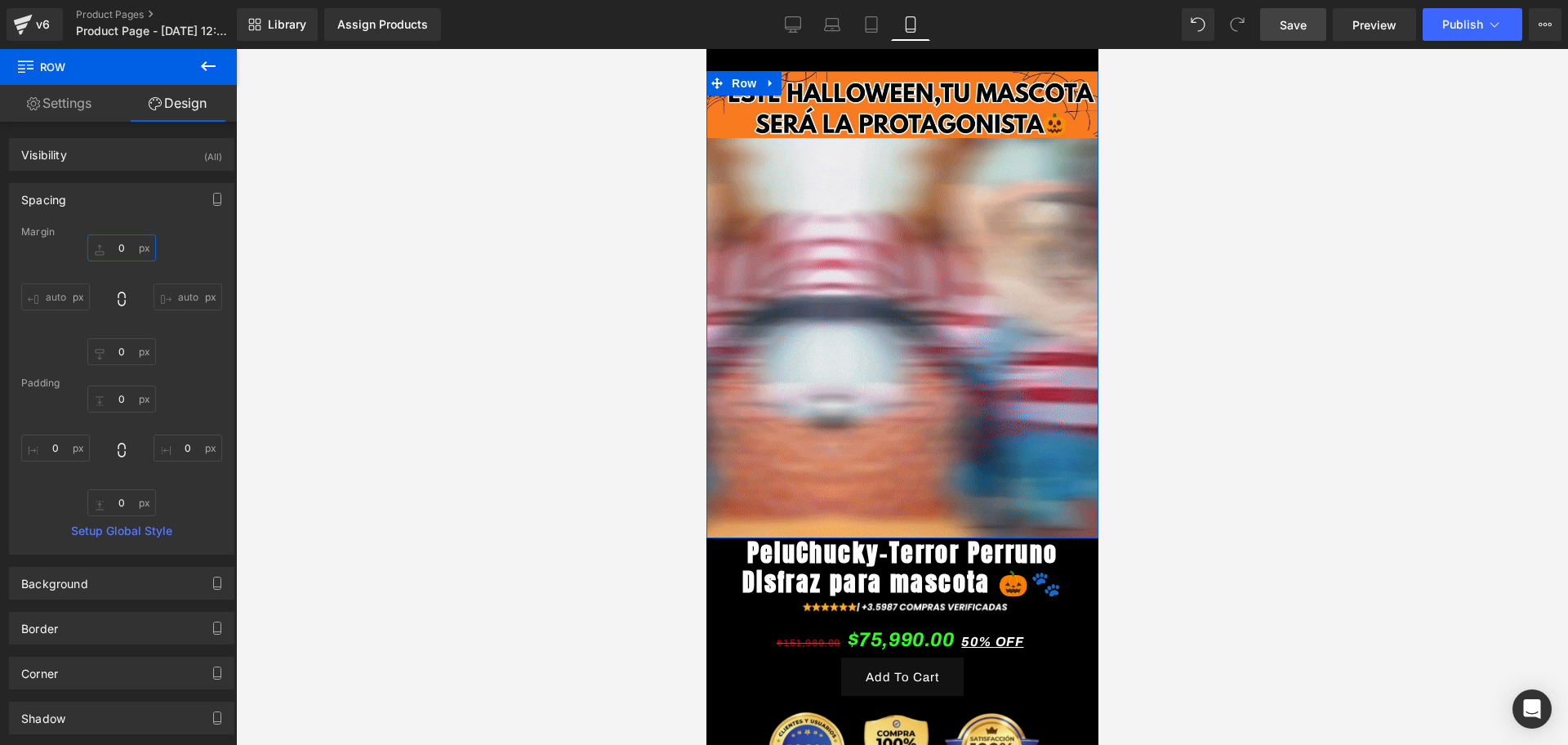
click at [124, 243] on input "0" at bounding box center [122, 247] width 69 height 27
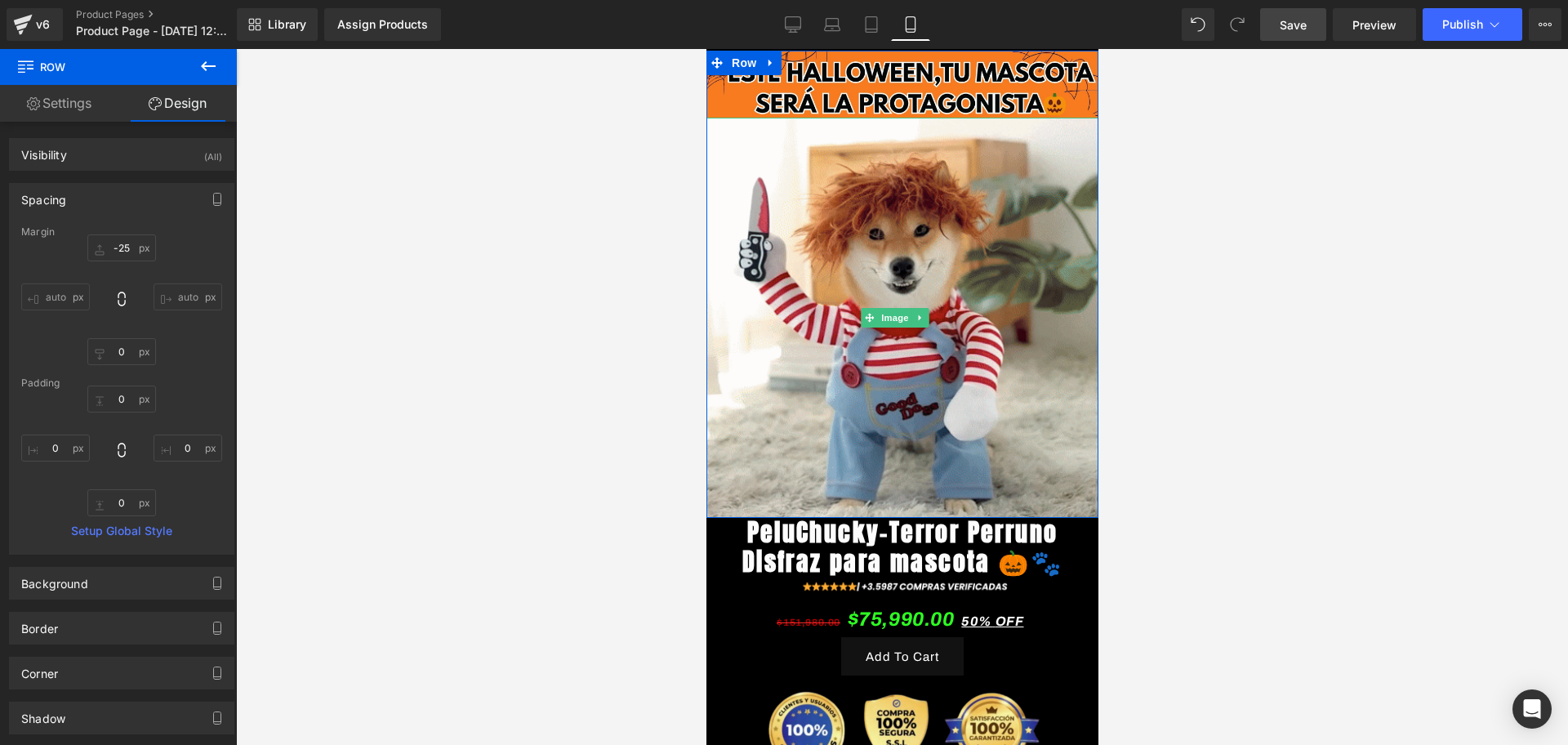
click at [1260, 393] on div at bounding box center [901, 397] width 1332 height 696
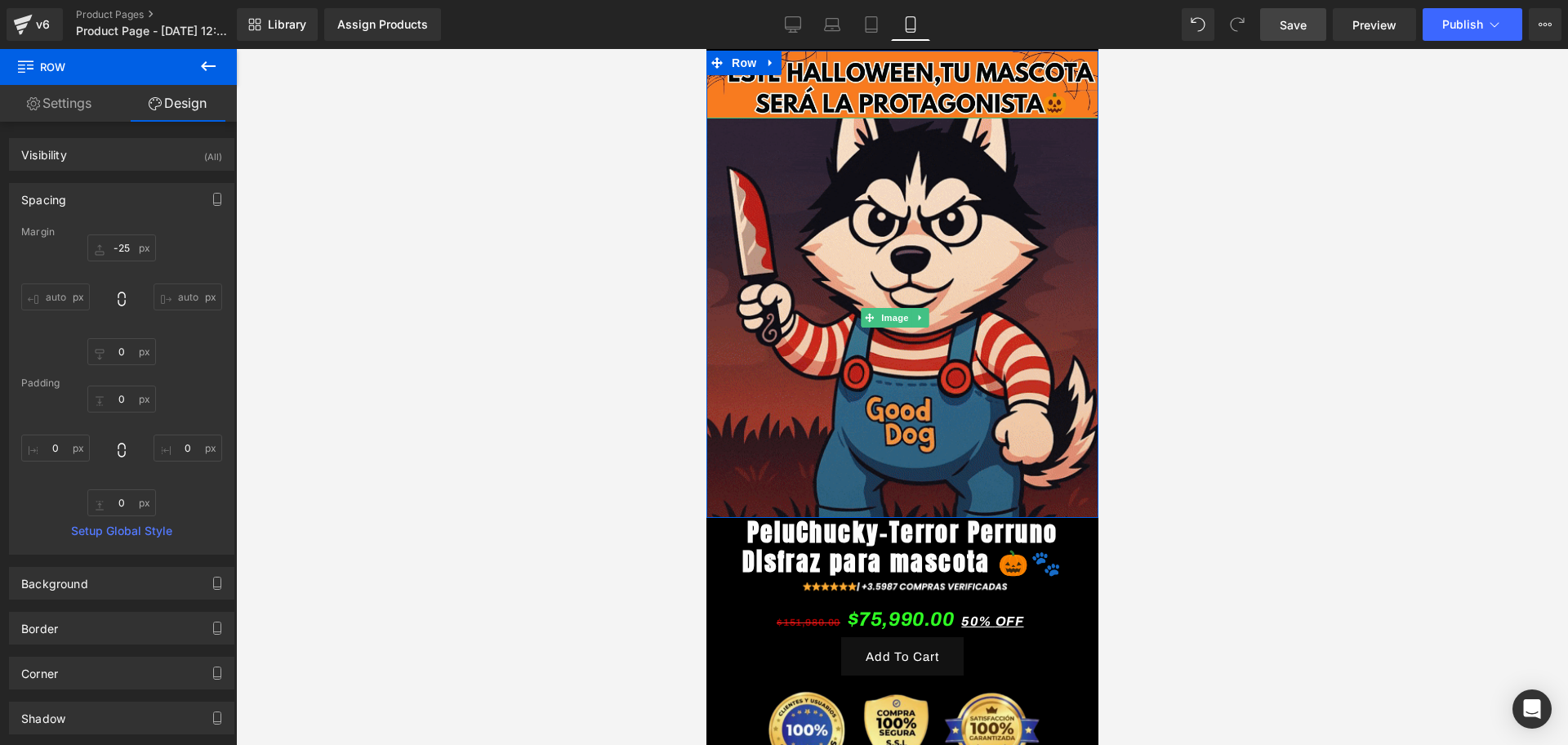
click at [1380, 296] on div at bounding box center [901, 397] width 1332 height 696
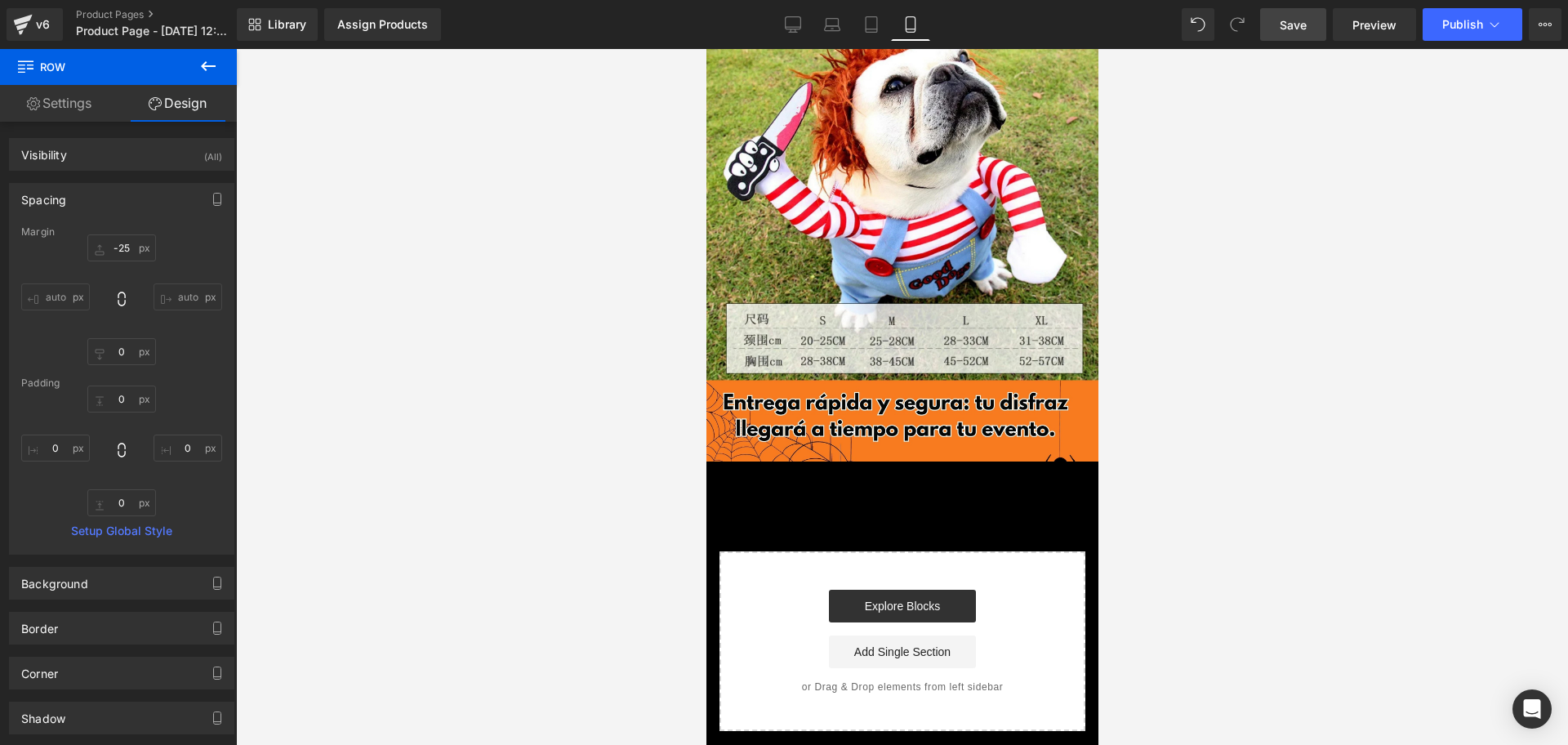
scroll to position [1429, 0]
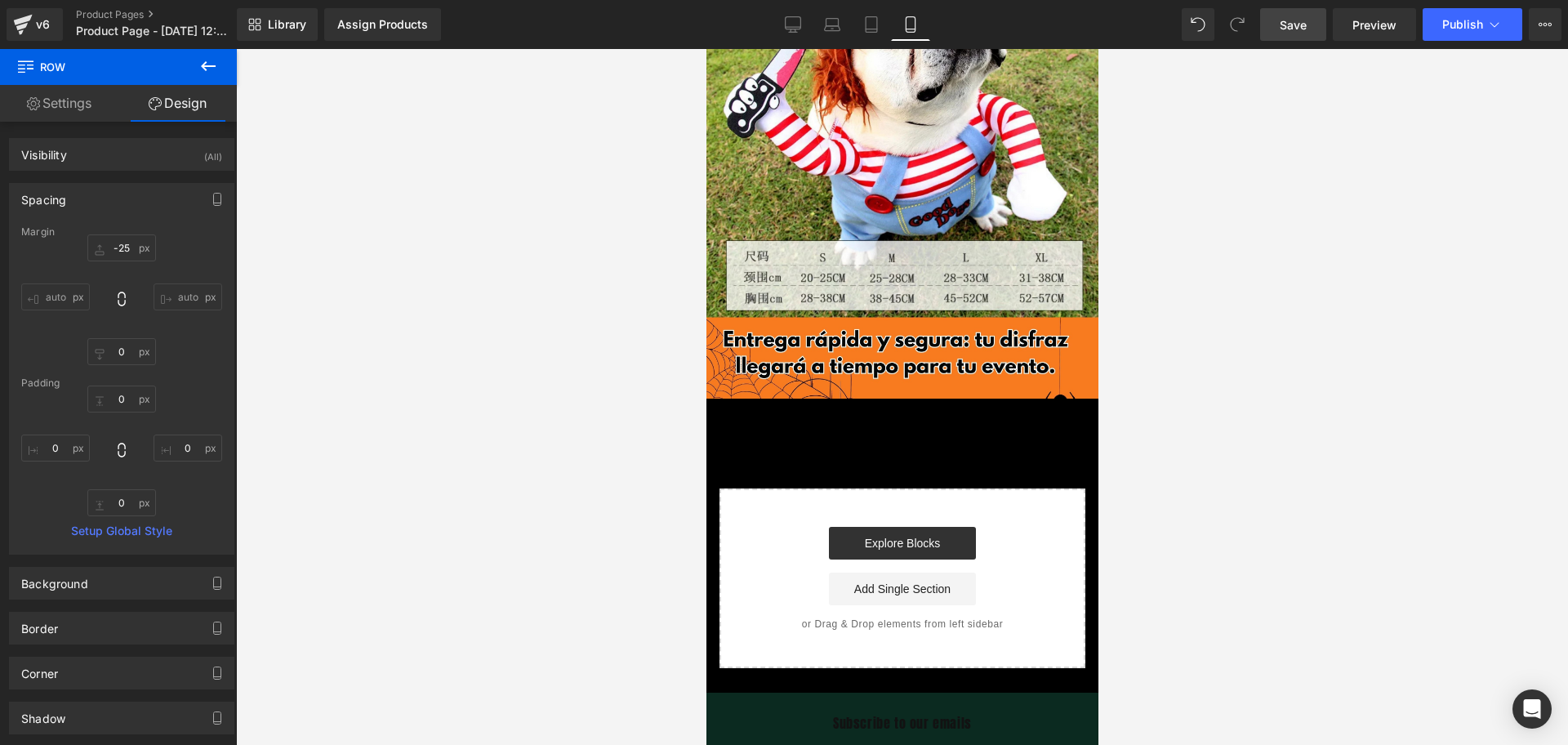
click at [198, 80] on button at bounding box center [208, 67] width 57 height 36
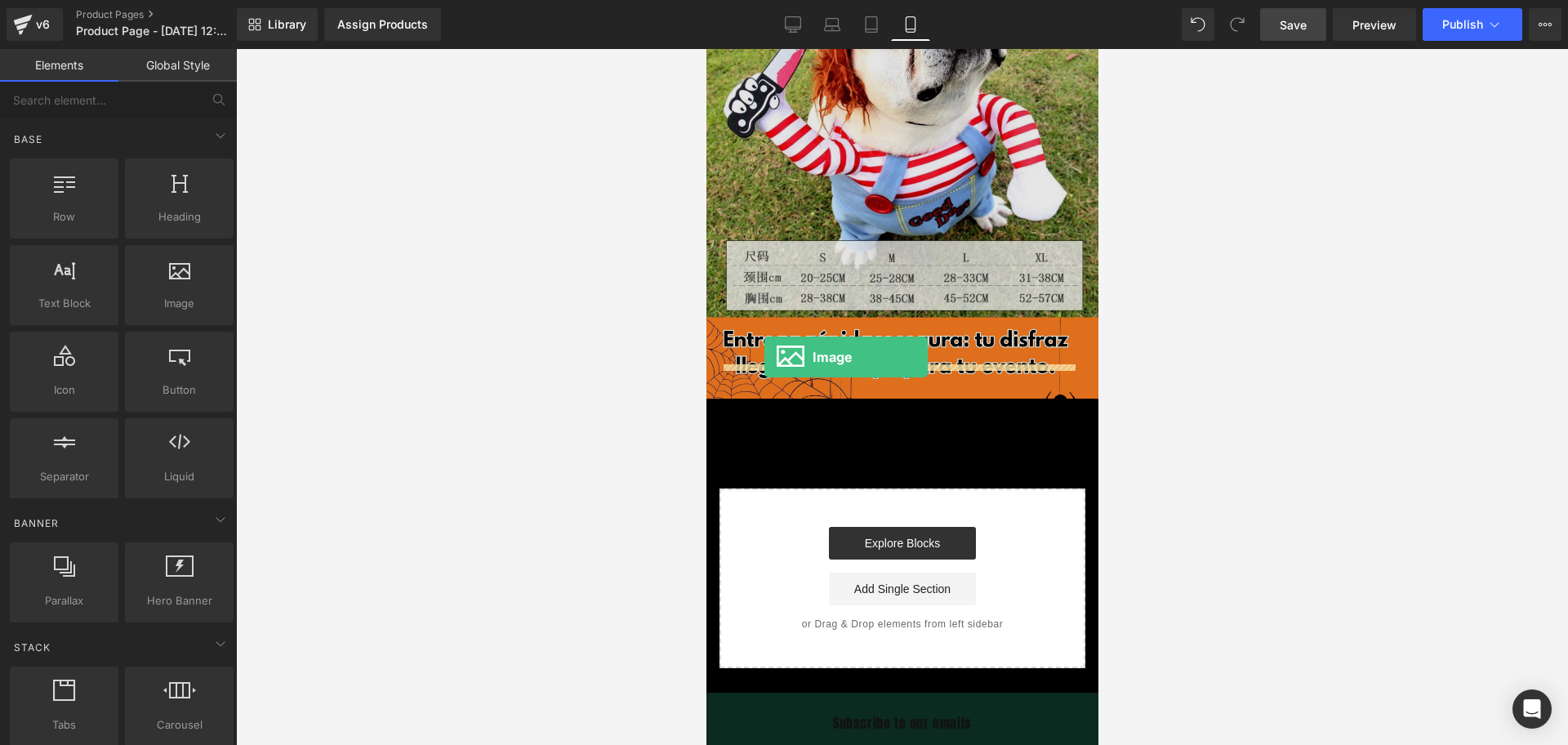
drag, startPoint x: 886, startPoint y: 370, endPoint x: 764, endPoint y: 356, distance: 122.8
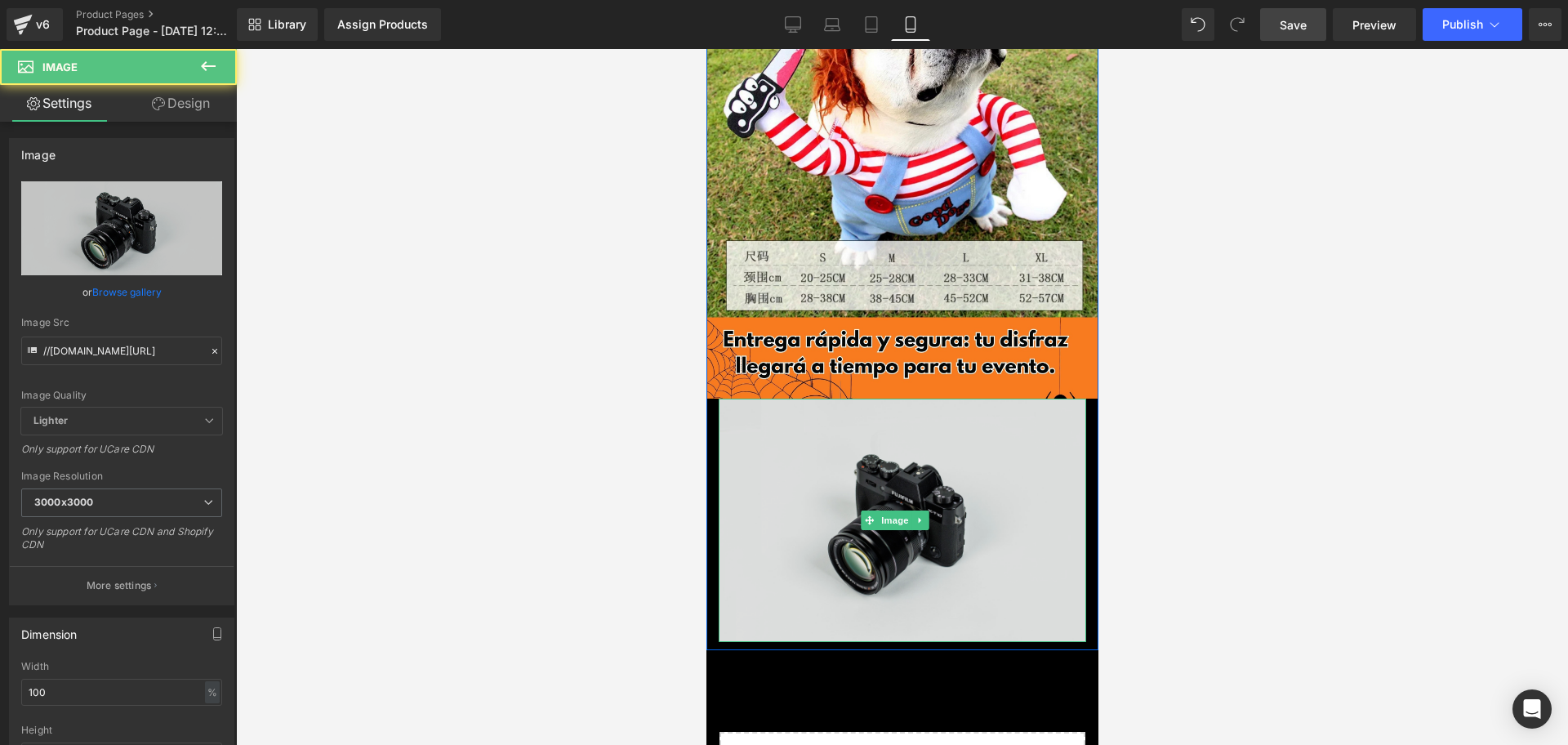
click at [868, 426] on img at bounding box center [901, 520] width 367 height 243
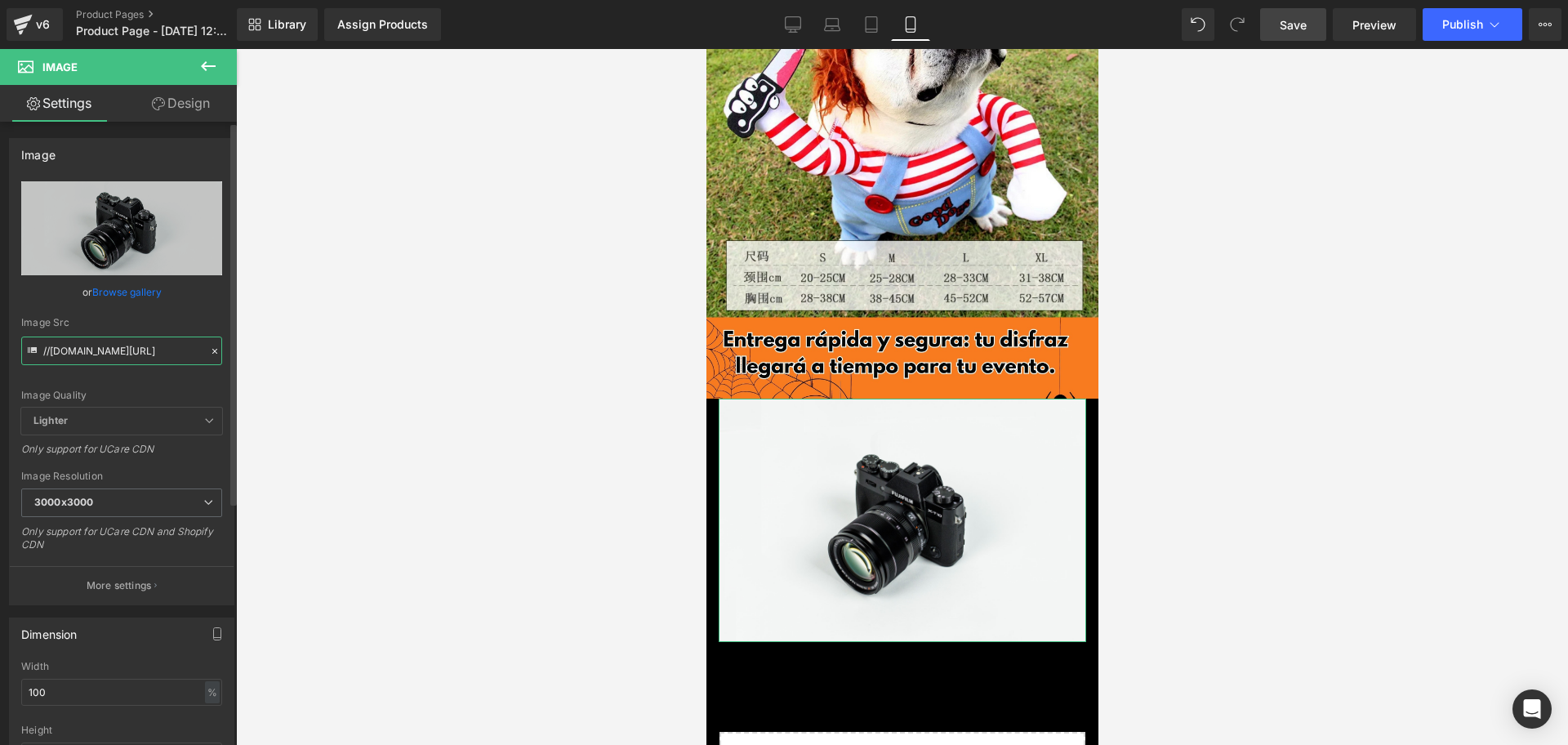
click at [153, 343] on input "//[DOMAIN_NAME][URL]" at bounding box center [122, 351] width 201 height 29
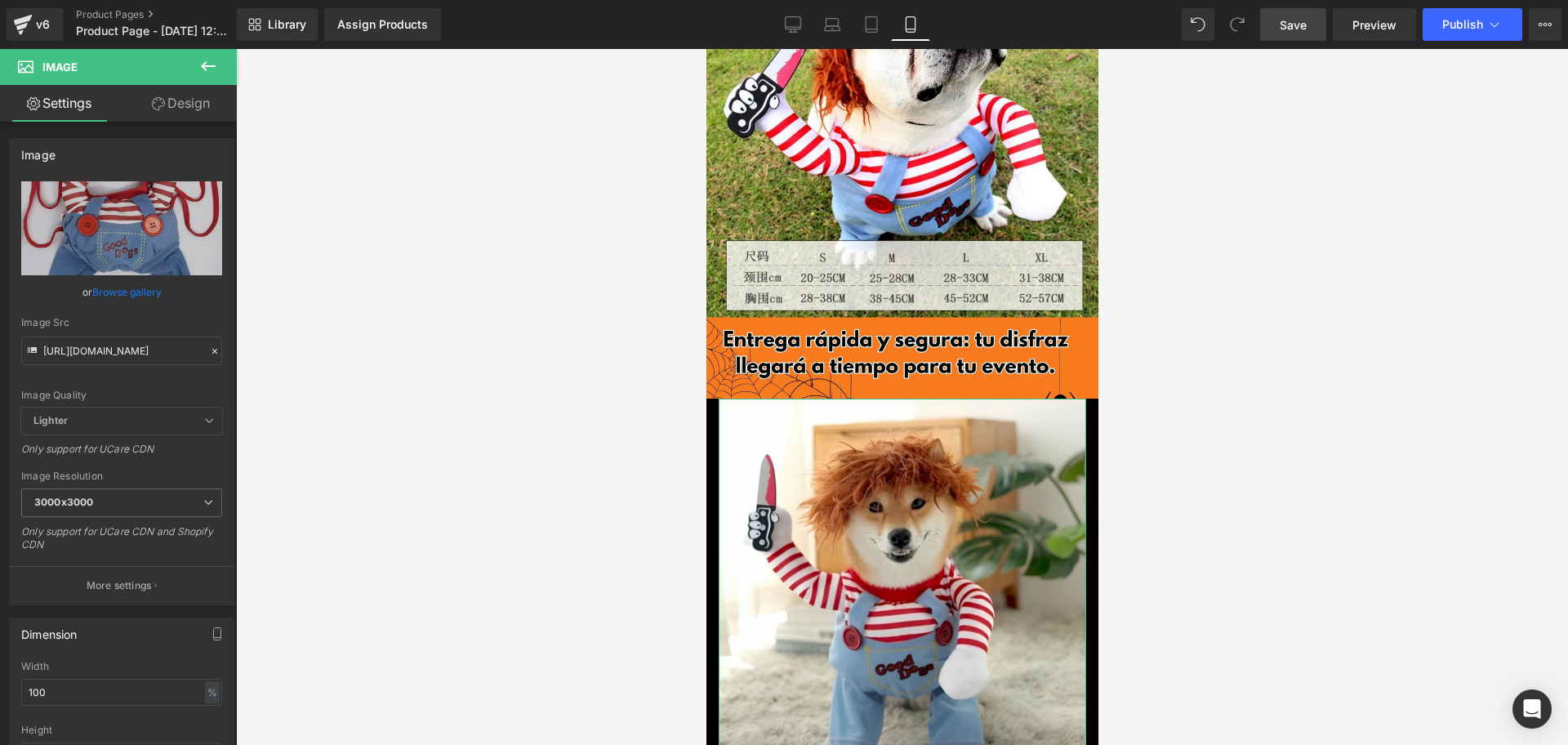
click at [147, 112] on link "Design" at bounding box center [180, 103] width 119 height 37
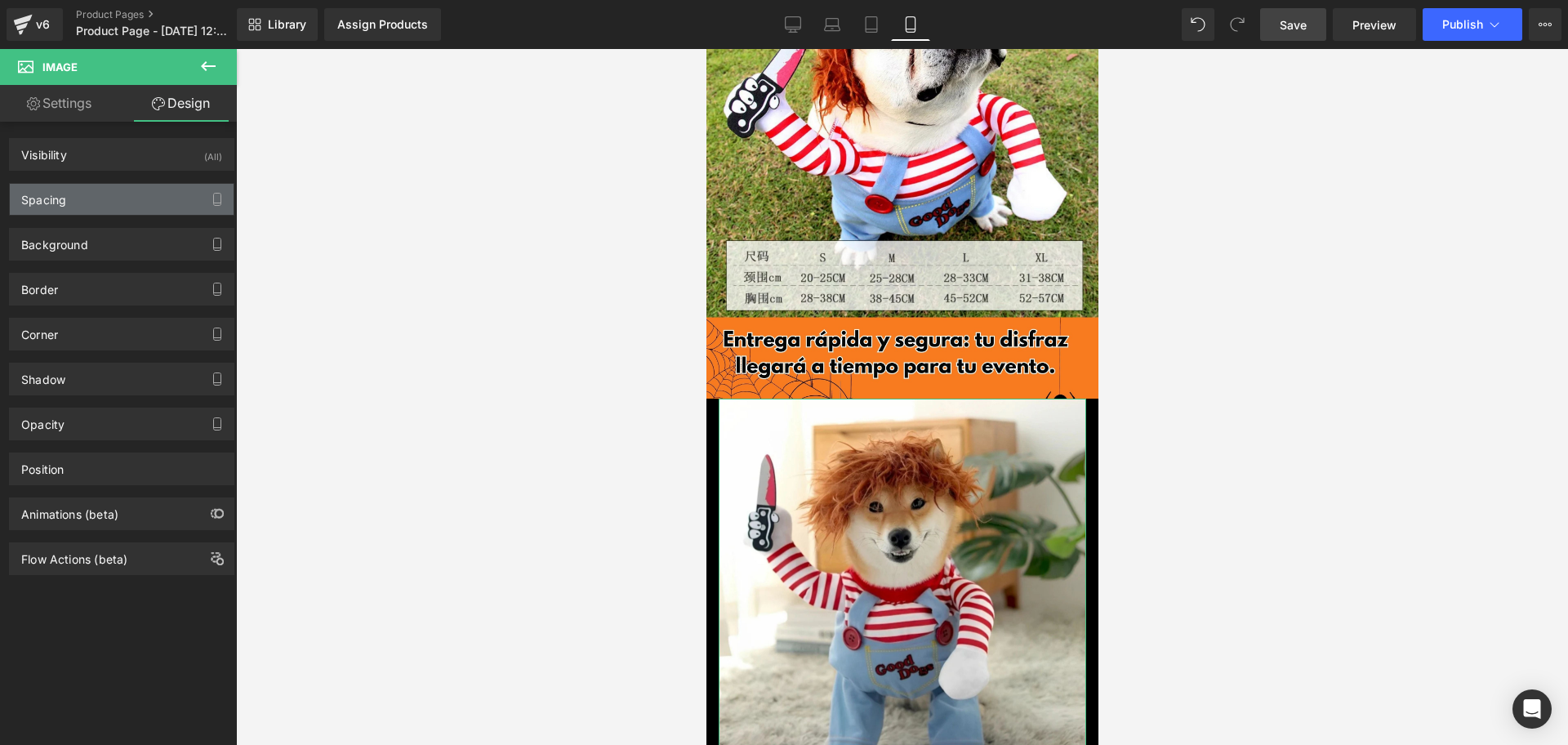
click at [78, 197] on div "Spacing" at bounding box center [122, 199] width 223 height 31
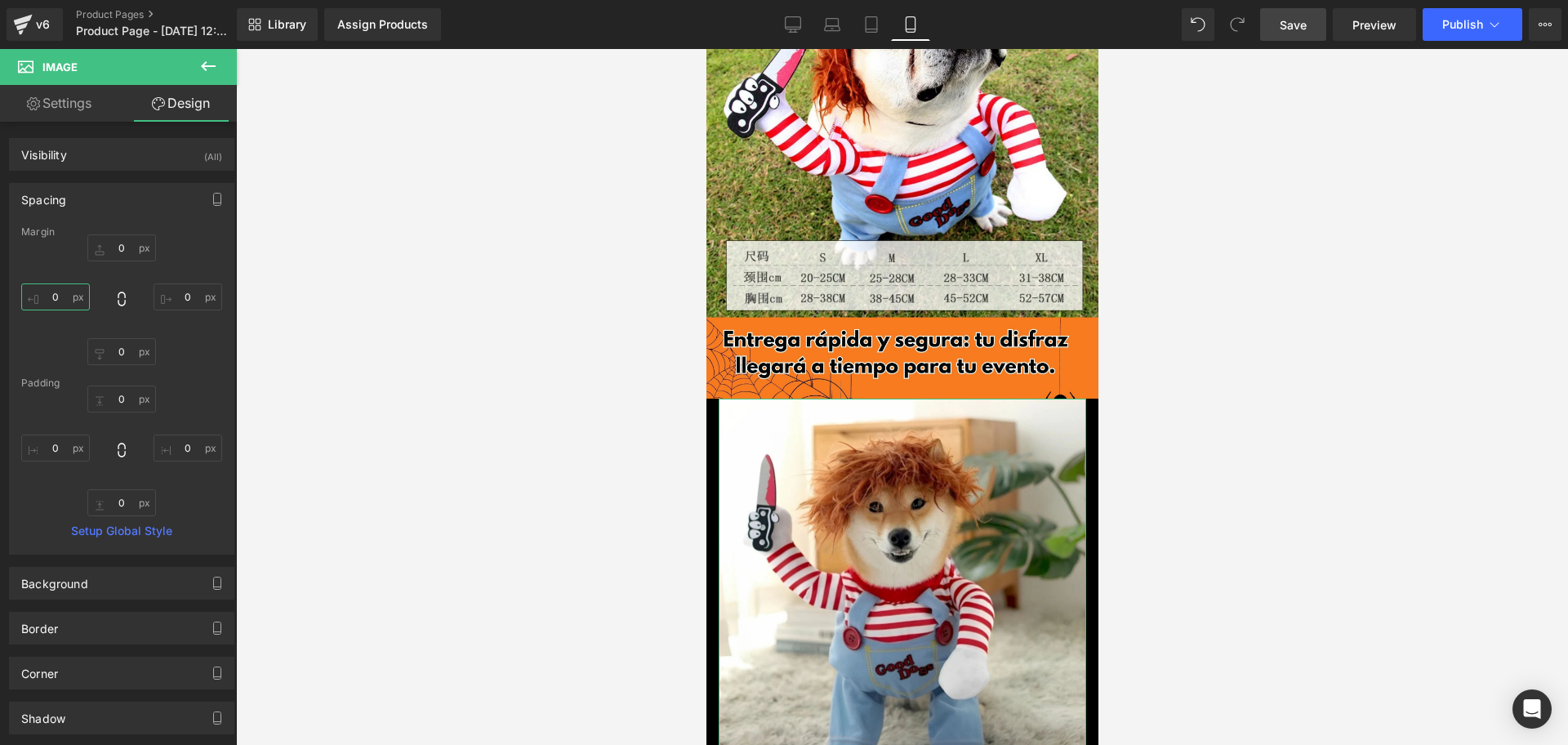
click at [46, 290] on input "0" at bounding box center [55, 297] width 69 height 27
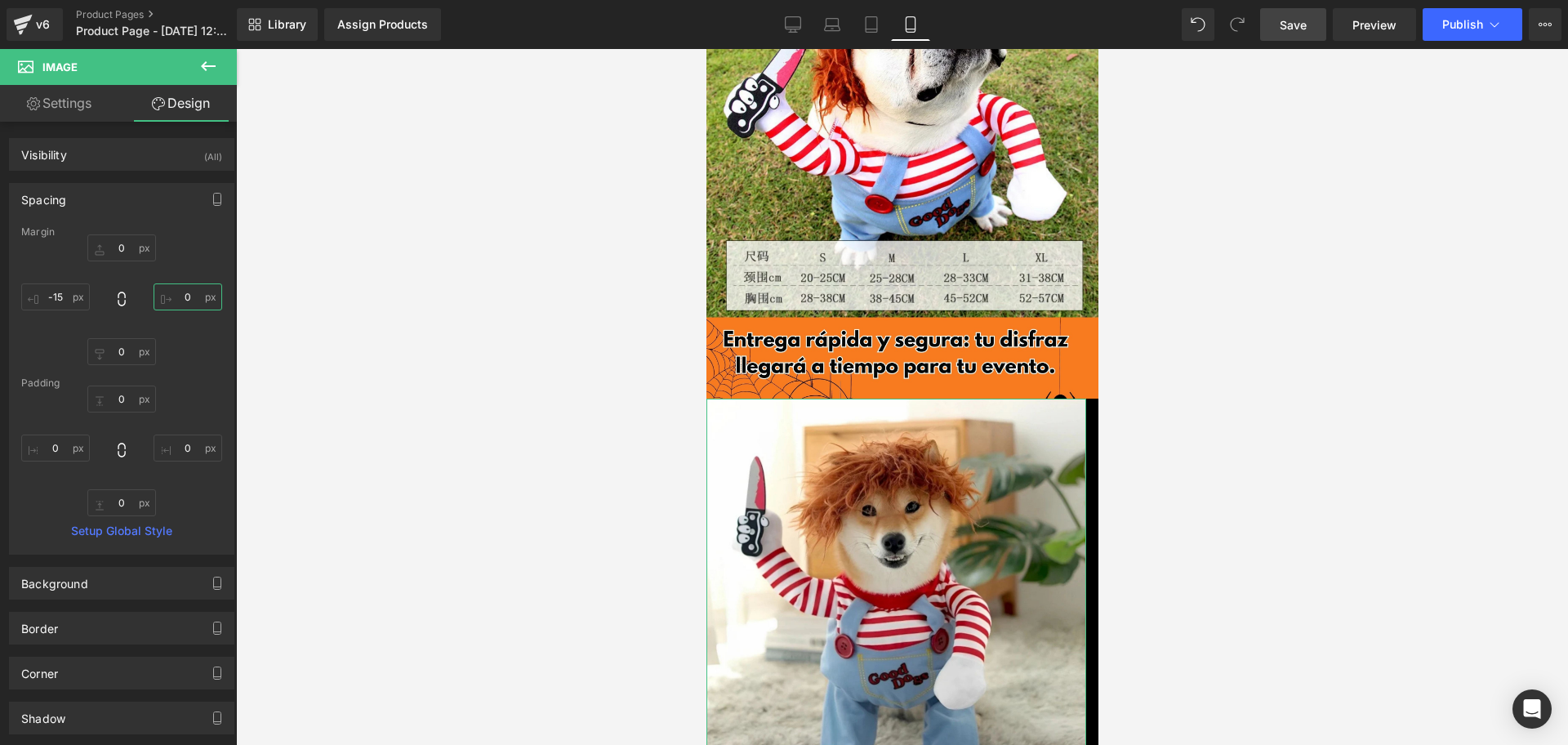
click at [180, 297] on input "0" at bounding box center [188, 297] width 69 height 27
click at [186, 297] on input "0" at bounding box center [188, 297] width 69 height 27
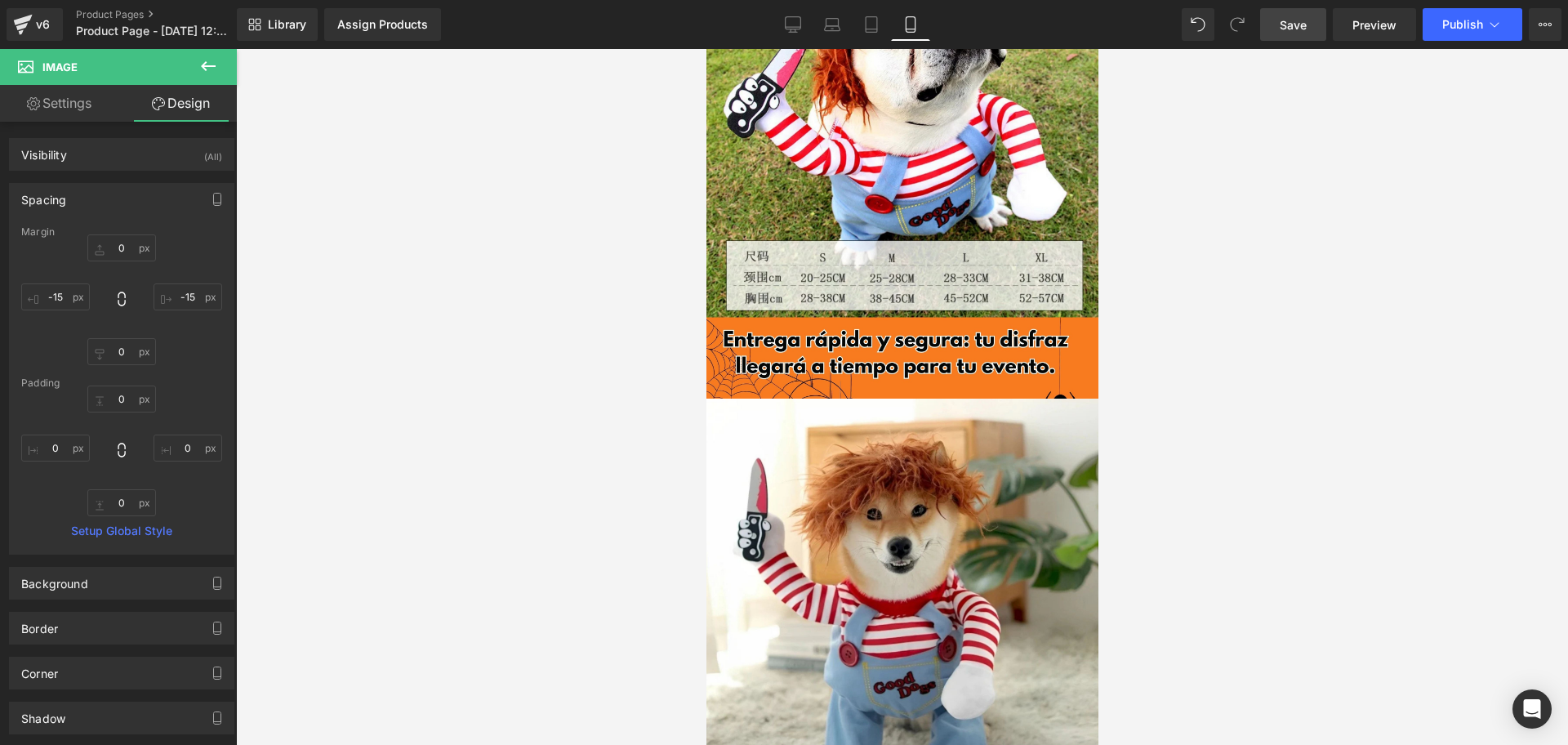
click at [1537, 420] on div at bounding box center [901, 397] width 1332 height 696
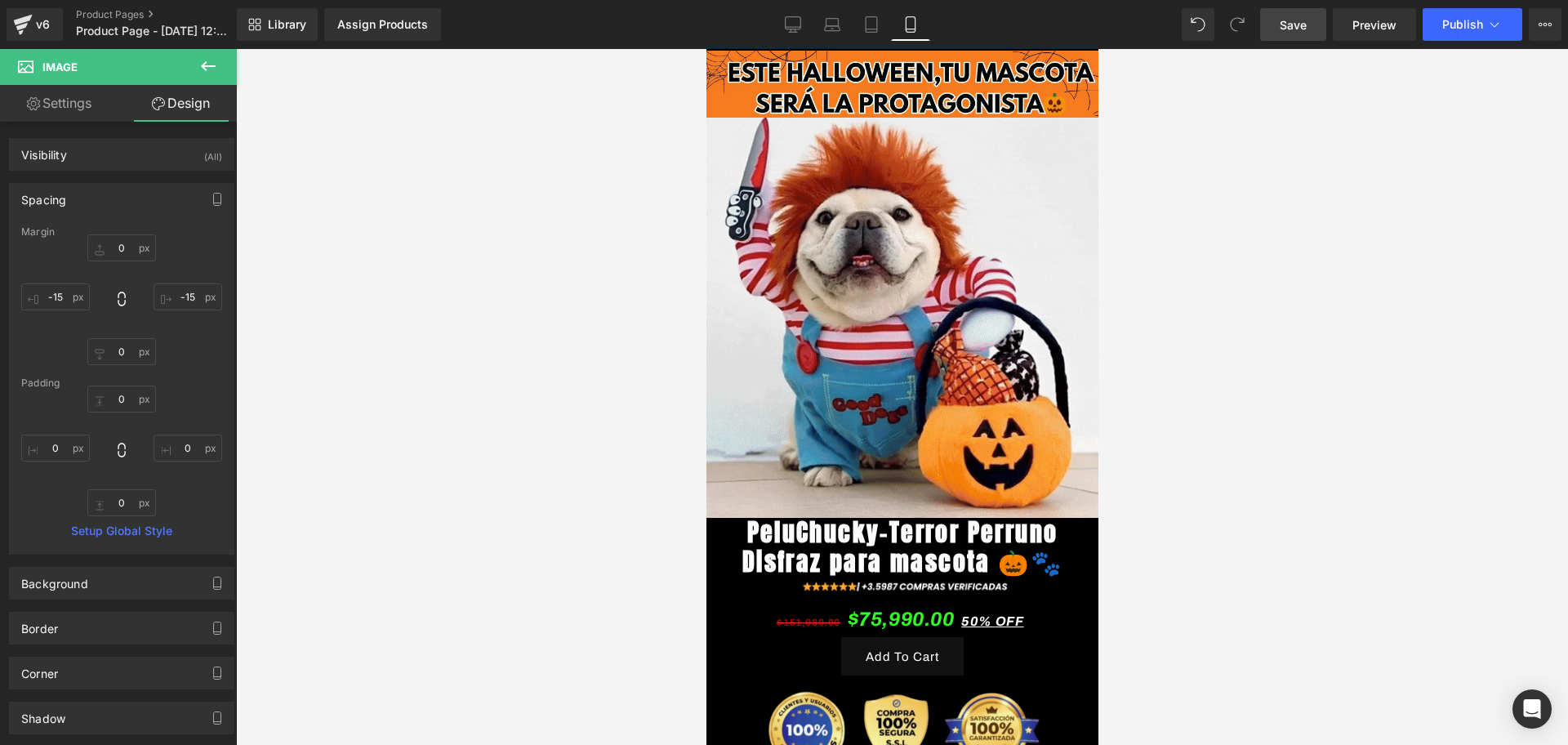
click at [1324, 24] on link "Save" at bounding box center [1293, 24] width 66 height 33
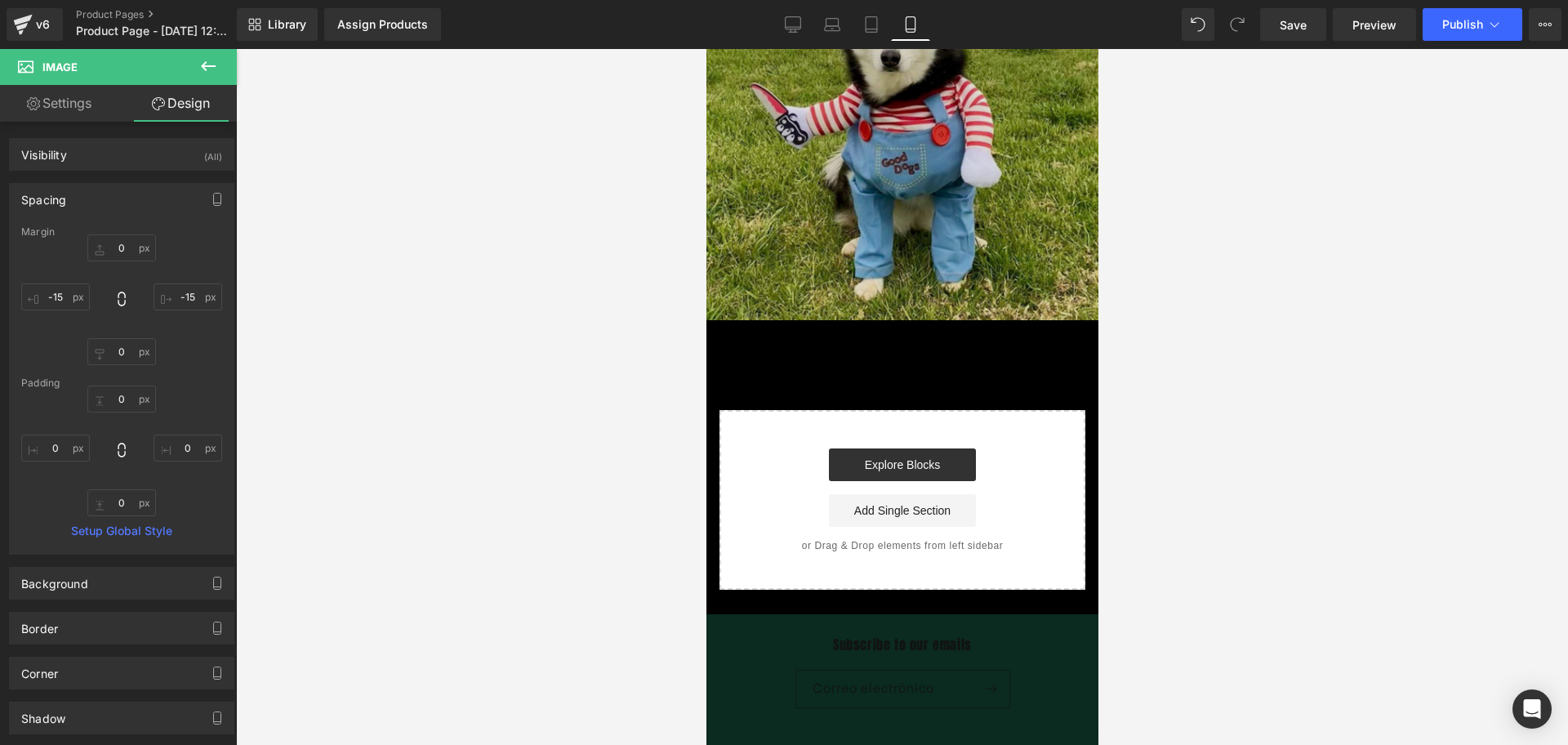
scroll to position [2960, 0]
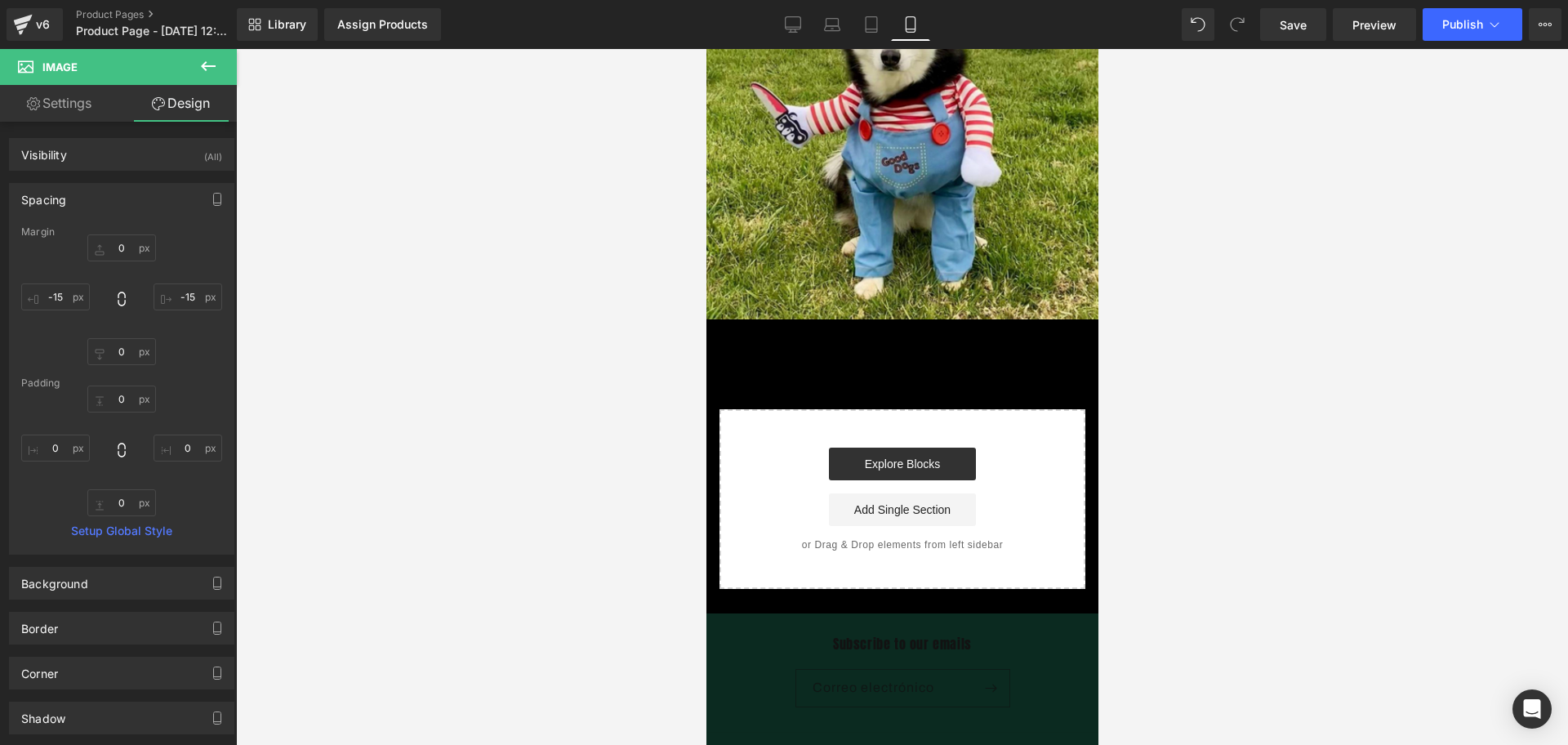
click at [211, 50] on button at bounding box center [208, 67] width 57 height 36
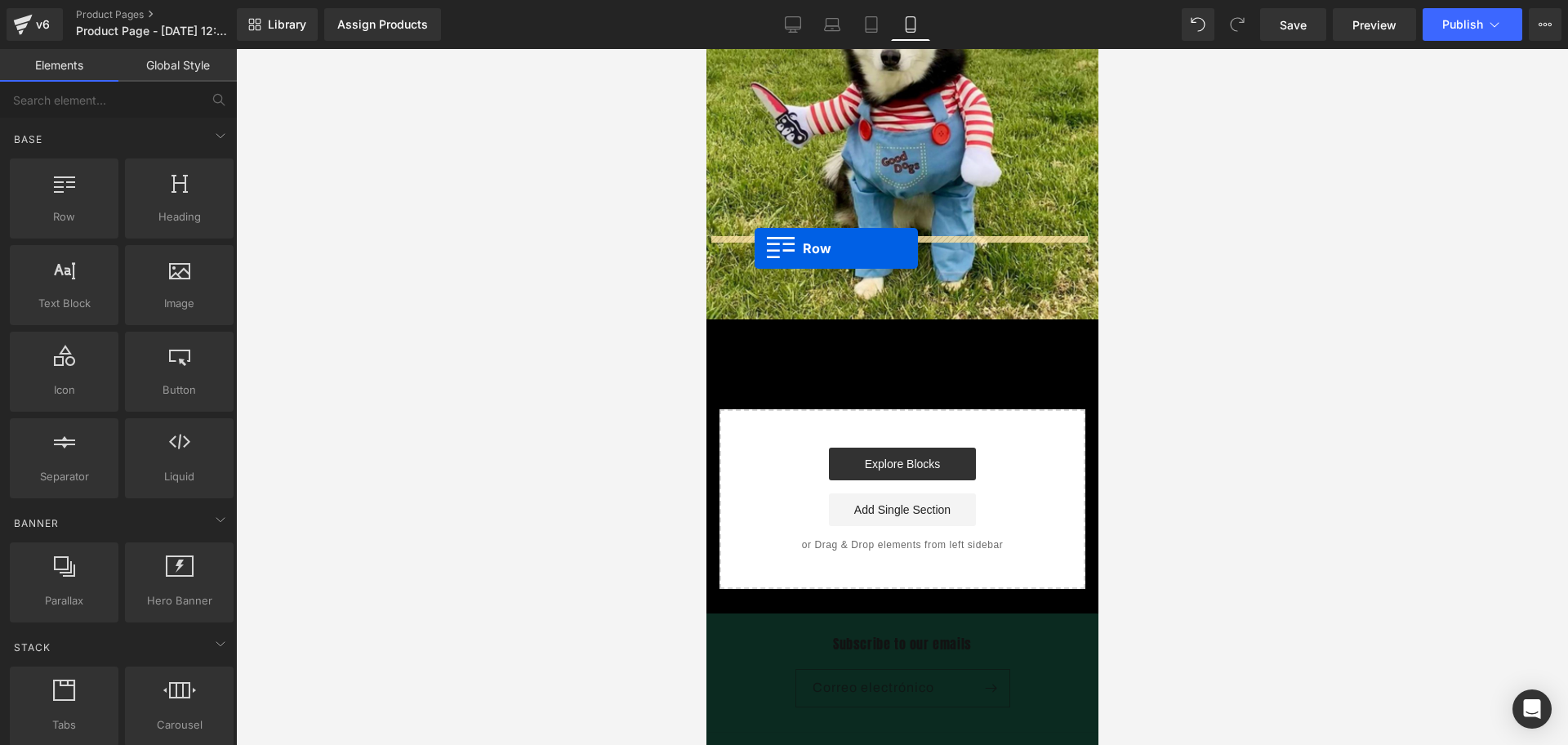
drag, startPoint x: 813, startPoint y: 262, endPoint x: 754, endPoint y: 248, distance: 60.6
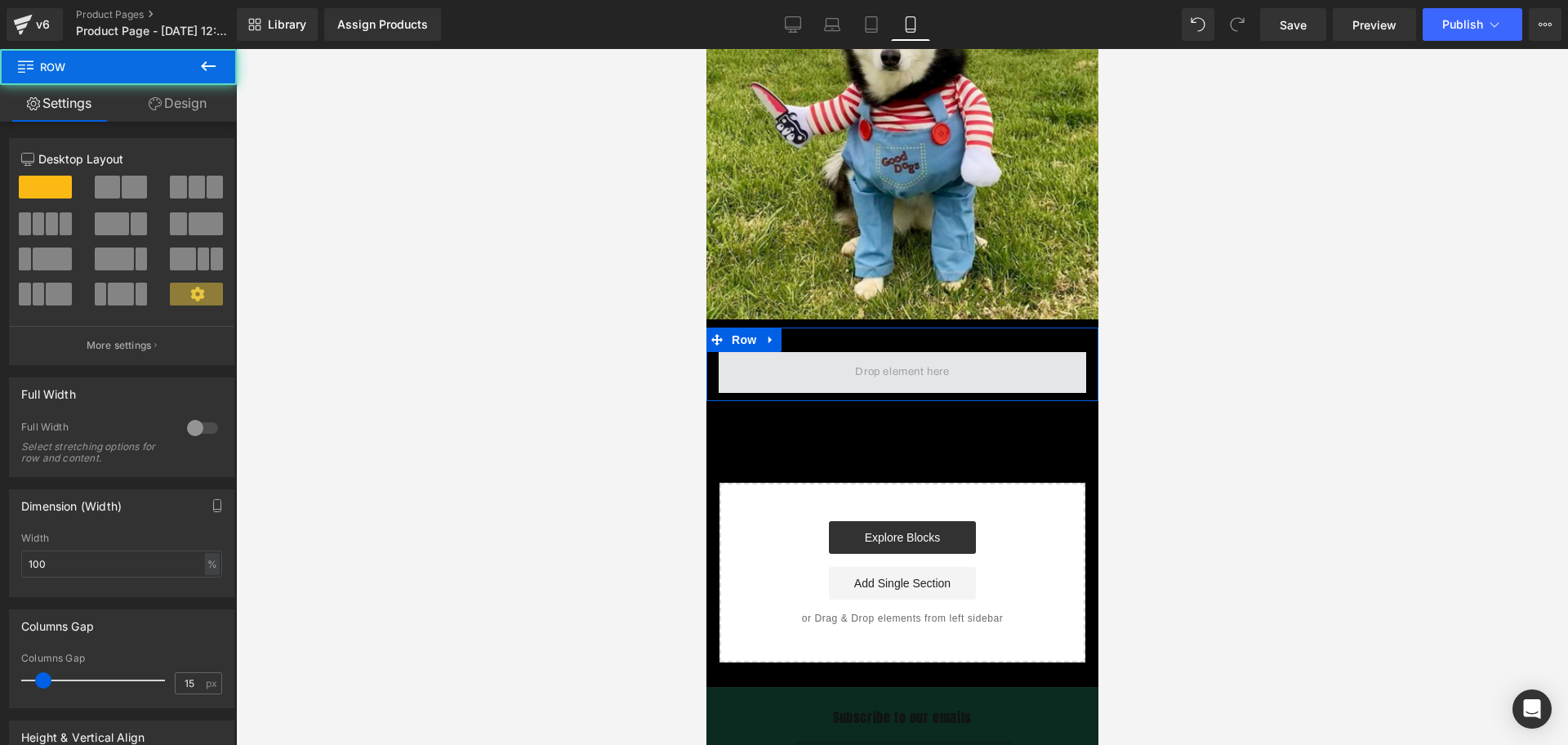
click at [860, 359] on span at bounding box center [901, 372] width 105 height 27
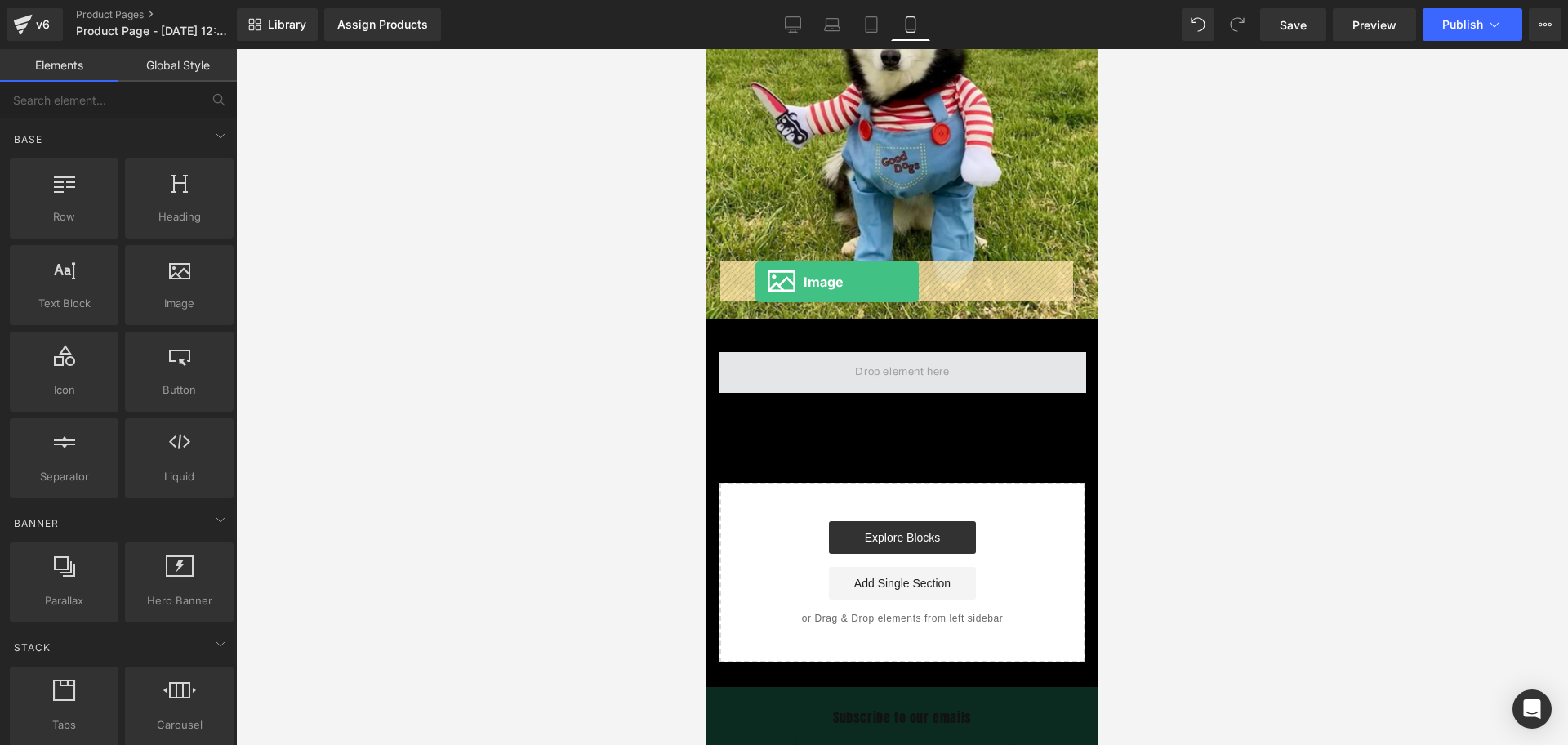
drag, startPoint x: 870, startPoint y: 357, endPoint x: 755, endPoint y: 281, distance: 137.8
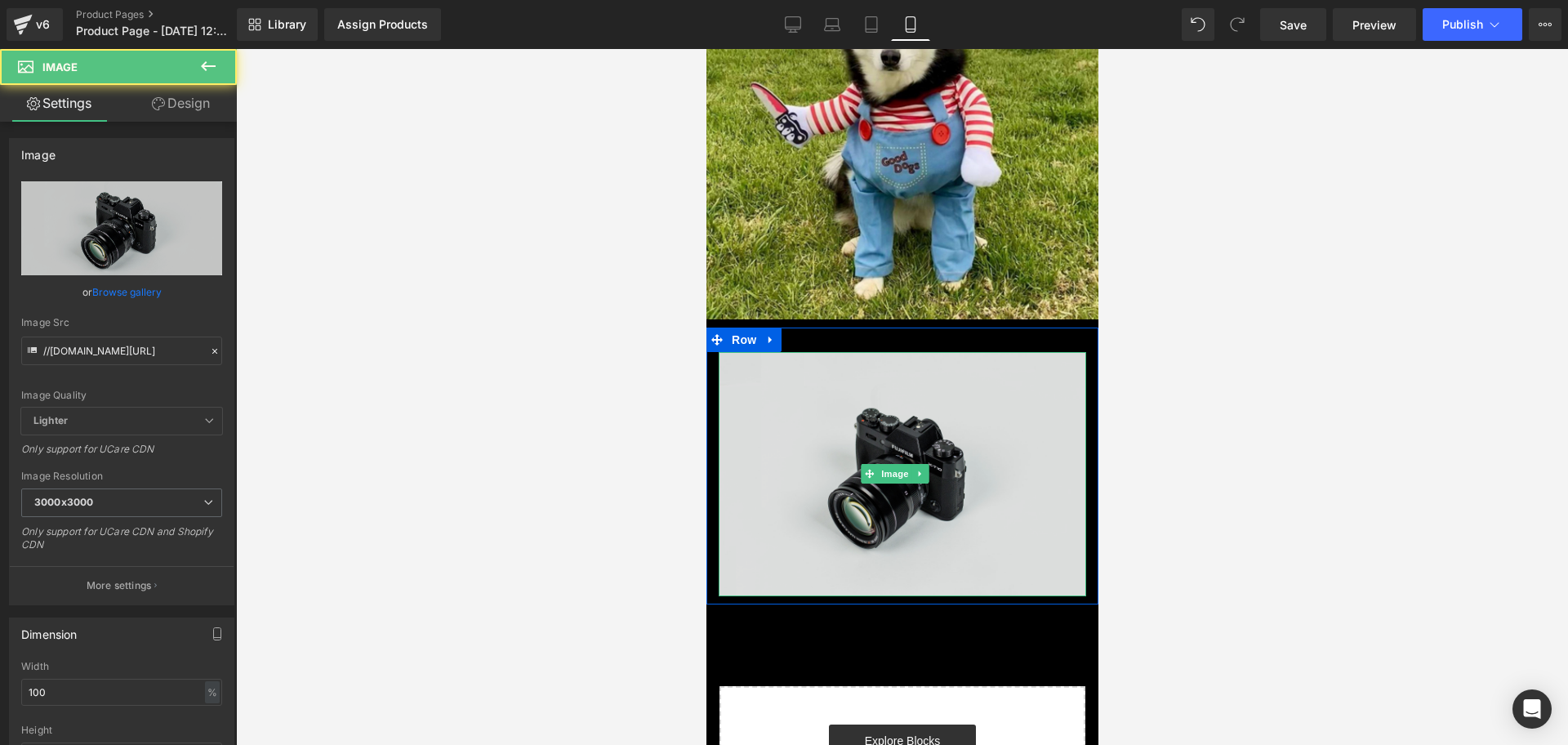
click at [827, 352] on img at bounding box center [901, 473] width 367 height 243
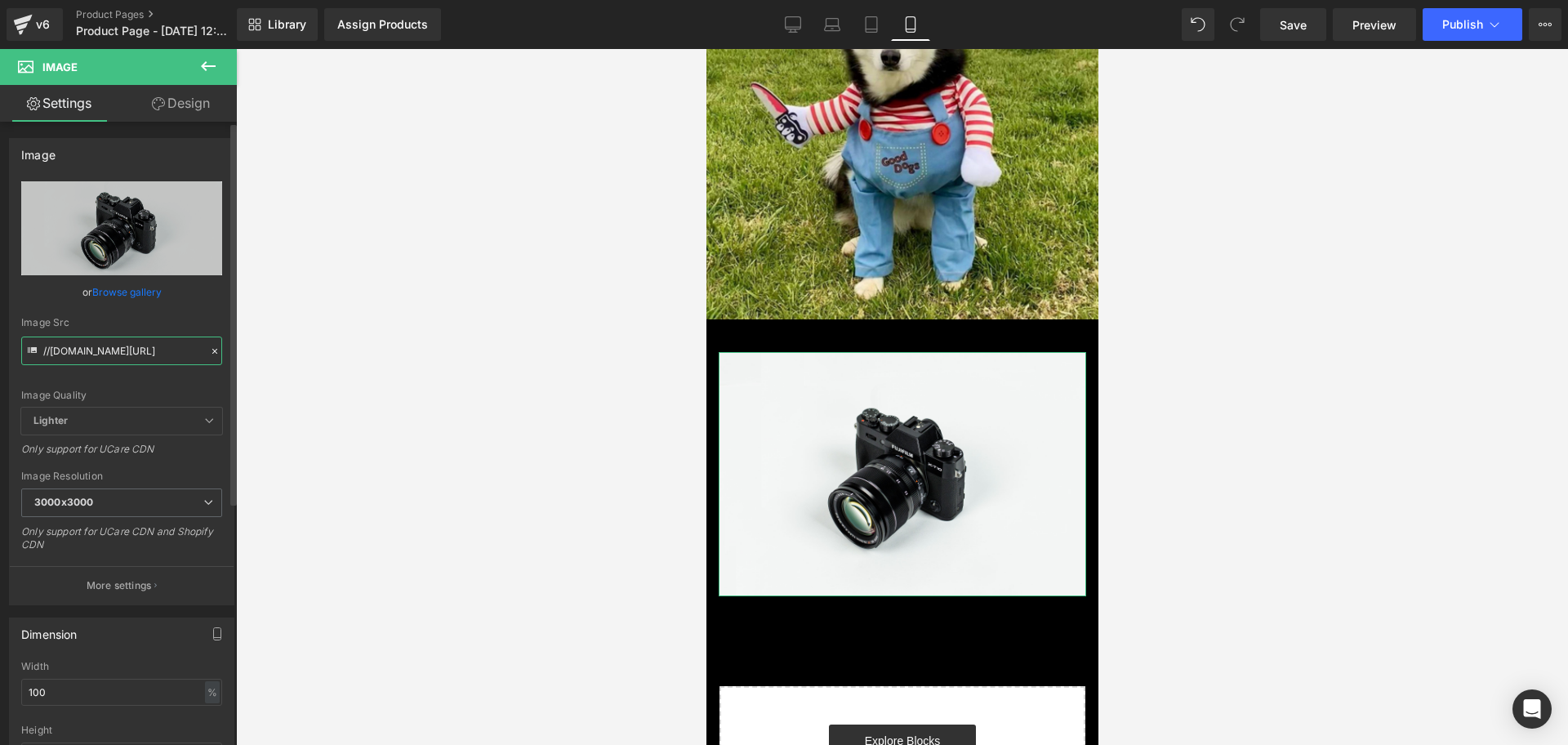
click at [144, 338] on input "//[DOMAIN_NAME][URL]" at bounding box center [122, 351] width 201 height 29
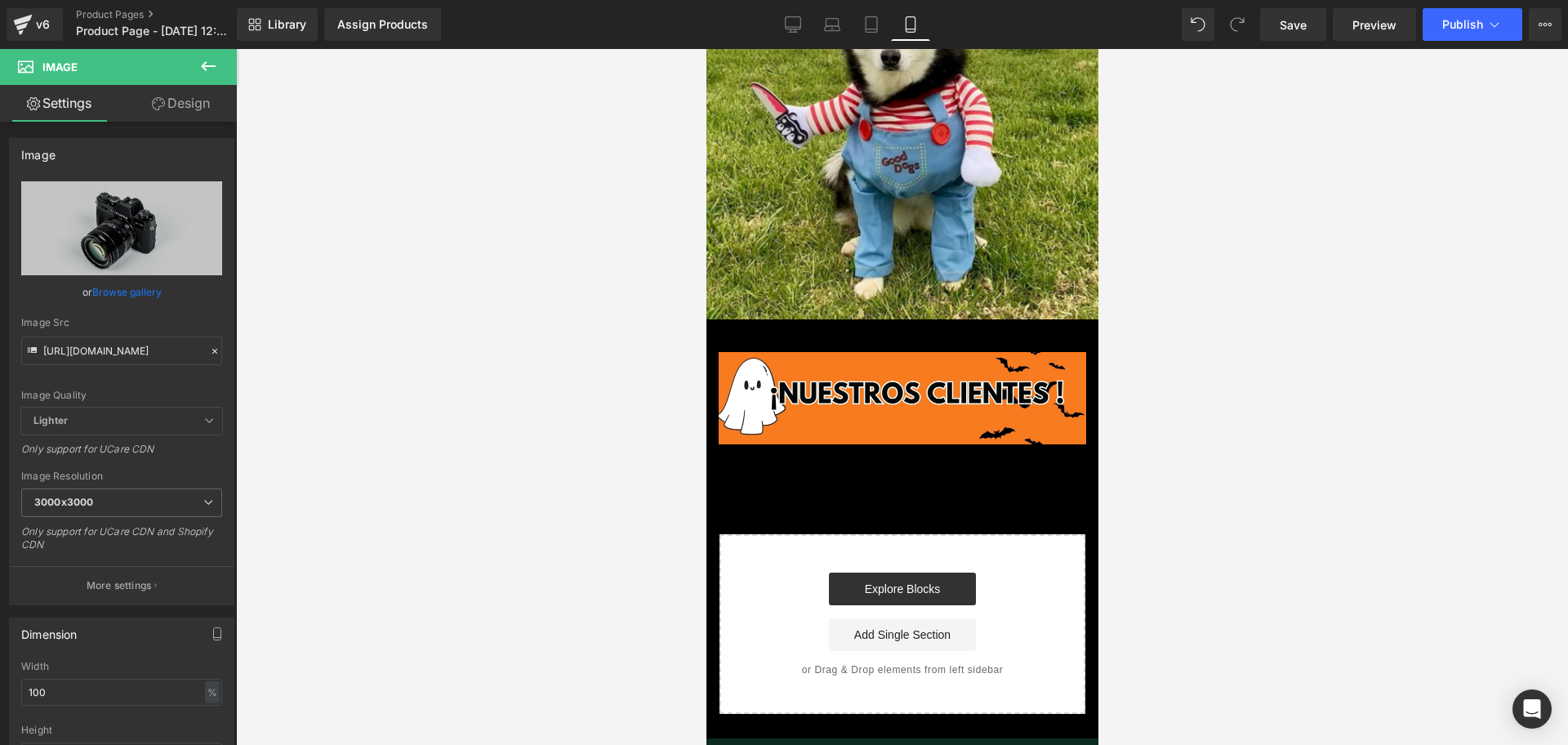
click at [457, 338] on div at bounding box center [901, 397] width 1332 height 696
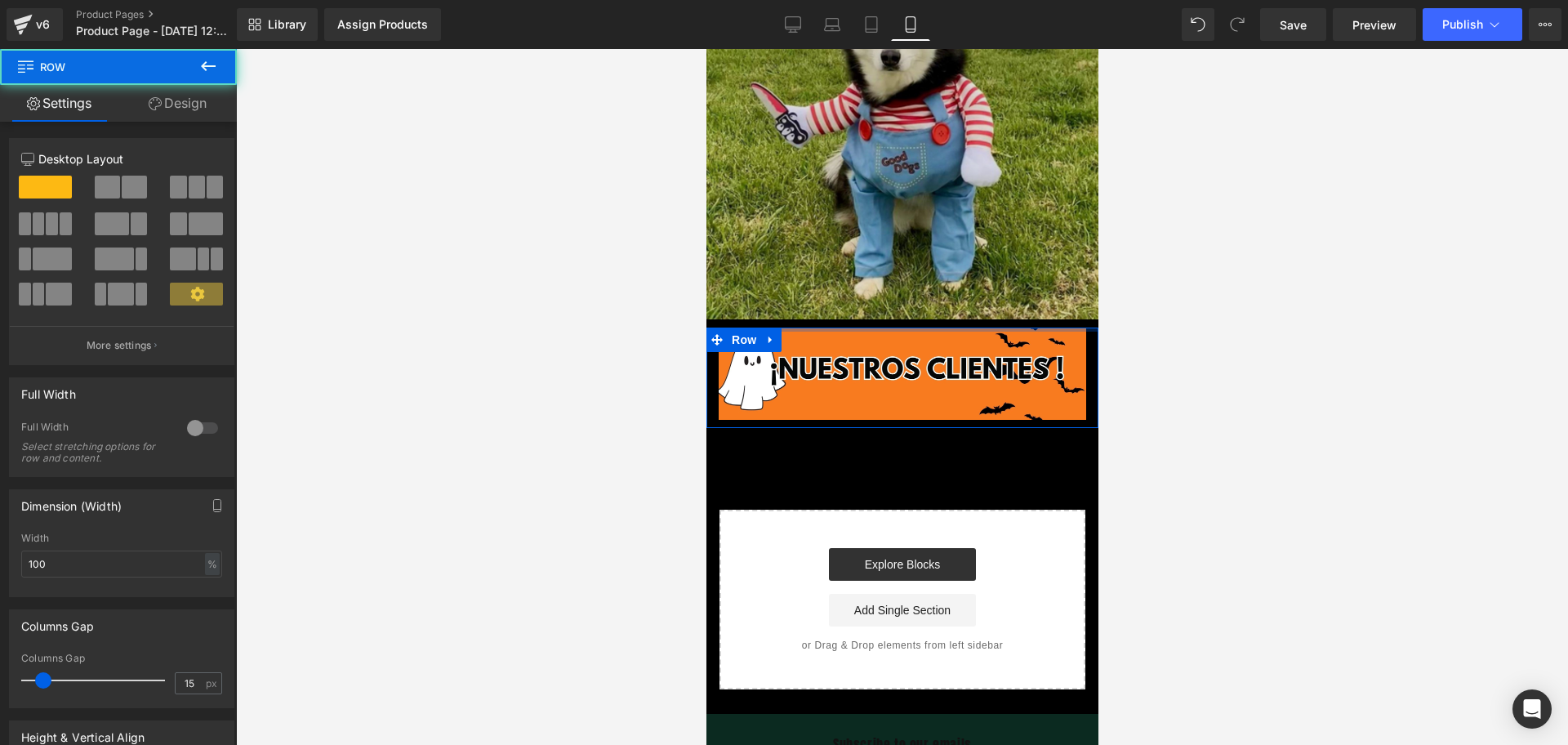
drag, startPoint x: 842, startPoint y: 239, endPoint x: 826, endPoint y: 200, distance: 42.2
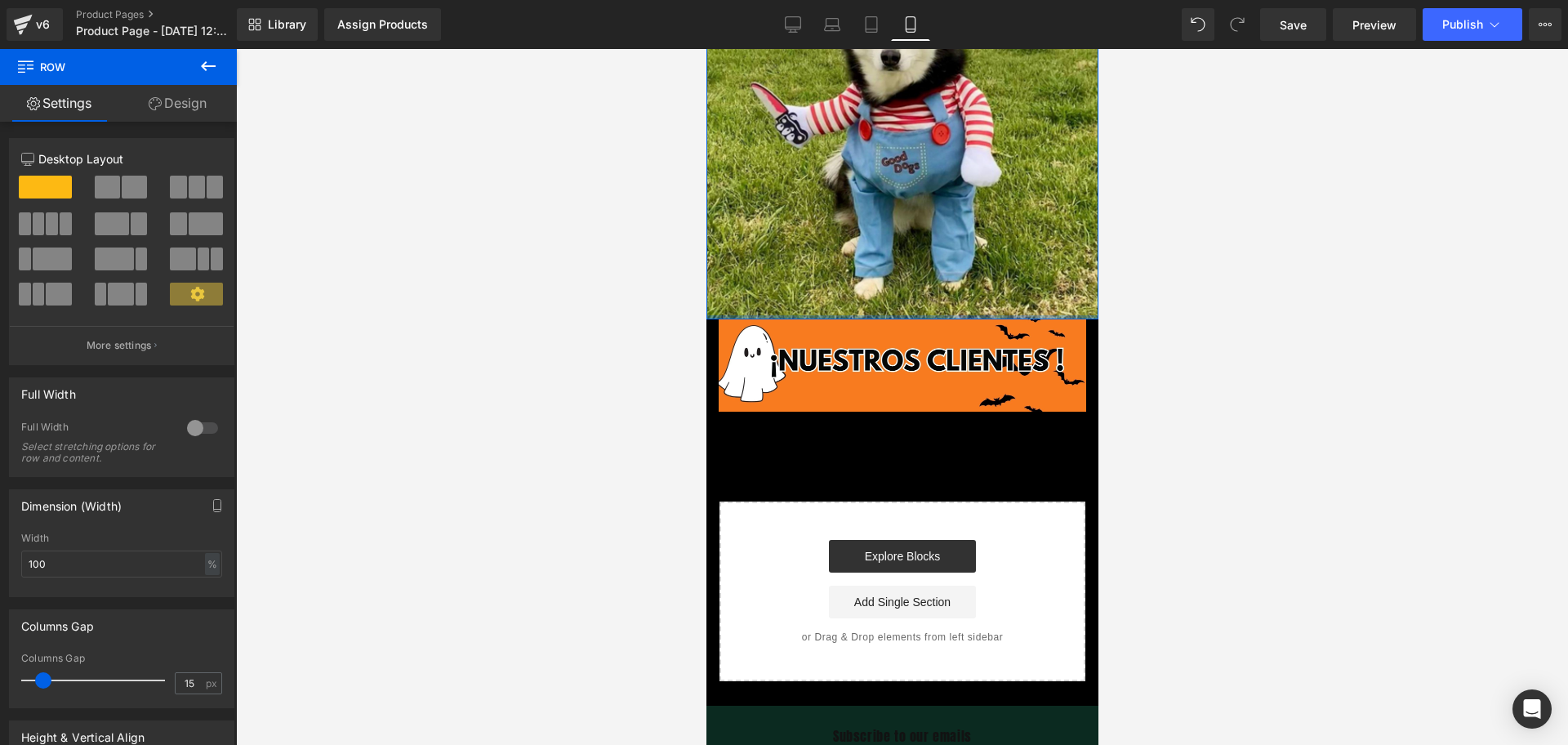
click at [1269, 324] on div at bounding box center [901, 397] width 1332 height 696
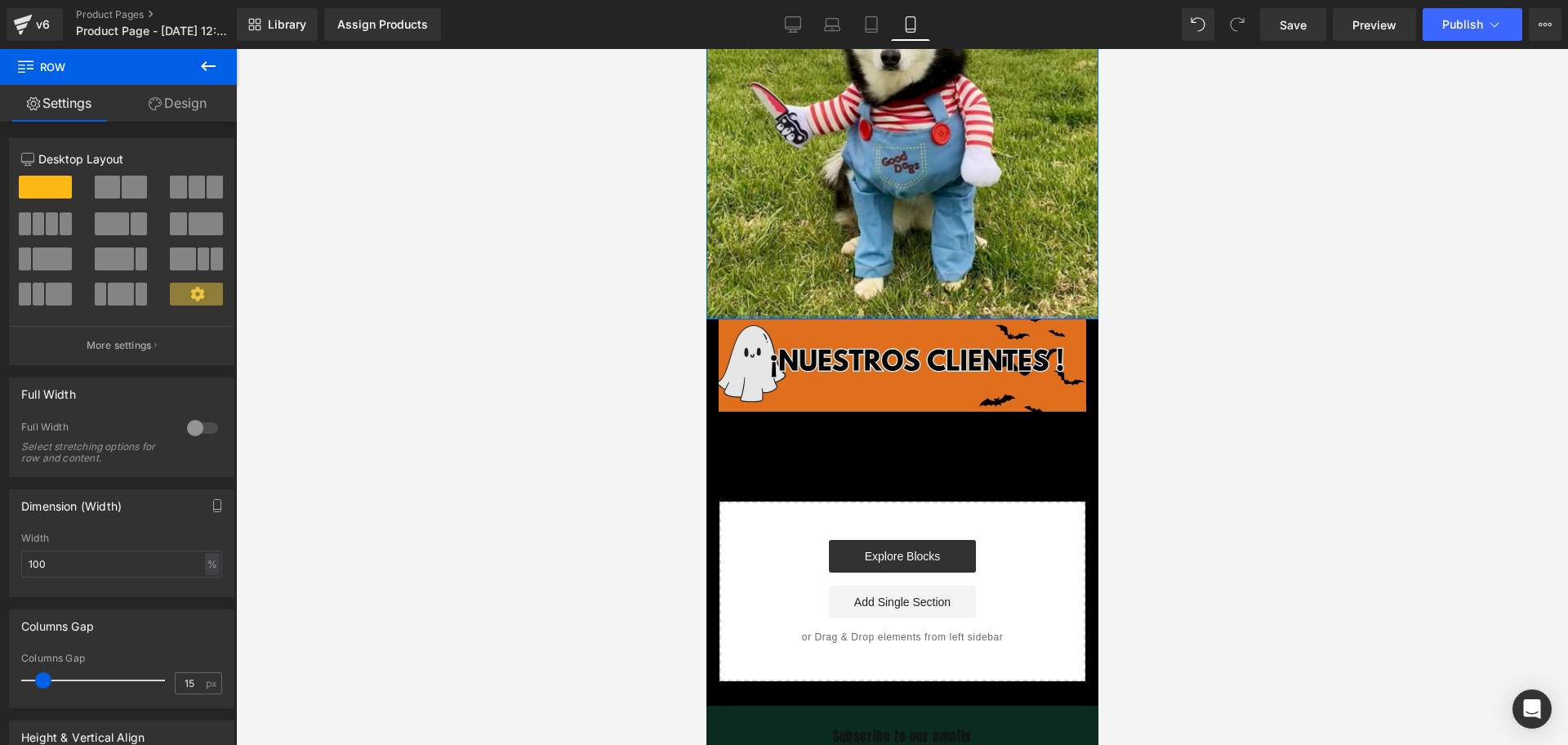
click at [983, 319] on img at bounding box center [901, 364] width 367 height 92
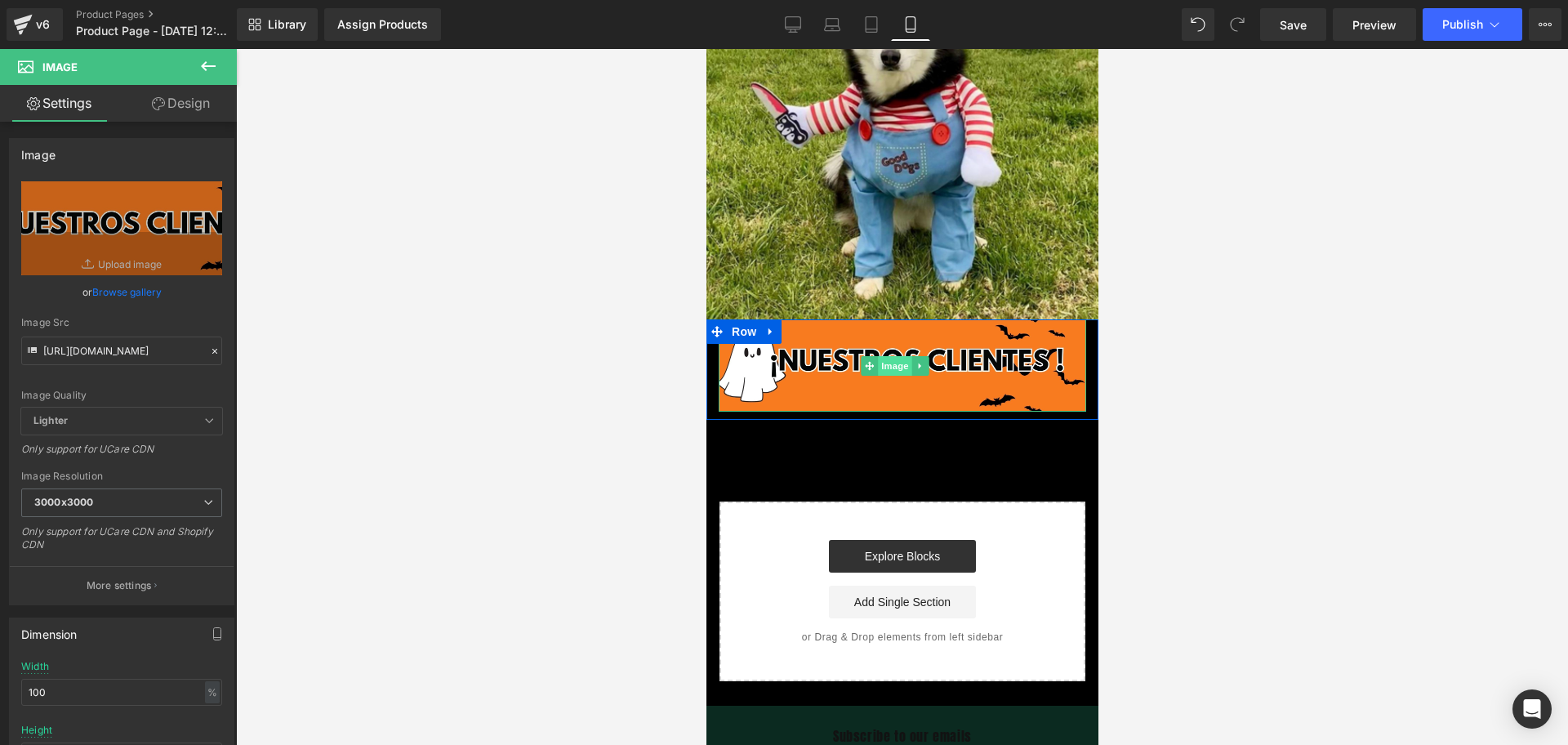
click at [899, 356] on span "Image" at bounding box center [894, 366] width 34 height 20
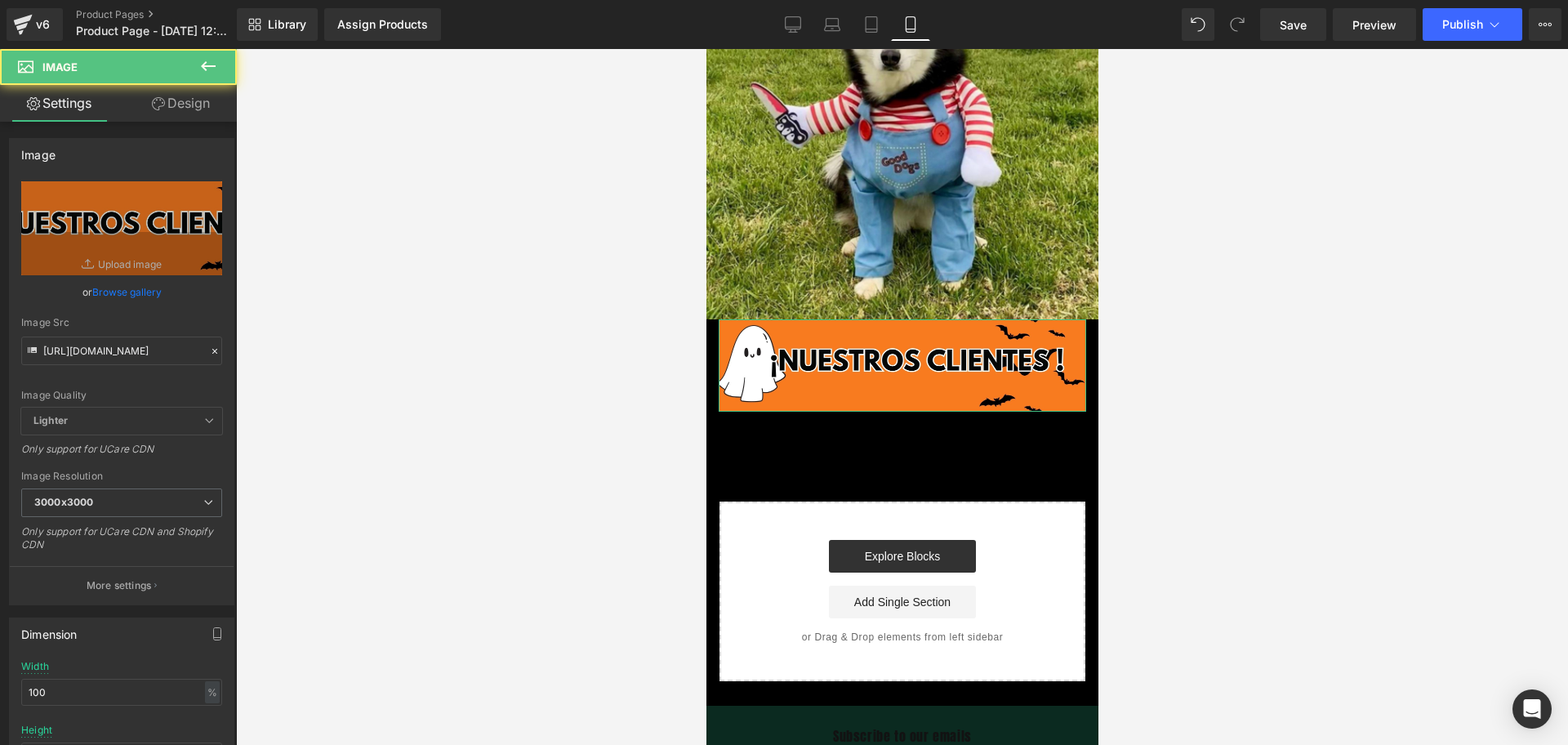
click at [202, 118] on link "Design" at bounding box center [180, 103] width 119 height 37
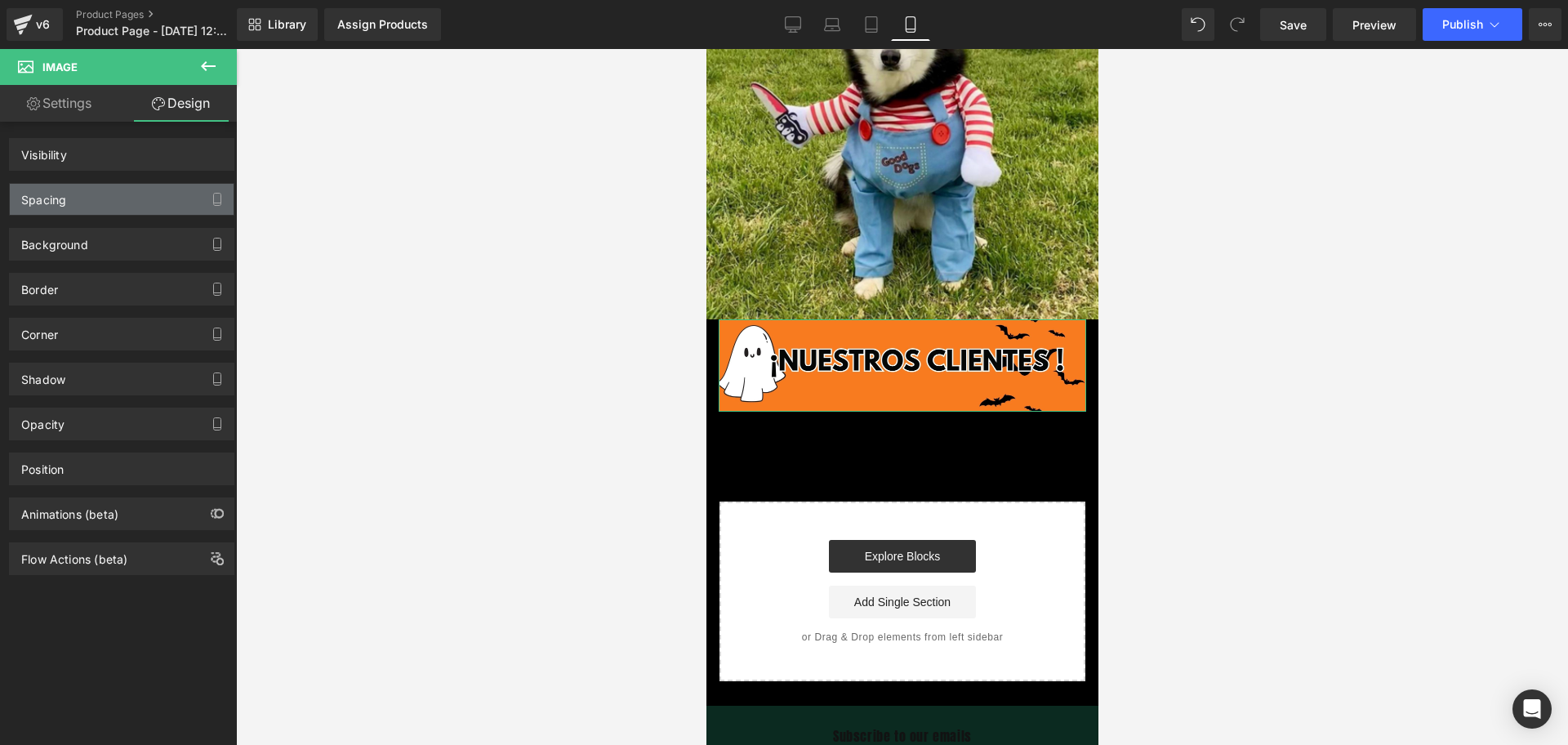
click at [68, 206] on div "Spacing" at bounding box center [122, 199] width 223 height 31
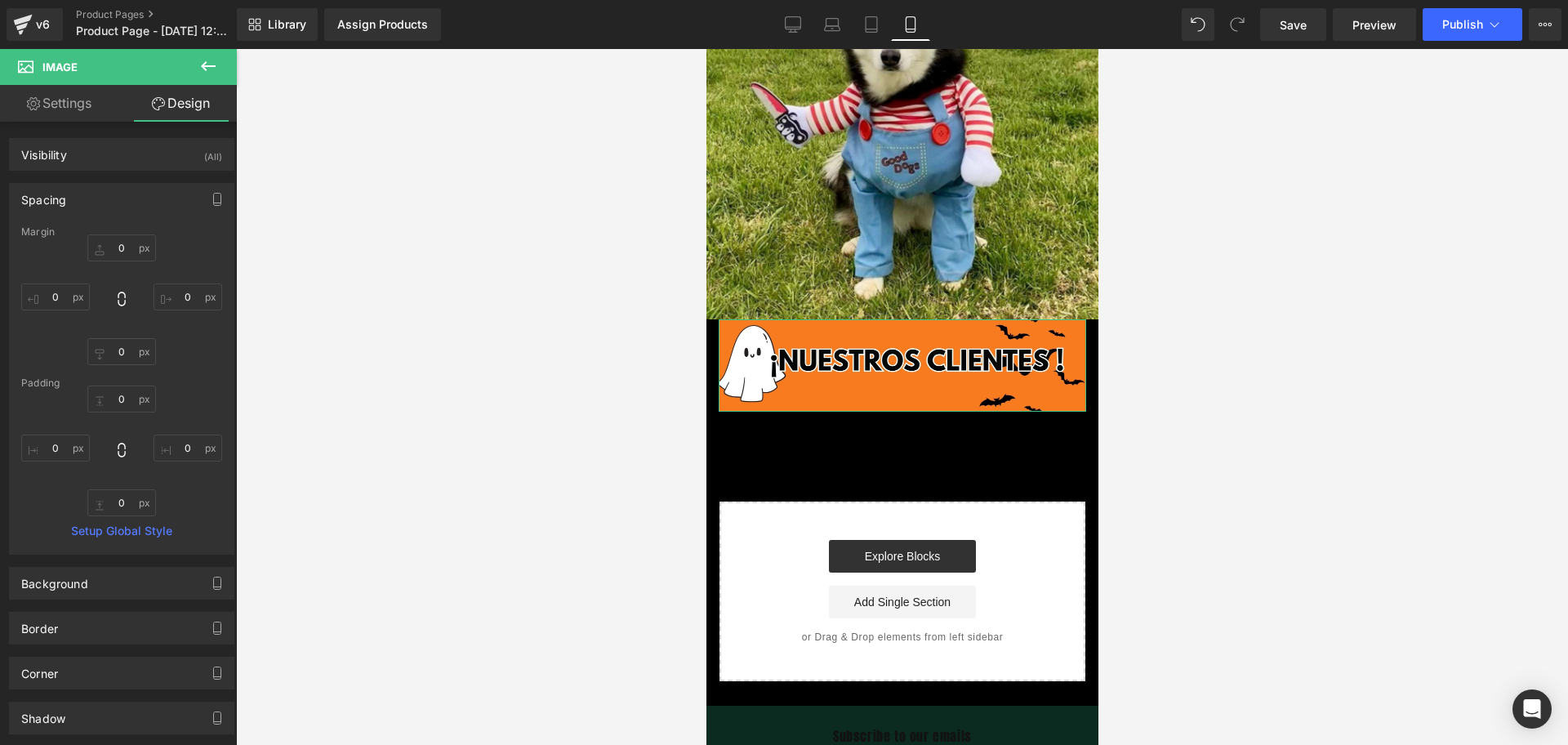
click at [54, 280] on div "0px 0 0px 0 0px 0 0px 0" at bounding box center [122, 299] width 201 height 130
click at [56, 289] on input "0" at bounding box center [55, 297] width 69 height 27
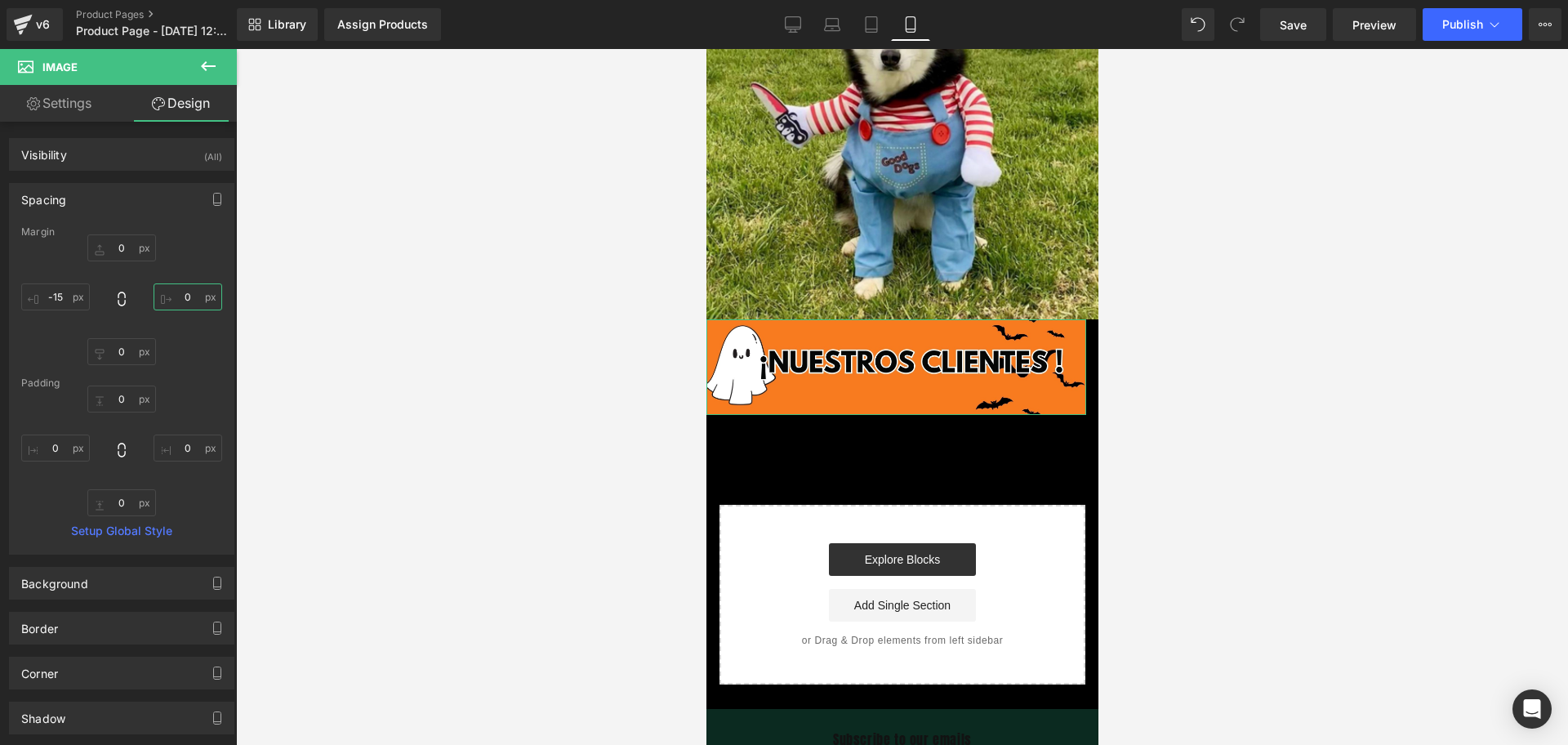
click at [185, 291] on input "0" at bounding box center [188, 297] width 69 height 27
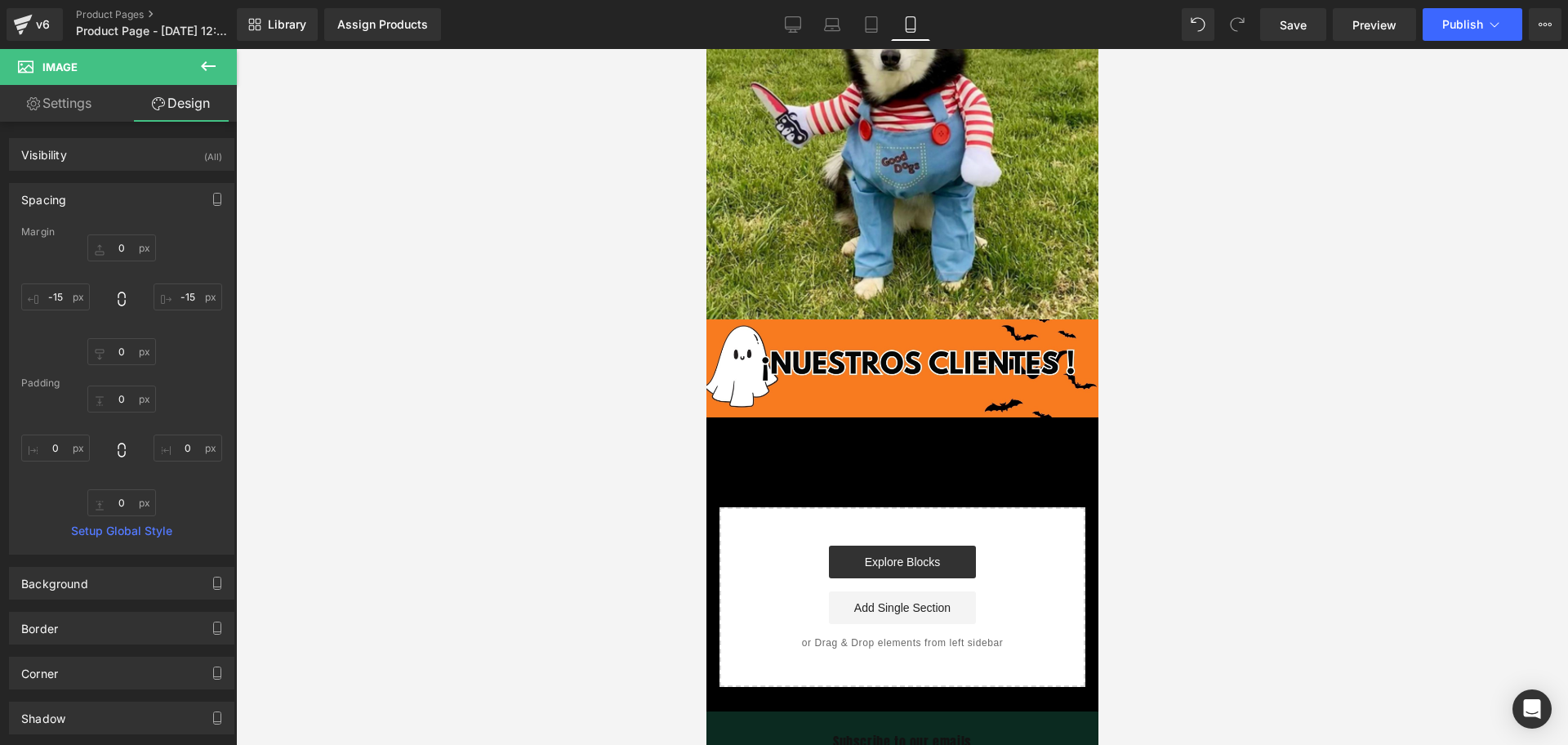
click at [1178, 448] on div at bounding box center [901, 397] width 1332 height 696
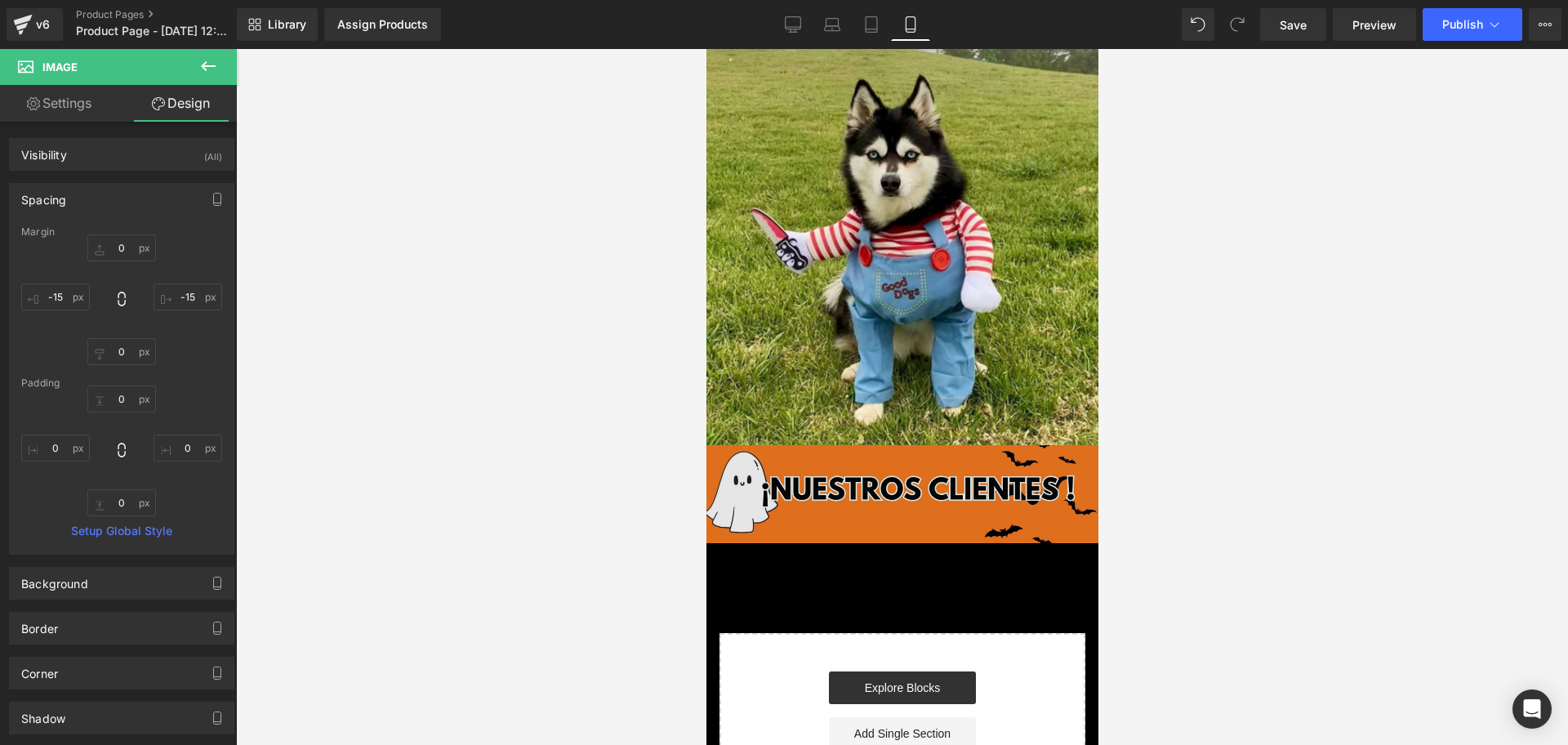
scroll to position [2756, 0]
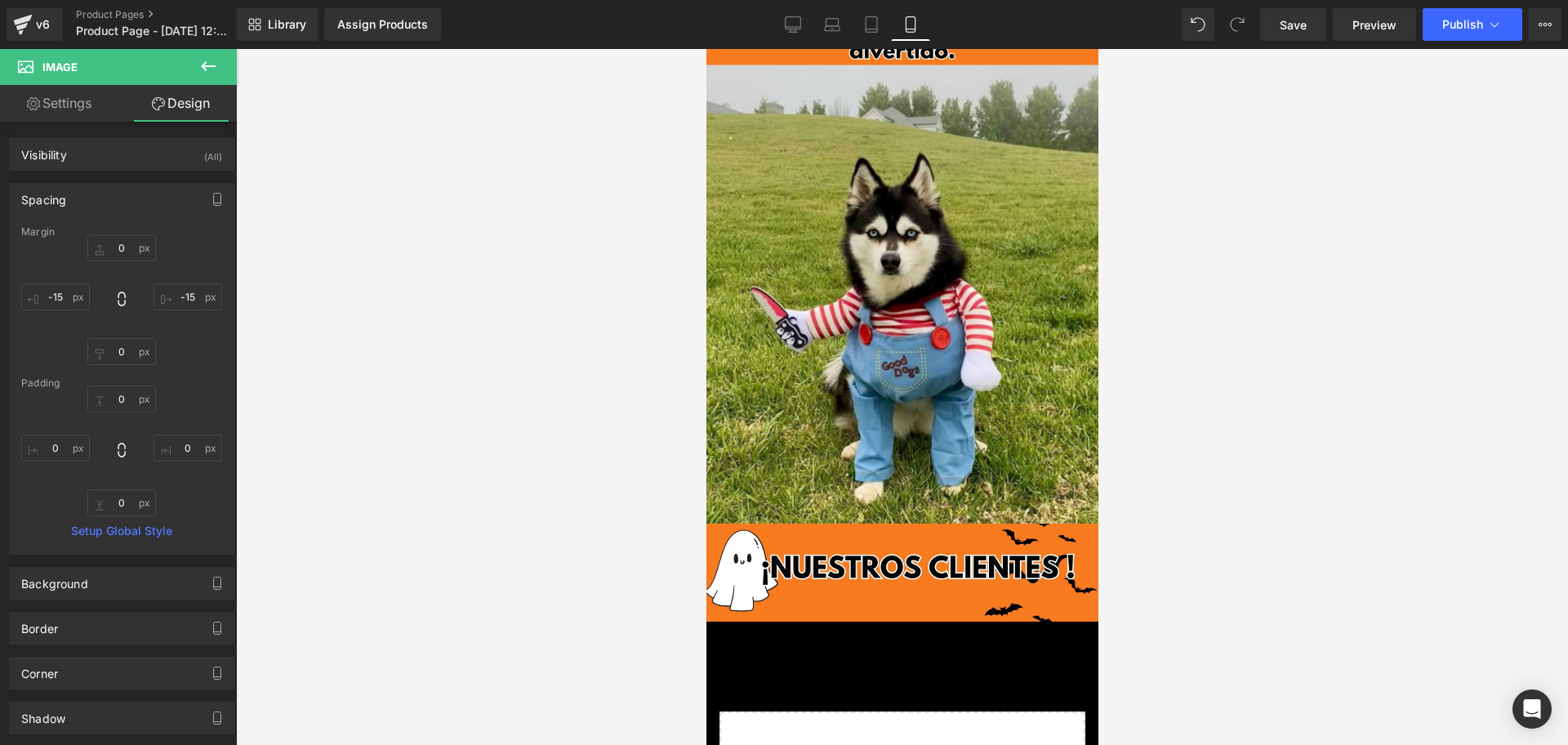
click at [205, 83] on button at bounding box center [208, 67] width 57 height 36
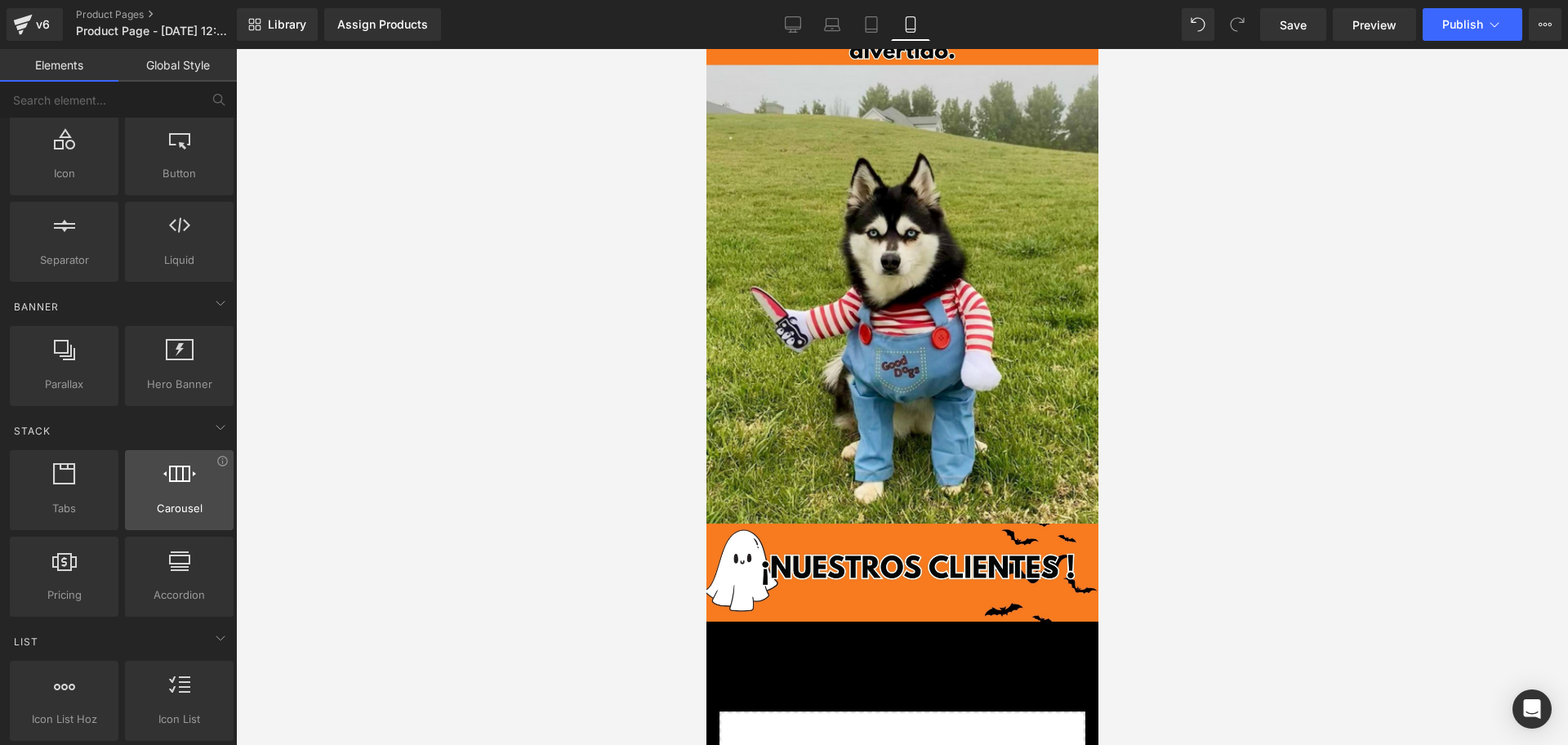
scroll to position [306, 0]
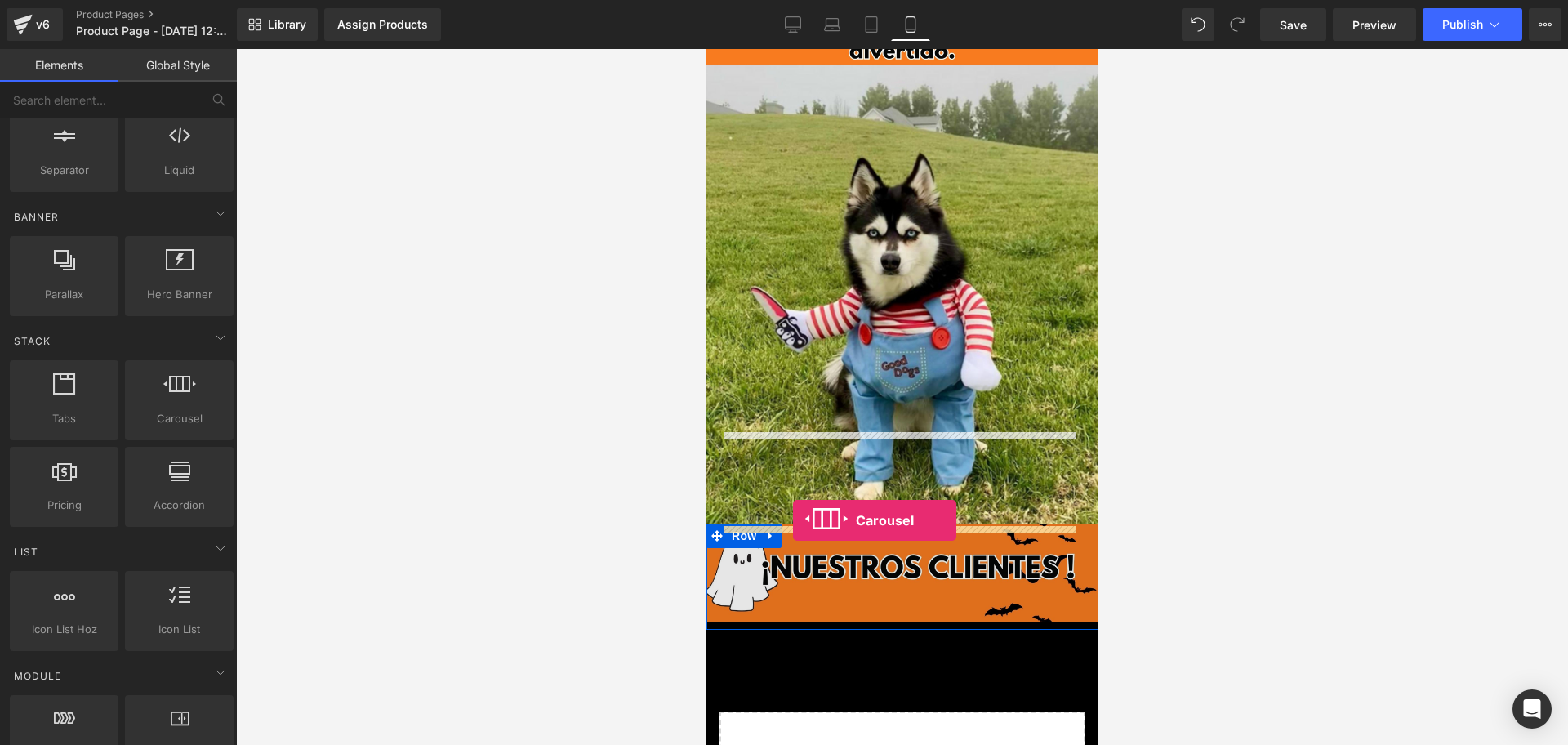
drag, startPoint x: 905, startPoint y: 449, endPoint x: 792, endPoint y: 520, distance: 133.5
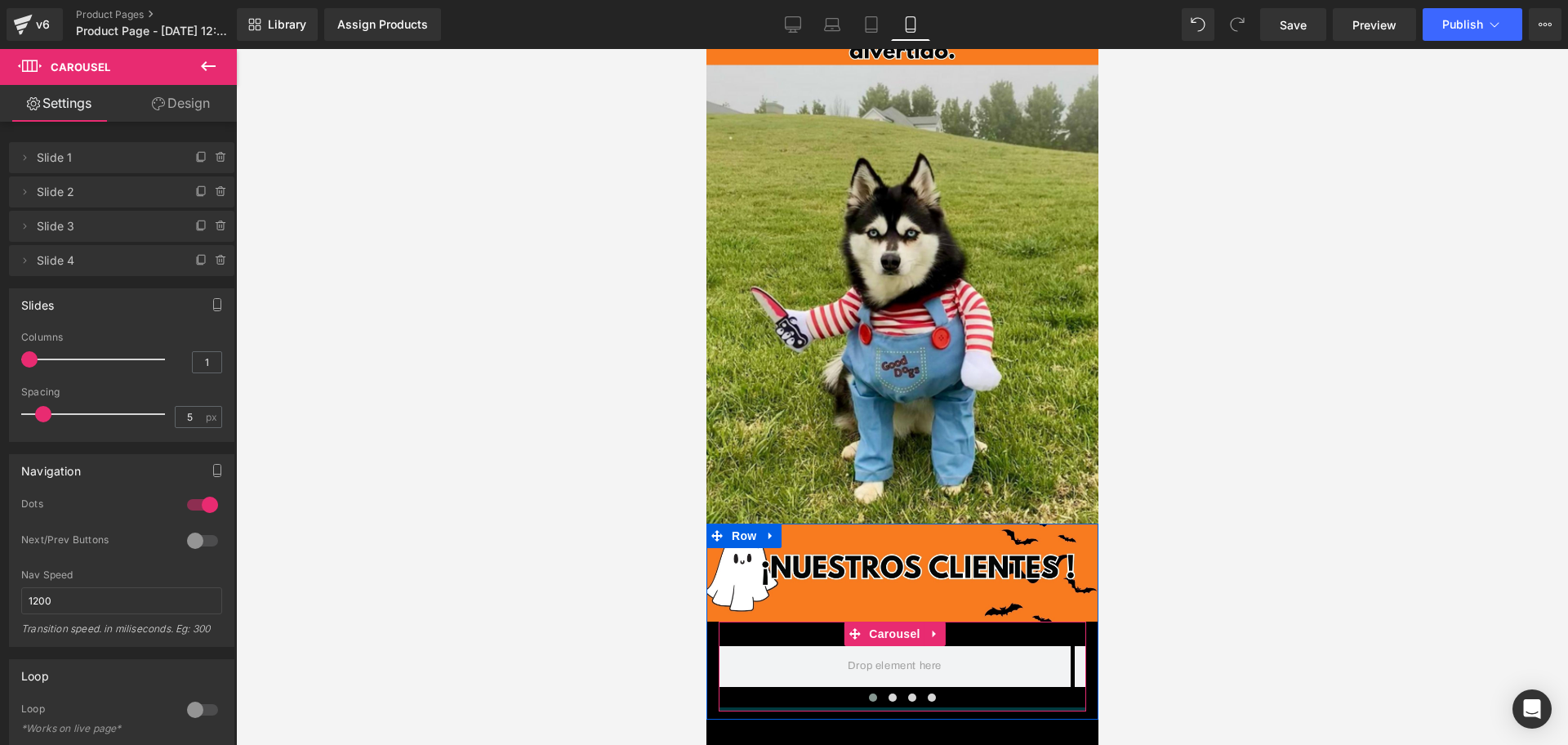
click at [919, 707] on div at bounding box center [901, 709] width 367 height 4
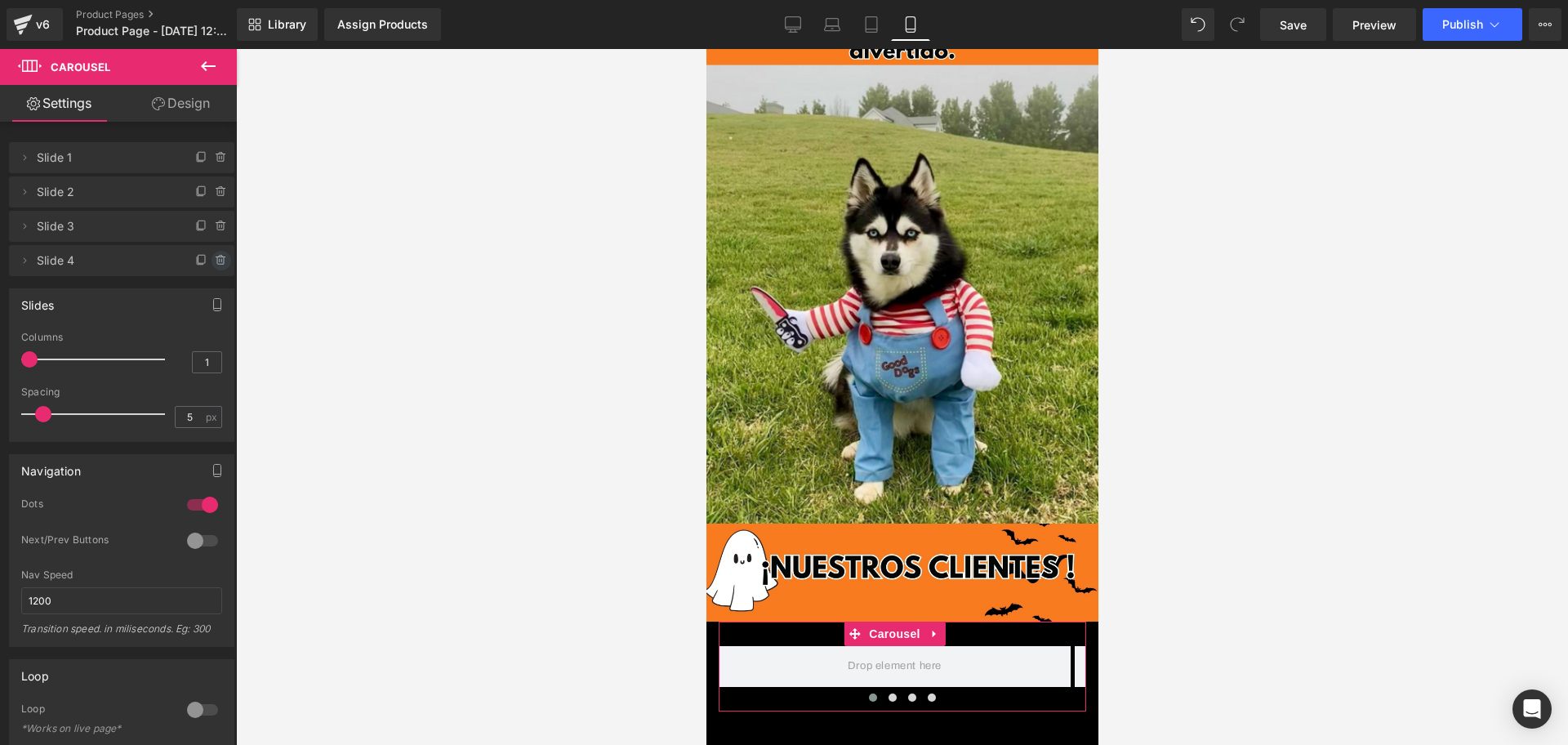
click at [214, 251] on span at bounding box center [222, 261] width 20 height 20
click at [214, 251] on button "Delete" at bounding box center [204, 262] width 52 height 21
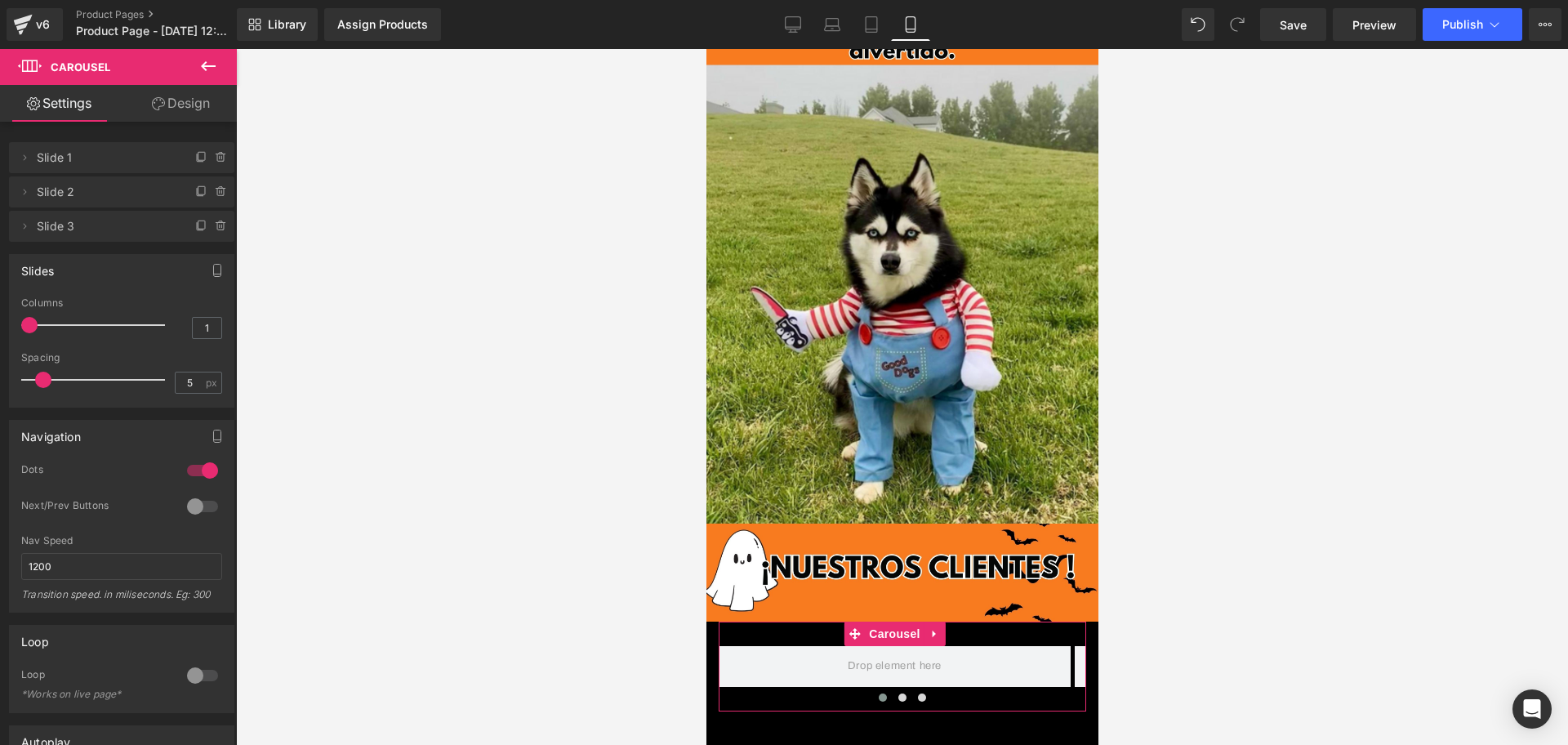
click at [115, 162] on span "Slide 1" at bounding box center [105, 157] width 138 height 31
click at [233, 65] on button at bounding box center [208, 67] width 57 height 36
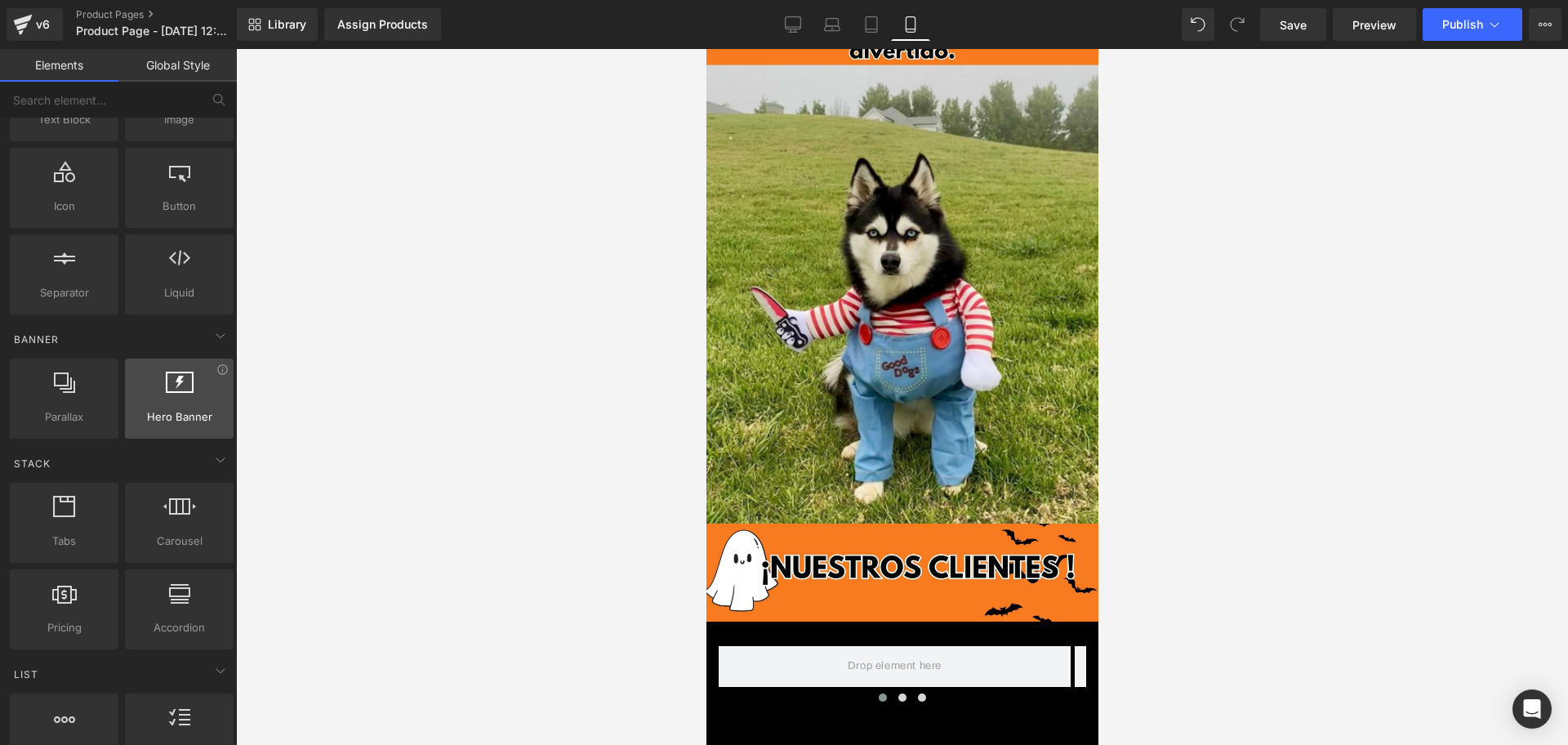
scroll to position [0, 0]
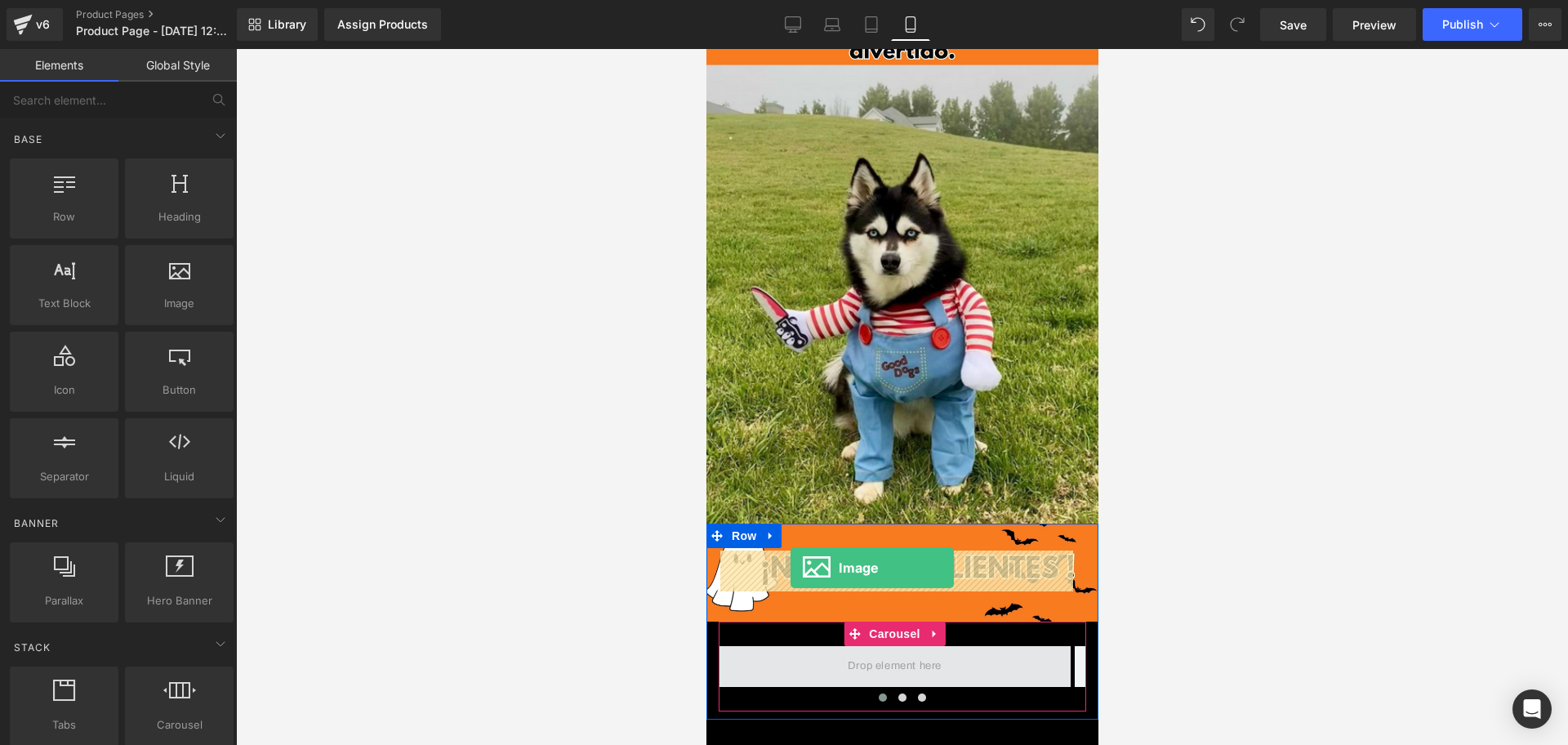
drag, startPoint x: 902, startPoint y: 343, endPoint x: 790, endPoint y: 567, distance: 250.4
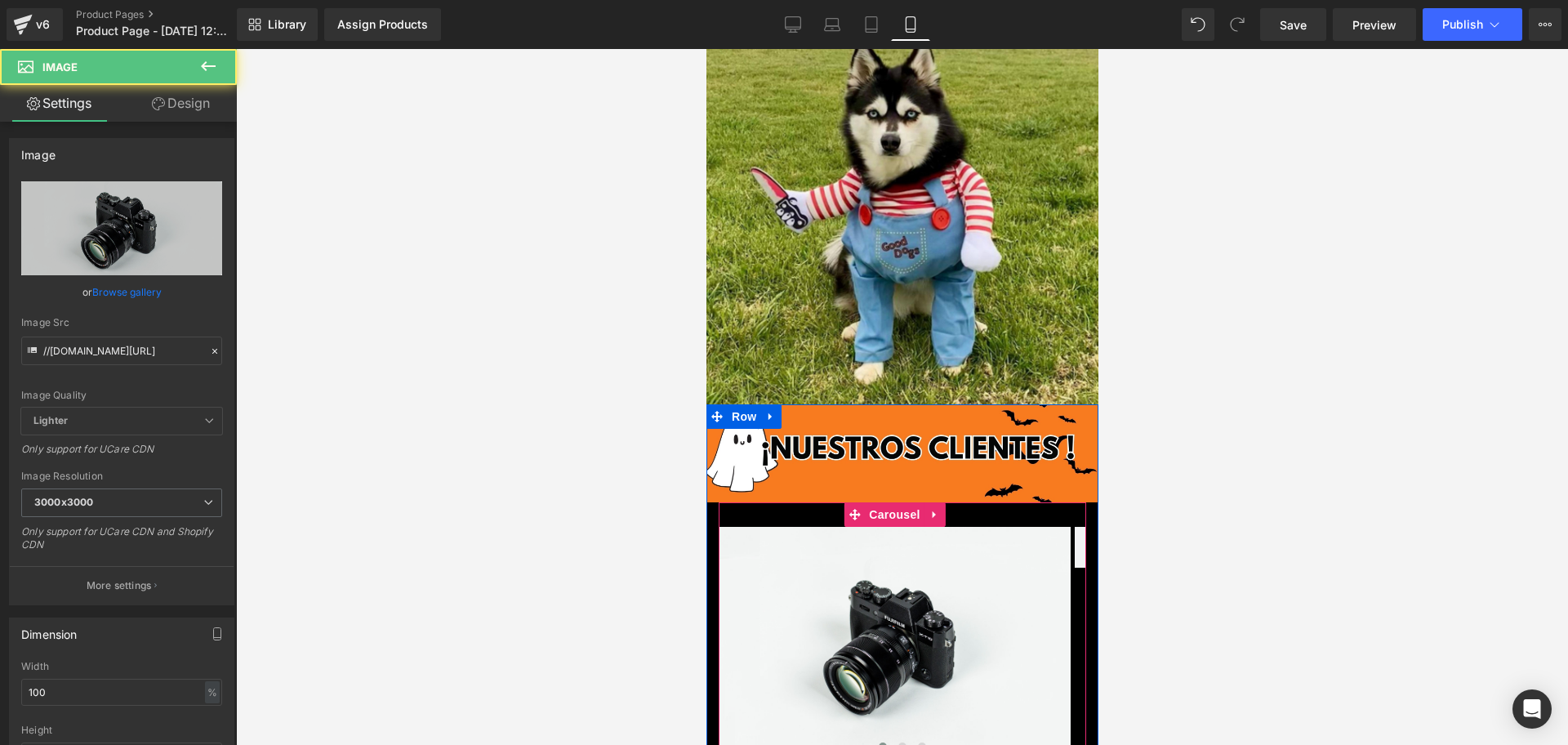
scroll to position [2960, 0]
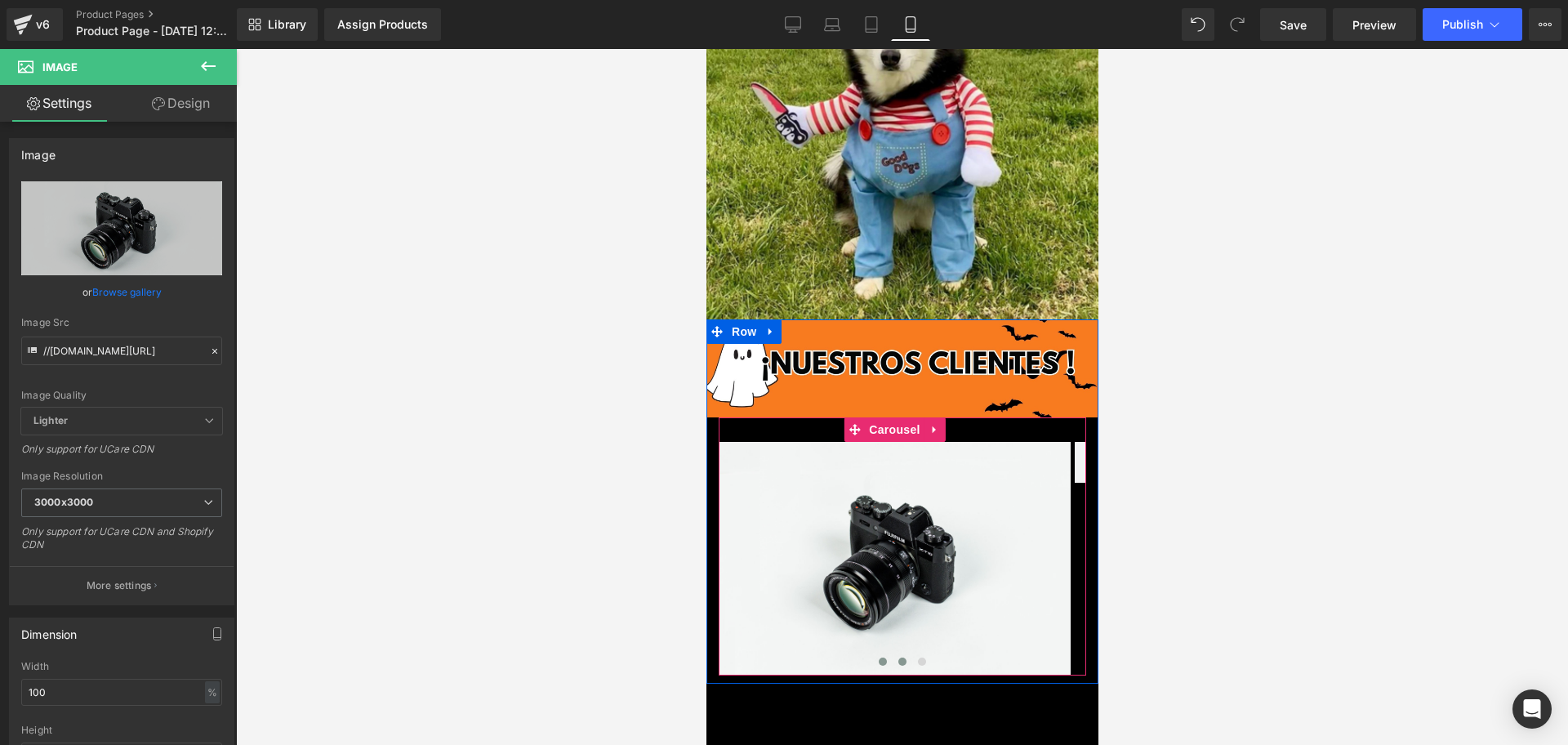
click at [892, 653] on button at bounding box center [901, 661] width 20 height 16
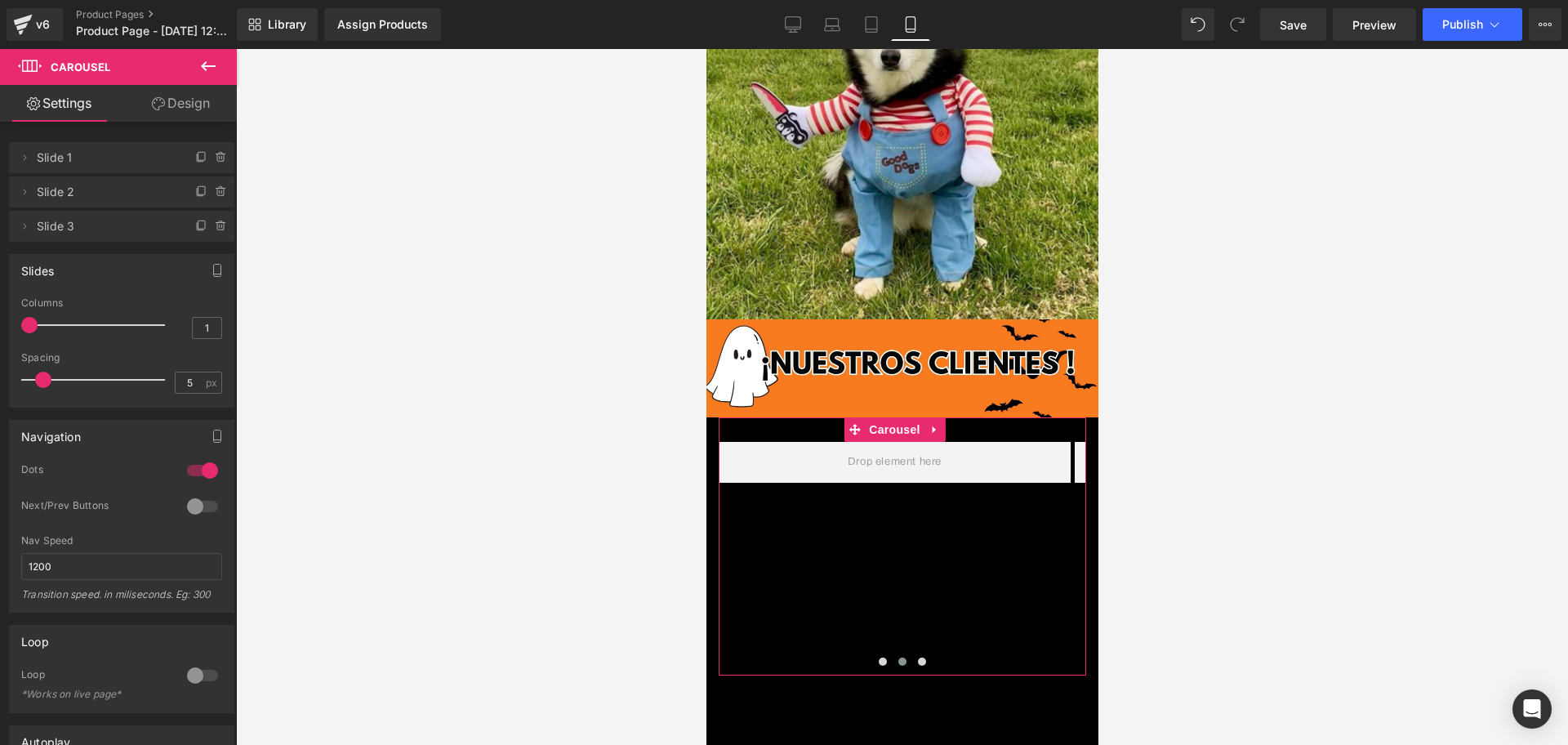
click at [205, 103] on link "Design" at bounding box center [180, 103] width 119 height 37
click at [205, 76] on button at bounding box center [208, 67] width 57 height 36
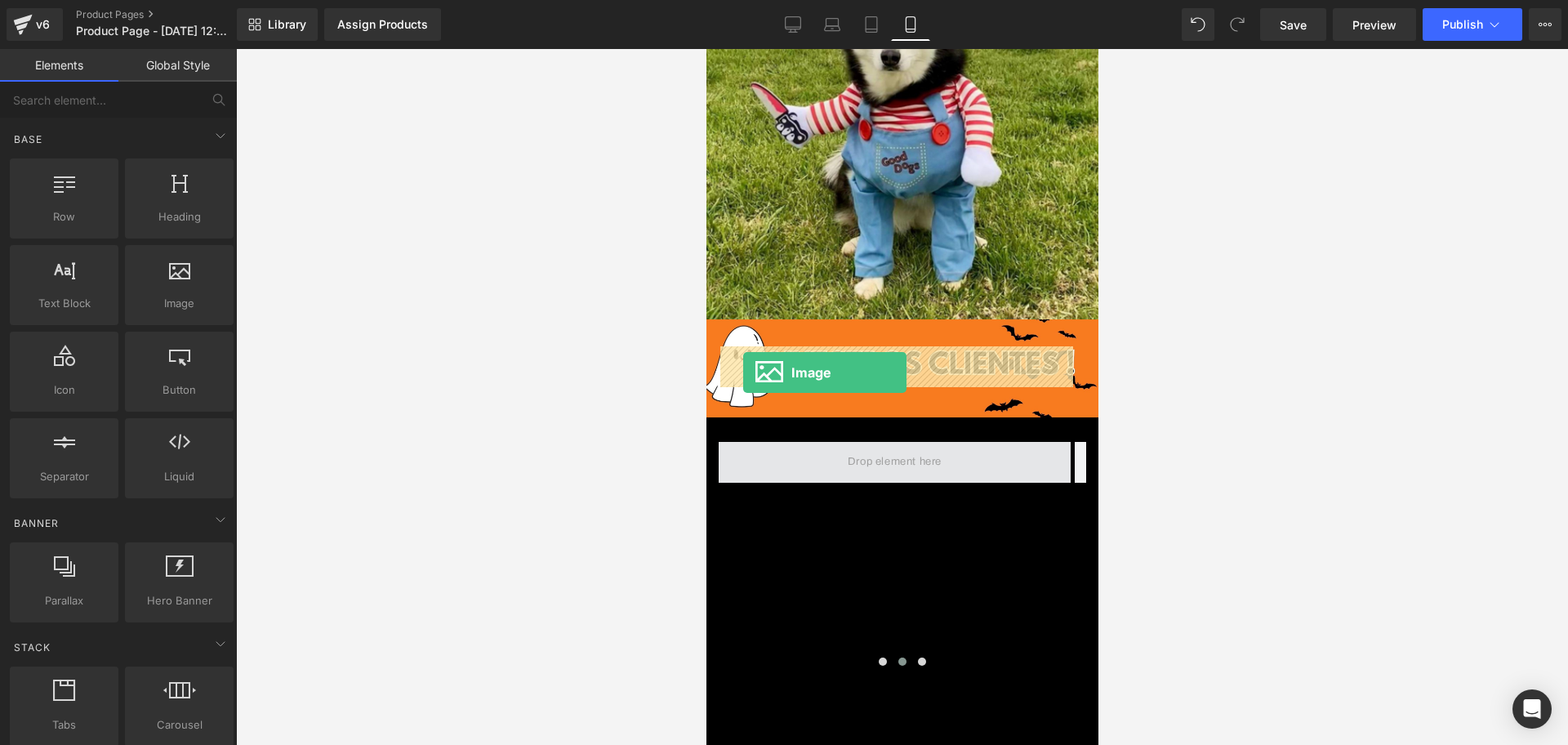
drag, startPoint x: 892, startPoint y: 335, endPoint x: 742, endPoint y: 372, distance: 154.5
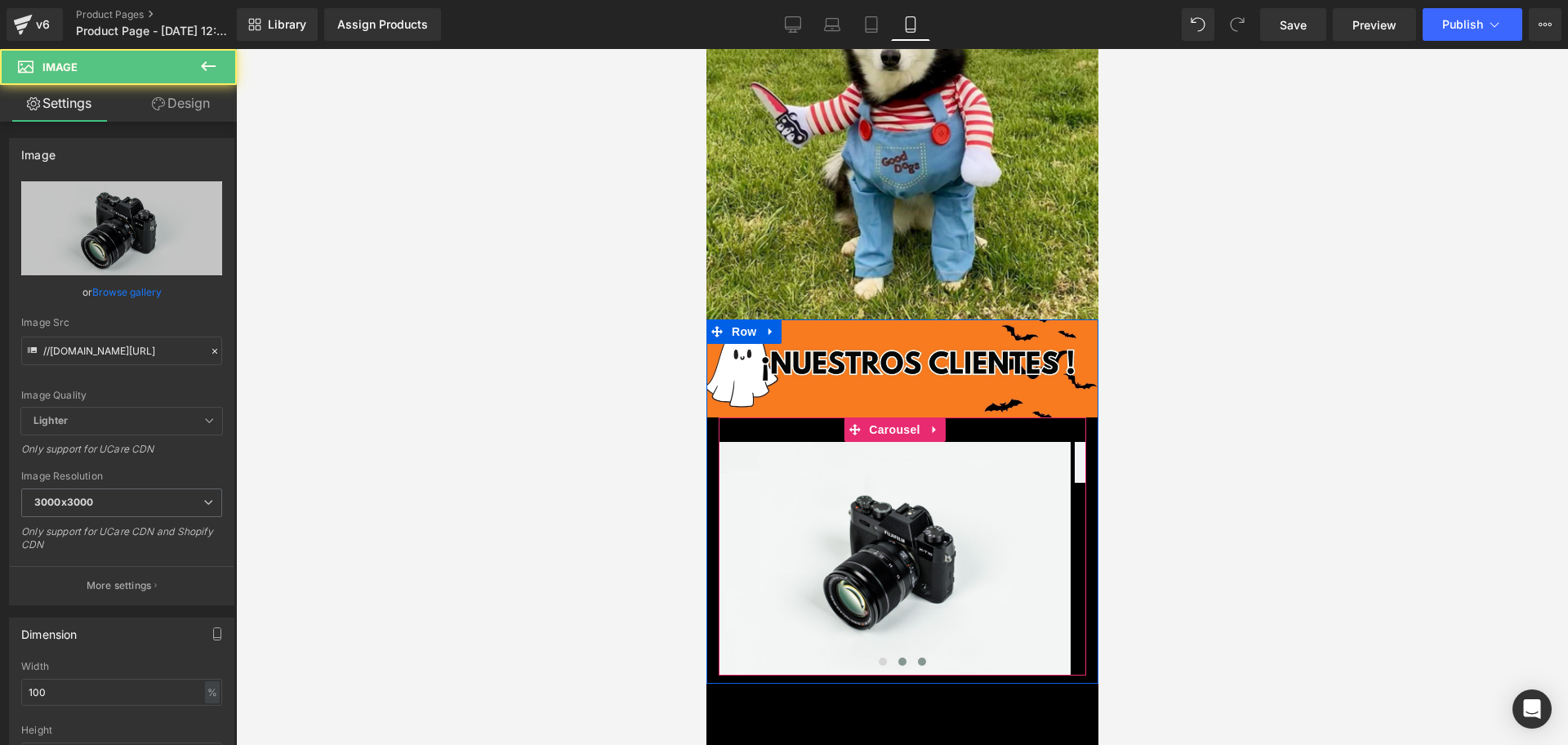
click at [911, 653] on button at bounding box center [921, 661] width 20 height 16
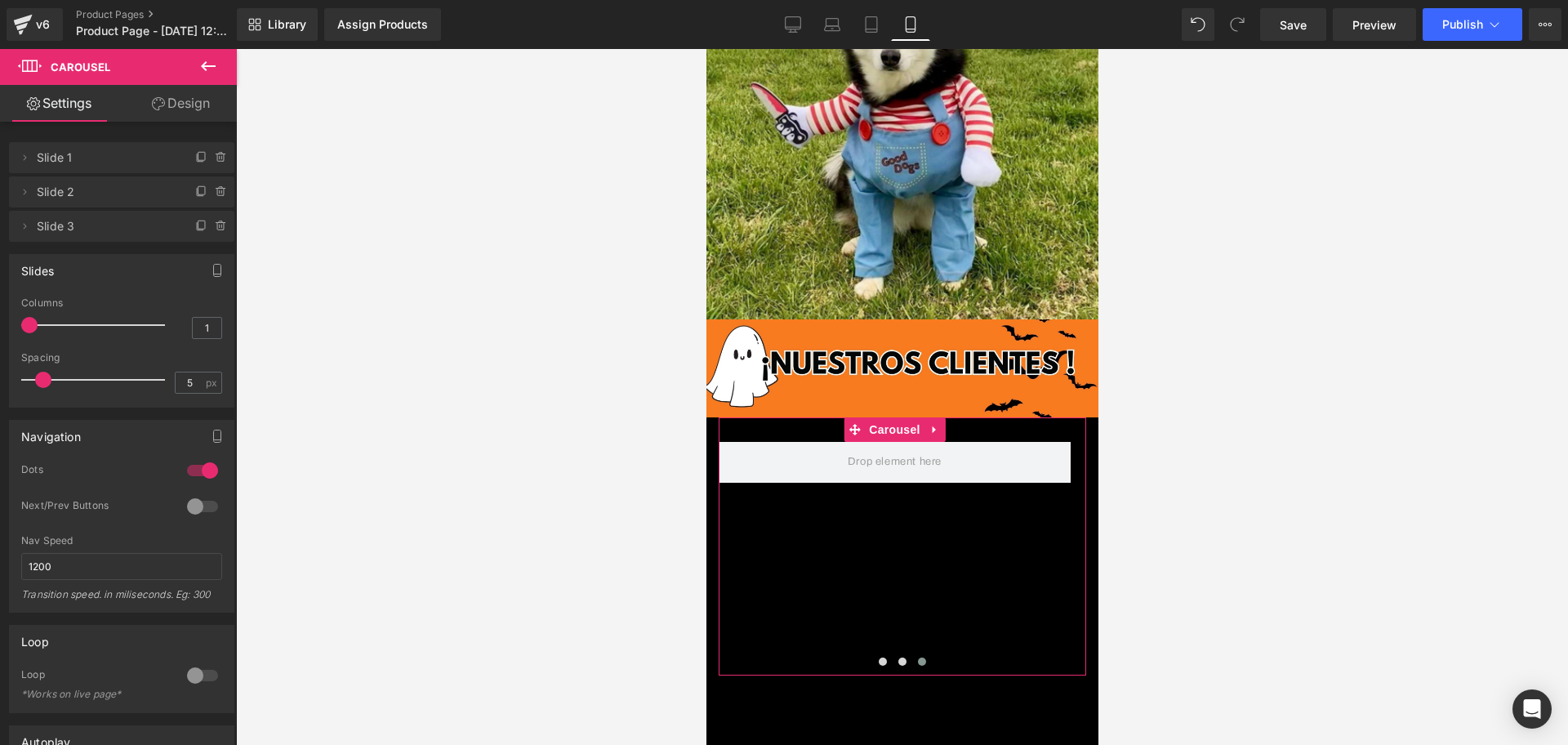
click at [215, 88] on link "Design" at bounding box center [180, 103] width 119 height 37
click at [208, 74] on icon at bounding box center [208, 66] width 20 height 20
click at [0, 0] on link "Global Style" at bounding box center [0, 0] width 0 height 0
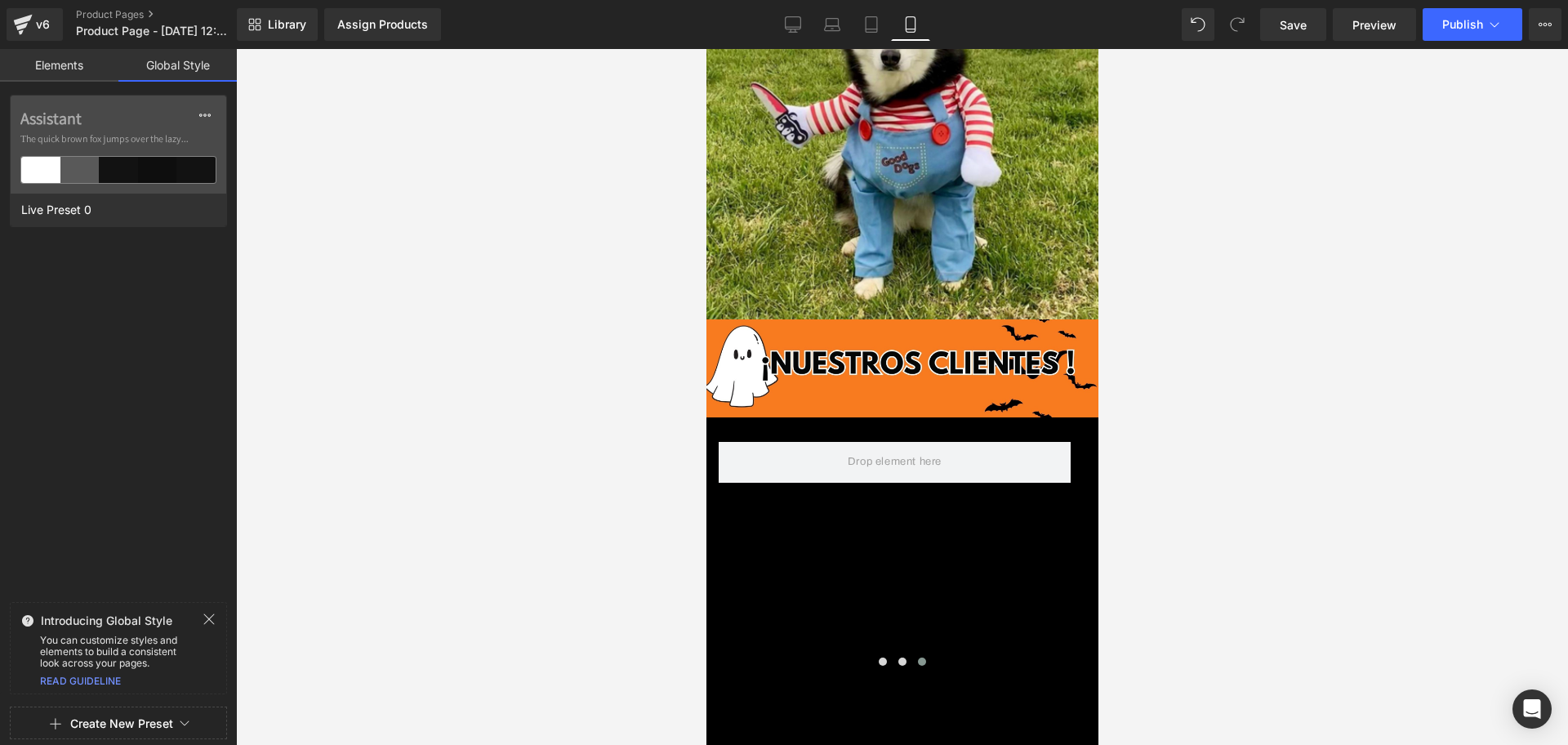
click at [331, 204] on div at bounding box center [901, 397] width 1332 height 696
click at [101, 62] on link "Elements" at bounding box center [59, 65] width 119 height 33
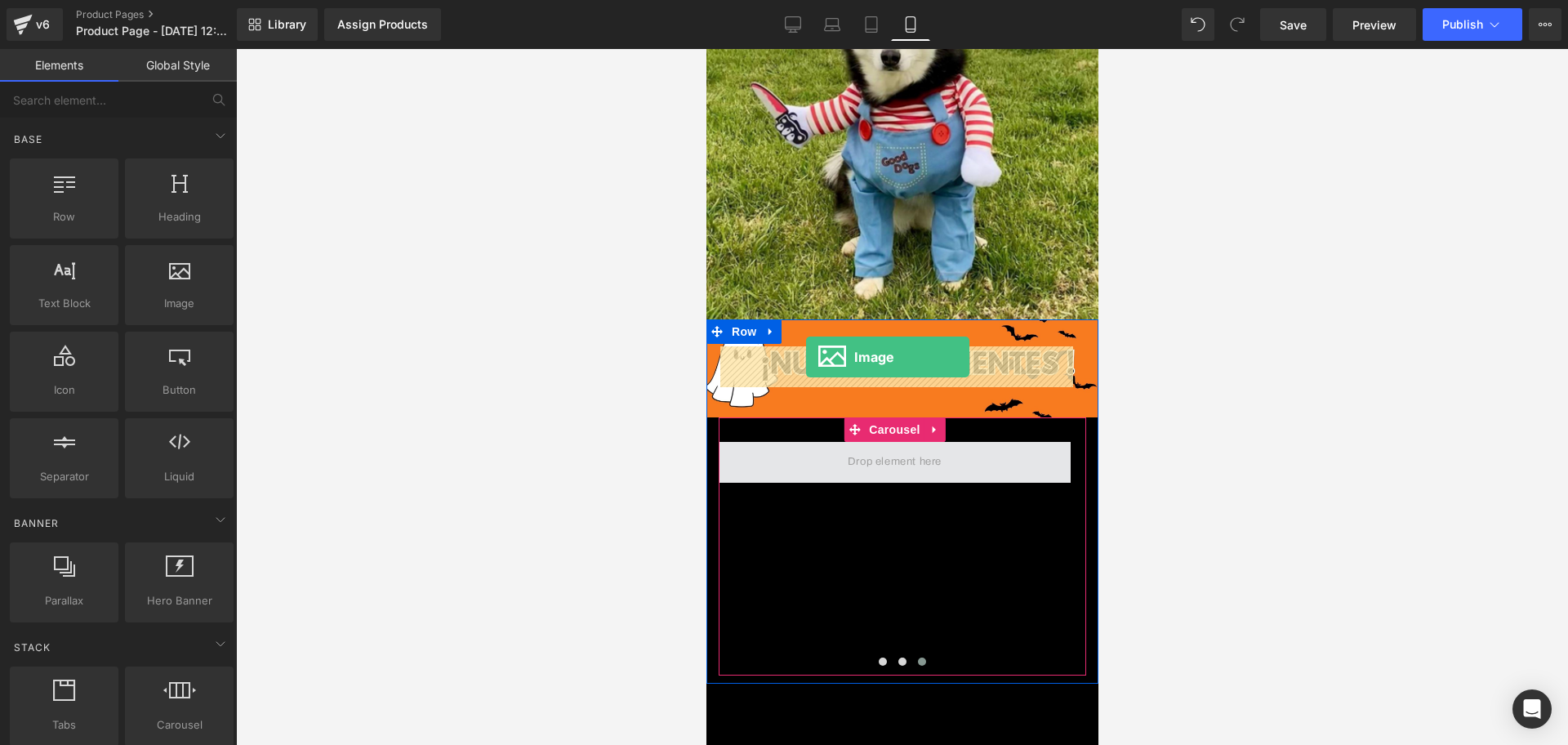
drag, startPoint x: 885, startPoint y: 356, endPoint x: 805, endPoint y: 356, distance: 80.0
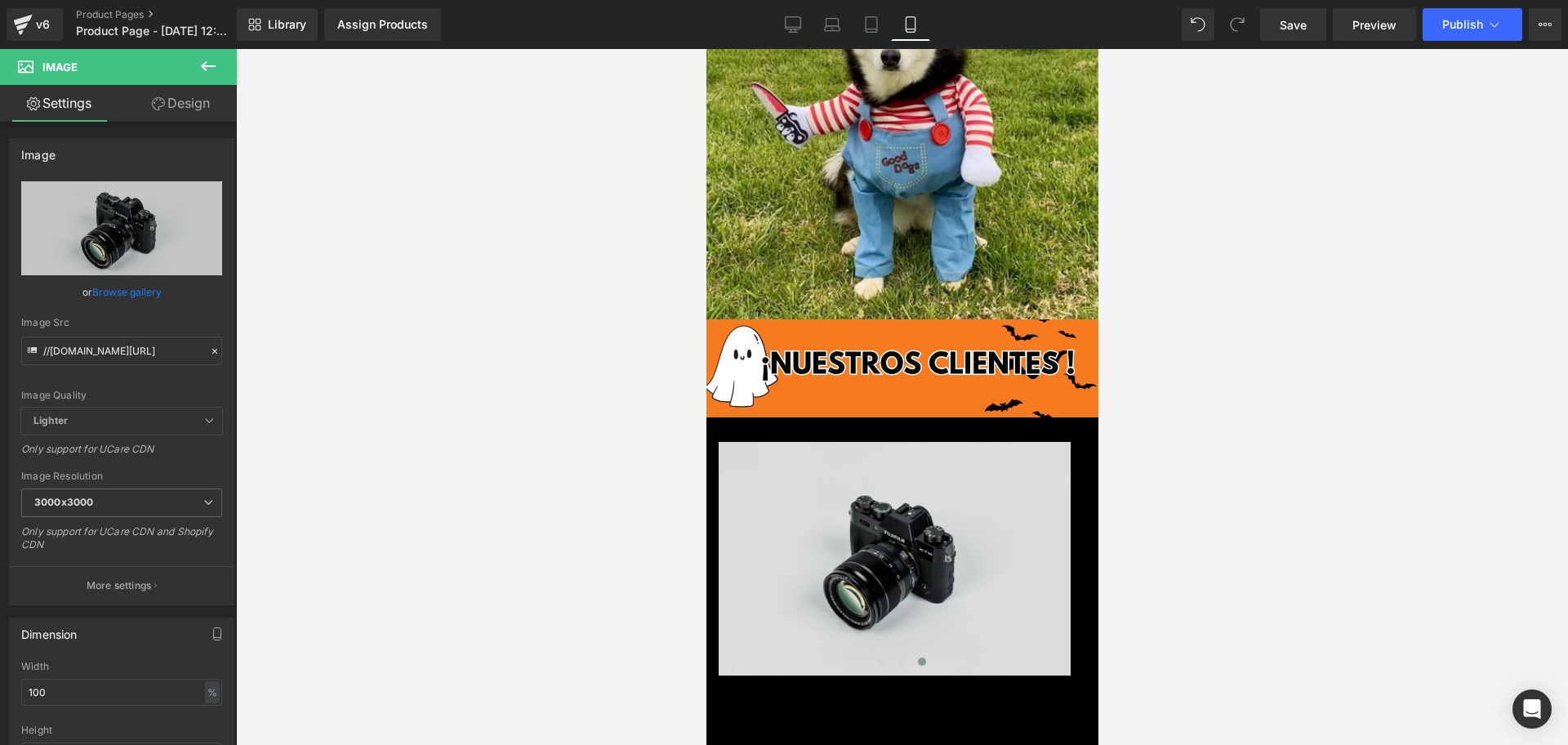
scroll to position [2449, 0]
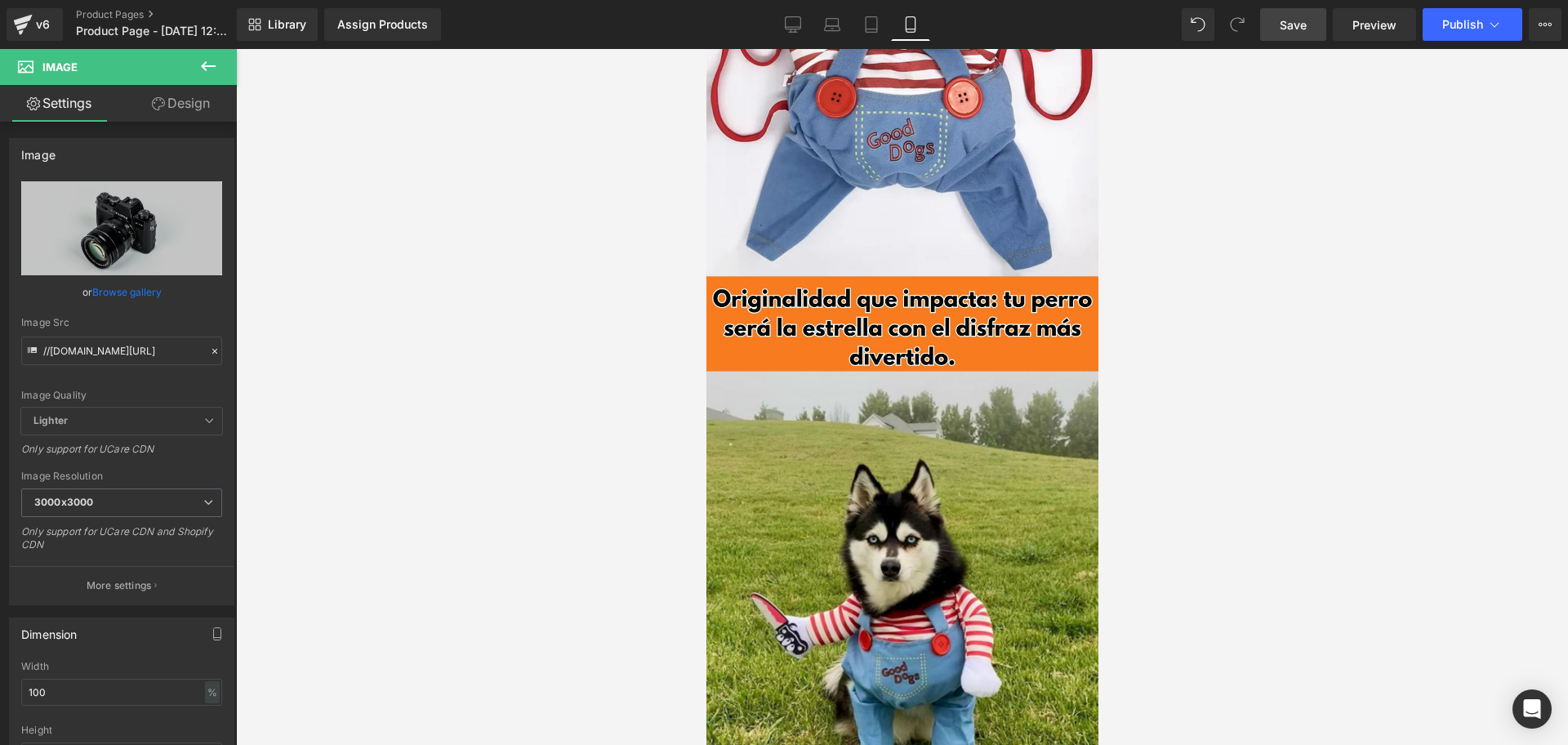
click at [1295, 32] on span "Save" at bounding box center [1293, 24] width 27 height 17
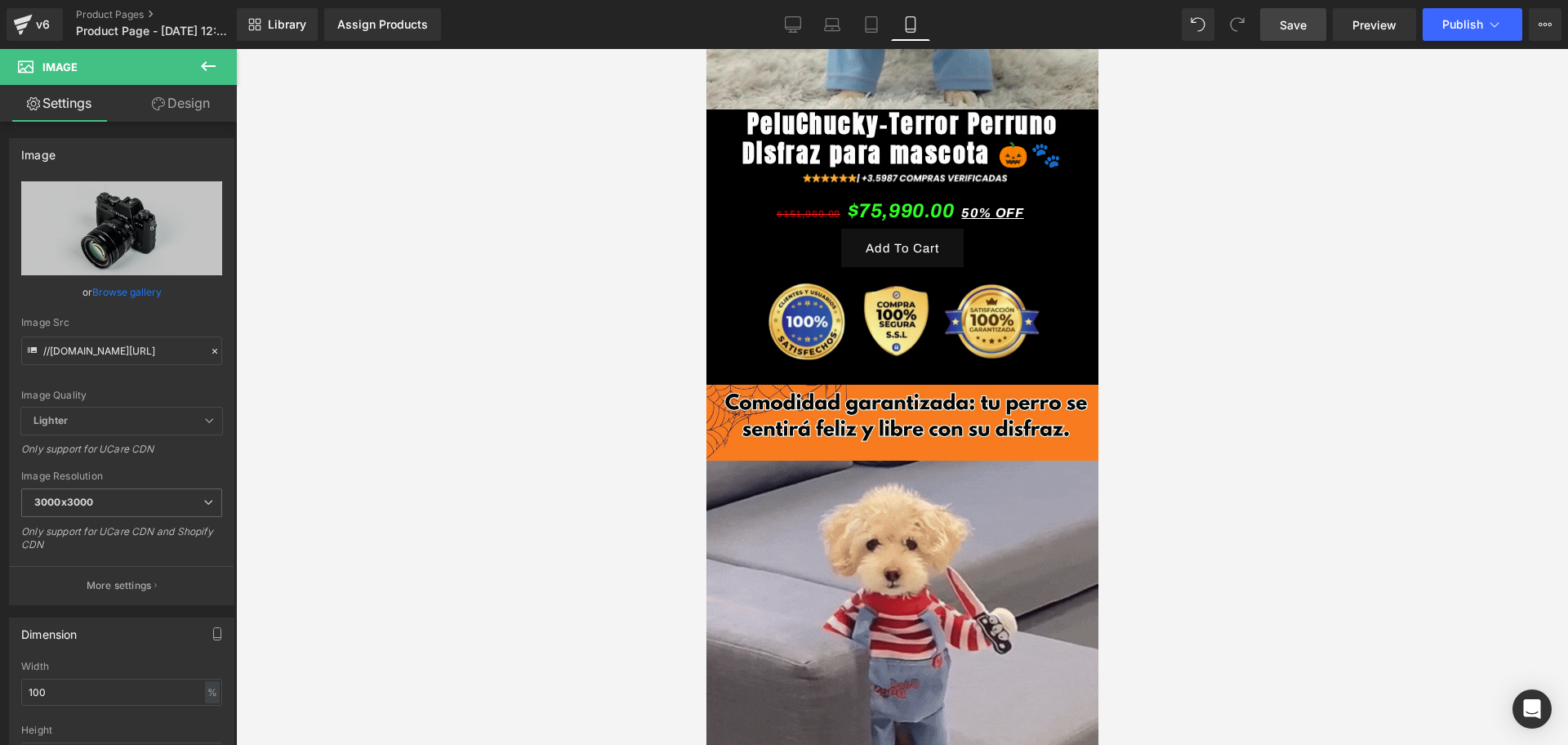
scroll to position [0, 0]
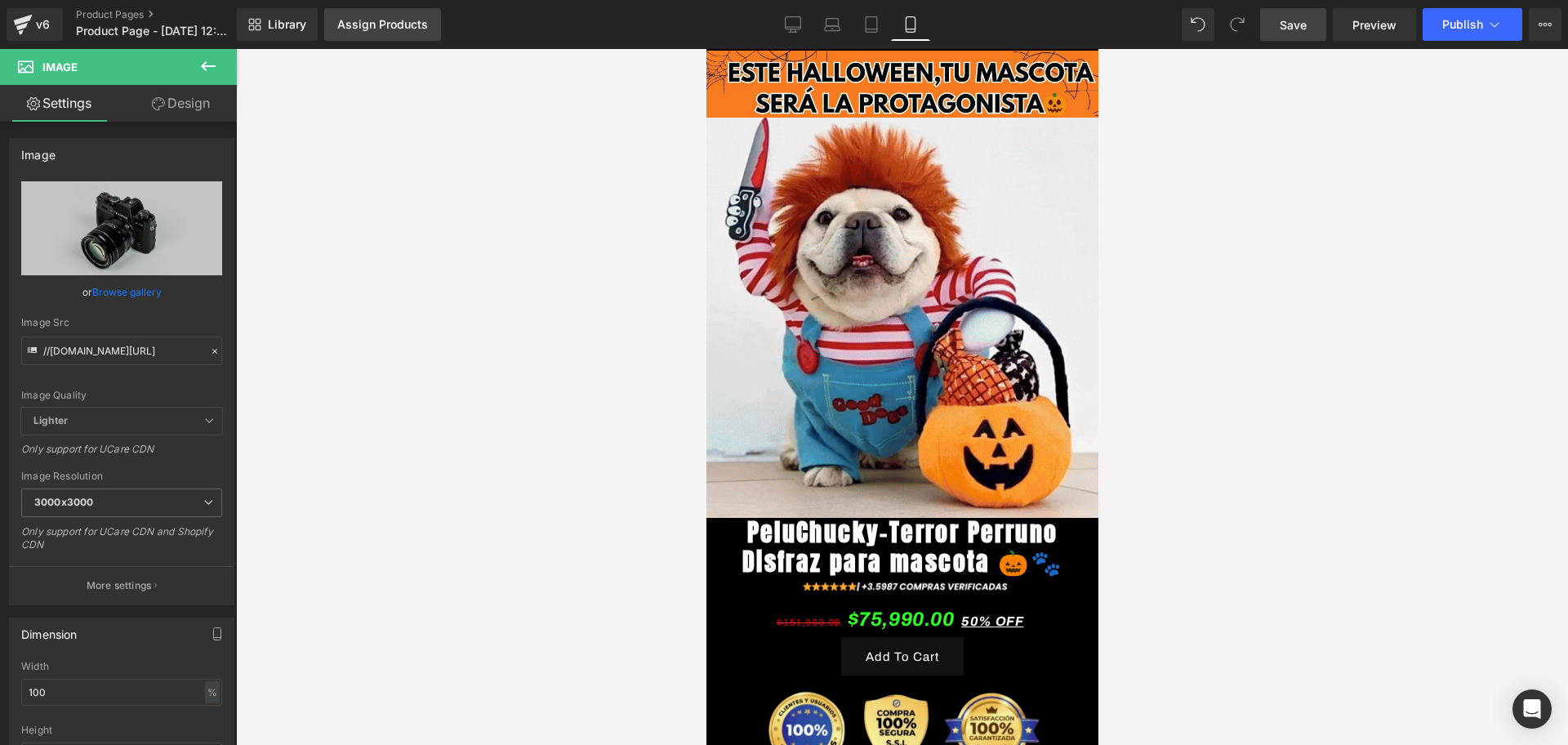
click at [411, 40] on link "Assign Products" at bounding box center [382, 24] width 117 height 33
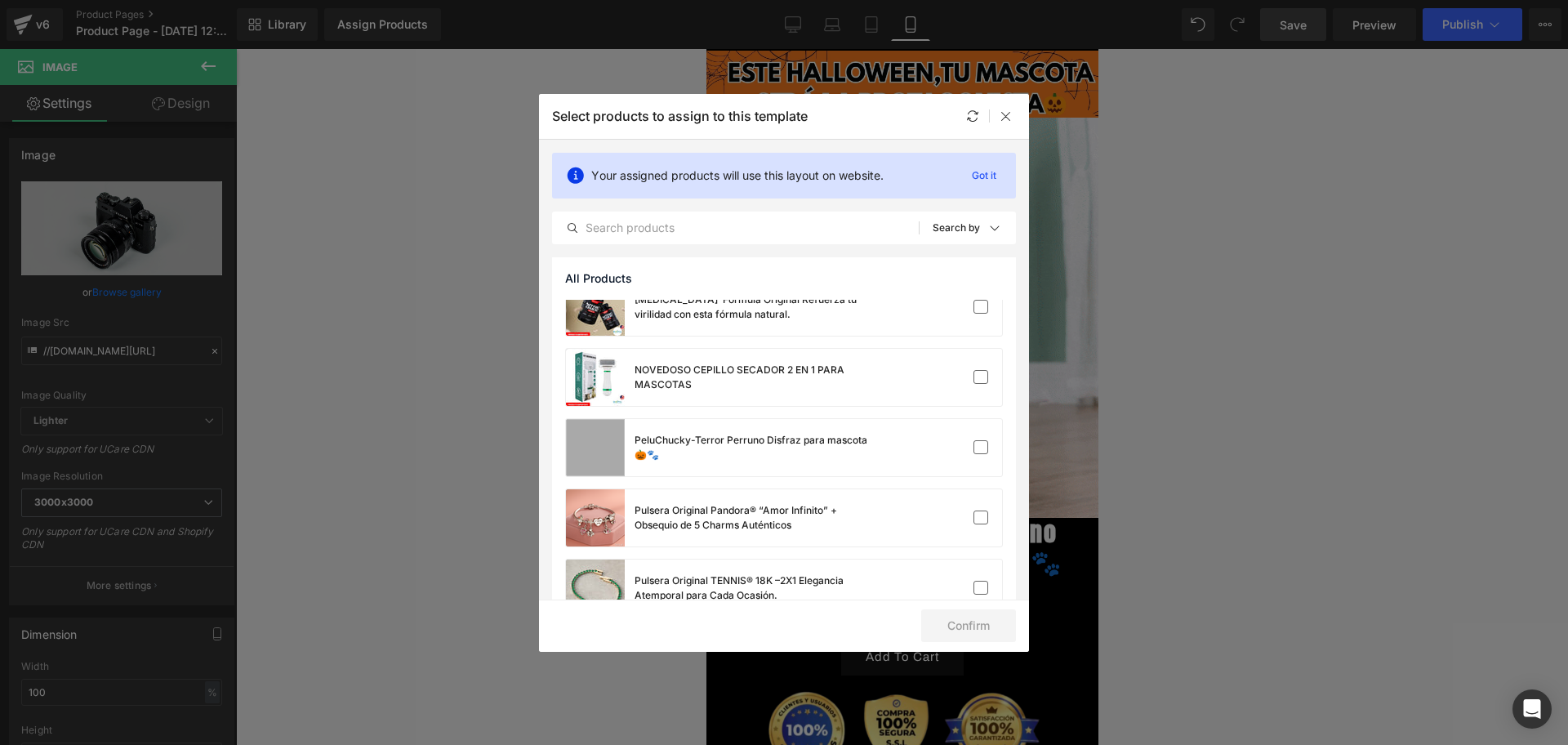
scroll to position [861, 0]
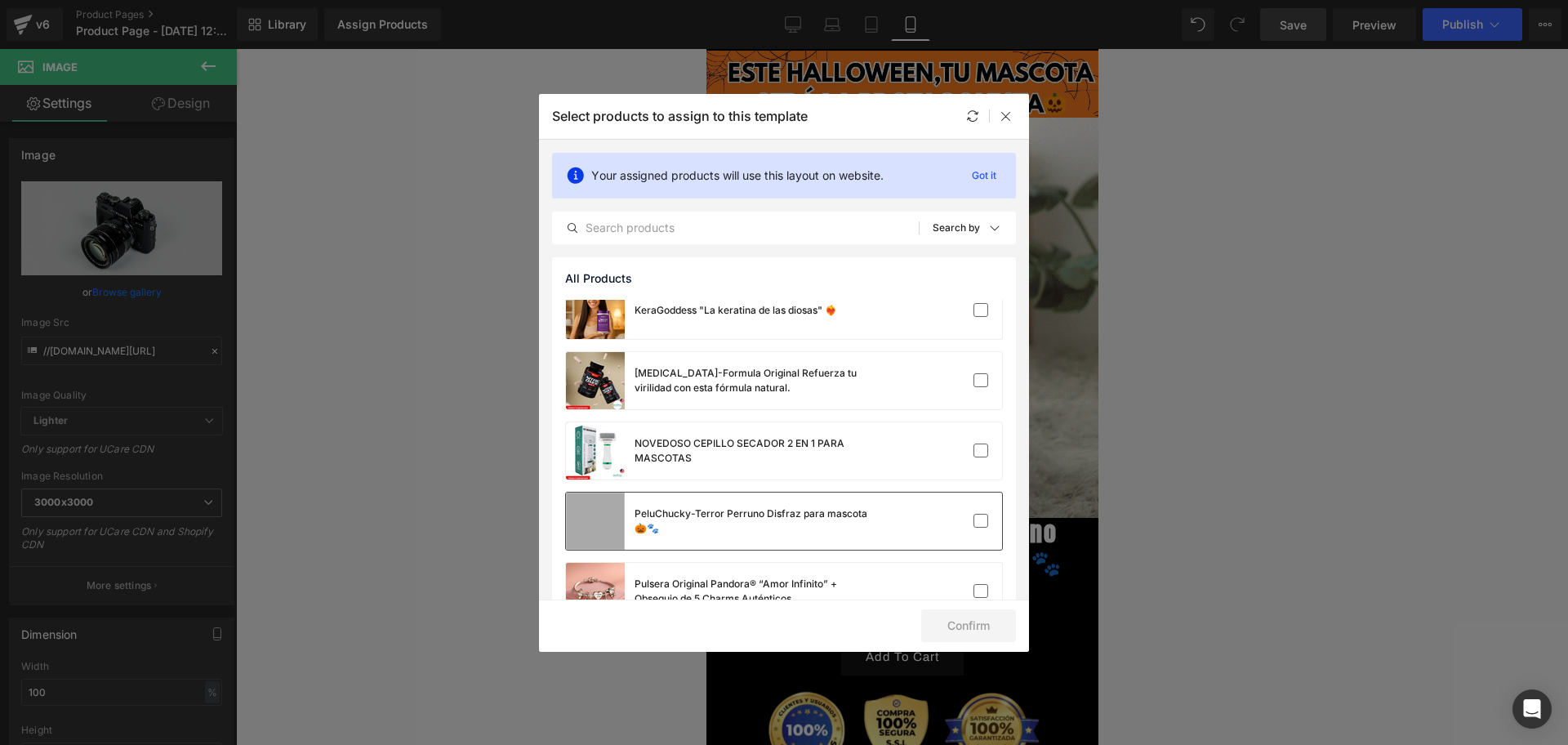
click at [705, 511] on div "PeluChucky-Terror Perruno Disfraz para mascota 🎃🐾" at bounding box center [757, 521] width 245 height 29
click at [952, 615] on button "Confirm" at bounding box center [968, 625] width 95 height 33
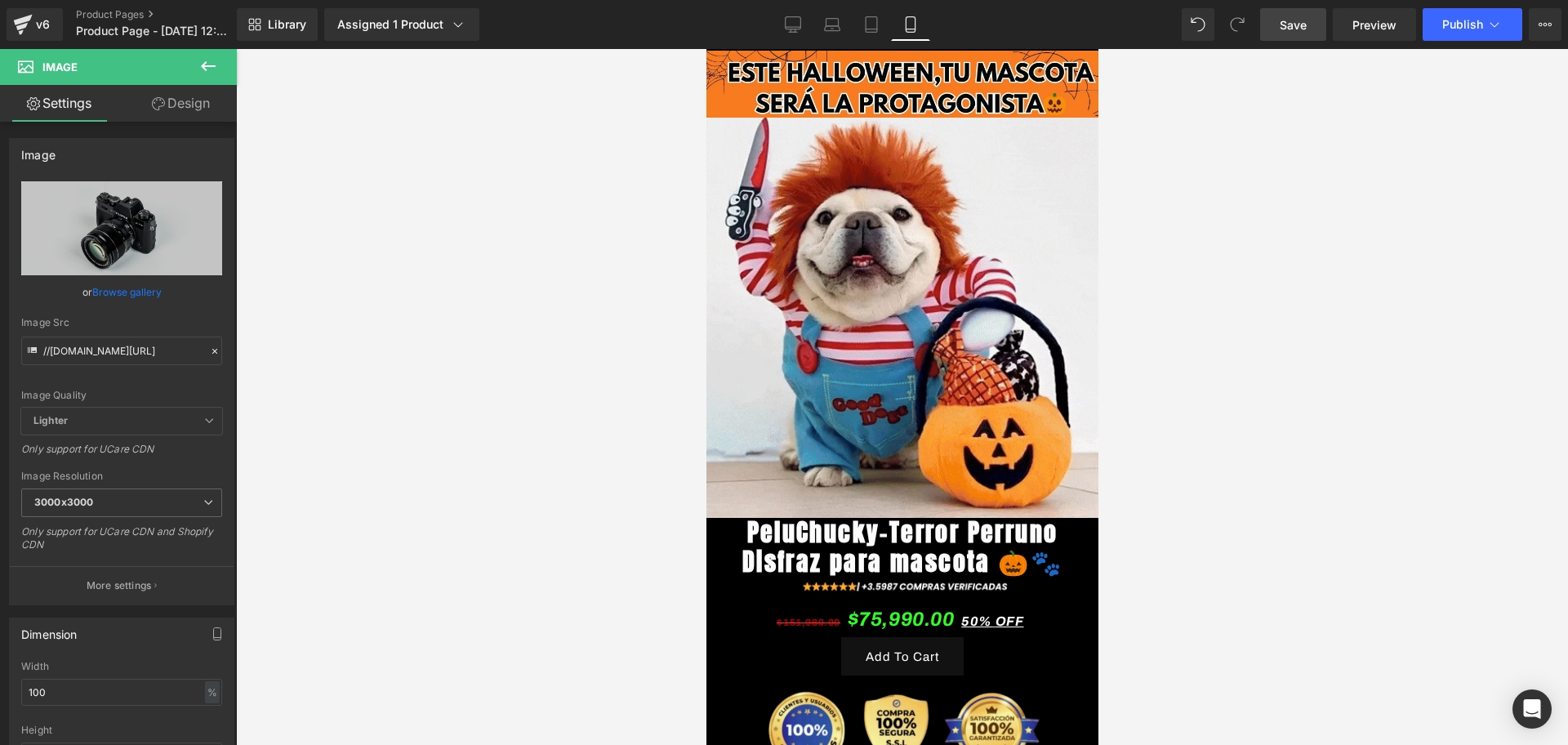
click at [1312, 25] on link "Save" at bounding box center [1293, 24] width 66 height 33
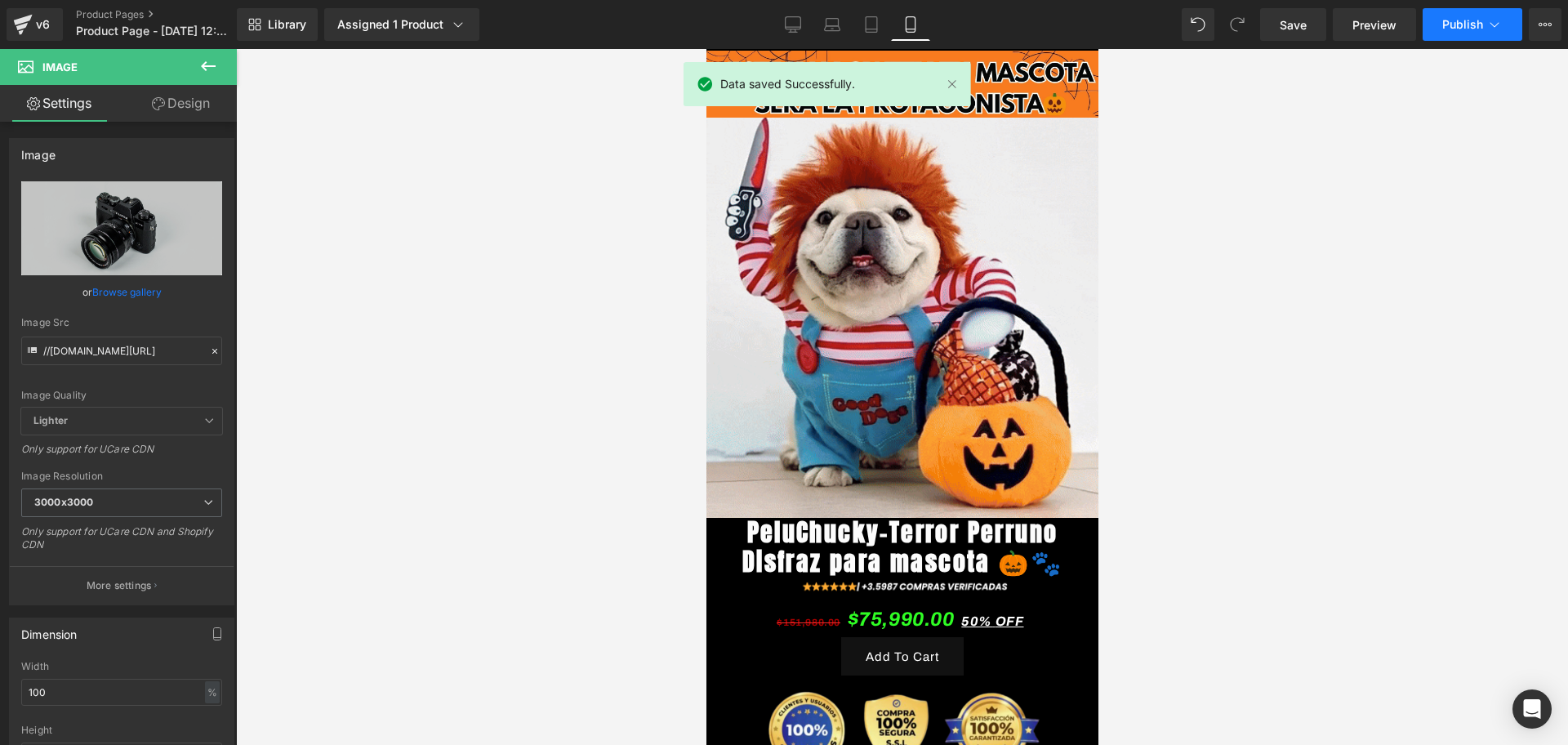
click at [1441, 24] on button "Publish" at bounding box center [1472, 24] width 100 height 33
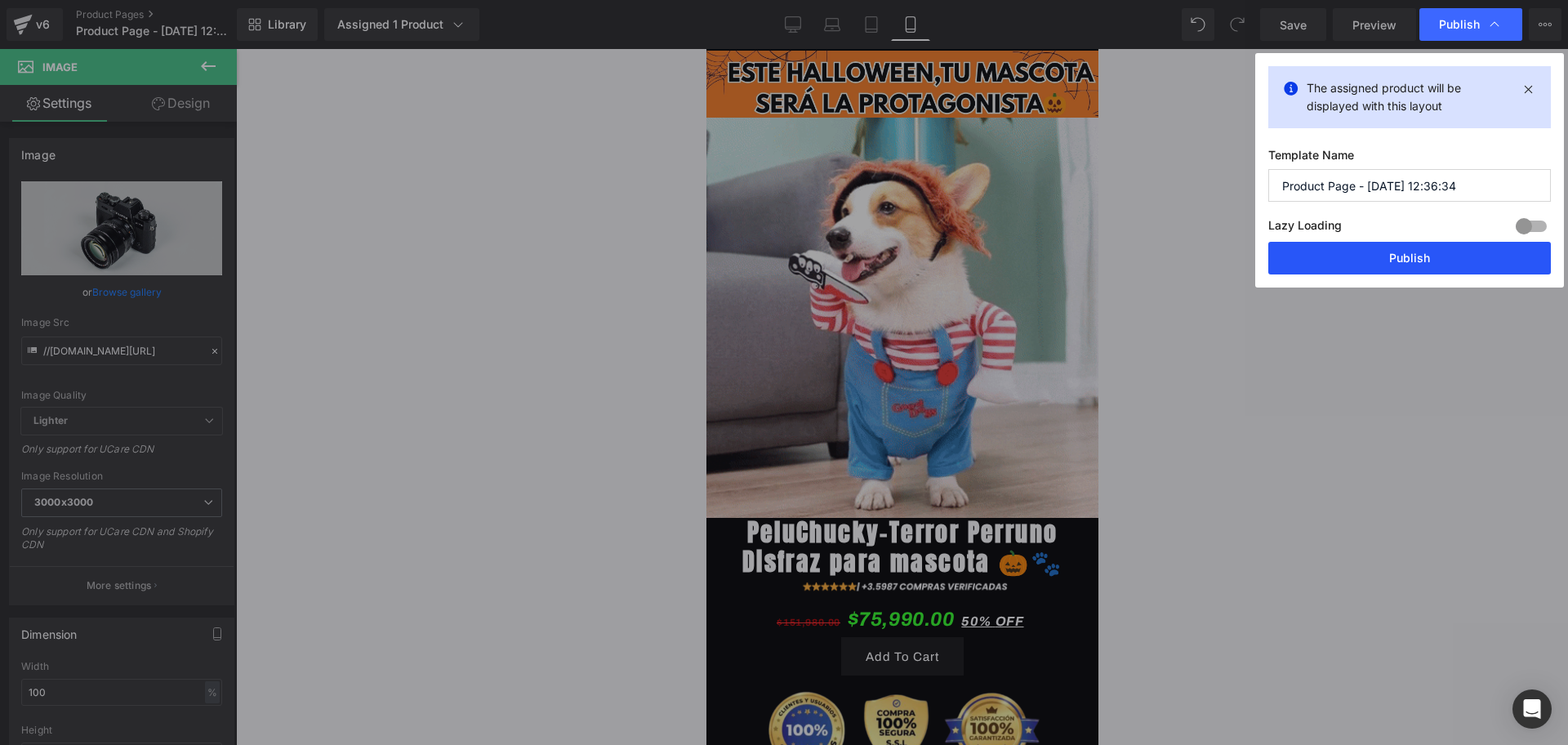
click at [1343, 256] on button "Publish" at bounding box center [1410, 258] width 282 height 33
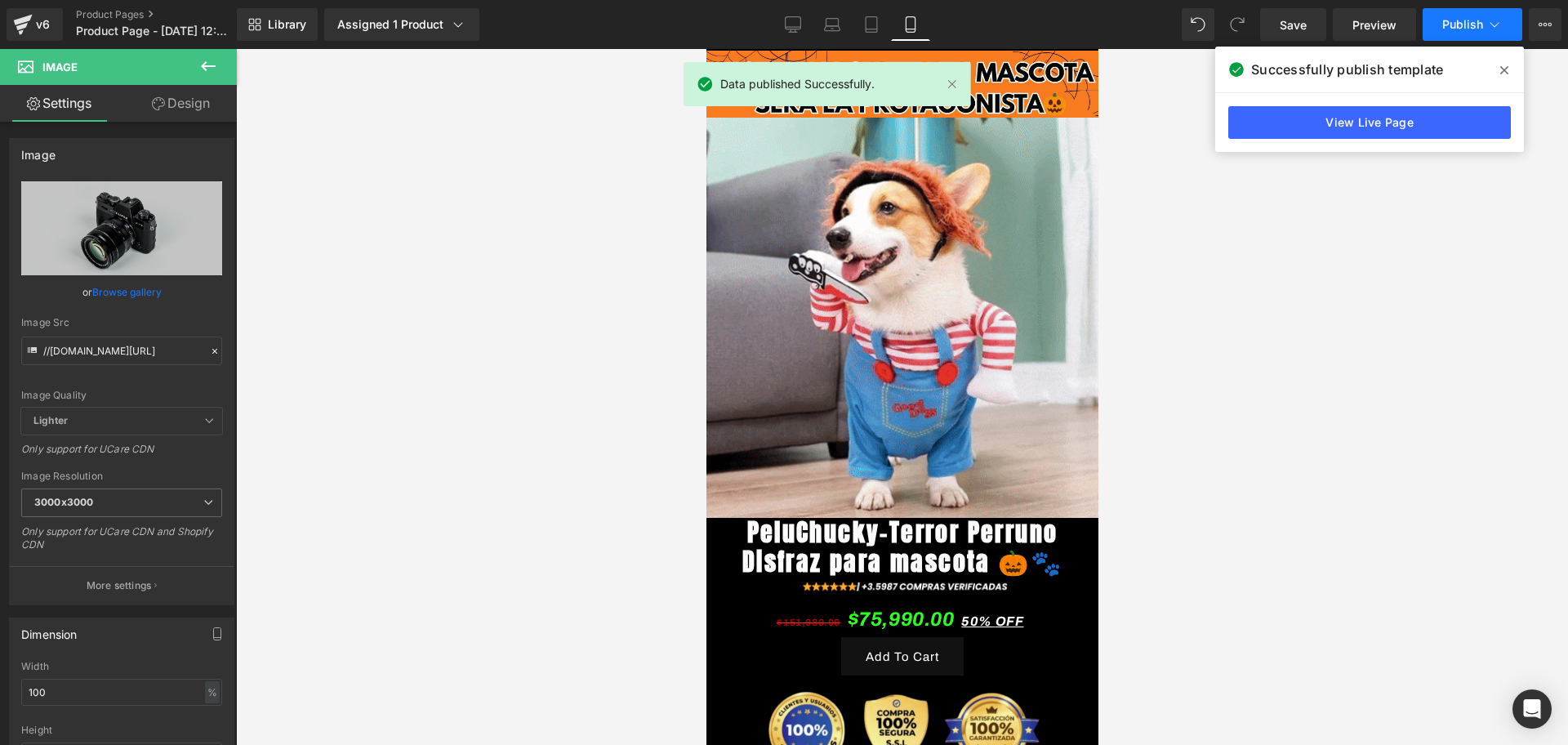
click at [1435, 36] on button "Publish" at bounding box center [1472, 24] width 100 height 33
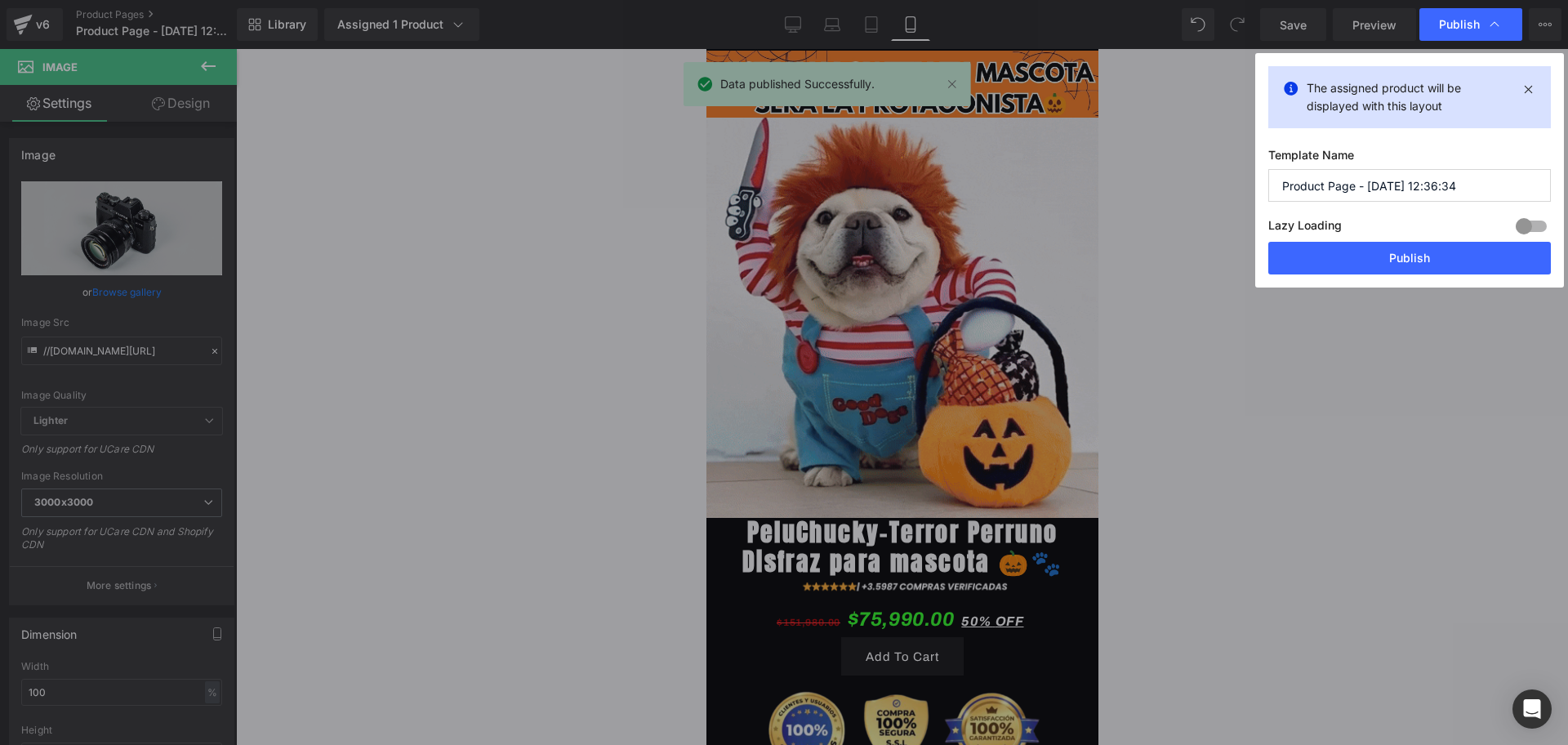
click at [1384, 169] on input "Product Page - [DATE] 12:36:34" at bounding box center [1410, 185] width 282 height 33
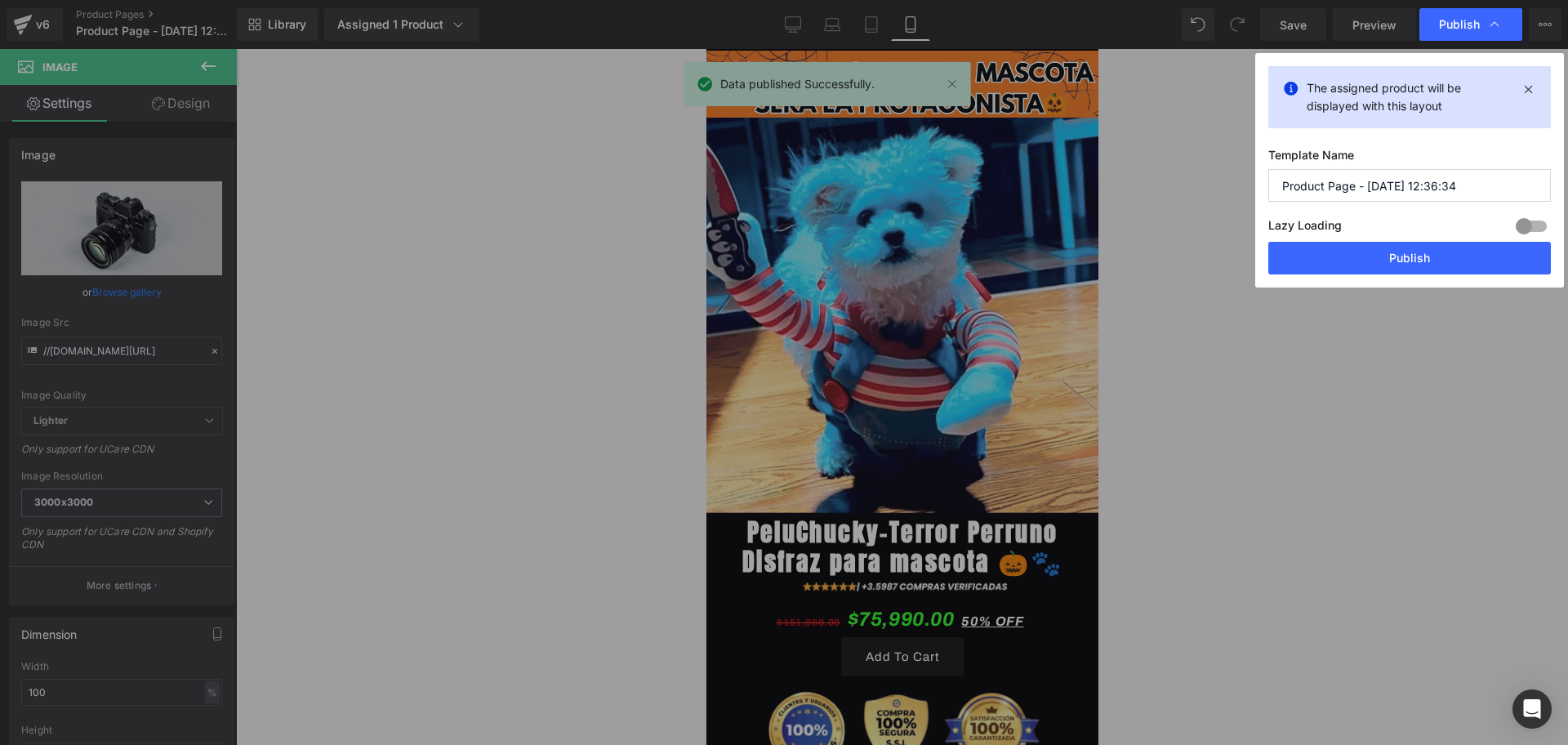
click at [1384, 169] on input "Product Page - [DATE] 12:36:34" at bounding box center [1410, 185] width 282 height 33
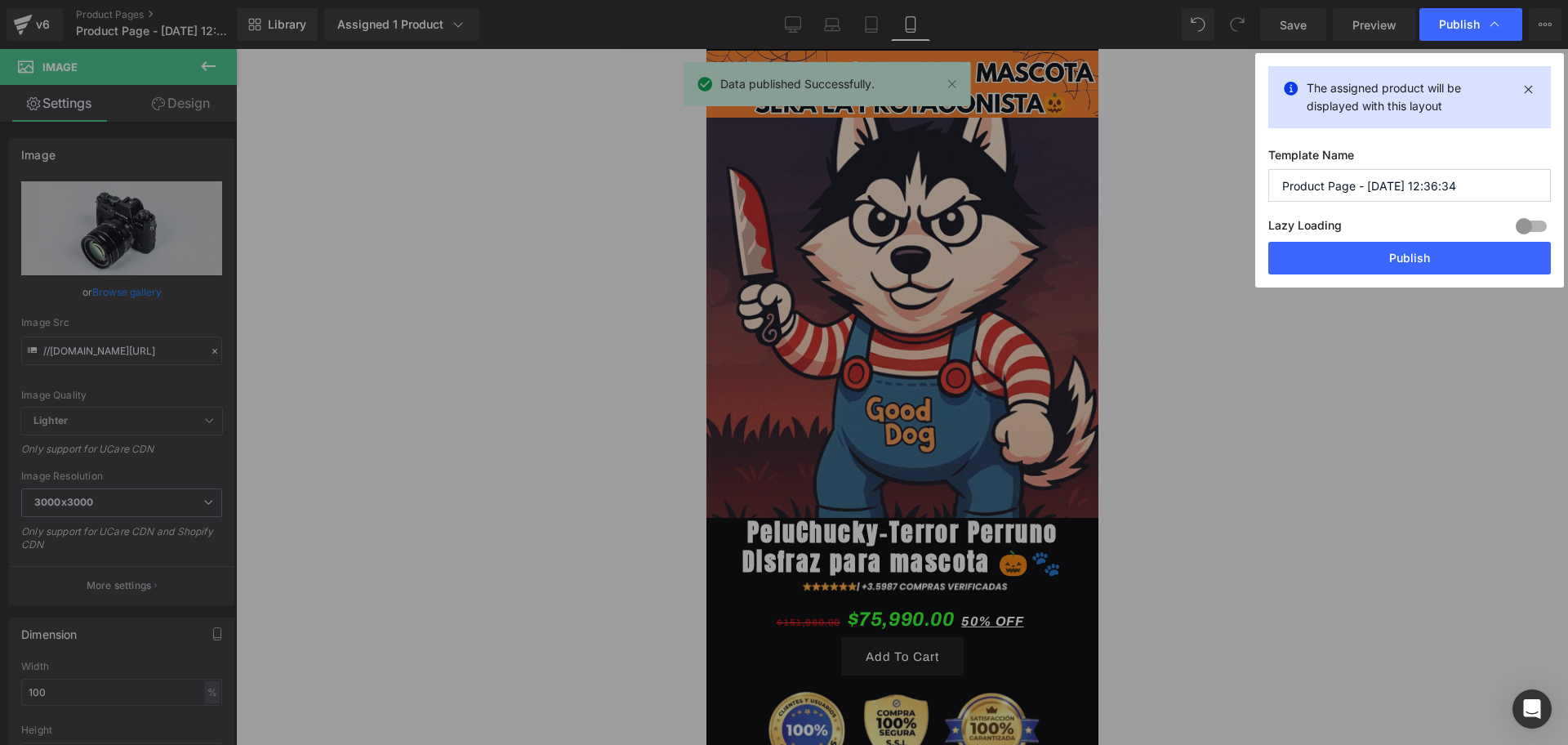
click at [1384, 169] on input "Product Page - [DATE] 12:36:34" at bounding box center [1410, 185] width 282 height 33
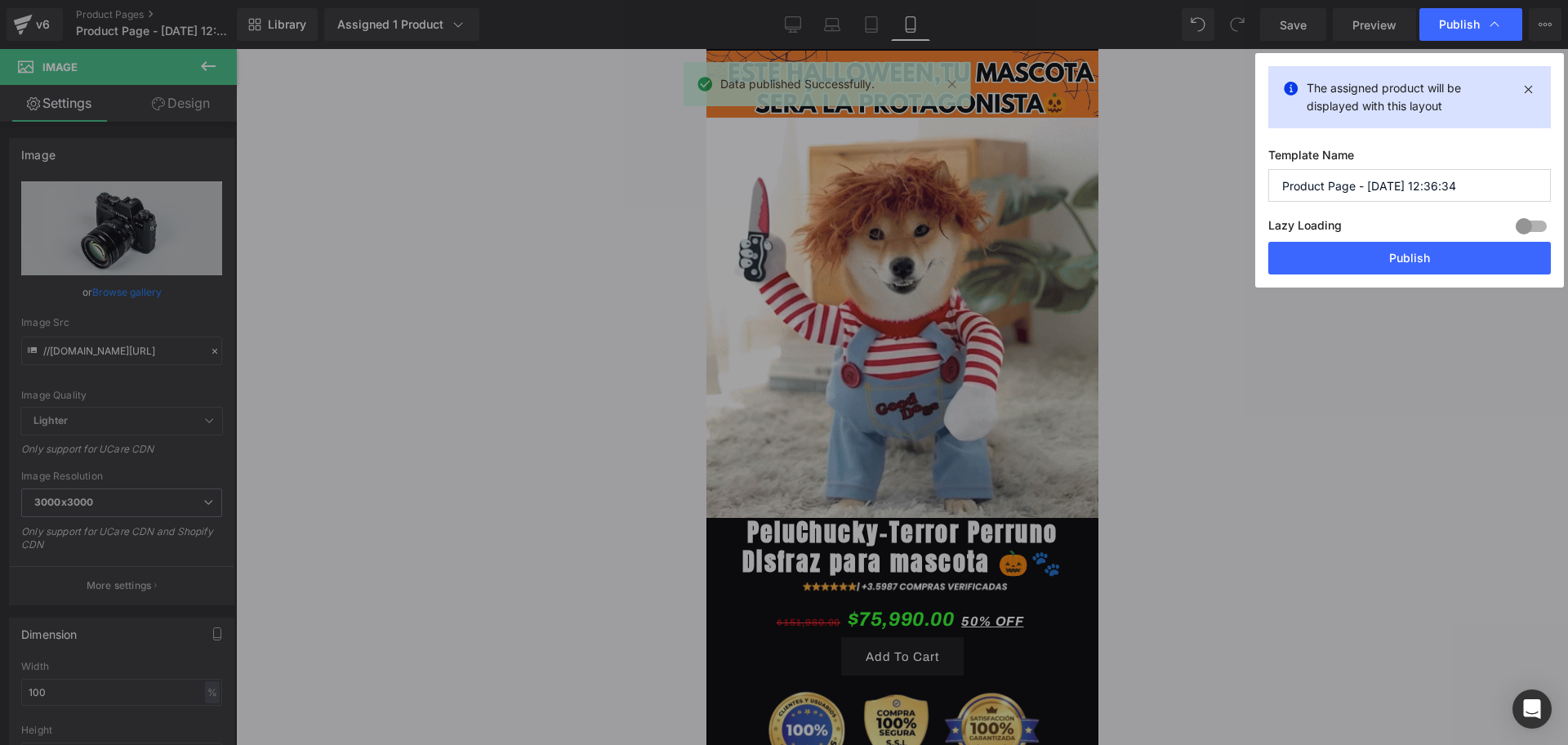
click at [1384, 169] on input "Product Page - [DATE] 12:36:34" at bounding box center [1410, 185] width 282 height 33
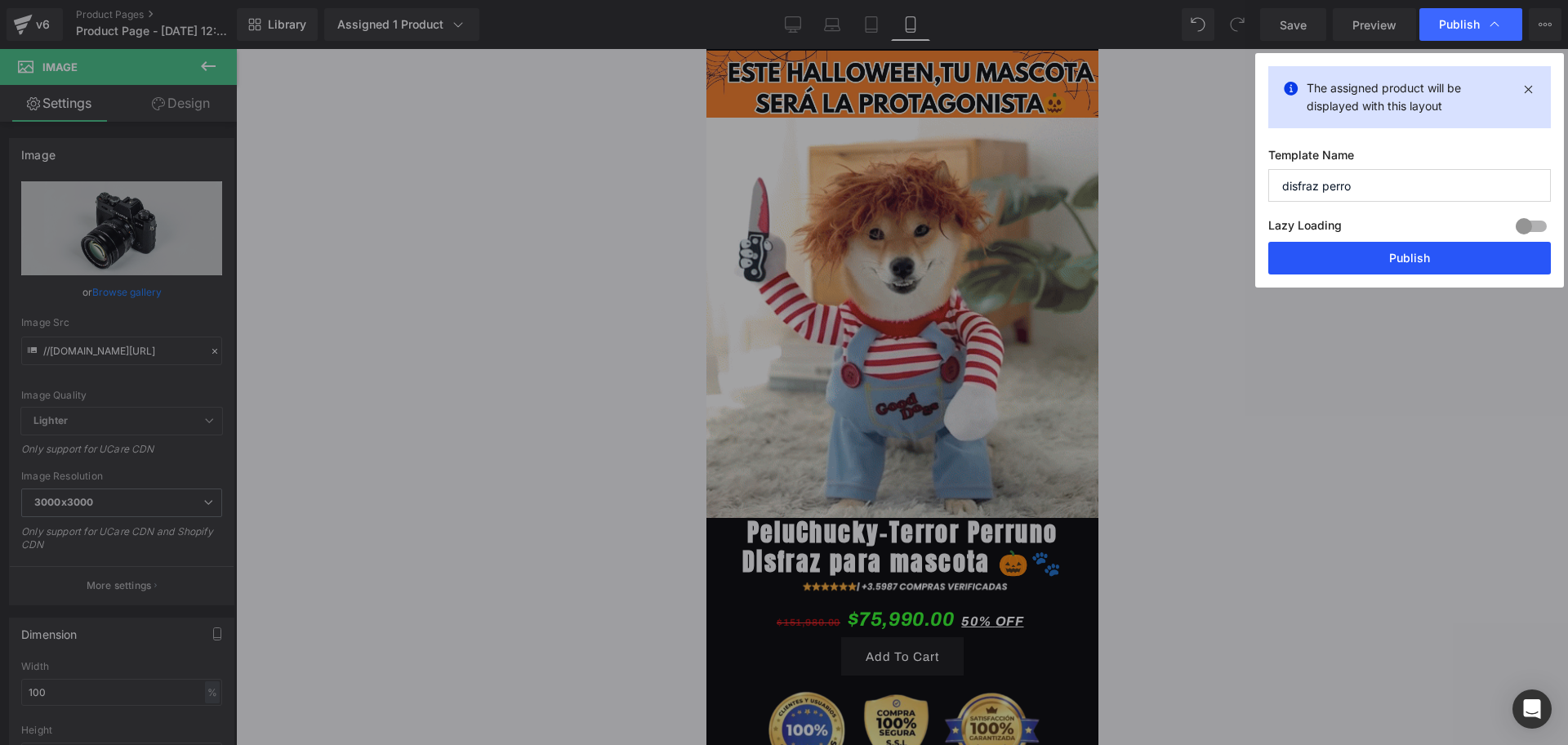
click at [1405, 244] on button "Publish" at bounding box center [1410, 258] width 282 height 33
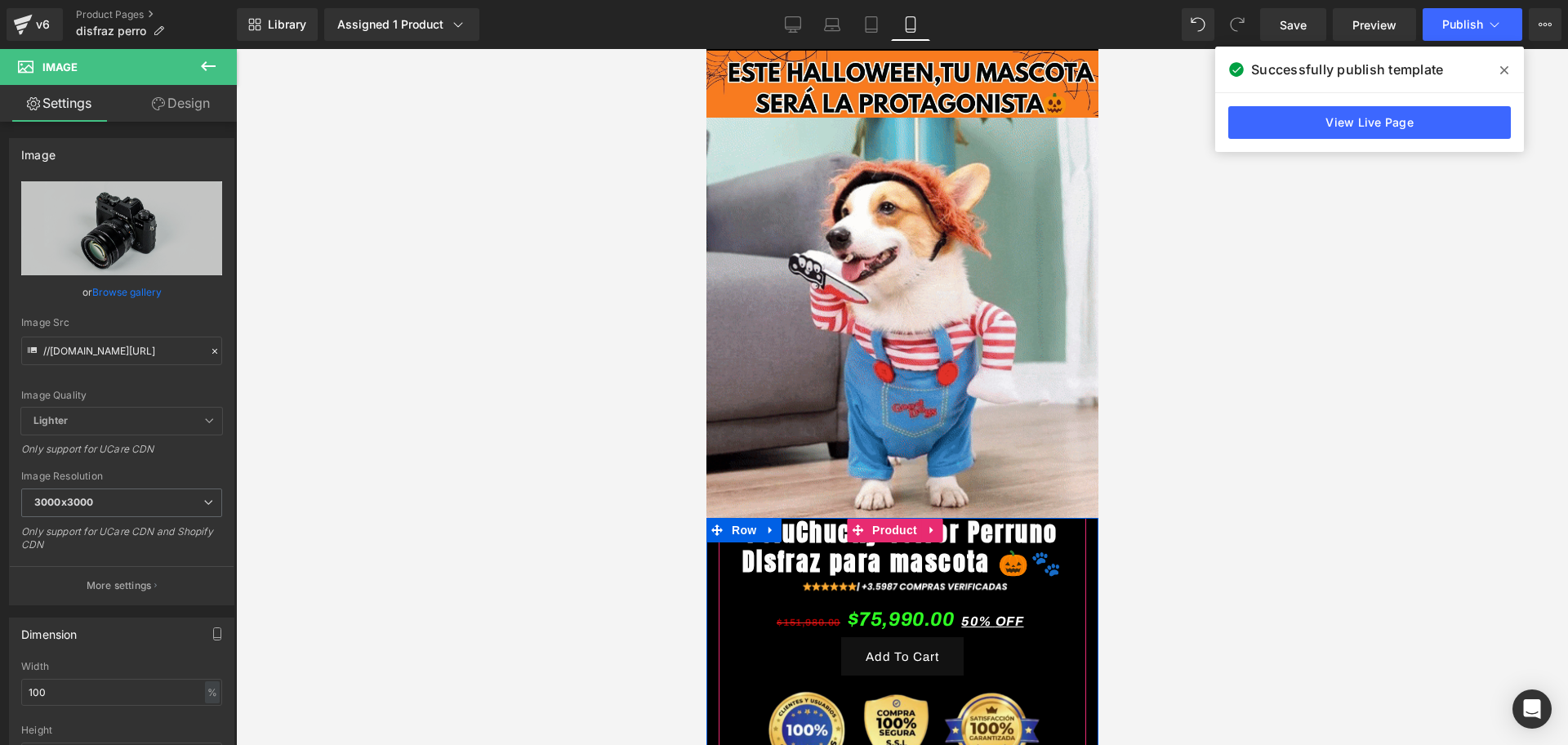
drag, startPoint x: 875, startPoint y: 510, endPoint x: 903, endPoint y: 571, distance: 67.1
click at [875, 518] on span "Product" at bounding box center [893, 530] width 53 height 24
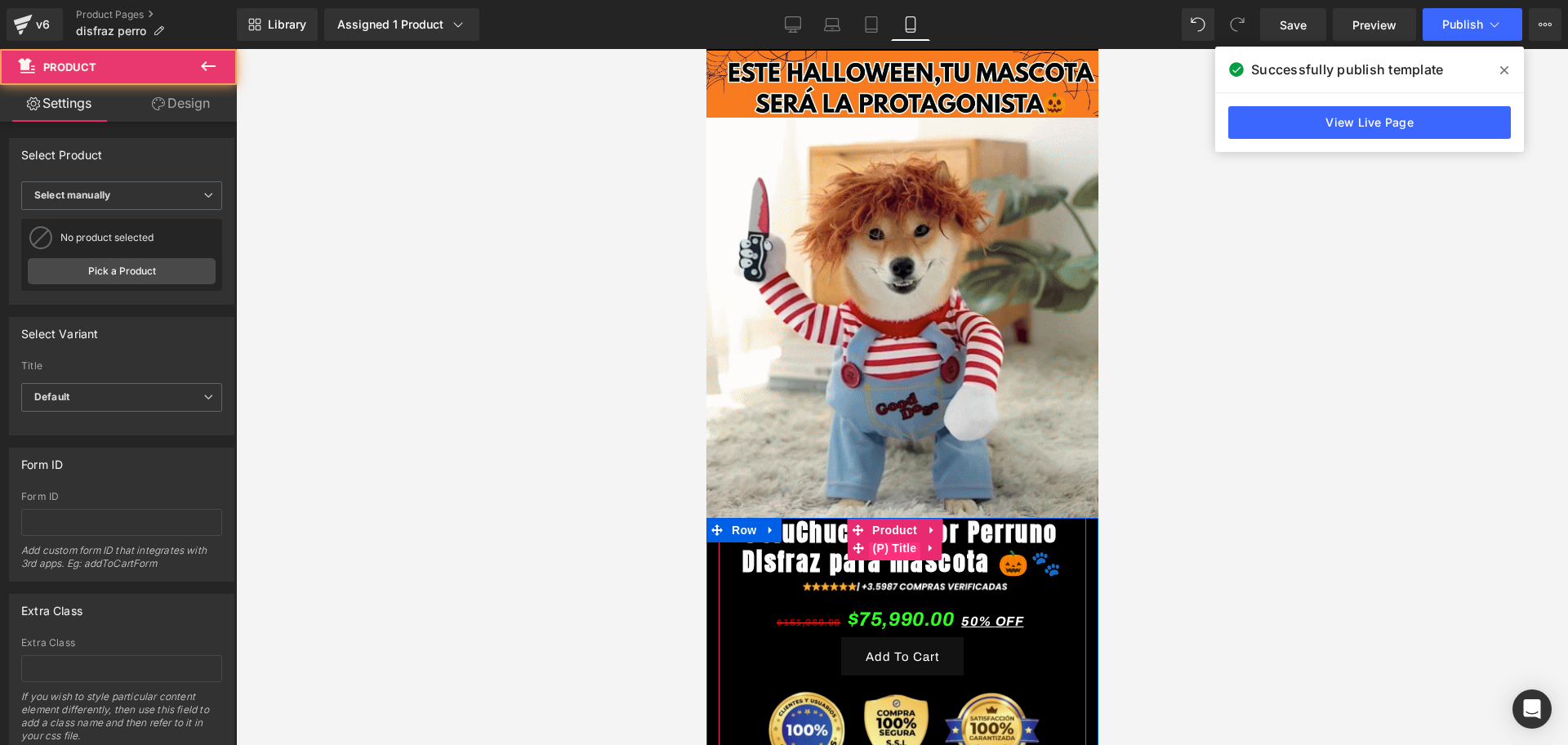
click at [879, 549] on span "(P) Title" at bounding box center [894, 548] width 53 height 24
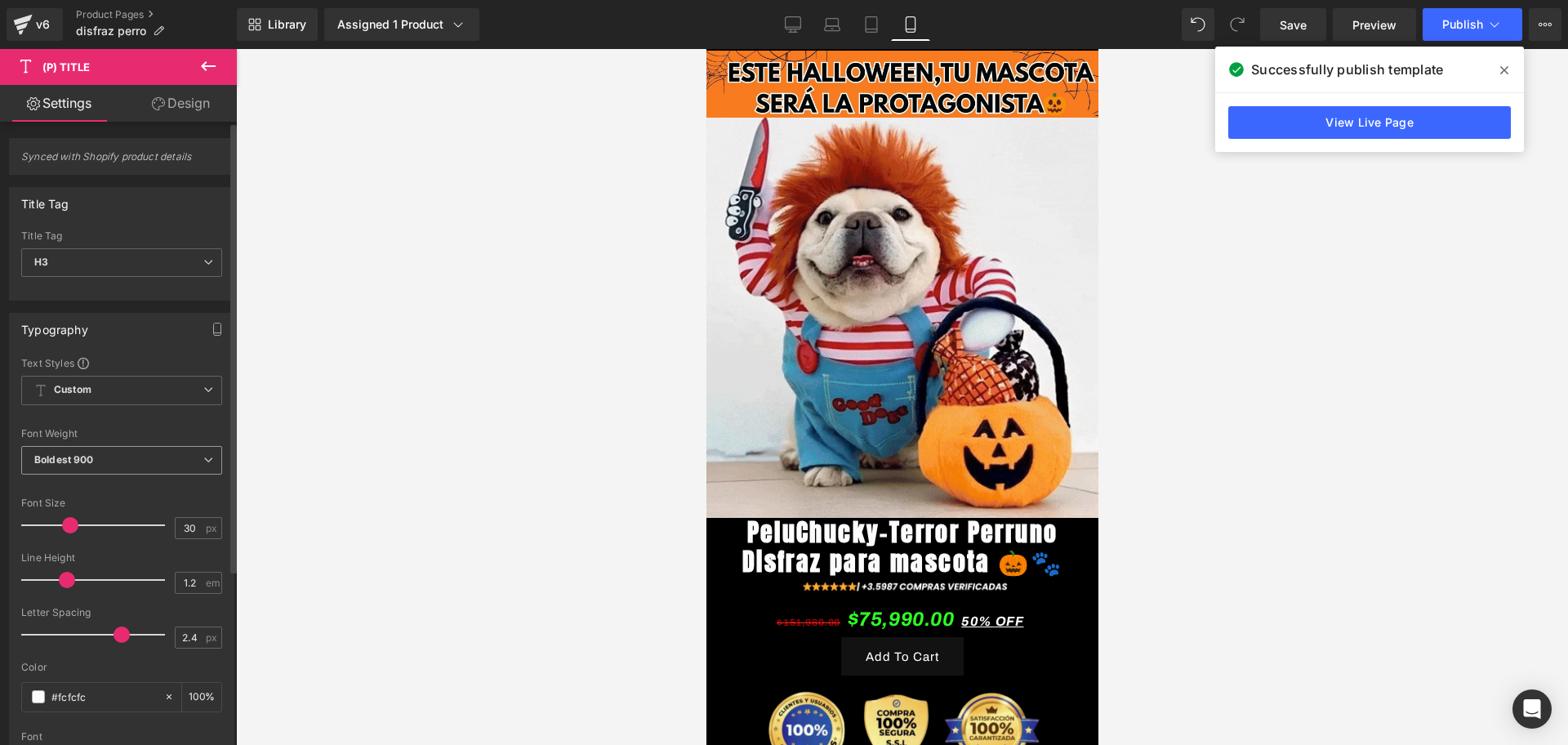
click at [83, 469] on span "Boldest 900" at bounding box center [122, 460] width 201 height 29
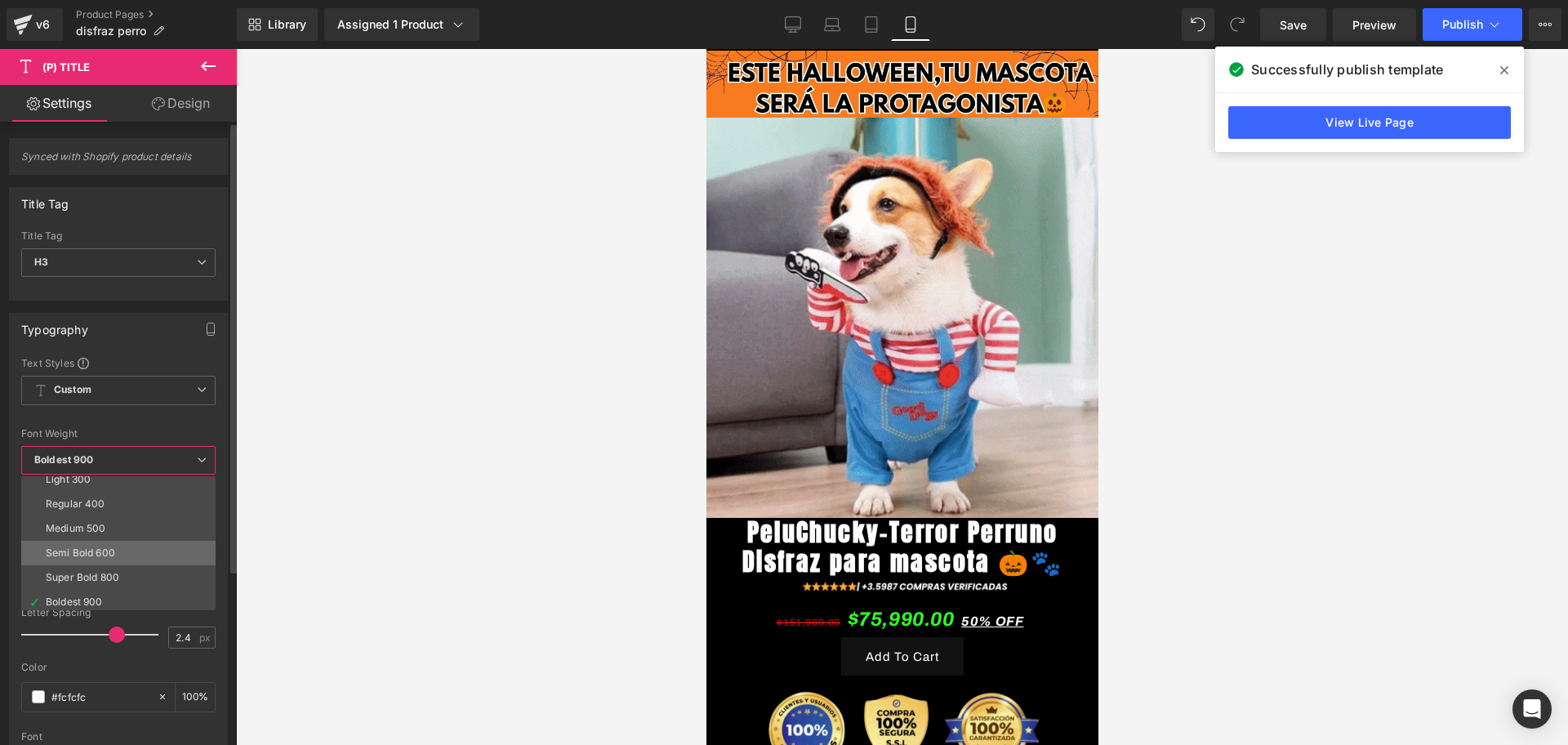
scroll to position [102, 0]
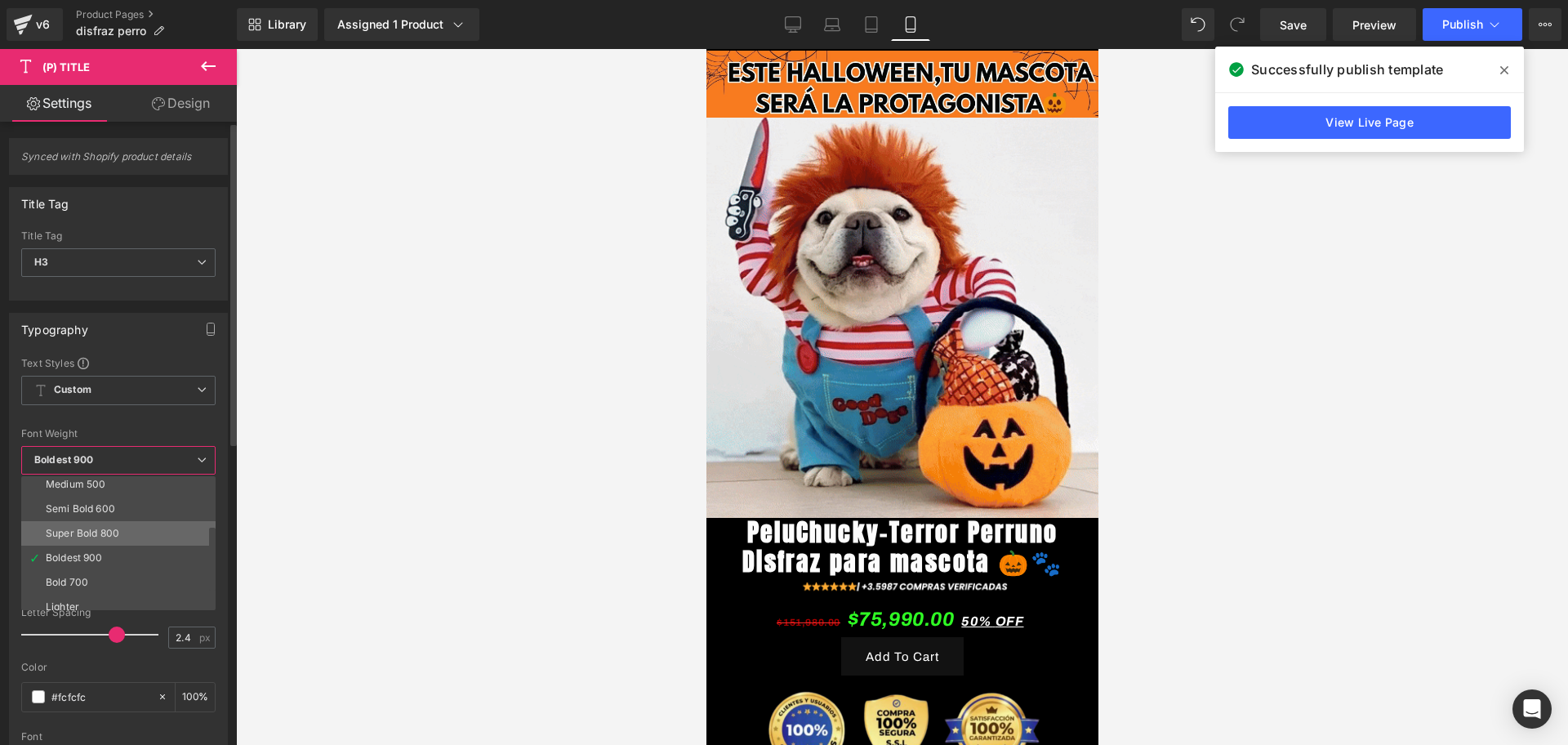
click at [91, 539] on li "Super Bold 800" at bounding box center [122, 532] width 202 height 24
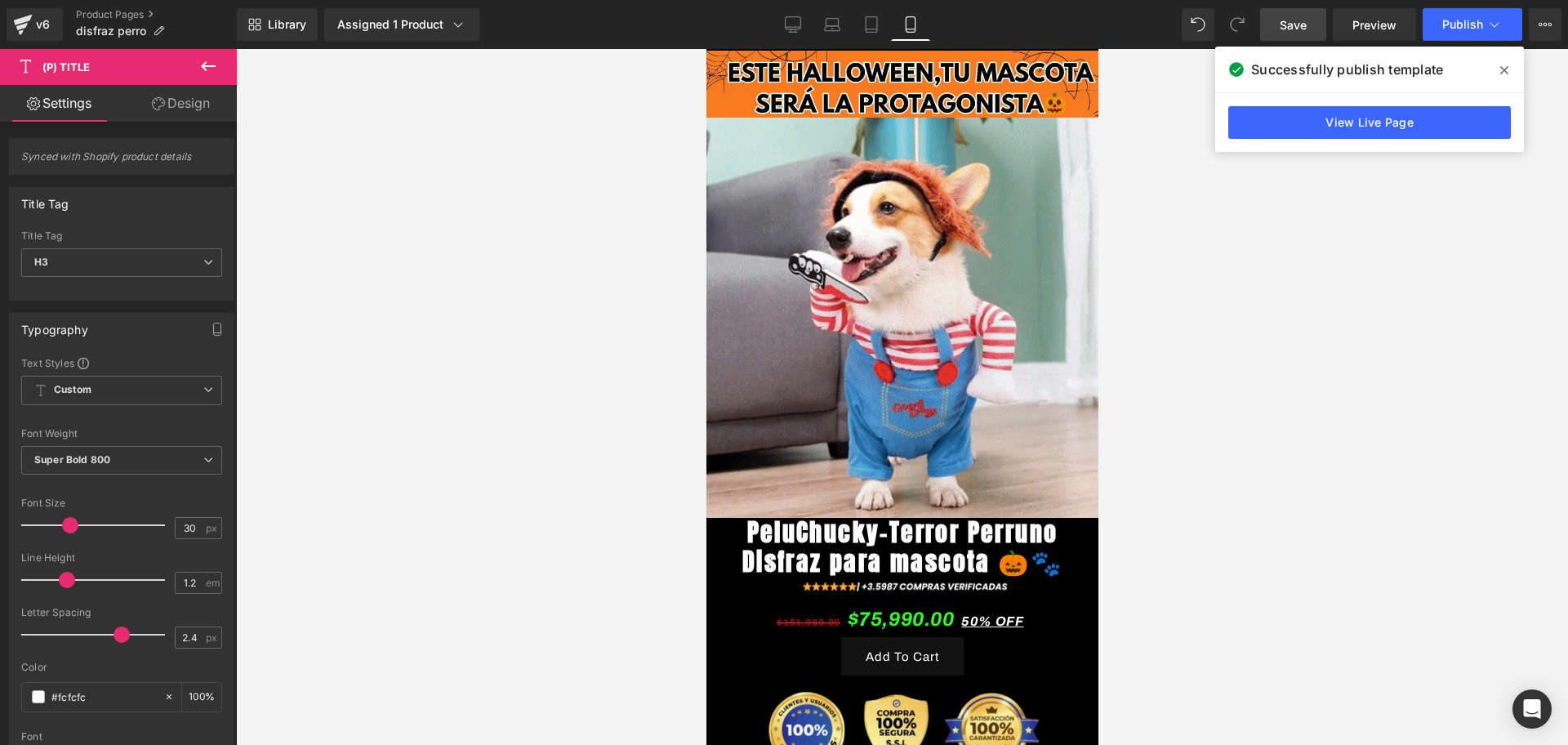
click at [1326, 27] on link "Save" at bounding box center [1293, 24] width 66 height 33
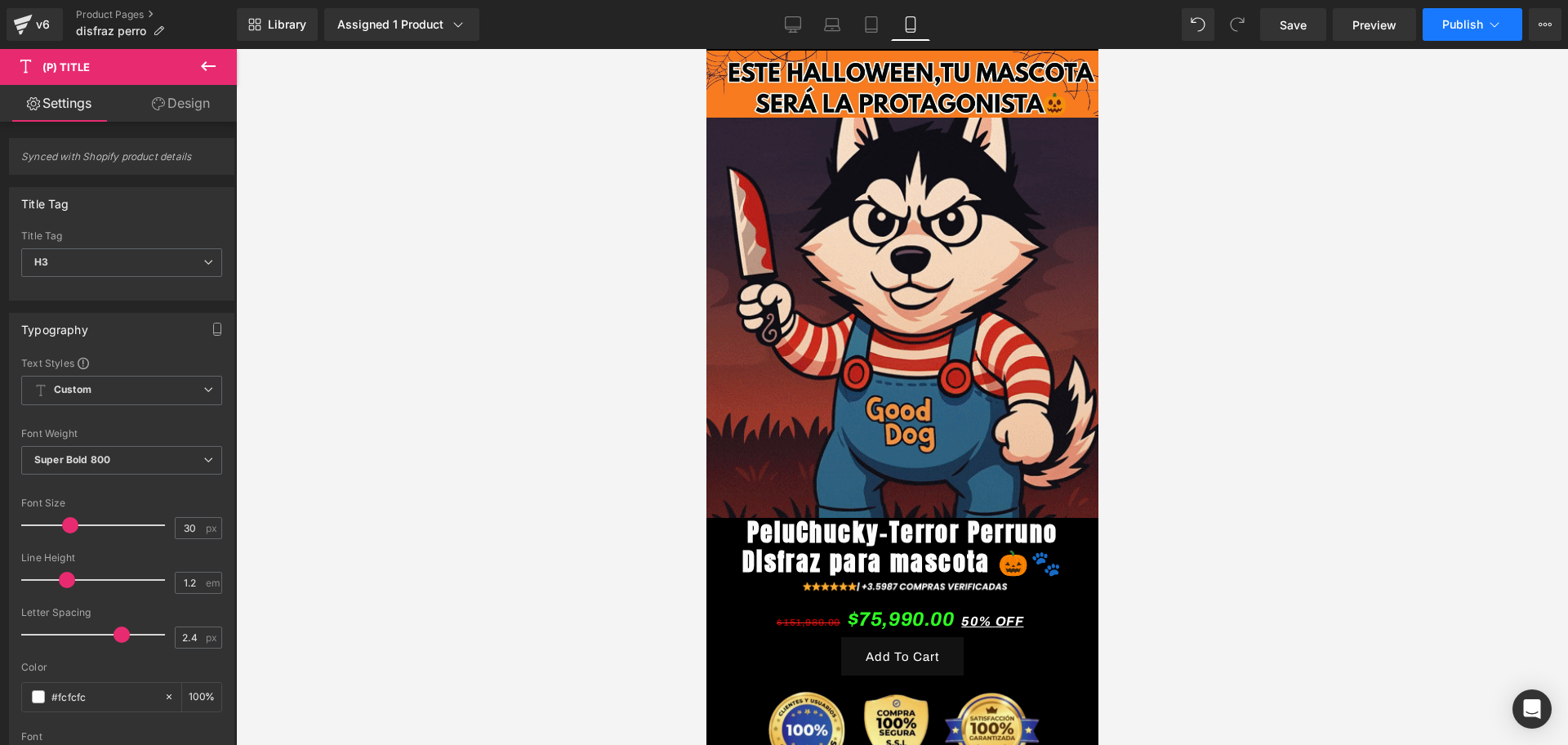
click at [1438, 23] on button "Publish" at bounding box center [1472, 24] width 100 height 33
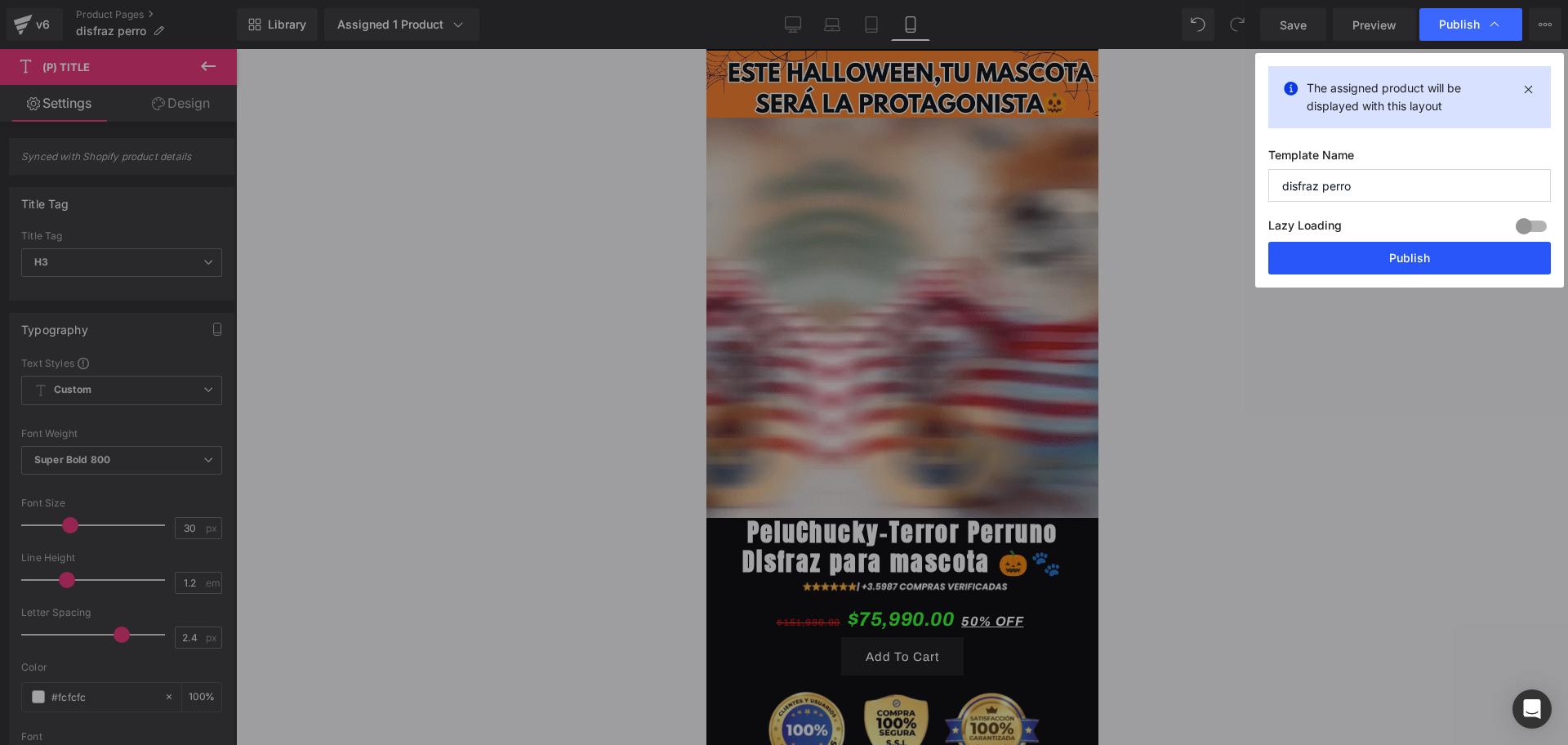
click at [1360, 246] on button "Publish" at bounding box center [1410, 258] width 282 height 33
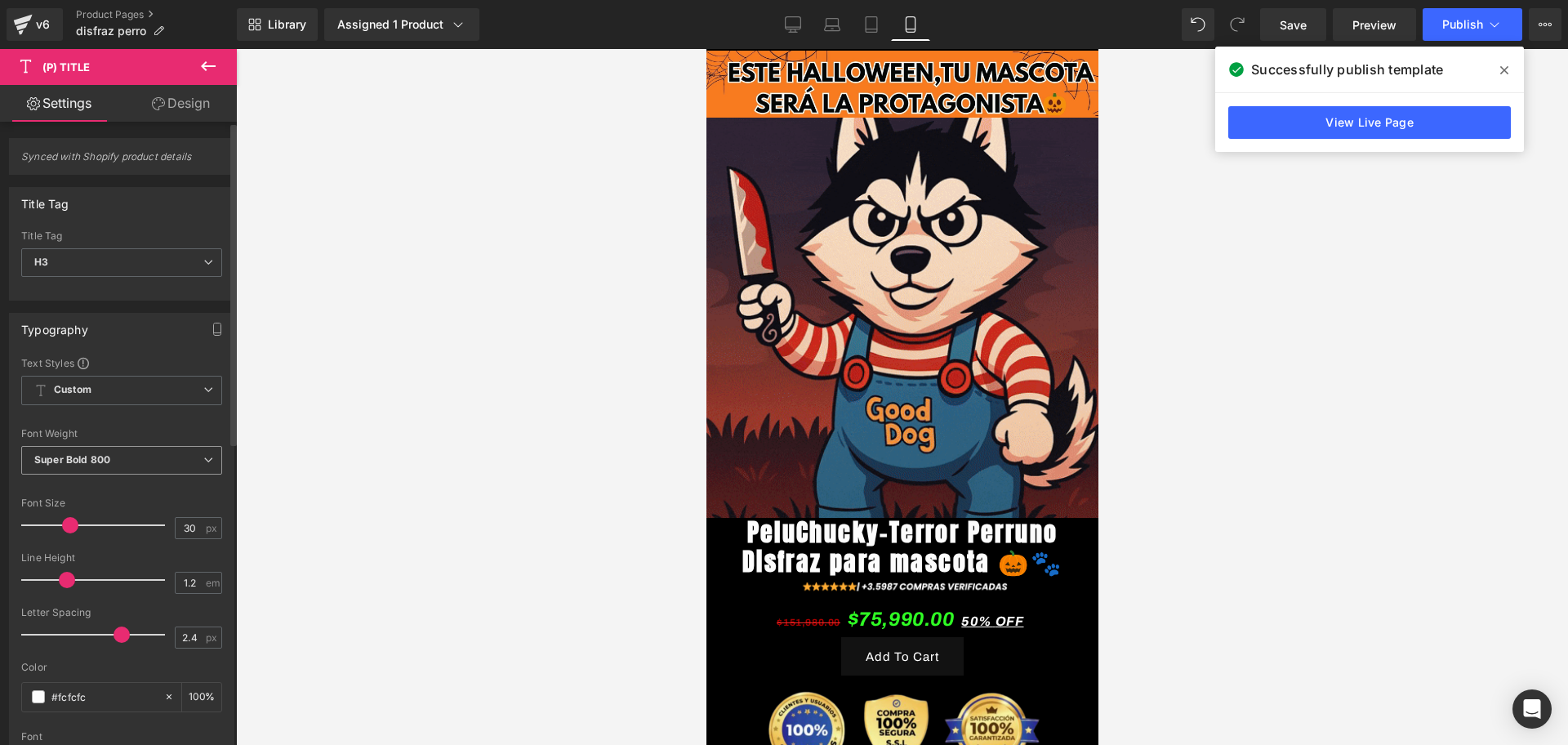
click at [90, 466] on span "Super Bold 800" at bounding box center [122, 460] width 201 height 29
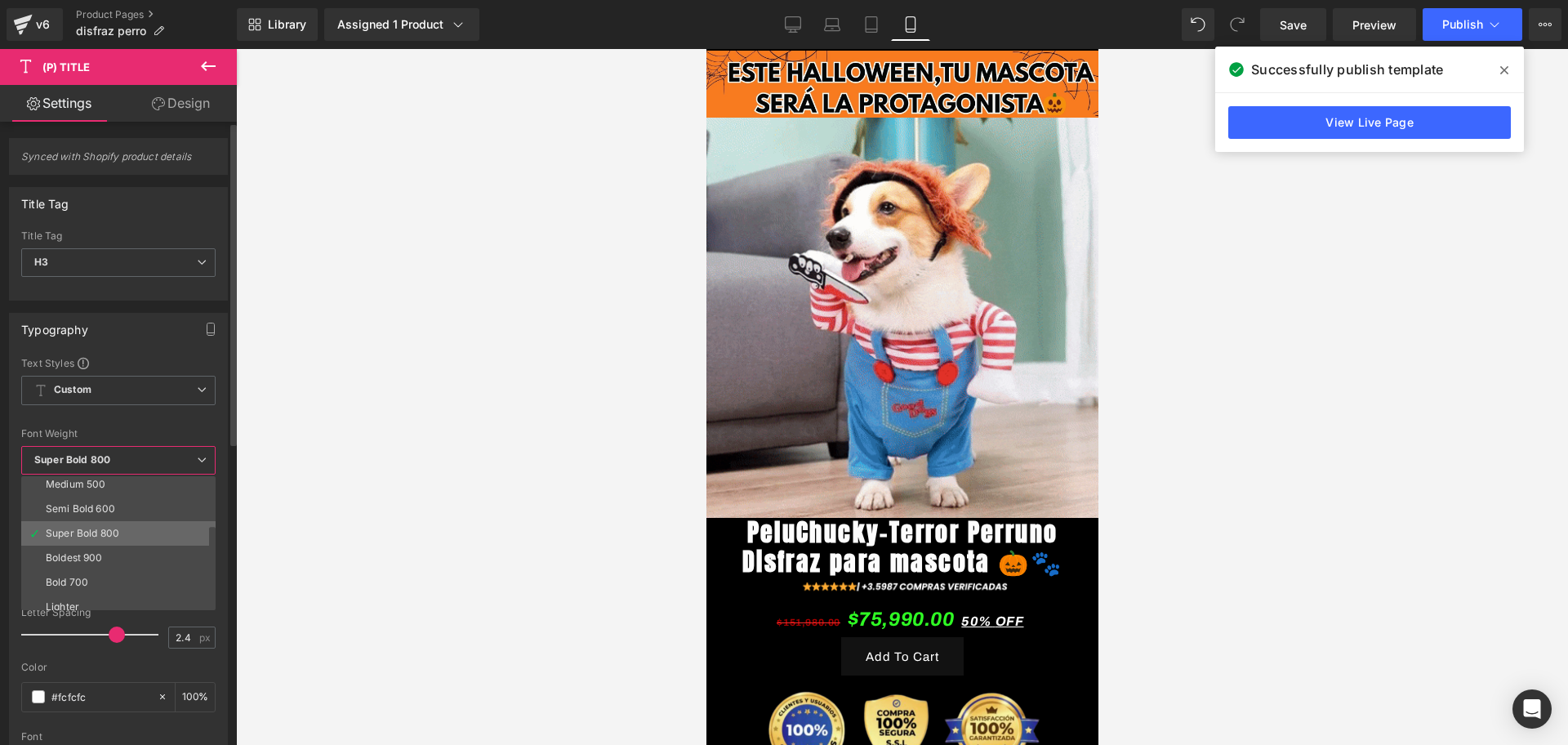
scroll to position [0, 0]
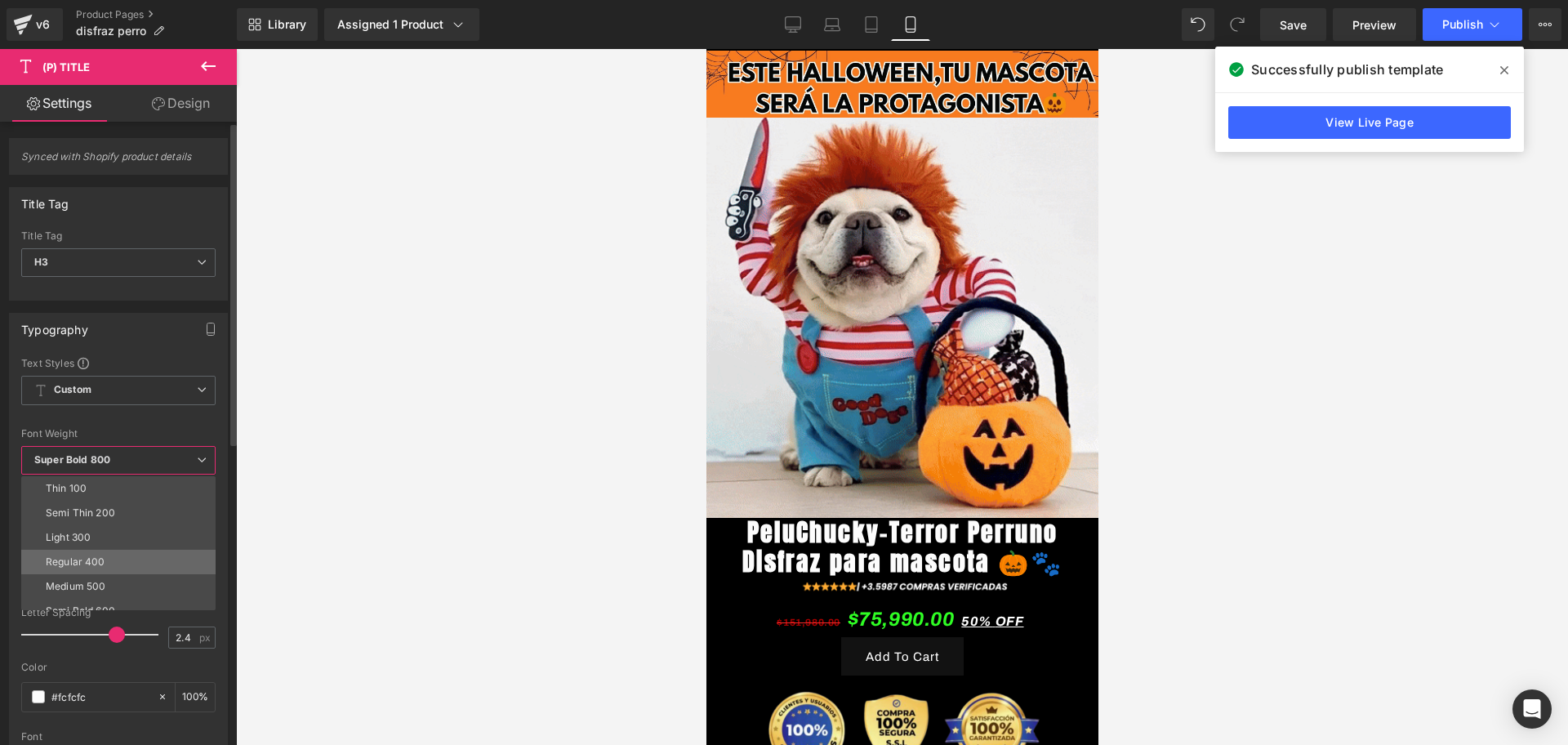
click at [97, 557] on div "Regular 400" at bounding box center [75, 561] width 60 height 12
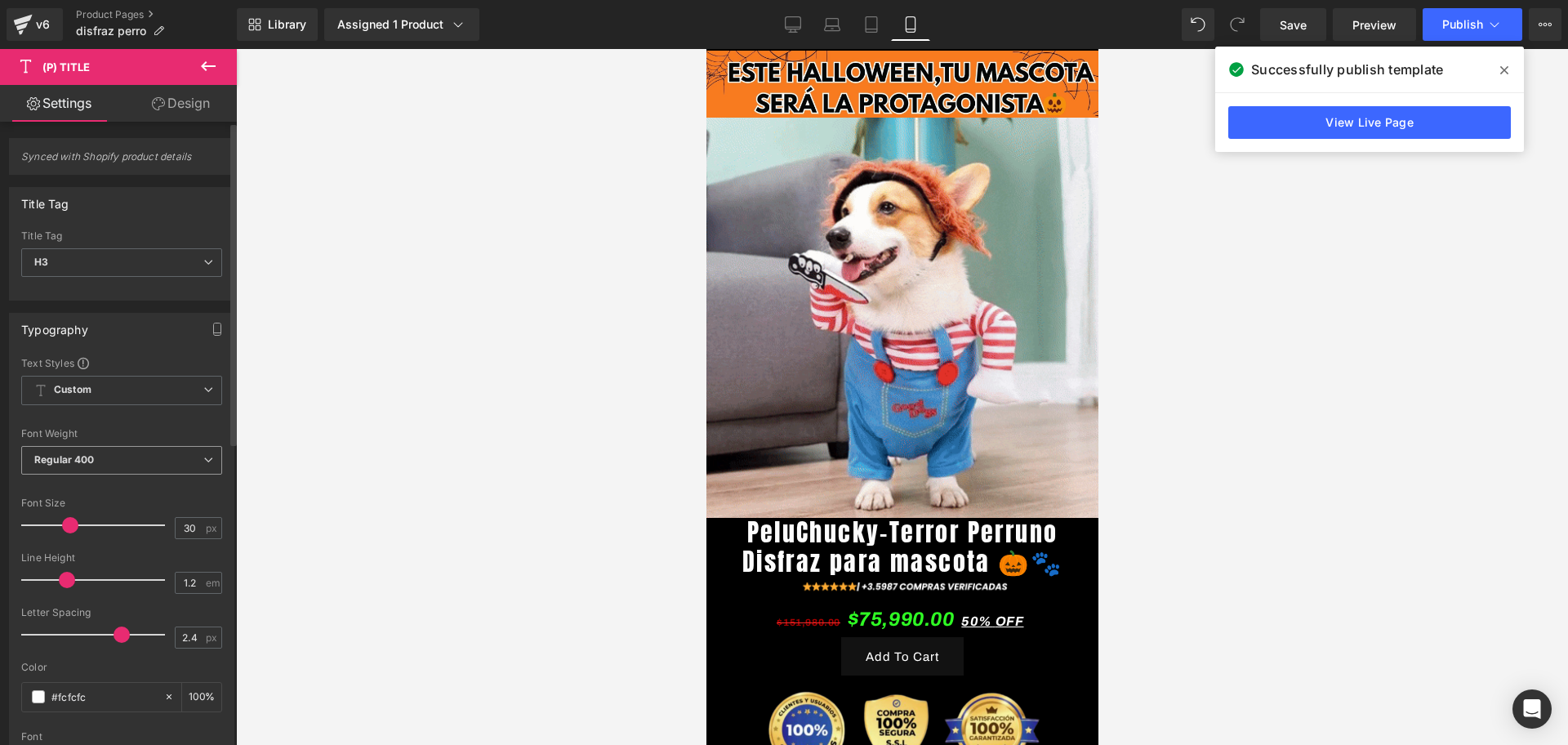
click at [62, 473] on span "Regular 400" at bounding box center [122, 460] width 201 height 29
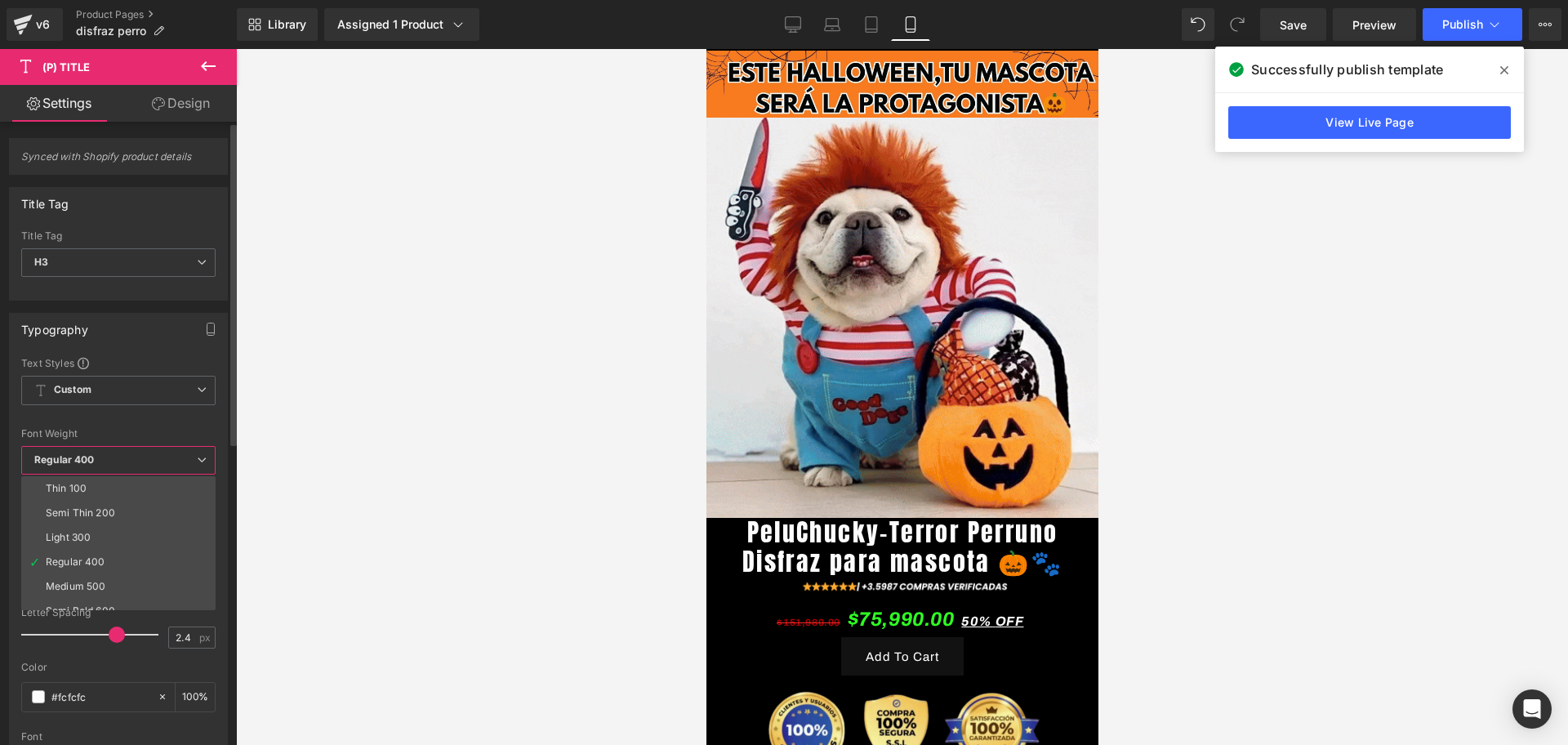
click at [55, 461] on b "Regular 400" at bounding box center [64, 459] width 61 height 13
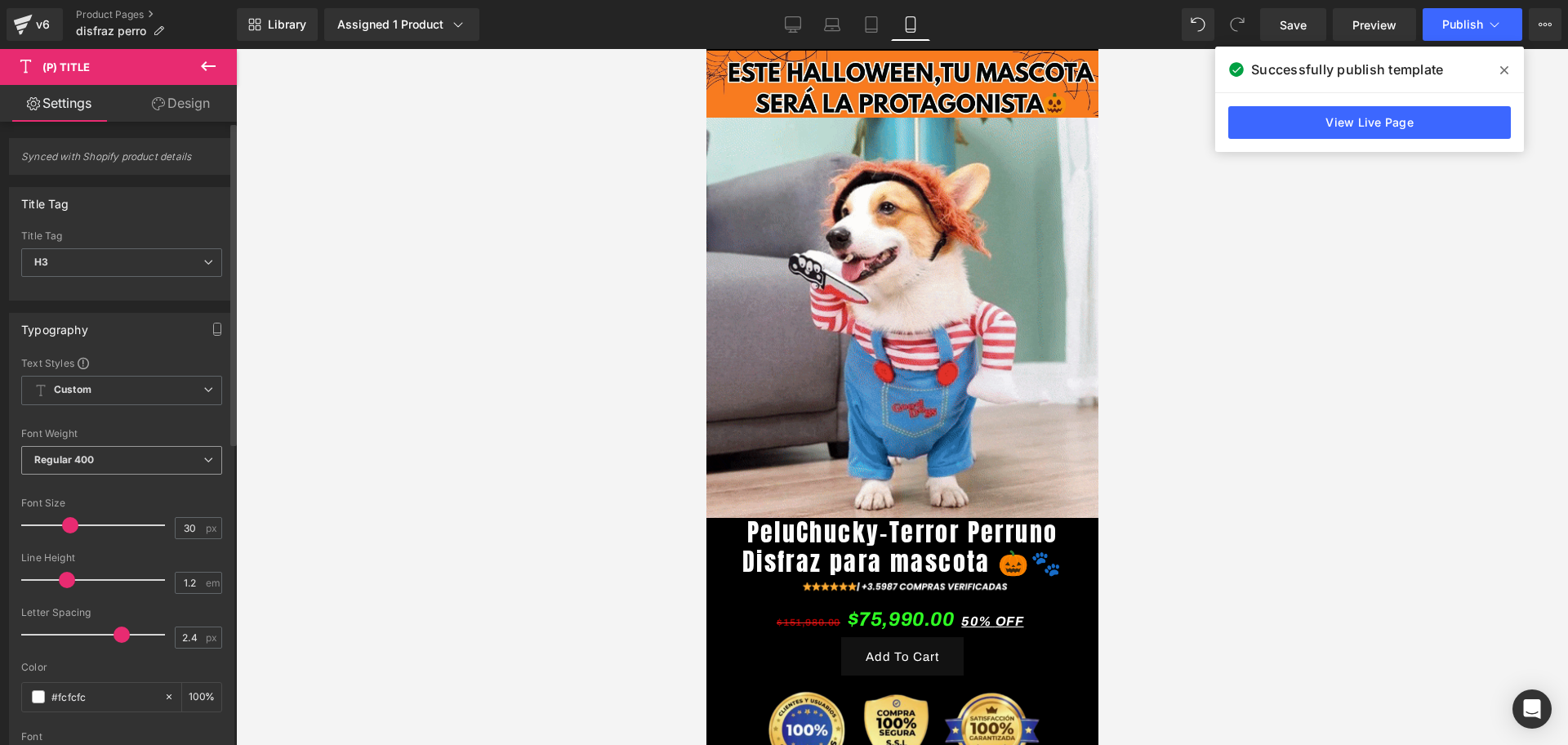
click at [55, 461] on b "Regular 400" at bounding box center [64, 459] width 61 height 13
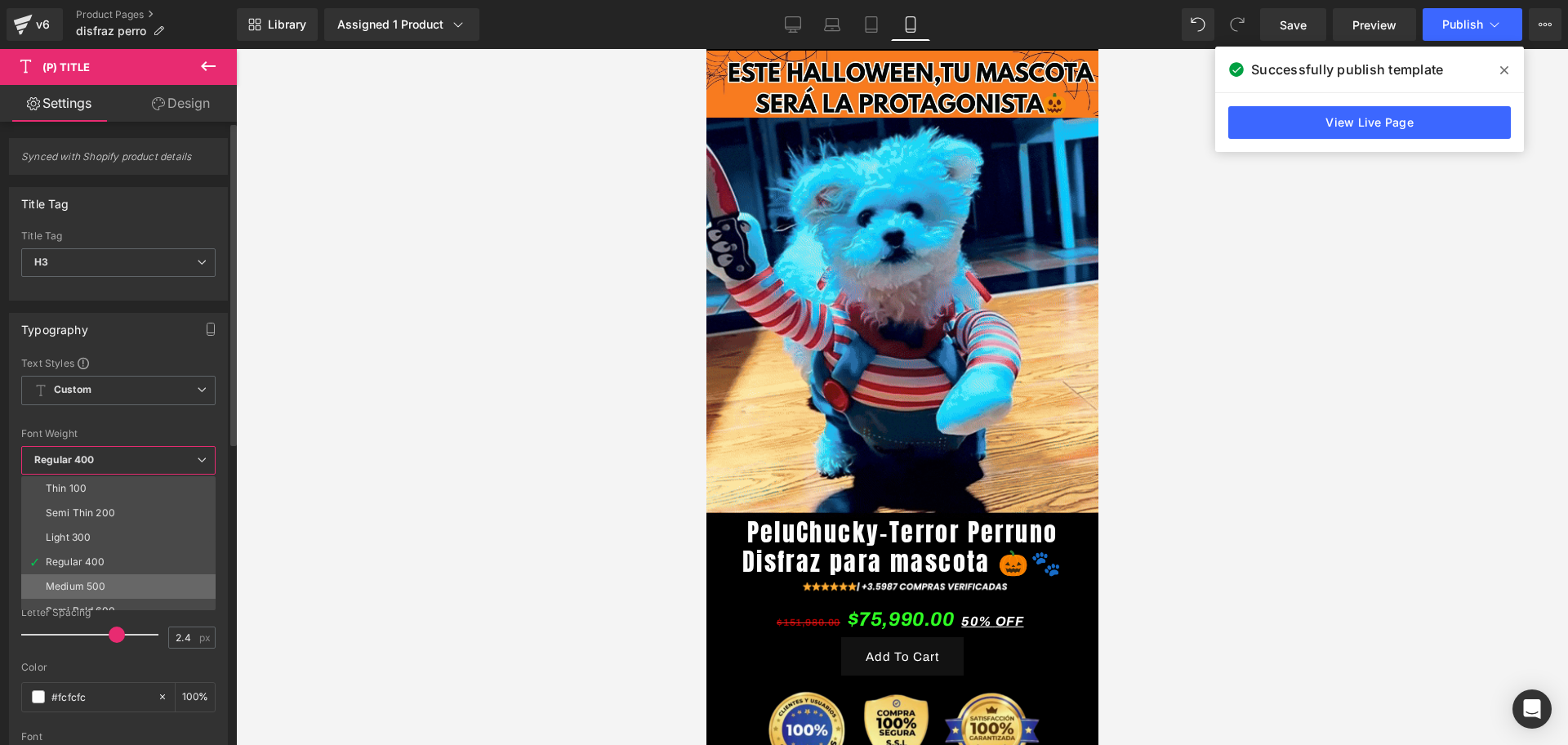
click at [104, 586] on div "Medium 500" at bounding box center [75, 586] width 60 height 12
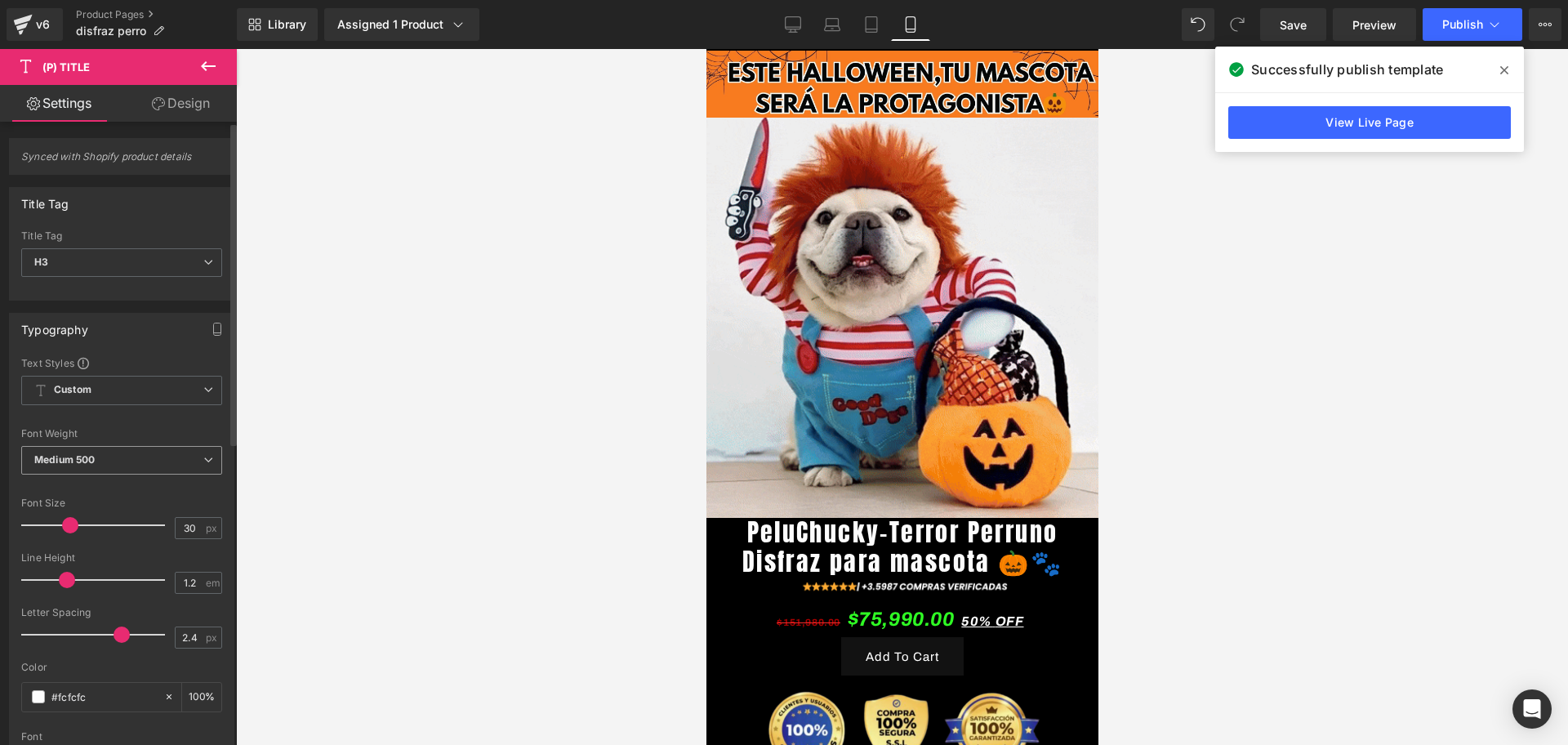
click at [60, 451] on span "Medium 500" at bounding box center [122, 460] width 201 height 29
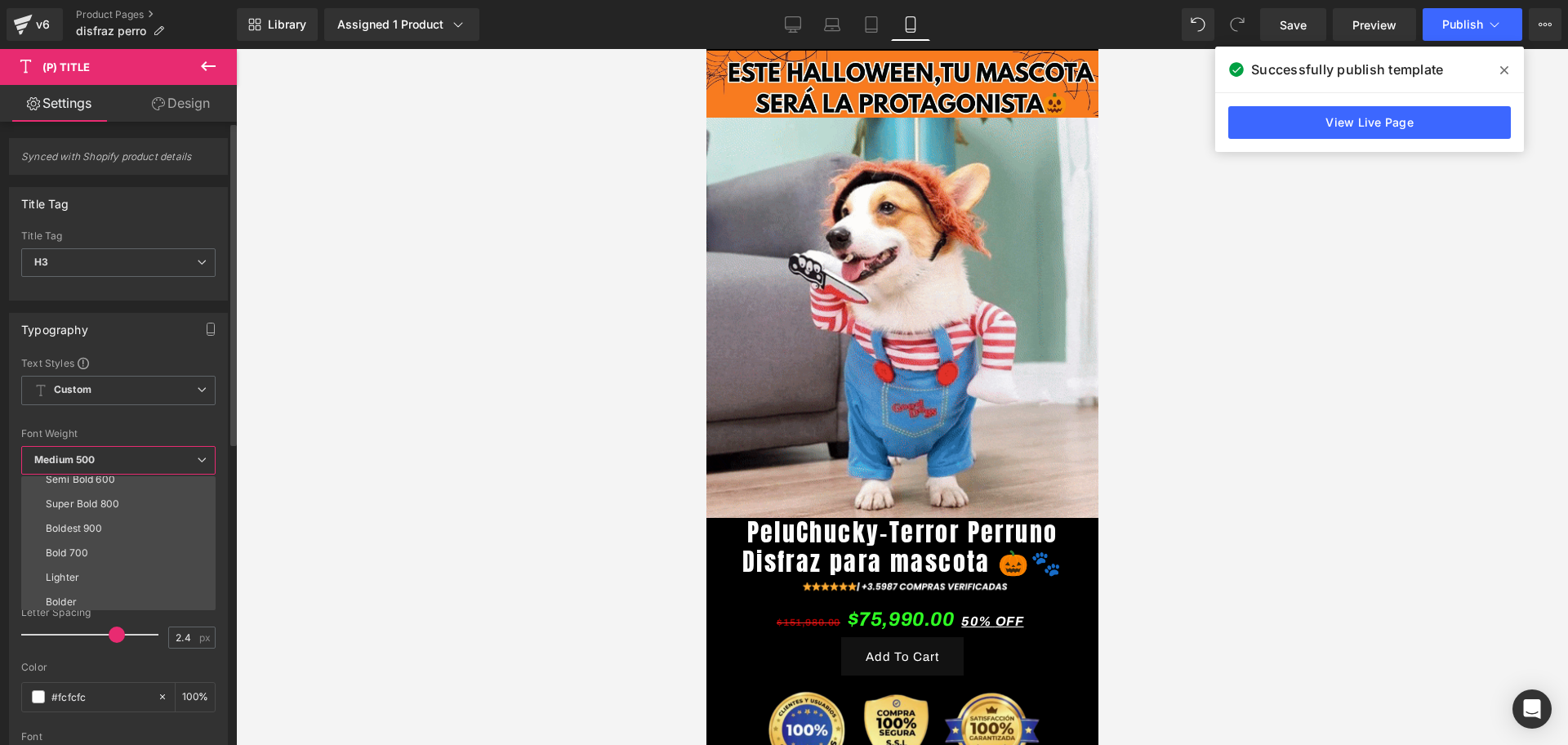
scroll to position [136, 0]
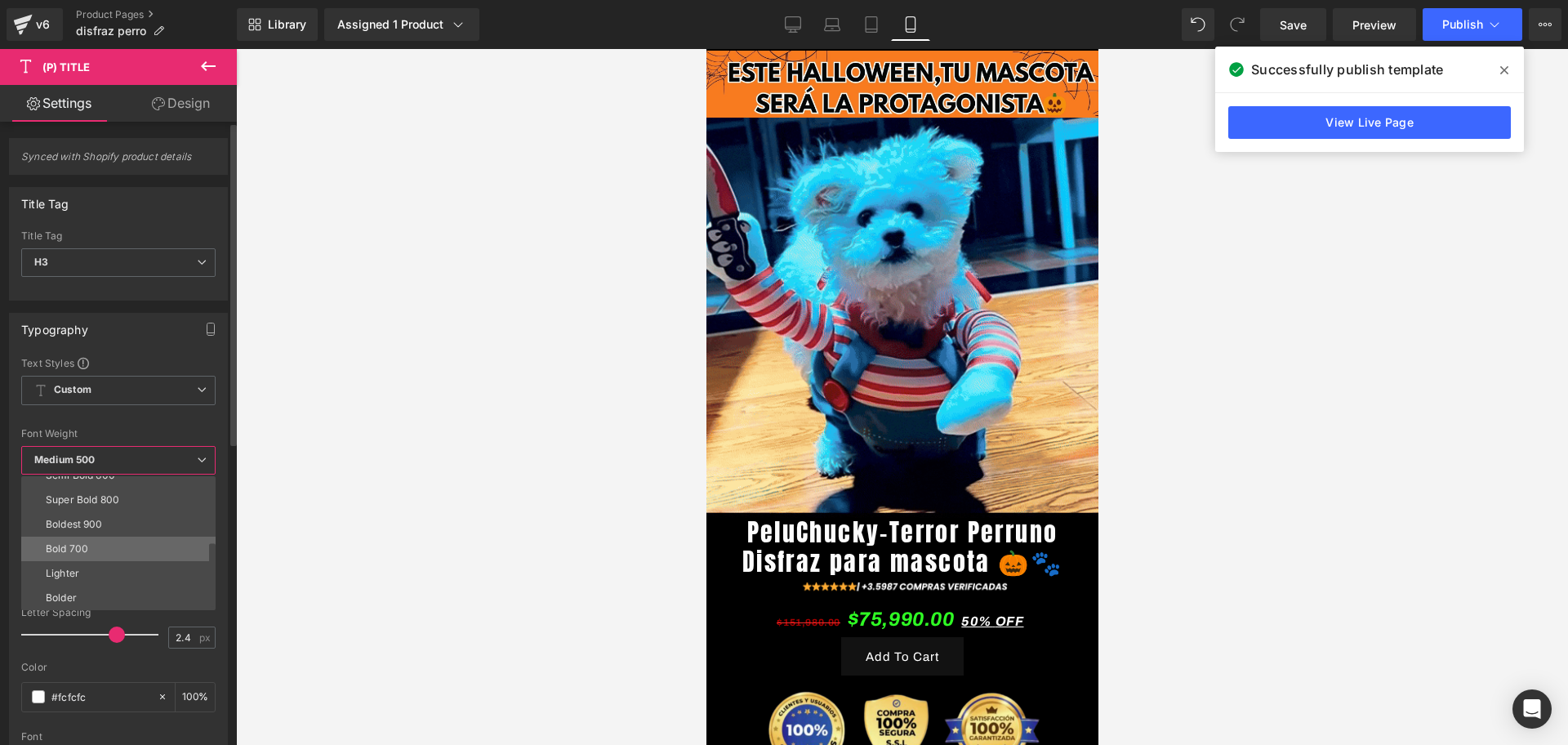
click at [71, 537] on li "Bold 700" at bounding box center [122, 548] width 202 height 24
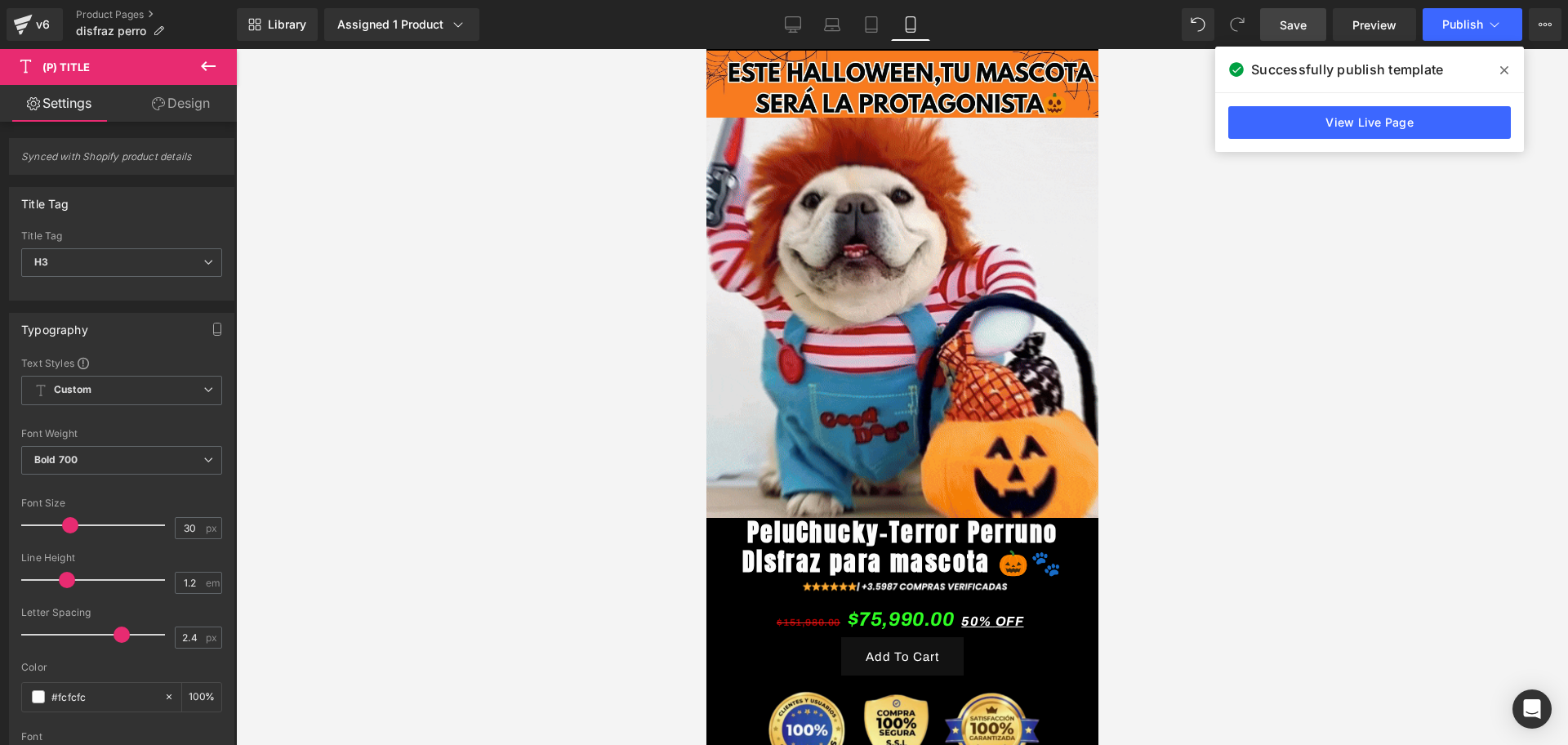
click at [1289, 21] on span "Save" at bounding box center [1293, 24] width 27 height 17
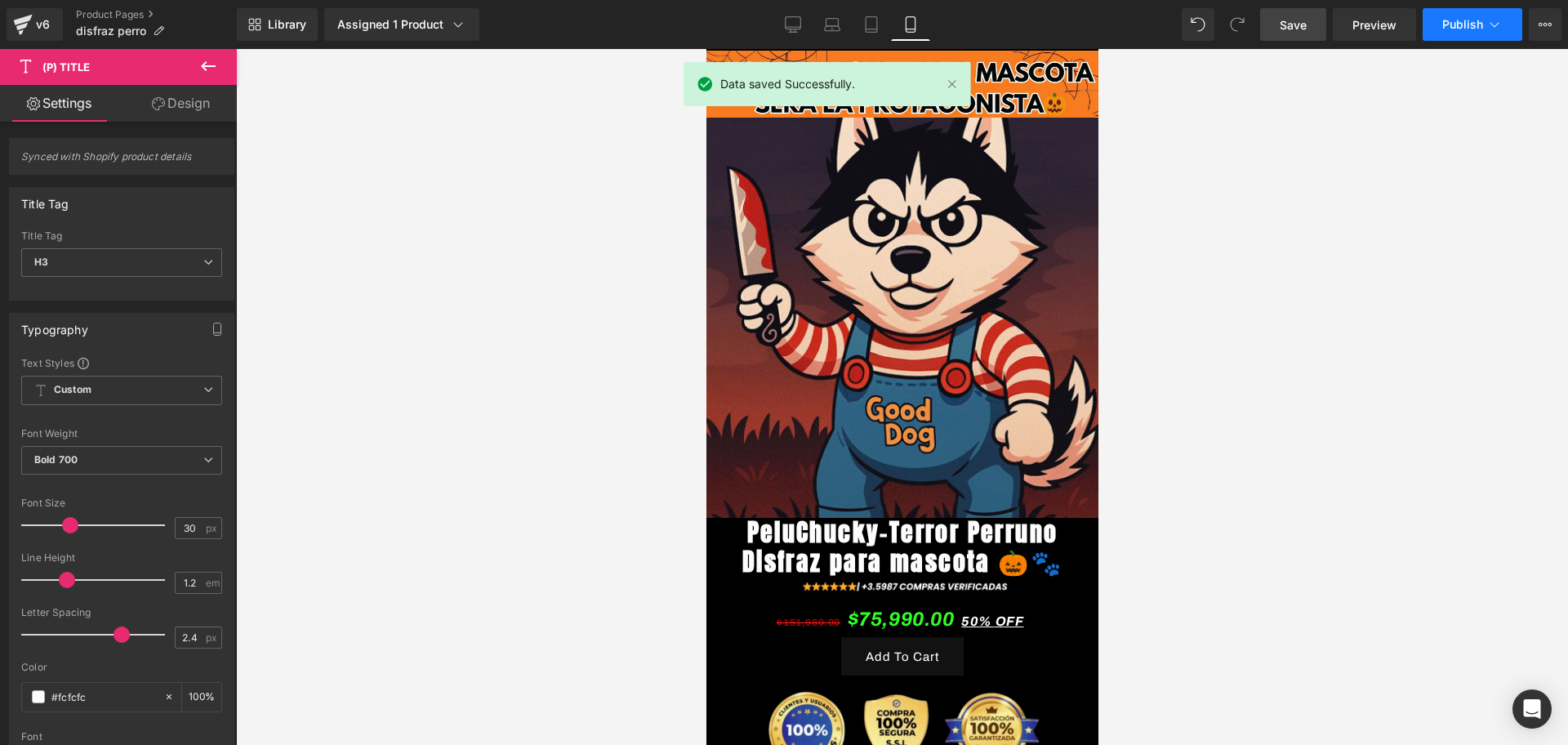
click at [1450, 36] on button "Publish" at bounding box center [1472, 24] width 100 height 33
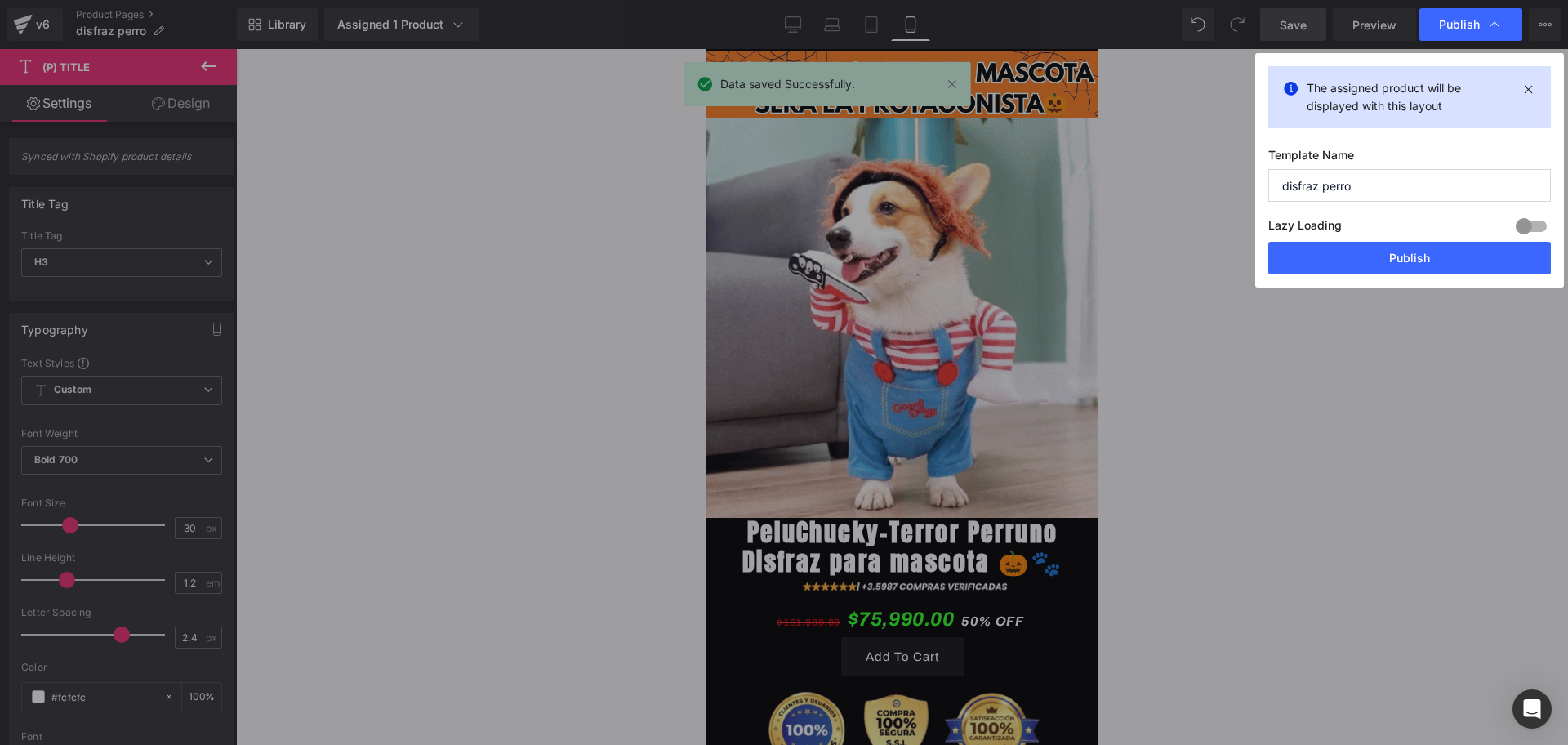
click at [1350, 224] on div "Lazy Loading Build Upgrade plan to unlock" at bounding box center [1410, 228] width 282 height 27
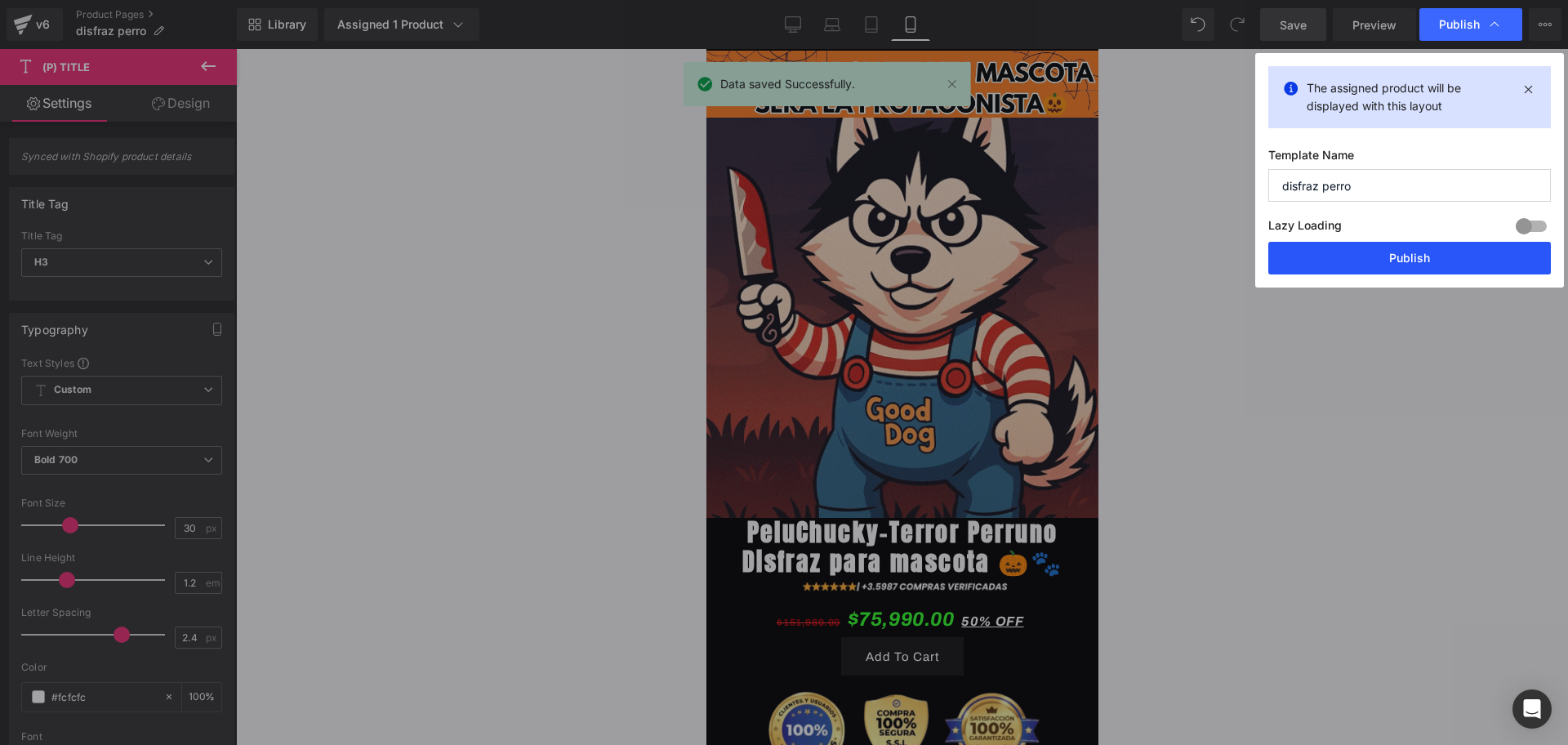
click at [1374, 272] on button "Publish" at bounding box center [1410, 258] width 282 height 33
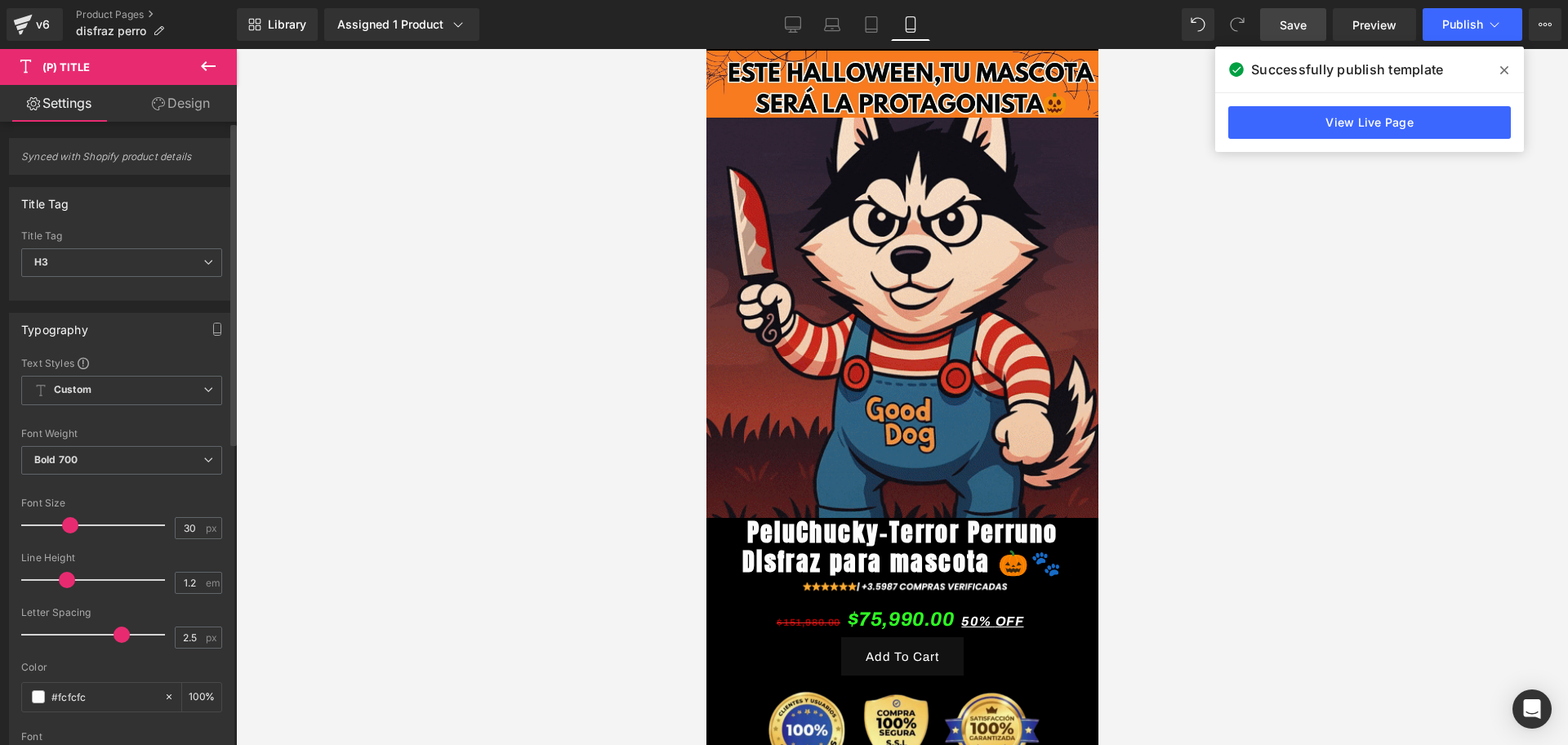
click at [119, 624] on div at bounding box center [97, 634] width 136 height 33
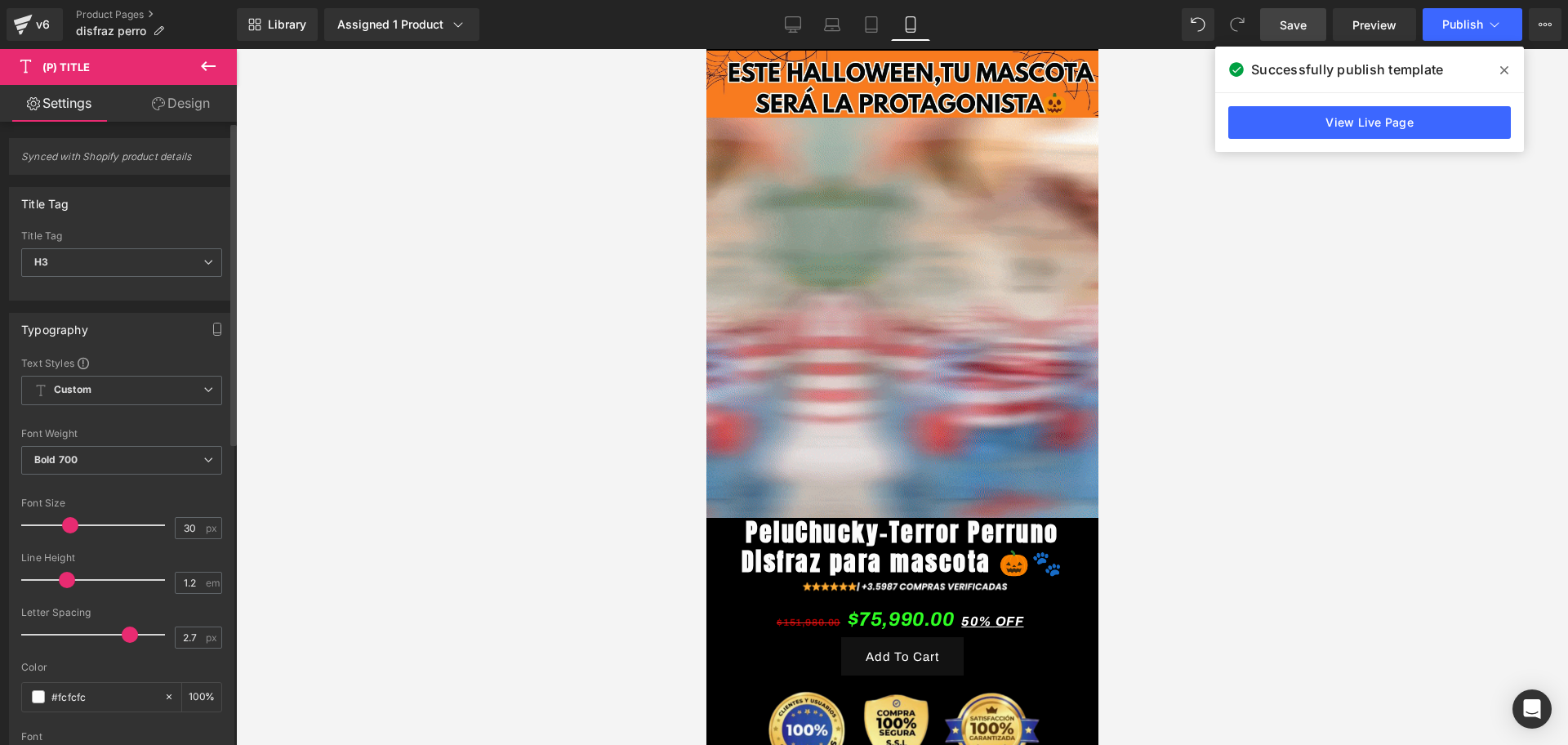
click at [126, 649] on div at bounding box center [97, 634] width 136 height 33
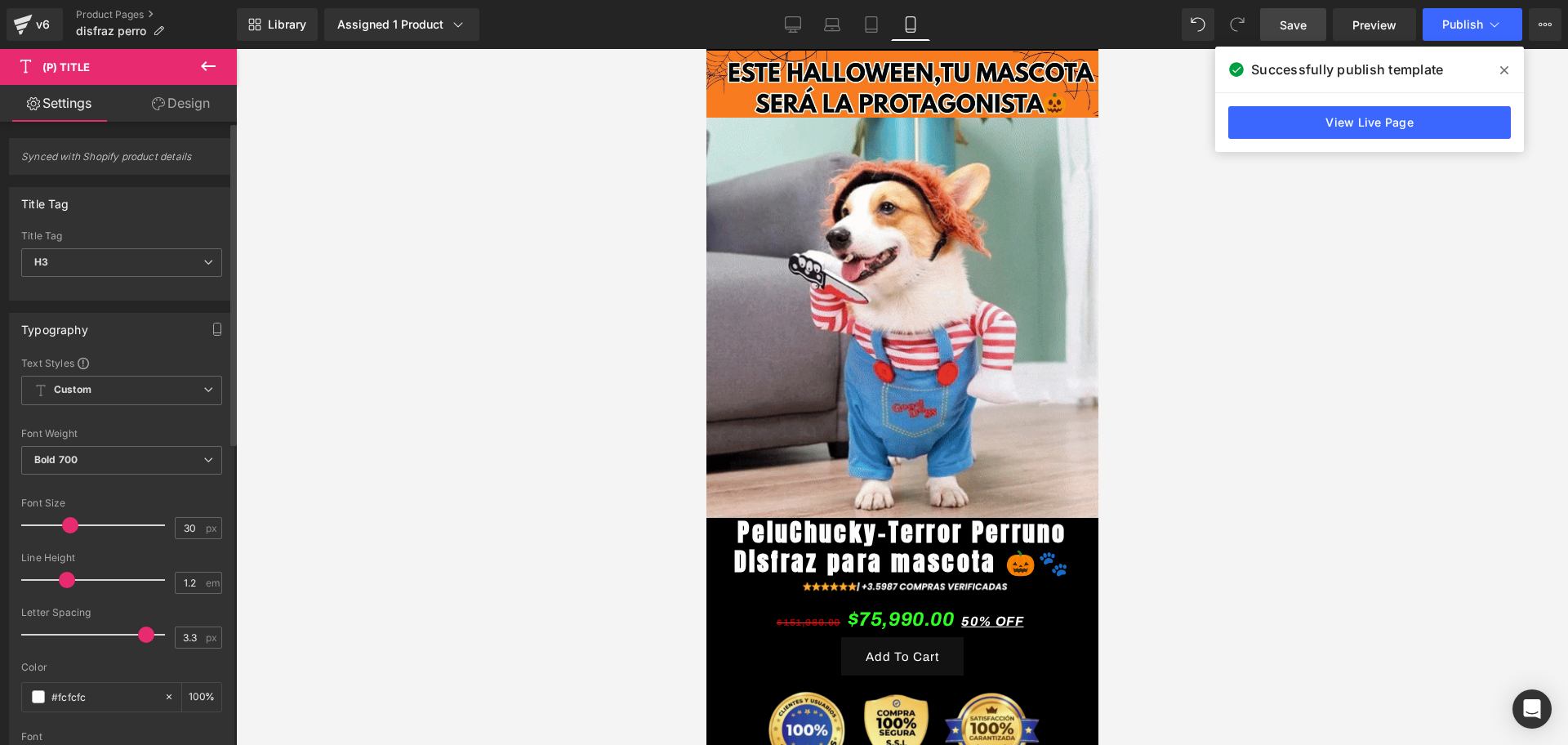
drag, startPoint x: 115, startPoint y: 640, endPoint x: 139, endPoint y: 624, distance: 28.8
click at [139, 624] on div at bounding box center [97, 634] width 136 height 33
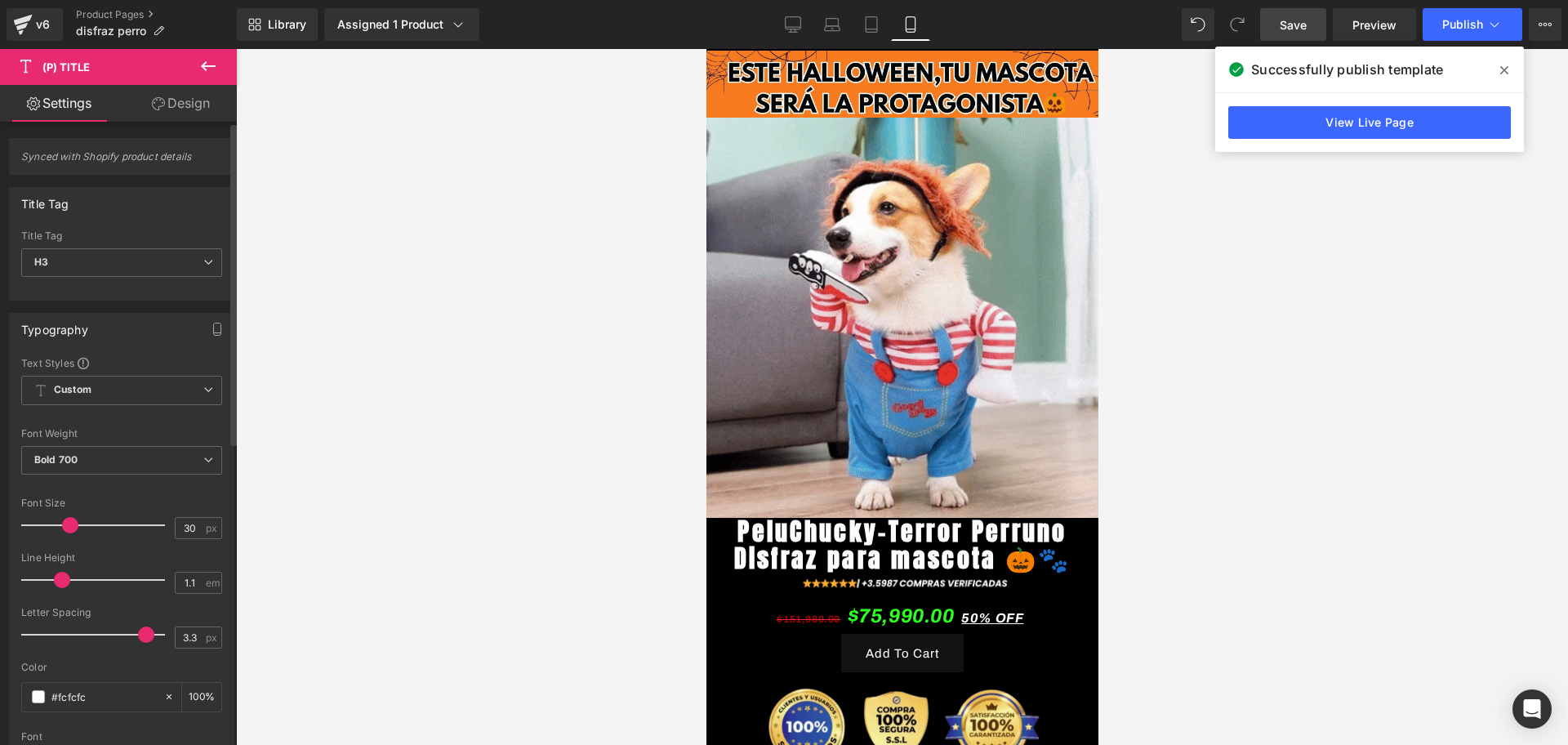
click at [60, 586] on div at bounding box center [97, 580] width 136 height 33
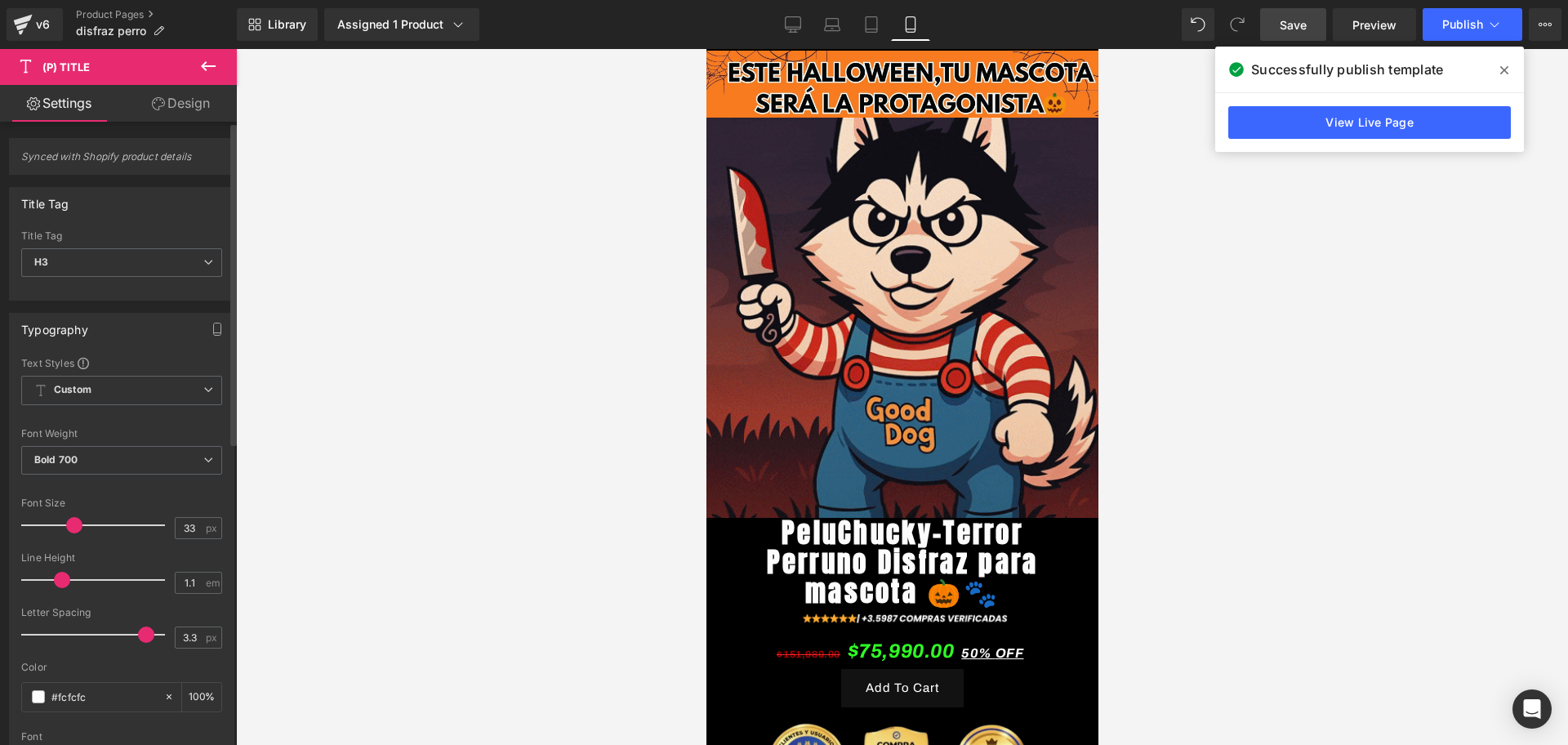
click at [71, 525] on span at bounding box center [74, 525] width 16 height 16
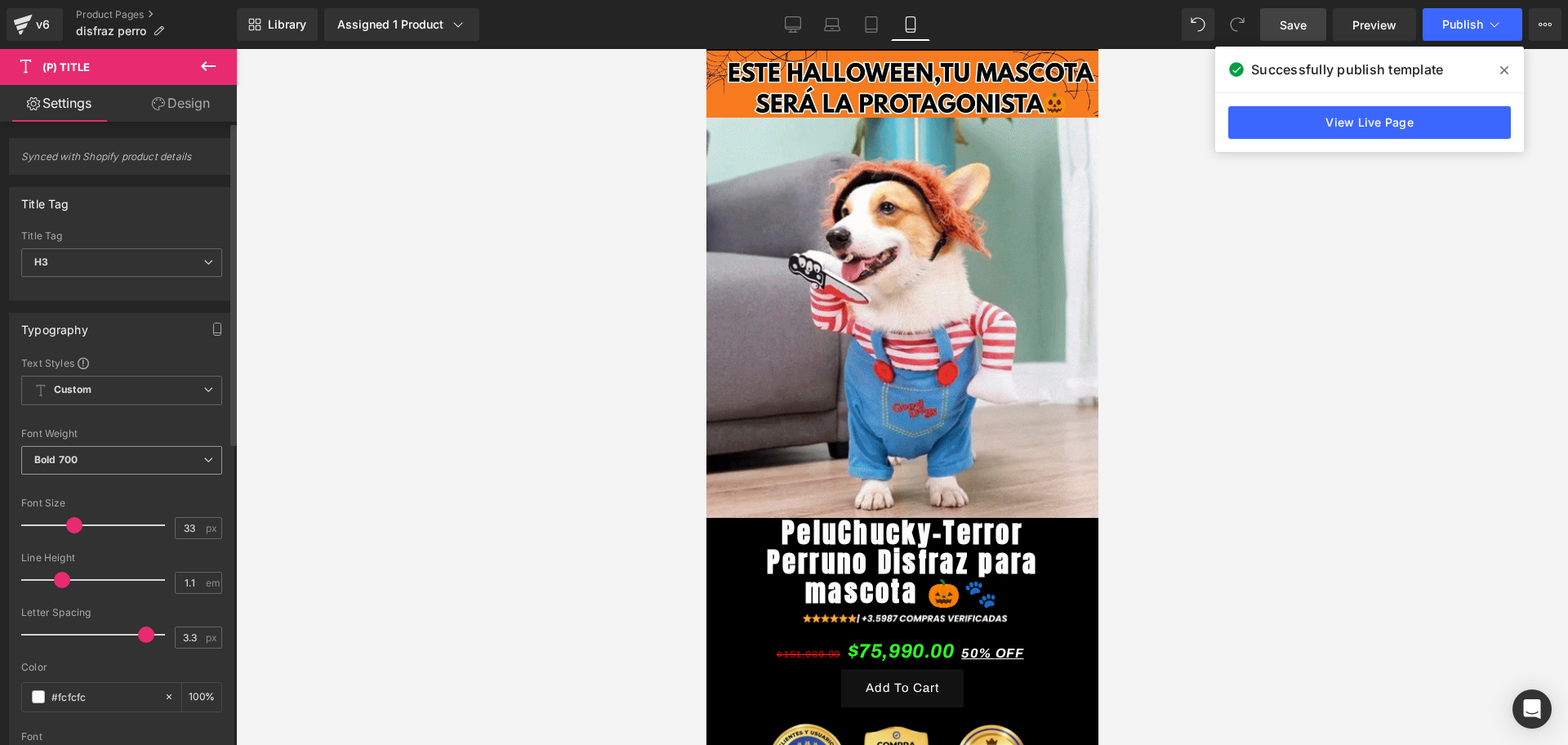
click at [109, 458] on span "Bold 700" at bounding box center [122, 460] width 201 height 29
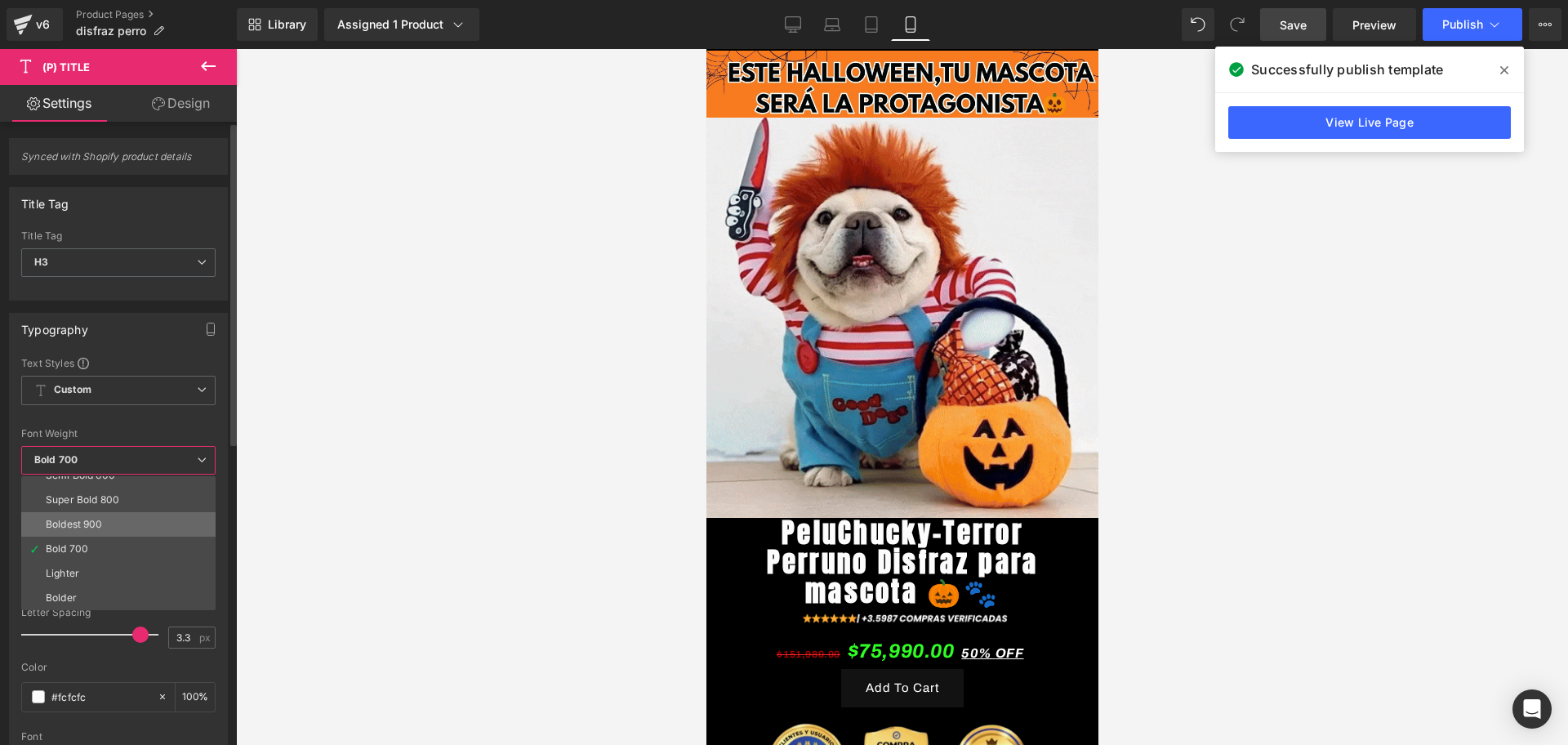
click at [72, 525] on div "Boldest 900" at bounding box center [74, 523] width 57 height 12
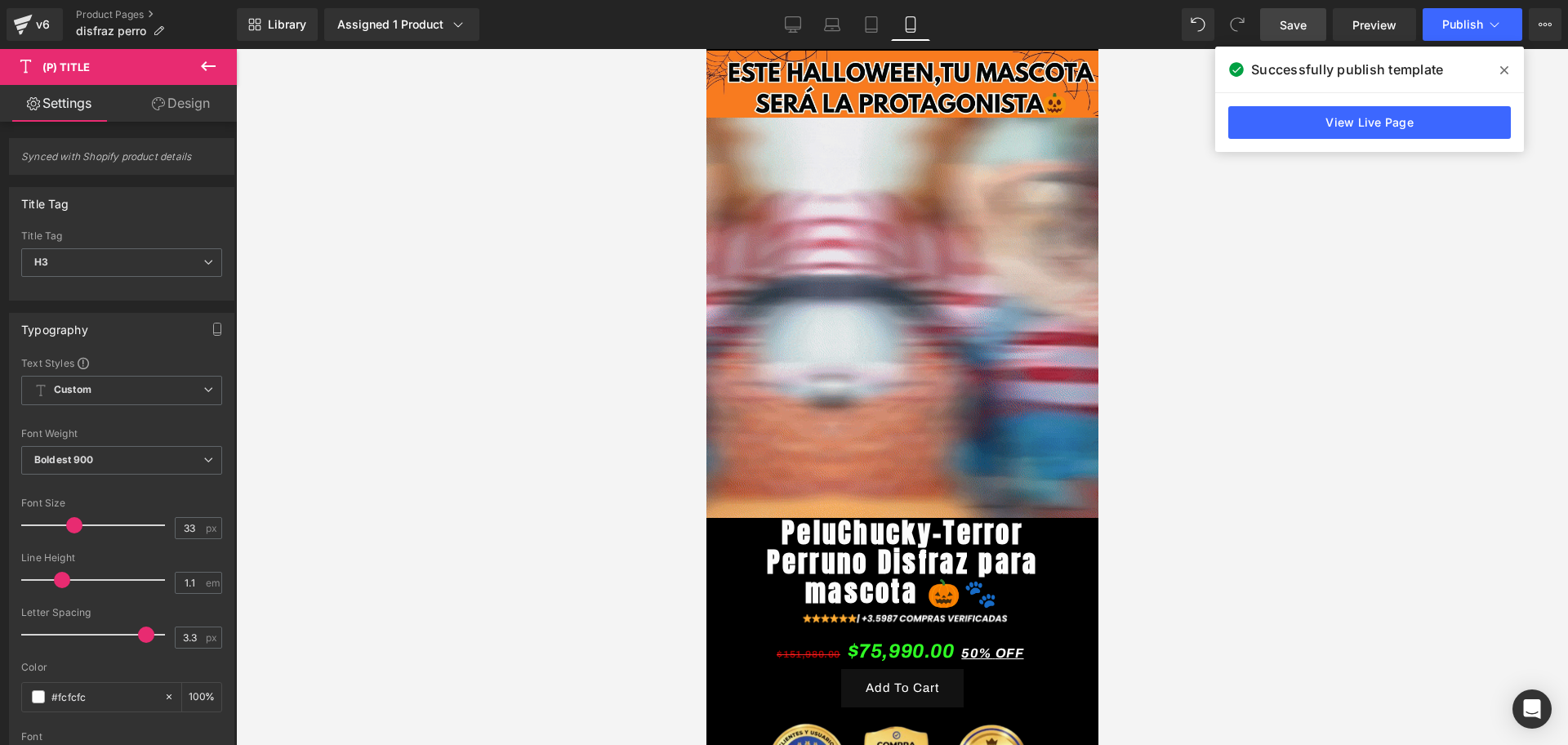
click at [1270, 21] on link "Save" at bounding box center [1293, 24] width 66 height 33
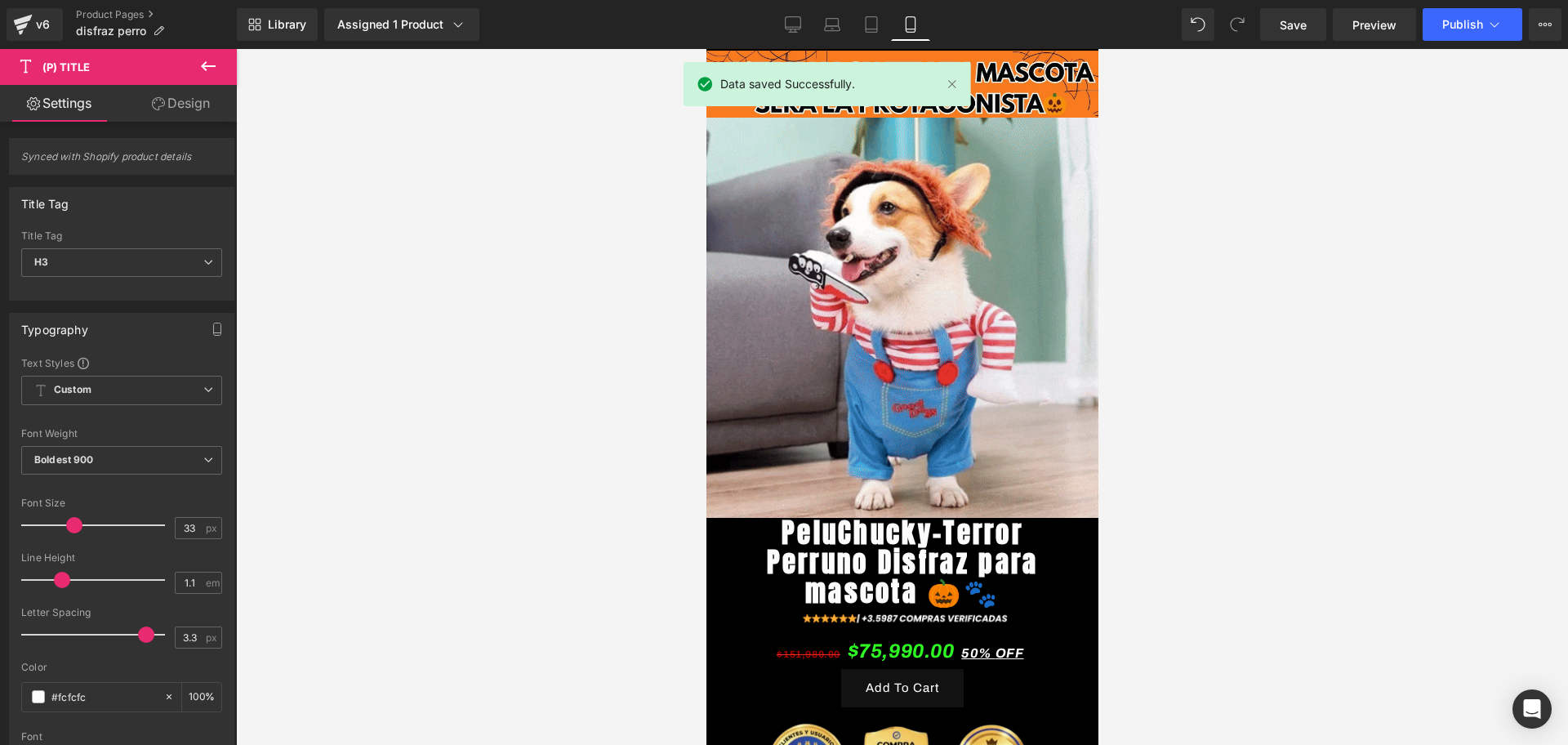
click at [1441, 4] on div "Library Assigned 1 Product Product Preview PeluChucky-Terror Perruno Disfraz pa…" at bounding box center [902, 24] width 1331 height 49
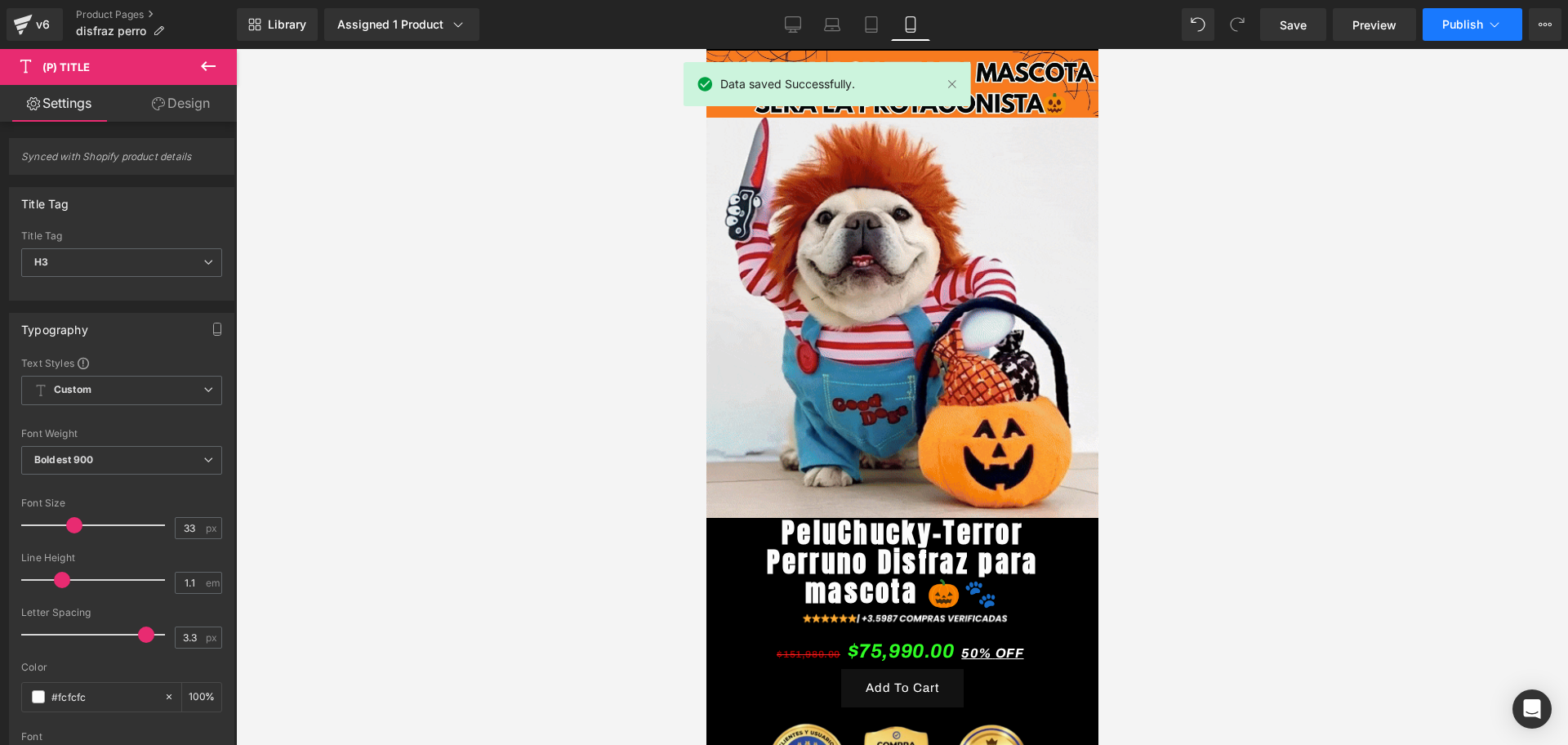
click at [1468, 24] on span "Publish" at bounding box center [1463, 24] width 41 height 13
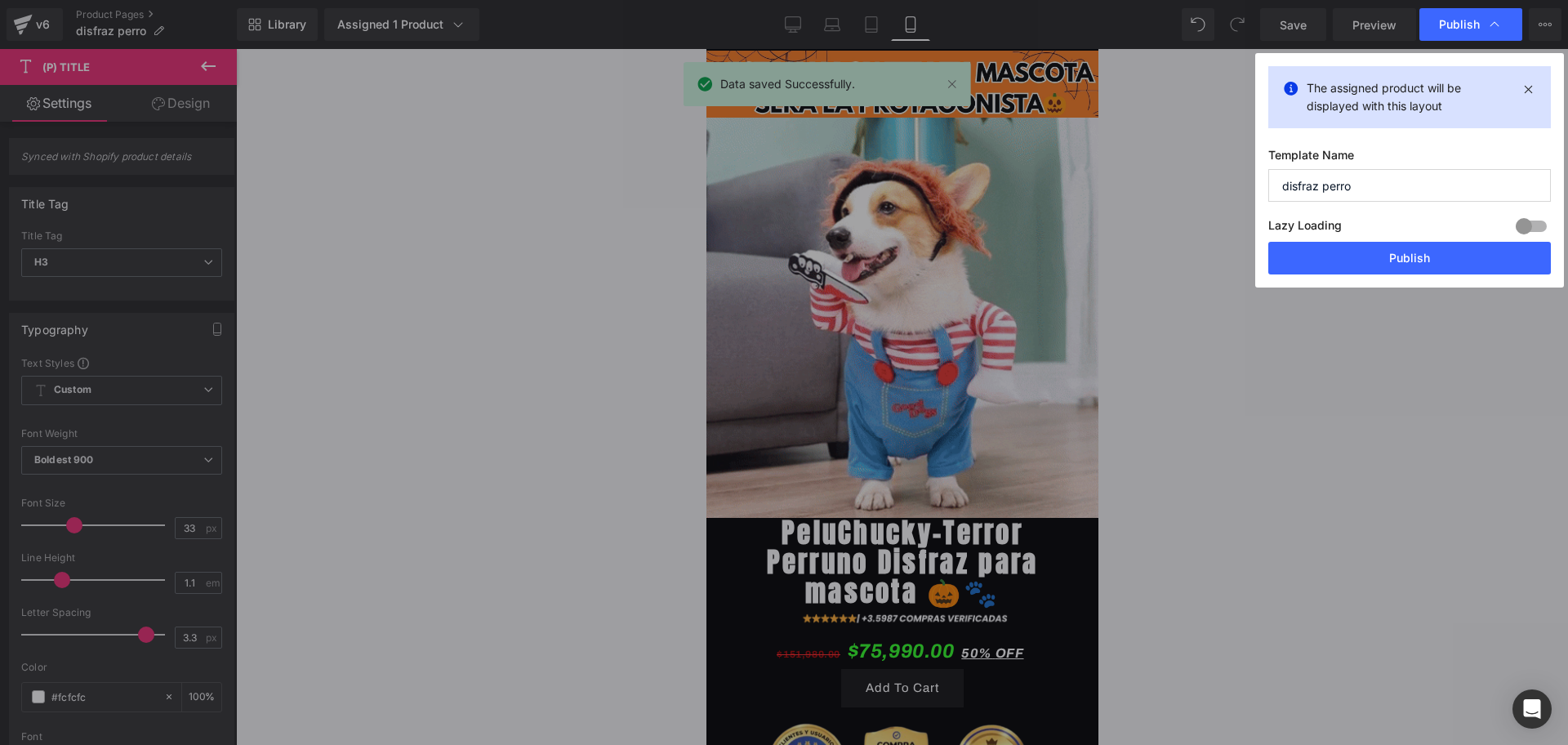
click at [1335, 274] on div "The assigned product will be displayed with this layout Template Name disfraz p…" at bounding box center [1410, 170] width 309 height 234
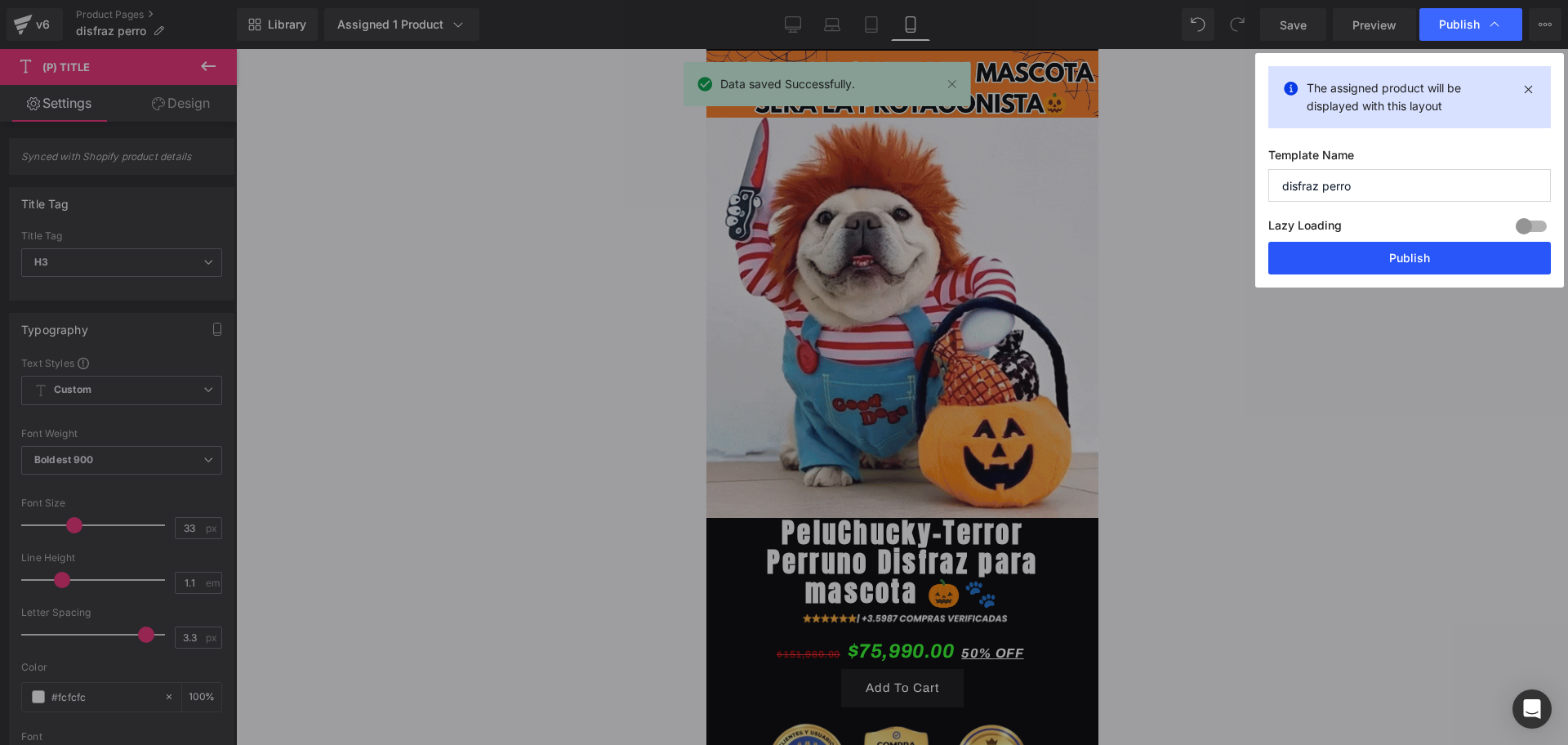
click at [1329, 272] on button "Publish" at bounding box center [1410, 258] width 282 height 33
